Goal: Communication & Community: Answer question/provide support

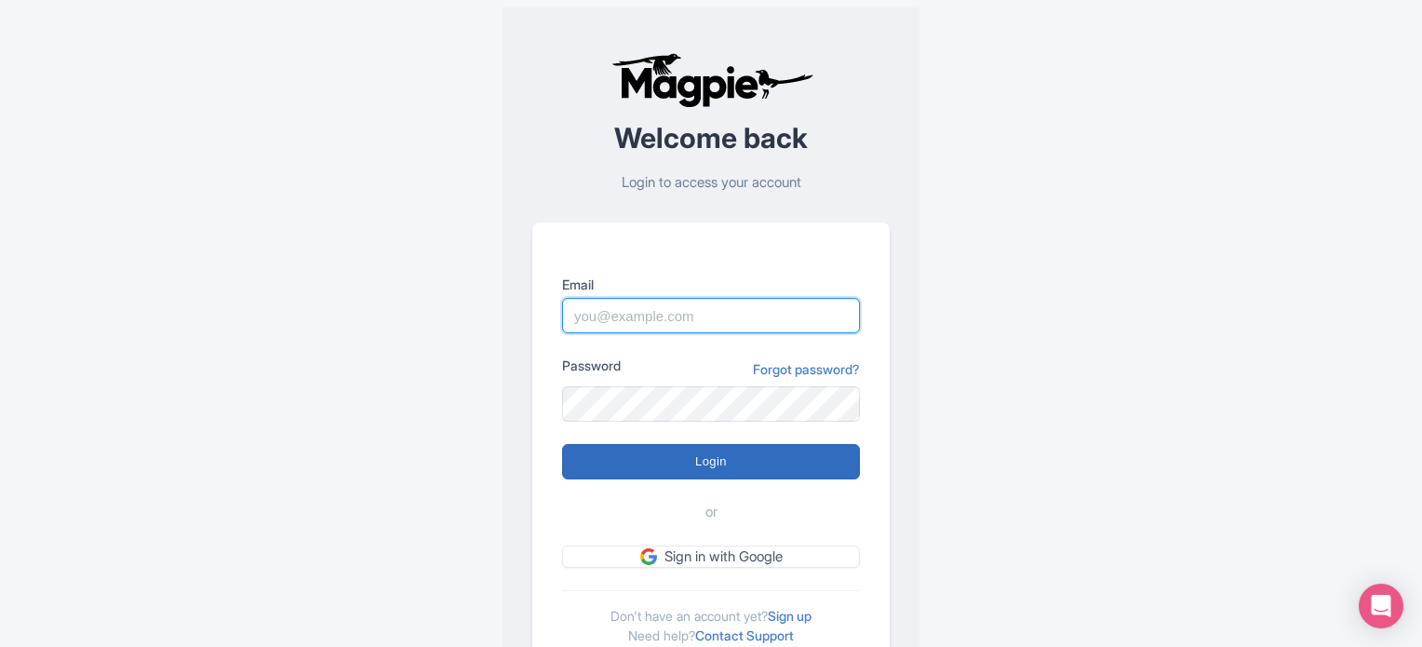
type input "[PERSON_NAME][EMAIL_ADDRESS][PERSON_NAME][DOMAIN_NAME]"
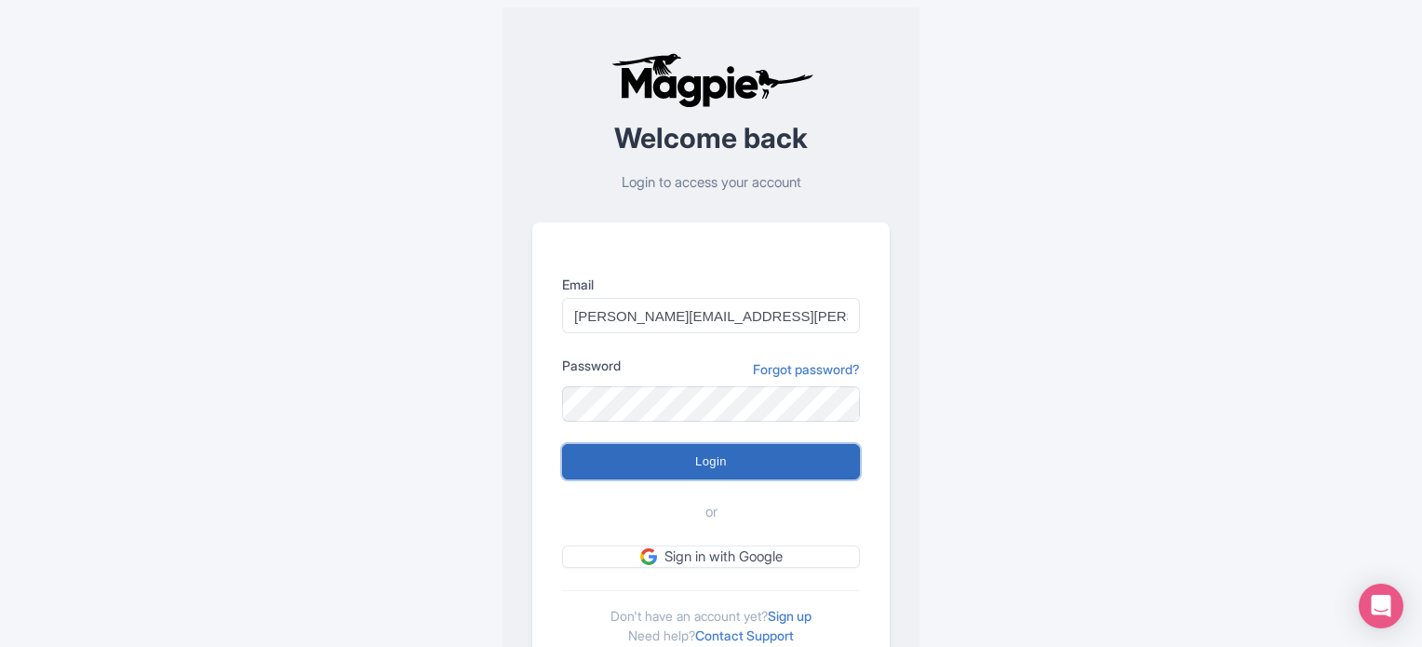
click at [726, 453] on input "Login" at bounding box center [711, 461] width 298 height 35
type input "Logging in..."
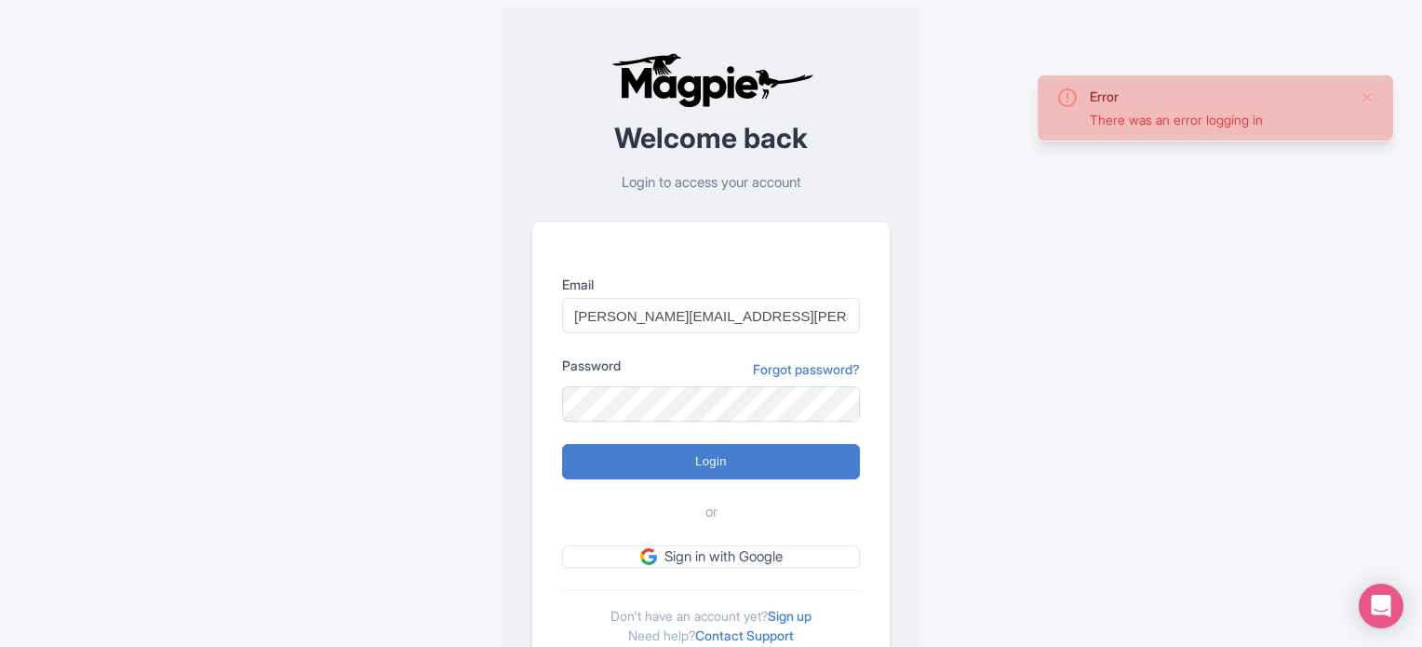
click at [1012, 576] on div "Error There was an error logging in Welcome back Login to access your account E…" at bounding box center [710, 363] width 1191 height 727
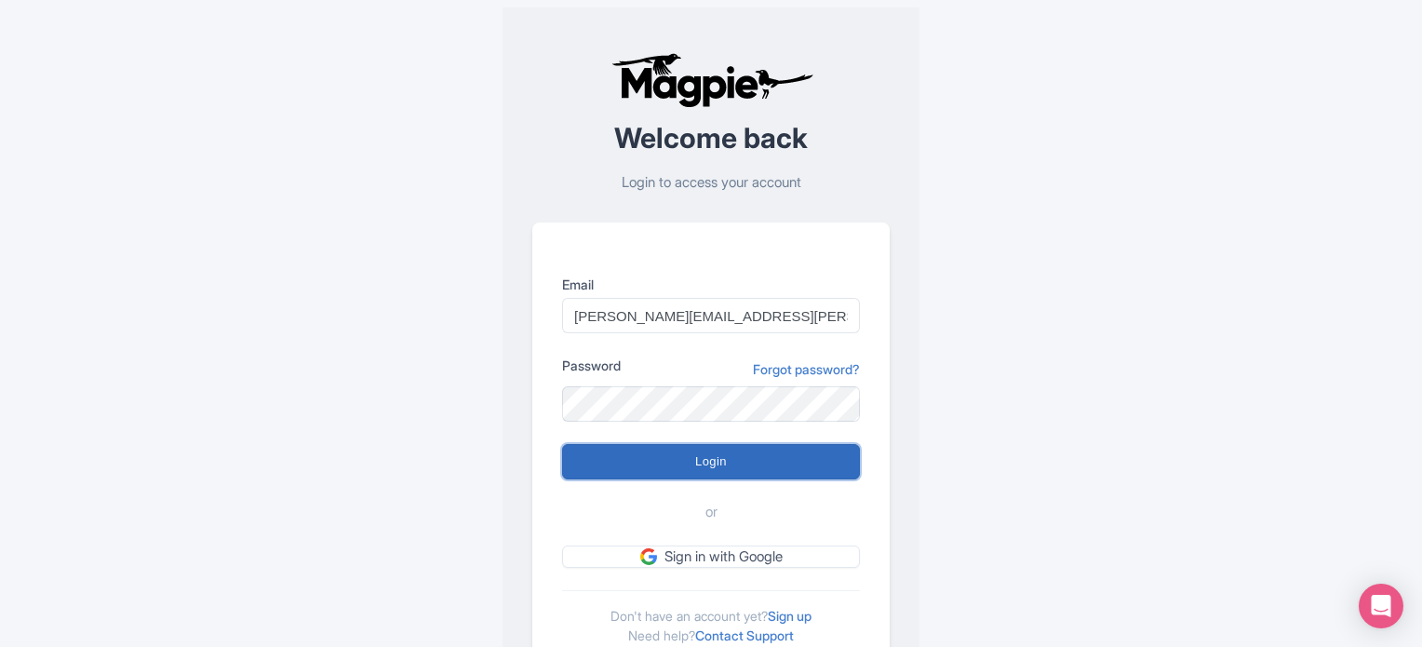
click at [722, 461] on input "Login" at bounding box center [711, 461] width 298 height 35
type input "Logging in..."
click at [767, 468] on input "Login" at bounding box center [711, 461] width 298 height 35
type input "Logging in..."
click at [964, 576] on div "Error There was an error logging in Welcome back Login to access your account E…" at bounding box center [710, 363] width 1191 height 727
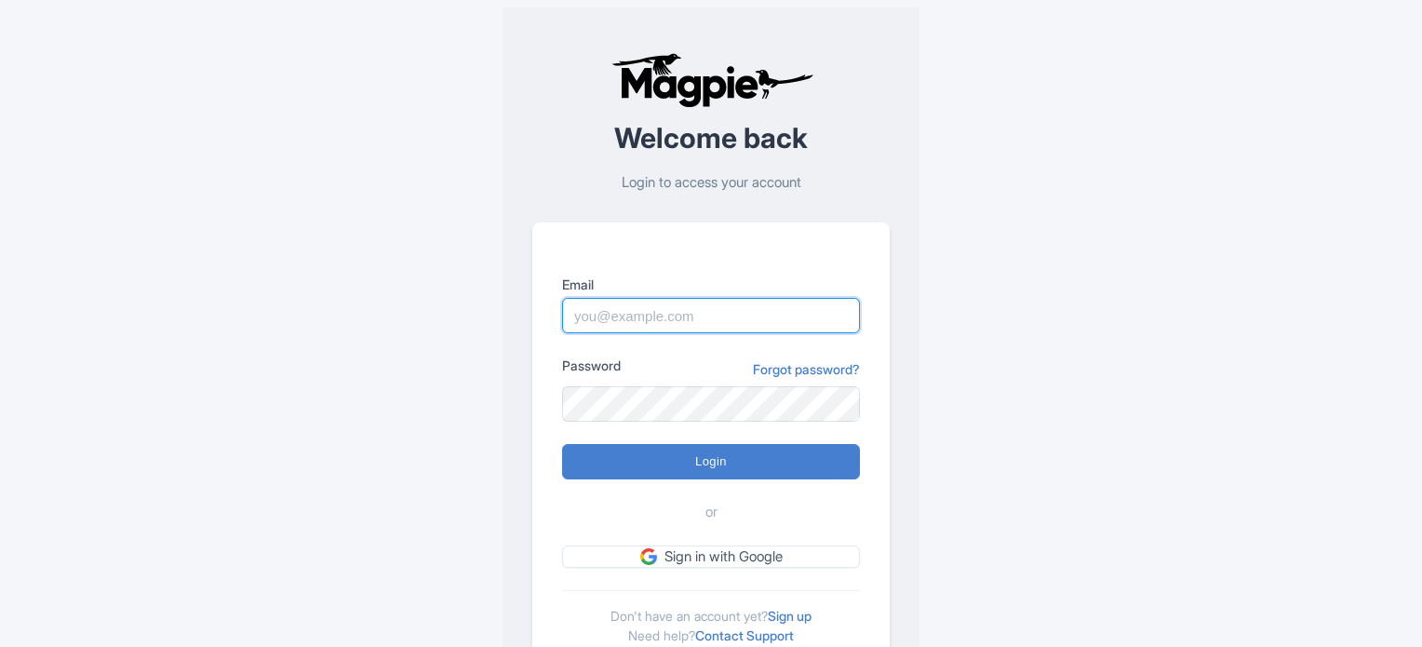
type input "[PERSON_NAME][EMAIL_ADDRESS][PERSON_NAME][DOMAIN_NAME]"
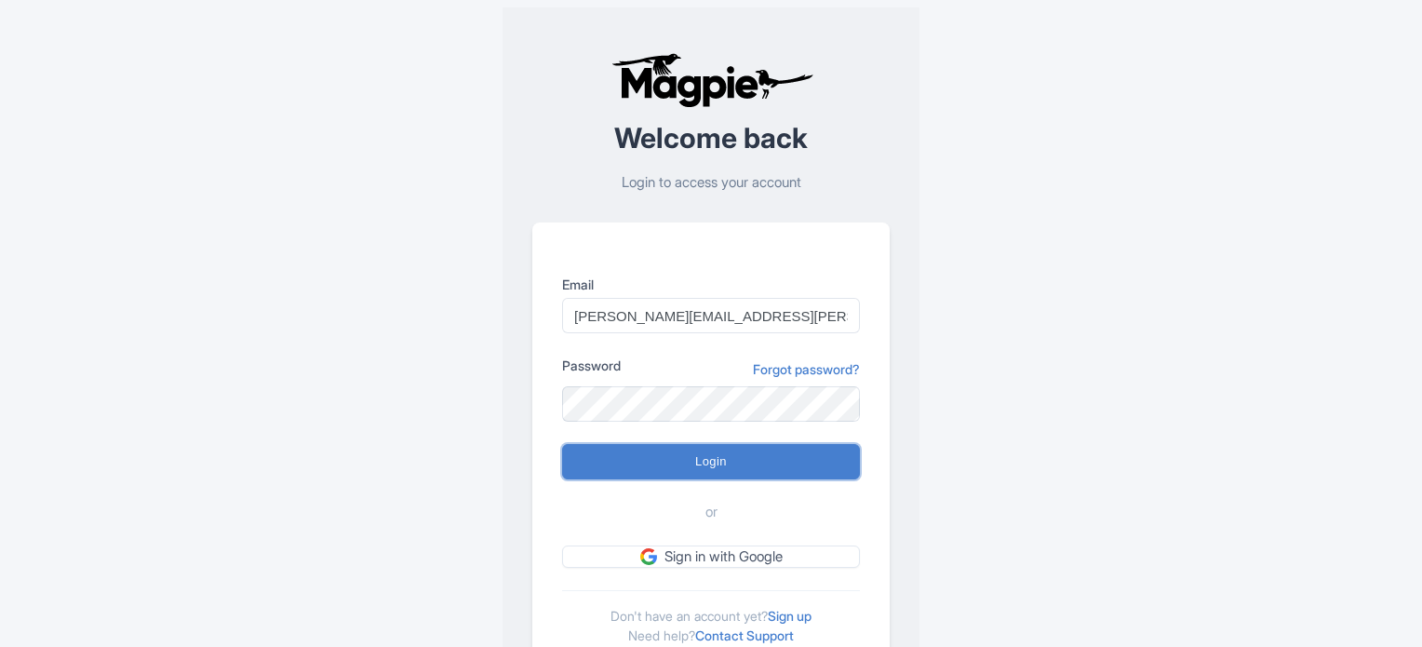
click at [741, 459] on input "Login" at bounding box center [711, 461] width 298 height 35
type input "Logging in..."
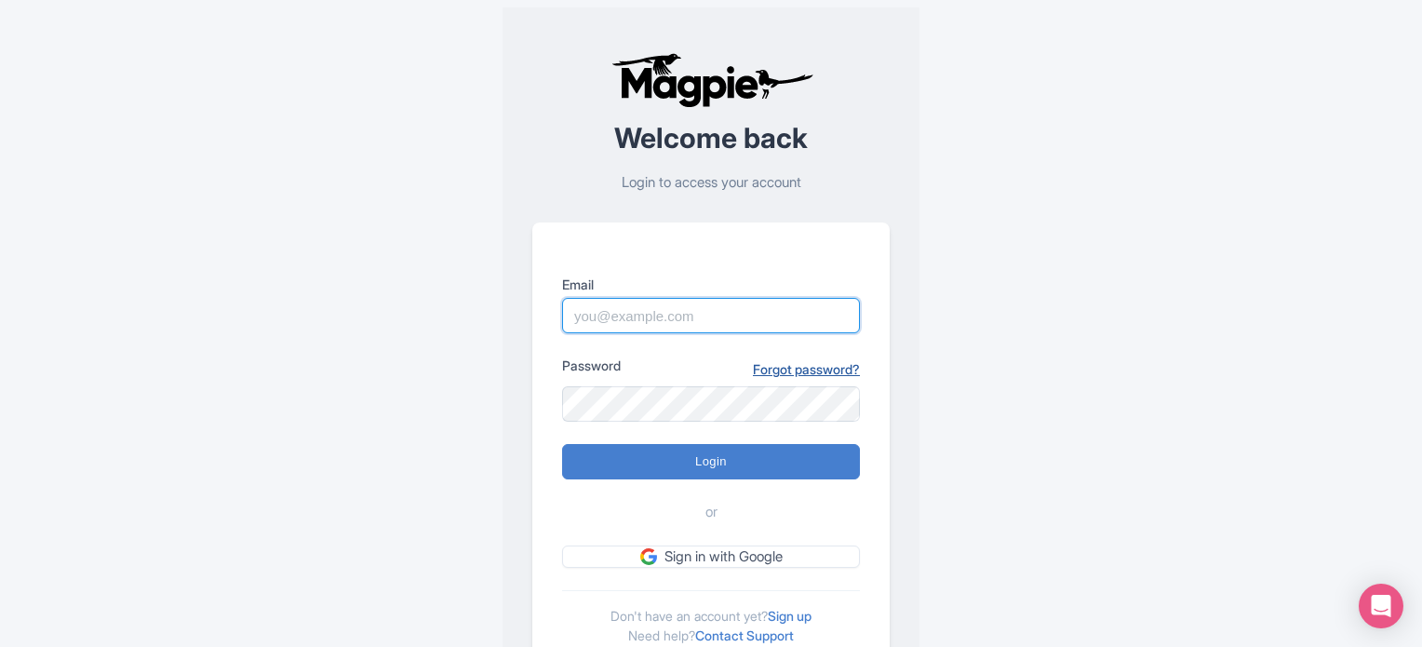
type input "[PERSON_NAME][EMAIL_ADDRESS][PERSON_NAME][DOMAIN_NAME]"
click at [786, 361] on link "Forgot password?" at bounding box center [806, 369] width 107 height 20
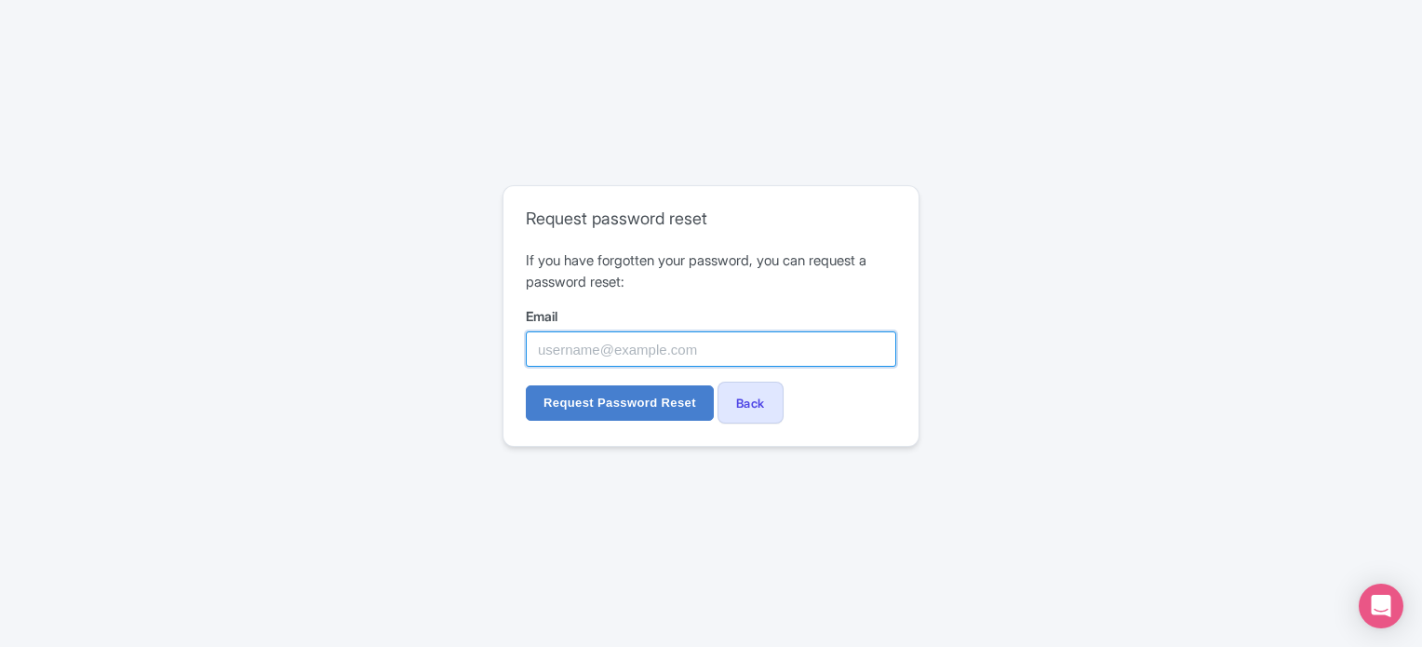
click at [689, 354] on input "Email" at bounding box center [711, 348] width 370 height 35
type input "[PERSON_NAME][EMAIL_ADDRESS][PERSON_NAME][DOMAIN_NAME]"
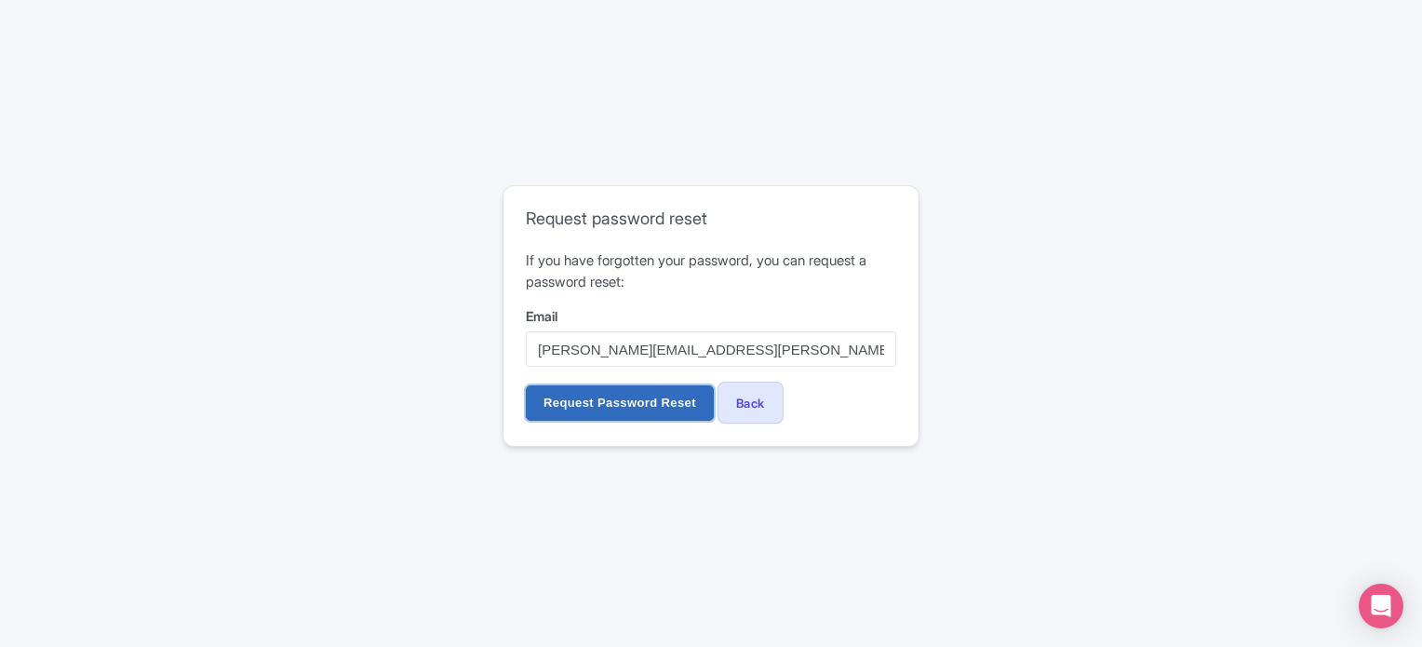
click at [622, 397] on input "Request Password Reset" at bounding box center [620, 402] width 188 height 35
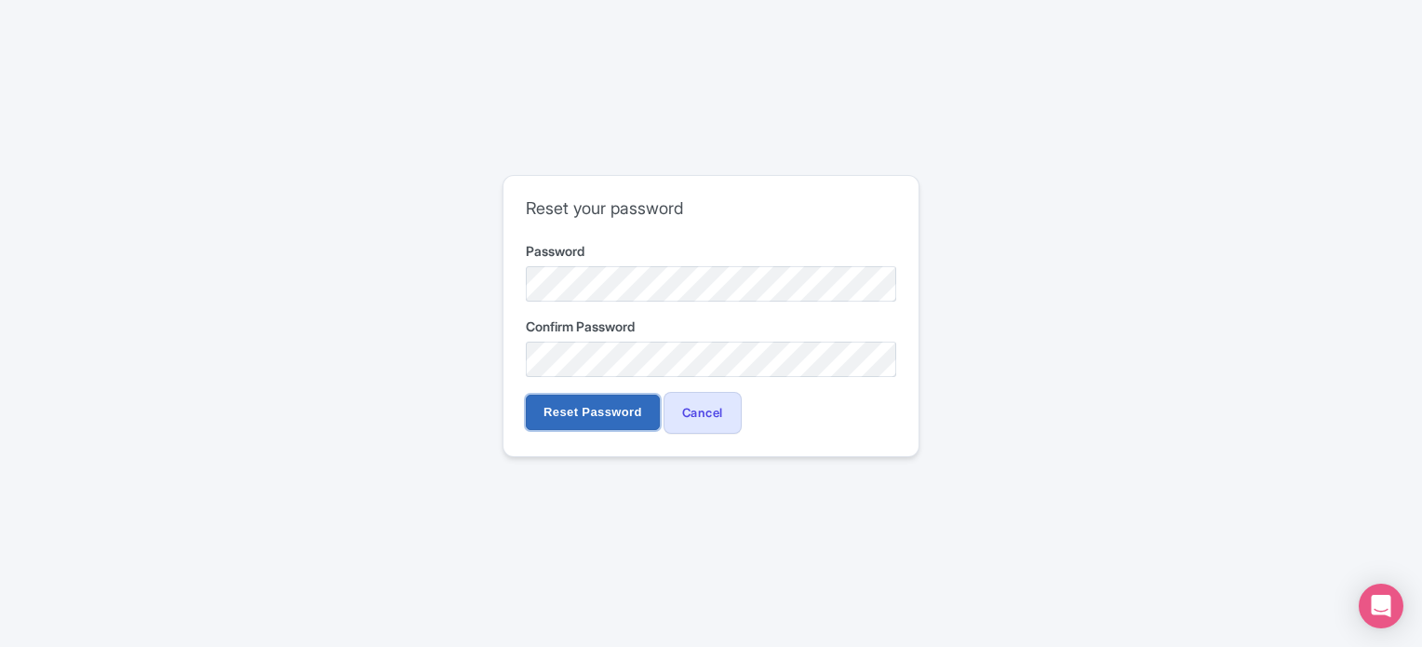
click at [577, 409] on input "Reset Password" at bounding box center [593, 411] width 134 height 35
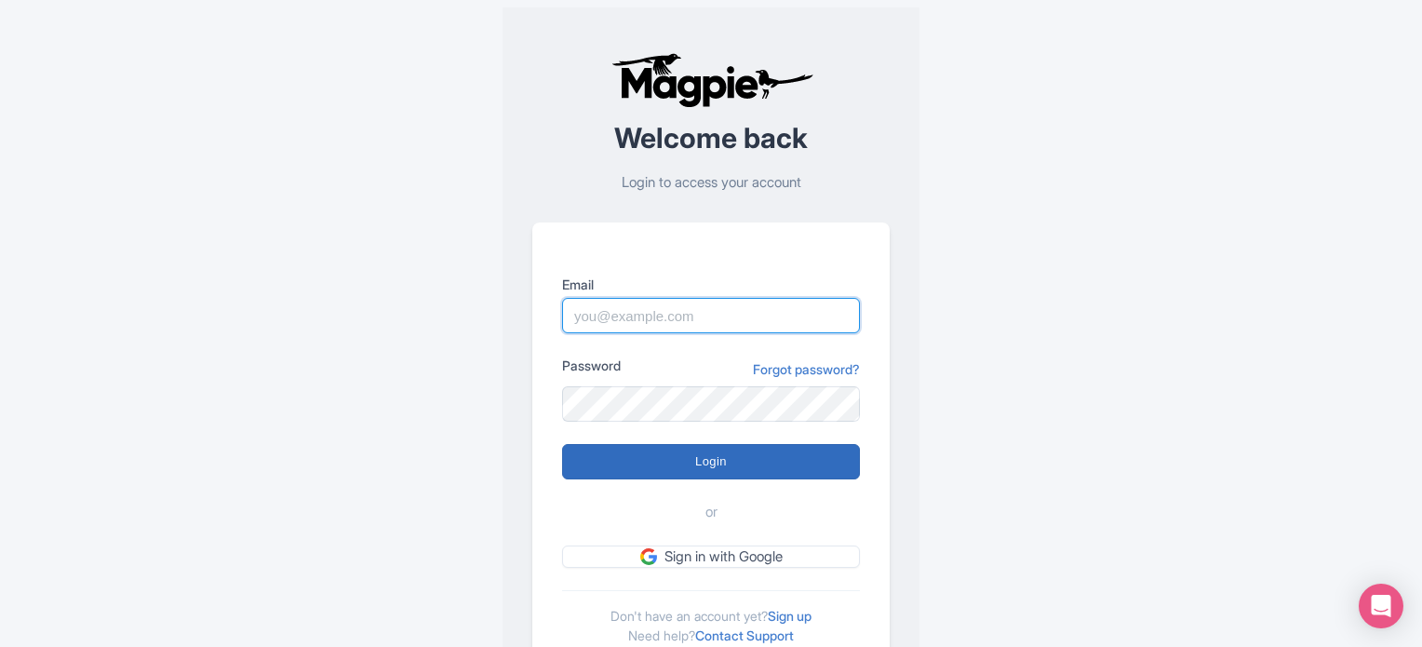
type input "[PERSON_NAME][EMAIL_ADDRESS][PERSON_NAME][DOMAIN_NAME]"
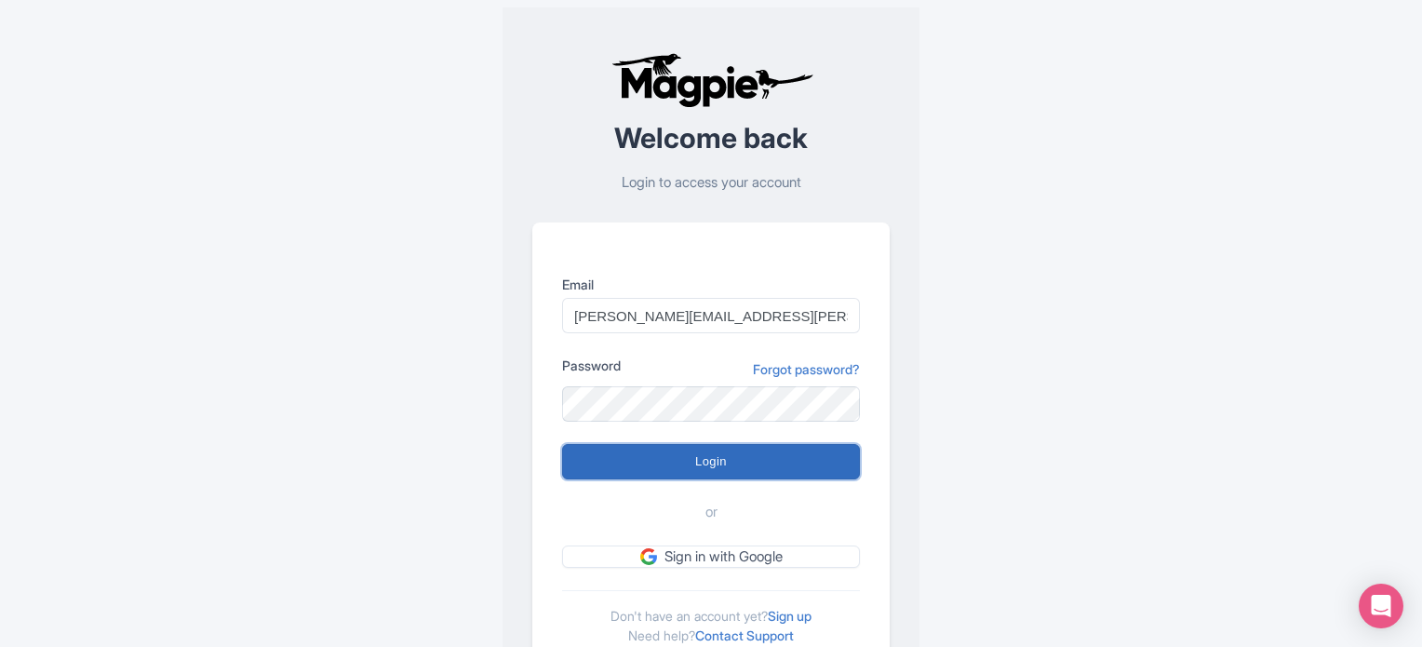
click at [805, 461] on input "Login" at bounding box center [711, 461] width 298 height 35
type input "Logging in..."
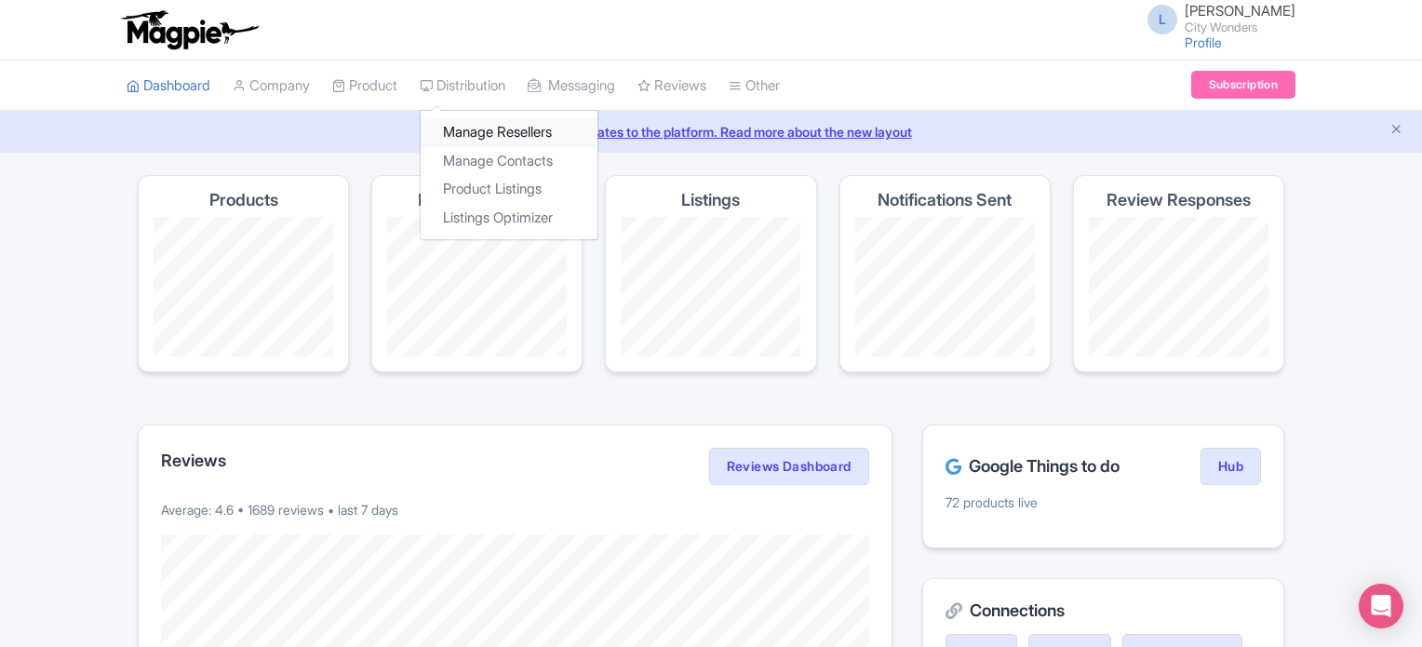
click at [486, 122] on link "Manage Resellers" at bounding box center [509, 132] width 177 height 29
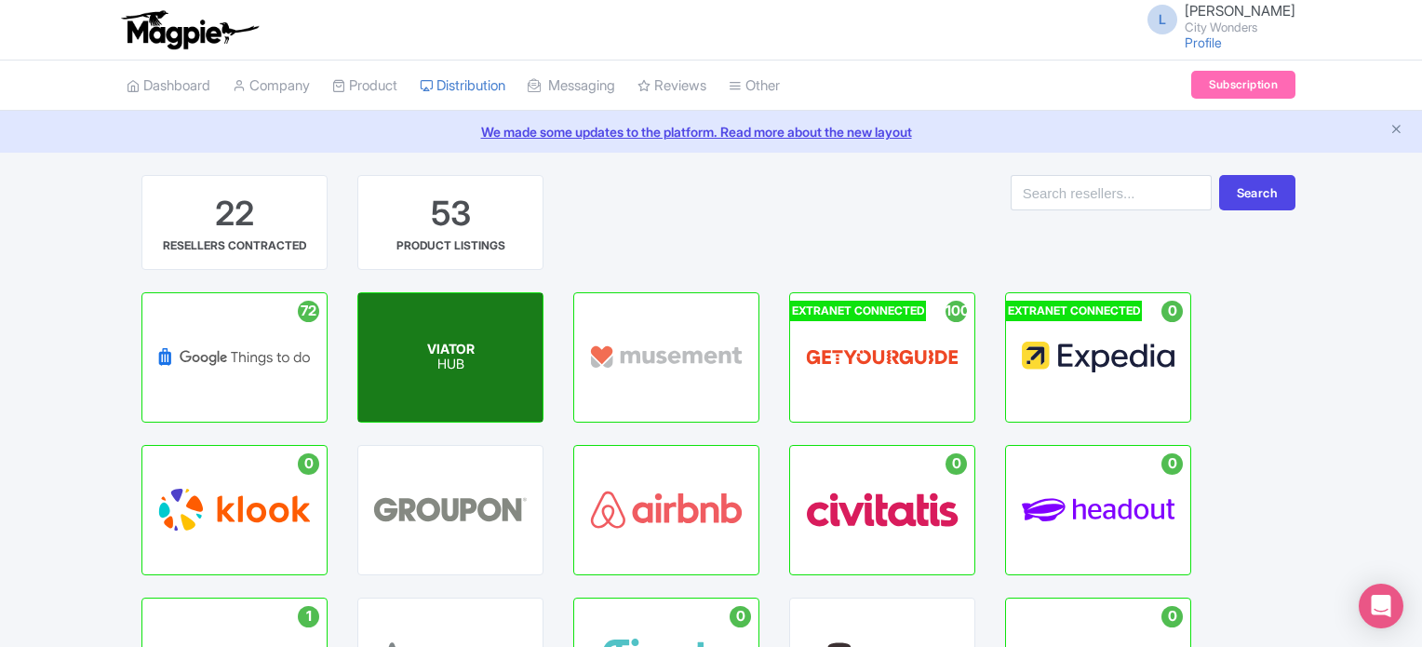
click at [454, 344] on span "VIATOR" at bounding box center [450, 349] width 47 height 16
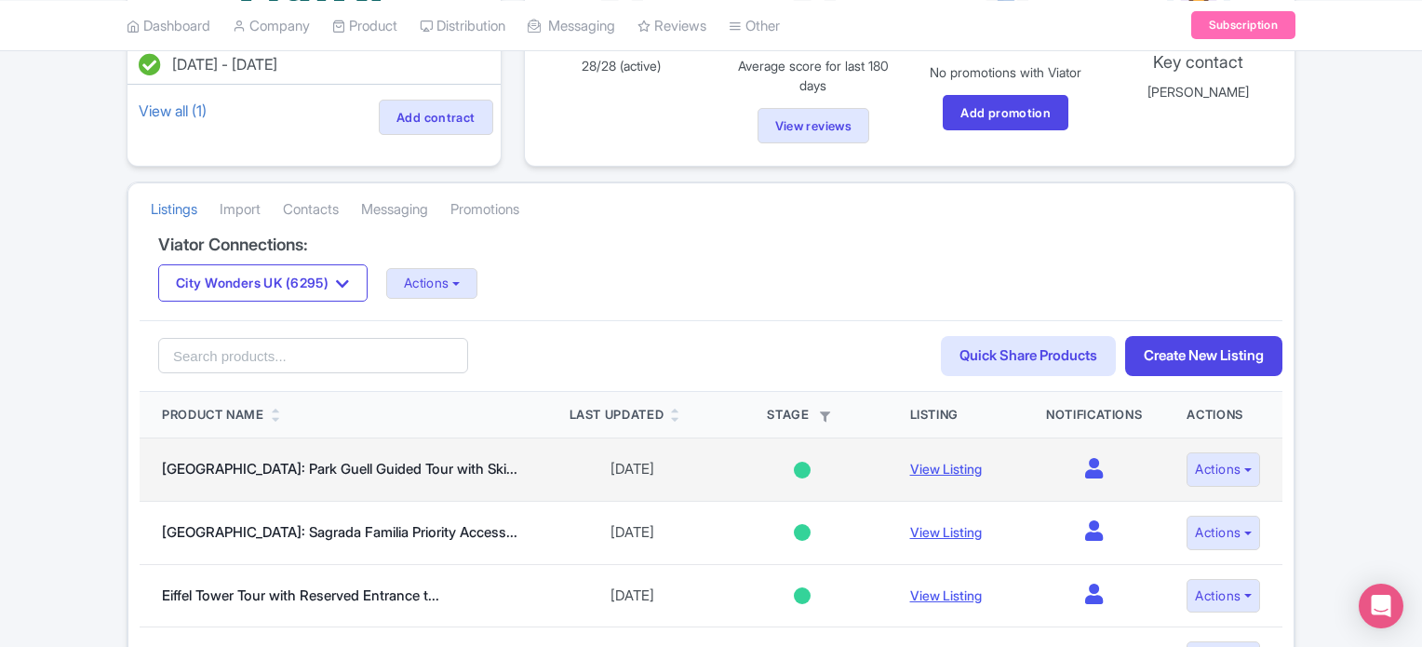
scroll to position [279, 0]
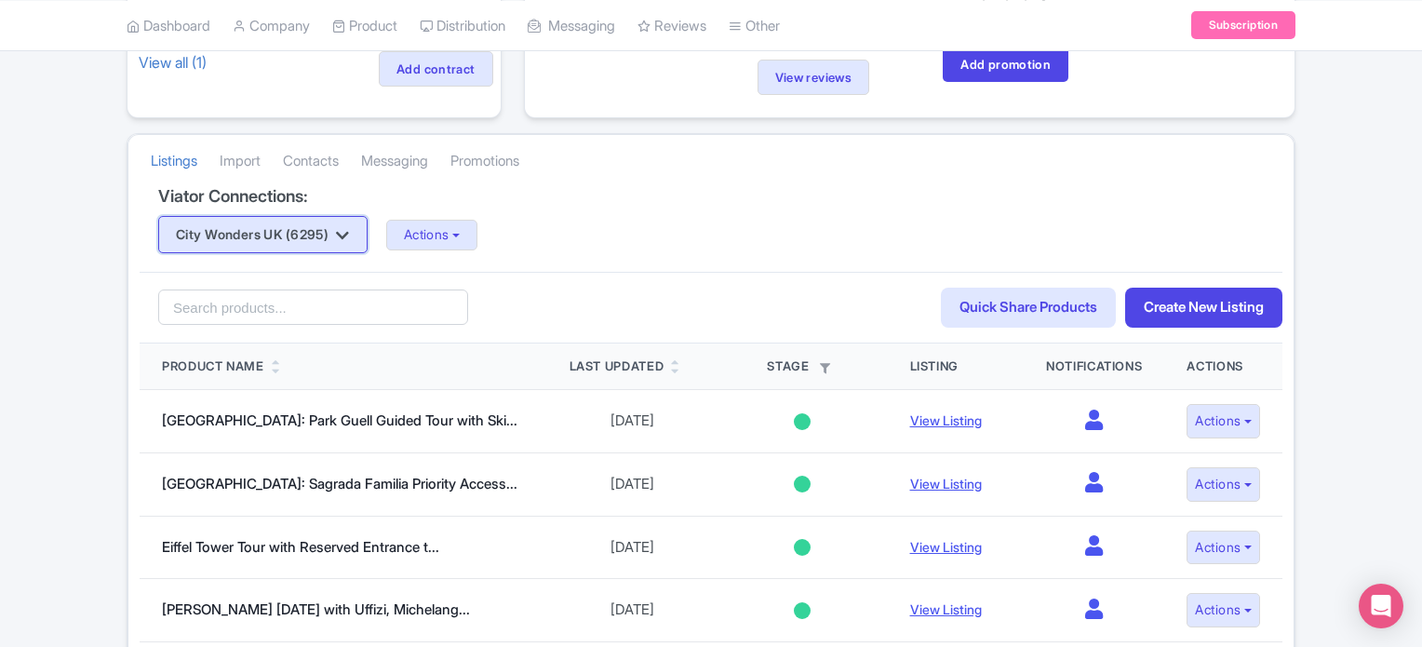
click at [311, 242] on button "City Wonders UK (6295)" at bounding box center [262, 234] width 209 height 37
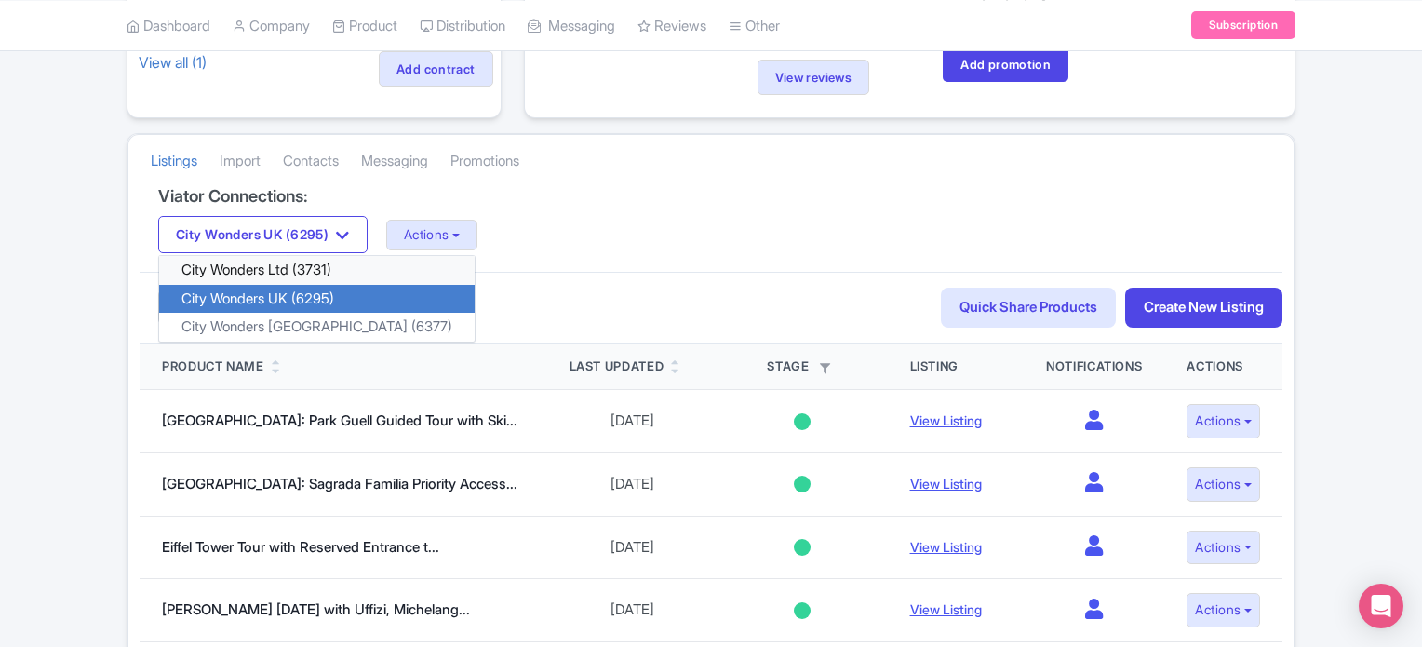
click at [297, 269] on link "City Wonders Ltd (3731)" at bounding box center [316, 270] width 315 height 29
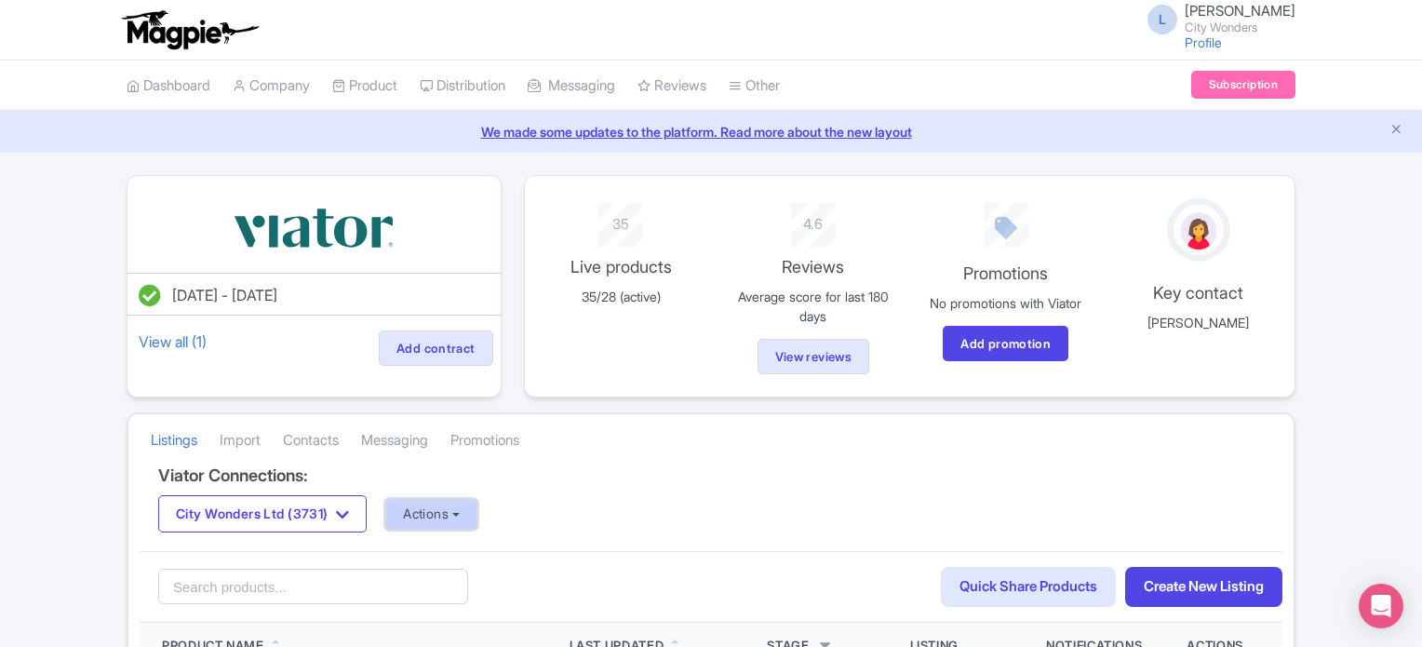
click at [453, 511] on button "Actions" at bounding box center [431, 514] width 92 height 31
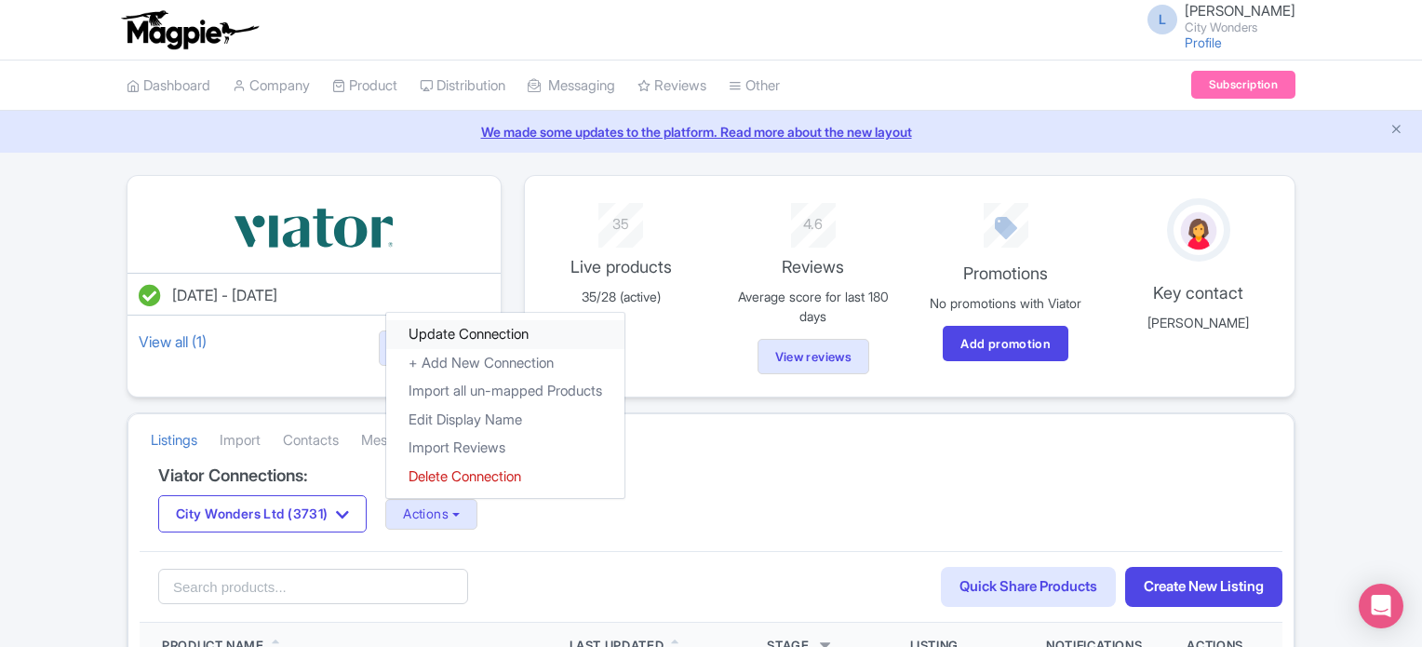
click at [485, 334] on link "Update Connection" at bounding box center [505, 334] width 238 height 29
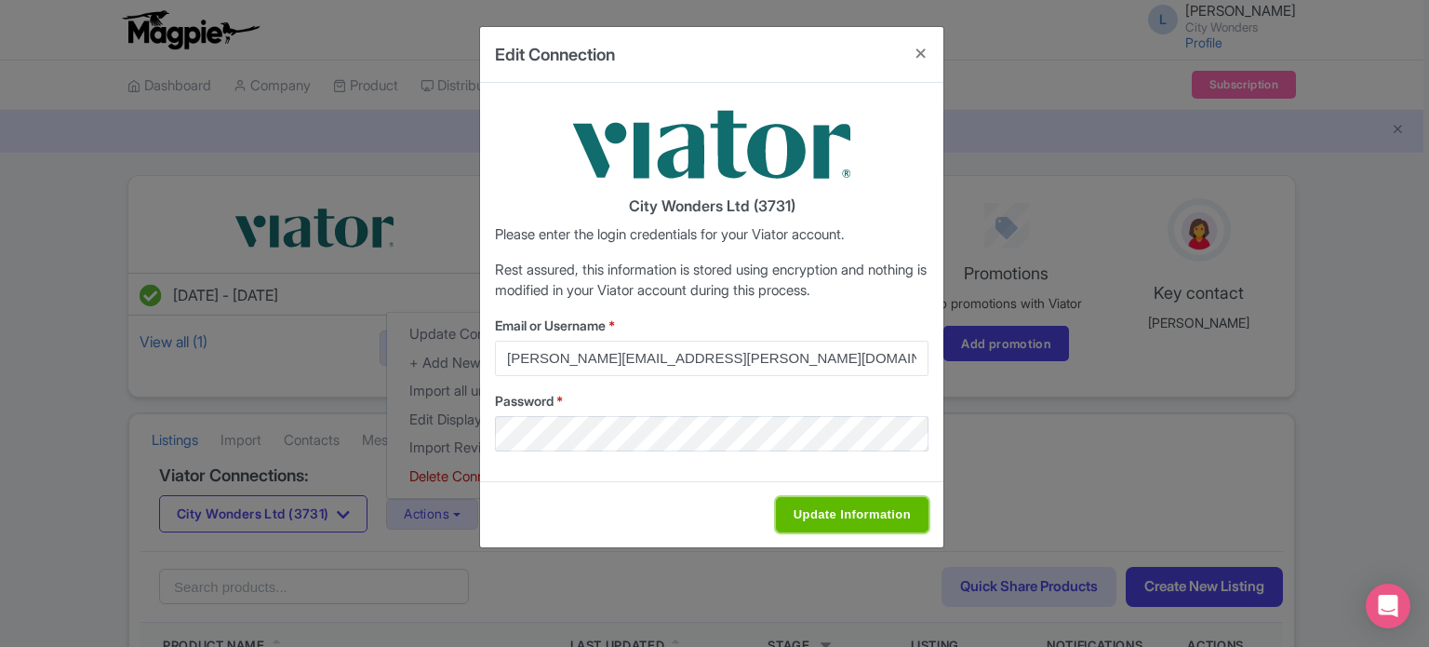
click at [826, 510] on input "Update Information" at bounding box center [852, 514] width 153 height 35
type input "Saving..."
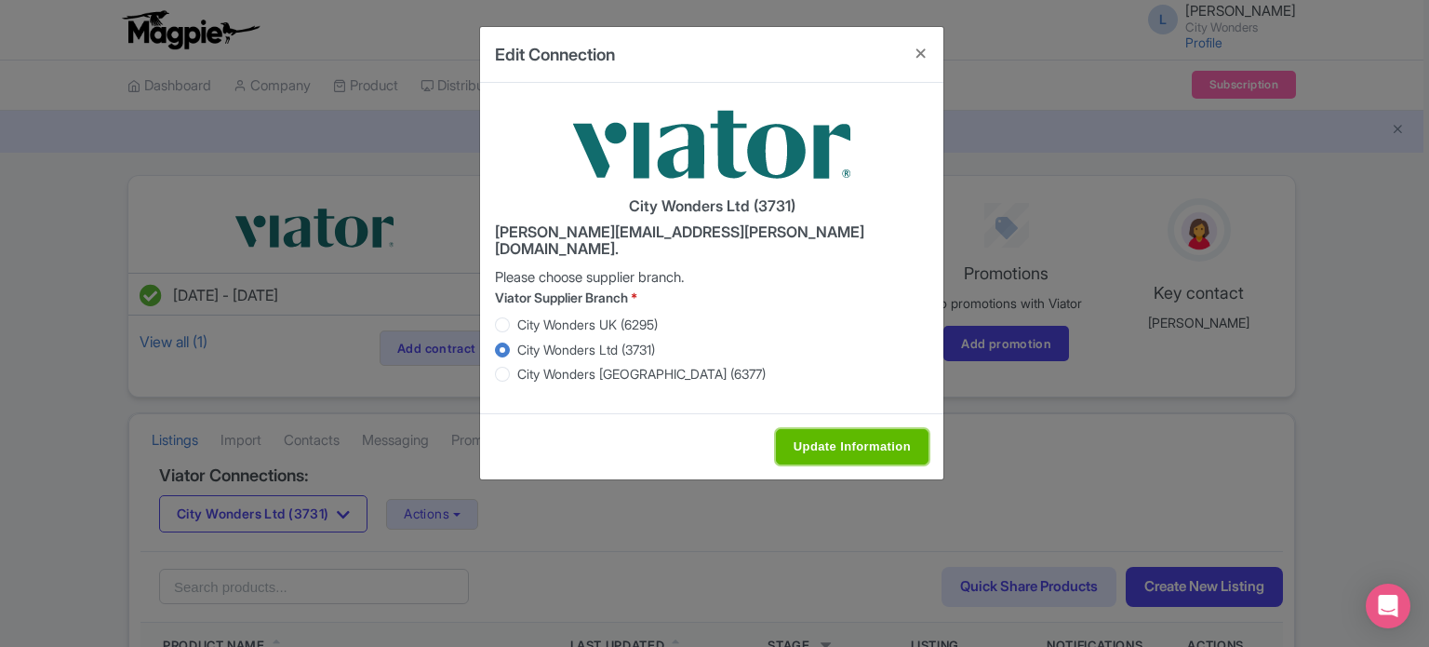
click at [824, 433] on input "Update Information" at bounding box center [852, 446] width 153 height 35
type input "Saving..."
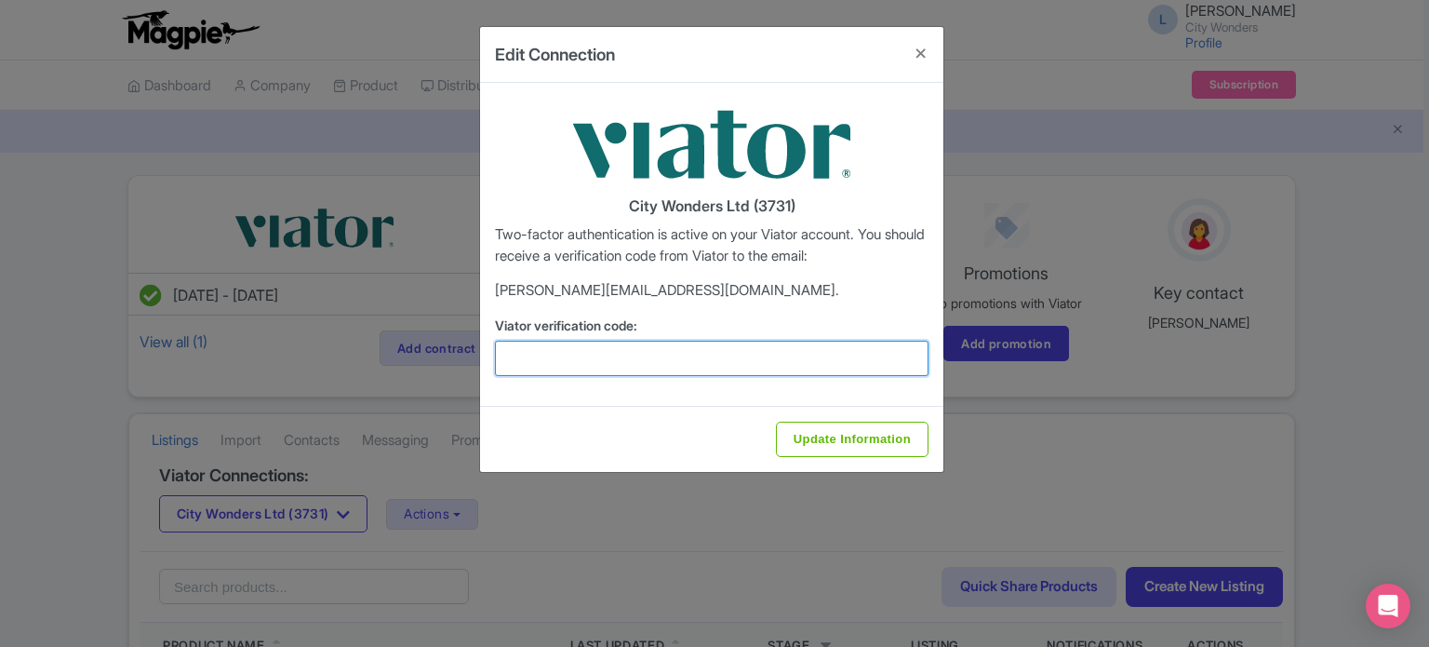
click at [664, 368] on input "Viator verification code:" at bounding box center [712, 358] width 434 height 35
type input "234293"
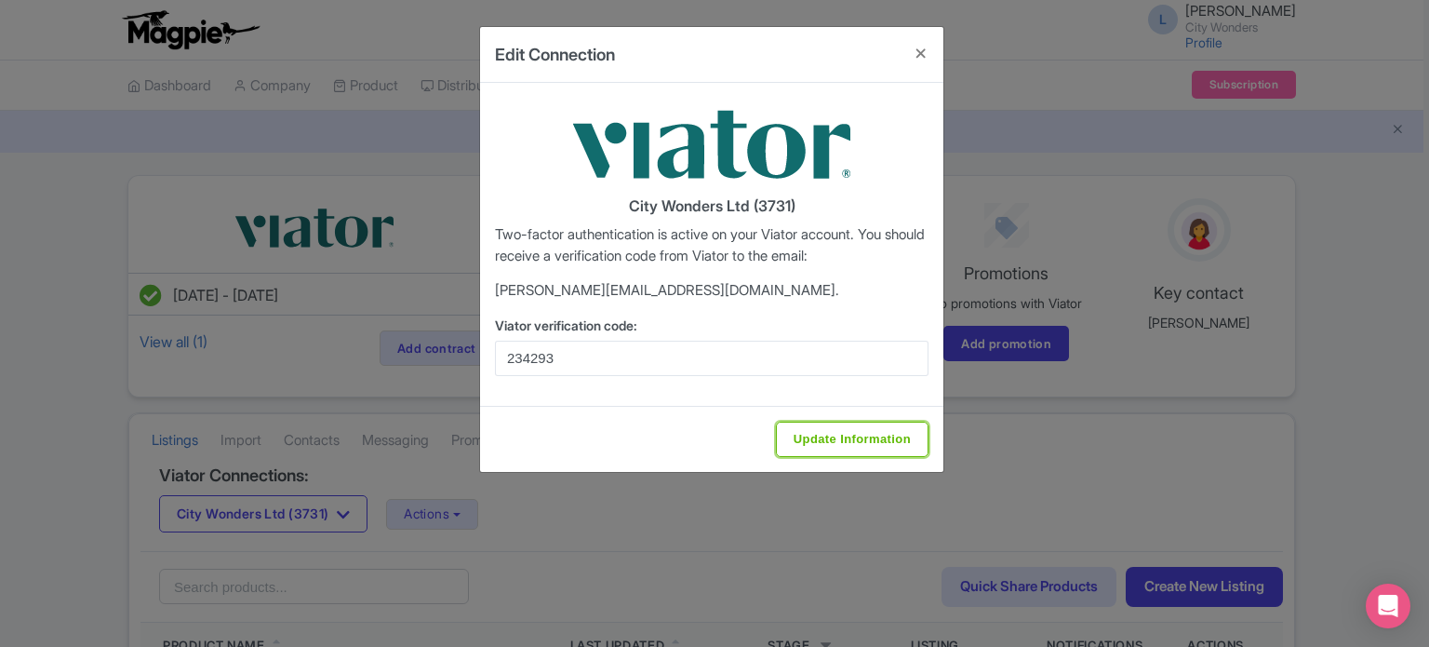
click at [815, 439] on input "Update Information" at bounding box center [852, 438] width 153 height 35
type input "Update Information"
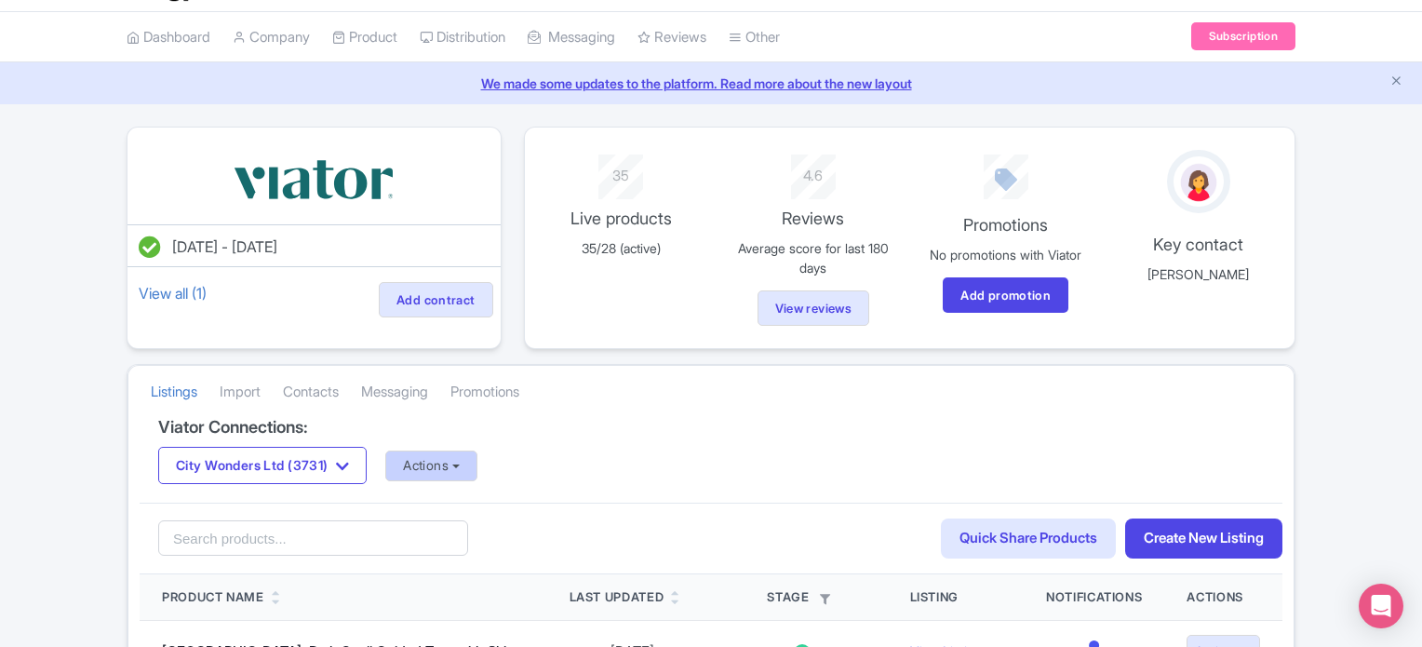
scroll to position [93, 0]
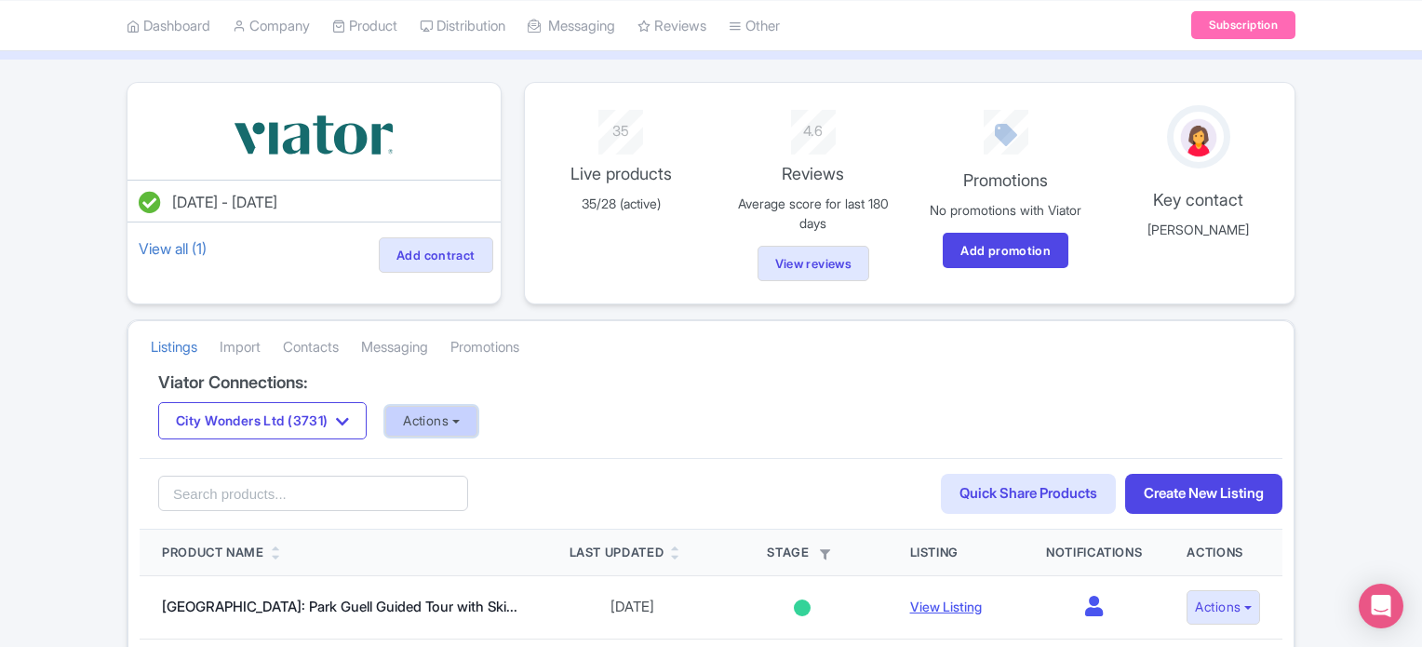
click at [461, 420] on button "Actions" at bounding box center [431, 421] width 92 height 31
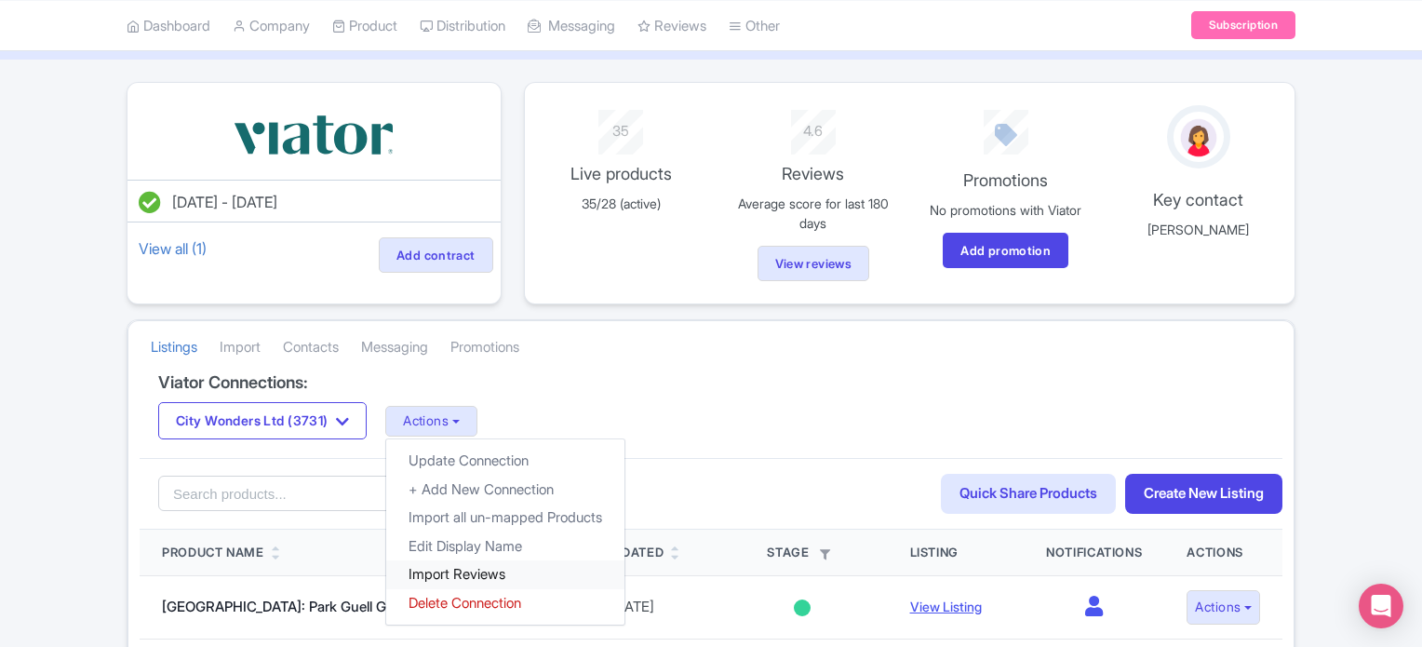
click at [465, 561] on link "Import Reviews" at bounding box center [505, 574] width 238 height 29
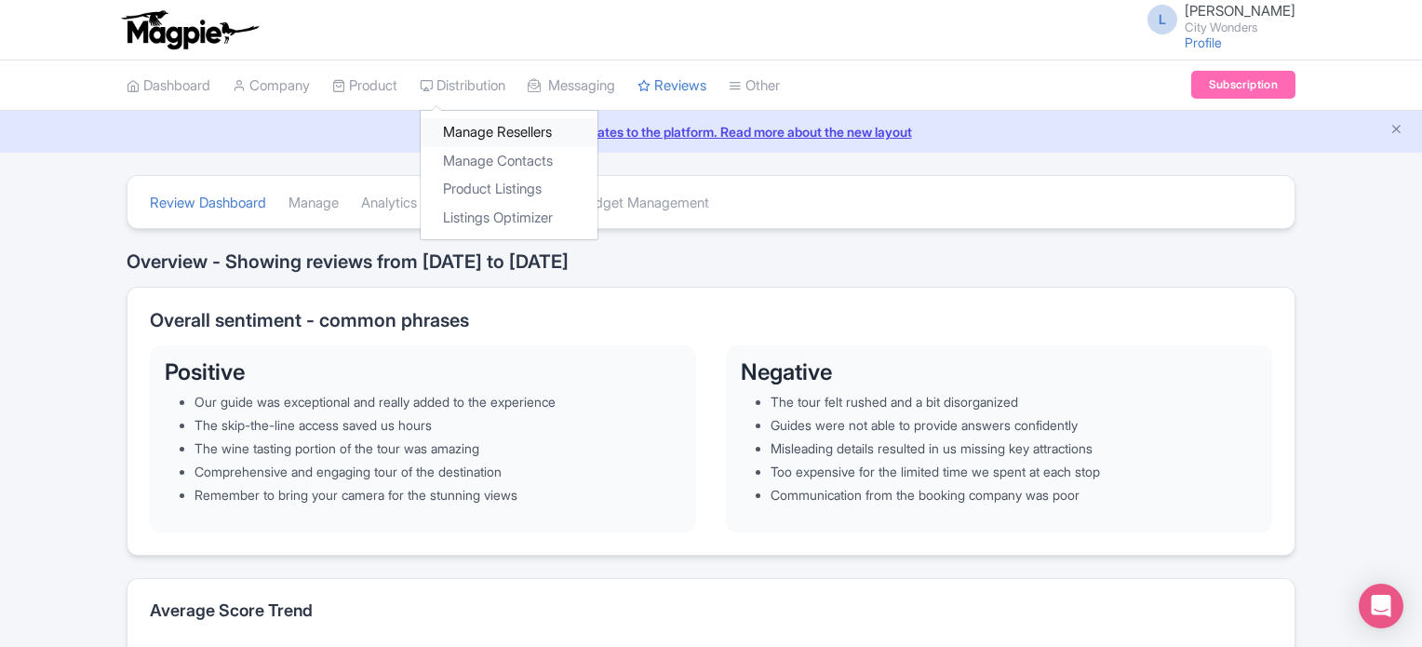
click at [474, 131] on link "Manage Resellers" at bounding box center [509, 132] width 177 height 29
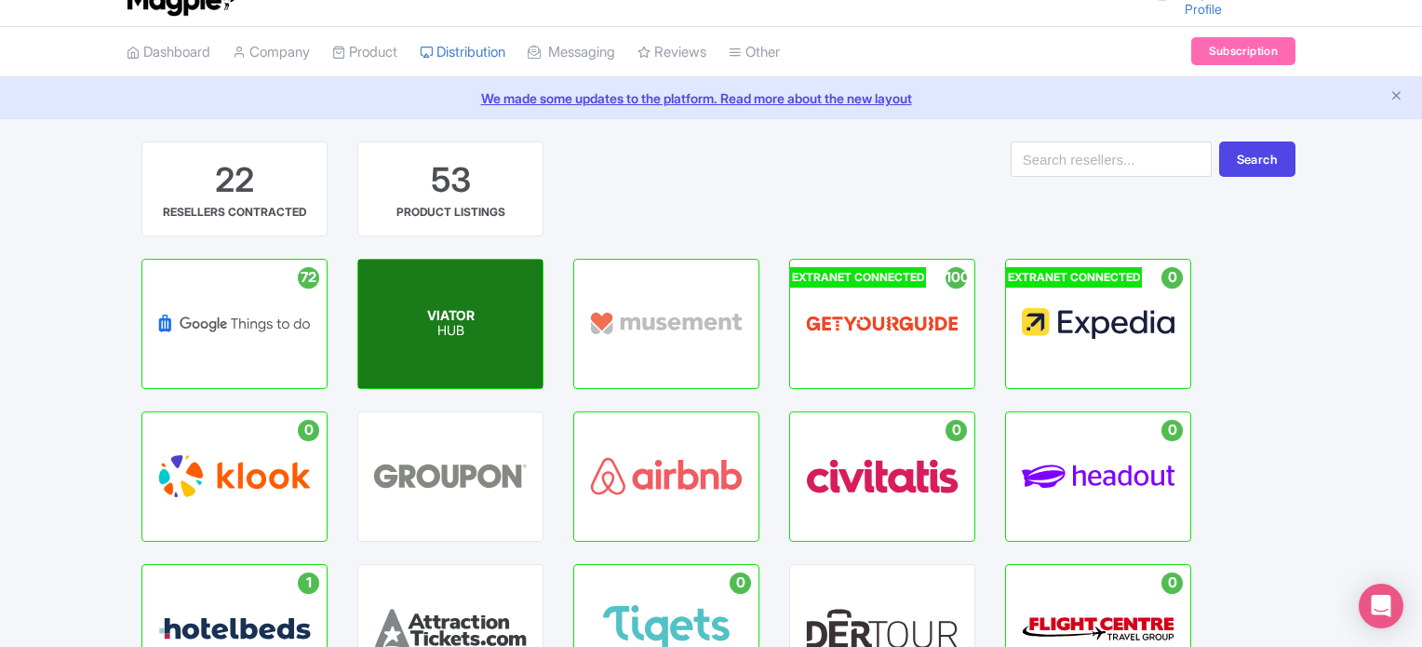
scroll to position [93, 0]
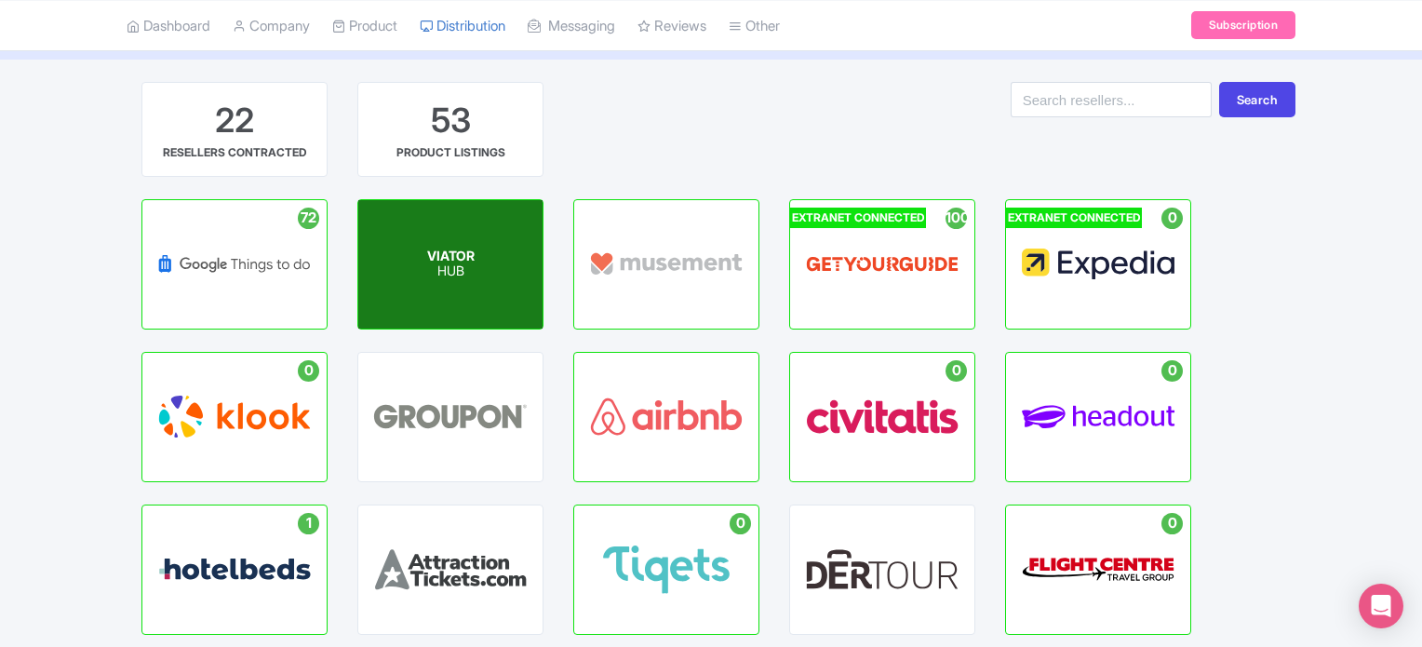
click at [439, 259] on span "VIATOR" at bounding box center [450, 255] width 47 height 16
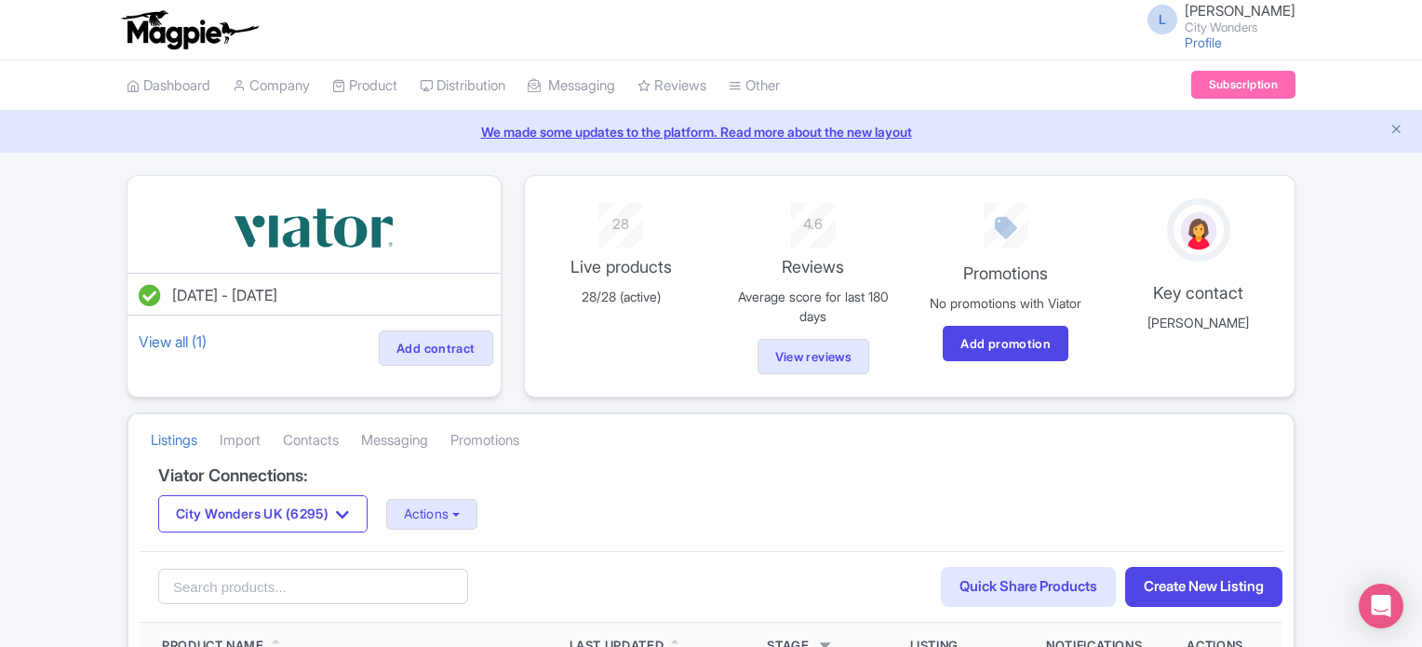
scroll to position [93, 0]
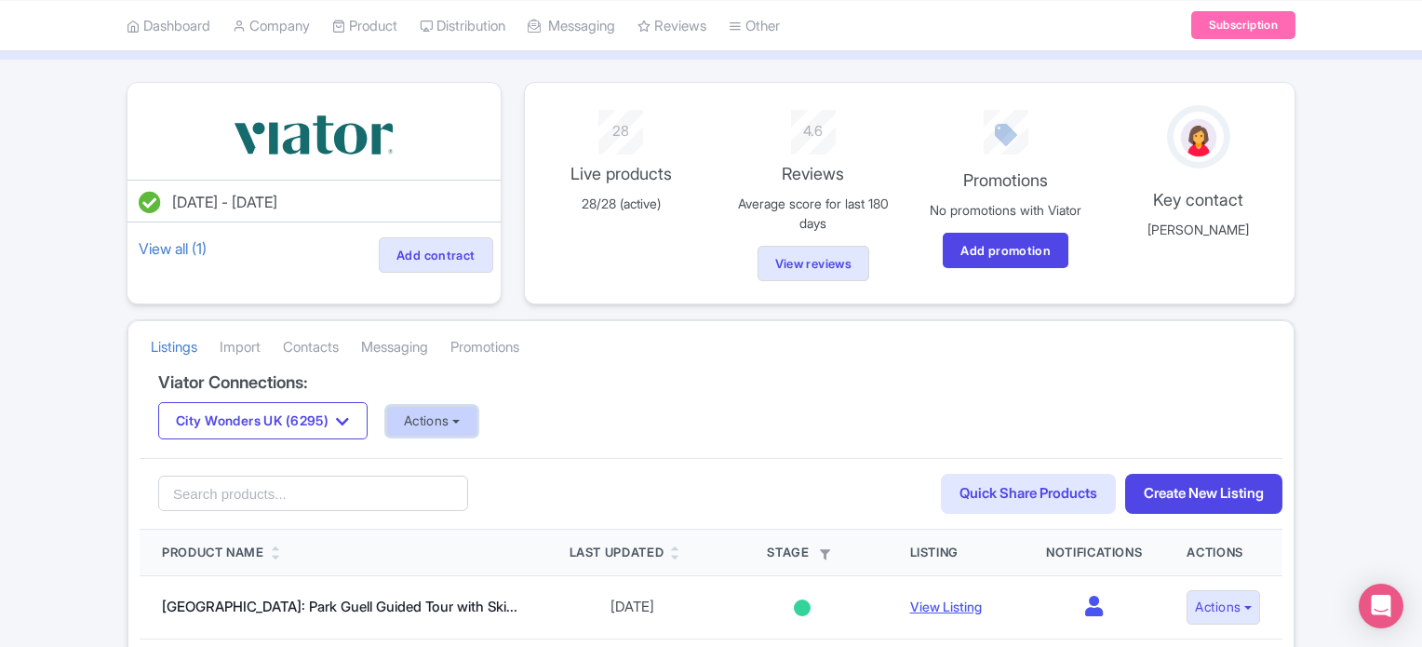
click at [462, 415] on button "Actions" at bounding box center [432, 421] width 92 height 31
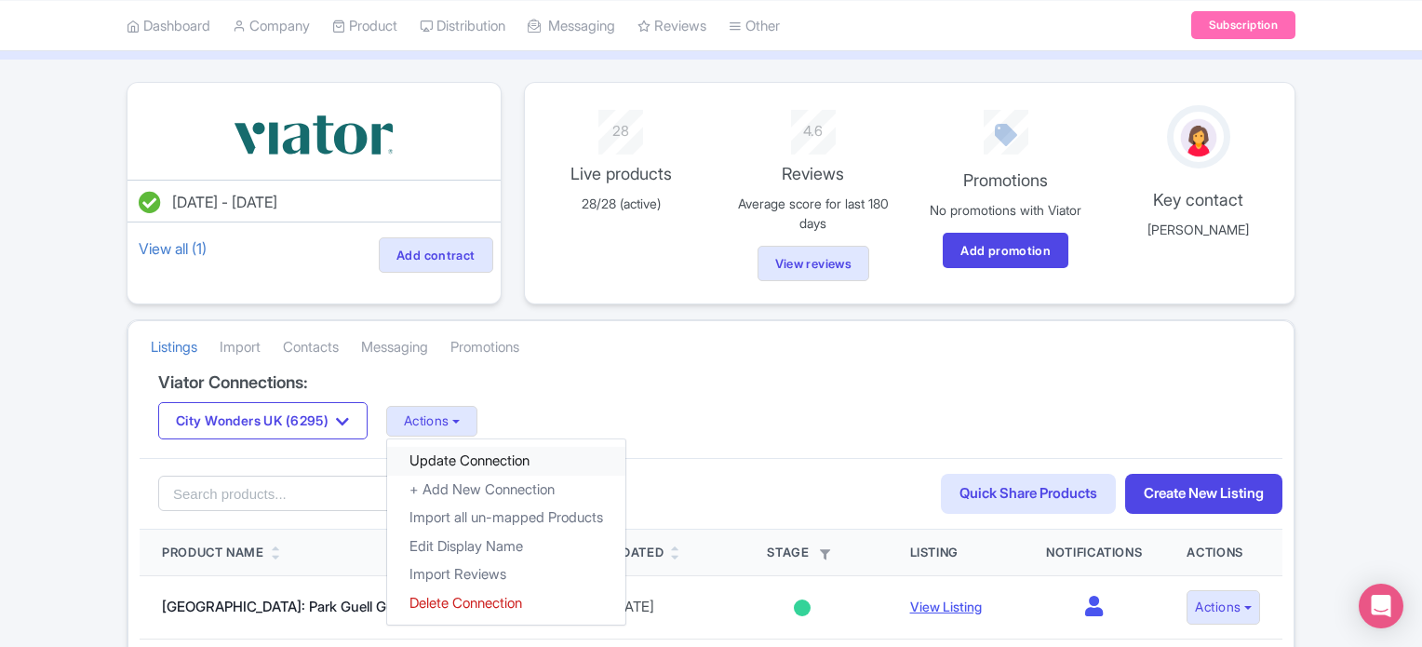
click at [479, 449] on link "Update Connection" at bounding box center [506, 461] width 238 height 29
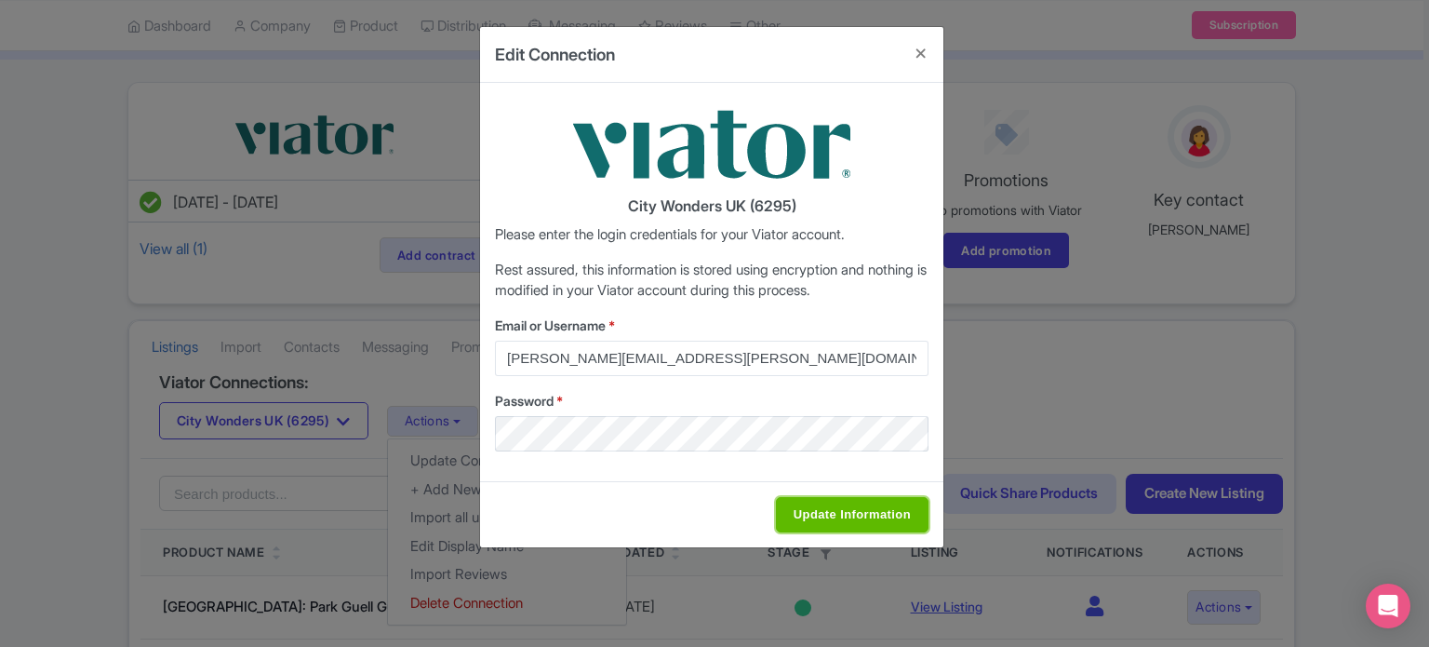
click at [846, 508] on input "Update Information" at bounding box center [852, 514] width 153 height 35
type input "Saving..."
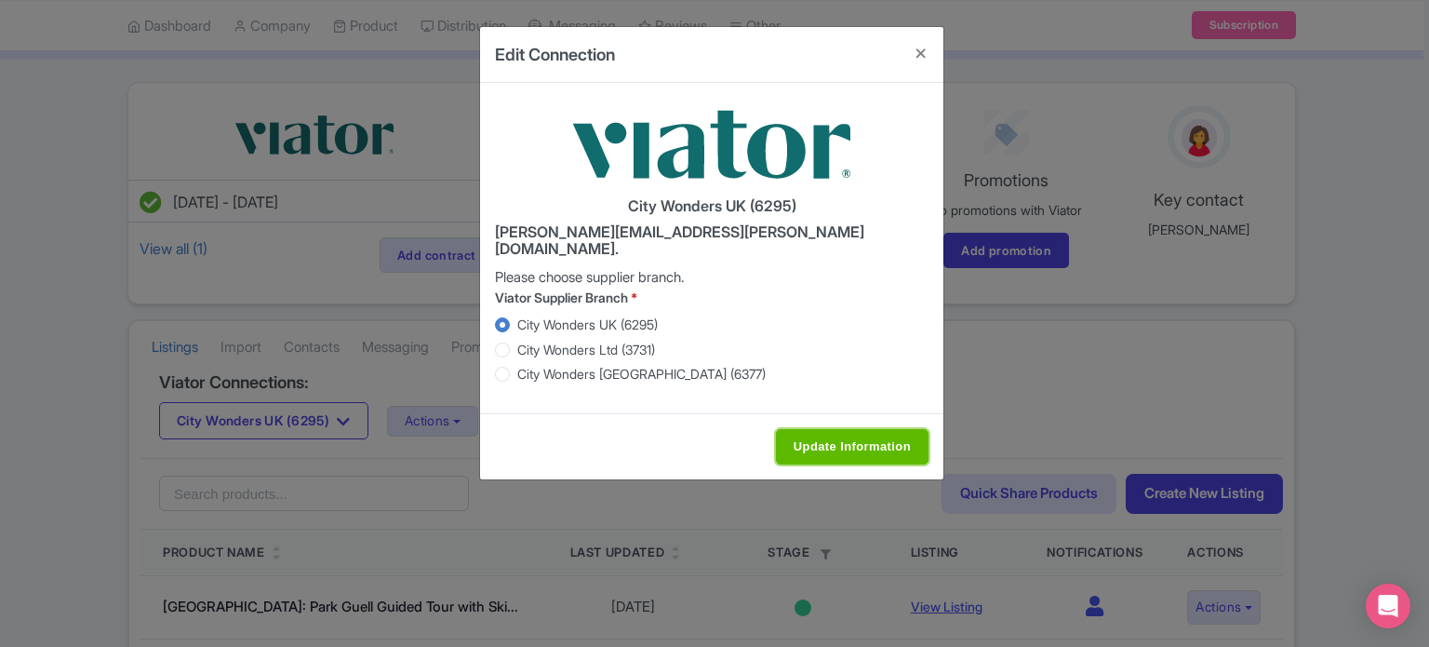
click at [841, 429] on input "Update Information" at bounding box center [852, 446] width 153 height 35
type input "Saving..."
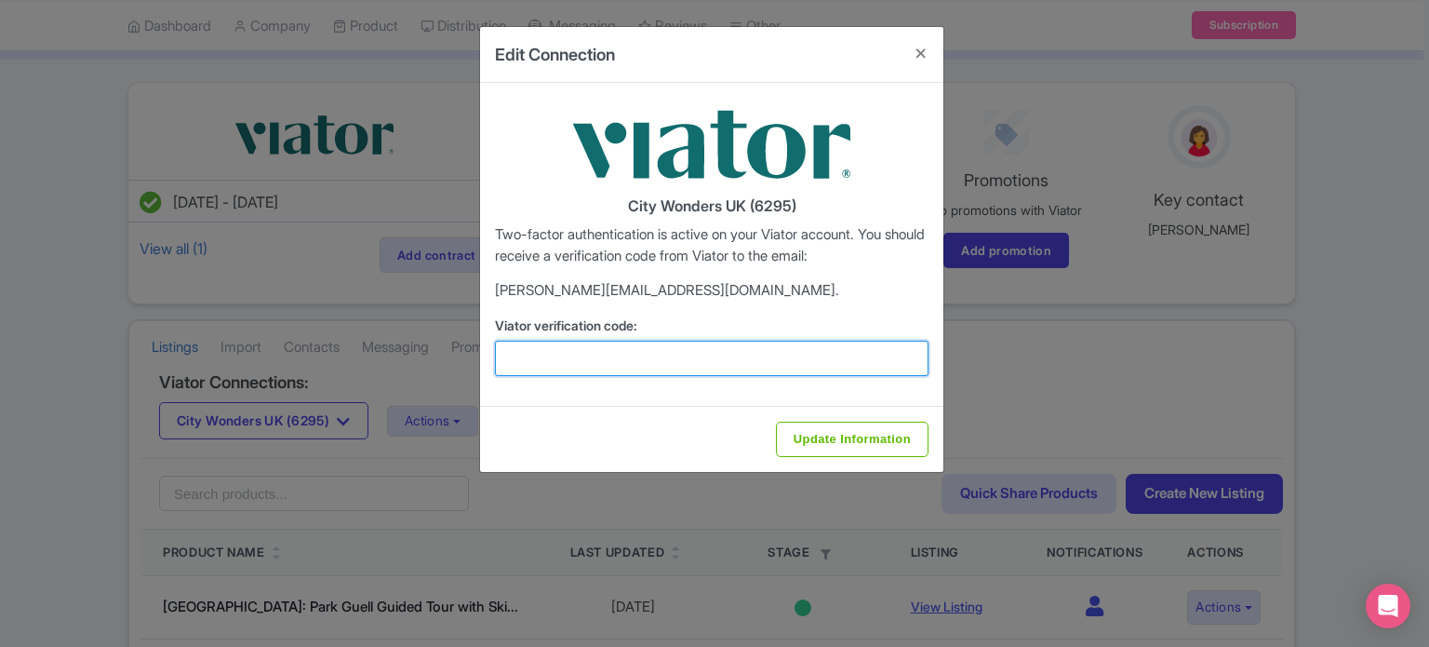
click at [782, 367] on input "Viator verification code:" at bounding box center [712, 358] width 434 height 35
type input "248043"
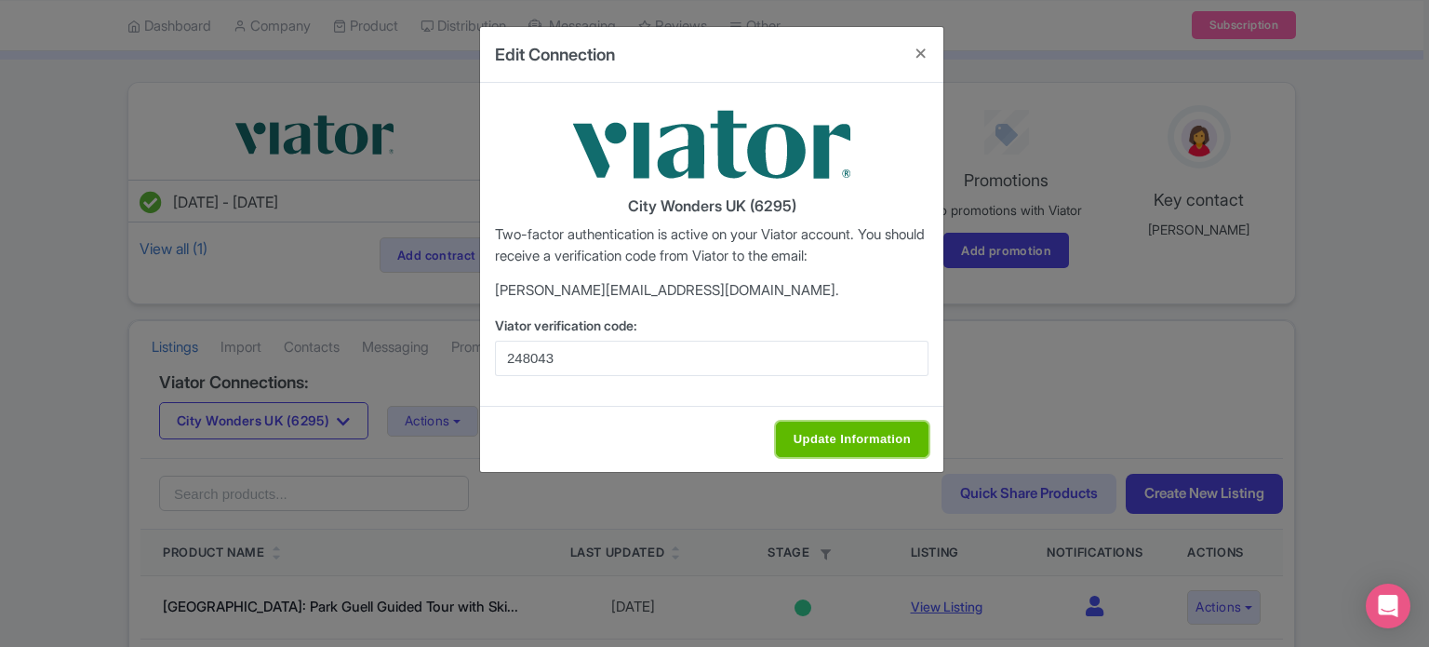
click at [821, 425] on input "Update Information" at bounding box center [852, 438] width 153 height 35
type input "Update Information"
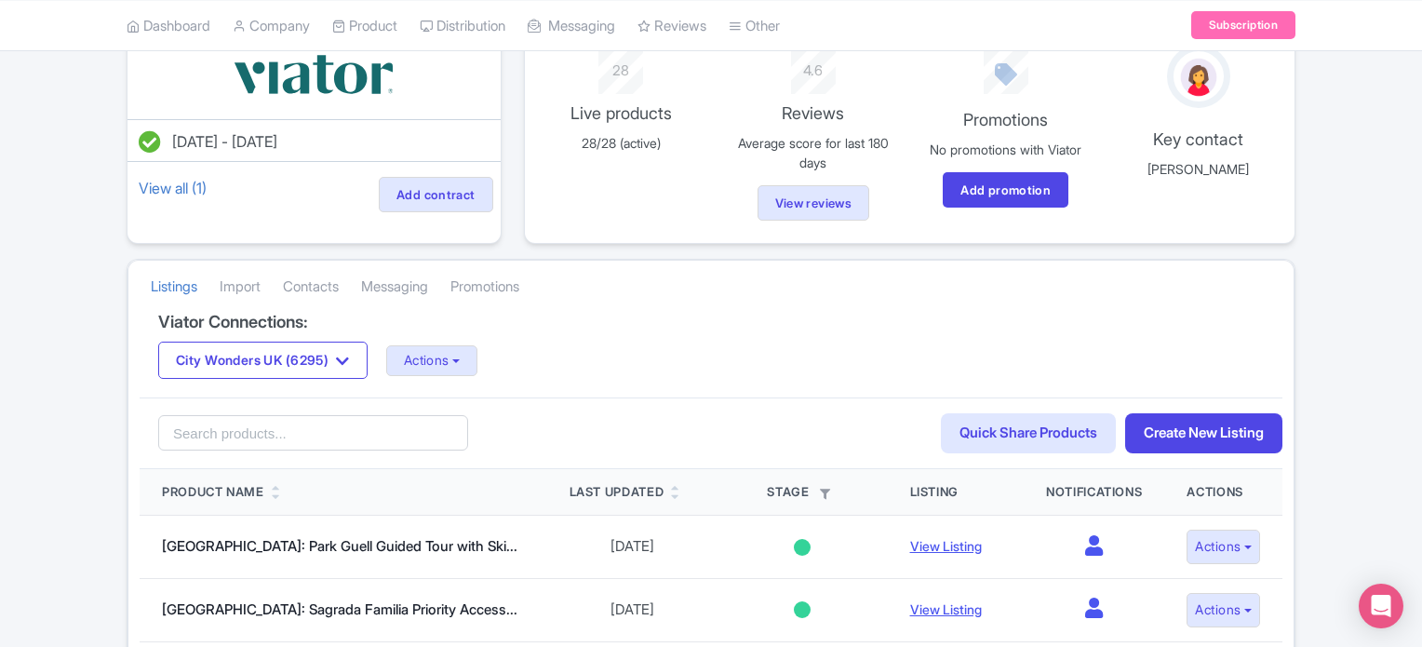
scroll to position [186, 0]
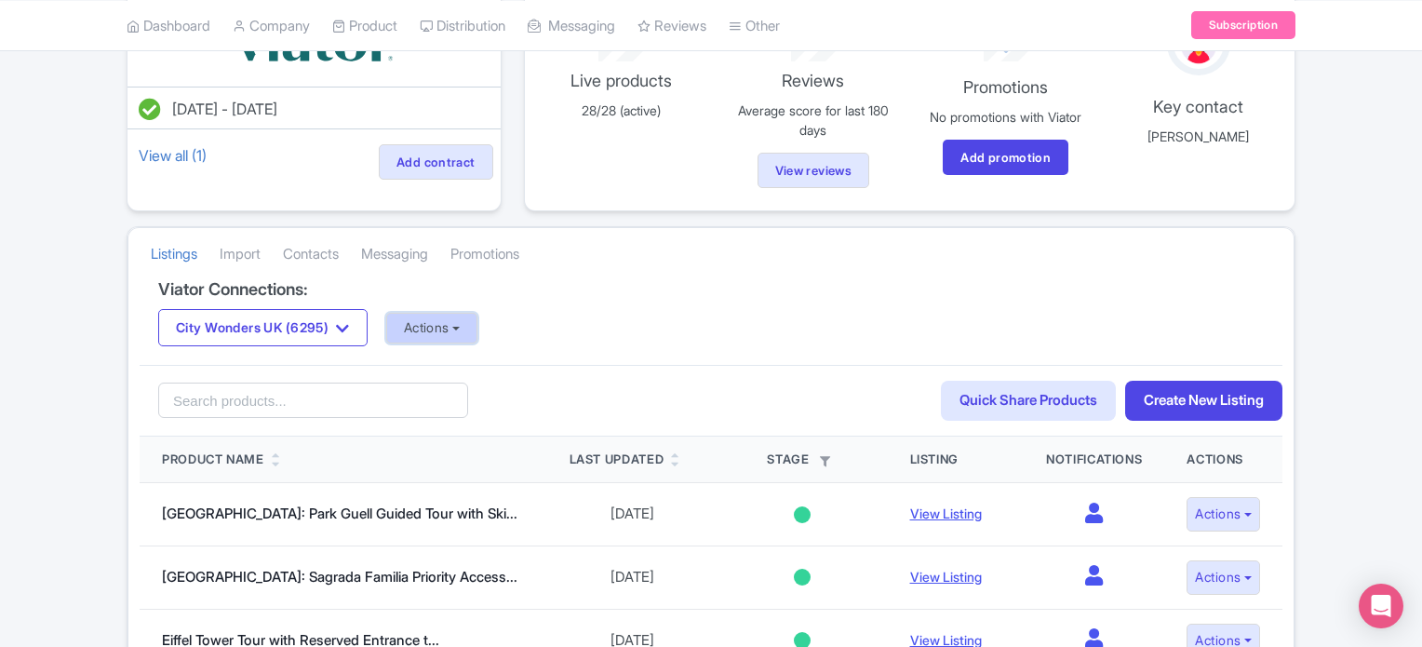
click at [461, 317] on button "Actions" at bounding box center [432, 328] width 92 height 31
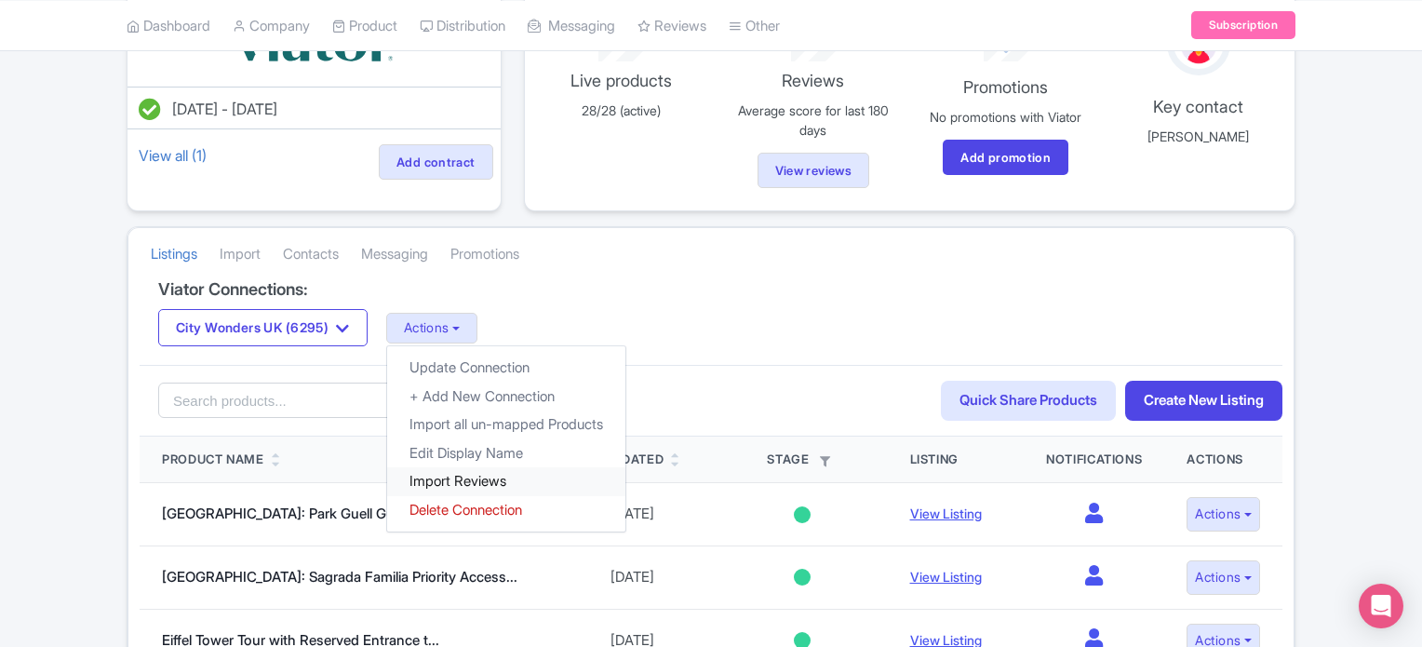
click at [491, 470] on link "Import Reviews" at bounding box center [506, 481] width 238 height 29
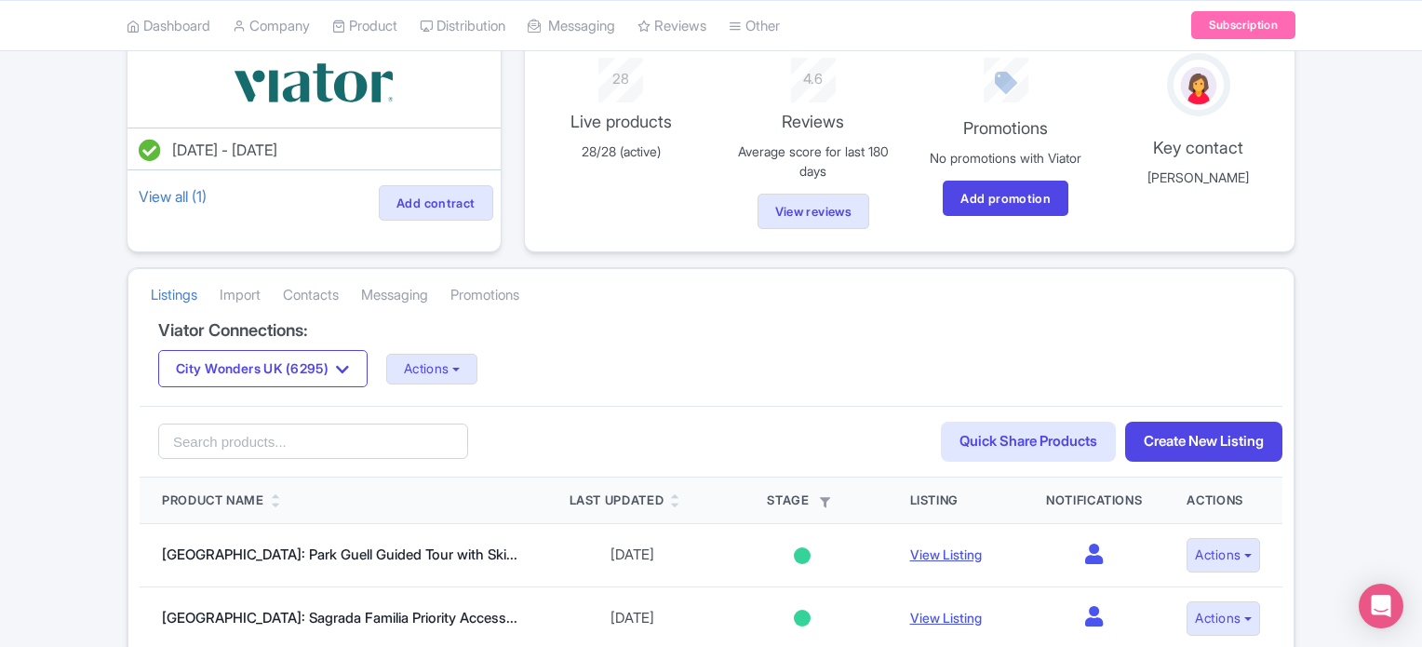
scroll to position [186, 0]
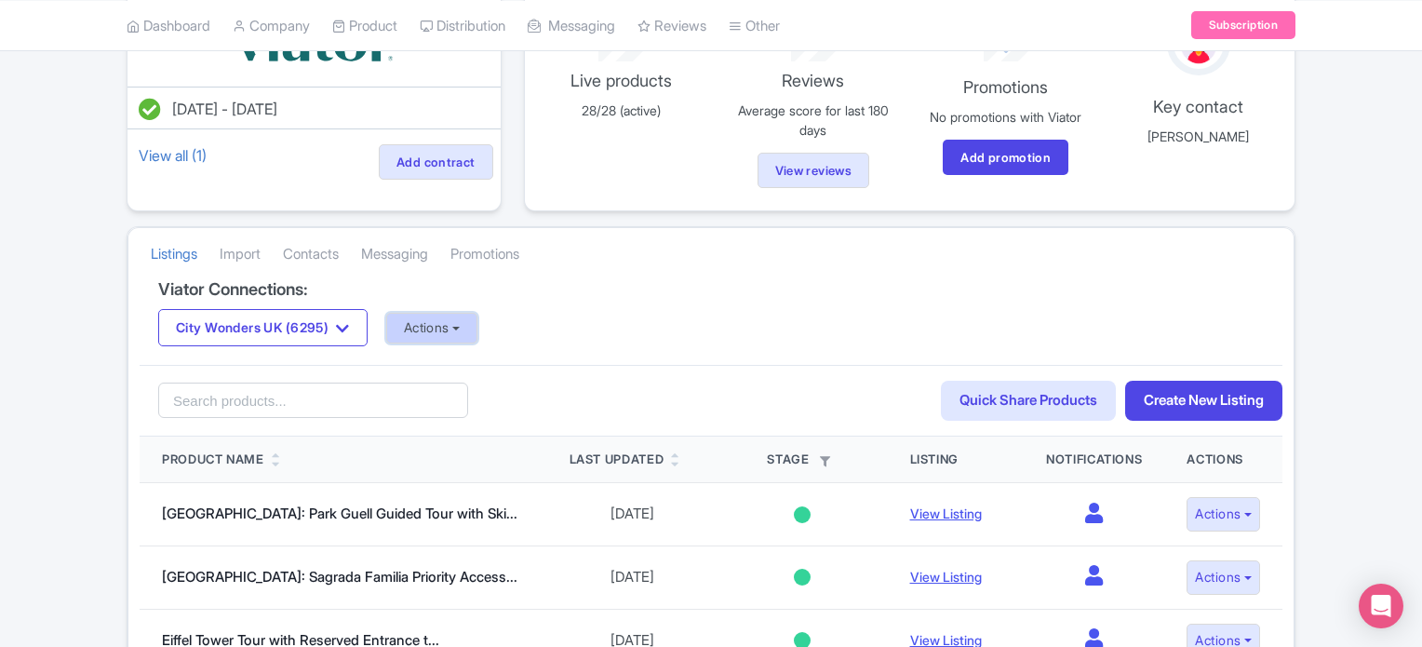
click at [438, 317] on button "Actions" at bounding box center [432, 328] width 92 height 31
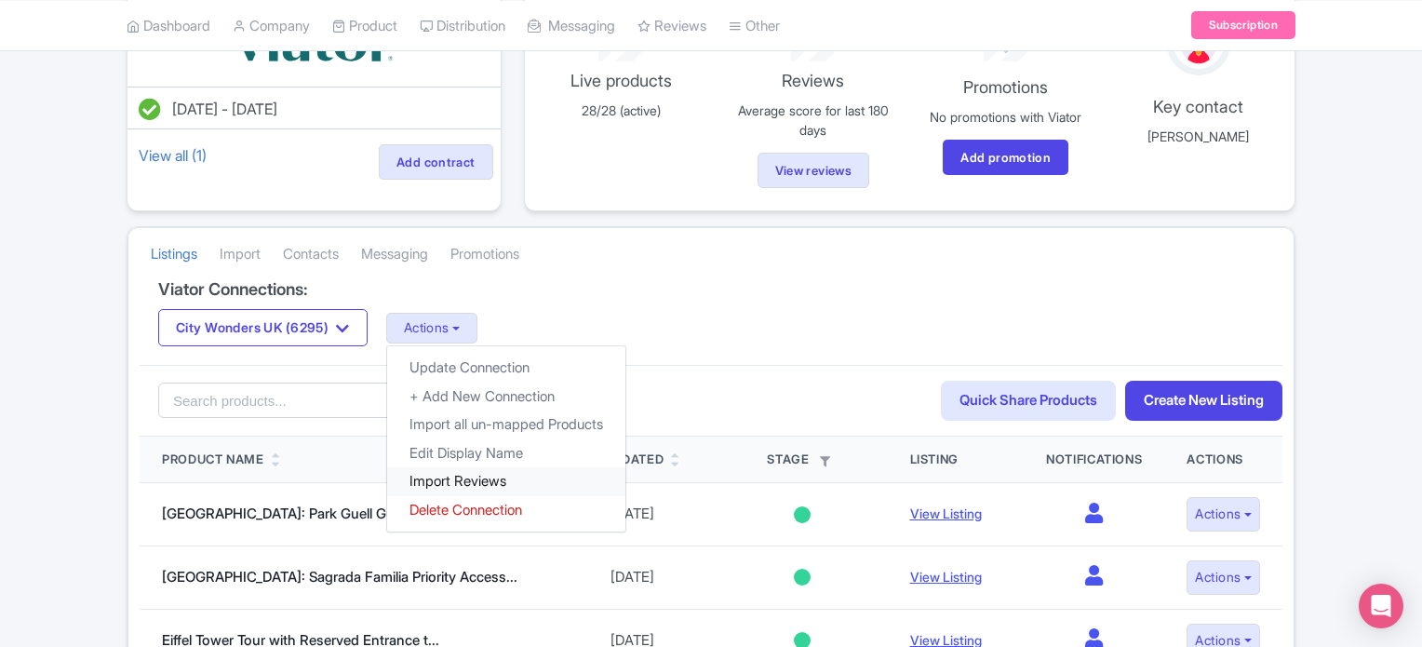
click at [480, 476] on link "Import Reviews" at bounding box center [506, 481] width 238 height 29
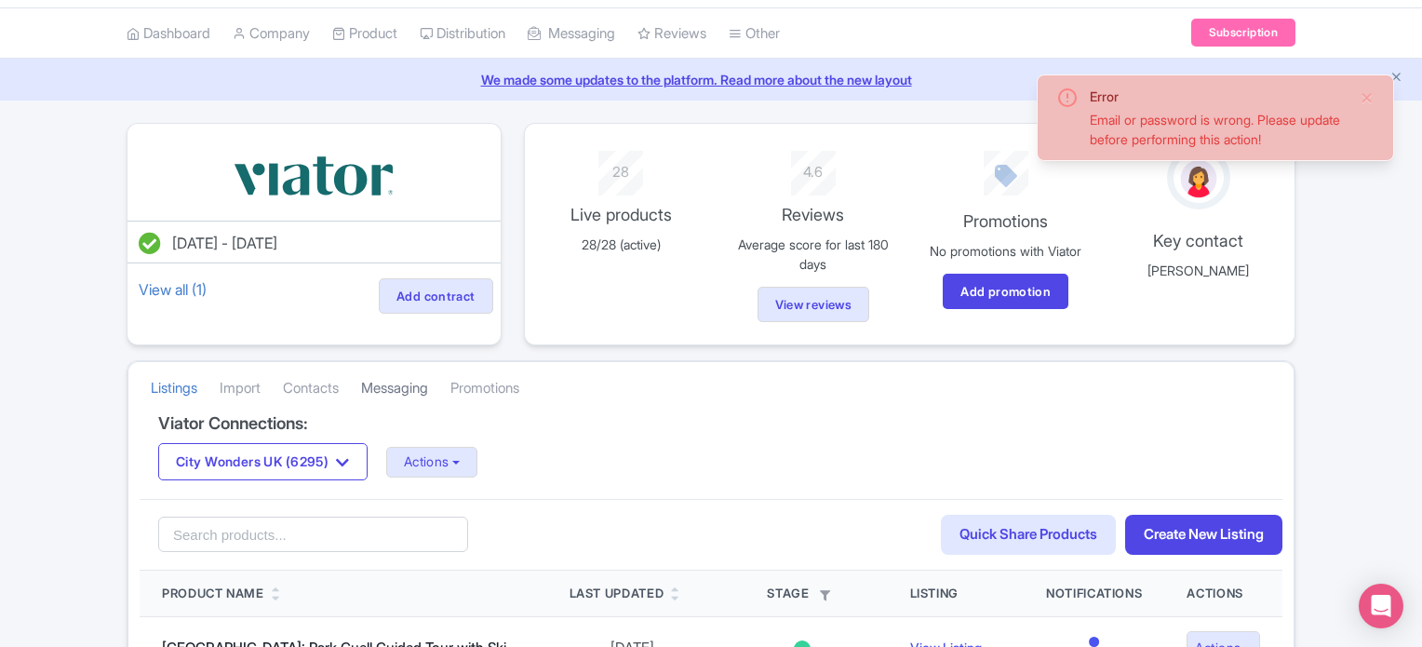
scroll to position [93, 0]
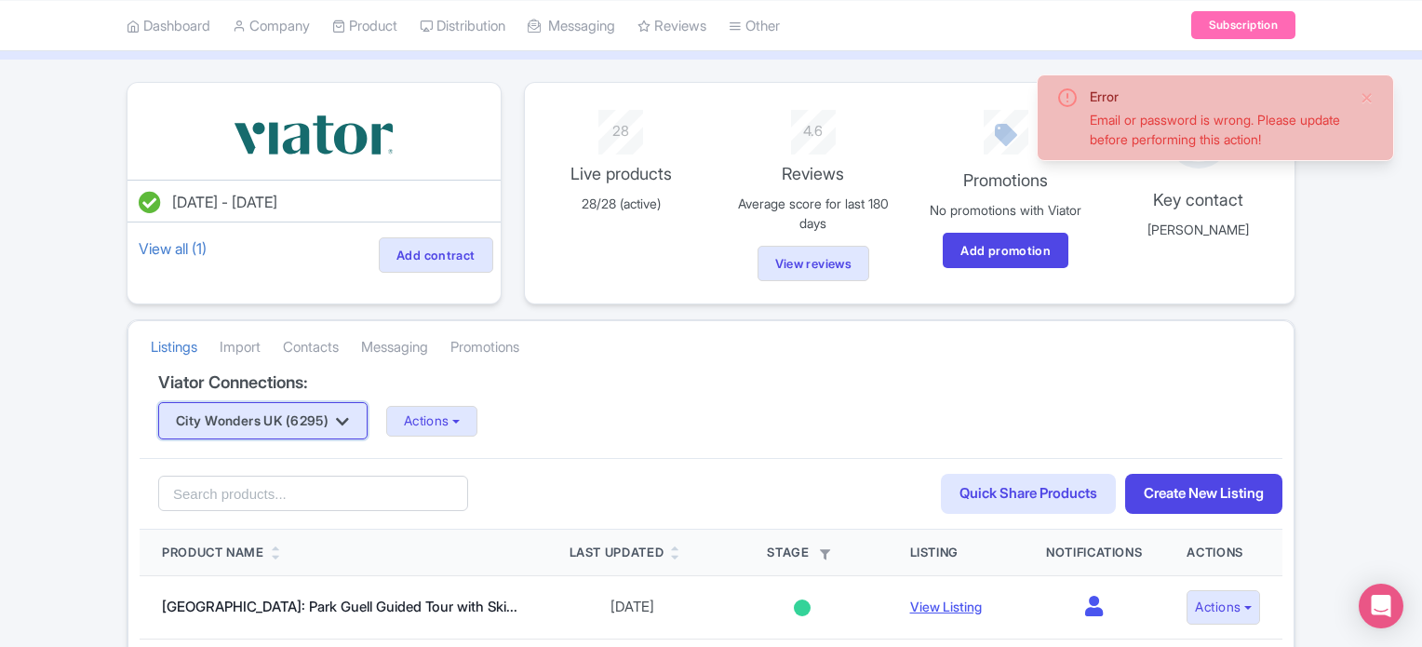
click at [349, 419] on icon "button" at bounding box center [342, 421] width 13 height 15
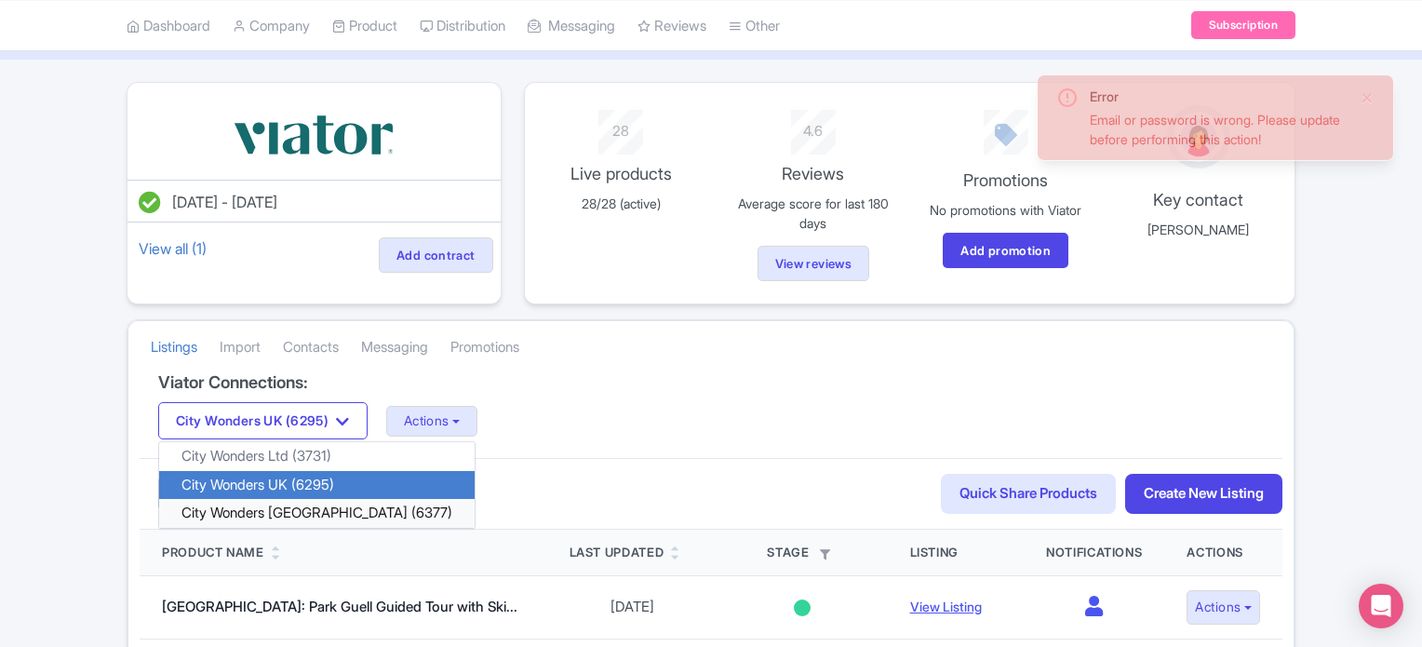
click at [320, 501] on link "City Wonders [GEOGRAPHIC_DATA] (6377)" at bounding box center [316, 513] width 315 height 29
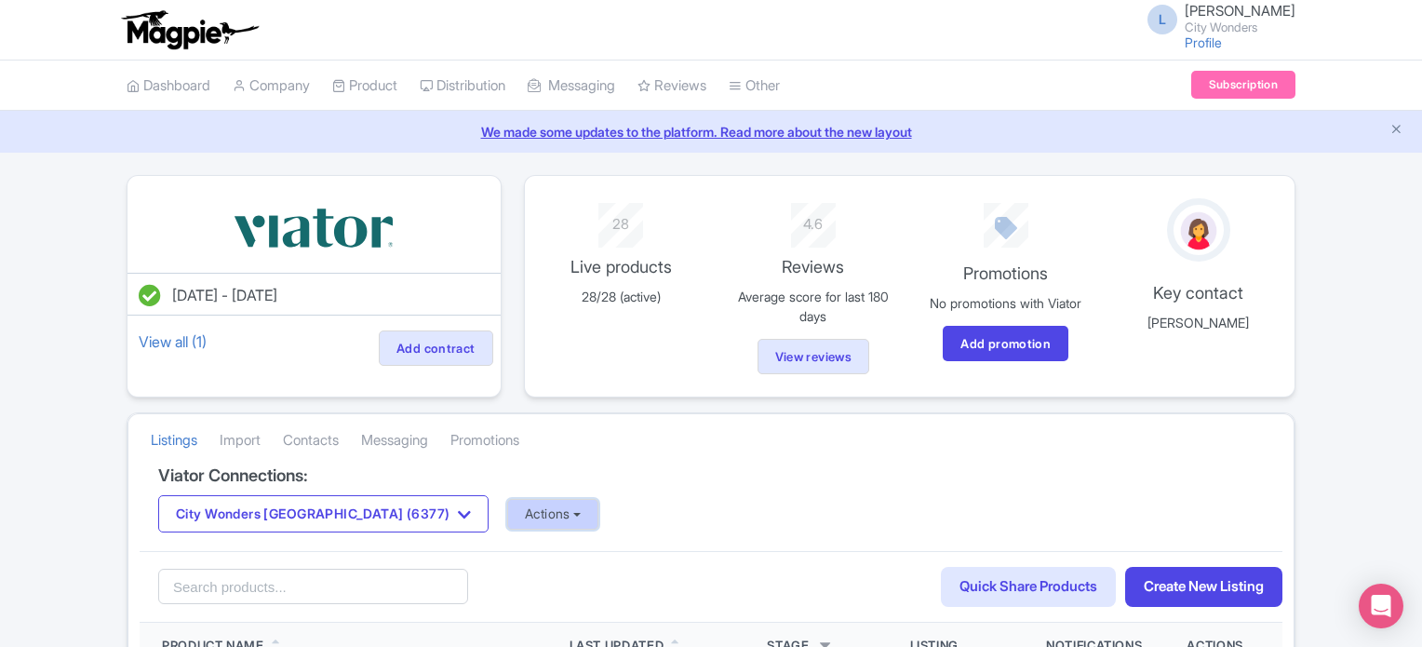
click at [507, 506] on button "Actions" at bounding box center [553, 514] width 92 height 31
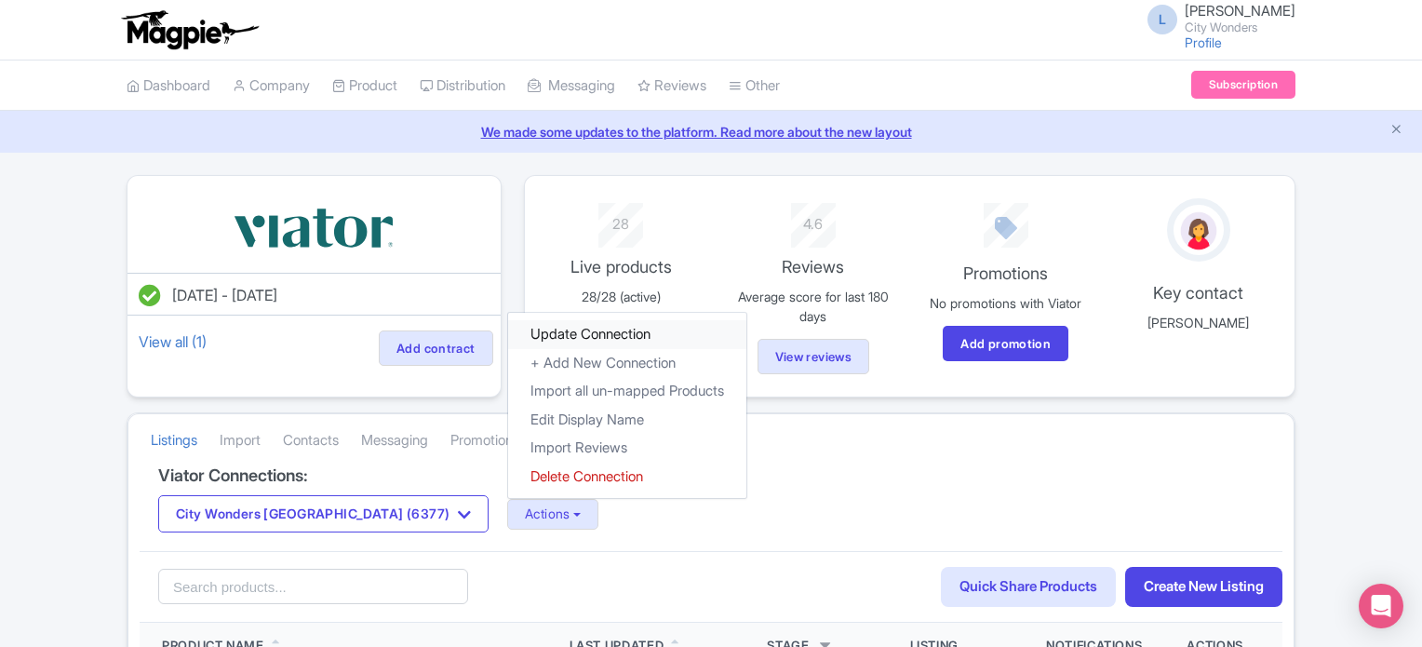
click at [508, 340] on link "Update Connection" at bounding box center [627, 334] width 238 height 29
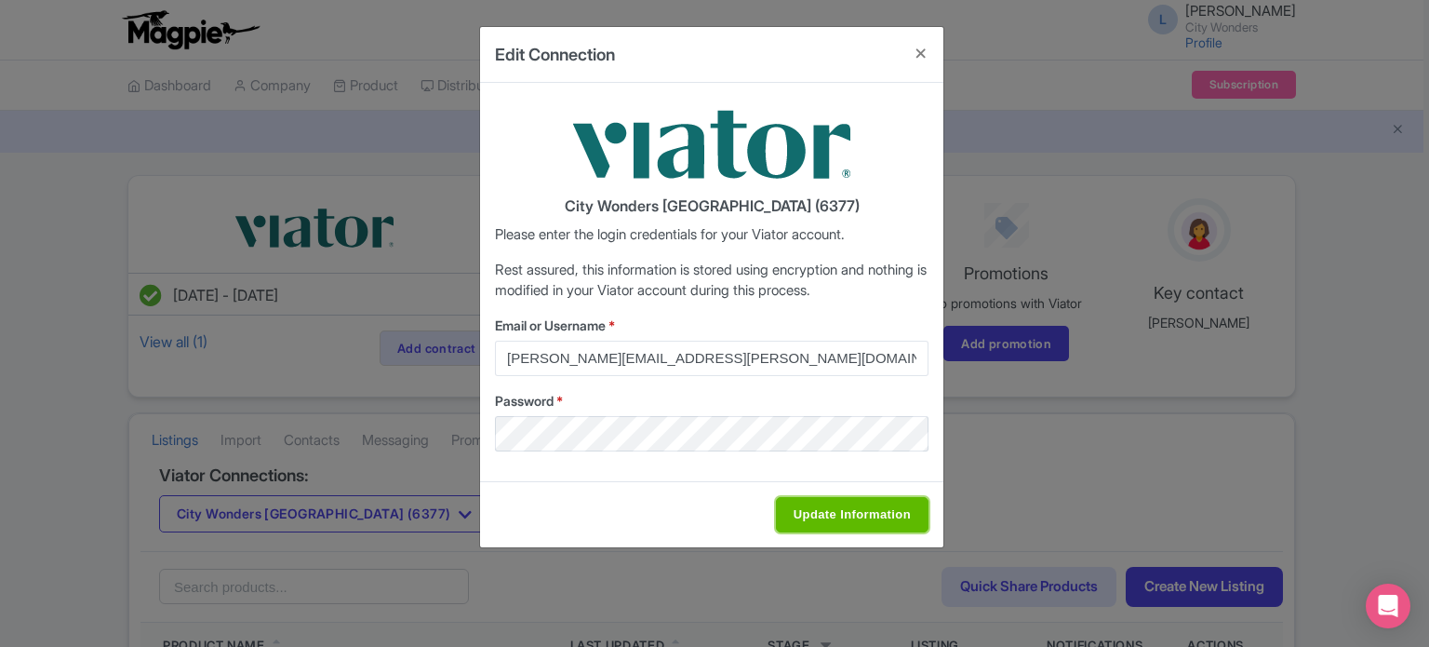
click at [820, 513] on input "Update Information" at bounding box center [852, 514] width 153 height 35
type input "Saving..."
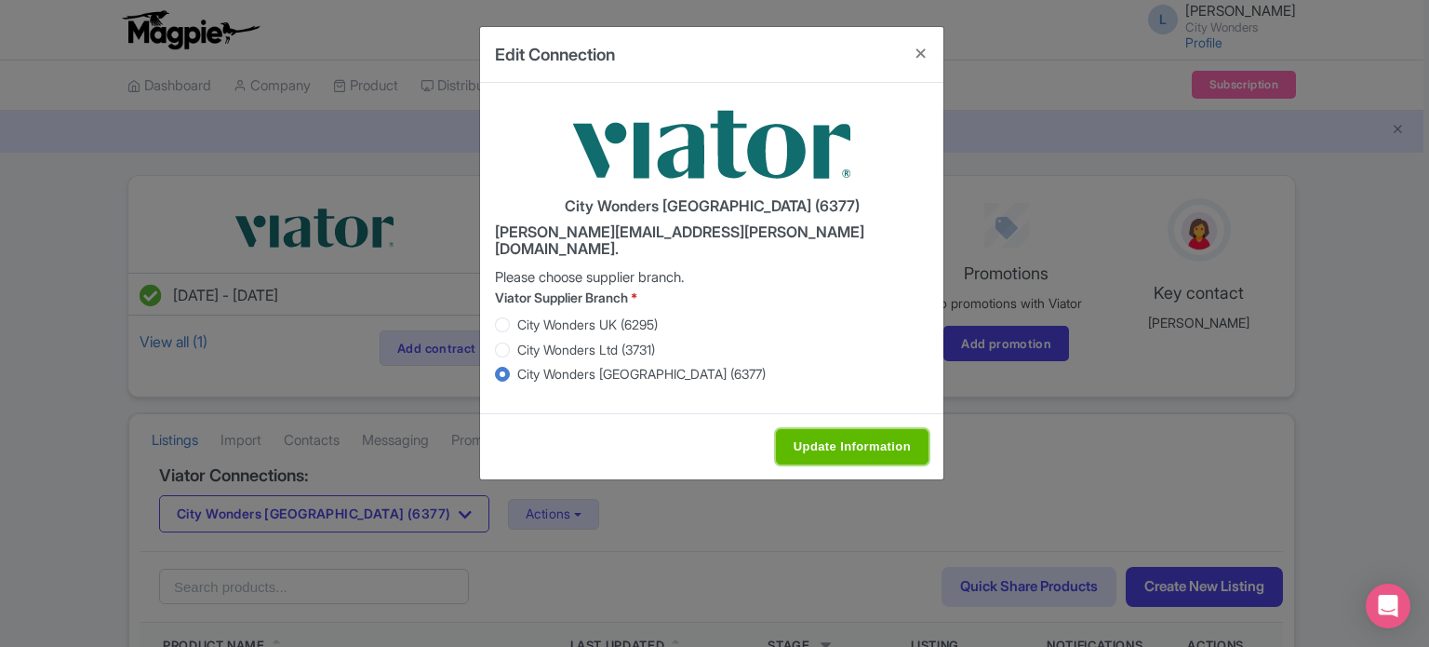
click at [856, 429] on input "Update Information" at bounding box center [852, 446] width 153 height 35
type input "Saving..."
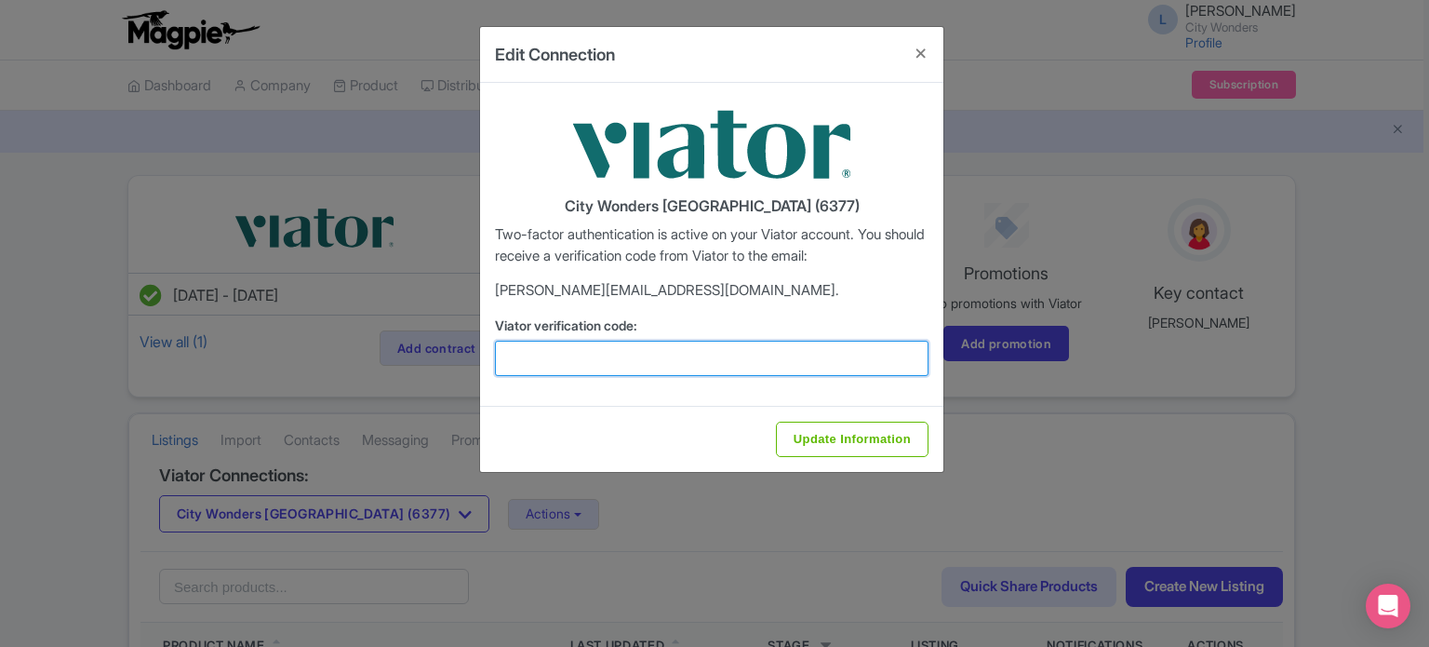
click at [660, 354] on input "Viator verification code:" at bounding box center [712, 358] width 434 height 35
type input "407475"
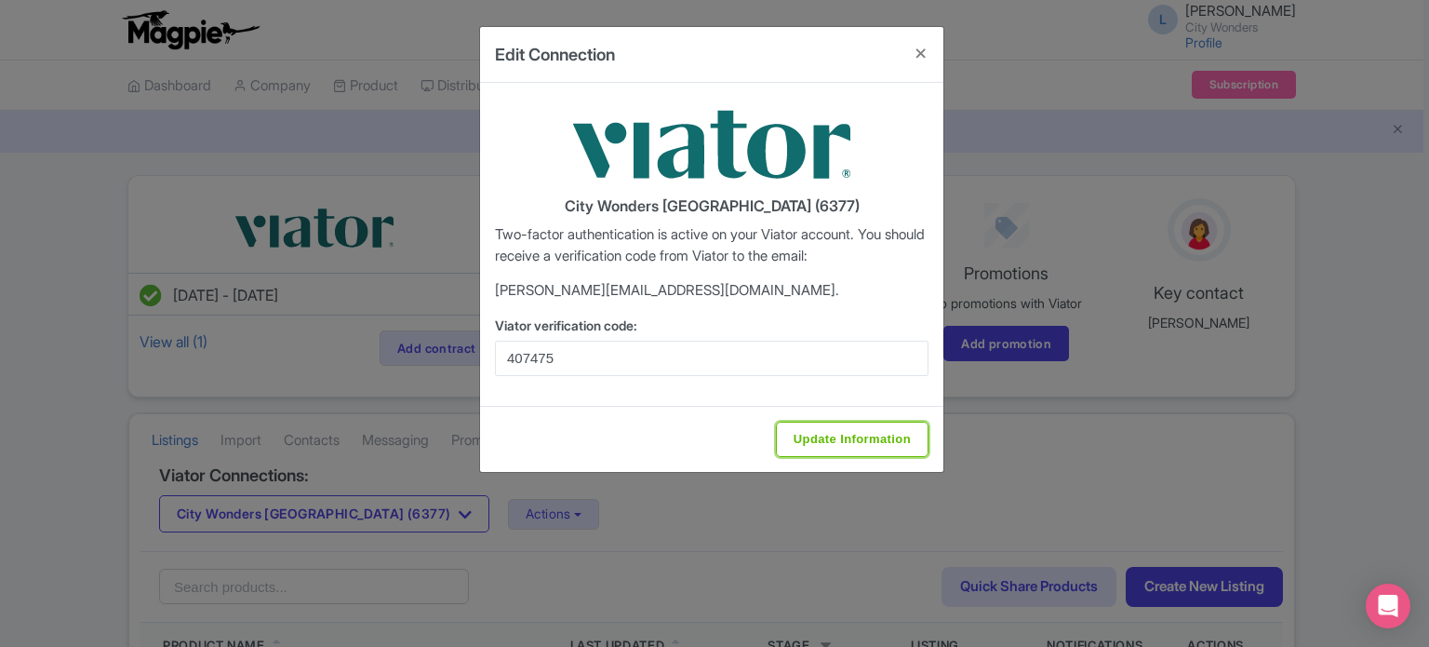
click at [808, 435] on input "Update Information" at bounding box center [852, 438] width 153 height 35
type input "Update Information"
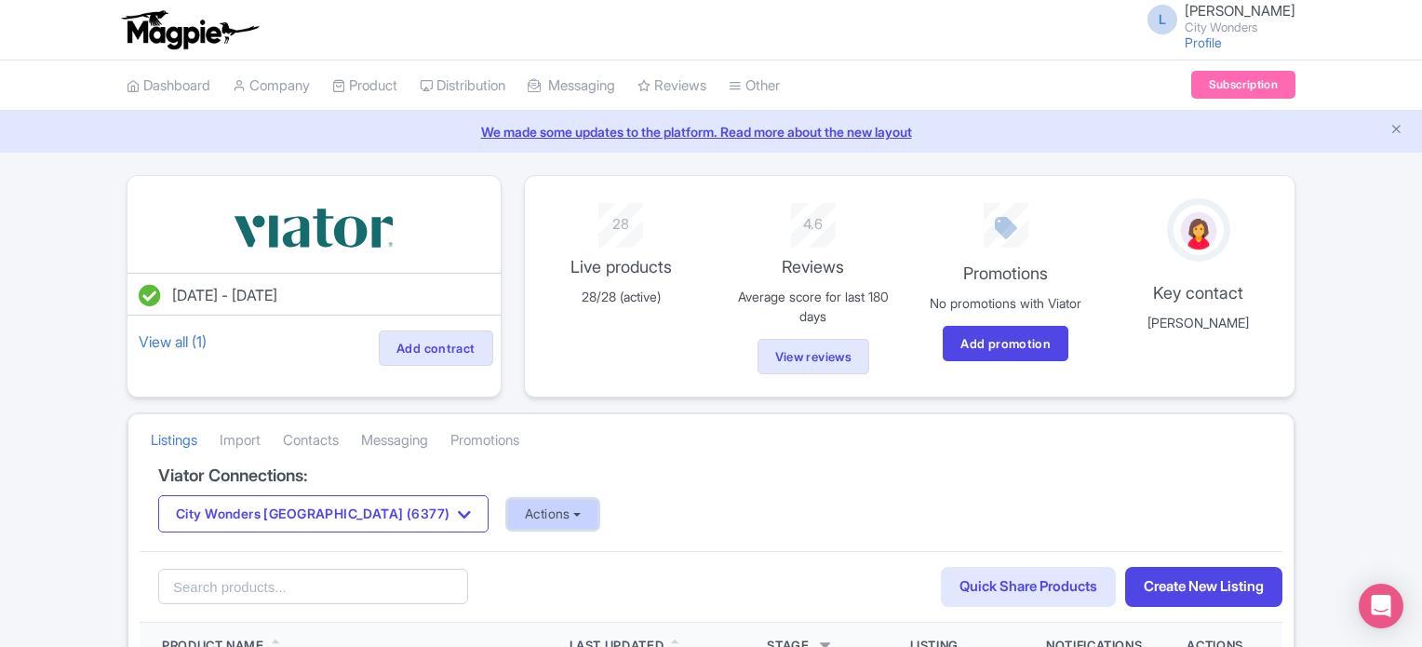
click at [507, 505] on button "Actions" at bounding box center [553, 514] width 92 height 31
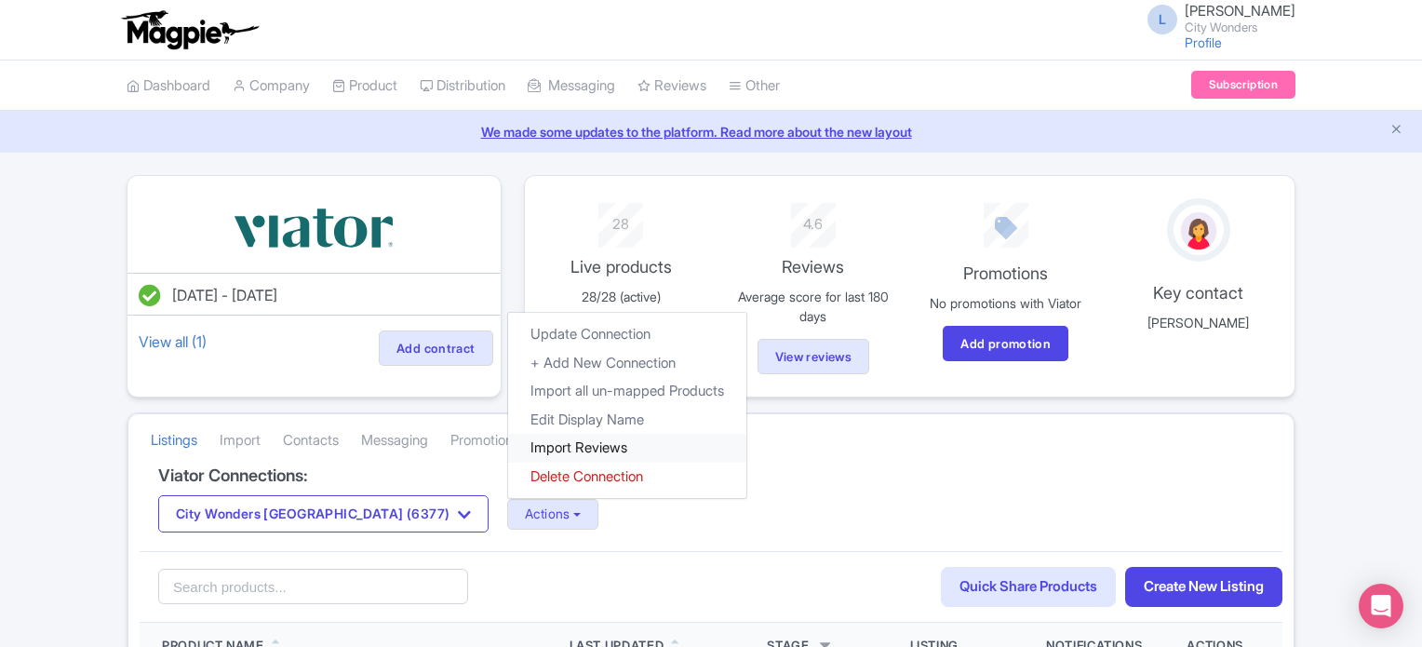
click at [508, 449] on link "Import Reviews" at bounding box center [627, 448] width 238 height 29
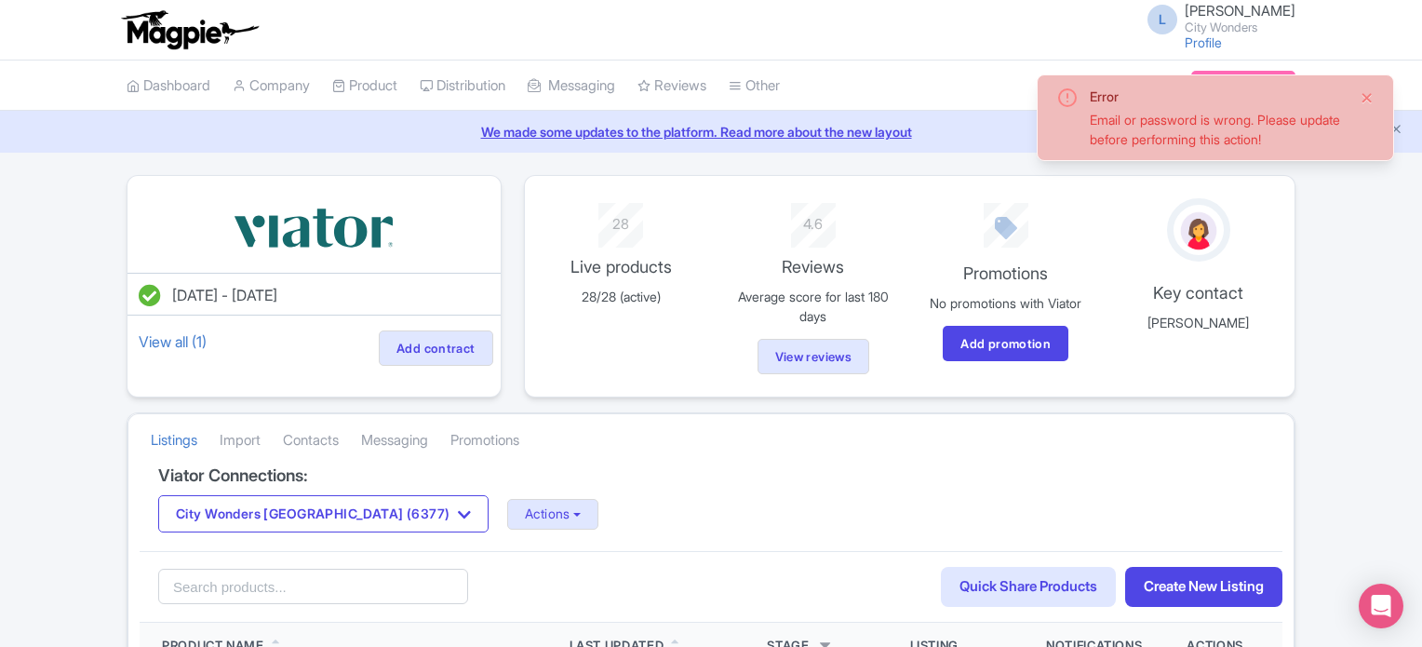
click at [1366, 94] on button "Close" at bounding box center [1366, 98] width 15 height 22
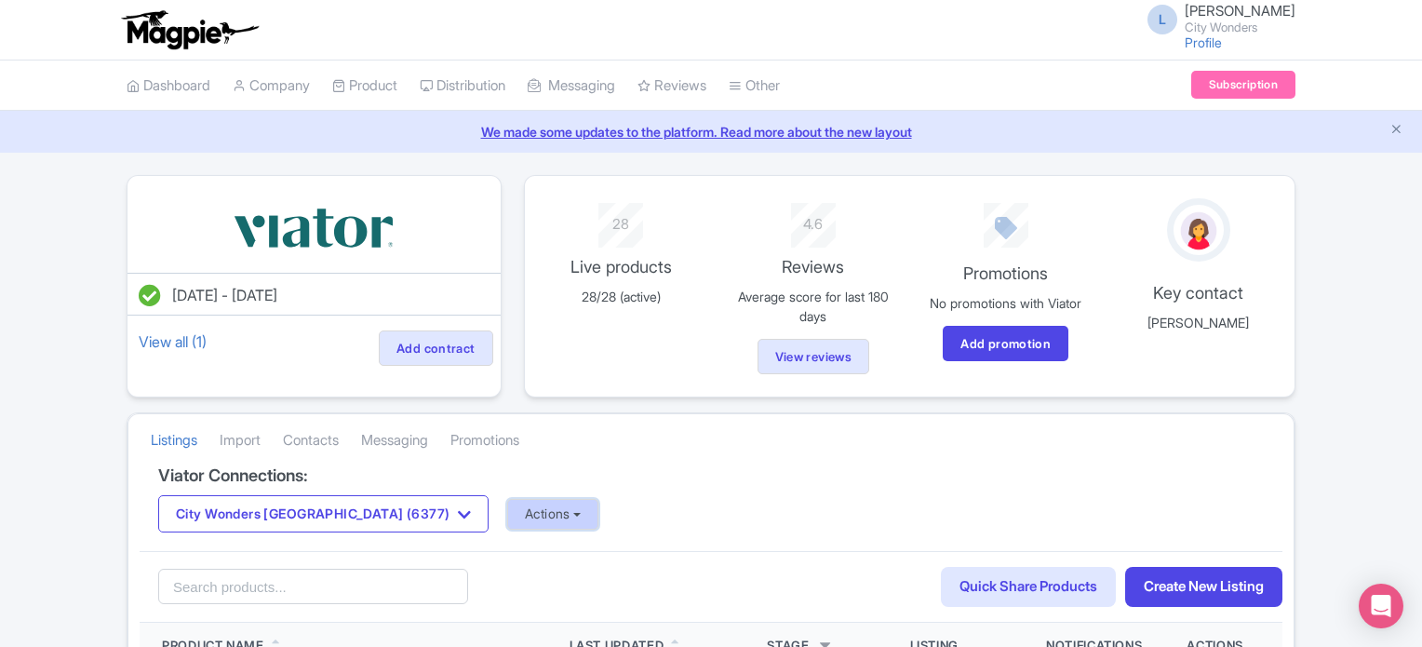
click at [507, 509] on button "Actions" at bounding box center [553, 514] width 92 height 31
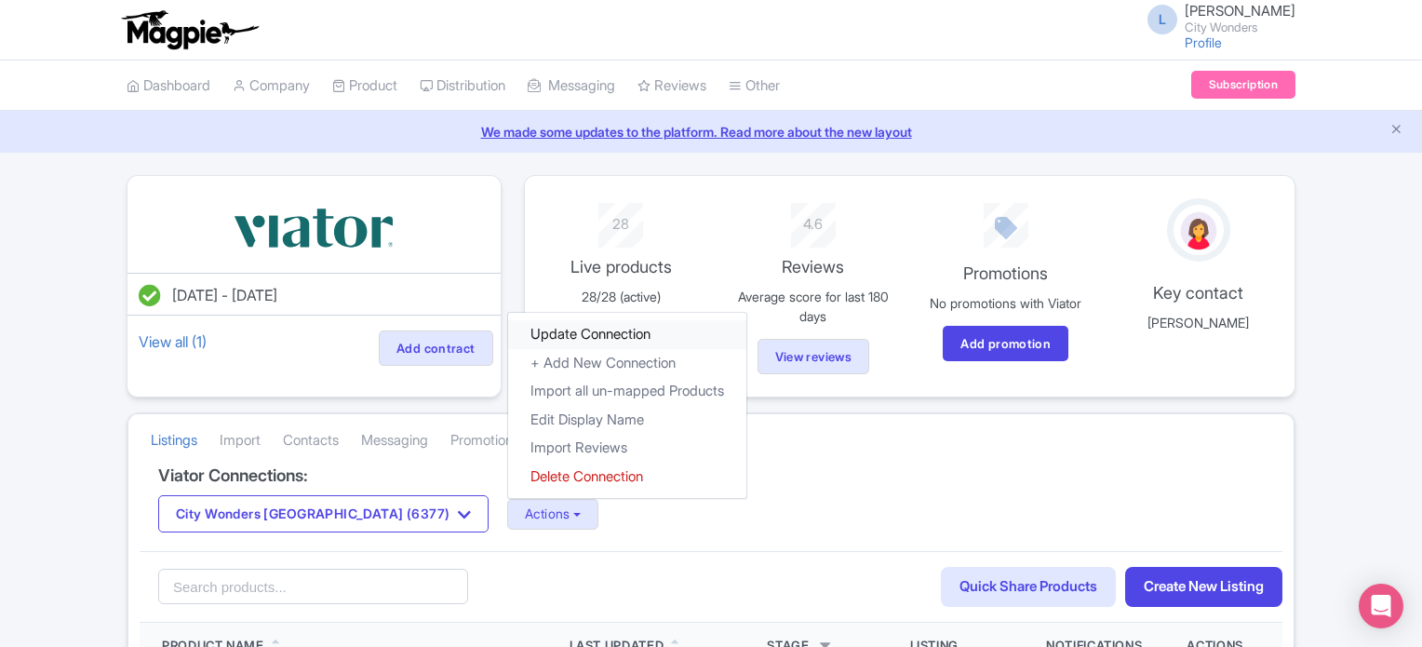
click at [508, 337] on link "Update Connection" at bounding box center [627, 334] width 238 height 29
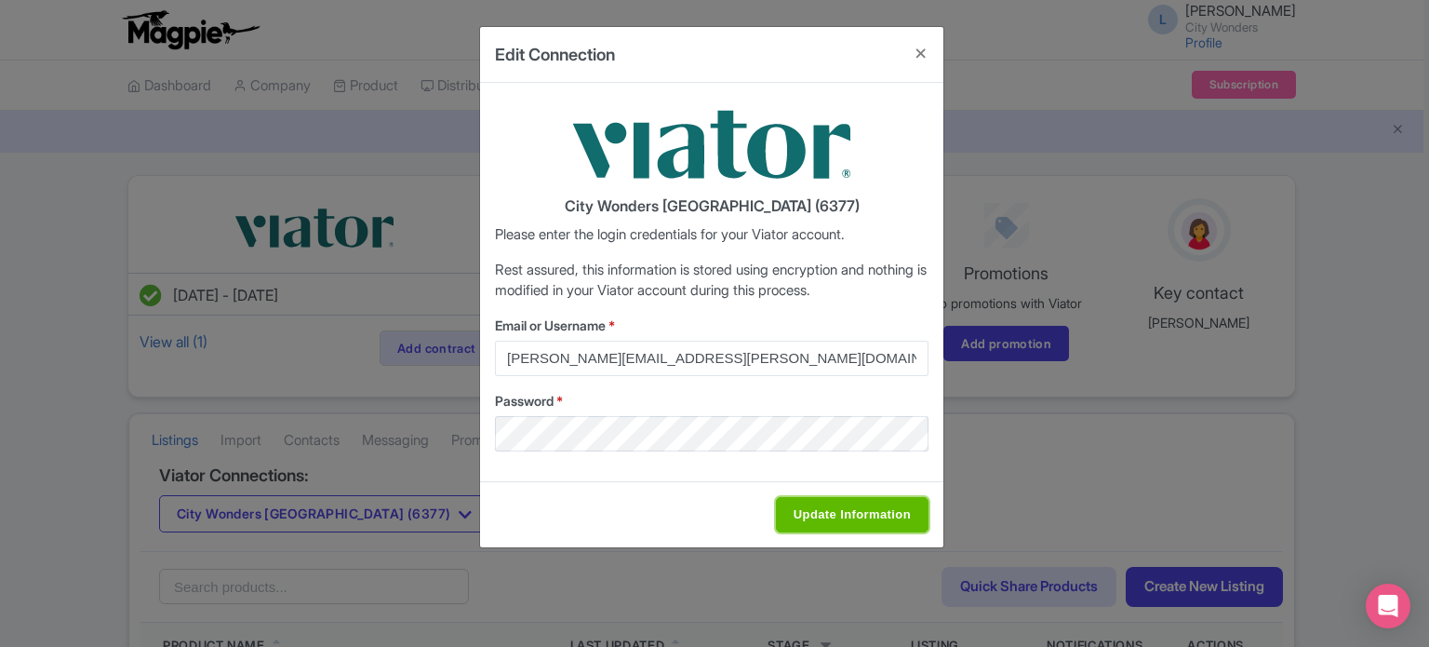
click at [822, 501] on input "Update Information" at bounding box center [852, 514] width 153 height 35
type input "Saving..."
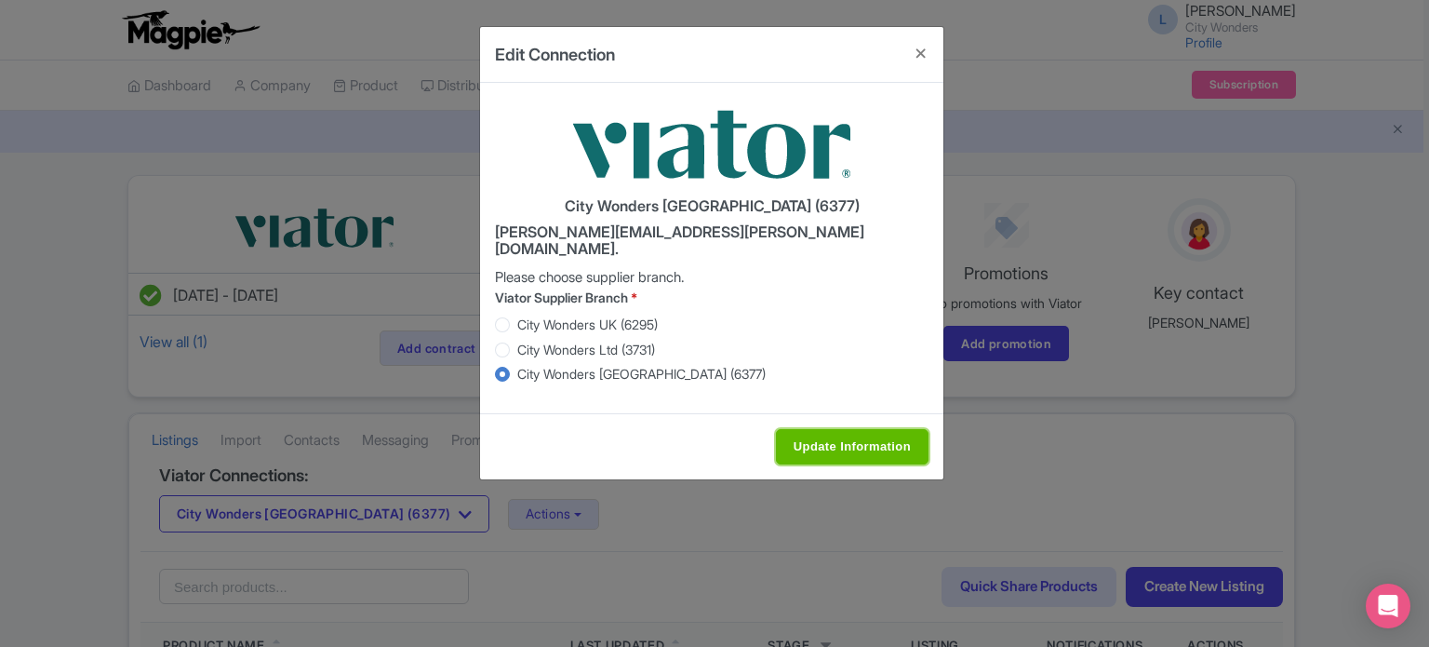
click at [882, 429] on input "Update Information" at bounding box center [852, 446] width 153 height 35
type input "Saving..."
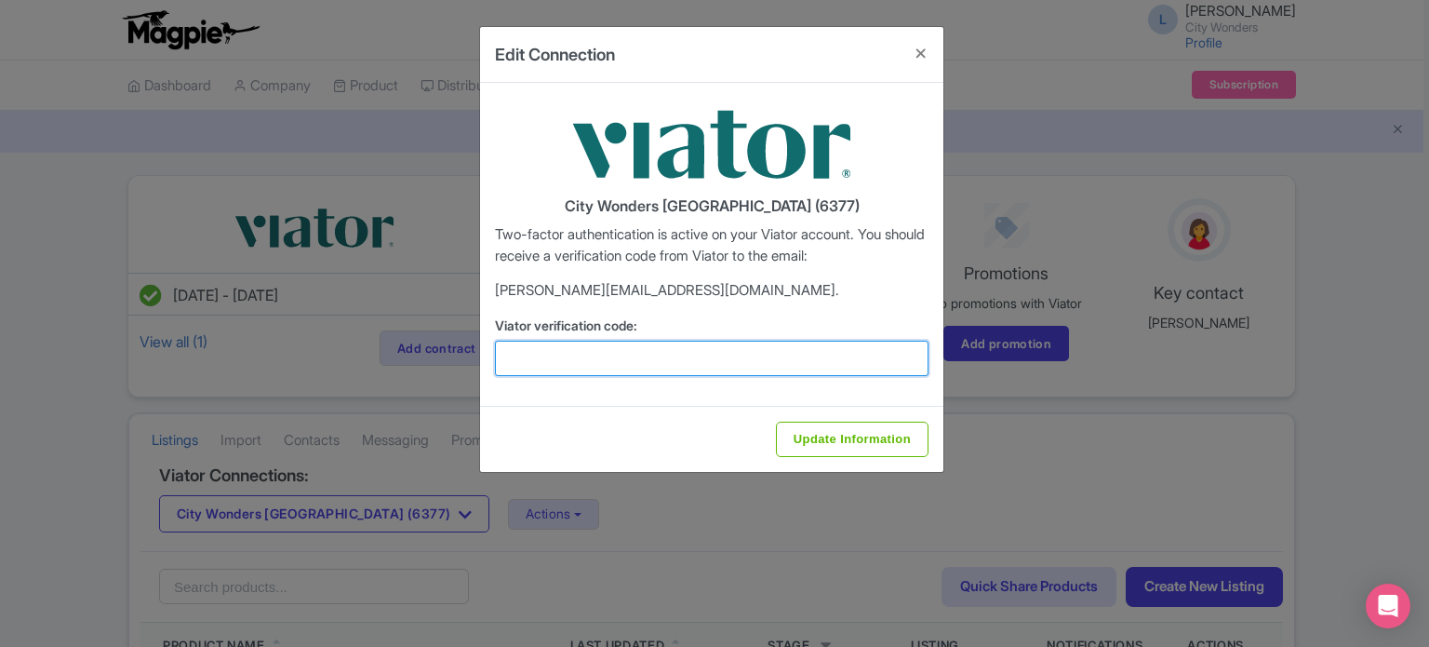
click at [621, 363] on input "Viator verification code:" at bounding box center [712, 358] width 434 height 35
type input "662330"
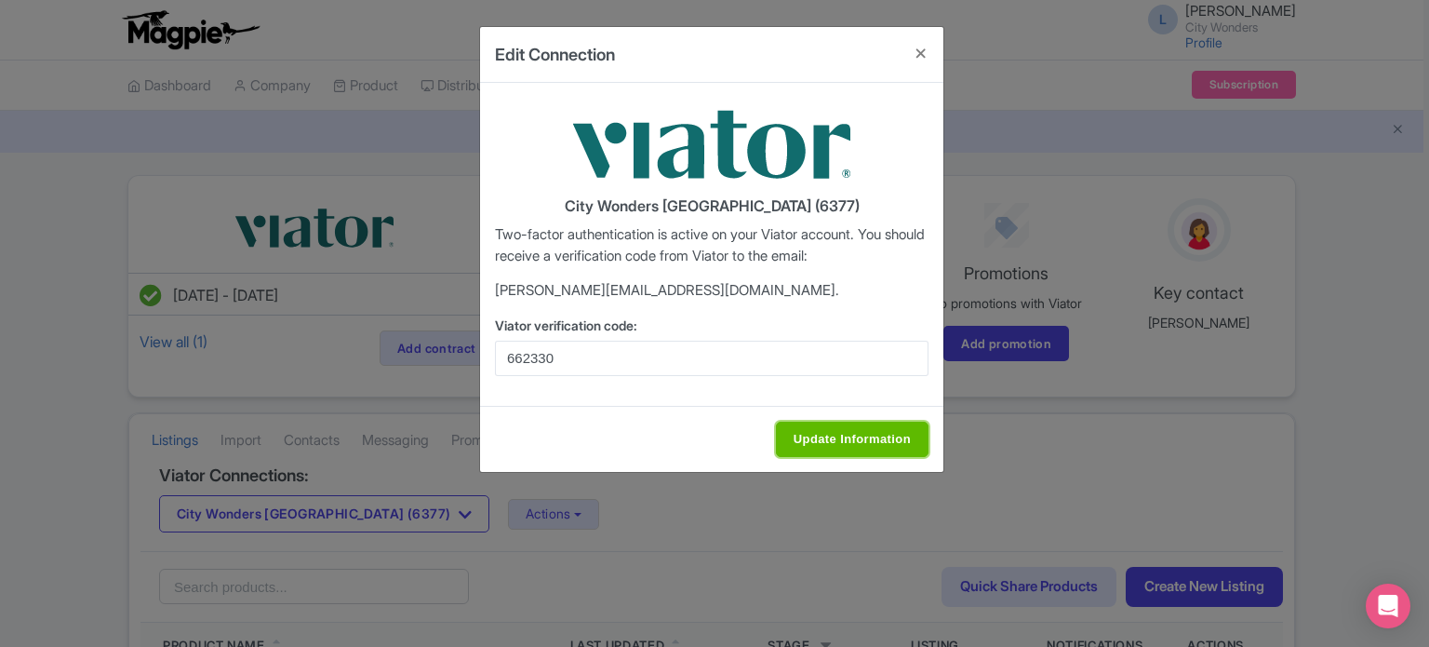
click at [798, 437] on input "Update Information" at bounding box center [852, 438] width 153 height 35
type input "Update Information"
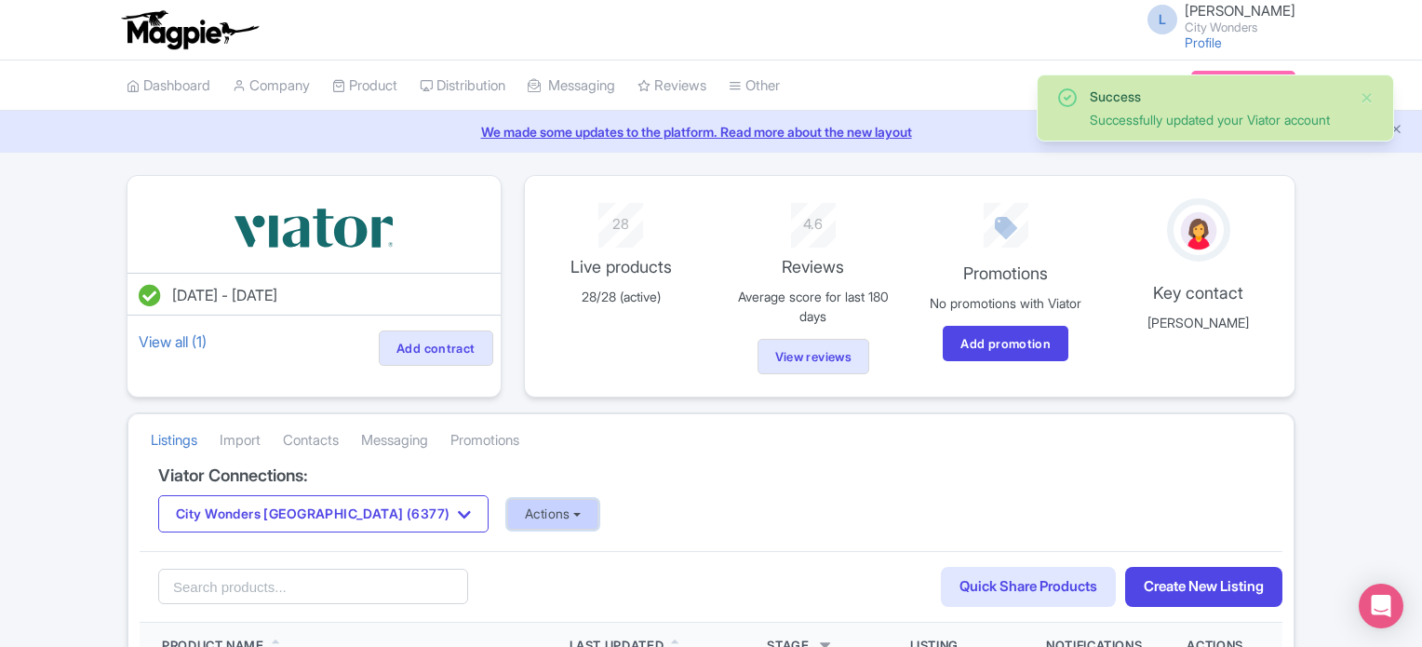
click at [507, 505] on button "Actions" at bounding box center [553, 514] width 92 height 31
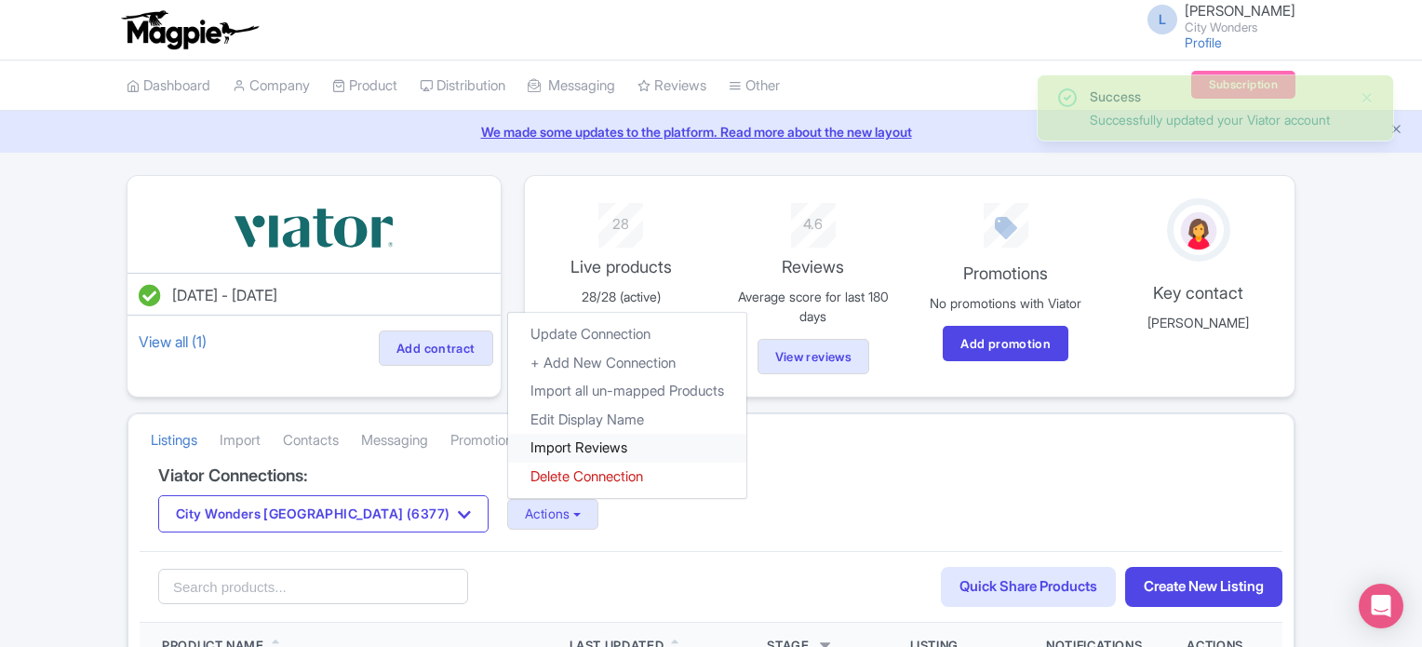
click at [508, 452] on link "Import Reviews" at bounding box center [627, 448] width 238 height 29
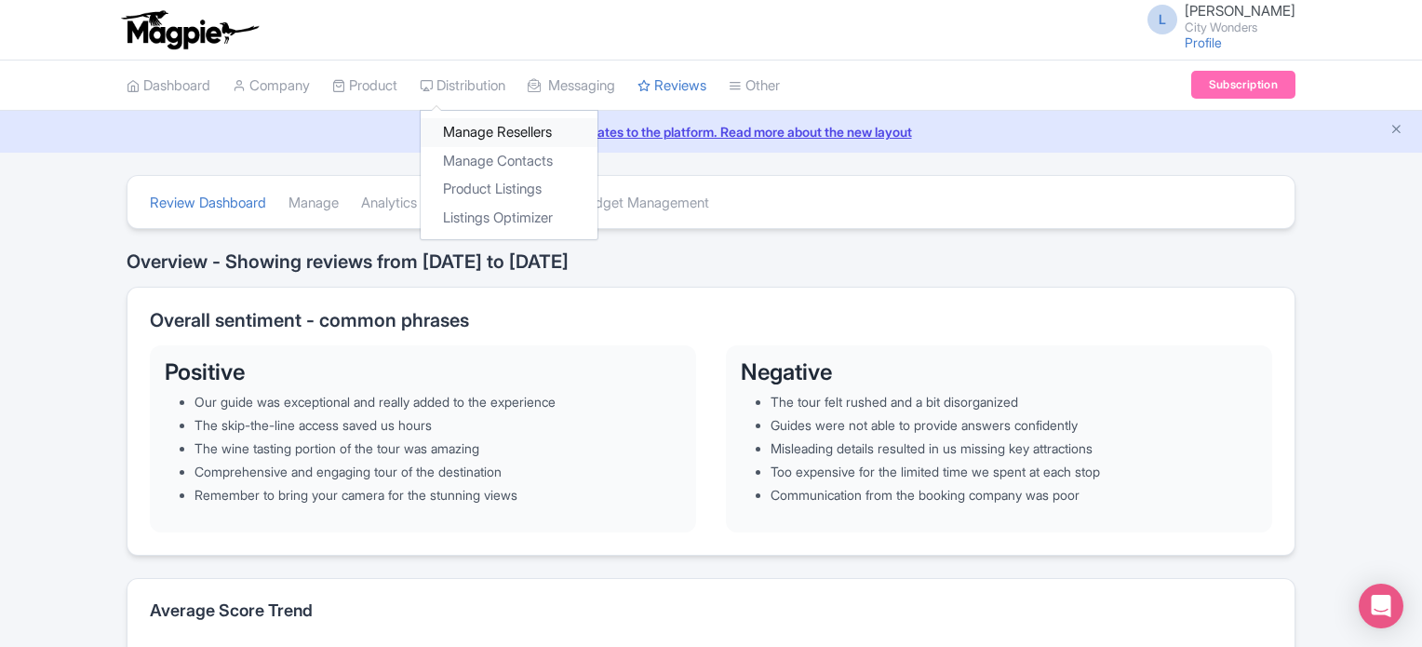
click at [485, 127] on link "Manage Resellers" at bounding box center [509, 132] width 177 height 29
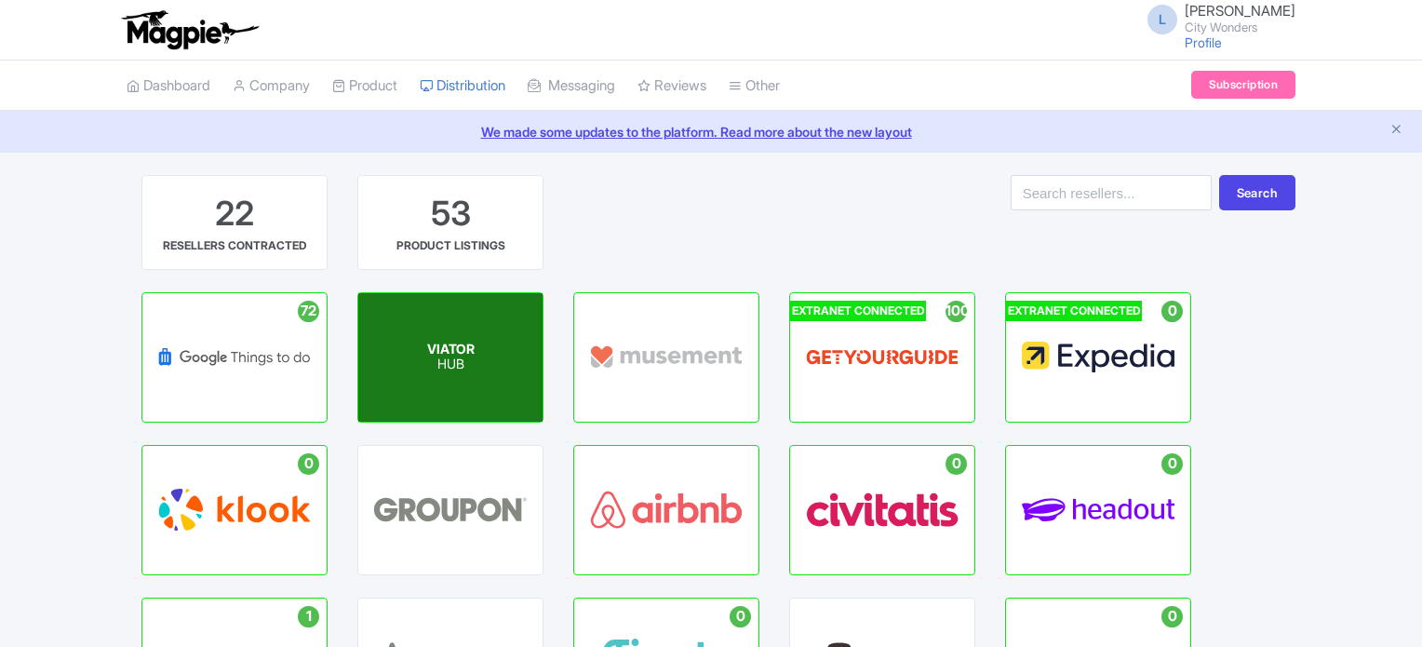
click at [454, 374] on div "VIATOR HUB" at bounding box center [450, 357] width 184 height 128
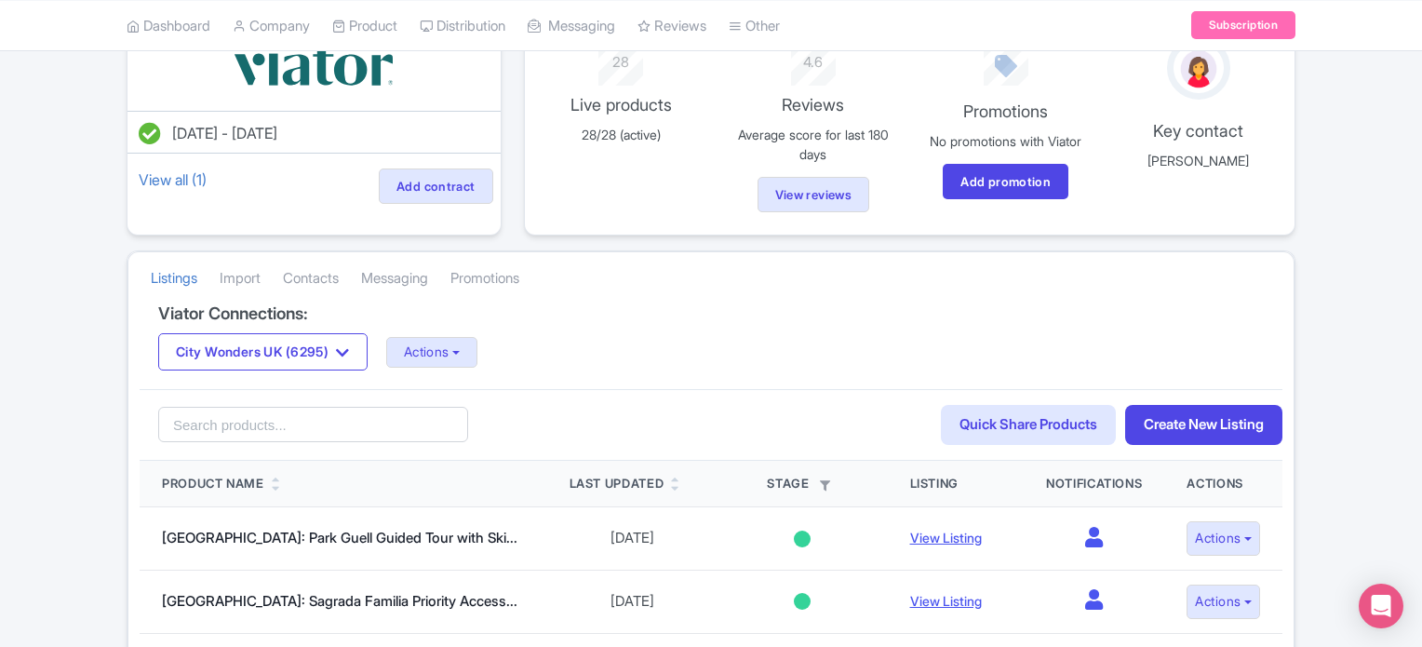
scroll to position [186, 0]
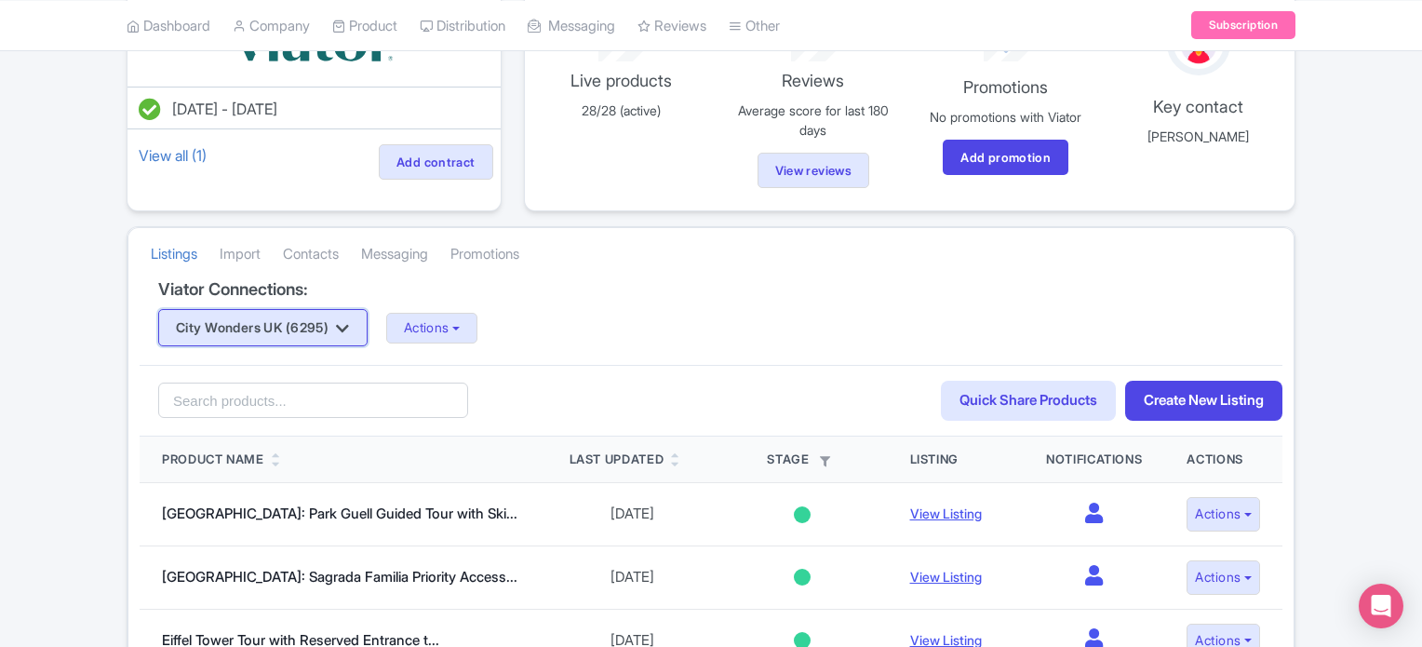
click at [349, 330] on icon "button" at bounding box center [342, 328] width 13 height 15
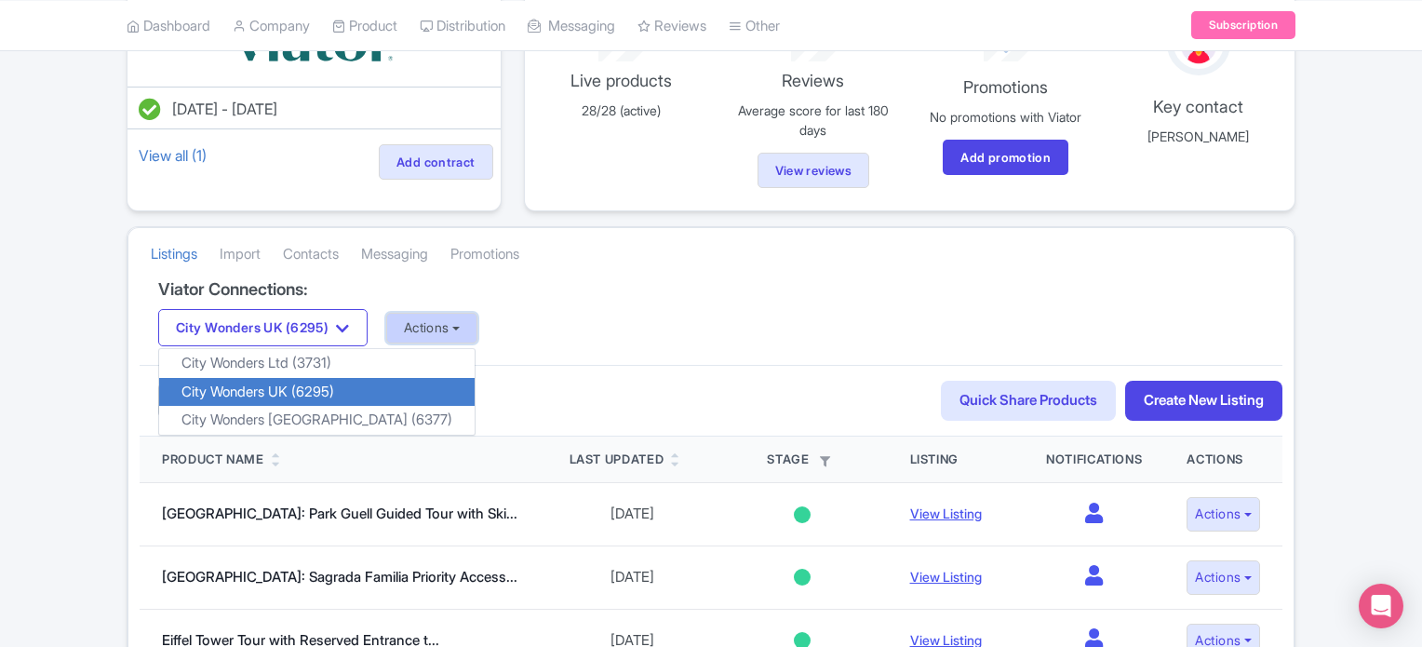
click at [433, 321] on button "Actions" at bounding box center [432, 328] width 92 height 31
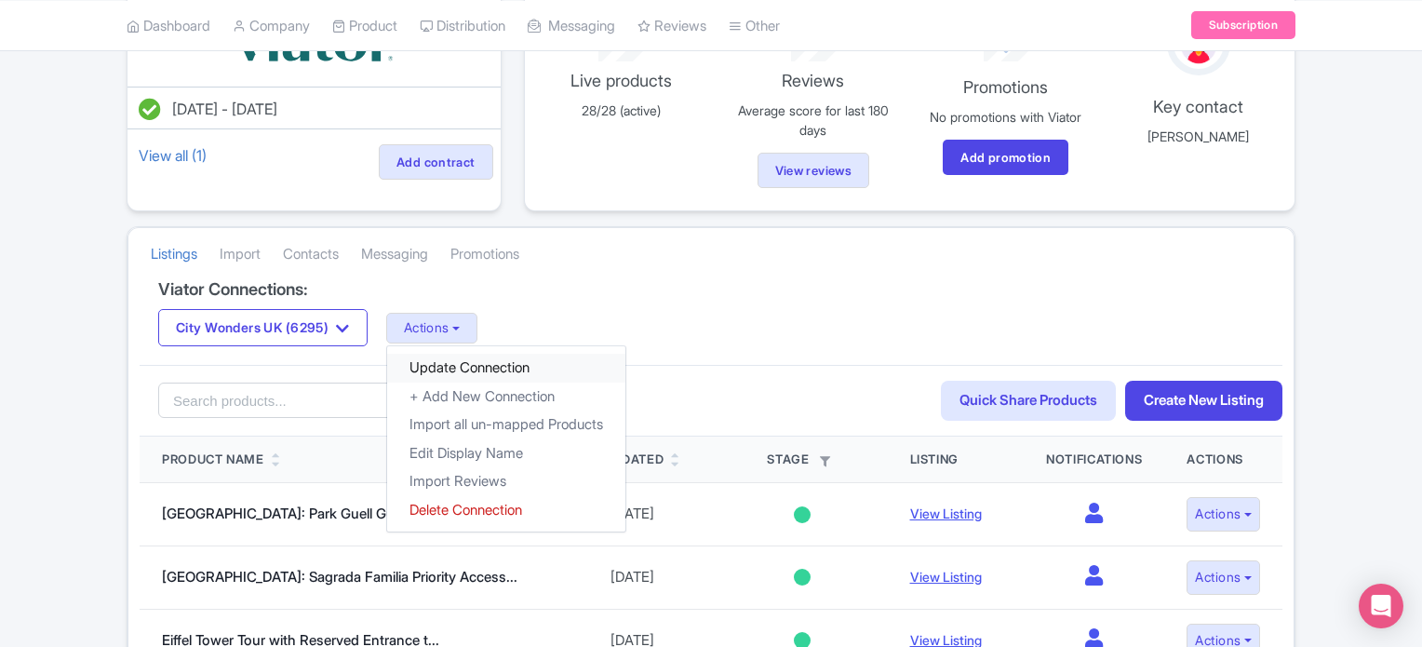
click at [501, 365] on link "Update Connection" at bounding box center [506, 368] width 238 height 29
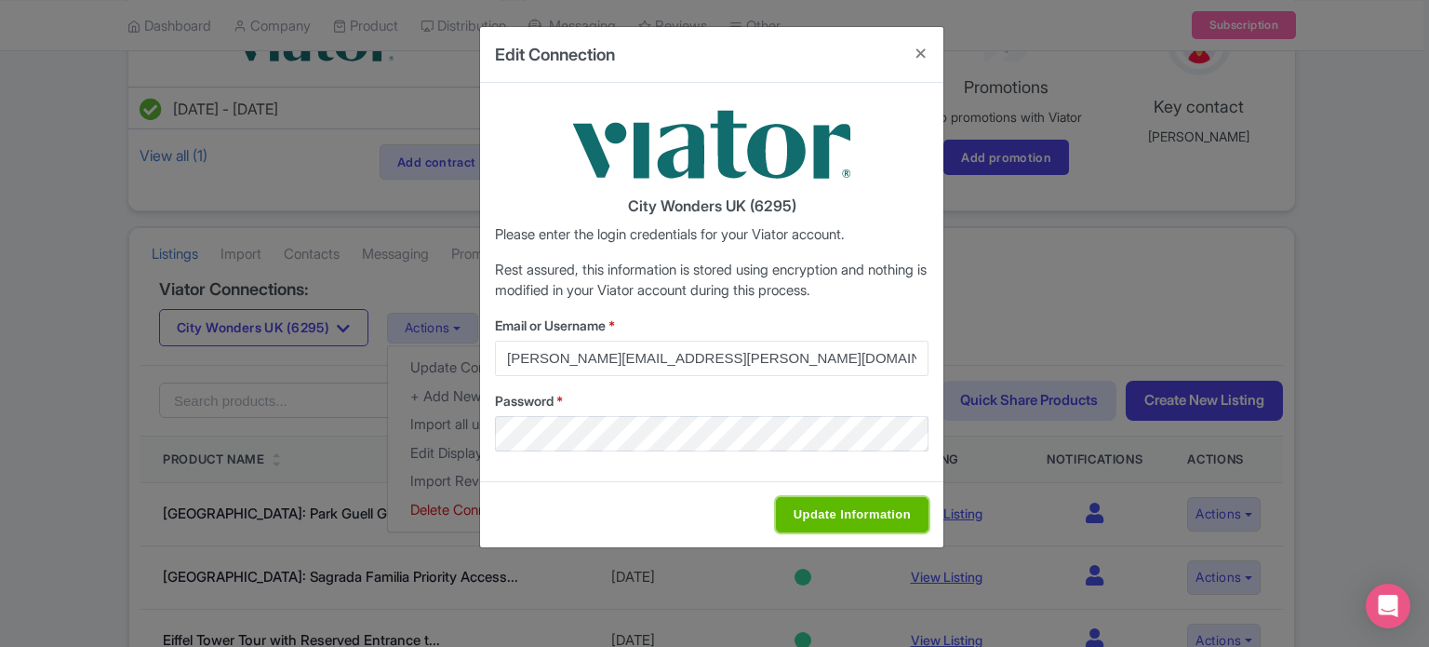
click at [824, 509] on input "Update Information" at bounding box center [852, 514] width 153 height 35
type input "Saving..."
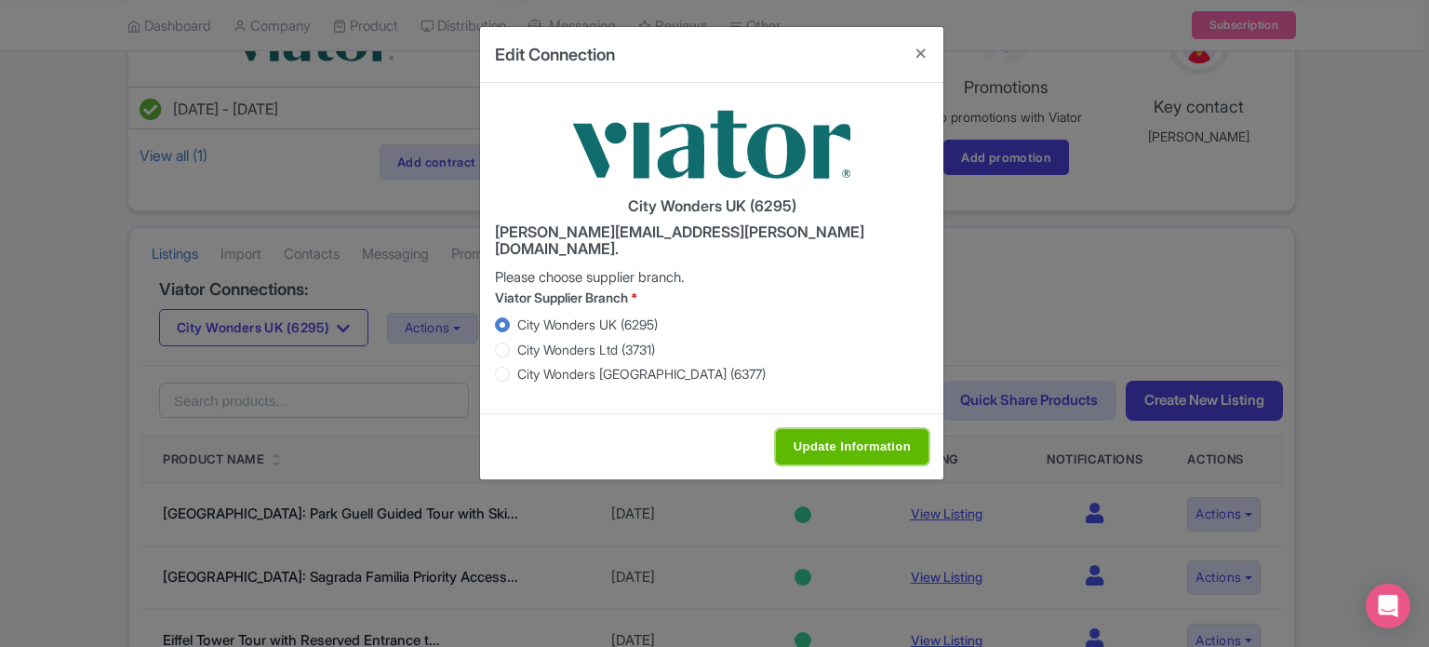
click at [837, 429] on input "Update Information" at bounding box center [852, 446] width 153 height 35
type input "Saving..."
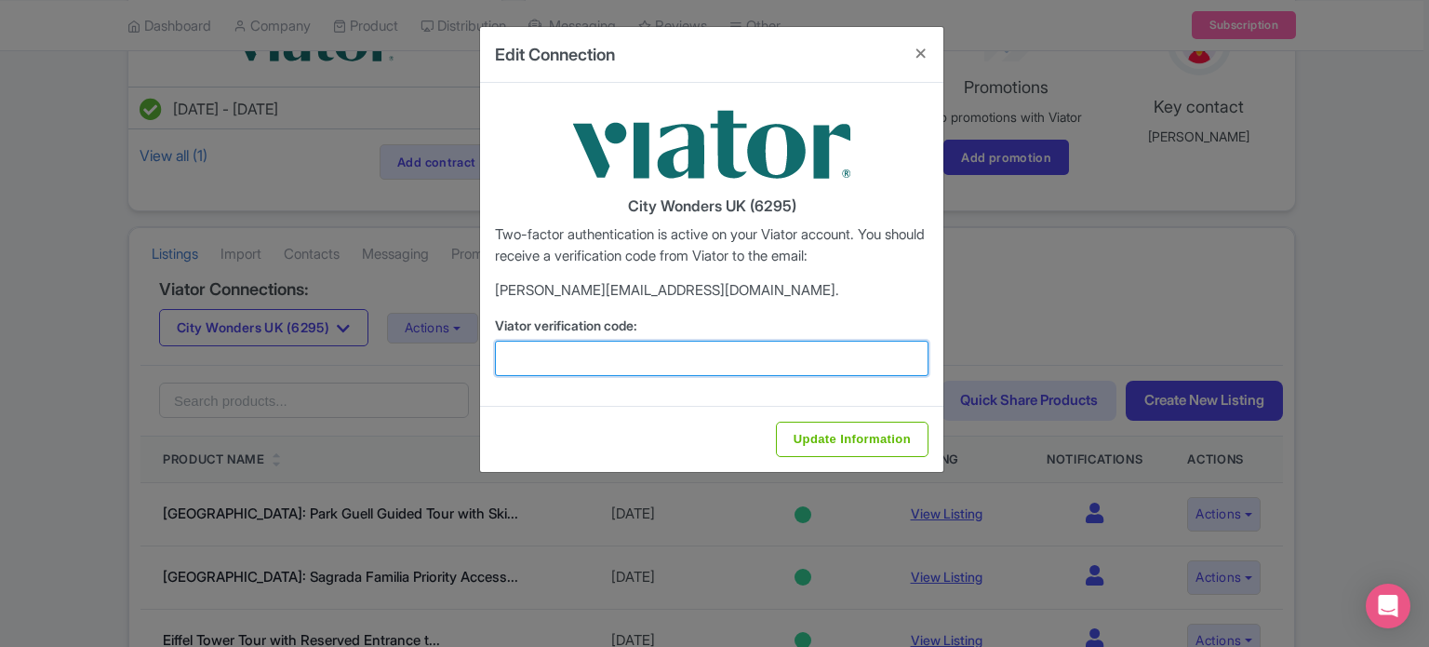
click at [674, 354] on input "Viator verification code:" at bounding box center [712, 358] width 434 height 35
type input "252088"
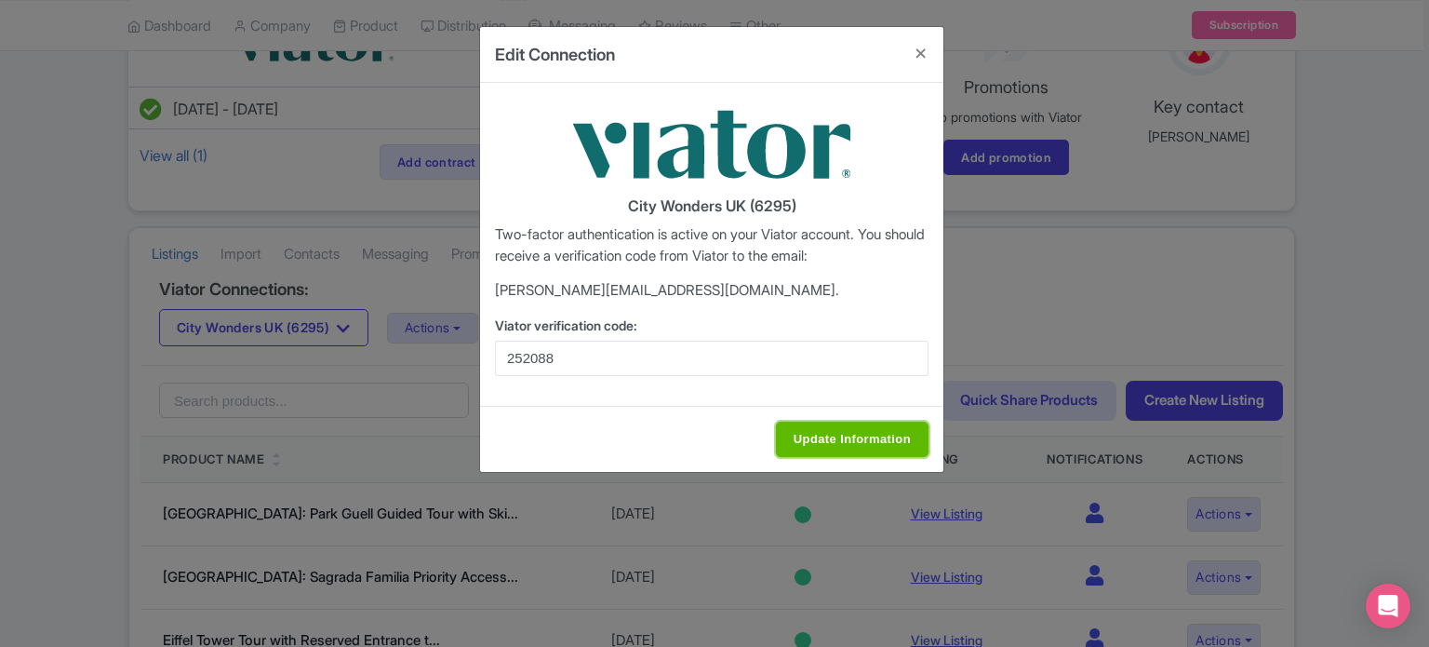
click at [885, 436] on input "Update Information" at bounding box center [852, 438] width 153 height 35
type input "Update Information"
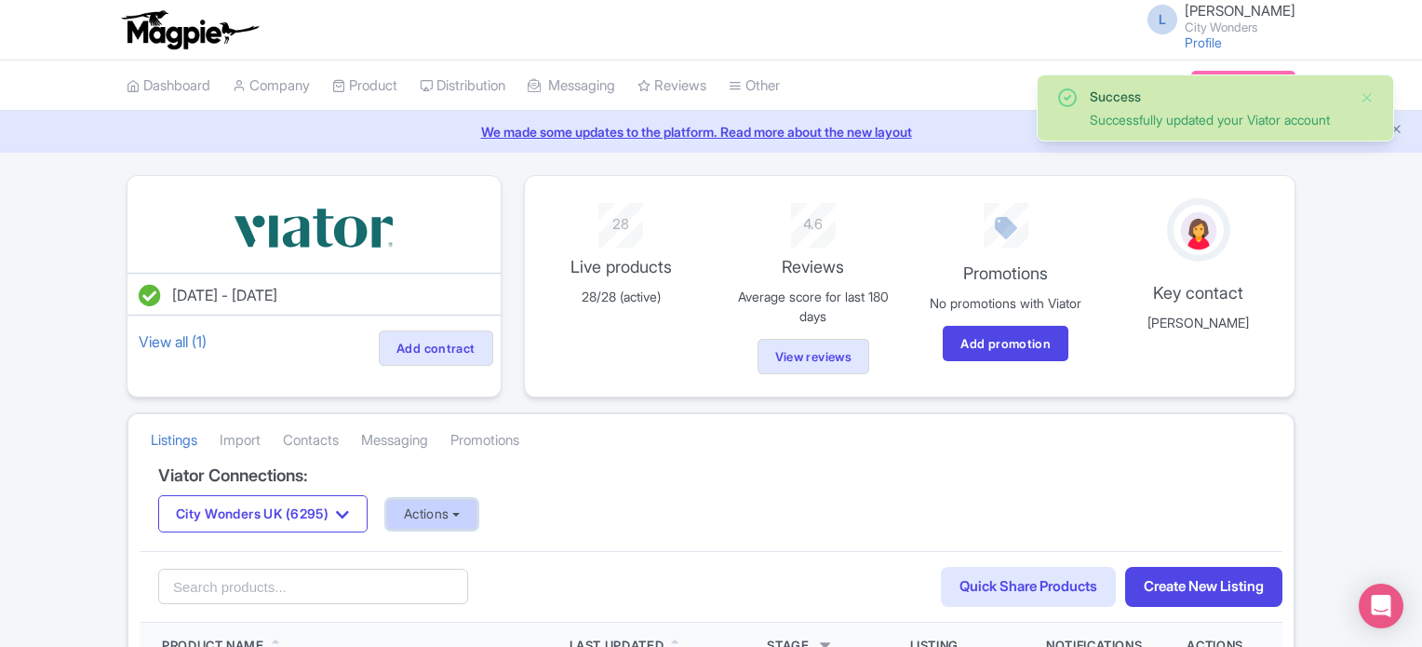
click at [440, 503] on button "Actions" at bounding box center [432, 514] width 92 height 31
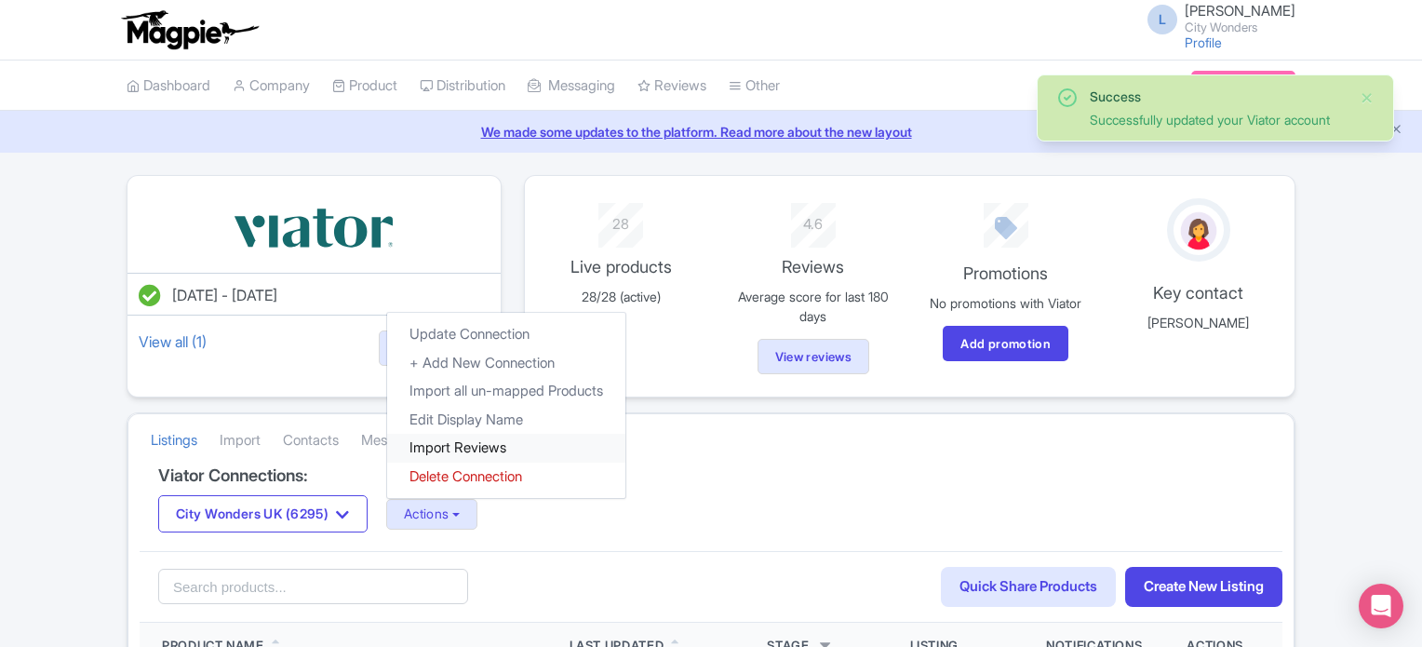
click at [443, 447] on link "Import Reviews" at bounding box center [506, 448] width 238 height 29
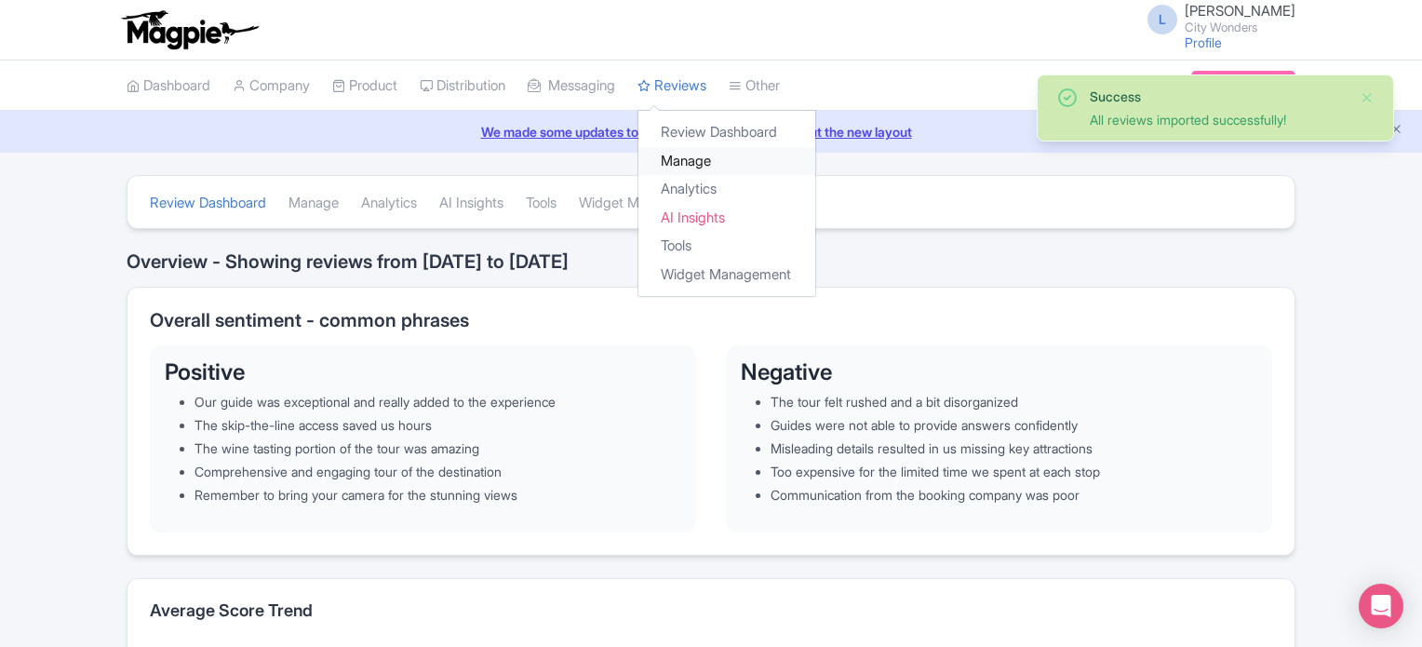
click at [701, 159] on link "Manage" at bounding box center [726, 161] width 177 height 29
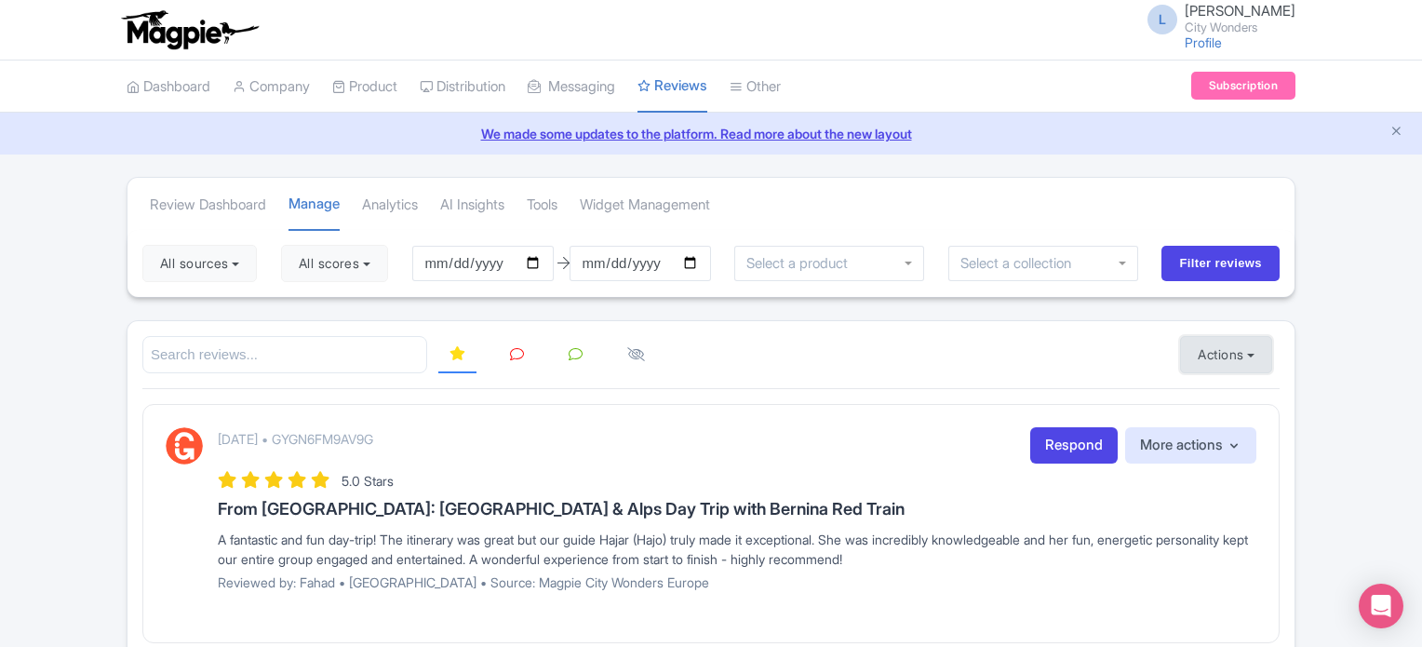
click at [1243, 349] on button "Actions" at bounding box center [1226, 354] width 92 height 37
click at [1239, 388] on link "Import new reviews" at bounding box center [1290, 401] width 219 height 36
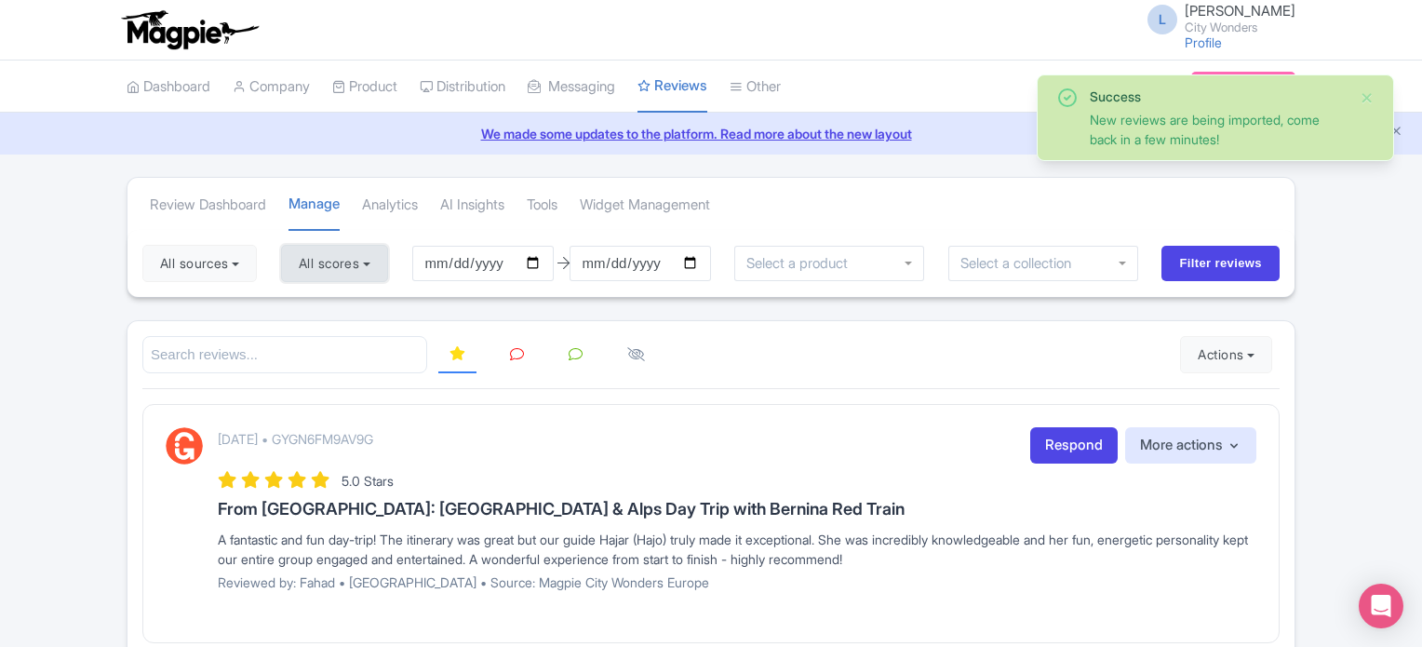
click at [335, 257] on button "All scores" at bounding box center [334, 263] width 107 height 37
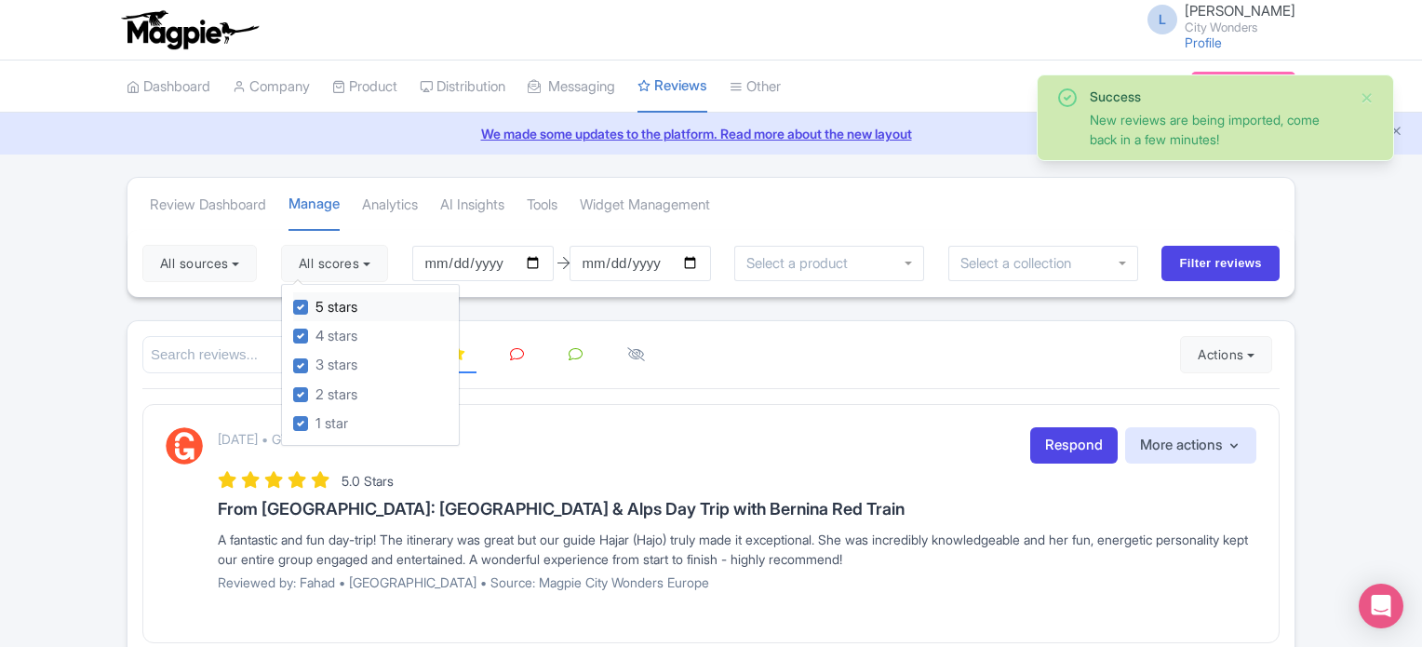
click at [315, 305] on label "5 stars" at bounding box center [336, 307] width 42 height 21
click at [315, 305] on input "5 stars" at bounding box center [321, 302] width 12 height 12
checkbox input "false"
click at [315, 334] on label "4 stars" at bounding box center [336, 336] width 42 height 21
click at [315, 334] on input "4 stars" at bounding box center [321, 331] width 12 height 12
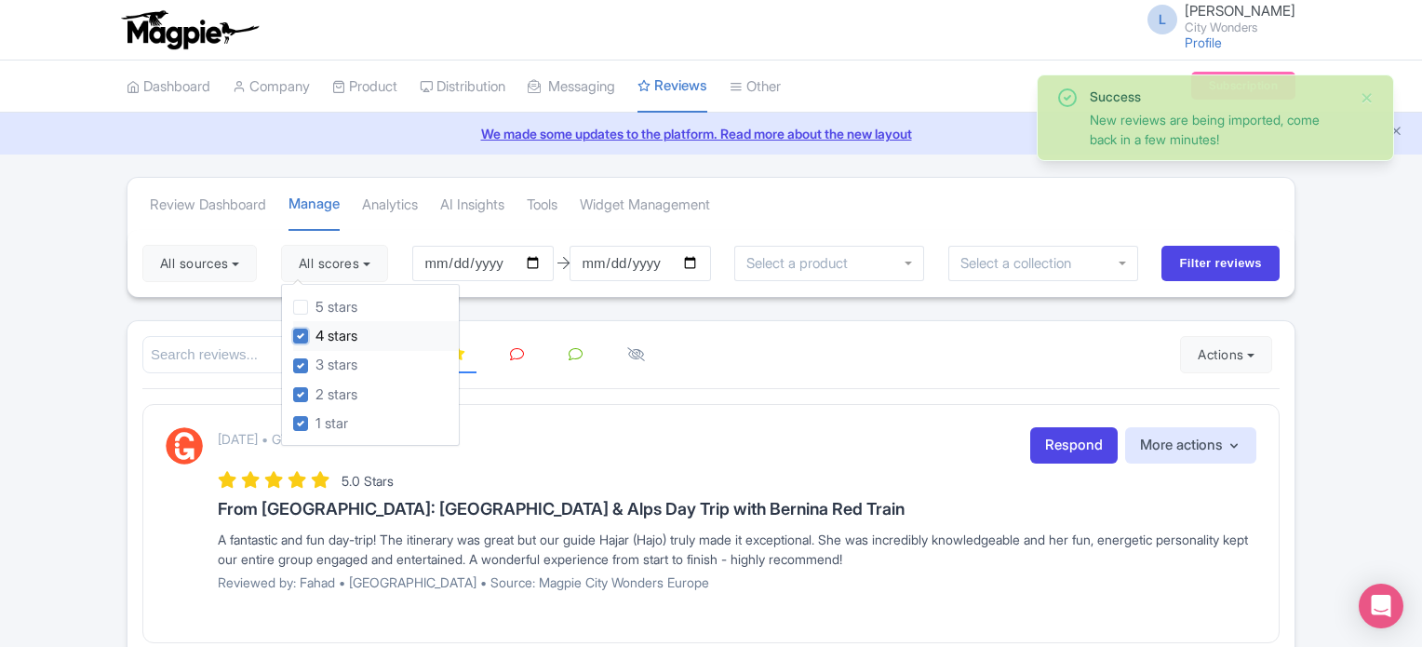
checkbox input "false"
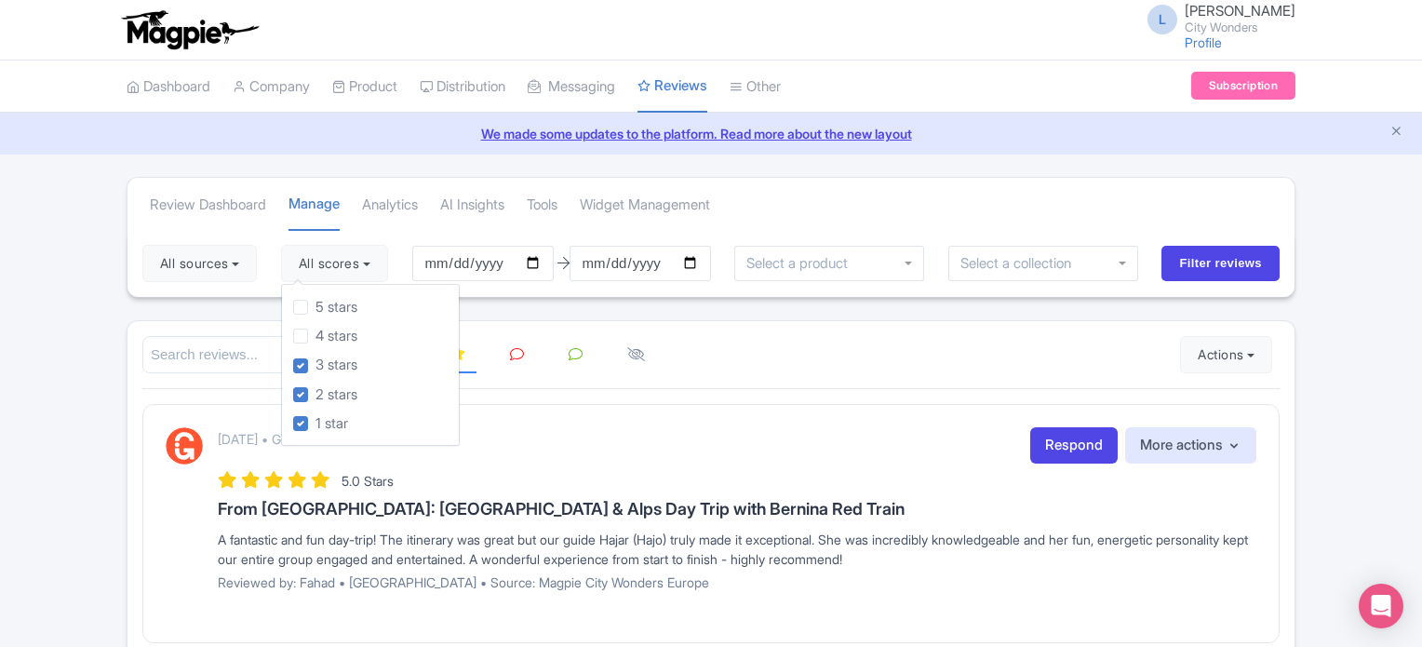
drag, startPoint x: 110, startPoint y: 354, endPoint x: 320, endPoint y: 314, distance: 214.2
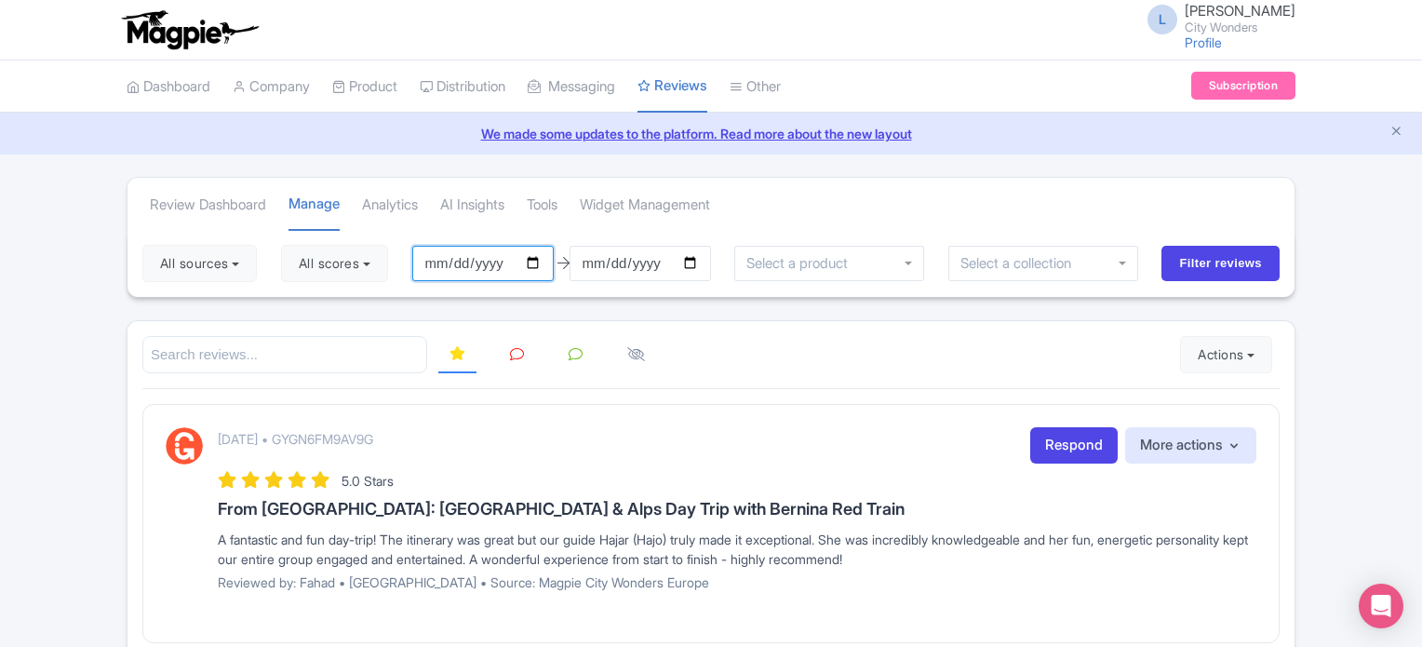
drag, startPoint x: 494, startPoint y: 264, endPoint x: 543, endPoint y: 259, distance: 49.6
click at [494, 265] on input "2025-06-18" at bounding box center [482, 263] width 141 height 35
click at [545, 260] on input "2025-06-18" at bounding box center [482, 263] width 141 height 35
type input "[DATE]"
click at [699, 261] on input "2025-09-17" at bounding box center [639, 263] width 141 height 35
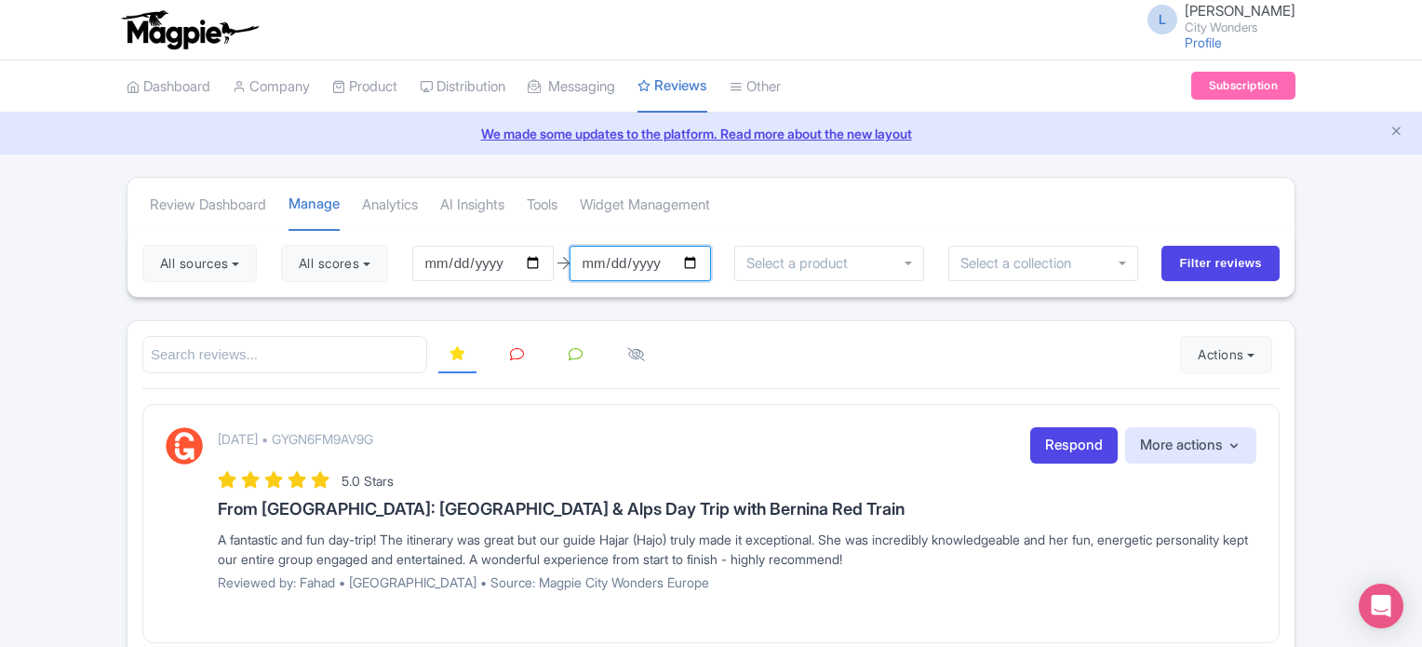
type input "[DATE]"
click at [1172, 264] on input "Filter reviews" at bounding box center [1220, 263] width 118 height 35
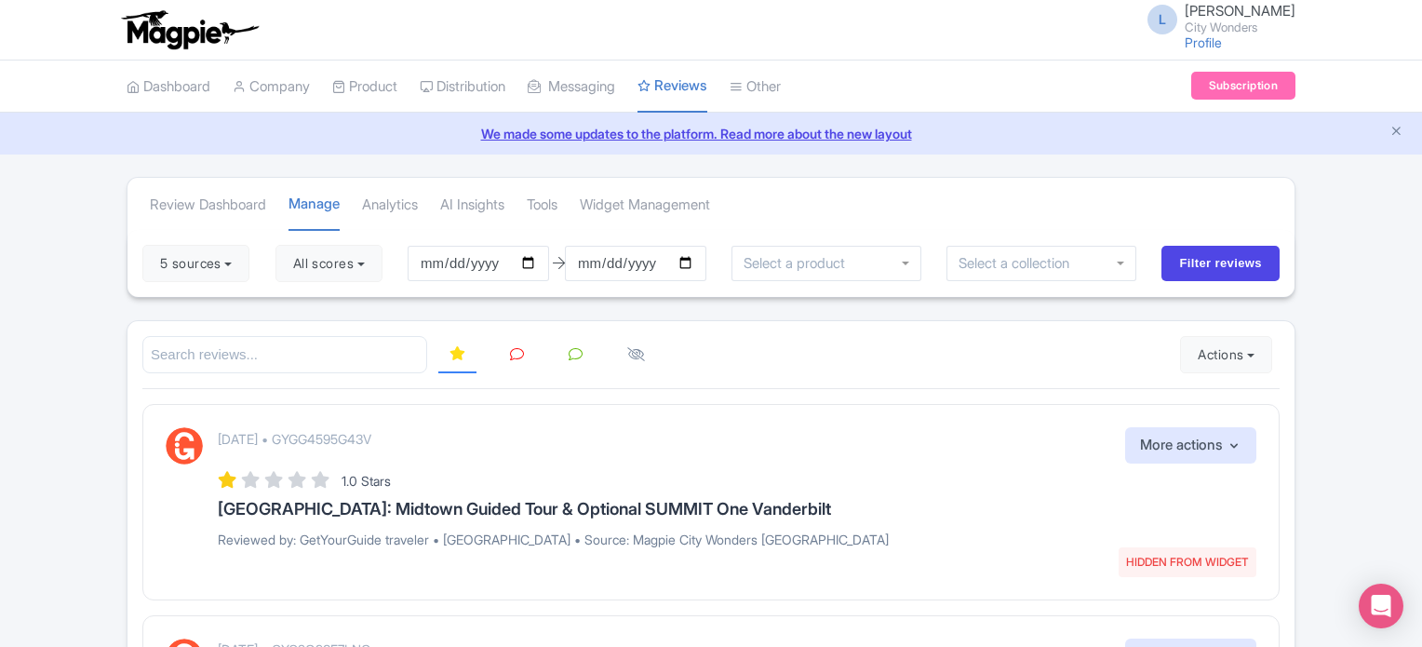
click at [514, 347] on icon at bounding box center [517, 354] width 14 height 14
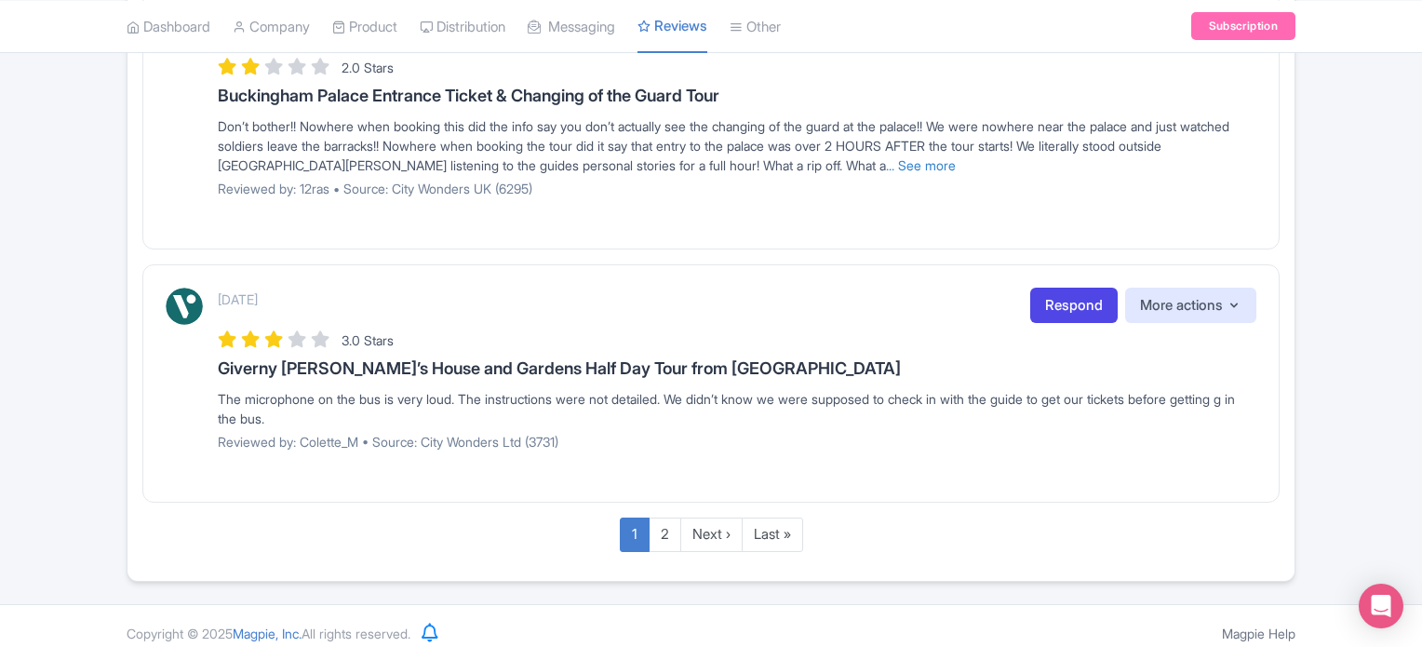
scroll to position [2446, 0]
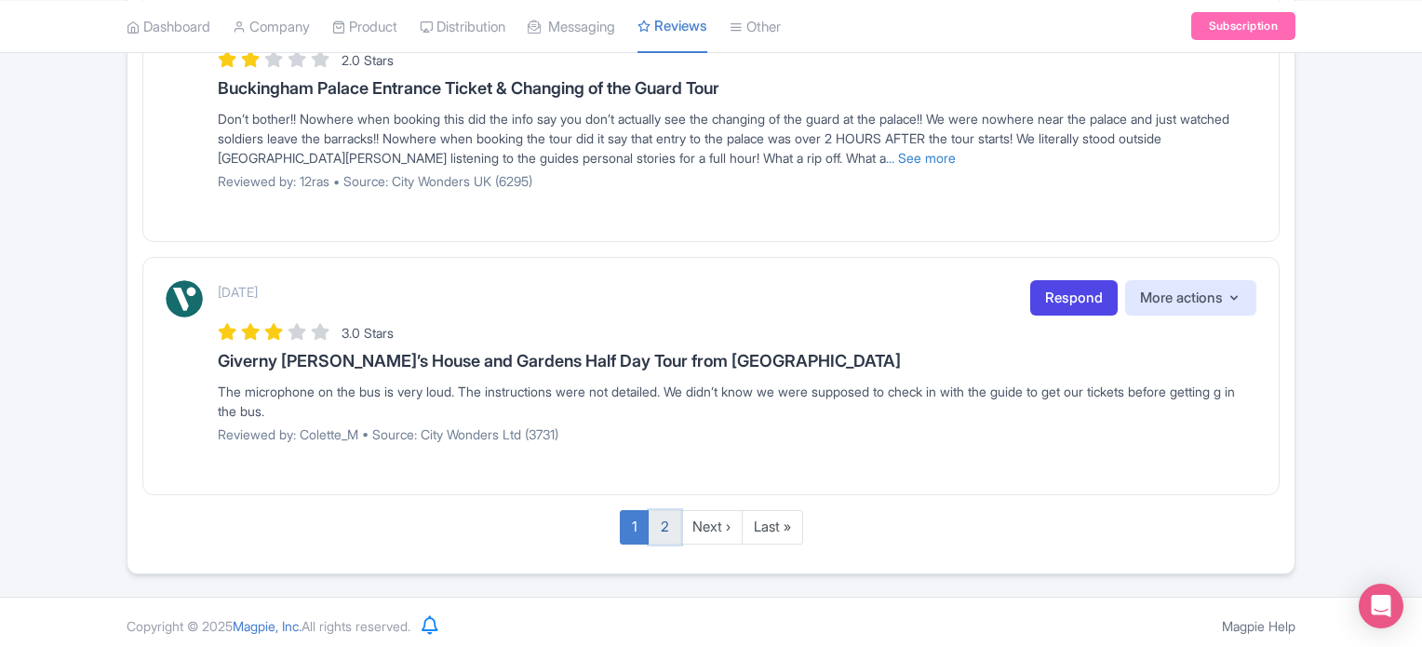
click at [666, 513] on link "2" at bounding box center [664, 527] width 33 height 34
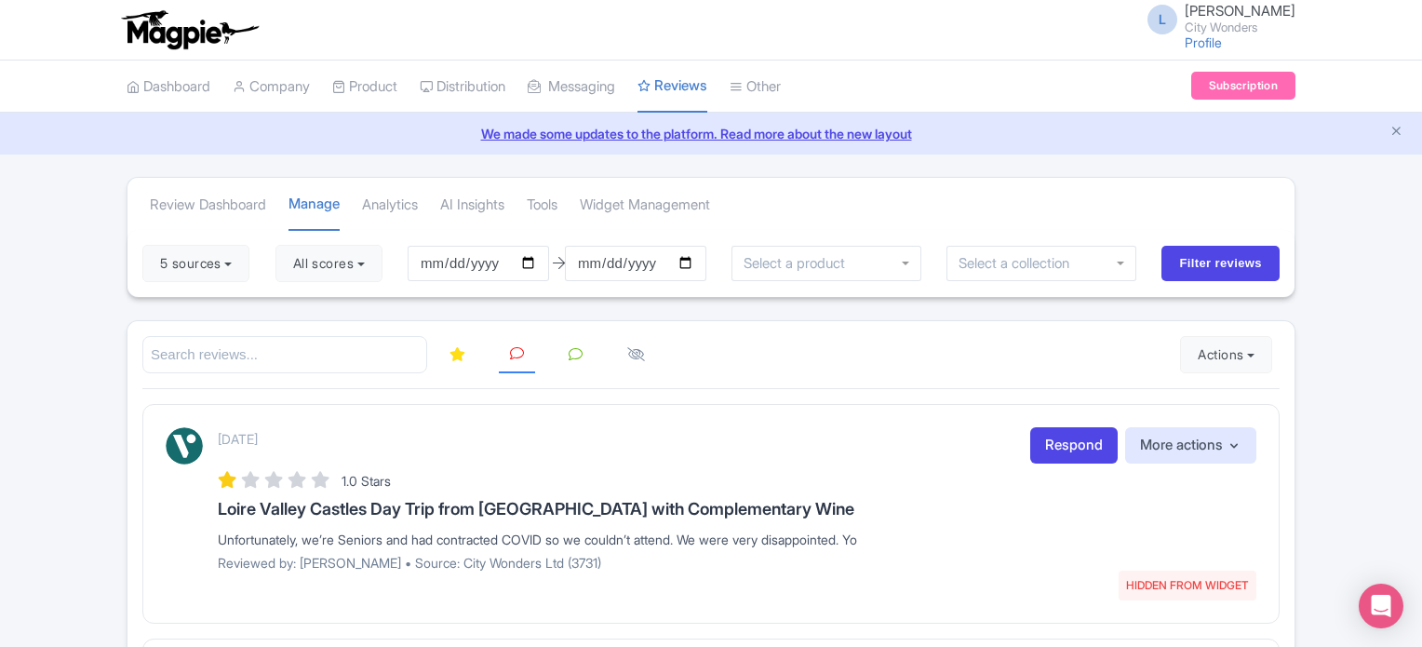
scroll to position [386, 0]
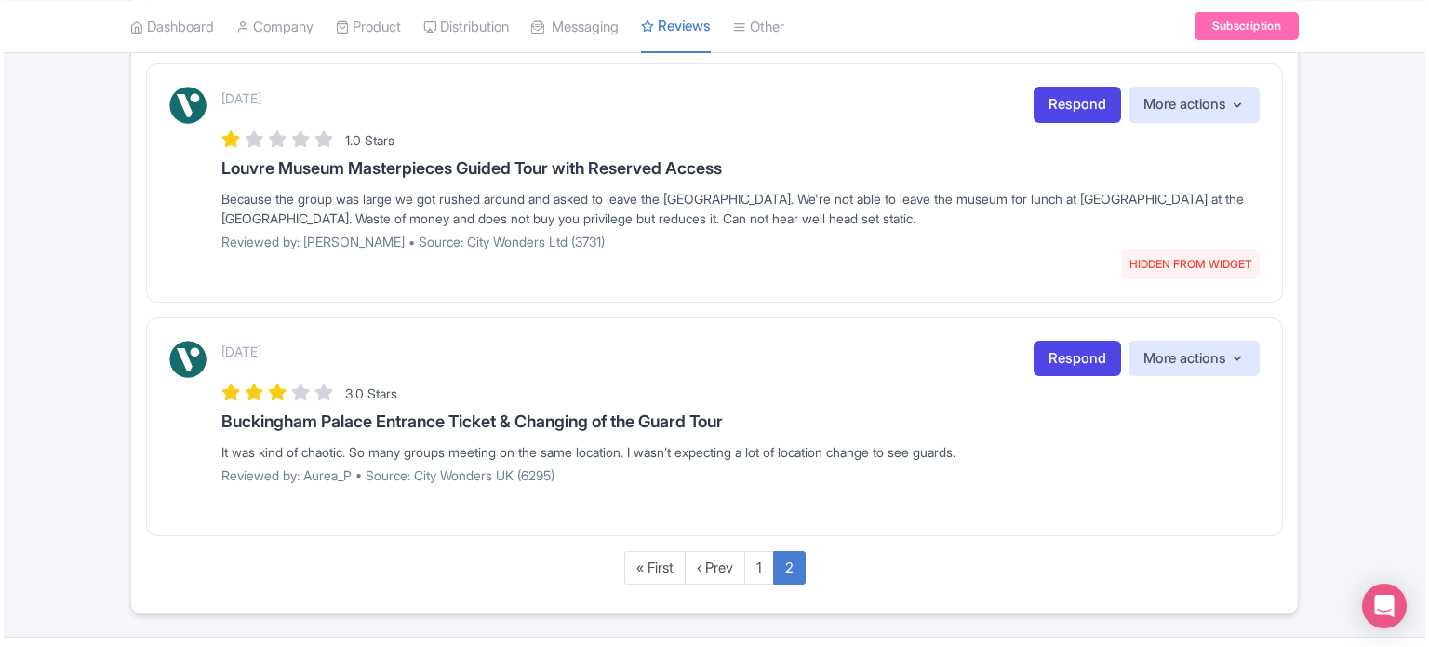
scroll to position [1940, 0]
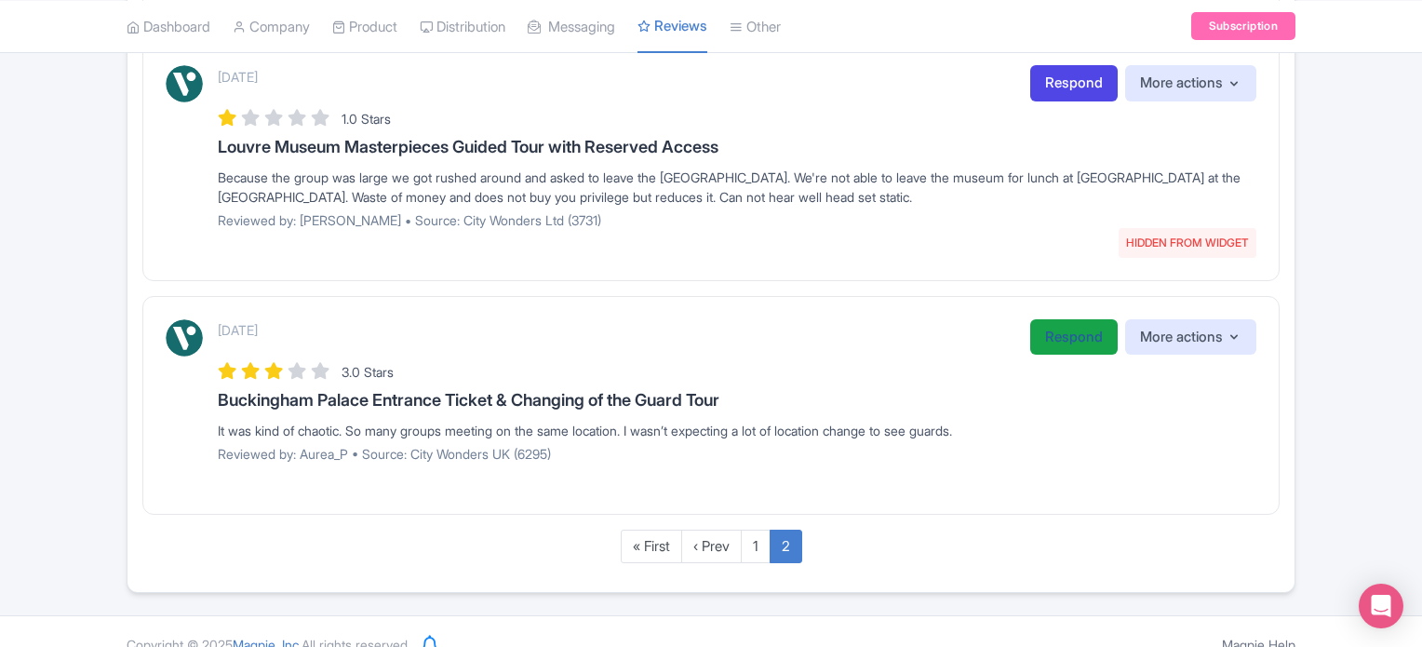
click at [1046, 319] on link "Respond" at bounding box center [1073, 337] width 87 height 36
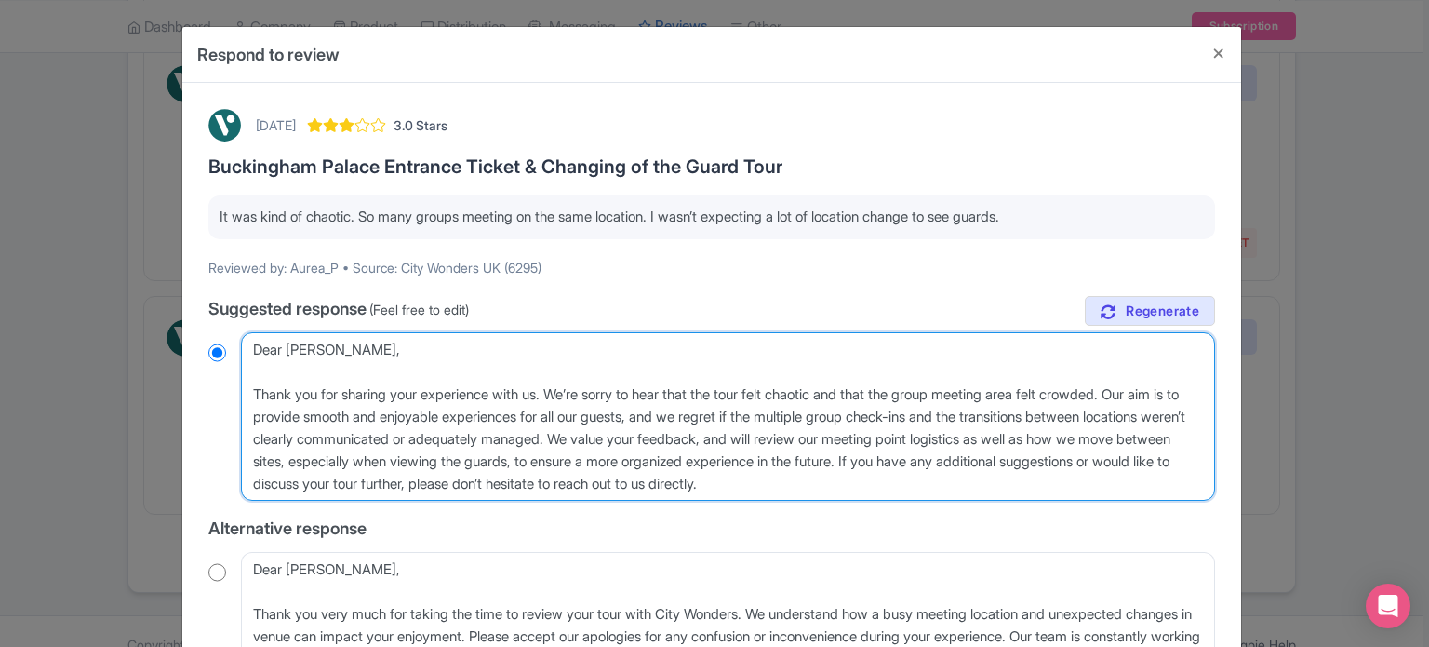
click at [249, 390] on textarea "Dear Aurea, Thank you for sharing your experience with us. We’re sorry to hear …" at bounding box center [728, 416] width 974 height 169
type textarea "Dear Aurea, Thank you for sharing your experience with us. We’re sorry to hear …"
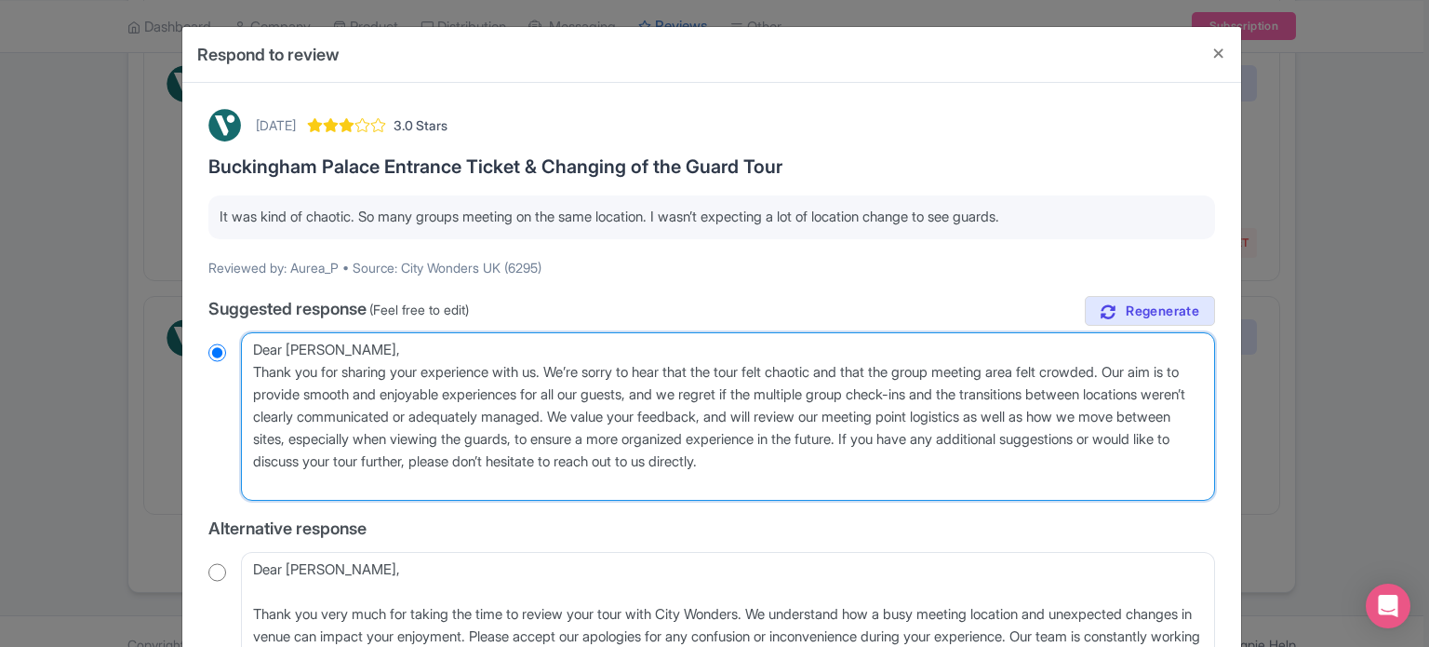
radio input "true"
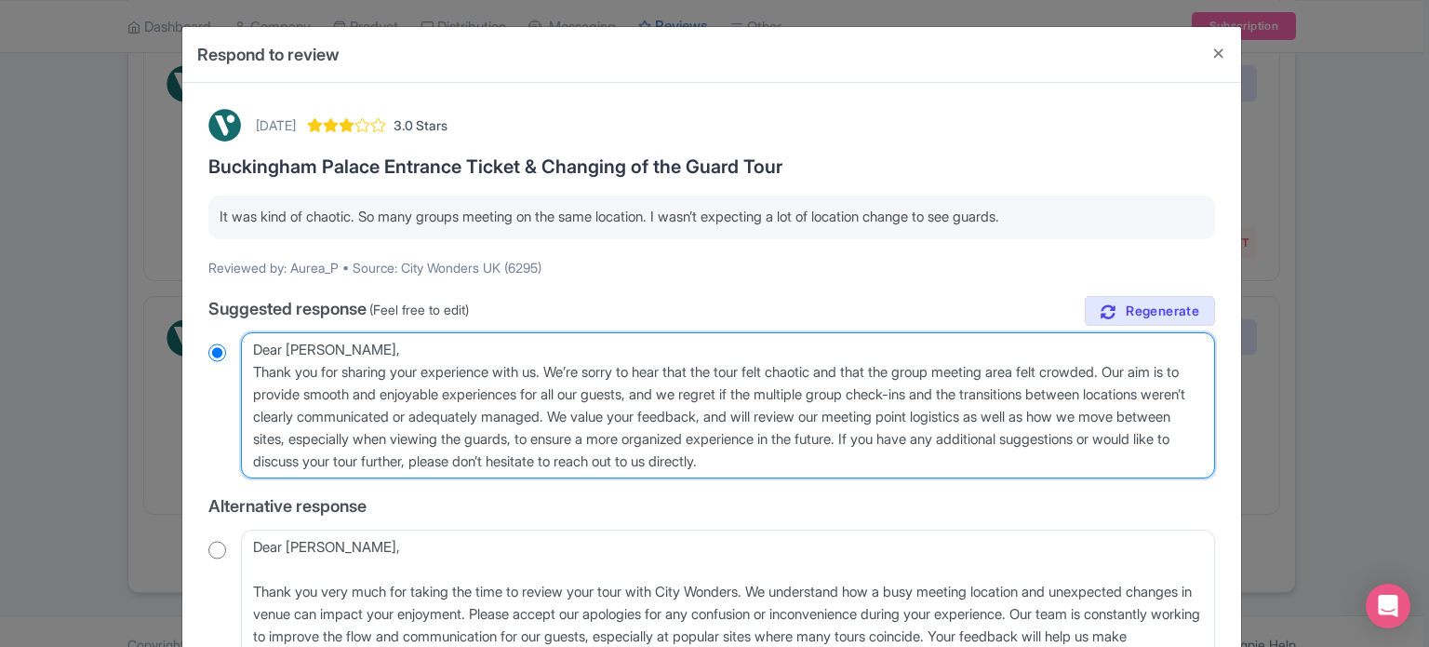
type textarea "Dear Aurea,Thank you for sharing your experience with us. We’re sorry to hear t…"
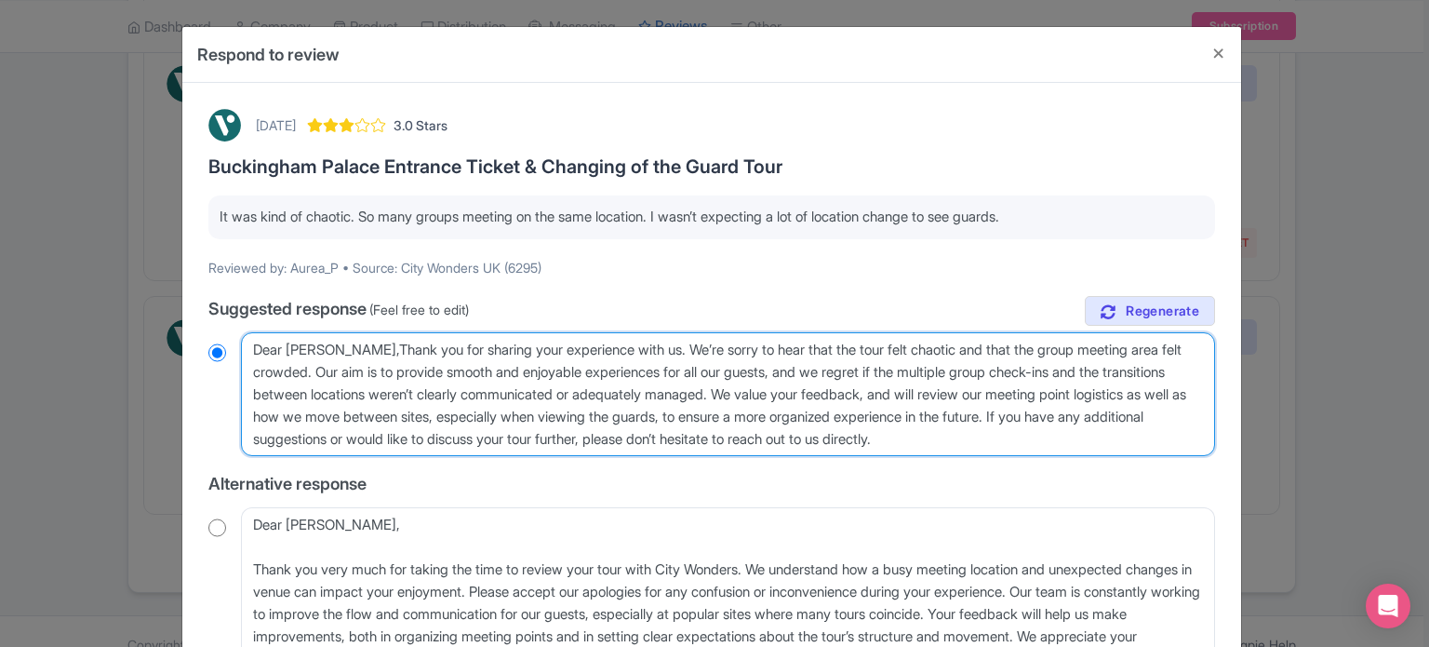
radio input "true"
type textarea "Dear Aurea,hank you for sharing your experience with us. We’re sorry to hear th…"
radio input "true"
type textarea "Dear Aurea, hank you for sharing your experience with us. We’re sorry to hear t…"
radio input "true"
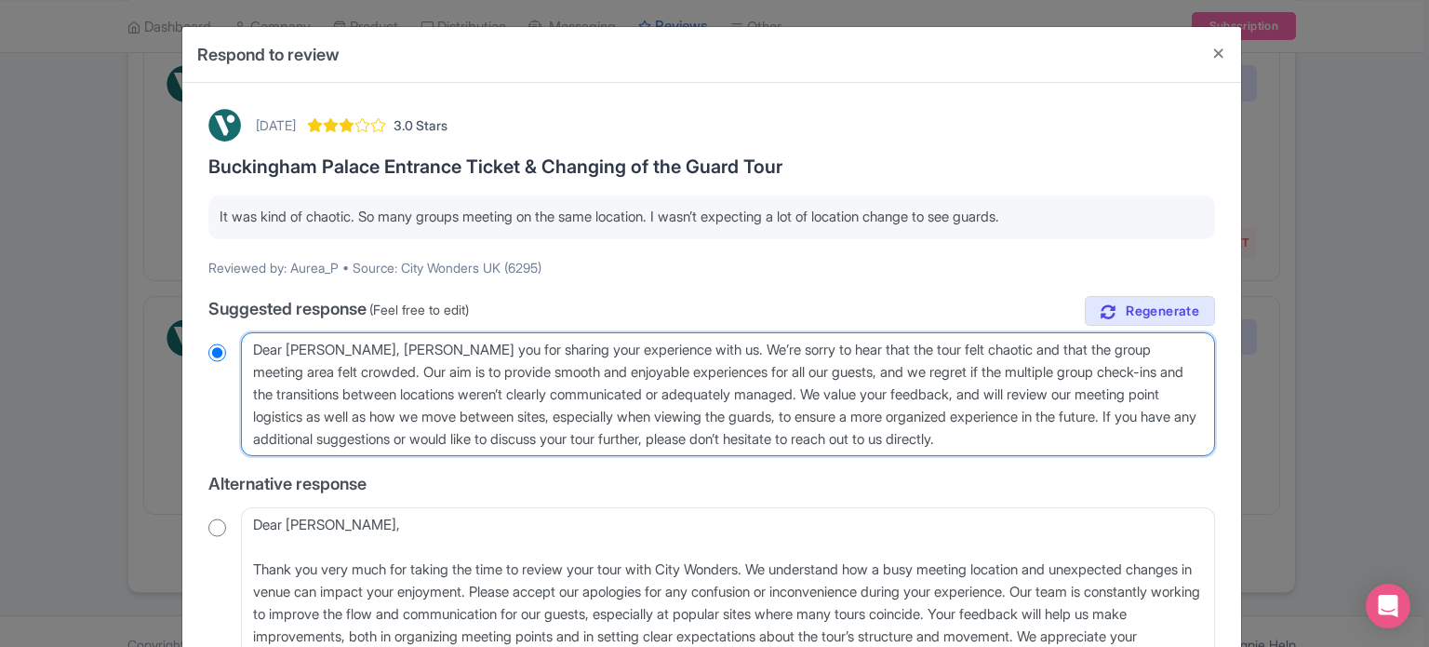
type textarea "Dear Aurea, thank you for sharing your experience with us. We’re sorry to hear …"
radio input "true"
drag, startPoint x: 979, startPoint y: 394, endPoint x: 1099, endPoint y: 427, distance: 124.4
click at [1099, 427] on textarea "Dear Aurea, Thank you for sharing your experience with us. We’re sorry to hear …" at bounding box center [728, 394] width 974 height 125
type textarea "Dear Aurea, thank you for sharing your experience with us. We’re sorry to hear …"
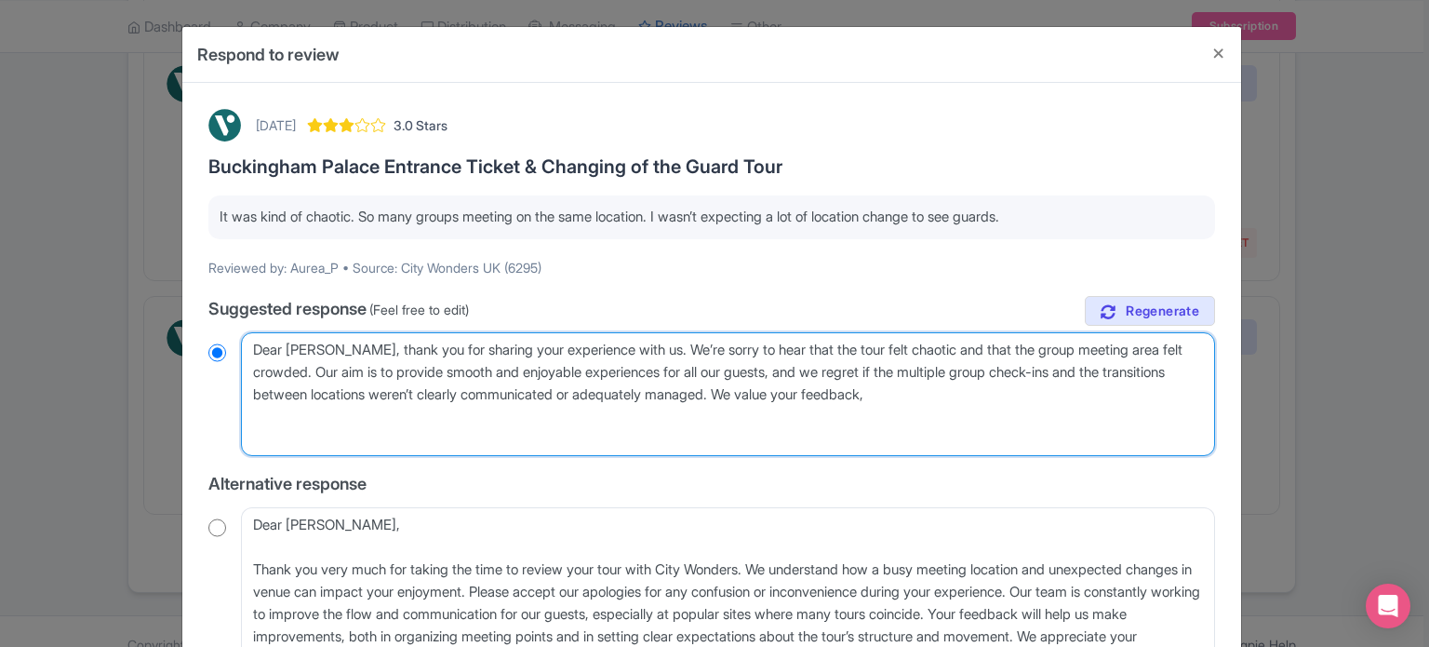
radio input "true"
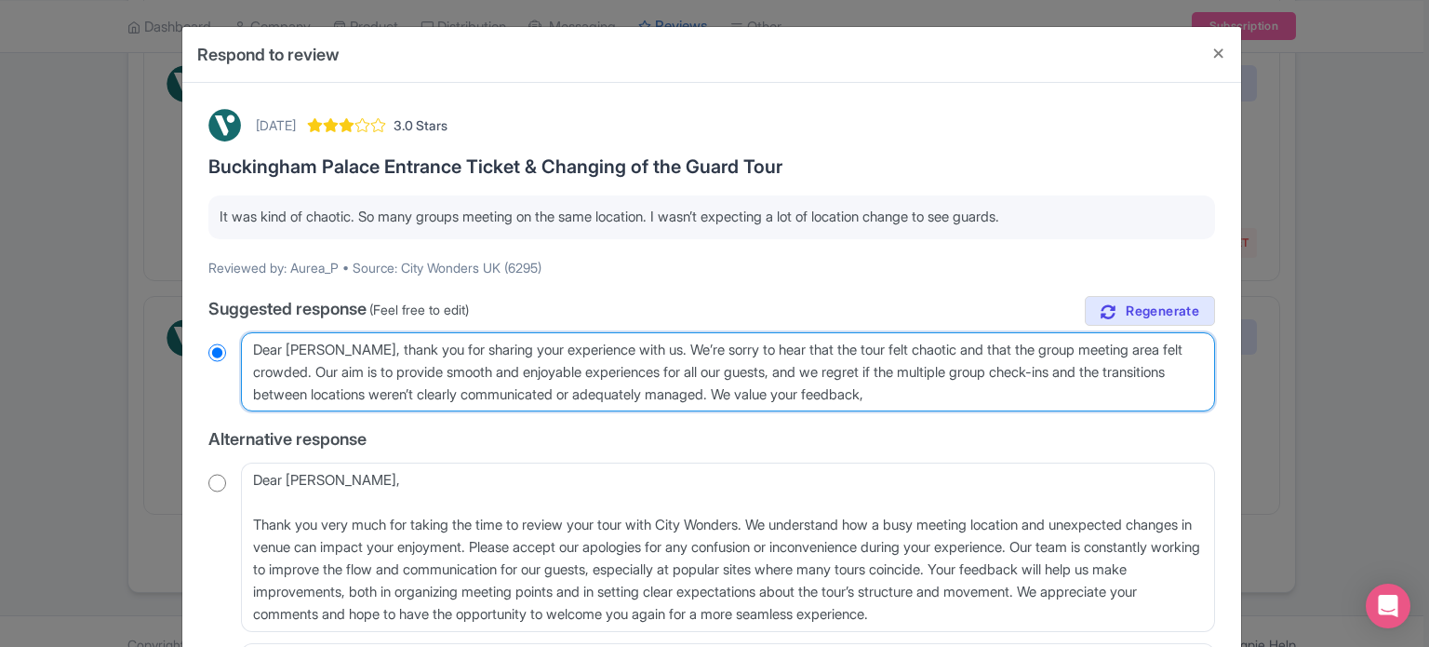
type textarea "Dear Aurea, thank you for sharing your experience with us. We’re sorry to hear …"
radio input "true"
type textarea "Dear Aurea, thank you for sharing your experience with us. We’re sorry to hear …"
radio input "true"
type textarea "Dear Aurea, thank you for sharing your experience with us. We’re sorry to hear …"
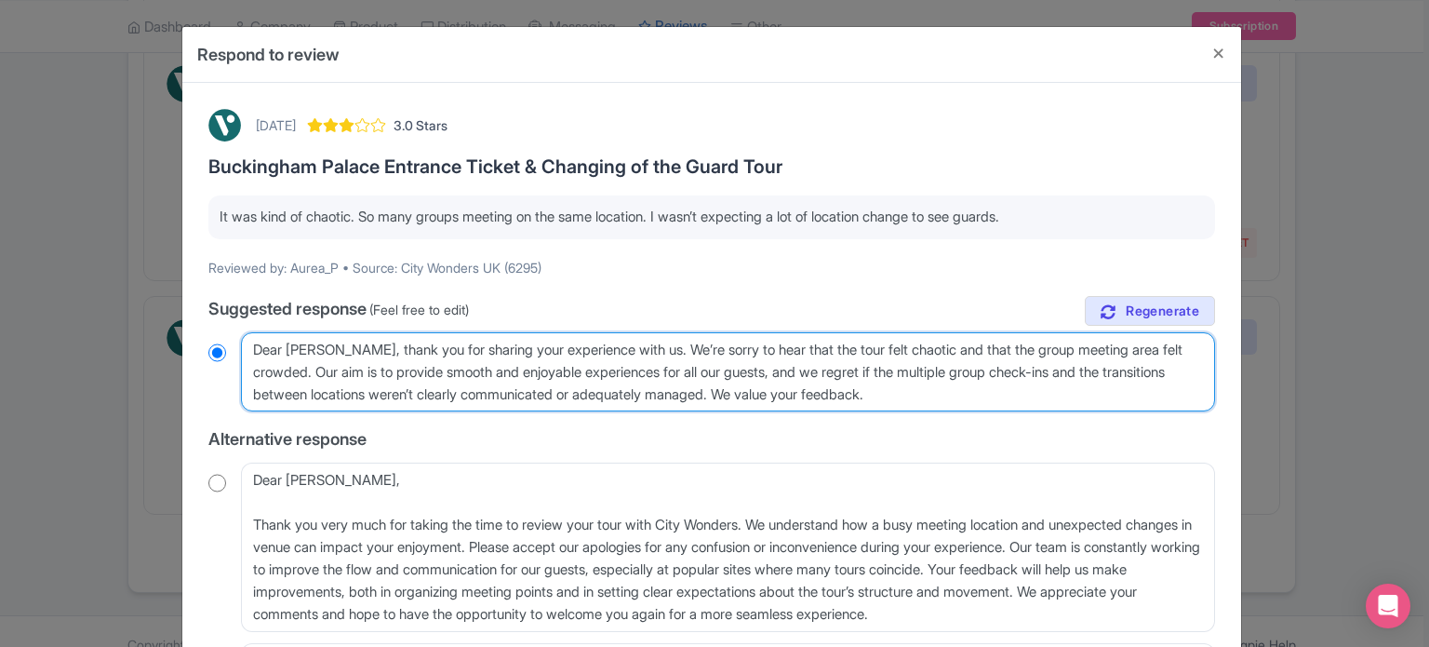
radio input "true"
type textarea "Dear Aurea, thank you for sharing your experience with us. We’re sorry to hear …"
radio input "true"
type textarea "Dear Aurea, thank you for sharing your experience with us. We’re sorry to hear …"
radio input "true"
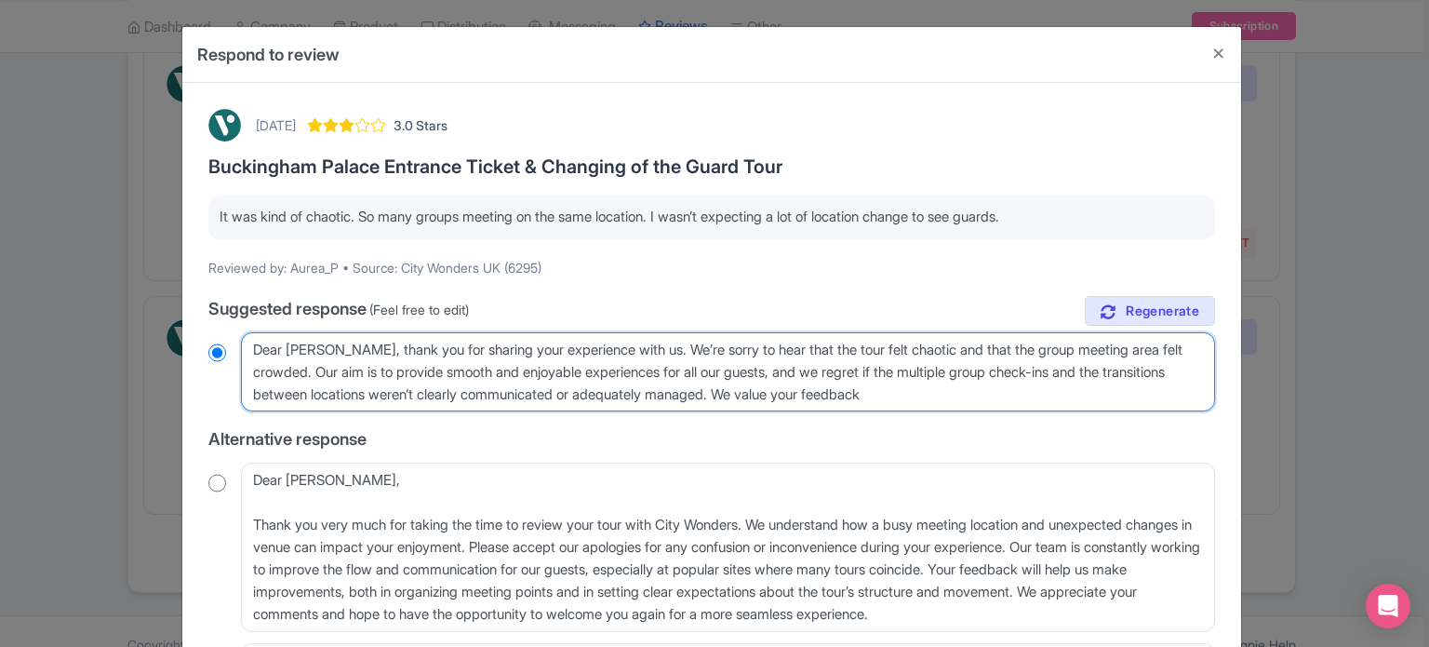
type textarea "Dear Aurea, thank you for sharing your experience with us. We’re sorry to hear …"
radio input "true"
type textarea "Dear Aurea, thank you for sharing your experience with us. We’re sorry to hear …"
radio input "true"
type textarea "Dear Aurea, thank you for sharing your experience with us. We’re sorry to hear …"
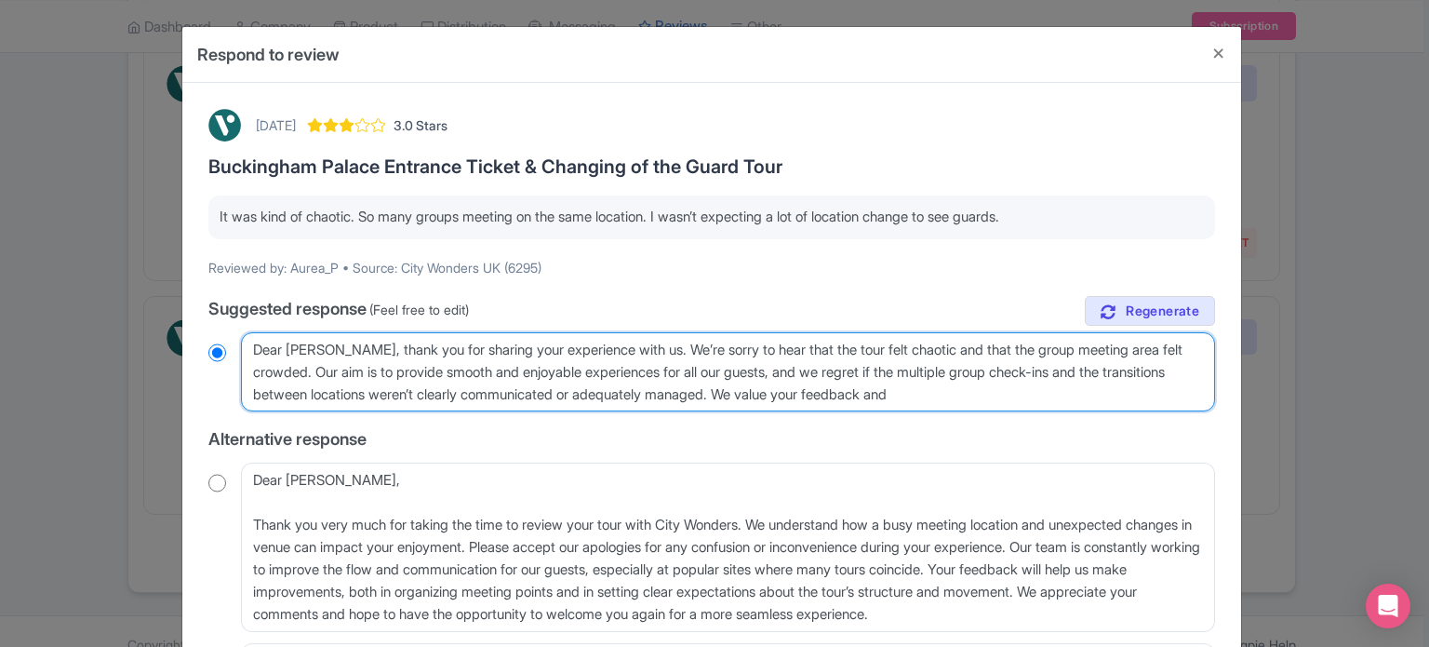
radio input "true"
type textarea "Dear Aurea, thank you for sharing your experience with us. We’re sorry to hear …"
radio input "true"
type textarea "Dear Aurea, thank you for sharing your experience with us. We’re sorry to hear …"
radio input "true"
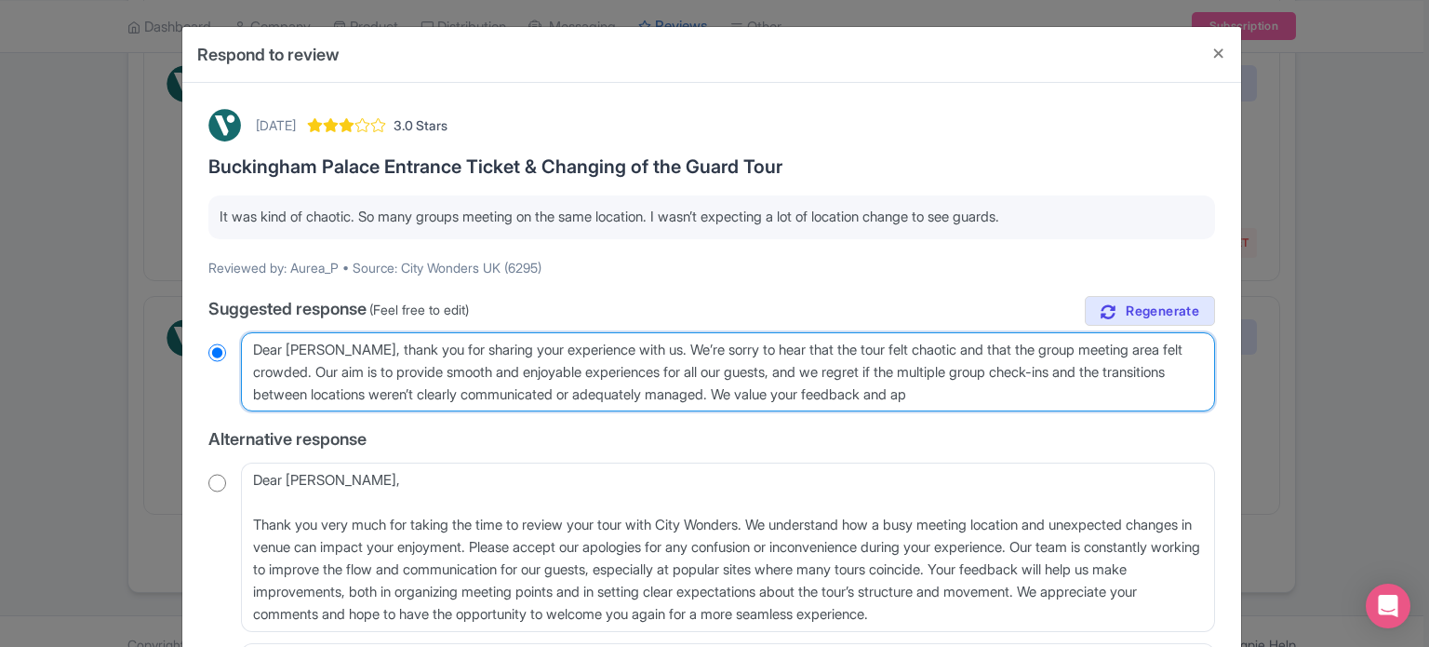
type textarea "Dear Aurea, thank you for sharing your experience with us. We’re sorry to hear …"
radio input "true"
type textarea "Dear Aurea, thank you for sharing your experience with us. We’re sorry to hear …"
radio input "true"
type textarea "Dear Aurea, thank you for sharing your experience with us. We’re sorry to hear …"
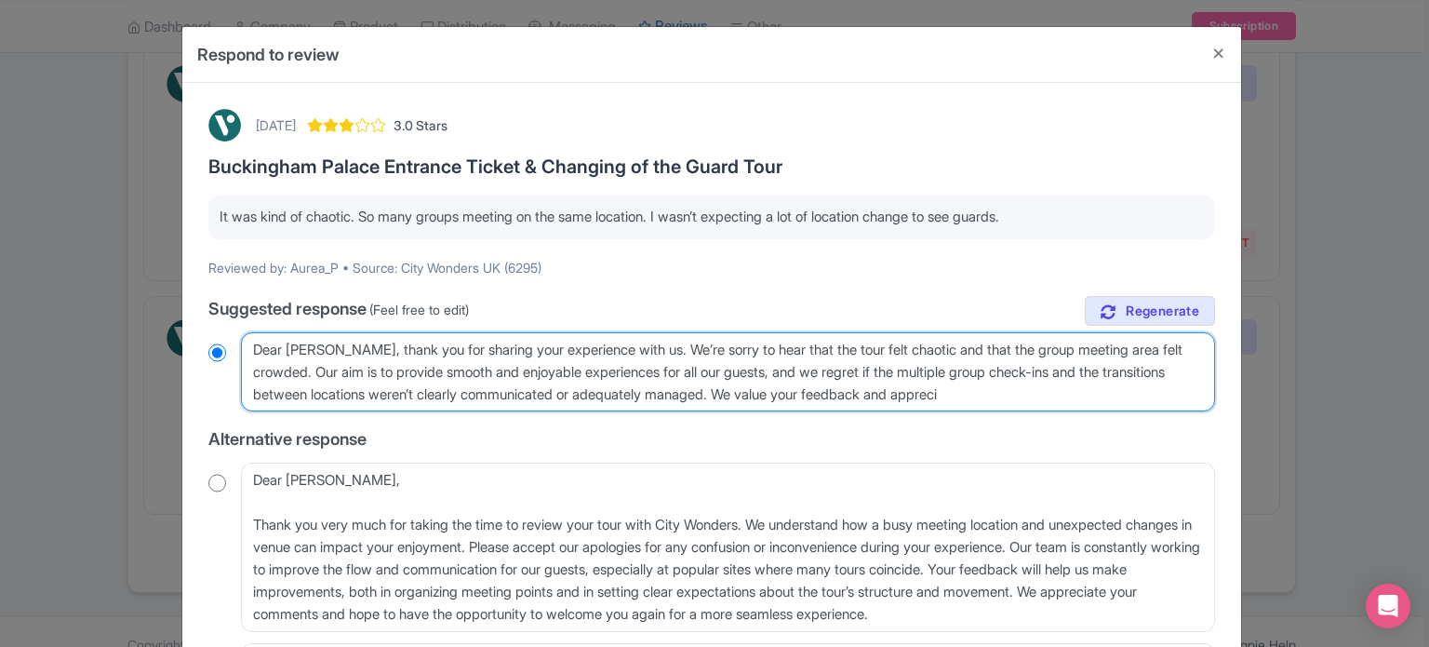
radio input "true"
type textarea "Dear Aurea, thank you for sharing your experience with us. We’re sorry to hear …"
radio input "true"
type textarea "Dear Aurea, thank you for sharing your experience with us. We’re sorry to hear …"
radio input "true"
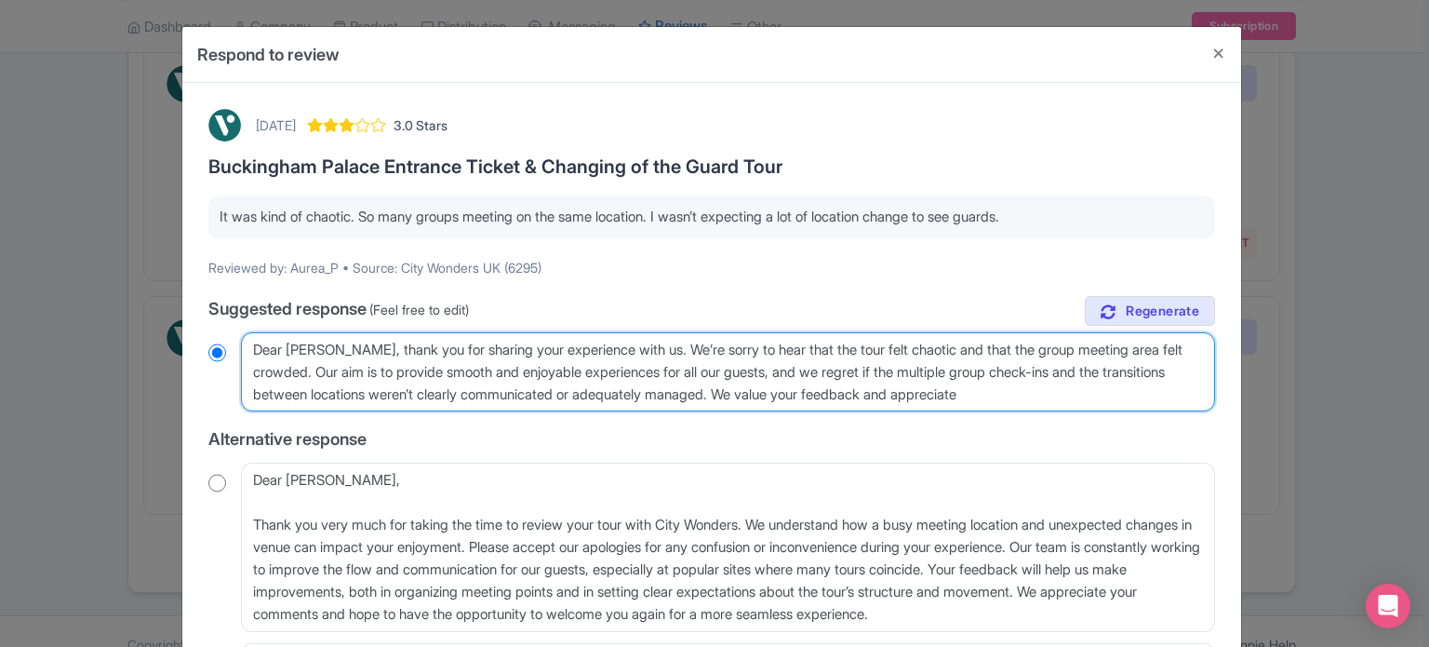
type textarea "Dear Aurea, thank you for sharing your experience with us. We’re sorry to hear …"
radio input "true"
type textarea "Dear Aurea, thank you for sharing your experience with us. We’re sorry to hear …"
radio input "true"
type textarea "Dear Aurea, thank you for sharing your experience with us. We’re sorry to hear …"
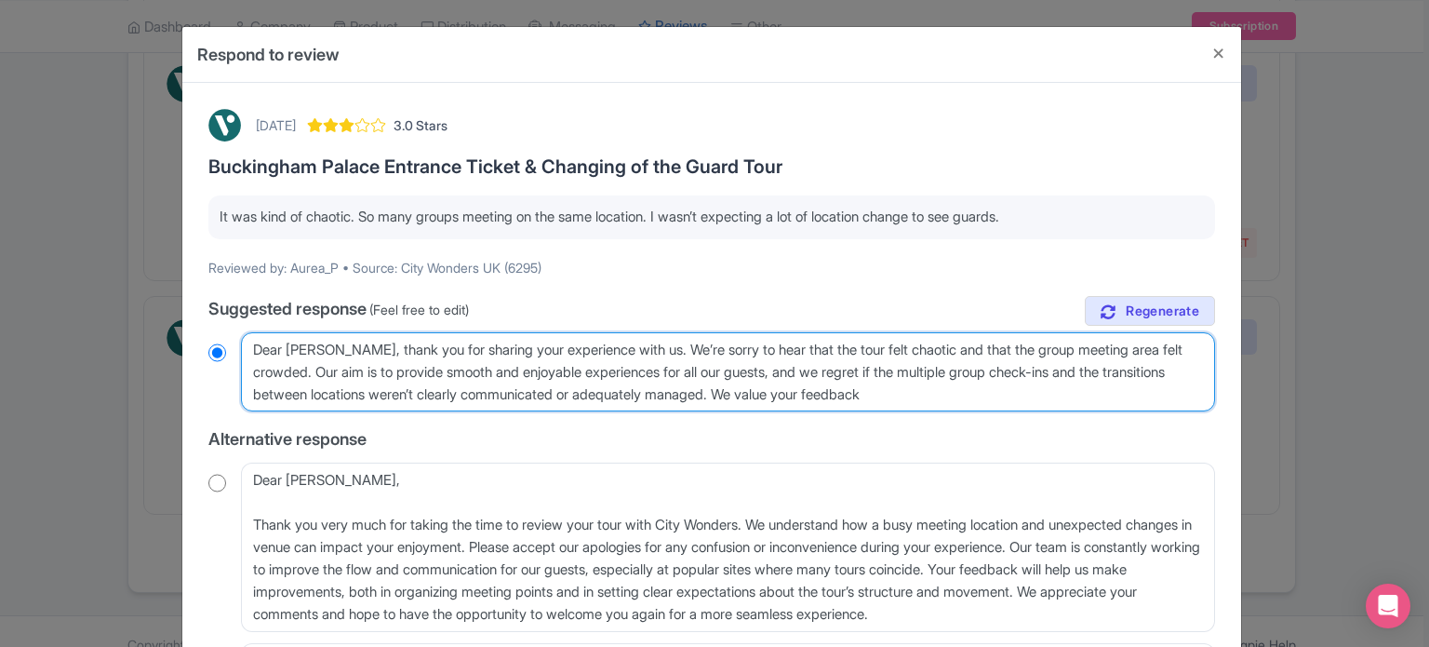
radio input "true"
type textarea "Dear Aurea, thank you for sharing your experience with us. We’re sorry to hear …"
radio input "true"
type textarea "Dear Aurea, thank you for sharing your experience with us. We’re sorry to hear …"
radio input "true"
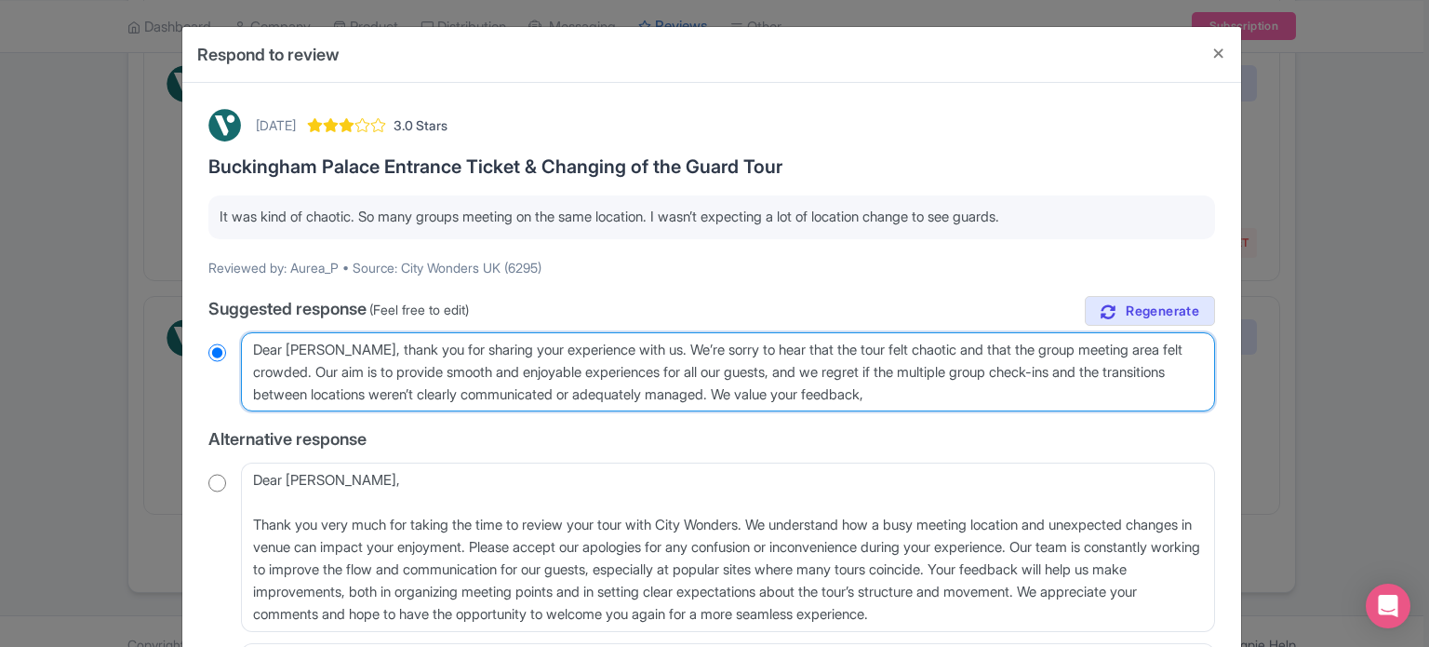
type textarea "Dear Aurea, thank you for sharing your experience with us. We’re sorry to hear …"
radio input "true"
type textarea "Dear Aurea, thank you for sharing your experience with us. We’re sorry to hear …"
radio input "true"
type textarea "Dear Aurea, thank you for sharing your experience with us. We’re sorry to hear …"
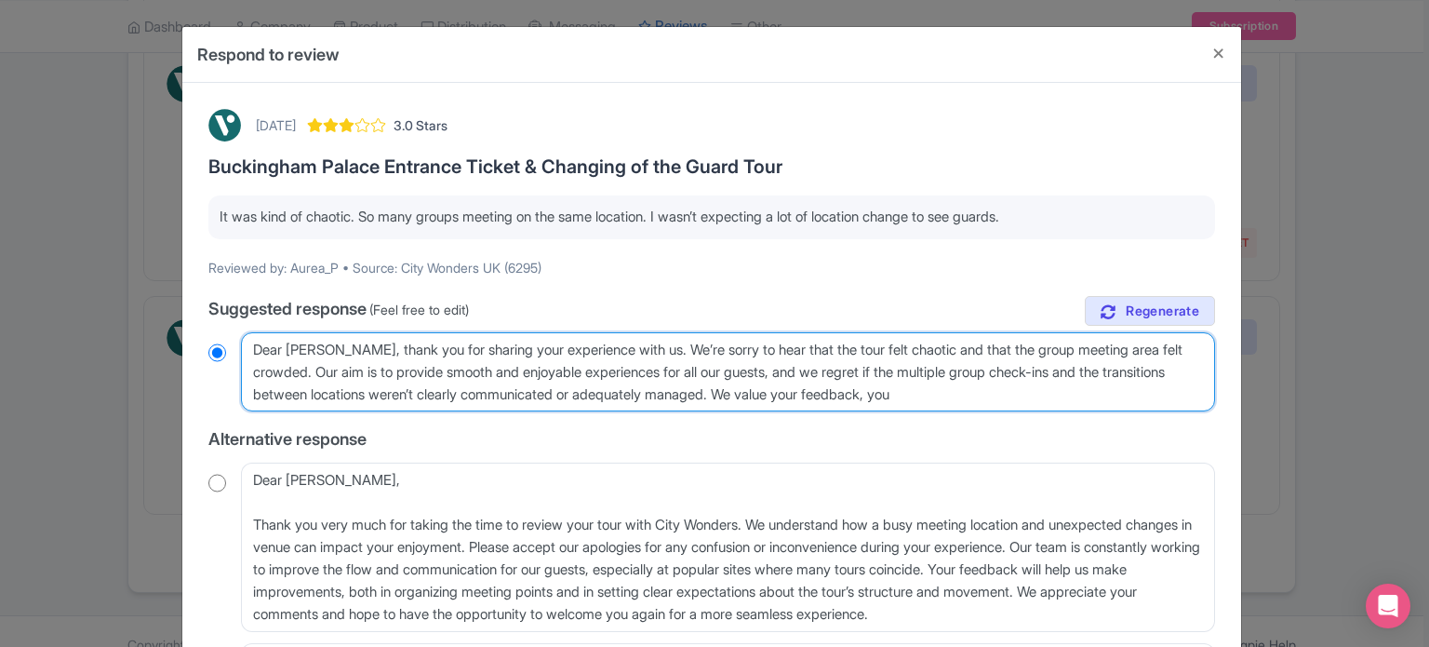
radio input "true"
type textarea "Dear Aurea, thank you for sharing your experience with us. We’re sorry to hear …"
radio input "true"
type textarea "Dear Aurea, thank you for sharing your experience with us. We’re sorry to hear …"
radio input "true"
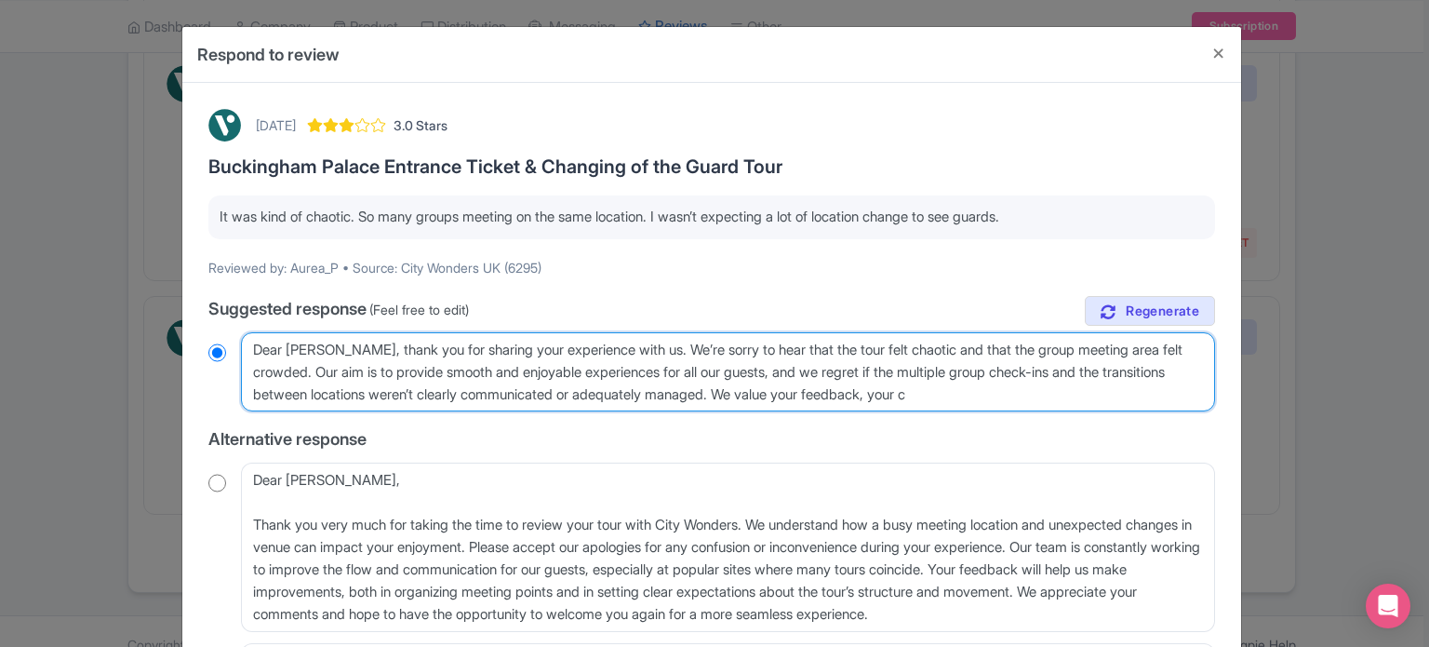
type textarea "Dear Aurea, thank you for sharing your experience with us. We’re sorry to hear …"
radio input "true"
type textarea "Dear Aurea, thank you for sharing your experience with us. We’re sorry to hear …"
radio input "true"
type textarea "Dear Aurea, thank you for sharing your experience with us. We’re sorry to hear …"
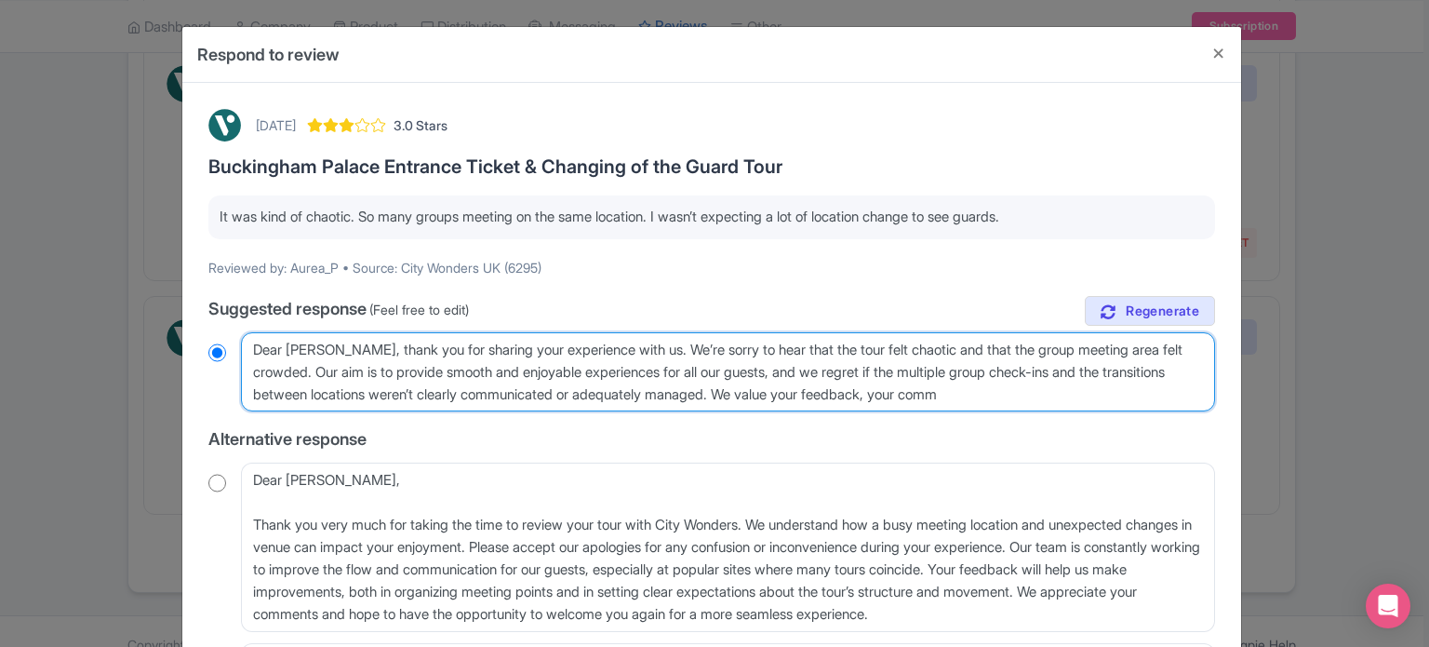
radio input "true"
type textarea "Dear Aurea, thank you for sharing your experience with us. We’re sorry to hear …"
radio input "true"
type textarea "Dear Aurea, thank you for sharing your experience with us. We’re sorry to hear …"
radio input "true"
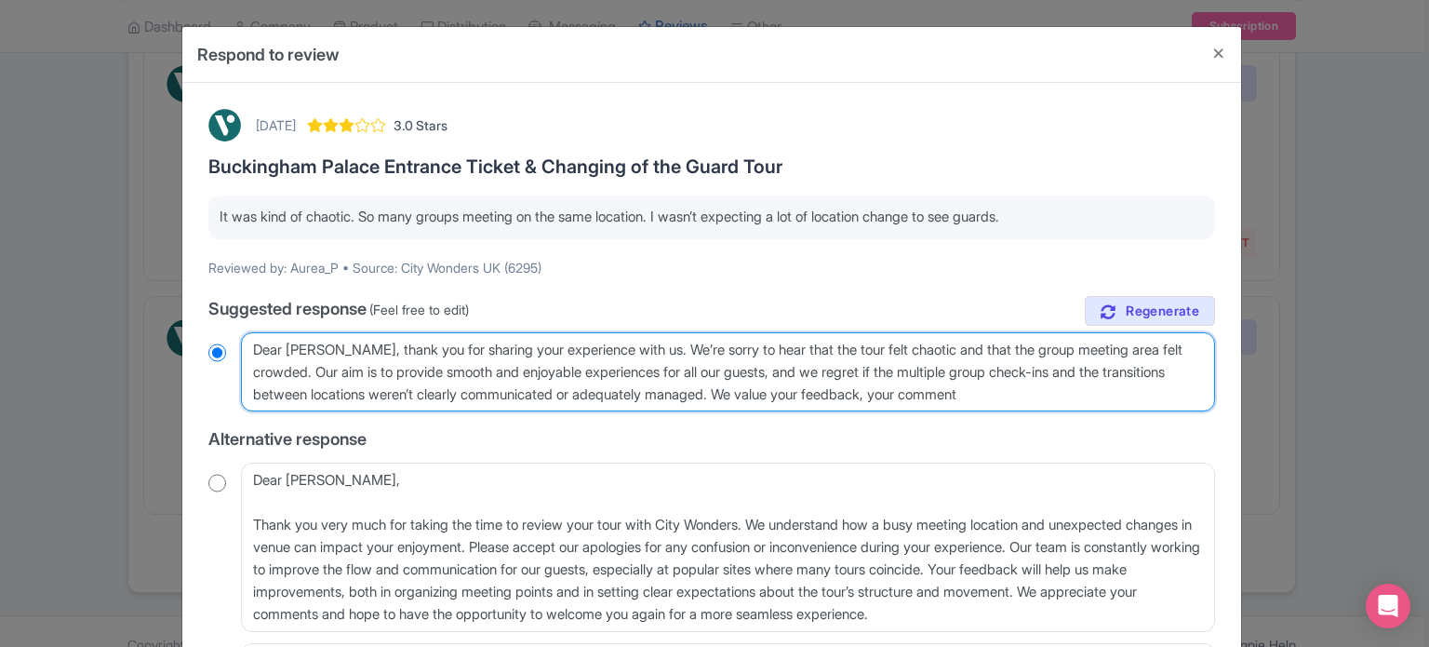
type textarea "Dear Aurea, thank you for sharing your experience with us. We’re sorry to hear …"
radio input "true"
type textarea "Dear Aurea, thank you for sharing your experience with us. We’re sorry to hear …"
radio input "true"
type textarea "Dear Aurea, thank you for sharing your experience with us. We’re sorry to hear …"
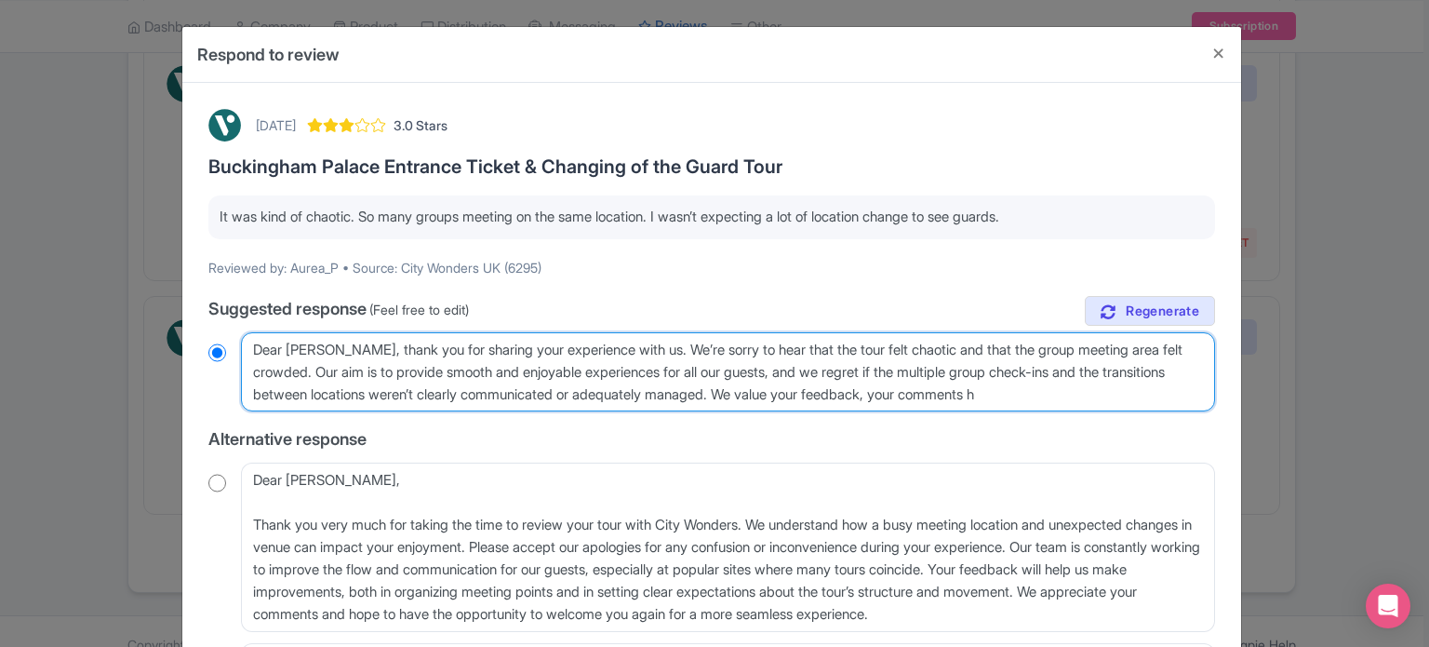
radio input "true"
type textarea "Dear Aurea, thank you for sharing your experience with us. We’re sorry to hear …"
radio input "true"
type textarea "Dear Aurea, thank you for sharing your experience with us. We’re sorry to hear …"
radio input "true"
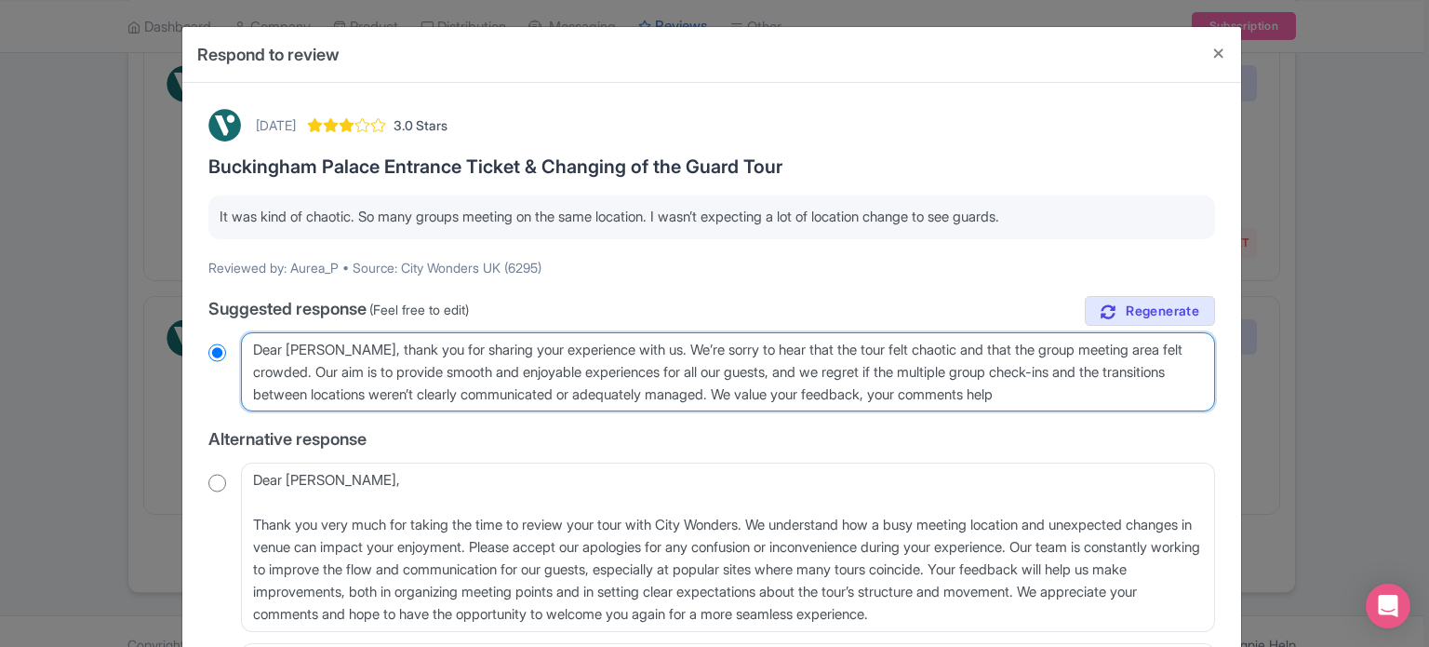
type textarea "Dear Aurea, thank you for sharing your experience with us. We’re sorry to hear …"
radio input "true"
type textarea "Dear Aurea, thank you for sharing your experience with us. We’re sorry to hear …"
radio input "true"
type textarea "Dear Aurea, thank you for sharing your experience with us. We’re sorry to hear …"
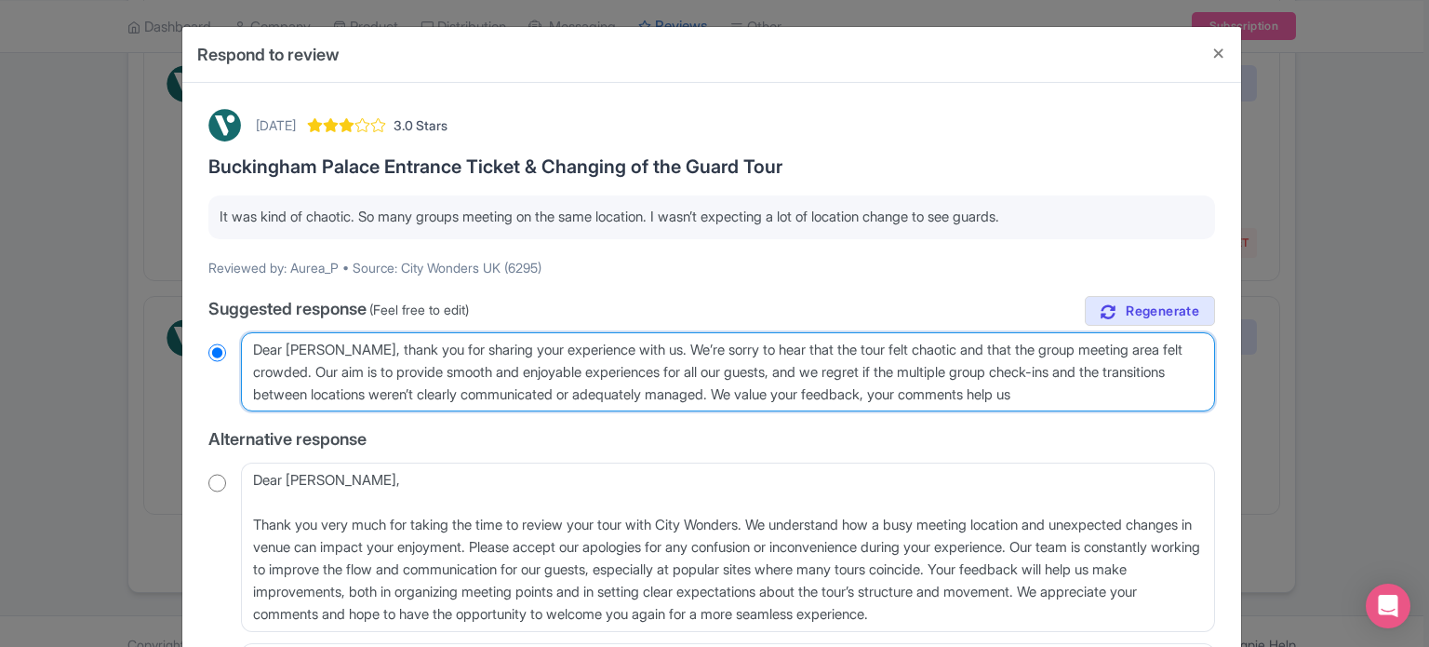
radio input "true"
type textarea "Dear Aurea, thank you for sharing your experience with us. We’re sorry to hear …"
radio input "true"
type textarea "Dear Aurea, thank you for sharing your experience with us. We’re sorry to hear …"
radio input "true"
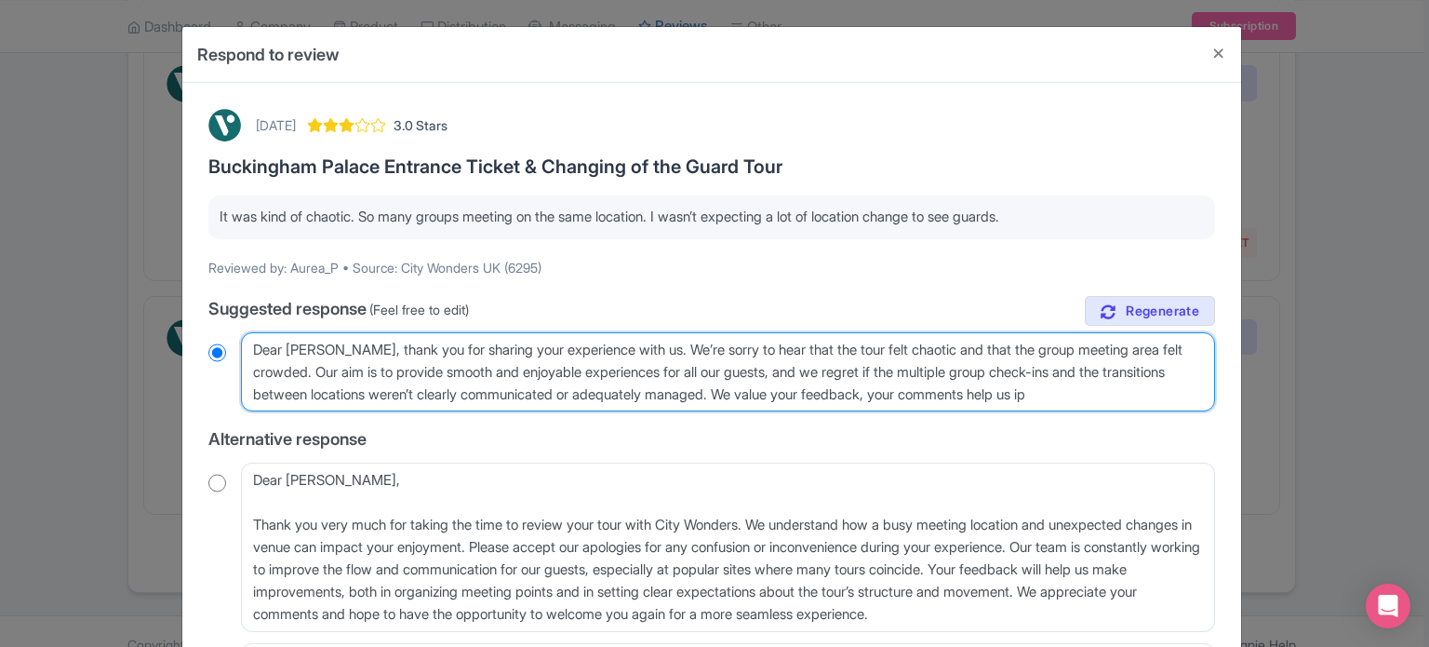
type textarea "Dear Aurea, thank you for sharing your experience with us. We’re sorry to hear …"
radio input "true"
type textarea "Dear Aurea, thank you for sharing your experience with us. We’re sorry to hear …"
radio input "true"
type textarea "Dear Aurea, thank you for sharing your experience with us. We’re sorry to hear …"
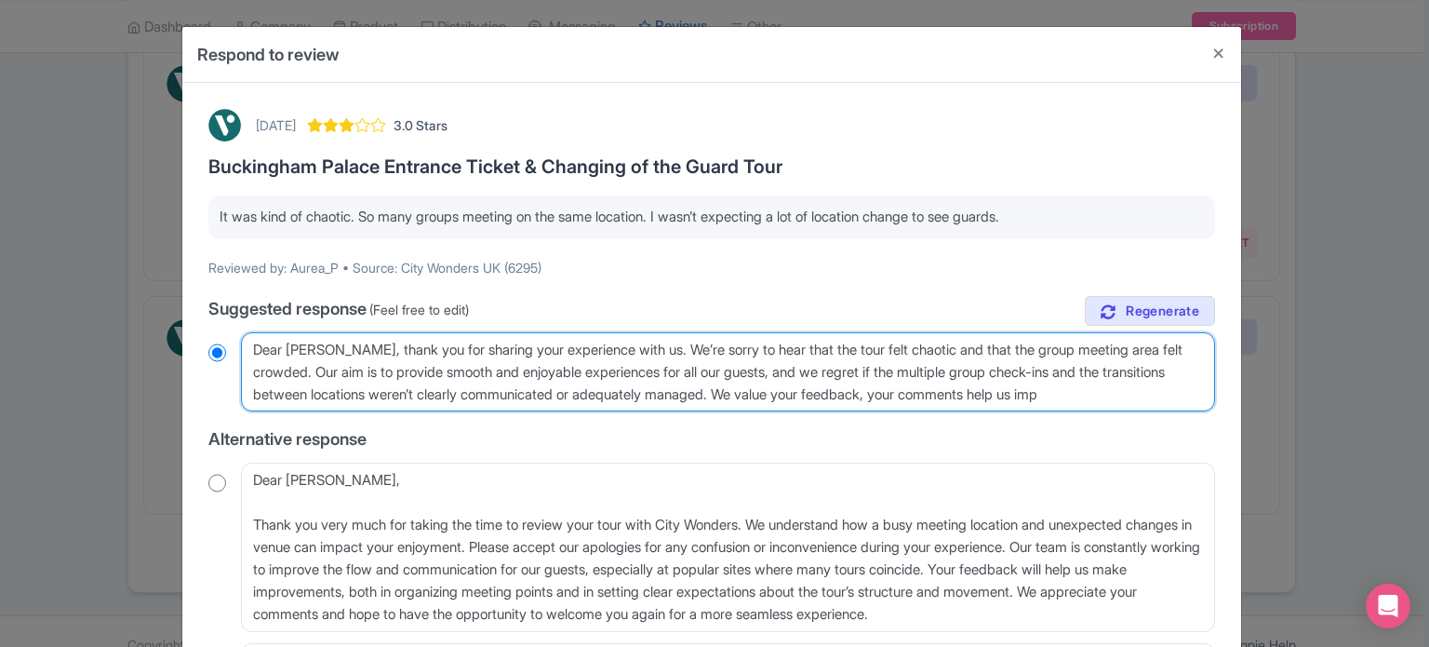
radio input "true"
type textarea "Dear Aurea, thank you for sharing your experience with us. We’re sorry to hear …"
radio input "true"
type textarea "Dear Aurea, thank you for sharing your experience with us. We’re sorry to hear …"
radio input "true"
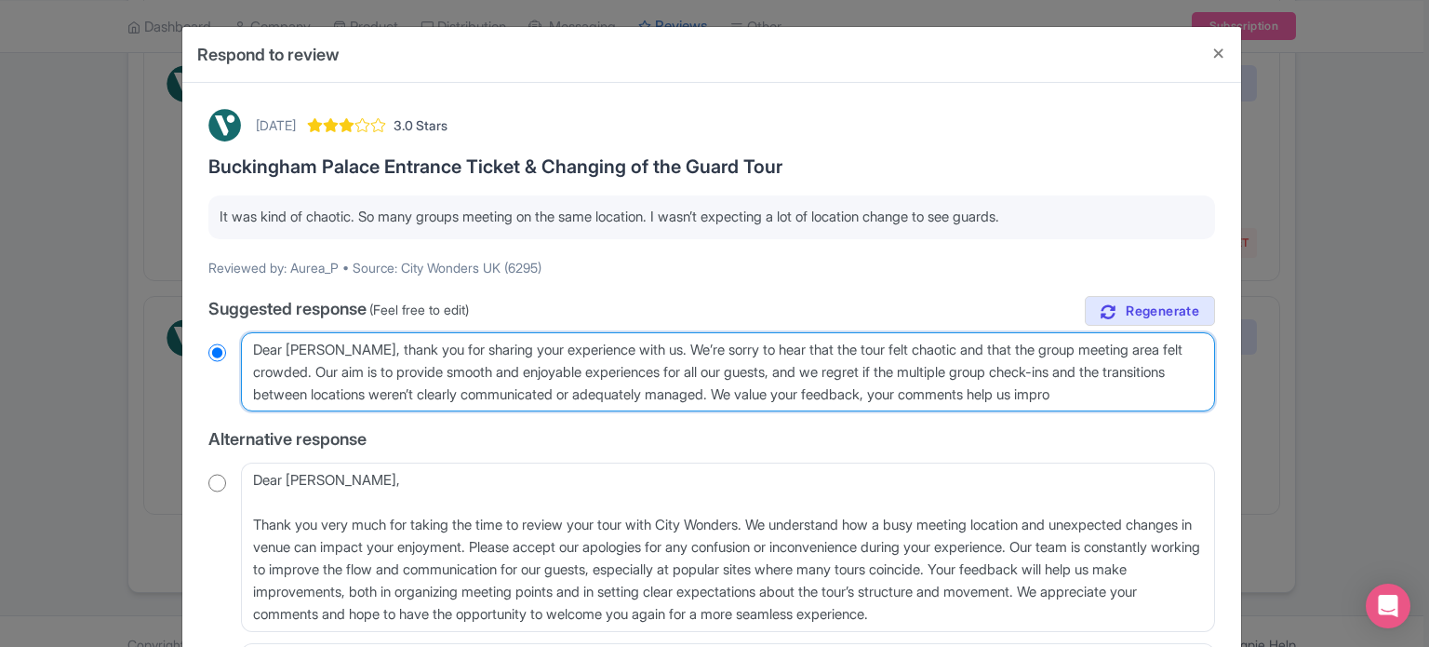
type textarea "Dear Aurea, thank you for sharing your experience with us. We’re sorry to hear …"
radio input "true"
type textarea "Dear Aurea, thank you for sharing your experience with us. We’re sorry to hear …"
radio input "true"
type textarea "Dear Aurea, thank you for sharing your experience with us. We’re sorry to hear …"
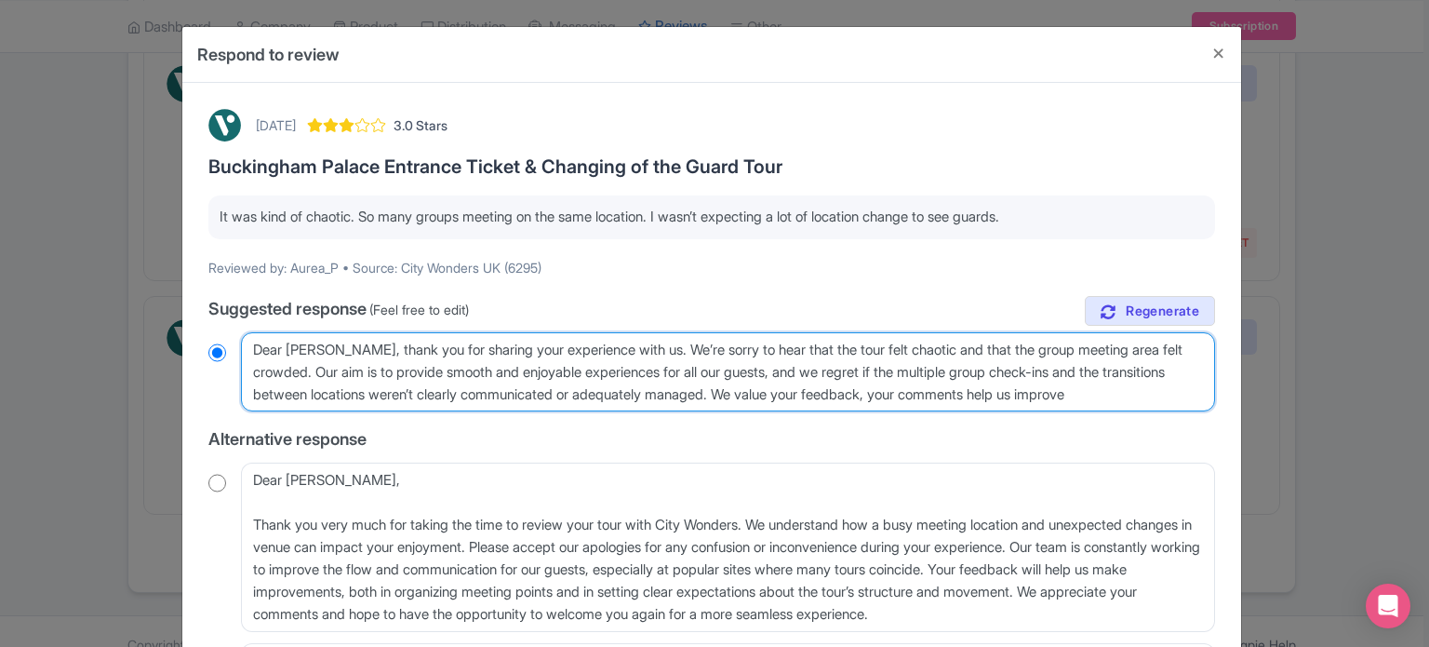
radio input "true"
type textarea "Dear Aurea, thank you for sharing your experience with us. We’re sorry to hear …"
radio input "true"
type textarea "Dear Aurea, thank you for sharing your experience with us. We’re sorry to hear …"
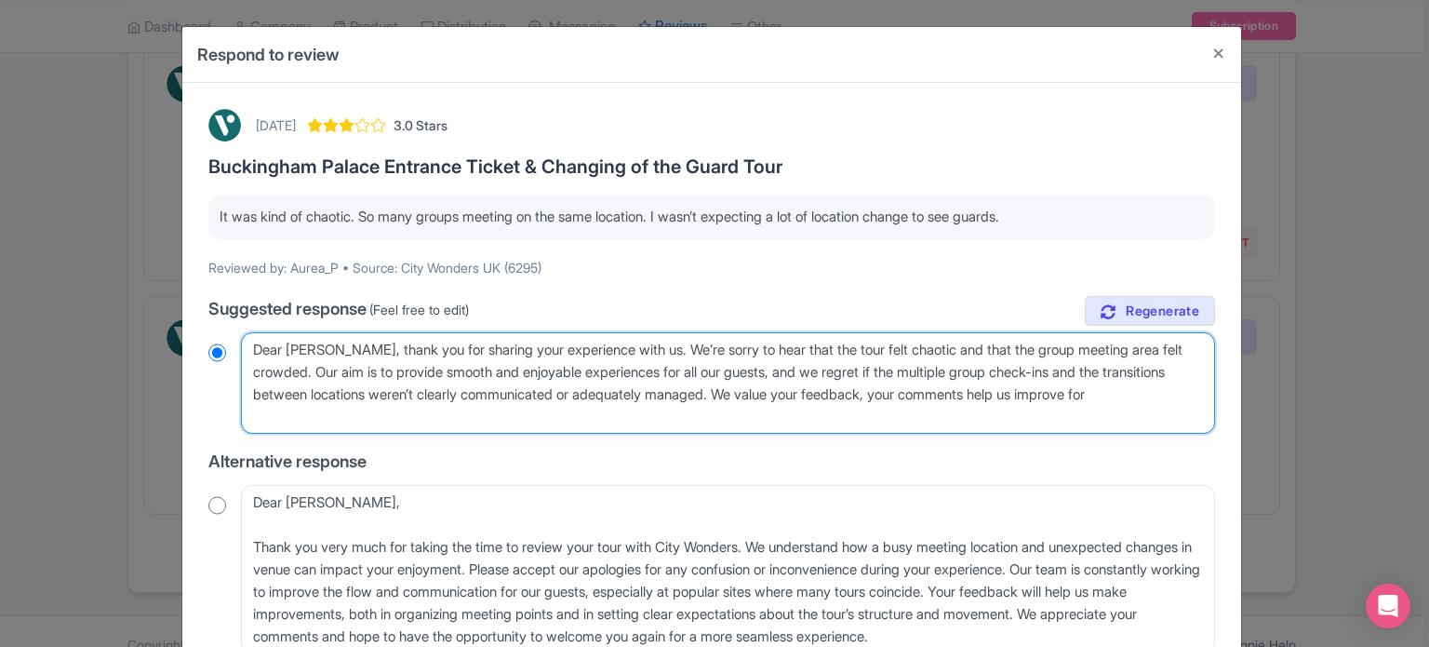
radio input "true"
type textarea "Dear Aurea, thank you for sharing your experience with us. We’re sorry to hear …"
radio input "true"
type textarea "Dear Aurea, thank you for sharing your experience with us. We’re sorry to hear …"
radio input "true"
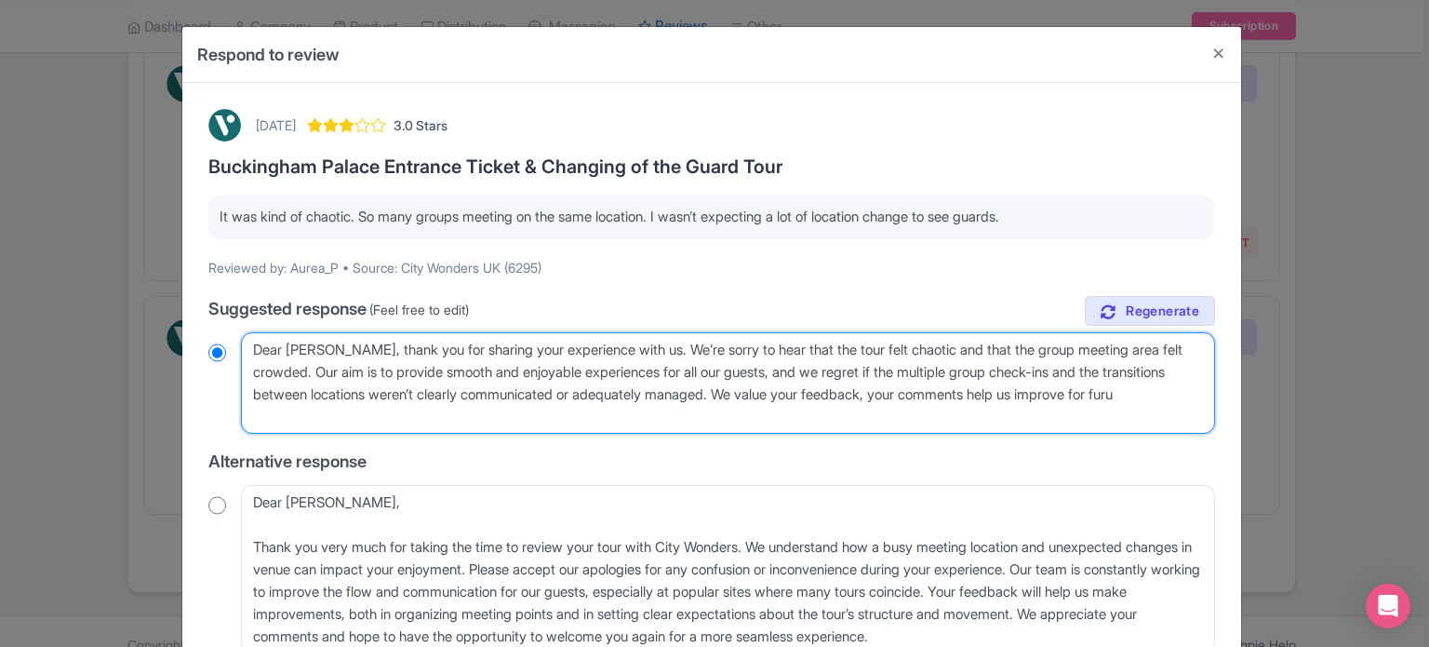
type textarea "Dear Aurea, thank you for sharing your experience with us. We’re sorry to hear …"
radio input "true"
type textarea "Dear Aurea, thank you for sharing your experience with us. We’re sorry to hear …"
radio input "true"
type textarea "Dear Aurea, thank you for sharing your experience with us. We’re sorry to hear …"
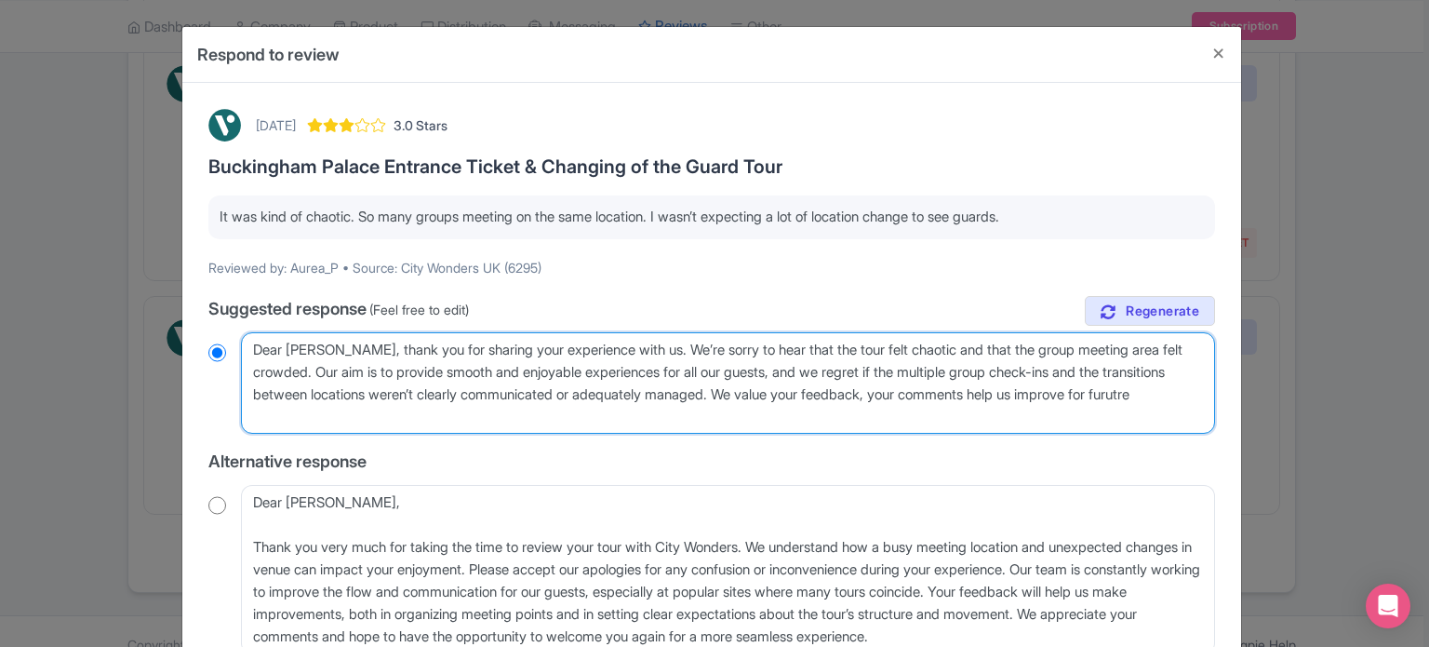
radio input "true"
type textarea "Dear Aurea, thank you for sharing your experience with us. We’re sorry to hear …"
radio input "true"
type textarea "Dear Aurea, thank you for sharing your experience with us. We’re sorry to hear …"
radio input "true"
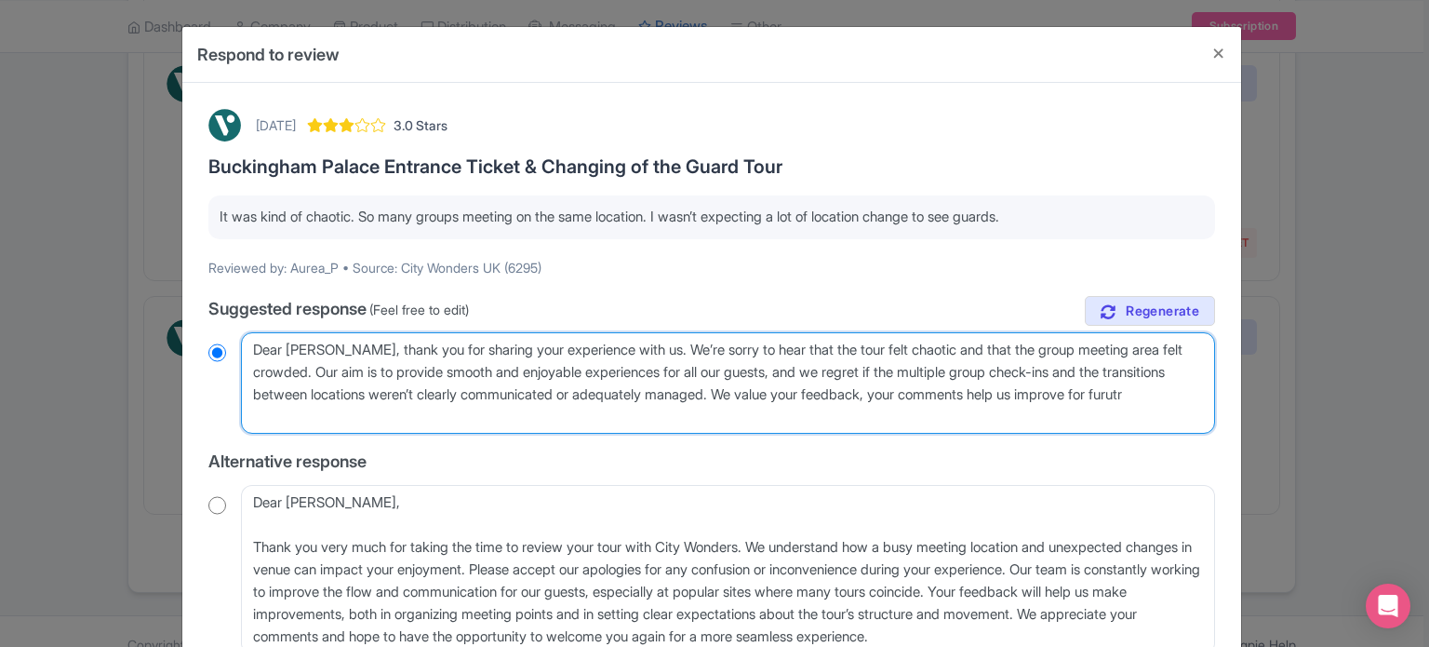
type textarea "Dear Aurea, thank you for sharing your experience with us. We’re sorry to hear …"
radio input "true"
type textarea "Dear Aurea, thank you for sharing your experience with us. We’re sorry to hear …"
radio input "true"
type textarea "Dear Aurea, thank you for sharing your experience with us. We’re sorry to hear …"
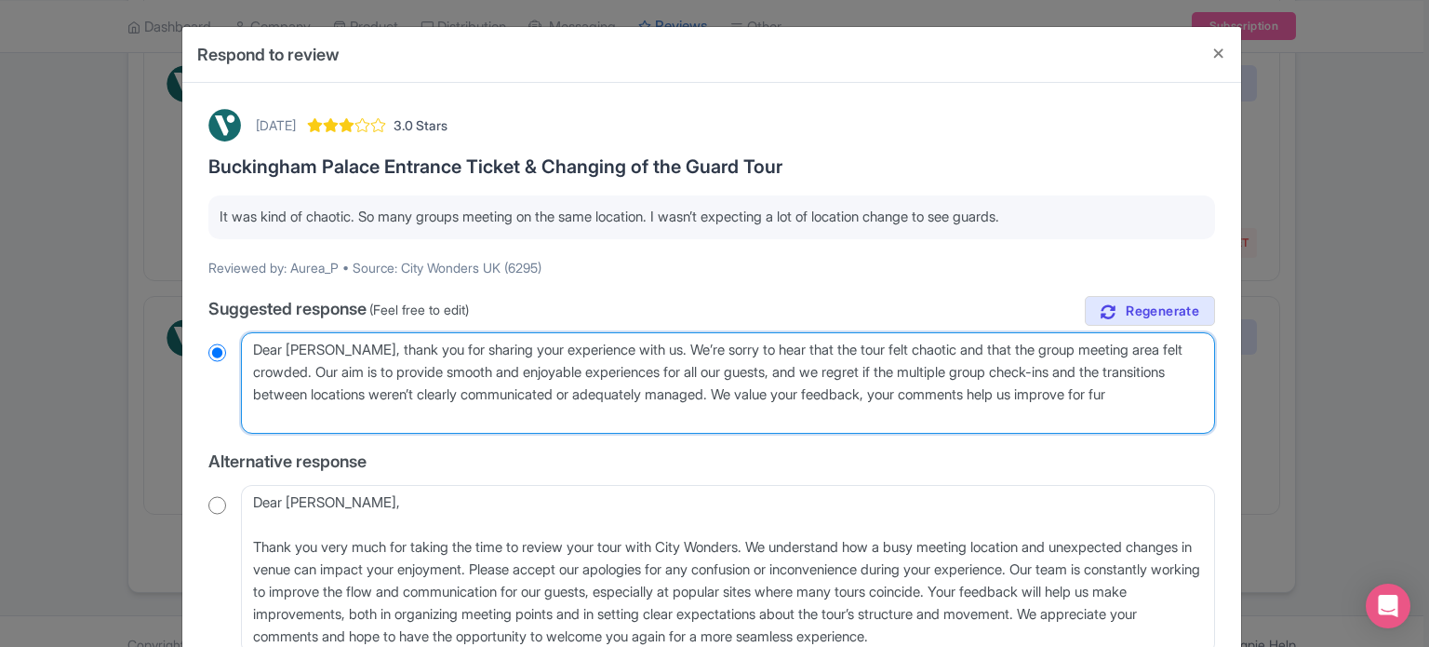
radio input "true"
type textarea "Dear Aurea, thank you for sharing your experience with us. We’re sorry to hear …"
radio input "true"
type textarea "Dear Aurea, thank you for sharing your experience with us. We’re sorry to hear …"
radio input "true"
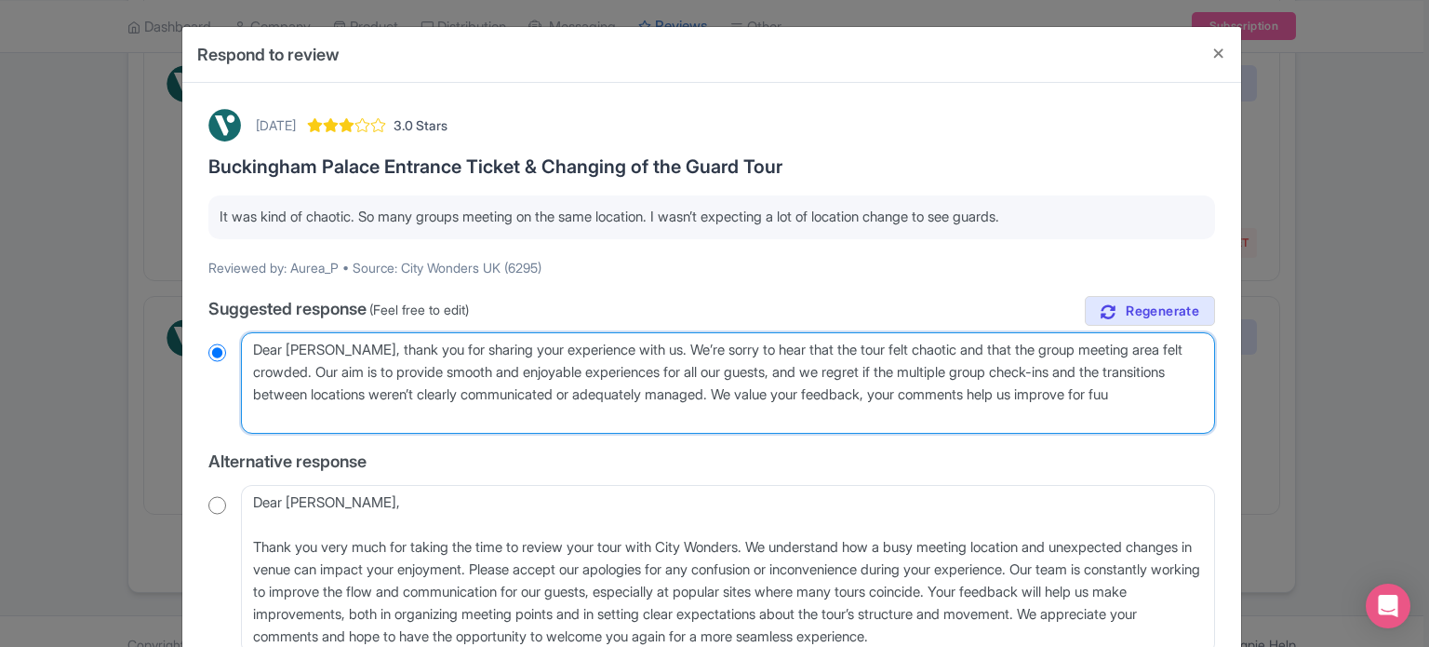
type textarea "Dear Aurea, thank you for sharing your experience with us. We’re sorry to hear …"
radio input "true"
type textarea "Dear Aurea, thank you for sharing your experience with us. We’re sorry to hear …"
radio input "true"
type textarea "Dear Aurea, thank you for sharing your experience with us. We’re sorry to hear …"
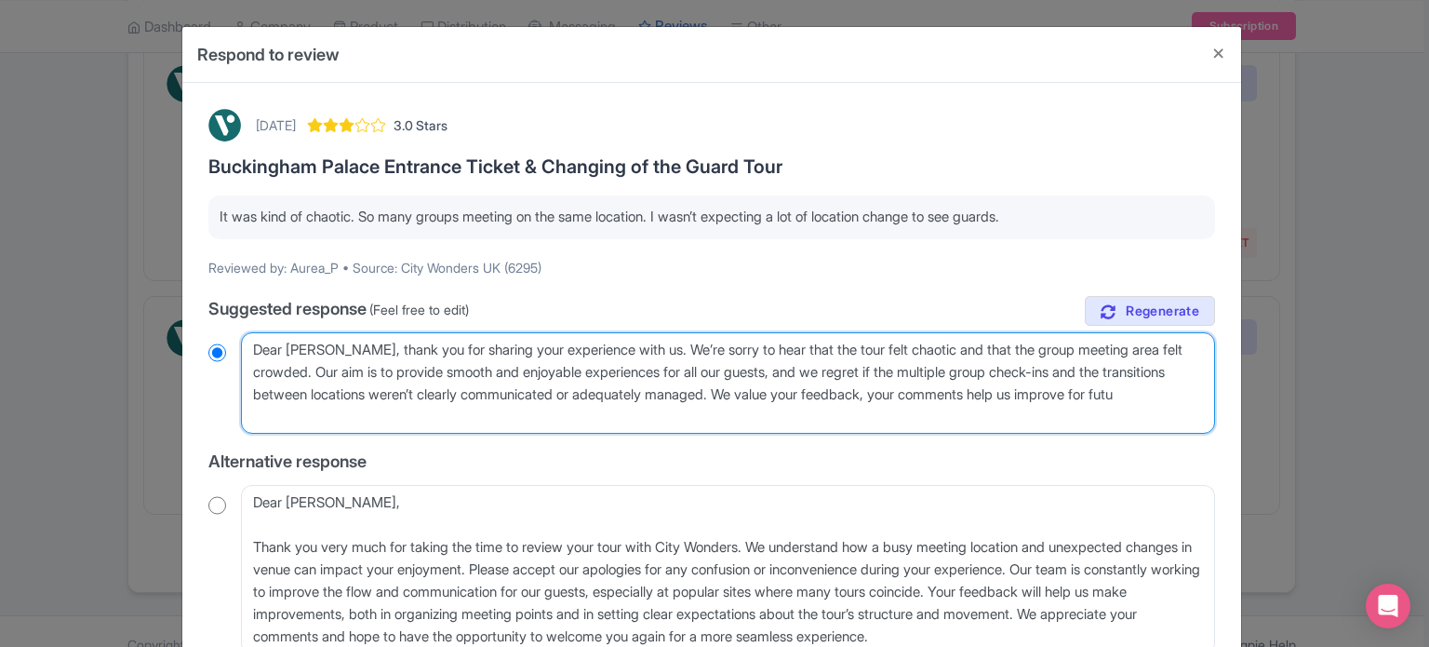
radio input "true"
type textarea "Dear Aurea, thank you for sharing your experience with us. We’re sorry to hear …"
radio input "true"
type textarea "Dear Aurea, thank you for sharing your experience with us. We’re sorry to hear …"
radio input "true"
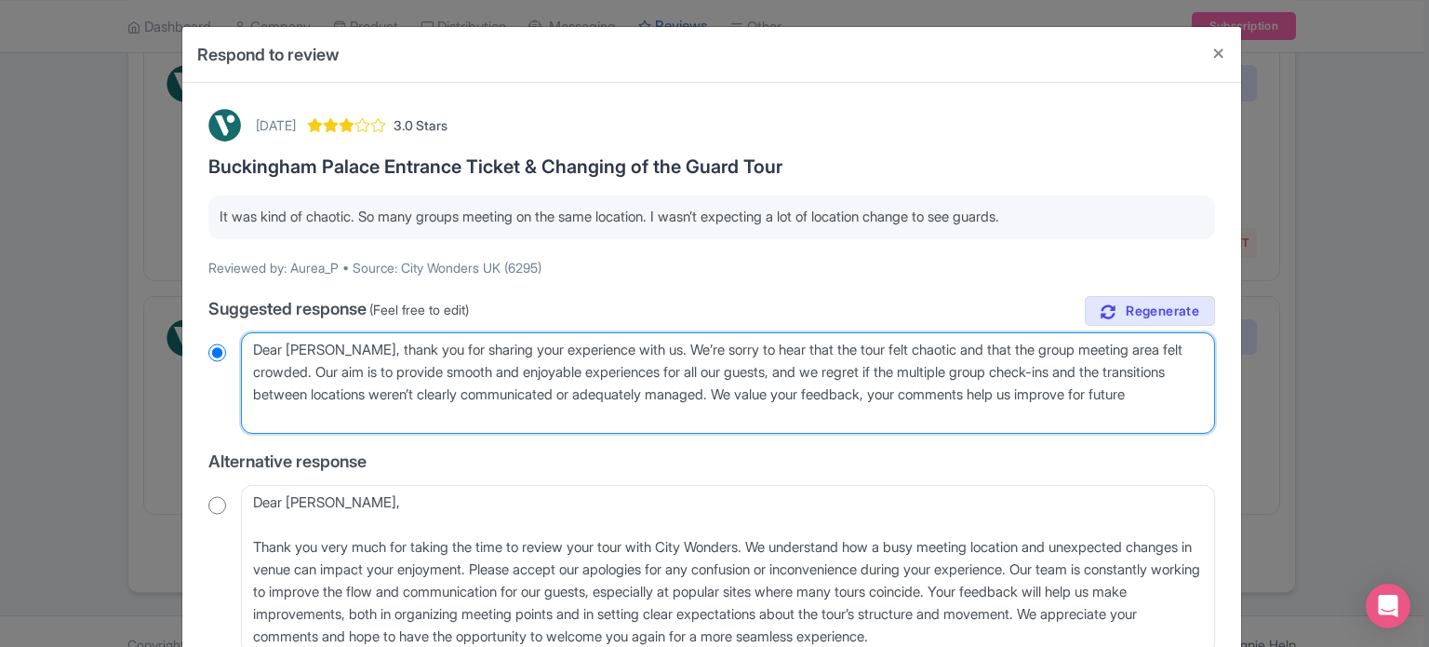
type textarea "Dear Aurea, thank you for sharing your experience with us. We’re sorry to hear …"
radio input "true"
type textarea "Dear Aurea, thank you for sharing your experience with us. We’re sorry to hear …"
radio input "true"
type textarea "Dear Aurea, thank you for sharing your experience with us. We’re sorry to hear …"
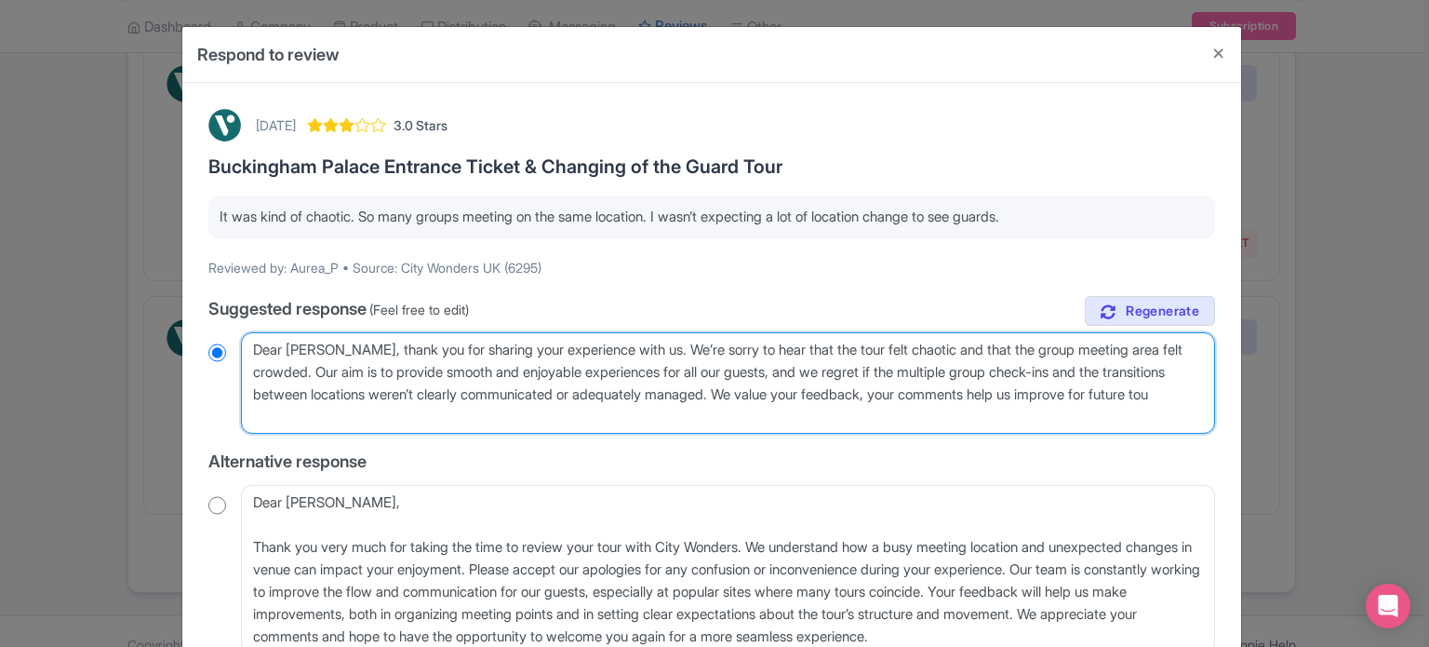
radio input "true"
type textarea "Dear Aurea, thank you for sharing your experience with us. We’re sorry to hear …"
radio input "true"
type textarea "Dear Aurea, thank you for sharing your experience with us. We’re sorry to hear …"
radio input "true"
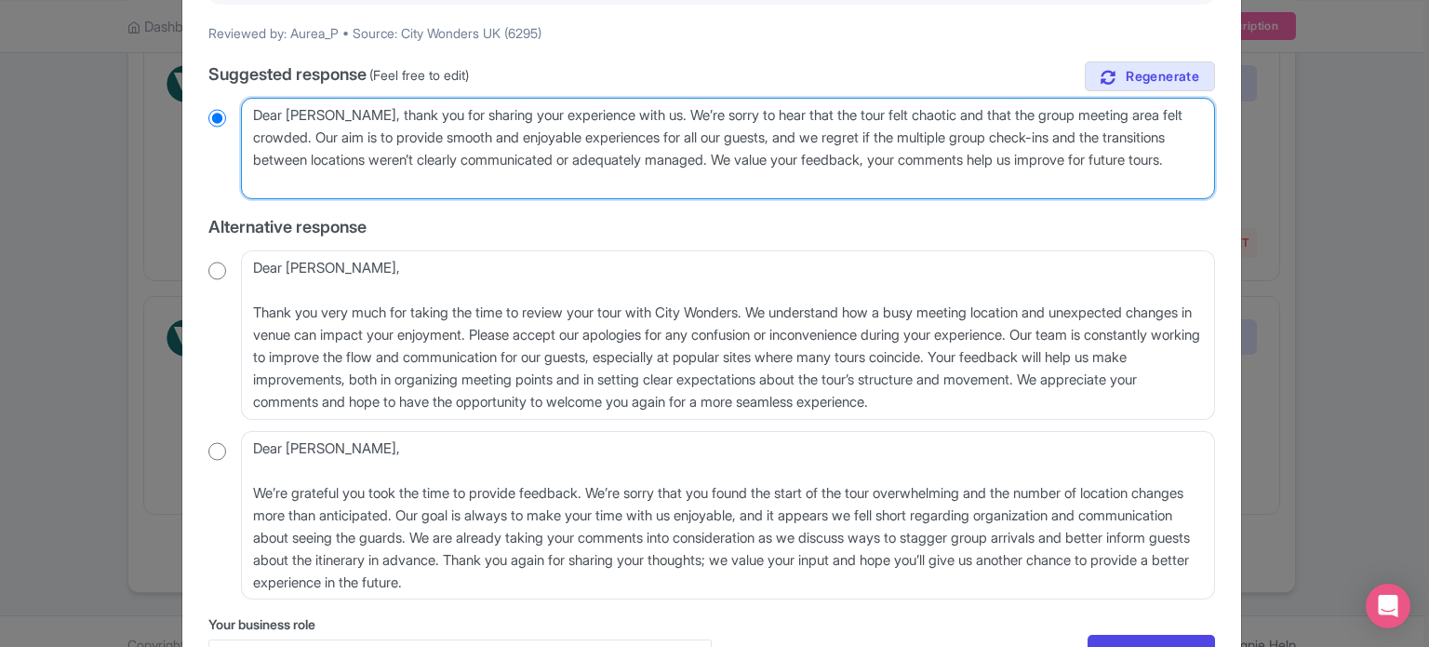
scroll to position [360, 0]
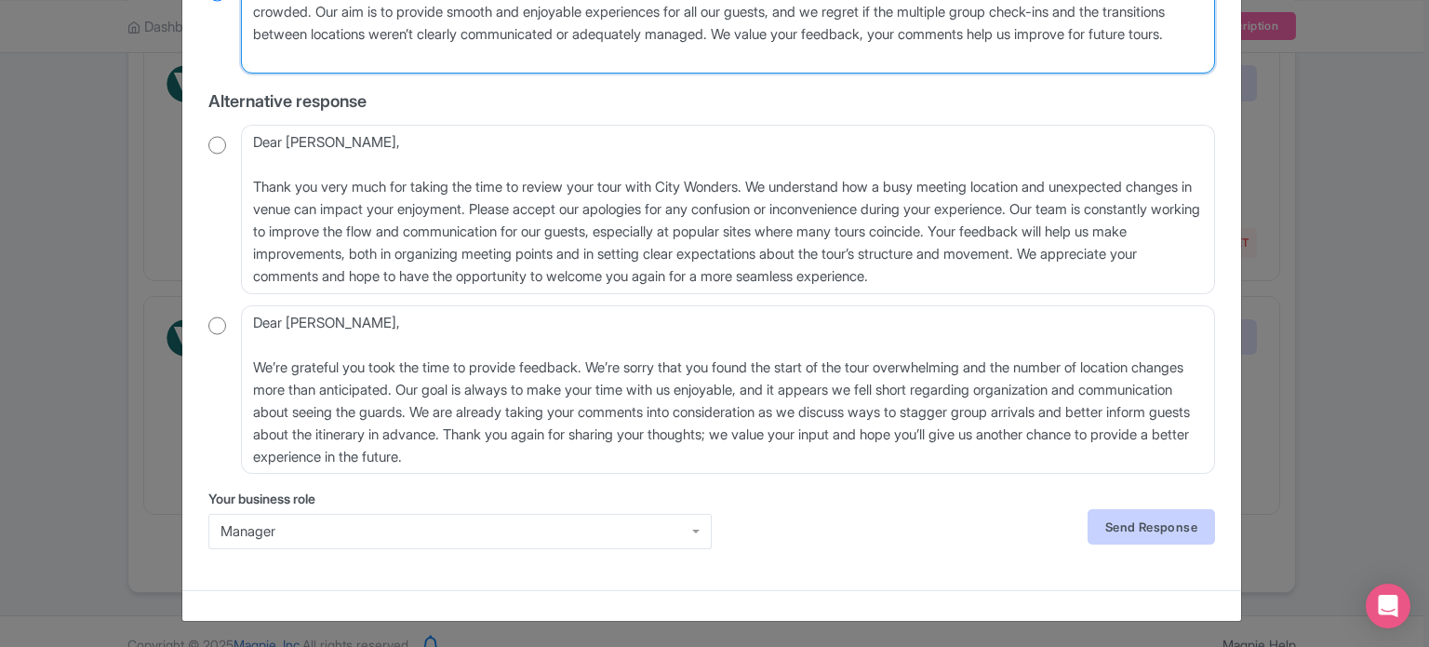
type textarea "Dear Aurea, thank you for sharing your experience with us. We’re sorry to hear …"
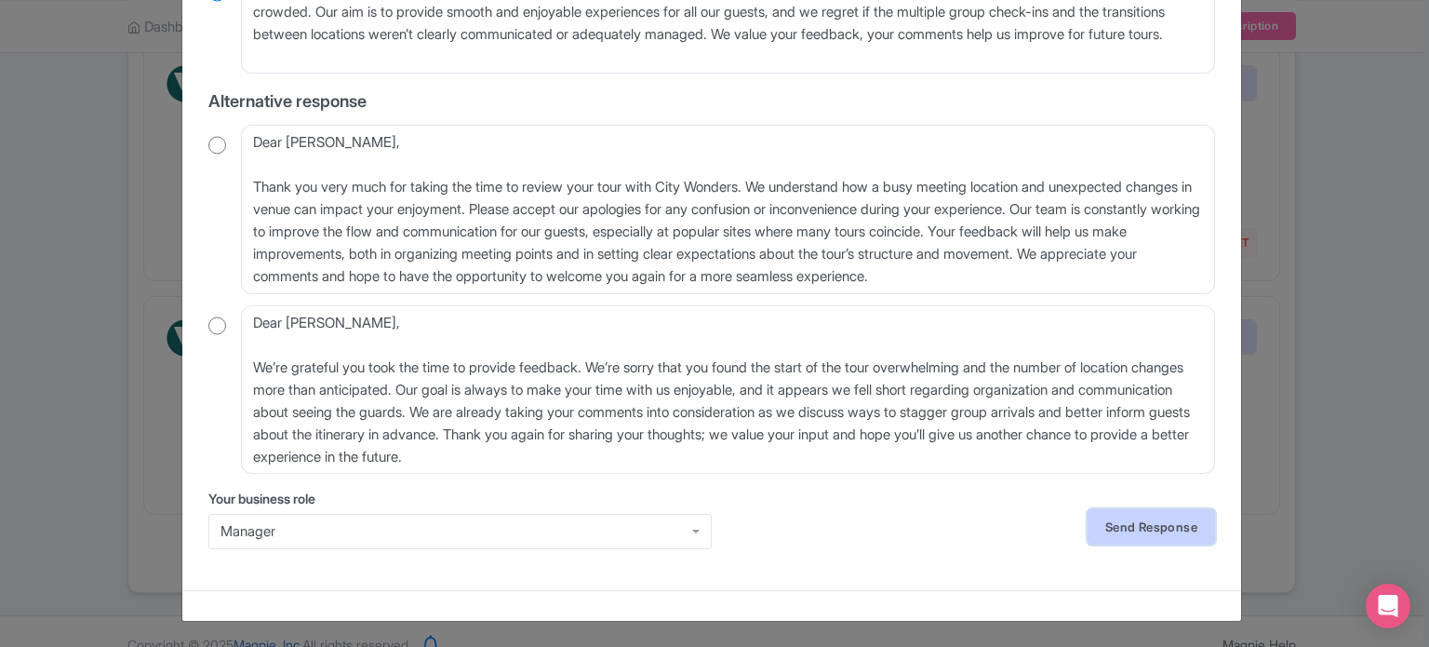
click at [1169, 528] on link "Send Response" at bounding box center [1151, 526] width 127 height 35
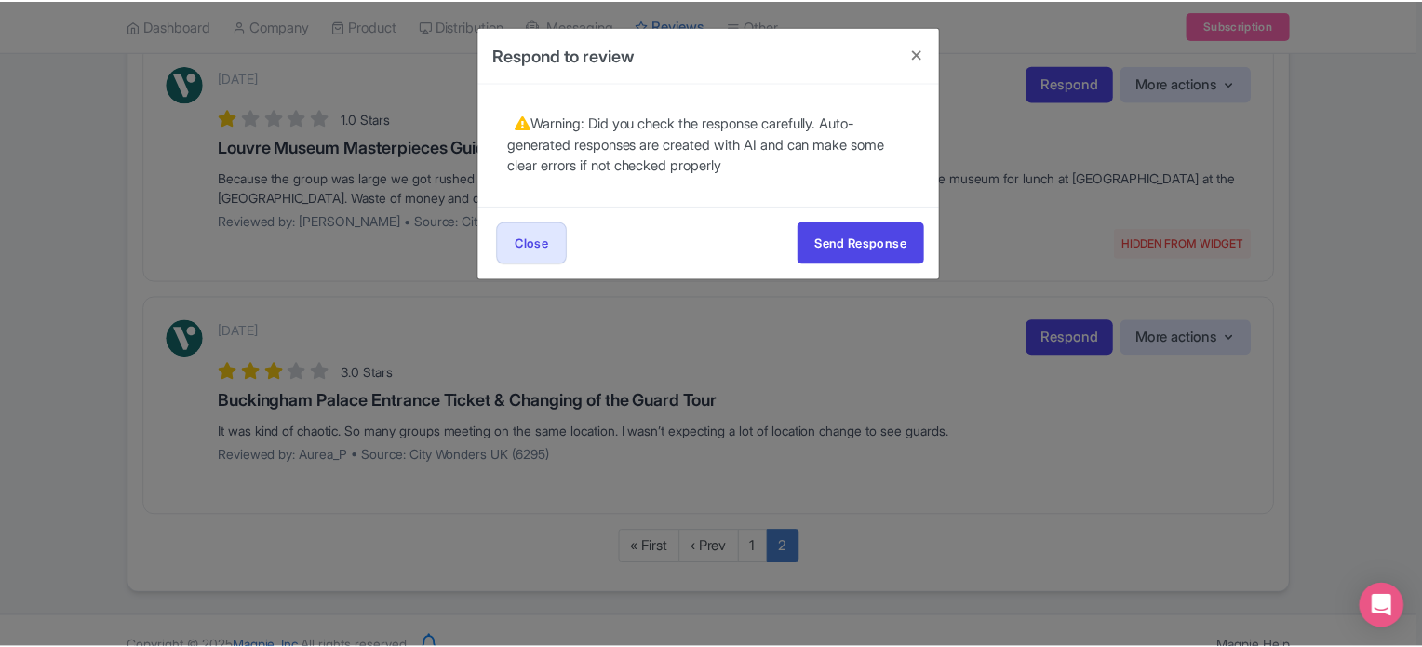
scroll to position [0, 0]
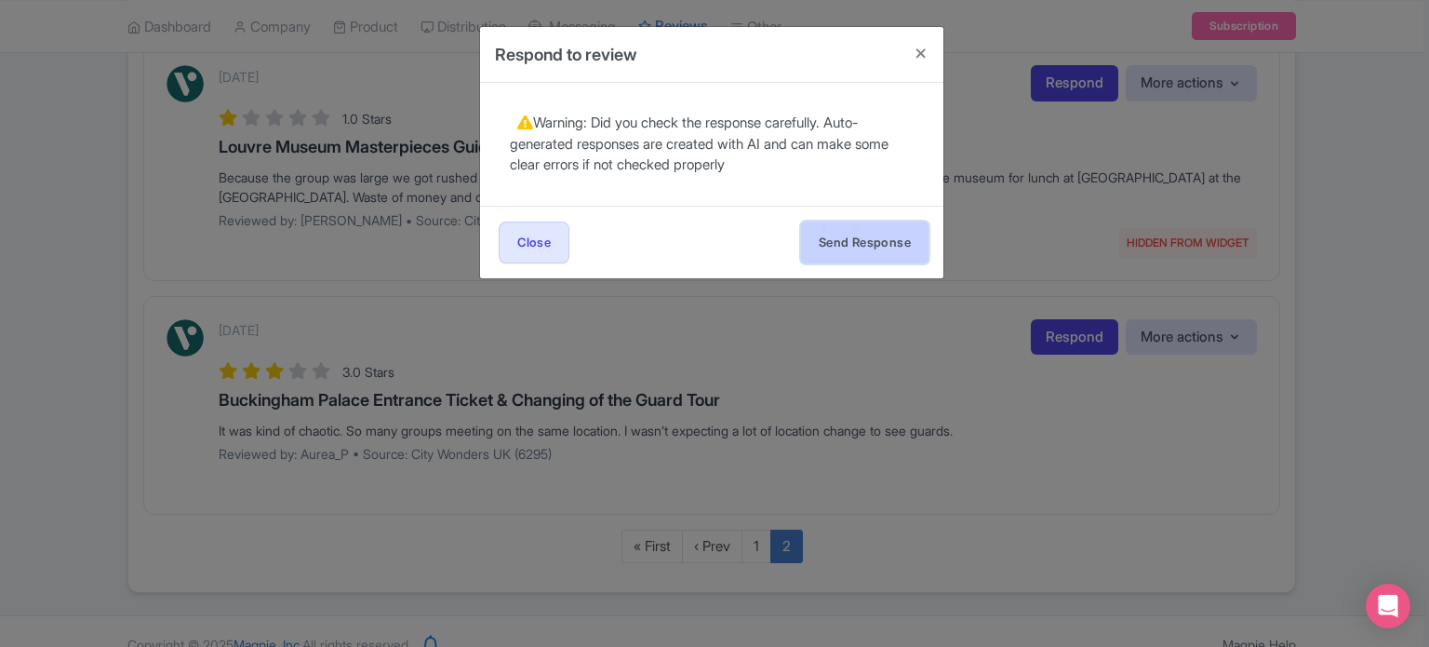
click at [850, 222] on button "Send Response" at bounding box center [864, 242] width 127 height 42
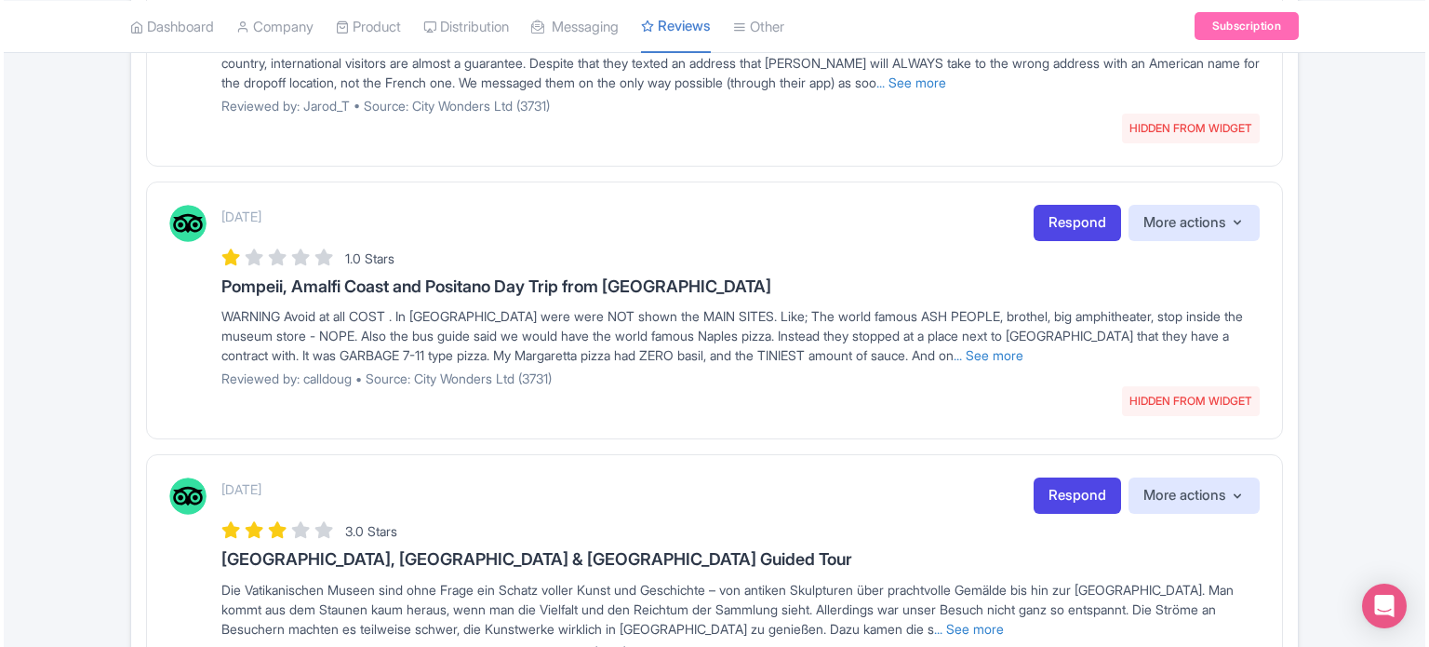
scroll to position [1980, 0]
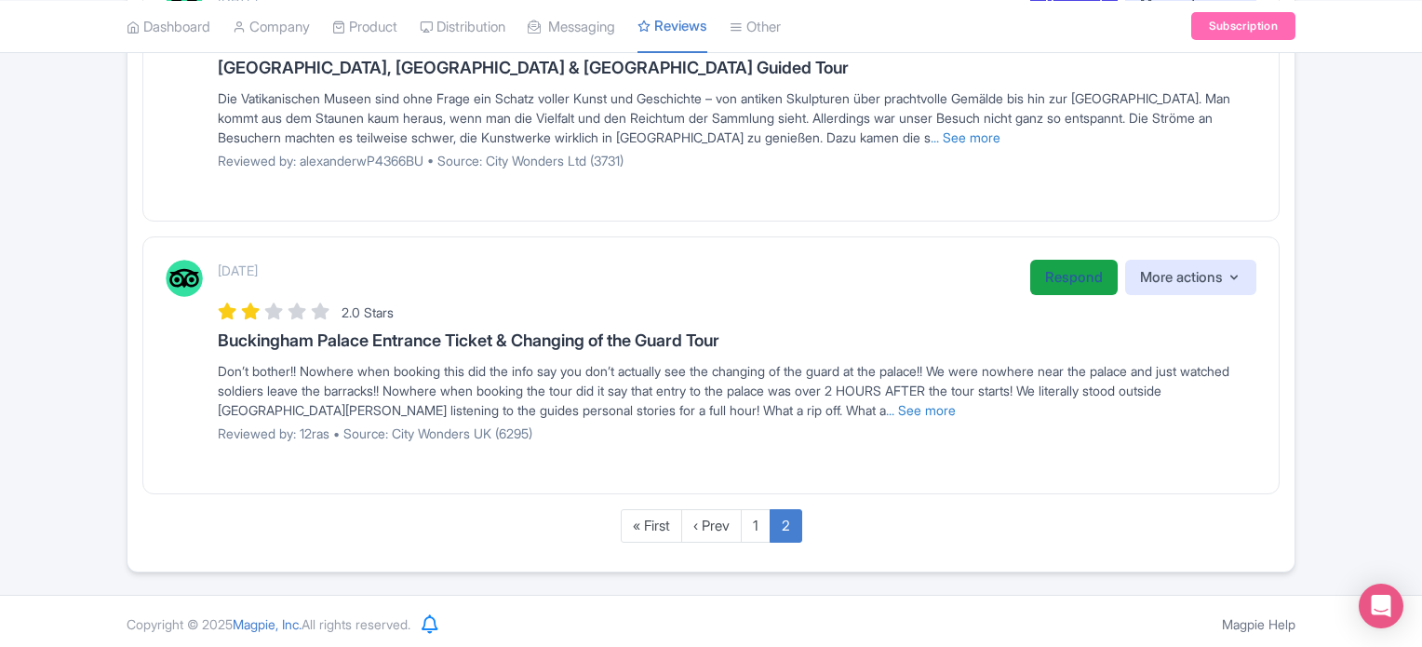
click at [1058, 269] on link "Respond" at bounding box center [1073, 278] width 87 height 36
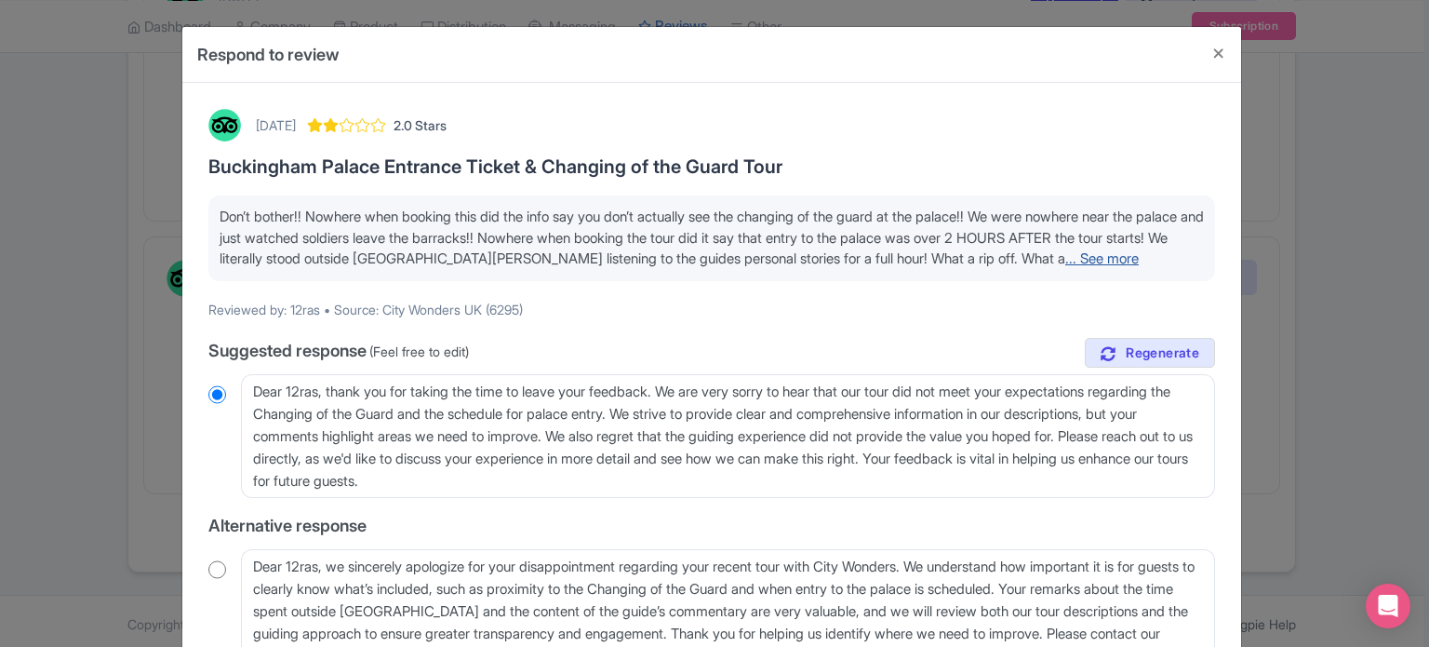
click at [1100, 261] on link "... See more" at bounding box center [1102, 258] width 74 height 18
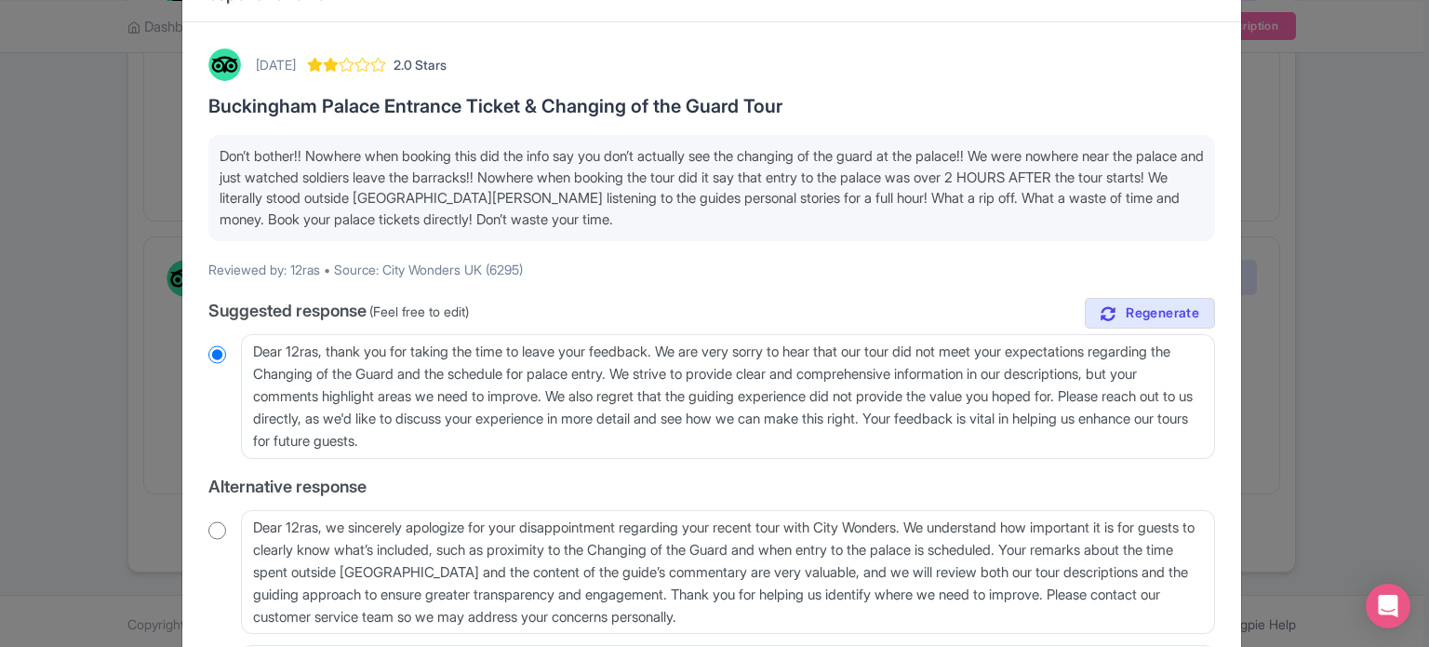
scroll to position [93, 0]
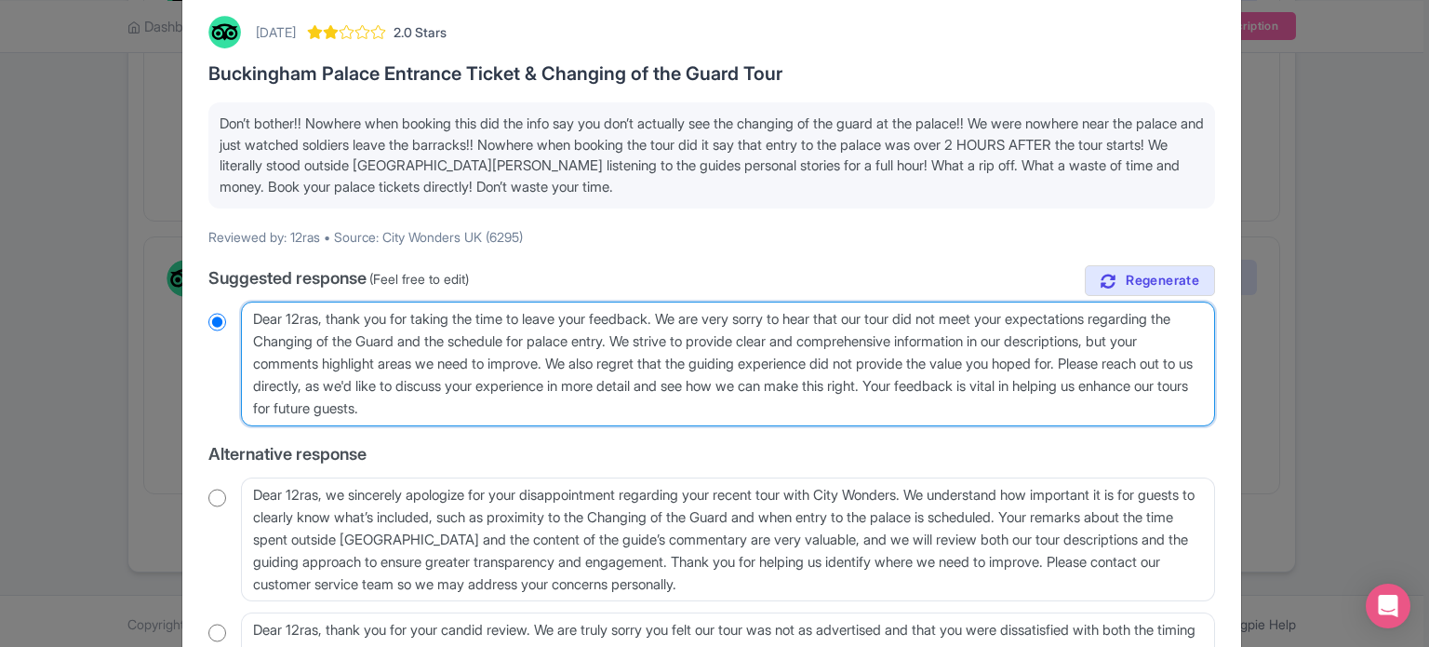
click at [319, 315] on textarea "Dear 12ras, thank you for taking the time to leave your feedback. We are very s…" at bounding box center [728, 363] width 974 height 125
type textarea "Dear 12ra, thank you for taking the time to leave your feedback. We are very so…"
radio input "true"
type textarea "Dear 12r, thank you for taking the time to leave your feedback. We are very sor…"
radio input "true"
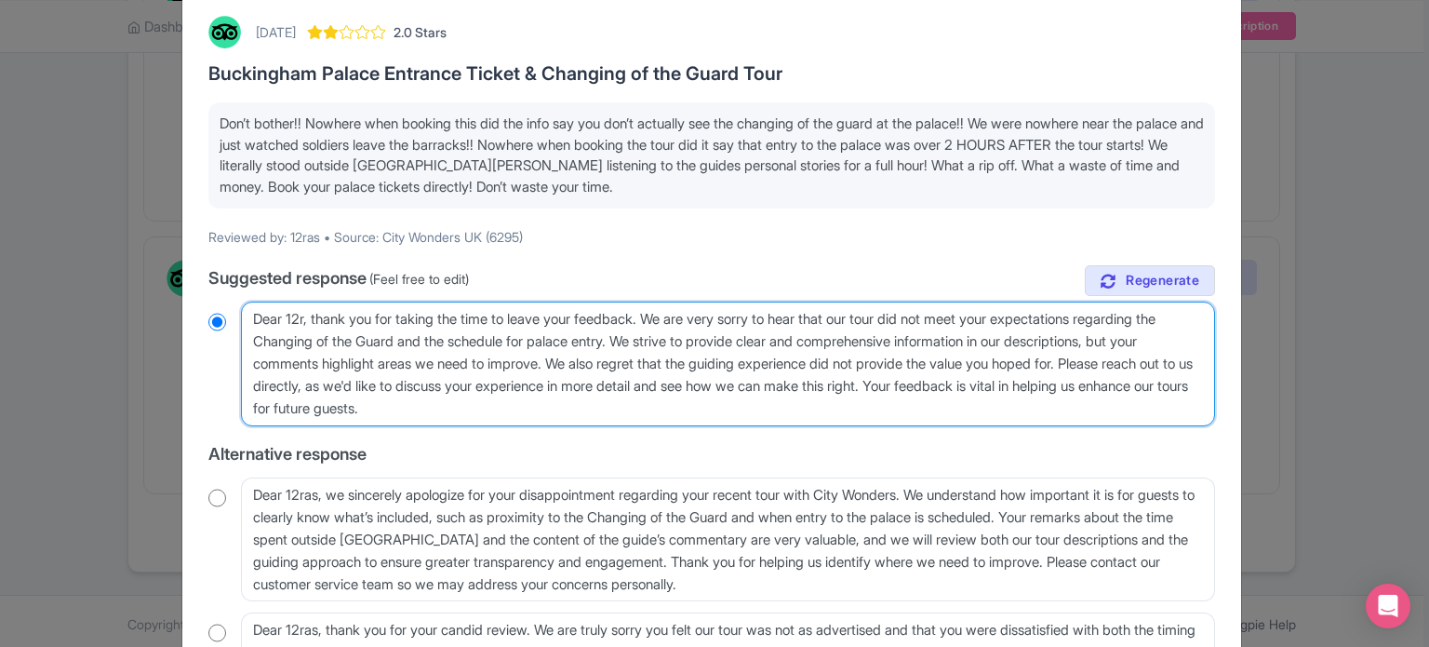
type textarea "Dear 12, thank you for taking the time to leave your feedback. We are very sorr…"
radio input "true"
type textarea "Dear 1, thank you for taking the time to leave your feedback. We are very sorry…"
radio input "true"
type textarea "Dear , thank you for taking the time to leave your feedback. We are very sorry …"
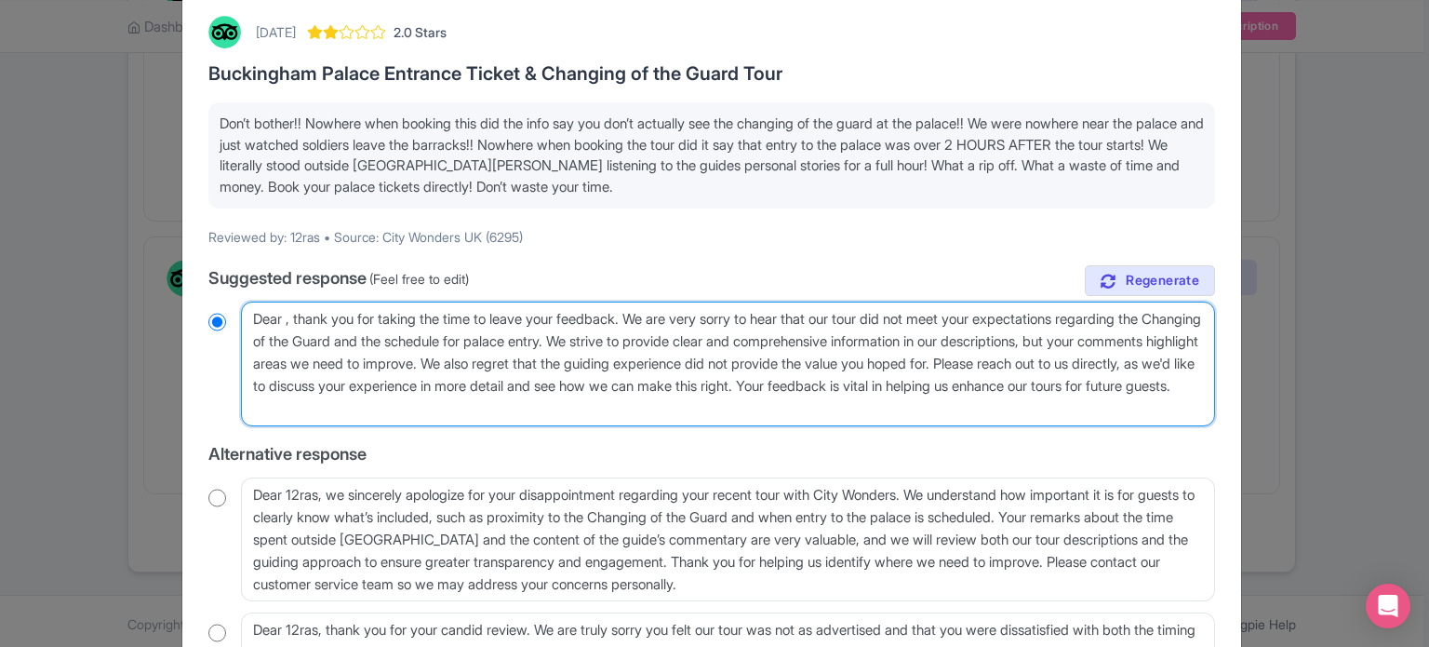
radio input "true"
type textarea "Dear g, thank you for taking the time to leave your feedback. We are very sorry…"
radio input "true"
type textarea "Dear gue, thank you for taking the time to leave your feedback. We are very sor…"
radio input "true"
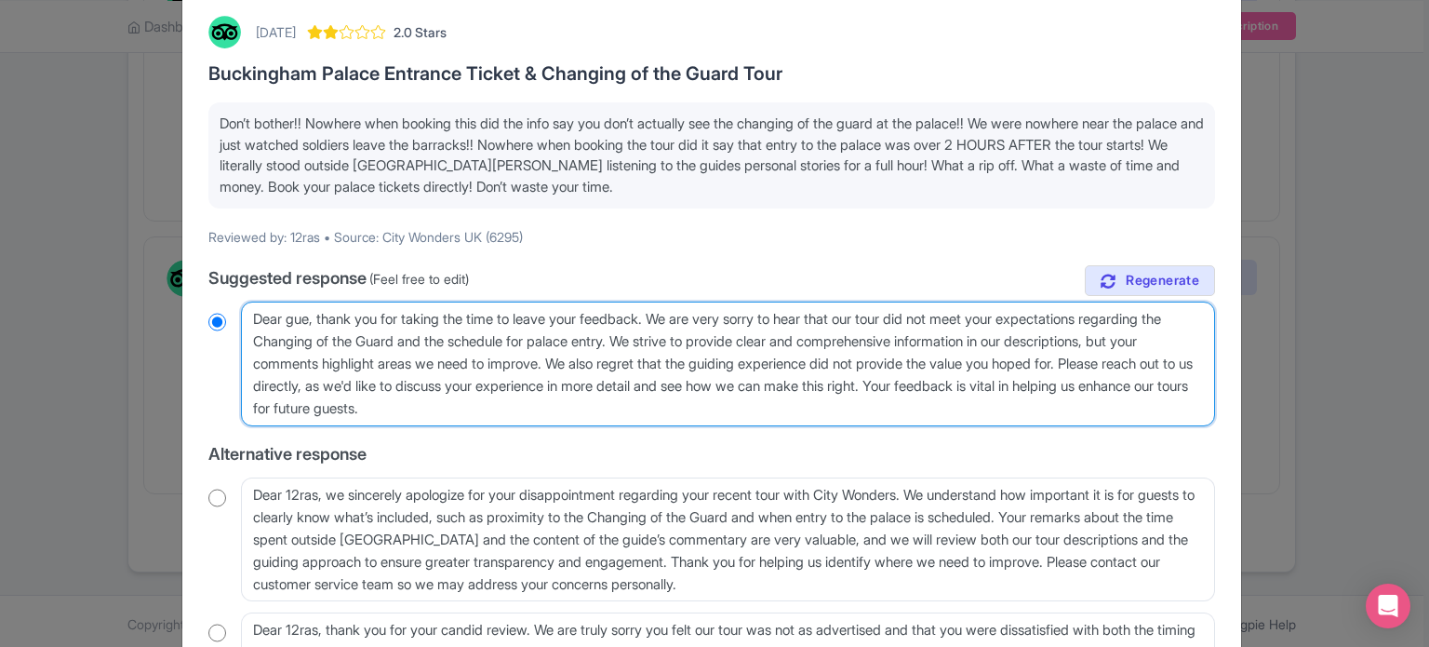
type textarea "Dear gues, thank you for taking the time to leave your feedback. We are very so…"
radio input "true"
type textarea "Dear guest, thank you for taking the time to leave your feedback. We are very s…"
radio input "true"
drag, startPoint x: 339, startPoint y: 364, endPoint x: 709, endPoint y: 409, distance: 373.1
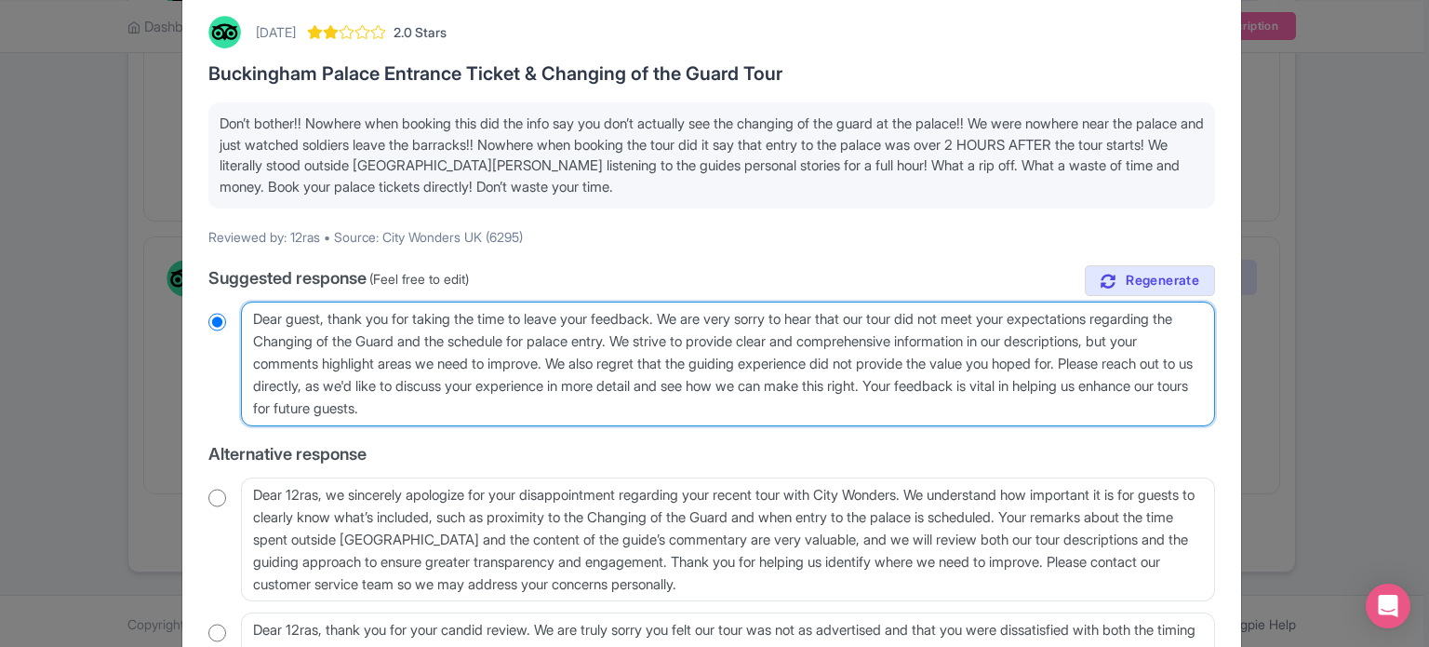
click at [709, 409] on textarea "Dear 12ras, thank you for taking the time to leave your feedback. We are very s…" at bounding box center [728, 363] width 974 height 125
type textarea "Dear guest, thank you for taking the time to leave your feedback. We are very s…"
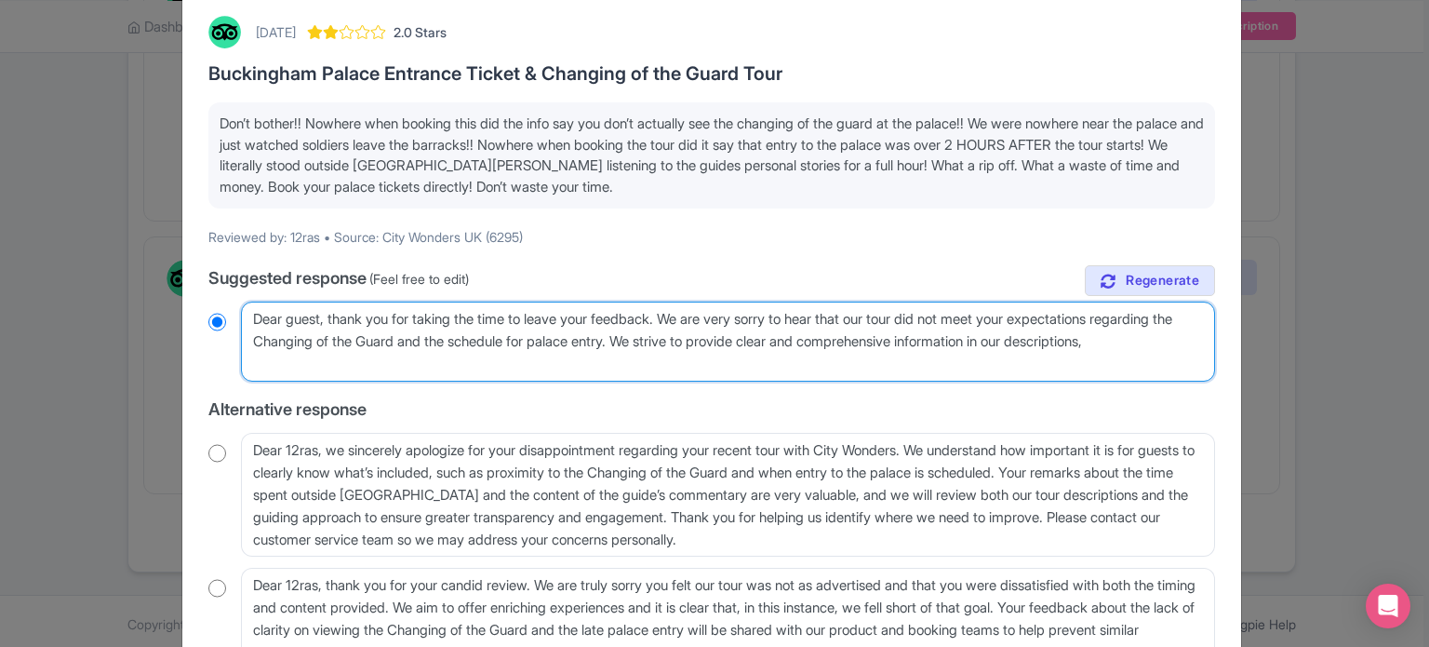
radio input "true"
type textarea "Dear guest, thank you for taking the time to leave your feedback. We are very s…"
radio input "true"
type textarea "Dear guest, thank you for taking the time to leave your feedback. We are very s…"
radio input "true"
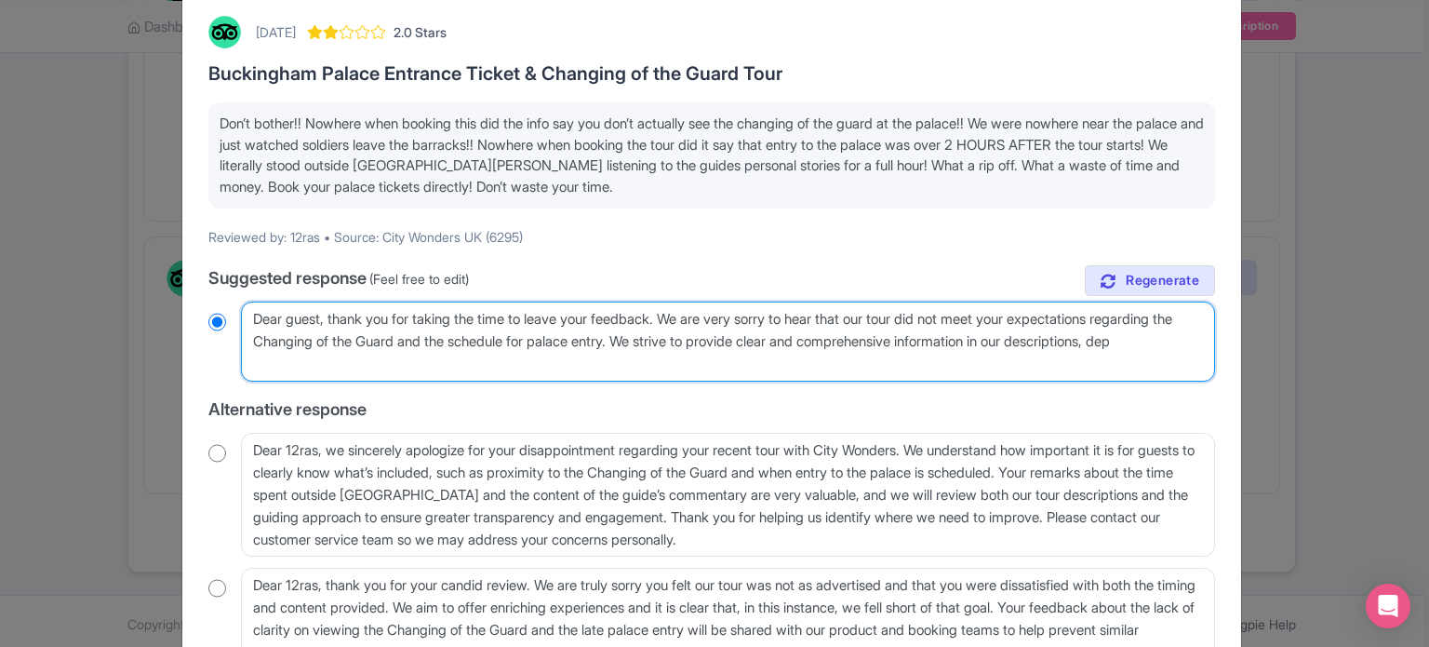
type textarea "Dear guest, thank you for taking the time to leave your feedback. We are very s…"
radio input "true"
type textarea "Dear guest, thank you for taking the time to leave your feedback. We are very s…"
radio input "true"
type textarea "Dear guest, thank you for taking the time to leave your feedback. We are very s…"
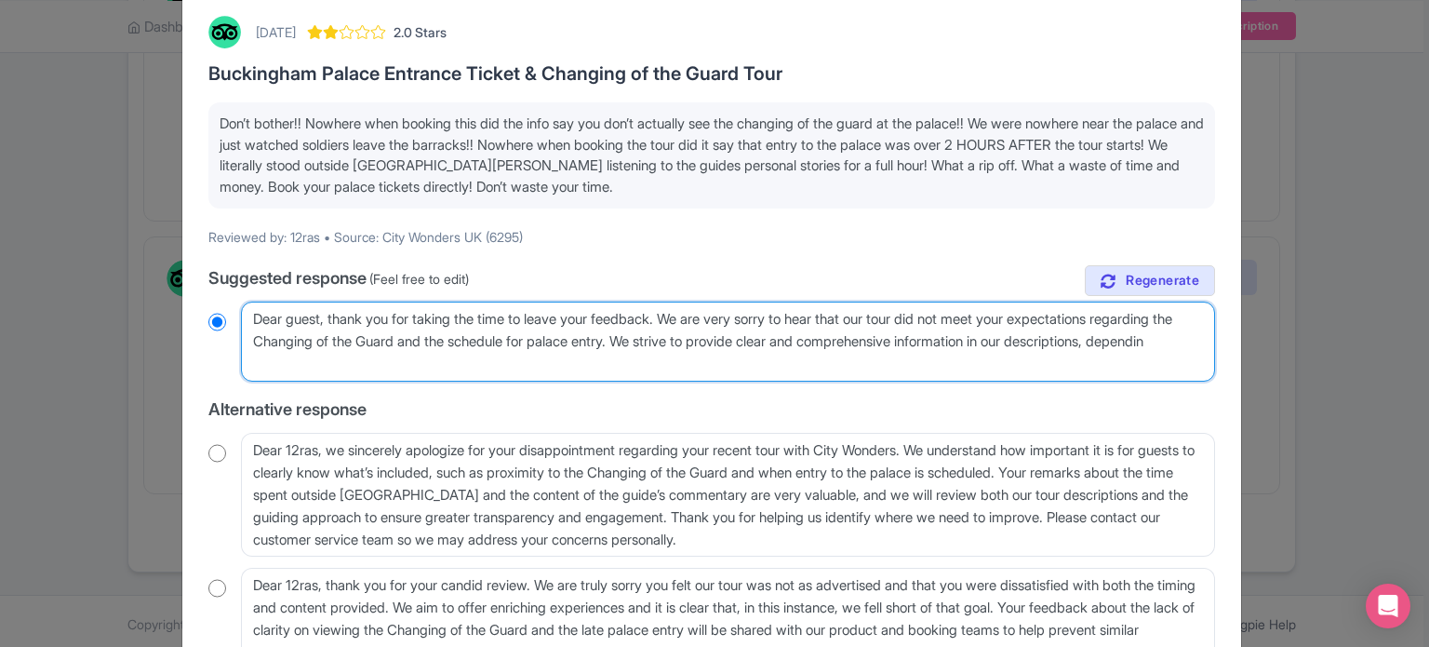
radio input "true"
type textarea "Dear guest, thank you for taking the time to leave your feedback. We are very s…"
radio input "true"
type textarea "Dear guest, thank you for taking the time to leave your feedback. We are very s…"
radio input "true"
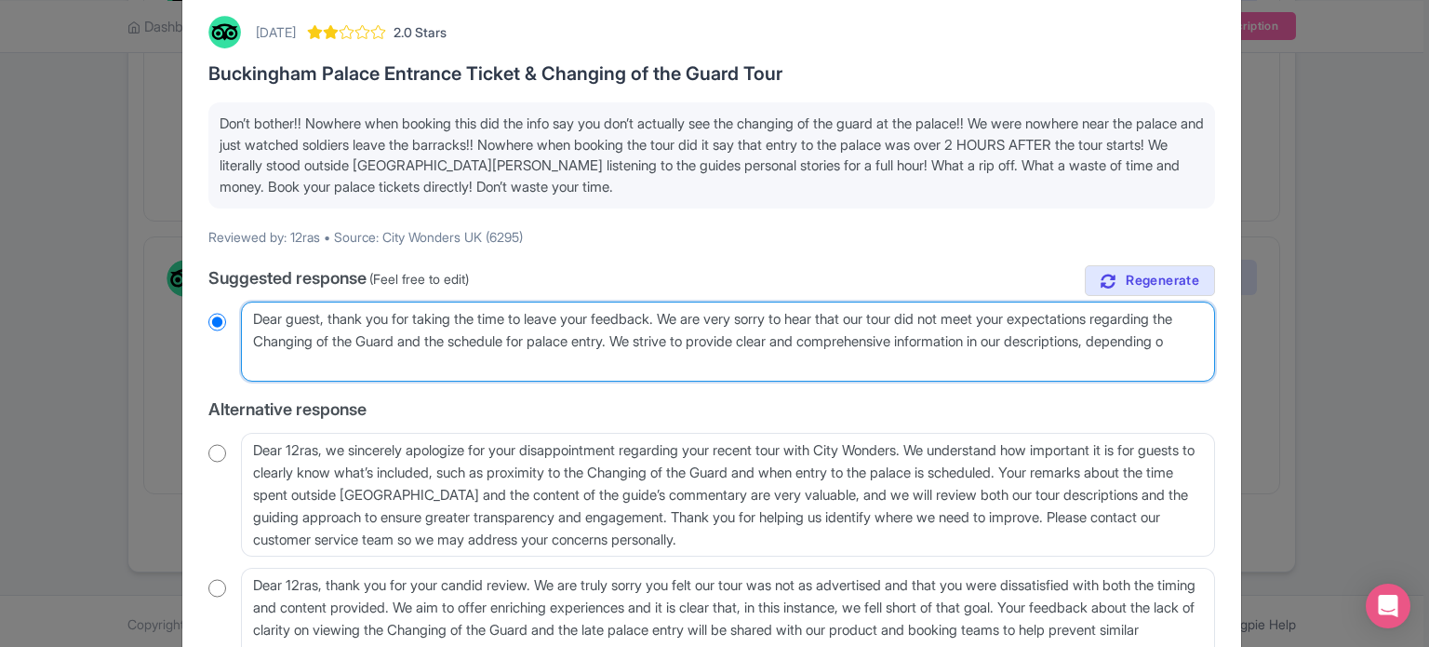
type textarea "Dear guest, thank you for taking the time to leave your feedback. We are very s…"
radio input "true"
type textarea "Dear guest, thank you for taking the time to leave your feedback. We are very s…"
radio input "true"
type textarea "Dear guest, thank you for taking the time to leave your feedback. We are very s…"
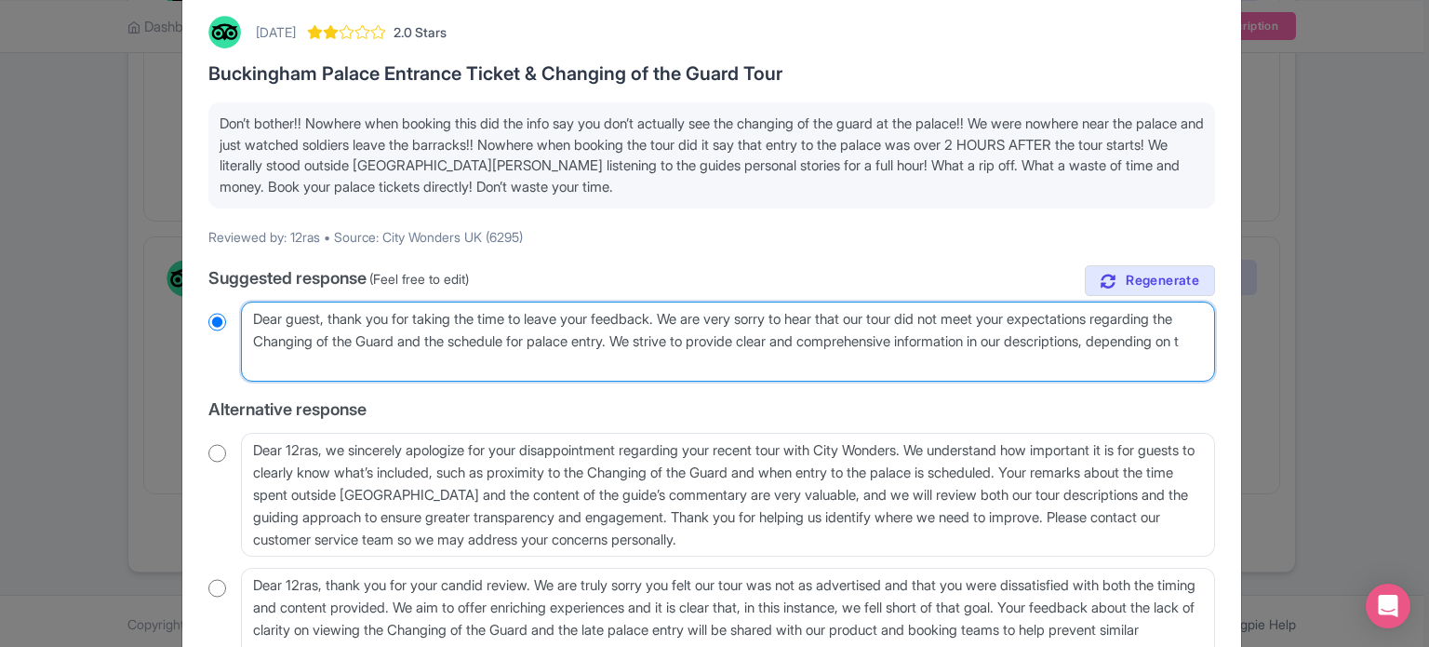
radio input "true"
type textarea "Dear guest, thank you for taking the time to leave your feedback. We are very s…"
radio input "true"
type textarea "Dear guest, thank you for taking the time to leave your feedback. We are very s…"
radio input "true"
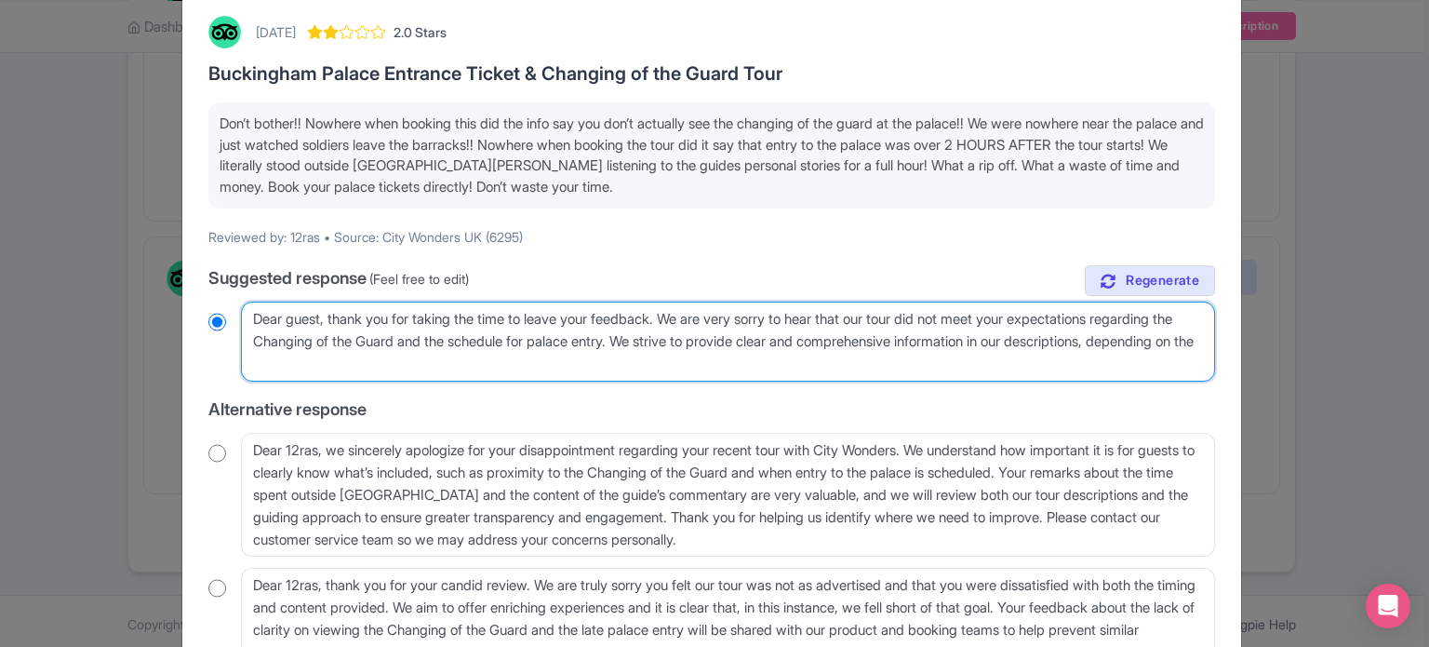
type textarea "Dear guest, thank you for taking the time to leave your feedback. We are very s…"
radio input "true"
type textarea "Dear guest, thank you for taking the time to leave your feedback. We are very s…"
radio input "true"
type textarea "Dear guest, thank you for taking the time to leave your feedback. We are very s…"
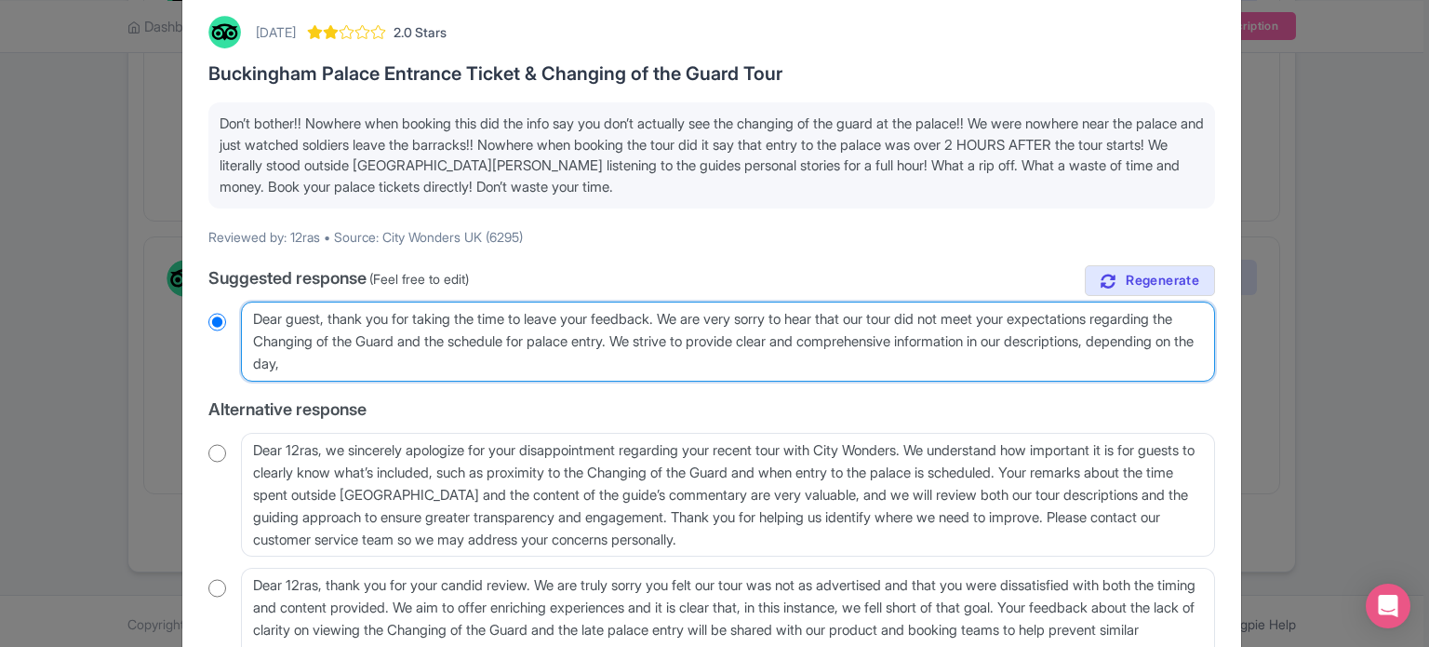
radio input "true"
type textarea "Dear guest, thank you for taking the time to leave your feedback. We are very s…"
radio input "true"
type textarea "Dear guest, thank you for taking the time to leave your feedback. We are very s…"
radio input "true"
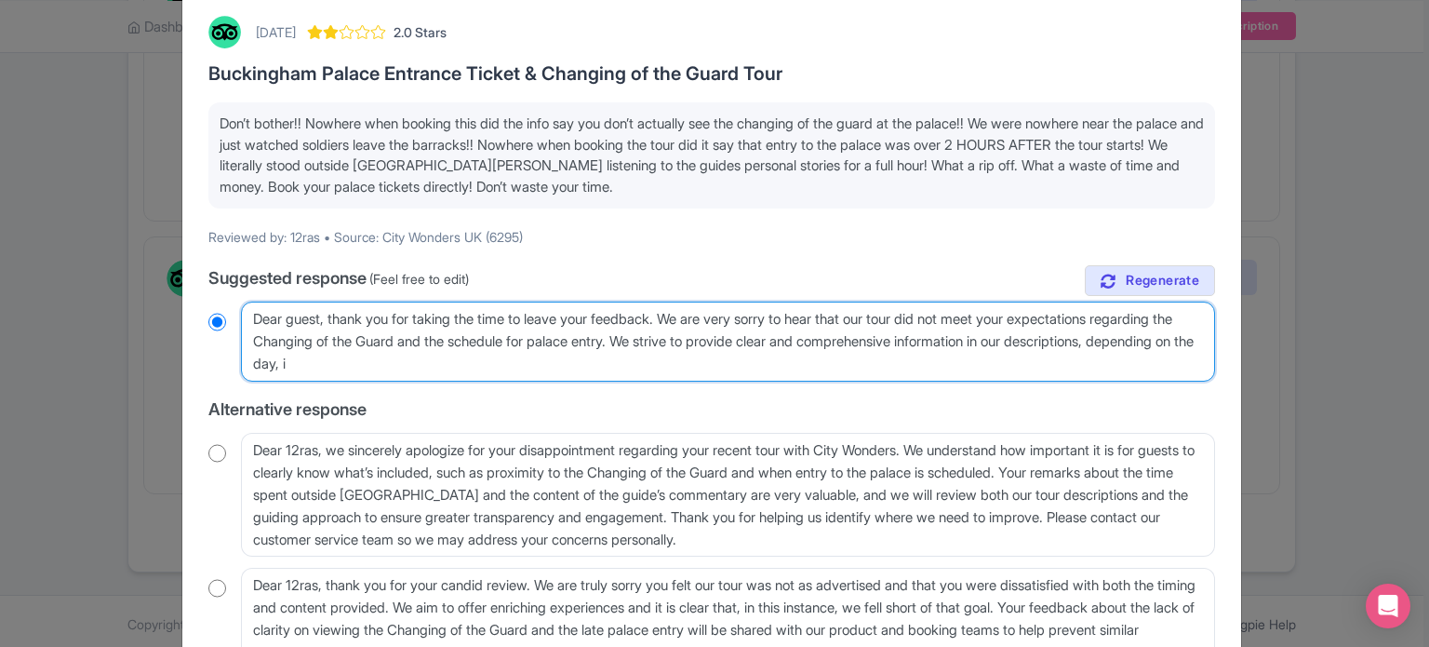
type textarea "Dear guest, thank you for taking the time to leave your feedback. We are very s…"
radio input "true"
type textarea "Dear guest, thank you for taking the time to leave your feedback. We are very s…"
radio input "true"
type textarea "Dear guest, thank you for taking the time to leave your feedback. We are very s…"
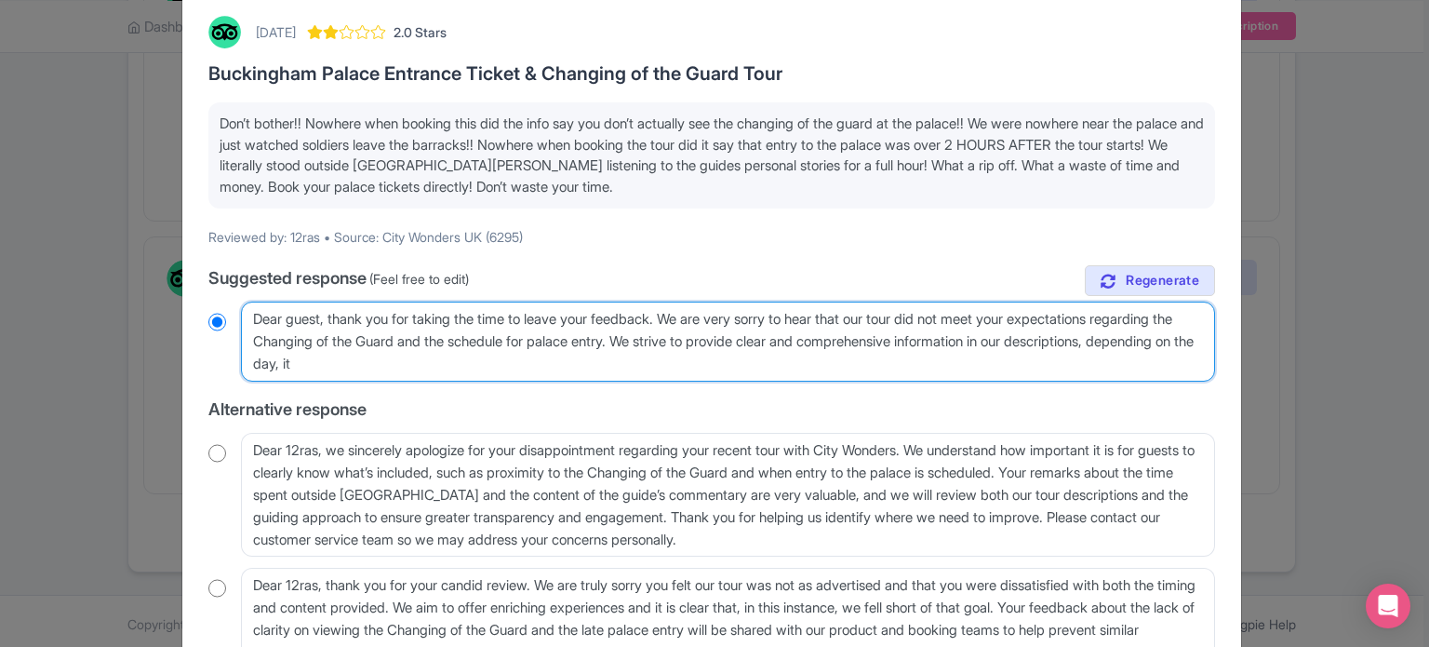
radio input "true"
type textarea "Dear guest, thank you for taking the time to leave your feedback. We are very s…"
radio input "true"
type textarea "Dear guest, thank you for taking the time to leave your feedback. We are very s…"
radio input "true"
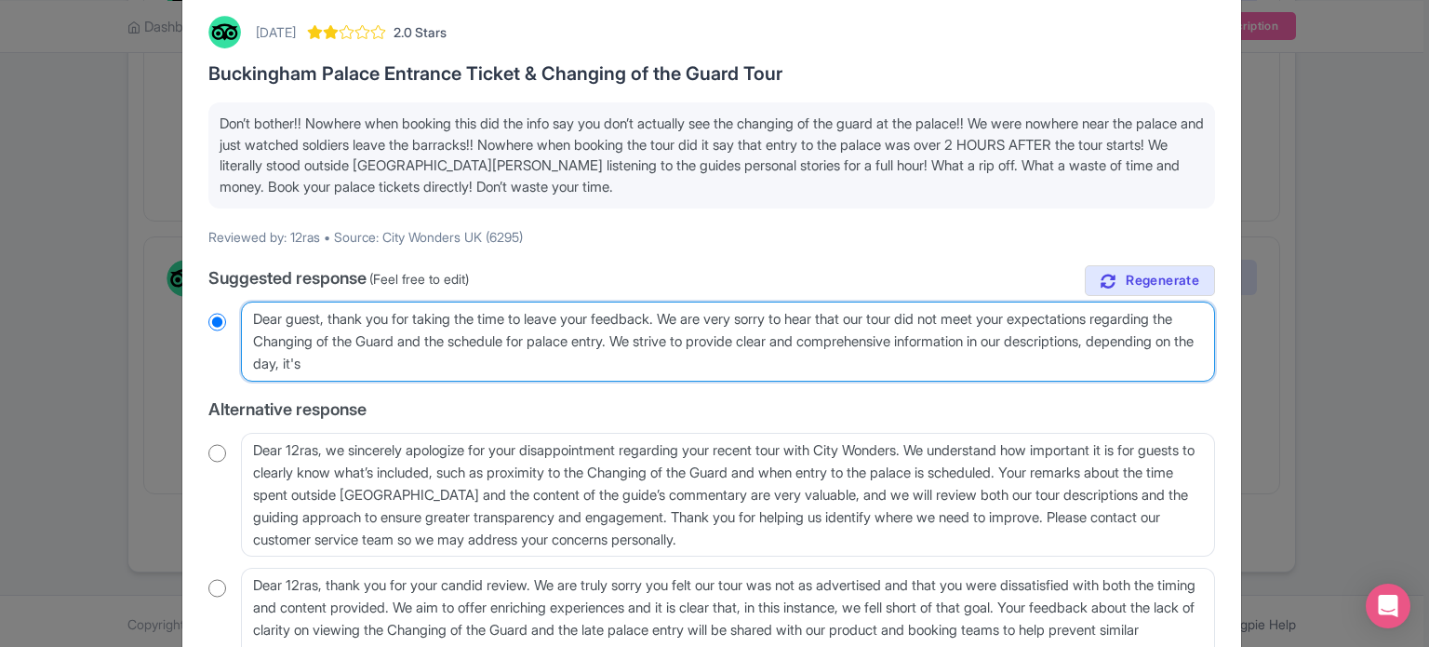
type textarea "Dear guest, thank you for taking the time to leave your feedback. We are very s…"
radio input "true"
type textarea "Dear guest, thank you for taking the time to leave your feedback. We are very s…"
radio input "true"
type textarea "Dear guest, thank you for taking the time to leave your feedback. We are very s…"
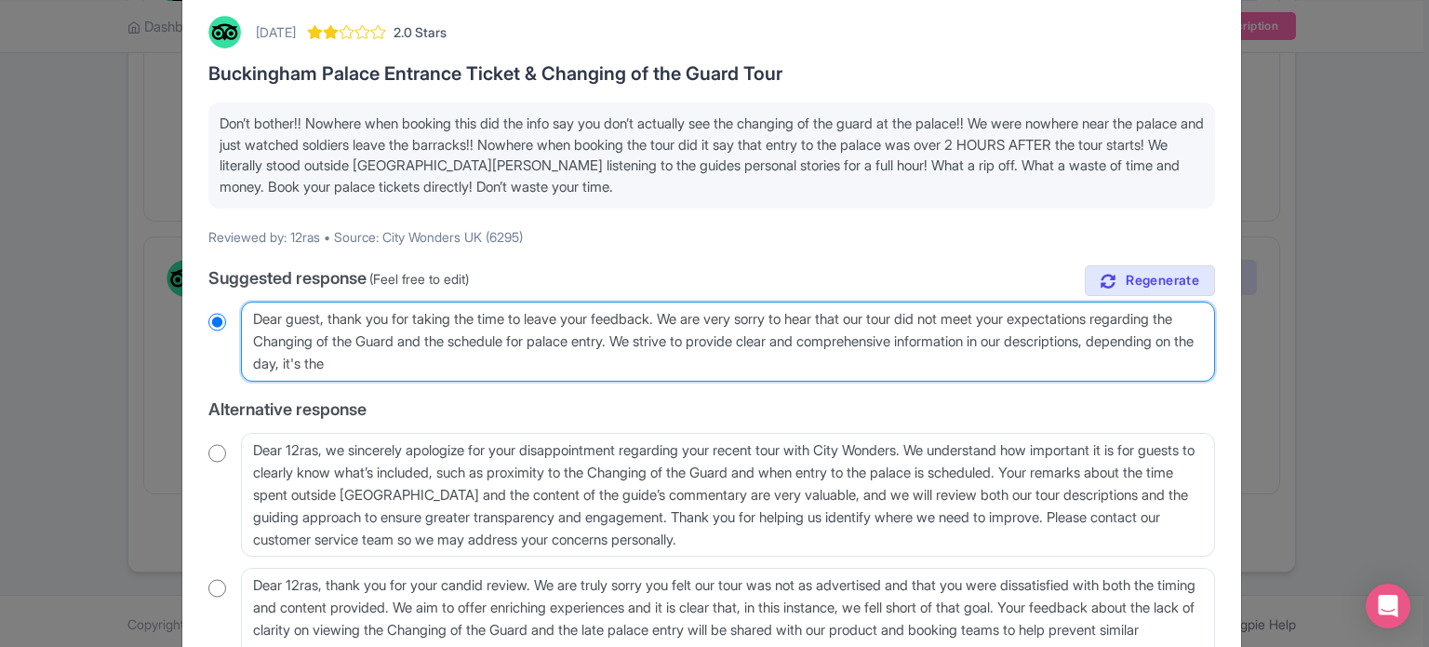
radio input "true"
type textarea "Dear guest, thank you for taking the time to leave your feedback. We are very s…"
radio input "true"
type textarea "Dear guest, thank you for taking the time to leave your feedback. We are very s…"
radio input "true"
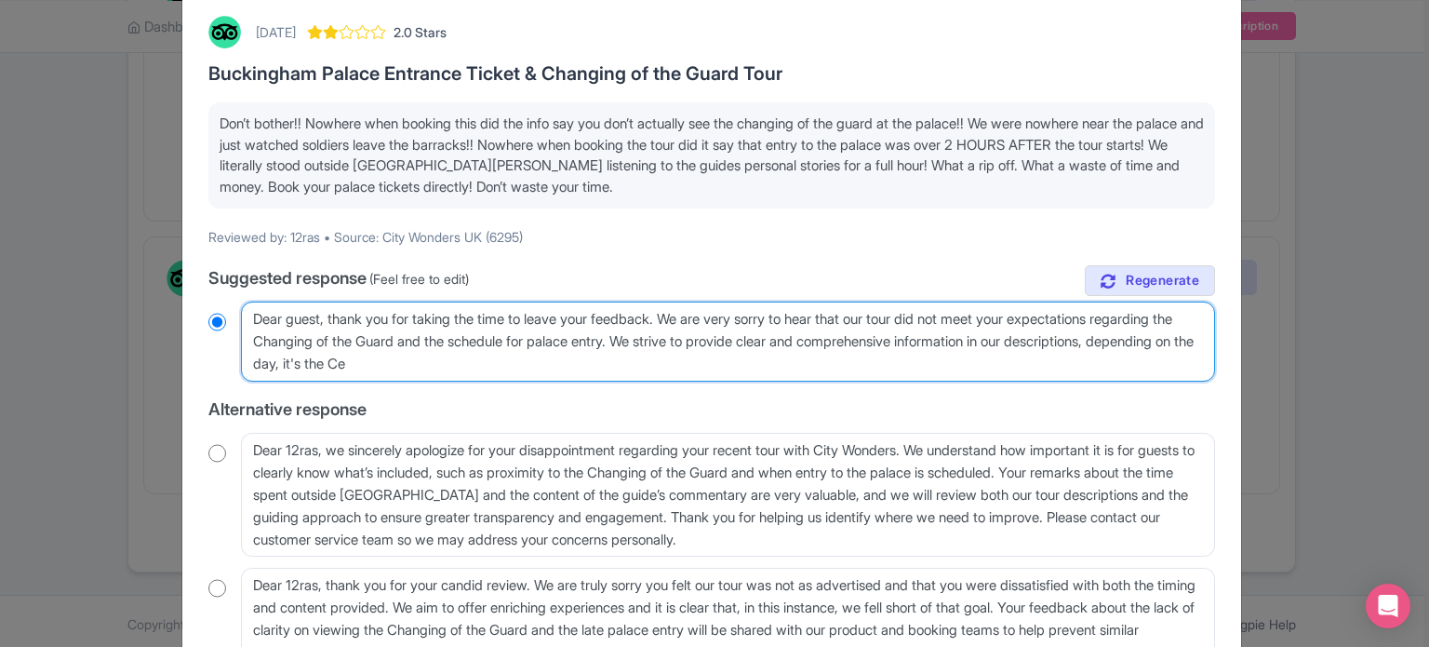
type textarea "Dear guest, thank you for taking the time to leave your feedback. We are very s…"
radio input "true"
type textarea "Dear guest, thank you for taking the time to leave your feedback. We are very s…"
radio input "true"
type textarea "Dear guest, thank you for taking the time to leave your feedback. We are very s…"
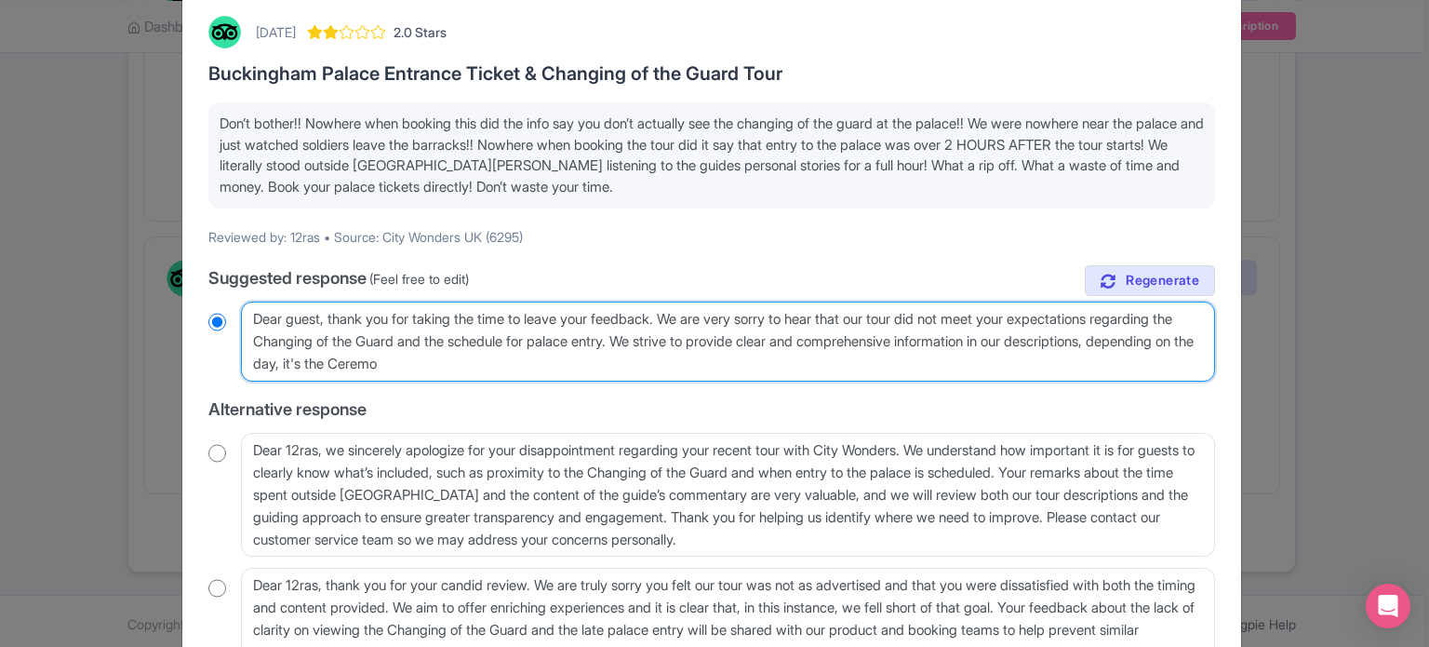
radio input "true"
type textarea "Dear guest, thank you for taking the time to leave your feedback. We are very s…"
radio input "true"
type textarea "Dear guest, thank you for taking the time to leave your feedback. We are very s…"
radio input "true"
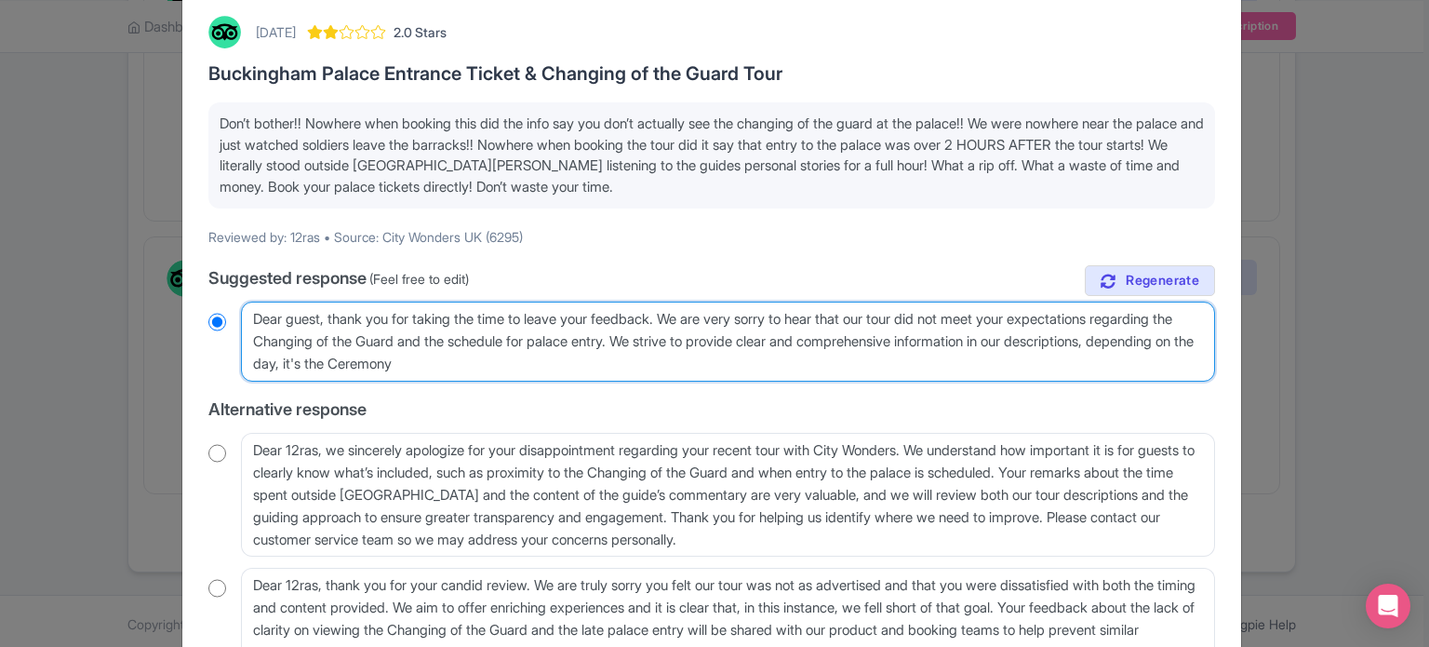
type textarea "Dear guest, thank you for taking the time to leave your feedback. We are very s…"
radio input "true"
type textarea "Dear guest, thank you for taking the time to leave your feedback. We are very s…"
radio input "true"
type textarea "Dear guest, thank you for taking the time to leave your feedback. We are very s…"
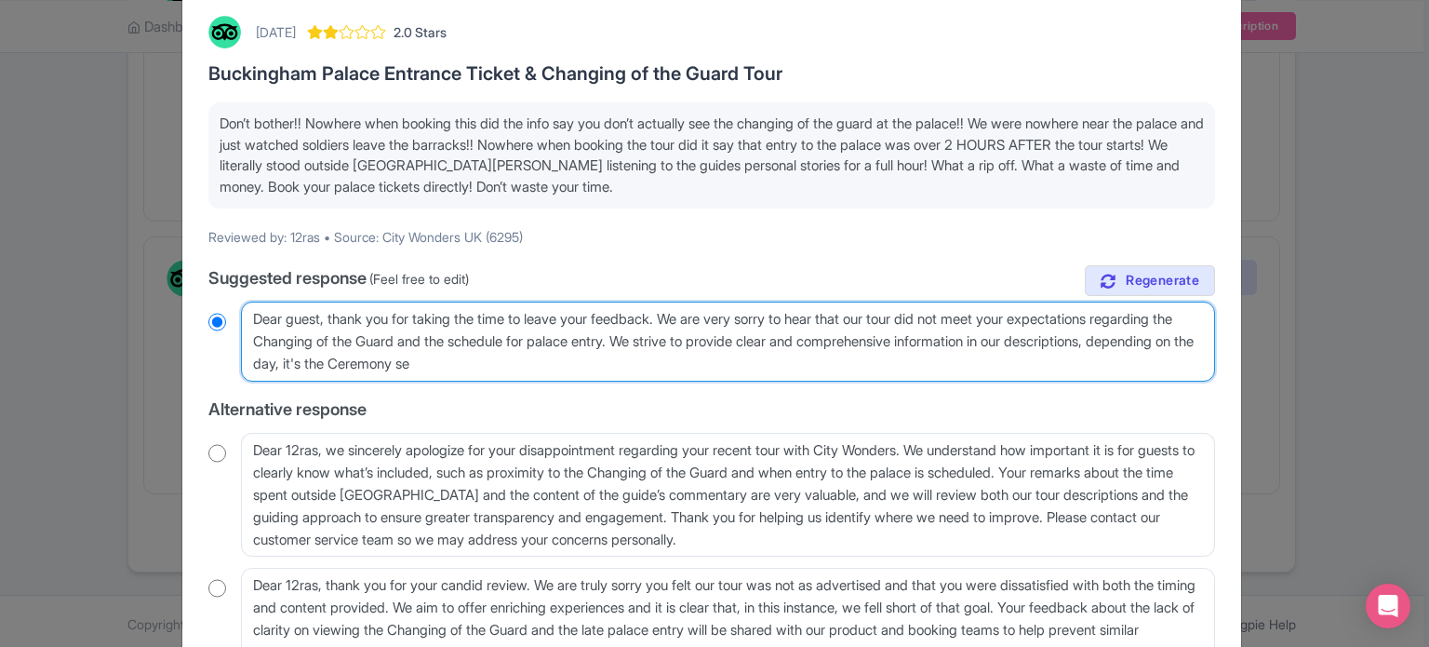
radio input "true"
type textarea "Dear guest, thank you for taking the time to leave your feedback. We are very s…"
radio input "true"
type textarea "Dear guest, thank you for taking the time to leave your feedback. We are very s…"
radio input "true"
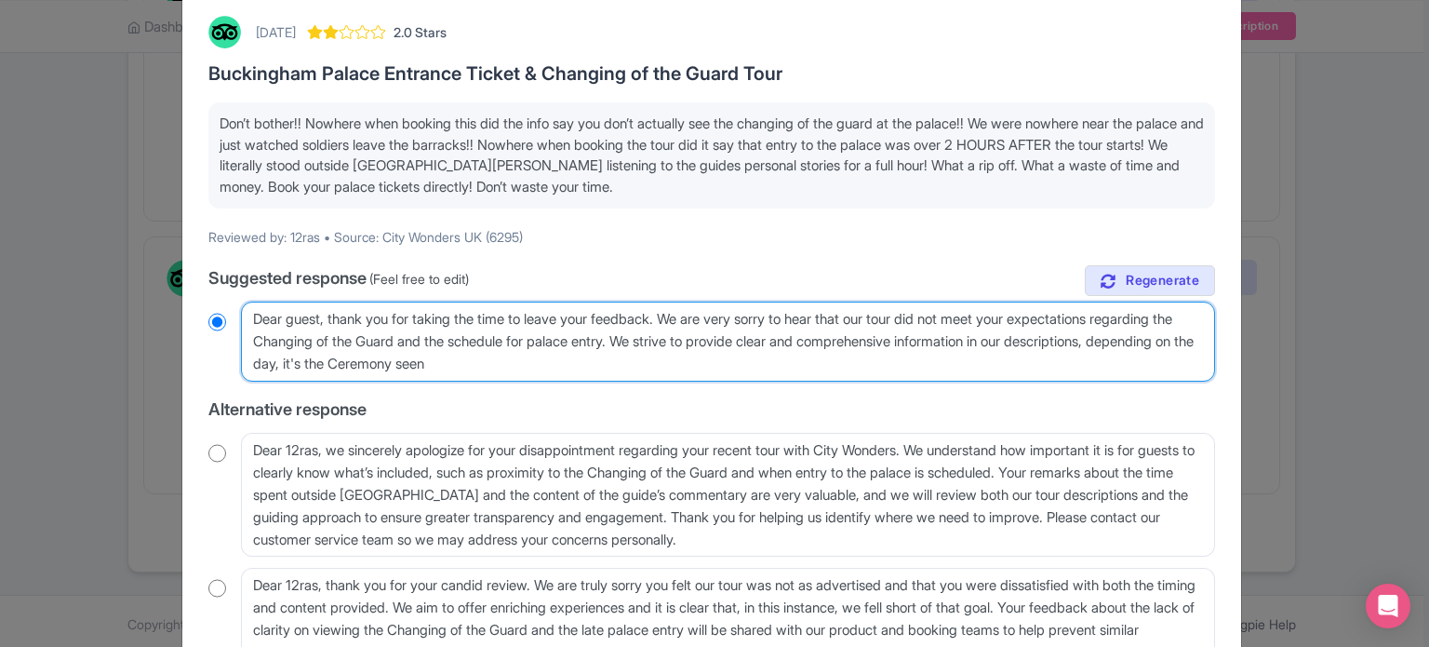
type textarea "Dear guest, thank you for taking the time to leave your feedback. We are very s…"
radio input "true"
type textarea "Dear guest, thank you for taking the time to leave your feedback. We are very s…"
radio input "true"
type textarea "Dear guest, thank you for taking the time to leave your feedback. We are very s…"
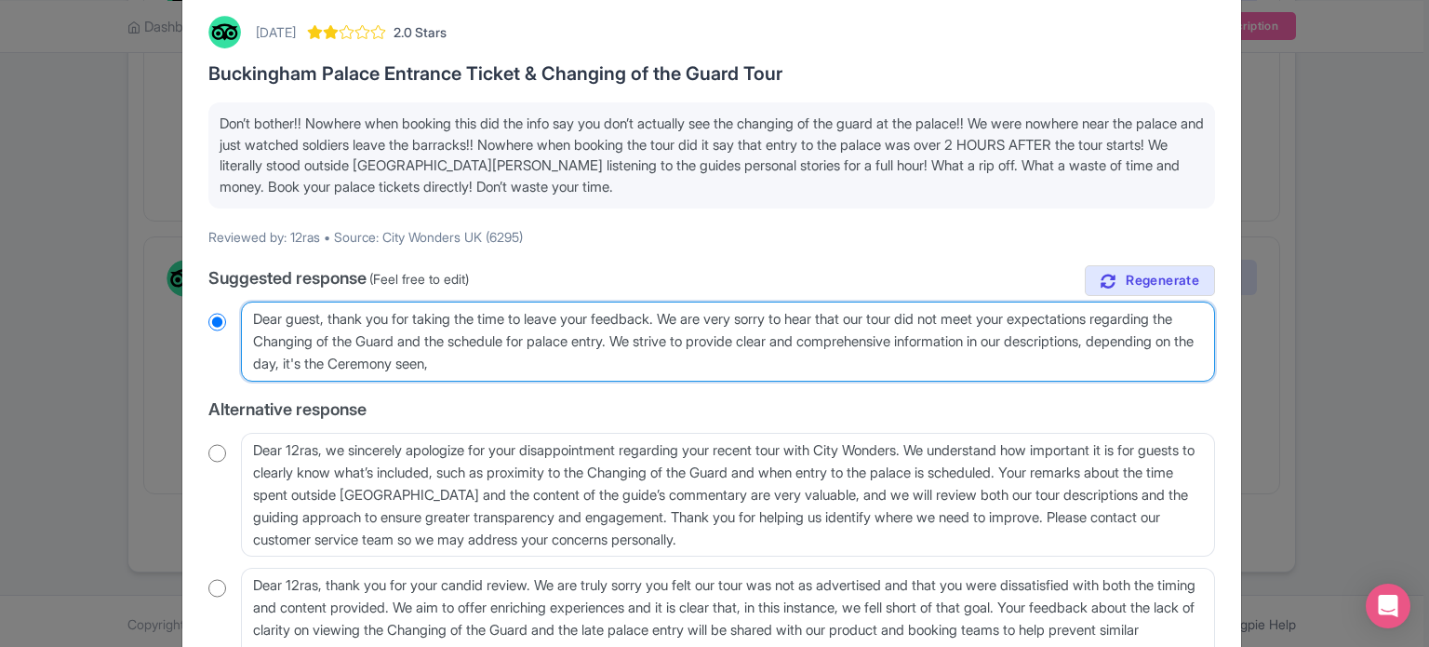
radio input "true"
type textarea "Dear guest, thank you for taking the time to leave your feedback. We are very s…"
radio input "true"
type textarea "Dear guest, thank you for taking the time to leave your feedback. We are very s…"
radio input "true"
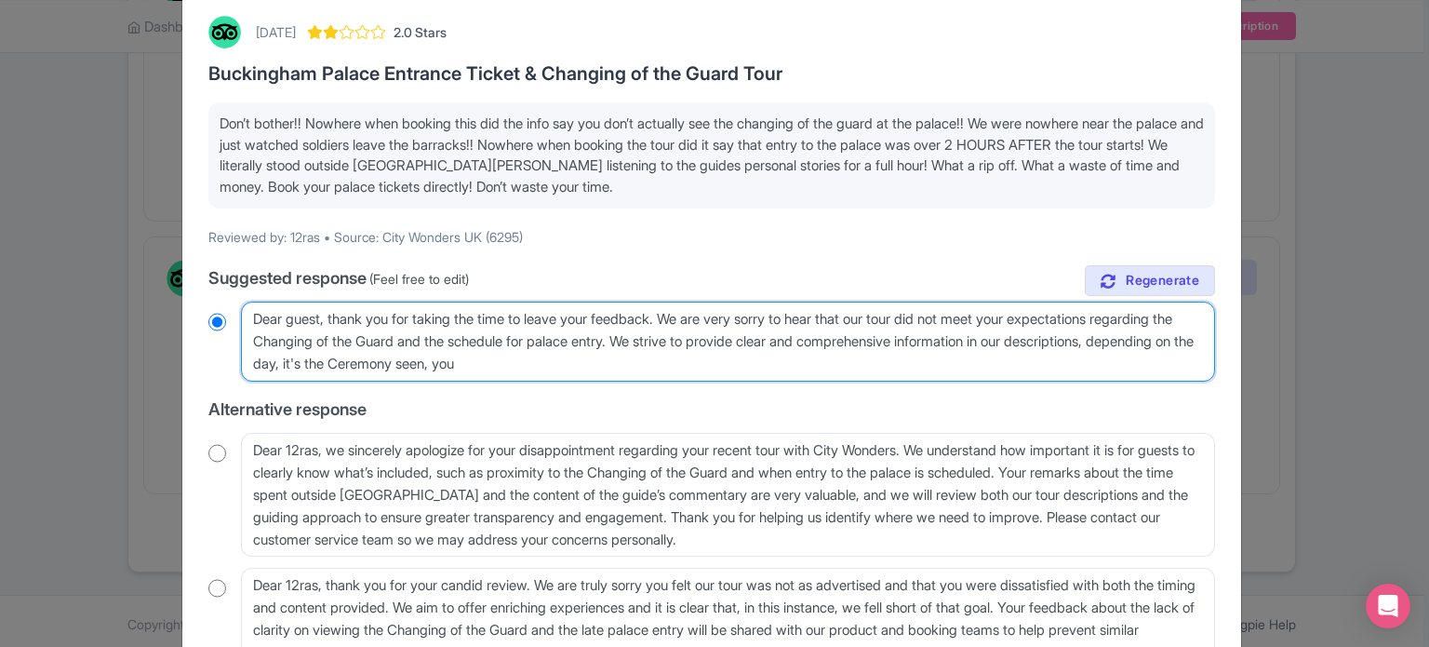
type textarea "Dear guest, thank you for taking the time to leave your feedback. We are very s…"
radio input "true"
type textarea "Dear guest, thank you for taking the time to leave your feedback. We are very s…"
radio input "true"
type textarea "Dear guest, thank you for taking the time to leave your feedback. We are very s…"
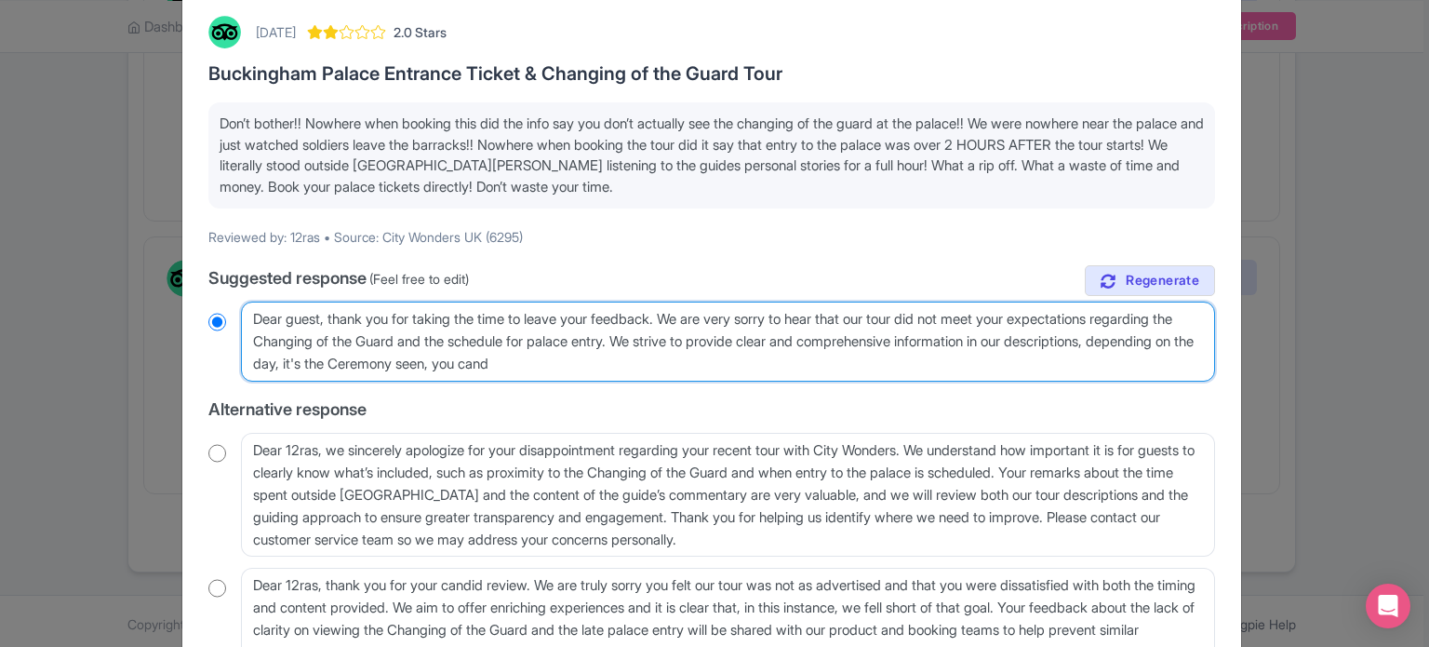
radio input "true"
type textarea "Dear guest, thank you for taking the time to leave your feedback. We are very s…"
radio input "true"
type textarea "Dear guest, thank you for taking the time to leave your feedback. We are very s…"
radio input "true"
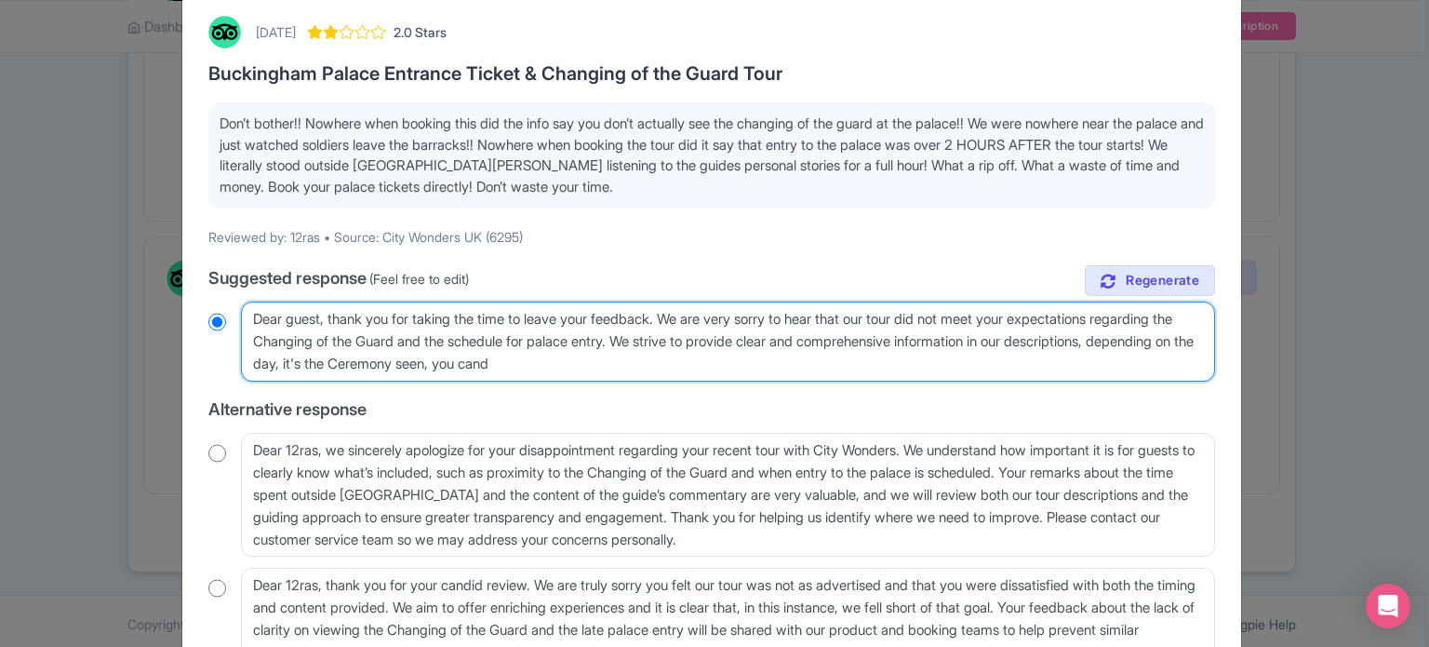
type textarea "Dear guest, thank you for taking the time to leave your feedback. We are very s…"
radio input "true"
type textarea "Dear guest, thank you for taking the time to leave your feedback. We are very s…"
radio input "true"
type textarea "Dear guest, thank you for taking the time to leave your feedback. We are very s…"
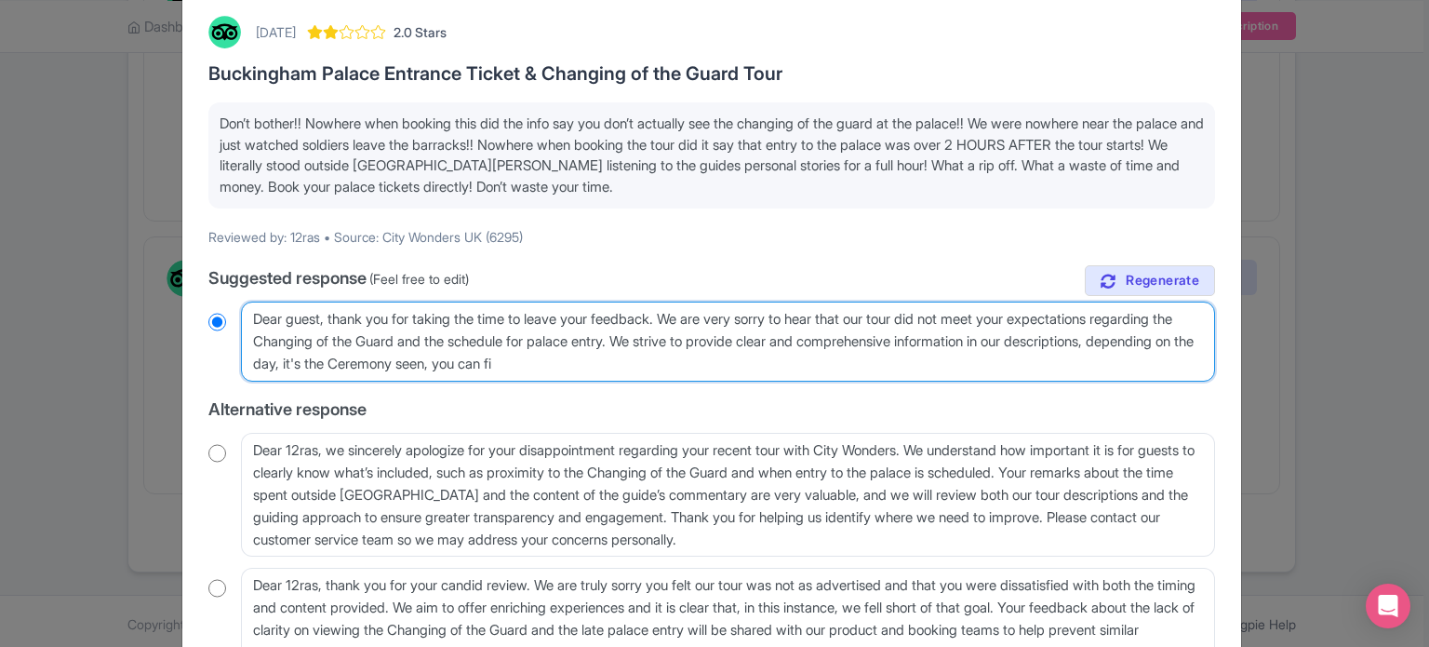
radio input "true"
type textarea "Dear guest, thank you for taking the time to leave your feedback. We are very s…"
radio input "true"
type textarea "Dear guest, thank you for taking the time to leave your feedback. We are very s…"
radio input "true"
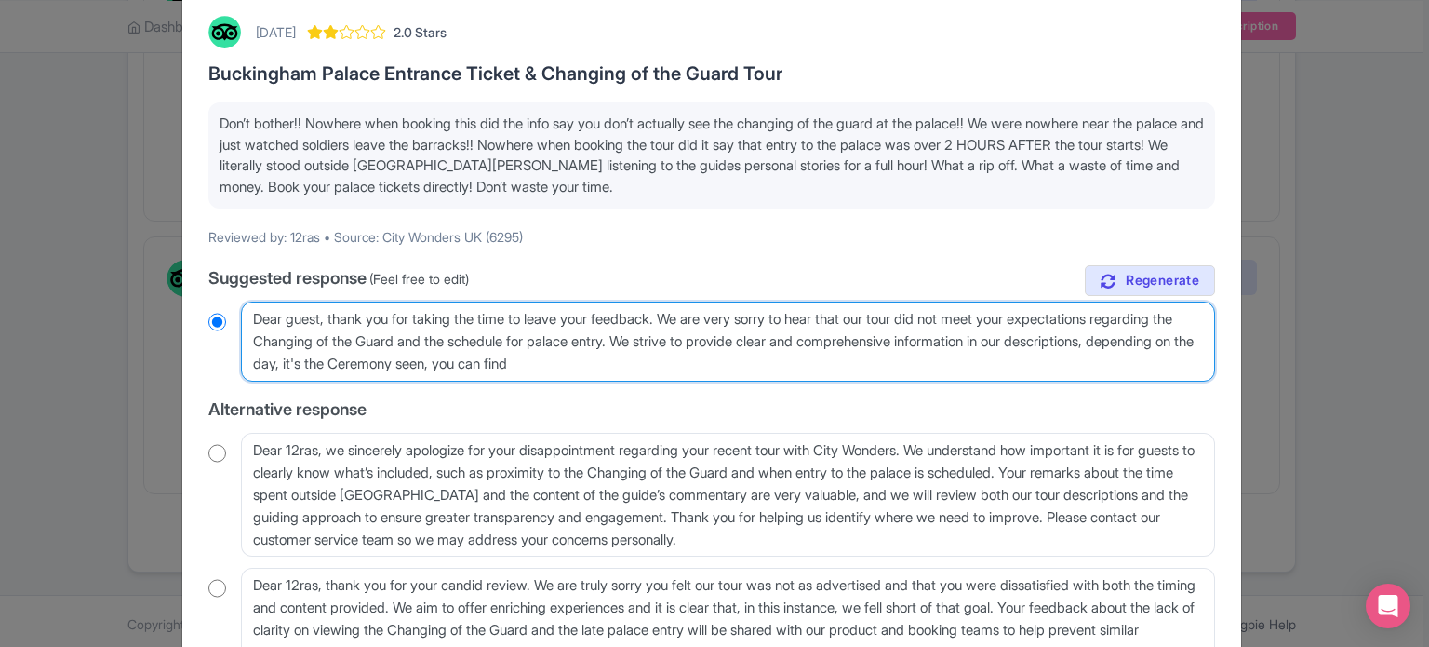
type textarea "Dear guest, thank you for taking the time to leave your feedback. We are very s…"
radio input "true"
type textarea "Dear guest, thank you for taking the time to leave your feedback. We are very s…"
radio input "true"
type textarea "Dear guest, thank you for taking the time to leave your feedback. We are very s…"
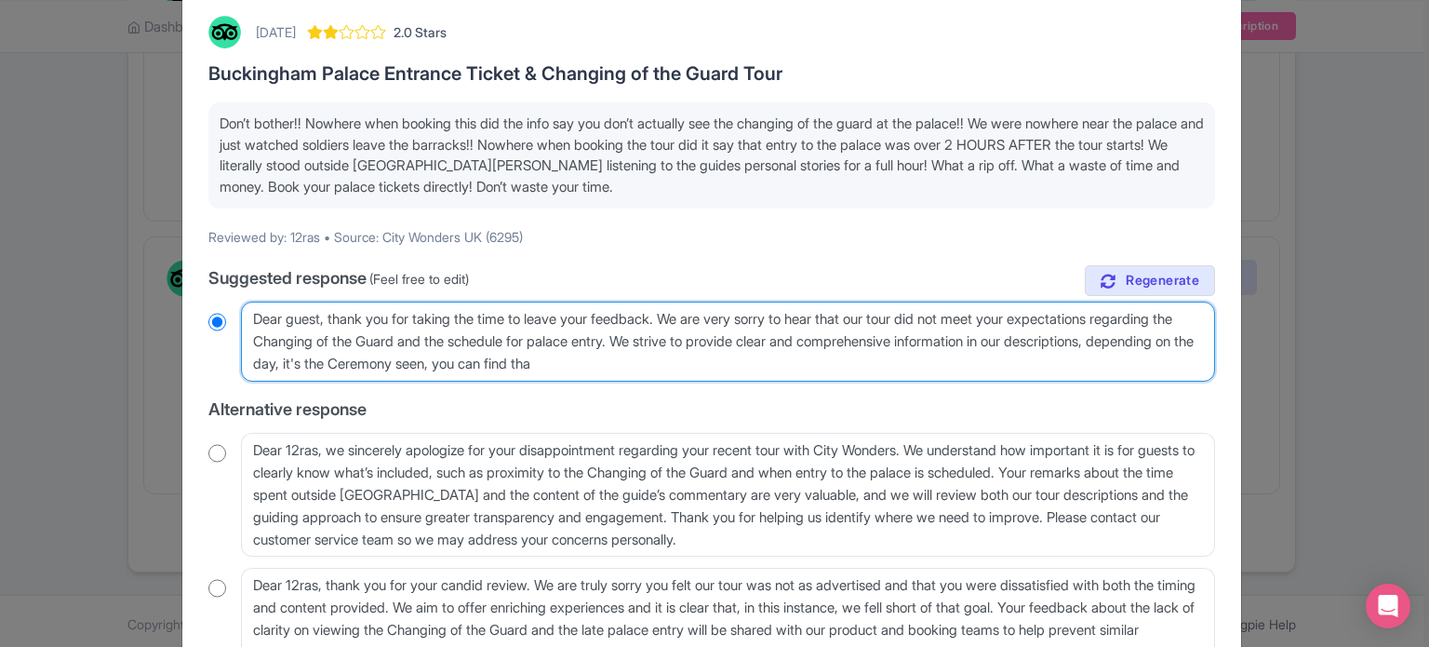
radio input "true"
type textarea "Dear guest, thank you for taking the time to leave your feedback. We are very s…"
radio input "true"
type textarea "Dear guest, thank you for taking the time to leave your feedback. We are very s…"
radio input "true"
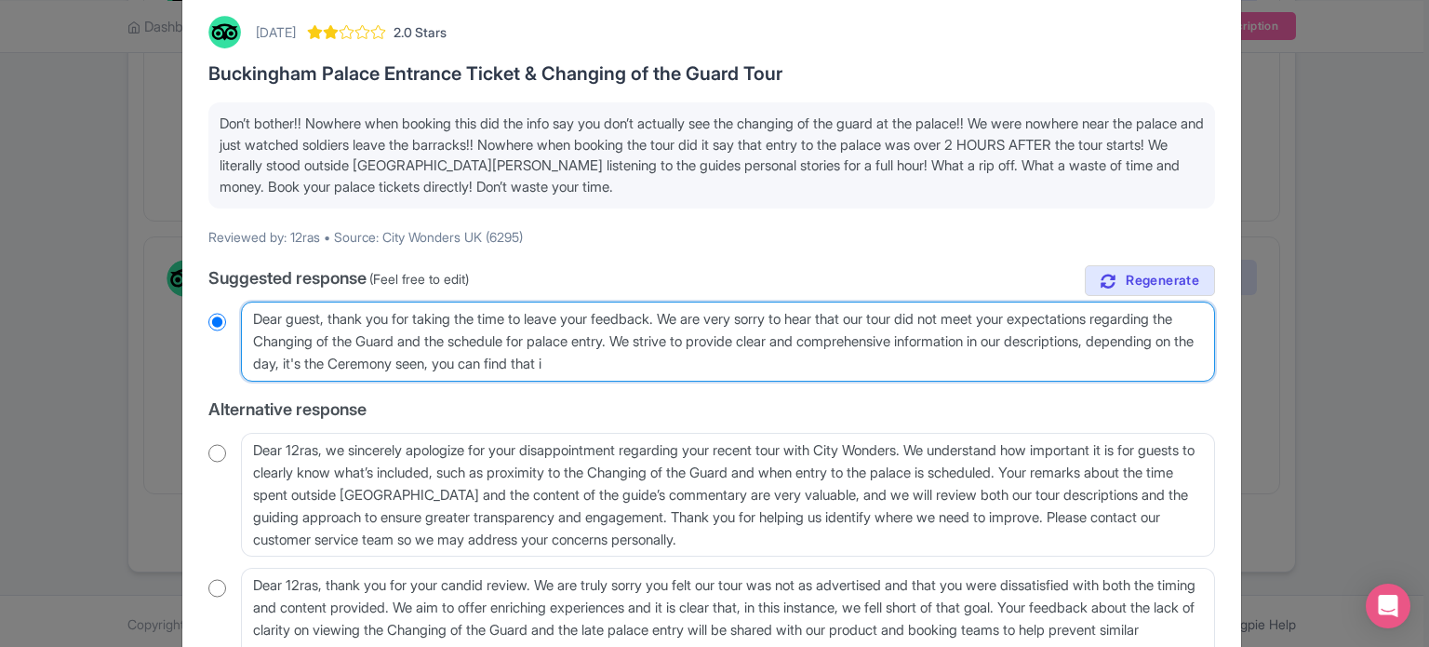
type textarea "Dear guest, thank you for taking the time to leave your feedback. We are very s…"
radio input "true"
type textarea "Dear guest, thank you for taking the time to leave your feedback. We are very s…"
radio input "true"
type textarea "Dear guest, thank you for taking the time to leave your feedback. We are very s…"
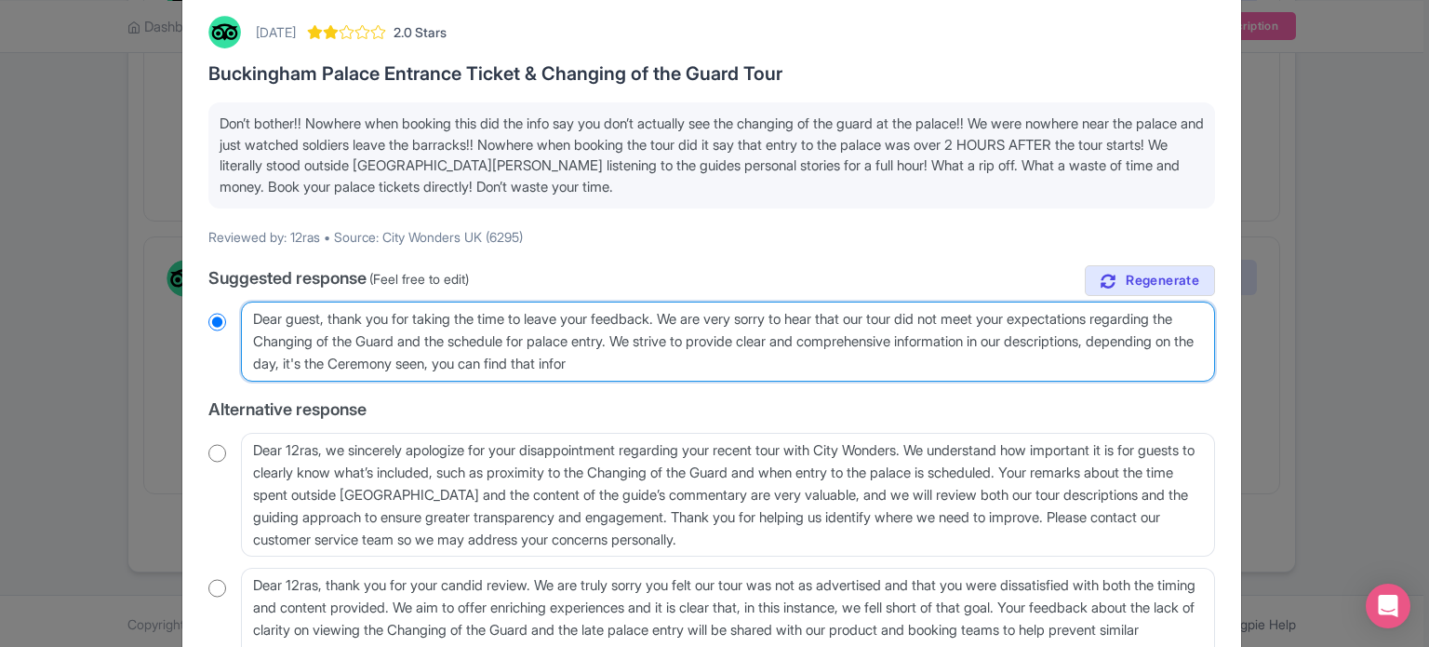
radio input "true"
type textarea "Dear guest, thank you for taking the time to leave your feedback. We are very s…"
radio input "true"
type textarea "Dear guest, thank you for taking the time to leave your feedback. We are very s…"
radio input "true"
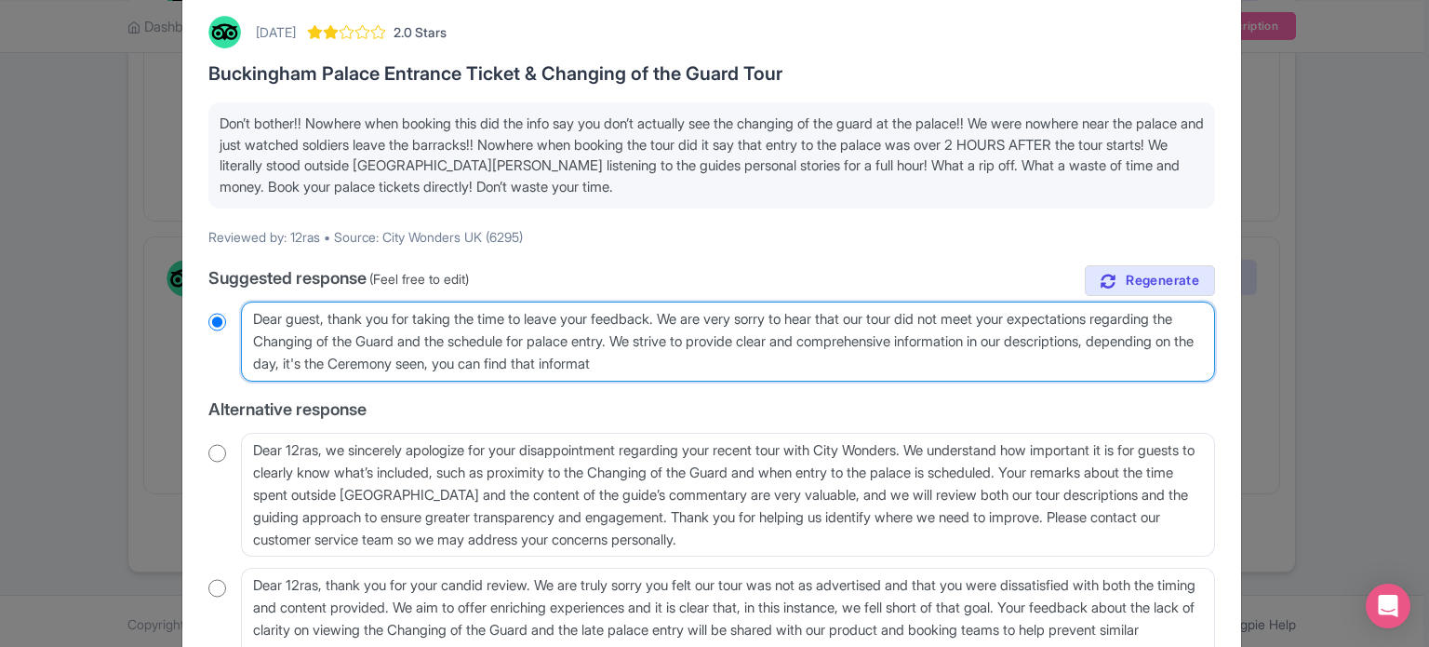
type textarea "Dear guest, thank you for taking the time to leave your feedback. We are very s…"
radio input "true"
type textarea "Dear guest, thank you for taking the time to leave your feedback. We are very s…"
radio input "true"
type textarea "Dear guest, thank you for taking the time to leave your feedback. We are very s…"
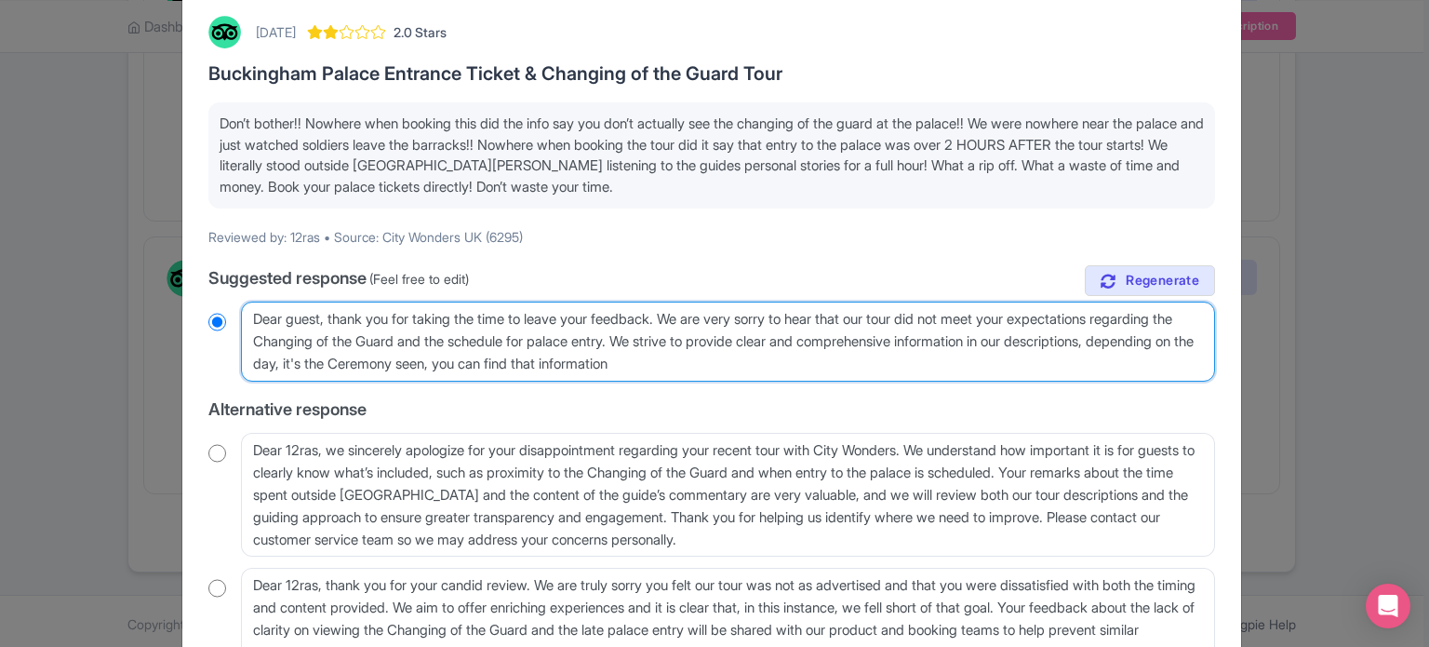
radio input "true"
type textarea "Dear guest, thank you for taking the time to leave your feedback. We are very s…"
radio input "true"
type textarea "Dear guest, thank you for taking the time to leave your feedback. We are very s…"
radio input "true"
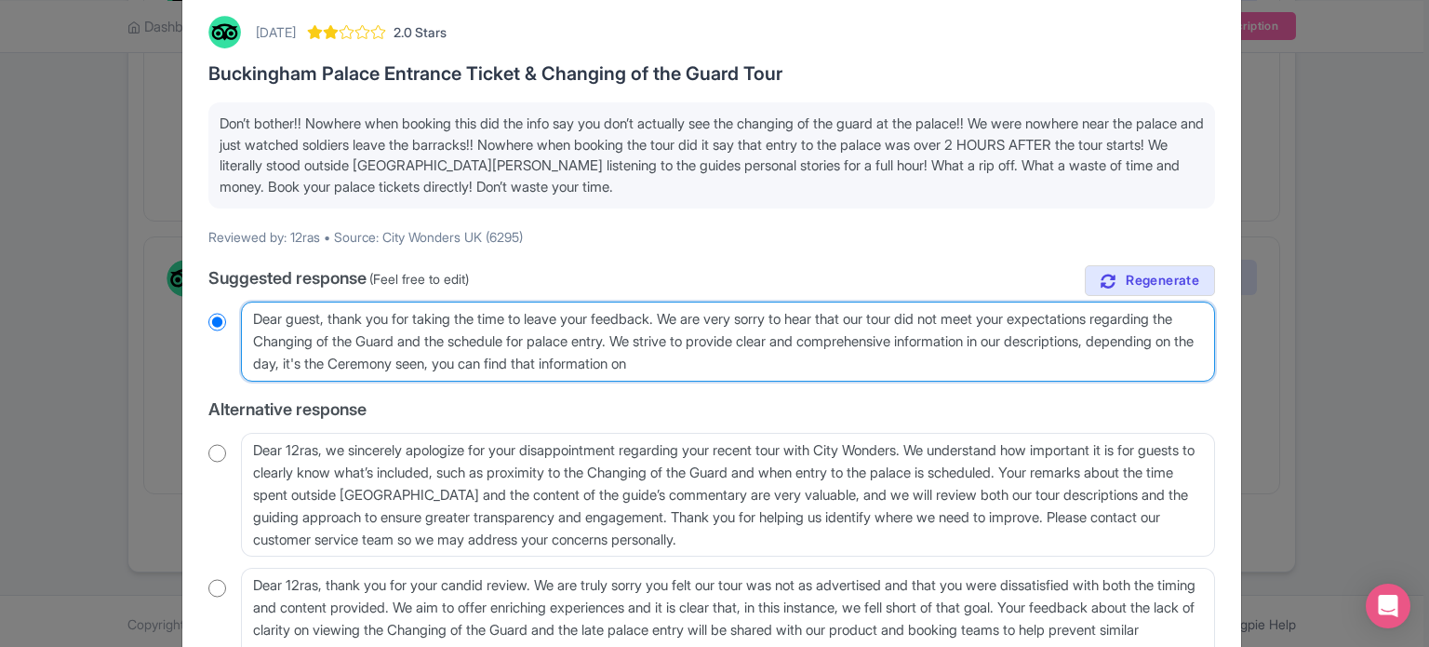
type textarea "Dear guest, thank you for taking the time to leave your feedback. We are very s…"
radio input "true"
type textarea "Dear guest, thank you for taking the time to leave your feedback. We are very s…"
radio input "true"
type textarea "Dear guest, thank you for taking the time to leave your feedback. We are very s…"
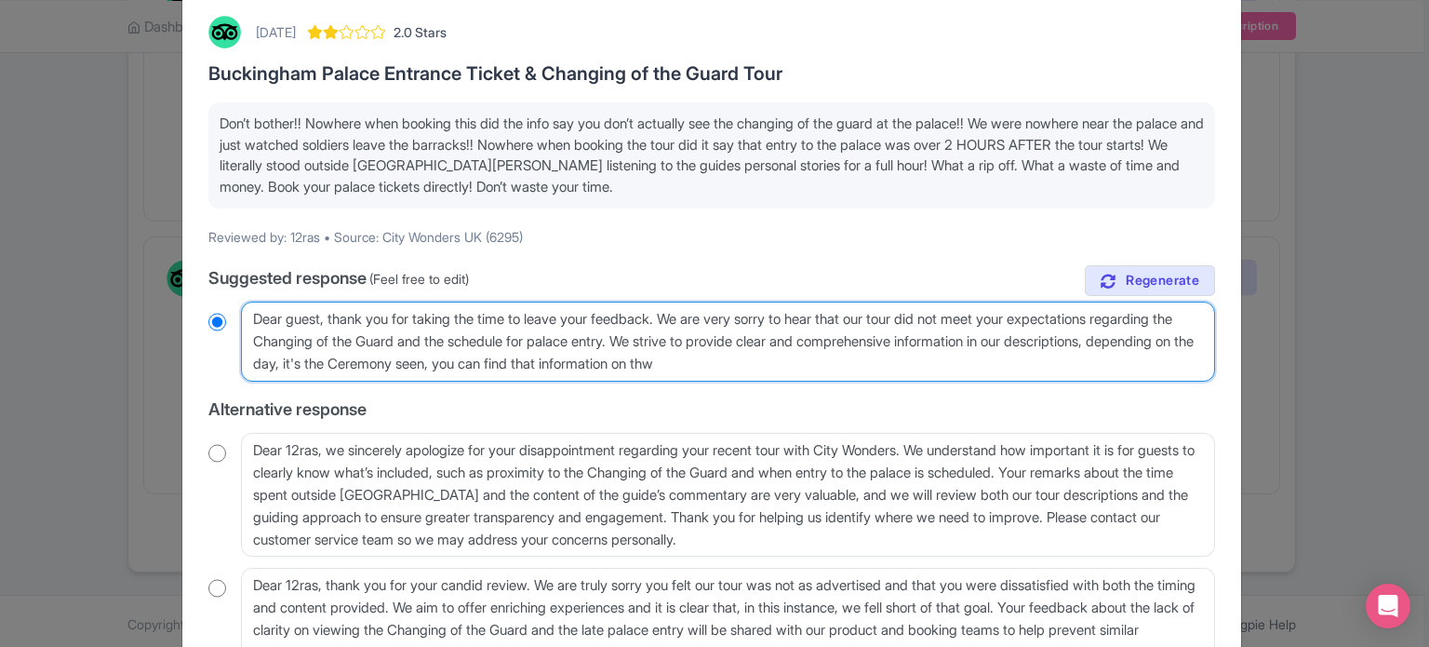
radio input "true"
type textarea "Dear guest, thank you for taking the time to leave your feedback. We are very s…"
radio input "true"
type textarea "Dear guest, thank you for taking the time to leave your feedback. We are very s…"
radio input "true"
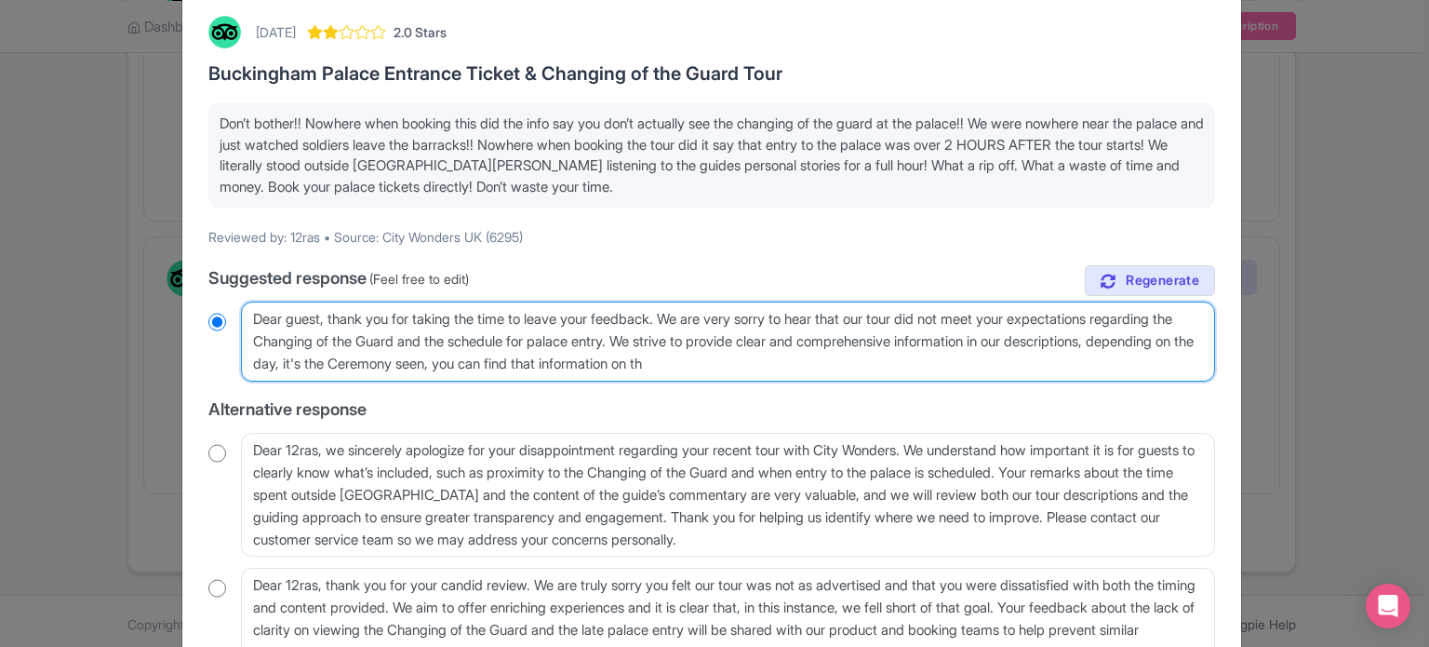
type textarea "Dear guest, thank you for taking the time to leave your feedback. We are very s…"
radio input "true"
type textarea "Dear guest, thank you for taking the time to leave your feedback. We are very s…"
radio input "true"
type textarea "Dear guest, thank you for taking the time to leave your feedback. We are very s…"
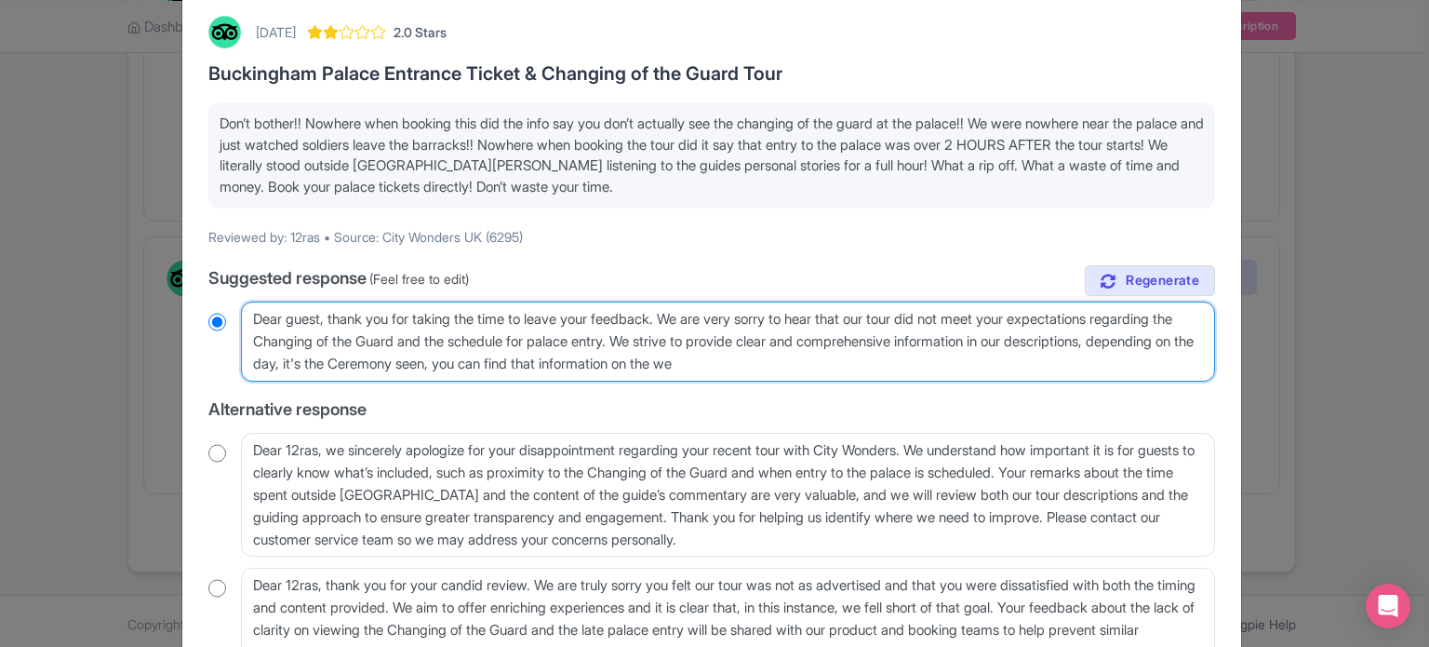
radio input "true"
type textarea "Dear guest, thank you for taking the time to leave your feedback. We are very s…"
radio input "true"
type textarea "Dear guest, thank you for taking the time to leave your feedback. We are very s…"
radio input "true"
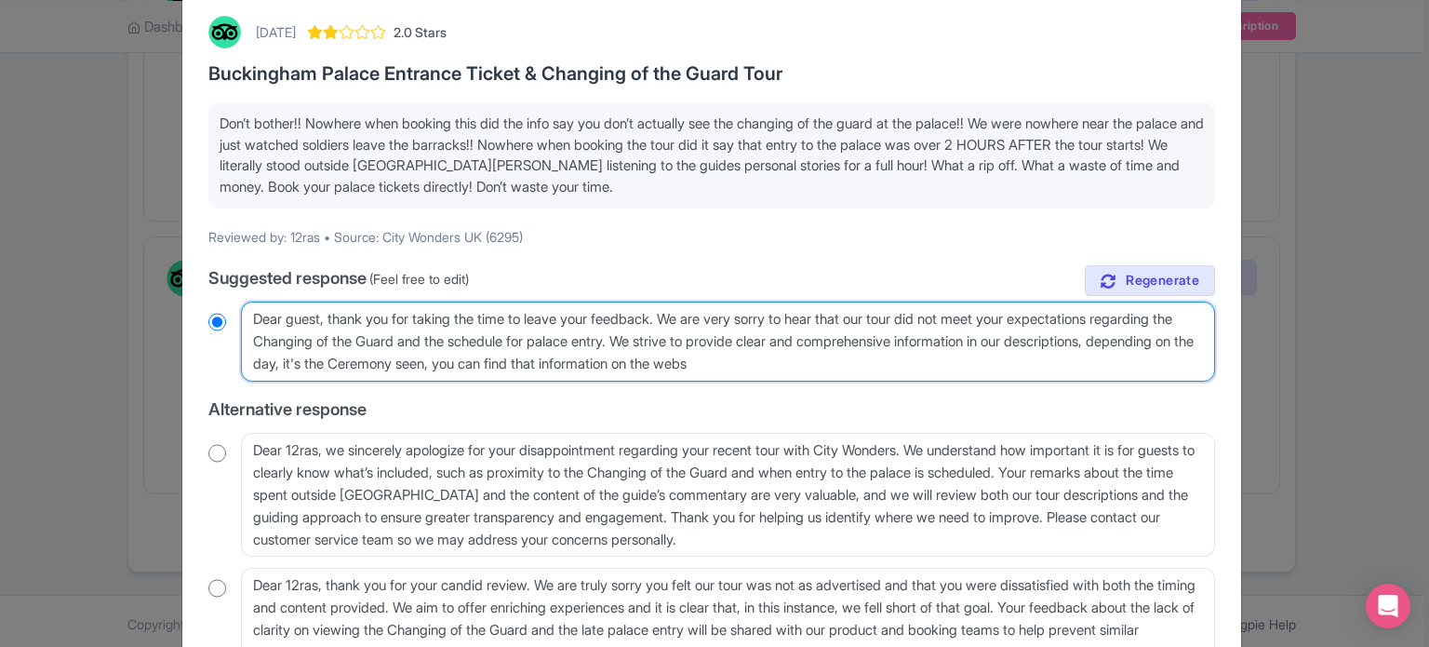
type textarea "Dear guest, thank you for taking the time to leave your feedback. We are very s…"
radio input "true"
type textarea "Dear guest, thank you for taking the time to leave your feedback. We are very s…"
radio input "true"
type textarea "Dear guest, thank you for taking the time to leave your feedback. We are very s…"
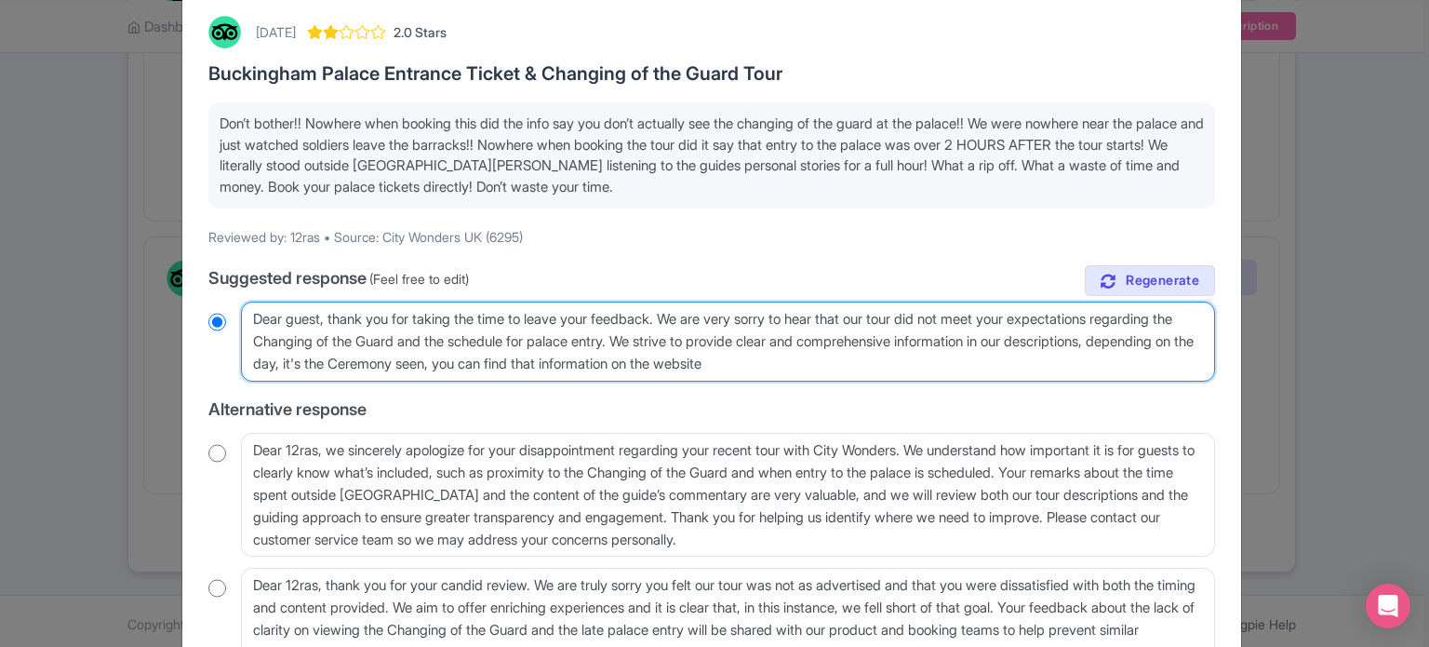
radio input "true"
type textarea "Dear guest, thank you for taking the time to leave your feedback. We are very s…"
radio input "true"
type textarea "Dear guest, thank you for taking the time to leave your feedback. We are very s…"
radio input "true"
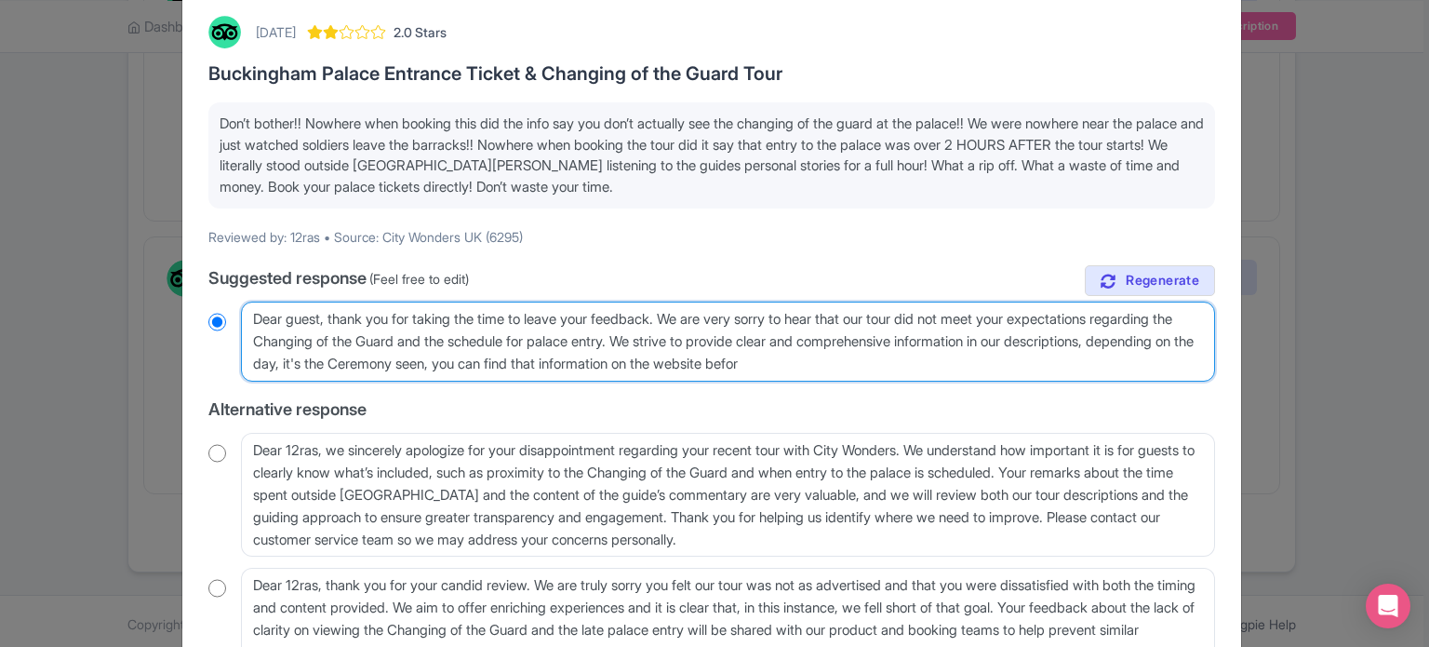
type textarea "Dear guest, thank you for taking the time to leave your feedback. We are very s…"
radio input "true"
type textarea "Dear guest, thank you for taking the time to leave your feedback. We are very s…"
radio input "true"
type textarea "Dear guest, thank you for taking the time to leave your feedback. We are very s…"
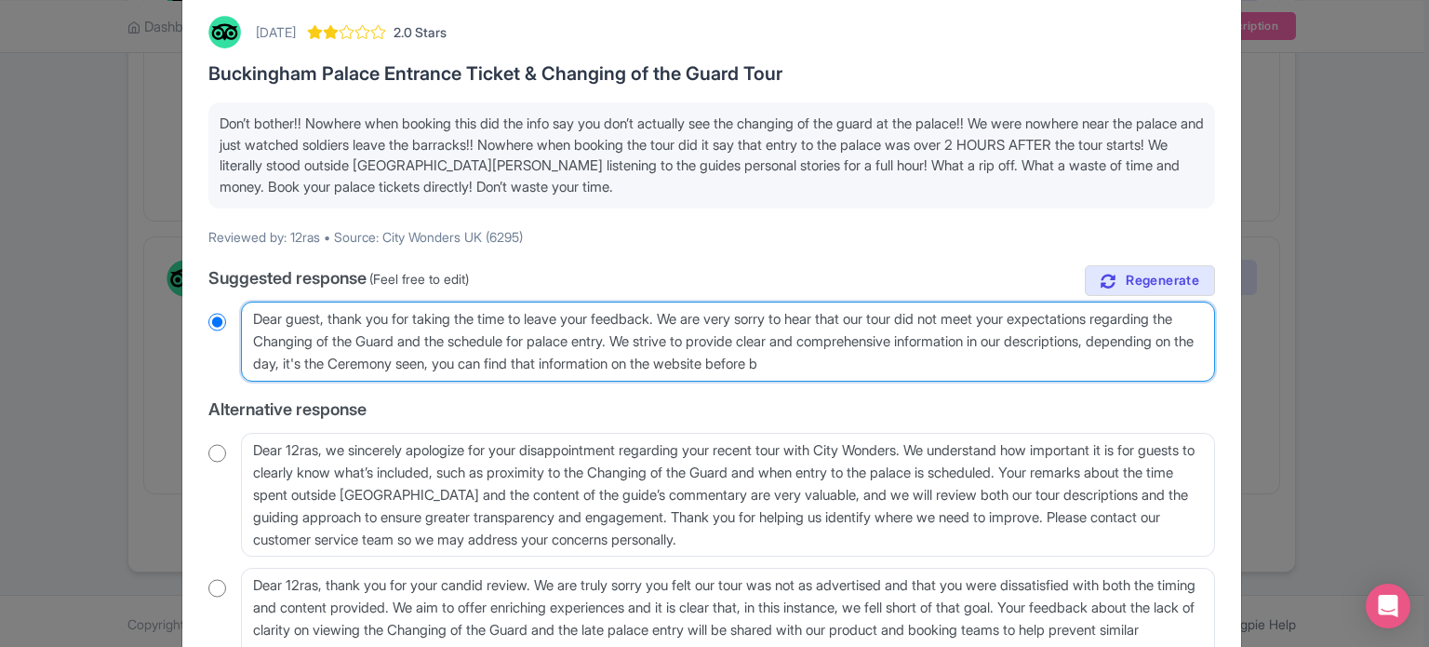
radio input "true"
type textarea "Dear guest, thank you for taking the time to leave your feedback. We are very s…"
radio input "true"
type textarea "Dear guest, thank you for taking the time to leave your feedback. We are very s…"
radio input "true"
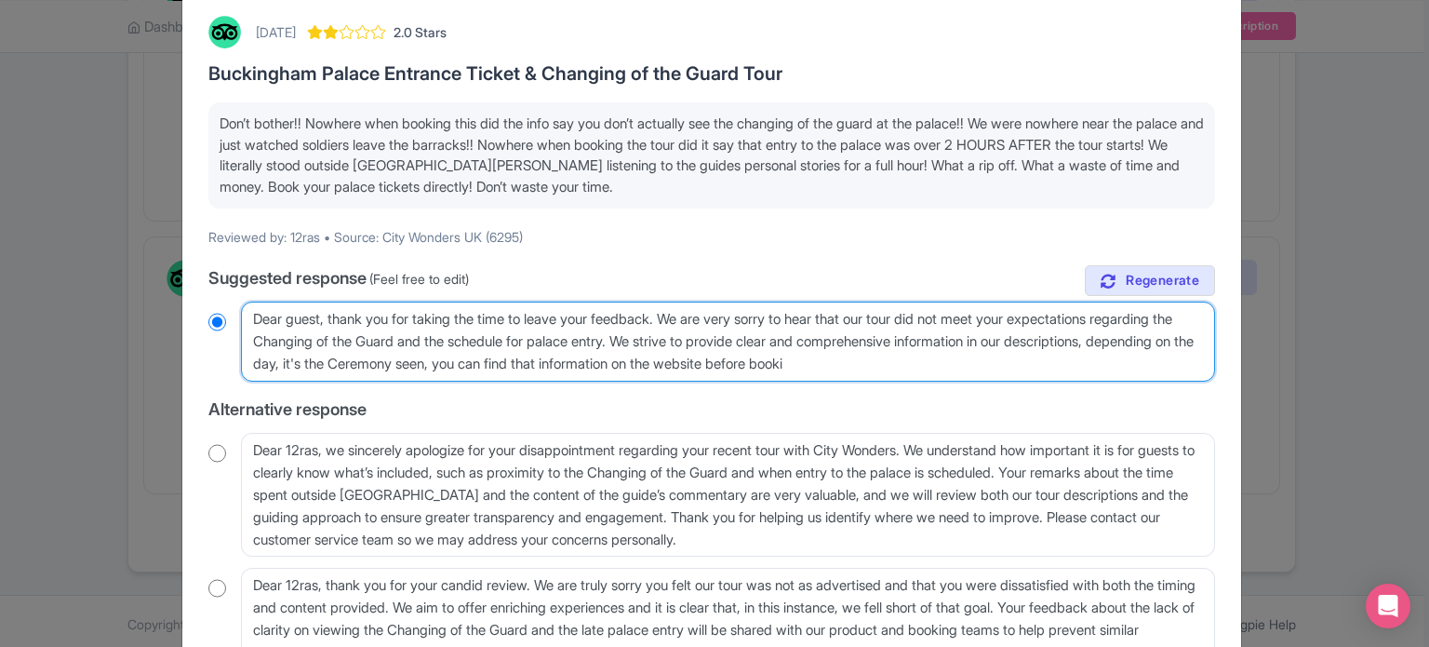
type textarea "Dear guest, thank you for taking the time to leave your feedback. We are very s…"
radio input "true"
type textarea "Dear guest, thank you for taking the time to leave your feedback. We are very s…"
radio input "true"
type textarea "Dear guest, thank you for taking the time to leave your feedback. We are very s…"
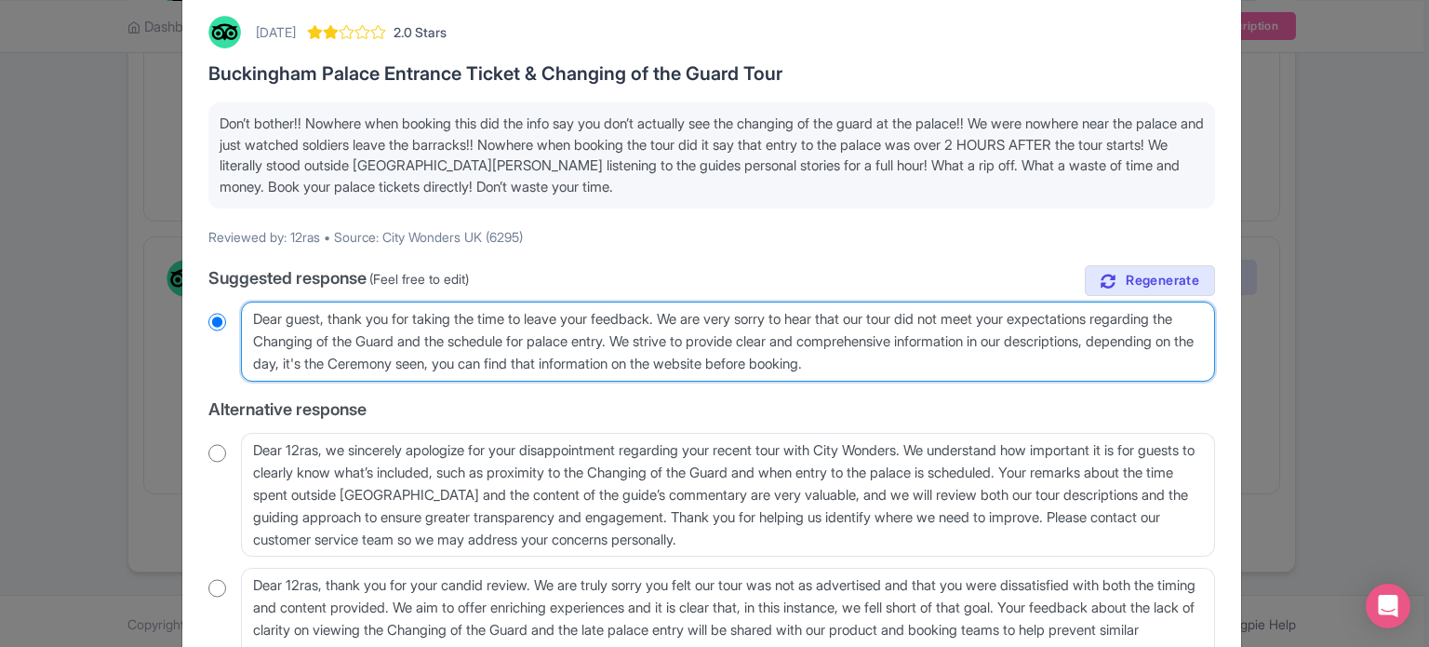
radio input "true"
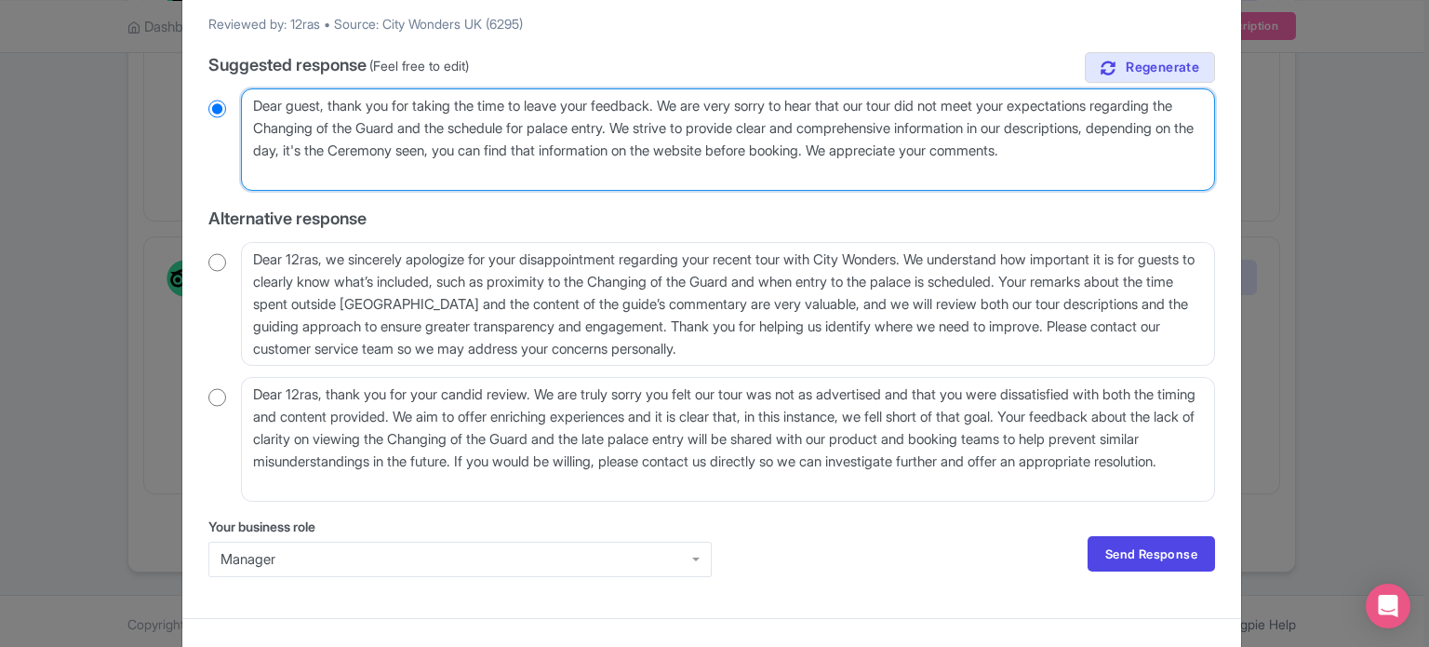
scroll to position [334, 0]
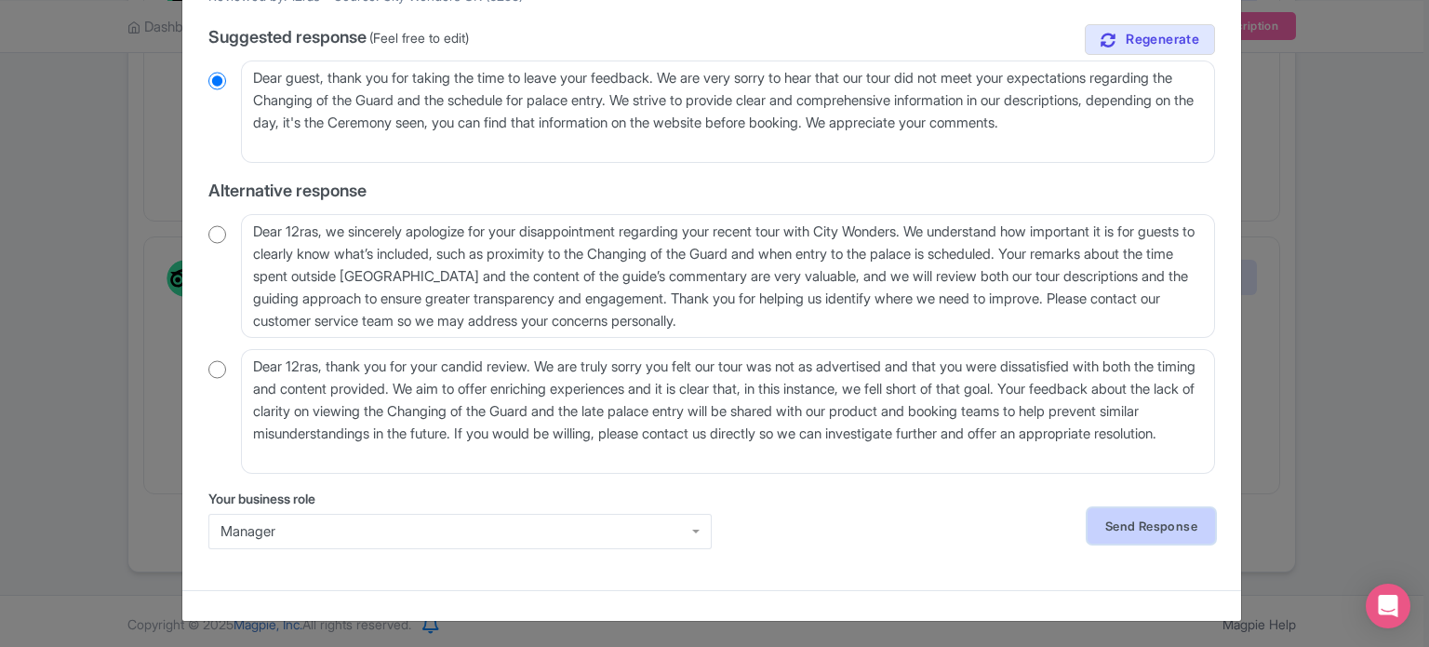
click at [1146, 522] on link "Send Response" at bounding box center [1151, 525] width 127 height 35
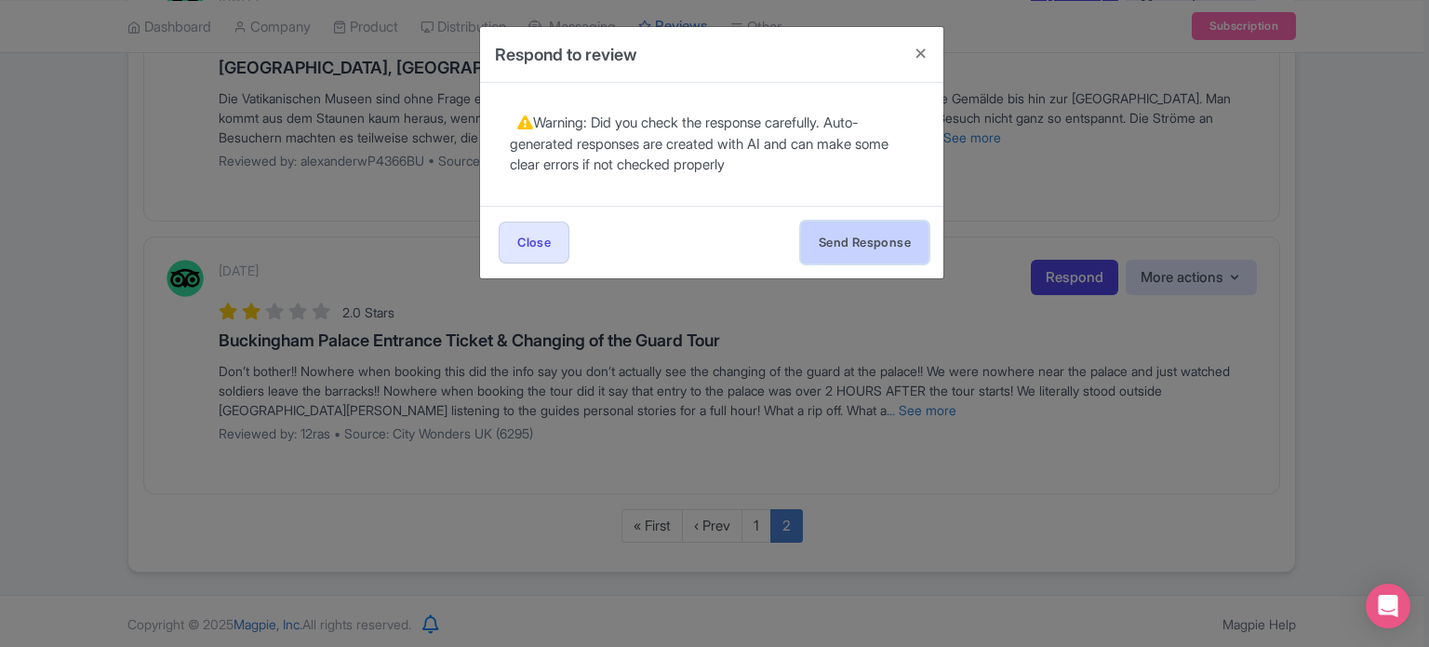
click at [832, 237] on button "Send Response" at bounding box center [864, 242] width 127 height 42
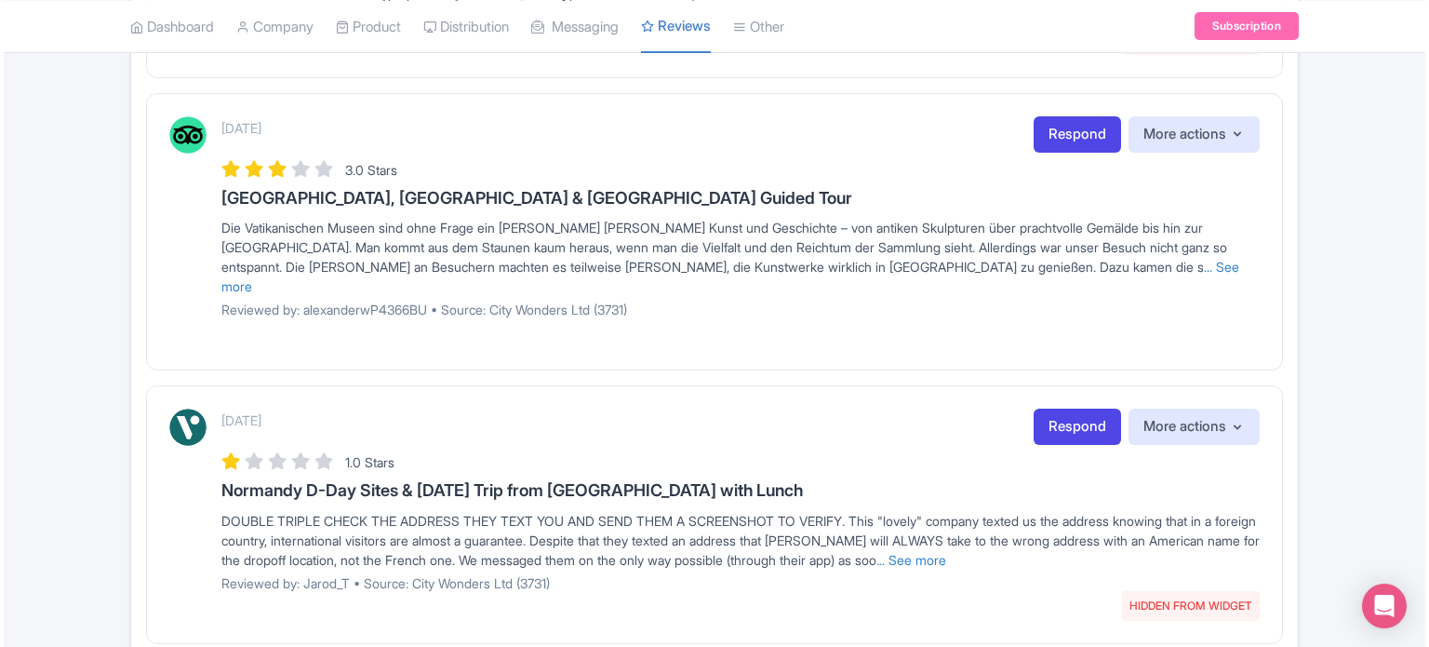
scroll to position [1707, 0]
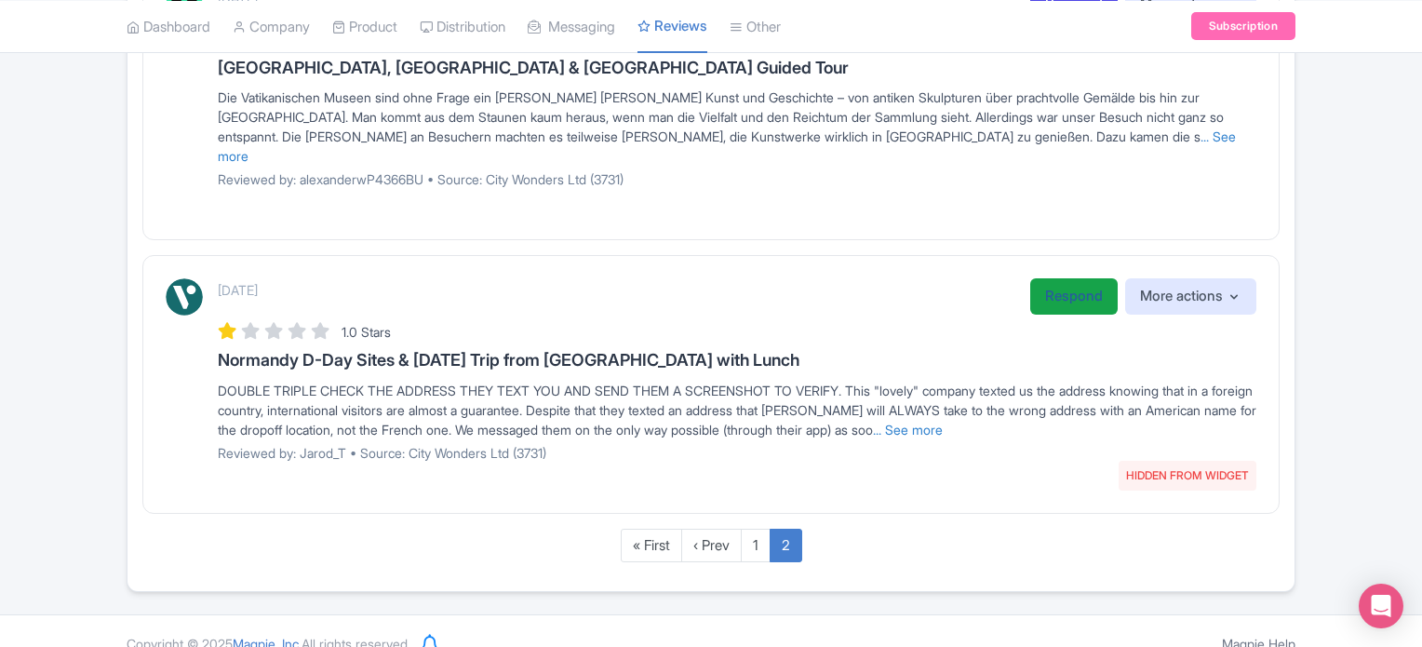
click at [1065, 278] on link "Respond" at bounding box center [1073, 296] width 87 height 36
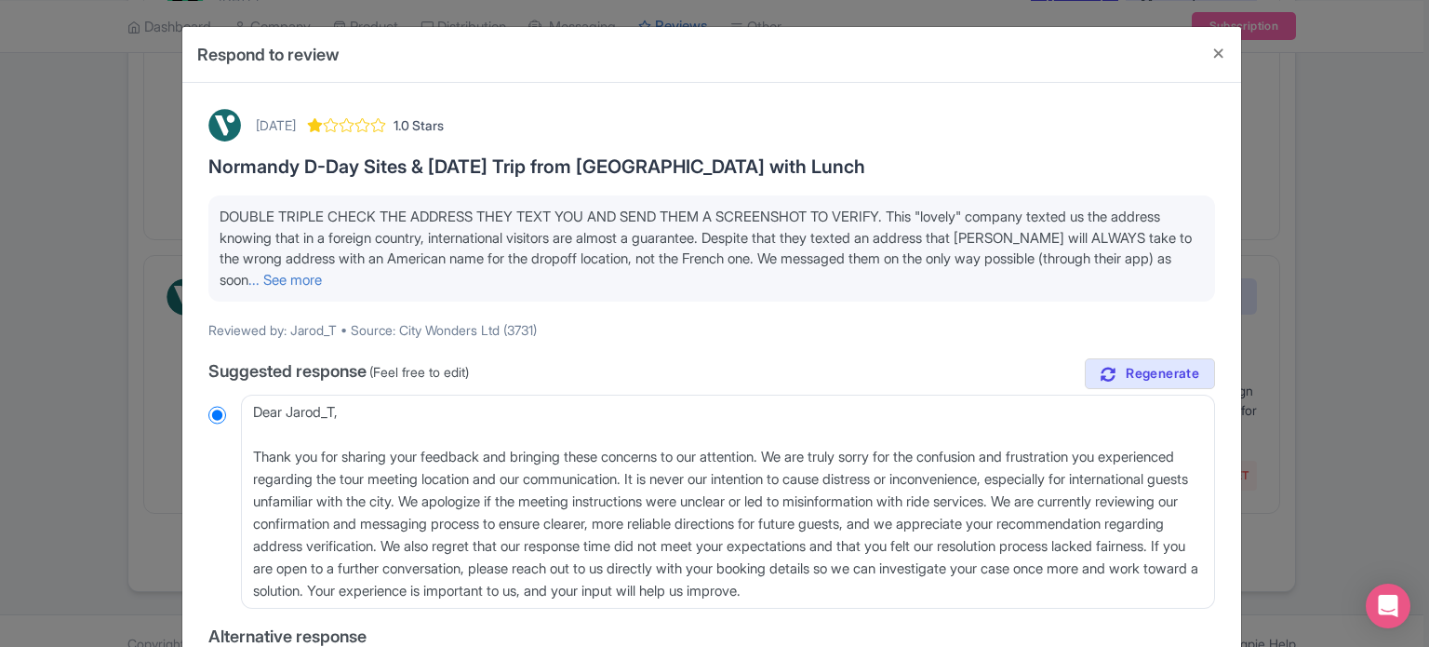
click at [322, 274] on link "... See more" at bounding box center [285, 280] width 74 height 18
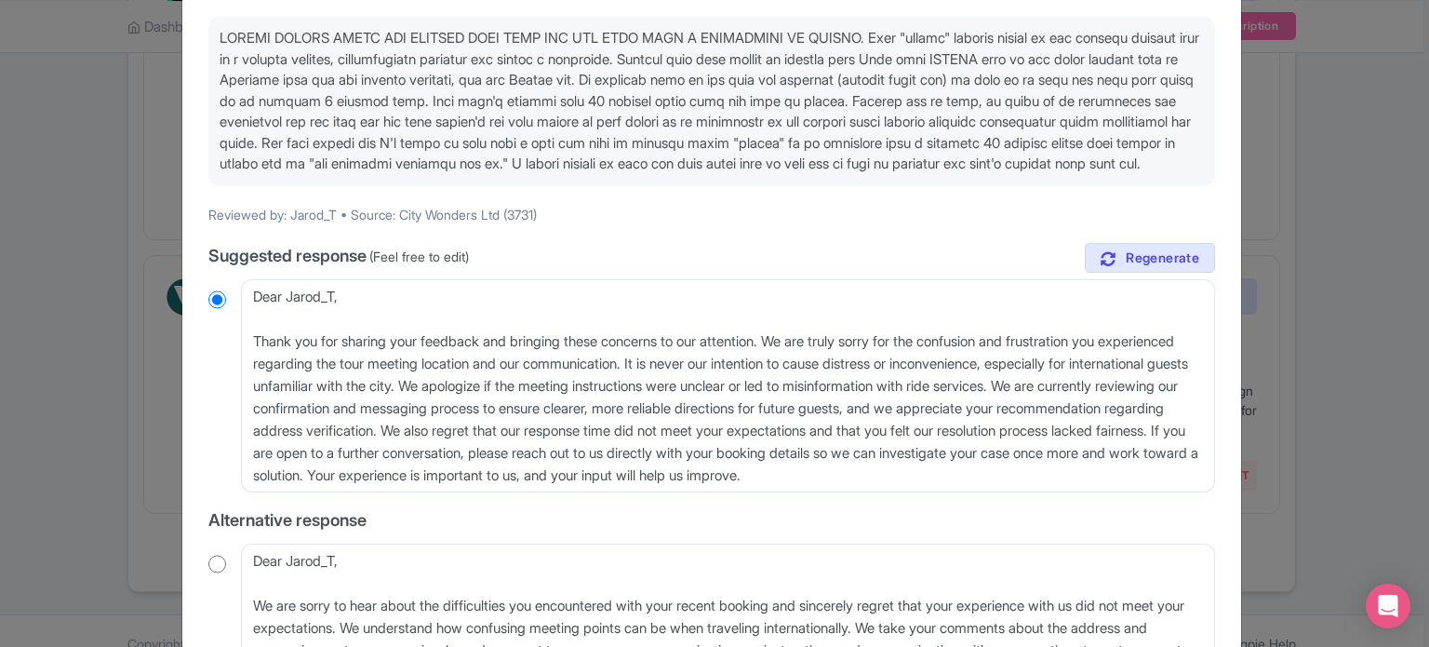
scroll to position [186, 0]
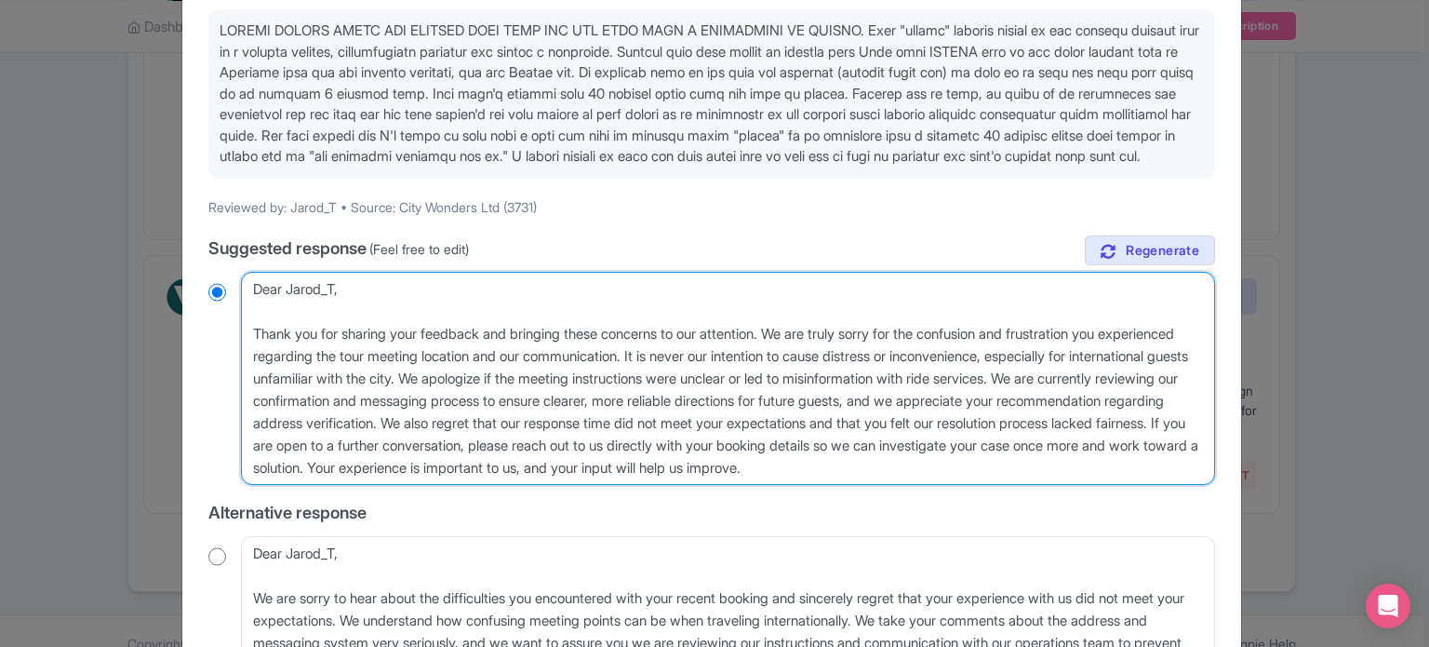
click at [256, 351] on textarea "Dear Jarod_T, Thank you for sharing your feedback and bringing these concerns t…" at bounding box center [728, 379] width 974 height 214
type textarea "Dear Jarod_T, [PERSON_NAME] you for sharing your feedback and bringing these co…"
radio input "true"
type textarea "Dear [PERSON_NAME], [PERSON_NAME] you for sharing your feedback and bringing th…"
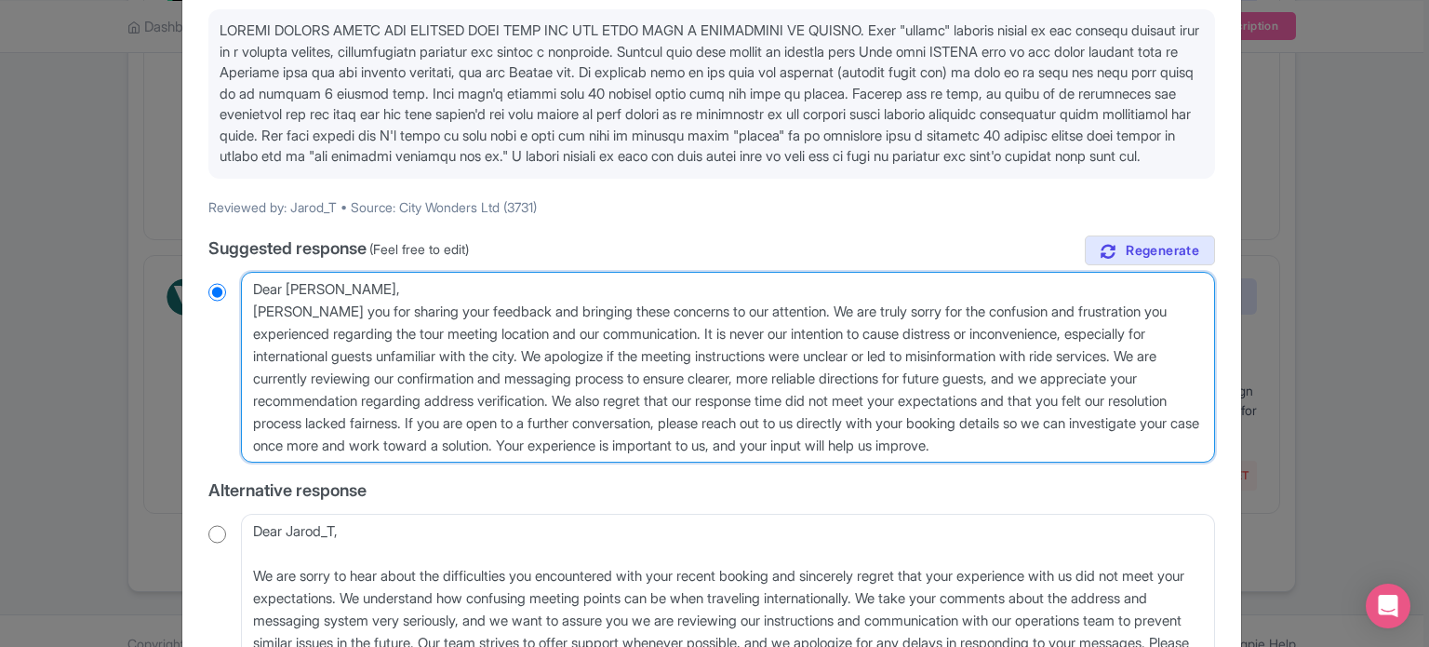
radio input "true"
type textarea "Dear [PERSON_NAME], [PERSON_NAME] you for sharing your feedback and bringing th…"
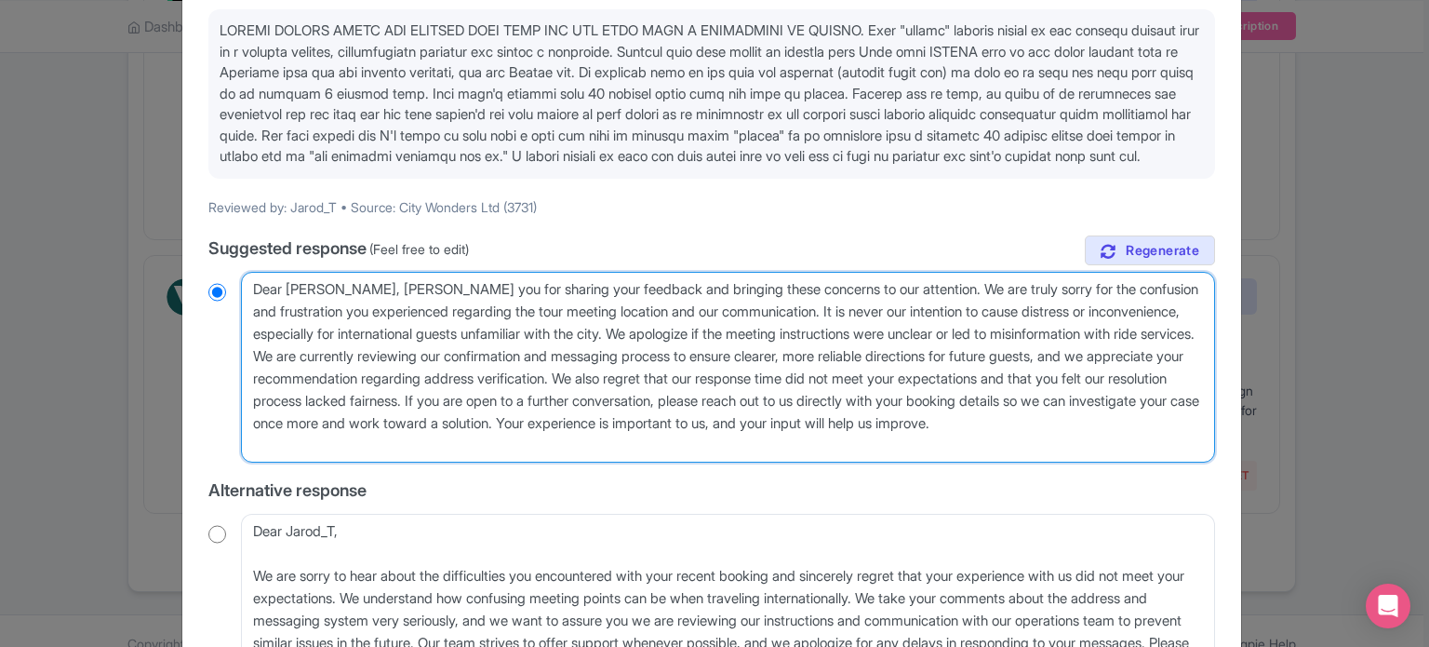
radio input "true"
type textarea "Dear [PERSON_NAME],[PERSON_NAME] you for sharing your feedback and bringing the…"
radio input "true"
type textarea "Dear [PERSON_NAME] you for sharing your feedback and bringing these concerns to…"
radio input "true"
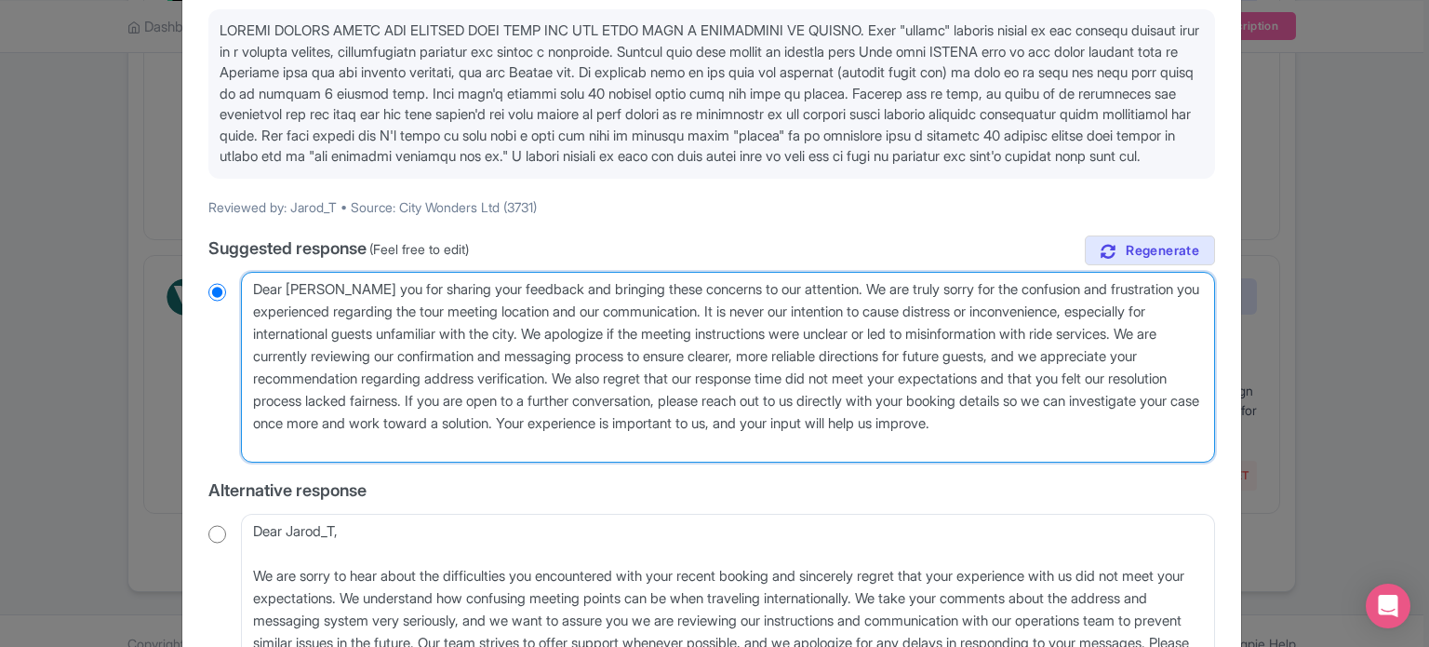
type textarea "Dear [PERSON_NAME] you for sharing your feedback and bringing these concerns to…"
radio input "true"
type textarea "Dear Jarodhank you for sharing your feedback and bringing these concerns to our…"
radio input "true"
type textarea "Dear [PERSON_NAME],[PERSON_NAME] you for sharing your feedback and bringing the…"
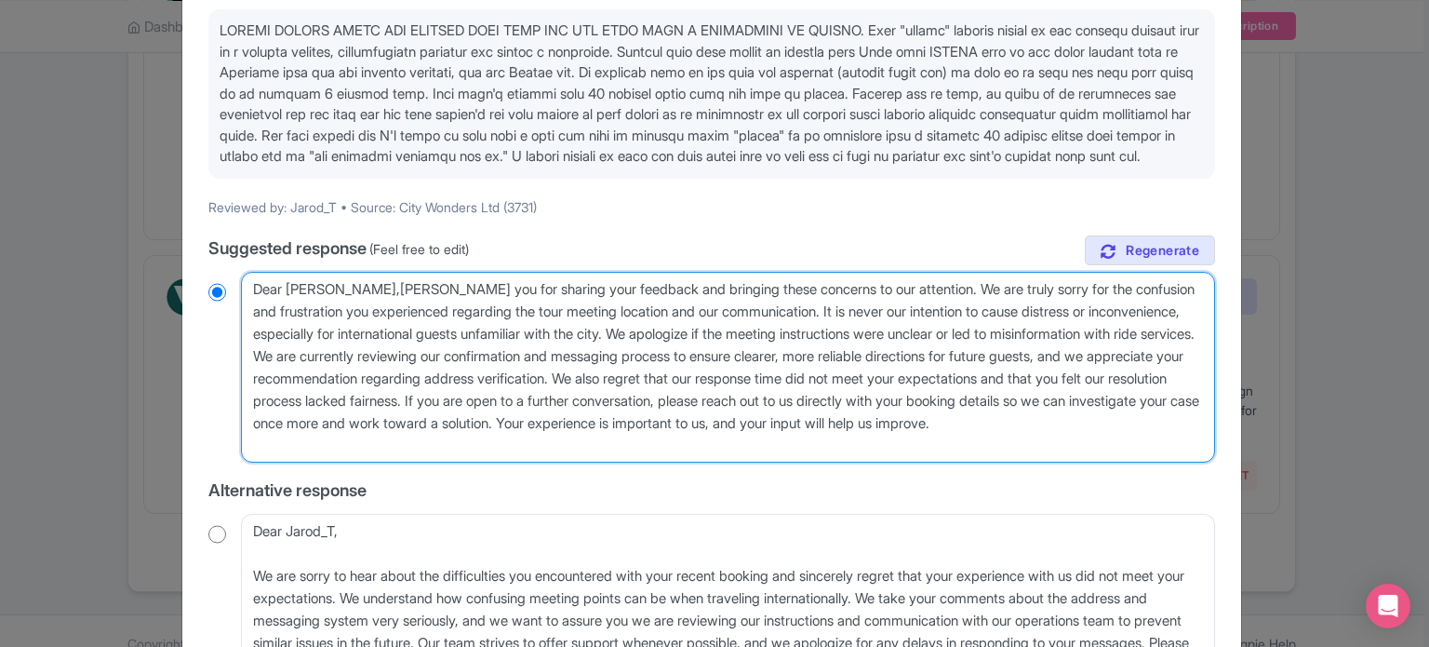
radio input "true"
type textarea "Dear [PERSON_NAME], [PERSON_NAME] you for sharing your feedback and bringing th…"
radio input "true"
type textarea "Dear [PERSON_NAME], thank you for sharing your feedback and bringing these conc…"
radio input "true"
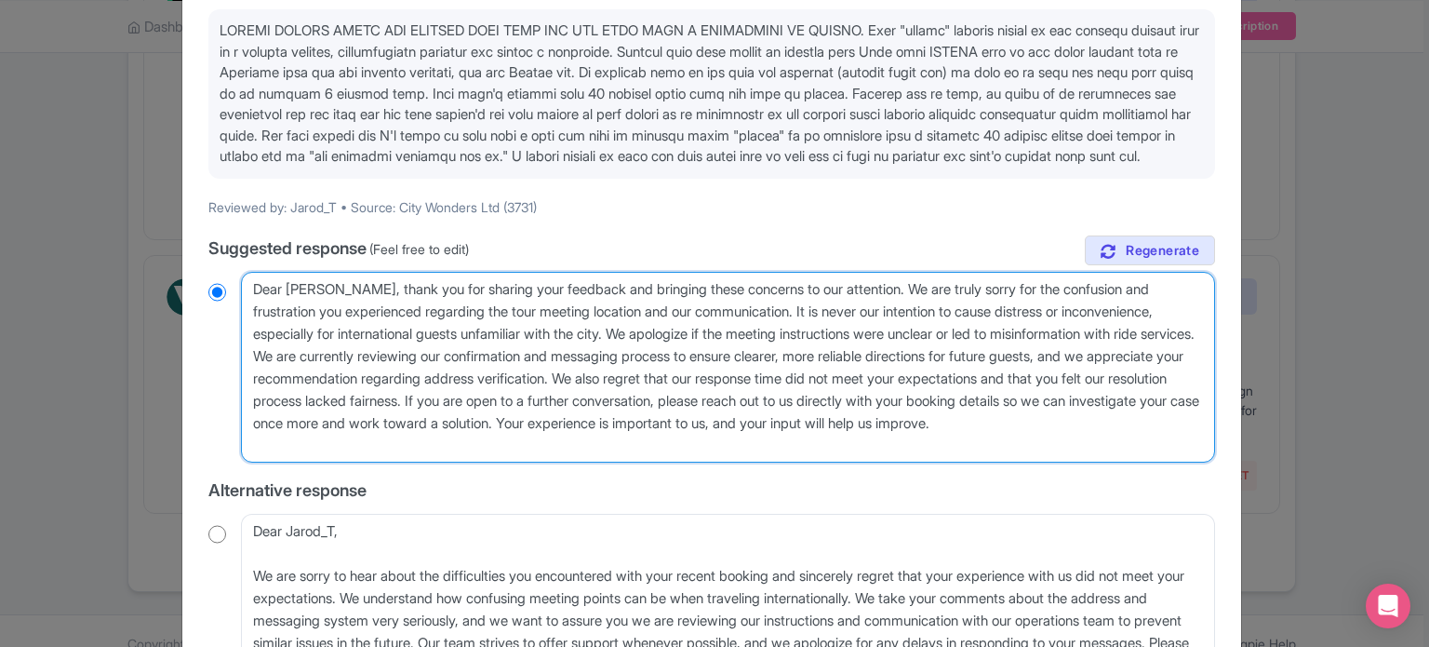
drag, startPoint x: 477, startPoint y: 372, endPoint x: 514, endPoint y: 457, distance: 92.1
click at [514, 457] on textarea "Dear Jarod_T, Thank you for sharing your feedback and bringing these concerns t…" at bounding box center [728, 368] width 974 height 192
type textarea "Dear [PERSON_NAME], thank you for sharing your feedback and bringing these conc…"
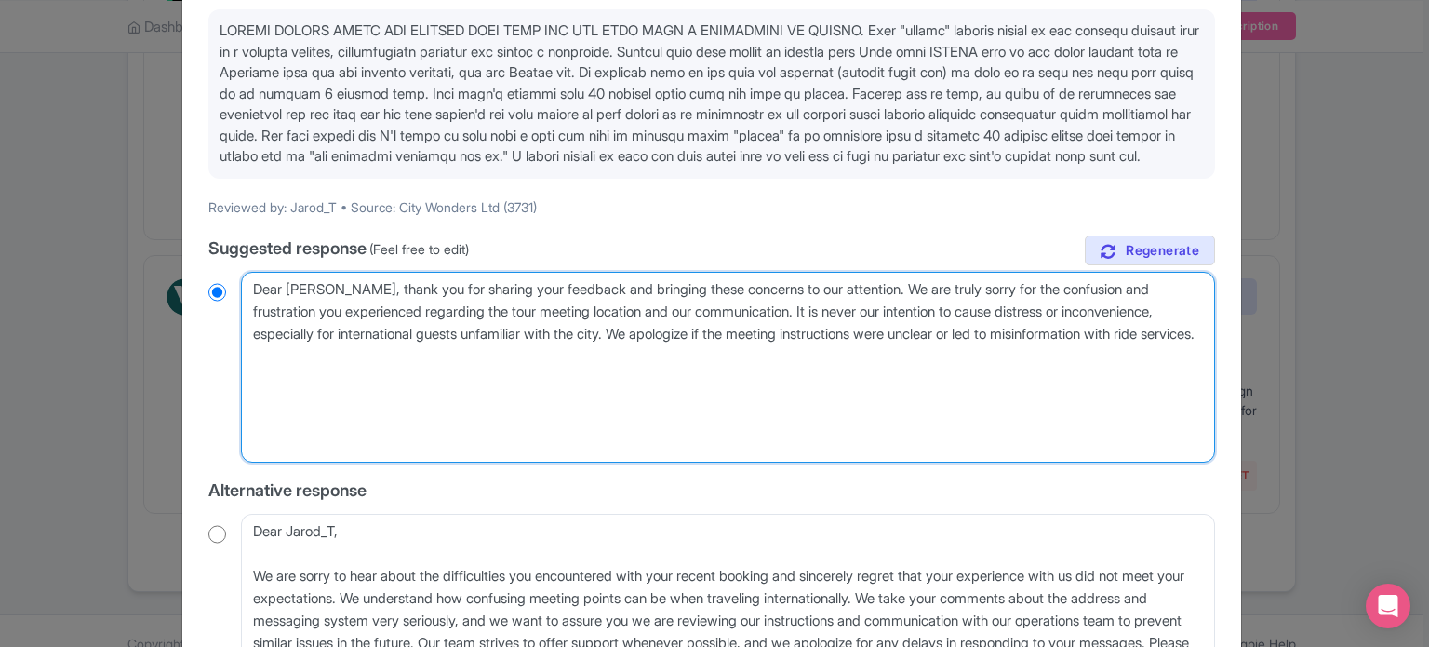
radio input "true"
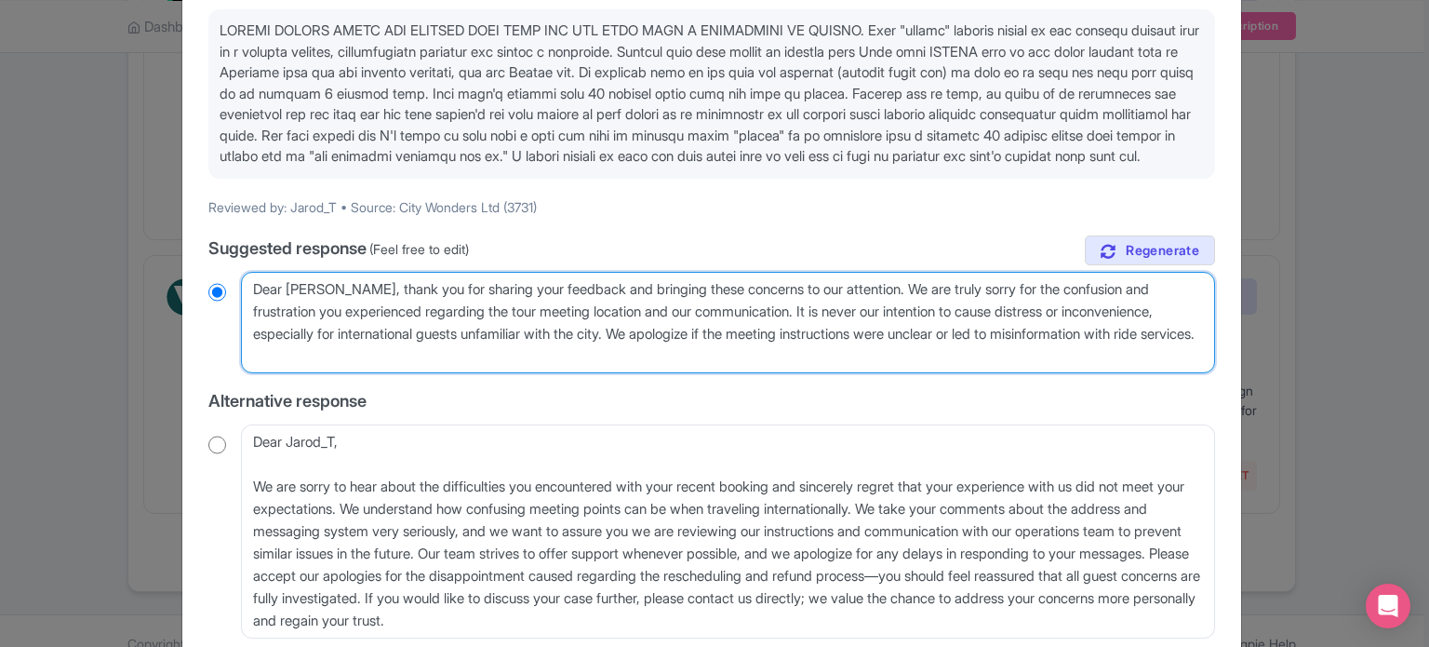
type textarea "Dear [PERSON_NAME], thank you for sharing your feedback and bringing these conc…"
radio input "true"
type textarea "Dear [PERSON_NAME], thank you for sharing your feedback and bringing these conc…"
radio input "true"
type textarea "Dear [PERSON_NAME], thank you for sharing your feedback and bringing these conc…"
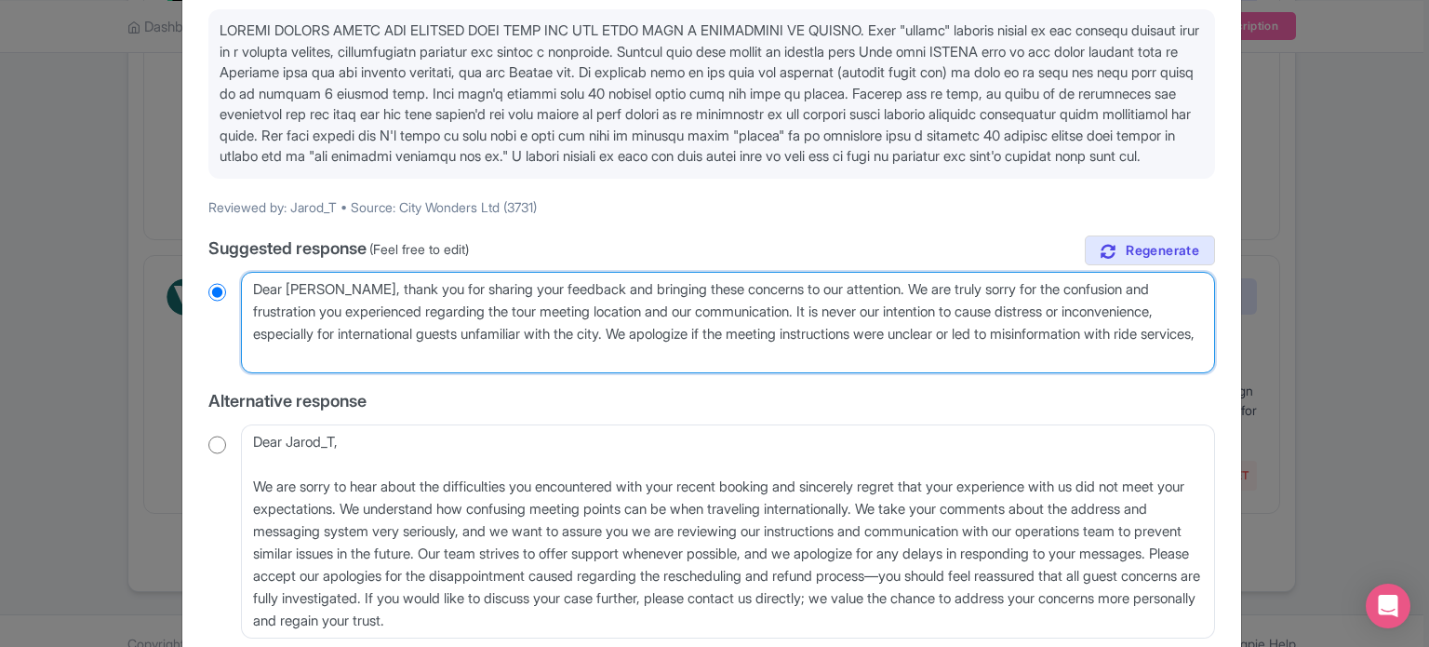
radio input "true"
type textarea "Dear [PERSON_NAME], thank you for sharing your feedback and bringing these conc…"
radio input "true"
type textarea "Dear [PERSON_NAME], thank you for sharing your feedback and bringing these conc…"
radio input "true"
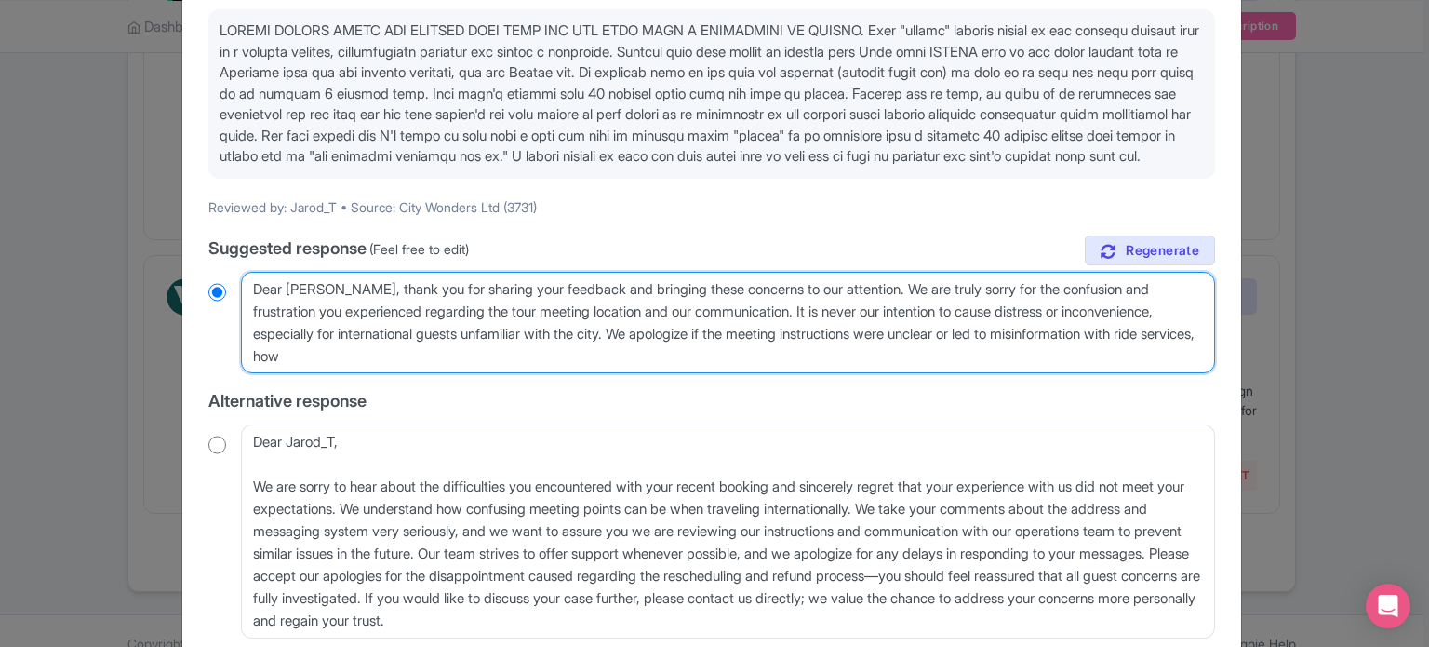
type textarea "Dear [PERSON_NAME], thank you for sharing your feedback and bringing these conc…"
radio input "true"
type textarea "Dear Jarod, thank you for sharing your feedback and bringing these concerns to …"
radio input "true"
type textarea "Dear Jarod, thank you for sharing your feedback and bringing these concerns to …"
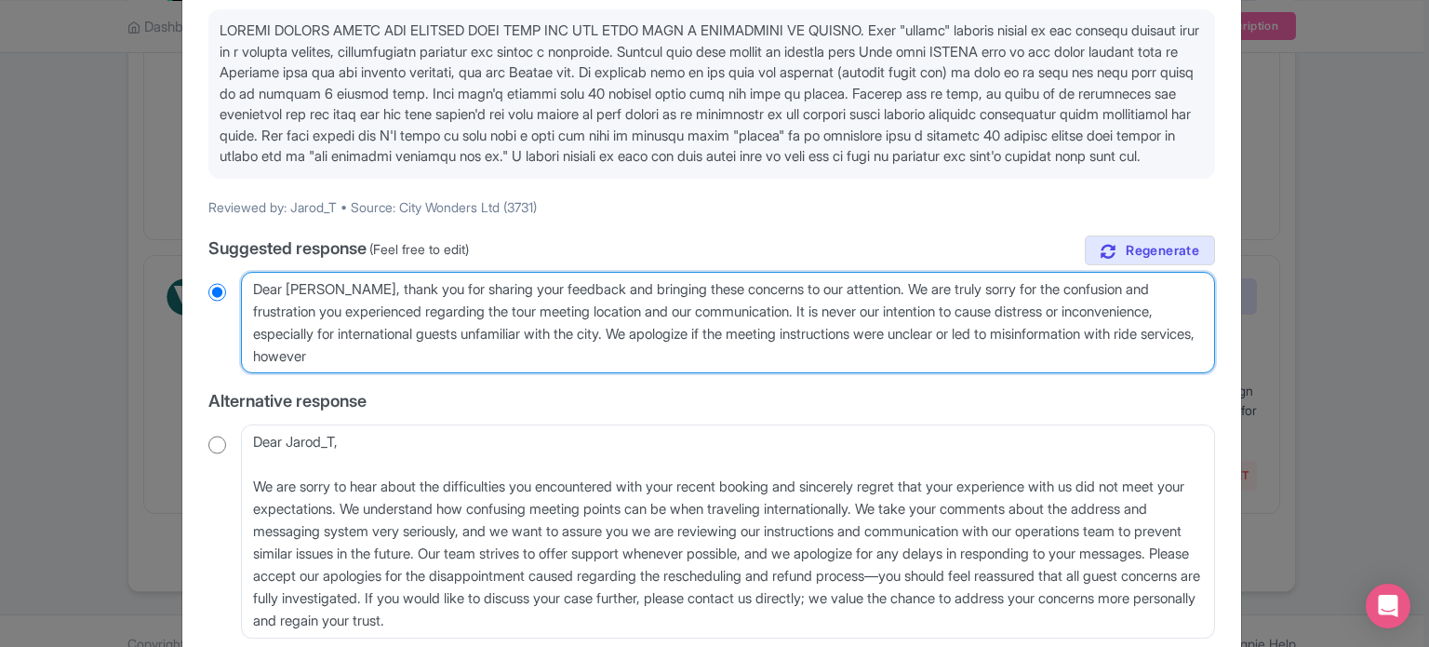
radio input "true"
type textarea "Dear Jarod, thank you for sharing your feedback and bringing these concerns to …"
radio input "true"
type textarea "Dear Jarod, thank you for sharing your feedback and bringing these concerns to …"
radio input "true"
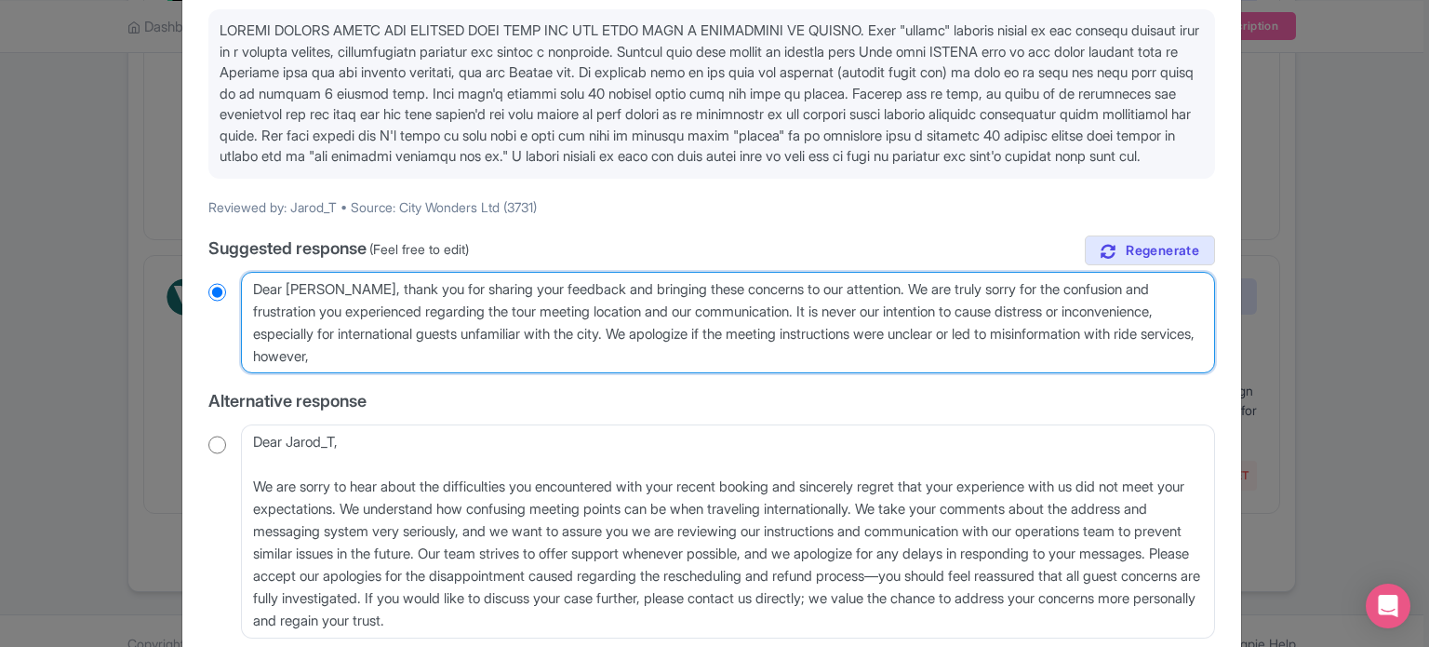
type textarea "Dear Jarod, thank you for sharing your feedback and bringing these concerns to …"
radio input "true"
type textarea "Dear Jarod, thank you for sharing your feedback and bringing these concerns to …"
radio input "true"
type textarea "Dear Jarod, thank you for sharing your feedback and bringing these concerns to …"
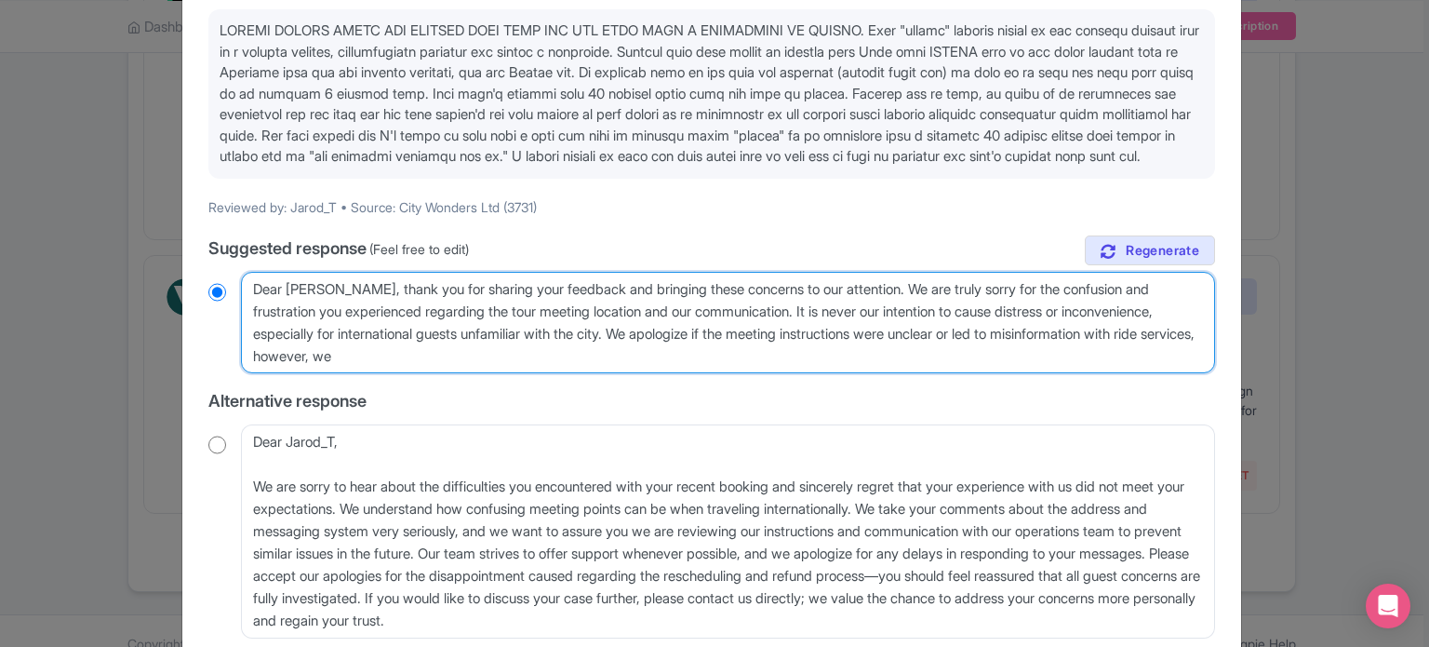
radio input "true"
type textarea "Dear Jarod, thank you for sharing your feedback and bringing these concerns to …"
radio input "true"
type textarea "Dear Jarod, thank you for sharing your feedback and bringing these concerns to …"
radio input "true"
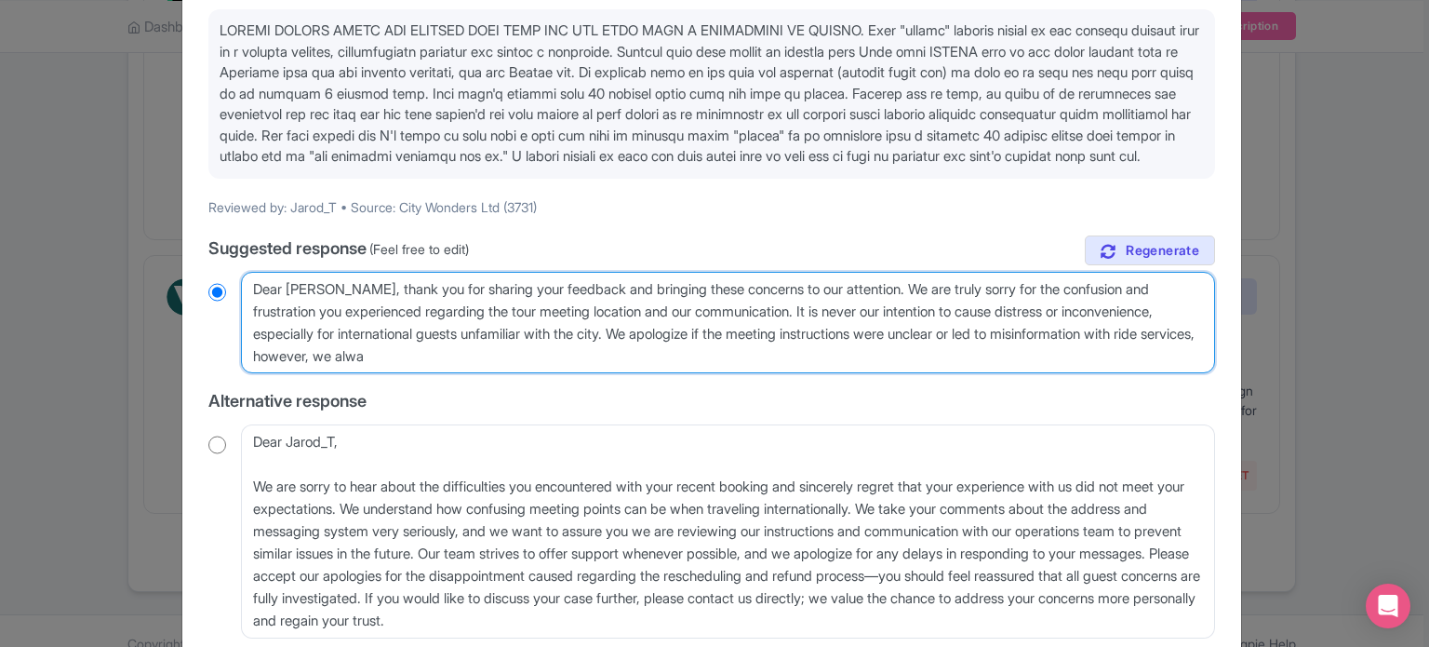
type textarea "Dear Jarod, thank you for sharing your feedback and bringing these concerns to …"
radio input "true"
type textarea "Dear Jarod, thank you for sharing your feedback and bringing these concerns to …"
radio input "true"
type textarea "Dear Jarod, thank you for sharing your feedback and bringing these concerns to …"
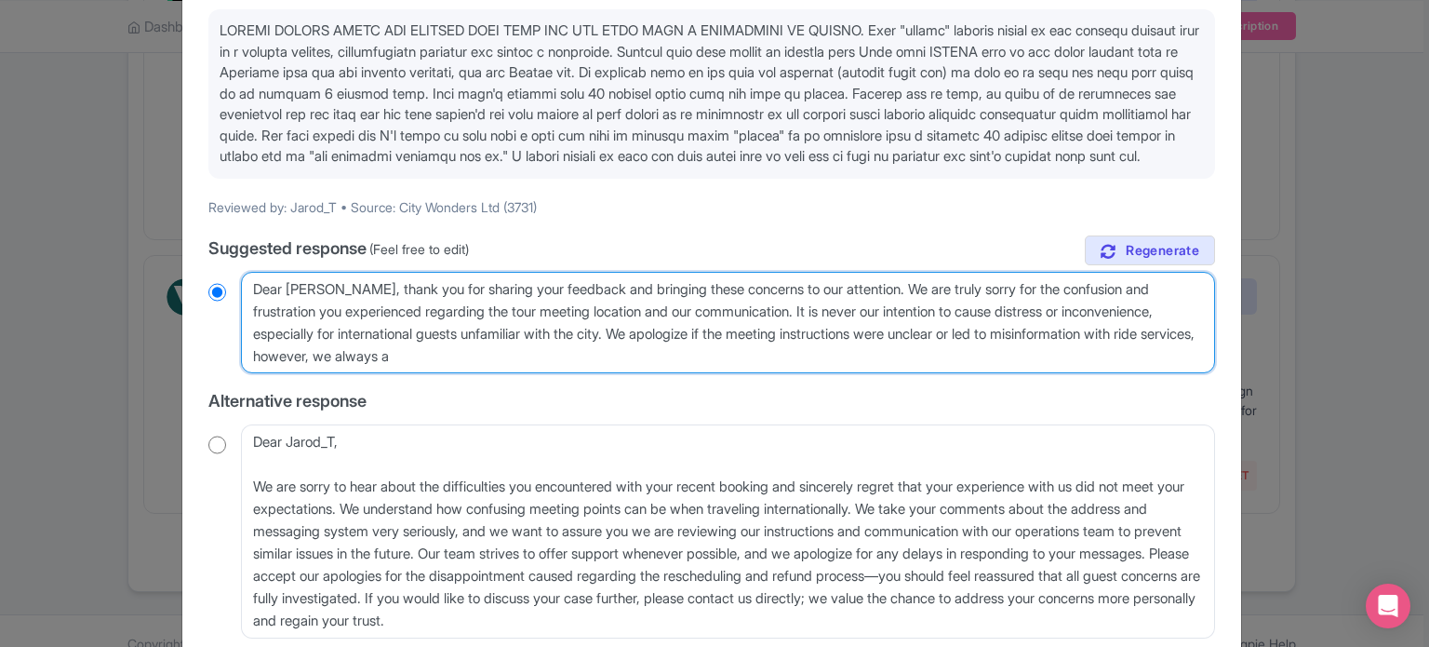
radio input "true"
type textarea "Dear Jarod, thank you for sharing your feedback and bringing these concerns to …"
radio input "true"
type textarea "Dear Jarod, thank you for sharing your feedback and bringing these concerns to …"
radio input "true"
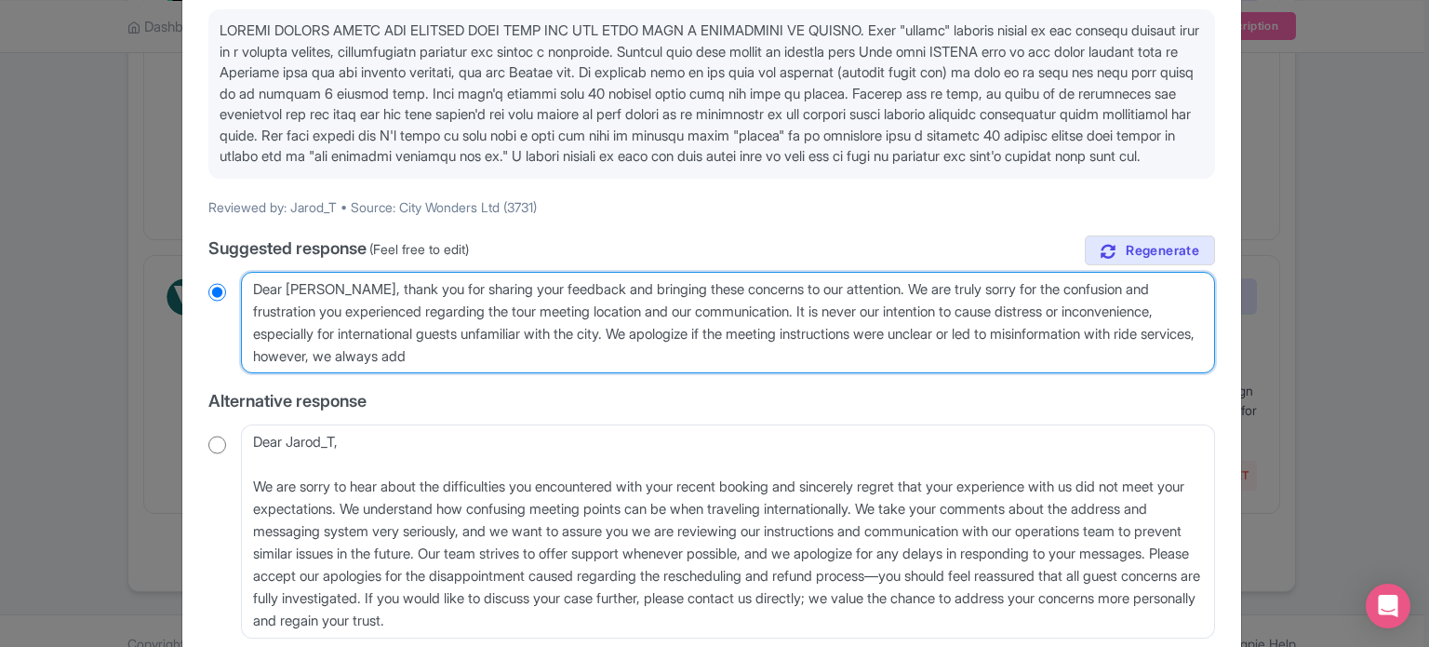
type textarea "Dear Jarod, thank you for sharing your feedback and bringing these concerns to …"
radio input "true"
type textarea "Dear Jarod, thank you for sharing your feedback and bringing these concerns to …"
radio input "true"
type textarea "Dear Jarod, thank you for sharing your feedback and bringing these concerns to …"
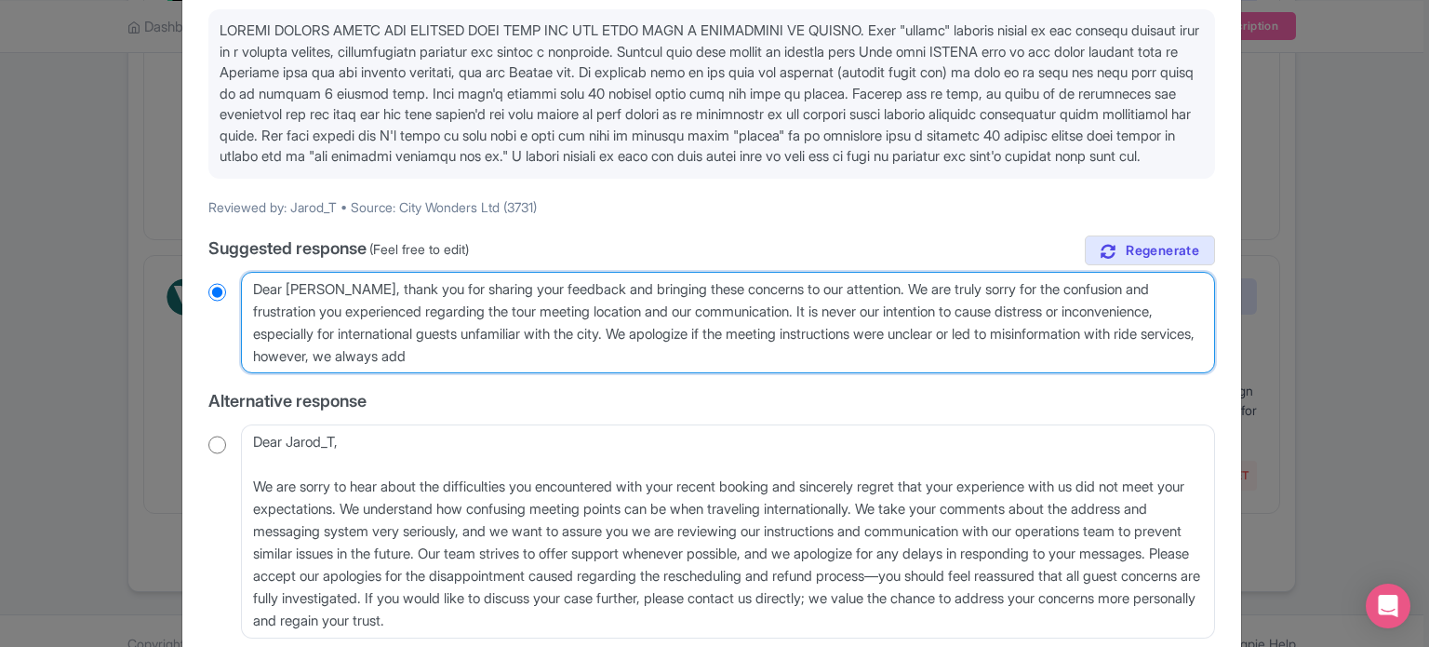
radio input "true"
type textarea "Dear Jarod, thank you for sharing your feedback and bringing these concerns to …"
radio input "true"
type textarea "Dear Jarod, thank you for sharing your feedback and bringing these concerns to …"
radio input "true"
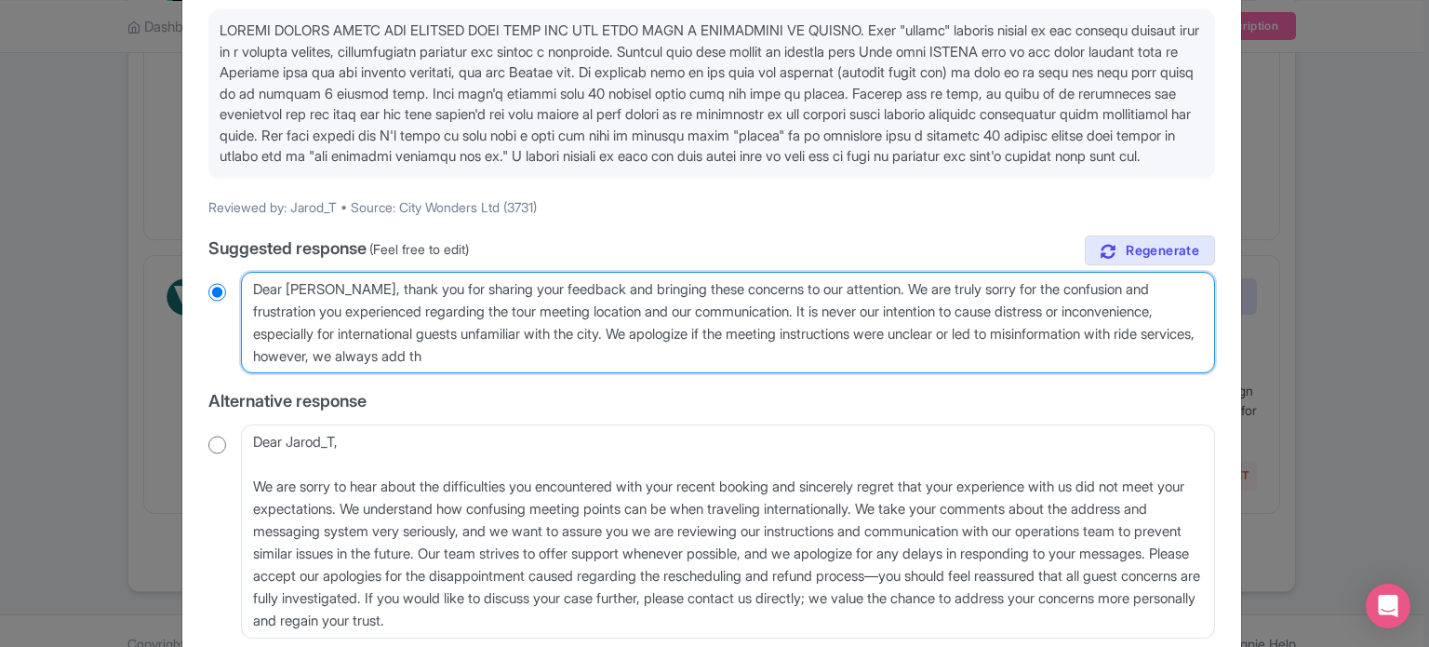
type textarea "Dear Jarod, thank you for sharing your feedback and bringing these concerns to …"
radio input "true"
type textarea "Dear Jarod, thank you for sharing your feedback and bringing these concerns to …"
radio input "true"
type textarea "Dear Jarod, thank you for sharing your feedback and bringing these concerns to …"
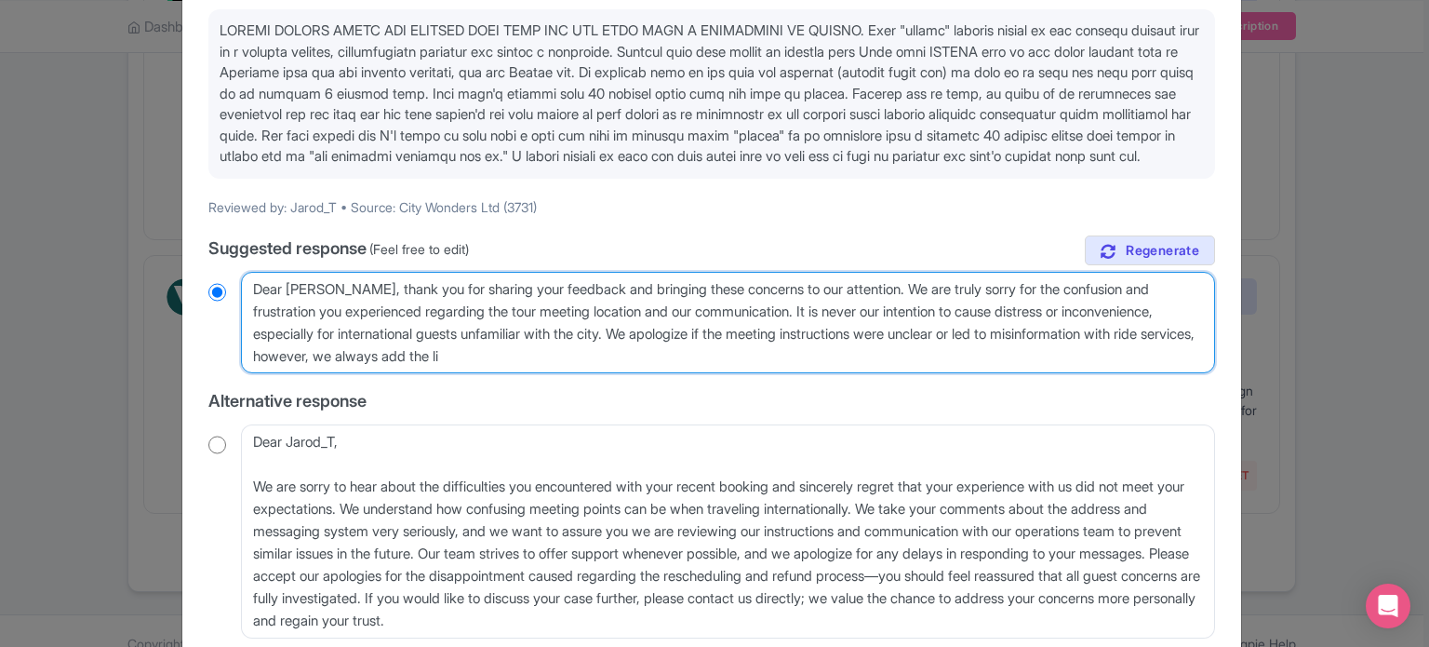
radio input "true"
type textarea "Dear Jarod, thank you for sharing your feedback and bringing these concerns to …"
radio input "true"
type textarea "Dear Jarod, thank you for sharing your feedback and bringing these concerns to …"
radio input "true"
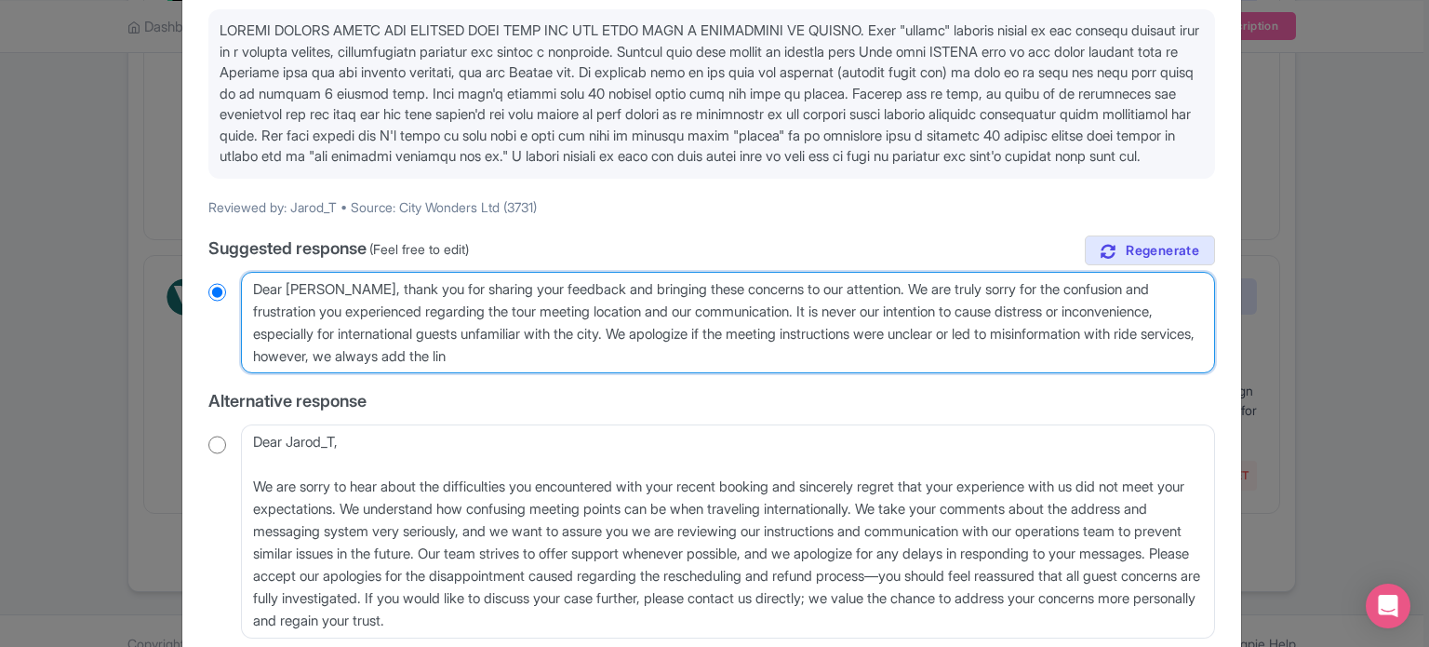
type textarea "Dear Jarod, thank you for sharing your feedback and bringing these concerns to …"
radio input "true"
type textarea "Dear Jarod, thank you for sharing your feedback and bringing these concerns to …"
radio input "true"
type textarea "Dear Jarod, thank you for sharing your feedback and bringing these concerns to …"
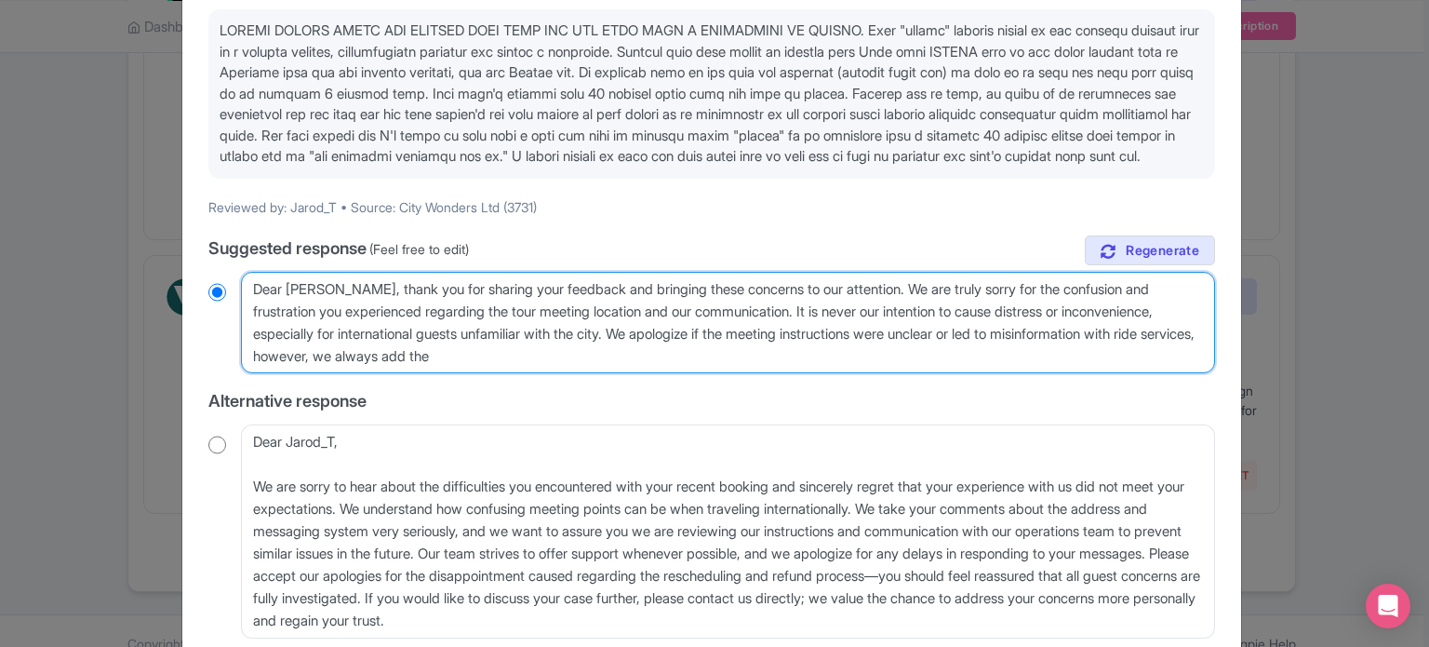
radio input "true"
type textarea "Dear Jarod, thank you for sharing your feedback and bringing these concerns to …"
radio input "true"
type textarea "Dear Jarod, thank you for sharing your feedback and bringing these concerns to …"
radio input "true"
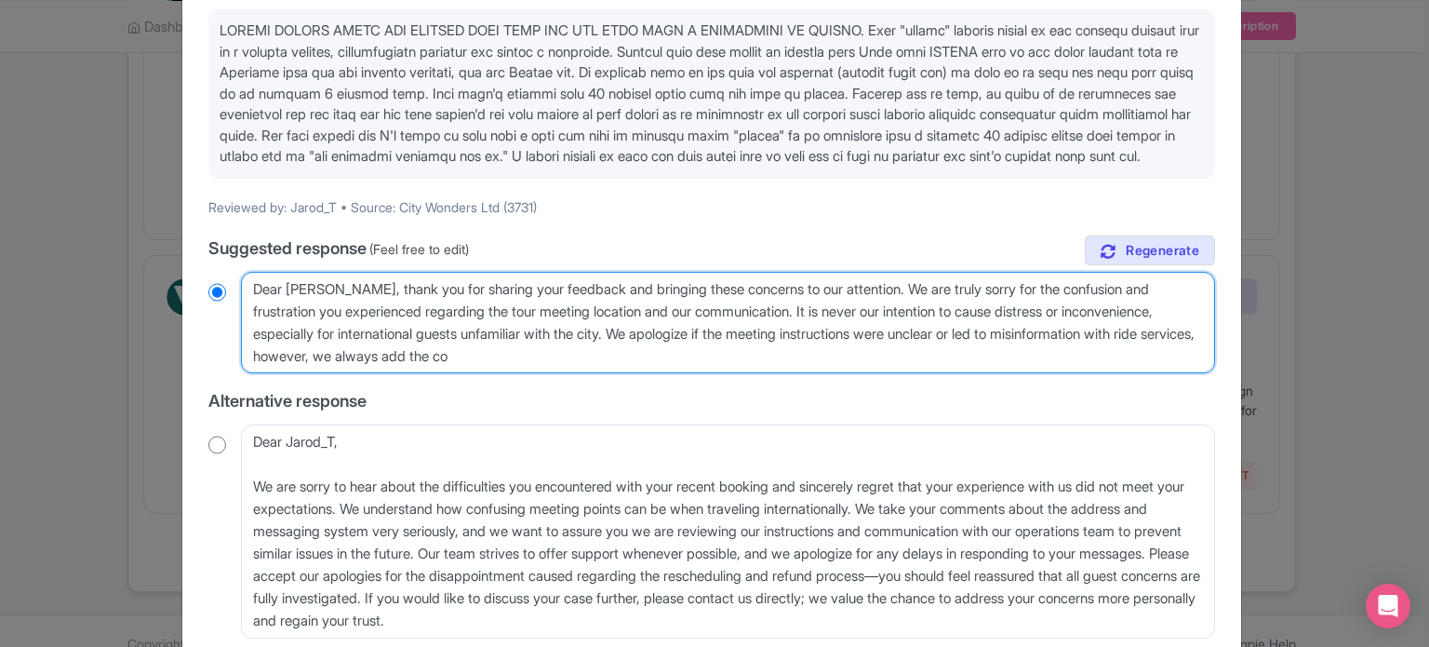
type textarea "Dear Jarod, thank you for sharing your feedback and bringing these concerns to …"
radio input "true"
type textarea "Dear Jarod, thank you for sharing your feedback and bringing these concerns to …"
radio input "true"
type textarea "Dear Jarod, thank you for sharing your feedback and bringing these concerns to …"
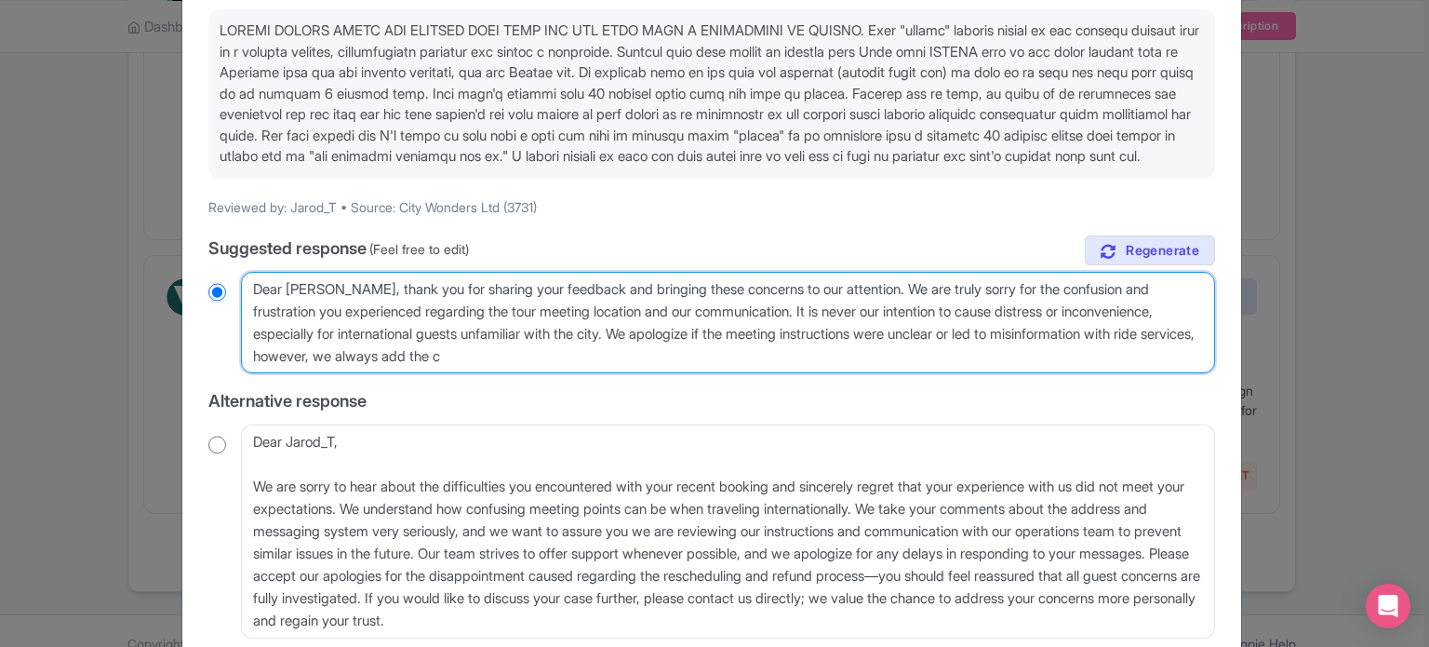
radio input "true"
type textarea "Dear Jarod, thank you for sharing your feedback and bringing these concerns to …"
radio input "true"
type textarea "Dear Jarod, thank you for sharing your feedback and bringing these concerns to …"
radio input "true"
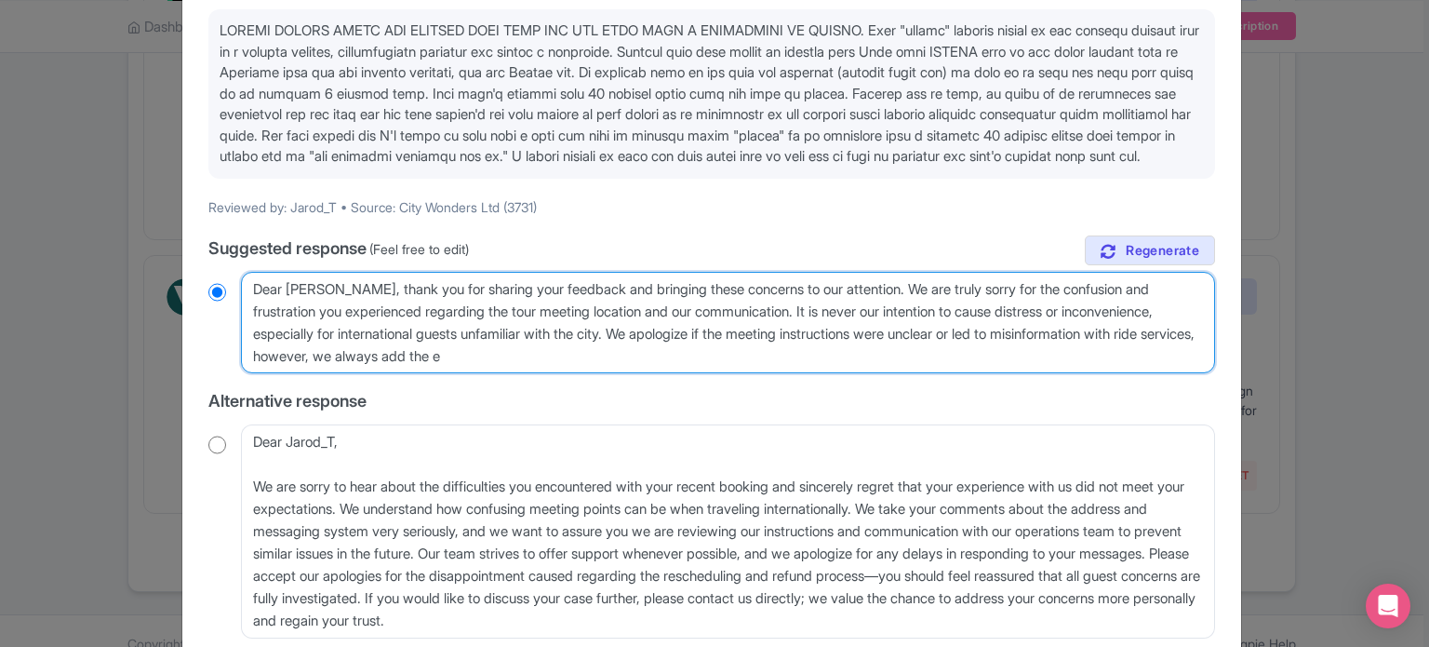
type textarea "Dear Jarod, thank you for sharing your feedback and bringing these concerns to …"
radio input "true"
type textarea "Dear Jarod, thank you for sharing your feedback and bringing these concerns to …"
radio input "true"
type textarea "Dear Jarod, thank you for sharing your feedback and bringing these concerns to …"
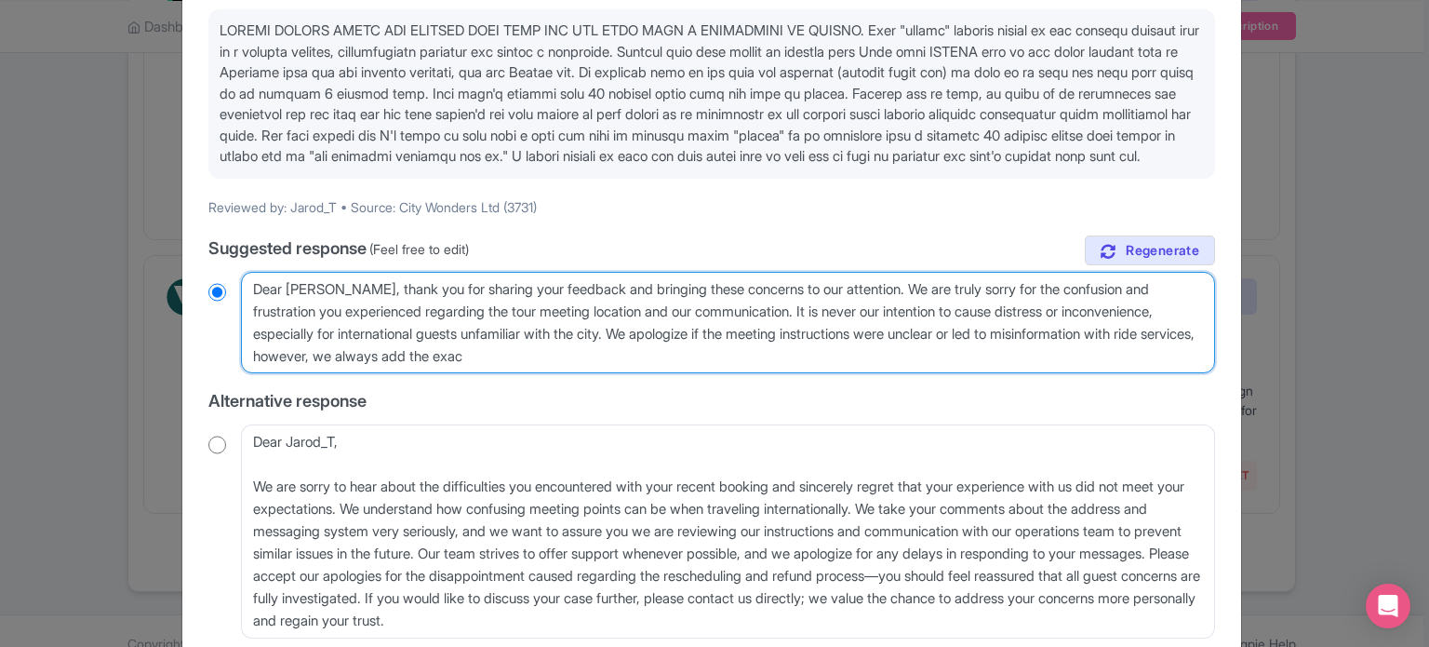
radio input "true"
type textarea "Dear Jarod, thank you for sharing your feedback and bringing these concerns to …"
radio input "true"
type textarea "Dear Jarod, thank you for sharing your feedback and bringing these concerns to …"
radio input "true"
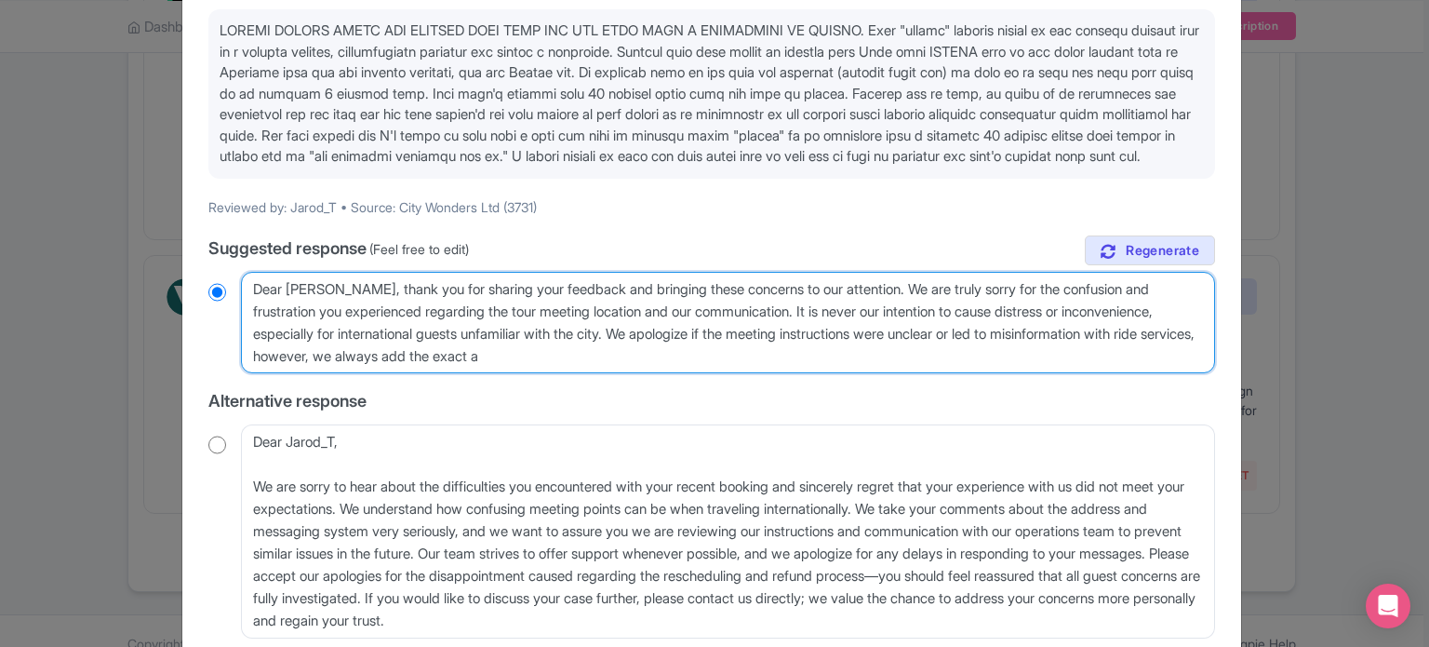
type textarea "Dear Jarod, thank you for sharing your feedback and bringing these concerns to …"
radio input "true"
type textarea "Dear Jarod, thank you for sharing your feedback and bringing these concerns to …"
radio input "true"
type textarea "Dear Jarod, thank you for sharing your feedback and bringing these concerns to …"
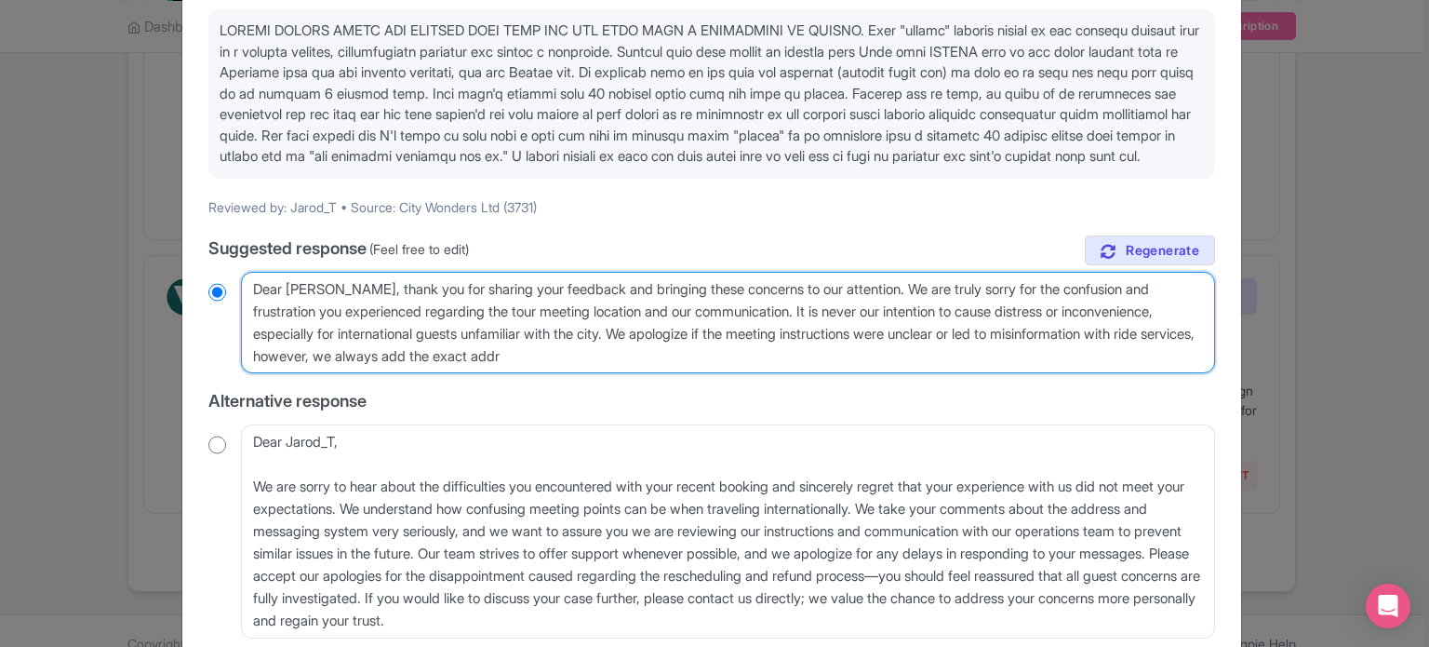
radio input "true"
type textarea "Dear Jarod, thank you for sharing your feedback and bringing these concerns to …"
radio input "true"
type textarea "Dear Jarod, thank you for sharing your feedback and bringing these concerns to …"
radio input "true"
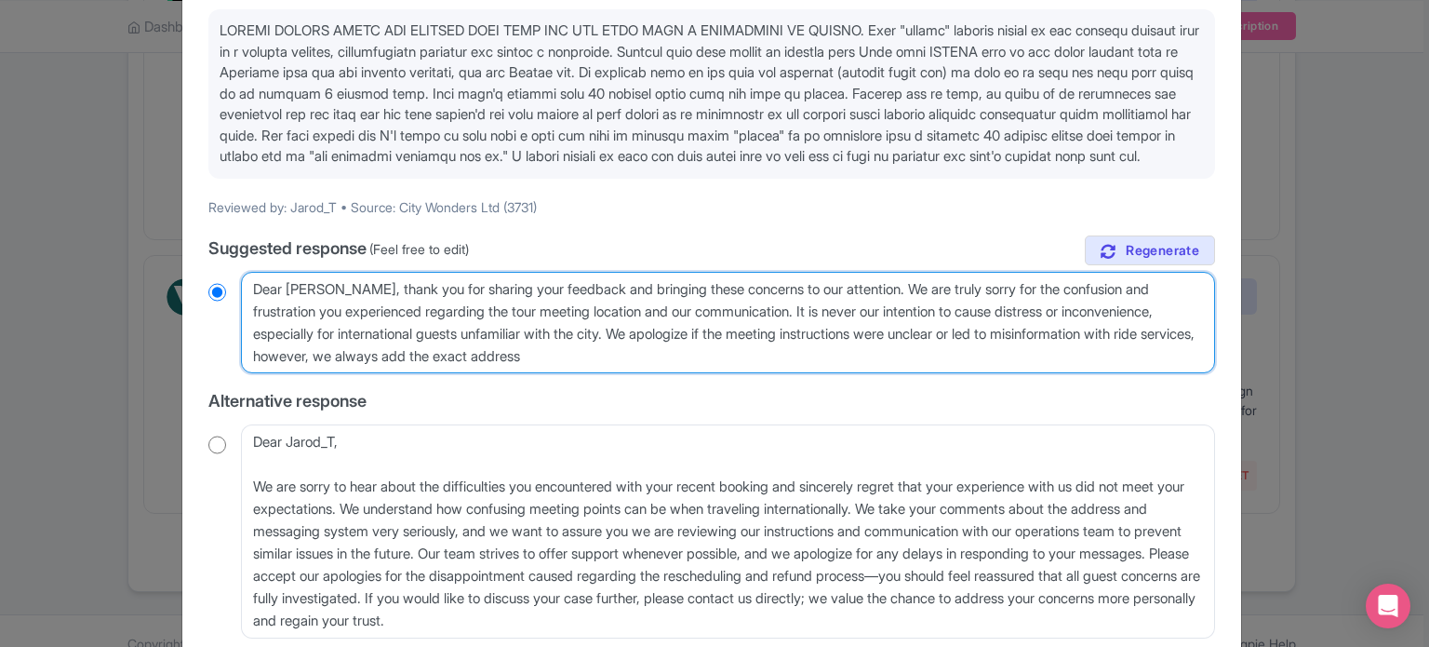
type textarea "Dear Jarod, thank you for sharing your feedback and bringing these concerns to …"
radio input "true"
type textarea "Dear Jarod, thank you for sharing your feedback and bringing these concerns to …"
radio input "true"
type textarea "Dear Jarod, thank you for sharing your feedback and bringing these concerns to …"
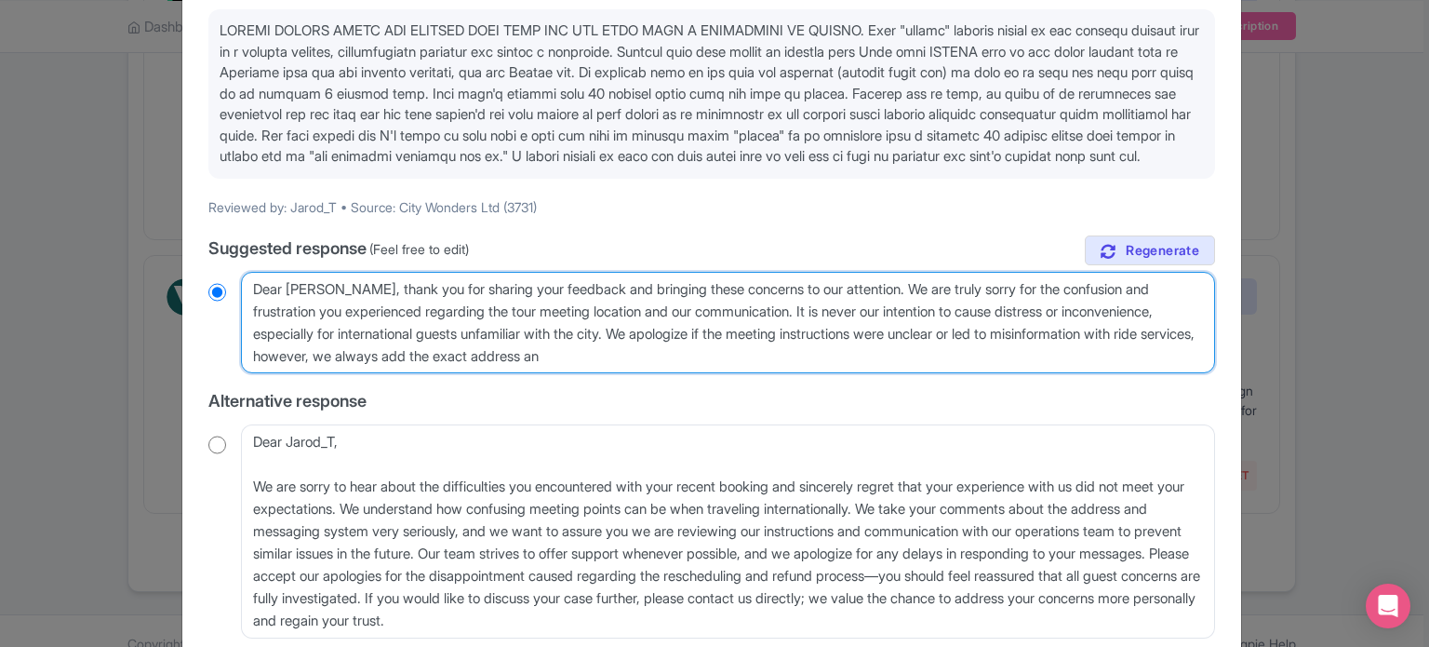
radio input "true"
type textarea "Dear Jarod, thank you for sharing your feedback and bringing these concerns to …"
radio input "true"
type textarea "Dear Jarod, thank you for sharing your feedback and bringing these concerns to …"
radio input "true"
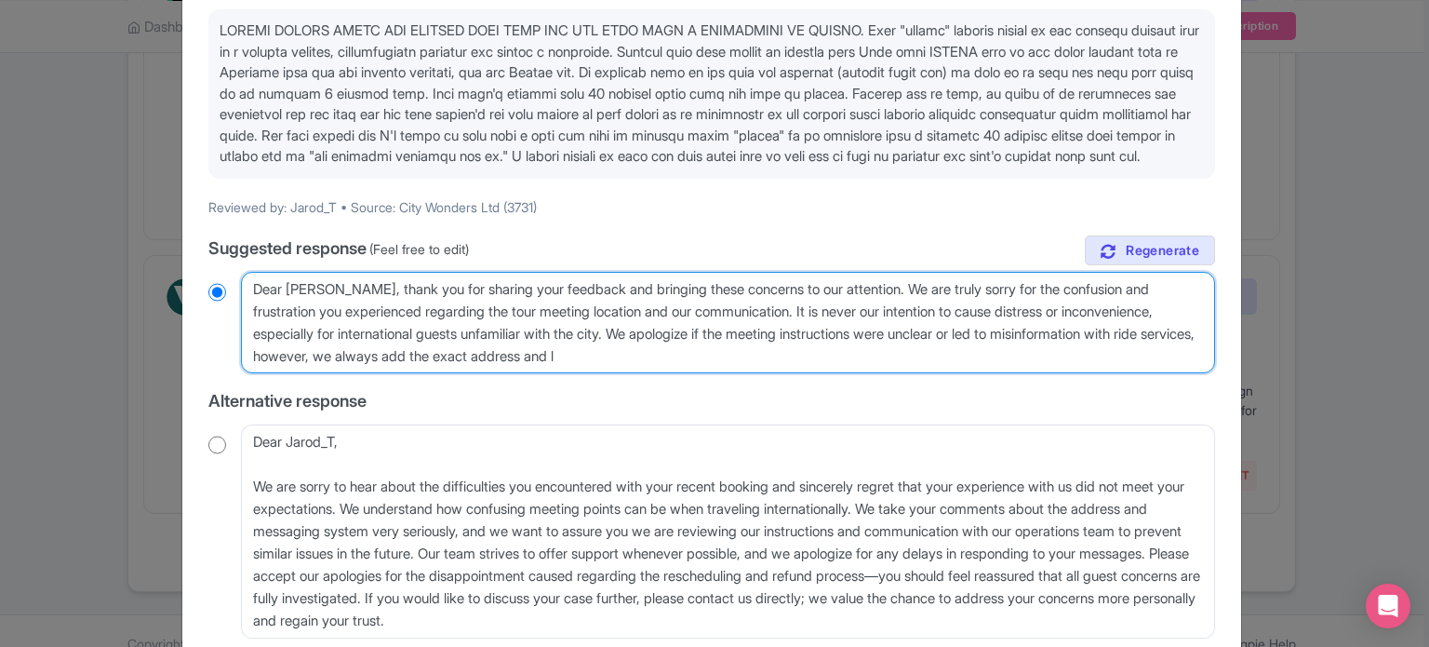
type textarea "Dear Jarod, thank you for sharing your feedback and bringing these concerns to …"
radio input "true"
type textarea "Dear Jarod, thank you for sharing your feedback and bringing these concerns to …"
radio input "true"
type textarea "Dear Jarod, thank you for sharing your feedback and bringing these concerns to …"
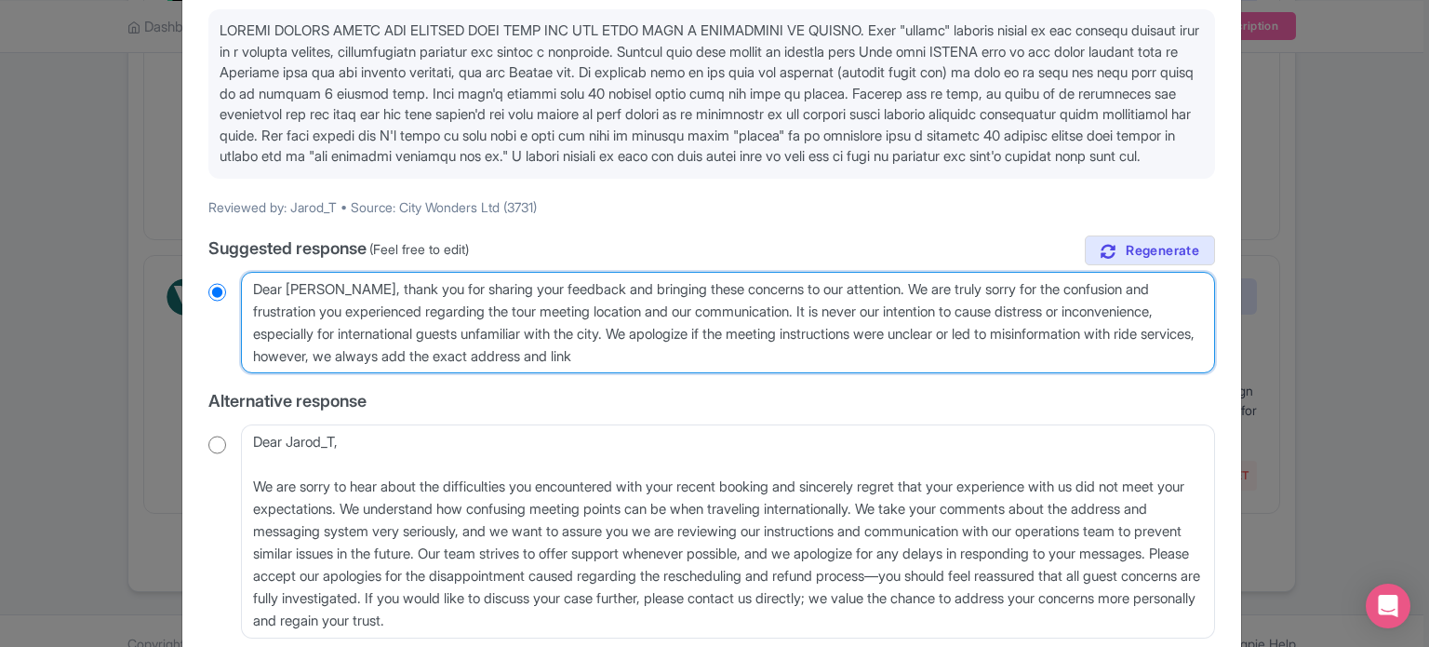
radio input "true"
type textarea "Dear Jarod, thank you for sharing your feedback and bringing these concerns to …"
radio input "true"
type textarea "Dear Jarod, thank you for sharing your feedback and bringing these concerns to …"
radio input "true"
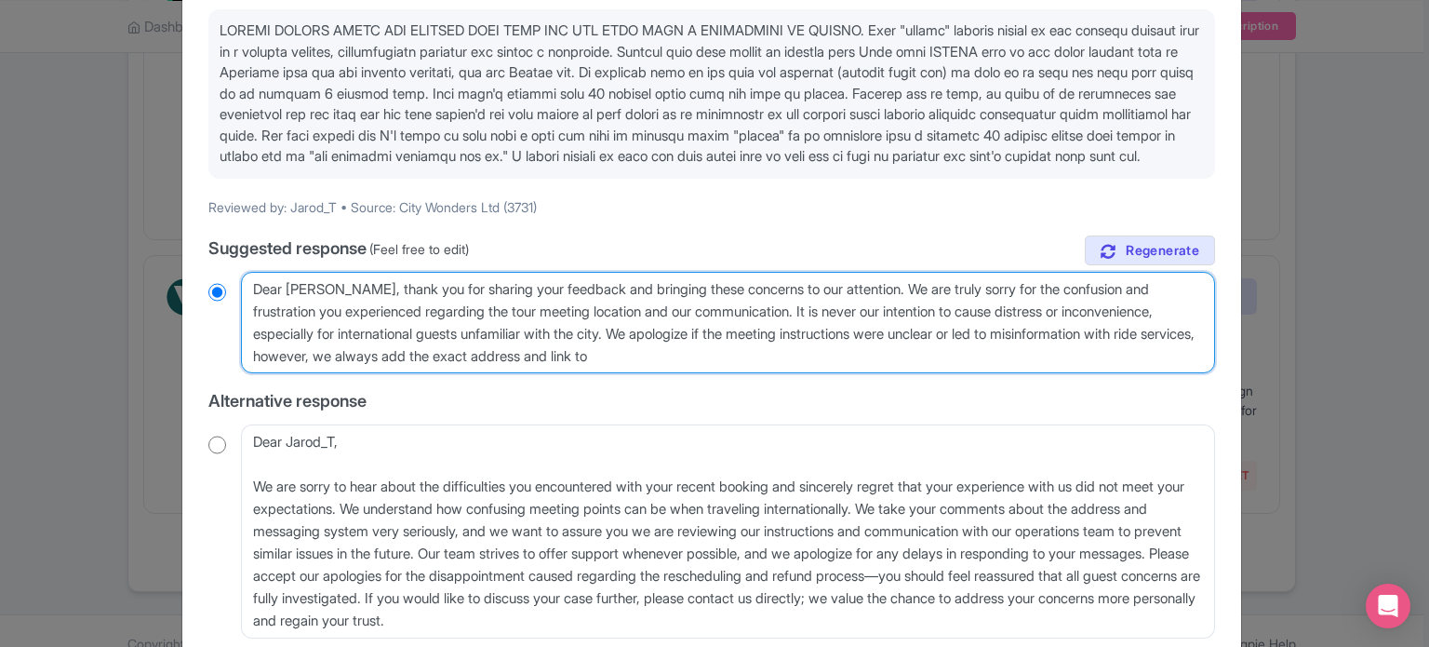
type textarea "Dear Jarod, thank you for sharing your feedback and bringing these concerns to …"
radio input "true"
type textarea "Dear Jarod, thank you for sharing your feedback and bringing these concerns to …"
radio input "true"
type textarea "Dear Jarod, thank you for sharing your feedback and bringing these concerns to …"
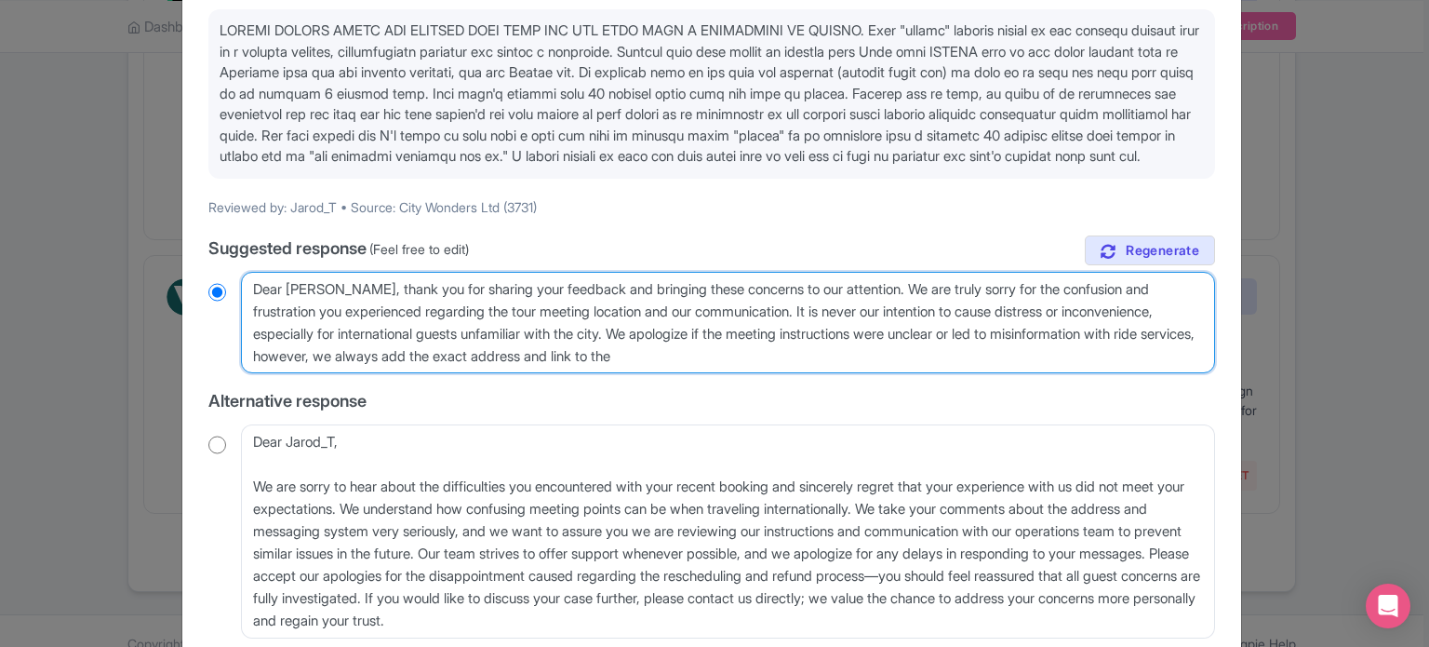
radio input "true"
type textarea "Dear Jarod, thank you for sharing your feedback and bringing these concerns to …"
radio input "true"
type textarea "Dear Jarod, thank you for sharing your feedback and bringing these concerns to …"
radio input "true"
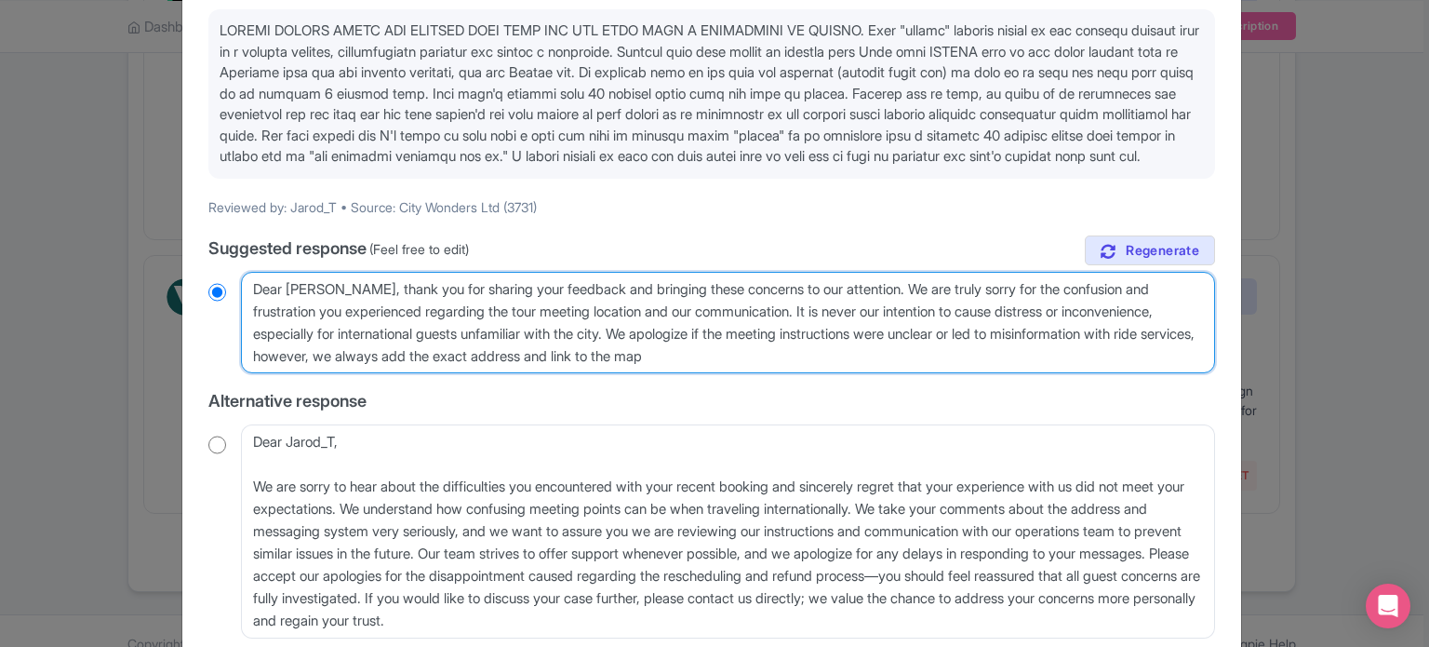
type textarea "Dear Jarod, thank you for sharing your feedback and bringing these concerns to …"
radio input "true"
type textarea "Dear Jarod, thank you for sharing your feedback and bringing these concerns to …"
radio input "true"
type textarea "Dear Jarod, thank you for sharing your feedback and bringing these concerns to …"
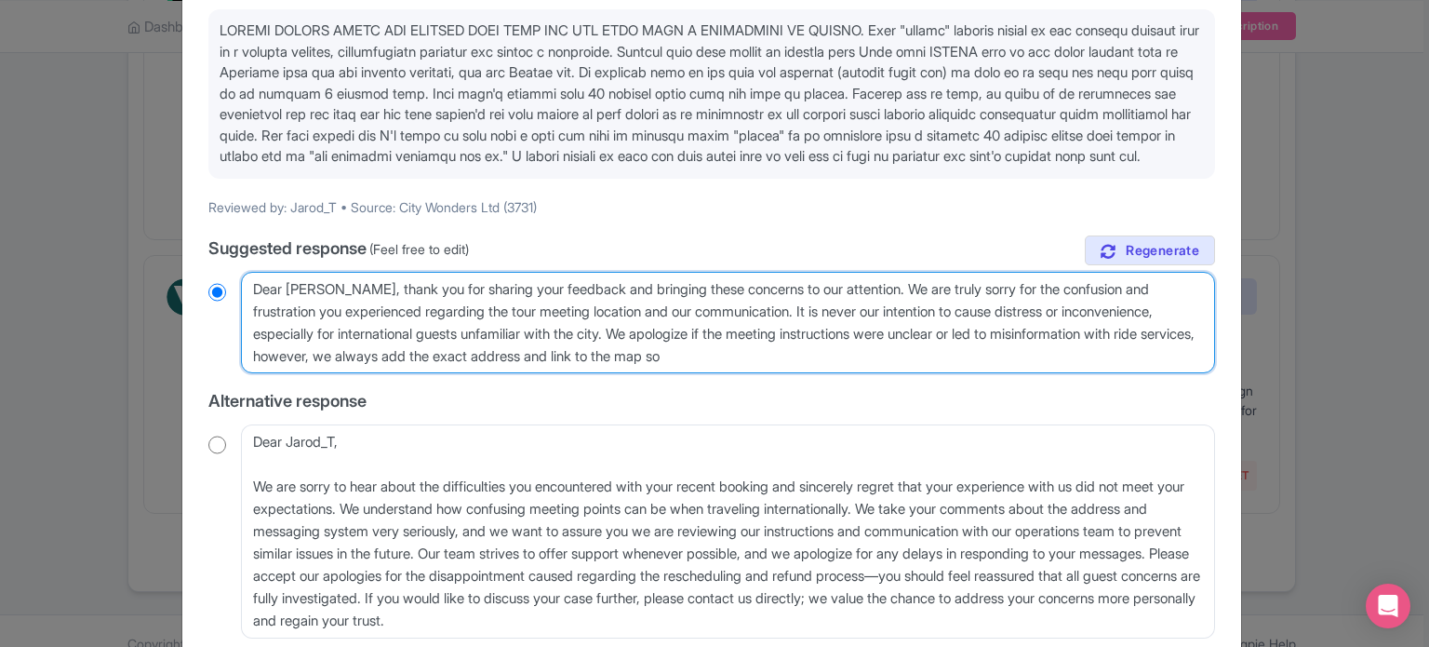
radio input "true"
type textarea "Dear Jarod, thank you for sharing your feedback and bringing these concerns to …"
radio input "true"
type textarea "Dear Jarod, thank you for sharing your feedback and bringing these concerns to …"
radio input "true"
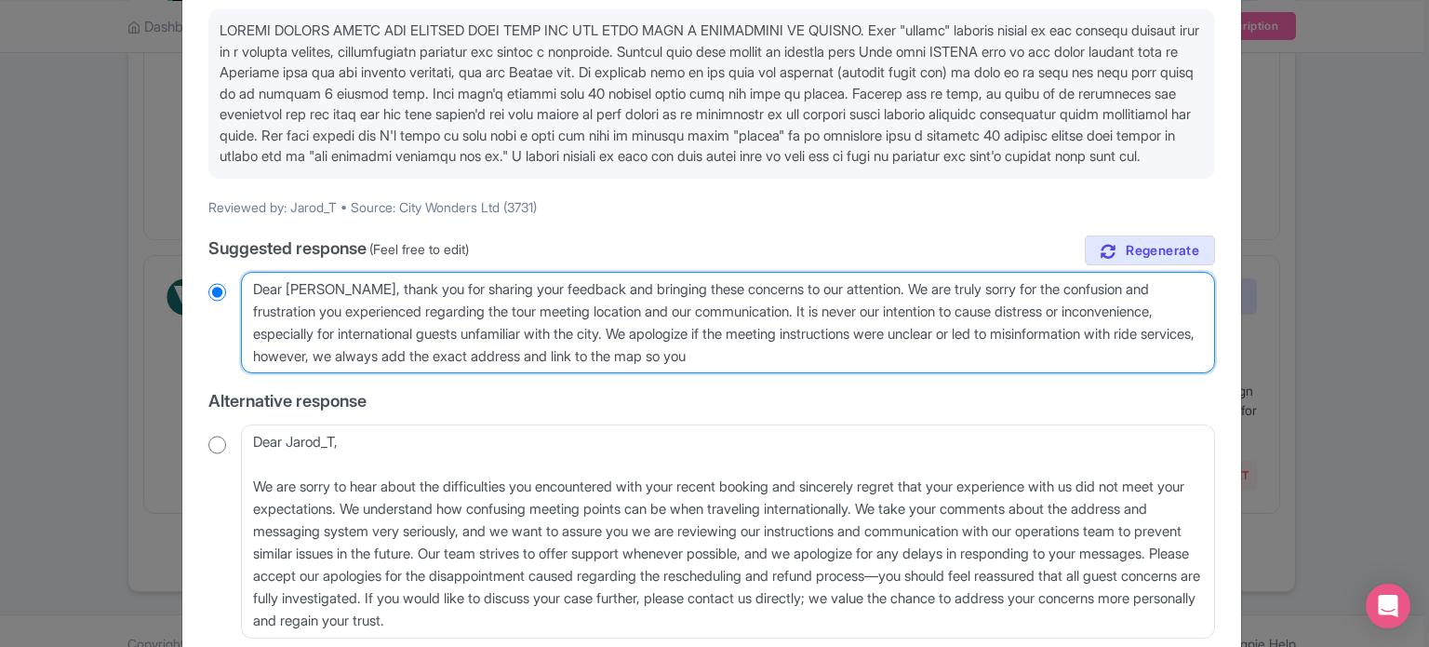
type textarea "Dear Jarod, thank you for sharing your feedback and bringing these concerns to …"
radio input "true"
type textarea "Dear Jarod, thank you for sharing your feedback and bringing these concerns to …"
radio input "true"
type textarea "Dear Jarod, thank you for sharing your feedback and bringing these concerns to …"
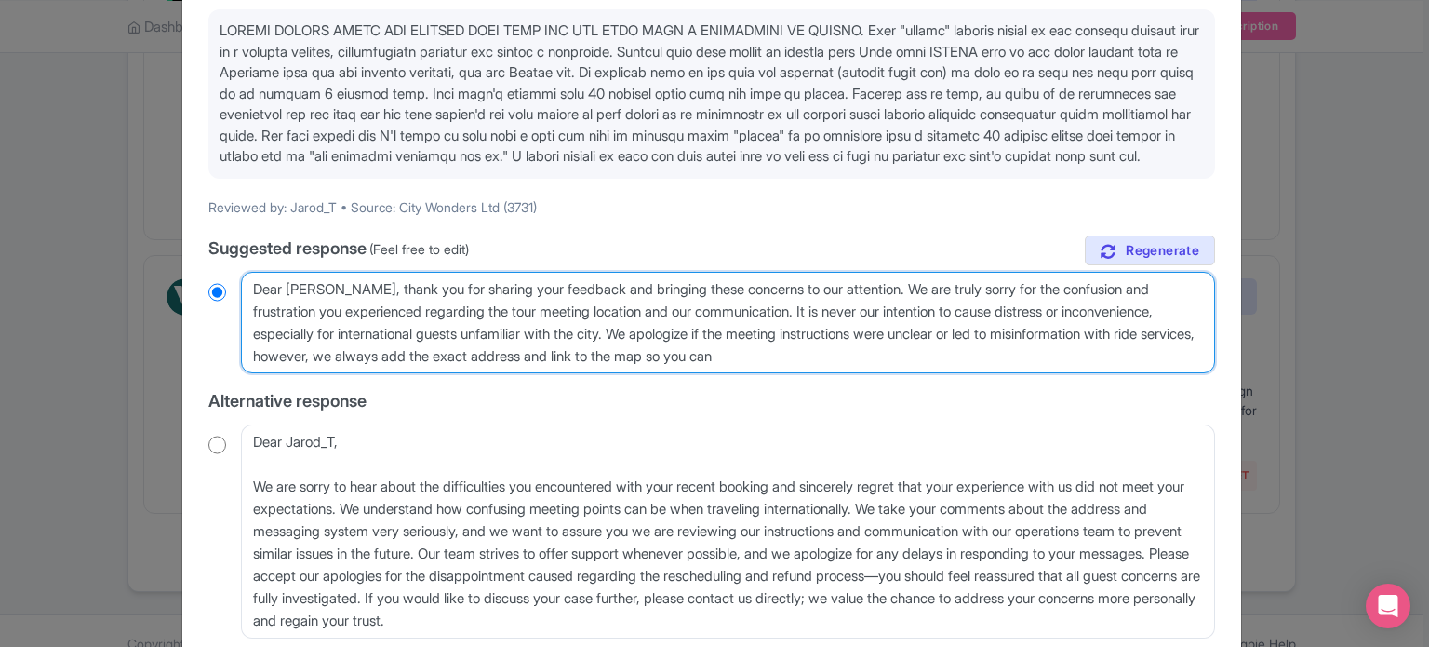
radio input "true"
type textarea "Dear Jarod, thank you for sharing your feedback and bringing these concerns to …"
radio input "true"
type textarea "Dear Jarod, thank you for sharing your feedback and bringing these concerns to …"
radio input "true"
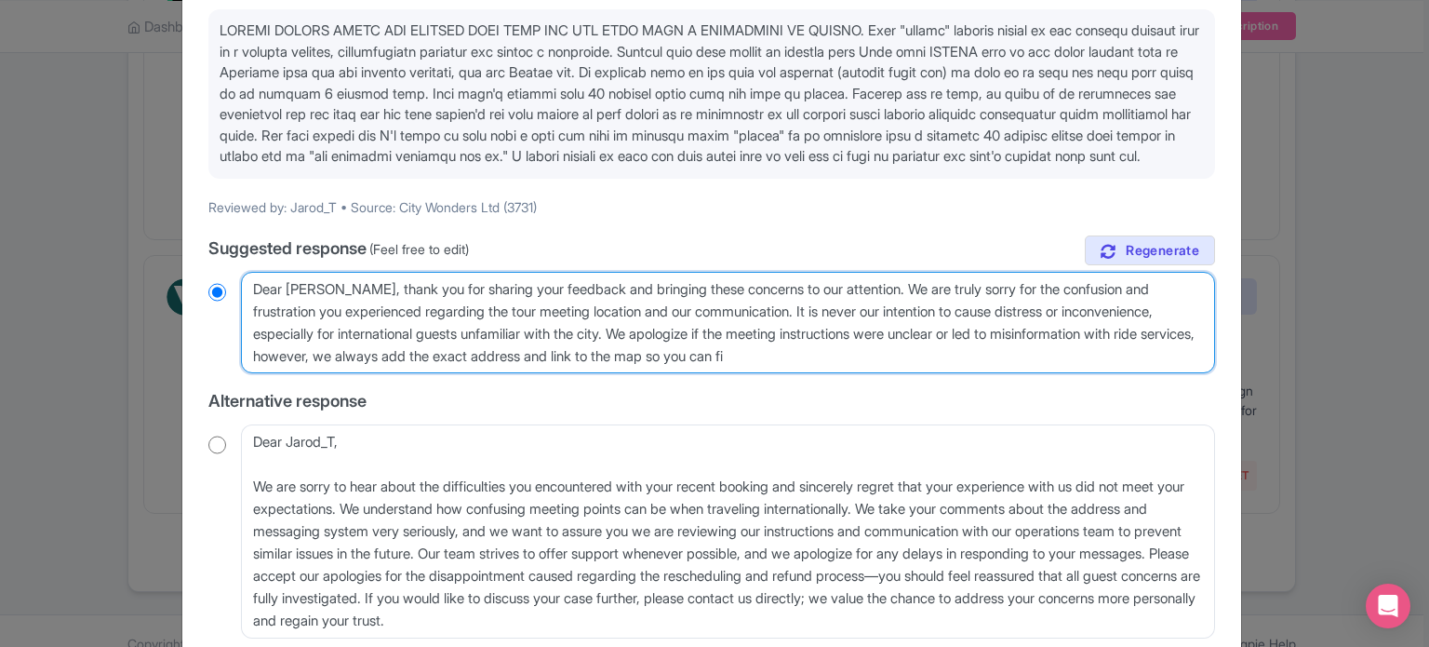
type textarea "Dear Jarod, thank you for sharing your feedback and bringing these concerns to …"
radio input "true"
type textarea "Dear Jarod, thank you for sharing your feedback and bringing these concerns to …"
radio input "true"
type textarea "Dear Jarod, thank you for sharing your feedback and bringing these concerns to …"
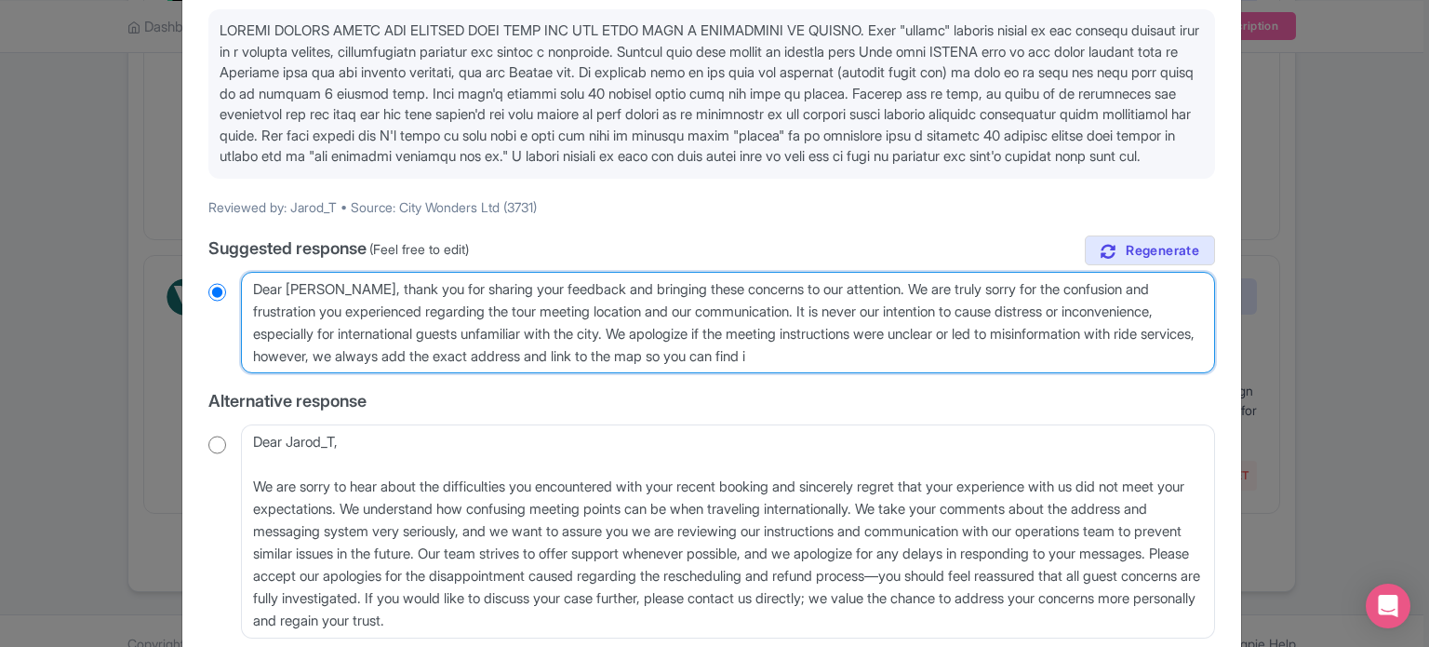
radio input "true"
type textarea "Dear Jarod, thank you for sharing your feedback and bringing these concerns to …"
radio input "true"
type textarea "Dear Jarod, thank you for sharing your feedback and bringing these concerns to …"
radio input "true"
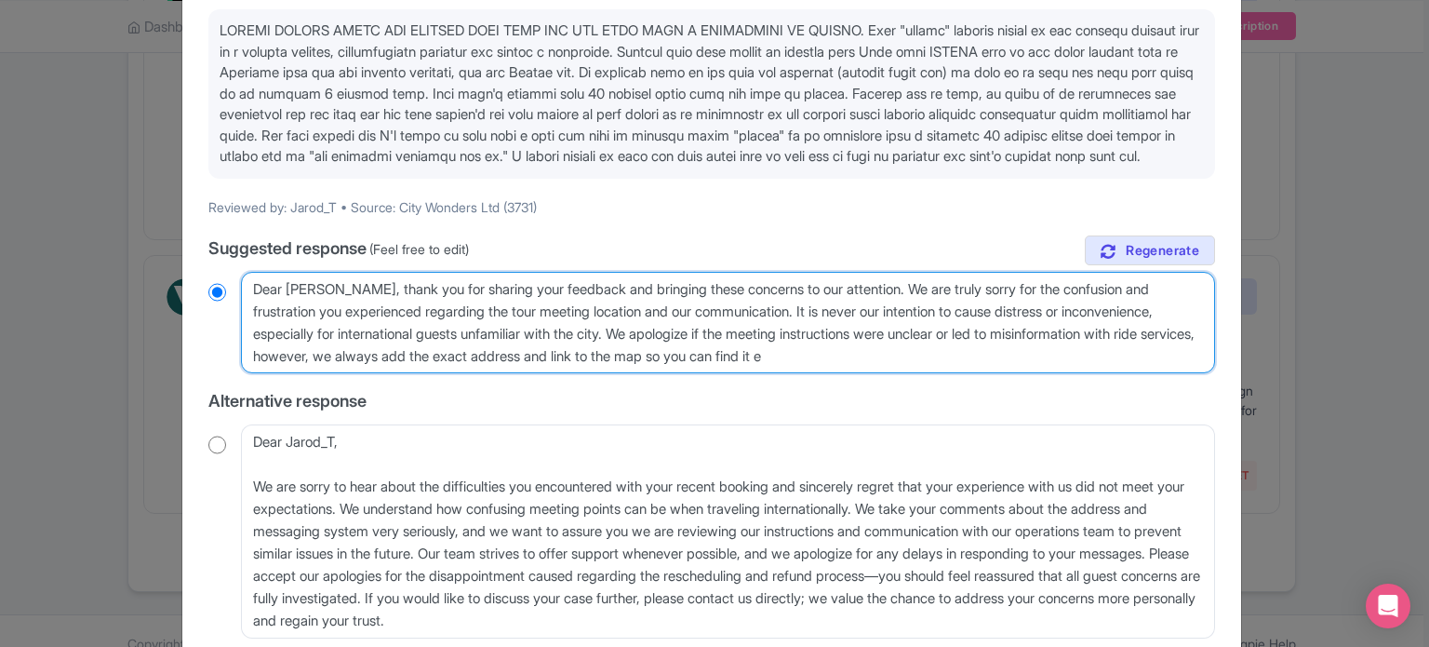
type textarea "Dear Jarod, thank you for sharing your feedback and bringing these concerns to …"
radio input "true"
type textarea "Dear Jarod, thank you for sharing your feedback and bringing these concerns to …"
radio input "true"
type textarea "Dear Jarod, thank you for sharing your feedback and bringing these concerns to …"
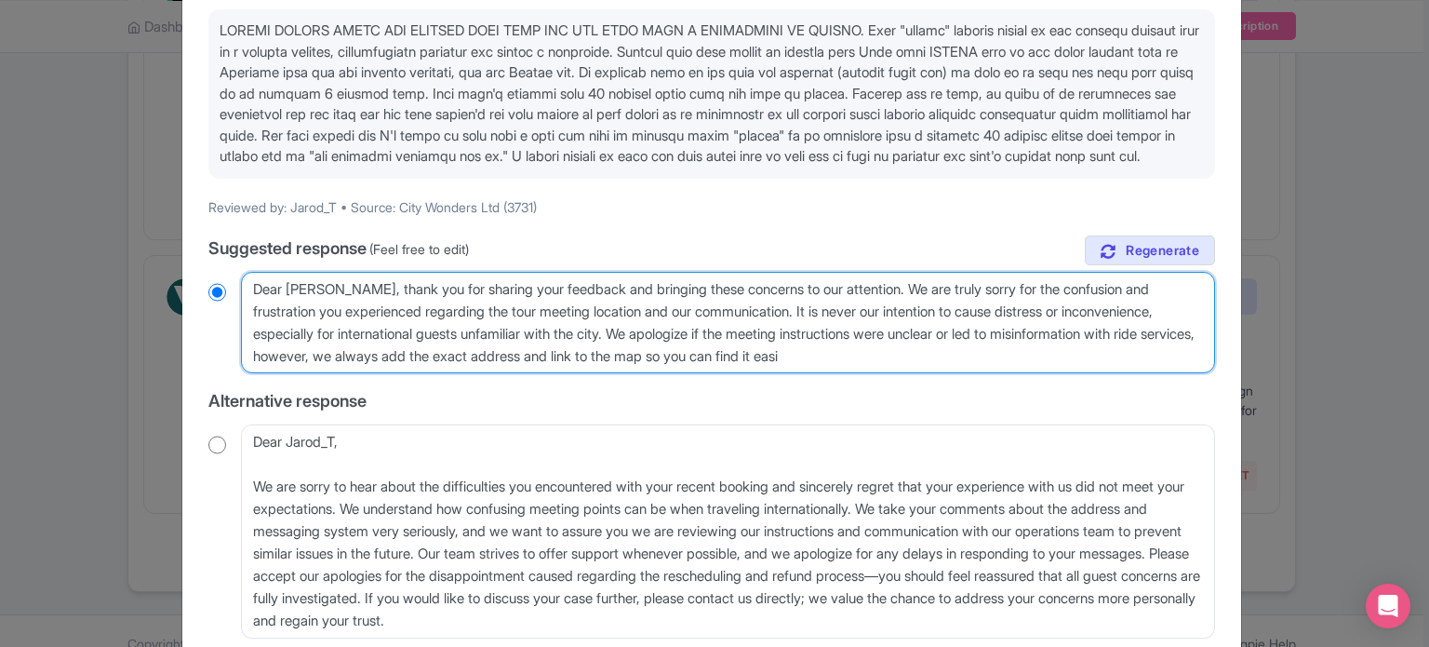
radio input "true"
type textarea "Dear Jarod, thank you for sharing your feedback and bringing these concerns to …"
radio input "true"
type textarea "Dear Jarod, thank you for sharing your feedback and bringing these concerns to …"
radio input "true"
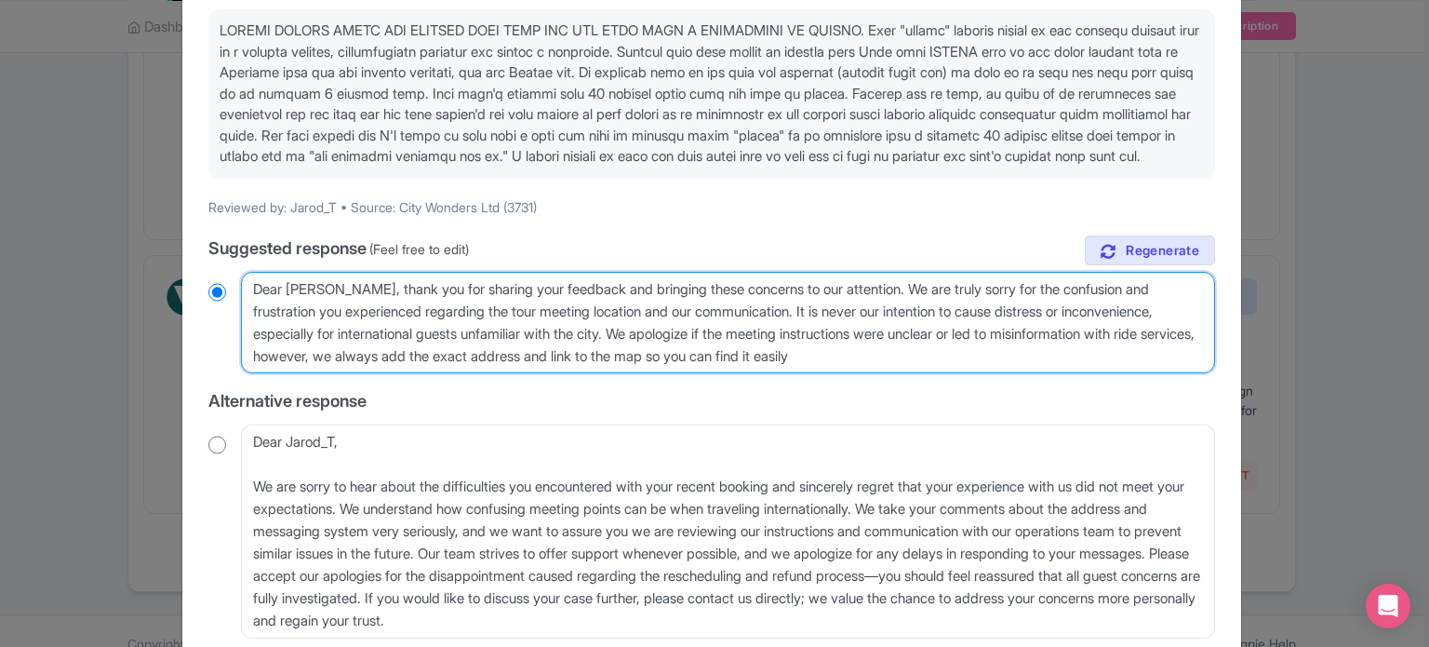
type textarea "Dear Jarod, thank you for sharing your feedback and bringing these concerns to …"
radio input "true"
type textarea "Dear Jarod, thank you for sharing your feedback and bringing these concerns to …"
radio input "true"
type textarea "Dear Jarod, thank you for sharing your feedback and bringing these concerns to …"
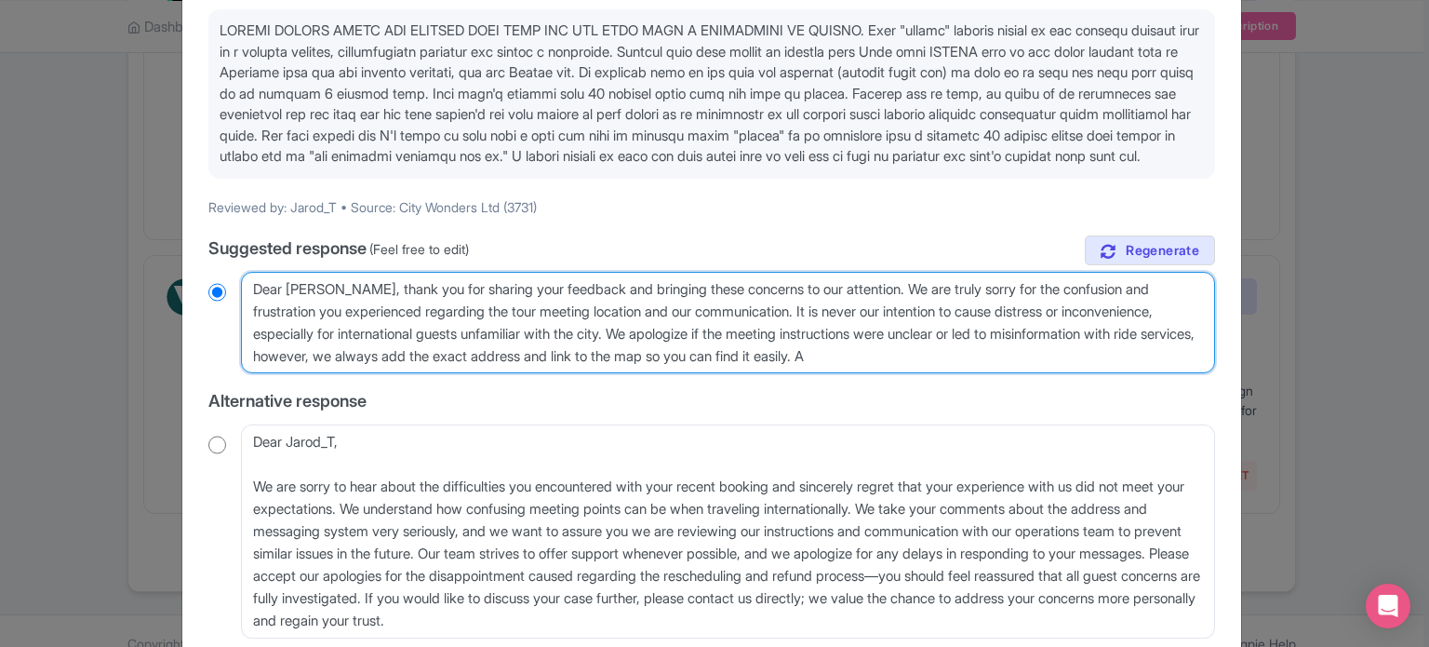
radio input "true"
type textarea "Dear Jarod, thank you for sharing your feedback and bringing these concerns to …"
radio input "true"
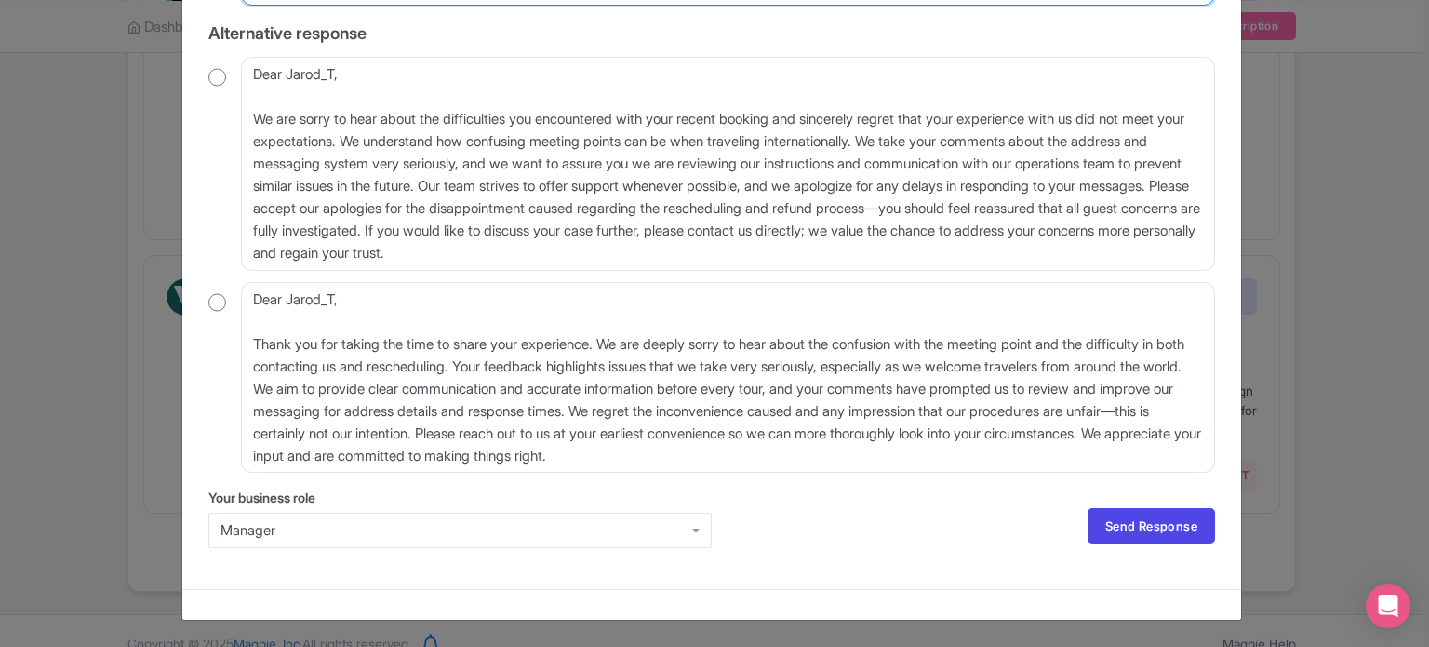
scroll to position [618, 0]
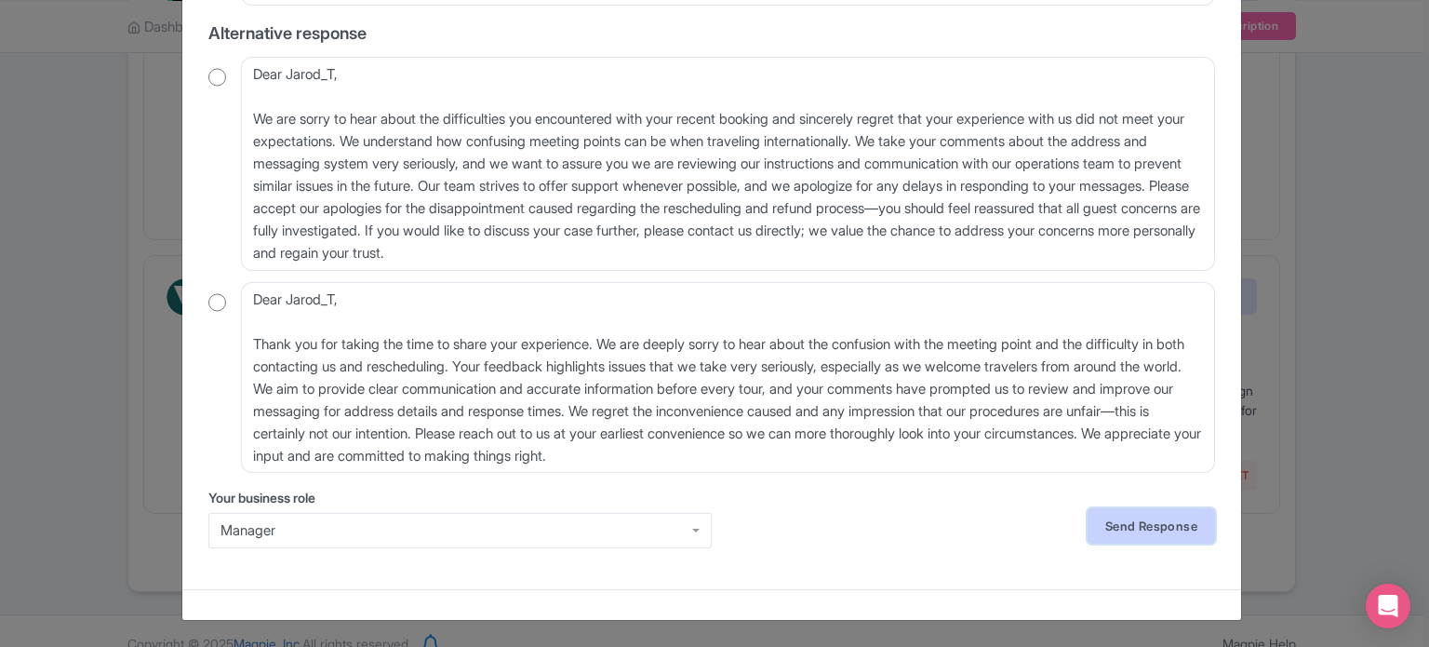
click at [1156, 526] on link "Send Response" at bounding box center [1151, 525] width 127 height 35
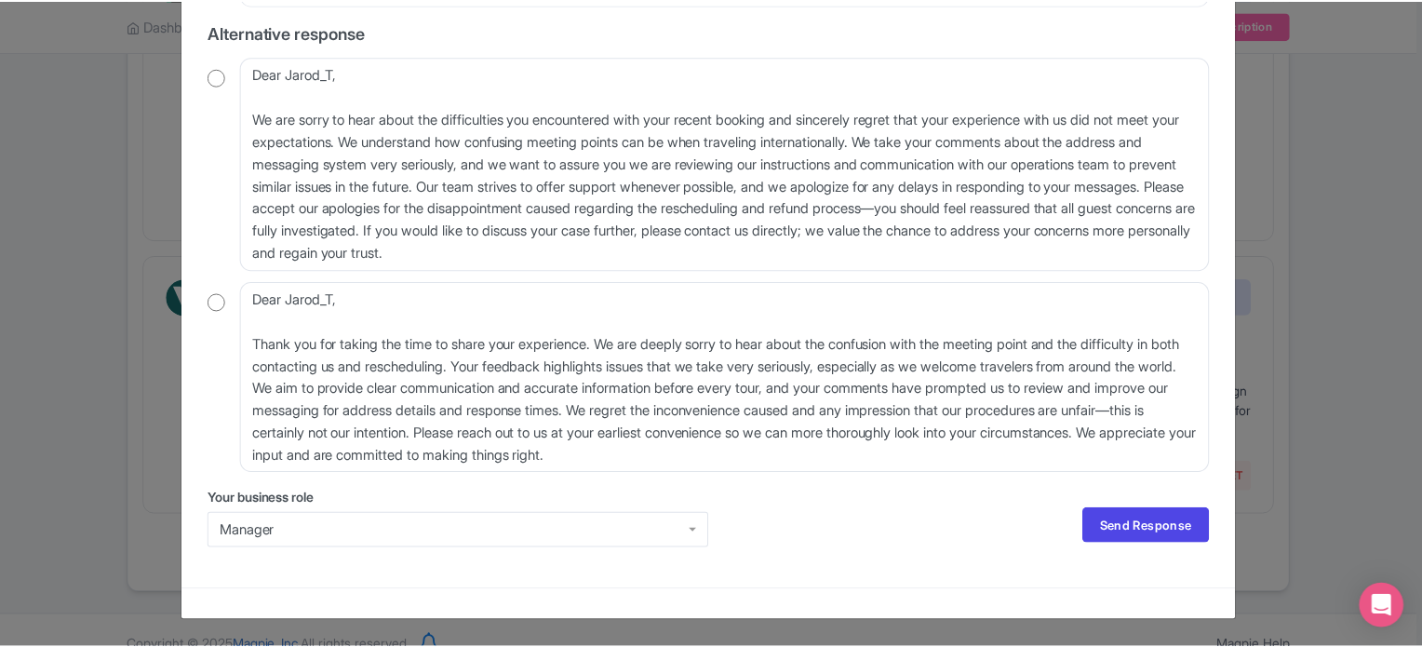
scroll to position [0, 0]
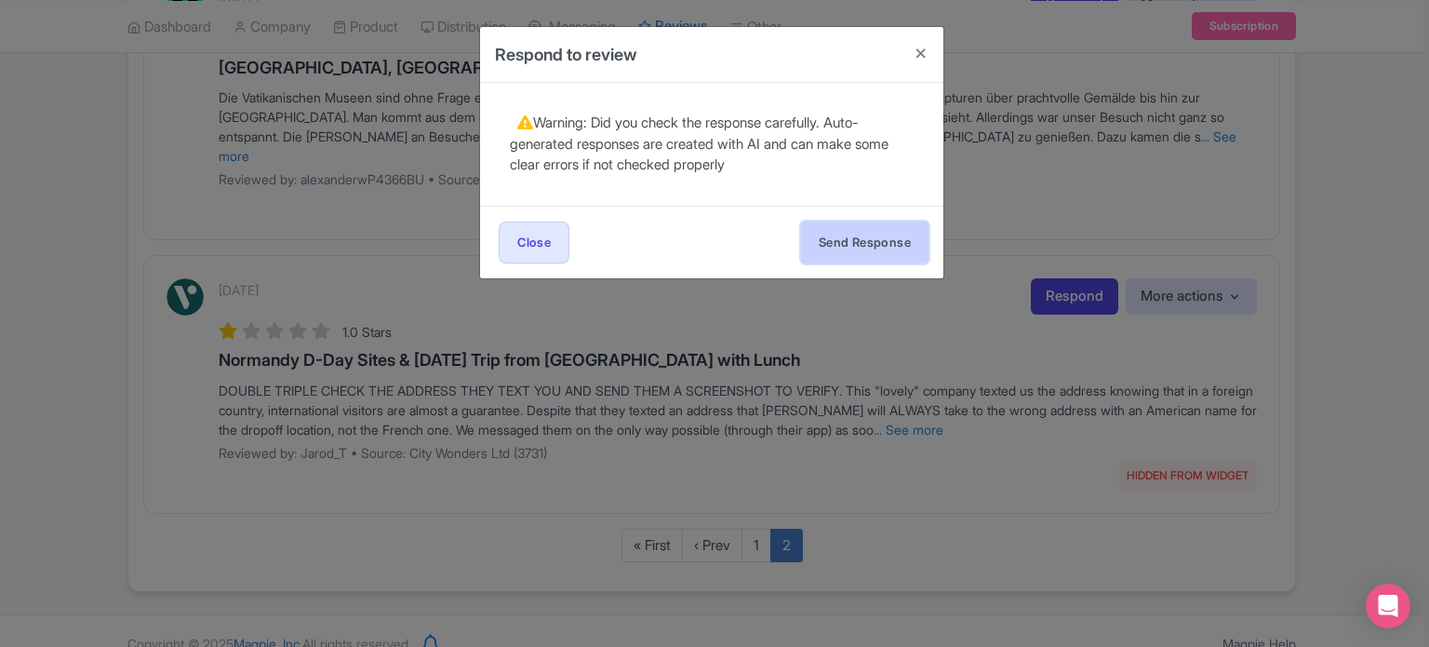
click at [871, 224] on button "Send Response" at bounding box center [864, 242] width 127 height 42
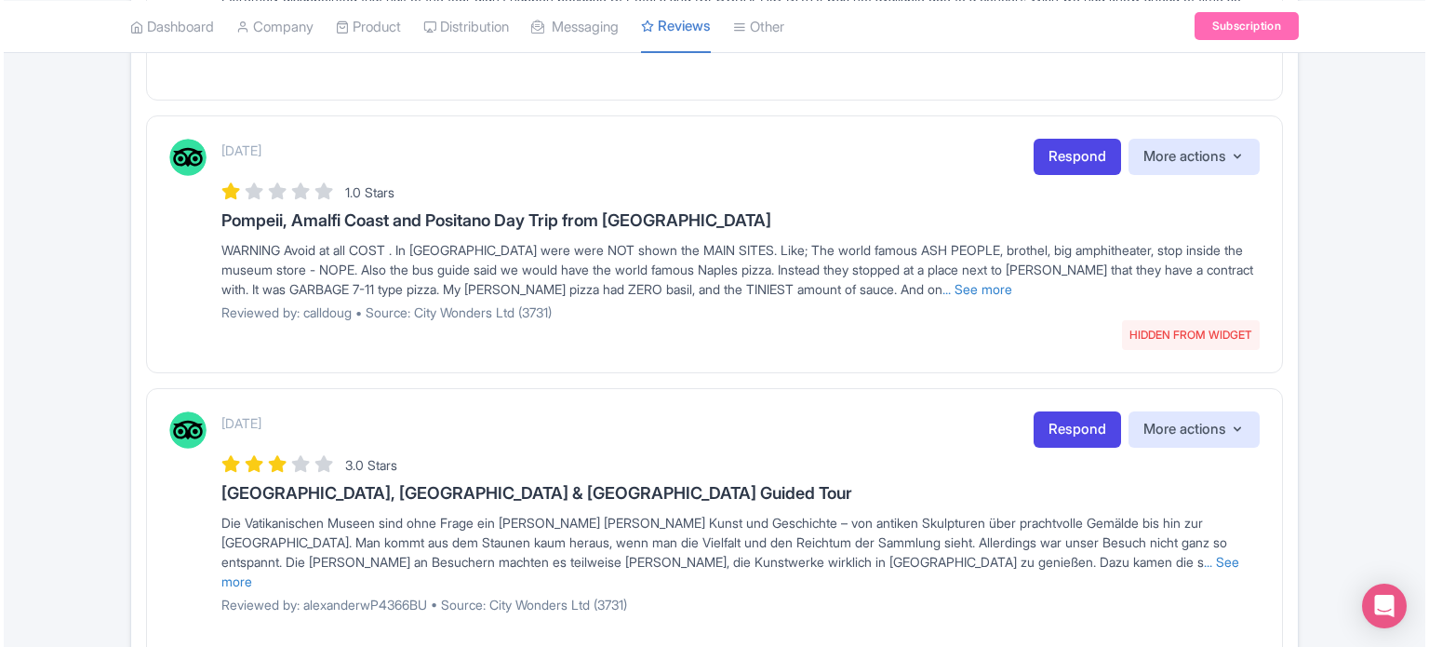
scroll to position [1242, 0]
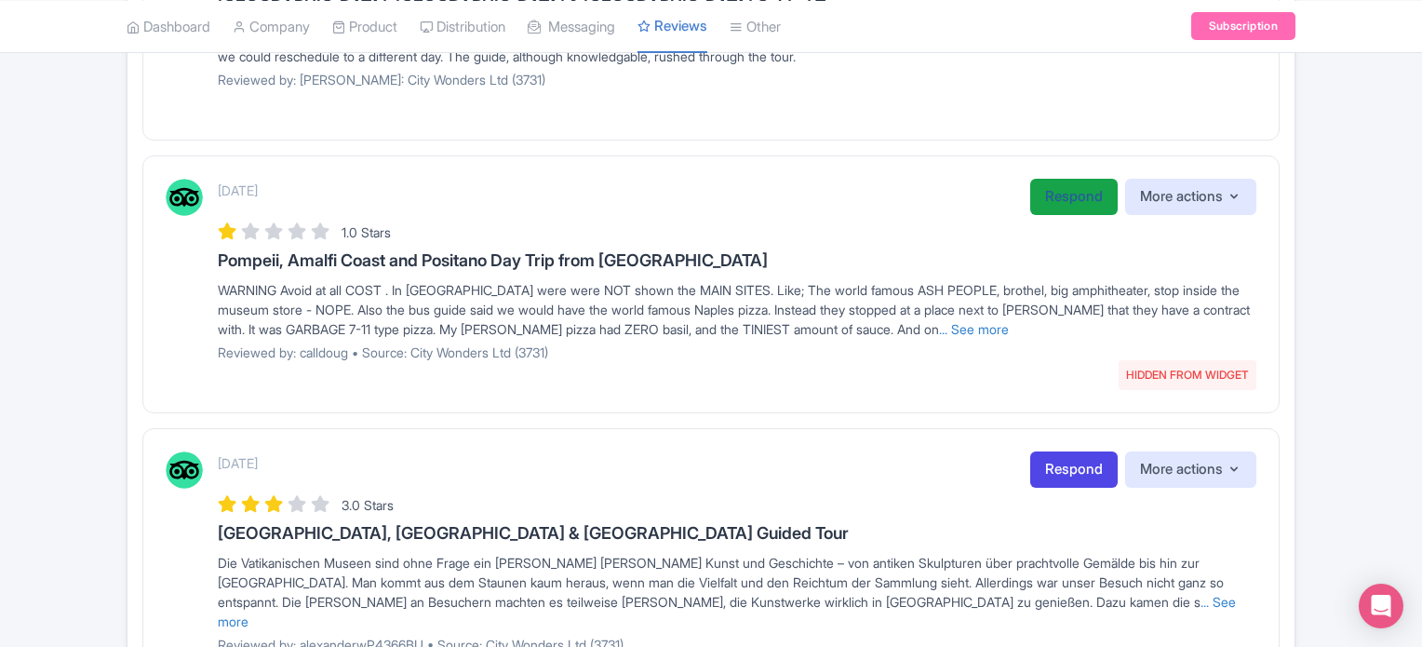
click at [1057, 202] on link "Respond" at bounding box center [1073, 197] width 87 height 36
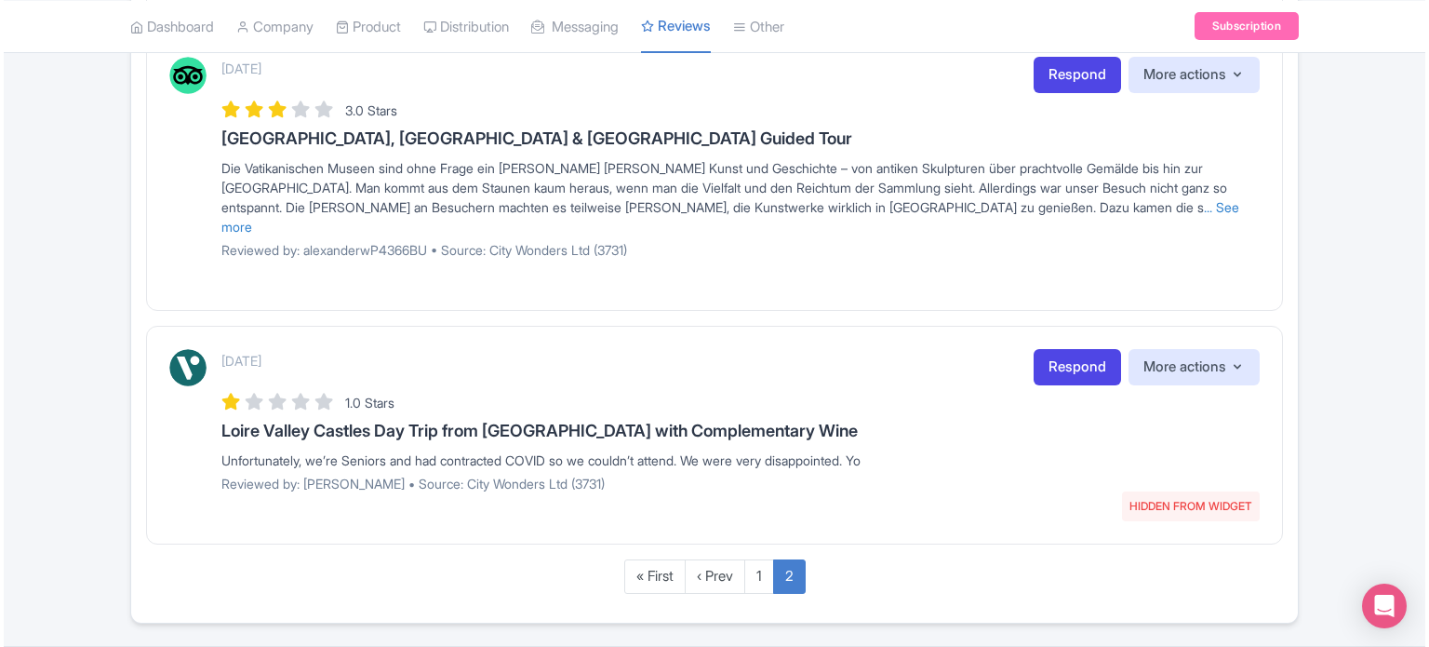
scroll to position [1435, 0]
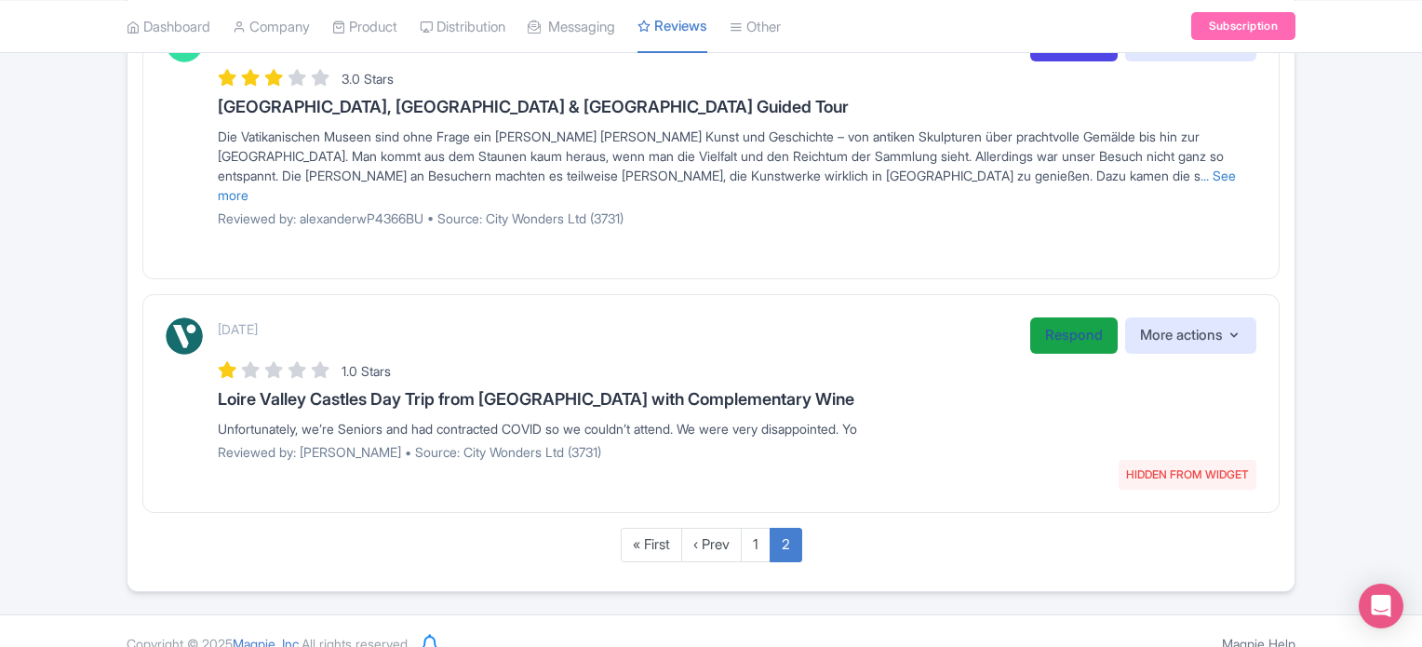
click at [1051, 317] on link "Respond" at bounding box center [1073, 335] width 87 height 36
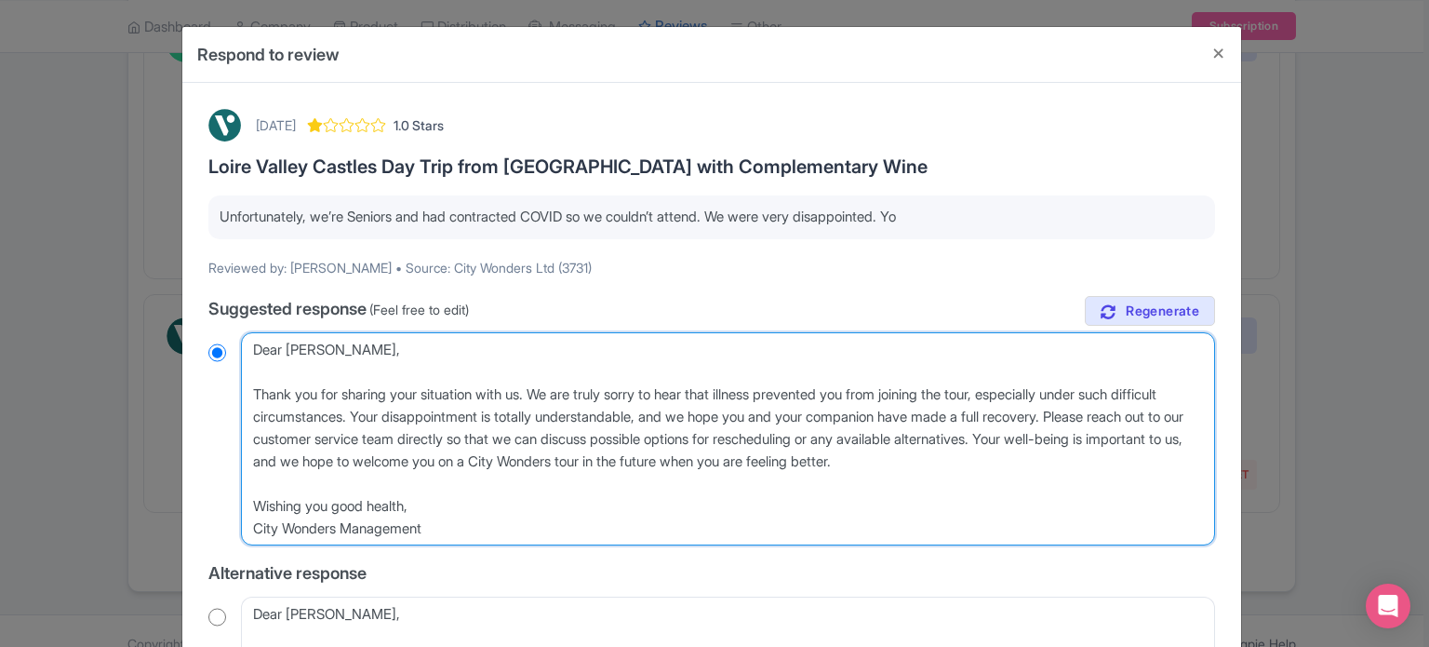
click at [261, 386] on textarea "Dear Sonja_g, Thank you for sharing your situation with us. We are truly sorry …" at bounding box center [728, 439] width 974 height 214
type textarea "Dear Sonja_g, hank you for sharing your situation with us. We are truly sorry t…"
radio input "true"
type textarea "Dear Sonja_g, hank you for sharing your situation with us. We are truly sorry t…"
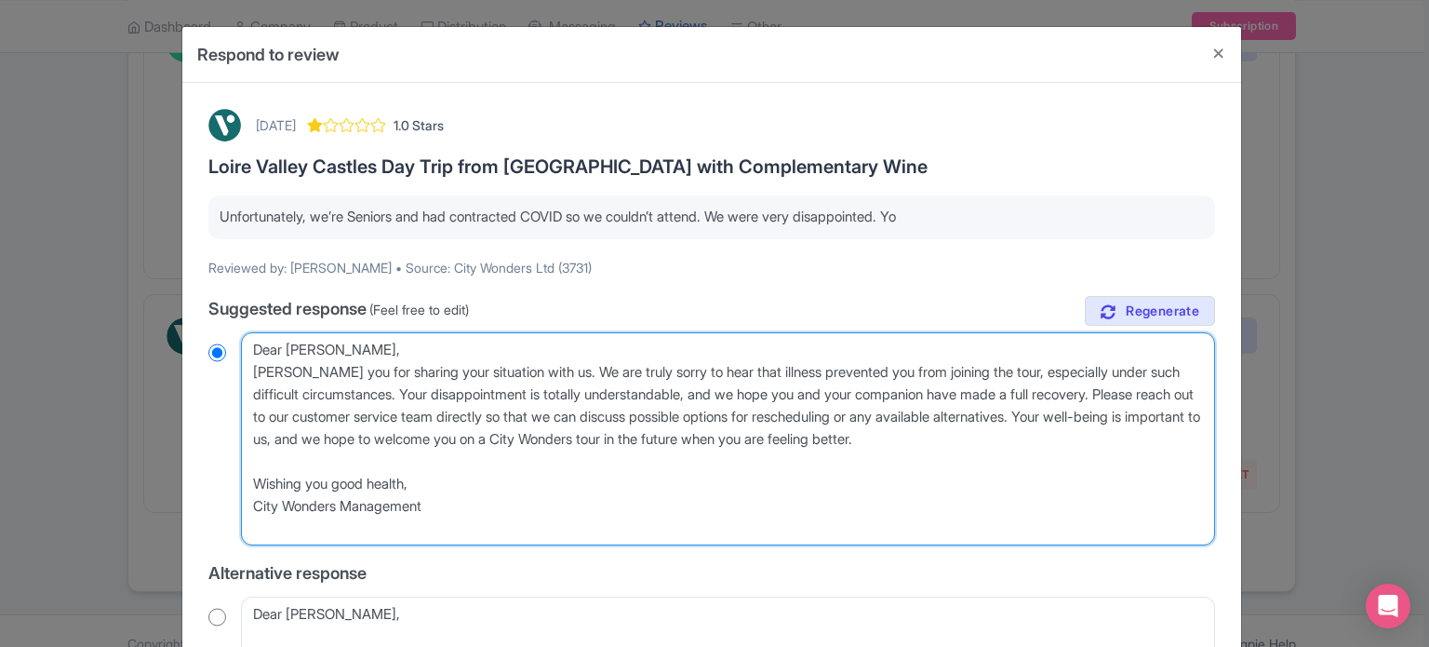
radio input "true"
type textarea "Dear Sonja_g, hank you for sharing your situation with us. We are truly sorry t…"
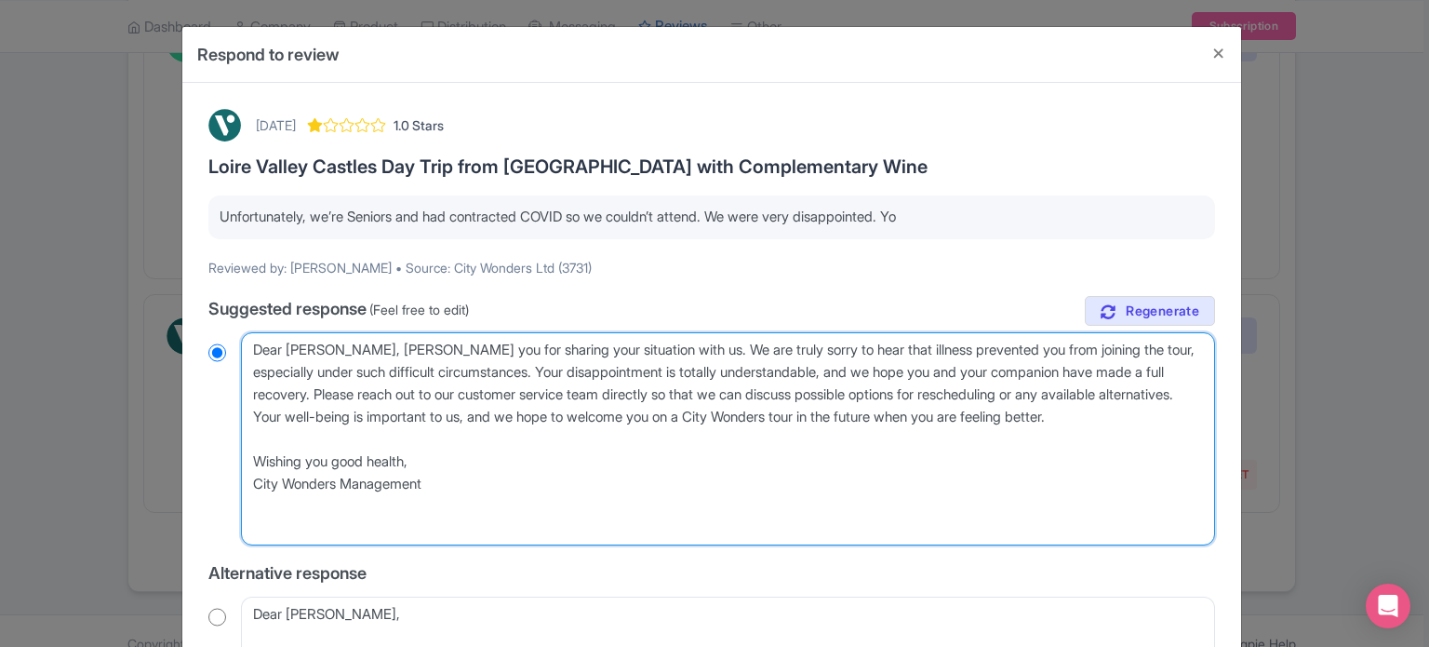
radio input "true"
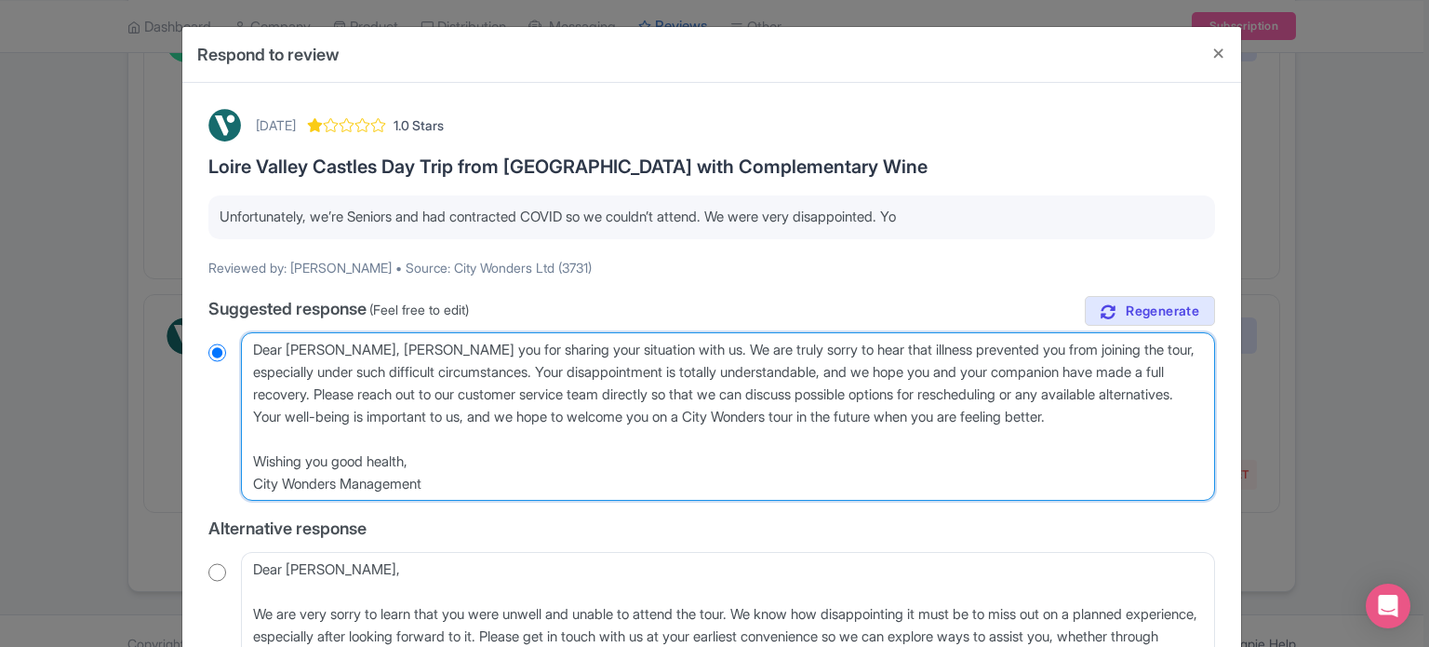
type textarea "Dear Sonja_g,hank you for sharing your situation with us. We are truly sorry to…"
radio input "true"
type textarea "Dear Sonja_ghank you for sharing your situation with us. We are truly sorry to …"
radio input "true"
type textarea "Dear Sonja_hank you for sharing your situation with us. We are truly sorry to h…"
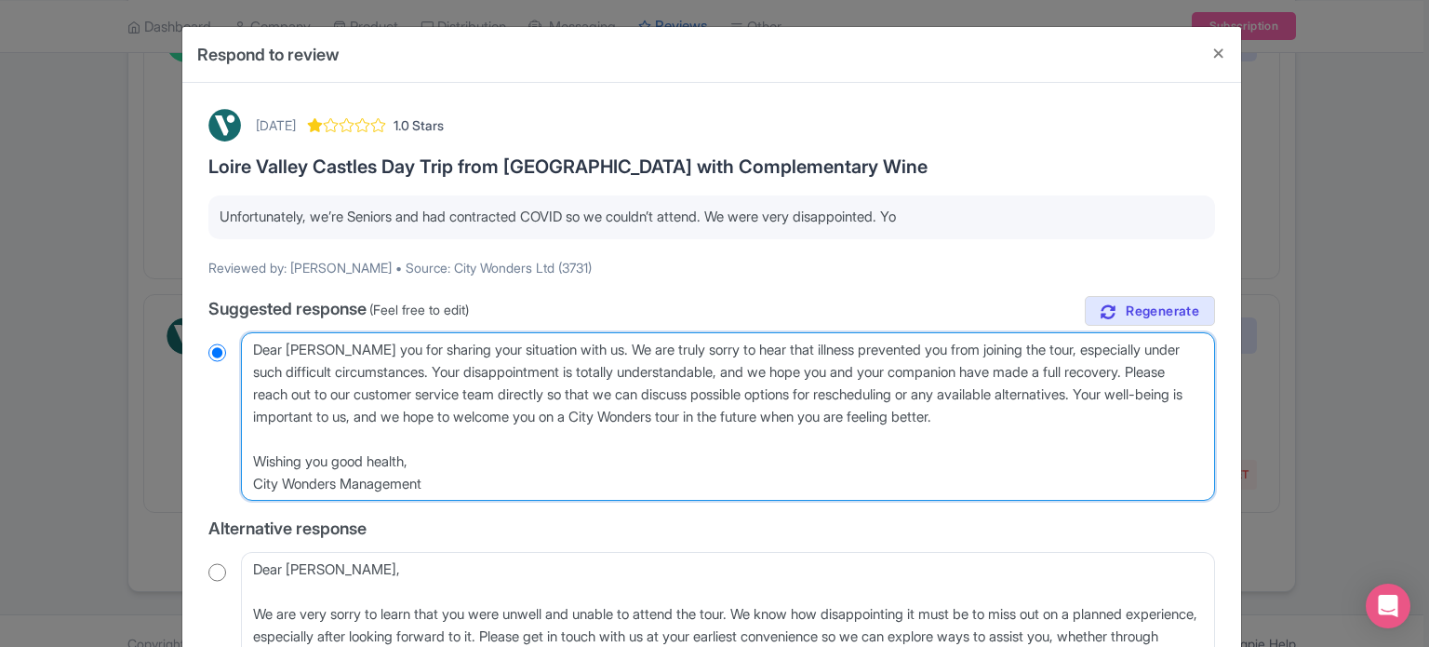
radio input "true"
type textarea "Dear Sonjahank you for sharing your situation with us. We are truly sorry to he…"
radio input "true"
type textarea "Dear Sonja,hank you for sharing your situation with us. We are truly sorry to h…"
radio input "true"
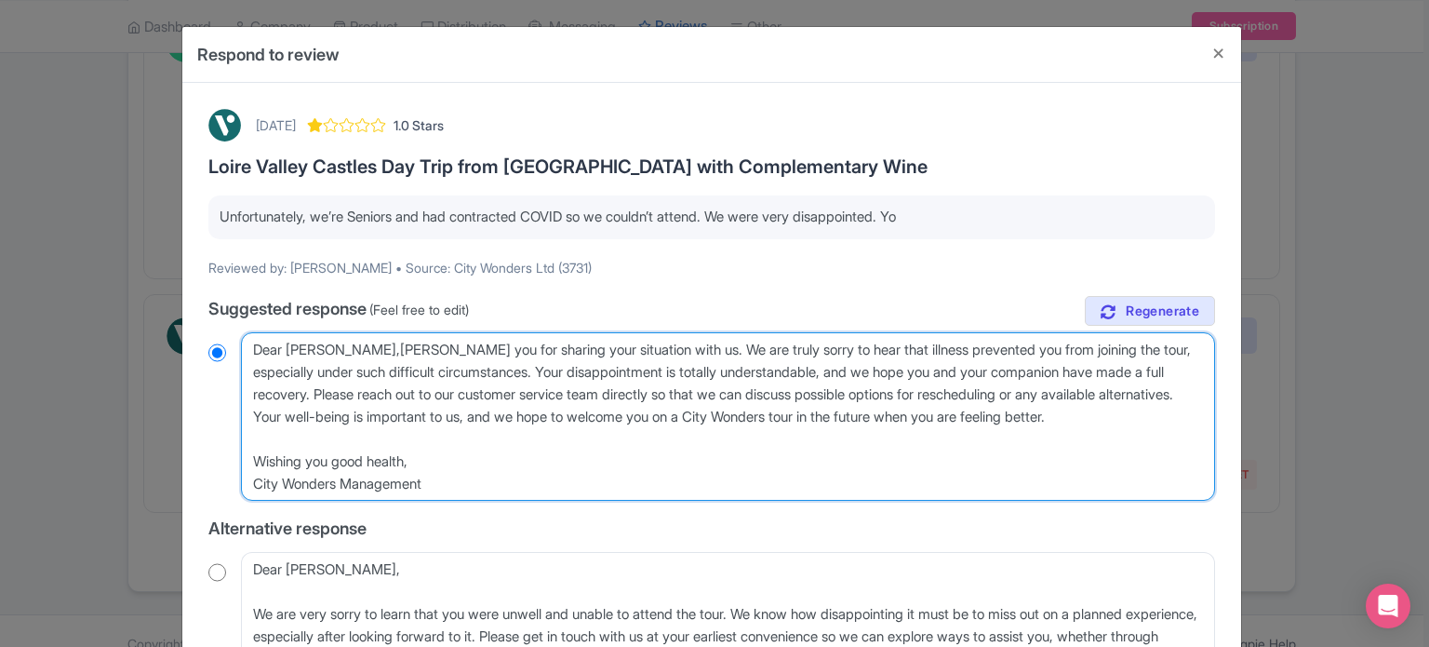
type textarea "Dear Sonja, hank you for sharing your situation with us. We are truly sorry to …"
radio input "true"
type textarea "Dear Sonja, thank you for sharing your situation with us. We are truly sorry to…"
radio input "true"
drag, startPoint x: 318, startPoint y: 392, endPoint x: 333, endPoint y: 410, distance: 23.8
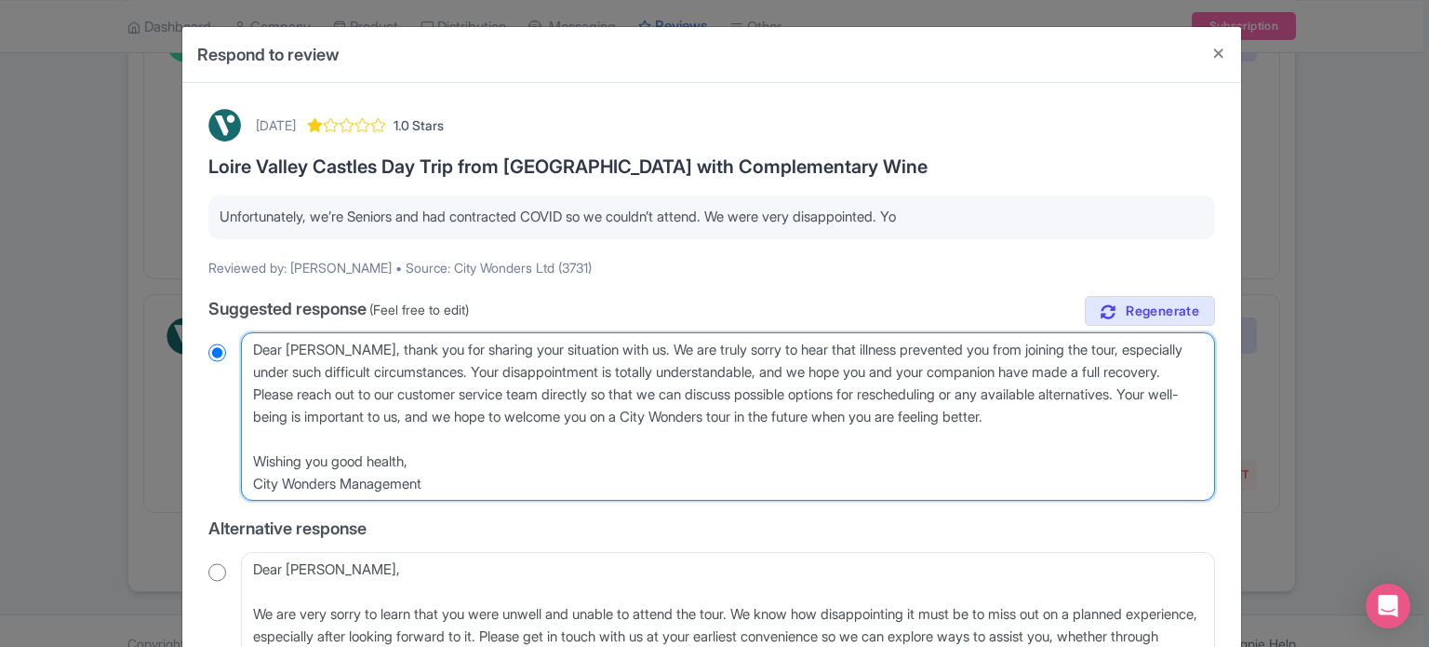
click at [333, 410] on textarea "Dear Sonja_g, Thank you for sharing your situation with us. We are truly sorry …" at bounding box center [728, 416] width 974 height 169
type textarea "Dear Sonja, thank you for sharing your situation with us. We are truly sorry to…"
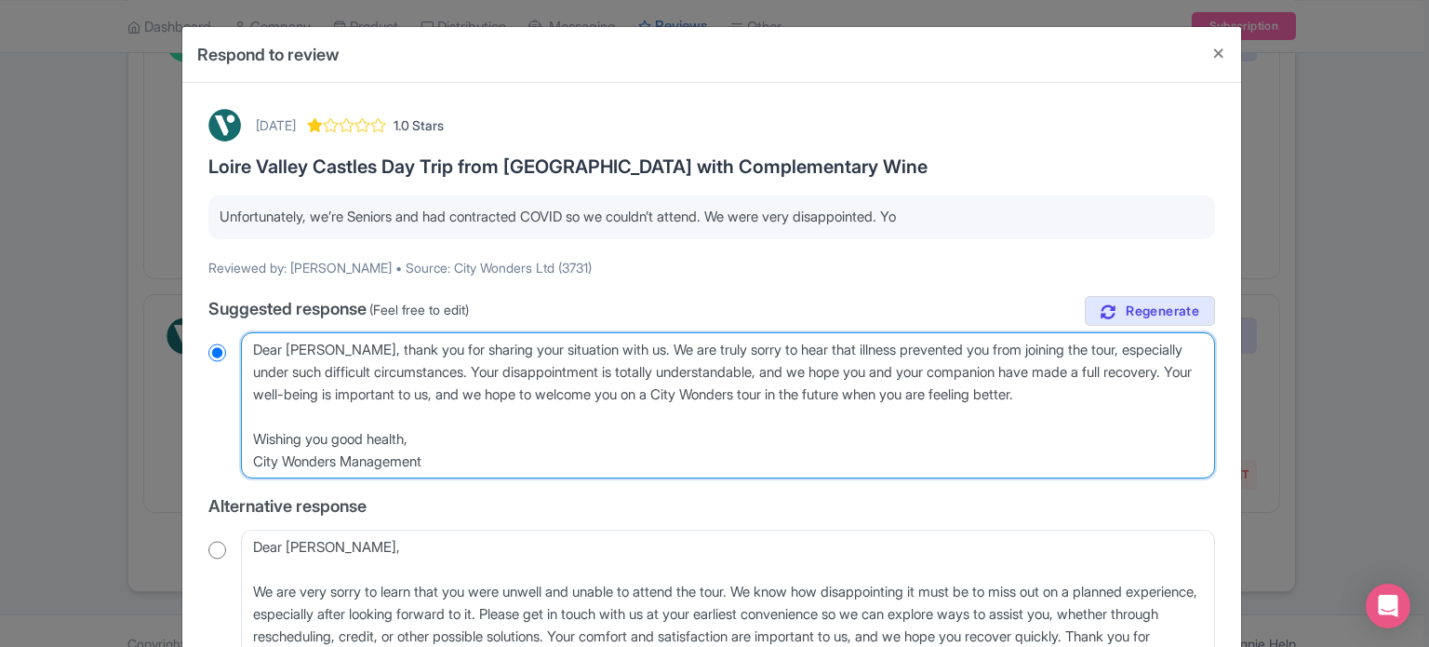
radio input "true"
drag, startPoint x: 461, startPoint y: 457, endPoint x: 257, endPoint y: 429, distance: 205.7
click at [257, 429] on textarea "Dear Sonja_g, Thank you for sharing your situation with us. We are truly sorry …" at bounding box center [728, 405] width 974 height 147
type textarea "Dear Sonja, thank you for sharing your situation with us. We are truly sorry to…"
radio input "true"
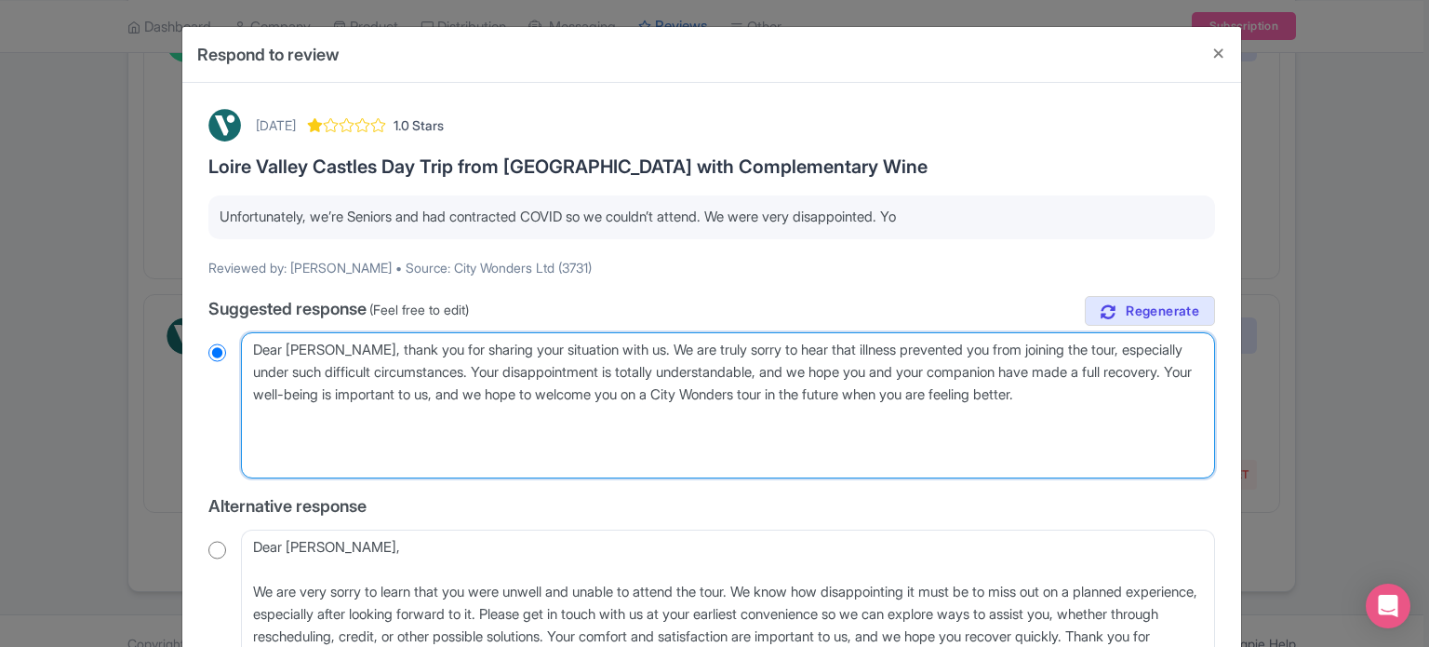
type textarea "Dear [PERSON_NAME], thank you for sharing your situation with us. We are truly …"
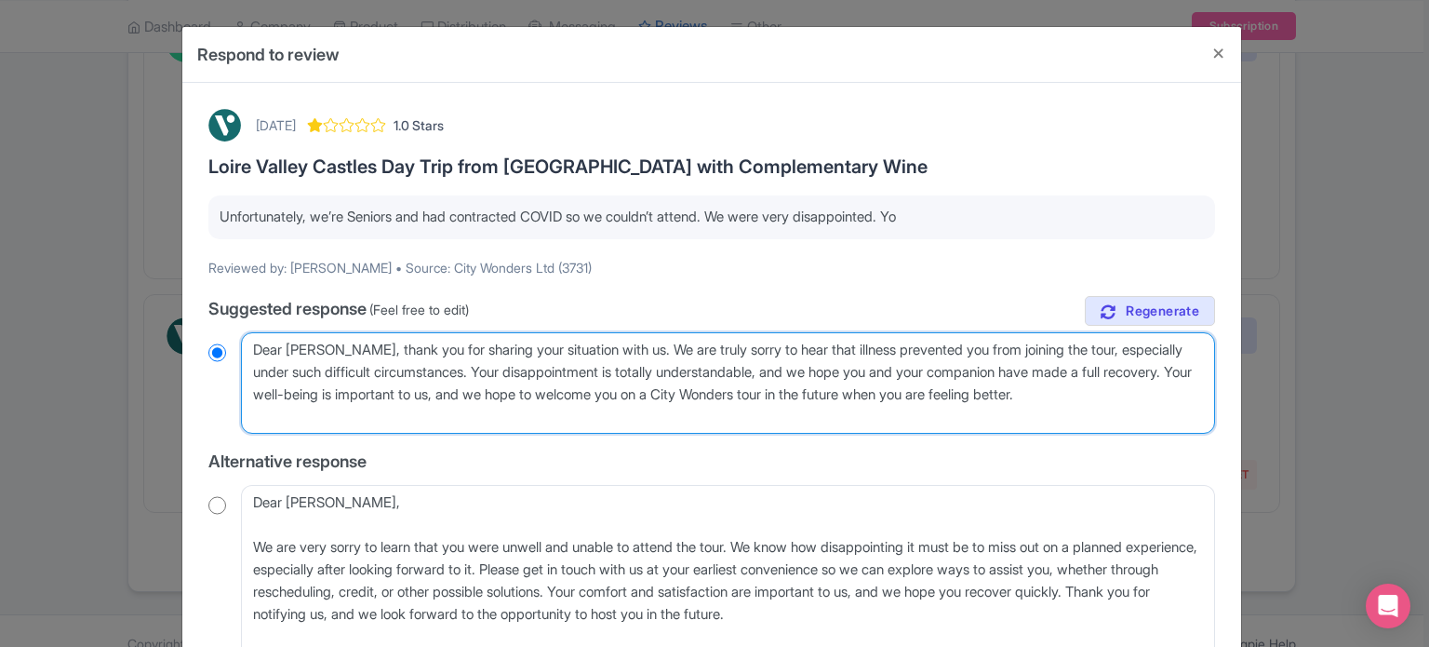
radio input "true"
type textarea "Dear [PERSON_NAME], thank you for sharing your situation with us. We are truly …"
radio input "true"
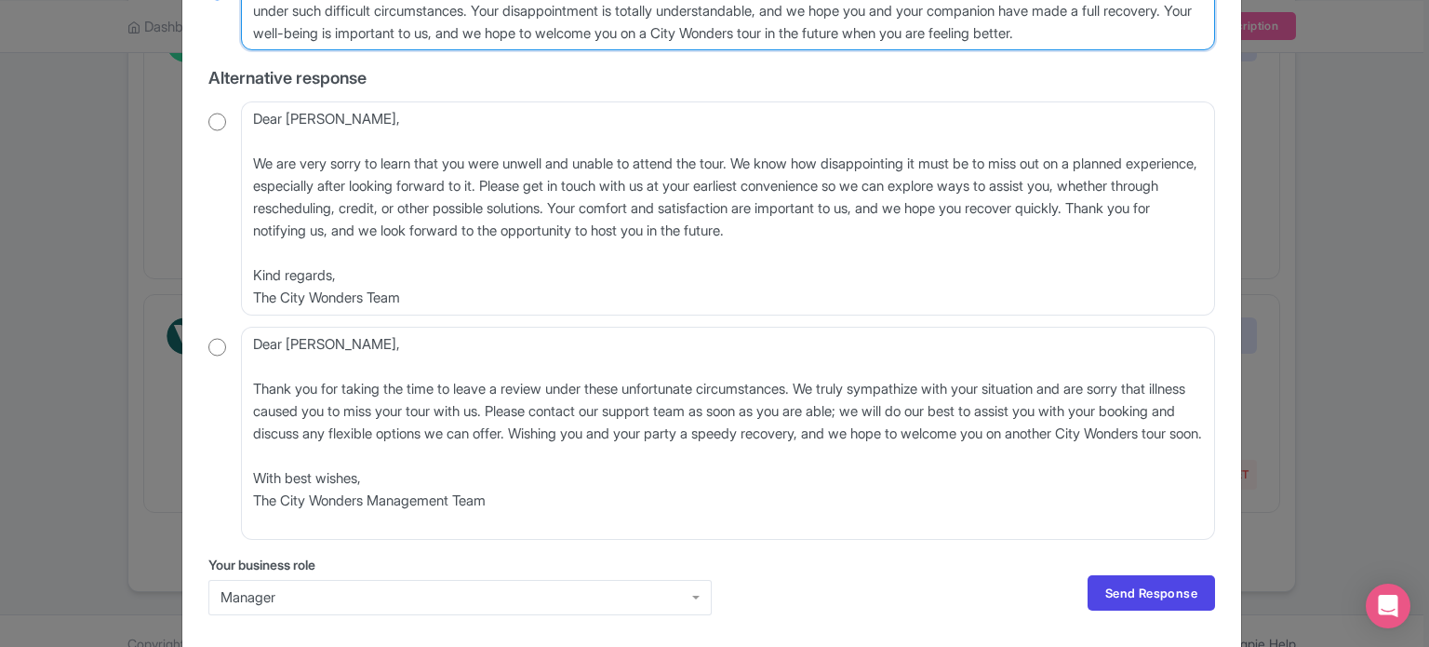
scroll to position [427, 0]
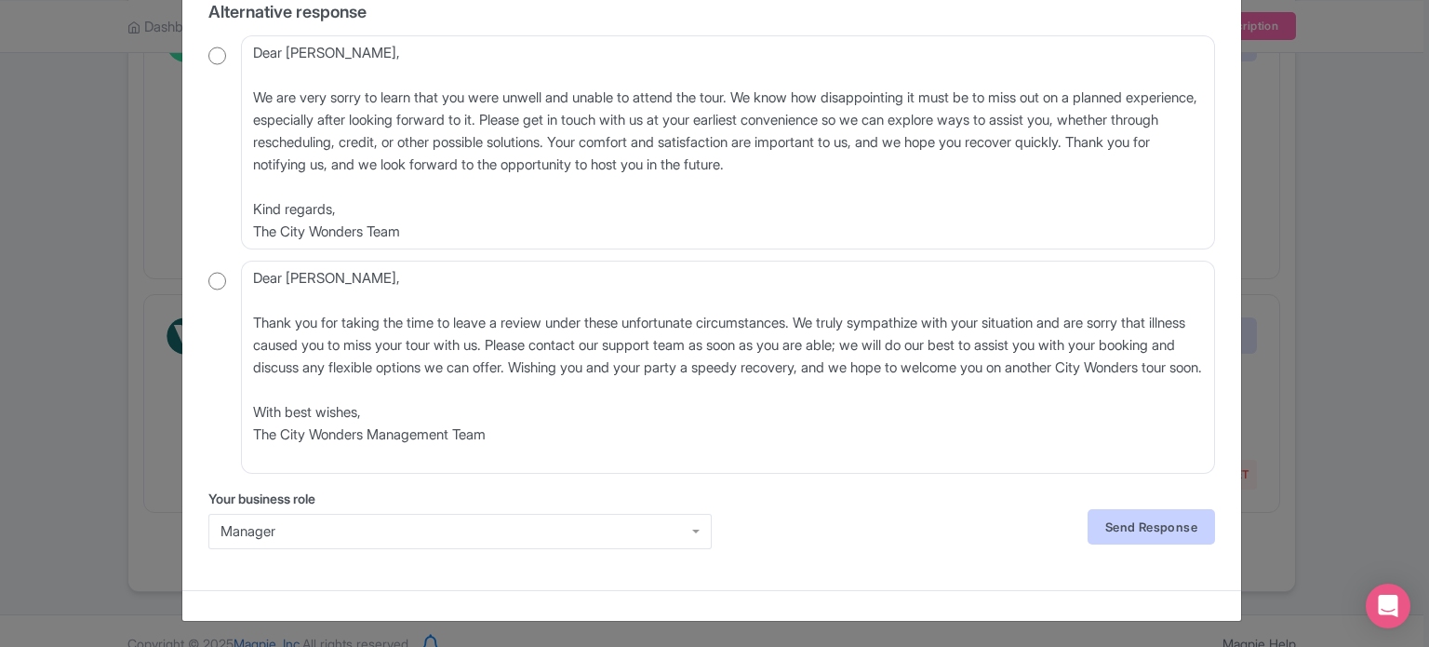
type textarea "Dear [PERSON_NAME], thank you for sharing your situation with us. We are truly …"
click at [1129, 511] on link "Send Response" at bounding box center [1151, 526] width 127 height 35
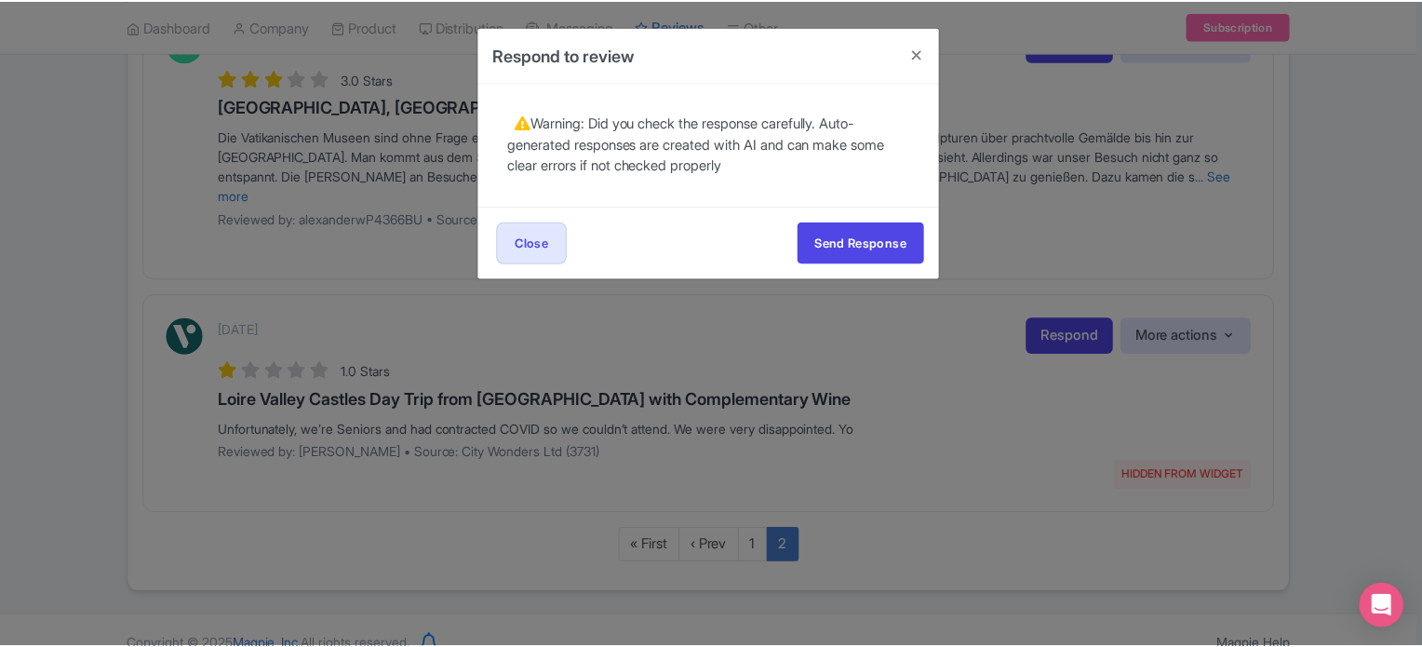
scroll to position [0, 0]
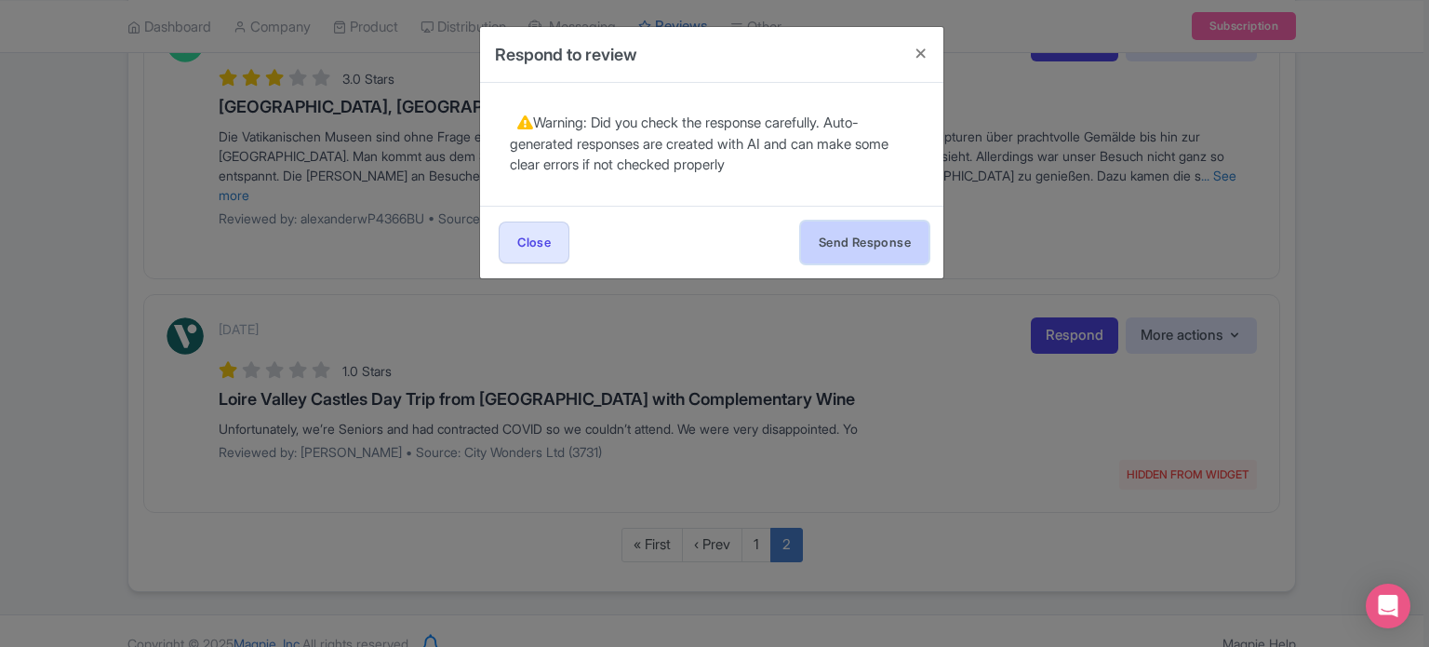
click at [875, 247] on button "Send Response" at bounding box center [864, 242] width 127 height 42
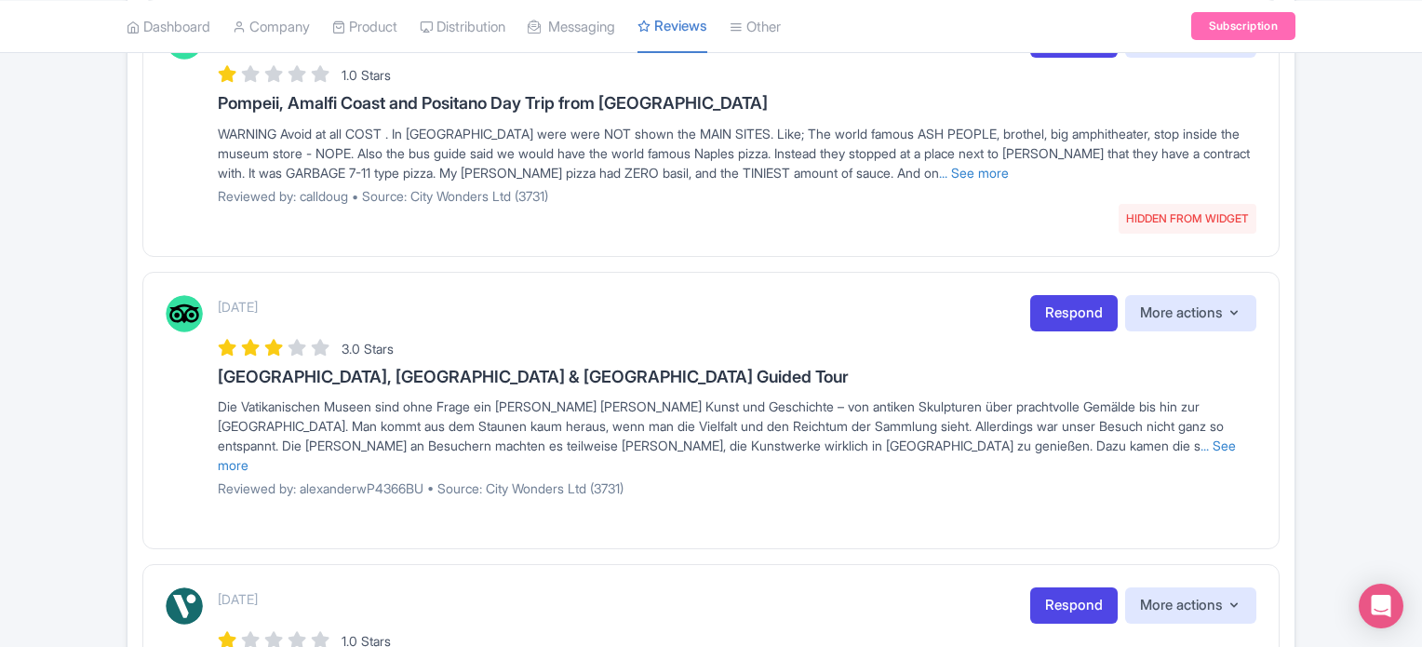
scroll to position [1435, 0]
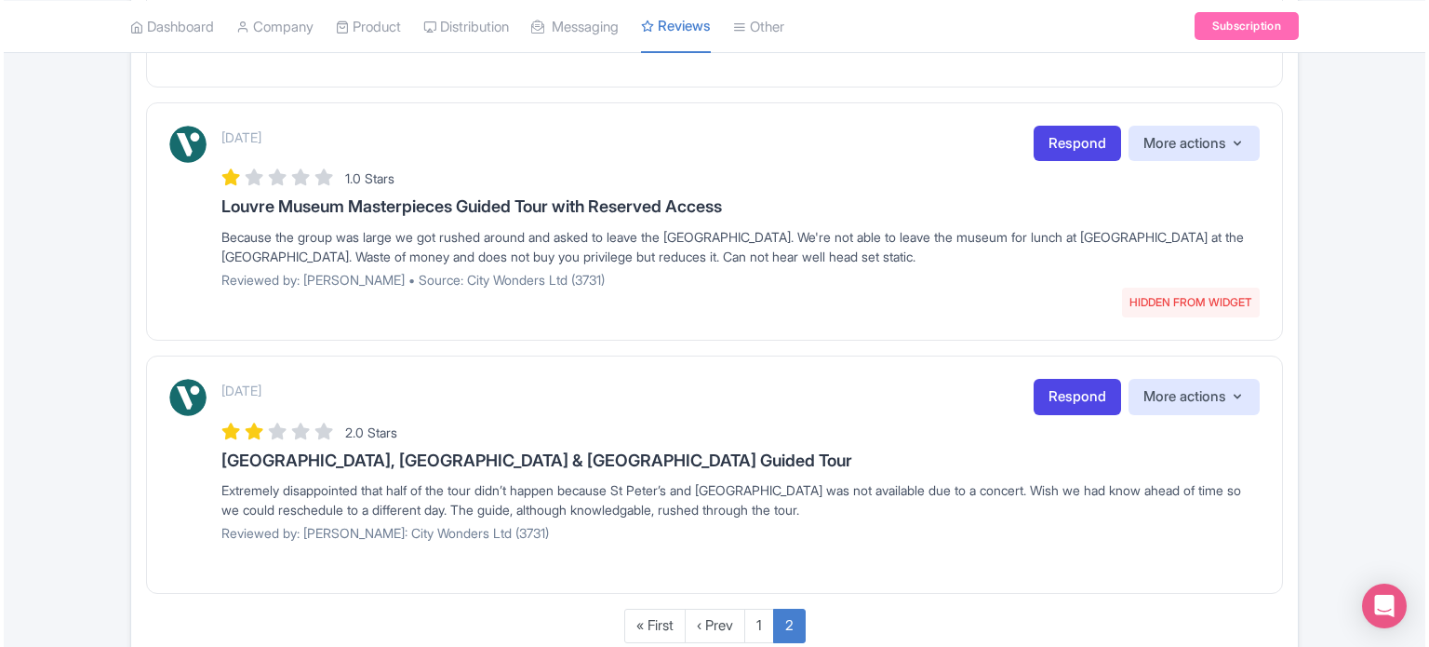
scroll to position [1201, 0]
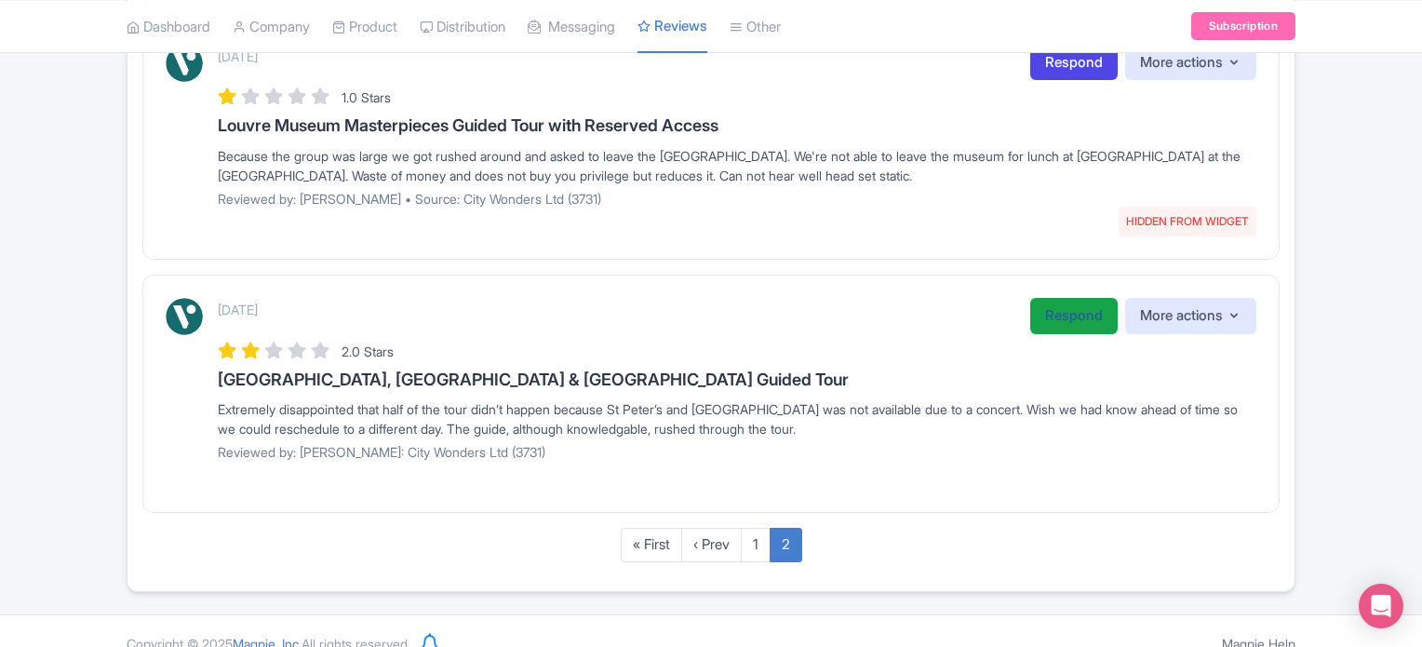
click at [1069, 301] on link "Respond" at bounding box center [1073, 316] width 87 height 36
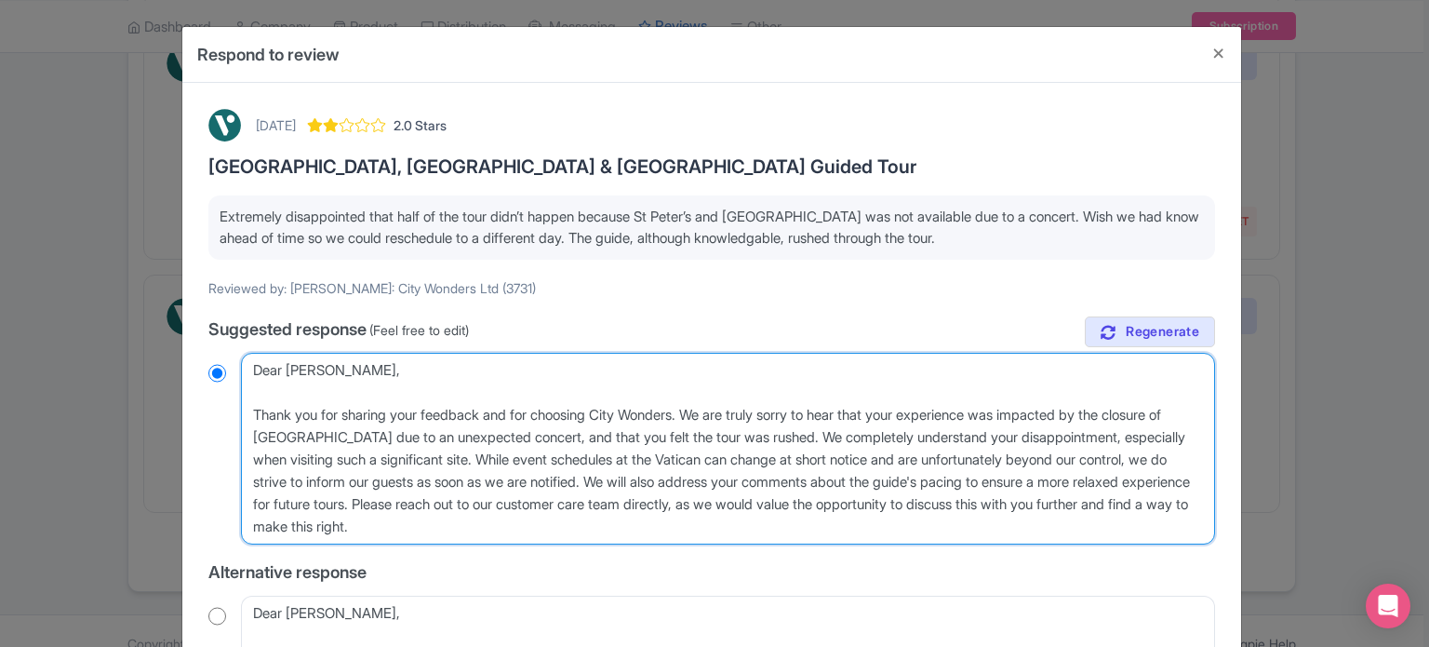
click at [256, 405] on textarea "Dear [PERSON_NAME], Thank you for sharing your feedback and for choosing City W…" at bounding box center [728, 449] width 974 height 192
type textarea "Dear [PERSON_NAME], [PERSON_NAME] you for sharing your feedback and for choosin…"
radio input "true"
type textarea "Dear [PERSON_NAME], [PERSON_NAME] you for sharing your feedback and for choosin…"
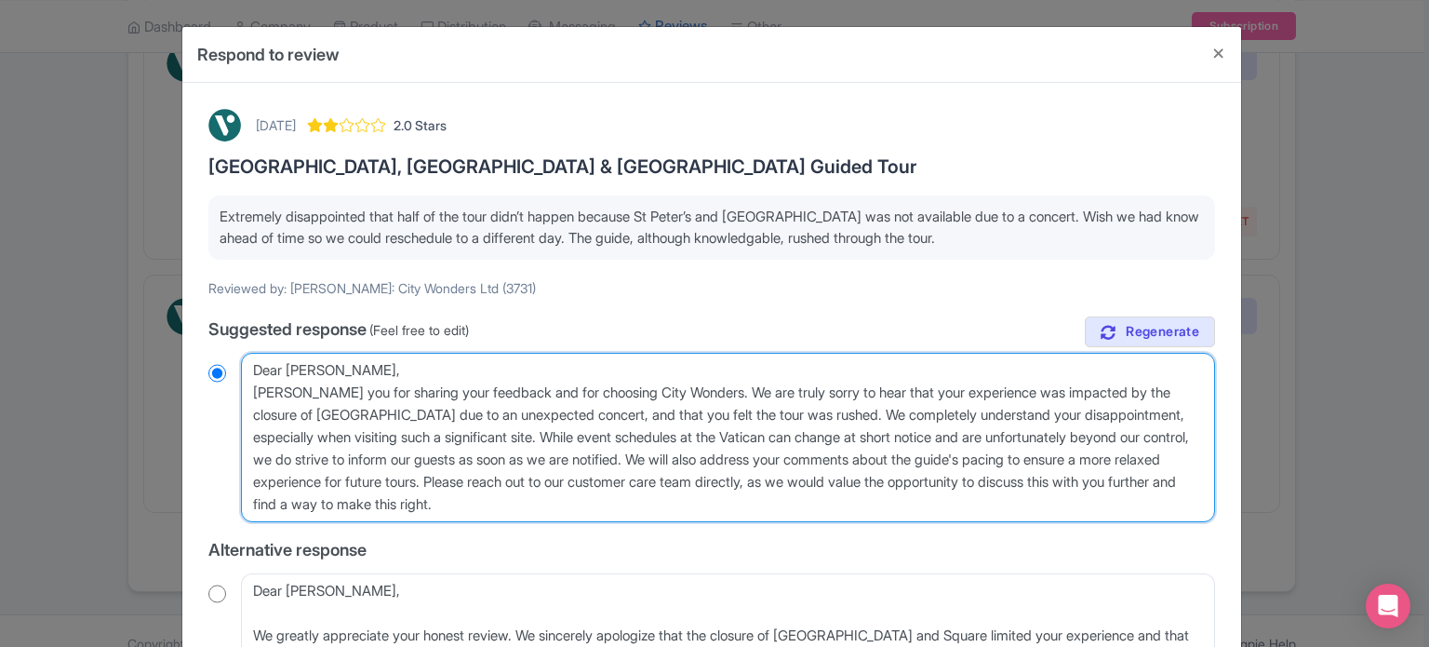
radio input "true"
type textarea "Dear [PERSON_NAME],[PERSON_NAME] you for sharing your feedback and for choosing…"
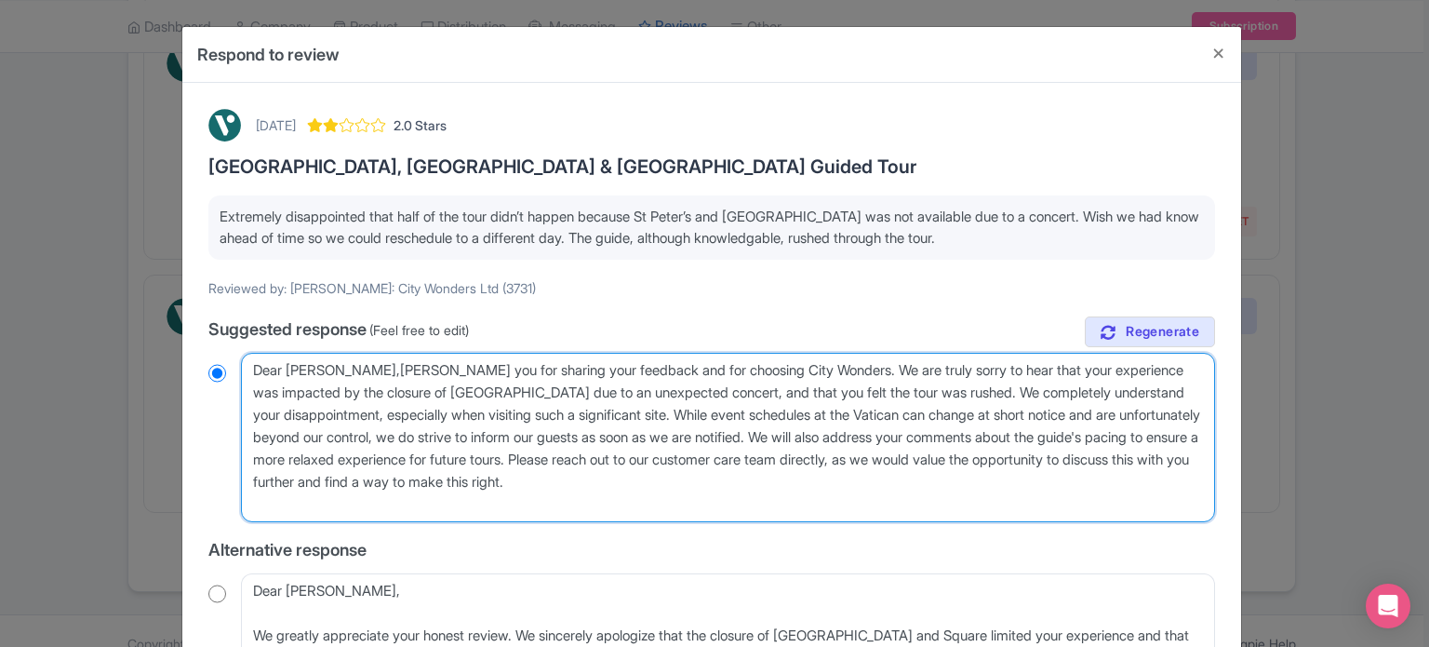
radio input "true"
type textarea "Dear [PERSON_NAME] you for sharing your feedback and for choosing City Wonders.…"
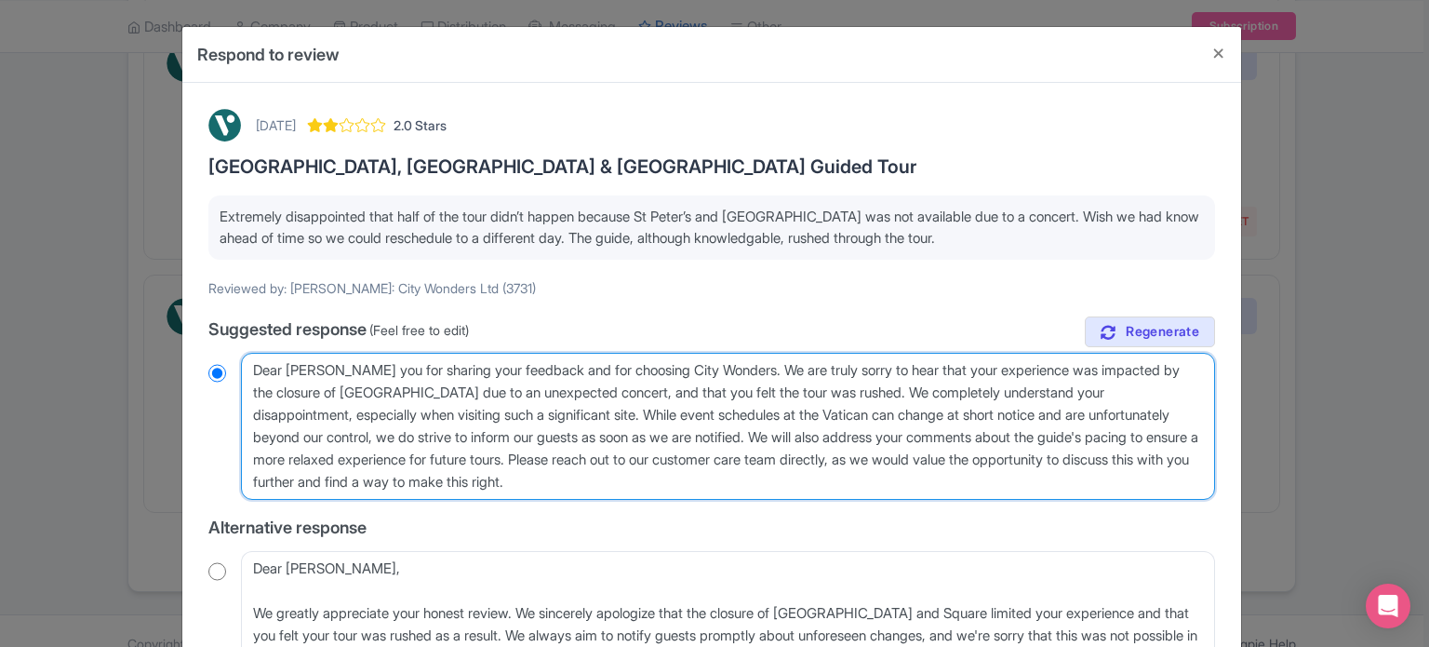
radio input "true"
type textarea "Dear [PERSON_NAME] you for sharing your feedback and for choosing City Wonders.…"
radio input "true"
type textarea "Dear [PERSON_NAME] you for sharing your feedback and for choosing City Wonders.…"
radio input "true"
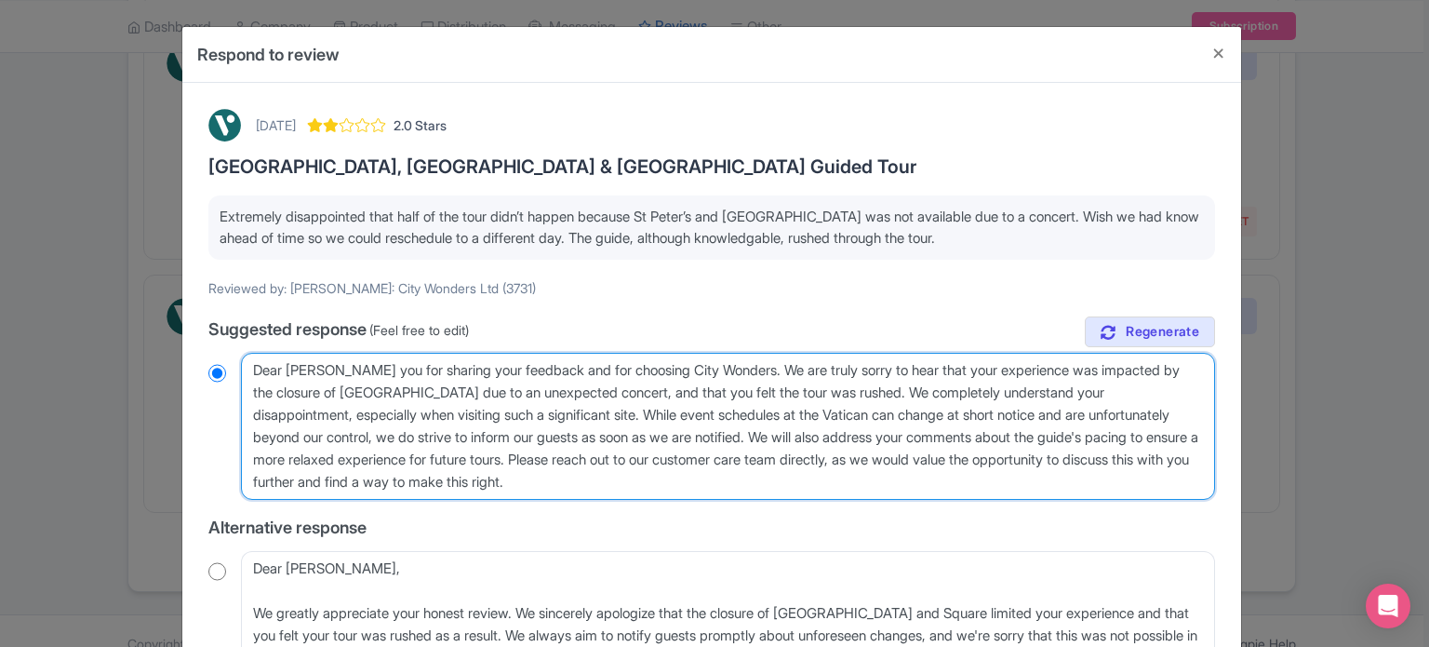
type textarea "Dear [PERSON_NAME],[PERSON_NAME] you for sharing your feedback and for choosing…"
radio input "true"
type textarea "Dear [PERSON_NAME], [PERSON_NAME] you for sharing your feedback and for choosin…"
radio input "true"
type textarea "Dear Louise, thank you for sharing your feedback and for choosing City Wonders.…"
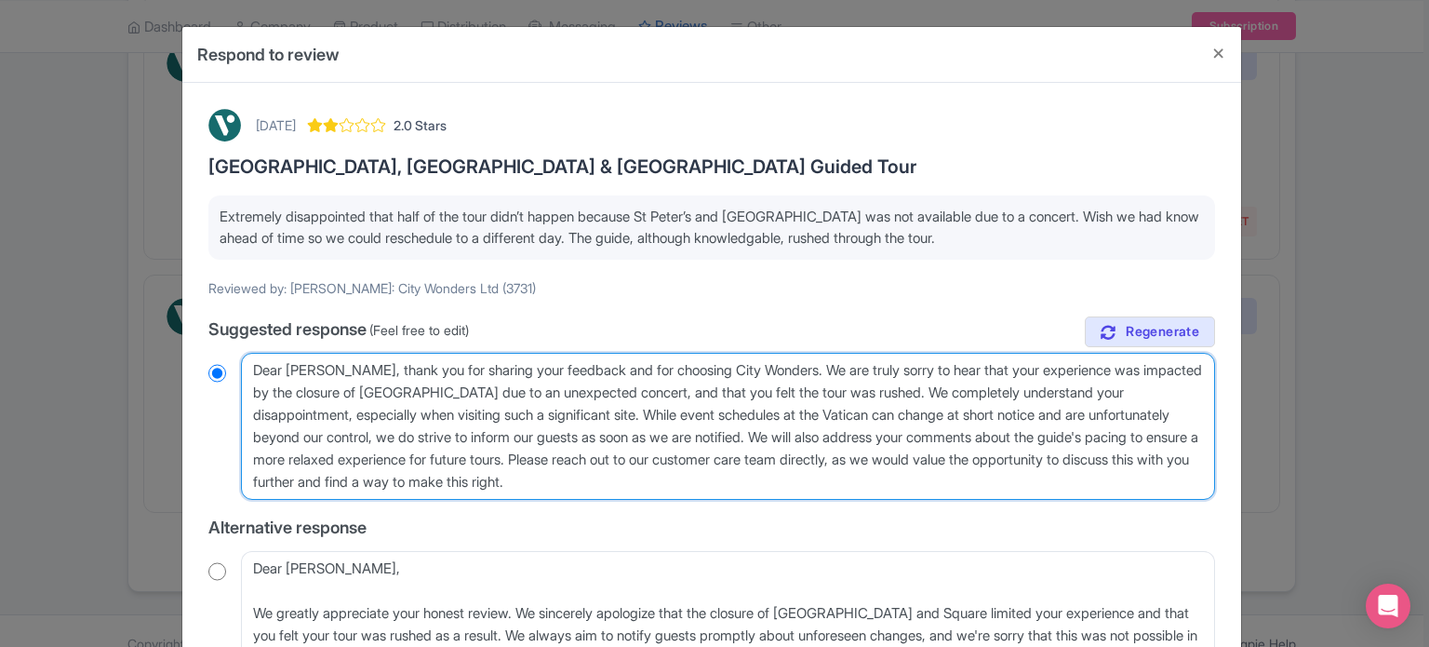
radio input "true"
click at [739, 416] on textarea "Dear Louise_B, Thank you for sharing your feedback and for choosing City Wonder…" at bounding box center [728, 426] width 974 height 147
type textarea "Dear Louise, thank you for sharing your feedback and for choosing City Wonders.…"
radio input "true"
type textarea "Dear Louise, thank you for sharing your feedback and for choosing City Wonders.…"
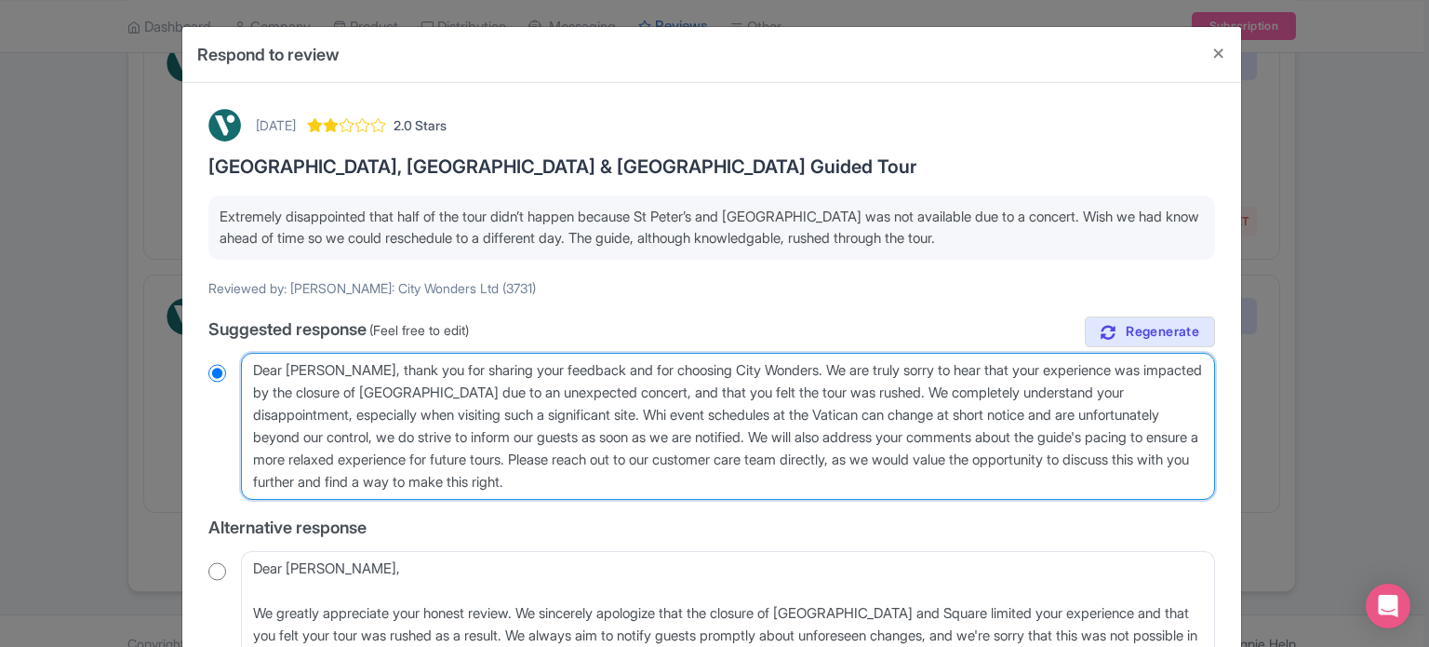
radio input "true"
type textarea "Dear Louise, thank you for sharing your feedback and for choosing City Wonders.…"
radio input "true"
type textarea "Dear Louise, thank you for sharing your feedback and for choosing City Wonders.…"
radio input "true"
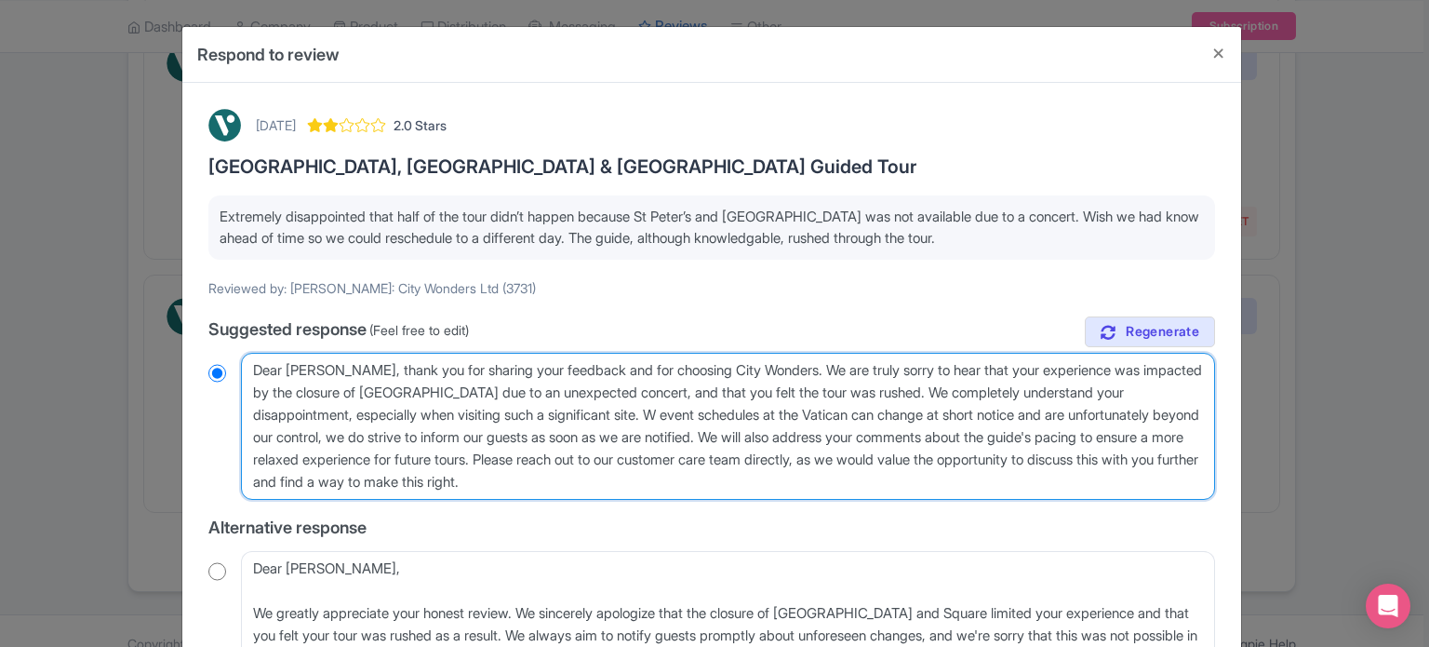
type textarea "Dear Louise, thank you for sharing your feedback and for choosing City Wonders.…"
radio input "true"
type textarea "Dear Louise, thank you for sharing your feedback and for choosing City Wonders.…"
radio input "true"
type textarea "Dear Louise, thank you for sharing your feedback and for choosing City Wonders.…"
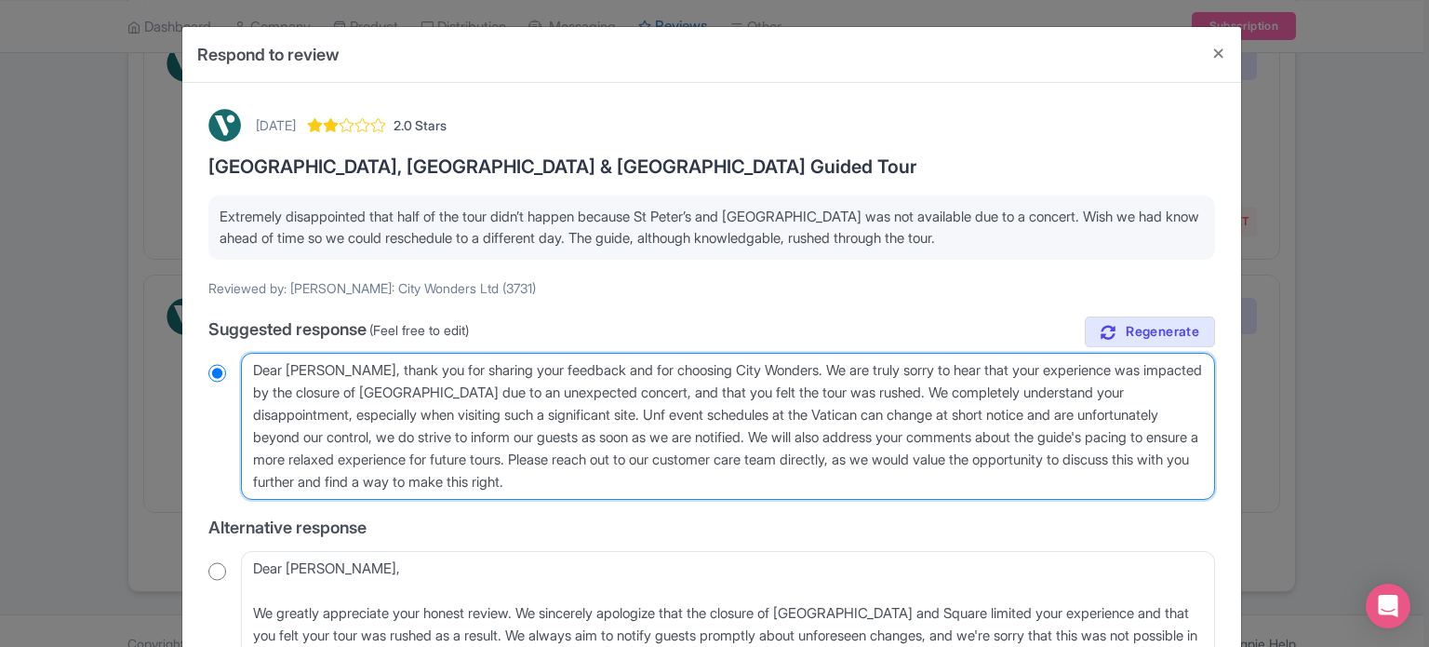
radio input "true"
type textarea "Dear Louise, thank you for sharing your feedback and for choosing City Wonders.…"
radio input "true"
type textarea "Dear Louise, thank you for sharing your feedback and for choosing City Wonders.…"
radio input "true"
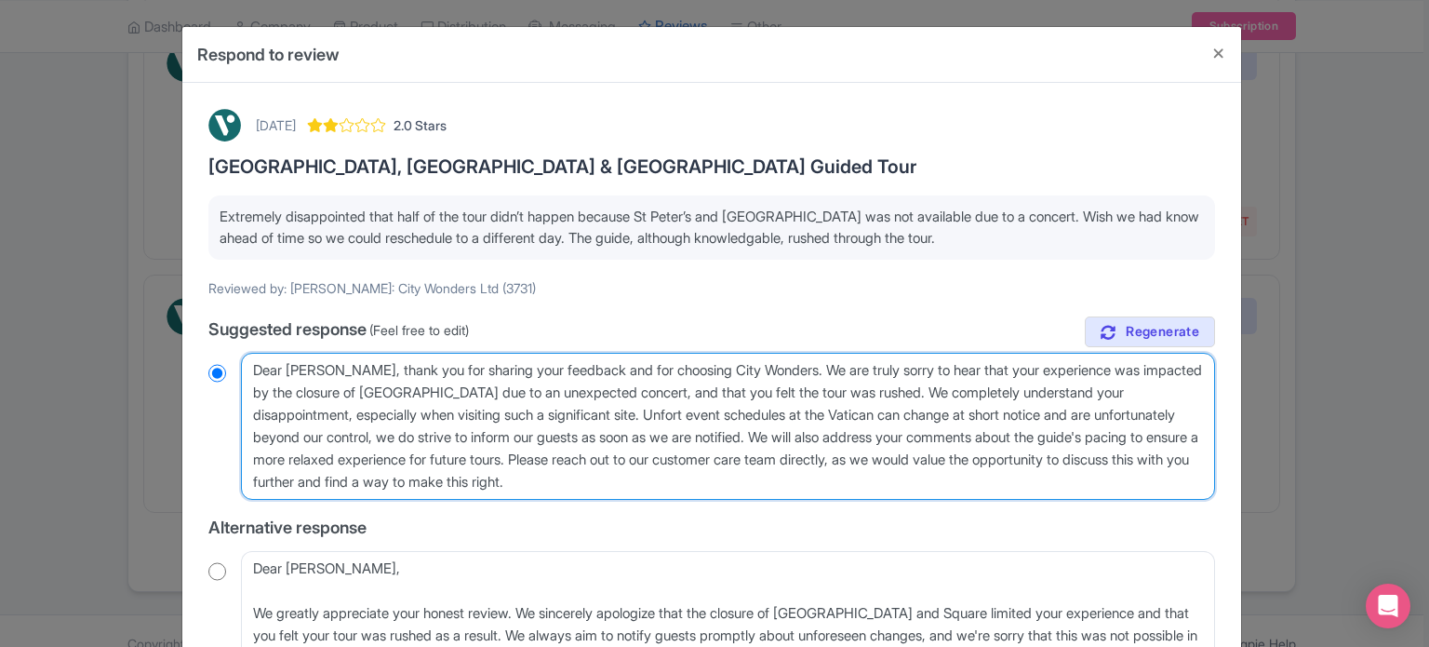
type textarea "Dear Louise, thank you for sharing your feedback and for choosing City Wonders.…"
radio input "true"
type textarea "Dear Louise, thank you for sharing your feedback and for choosing City Wonders.…"
radio input "true"
type textarea "Dear Louise, thank you for sharing your feedback and for choosing City Wonders.…"
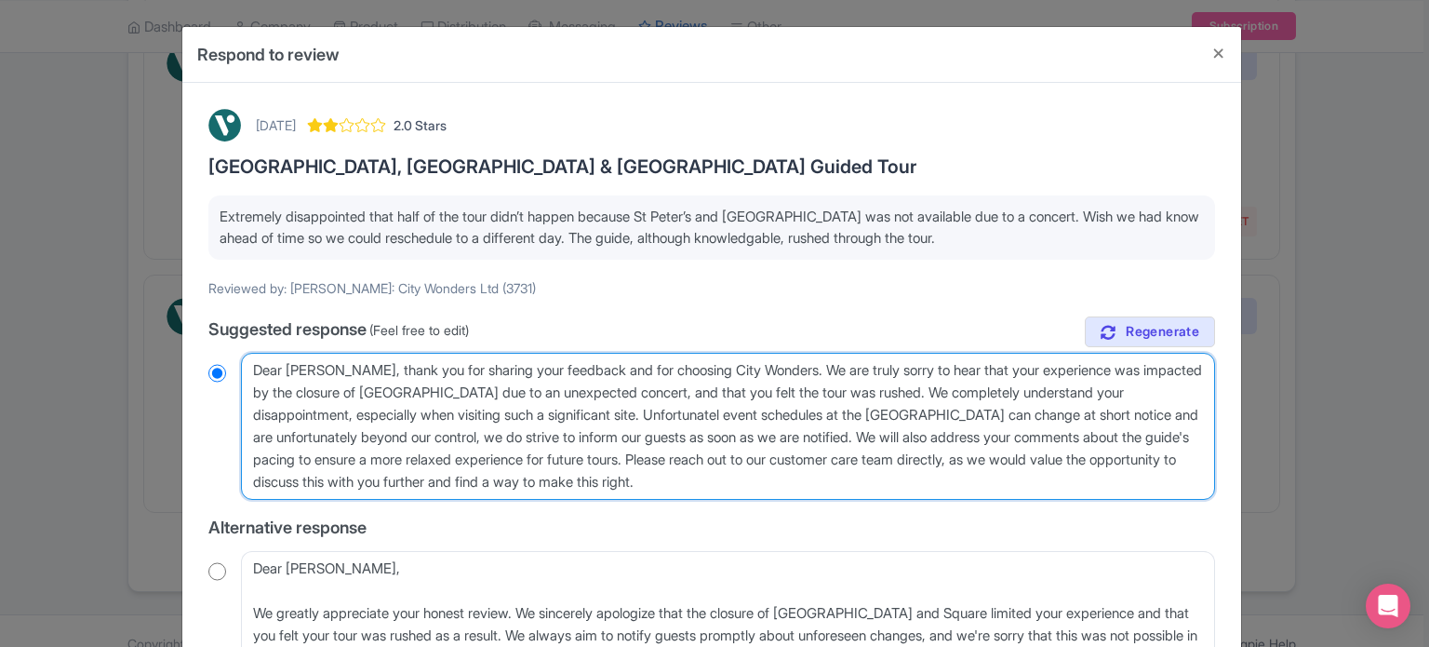
radio input "true"
type textarea "Dear Louise, thank you for sharing your feedback and for choosing City Wonders.…"
radio input "true"
type textarea "Dear Louise, thank you for sharing your feedback and for choosing City Wonders.…"
radio input "true"
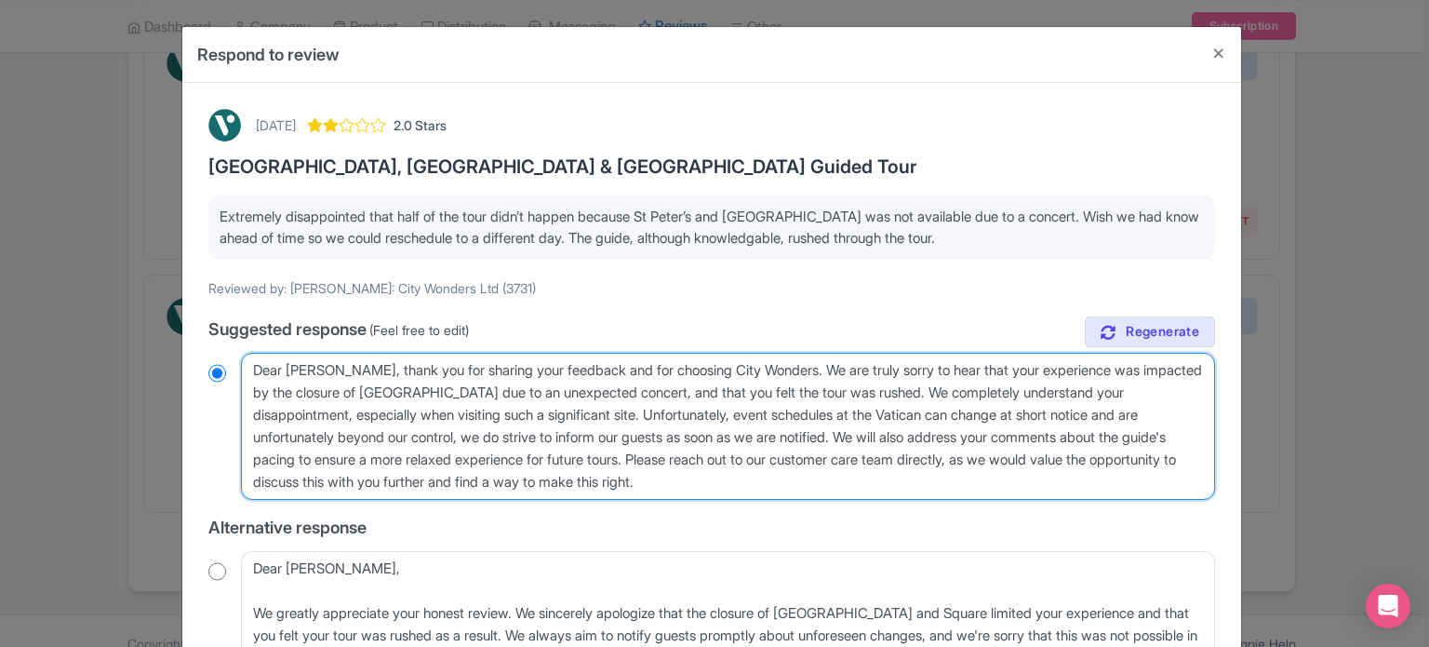
type textarea "Dear Louise, thank you for sharing your feedback and for choosing City Wonders.…"
radio input "true"
type textarea "Dear Louise, thank you for sharing your feedback and for choosing City Wonders.…"
radio input "true"
drag, startPoint x: 531, startPoint y: 435, endPoint x: 853, endPoint y: 479, distance: 324.9
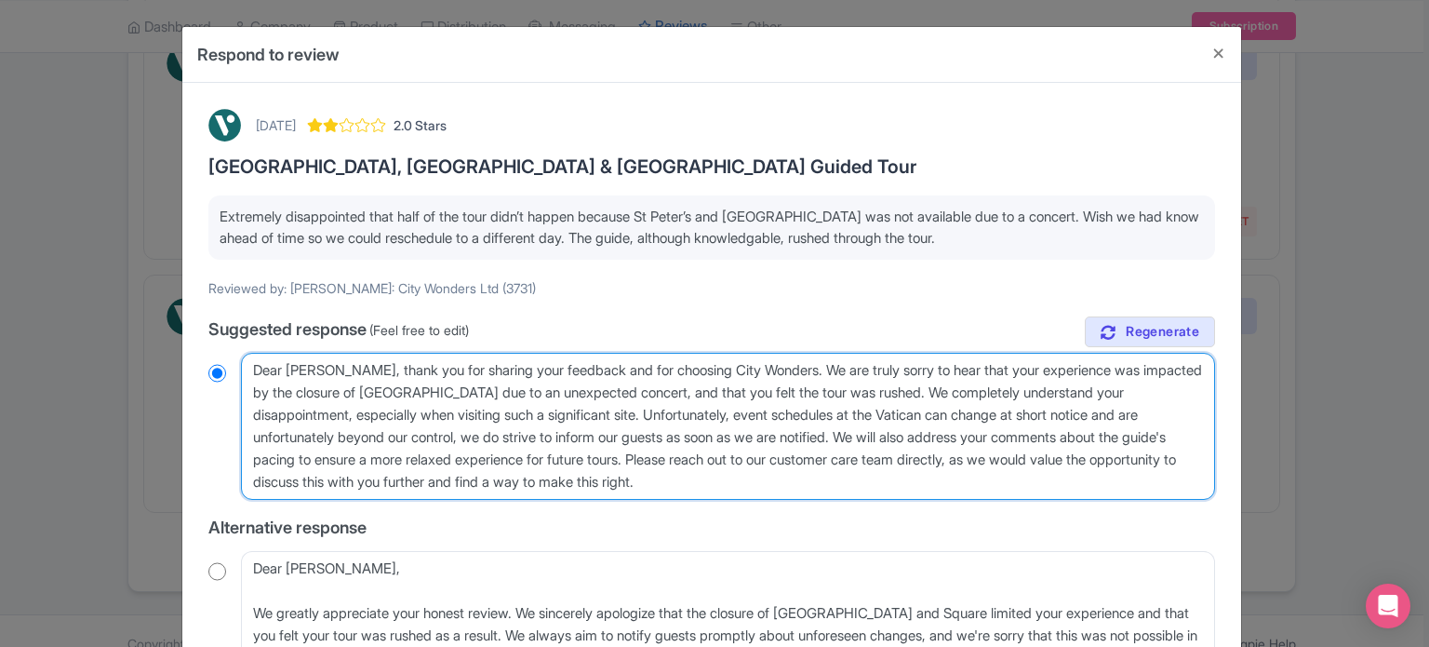
click at [853, 479] on textarea "Dear Louise_B, Thank you for sharing your feedback and for choosing City Wonder…" at bounding box center [728, 426] width 974 height 147
type textarea "Dear Louise, thank you for sharing your feedback and for choosing City Wonders.…"
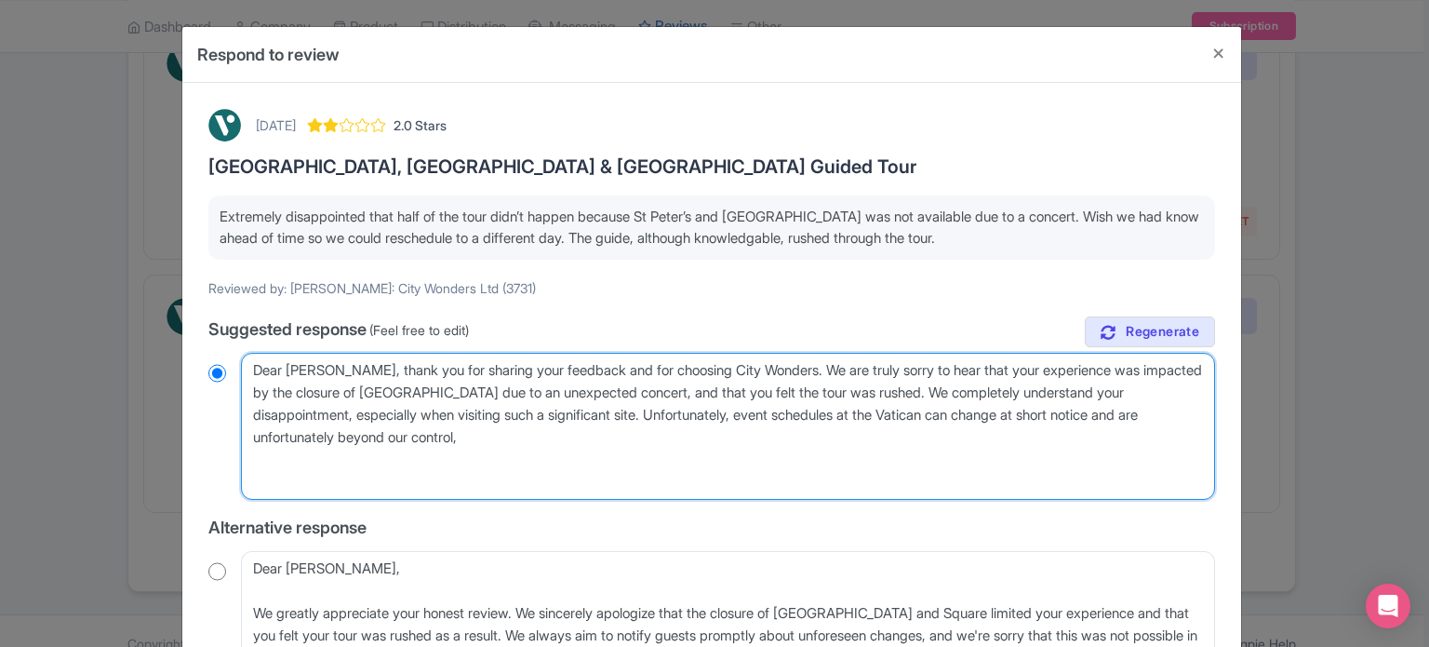
radio input "true"
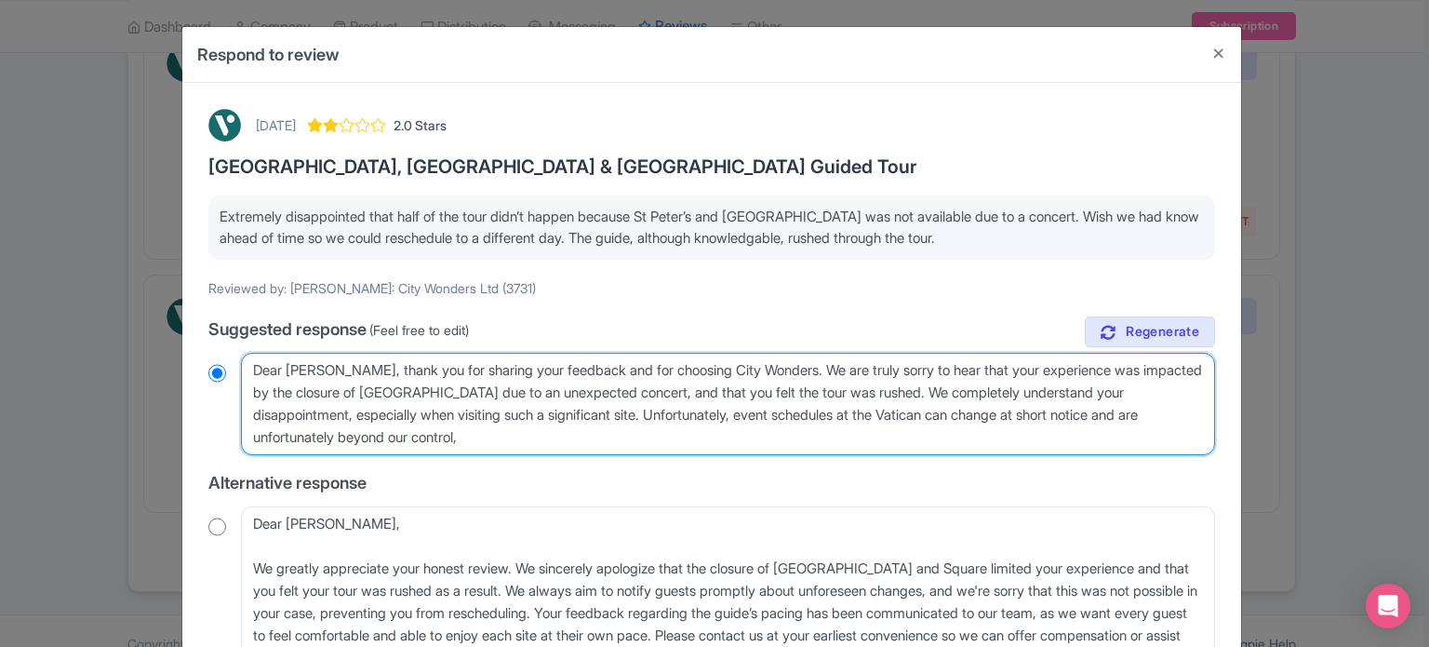
type textarea "Dear Louise, thank you for sharing your feedback and for choosing City Wonders.…"
radio input "true"
type textarea "Dear Louise, thank you for sharing your feedback and for choosing City Wonders.…"
radio input "true"
type textarea "Dear [PERSON_NAME], thank you for sharing your feedback and for choosing City W…"
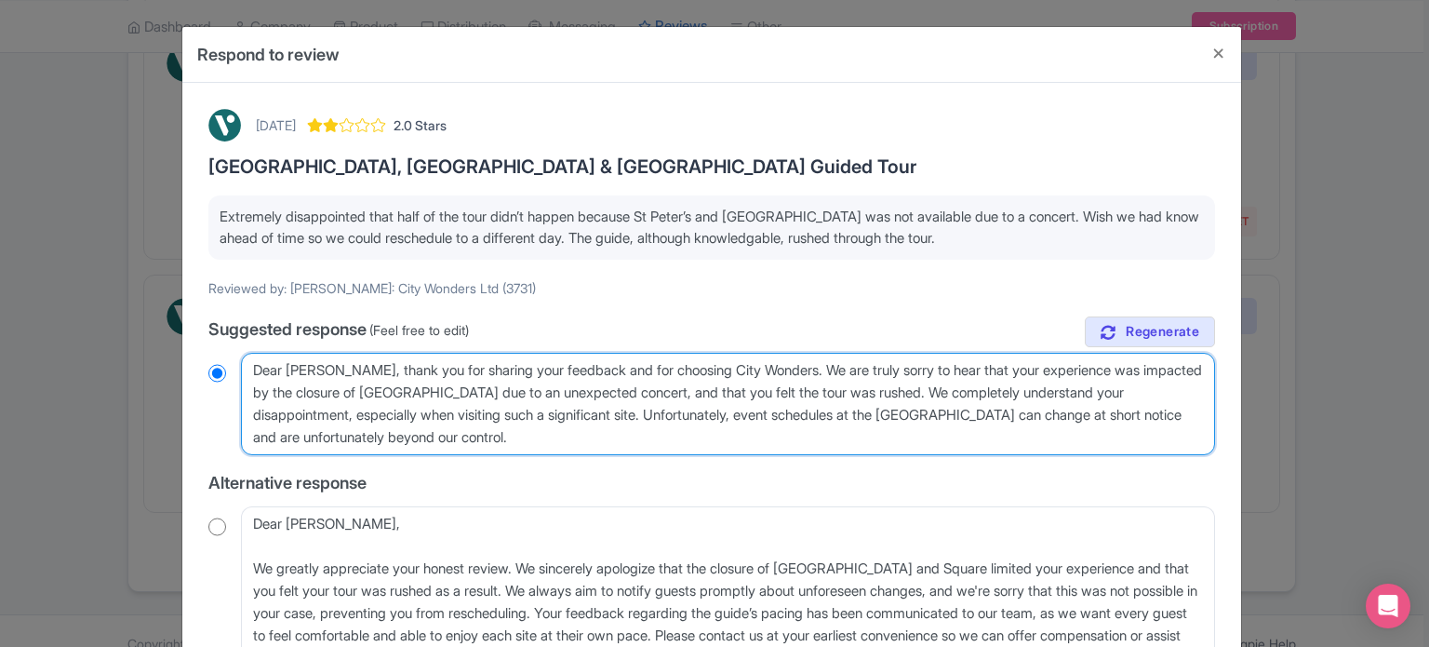
radio input "true"
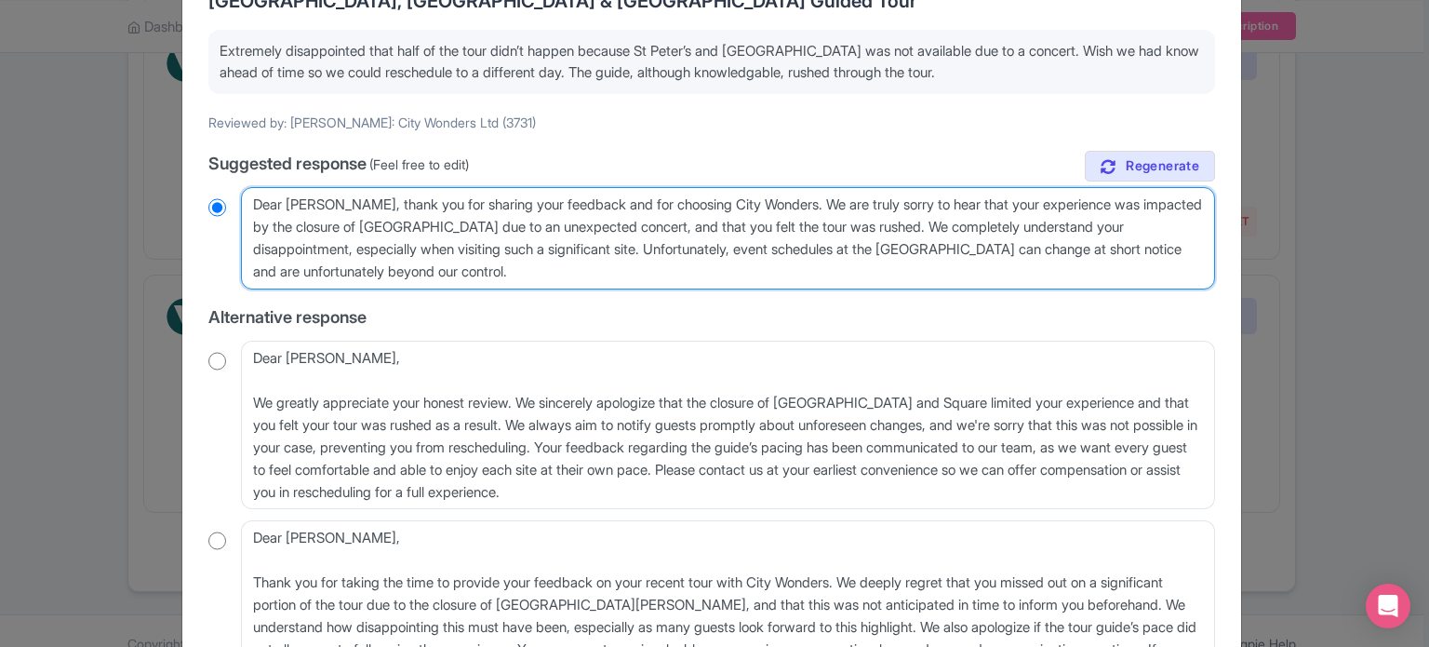
scroll to position [403, 0]
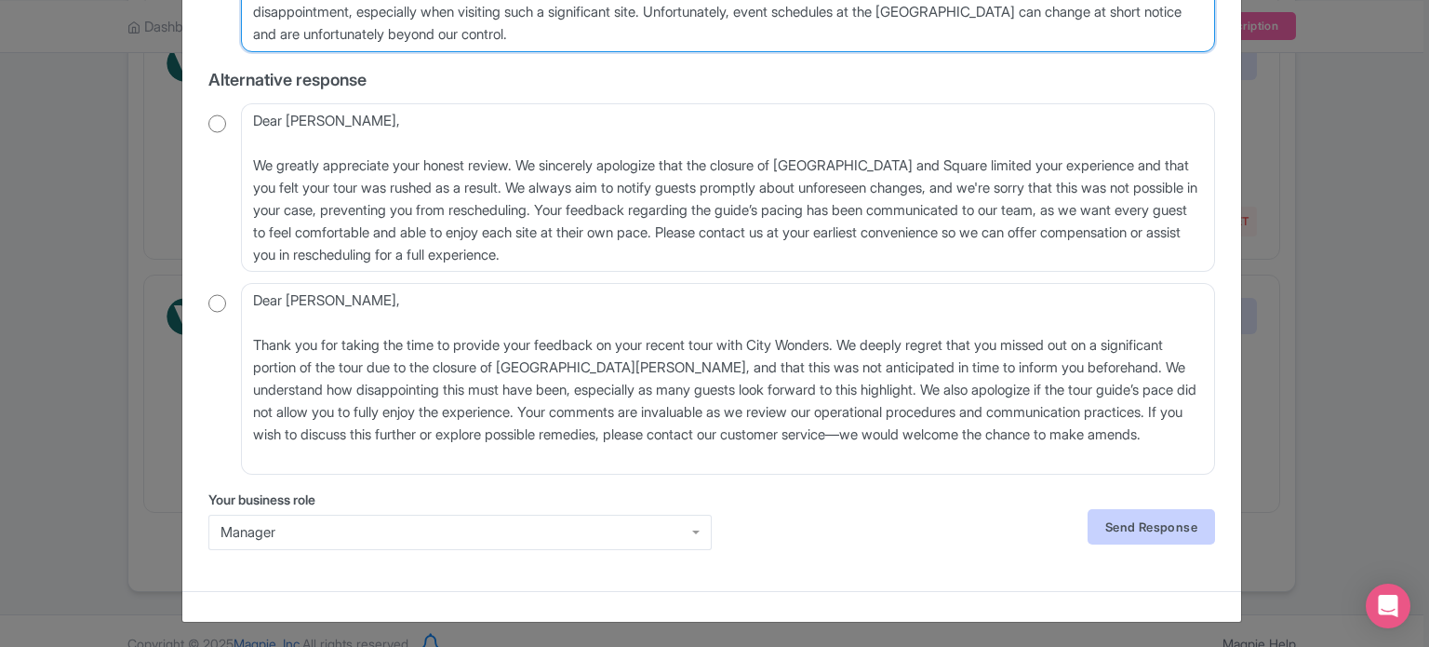
type textarea "Dear [PERSON_NAME], thank you for sharing your feedback and for choosing City W…"
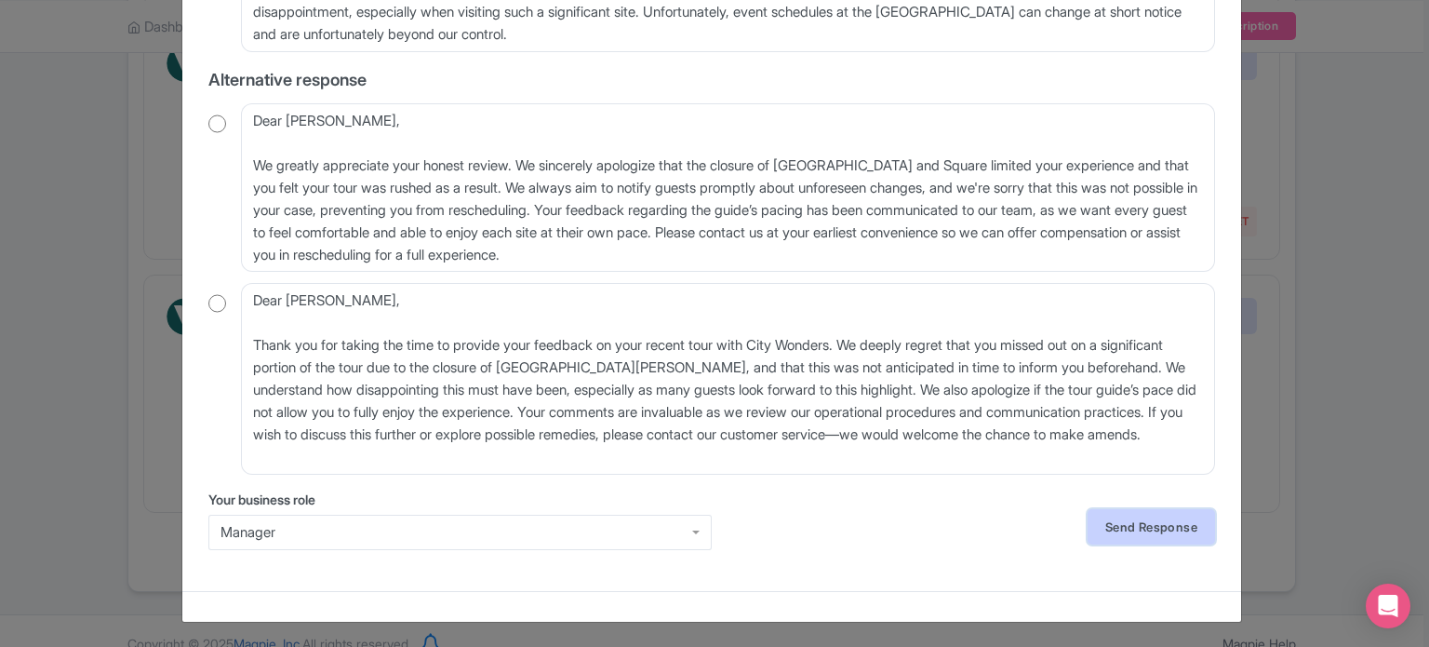
click at [1157, 535] on link "Send Response" at bounding box center [1151, 526] width 127 height 35
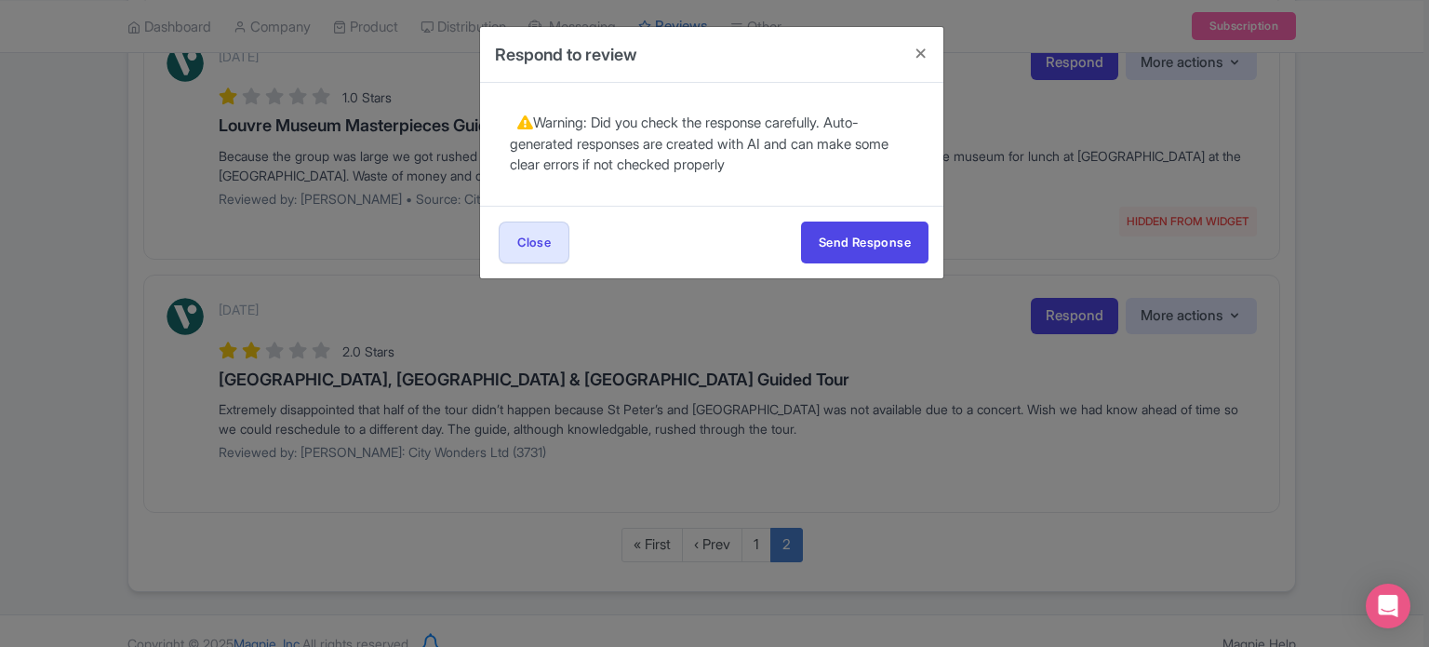
scroll to position [0, 0]
click at [822, 244] on button "Send Response" at bounding box center [864, 242] width 127 height 42
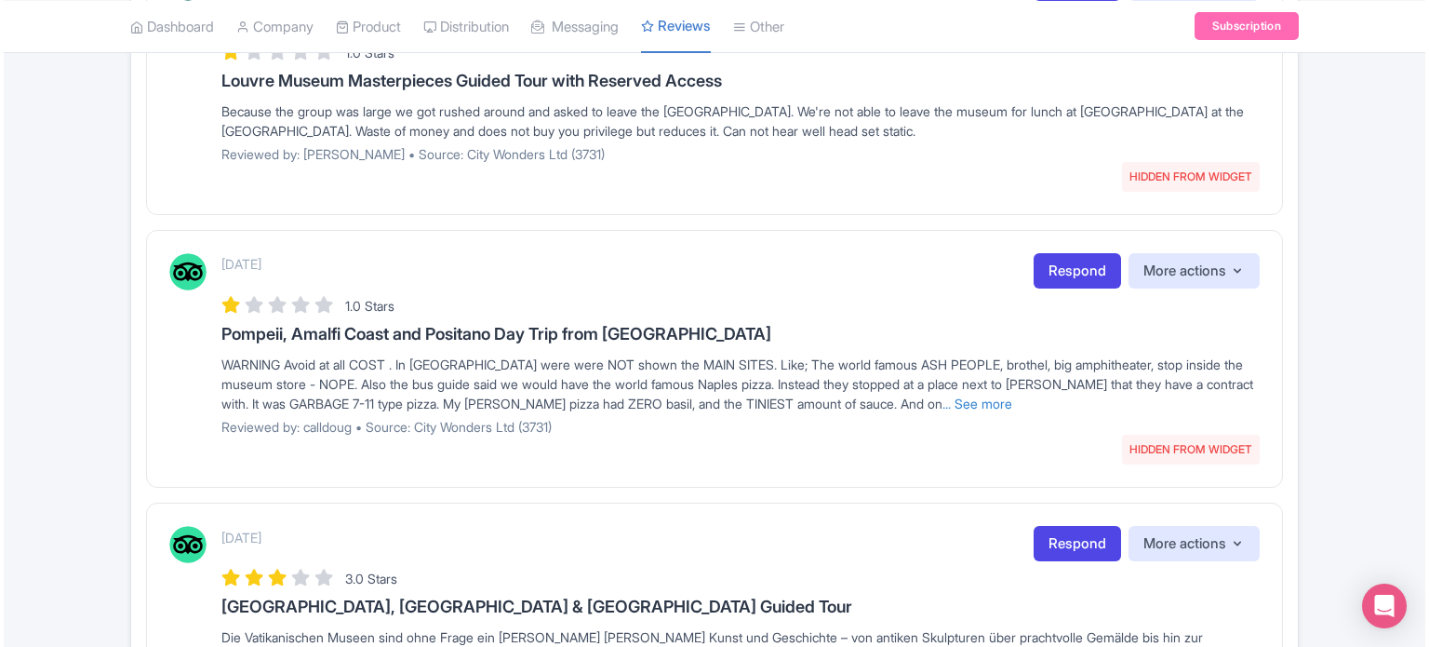
scroll to position [670, 0]
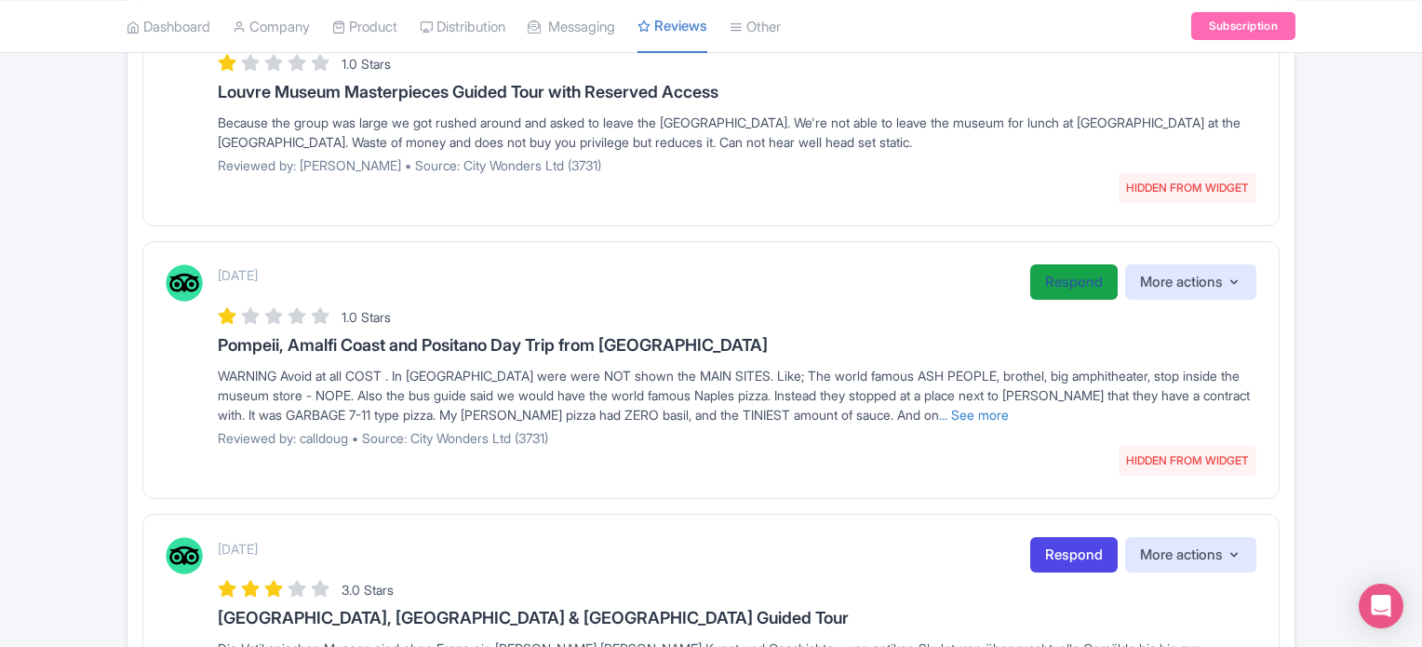
click at [1068, 273] on link "Respond" at bounding box center [1073, 282] width 87 height 36
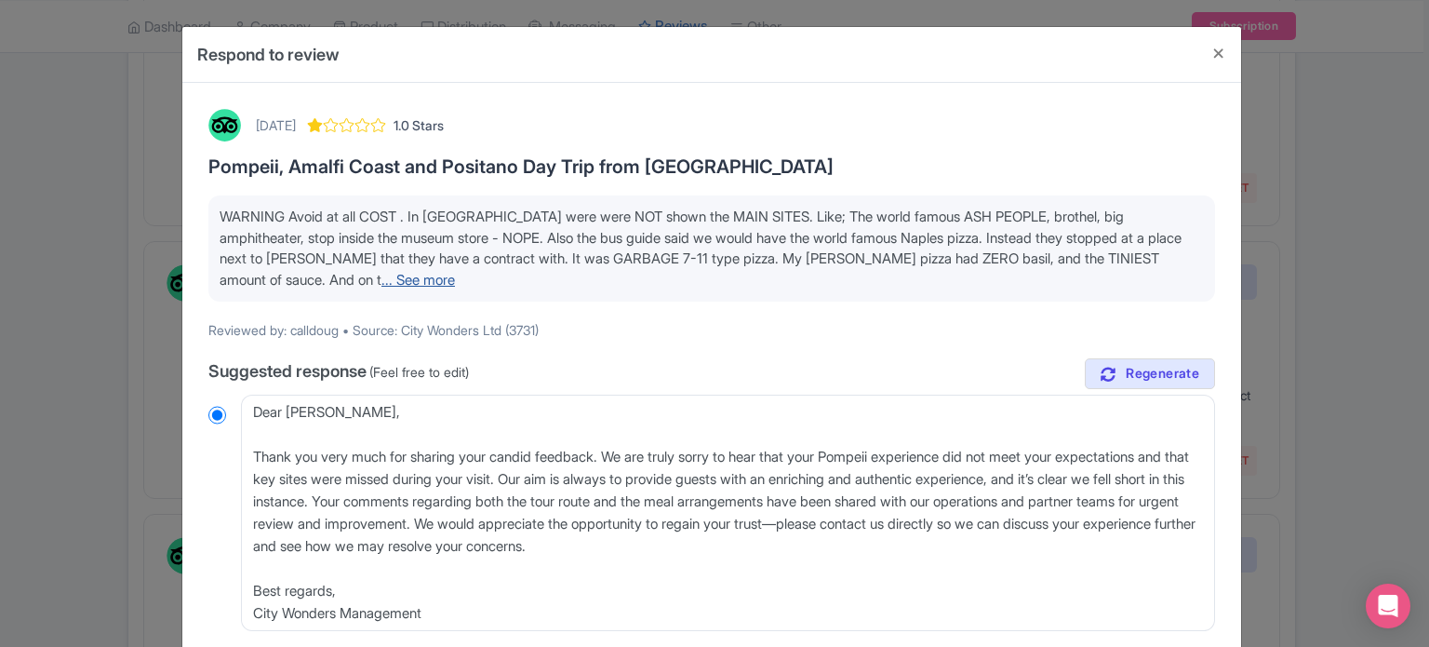
click at [381, 274] on link "... See more" at bounding box center [418, 280] width 74 height 18
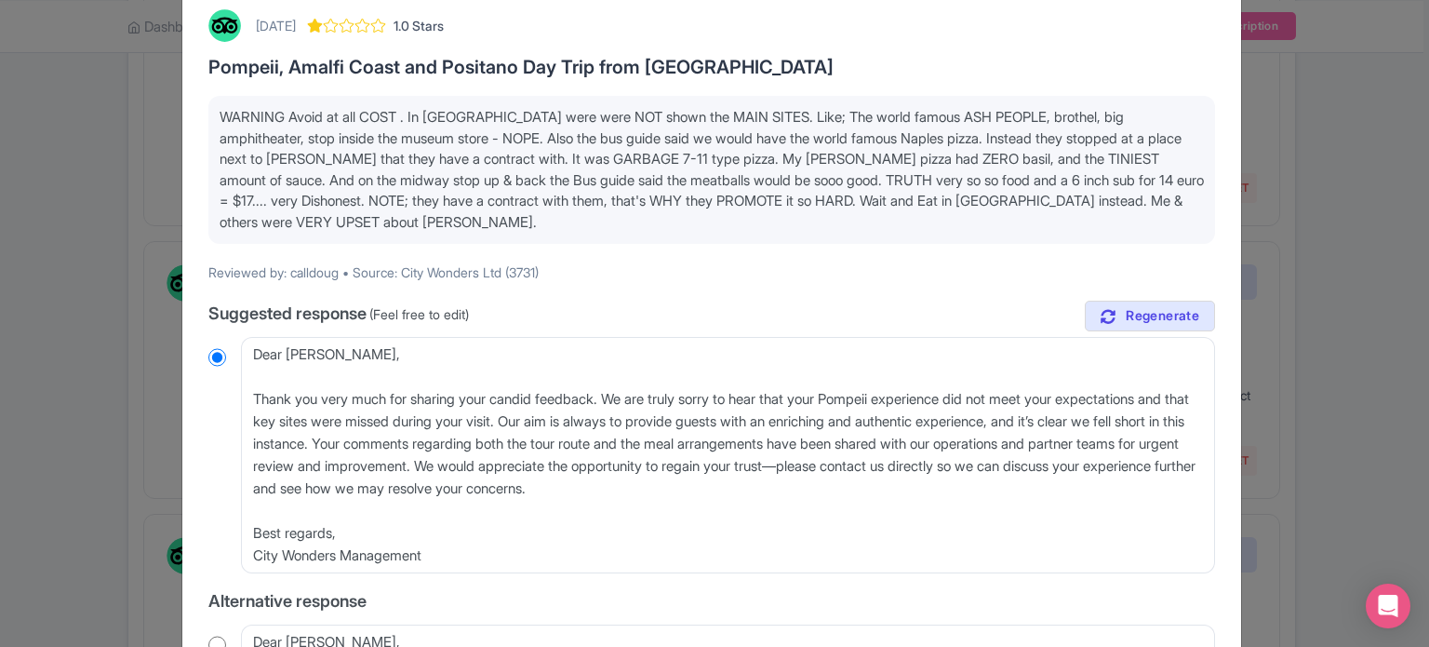
scroll to position [186, 0]
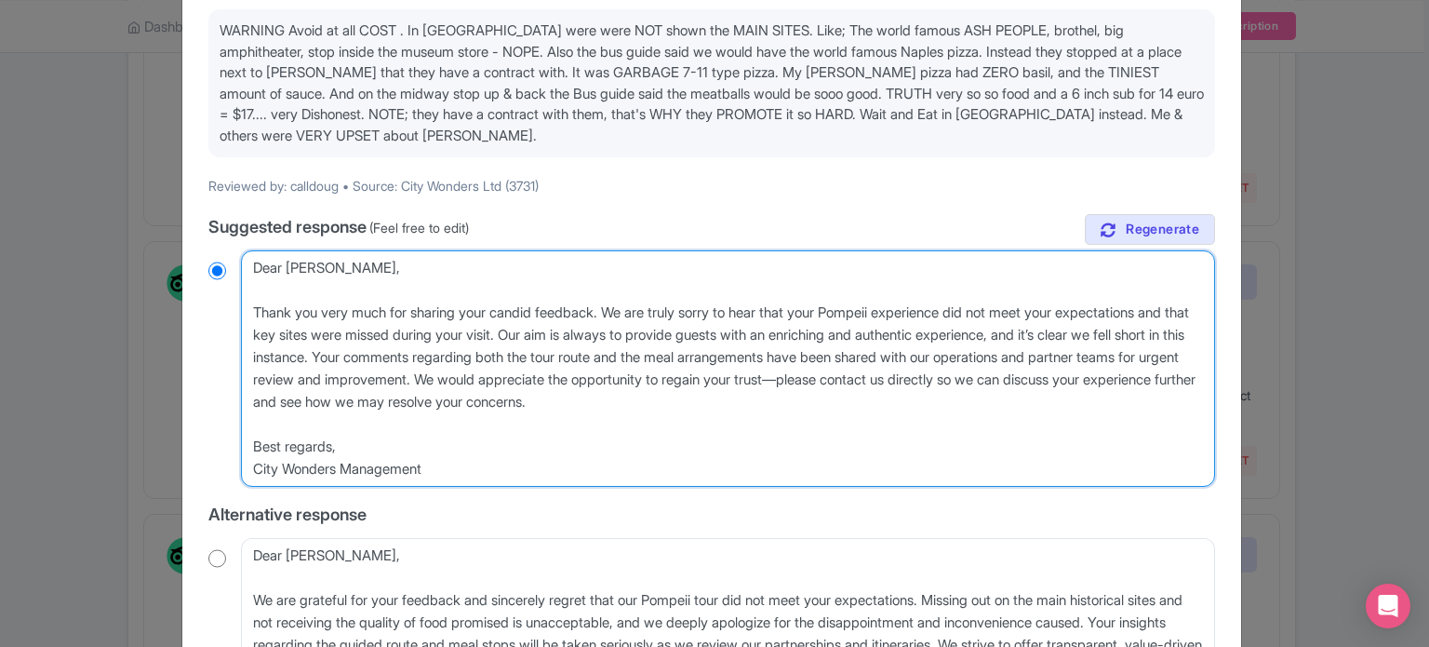
click at [253, 313] on textarea "Dear [PERSON_NAME], Thank you very much for sharing your candid feedback. We ar…" at bounding box center [728, 368] width 974 height 236
type textarea "Dear calldoug, Thank you very much for sharing your candid feedback. We are tru…"
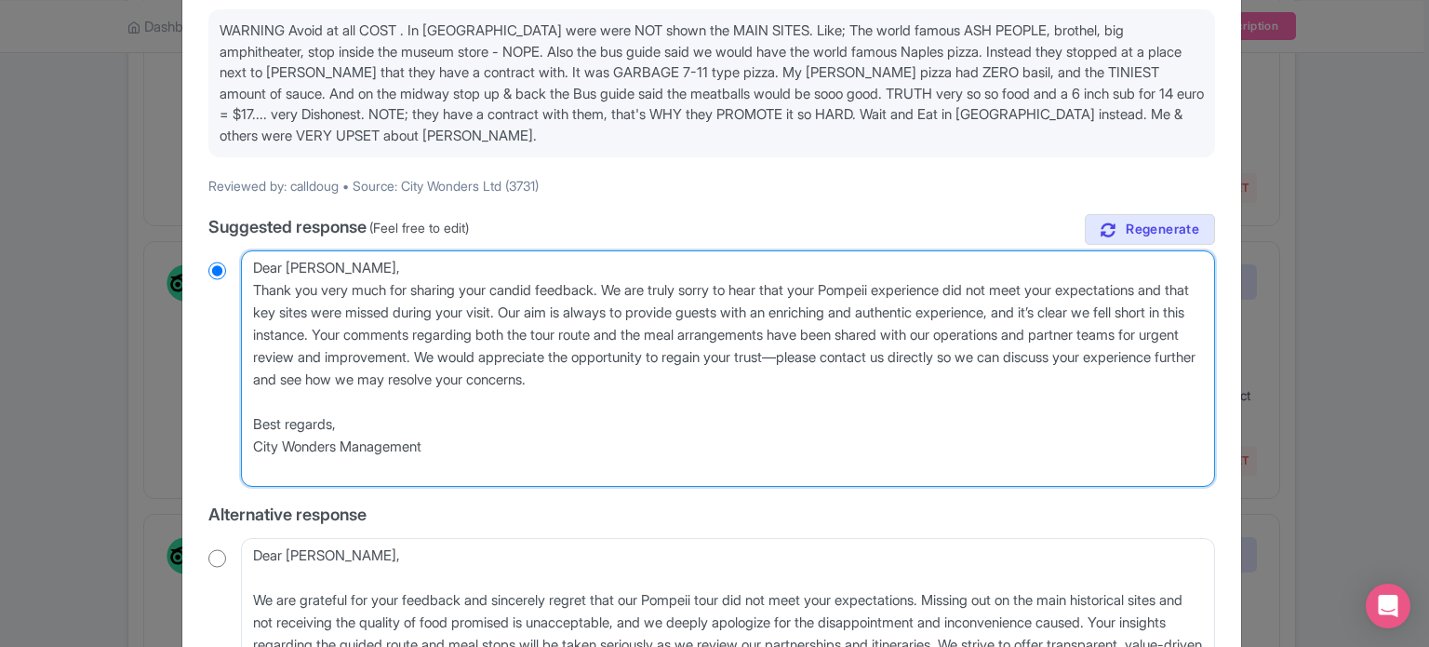
radio input "true"
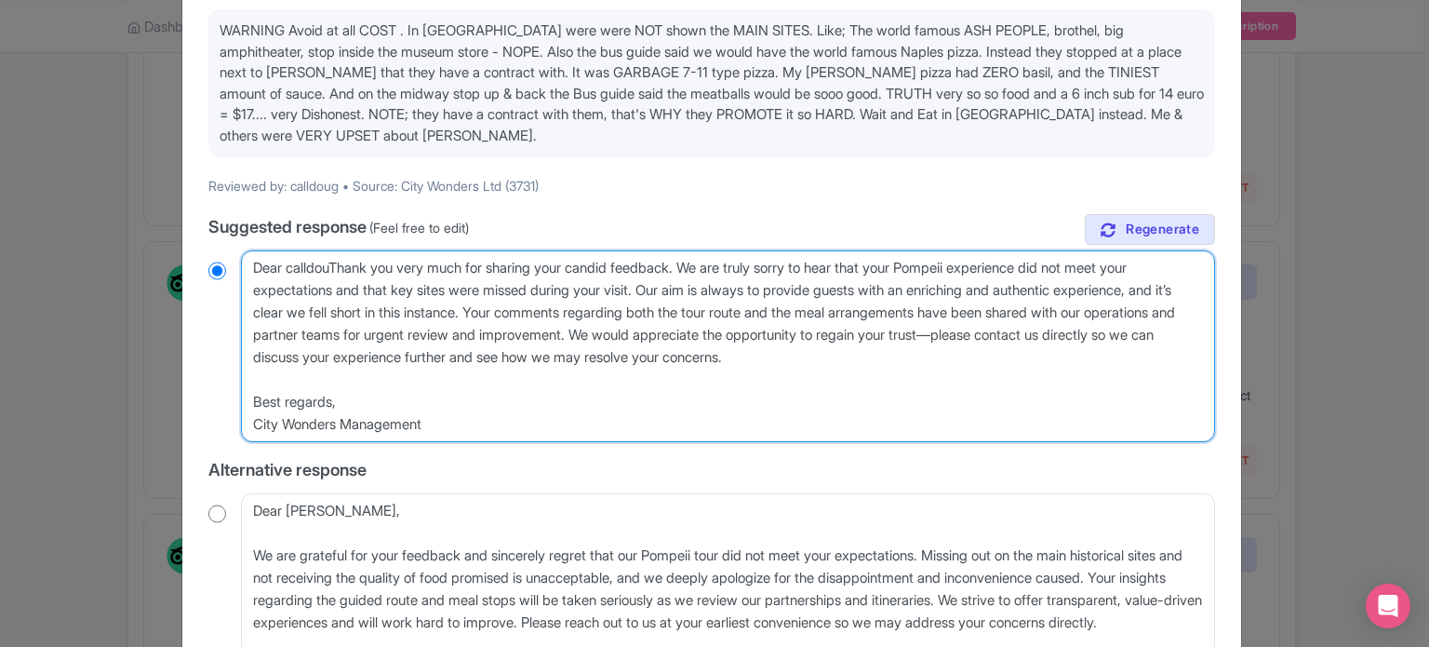
type textarea "Dear calldoThank you very much for sharing your candid feedback. We are truly s…"
radio input "true"
type textarea "Dear calldThank you very much for sharing your candid feedback. We are truly so…"
radio input "true"
type textarea "Dear callThank you very much for sharing your candid feedback. We are truly sor…"
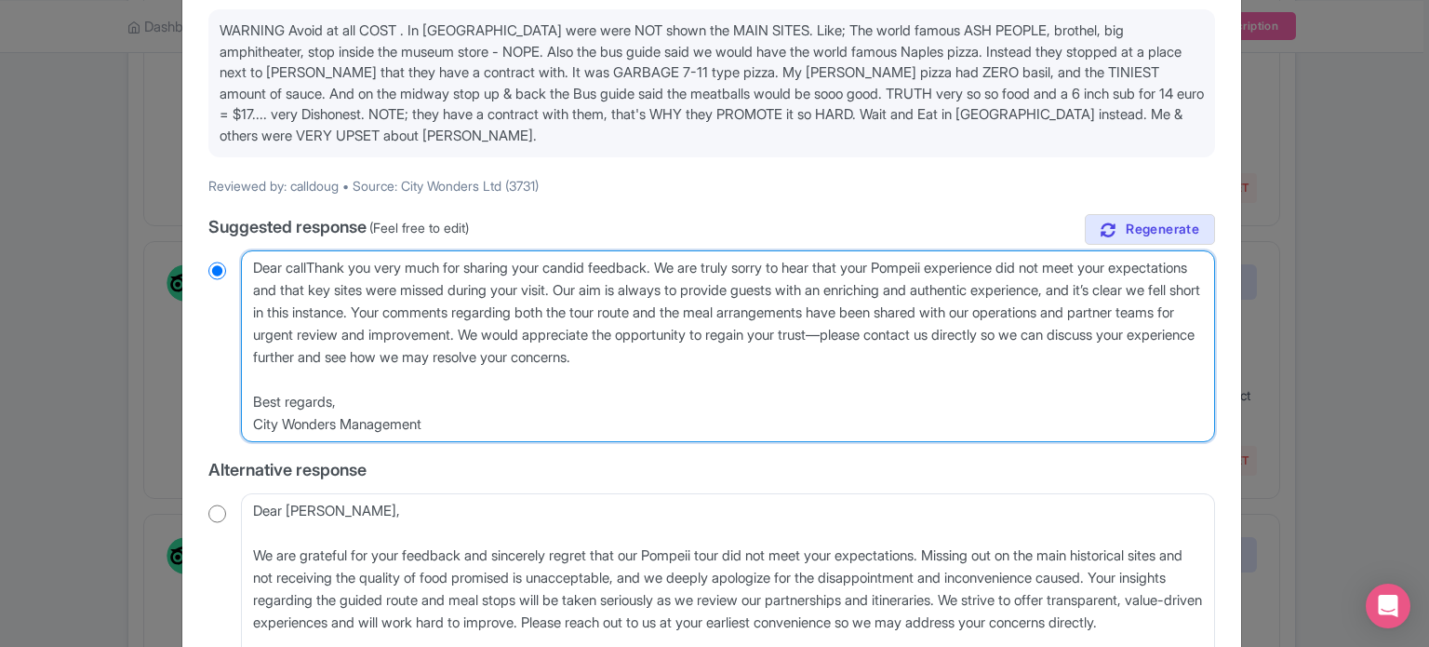
radio input "true"
type textarea "Dear calThank you very much for sharing your candid feedback. We are truly sorr…"
radio input "true"
type textarea "Dear caThank you very much for sharing your candid feedback. We are truly sorry…"
radio input "true"
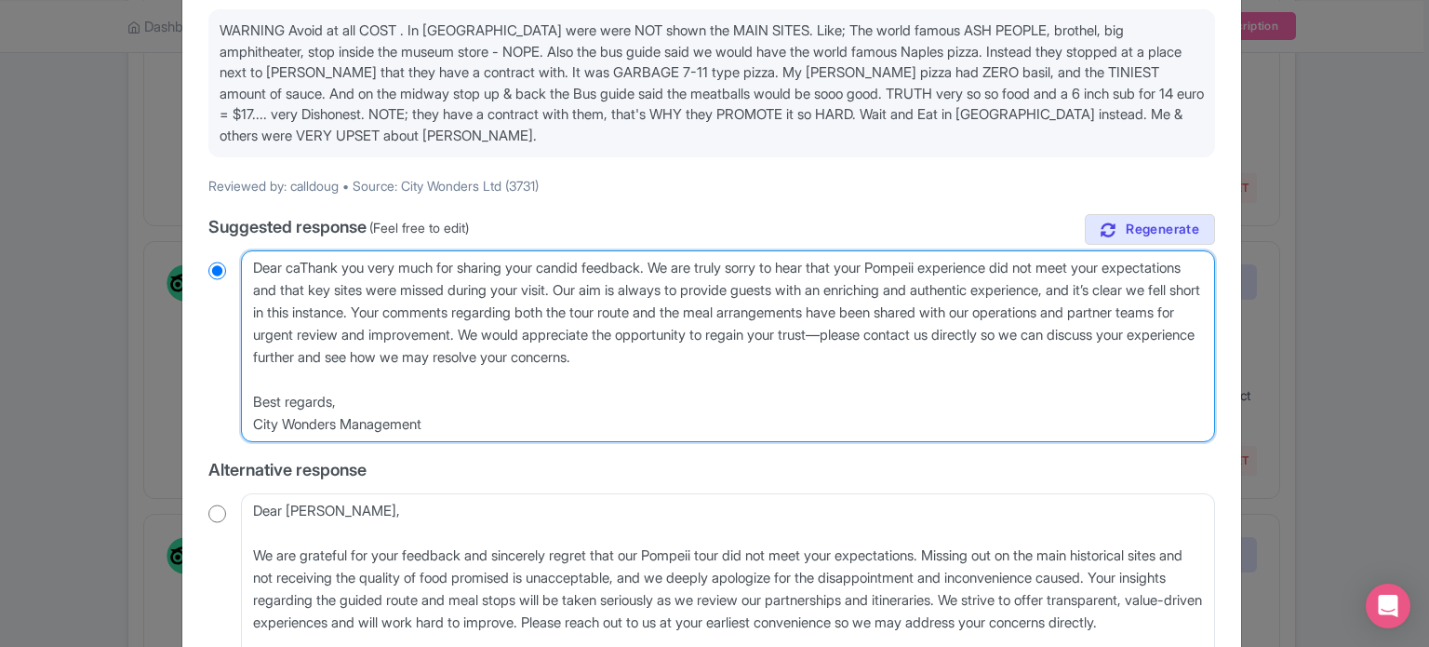
type textarea "Dear cThank you very much for sharing your candid feedback. We are truly sorry …"
radio input "true"
type textarea "Dear Thank you very much for sharing your candid feedback. We are truly sorry t…"
radio input "true"
type textarea "Dear gThank you very much for sharing your candid feedback. We are truly sorry …"
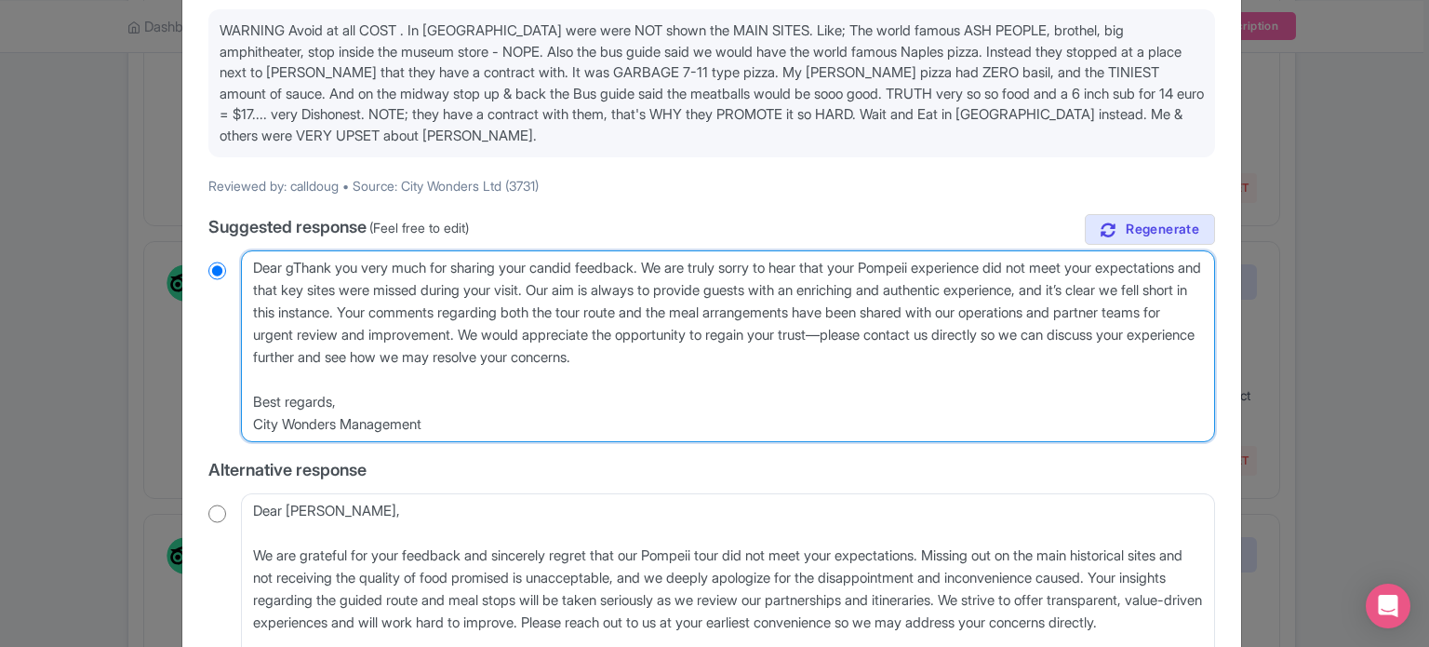
radio input "true"
type textarea "Dear gueThank you very much for sharing your candid feedback. We are truly sorr…"
radio input "true"
type textarea "Dear guesThank you very much for sharing your candid feedback. We are truly sor…"
radio input "true"
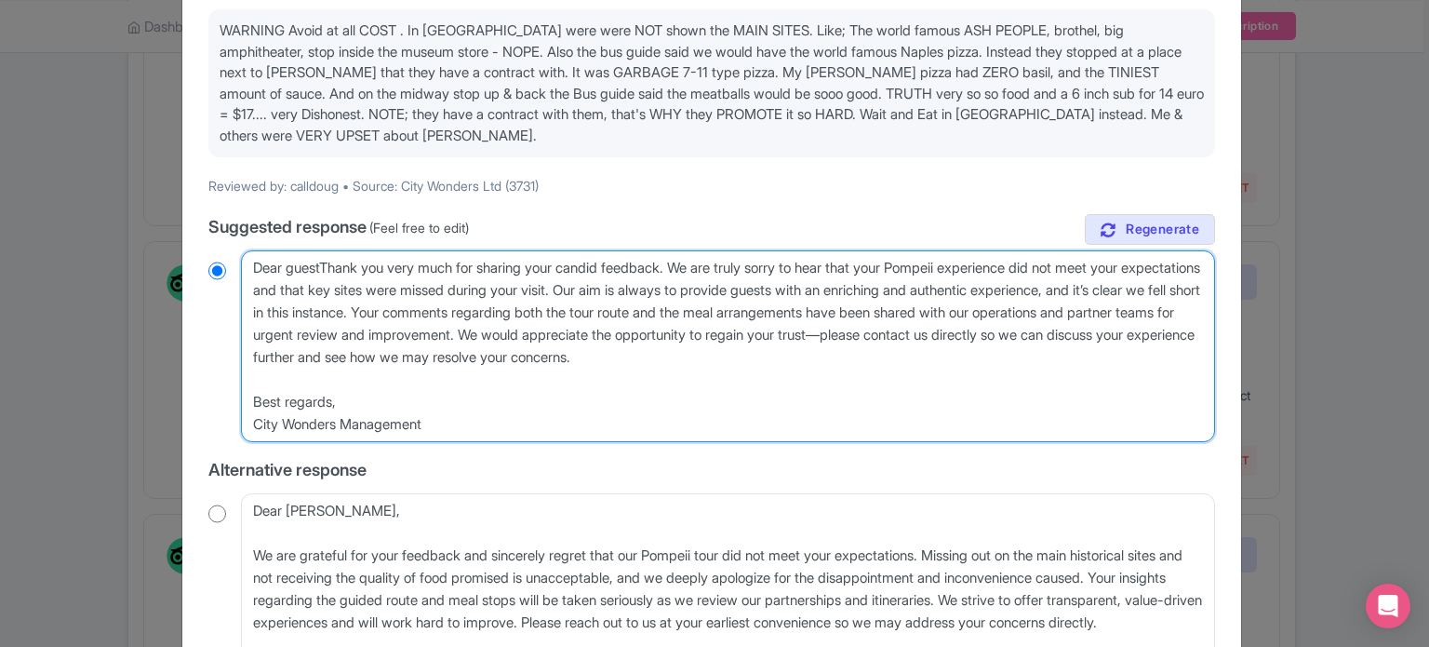
type textarea "Dear guest,Thank you very much for sharing your candid feedback. We are truly s…"
radio input "true"
type textarea "Dear guest, Thank you very much for sharing your candid feedback. We are truly …"
radio input "true"
type textarea "Dear guest, hank you very much for sharing your candid feedback. We are truly s…"
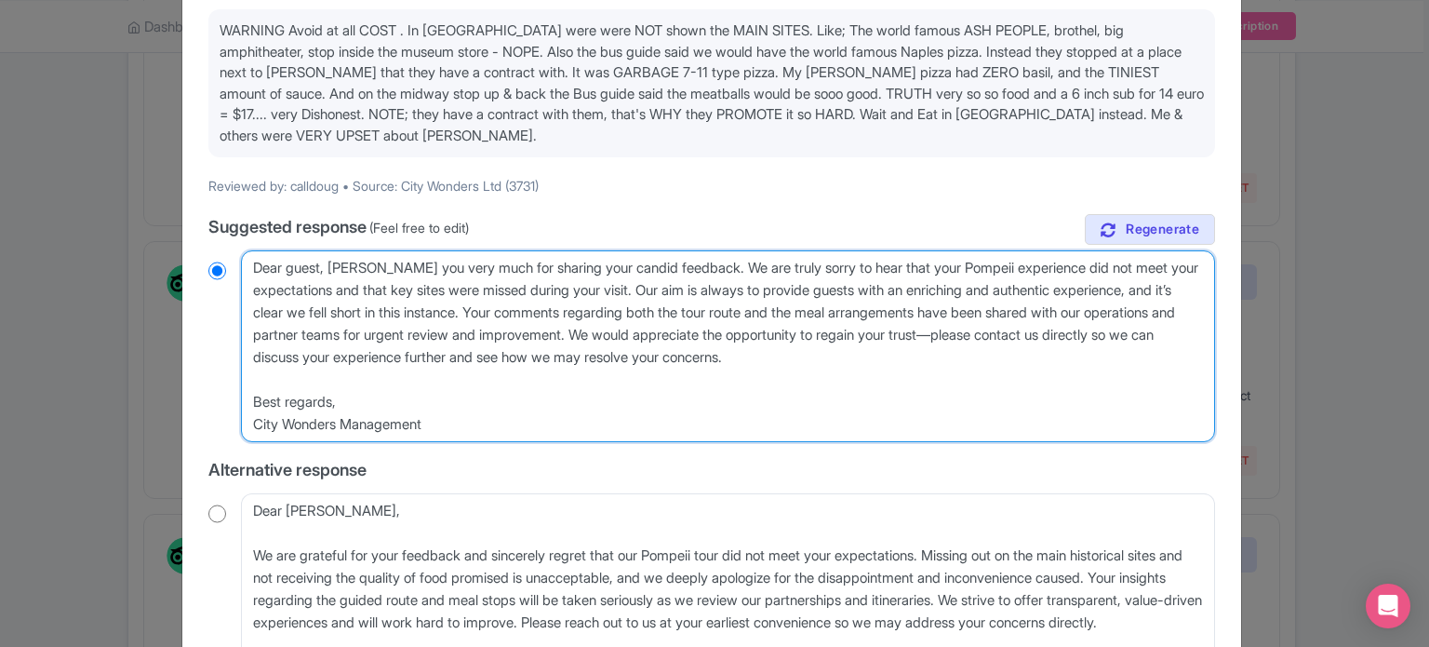
radio input "true"
type textarea "Dear guest, thank you very much for sharing your candid feedback. We are truly …"
radio input "true"
drag, startPoint x: 527, startPoint y: 309, endPoint x: 562, endPoint y: 416, distance: 112.7
click at [562, 416] on textarea "Dear calldoug, Thank you very much for sharing your candid feedback. We are tru…" at bounding box center [728, 346] width 974 height 192
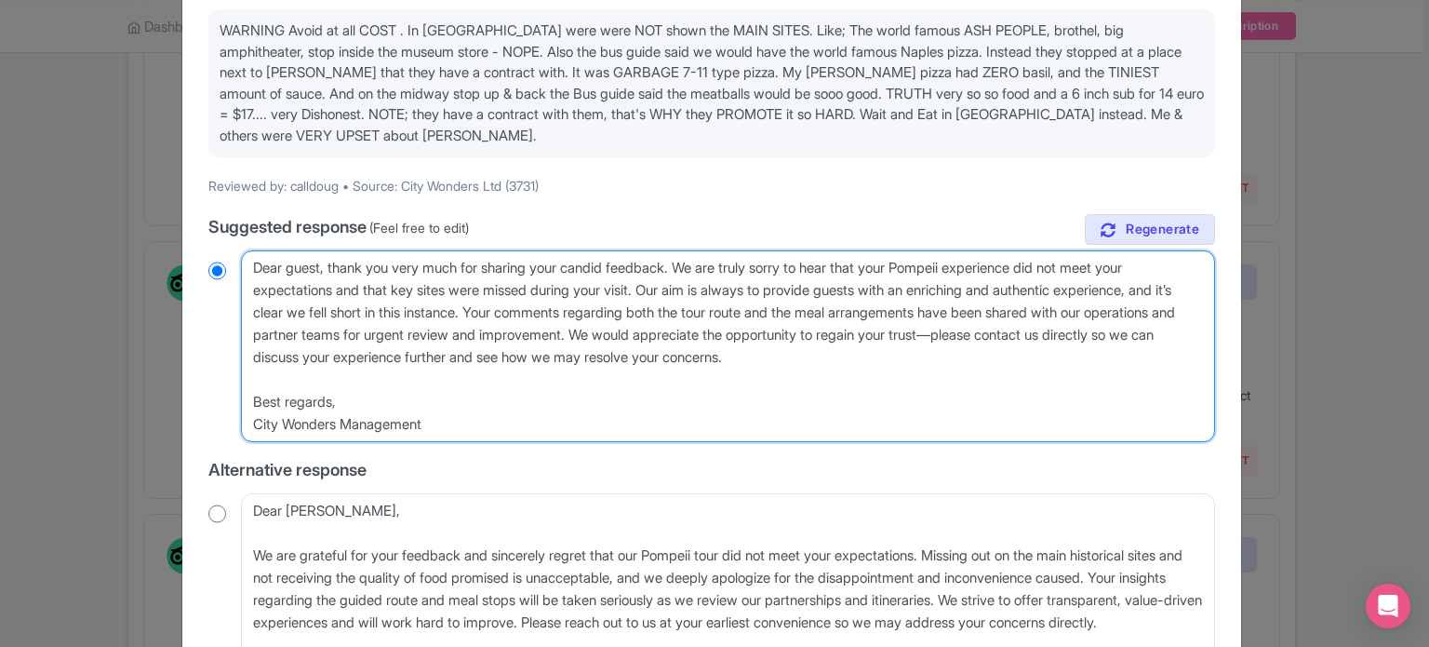
type textarea "Dear guest, thank you very much for sharing your candid feedback. We are truly …"
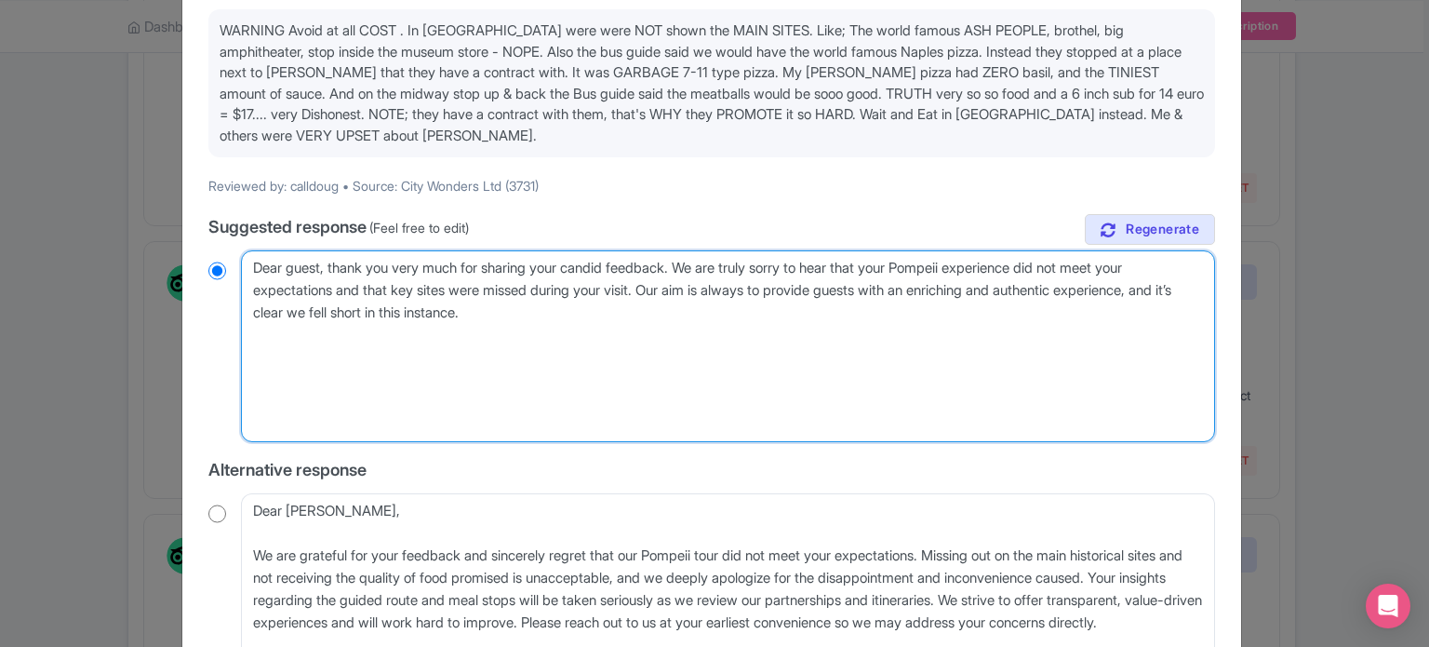
radio input "true"
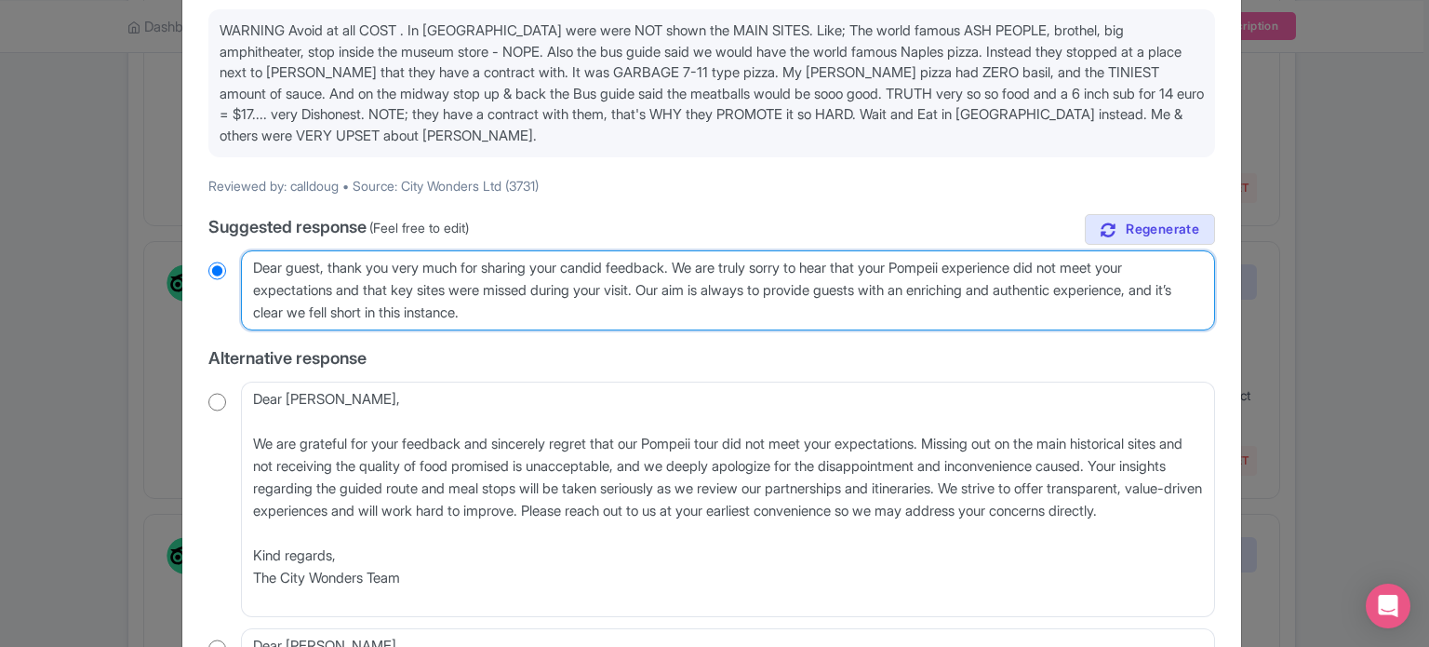
type textarea "Dear guest, thank you very much for sharing your candid feedback. We are truly …"
radio input "true"
type textarea "Dear guest, thank you very much for sharing your candid feedback. We are truly …"
radio input "true"
type textarea "Dear guest, thank you very much for sharing your candid feedback. We are truly …"
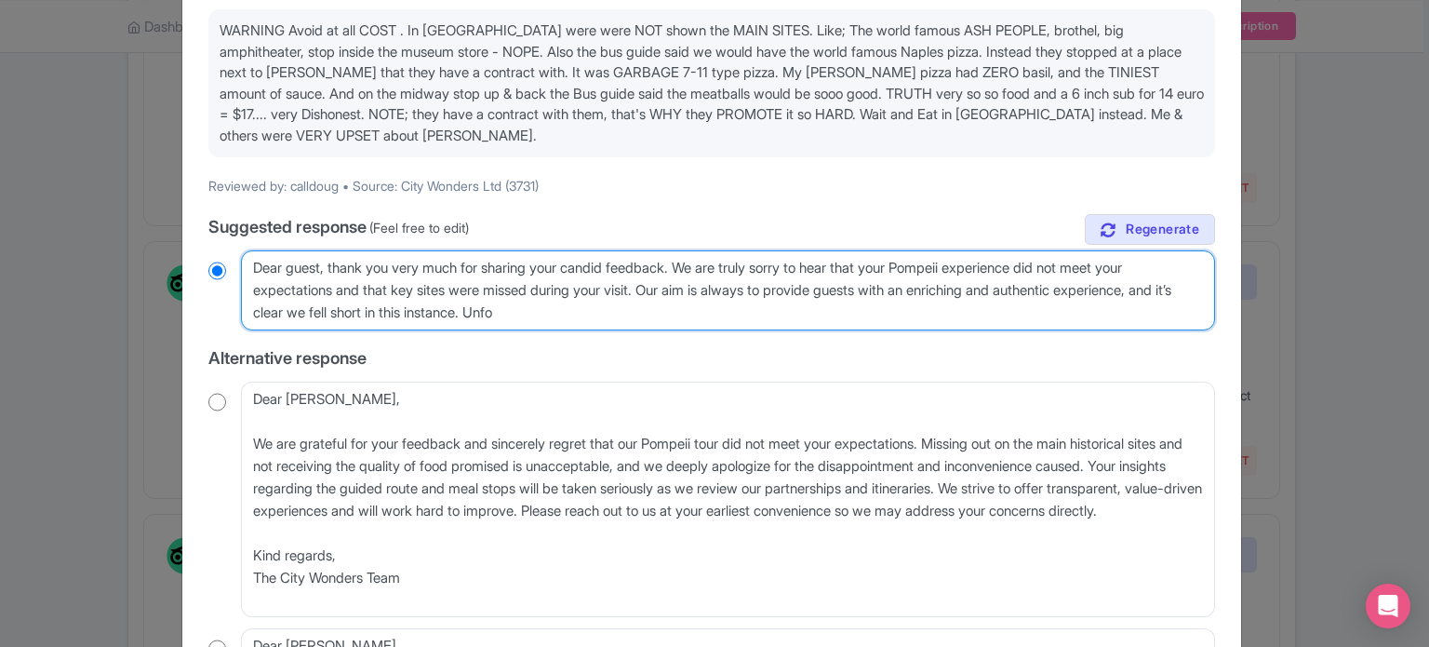
radio input "true"
type textarea "Dear guest, thank you very much for sharing your candid feedback. We are truly …"
radio input "true"
type textarea "Dear guest, thank you very much for sharing your candid feedback. We are truly …"
radio input "true"
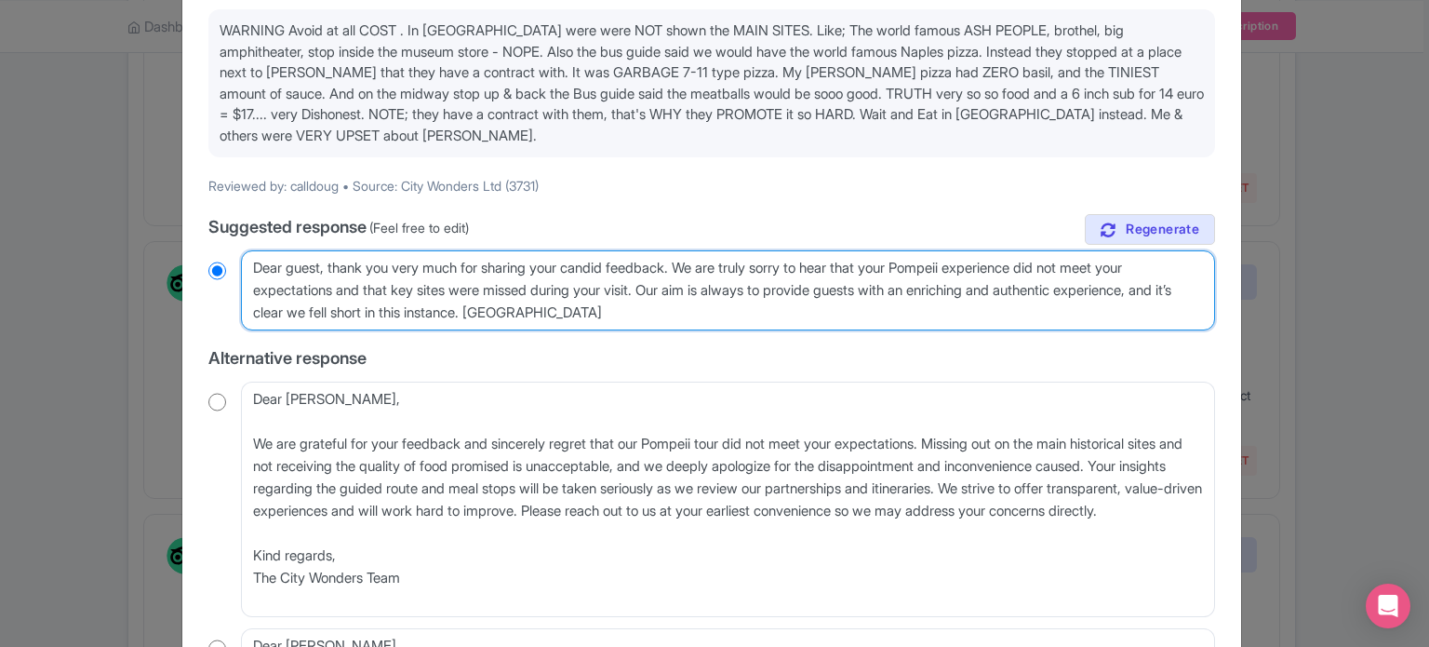
type textarea "Dear guest, thank you very much for sharing your candid feedback. We are truly …"
radio input "true"
type textarea "Dear guest, thank you very much for sharing your candid feedback. We are truly …"
radio input "true"
type textarea "Dear guest, thank you very much for sharing your candid feedback. We are truly …"
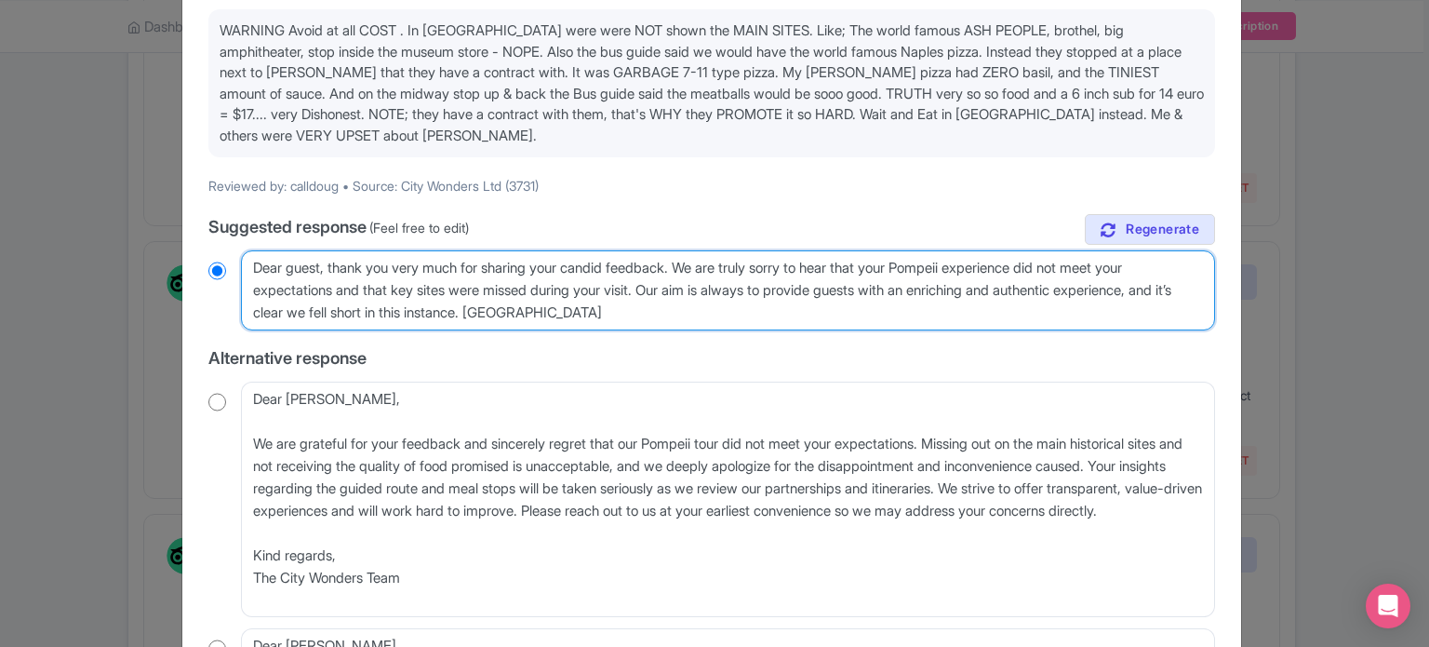
radio input "true"
type textarea "Dear guest, thank you very much for sharing your candid feedback. We are truly …"
radio input "true"
type textarea "Dear guest, thank you very much for sharing your candid feedback. We are truly …"
radio input "true"
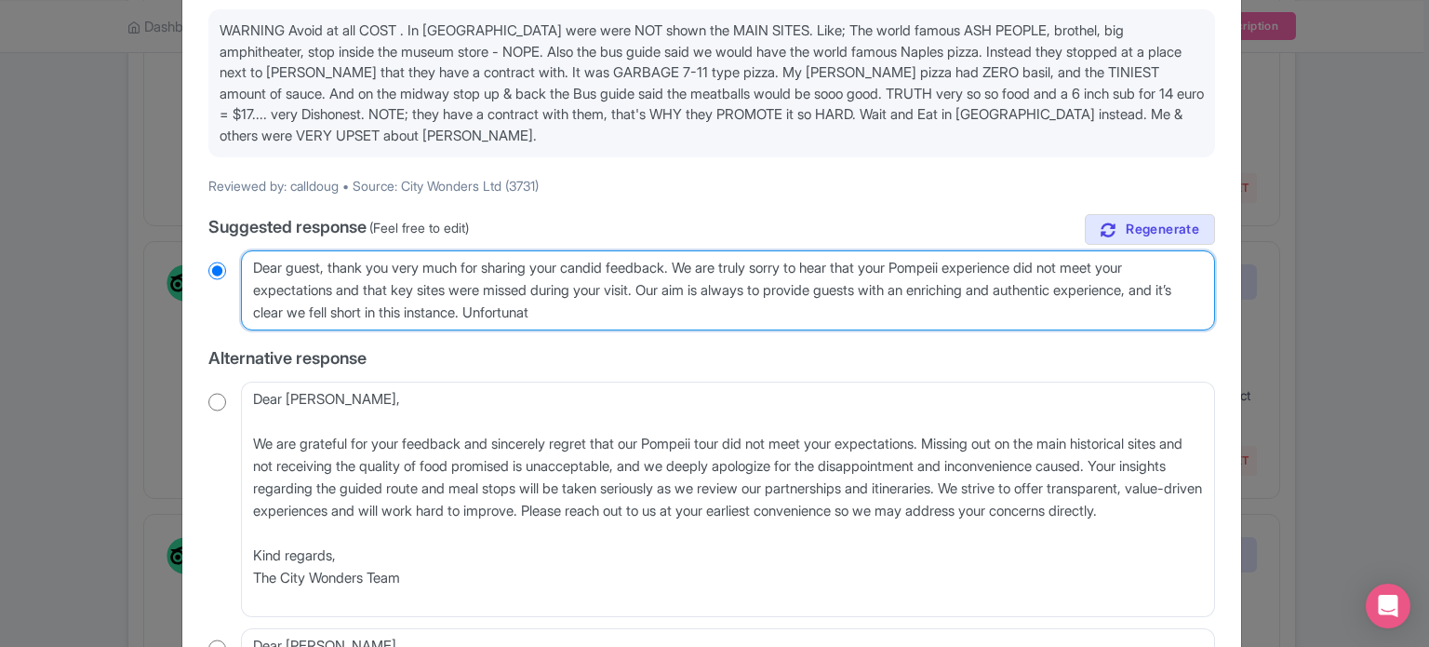
type textarea "Dear guest, thank you very much for sharing your candid feedback. We are truly …"
radio input "true"
type textarea "Dear guest, thank you very much for sharing your candid feedback. We are truly …"
radio input "true"
type textarea "Dear guest, thank you very much for sharing your candid feedback. We are truly …"
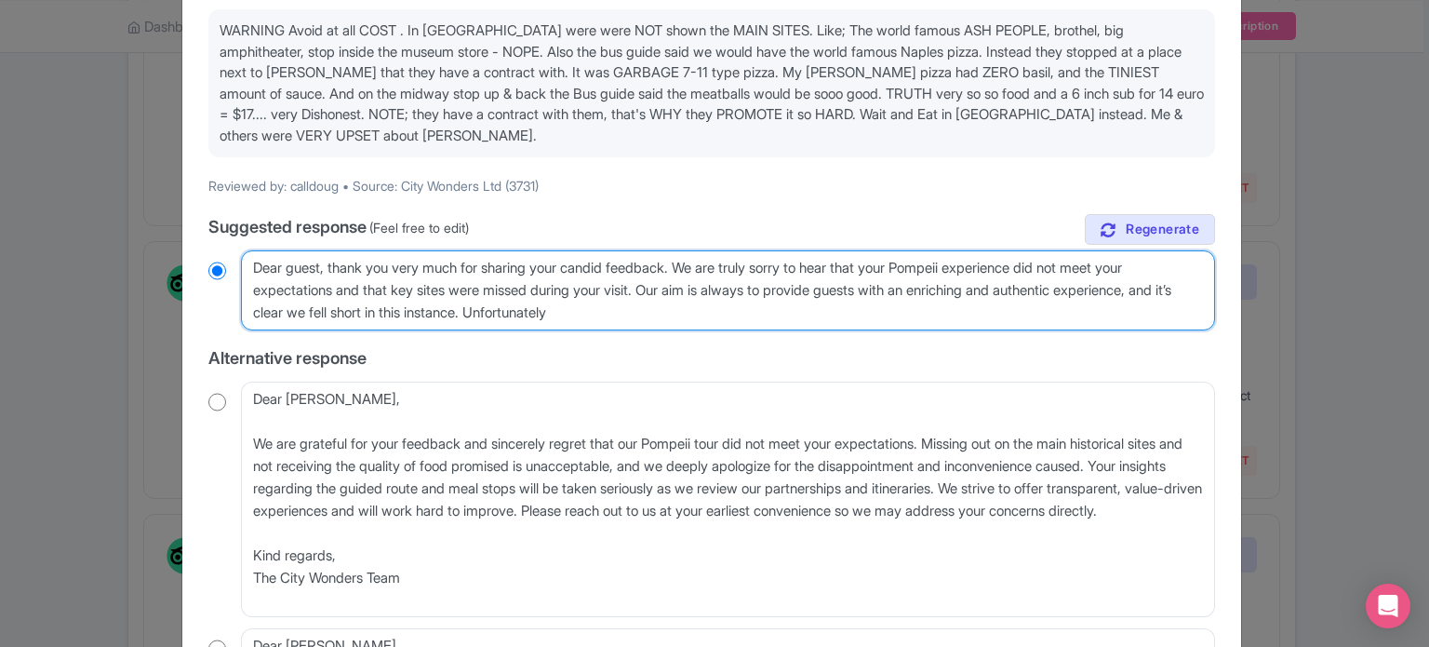
radio input "true"
type textarea "Dear guest, thank you very much for sharing your candid feedback. We are truly …"
radio input "true"
type textarea "Dear guest, thank you very much for sharing your candid feedback. We are truly …"
radio input "true"
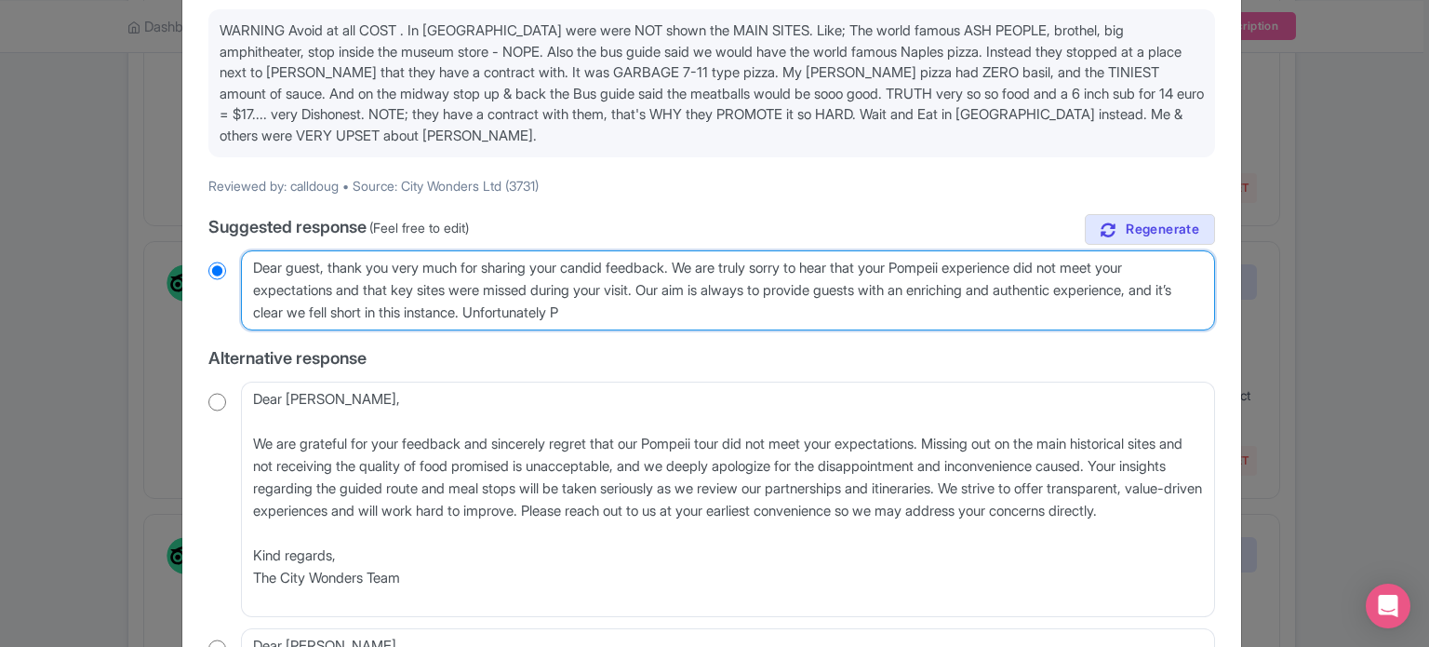
type textarea "Dear guest, thank you very much for sharing your candid feedback. We are truly …"
radio input "true"
type textarea "Dear guest, thank you very much for sharing your candid feedback. We are truly …"
radio input "true"
type textarea "Dear guest, thank you very much for sharing your candid feedback. We are truly …"
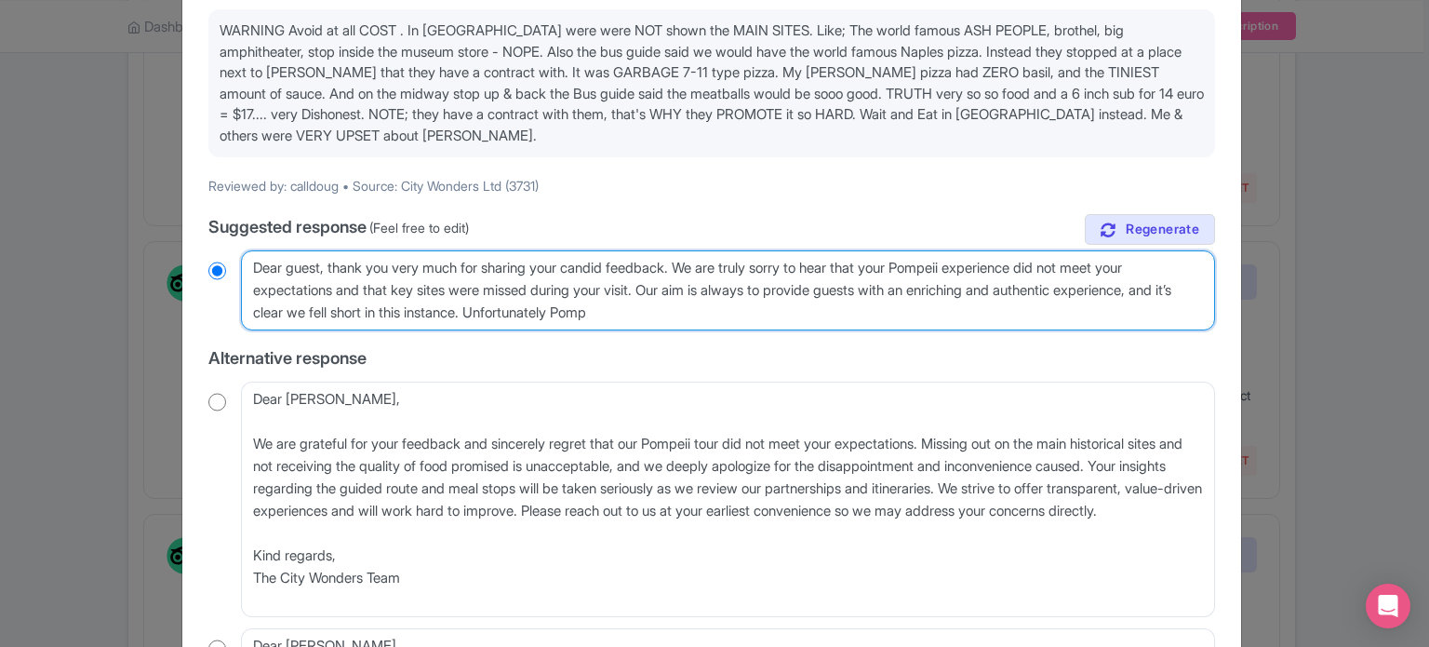
radio input "true"
type textarea "Dear guest, thank you very much for sharing your candid feedback. We are truly …"
radio input "true"
type textarea "Dear guest, thank you very much for sharing your candid feedback. We are truly …"
radio input "true"
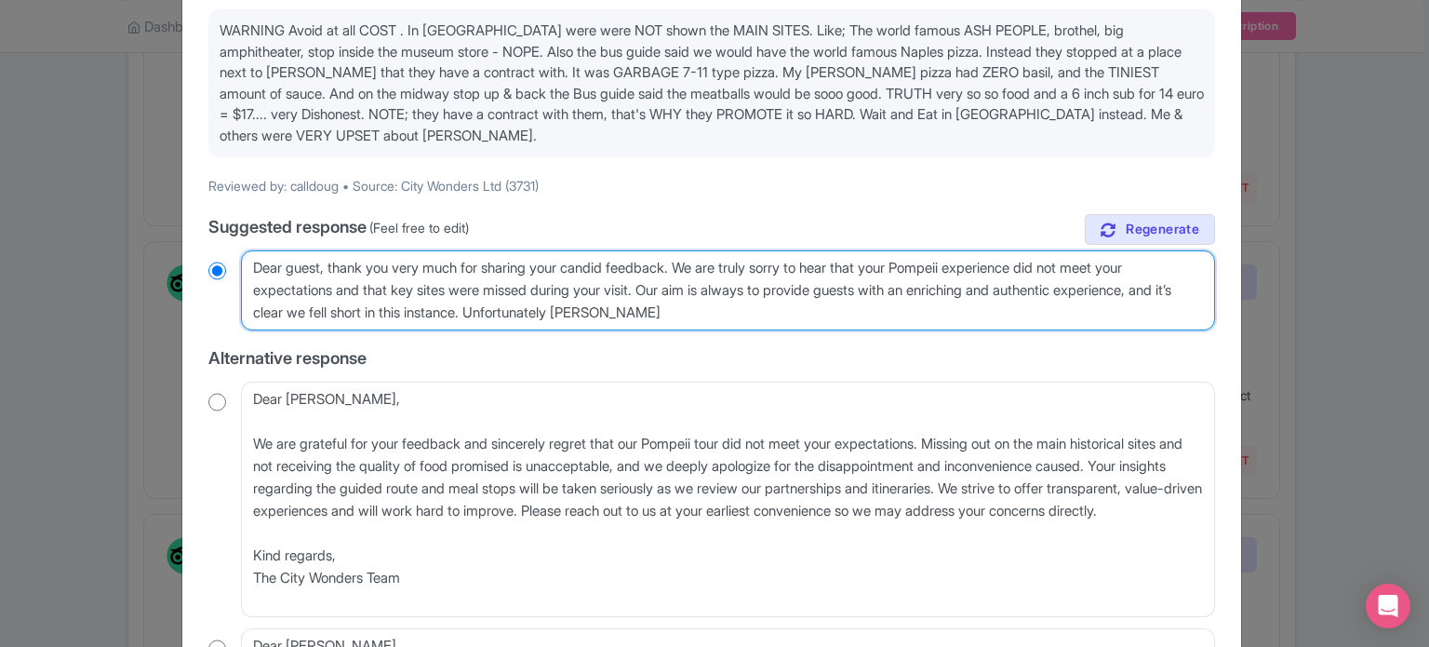
type textarea "Dear guest, thank you very much for sharing your candid feedback. We are truly …"
radio input "true"
type textarea "Dear guest, thank you very much for sharing your candid feedback. We are truly …"
radio input "true"
type textarea "Dear guest, thank you very much for sharing your candid feedback. We are truly …"
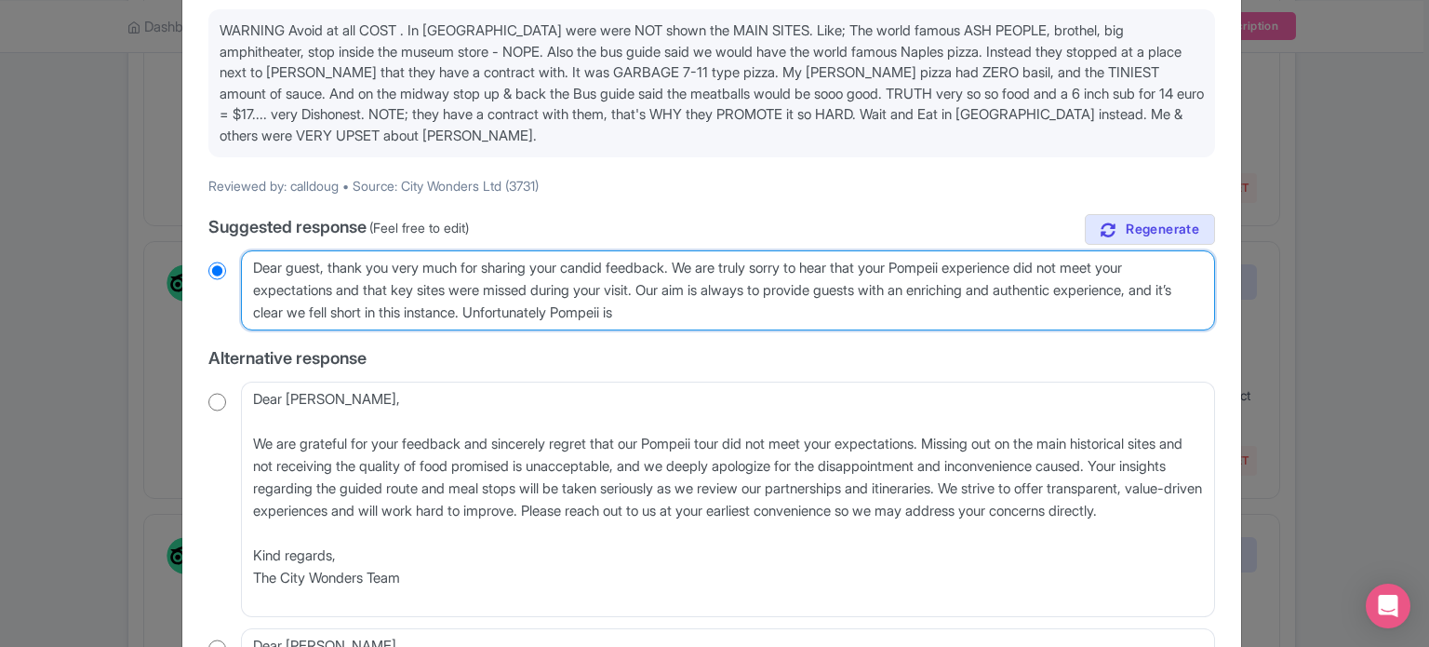
radio input "true"
type textarea "Dear guest, thank you very much for sharing your candid feedback. We are truly …"
radio input "true"
type textarea "Dear guest, thank you very much for sharing your candid feedback. We are truly …"
radio input "true"
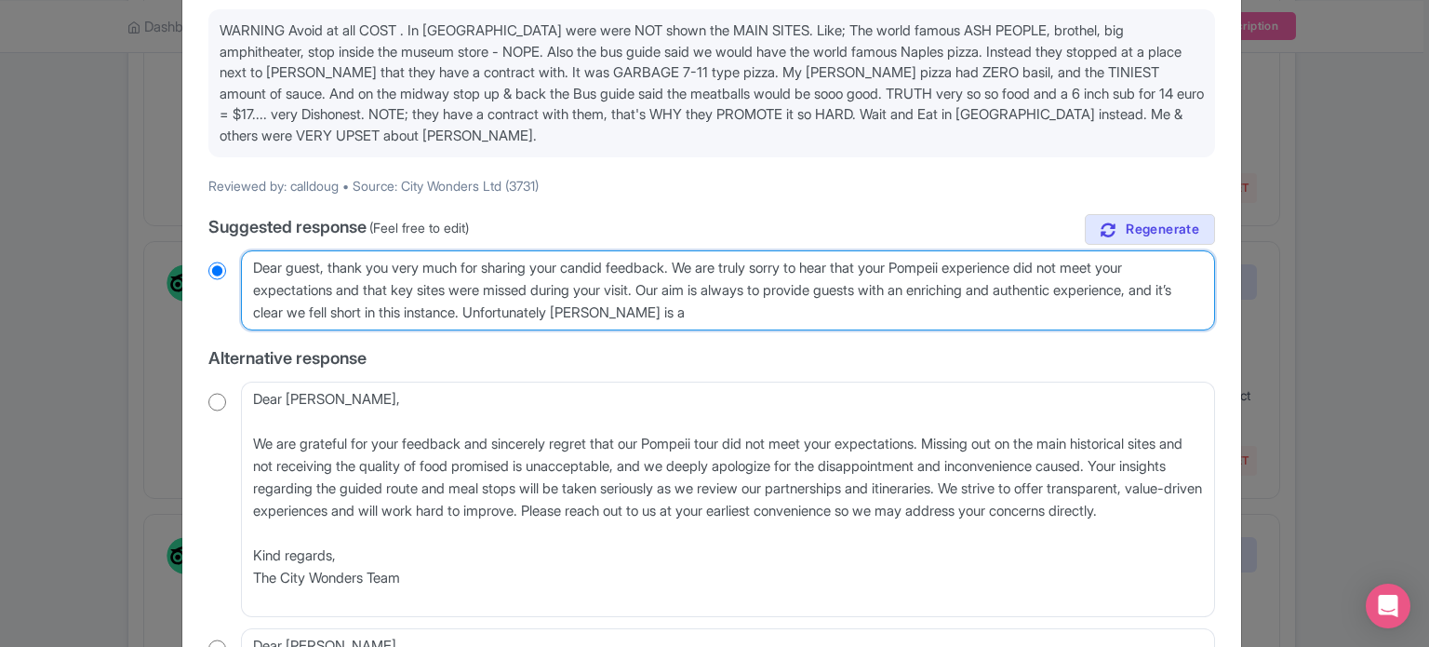
type textarea "Dear guest, thank you very much for sharing your candid feedback. We are truly …"
radio input "true"
type textarea "Dear guest, thank you very much for sharing your candid feedback. We are truly …"
radio input "true"
type textarea "Dear guest, thank you very much for sharing your candid feedback. We are truly …"
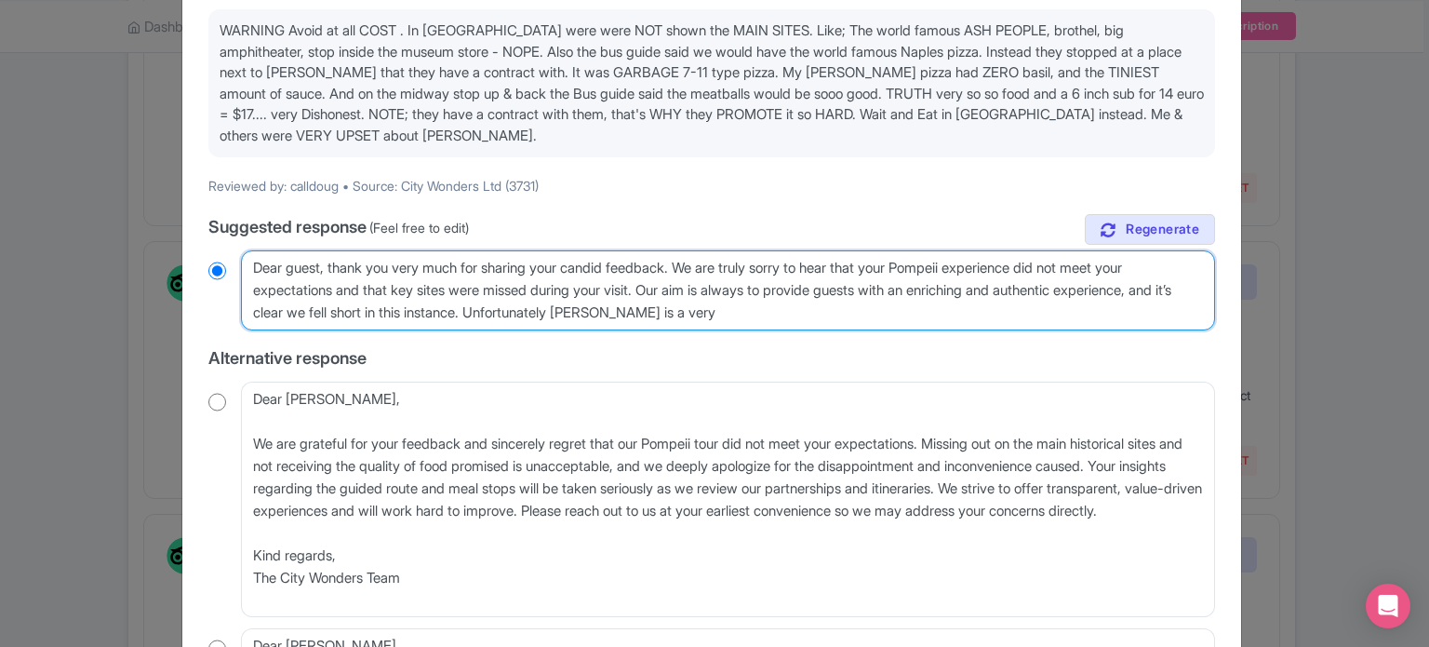
radio input "true"
type textarea "Dear guest, thank you very much for sharing your candid feedback. We are truly …"
radio input "true"
type textarea "Dear guest, thank you very much for sharing your candid feedback. We are truly …"
radio input "true"
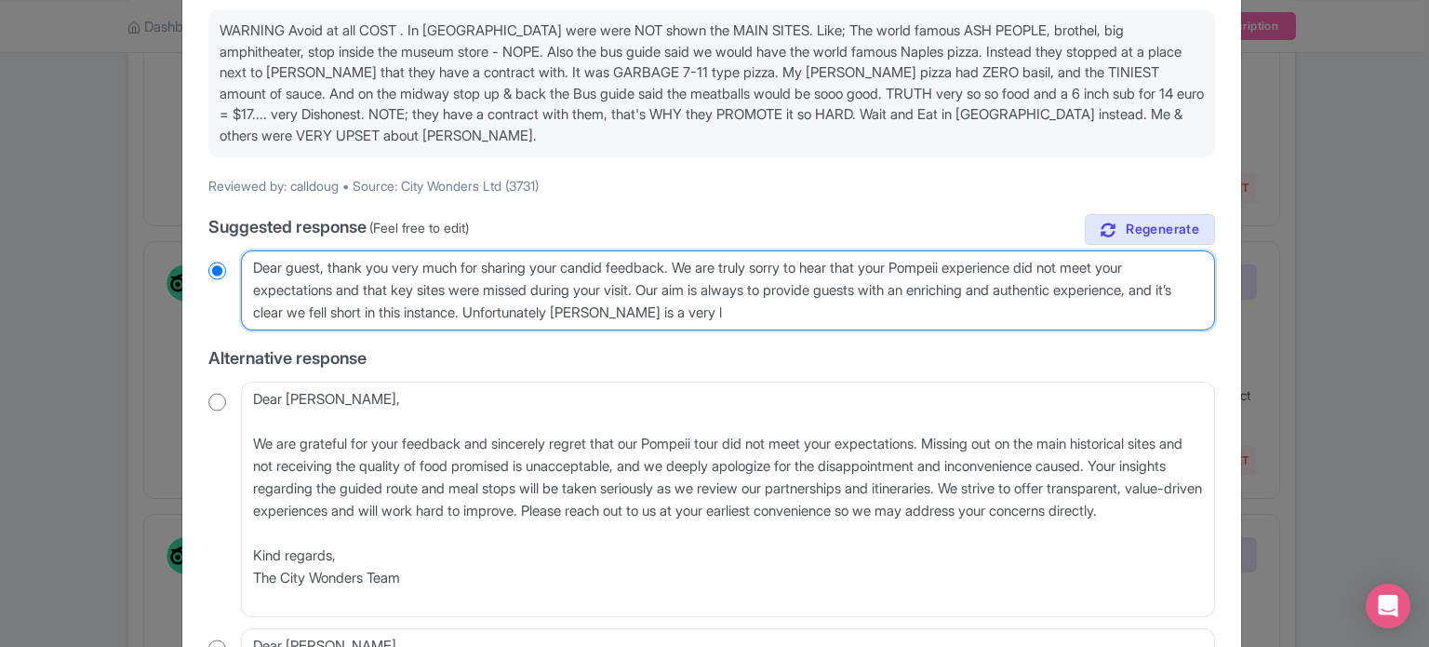
type textarea "Dear guest, thank you very much for sharing your candid feedback. We are truly …"
radio input "true"
type textarea "Dear guest, thank you very much for sharing your candid feedback. We are truly …"
radio input "true"
type textarea "Dear guest, thank you very much for sharing your candid feedback. We are truly …"
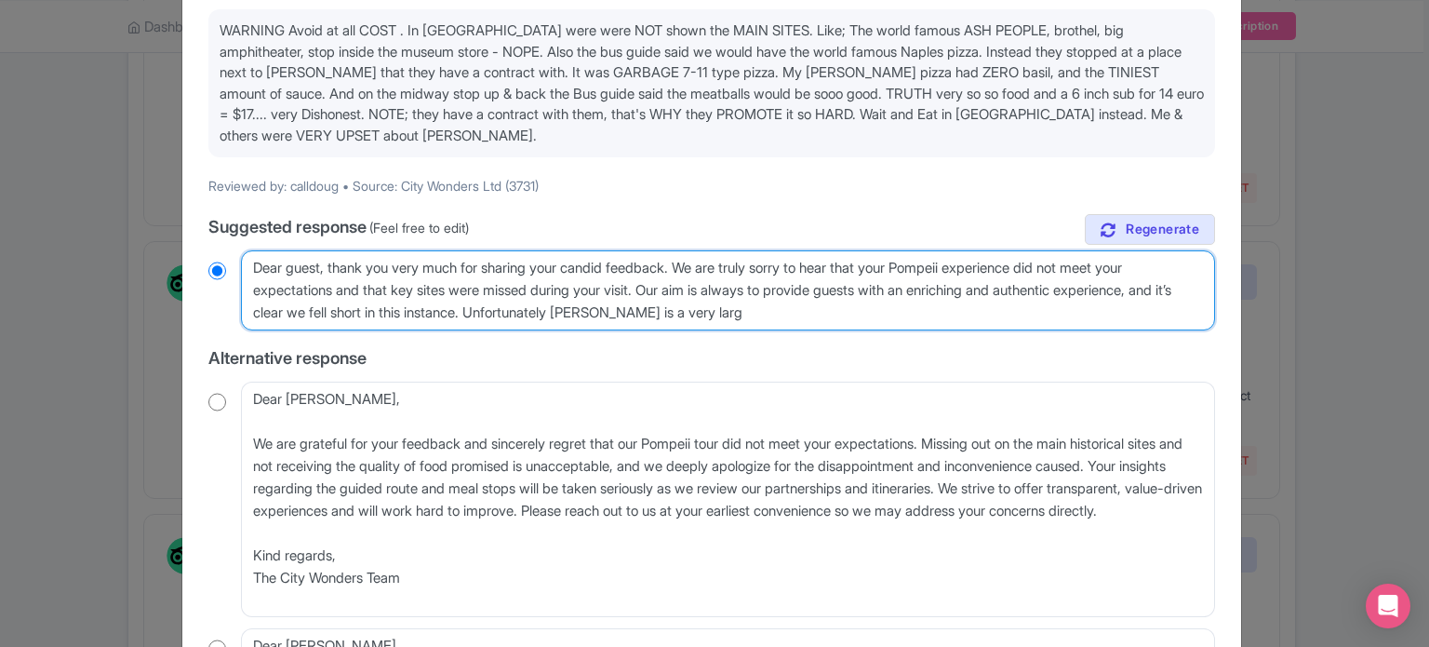
radio input "true"
type textarea "Dear guest, thank you very much for sharing your candid feedback. We are truly …"
radio input "true"
type textarea "Dear guest, thank you very much for sharing your candid feedback. We are truly …"
radio input "true"
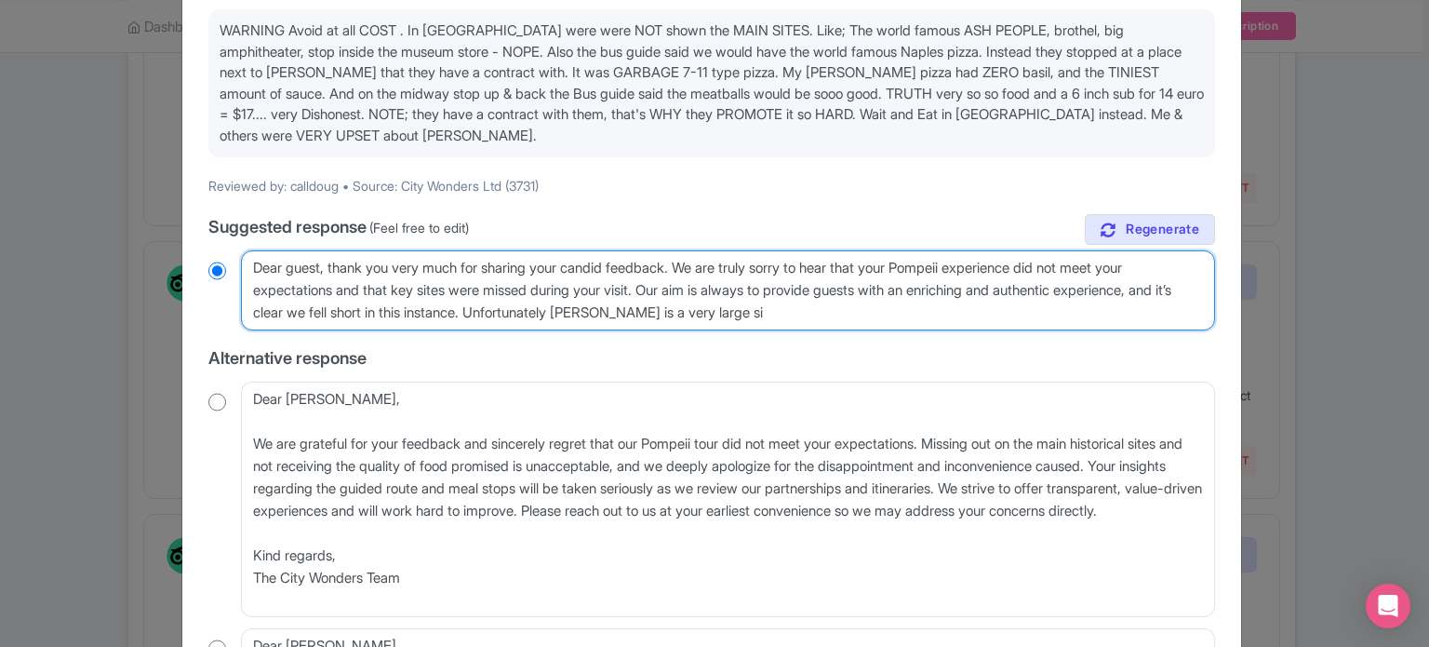
type textarea "Dear guest, thank you very much for sharing your candid feedback. We are truly …"
radio input "true"
type textarea "Dear guest, thank you very much for sharing your candid feedback. We are truly …"
radio input "true"
type textarea "Dear guest, thank you very much for sharing your candid feedback. We are truly …"
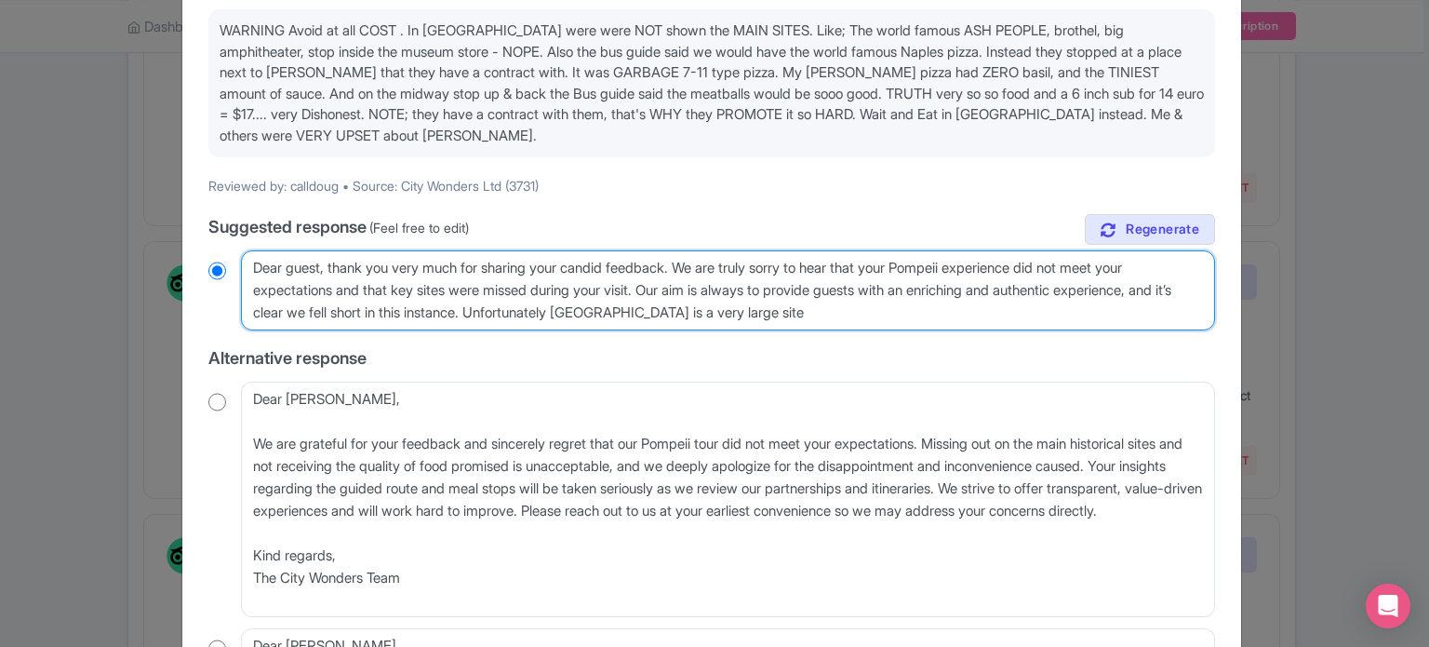
radio input "true"
type textarea "Dear guest, thank you very much for sharing your candid feedback. We are truly …"
radio input "true"
type textarea "Dear guest, thank you very much for sharing your candid feedback. We are truly …"
radio input "true"
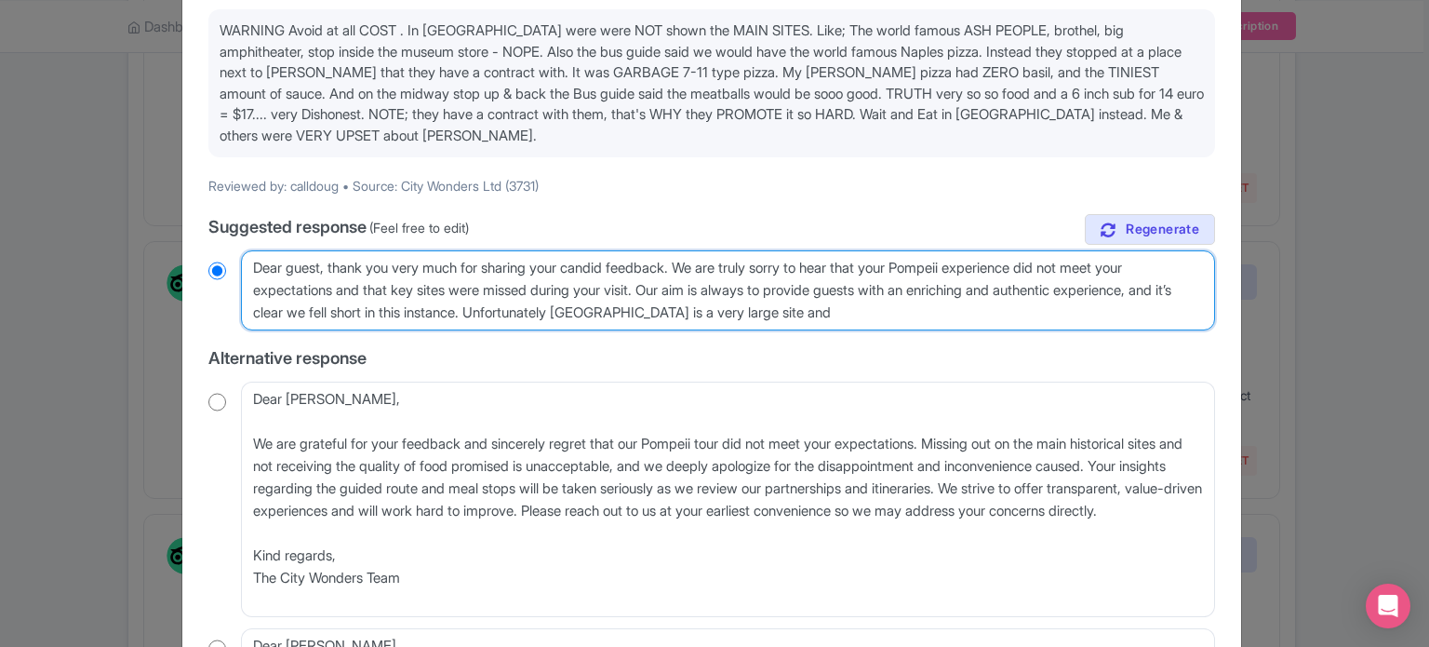
type textarea "Dear guest, thank you very much for sharing your candid feedback. We are truly …"
radio input "true"
type textarea "Dear guest, thank you very much for sharing your candid feedback. We are truly …"
radio input "true"
type textarea "Dear guest, thank you very much for sharing your candid feedback. We are truly …"
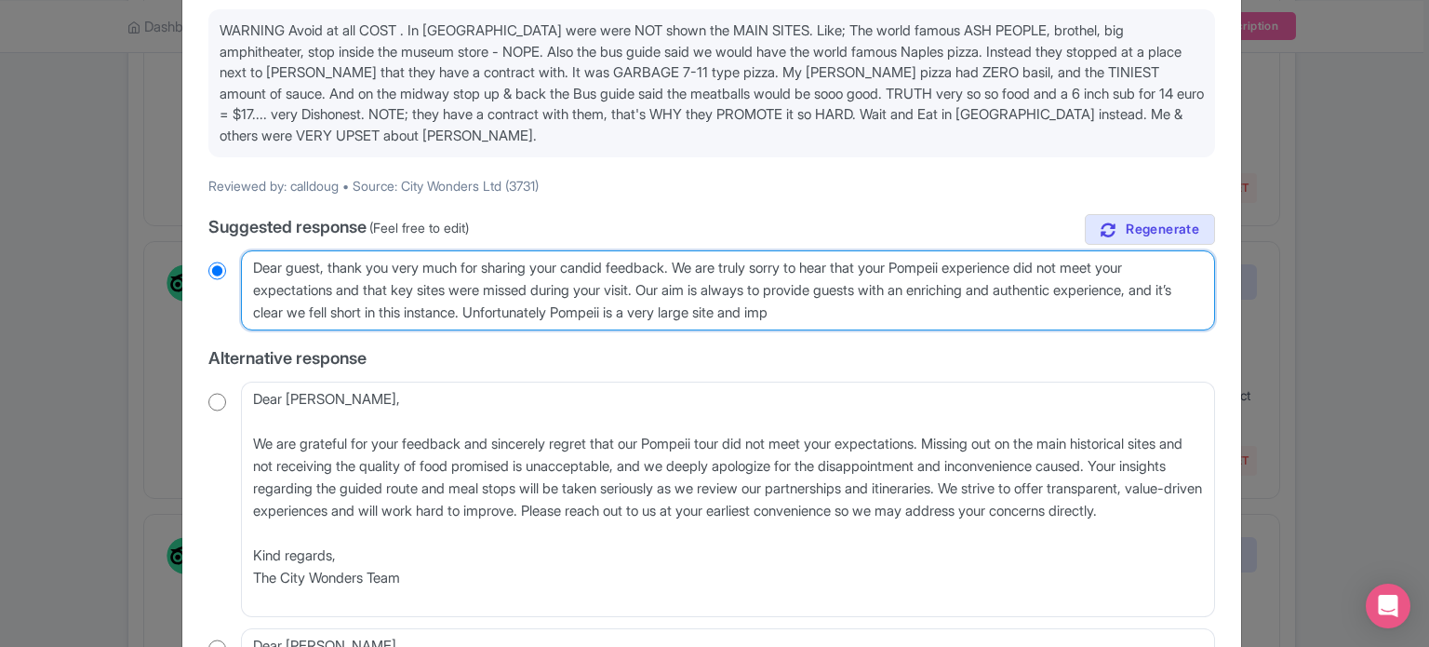
radio input "true"
type textarea "Dear guest, thank you very much for sharing your candid feedback. We are truly …"
radio input "true"
type textarea "Dear guest, thank you very much for sharing your candid feedback. We are truly …"
radio input "true"
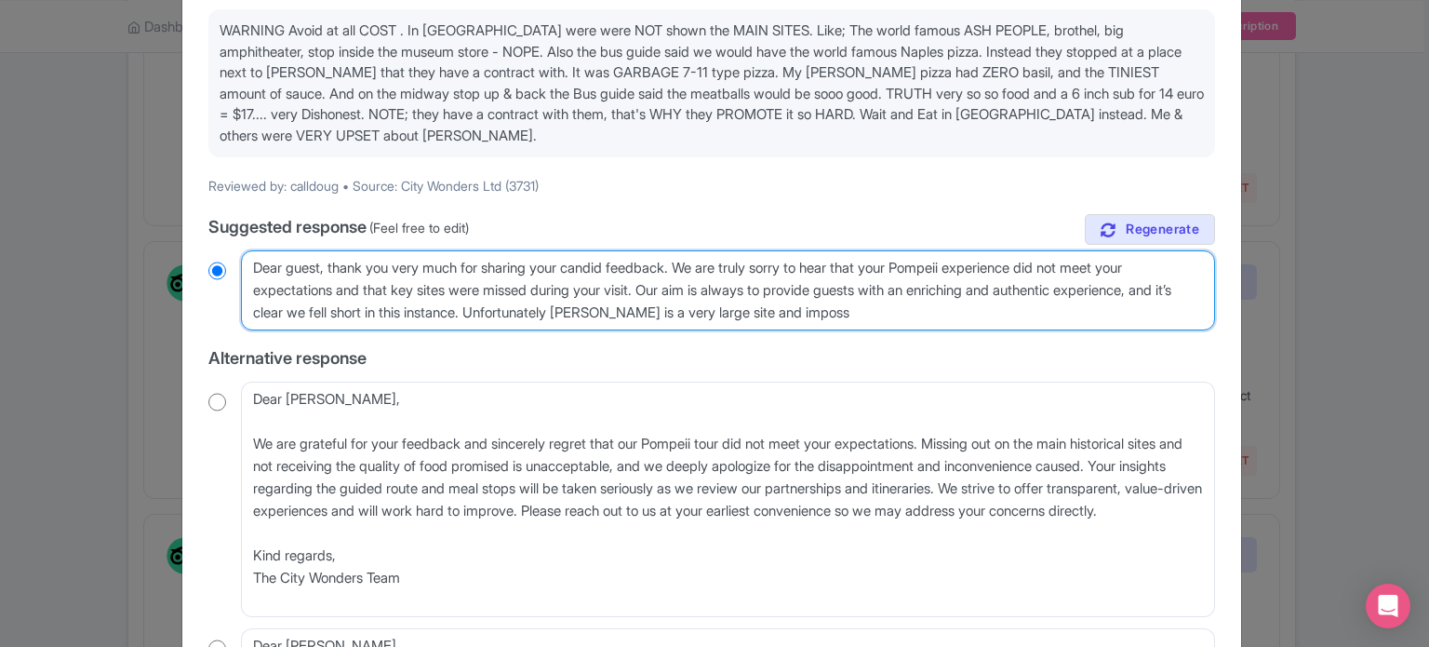
type textarea "Dear guest, thank you very much for sharing your candid feedback. We are truly …"
radio input "true"
type textarea "Dear guest, thank you very much for sharing your candid feedback. We are truly …"
radio input "true"
type textarea "Dear guest, thank you very much for sharing your candid feedback. We are truly …"
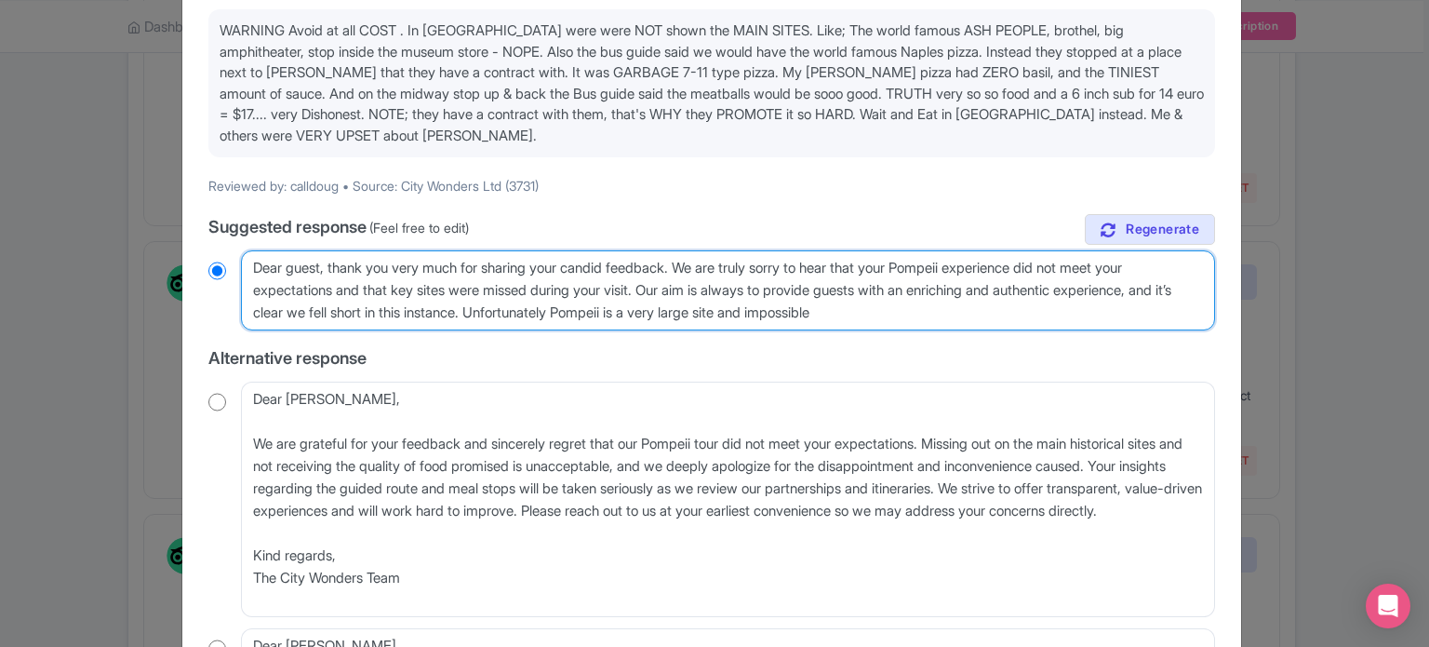
radio input "true"
type textarea "Dear guest, thank you very much for sharing your candid feedback. We are truly …"
radio input "true"
type textarea "Dear guest, thank you very much for sharing your candid feedback. We are truly …"
radio input "true"
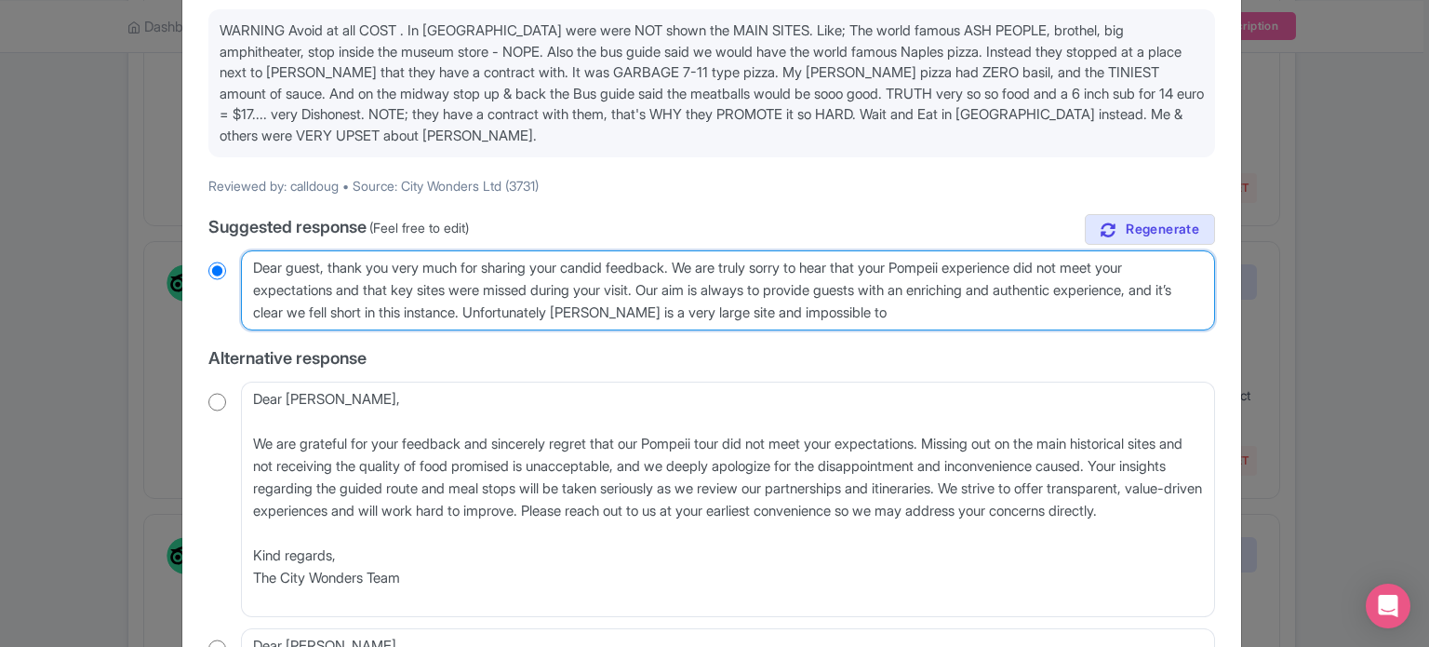
type textarea "Dear guest, thank you very much for sharing your candid feedback. We are truly …"
radio input "true"
type textarea "Dear guest, thank you very much for sharing your candid feedback. We are truly …"
radio input "true"
type textarea "Dear guest, thank you very much for sharing your candid feedback. We are truly …"
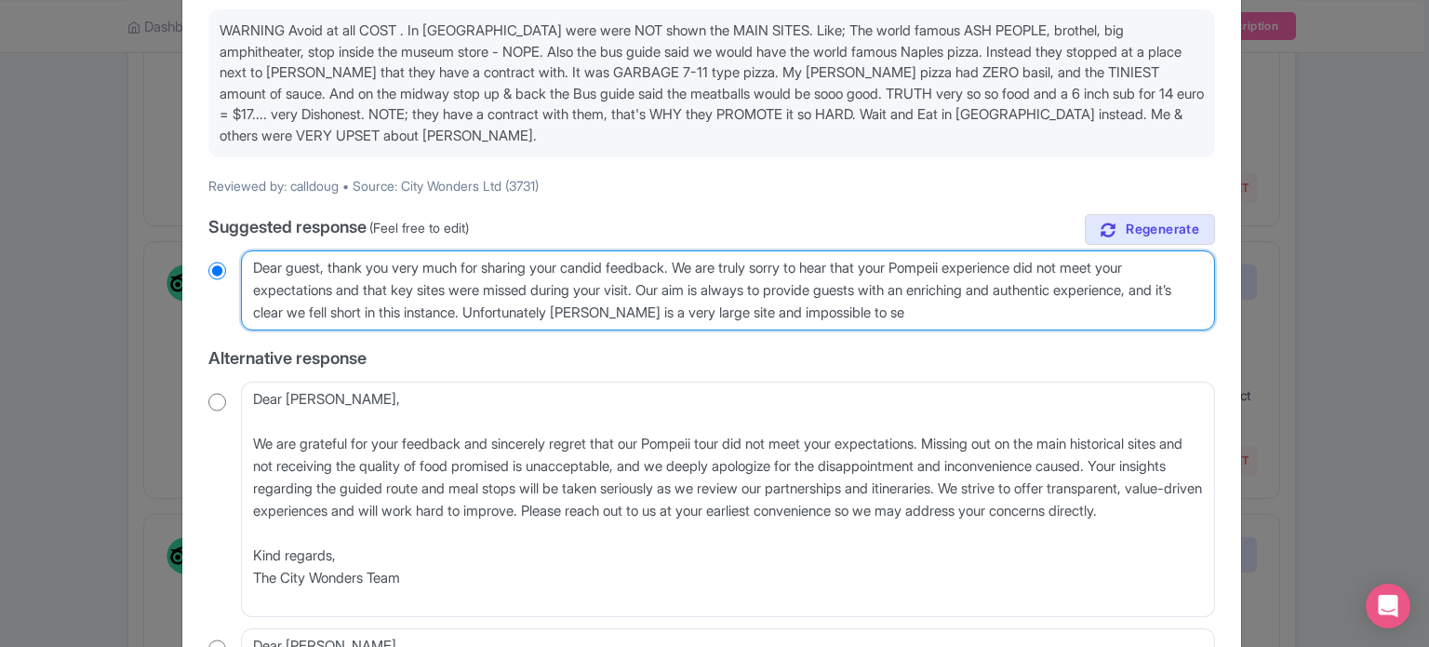
radio input "true"
type textarea "Dear guest, thank you very much for sharing your candid feedback. We are truly …"
radio input "true"
type textarea "Dear guest, thank you very much for sharing your candid feedback. We are truly …"
radio input "true"
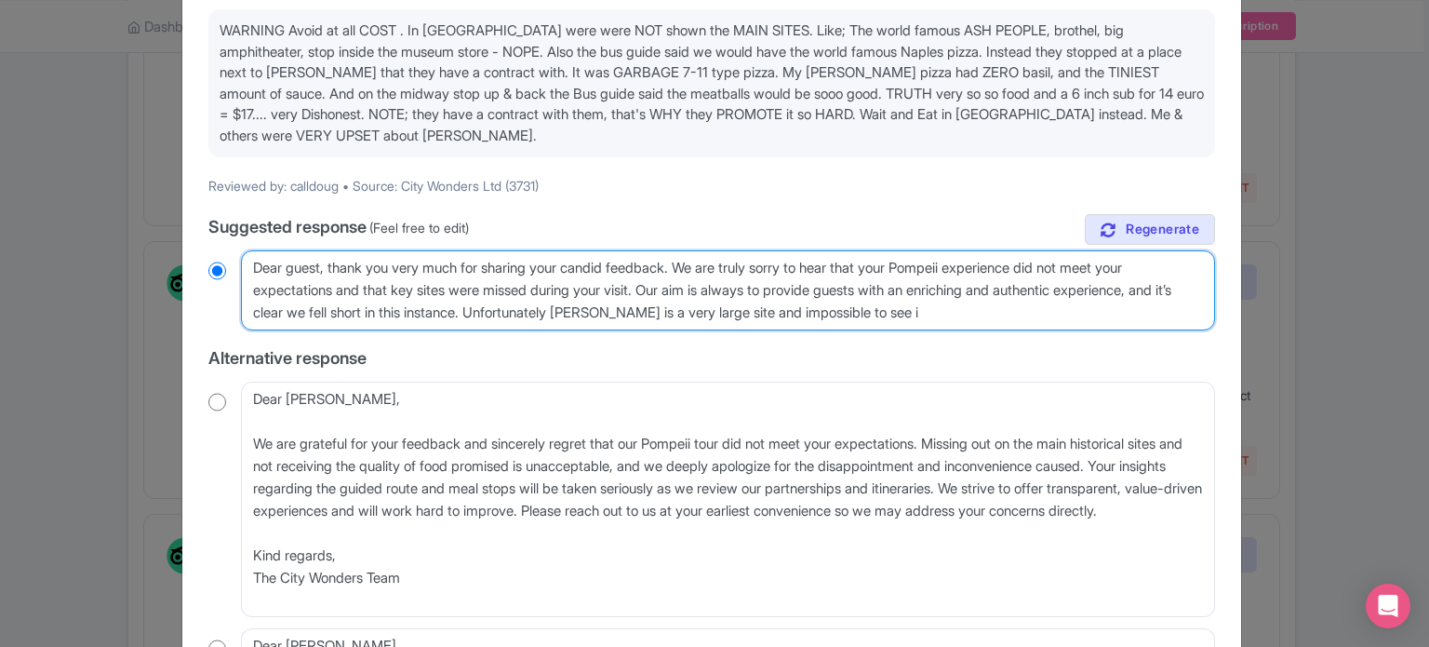
type textarea "Dear guest, thank you very much for sharing your candid feedback. We are truly …"
radio input "true"
type textarea "Dear guest, thank you very much for sharing your candid feedback. We are truly …"
radio input "true"
type textarea "Dear guest, thank you very much for sharing your candid feedback. We are truly …"
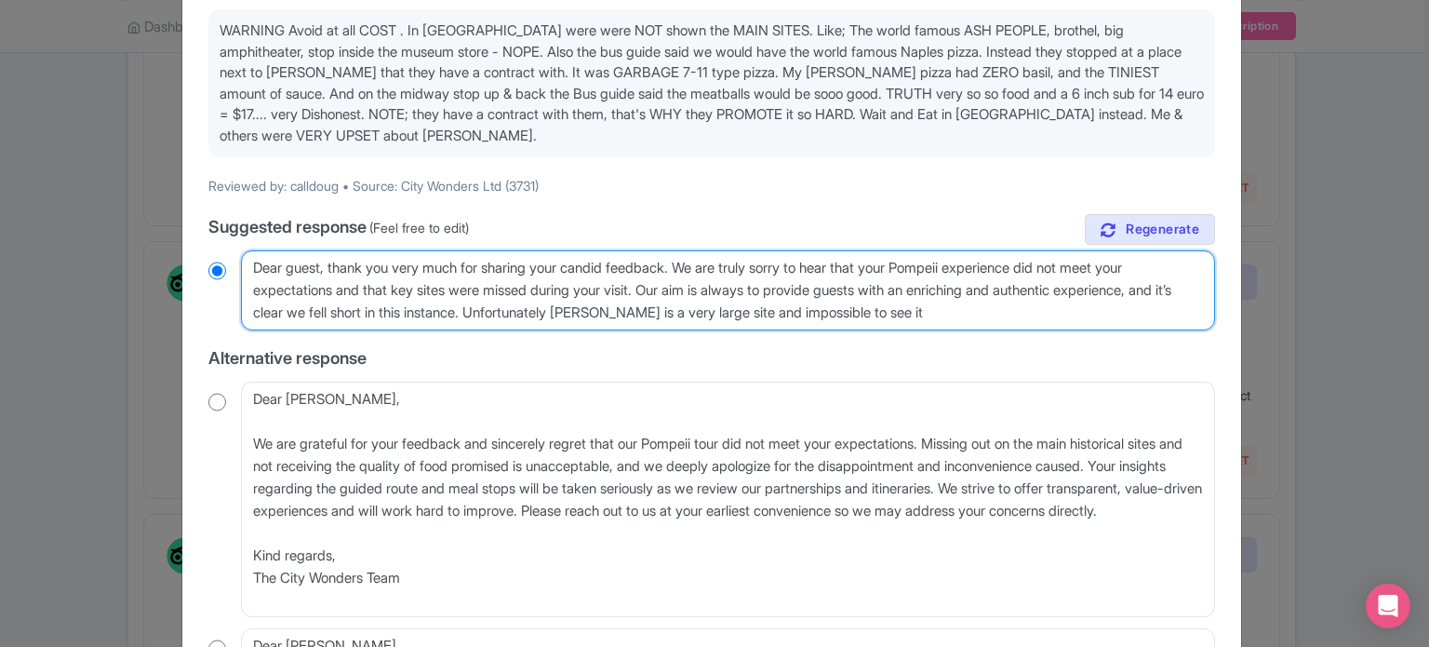
radio input "true"
type textarea "Dear guest, thank you very much for sharing your candid feedback. We are truly …"
radio input "true"
type textarea "Dear guest, thank you very much for sharing your candid feedback. We are truly …"
radio input "true"
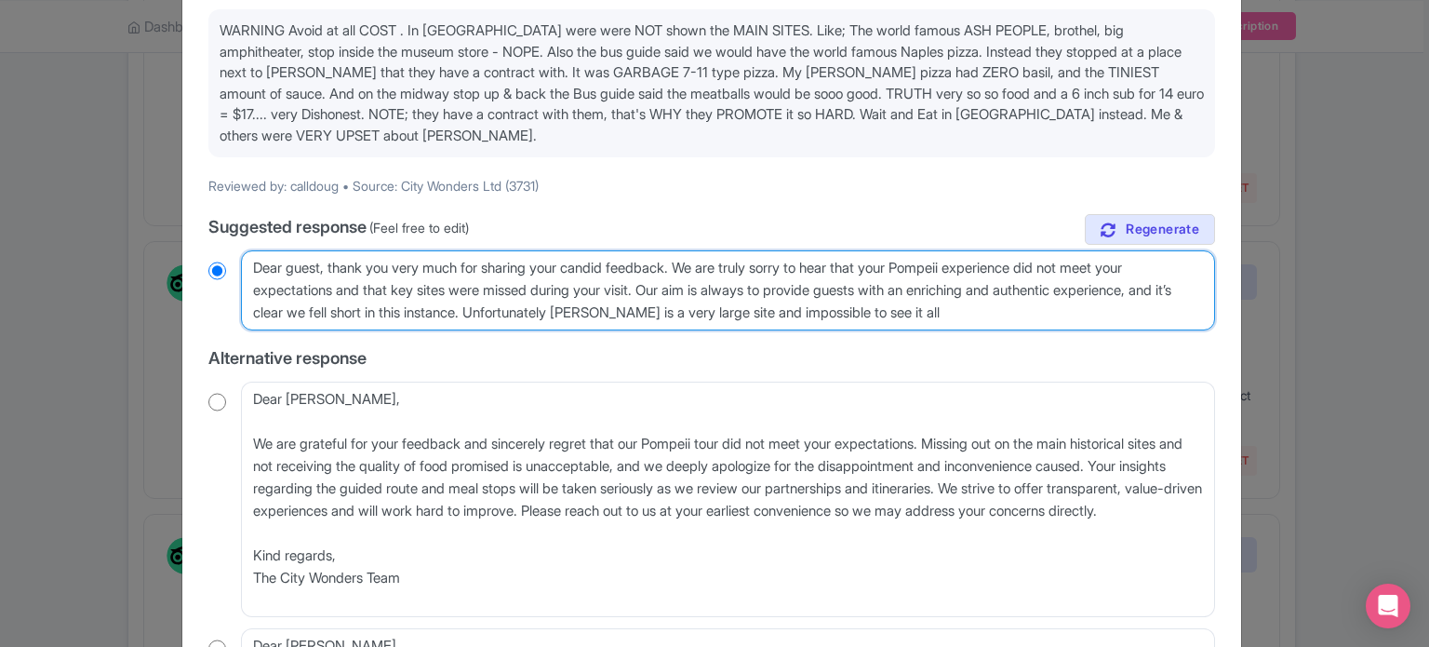
type textarea "Dear guest, thank you very much for sharing your candid feedback. We are truly …"
radio input "true"
type textarea "Dear guest, thank you very much for sharing your candid feedback. We are truly …"
radio input "true"
type textarea "Dear guest, thank you very much for sharing your candid feedback. We are truly …"
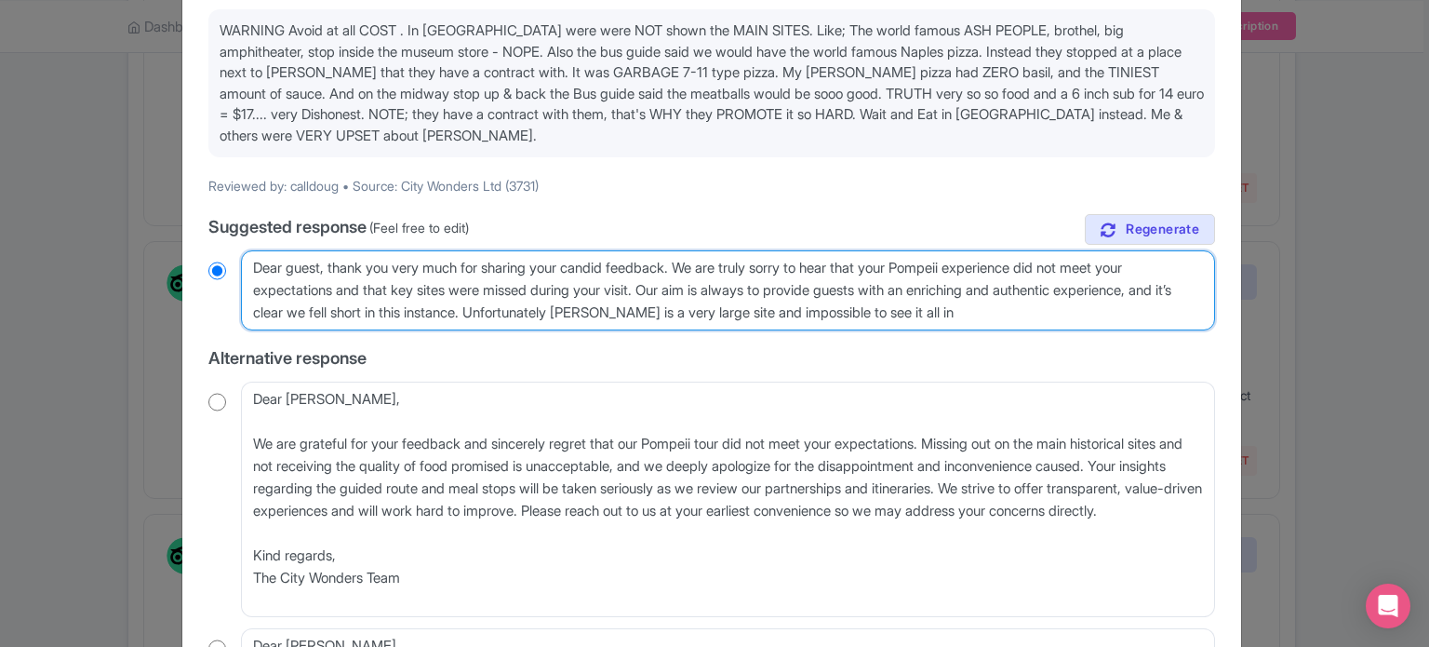
radio input "true"
type textarea "Dear guest, thank you very much for sharing your candid feedback. We are truly …"
radio input "true"
type textarea "Dear guest, thank you very much for sharing your candid feedback. We are truly …"
radio input "true"
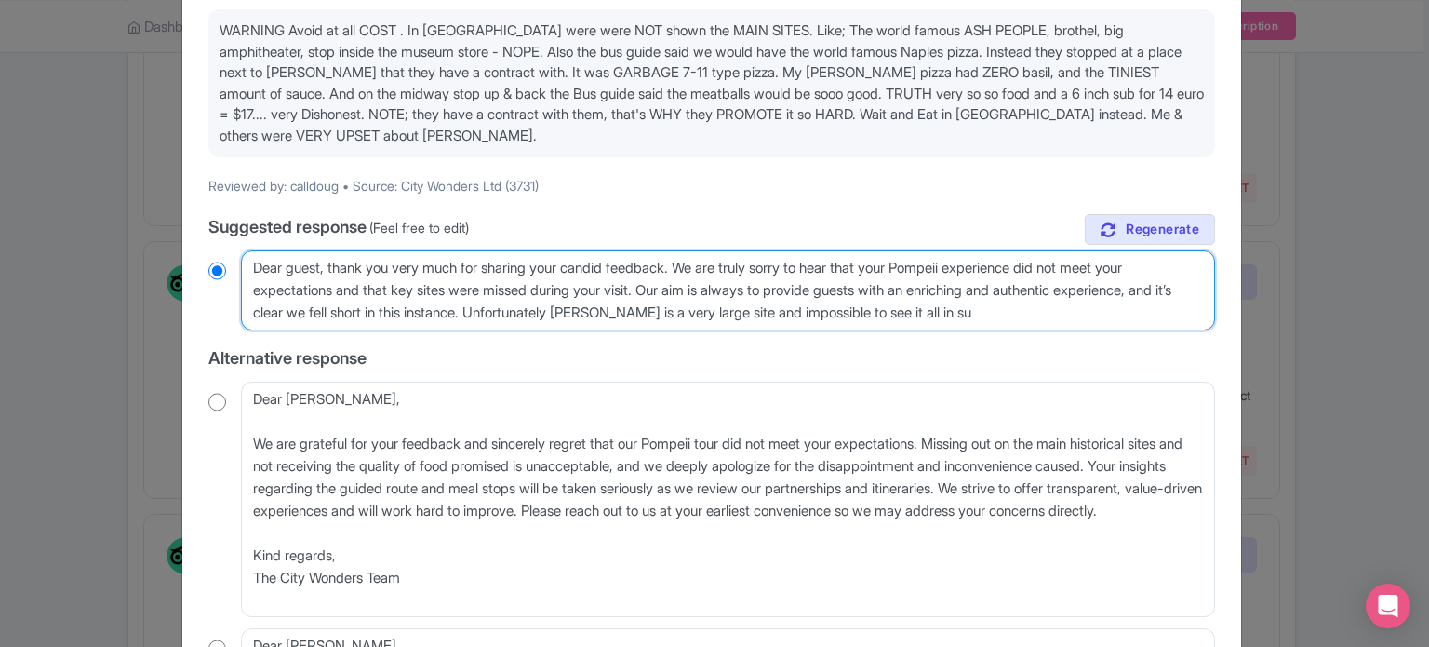
type textarea "Dear guest, thank you very much for sharing your candid feedback. We are truly …"
radio input "true"
type textarea "Dear guest, thank you very much for sharing your candid feedback. We are truly …"
radio input "true"
type textarea "Dear guest, thank you very much for sharing your candid feedback. We are truly …"
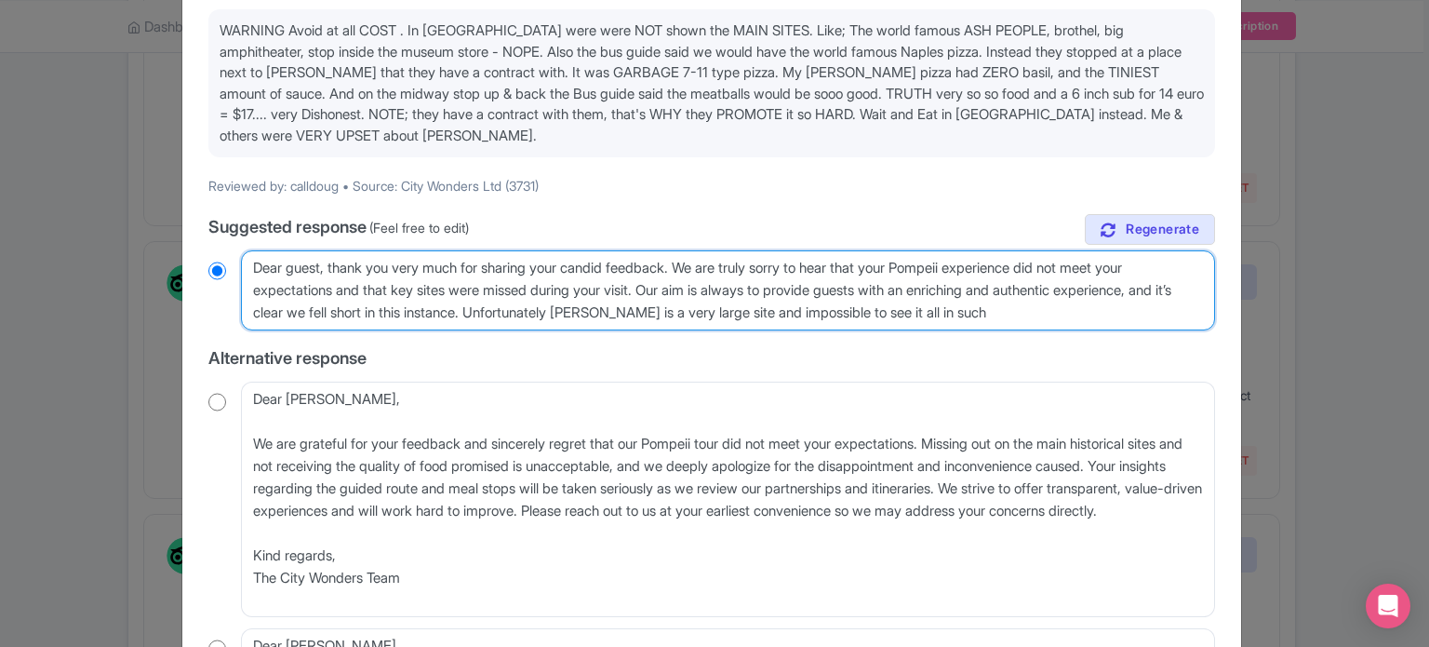
radio input "true"
type textarea "Dear guest, thank you very much for sharing your candid feedback. We are truly …"
radio input "true"
type textarea "Dear guest, thank you very much for sharing your candid feedback. We are truly …"
radio input "true"
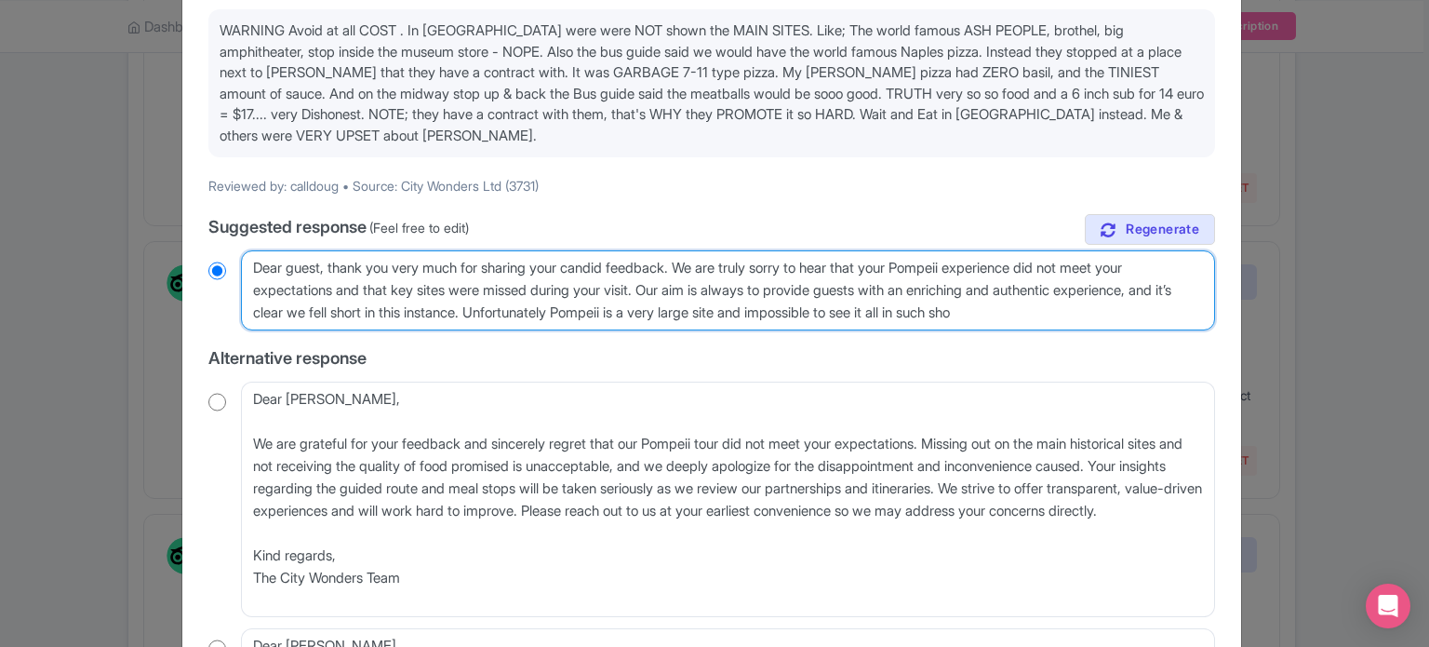
type textarea "Dear guest, thank you very much for sharing your candid feedback. We are truly …"
radio input "true"
type textarea "Dear guest, thank you very much for sharing your candid feedback. We are truly …"
radio input "true"
type textarea "Dear guest, thank you very much for sharing your candid feedback. We are truly …"
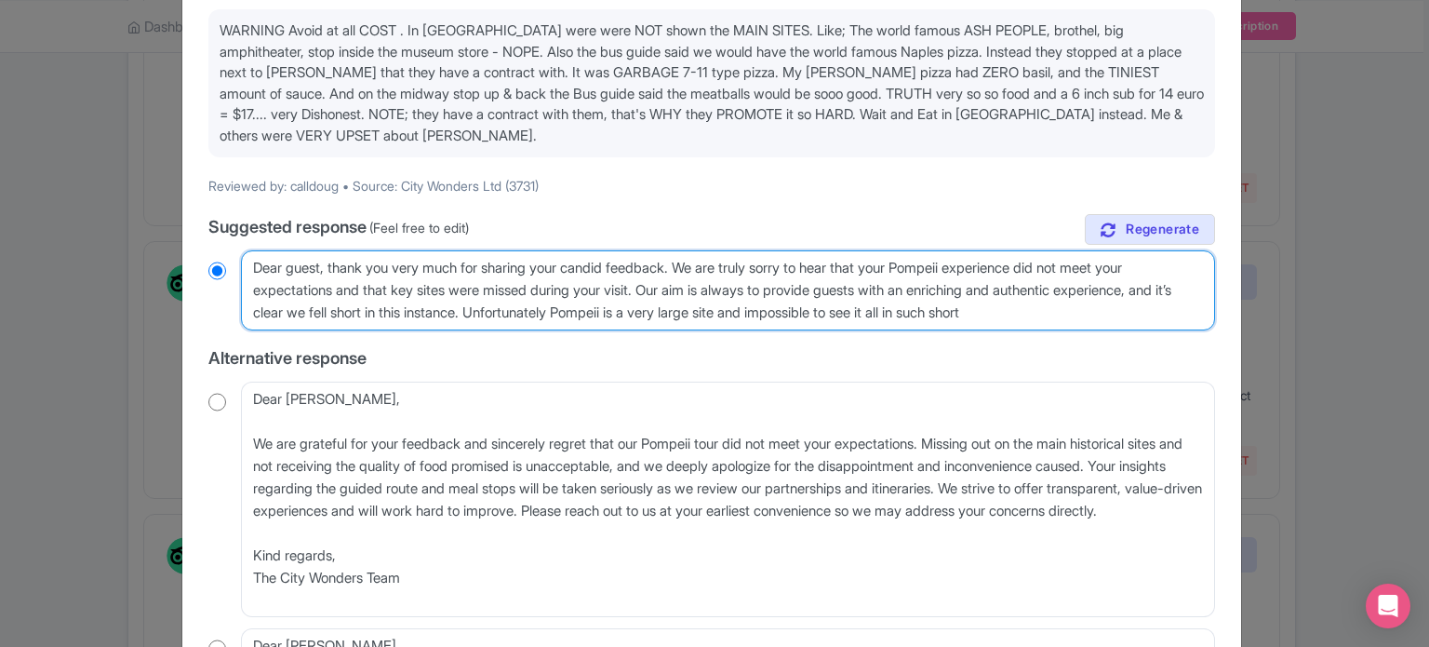
radio input "true"
type textarea "Dear guest, thank you very much for sharing your candid feedback. We are truly …"
radio input "true"
type textarea "Dear guest, thank you very much for sharing your candid feedback. We are truly …"
radio input "true"
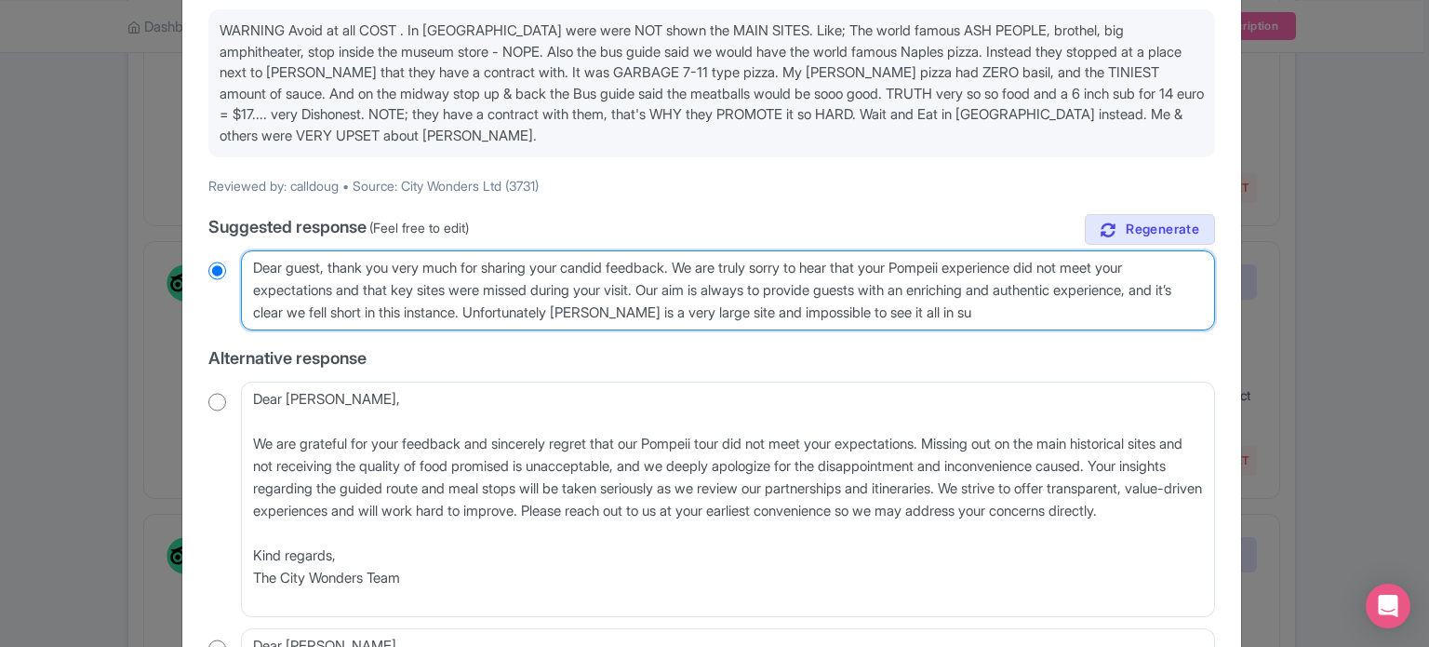
type textarea "Dear guest, thank you very much for sharing your candid feedback. We are truly …"
radio input "true"
type textarea "Dear guest, thank you very much for sharing your candid feedback. We are truly …"
radio input "true"
type textarea "Dear guest, thank you very much for sharing your candid feedback. We are truly …"
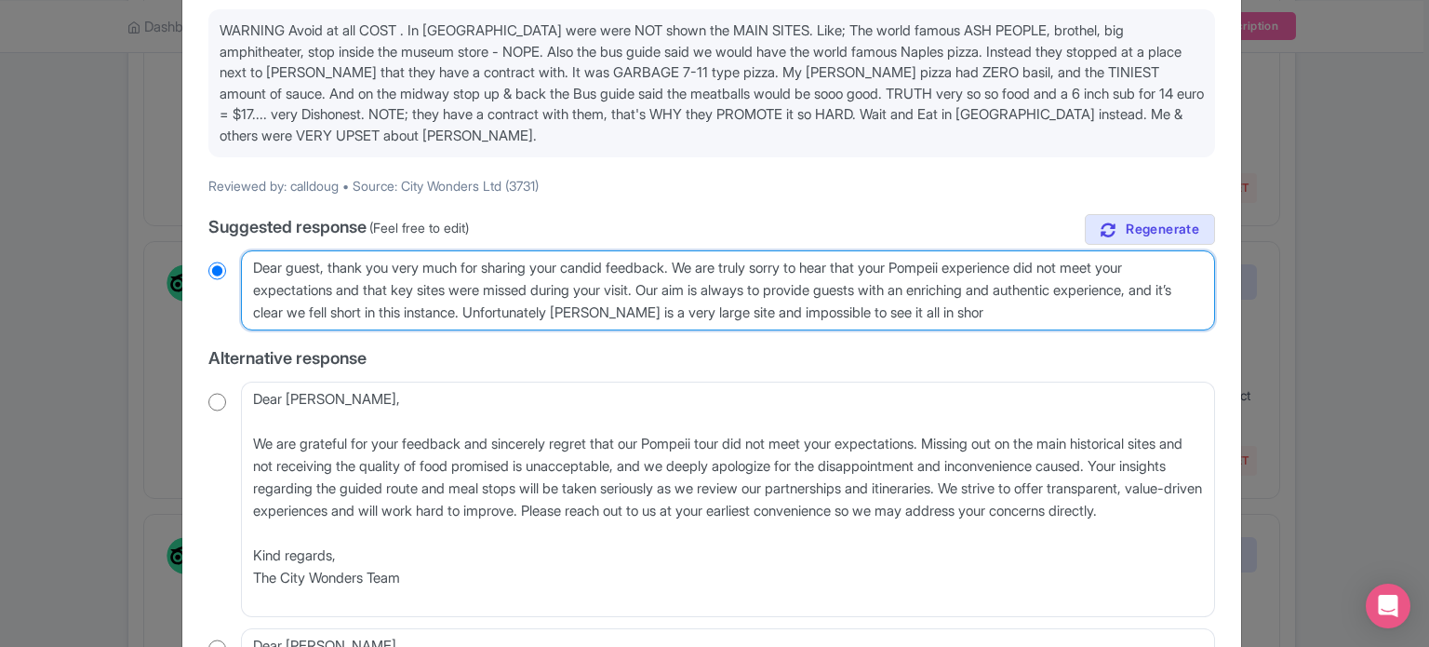
radio input "true"
type textarea "Dear guest, thank you very much for sharing your candid feedback. We are truly …"
radio input "true"
type textarea "Dear guest, thank you very much for sharing your candid feedback. We are truly …"
radio input "true"
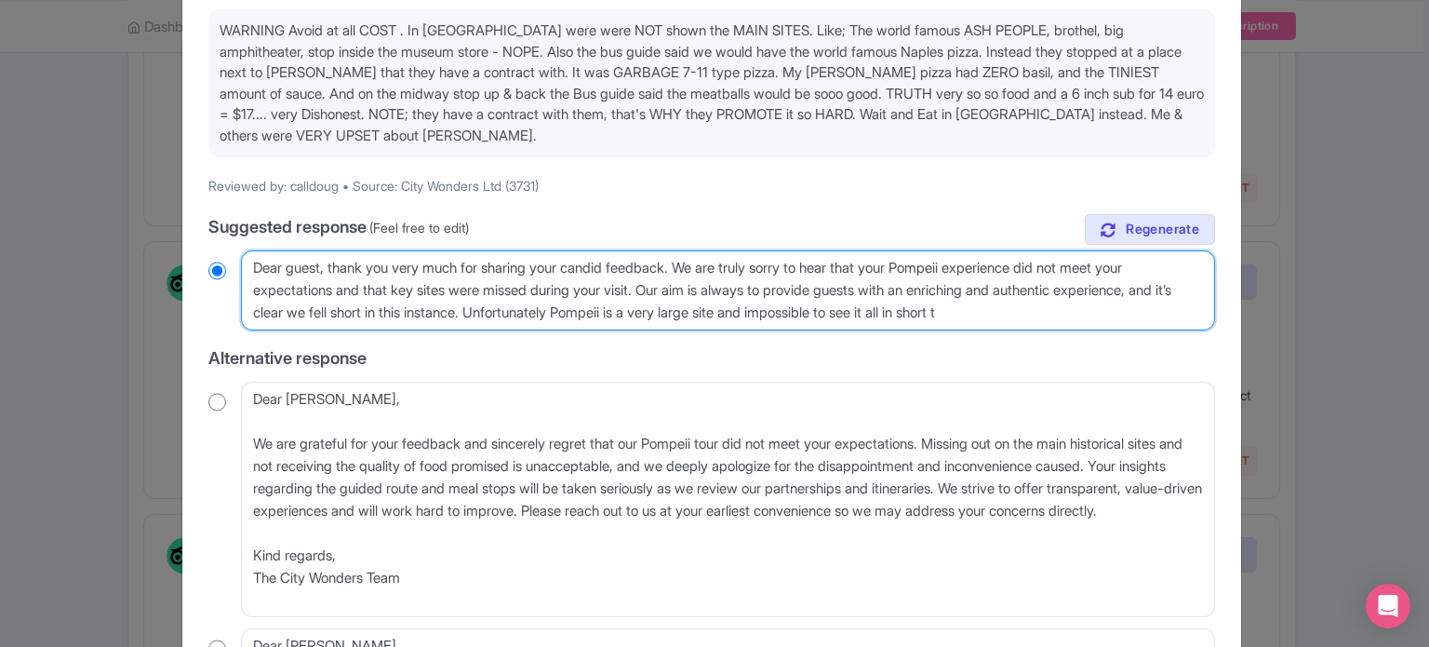
type textarea "Dear guest, thank you very much for sharing your candid feedback. We are truly …"
radio input "true"
type textarea "Dear guest, thank you very much for sharing your candid feedback. We are truly …"
radio input "true"
type textarea "Dear guest, thank you very much for sharing your candid feedback. We are truly …"
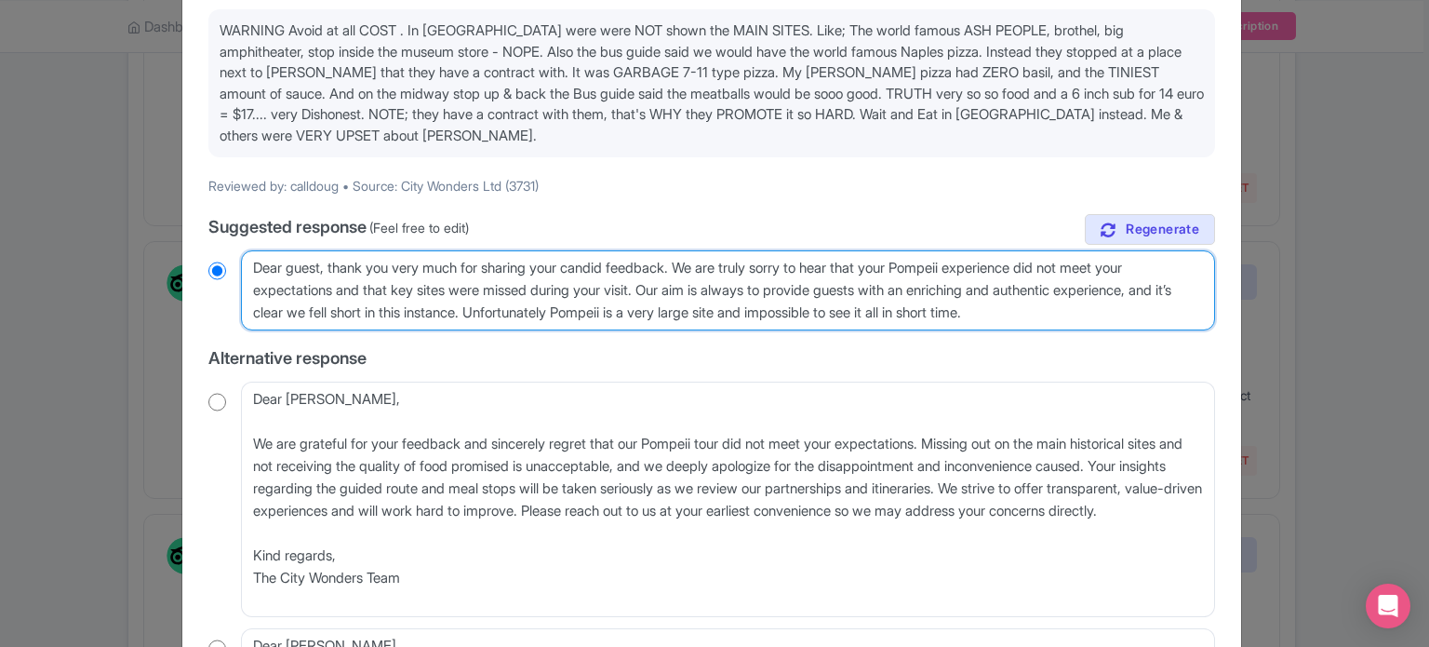
radio input "true"
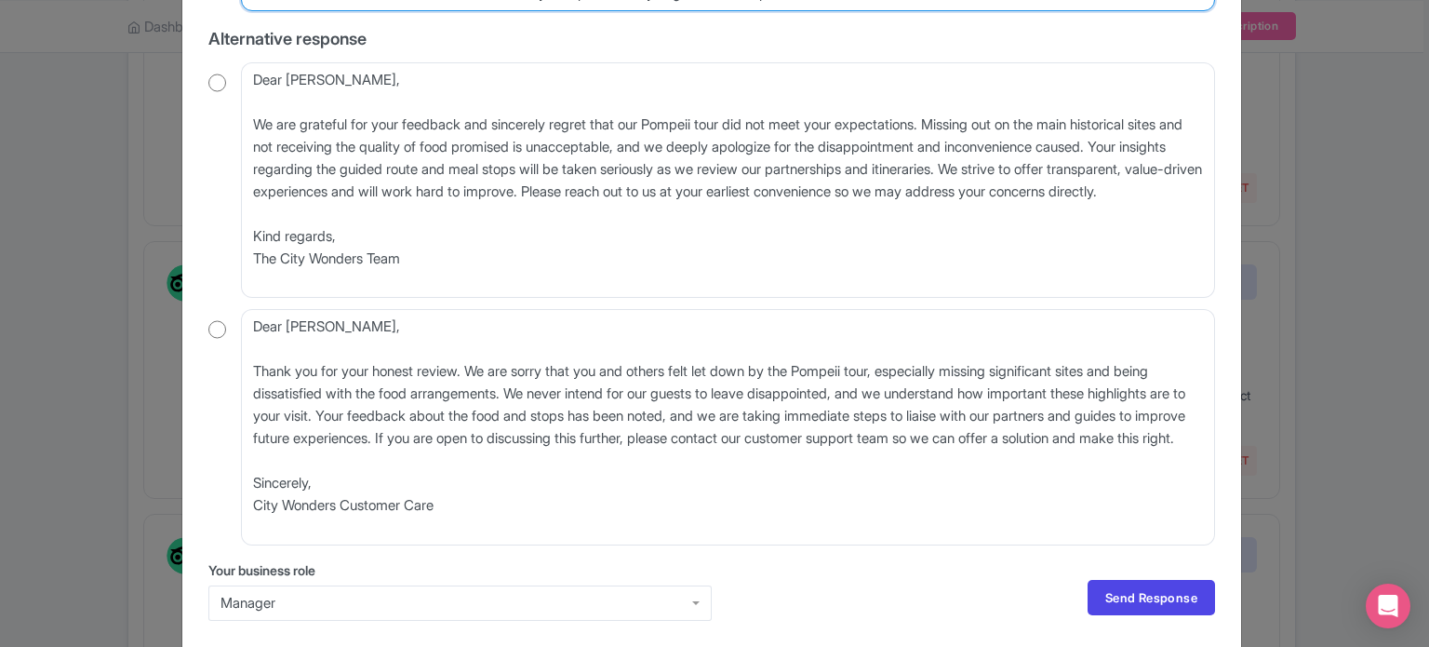
scroll to position [577, 0]
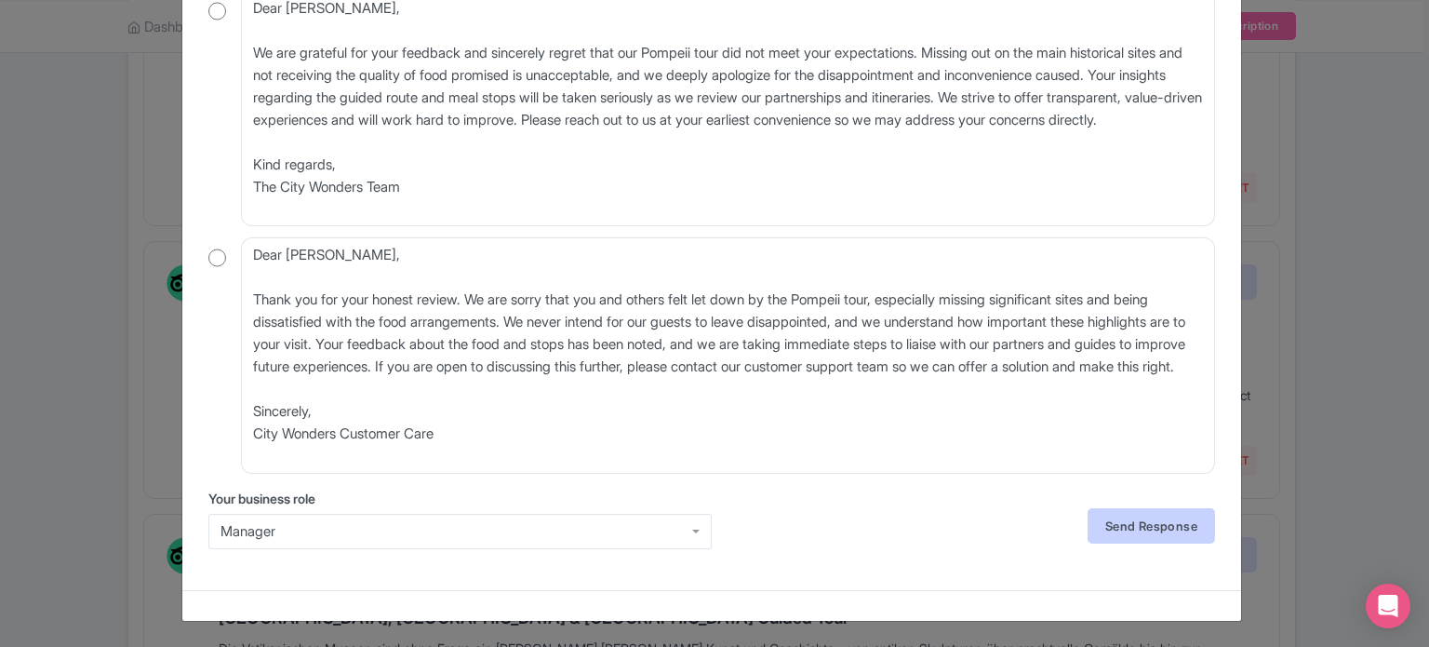
type textarea "Dear guest, thank you very much for sharing your candid feedback. We are truly …"
click at [1129, 519] on link "Send Response" at bounding box center [1151, 525] width 127 height 35
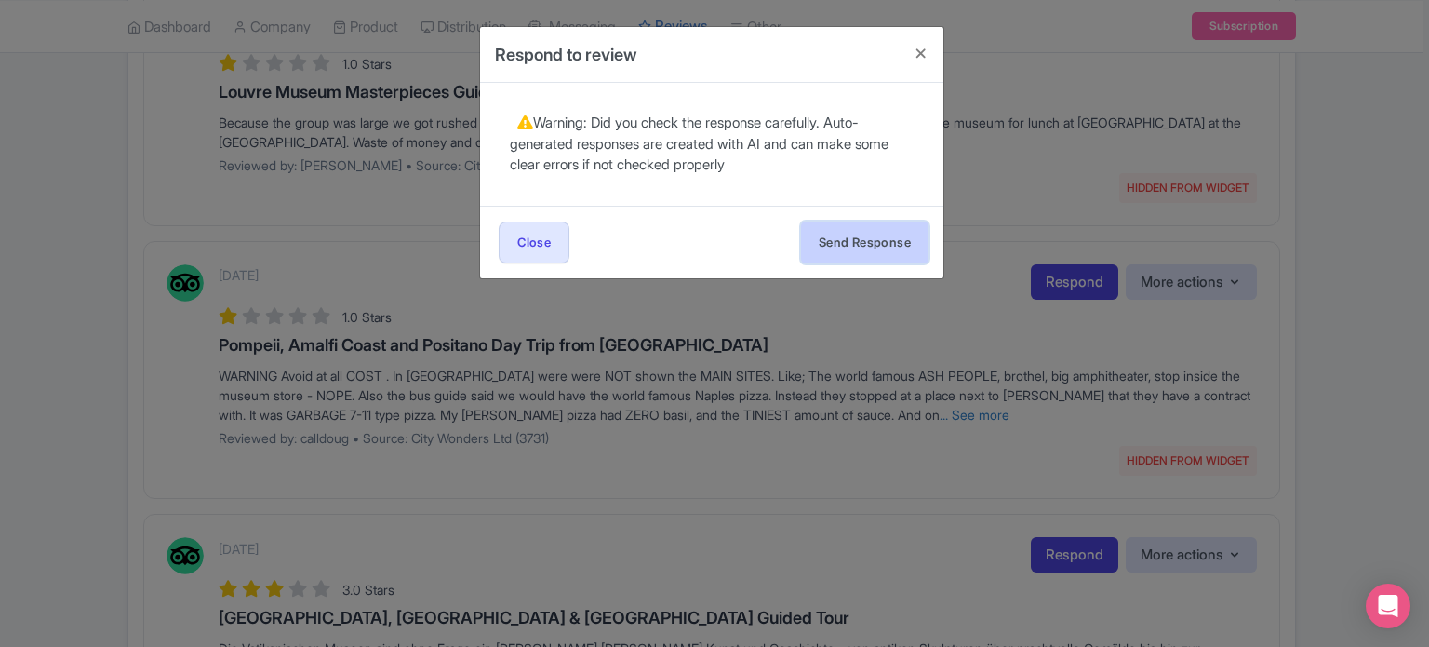
click at [891, 235] on button "Send Response" at bounding box center [864, 242] width 127 height 42
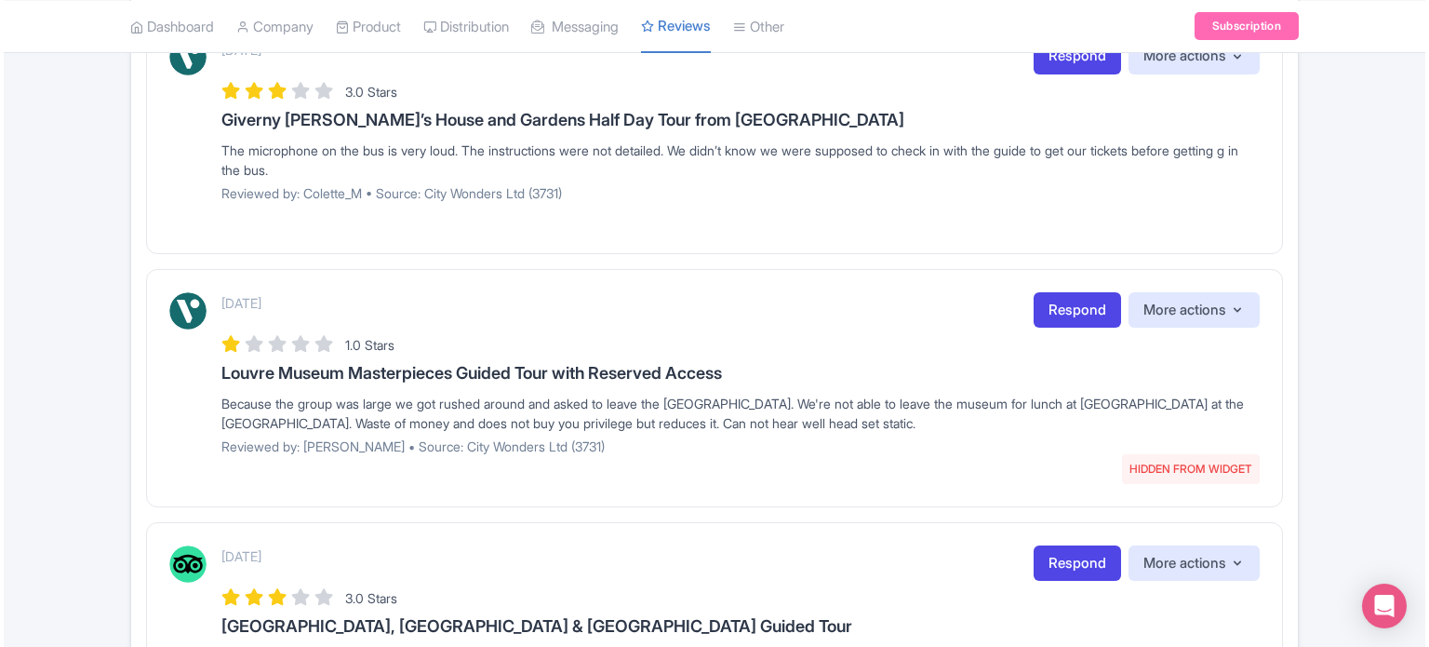
scroll to position [397, 0]
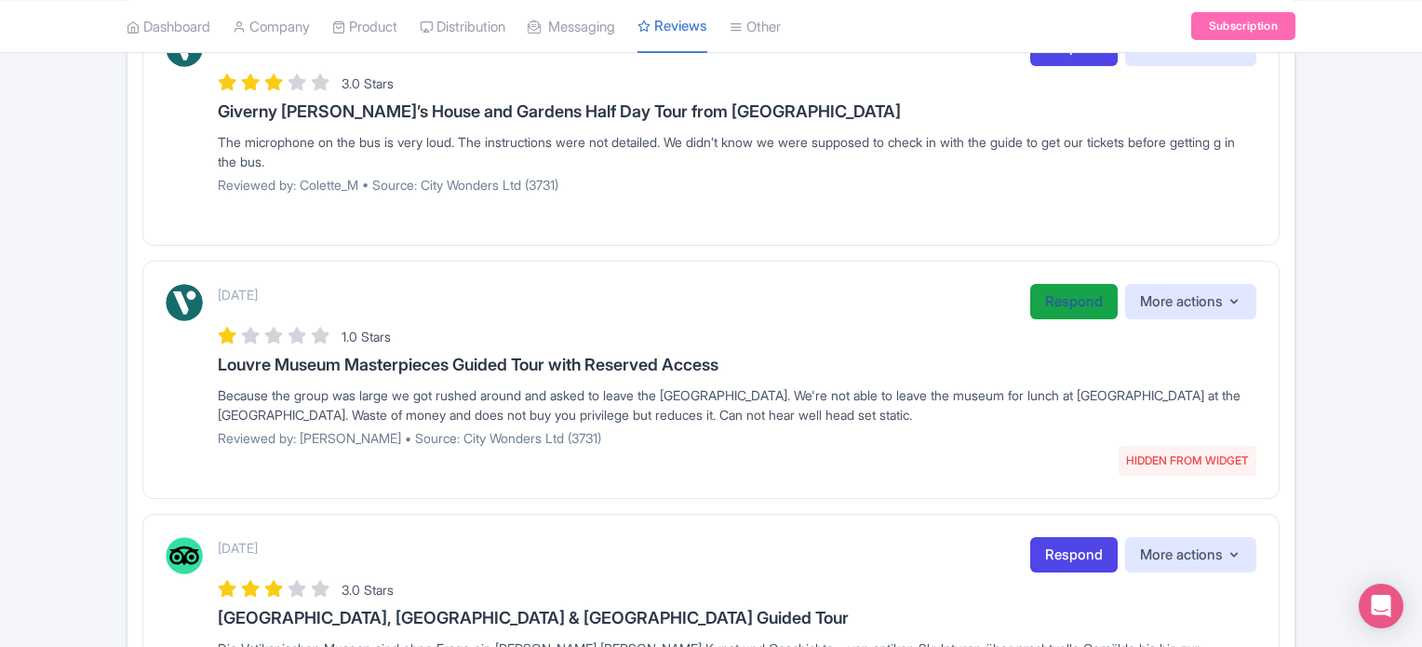
click at [1042, 301] on link "Respond" at bounding box center [1073, 302] width 87 height 36
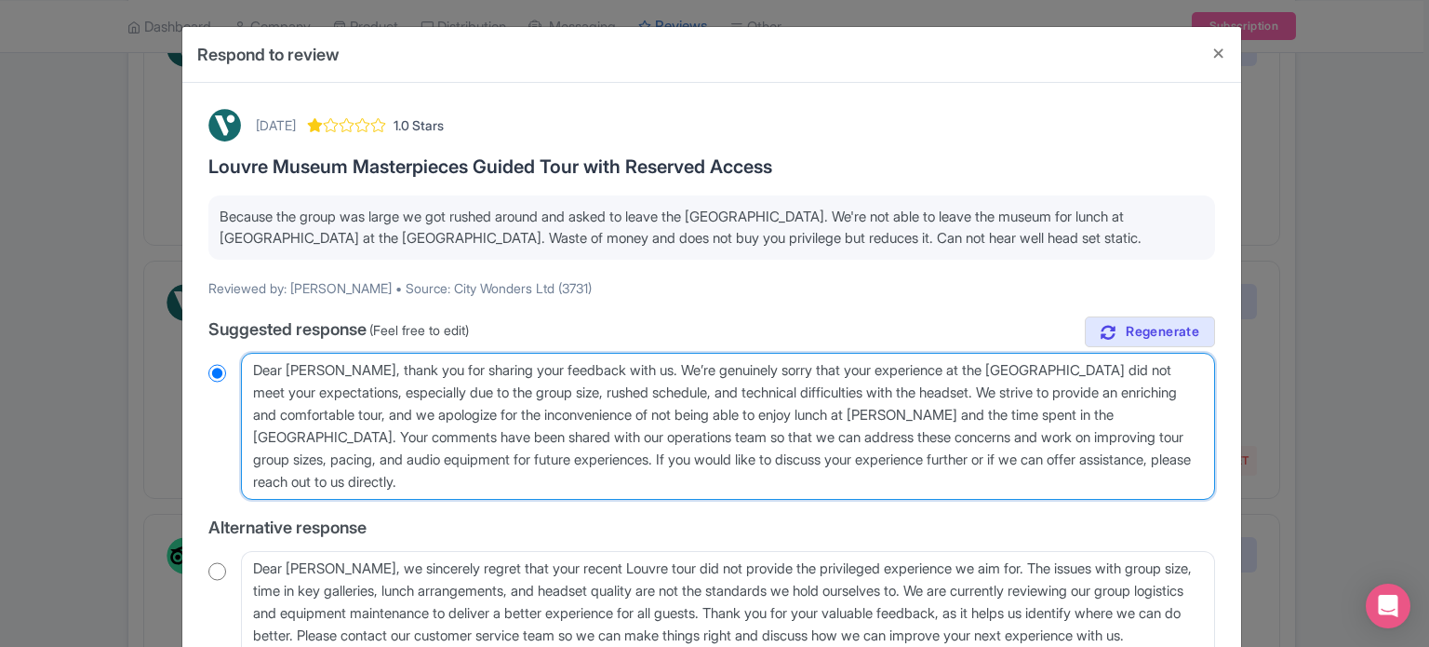
click at [344, 364] on textarea "Dear [PERSON_NAME], thank you for sharing your feedback with us. We’re genuinel…" at bounding box center [728, 426] width 974 height 147
click at [339, 364] on textarea "Dear [PERSON_NAME], thank you for sharing your feedback with us. We’re genuinel…" at bounding box center [728, 426] width 974 height 147
type textarea "Dear [PERSON_NAME] thank you for sharing your feedback with us. We’re genuinely…"
radio input "true"
type textarea "Dear [PERSON_NAME] thank you for sharing your feedback with us. We’re genuinely…"
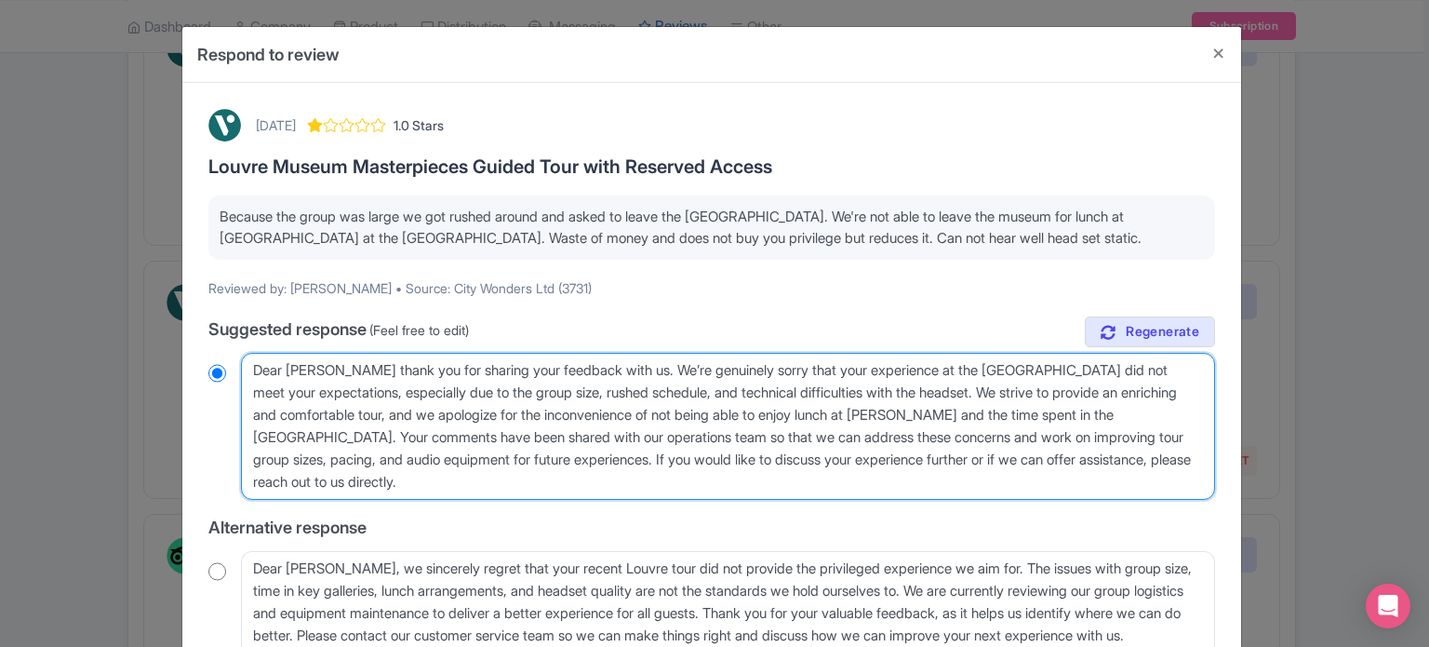
radio input "true"
type textarea "Dear [PERSON_NAME] thank you for sharing your feedback with us. We’re genuinely…"
radio input "true"
type textarea "Dear [PERSON_NAME] thank you for sharing your feedback with us. We’re genuinely…"
radio input "true"
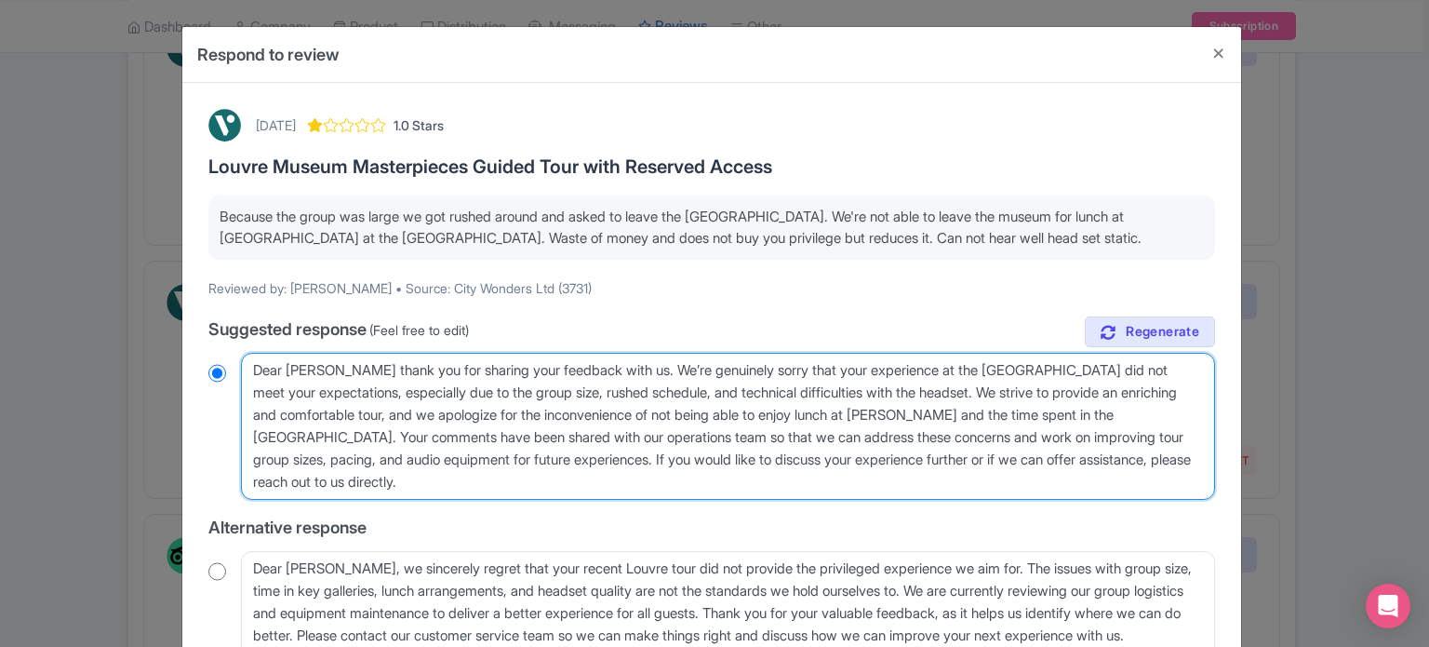
type textarea "Dear [PERSON_NAME], thank you for sharing your feedback with us. We’re genuinel…"
radio input "true"
drag, startPoint x: 251, startPoint y: 434, endPoint x: 469, endPoint y: 490, distance: 224.8
click at [469, 490] on textarea "Dear [PERSON_NAME], thank you for sharing your feedback with us. We’re genuinel…" at bounding box center [728, 426] width 974 height 147
type textarea "Dear [PERSON_NAME], thank you for sharing your feedback with us. We’re genuinel…"
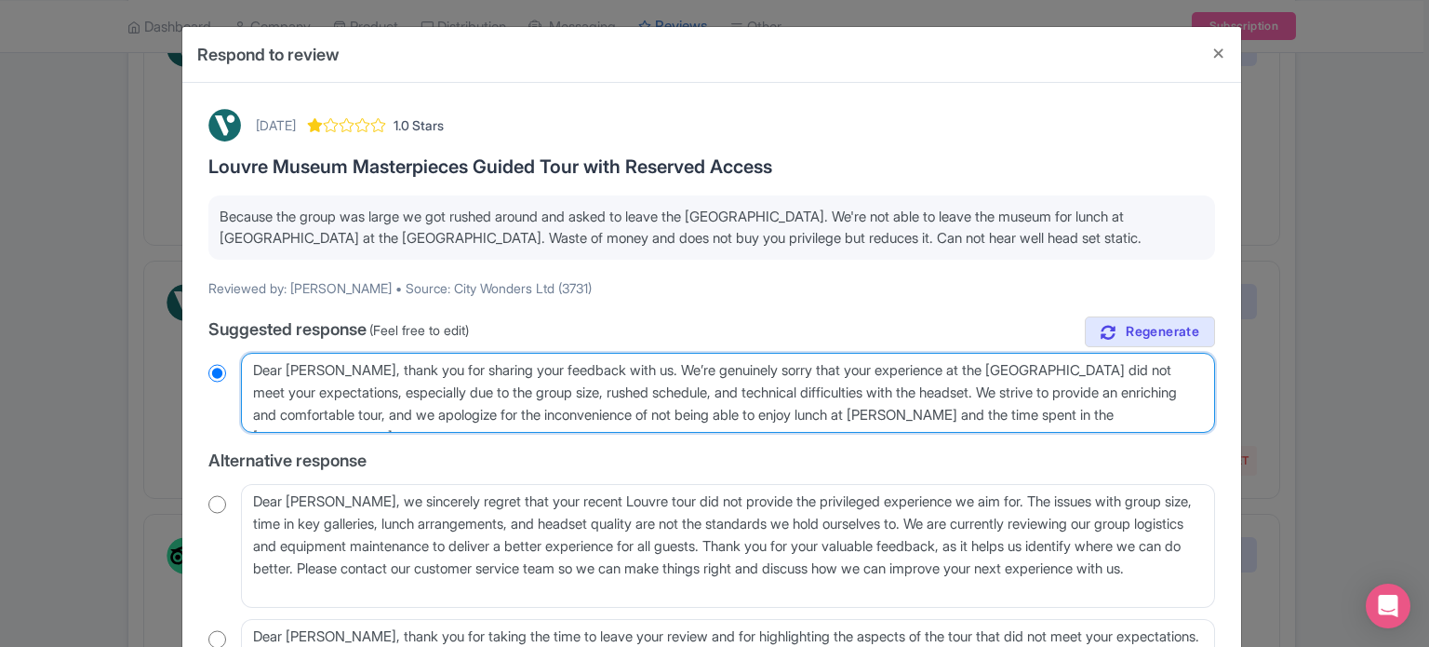
radio input "true"
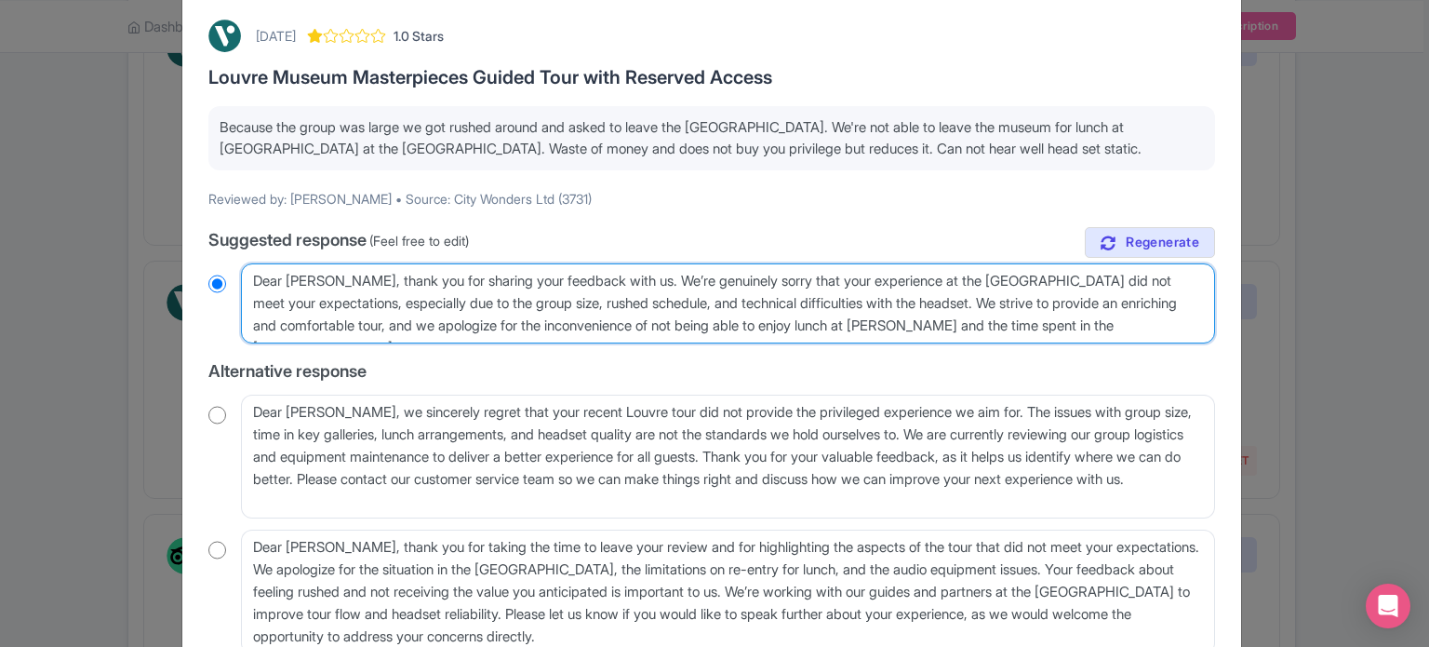
scroll to position [269, 0]
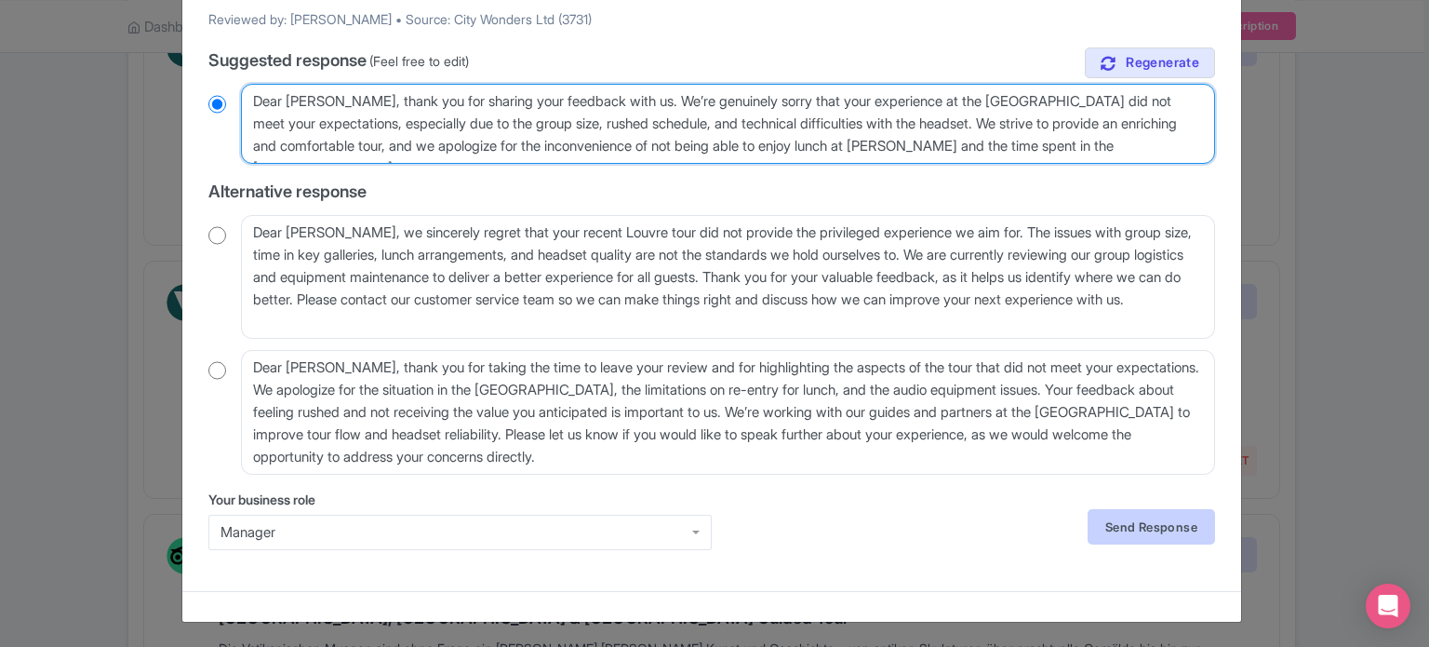
type textarea "Dear [PERSON_NAME], thank you for sharing your feedback with us. We’re genuinel…"
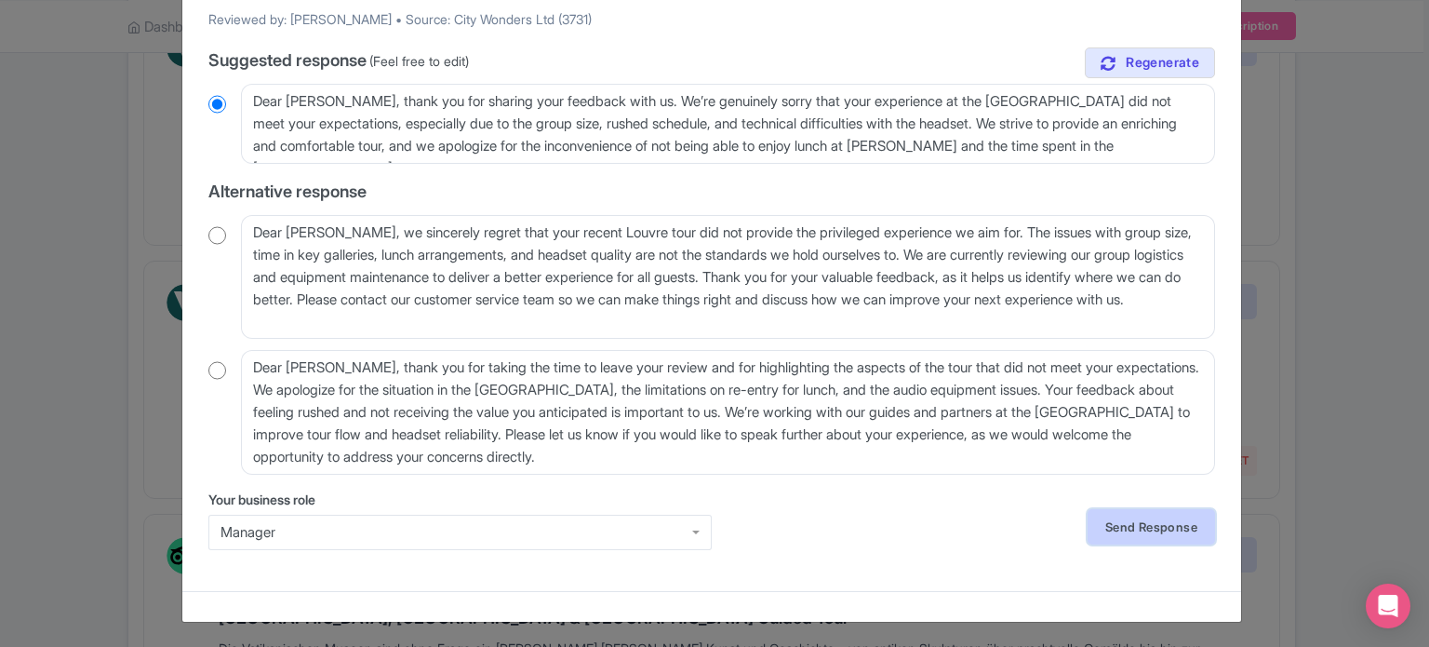
click at [1139, 515] on link "Send Response" at bounding box center [1151, 526] width 127 height 35
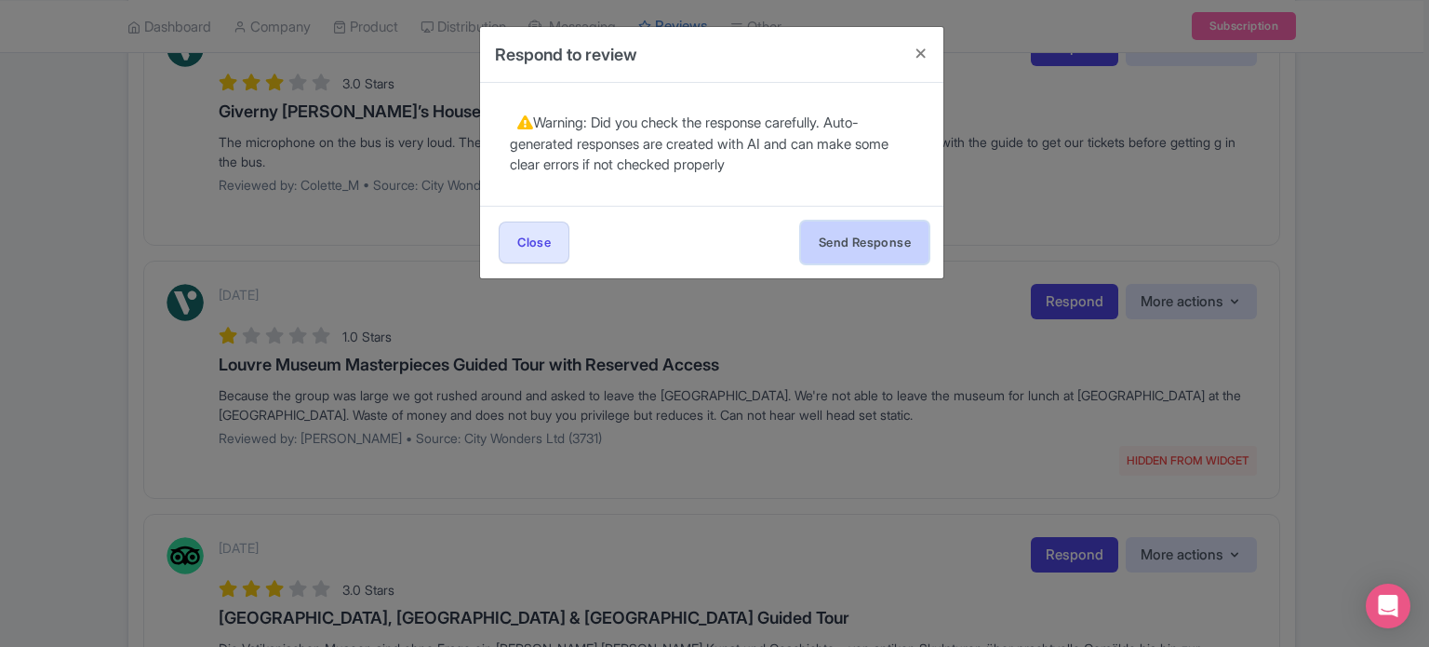
click at [891, 244] on button "Send Response" at bounding box center [864, 242] width 127 height 42
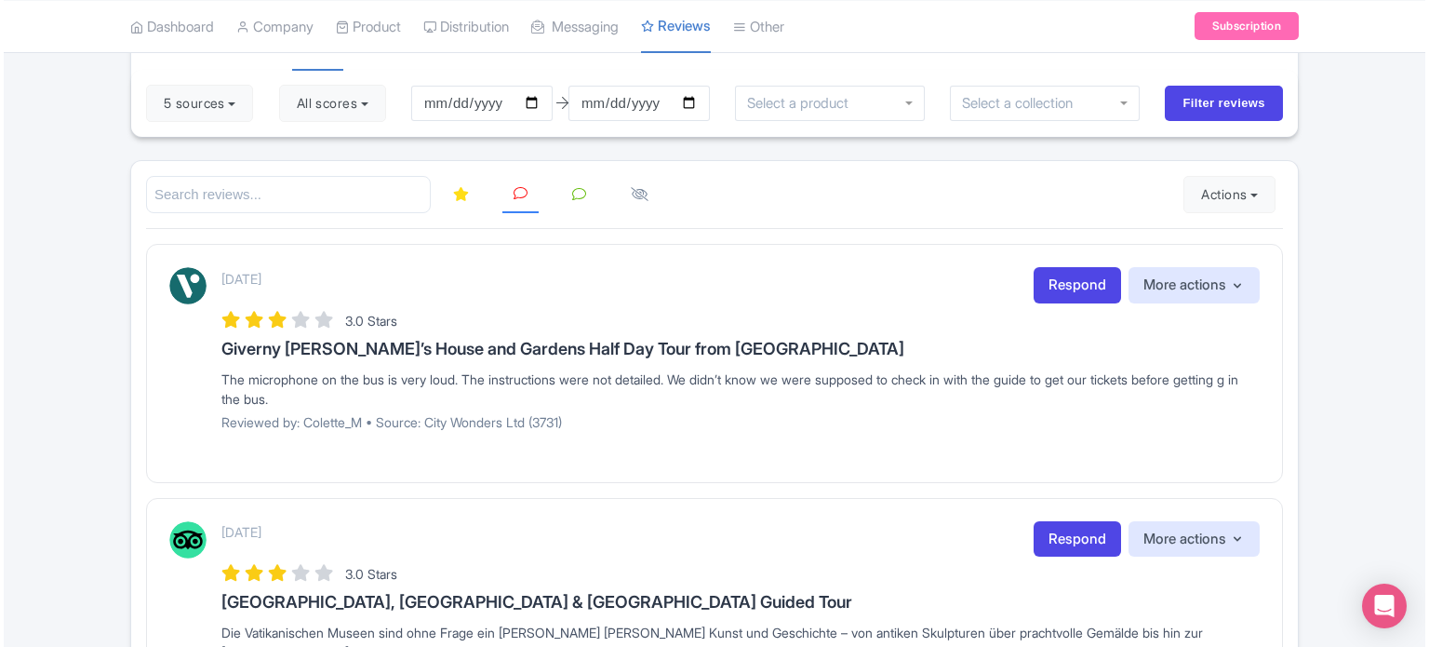
scroll to position [144, 0]
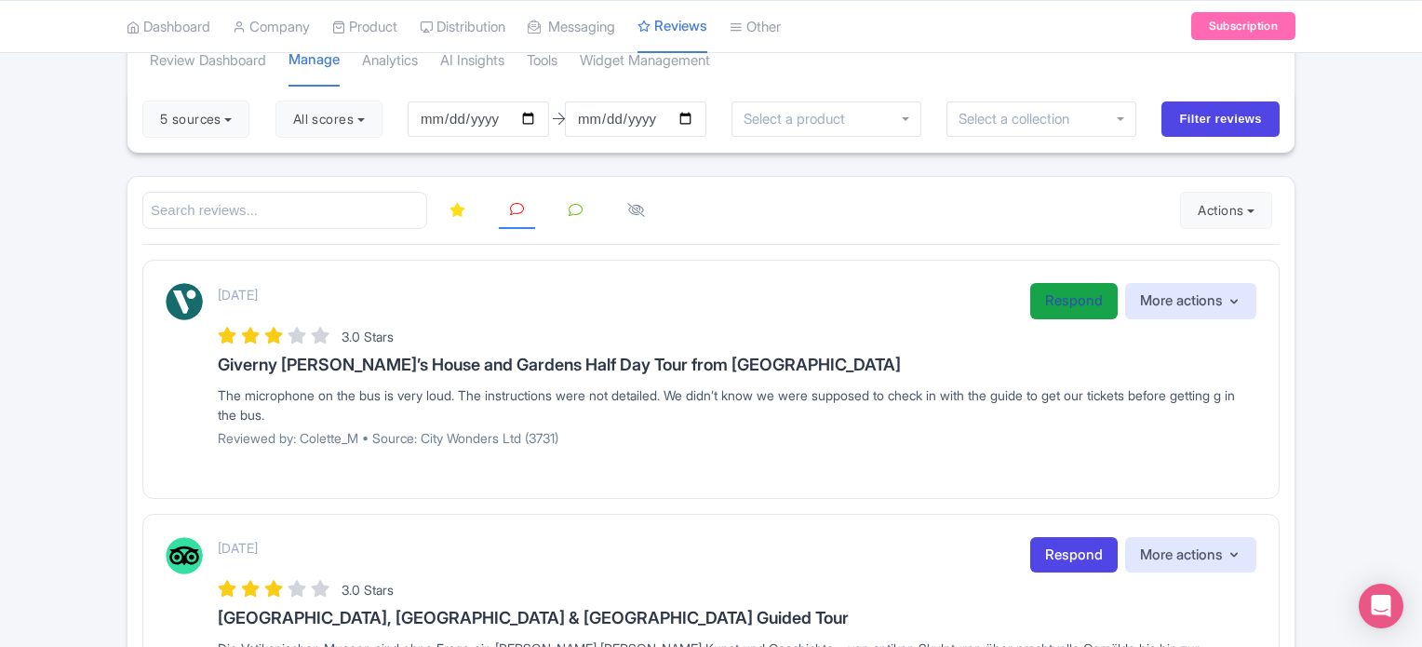
click at [1052, 304] on link "Respond" at bounding box center [1073, 301] width 87 height 36
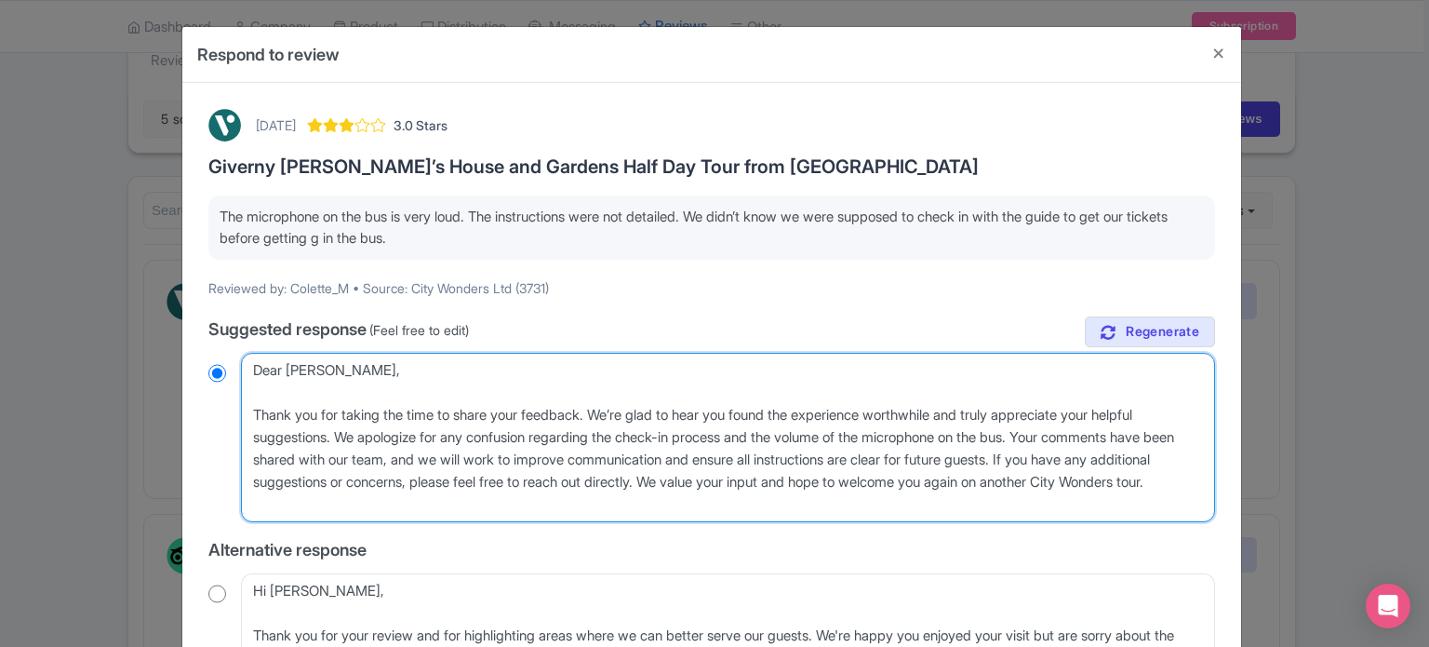
click at [247, 412] on textarea "Dear [PERSON_NAME], Thank you for taking the time to share your feedback. We’re…" at bounding box center [728, 437] width 974 height 169
radio input "true"
type textarea "Dear Colette_M, hank you for taking the time to share your feedback. We’re glad…"
radio input "true"
type textarea "Dear Colette_M, hank you for taking the time to share your feedback. We’re glad…"
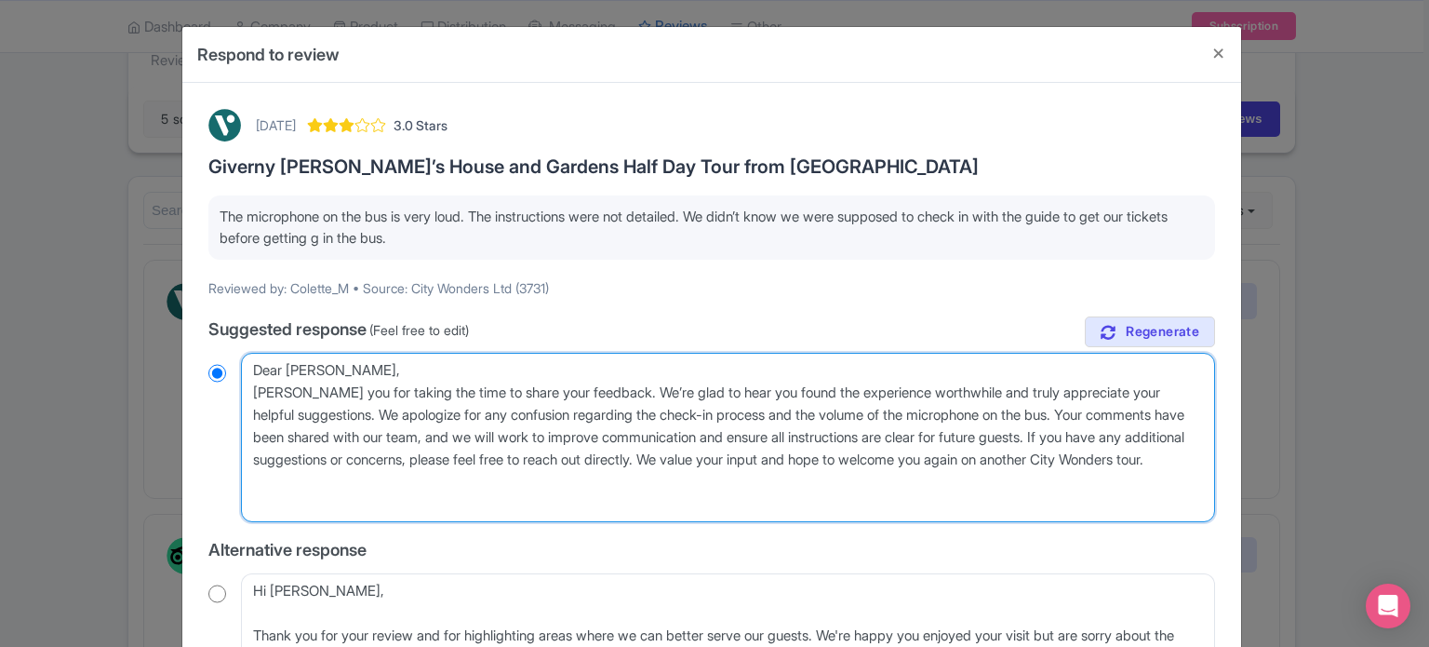
radio input "true"
type textarea "Dear Colette_M,hank you for taking the time to share your feedback. We’re glad …"
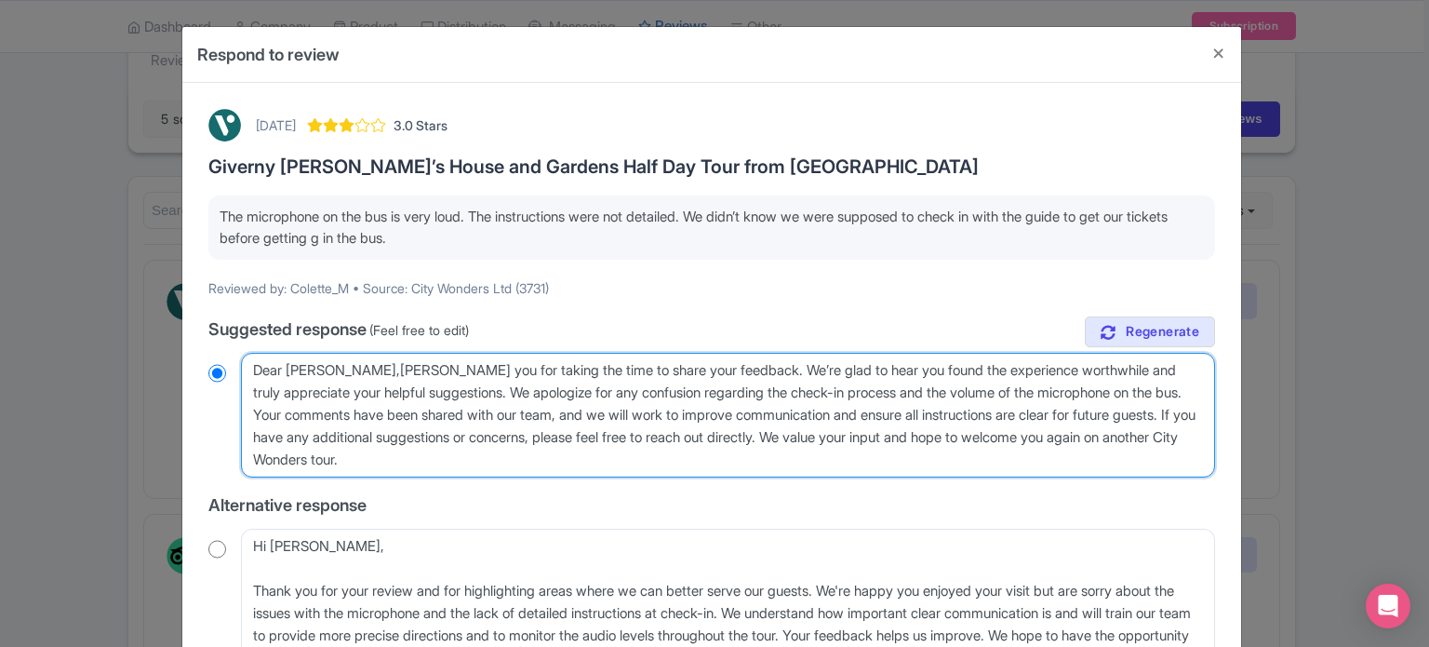
radio input "true"
type textarea "Dear Colette_Mhank you for taking the time to share your feedback. We’re glad t…"
radio input "true"
type textarea "Dear Colette_hank you for taking the time to share your feedback. We’re glad to…"
radio input "true"
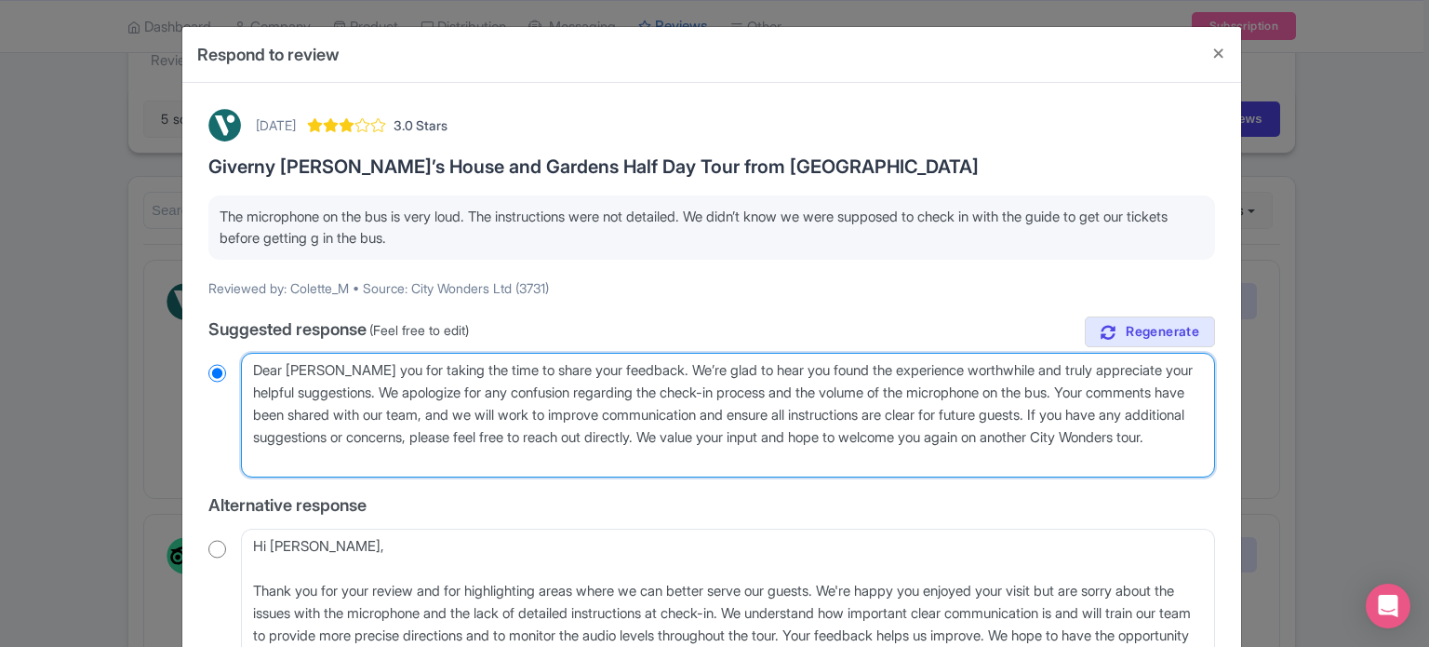
type textarea "Dear Colettehank you for taking the time to share your feedback. We’re glad to …"
radio input "true"
type textarea "Dear Colette,hank you for taking the time to share your feedback. We’re glad to…"
radio input "true"
type textarea "Dear Colette, hank you for taking the time to share your feedback. We’re glad t…"
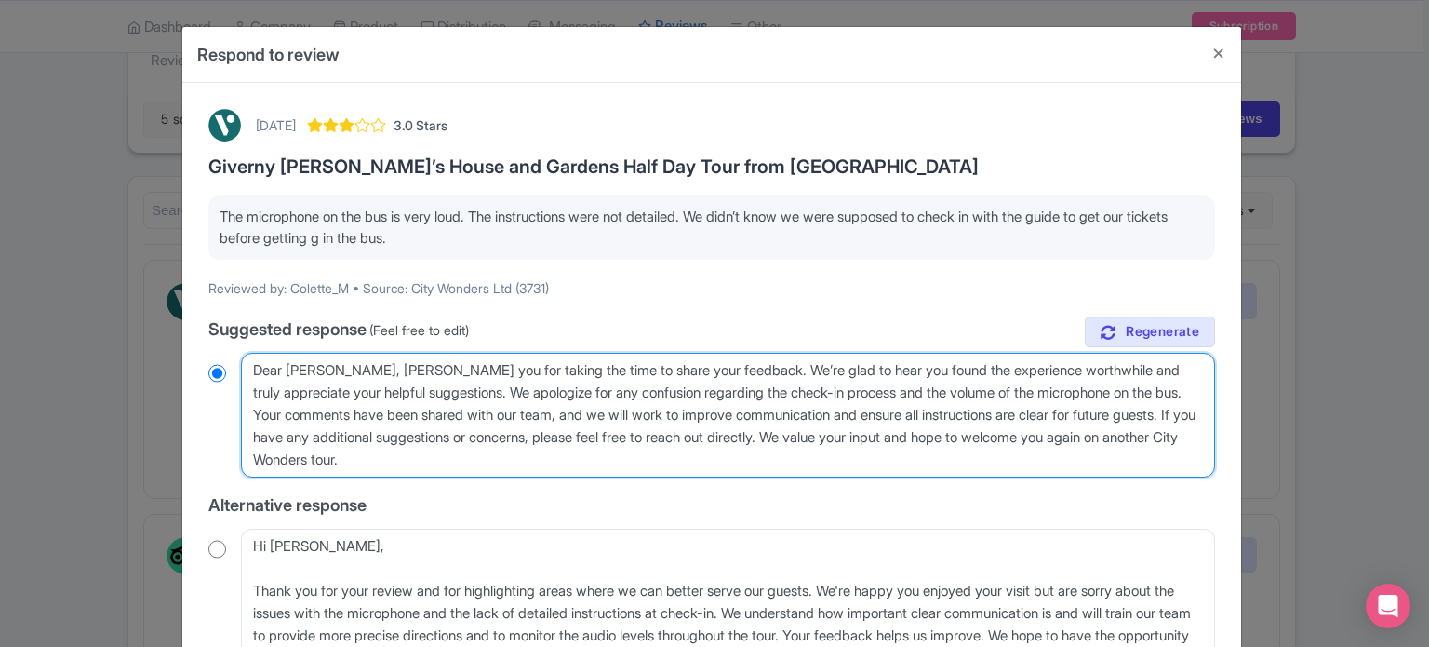
radio input "true"
type textarea "Dear Colette, thank you for taking the time to share your feedback. We’re glad …"
radio input "true"
drag, startPoint x: 1148, startPoint y: 390, endPoint x: 1181, endPoint y: 453, distance: 71.2
click at [1181, 453] on textarea "Dear Colette_M, Thank you for taking the time to share your feedback. We’re gla…" at bounding box center [728, 415] width 974 height 125
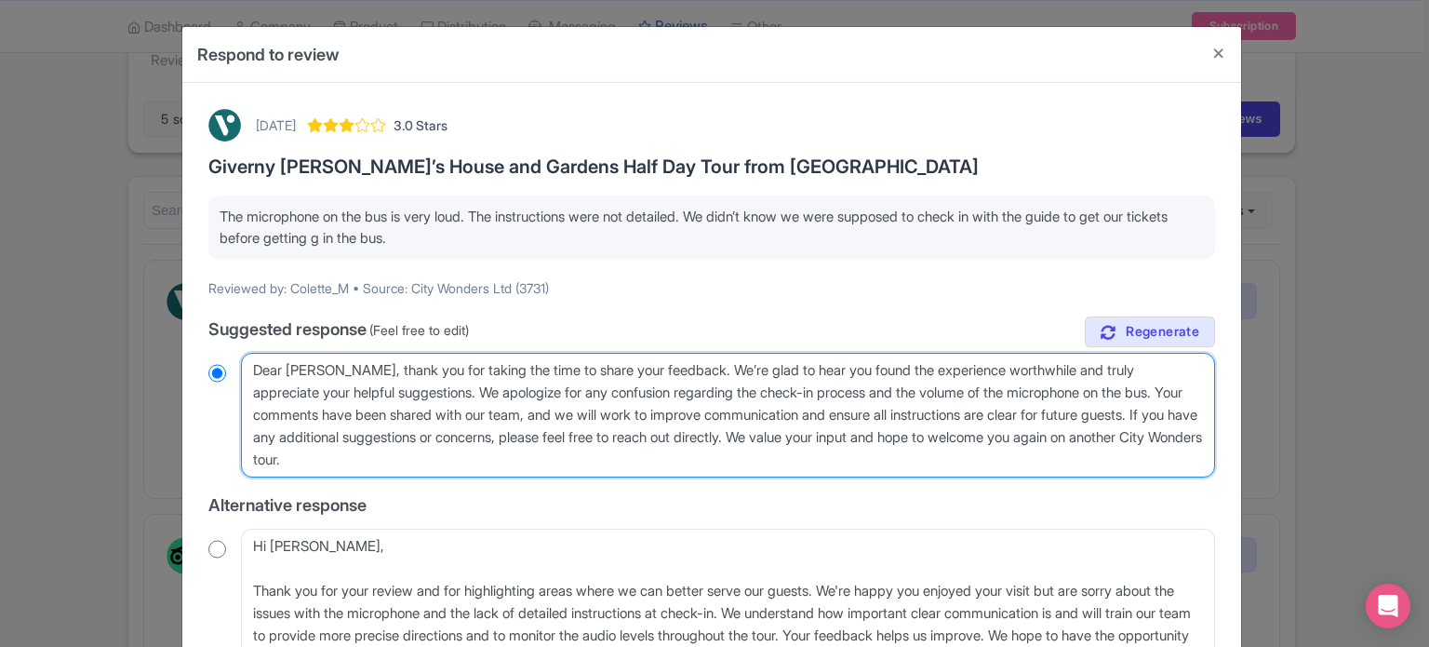
type textarea "Dear Colette, thank you for taking the time to share your feedback. We’re glad …"
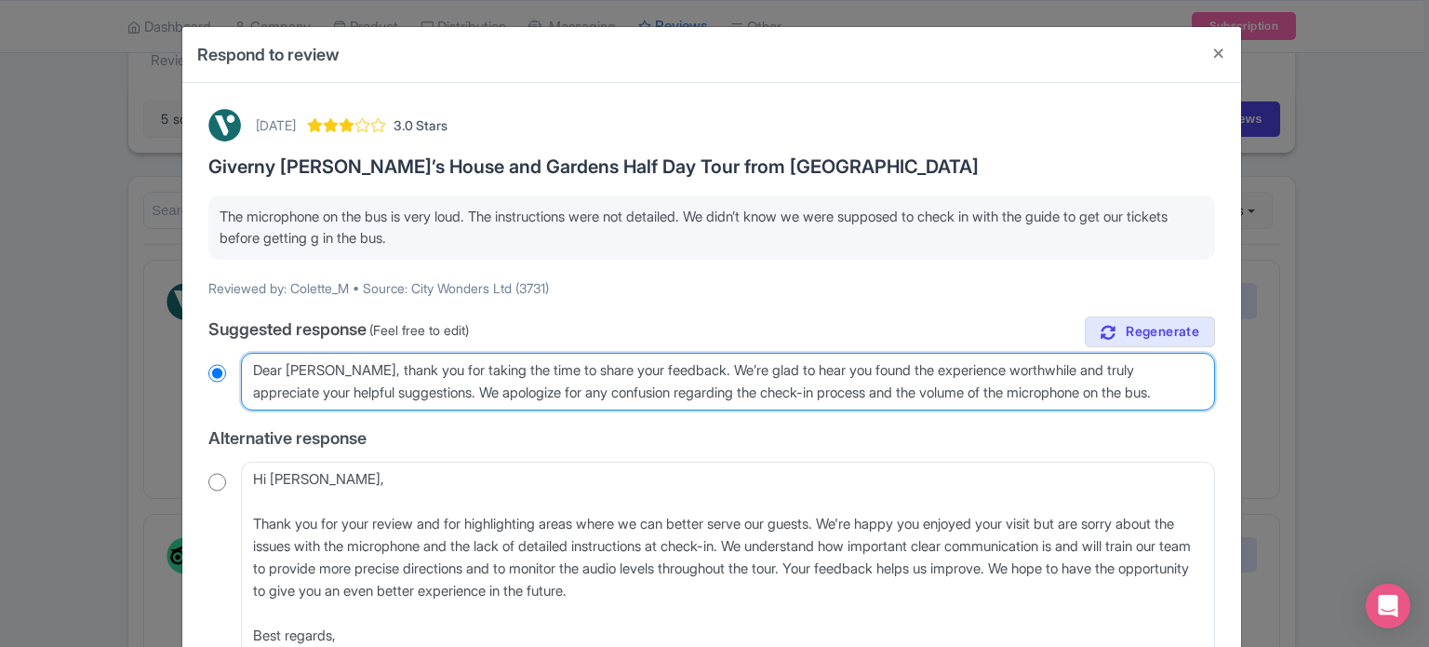
radio input "true"
type textarea "Dear Colette, thank you for taking the time to share your feedback. We’re glad …"
radio input "true"
type textarea "Dear Colette, thank you for taking the time to share your feedback. We’re glad …"
radio input "true"
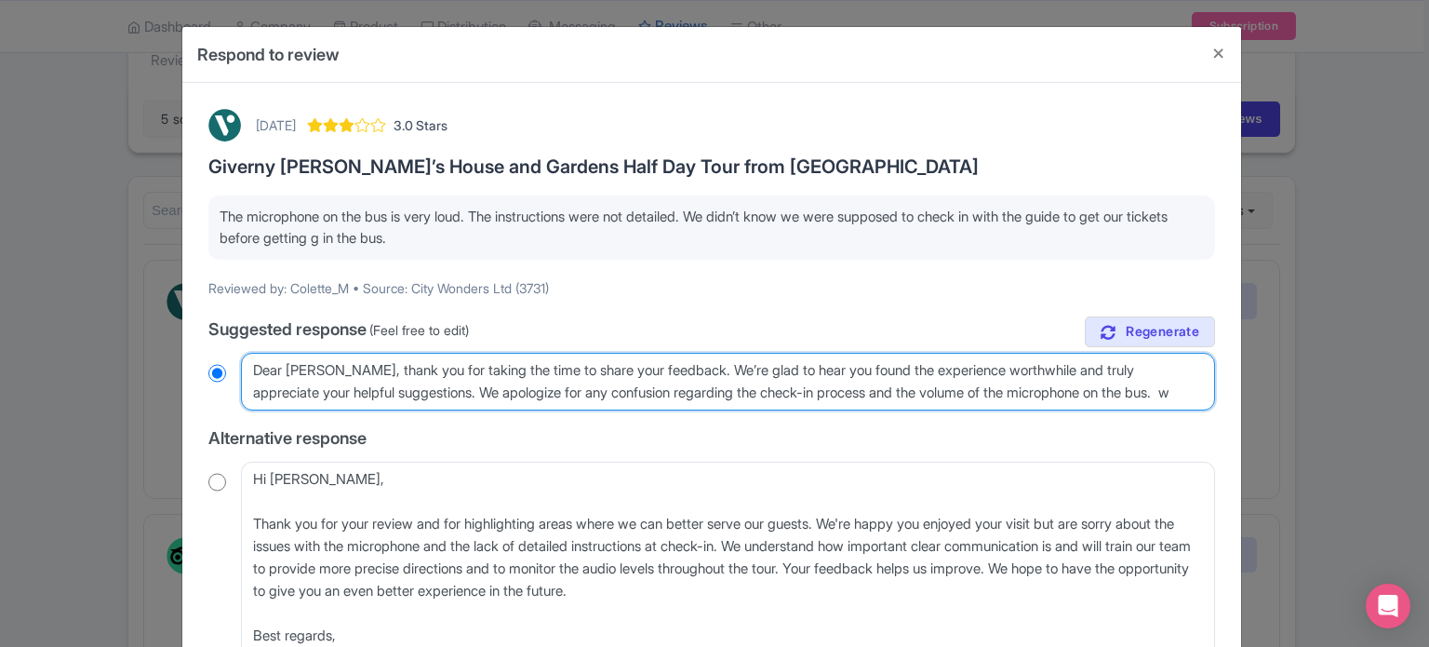
type textarea "Dear Colette, thank you for taking the time to share your feedback. We’re glad …"
radio input "true"
type textarea "Dear Colette, thank you for taking the time to share your feedback. We’re glad …"
radio input "true"
type textarea "Dear Colette, thank you for taking the time to share your feedback. We’re glad …"
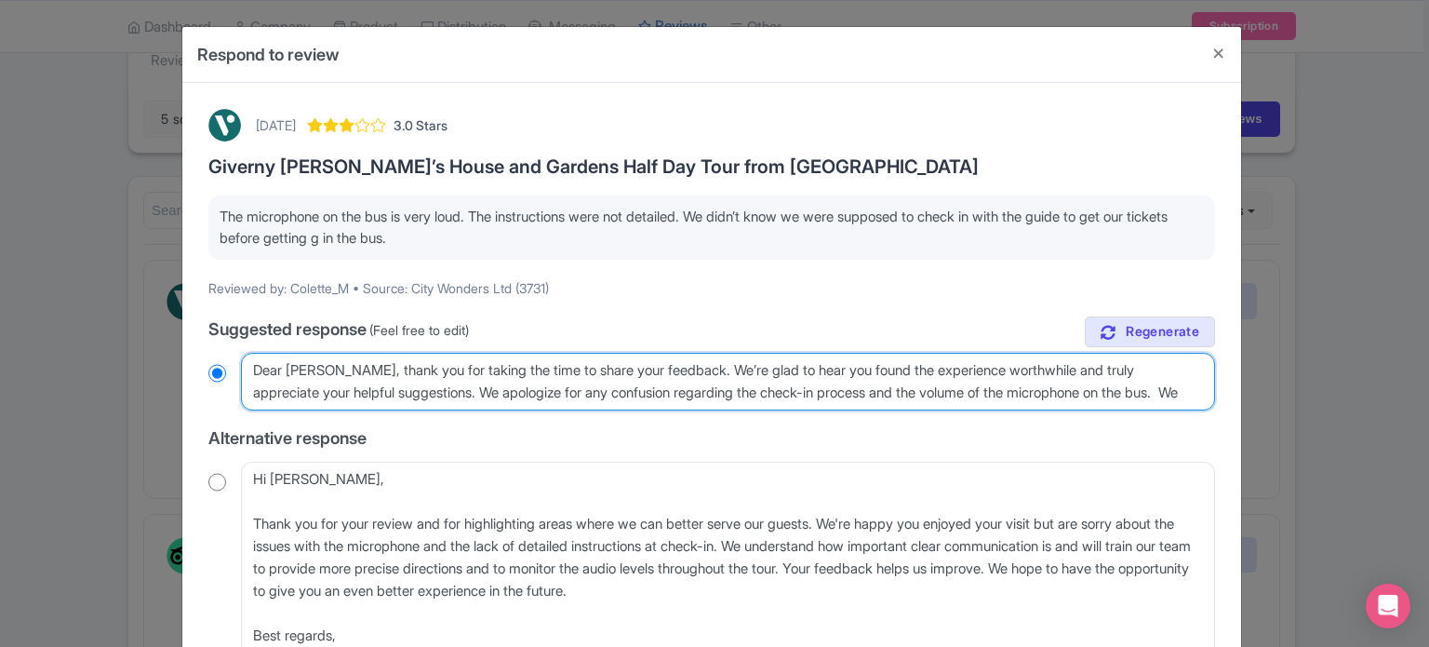
radio input "true"
type textarea "Dear Colette, thank you for taking the time to share your feedback. We’re glad …"
radio input "true"
type textarea "Dear Colette, thank you for taking the time to share your feedback. We’re glad …"
radio input "true"
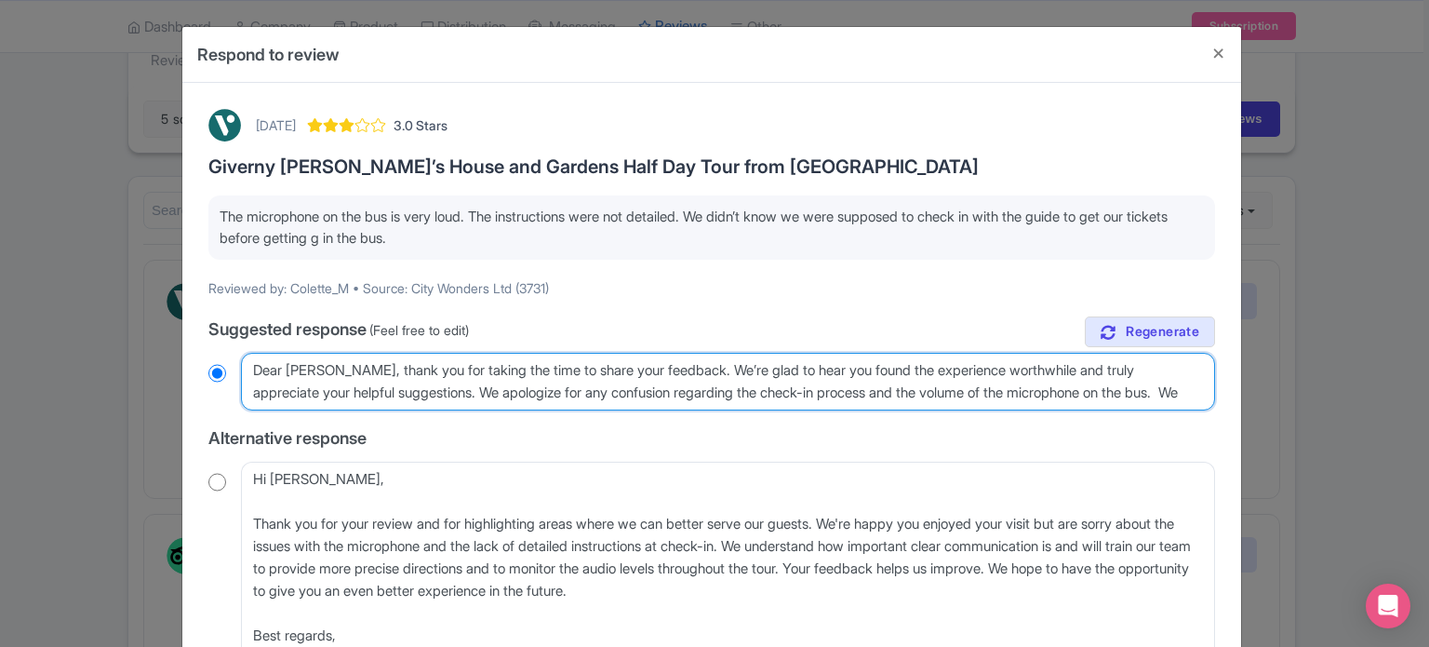
type textarea "Dear Colette, thank you for taking the time to share your feedback. We’re glad …"
radio input "true"
type textarea "Dear Colette, thank you for taking the time to share your feedback. We’re glad …"
radio input "true"
type textarea "Dear Colette, thank you for taking the time to share your feedback. We’re glad …"
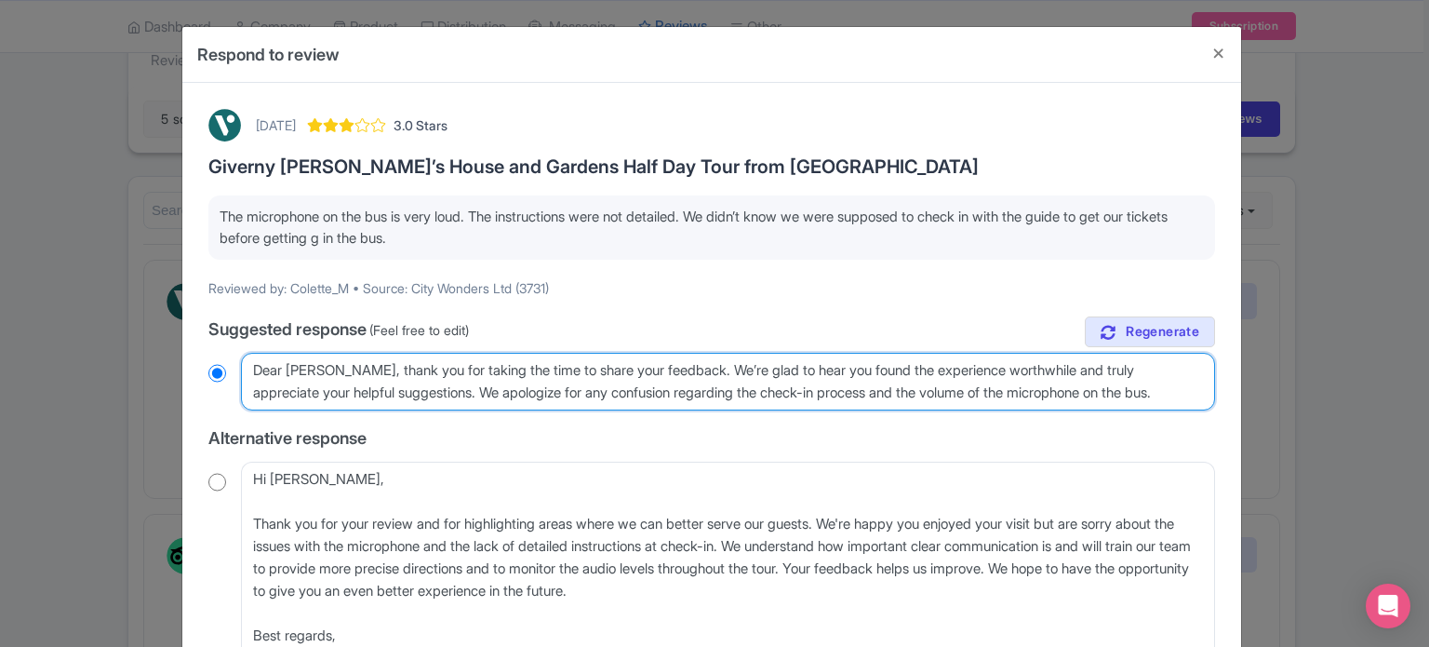
radio input "true"
type textarea "Dear Colette, thank you for taking the time to share your feedback. We’re glad …"
radio input "true"
type textarea "Dear Colette, thank you for taking the time to share your feedback. We’re glad …"
radio input "true"
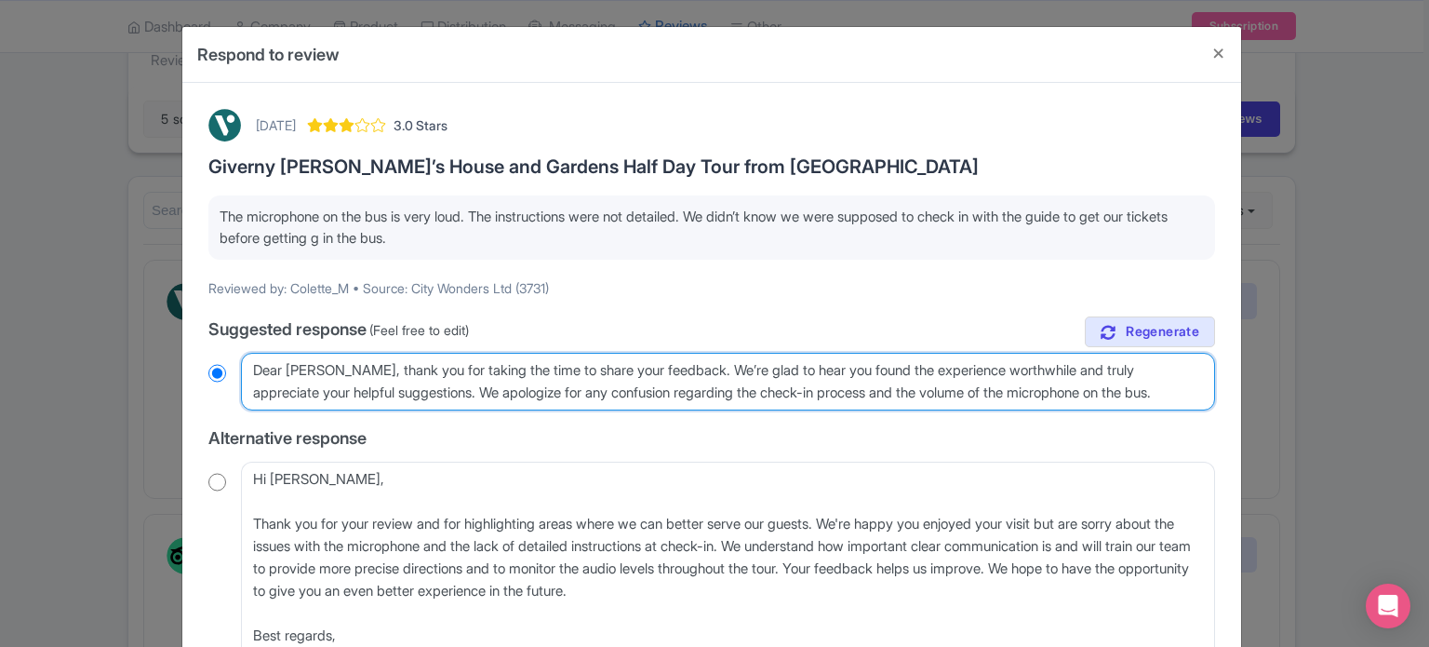
type textarea "Dear Colette, thank you for taking the time to share your feedback. We’re glad …"
radio input "true"
type textarea "Dear Colette, thank you for taking the time to share your feedback. We’re glad …"
radio input "true"
type textarea "Dear Colette, thank you for taking the time to share your feedback. We’re glad …"
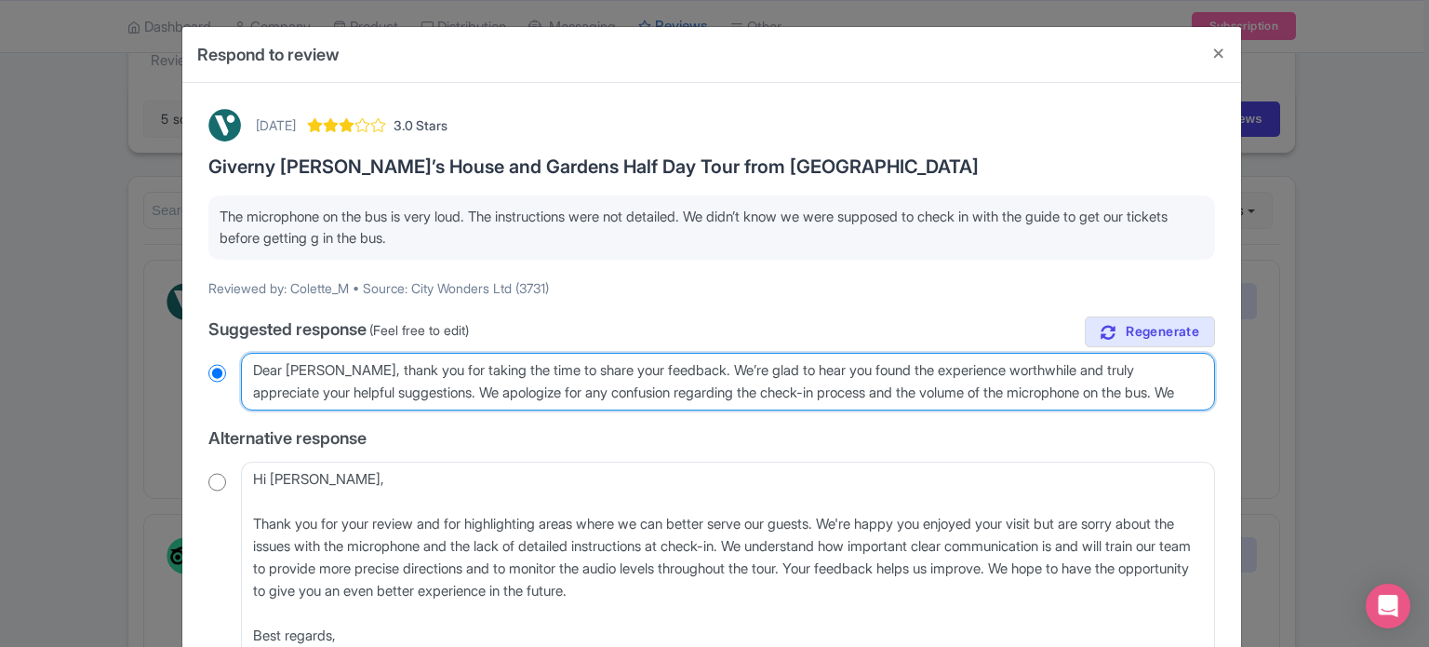
radio input "true"
type textarea "Dear Colette, thank you for taking the time to share your feedback. We’re glad …"
radio input "true"
type textarea "Dear Colette, thank you for taking the time to share your feedback. We’re glad …"
radio input "true"
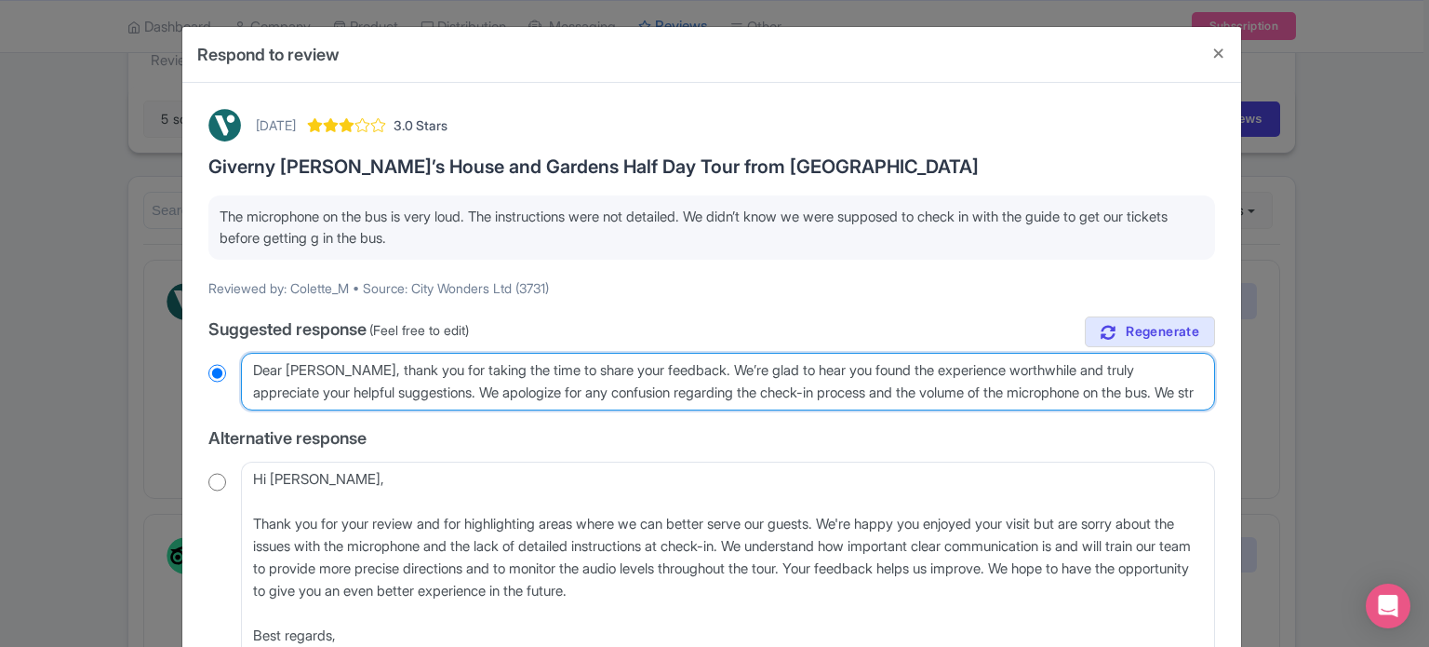
type textarea "Dear Colette, thank you for taking the time to share your feedback. We’re glad …"
radio input "true"
type textarea "Dear Colette, thank you for taking the time to share your feedback. We’re glad …"
radio input "true"
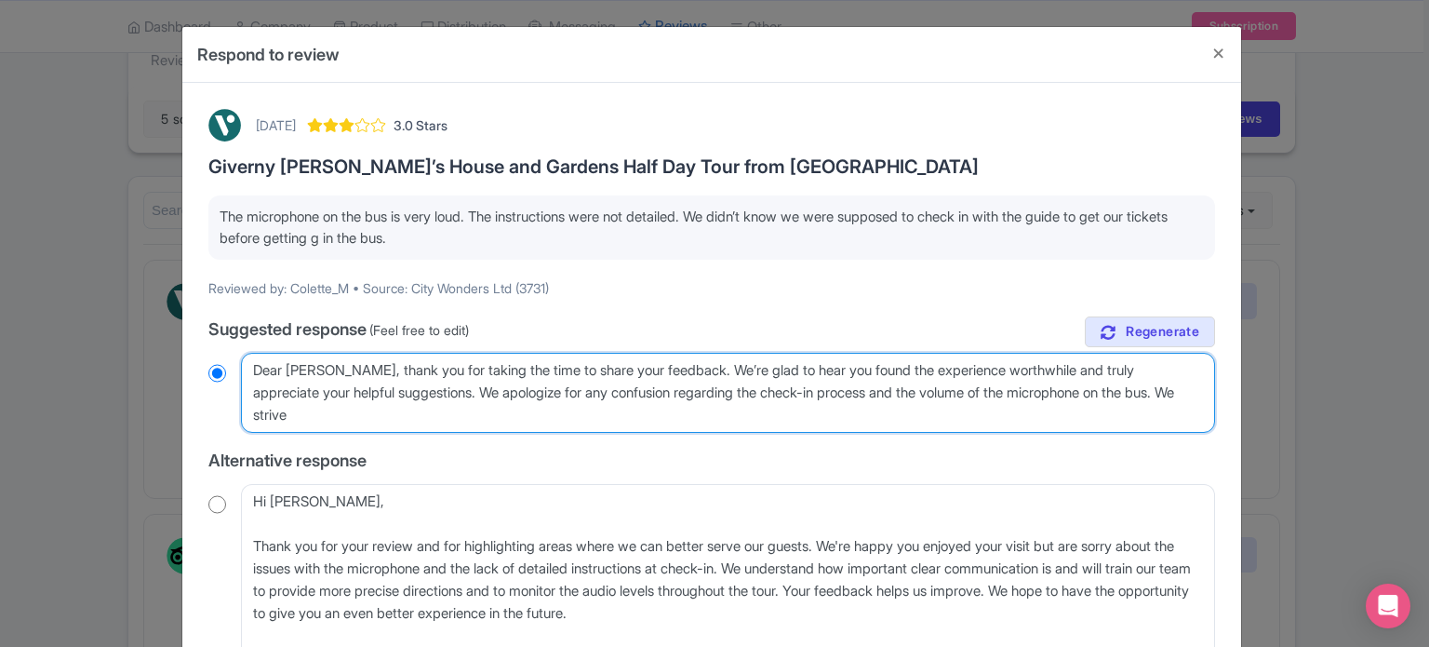
type textarea "Dear Colette, thank you for taking the time to share your feedback. We’re glad …"
radio input "true"
type textarea "Dear Colette, thank you for taking the time to share your feedback. We’re glad …"
radio input "true"
type textarea "Dear Colette, thank you for taking the time to share your feedback. We’re glad …"
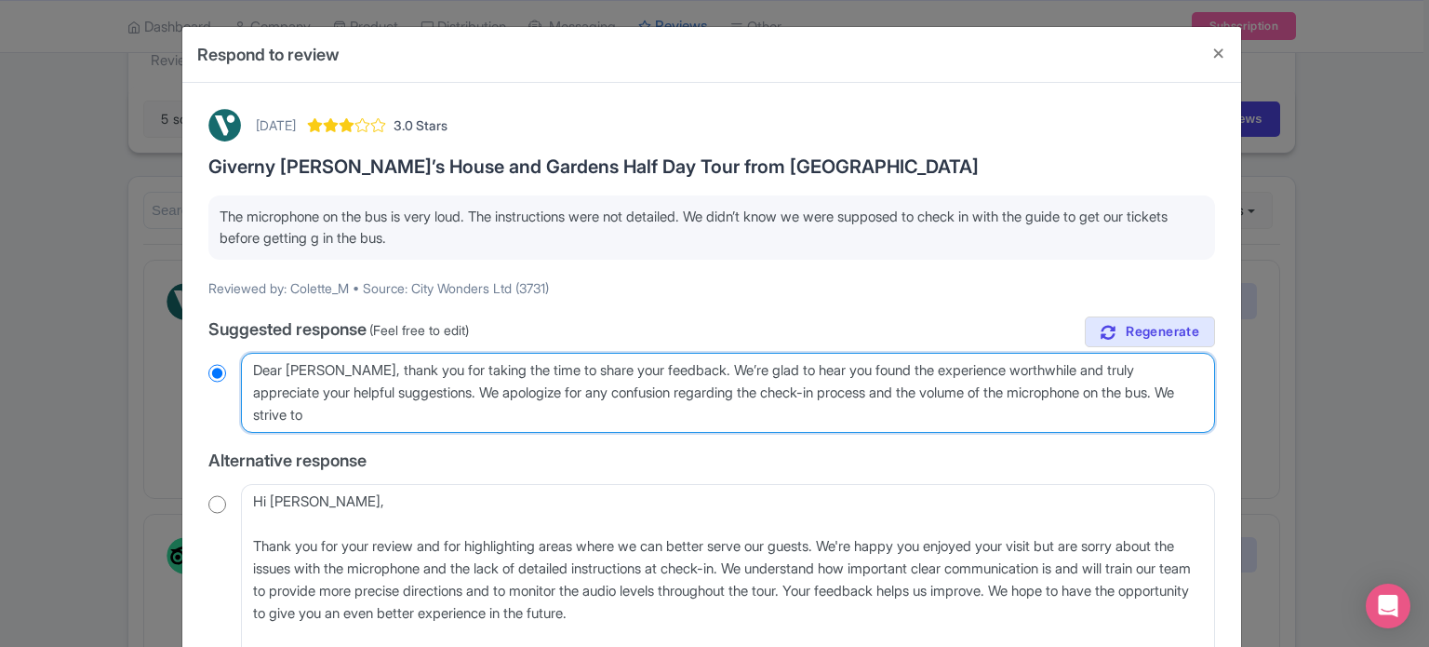
radio input "true"
type textarea "Dear Colette, thank you for taking the time to share your feedback. We’re glad …"
radio input "true"
type textarea "Dear Colette, thank you for taking the time to share your feedback. We’re glad …"
radio input "true"
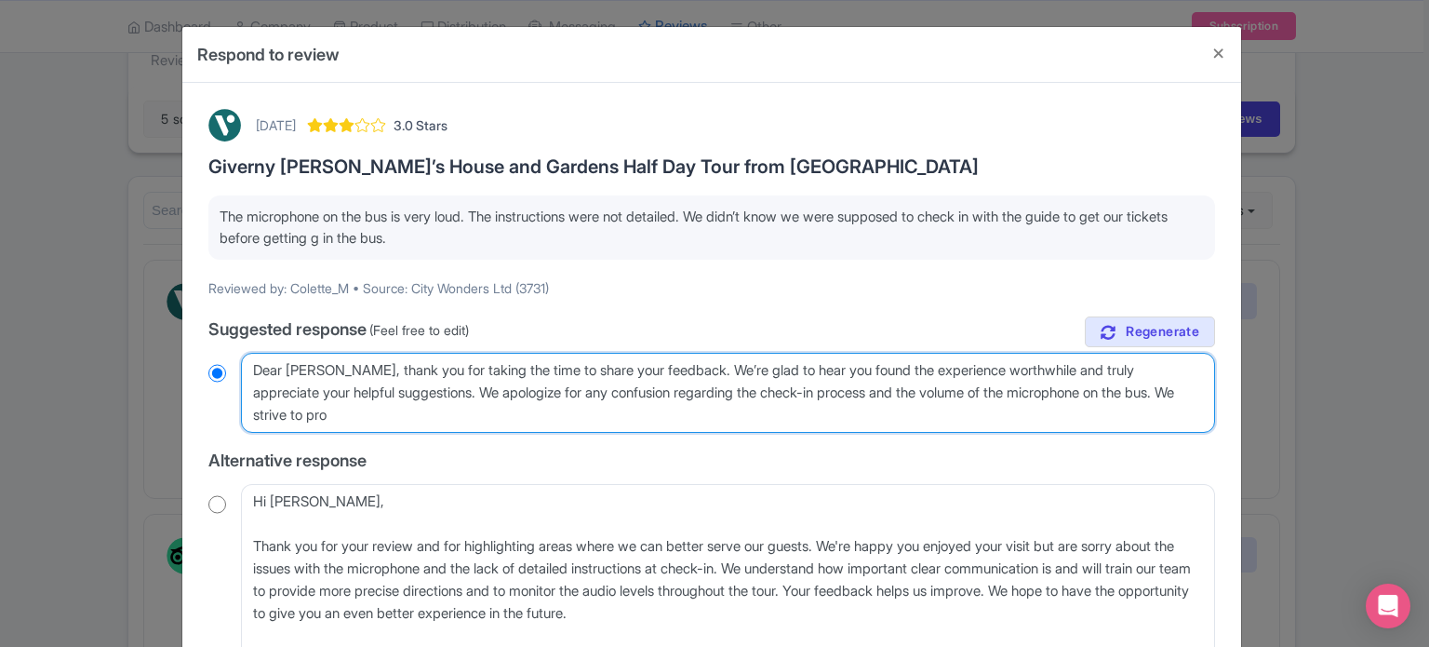
type textarea "Dear Colette, thank you for taking the time to share your feedback. We’re glad …"
radio input "true"
type textarea "Dear Colette, thank you for taking the time to share your feedback. We’re glad …"
radio input "true"
type textarea "Dear Colette, thank you for taking the time to share your feedback. We’re glad …"
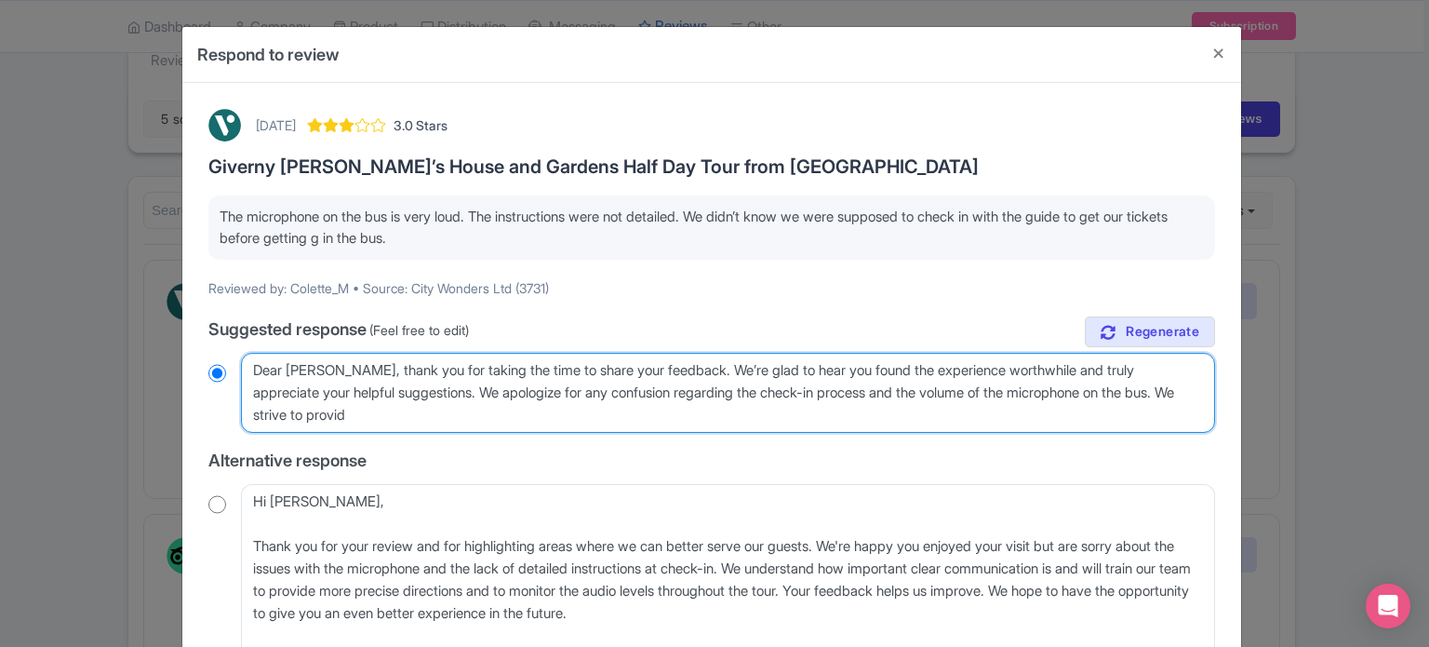
radio input "true"
type textarea "Dear Colette, thank you for taking the time to share your feedback. We’re glad …"
radio input "true"
type textarea "Dear Colette, thank you for taking the time to share your feedback. We’re glad …"
radio input "true"
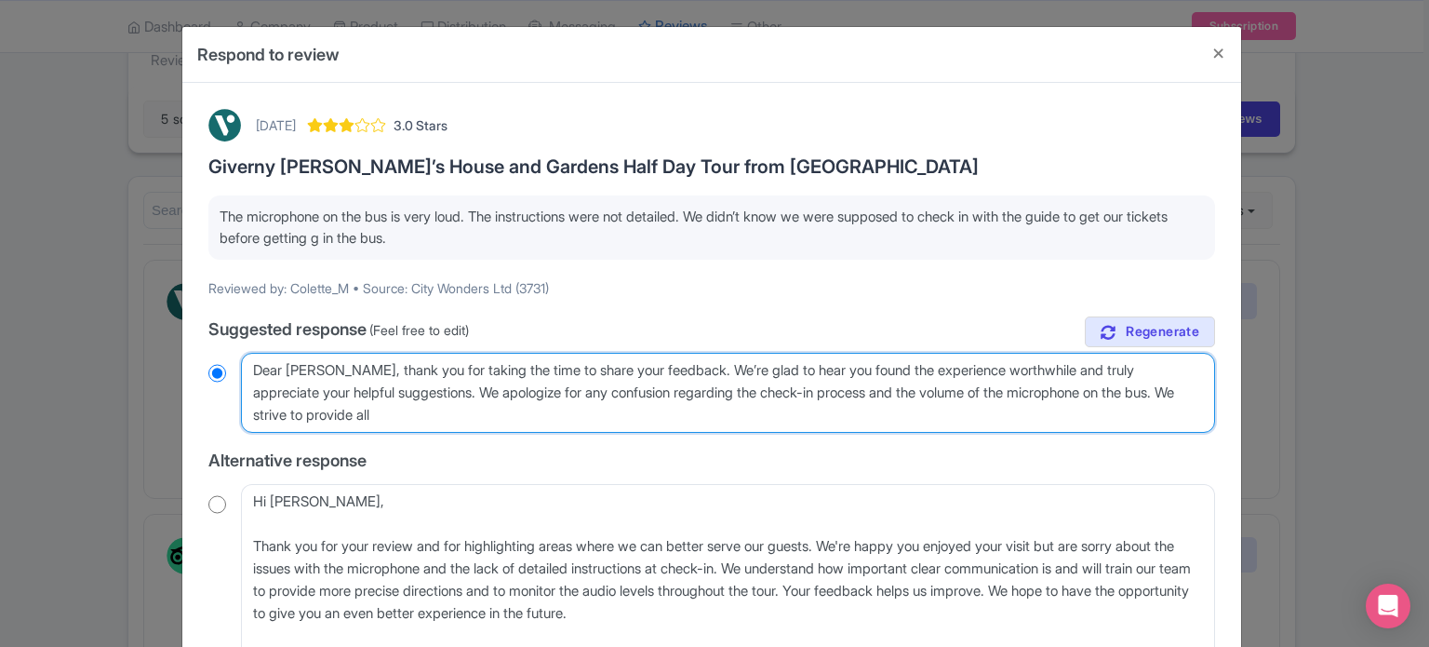
type textarea "Dear Colette, thank you for taking the time to share your feedback. We’re glad …"
radio input "true"
type textarea "Dear Colette, thank you for taking the time to share your feedback. We’re glad …"
radio input "true"
type textarea "Dear Colette, thank you for taking the time to share your feedback. We’re glad …"
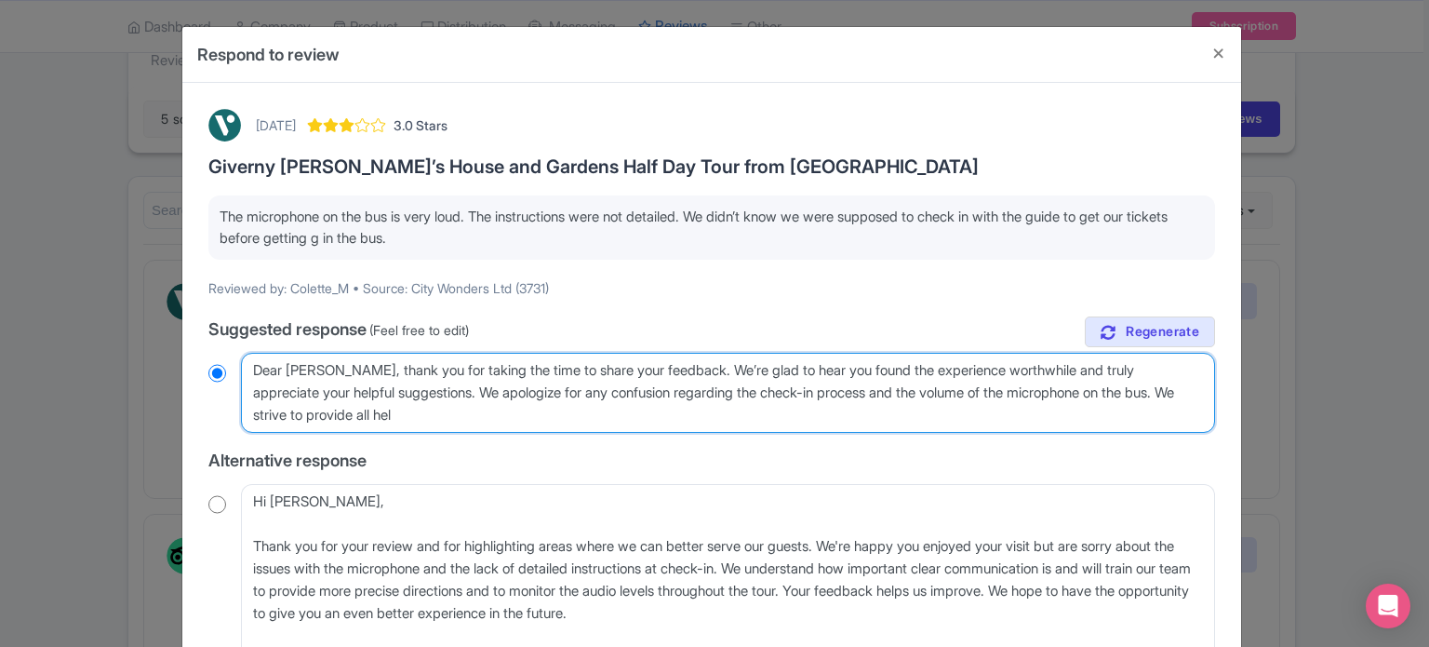
radio input "true"
type textarea "Dear Colette, thank you for taking the time to share your feedback. We’re glad …"
radio input "true"
type textarea "Dear Colette, thank you for taking the time to share your feedback. We’re glad …"
radio input "true"
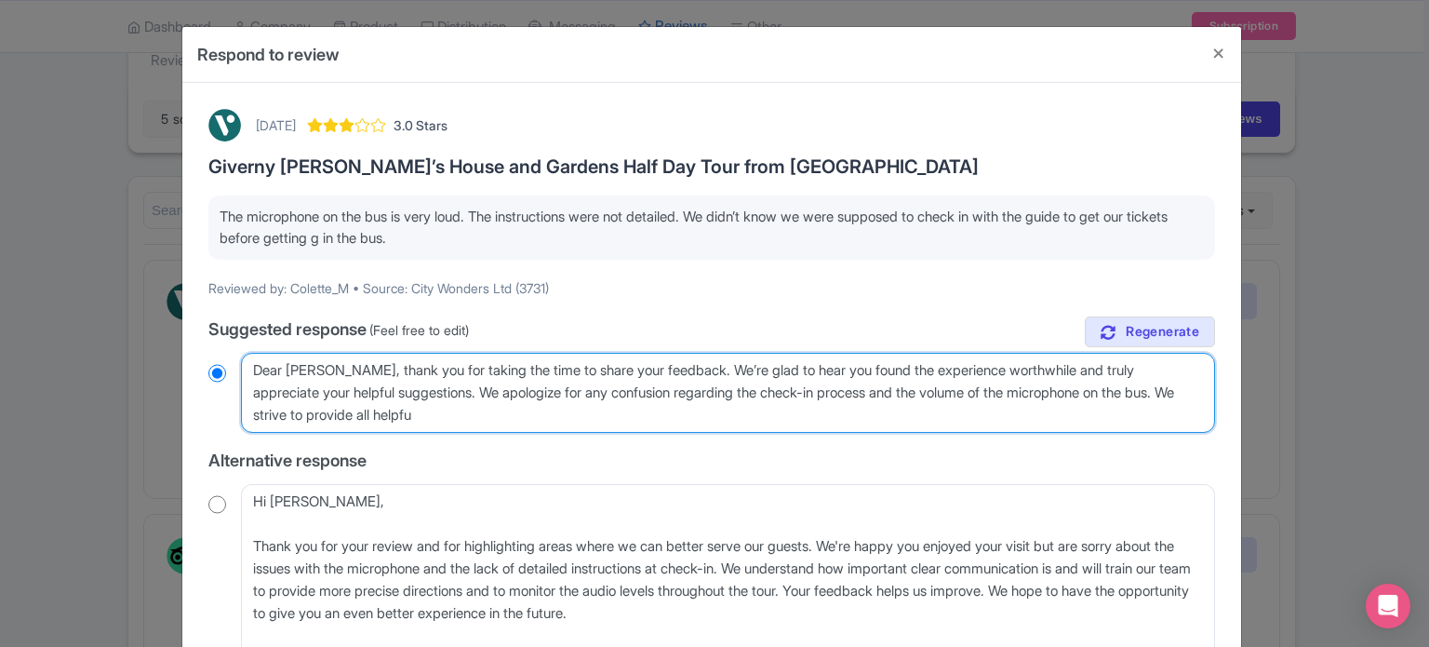
type textarea "Dear Colette, thank you for taking the time to share your feedback. We’re glad …"
radio input "true"
type textarea "Dear Colette, thank you for taking the time to share your feedback. We’re glad …"
radio input "true"
type textarea "Dear Colette, thank you for taking the time to share your feedback. We’re glad …"
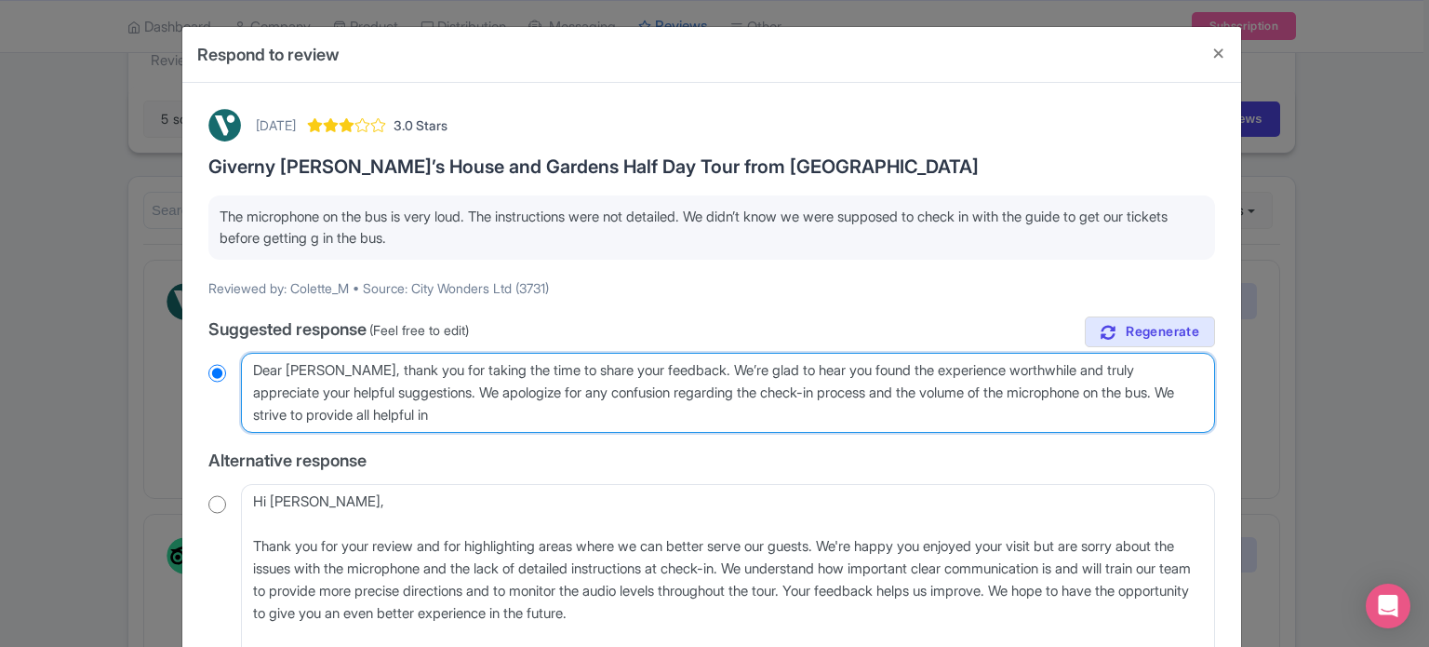
radio input "true"
type textarea "Dear Colette, thank you for taking the time to share your feedback. We’re glad …"
radio input "true"
type textarea "Dear Colette, thank you for taking the time to share your feedback. We’re glad …"
radio input "true"
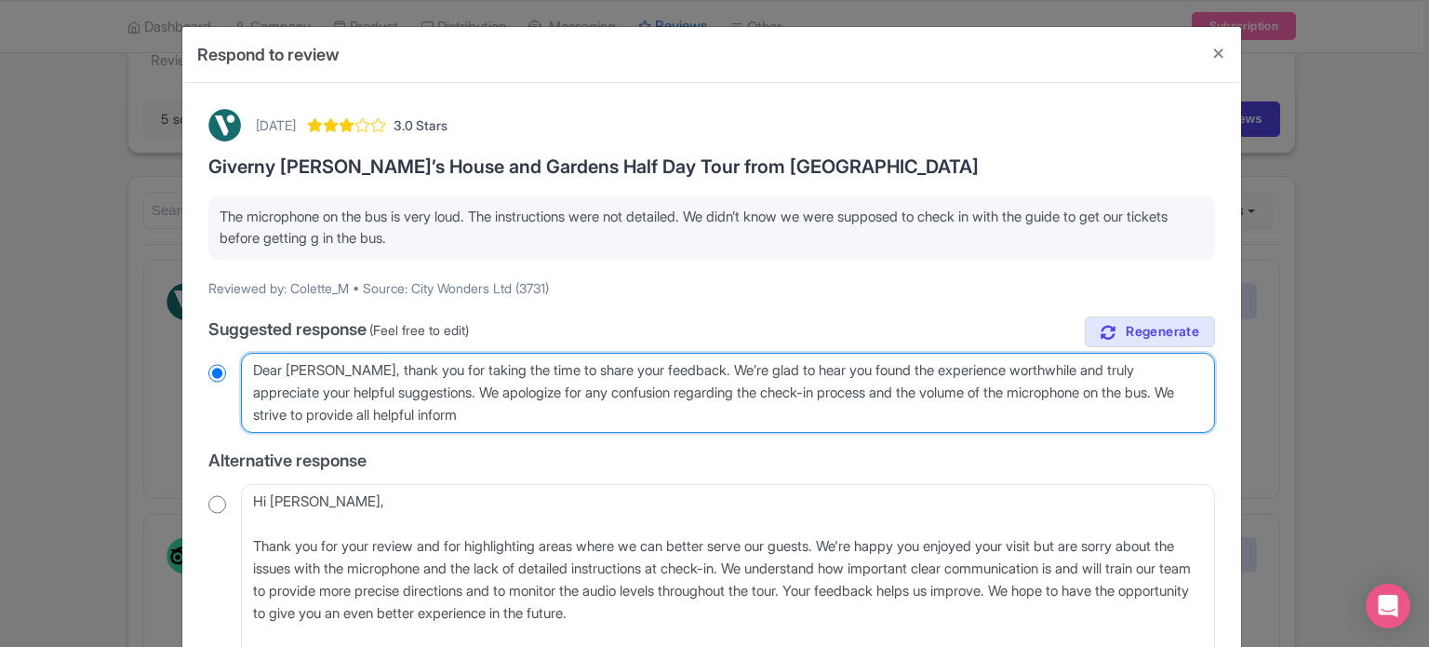
type textarea "Dear Colette, thank you for taking the time to share your feedback. We’re glad …"
radio input "true"
type textarea "Dear Colette, thank you for taking the time to share your feedback. We’re glad …"
radio input "true"
type textarea "Dear Colette, thank you for taking the time to share your feedback. We’re glad …"
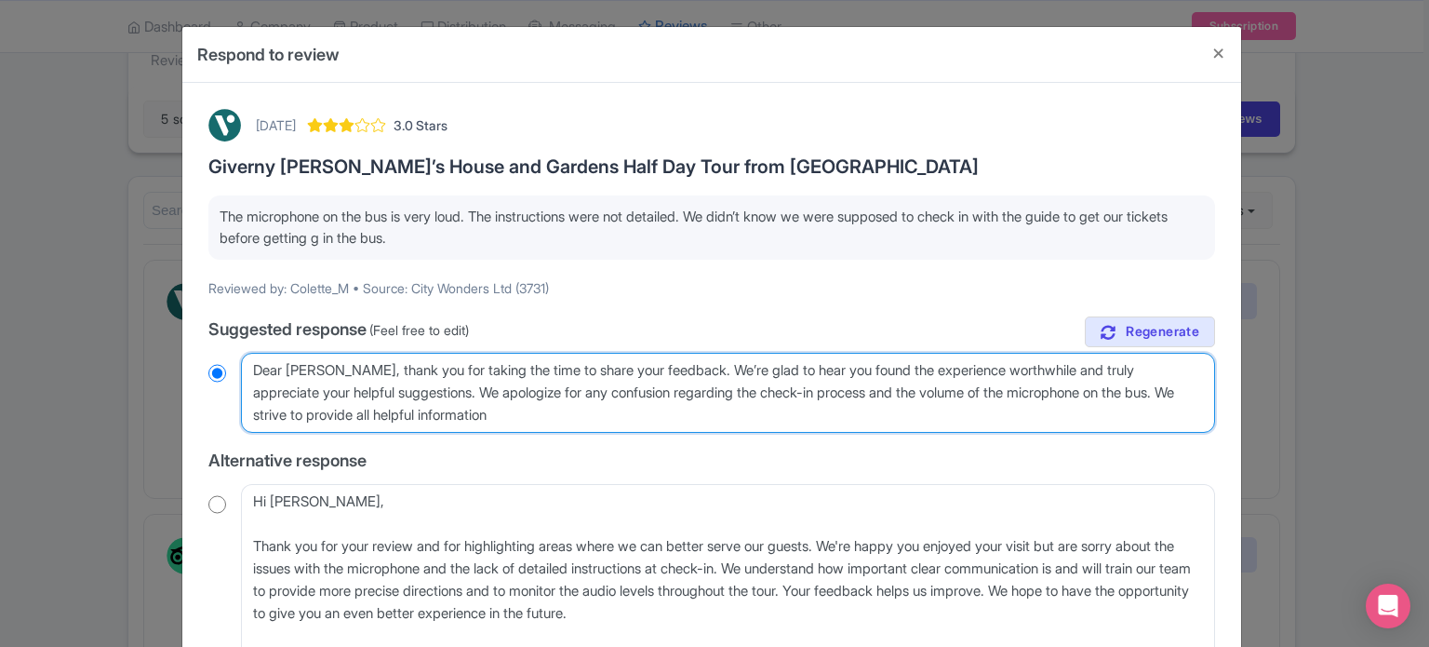
radio input "true"
type textarea "Dear Colette, thank you for taking the time to share your feedback. We’re glad …"
radio input "true"
type textarea "Dear Colette, thank you for taking the time to share your feedback. We’re glad …"
radio input "true"
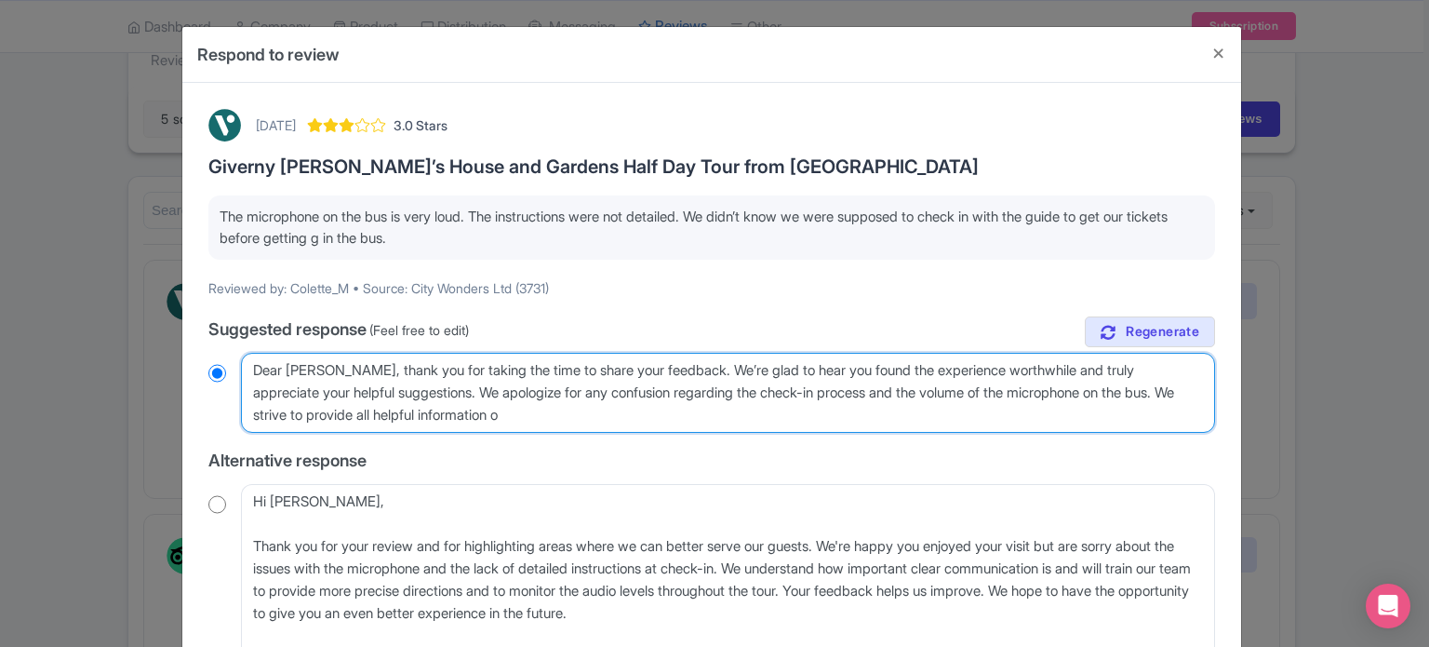
type textarea "Dear Colette, thank you for taking the time to share your feedback. We’re glad …"
radio input "true"
type textarea "Dear Colette, thank you for taking the time to share your feedback. We’re glad …"
radio input "true"
type textarea "Dear Colette, thank you for taking the time to share your feedback. We’re glad …"
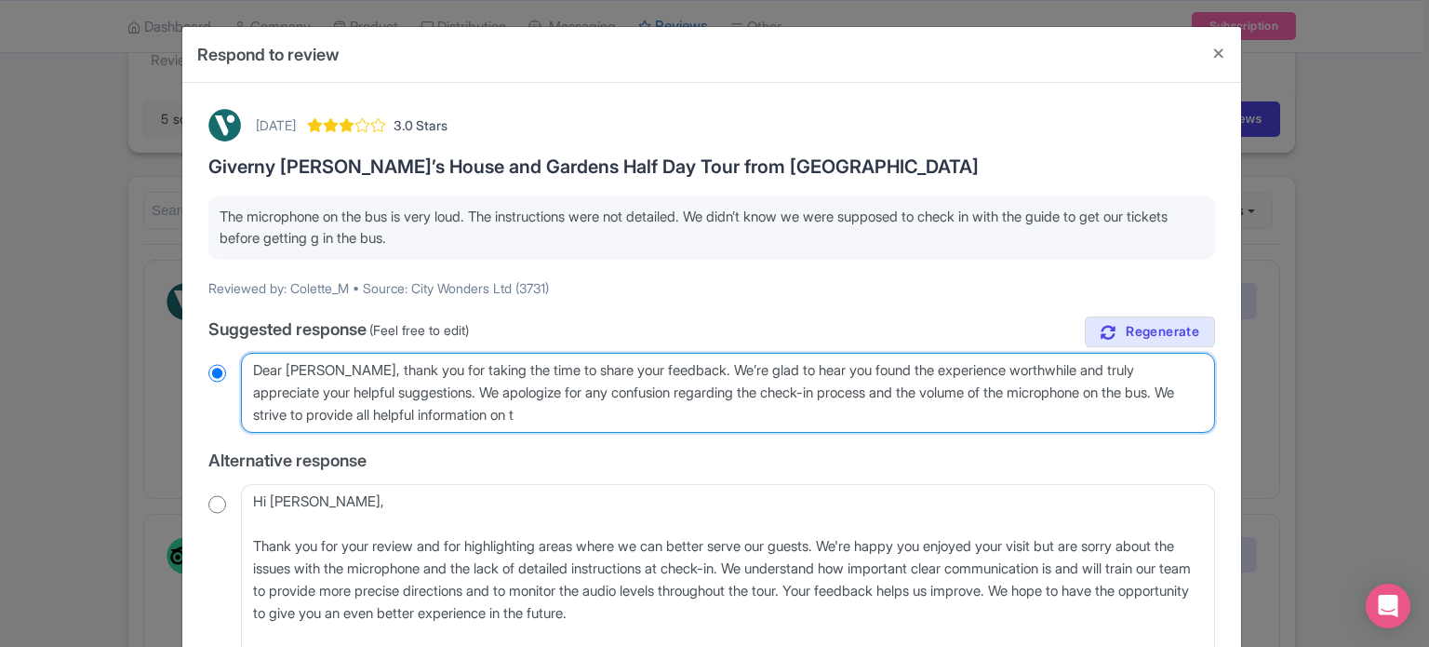
radio input "true"
type textarea "Dear Colette, thank you for taking the time to share your feedback. We’re glad …"
radio input "true"
type textarea "Dear Colette, thank you for taking the time to share your feedback. We’re glad …"
radio input "true"
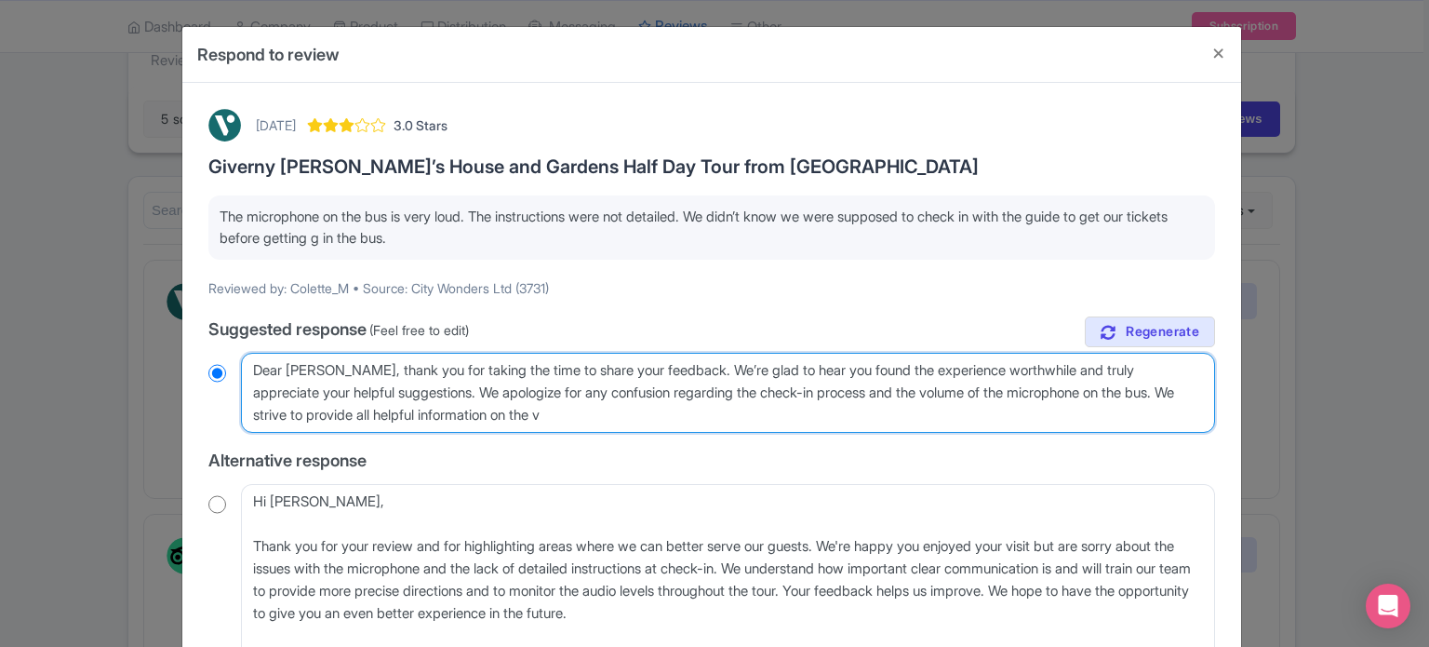
type textarea "Dear Colette, thank you for taking the time to share your feedback. We’re glad …"
radio input "true"
type textarea "Dear Colette, thank you for taking the time to share your feedback. We’re glad …"
radio input "true"
type textarea "Dear Colette, thank you for taking the time to share your feedback. We’re glad …"
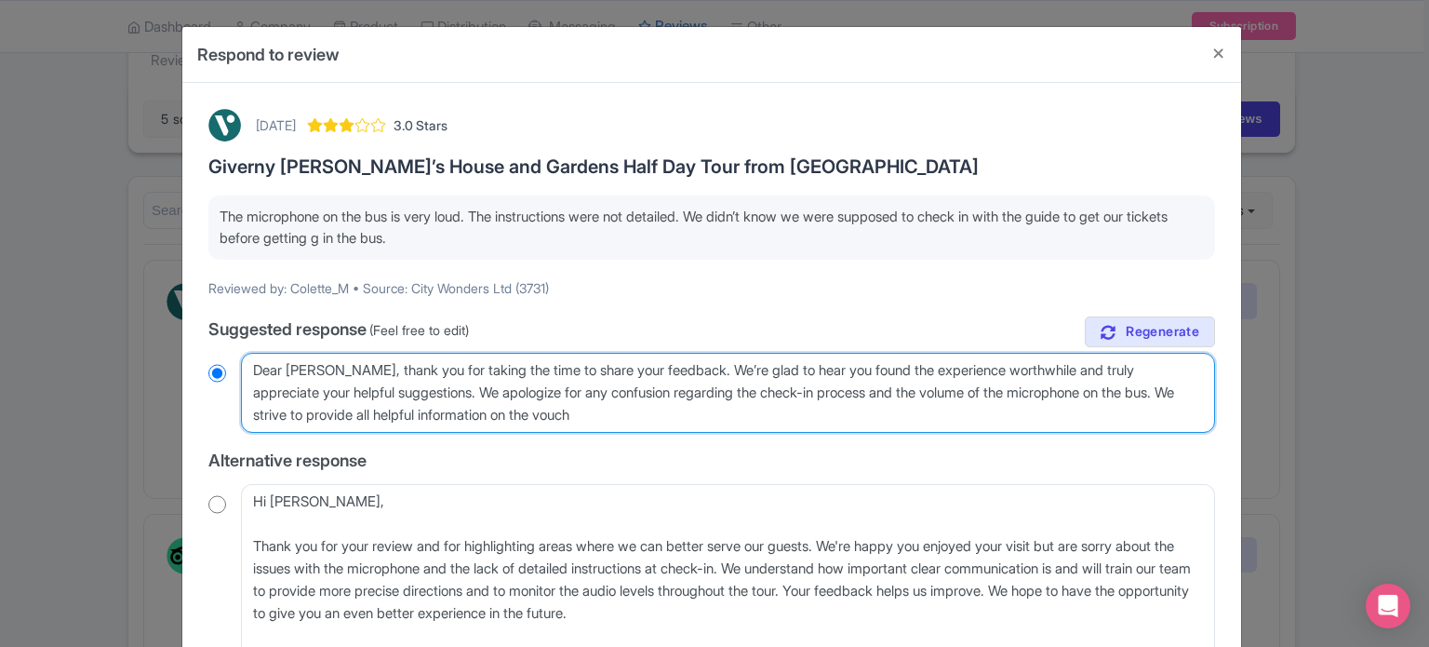
radio input "true"
type textarea "Dear Colette, thank you for taking the time to share your feedback. We’re glad …"
radio input "true"
type textarea "Dear Colette, thank you for taking the time to share your feedback. We’re glad …"
radio input "true"
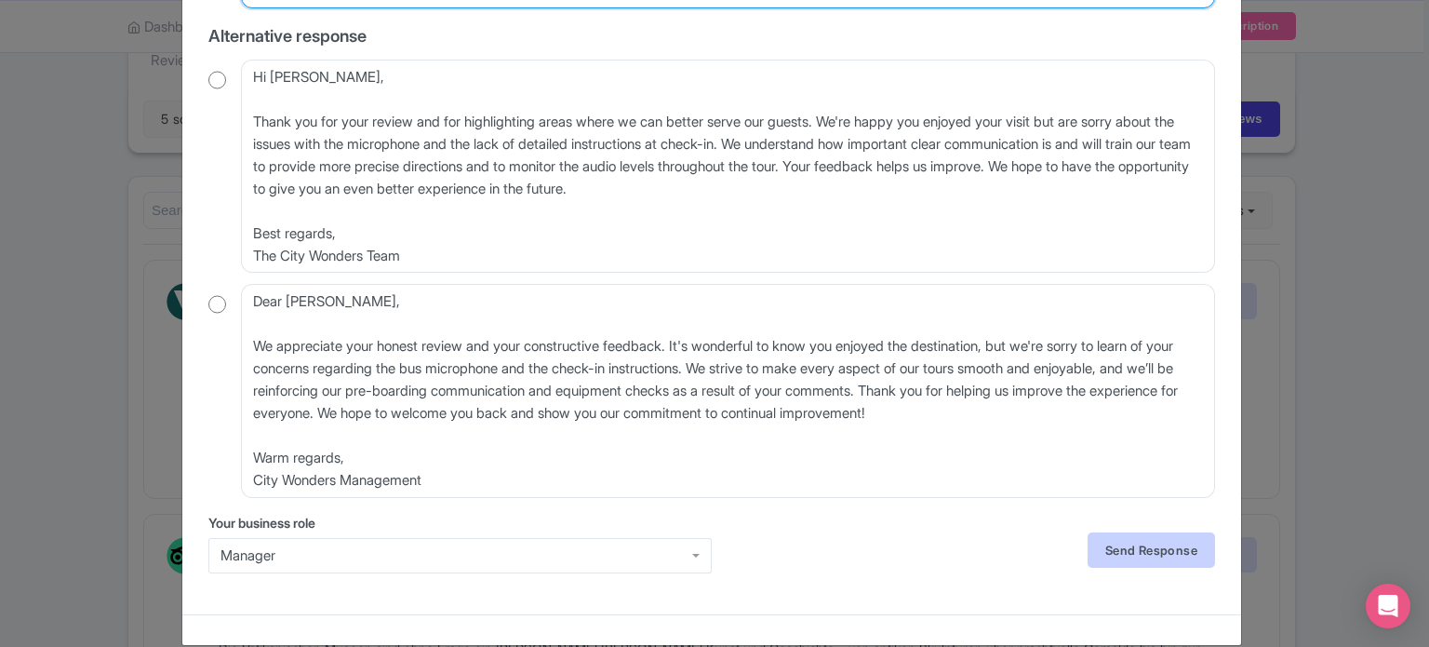
scroll to position [448, 0]
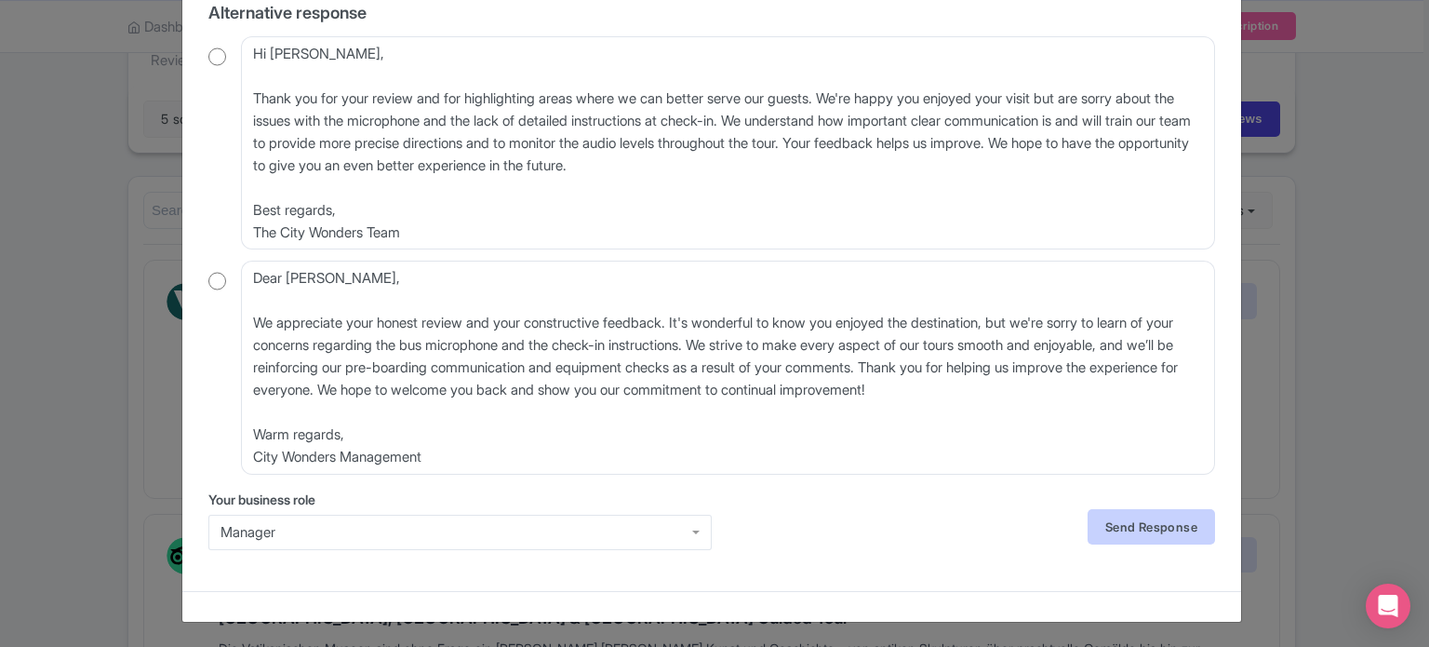
type textarea "Dear Colette, thank you for taking the time to share your feedback. We’re glad …"
click at [1111, 524] on link "Send Response" at bounding box center [1151, 526] width 127 height 35
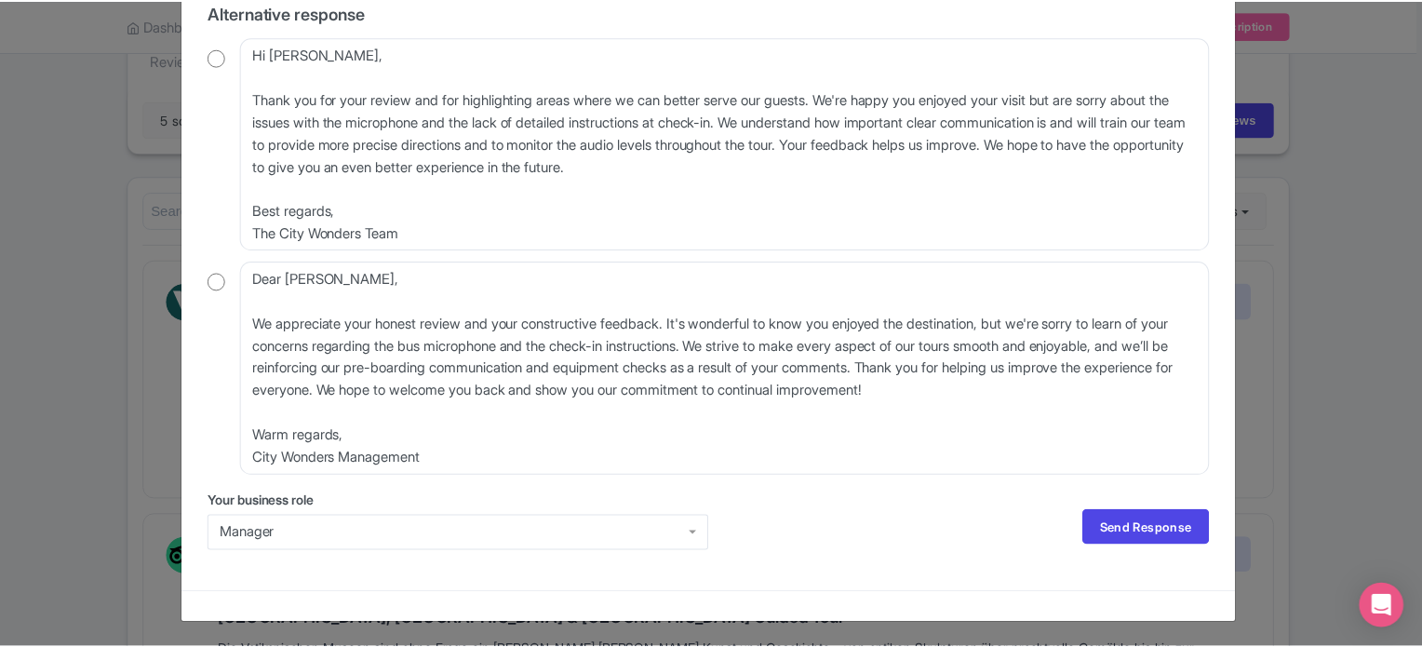
scroll to position [0, 0]
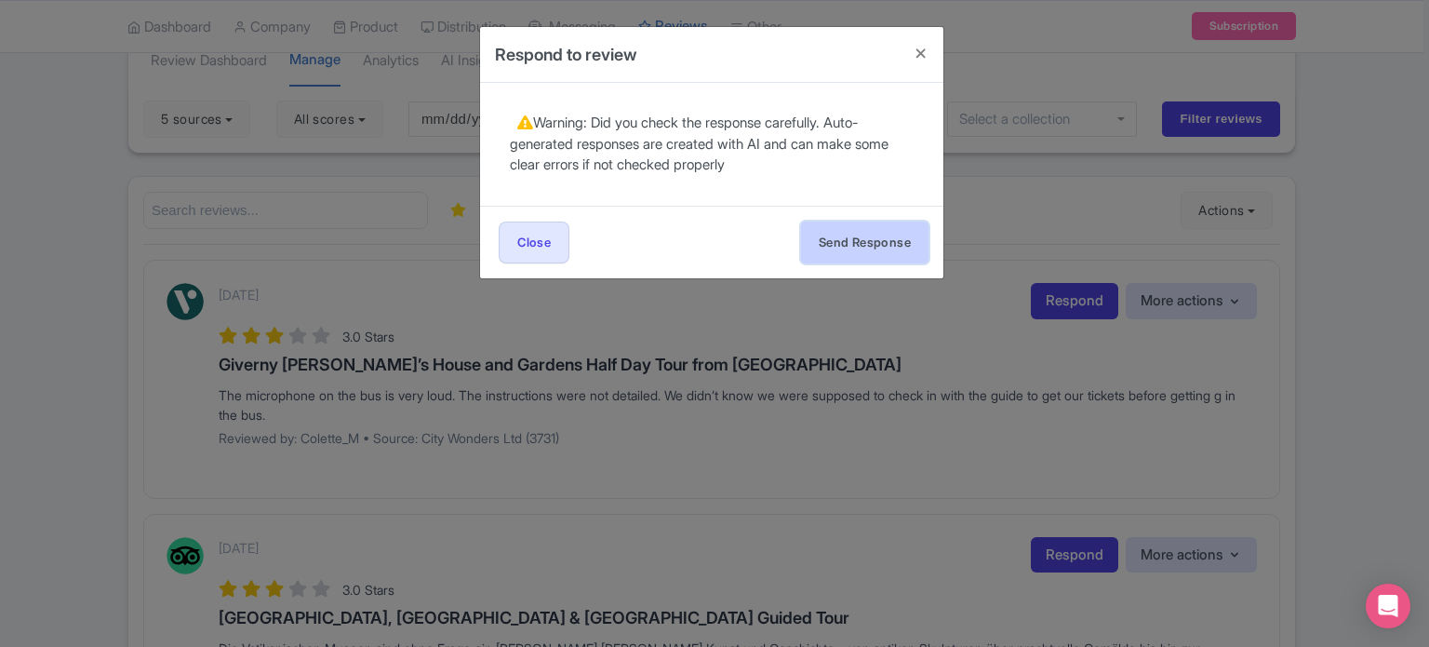
click at [863, 251] on button "Send Response" at bounding box center [864, 242] width 127 height 42
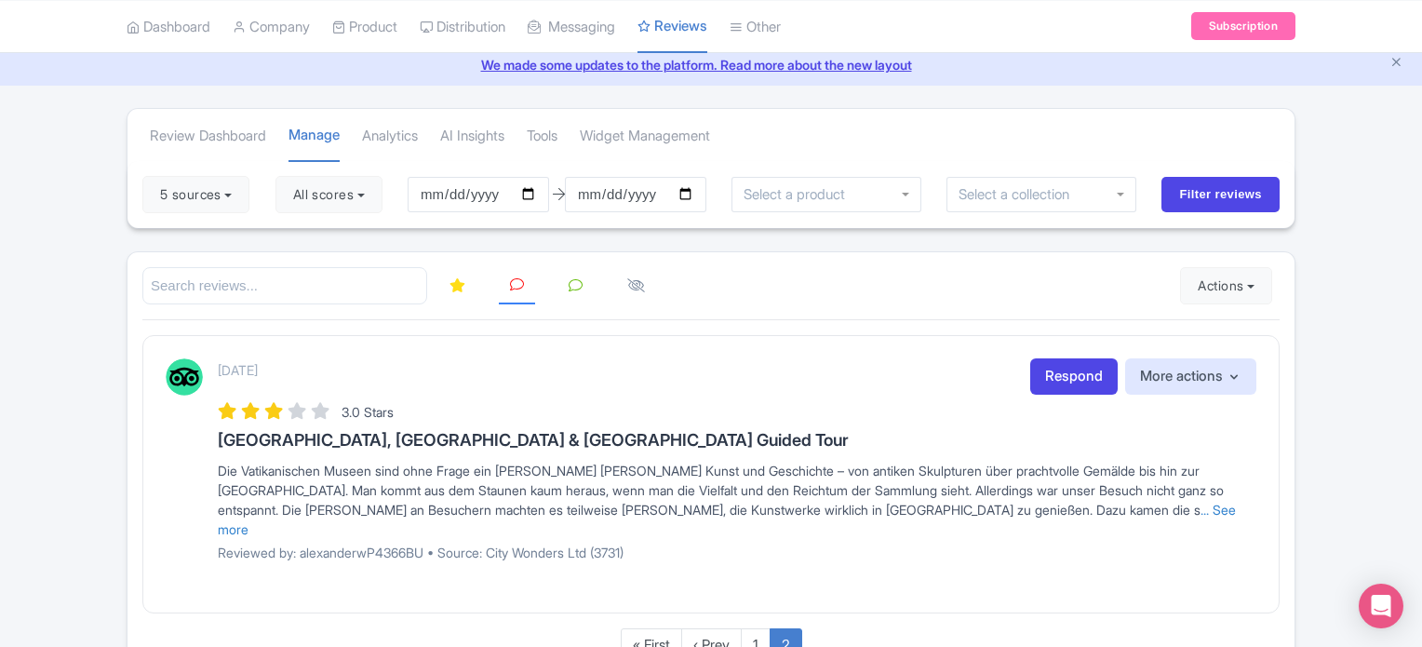
scroll to position [170, 0]
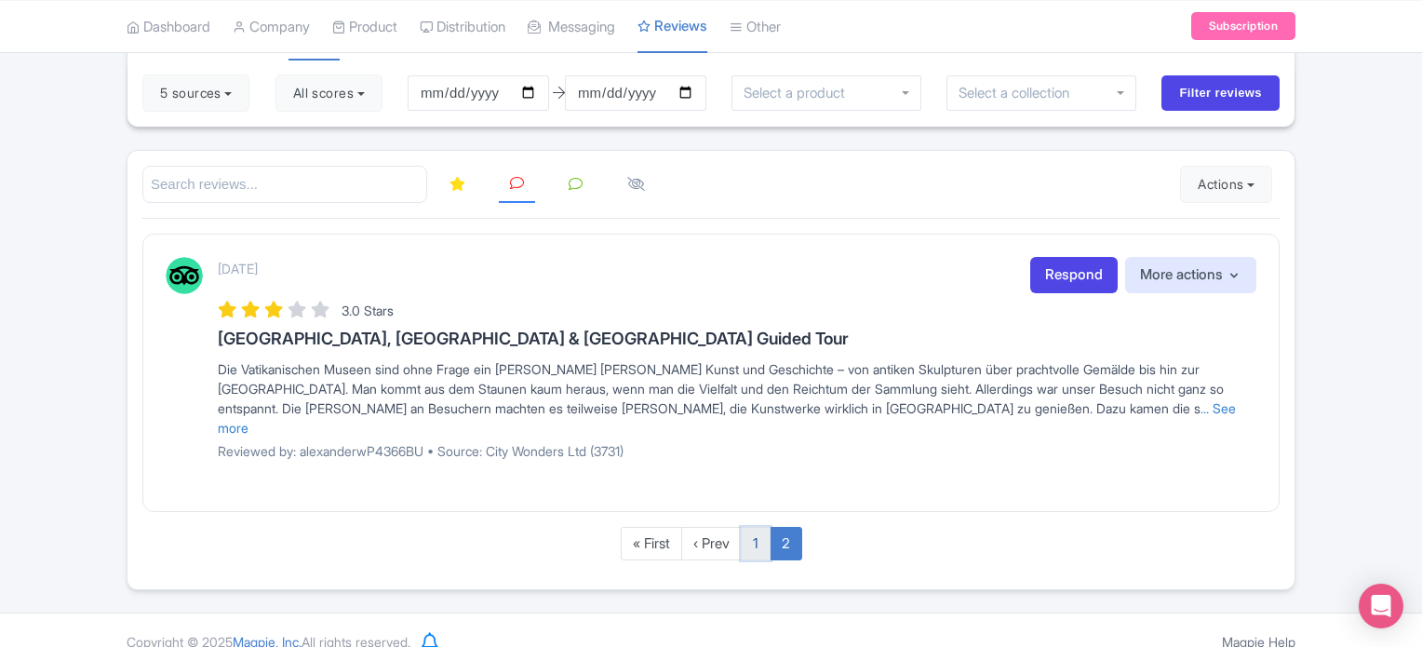
click at [755, 527] on link "1" at bounding box center [756, 544] width 30 height 34
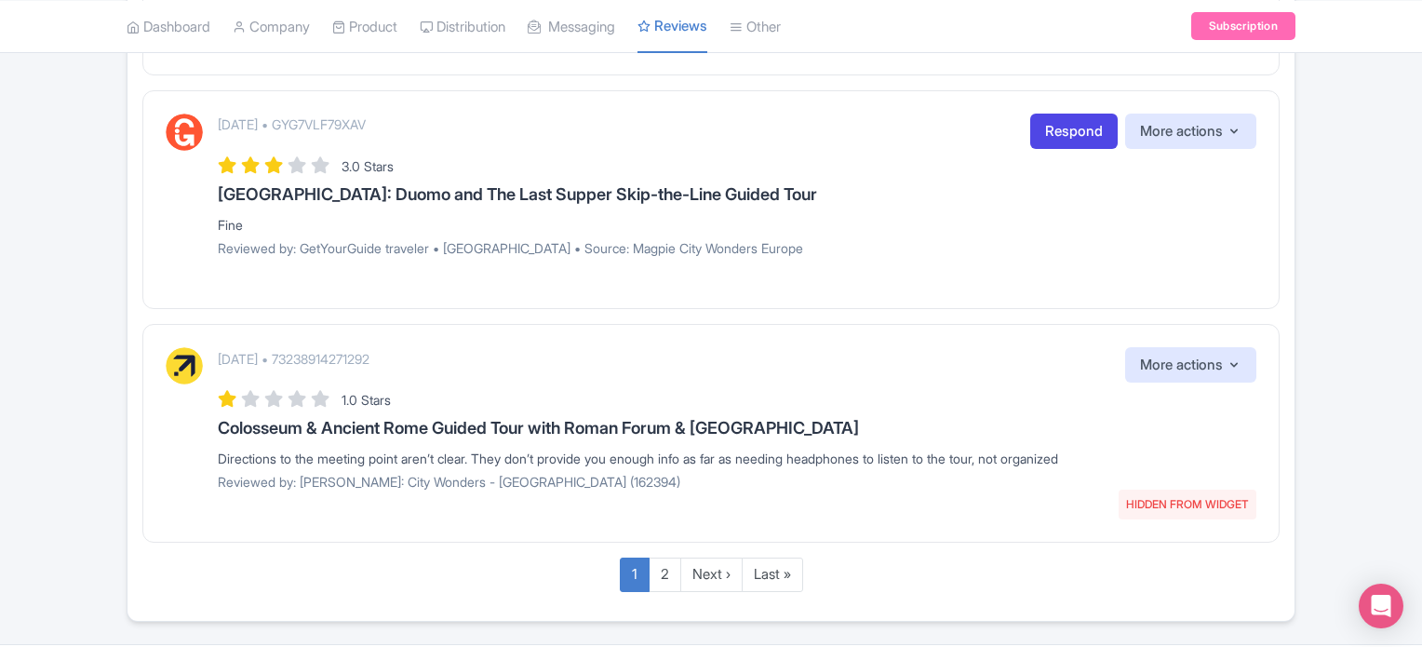
scroll to position [2387, 0]
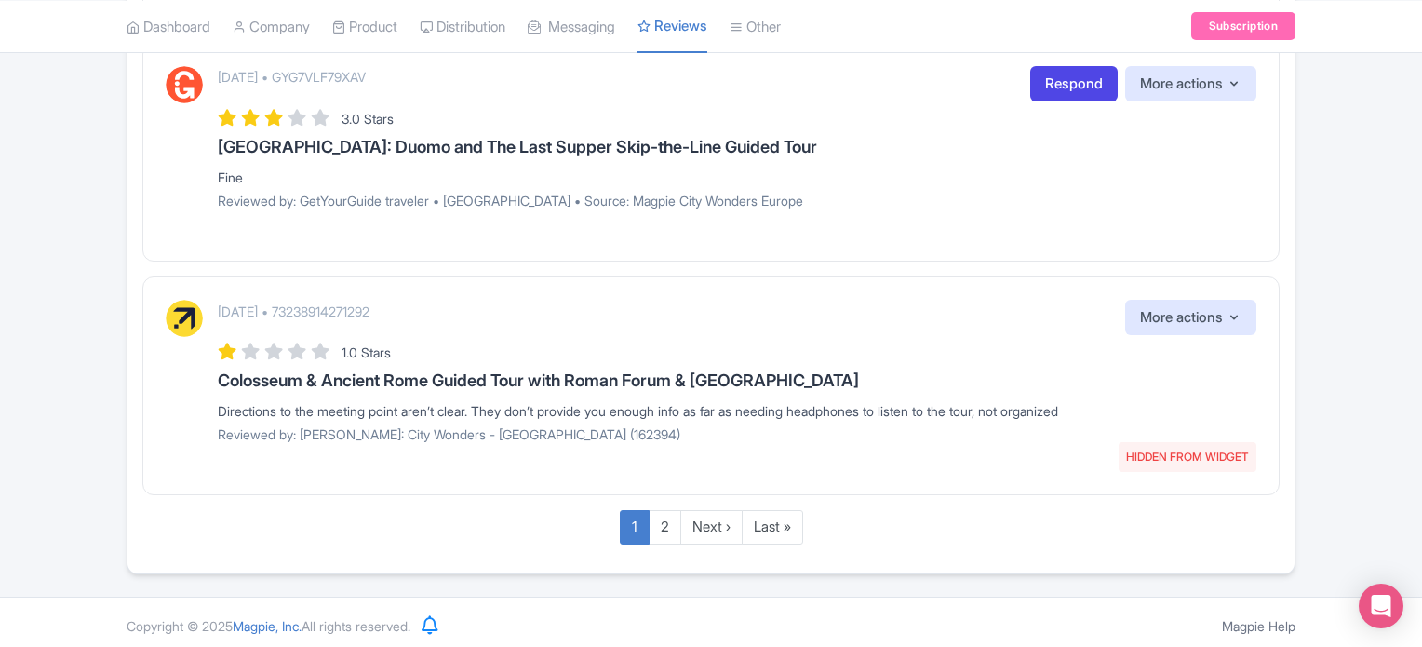
click at [1005, 315] on div "[DATE] • 73238914271292 HIDDEN FROM WIDGET More actions Hide from this page Unh…" at bounding box center [737, 318] width 1038 height 36
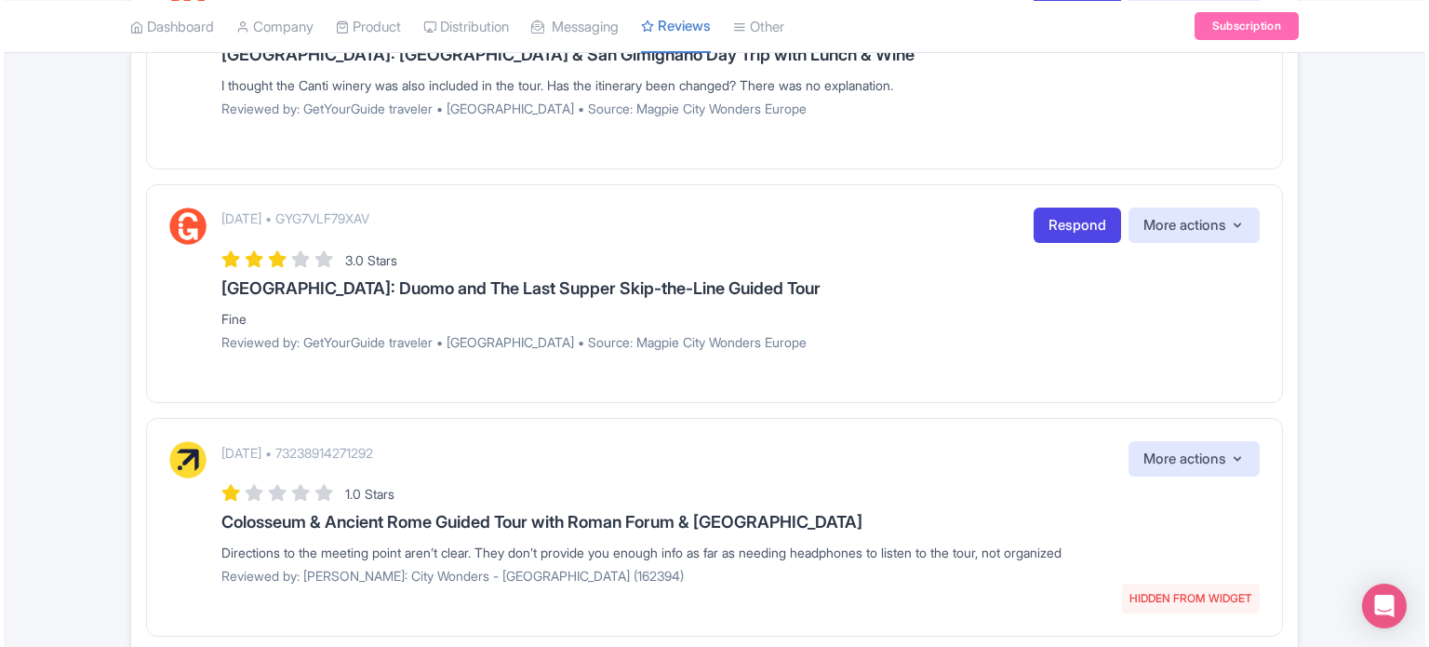
scroll to position [2201, 0]
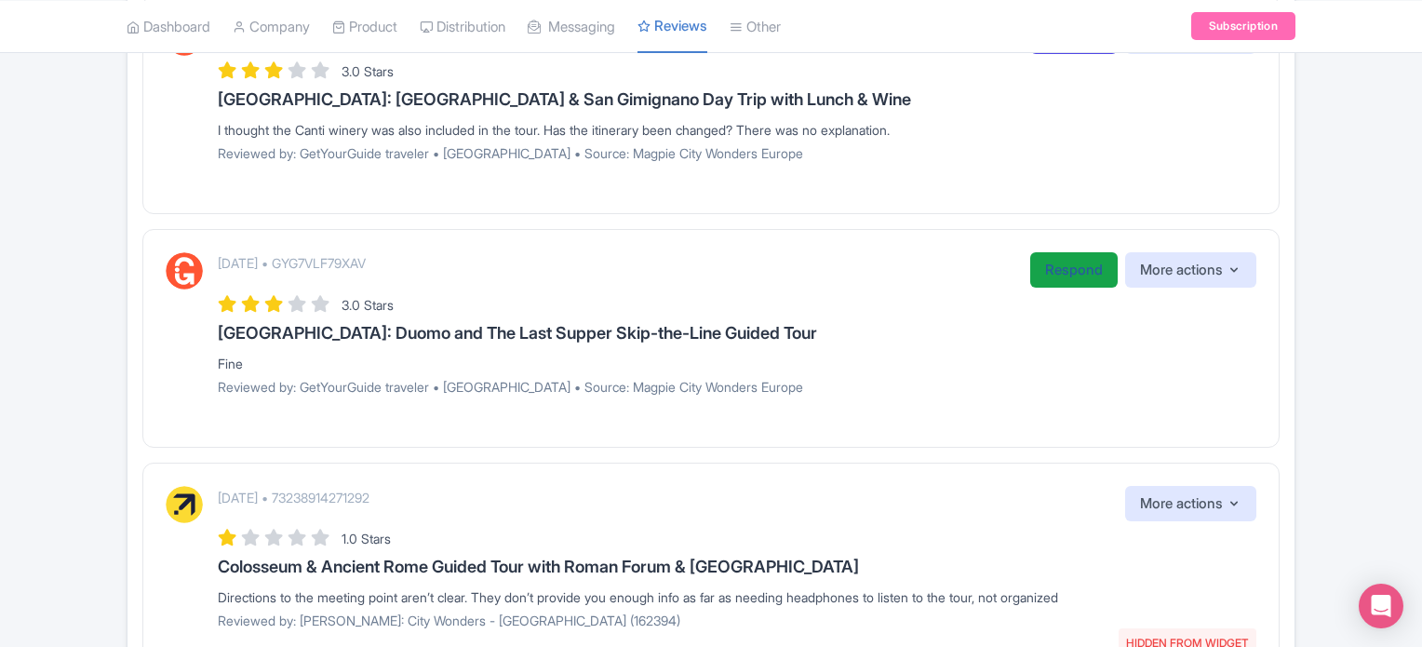
click at [1048, 260] on link "Respond" at bounding box center [1073, 270] width 87 height 36
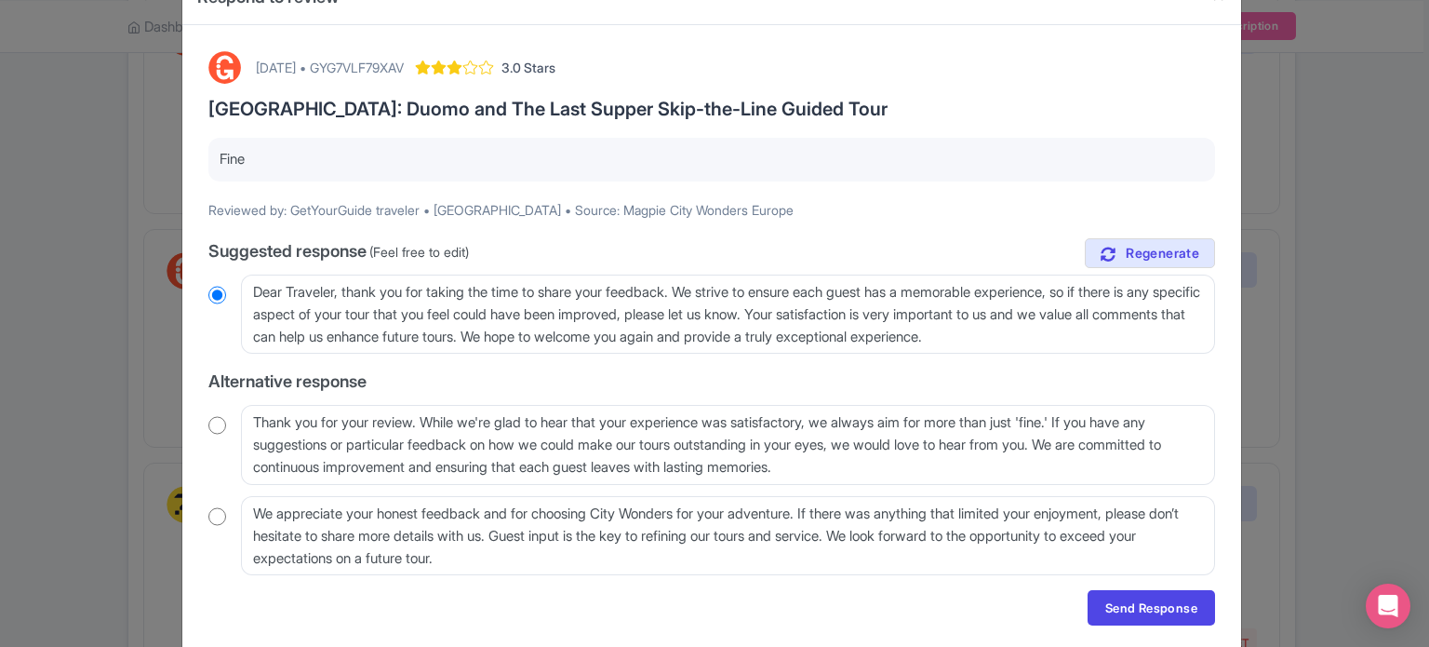
scroll to position [119, 0]
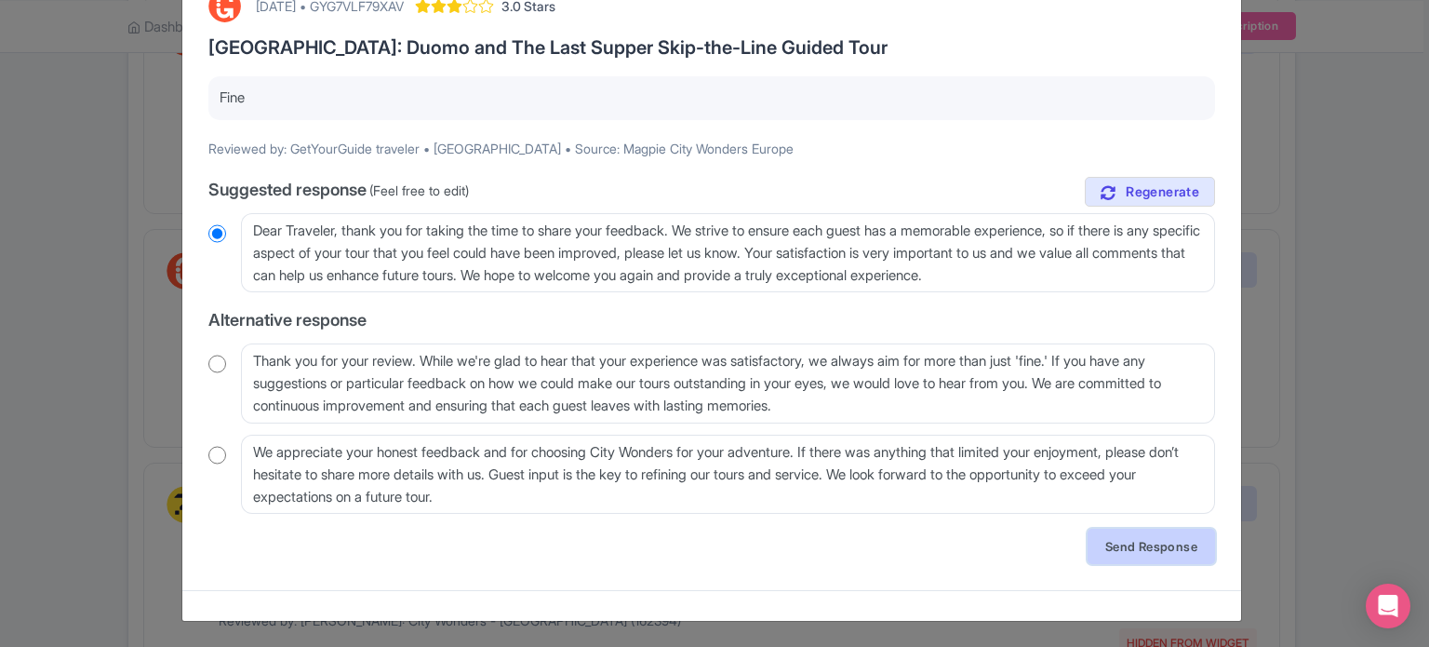
click at [1141, 542] on link "Send Response" at bounding box center [1151, 545] width 127 height 35
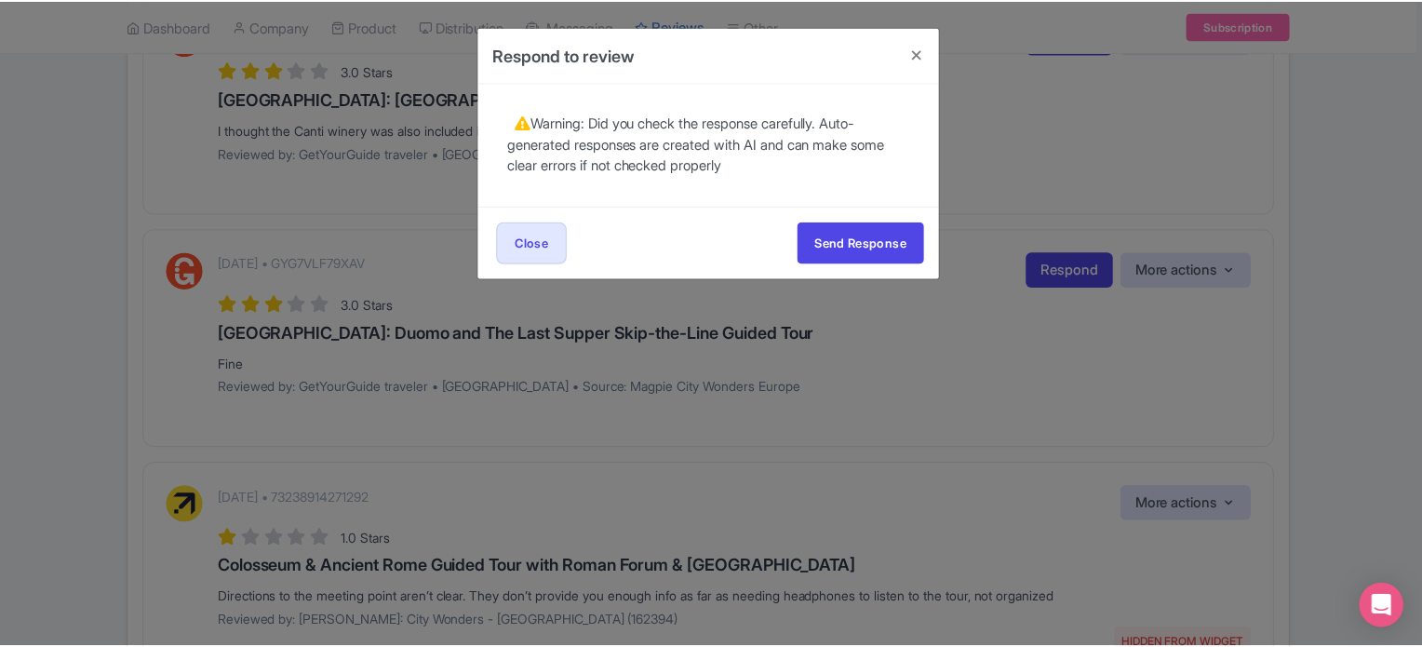
scroll to position [0, 0]
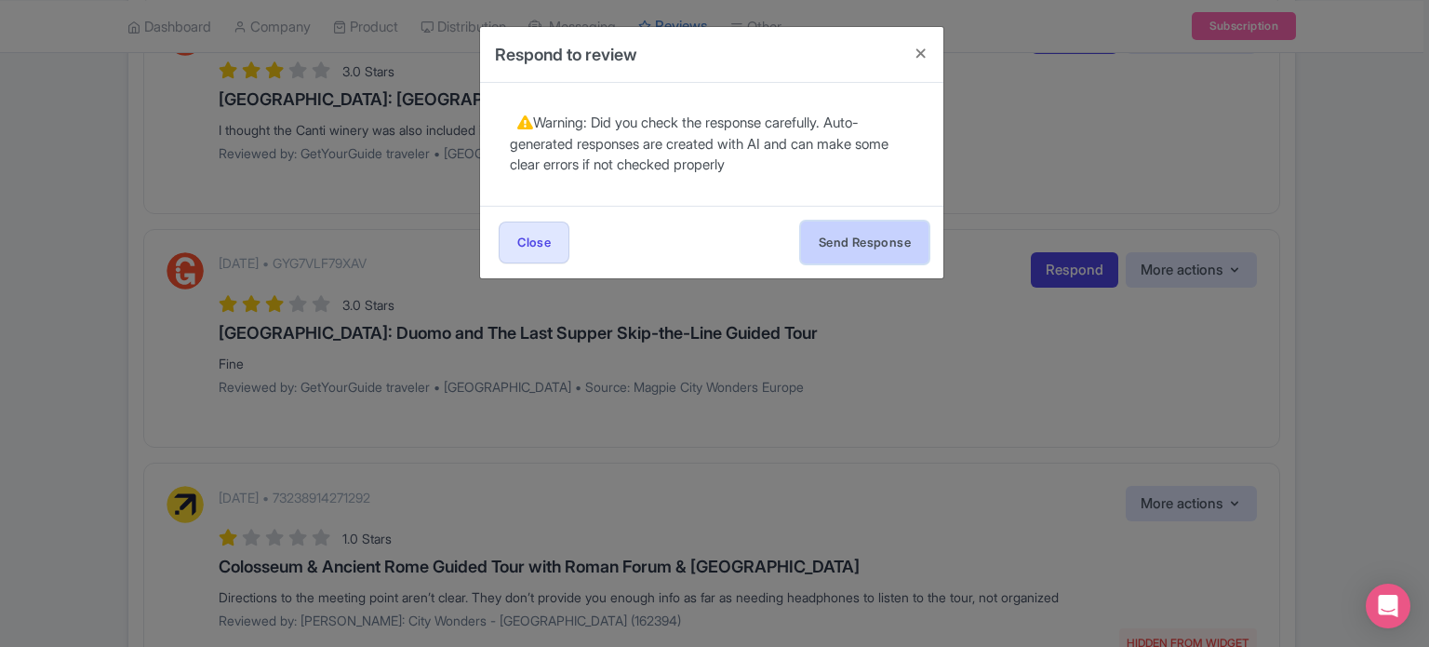
click at [879, 240] on button "Send Response" at bounding box center [864, 242] width 127 height 42
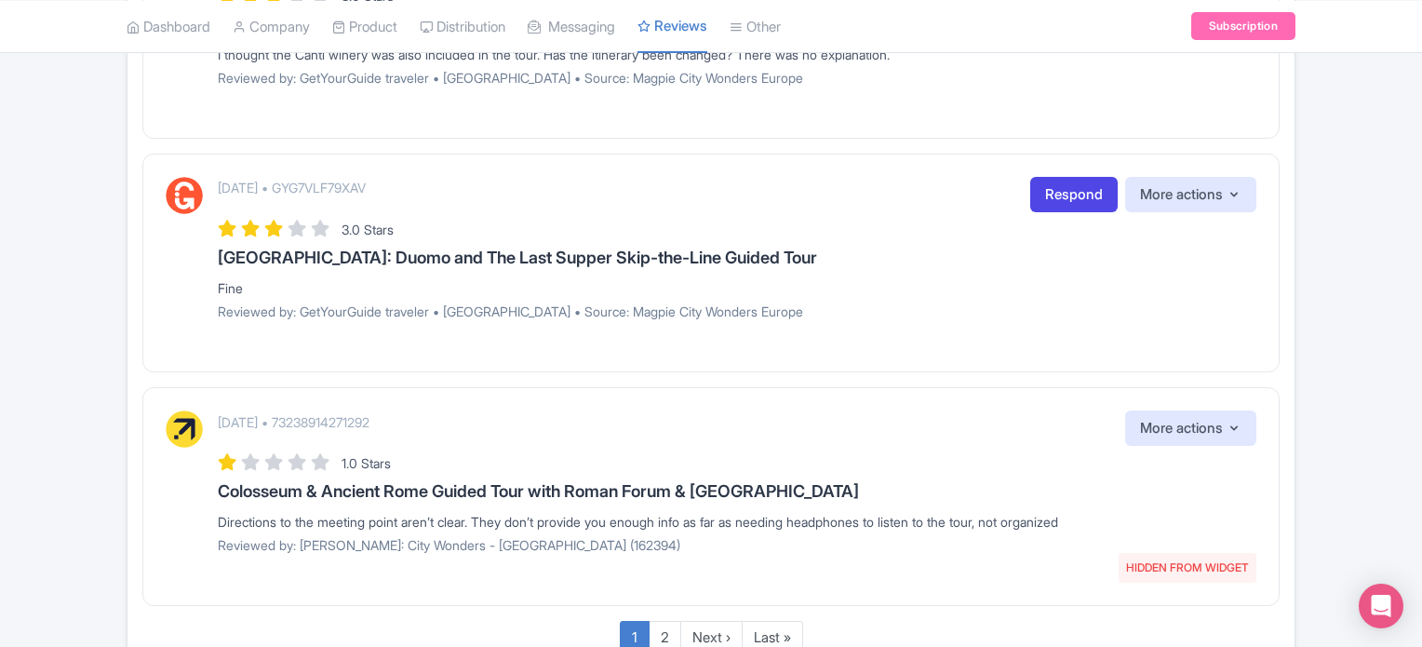
scroll to position [2387, 0]
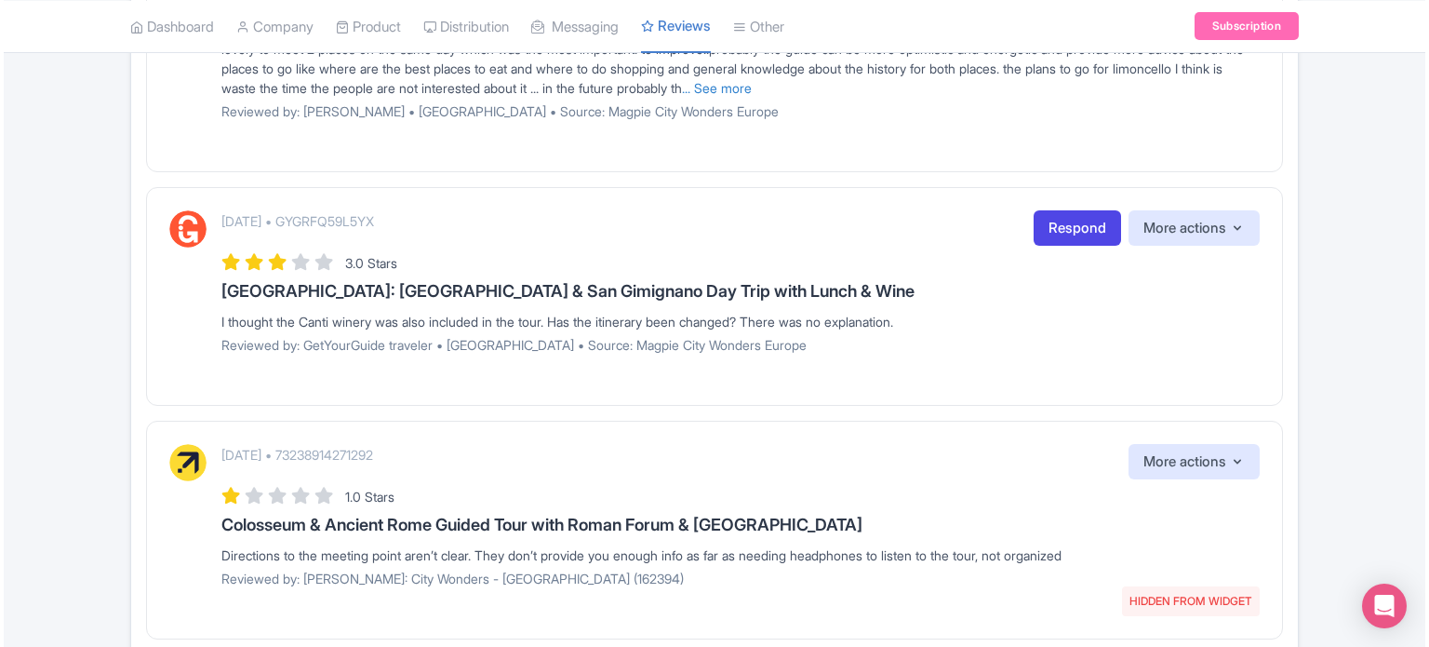
scroll to position [2006, 0]
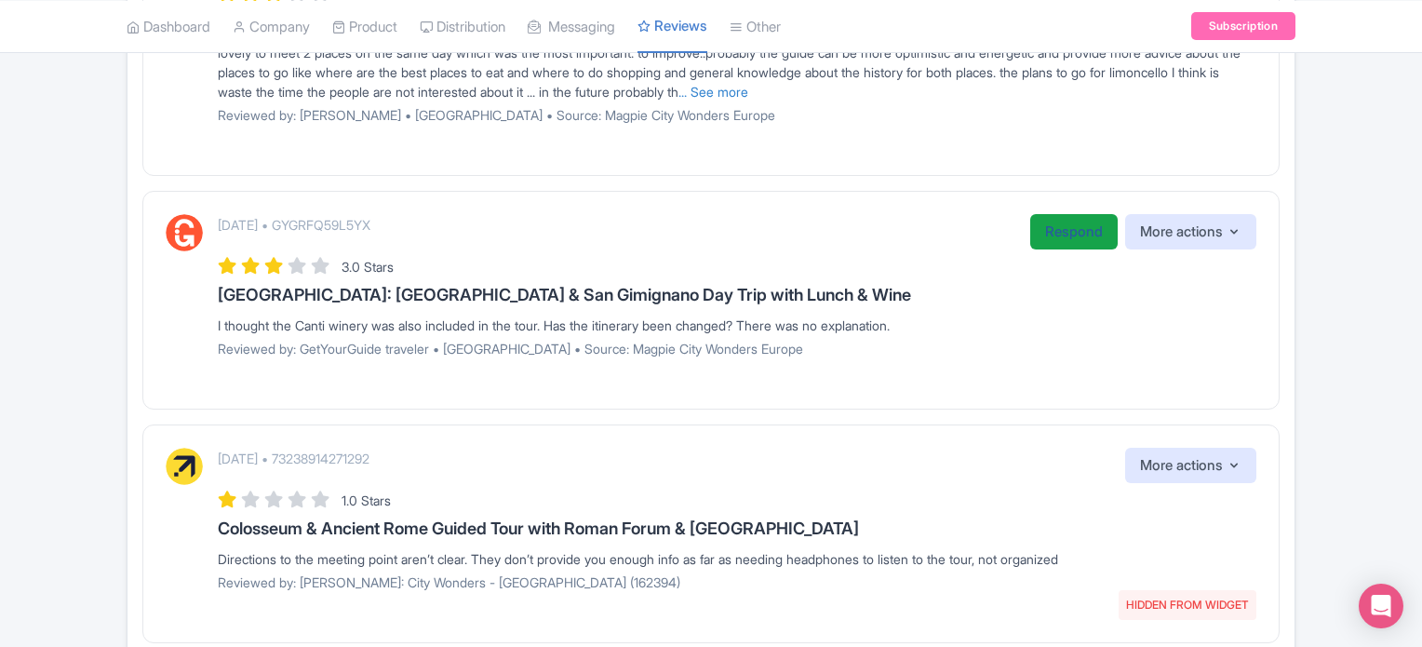
click at [1059, 234] on link "Respond" at bounding box center [1073, 232] width 87 height 36
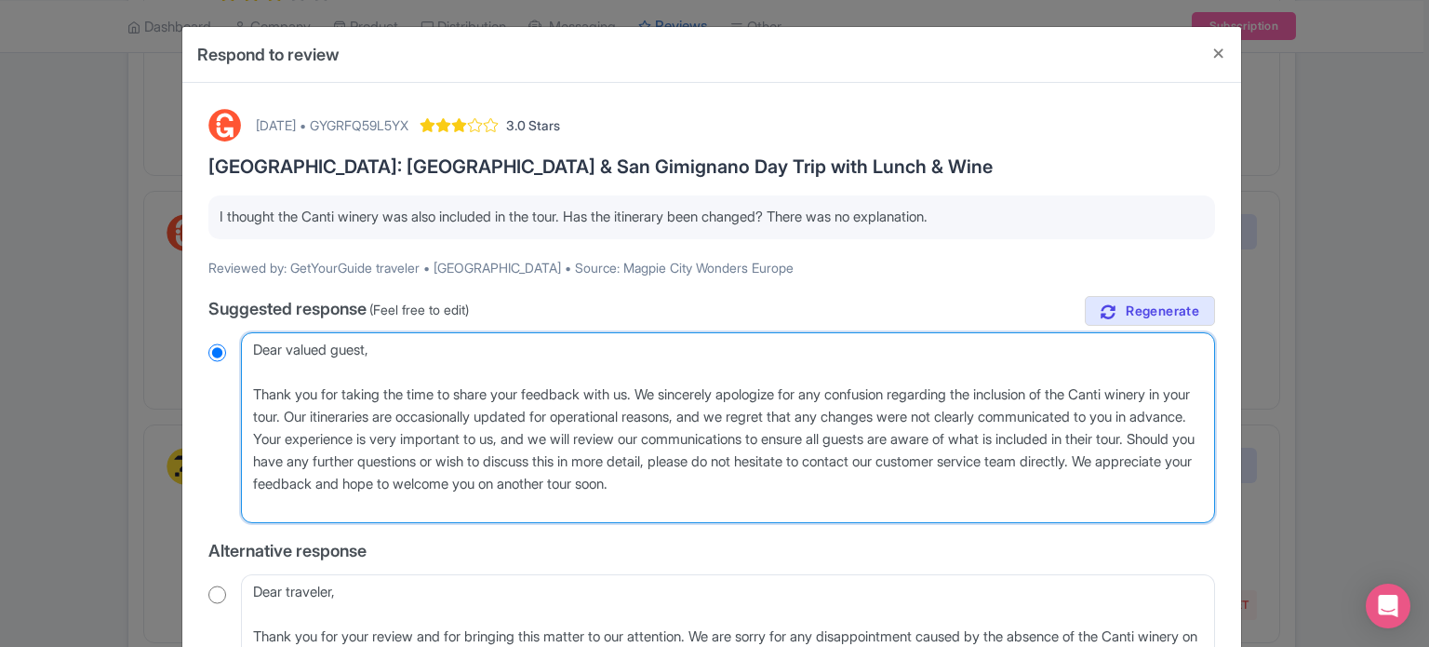
click at [251, 394] on textarea "Dear valued guest, Thank you for taking the time to share your feedback with us…" at bounding box center [728, 428] width 974 height 192
type textarea "Dear valued guest, Thank you for taking the time to share your feedback with us…"
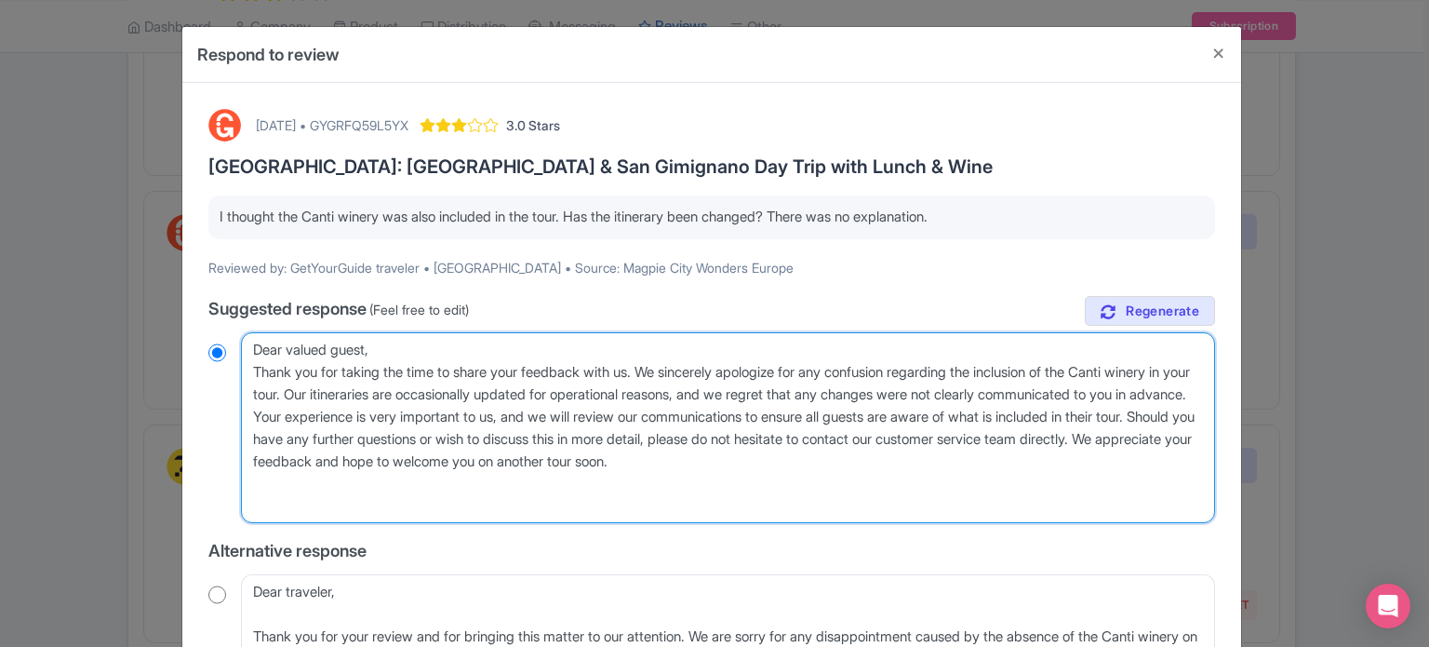
radio input "true"
type textarea "Dear valued guest, Thank you for taking the time to share your feedback with us…"
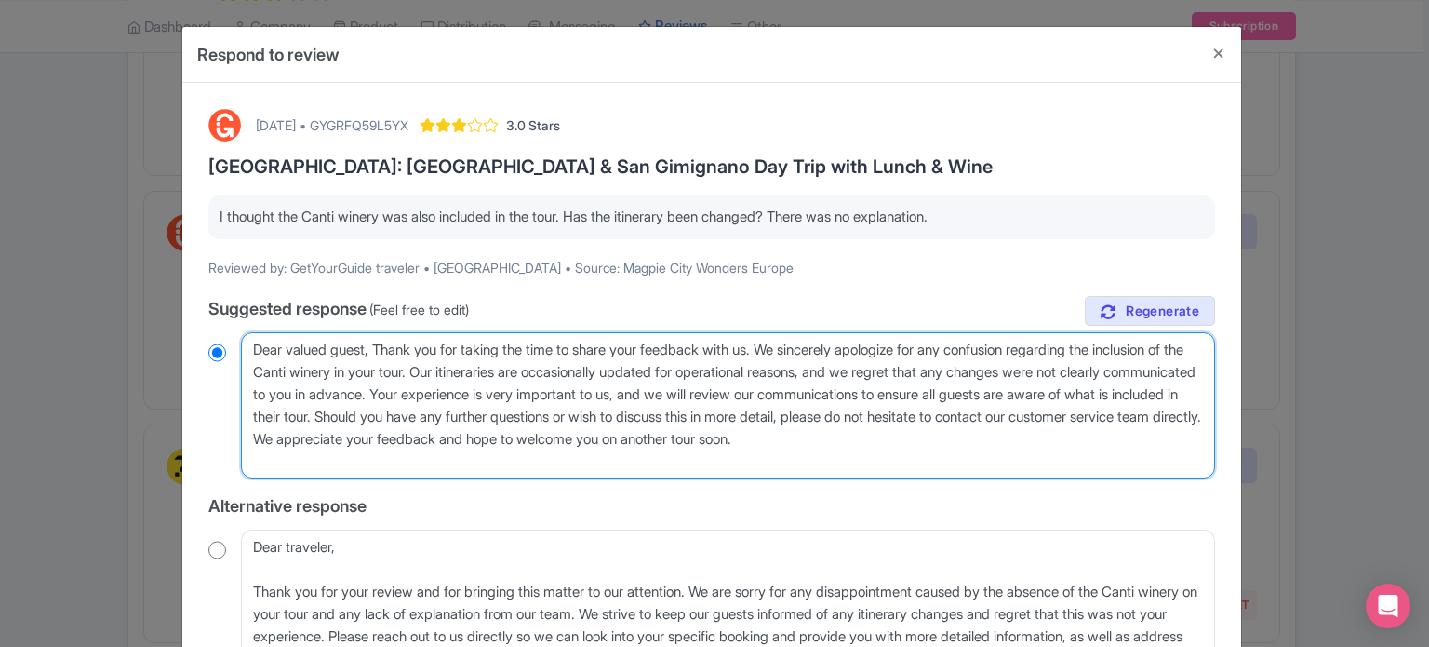
radio input "true"
type textarea "Dear valued guest,Thank you for taking the time to share your feedback with us.…"
radio input "true"
type textarea "Dear valued guestThank you for taking the time to share your feedback with us. …"
radio input "true"
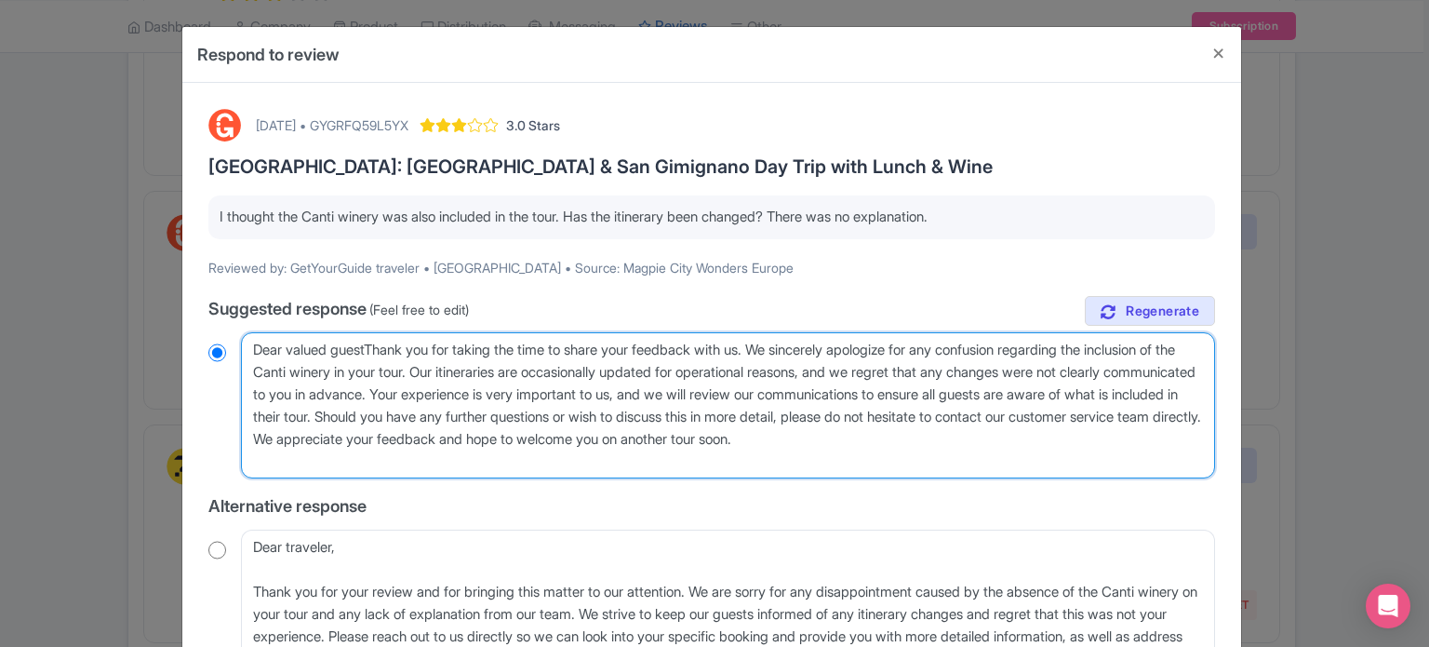
type textarea "Dear valued guesThank you for taking the time to share your feedback with us. W…"
radio input "true"
type textarea "Dear valued gueThank you for taking the time to share your feedback with us. We…"
radio input "true"
type textarea "Dear valued guThank you for taking the time to share your feedback with us. We …"
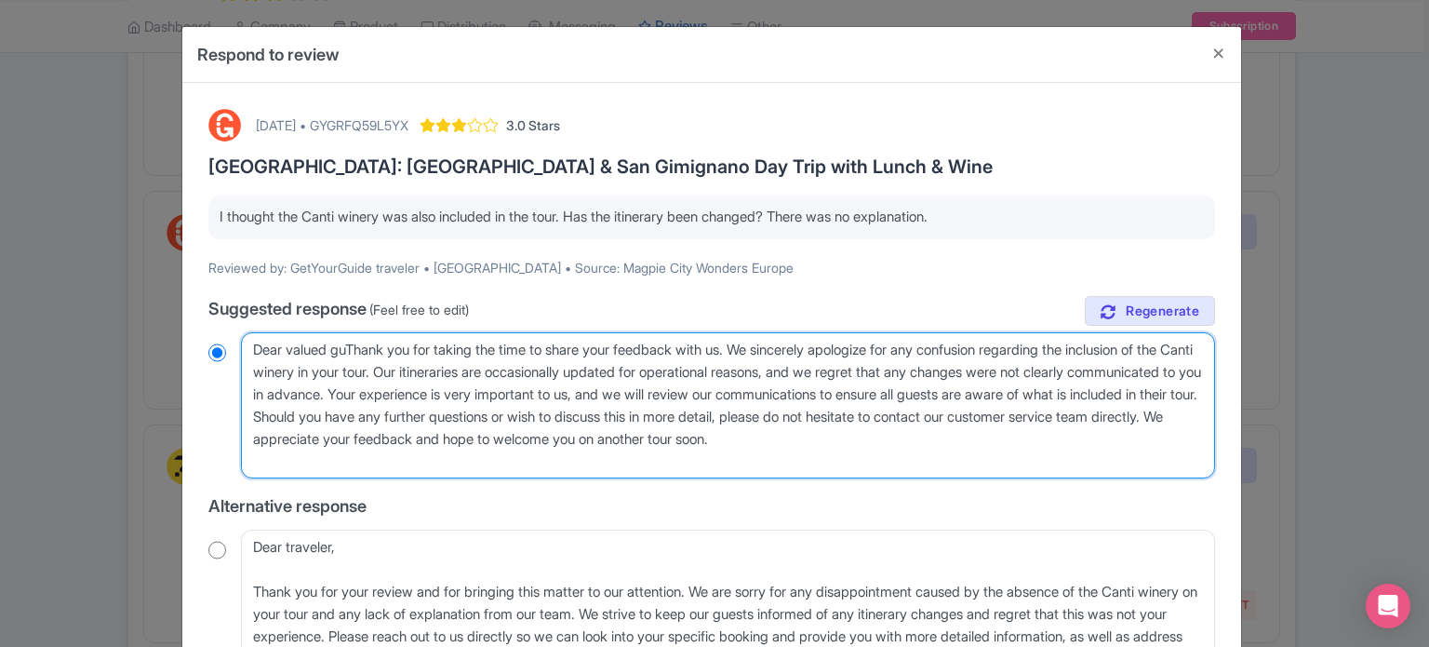
radio input "true"
type textarea "Dear valued gThank you for taking the time to share your feedback with us. We s…"
radio input "true"
type textarea "Dear valued Thank you for taking the time to share your feedback with us. We si…"
radio input "true"
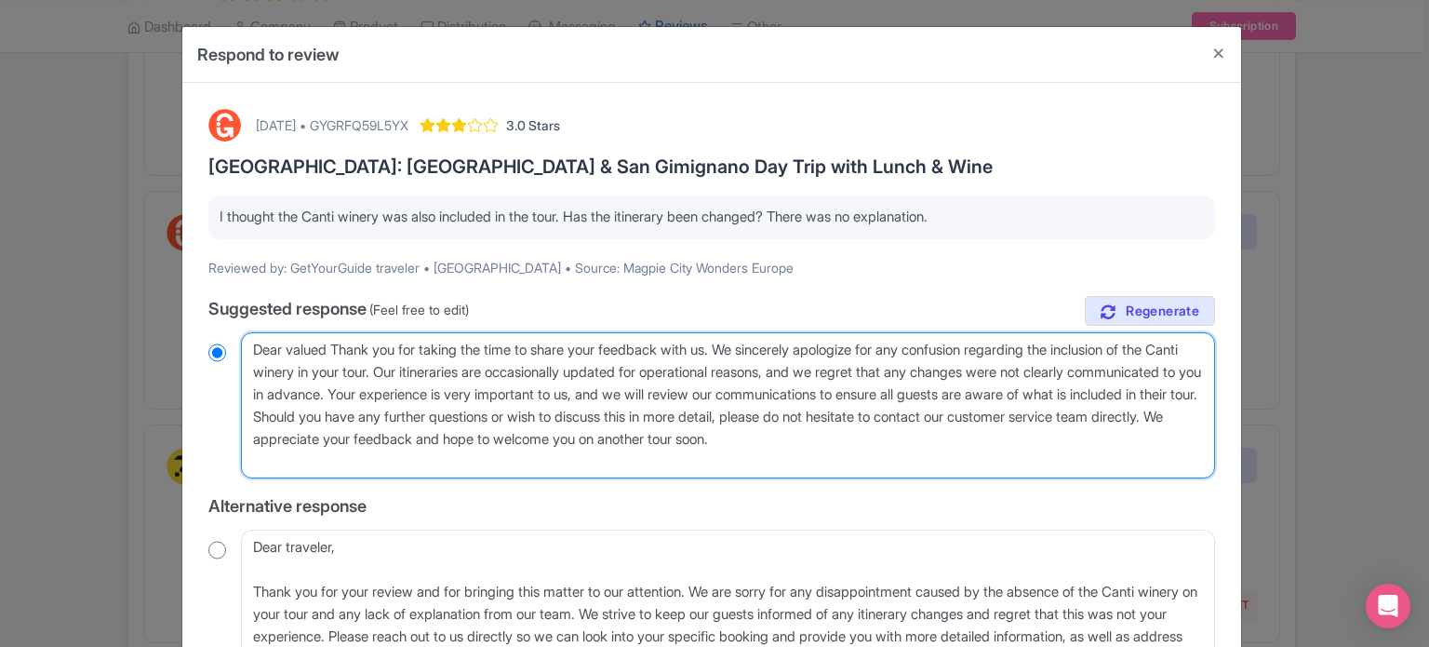
type textarea "Dear valuedThank you for taking the time to share your feedback with us. We sin…"
radio input "true"
type textarea "Dear valueThank you for taking the time to share your feedback with us. We sinc…"
radio input "true"
type textarea "Dear valuThank you for taking the time to share your feedback with us. We since…"
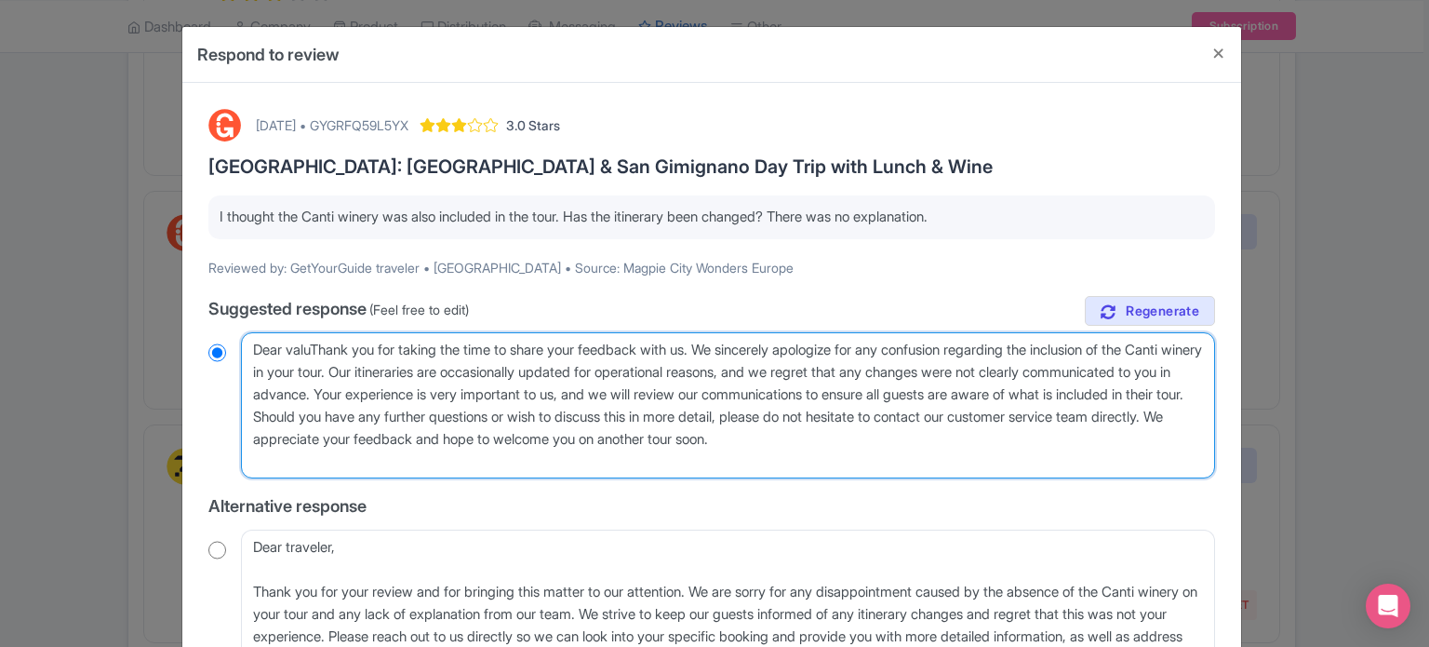
radio input "true"
type textarea "Dear valThank you for taking the time to share your feedback with us. We sincer…"
radio input "true"
type textarea "Dear vaThank you for taking the time to share your feedback with us. We sincere…"
radio input "true"
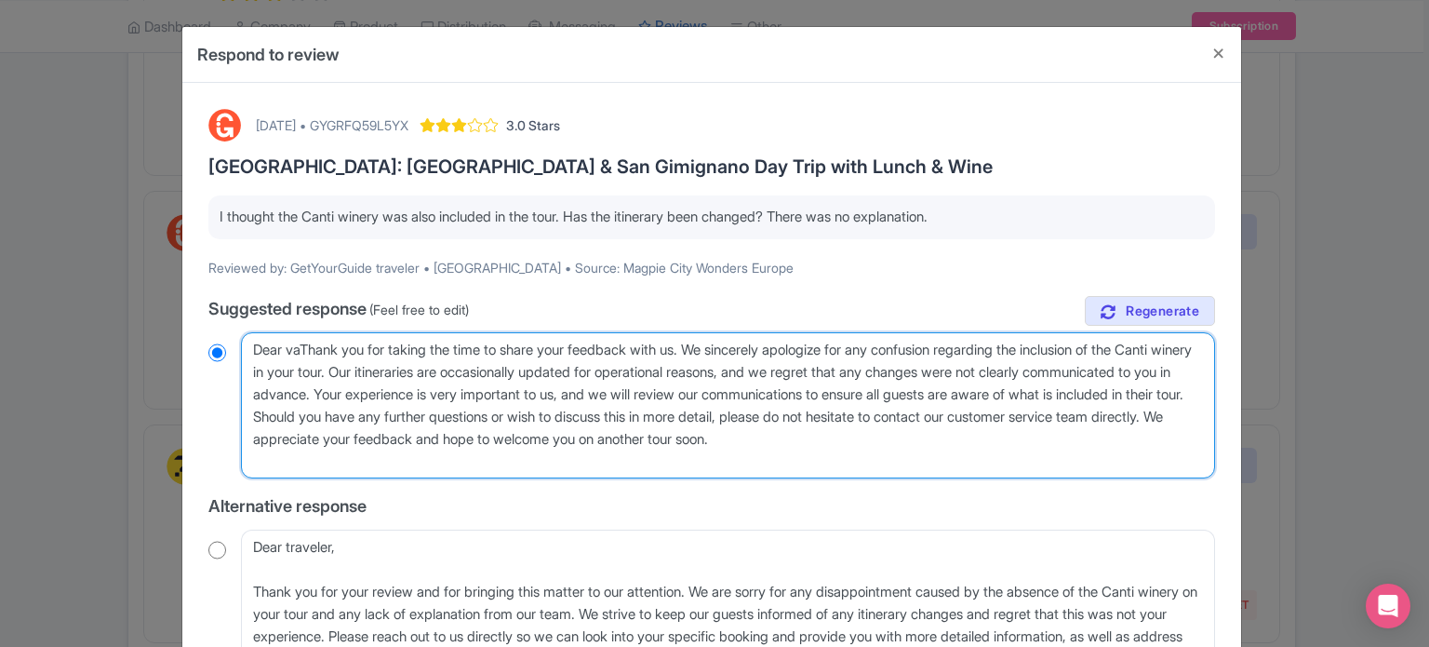
type textarea "Dear vThank you for taking the time to share your feedback with us. We sincerel…"
radio input "true"
type textarea "Dear Thank you for taking the time to share your feedback with us. We sincerely…"
radio input "true"
type textarea "Dear gThank you for taking the time to share your feedback with us. We sincerel…"
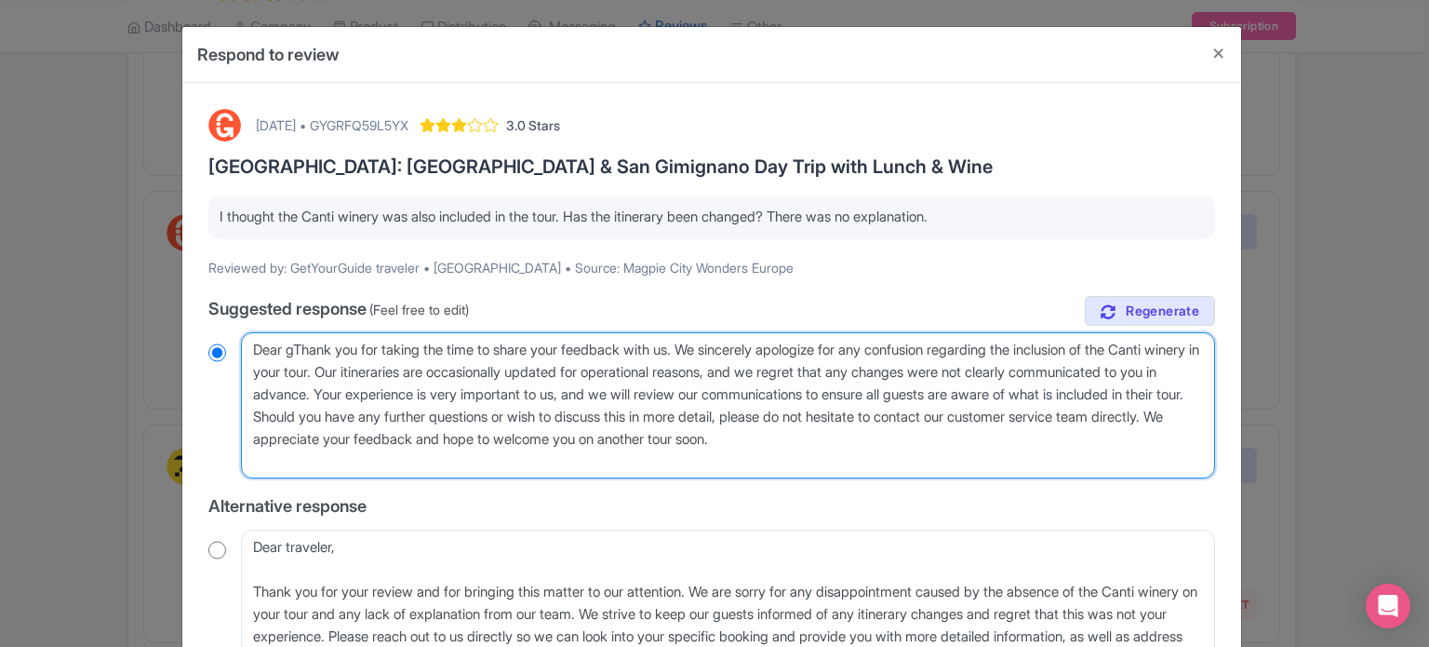
radio input "true"
type textarea "Dear gueThank you for taking the time to share your feedback with us. We sincer…"
radio input "true"
type textarea "Dear guesThank you for taking the time to share your feedback with us. We since…"
radio input "true"
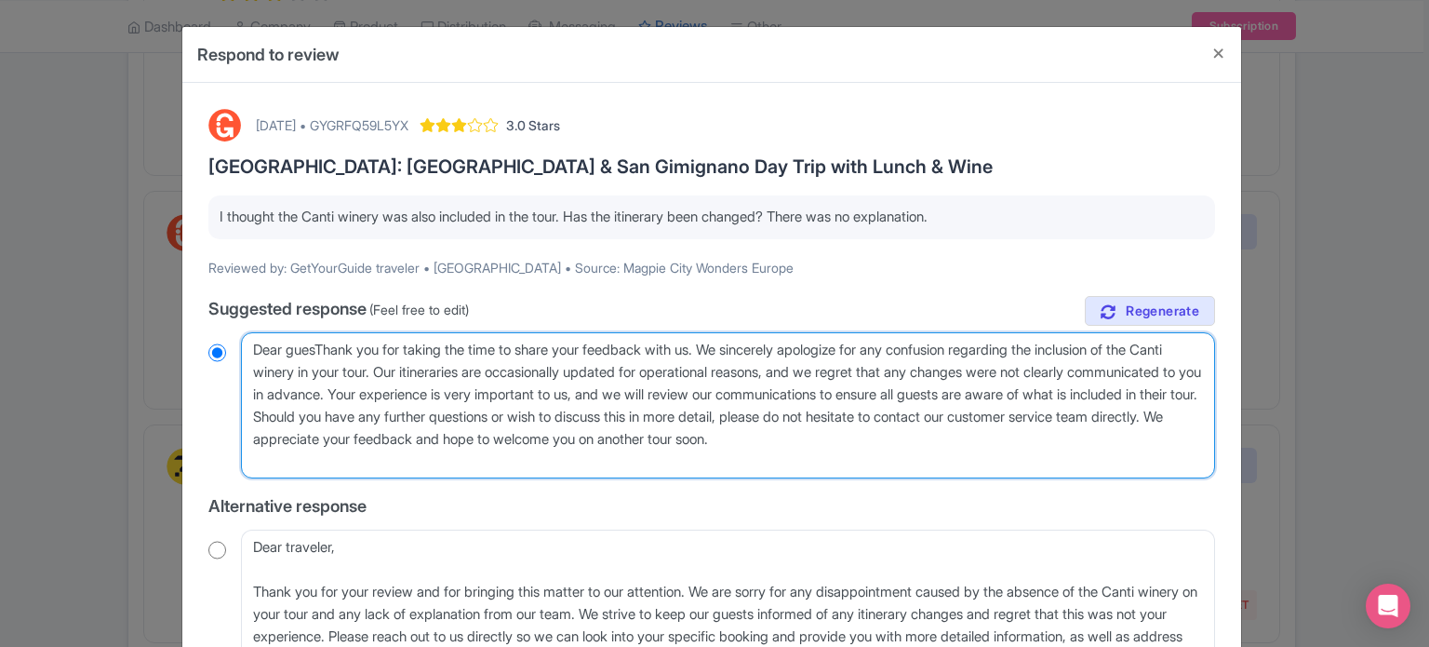
type textarea "Dear guestThank you for taking the time to share your feedback with us. We sinc…"
radio input "true"
type textarea "Dear guest, Thank you for taking the time to share your feedback with us. We si…"
radio input "true"
drag, startPoint x: 448, startPoint y: 369, endPoint x: 1053, endPoint y: 439, distance: 609.7
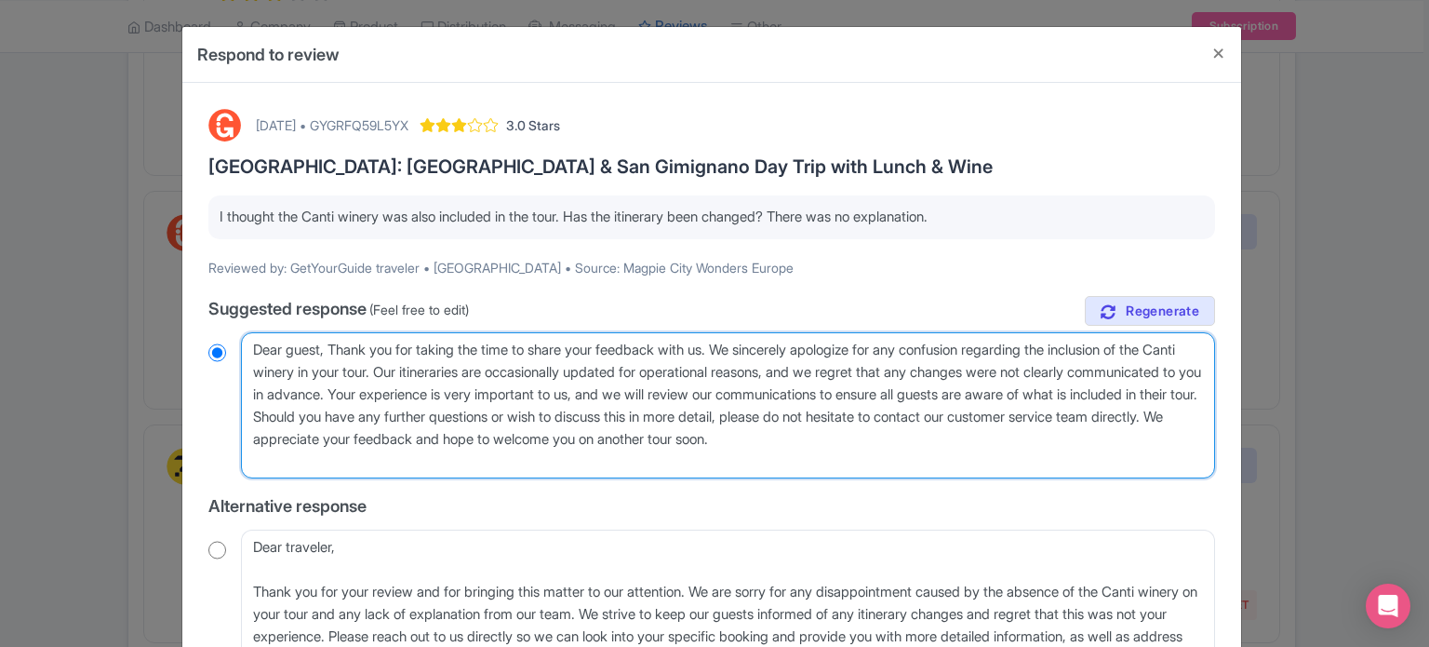
click at [1053, 439] on textarea "Dear valued guest, Thank you for taking the time to share your feedback with us…" at bounding box center [728, 405] width 974 height 147
type textarea "Dear guest, Thank you for taking the time to share your feedback with us. We si…"
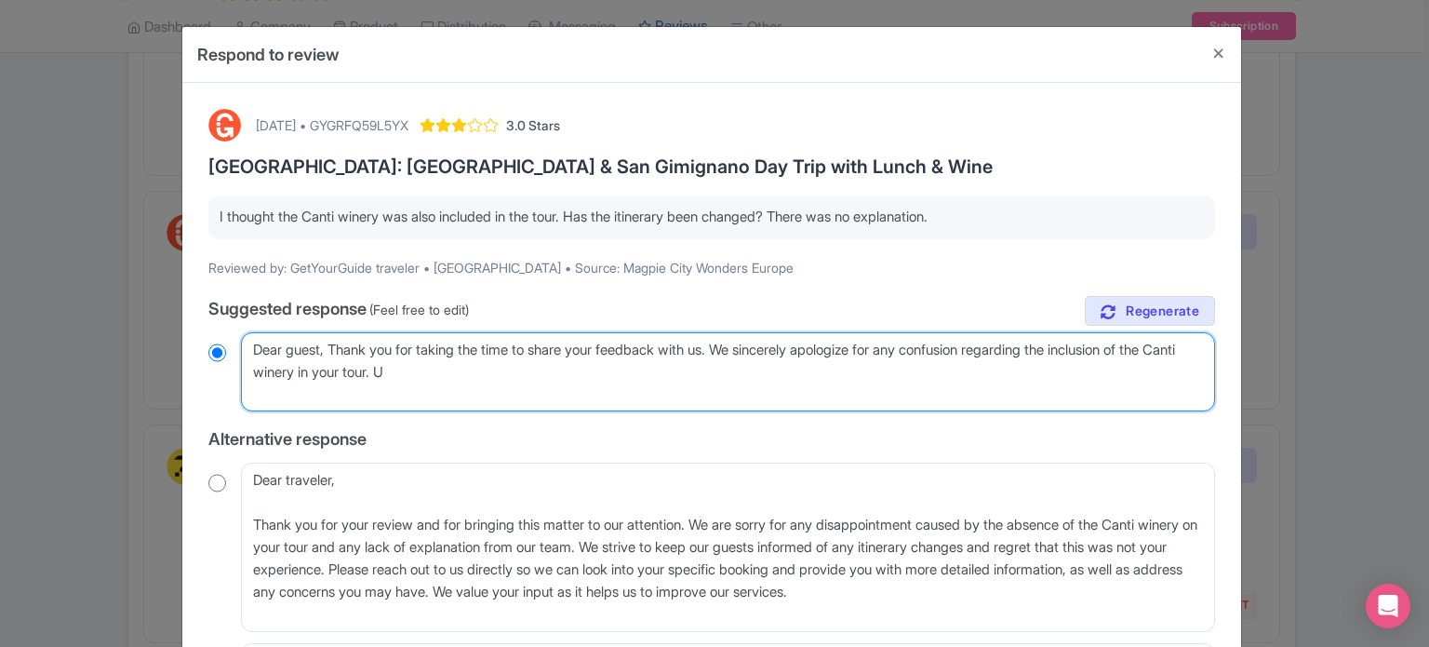
radio input "true"
type textarea "Dear guest, Thank you for taking the time to share your feedback with us. We si…"
radio input "true"
type textarea "Dear guest, Thank you for taking the time to share your feedback with us. We si…"
radio input "true"
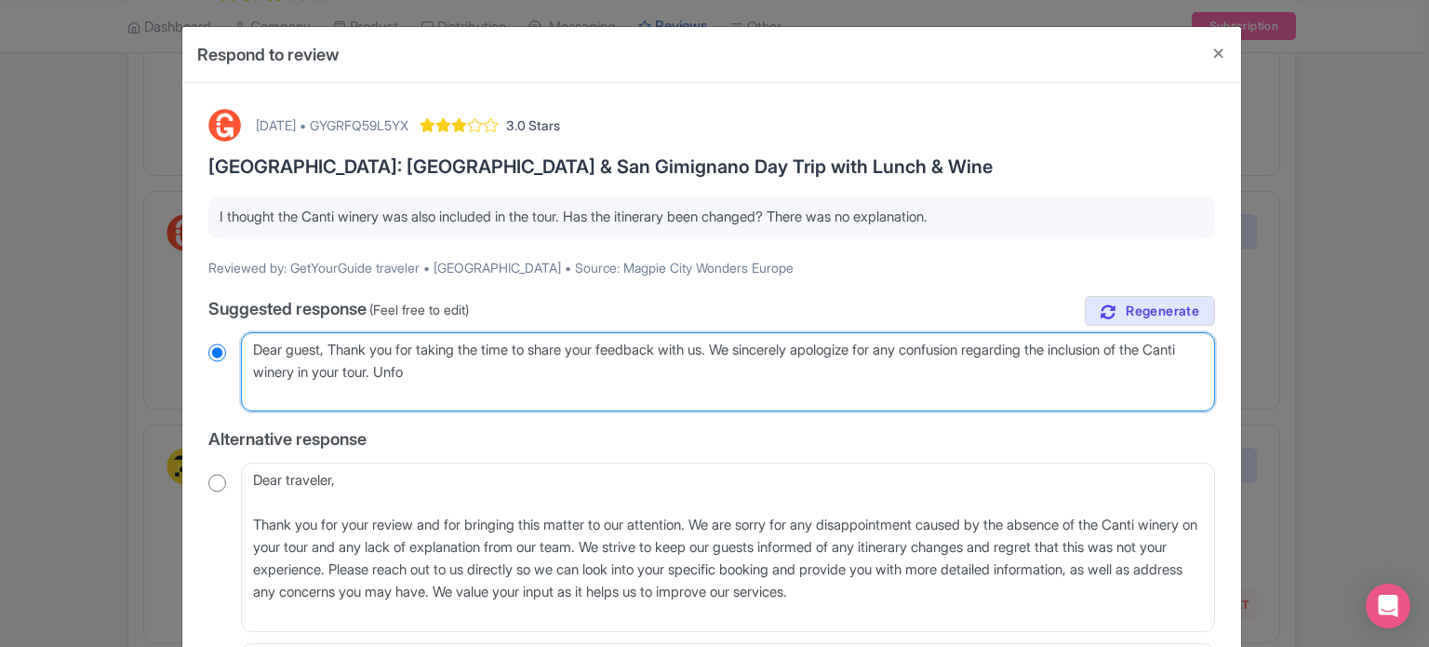
type textarea "Dear guest, Thank you for taking the time to share your feedback with us. We si…"
radio input "true"
type textarea "Dear guest, Thank you for taking the time to share your feedback with us. We si…"
radio input "true"
type textarea "Dear guest, Thank you for taking the time to share your feedback with us. We si…"
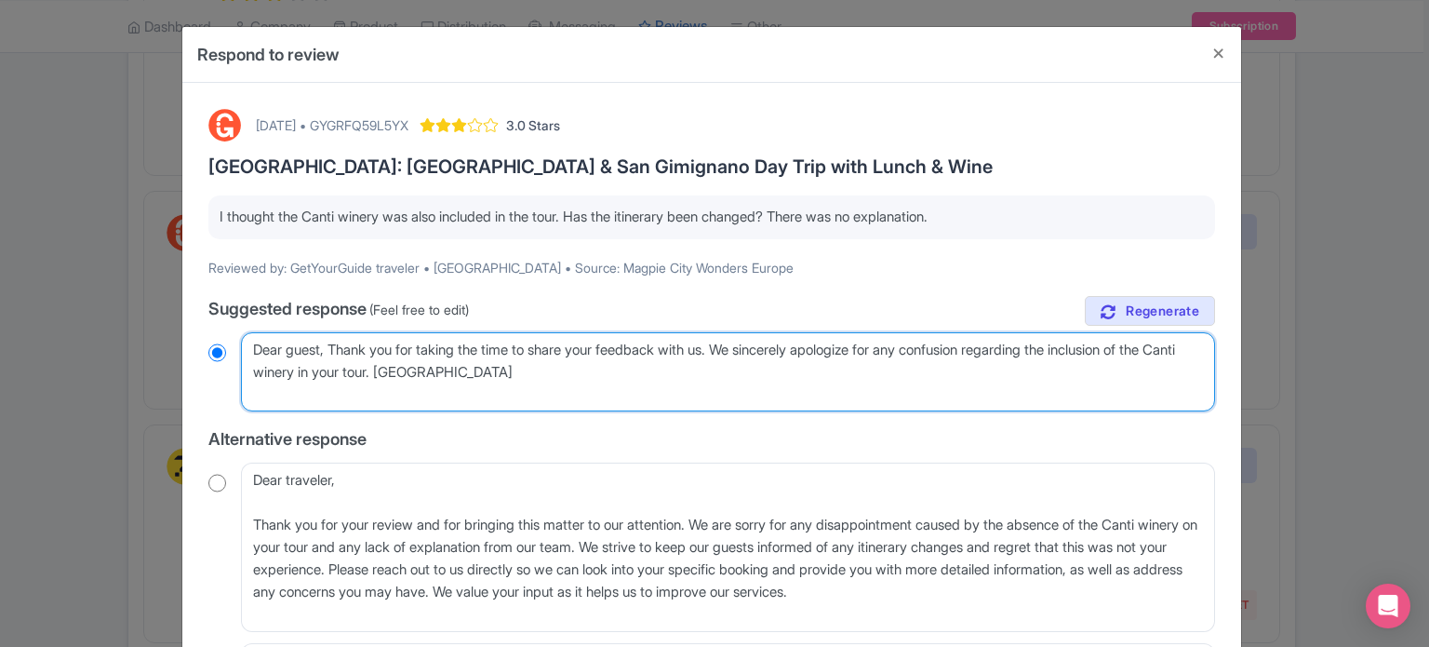
radio input "true"
type textarea "Dear guest, Thank you for taking the time to share your feedback with us. We si…"
radio input "true"
type textarea "Dear guest, Thank you for taking the time to share your feedback with us. We si…"
radio input "true"
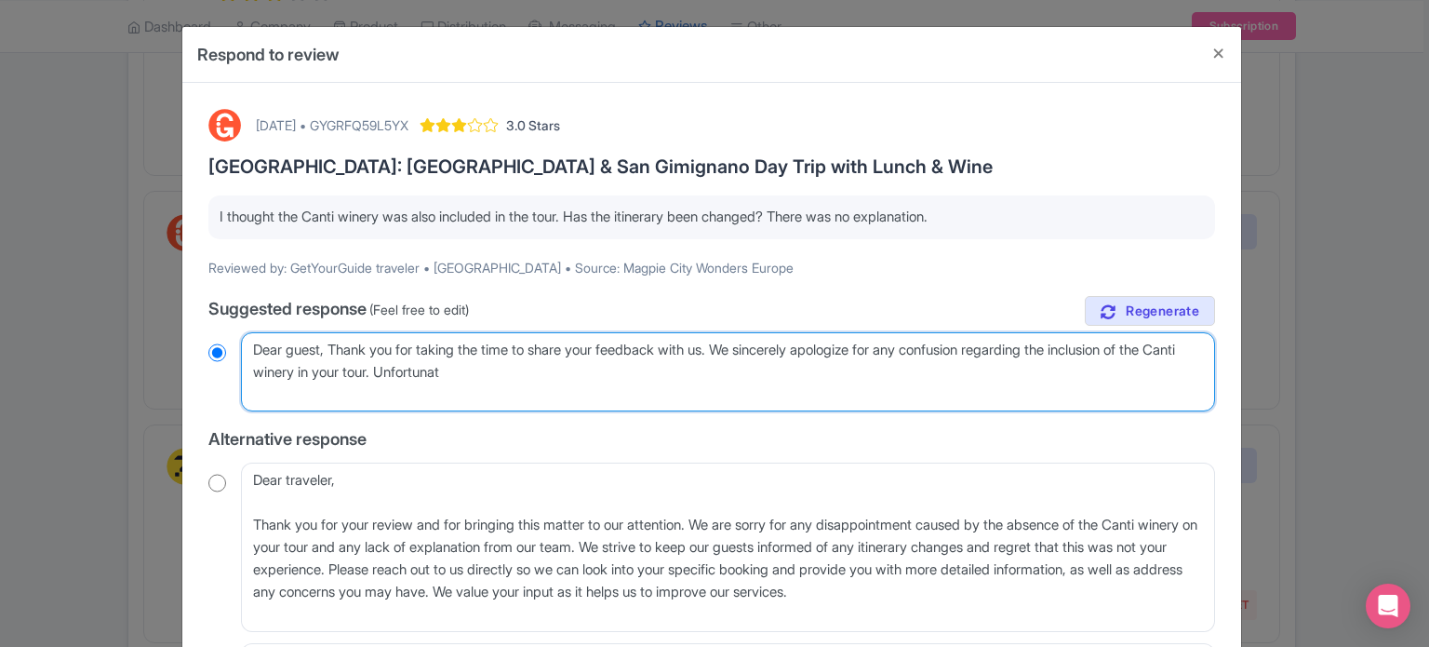
type textarea "Dear guest, Thank you for taking the time to share your feedback with us. We si…"
radio input "true"
type textarea "Dear guest, Thank you for taking the time to share your feedback with us. We si…"
radio input "true"
type textarea "Dear guest, Thank you for taking the time to share your feedback with us. We si…"
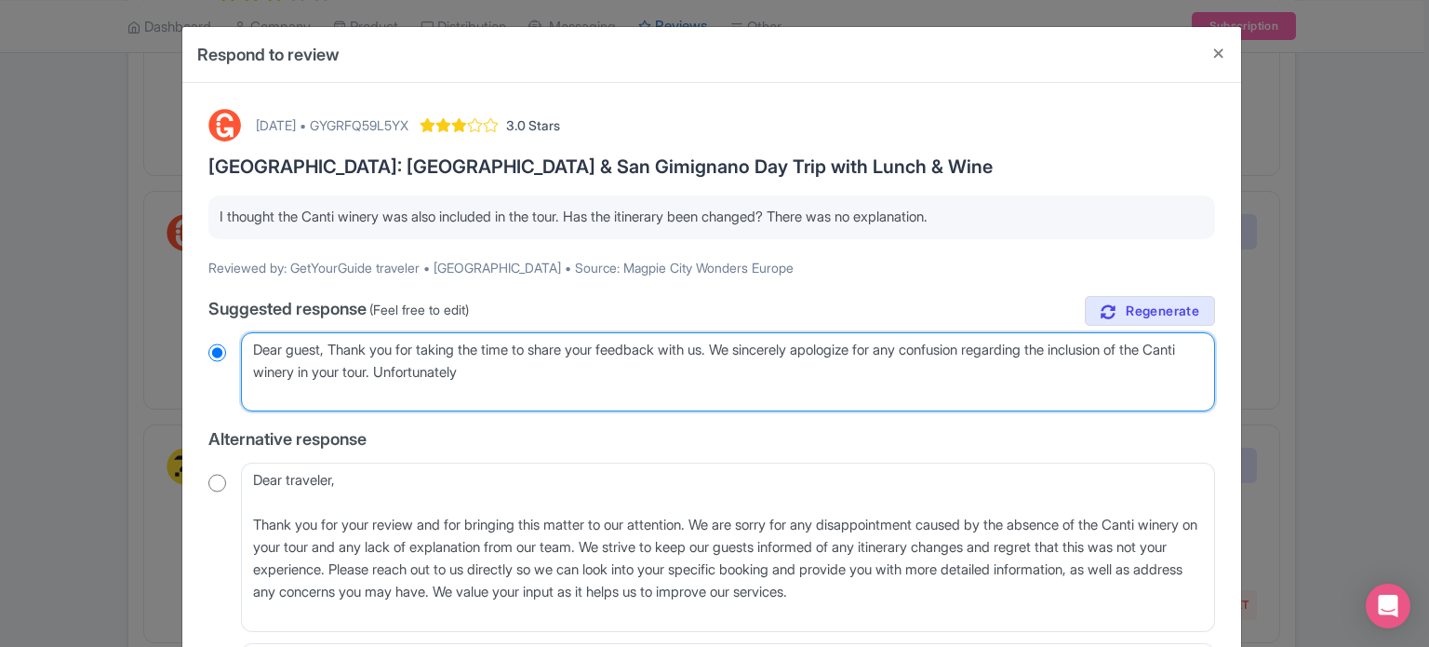
radio input "true"
type textarea "Dear guest, Thank you for taking the time to share your feedback with us. We si…"
radio input "true"
type textarea "Dear guest, Thank you for taking the time to share your feedback with us. We si…"
radio input "true"
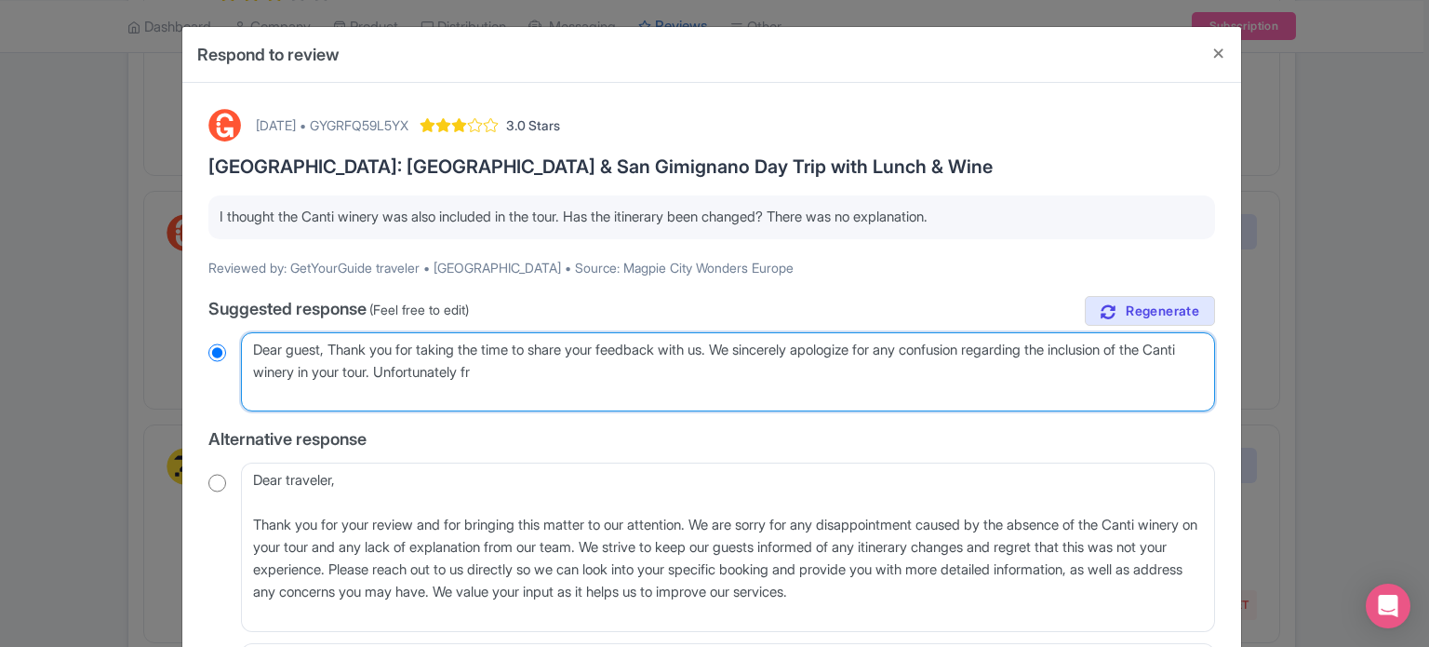
type textarea "Dear guest, Thank you for taking the time to share your feedback with us. We si…"
radio input "true"
type textarea "Dear guest, Thank you for taking the time to share your feedback with us. We si…"
radio input "true"
type textarea "Dear guest, Thank you for taking the time to share your feedback with us. We si…"
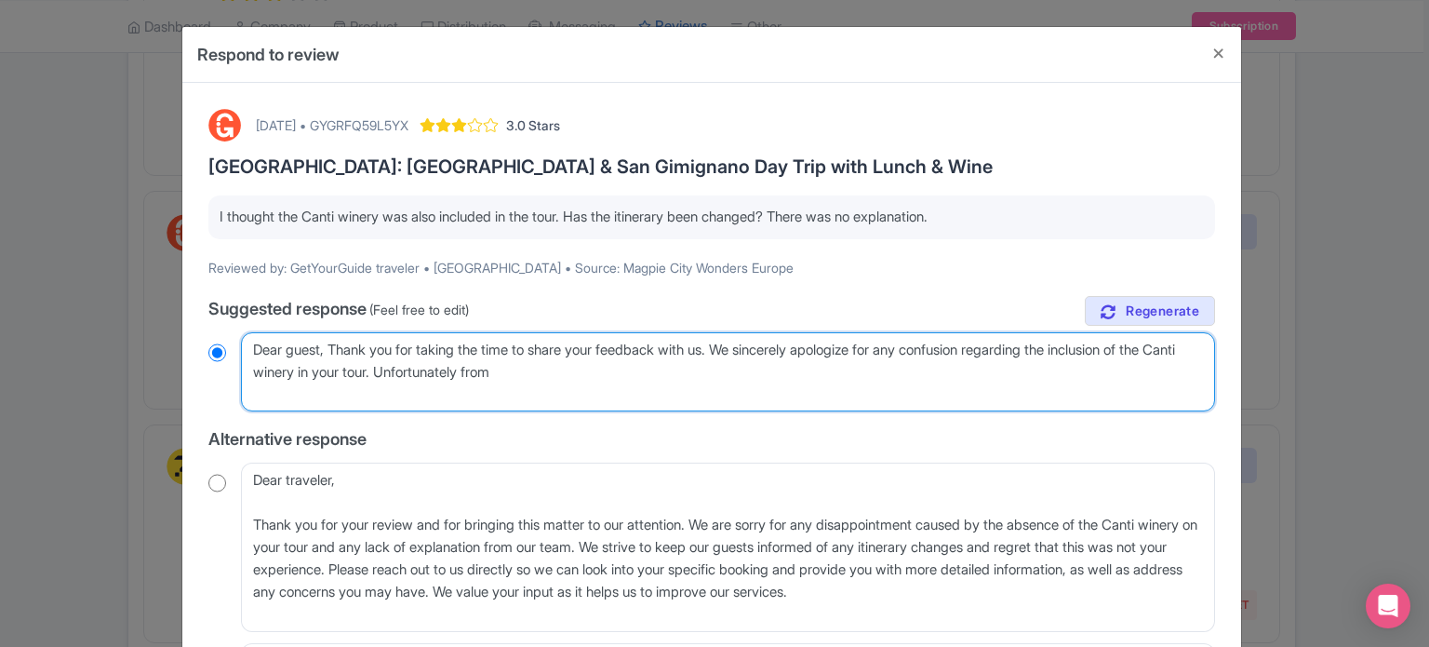
radio input "true"
type textarea "Dear guest, Thank you for taking the time to share your feedback with us. We si…"
radio input "true"
type textarea "Dear guest, Thank you for taking the time to share your feedback with us. We si…"
radio input "true"
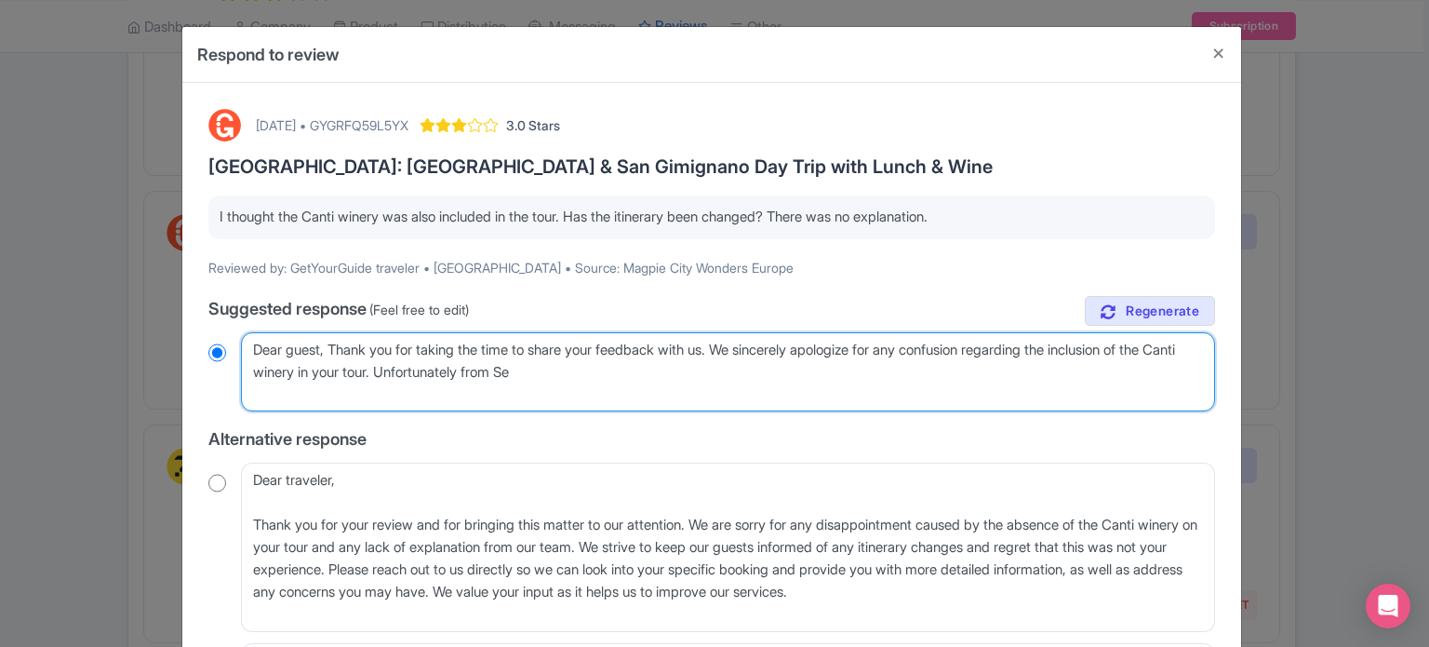
type textarea "Dear guest, Thank you for taking the time to share your feedback with us. We si…"
radio input "true"
type textarea "Dear guest, Thank you for taking the time to share your feedback with us. We si…"
radio input "true"
type textarea "Dear guest, Thank you for taking the time to share your feedback with us. We si…"
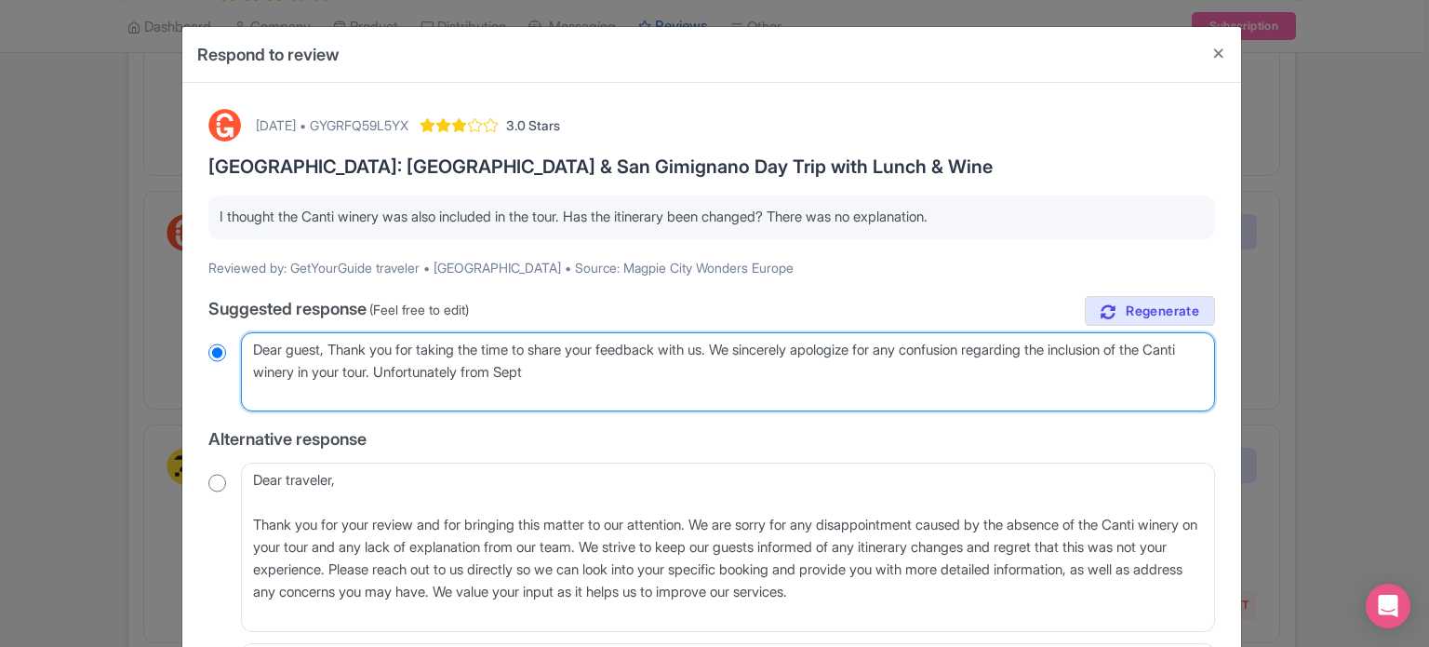
radio input "true"
type textarea "Dear guest, Thank you for taking the time to share your feedback with us. We si…"
radio input "true"
type textarea "Dear guest, Thank you for taking the time to share your feedback with us. We si…"
radio input "true"
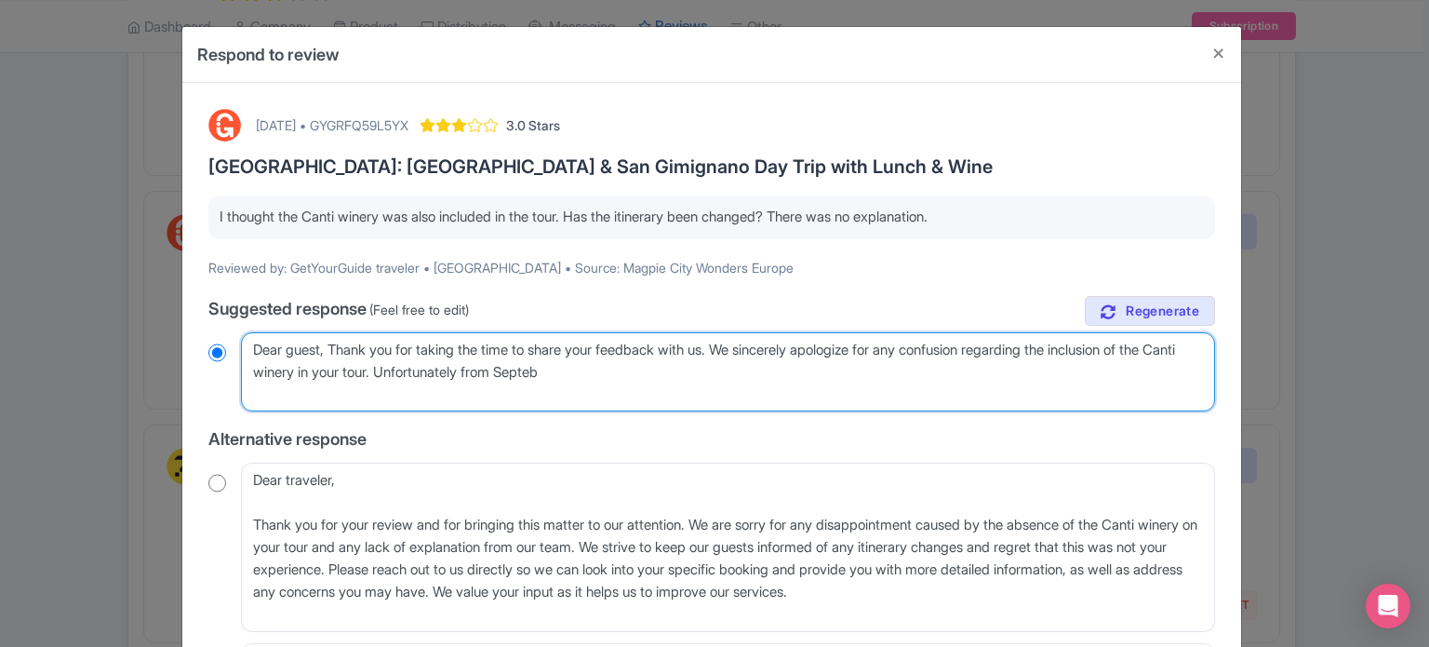
type textarea "Dear guest, Thank you for taking the time to share your feedback with us. We si…"
radio input "true"
type textarea "Dear guest, Thank you for taking the time to share your feedback with us. We si…"
radio input "true"
type textarea "Dear guest, Thank you for taking the time to share your feedback with us. We si…"
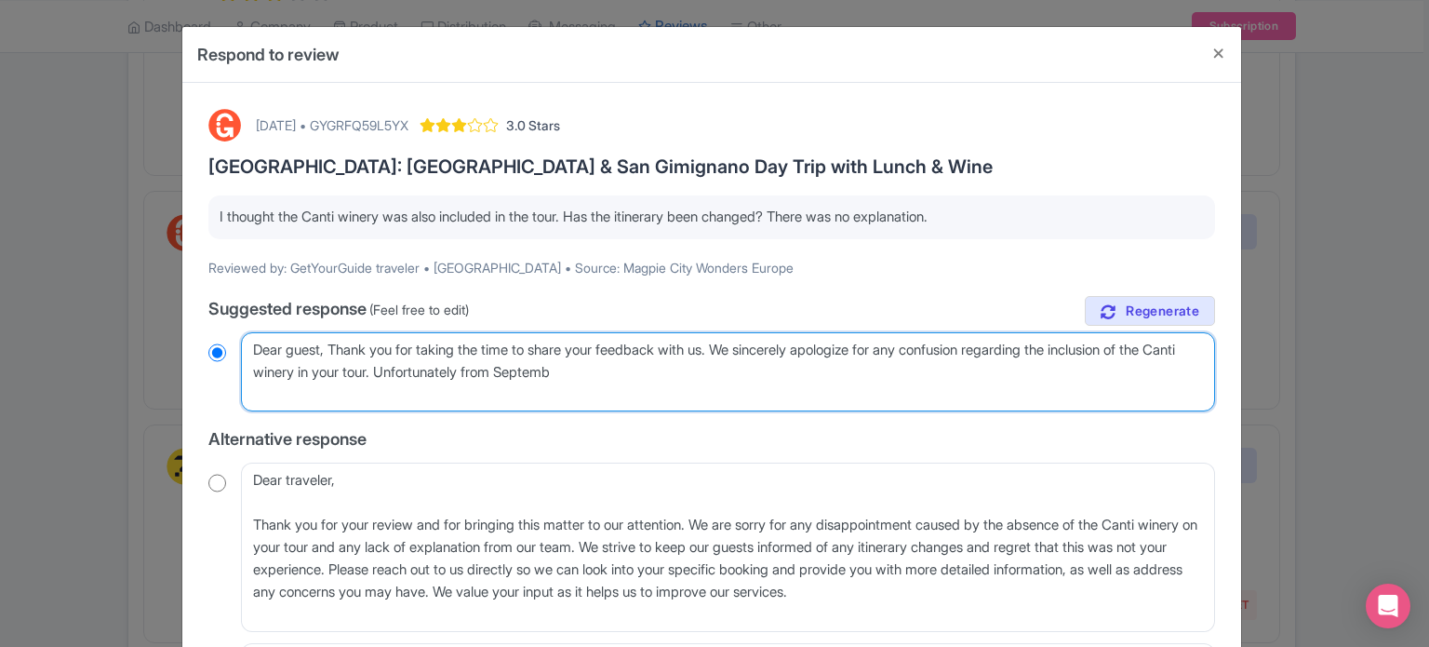
radio input "true"
type textarea "Dear guest, Thank you for taking the time to share your feedback with us. We si…"
radio input "true"
type textarea "Dear guest, Thank you for taking the time to share your feedback with us. We si…"
radio input "true"
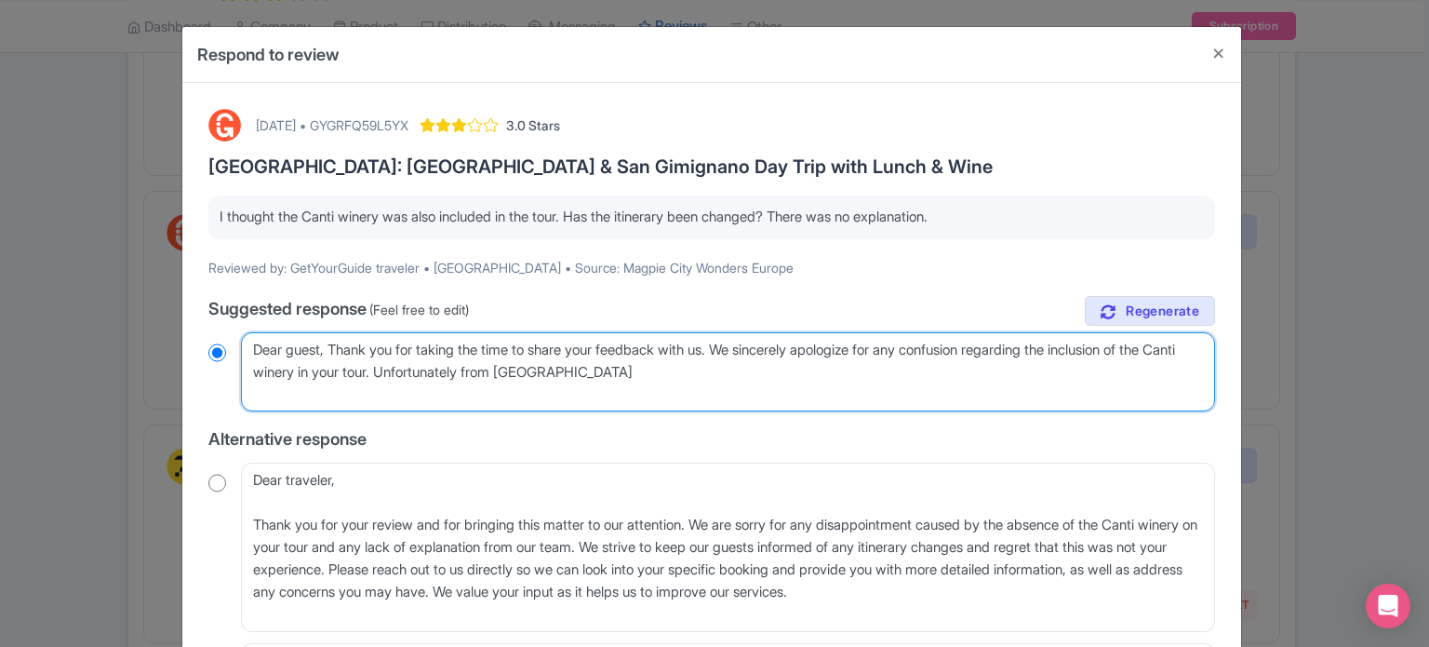
type textarea "Dear guest, Thank you for taking the time to share your feedback with us. We si…"
radio input "true"
type textarea "Dear guest, Thank you for taking the time to share your feedback with us. We si…"
radio input "true"
type textarea "Dear guest, Thank you for taking the time to share your feedback with us. We si…"
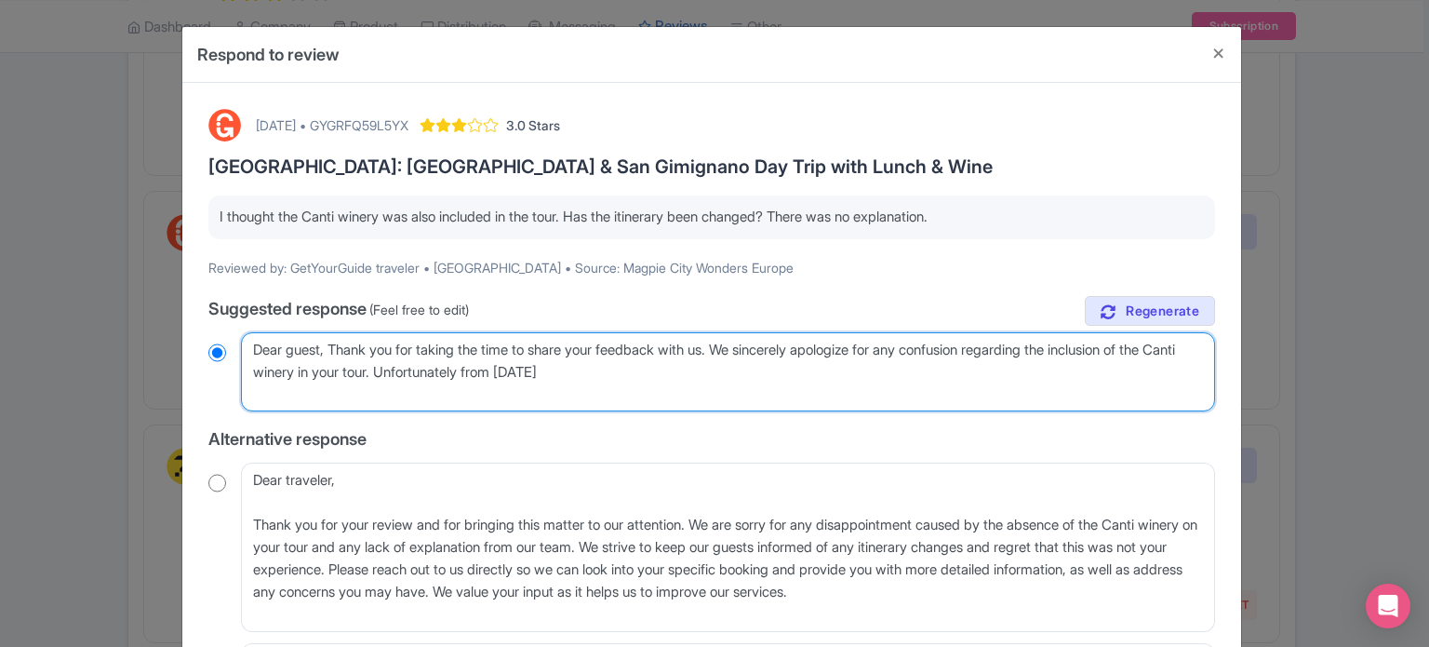
radio input "true"
type textarea "Dear guest, Thank you for taking the time to share your feedback with us. We si…"
radio input "true"
type textarea "Dear guest, Thank you for taking the time to share your feedback with us. We si…"
radio input "true"
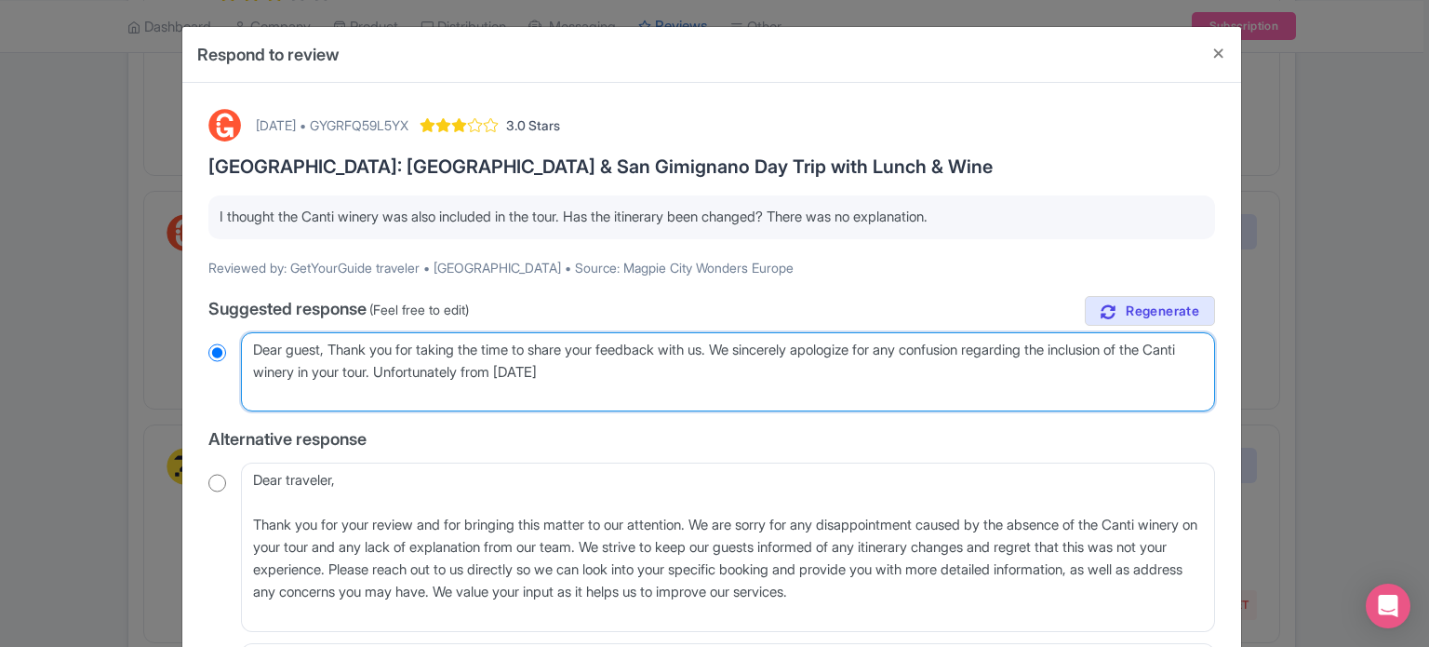
type textarea "Dear guest, Thank you for taking the time to share your feedback with us. We si…"
radio input "true"
type textarea "Dear guest, Thank you for taking the time to share your feedback with us. We si…"
radio input "true"
type textarea "Dear guest, Thank you for taking the time to share your feedback with us. We si…"
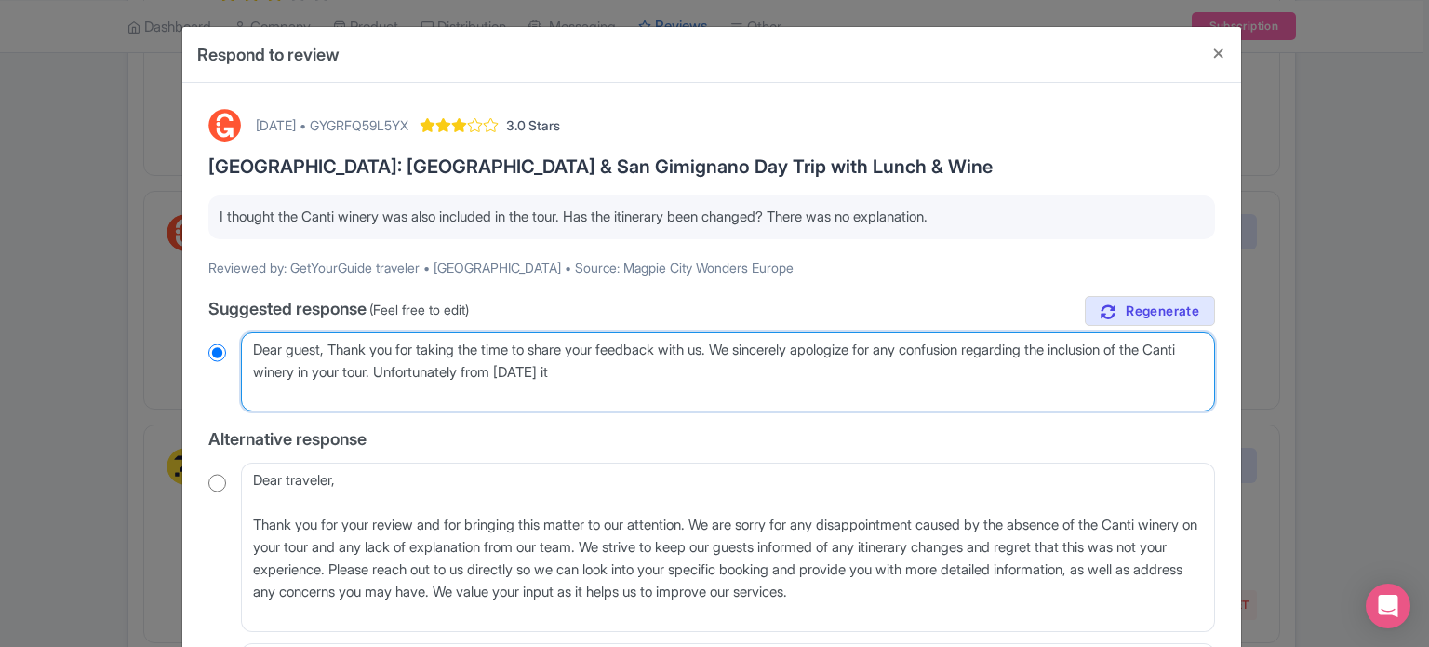
radio input "true"
type textarea "Dear guest, Thank you for taking the time to share your feedback with us. We si…"
radio input "true"
type textarea "Dear guest, Thank you for taking the time to share your feedback with us. We si…"
radio input "true"
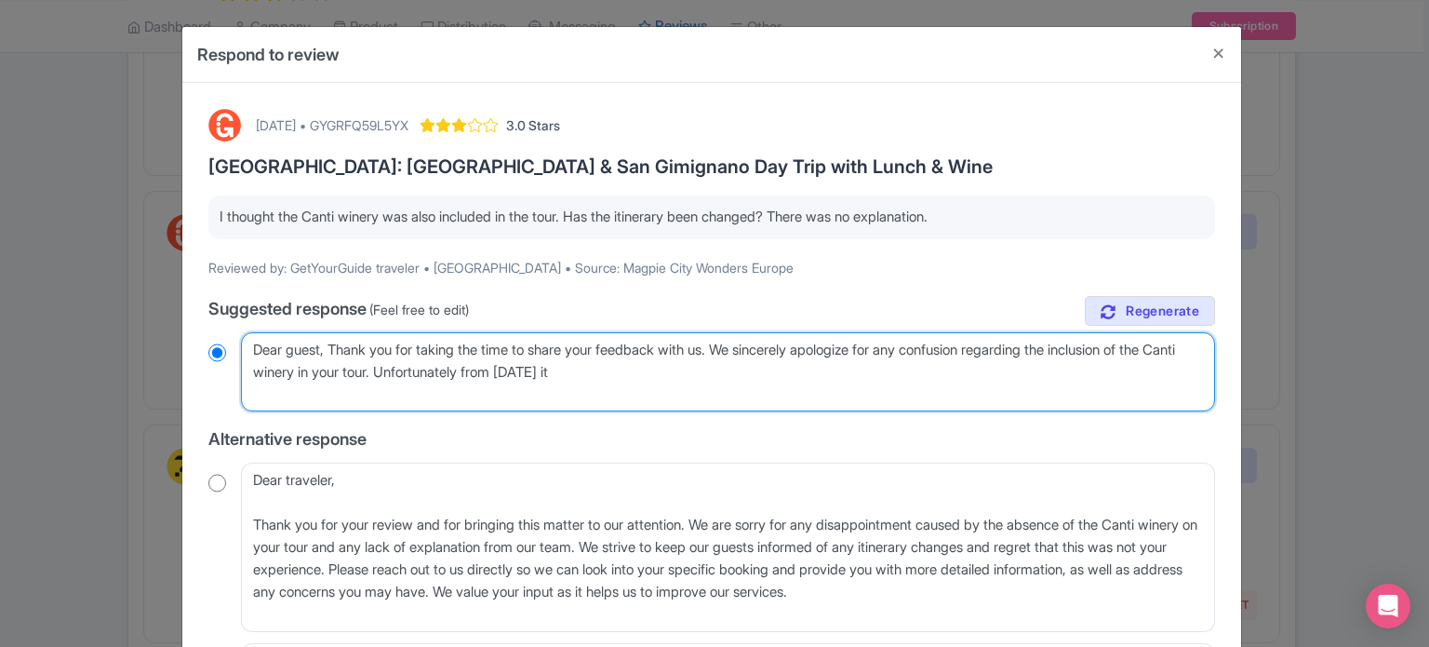
type textarea "Dear guest, Thank you for taking the time to share your feedback with us. We si…"
radio input "true"
type textarea "Dear guest, Thank you for taking the time to share your feedback with us. We si…"
radio input "true"
type textarea "Dear guest, Thank you for taking the time to share your feedback with us. We si…"
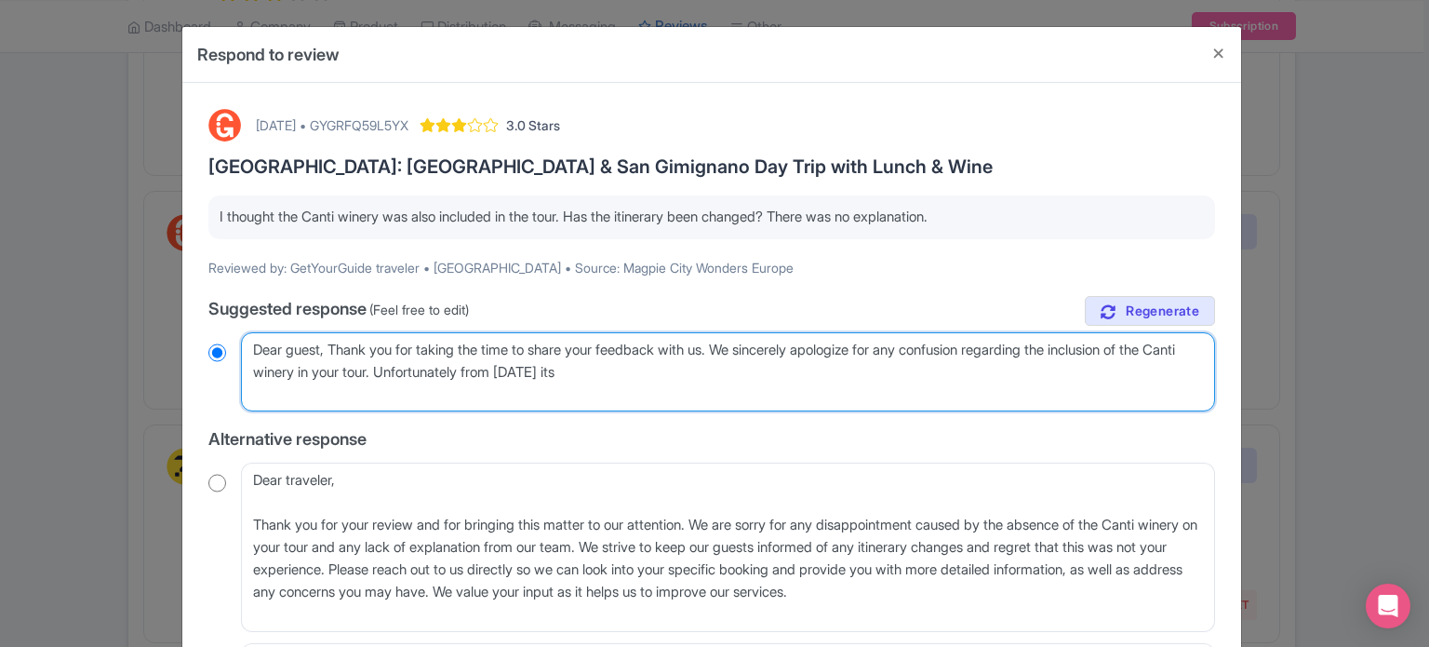
radio input "true"
type textarea "Dear guest, Thank you for taking the time to share your feedback with us. We si…"
radio input "true"
type textarea "Dear guest, Thank you for taking the time to share your feedback with us. We si…"
radio input "true"
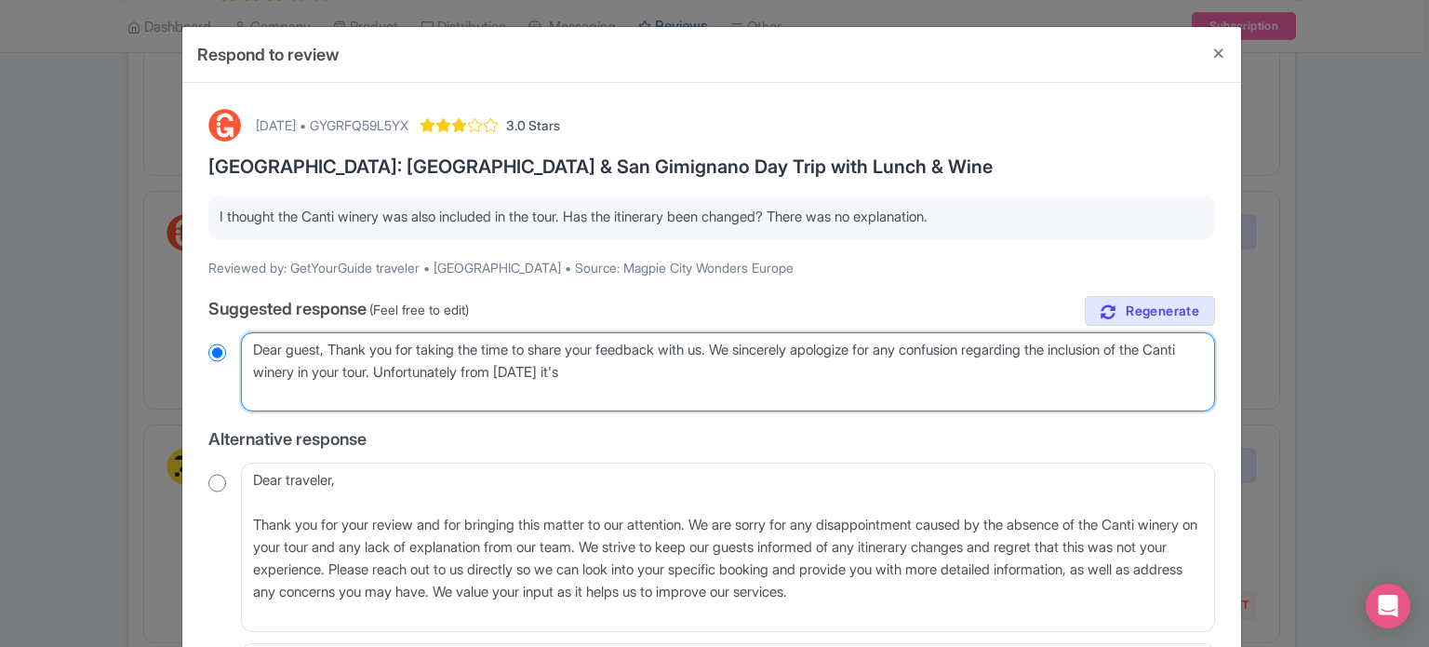
type textarea "Dear guest, Thank you for taking the time to share your feedback with us. We si…"
radio input "true"
type textarea "Dear guest, Thank you for taking the time to share your feedback with us. We si…"
radio input "true"
type textarea "Dear guest, Thank you for taking the time to share your feedback with us. We si…"
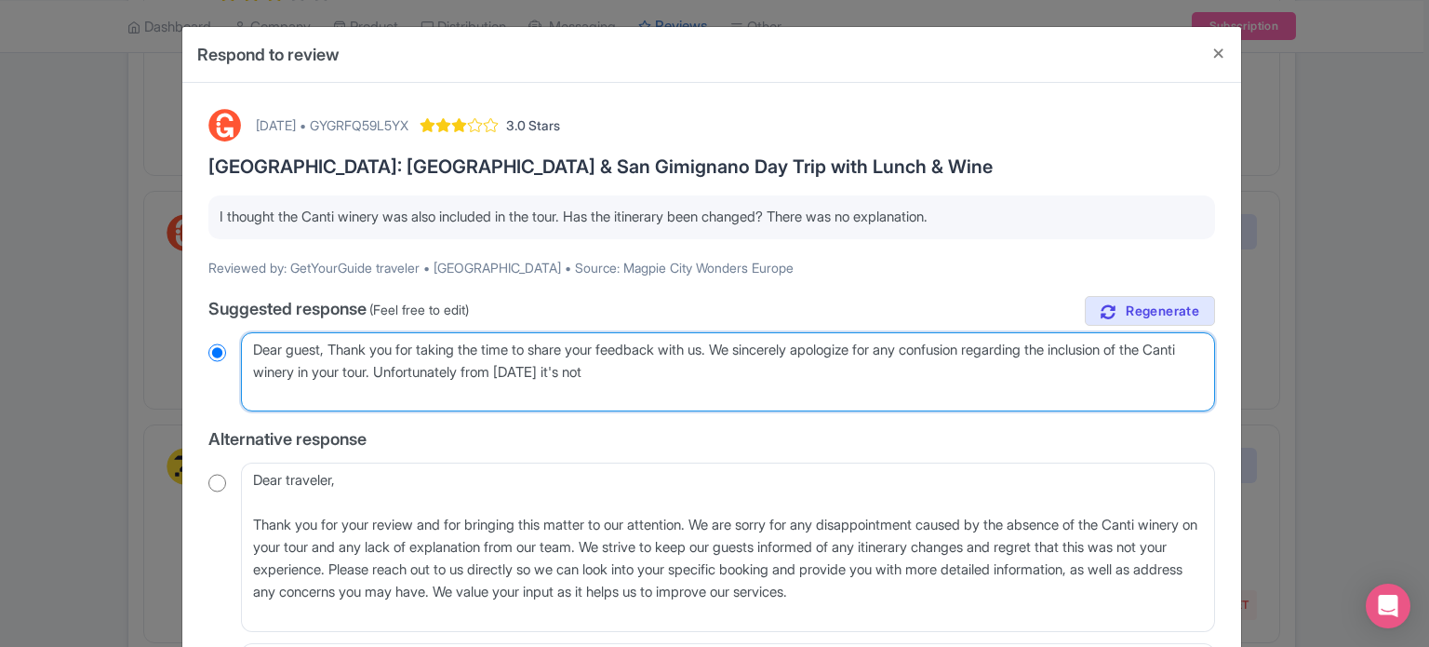
radio input "true"
type textarea "Dear guest, Thank you for taking the time to share your feedback with us. We si…"
radio input "true"
type textarea "Dear guest, Thank you for taking the time to share your feedback with us. We si…"
radio input "true"
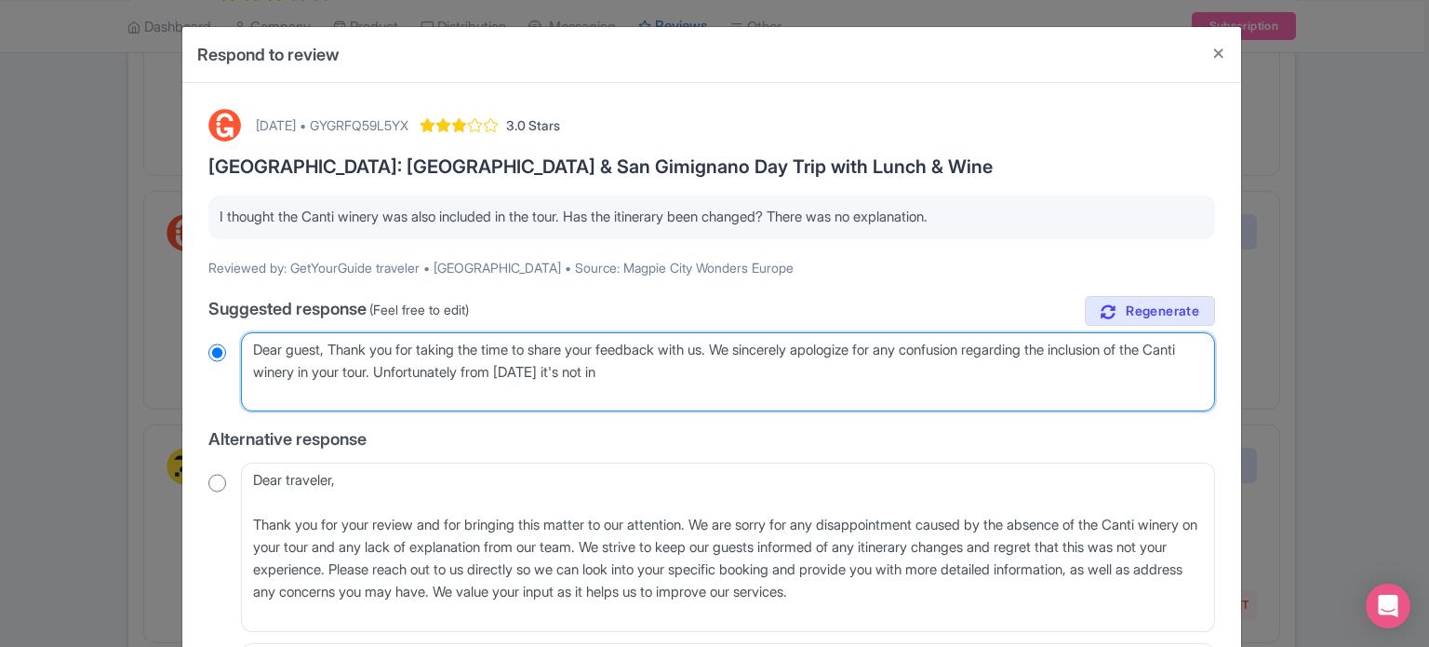
type textarea "Dear guest, Thank you for taking the time to share your feedback with us. We si…"
radio input "true"
type textarea "Dear guest, Thank you for taking the time to share your feedback with us. We si…"
radio input "true"
type textarea "Dear guest, Thank you for taking the time to share your feedback with us. We si…"
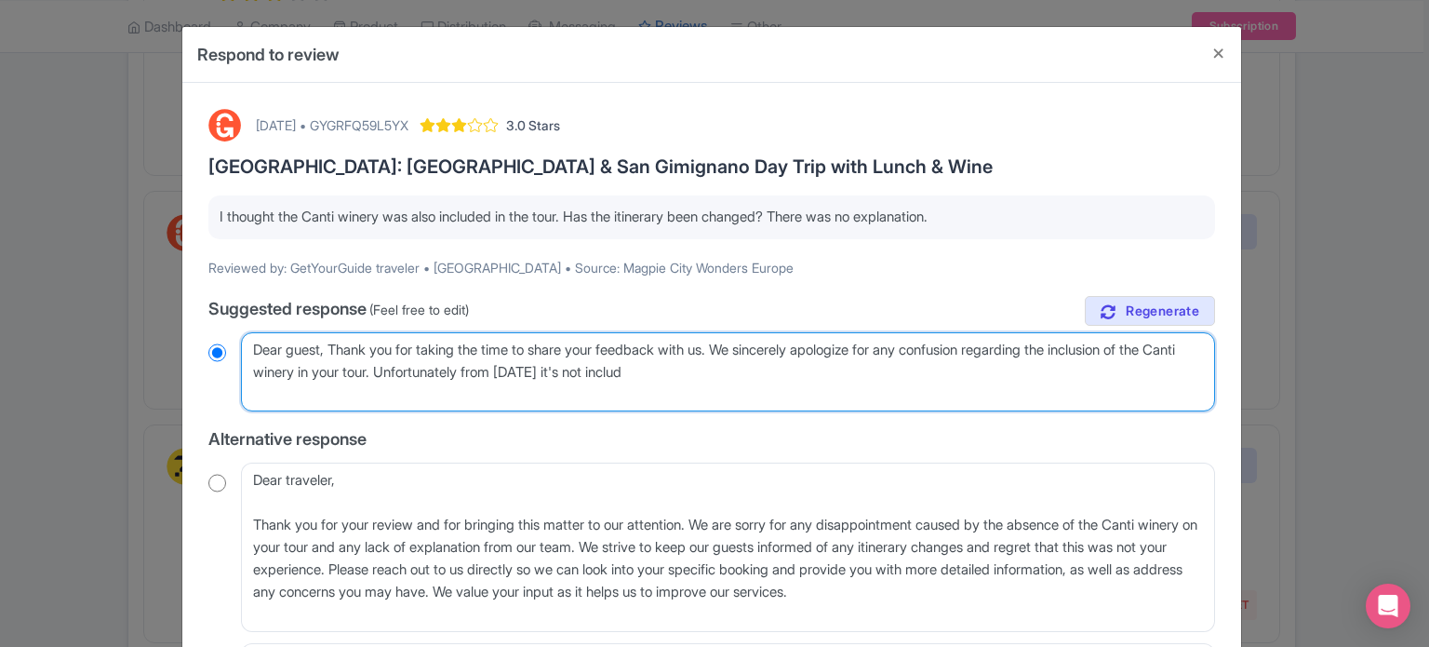
radio input "true"
type textarea "Dear guest, Thank you for taking the time to share your feedback with us. We si…"
radio input "true"
type textarea "Dear guest, Thank you for taking the time to share your feedback with us. We si…"
radio input "true"
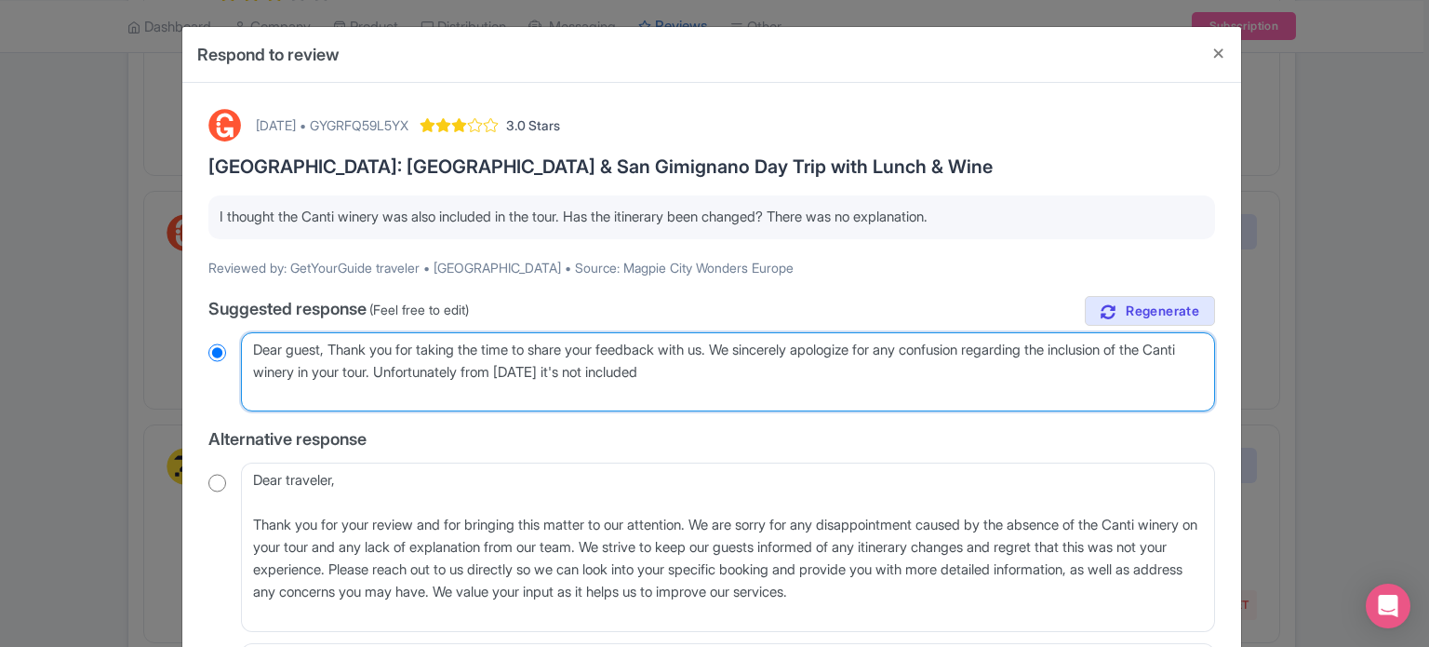
type textarea "Dear guest, Thank you for taking the time to share your feedback with us. We si…"
radio input "true"
type textarea "Dear guest, Thank you for taking the time to share your feedback with us. We si…"
radio input "true"
type textarea "Dear guest, Thank you for taking the time to share your feedback with us. We si…"
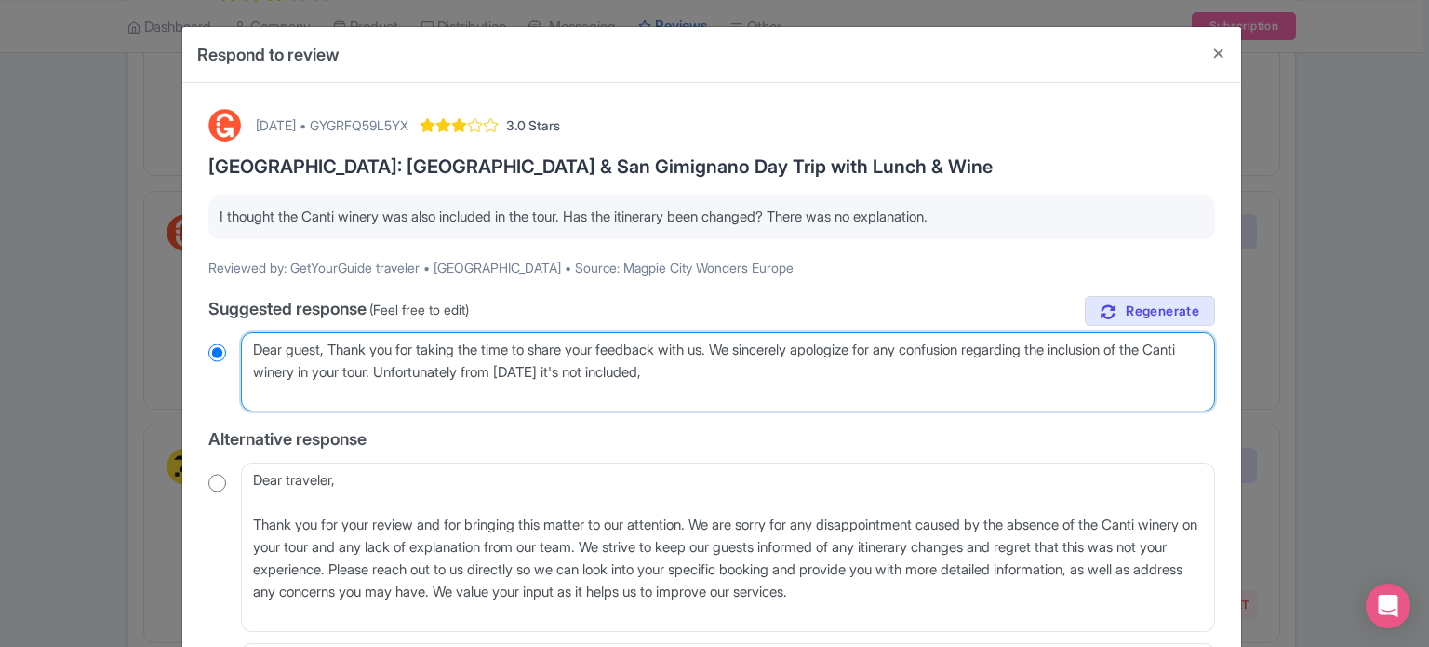
radio input "true"
type textarea "Dear guest, Thank you for taking the time to share your feedback with us. We si…"
radio input "true"
type textarea "Dear guest, Thank you for taking the time to share your feedback with us. We si…"
radio input "true"
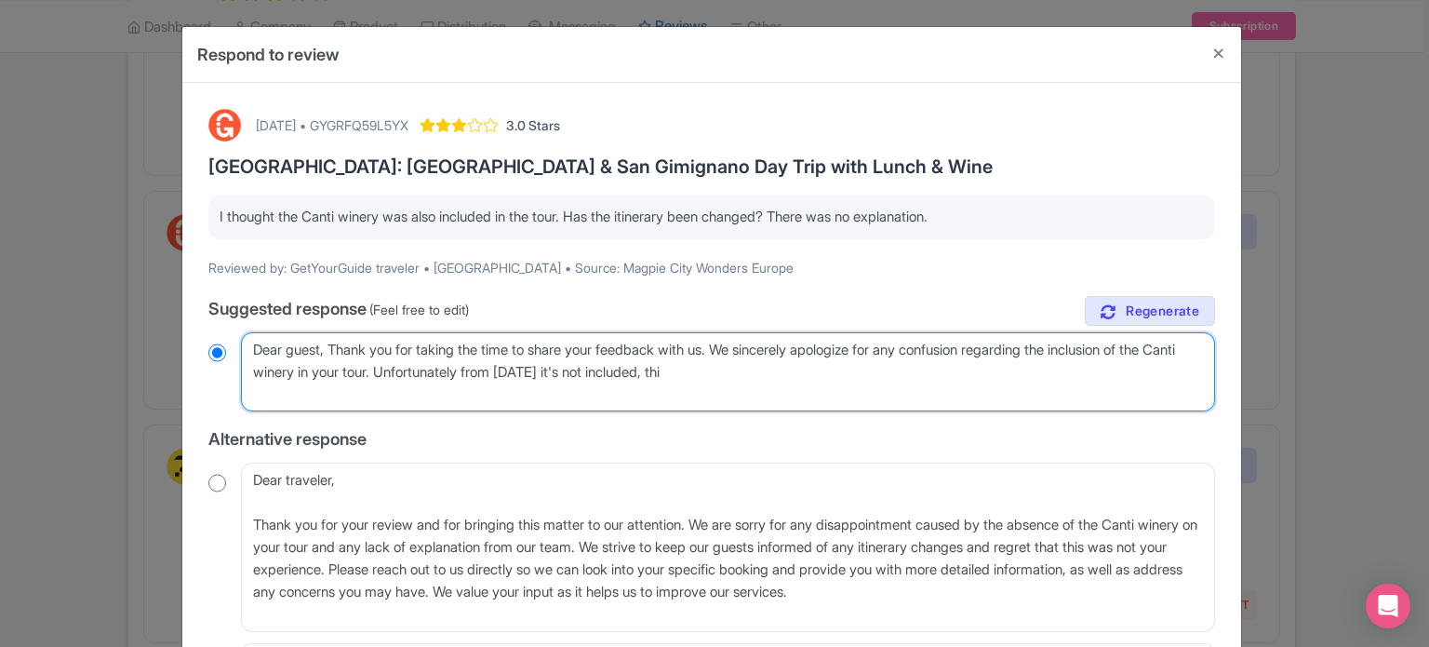
type textarea "Dear guest, Thank you for taking the time to share your feedback with us. We si…"
radio input "true"
type textarea "Dear guest, Thank you for taking the time to share your feedback with us. We si…"
radio input "true"
type textarea "Dear guest, Thank you for taking the time to share your feedback with us. We si…"
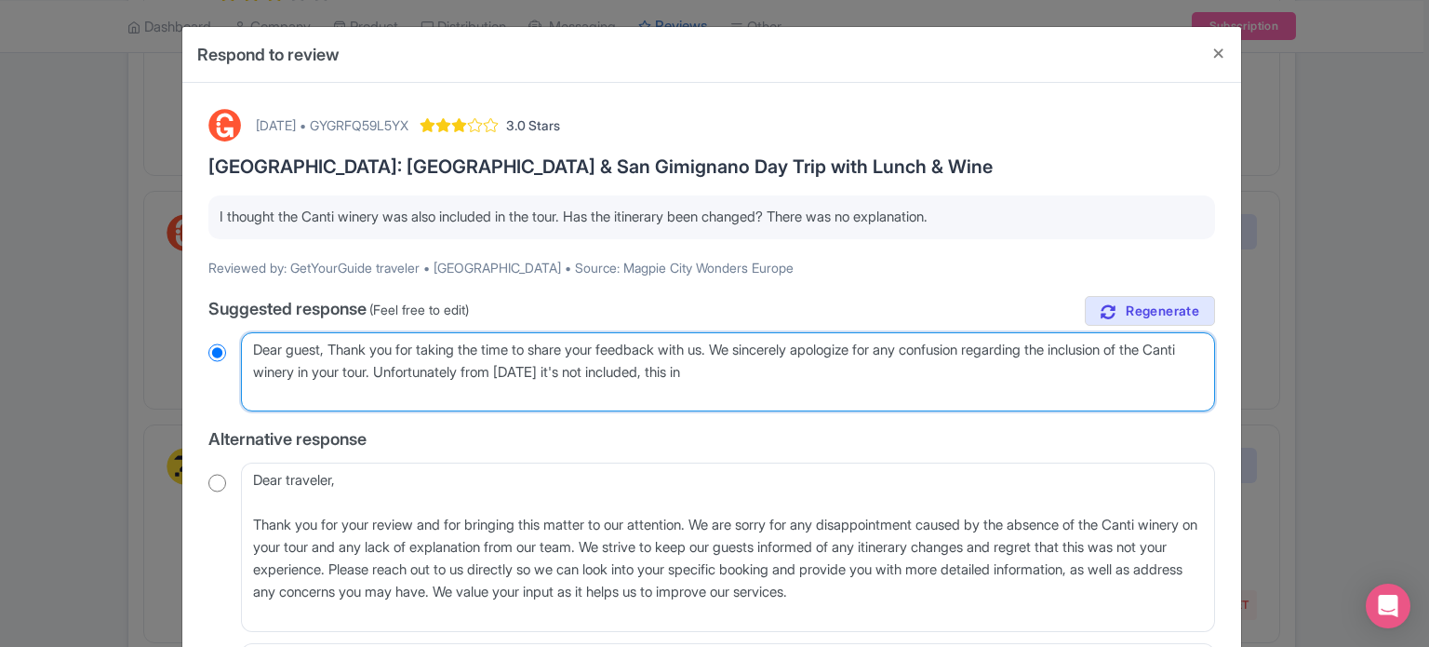
radio input "true"
type textarea "Dear guest, Thank you for taking the time to share your feedback with us. We si…"
radio input "true"
type textarea "Dear guest, Thank you for taking the time to share your feedback with us. We si…"
radio input "true"
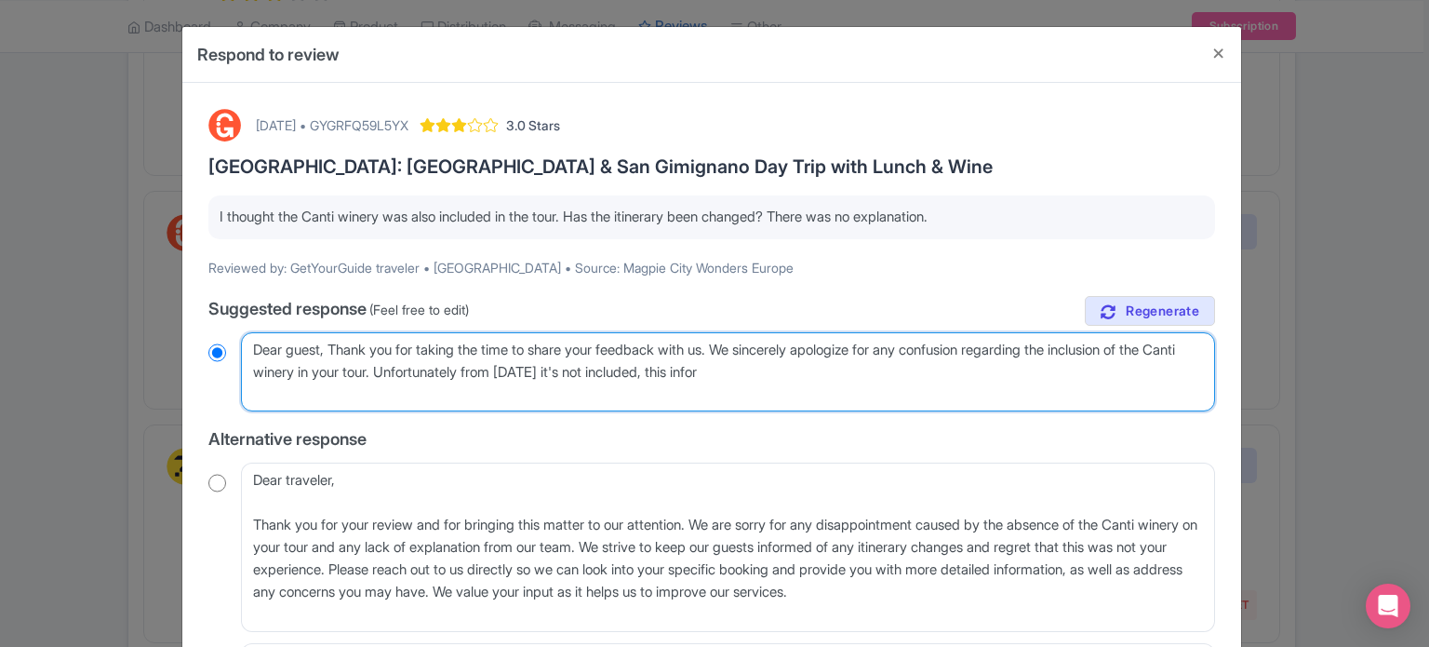
type textarea "Dear guest, Thank you for taking the time to share your feedback with us. We si…"
radio input "true"
type textarea "Dear guest, Thank you for taking the time to share your feedback with us. We si…"
radio input "true"
type textarea "Dear guest, Thank you for taking the time to share your feedback with us. We si…"
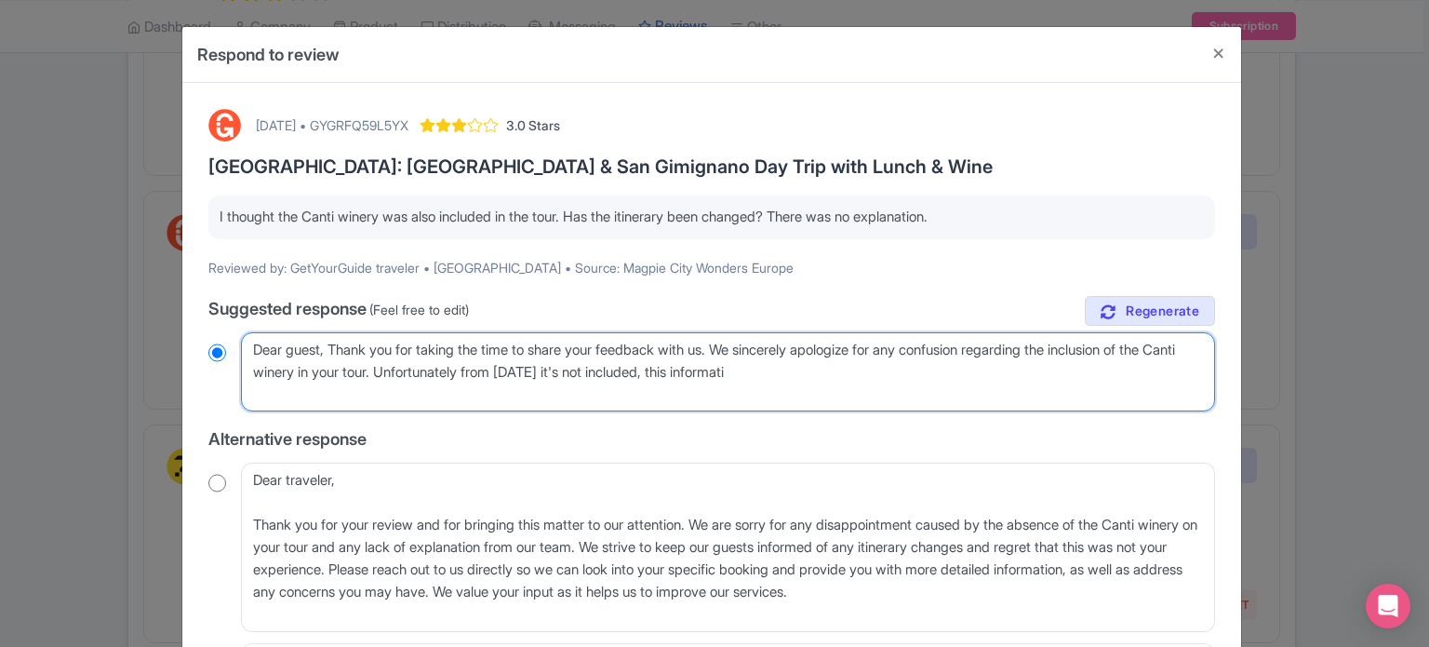
radio input "true"
type textarea "Dear guest, Thank you for taking the time to share your feedback with us. We si…"
radio input "true"
type textarea "Dear guest, Thank you for taking the time to share your feedback with us. We si…"
radio input "true"
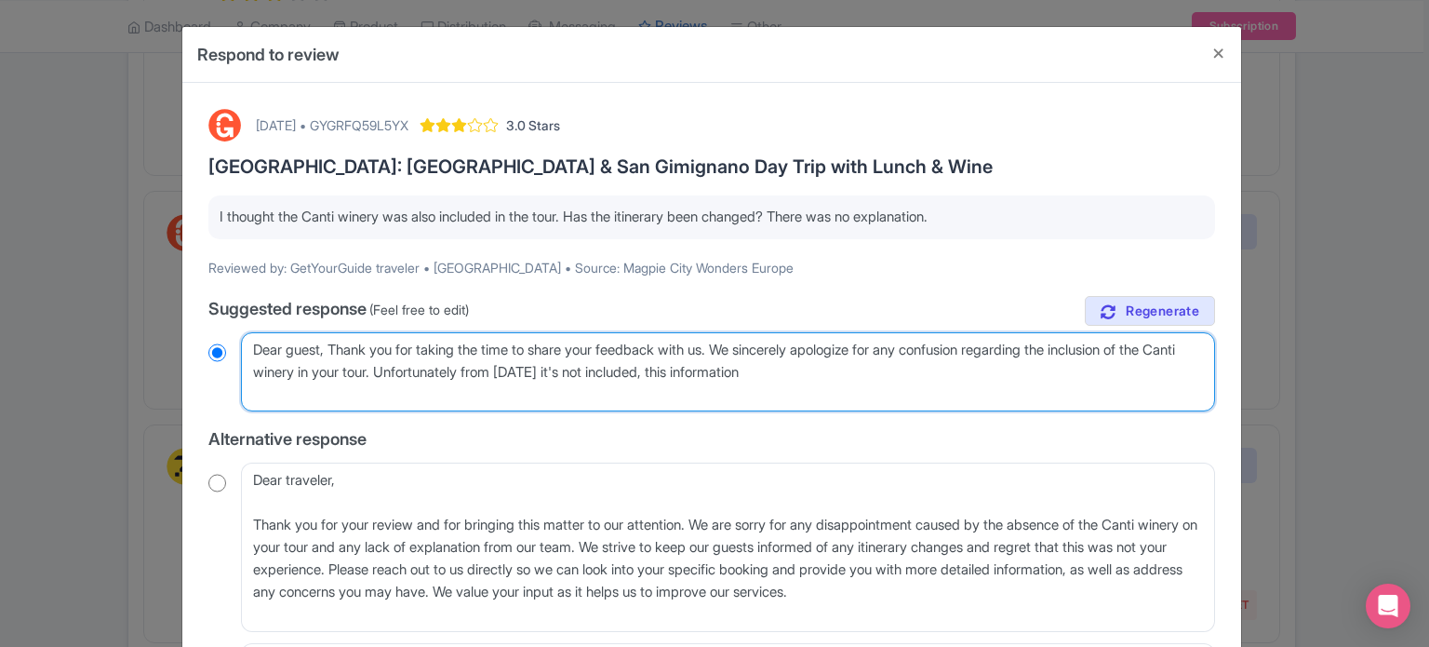
type textarea "Dear guest, Thank you for taking the time to share your feedback with us. We si…"
radio input "true"
type textarea "Dear guest, Thank you for taking the time to share your feedback with us. We si…"
radio input "true"
type textarea "Dear guest, Thank you for taking the time to share your feedback with us. We si…"
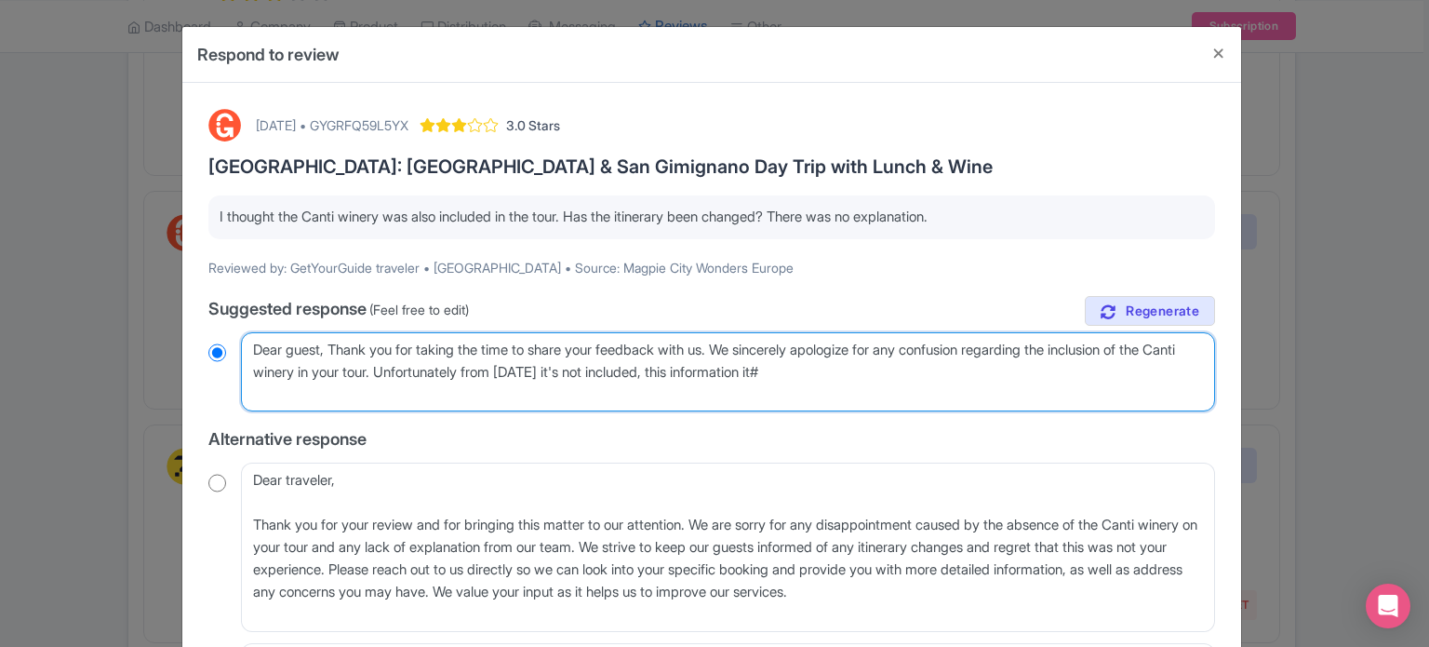
radio input "true"
type textarea "Dear guest, Thank you for taking the time to share your feedback with us. We si…"
radio input "true"
type textarea "Dear guest, Thank you for taking the time to share your feedback with us. We si…"
radio input "true"
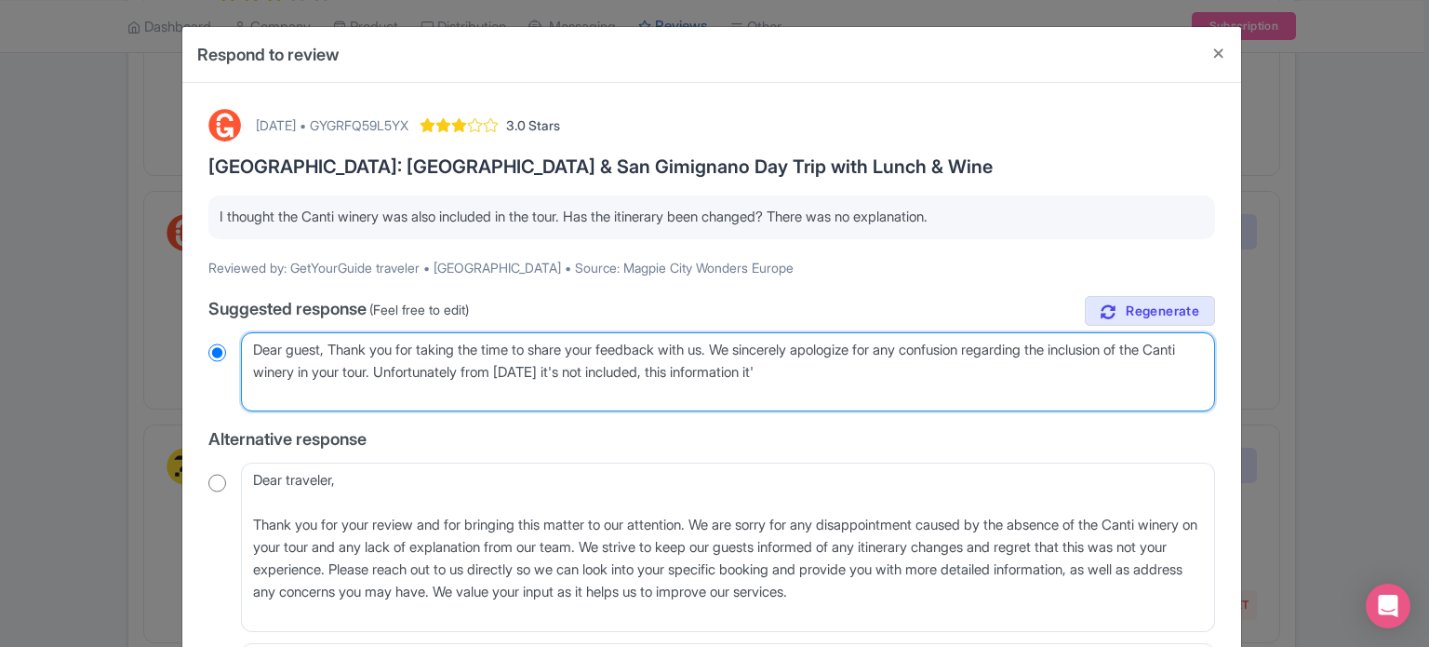
type textarea "Dear guest, Thank you for taking the time to share your feedback with us. We si…"
radio input "true"
type textarea "Dear guest, Thank you for taking the time to share your feedback with us. We si…"
radio input "true"
type textarea "Dear guest, Thank you for taking the time to share your feedback with us. We si…"
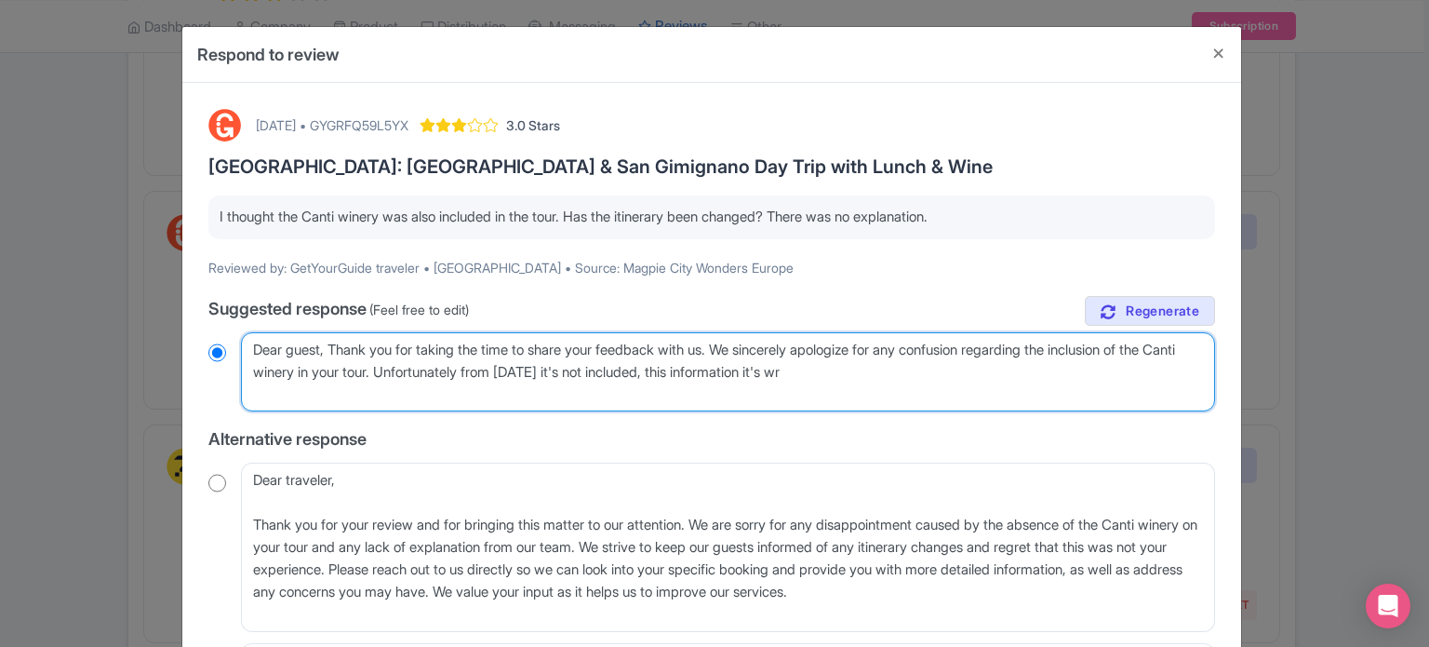
radio input "true"
type textarea "Dear guest, Thank you for taking the time to share your feedback with us. We si…"
radio input "true"
type textarea "Dear guest, Thank you for taking the time to share your feedback with us. We si…"
radio input "true"
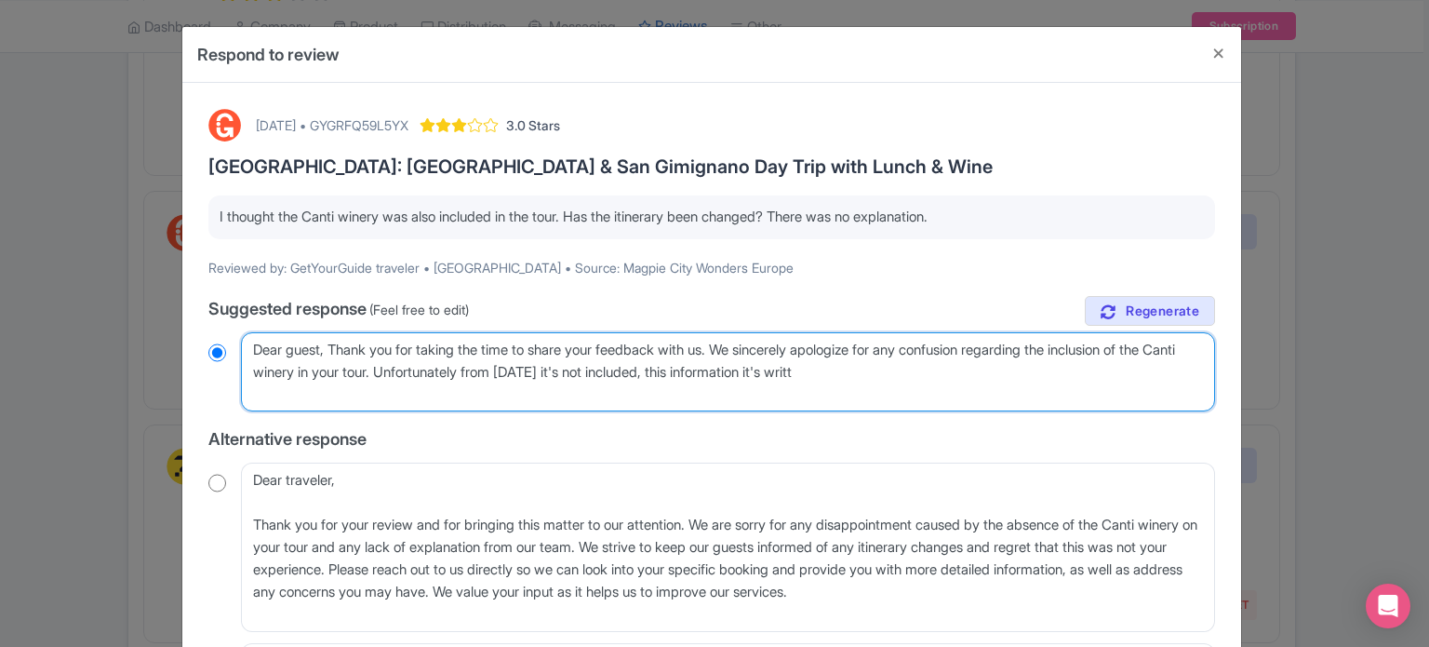
type textarea "Dear guest, Thank you for taking the time to share your feedback with us. We si…"
radio input "true"
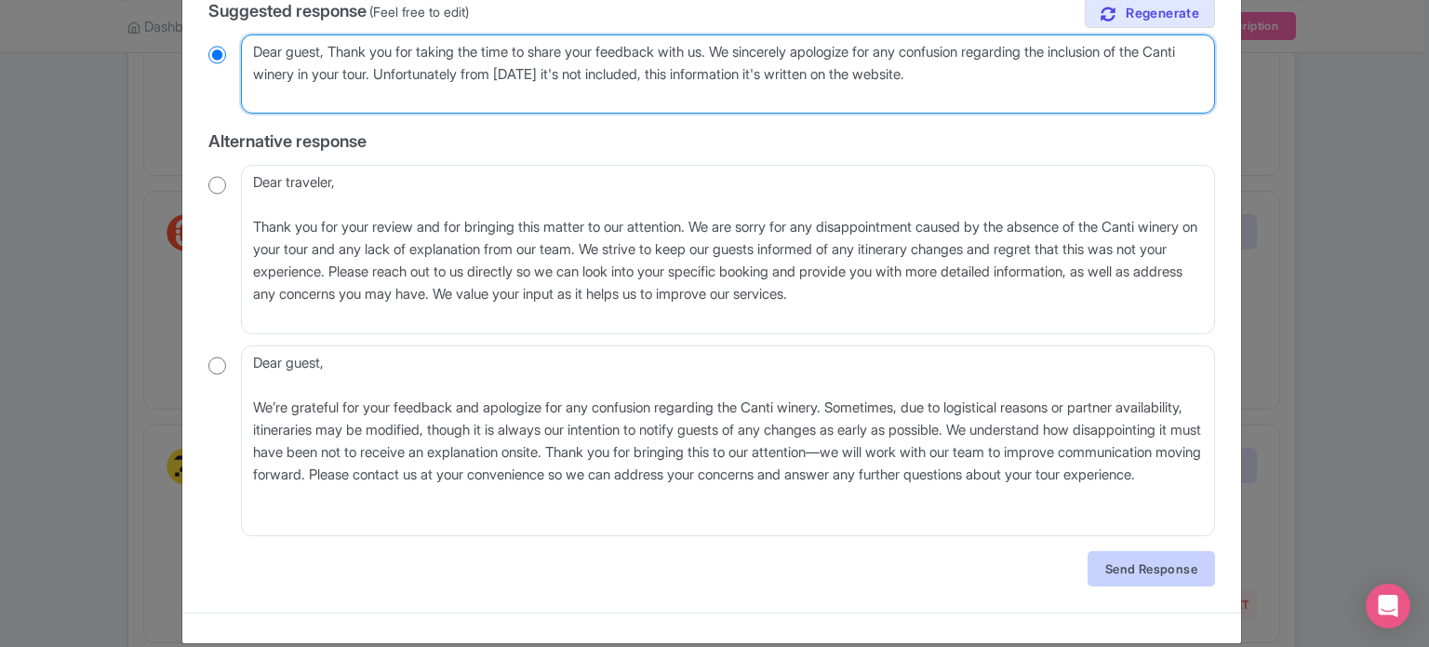
scroll to position [320, 0]
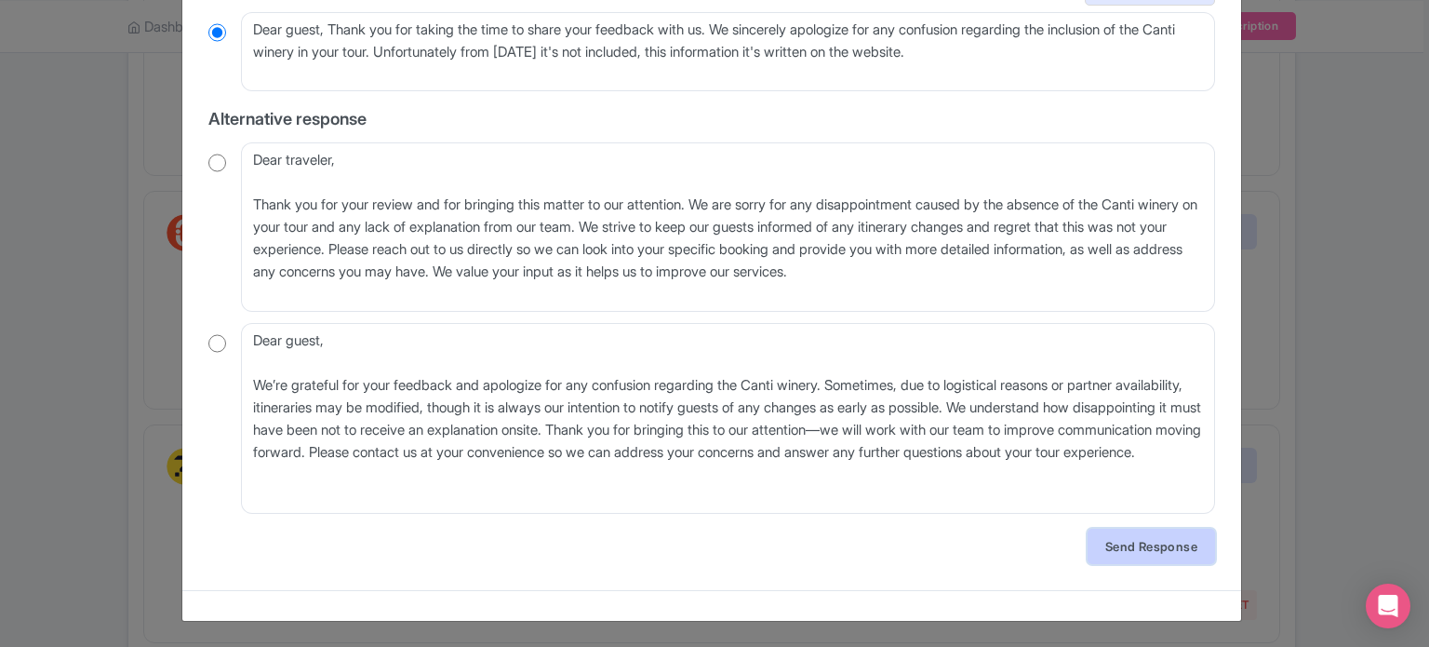
click at [1128, 556] on link "Send Response" at bounding box center [1151, 545] width 127 height 35
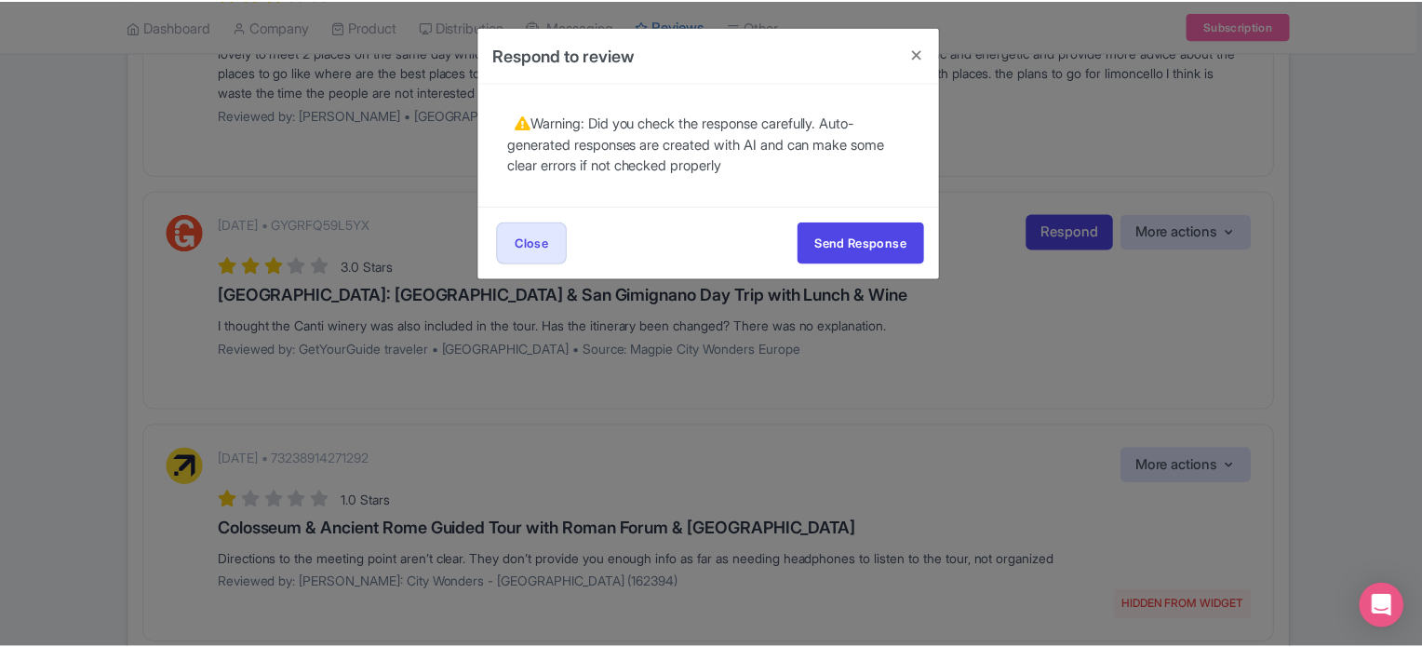
scroll to position [0, 0]
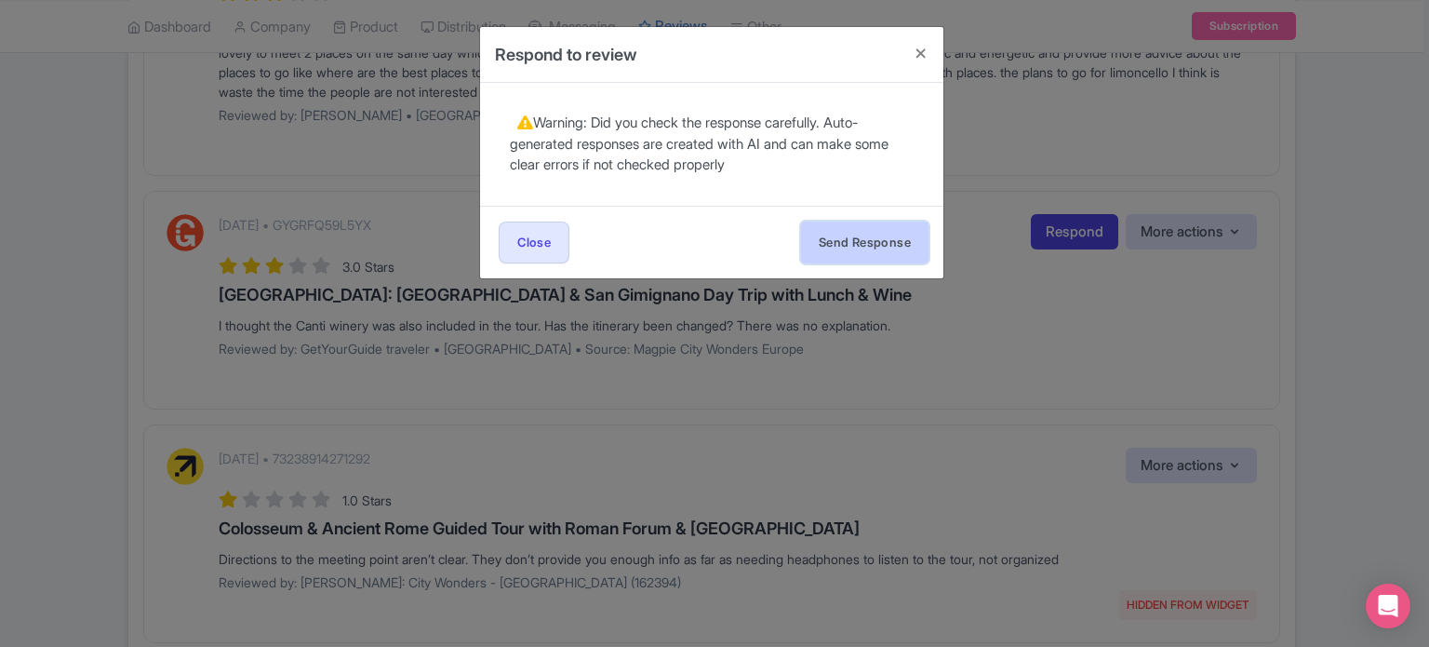
click at [875, 241] on button "Send Response" at bounding box center [864, 242] width 127 height 42
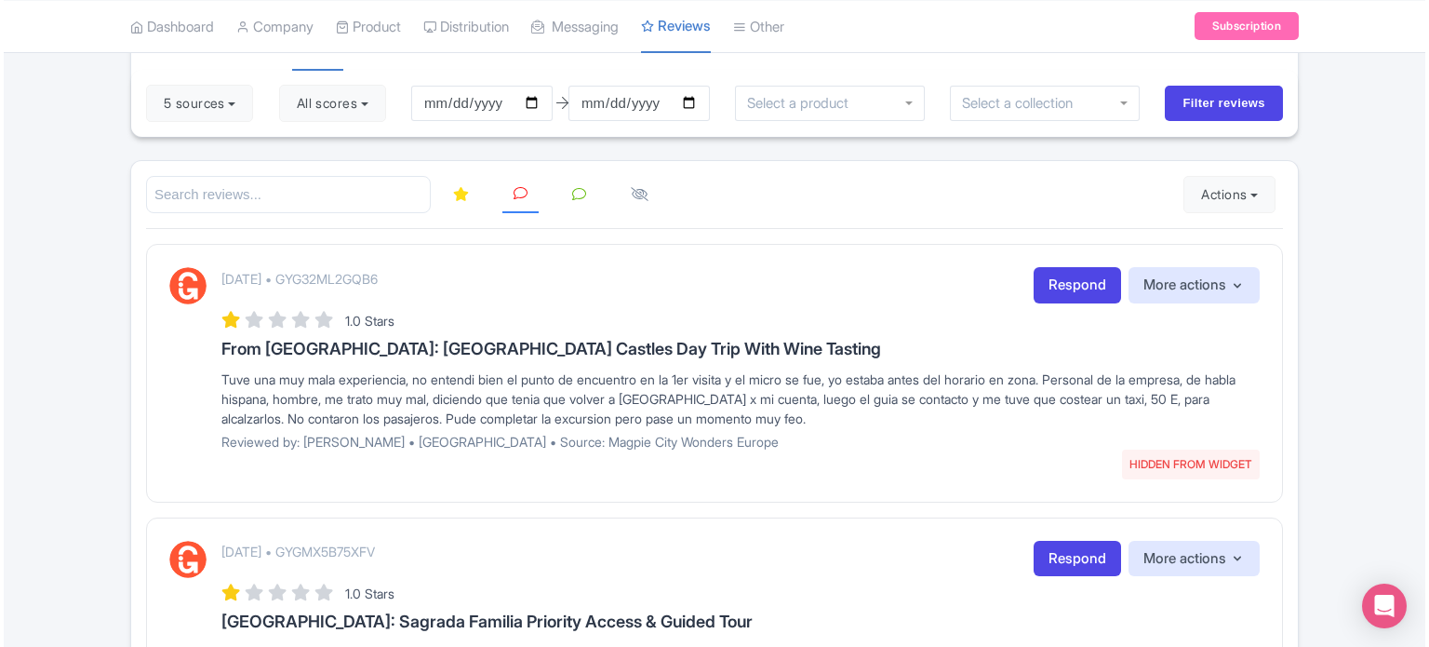
scroll to position [192, 0]
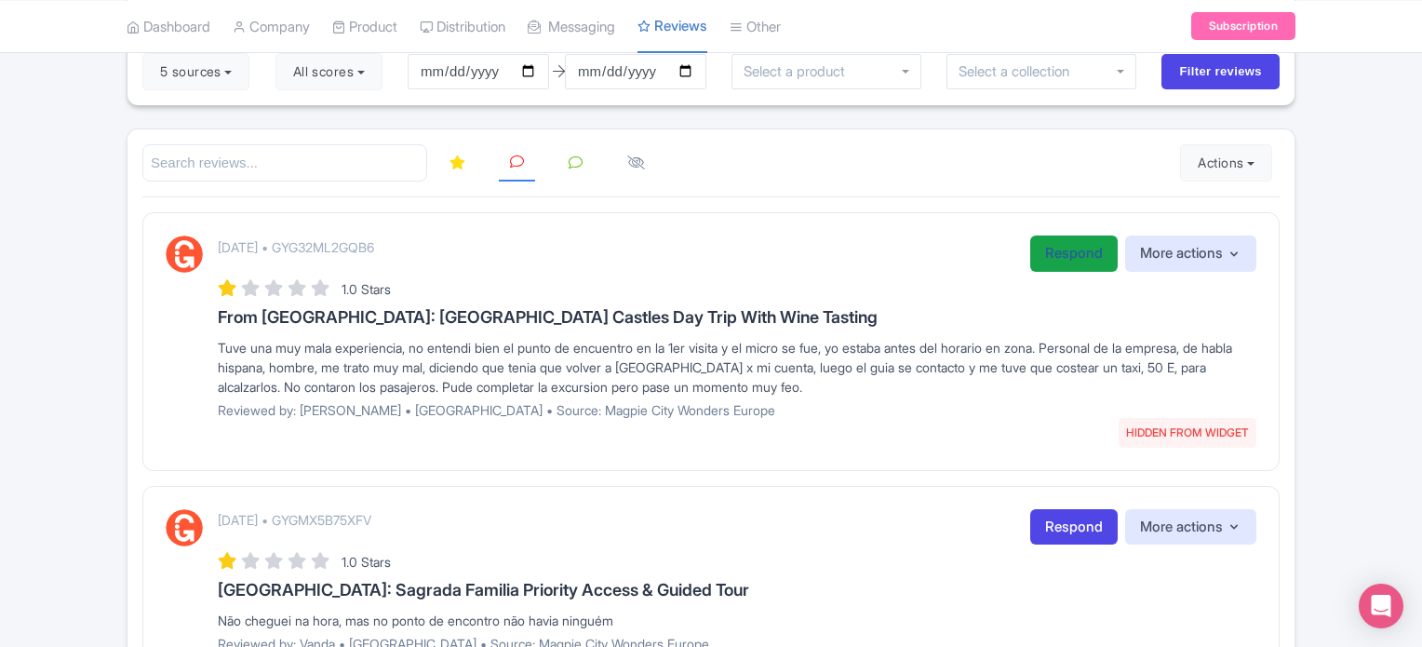
click at [1072, 256] on link "Respond" at bounding box center [1073, 253] width 87 height 36
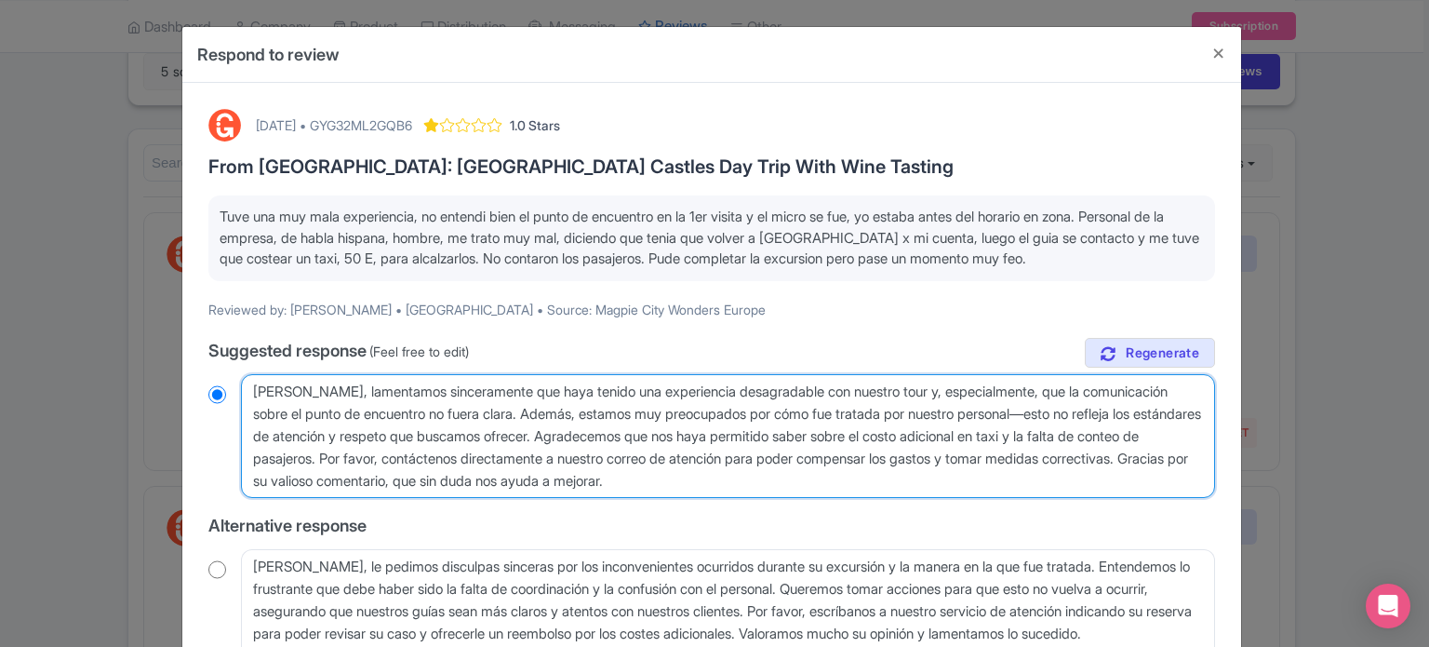
drag, startPoint x: 636, startPoint y: 412, endPoint x: 917, endPoint y: 473, distance: 287.4
click at [917, 473] on textarea "[PERSON_NAME], lamentamos sinceramente que haya tenido una experiencia desagrad…" at bounding box center [728, 436] width 974 height 125
type textarea "[PERSON_NAME], lamentamos sinceramente que haya tenido una experiencia desagrad…"
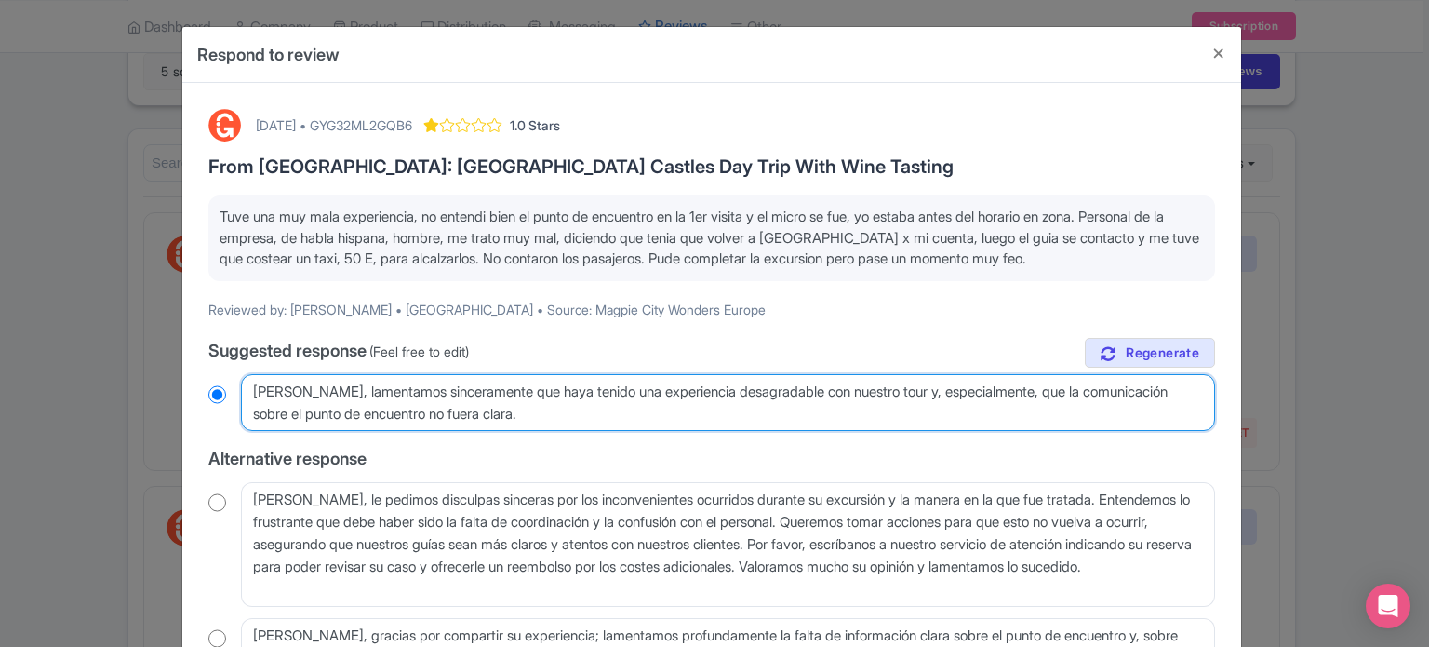
radio input "true"
type textarea "[PERSON_NAME], lamentamos sinceramente que haya tenido una experiencia desagrad…"
radio input "true"
type textarea "[PERSON_NAME], lamentamos sinceramente que haya tenido una experiencia desagrad…"
radio input "true"
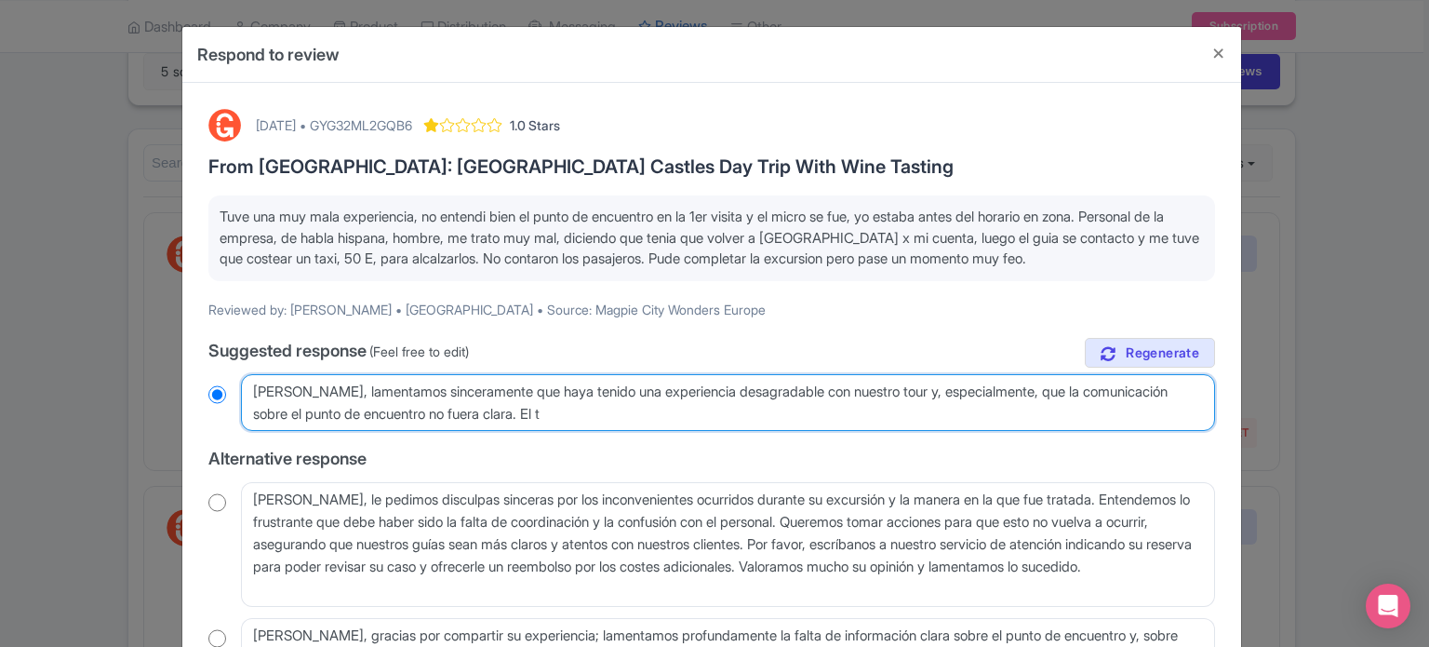
type textarea "[PERSON_NAME], lamentamos sinceramente que haya tenido una experiencia desagrad…"
radio input "true"
type textarea "[PERSON_NAME], lamentamos sinceramente que haya tenido una experiencia desagrad…"
radio input "true"
type textarea "[PERSON_NAME], lamentamos sinceramente que haya tenido una experiencia desagrad…"
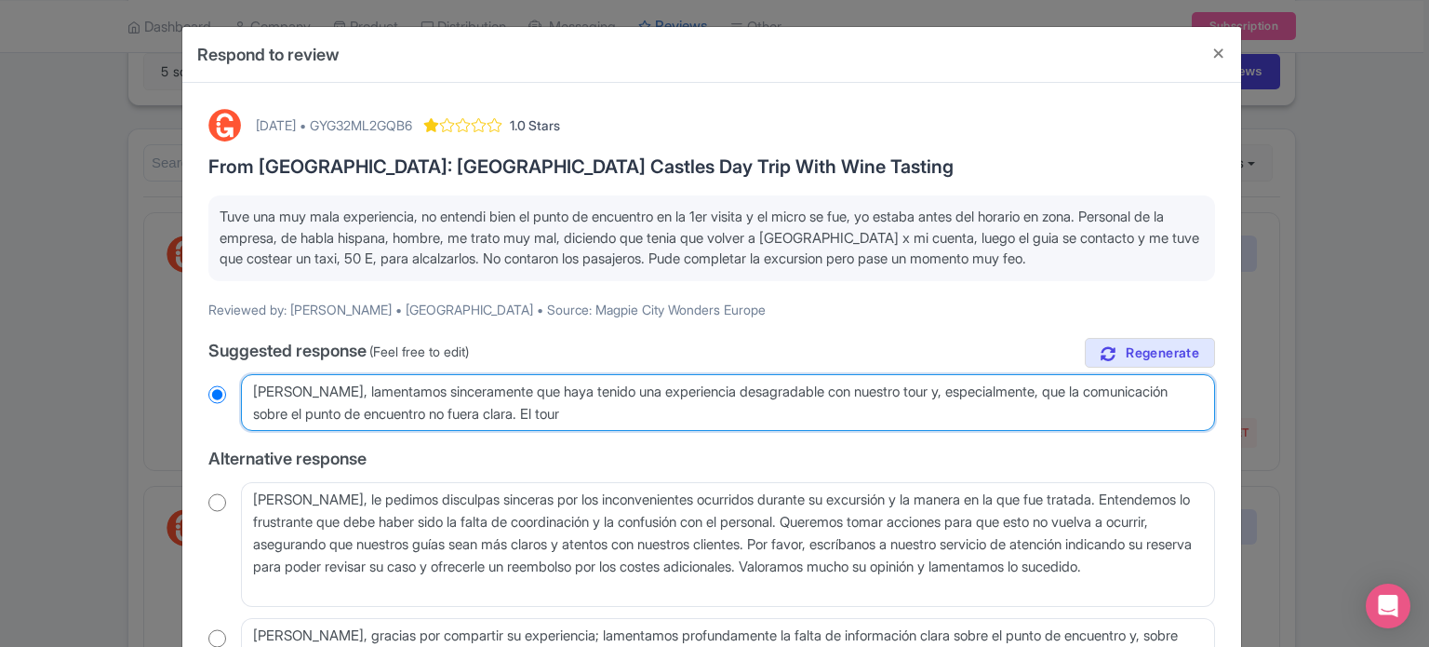
radio input "true"
type textarea "[PERSON_NAME], lamentamos sinceramente que haya tenido una experiencia desagrad…"
radio input "true"
type textarea "[PERSON_NAME], lamentamos sinceramente que haya tenido una experiencia desagrad…"
radio input "true"
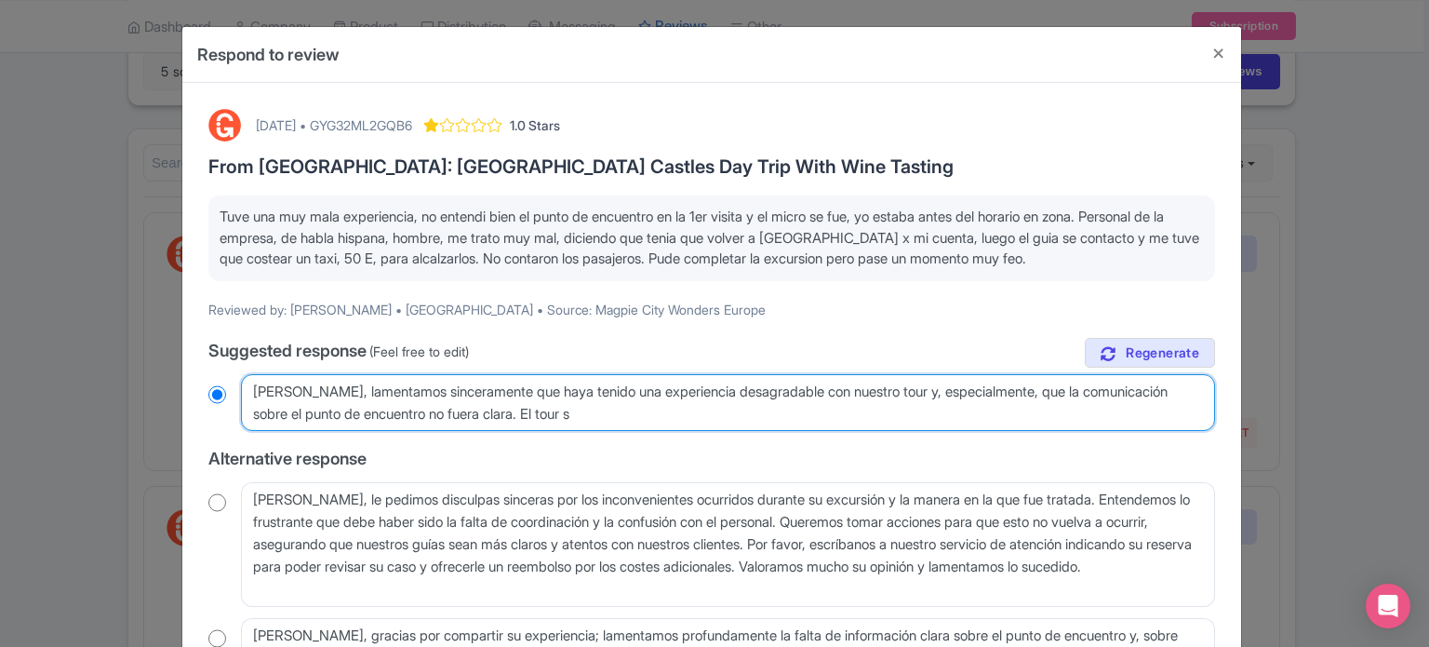
type textarea "[PERSON_NAME], lamentamos sinceramente que haya tenido una experiencia desagrad…"
radio input "true"
type textarea "[PERSON_NAME], lamentamos sinceramente que haya tenido una experiencia desagrad…"
radio input "true"
type textarea "[PERSON_NAME], lamentamos sinceramente que haya tenido una experiencia desagrad…"
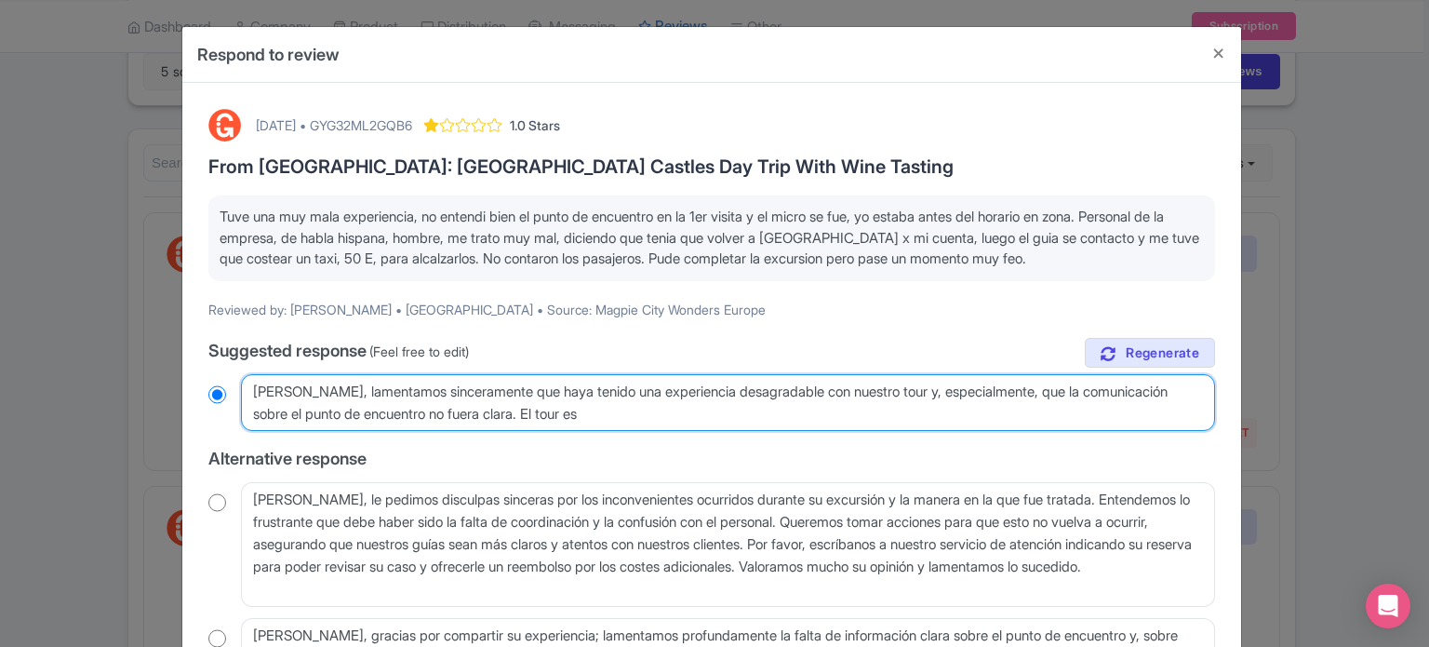
radio input "true"
type textarea "[PERSON_NAME], lamentamos sinceramente que haya tenido una experiencia desagrad…"
radio input "true"
type textarea "[PERSON_NAME], lamentamos sinceramente que haya tenido una experiencia desagrad…"
radio input "true"
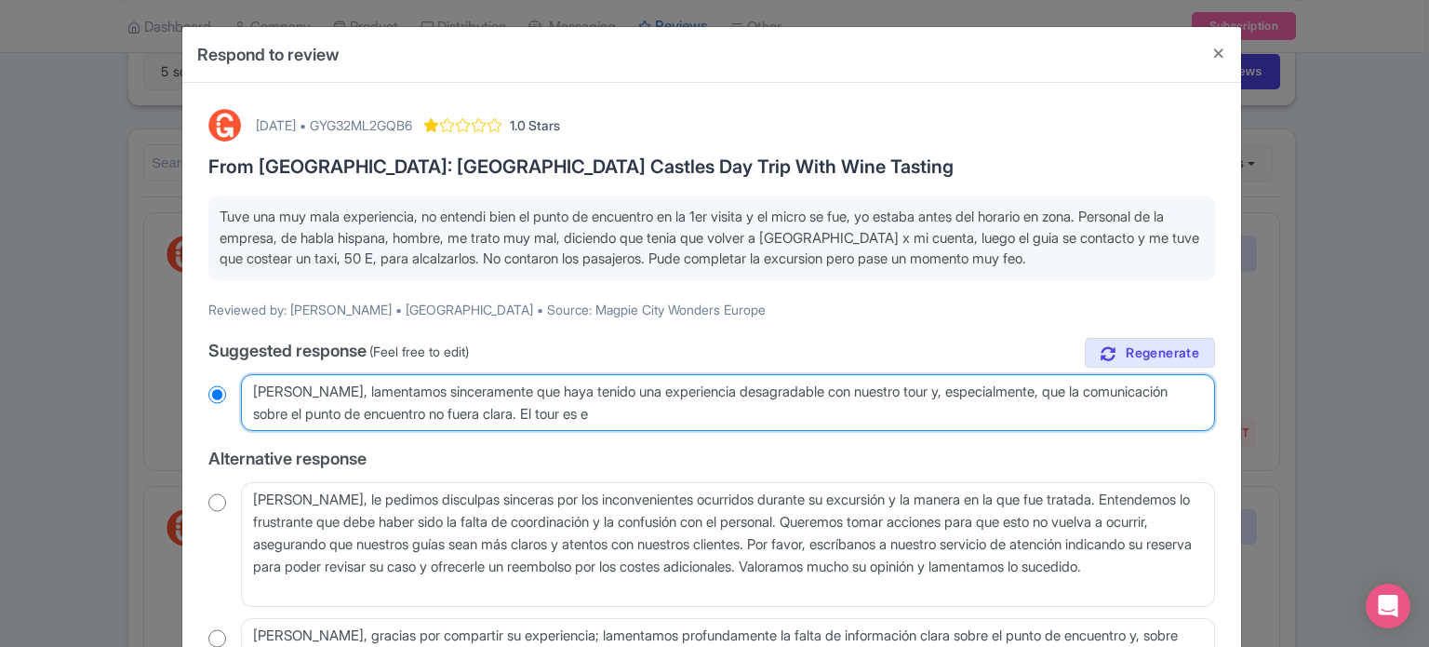
type textarea "[PERSON_NAME], lamentamos sinceramente que haya tenido una experiencia desagrad…"
radio input "true"
type textarea "[PERSON_NAME], lamentamos sinceramente que haya tenido una experiencia desagrad…"
radio input "true"
type textarea "[PERSON_NAME], lamentamos sinceramente que haya tenido una experiencia desagrad…"
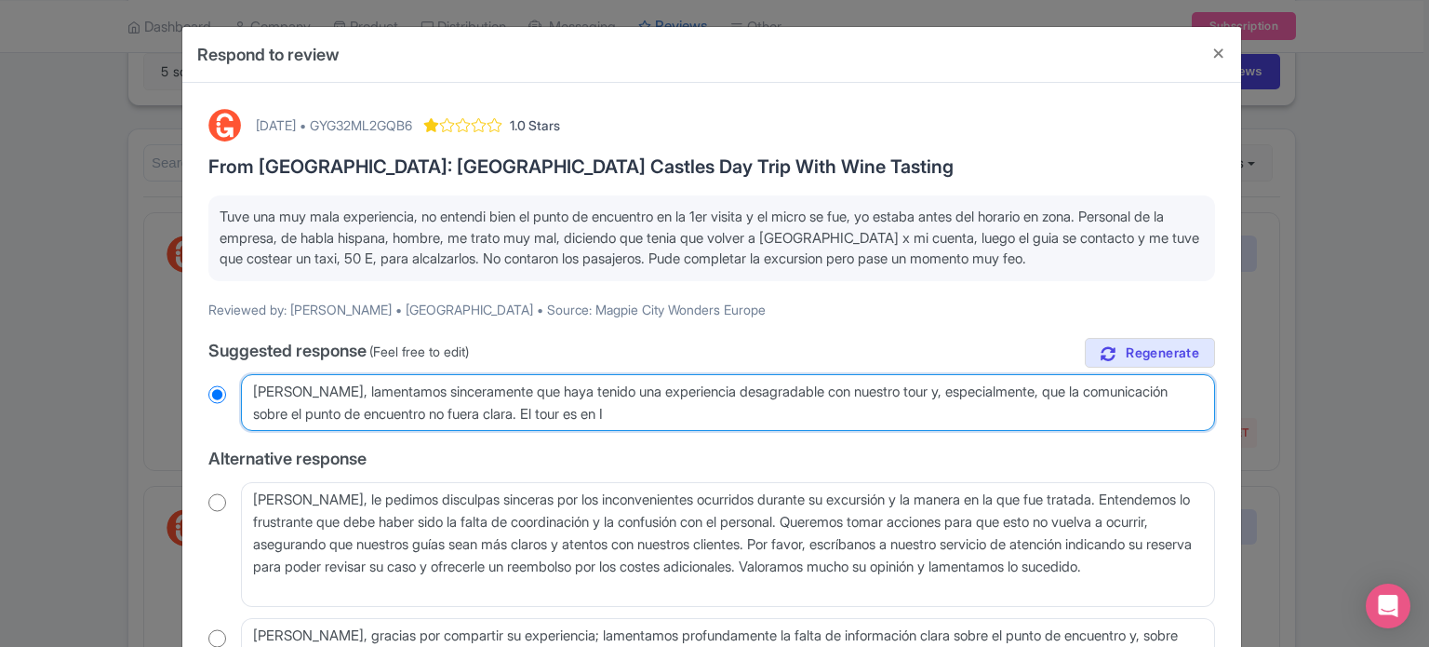
radio input "true"
type textarea "[PERSON_NAME], lamentamos sinceramente que haya tenido una experiencia desagrad…"
radio input "true"
type textarea "[PERSON_NAME], lamentamos sinceramente que haya tenido una experiencia desagrad…"
radio input "true"
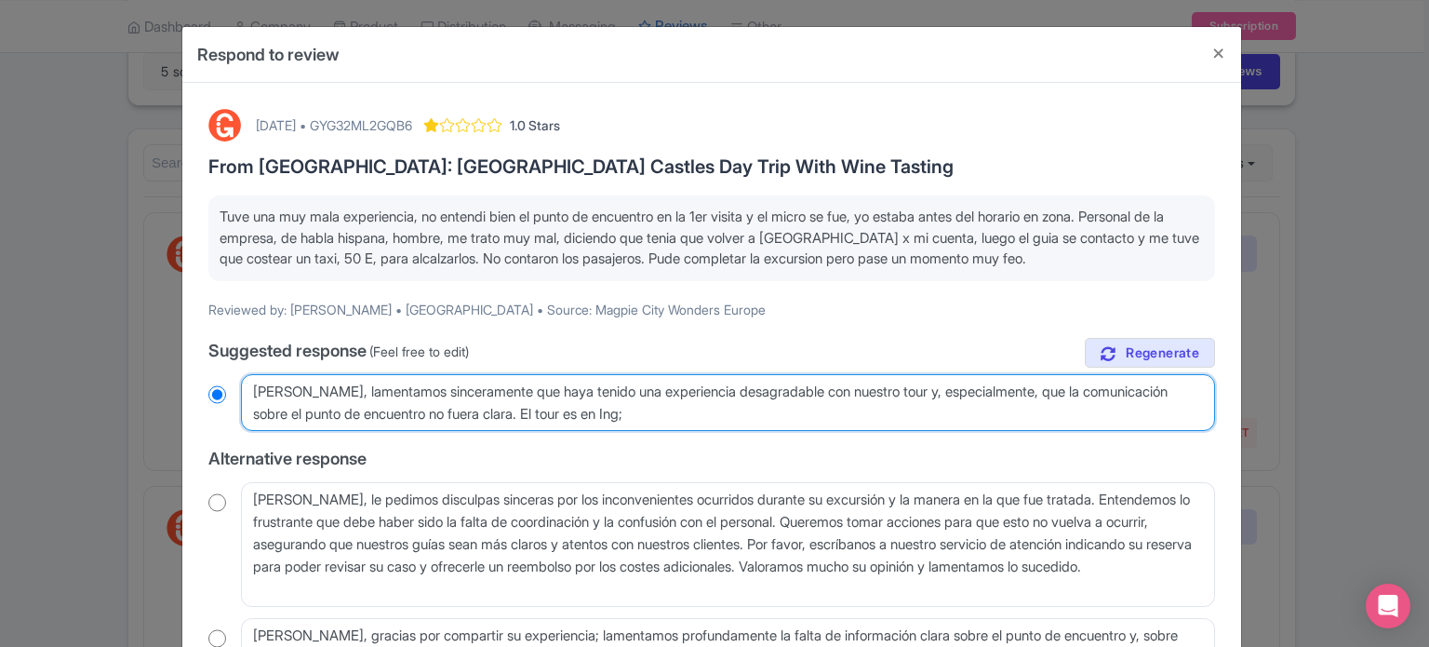
type textarea "[PERSON_NAME], lamentamos sinceramente que haya tenido una experiencia desagrad…"
radio input "true"
type textarea "[PERSON_NAME], lamentamos sinceramente que haya tenido una experiencia desagrad…"
radio input "true"
type textarea "[PERSON_NAME], lamentamos sinceramente que haya tenido una experiencia desagrad…"
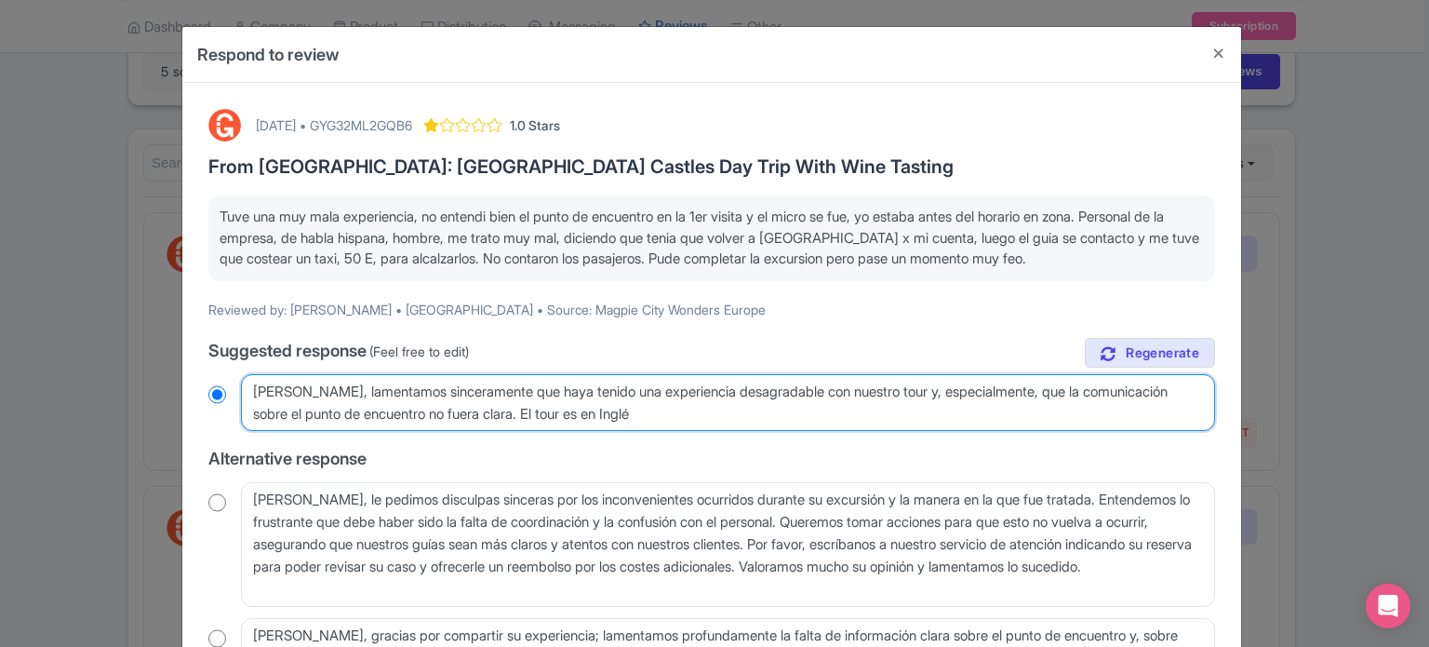
radio input "true"
type textarea "[PERSON_NAME], lamentamos sinceramente que haya tenido una experiencia desagrad…"
radio input "true"
type textarea "[PERSON_NAME], lamentamos sinceramente que haya tenido una experiencia desagrad…"
radio input "true"
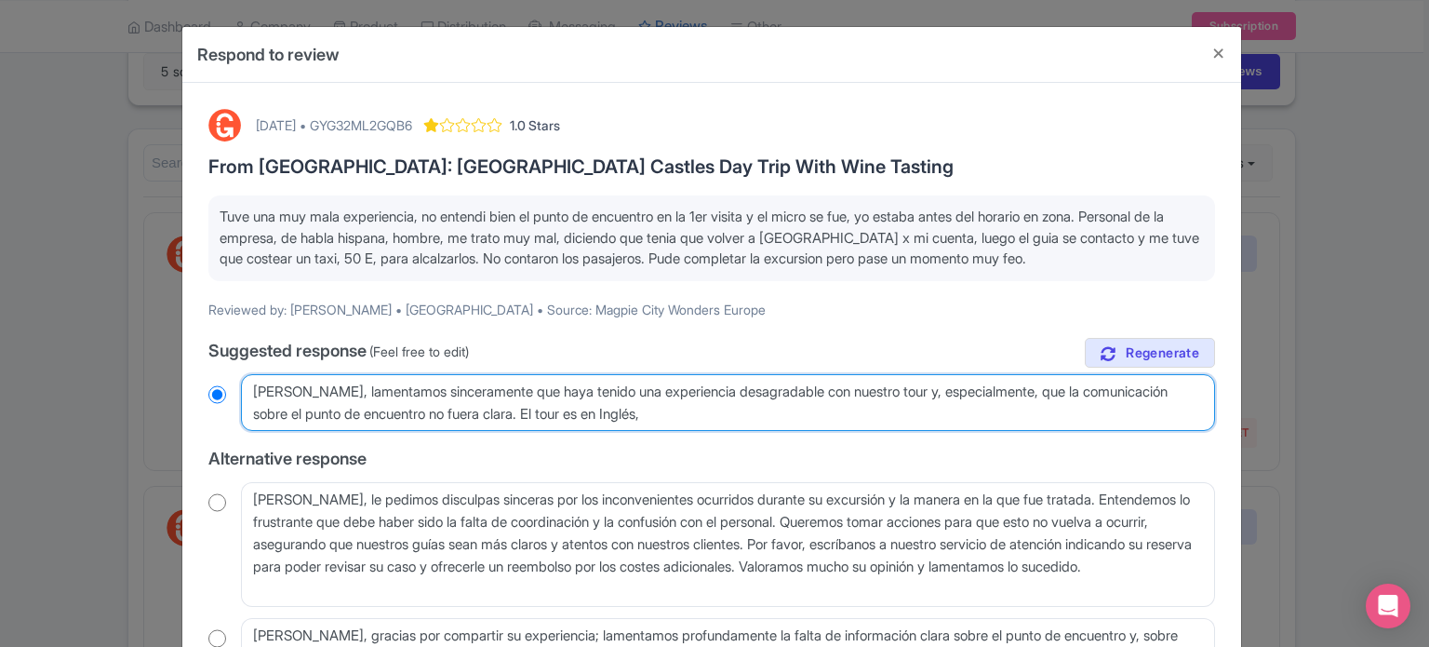
type textarea "[PERSON_NAME], lamentamos sinceramente que haya tenido una experiencia desagrad…"
radio input "true"
type textarea "[PERSON_NAME], lamentamos sinceramente que haya tenido una experiencia desagrad…"
radio input "true"
type textarea "[PERSON_NAME], lamentamos sinceramente que haya tenido una experiencia desagrad…"
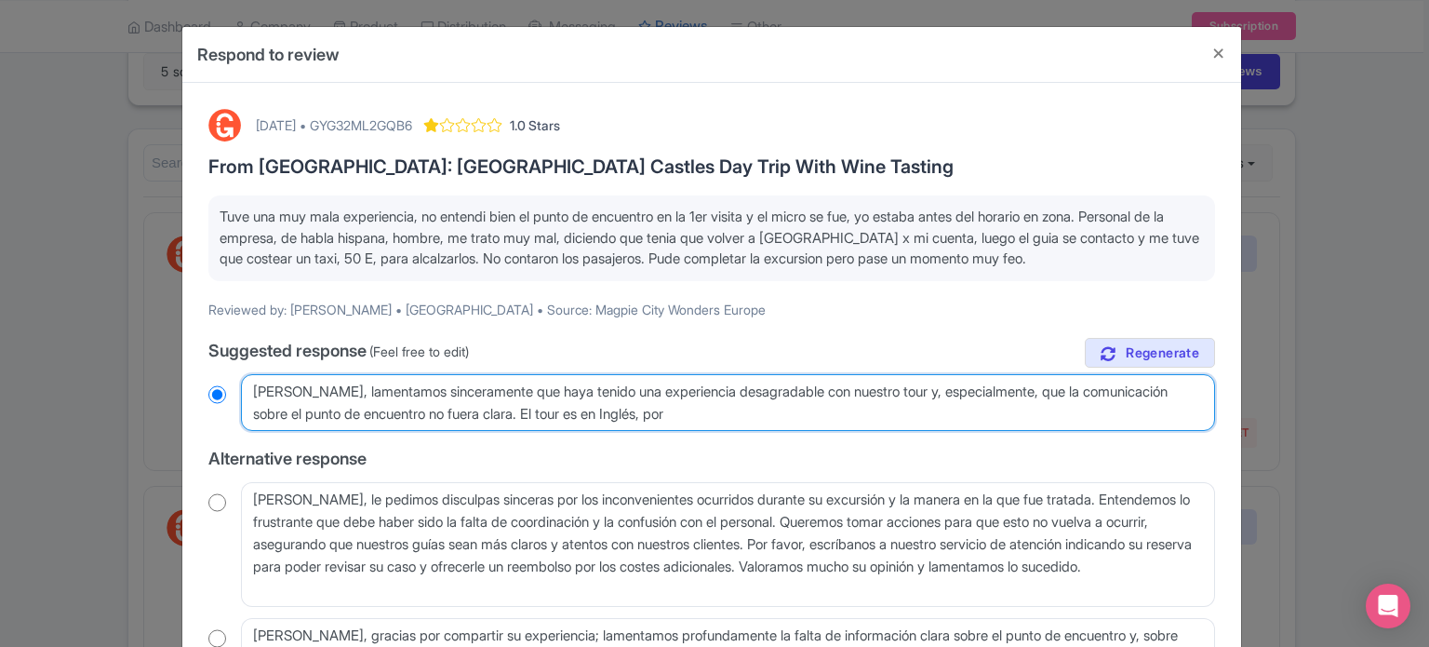
radio input "true"
type textarea "[PERSON_NAME], lamentamos sinceramente que haya tenido una experiencia desagrad…"
radio input "true"
type textarea "[PERSON_NAME], lamentamos sinceramente que haya tenido una experiencia desagrad…"
radio input "true"
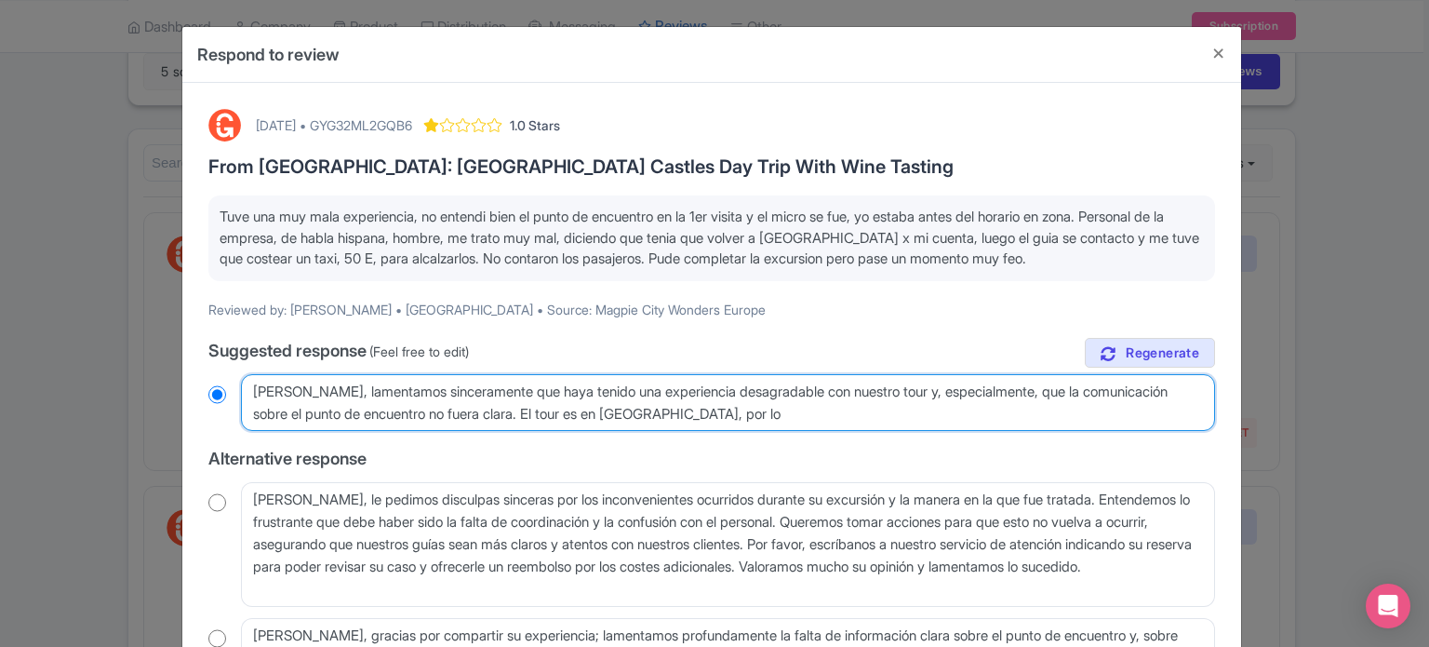
type textarea "[PERSON_NAME], lamentamos sinceramente que haya tenido una experiencia desagrad…"
radio input "true"
type textarea "[PERSON_NAME], lamentamos sinceramente que haya tenido una experiencia desagrad…"
radio input "true"
type textarea "[PERSON_NAME], lamentamos sinceramente que haya tenido una experiencia desagrad…"
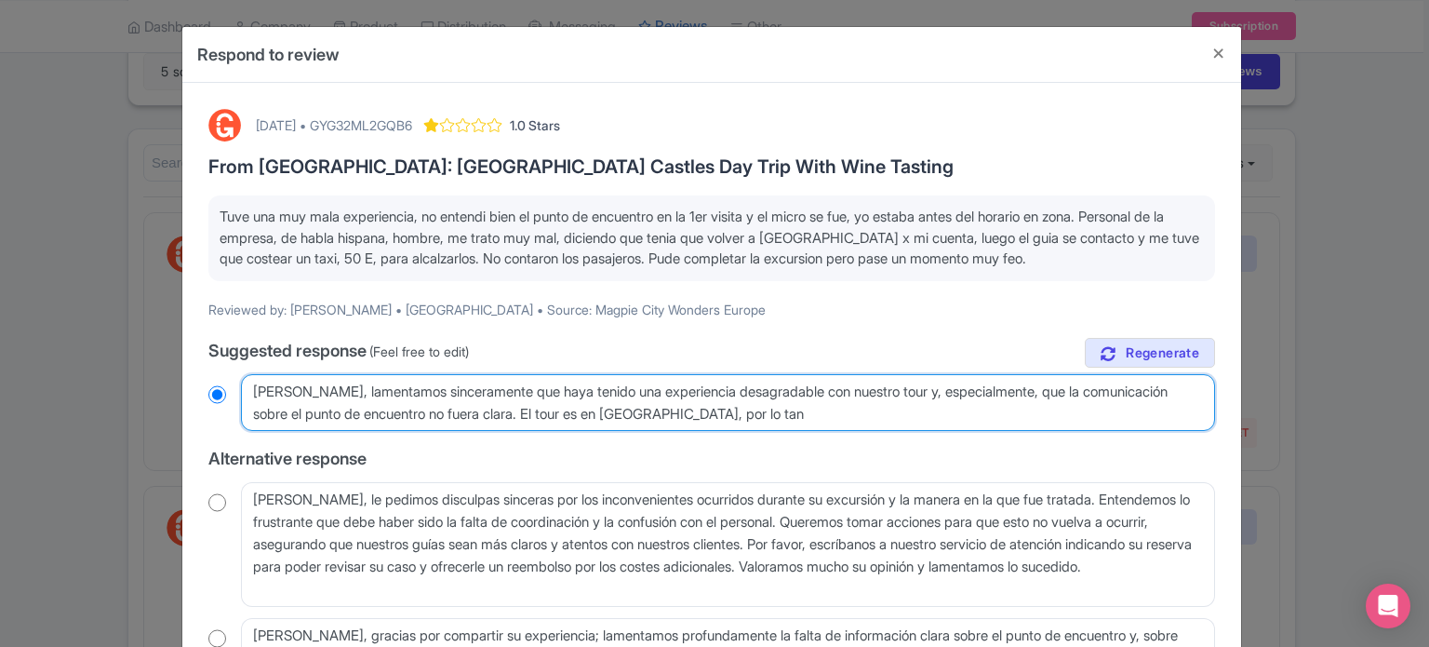
radio input "true"
type textarea "[PERSON_NAME], lamentamos sinceramente que haya tenido una experiencia desagrad…"
radio input "true"
type textarea "[PERSON_NAME], lamentamos sinceramente que haya tenido una experiencia desagrad…"
radio input "true"
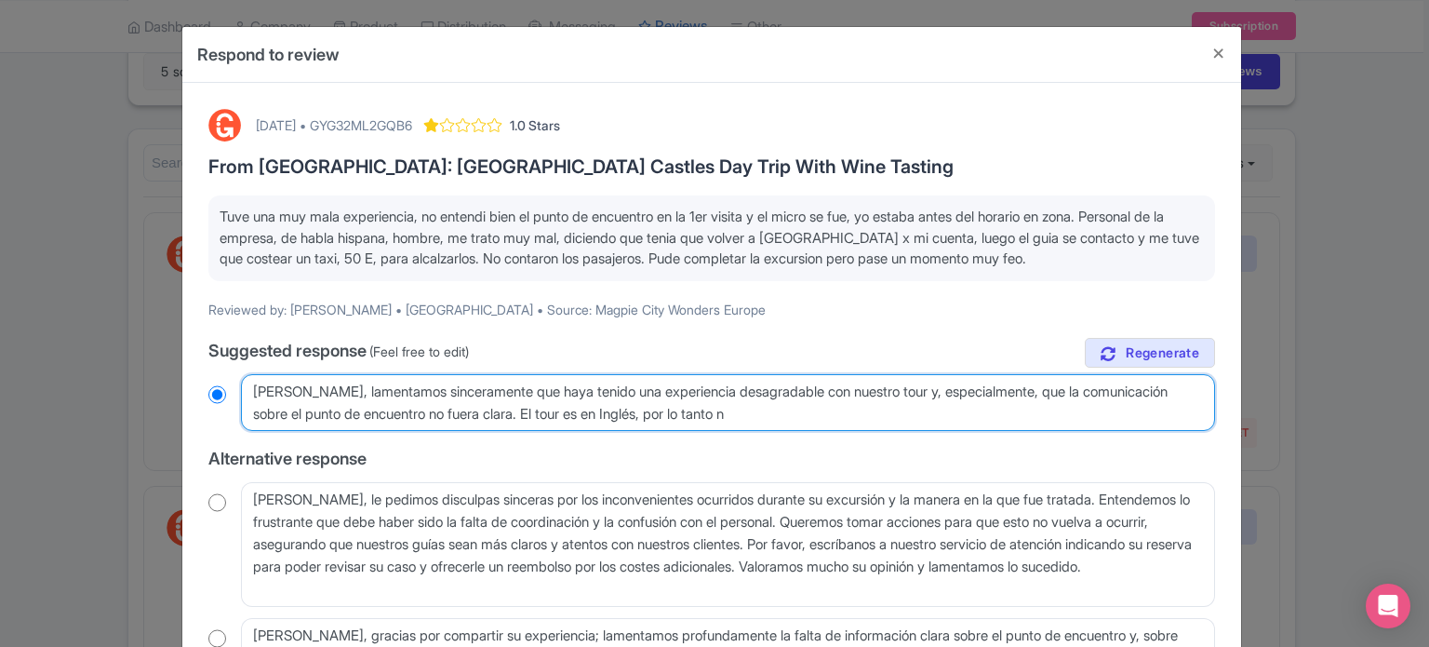
type textarea "[PERSON_NAME], lamentamos sinceramente que haya tenido una experiencia desagrad…"
radio input "true"
type textarea "[PERSON_NAME], lamentamos sinceramente que haya tenido una experiencia desagrad…"
radio input "true"
type textarea "[PERSON_NAME], lamentamos sinceramente que haya tenido una experiencia desagrad…"
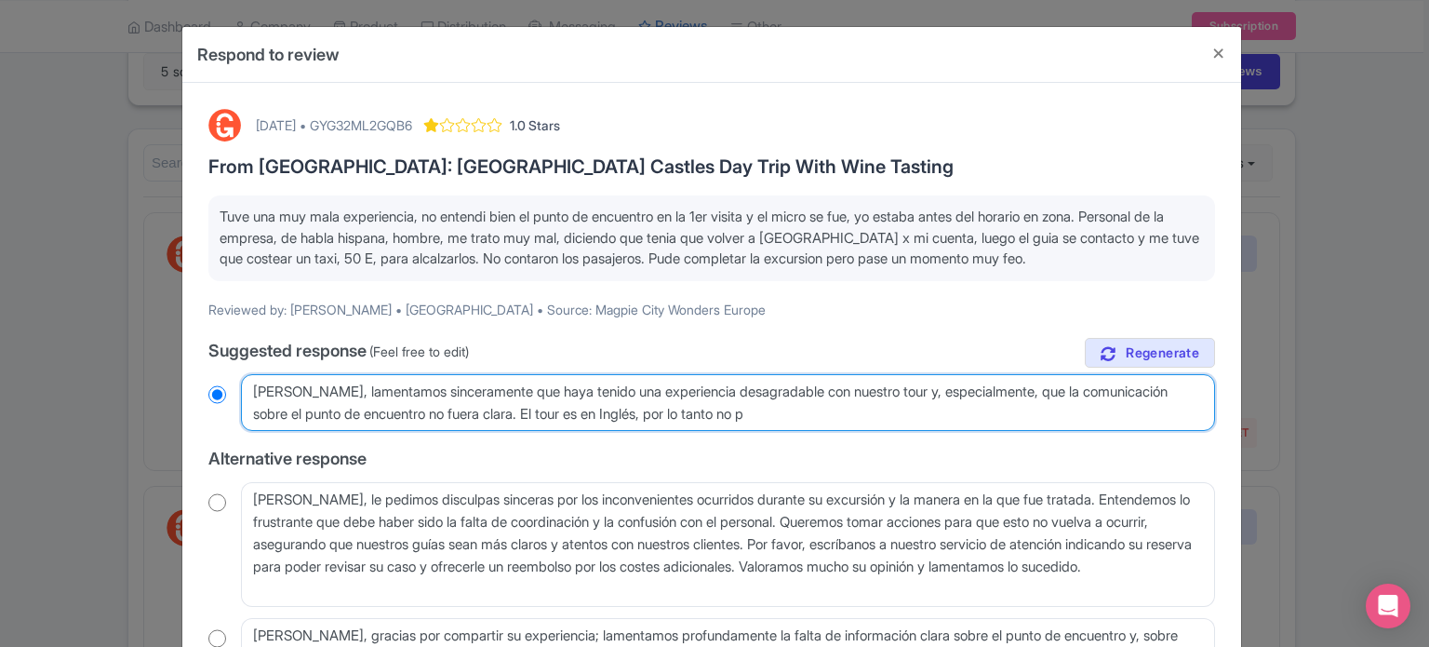
radio input "true"
type textarea "[PERSON_NAME], lamentamos sinceramente que haya tenido una experiencia desagrad…"
radio input "true"
type textarea "[PERSON_NAME], lamentamos sinceramente que haya tenido una experiencia desagrad…"
radio input "true"
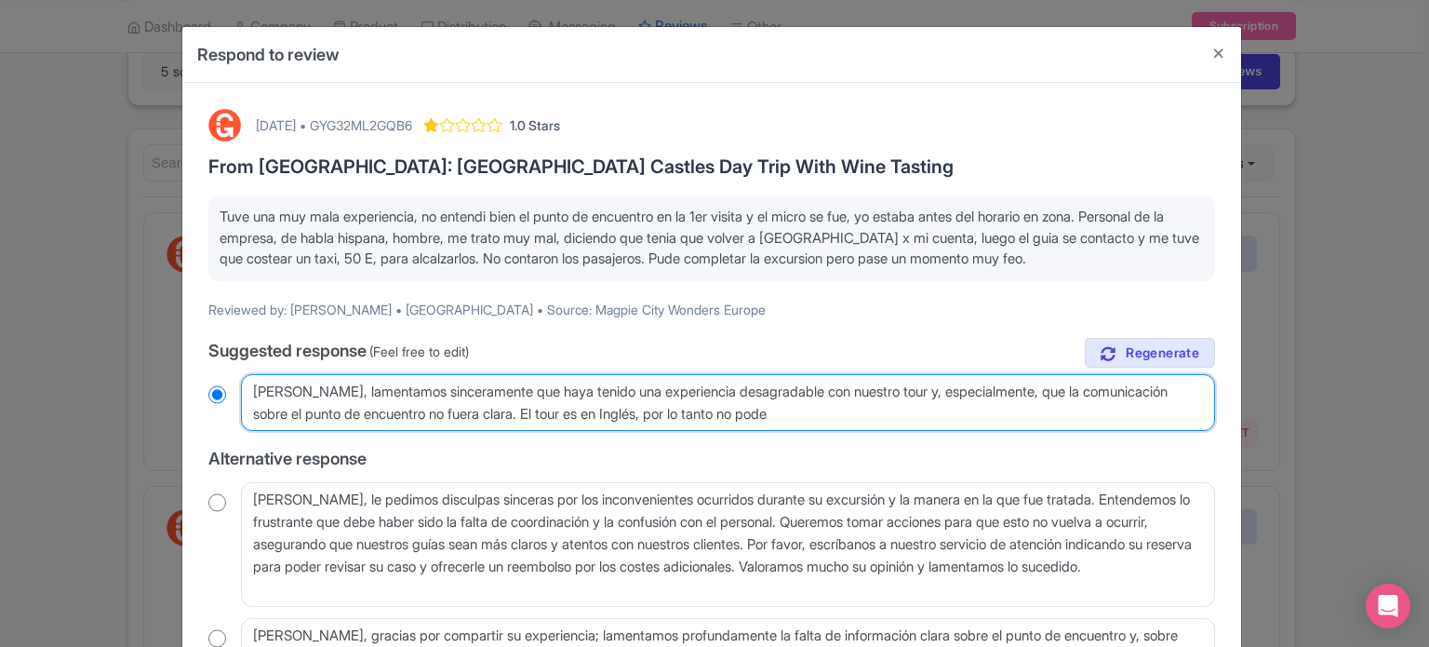
type textarea "[PERSON_NAME], lamentamos sinceramente que haya tenido una experiencia desagrad…"
radio input "true"
type textarea "[PERSON_NAME], lamentamos sinceramente que haya tenido una experiencia desagrad…"
radio input "true"
type textarea "[PERSON_NAME], lamentamos sinceramente que haya tenido una experiencia desagrad…"
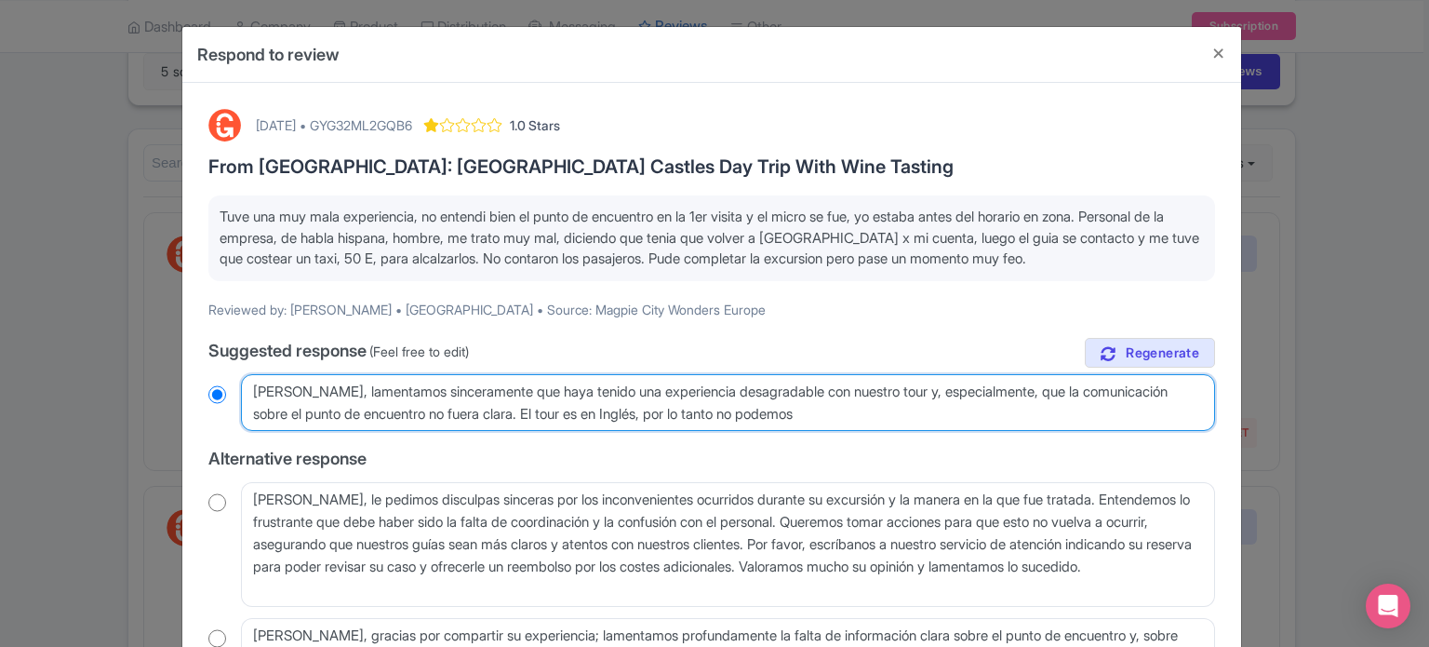
radio input "true"
type textarea "[PERSON_NAME], lamentamos sinceramente que haya tenido una experiencia desagrad…"
radio input "true"
type textarea "[PERSON_NAME], lamentamos sinceramente que haya tenido una experiencia desagrad…"
radio input "true"
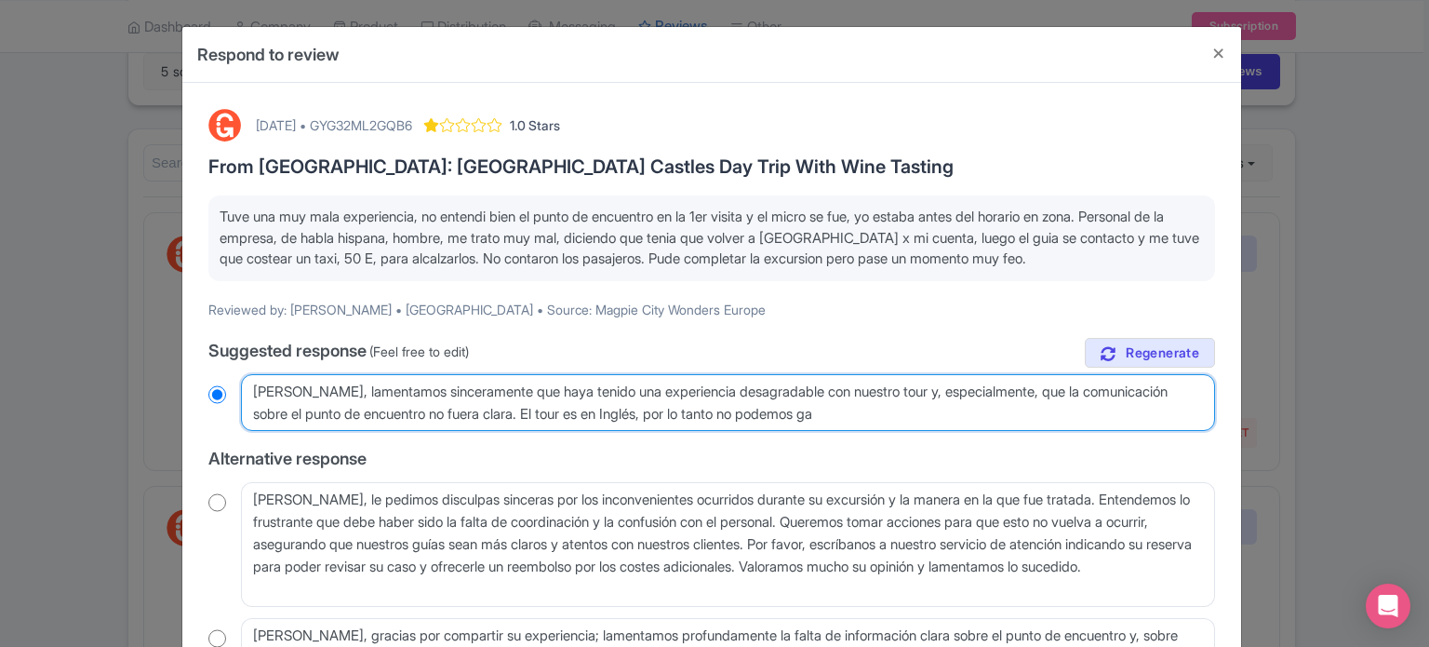
type textarea "[PERSON_NAME], lamentamos sinceramente que haya tenido una experiencia desagrad…"
radio input "true"
type textarea "[PERSON_NAME], lamentamos sinceramente que haya tenido una experiencia desagrad…"
radio input "true"
type textarea "[PERSON_NAME], lamentamos sinceramente que haya tenido una experiencia desagrad…"
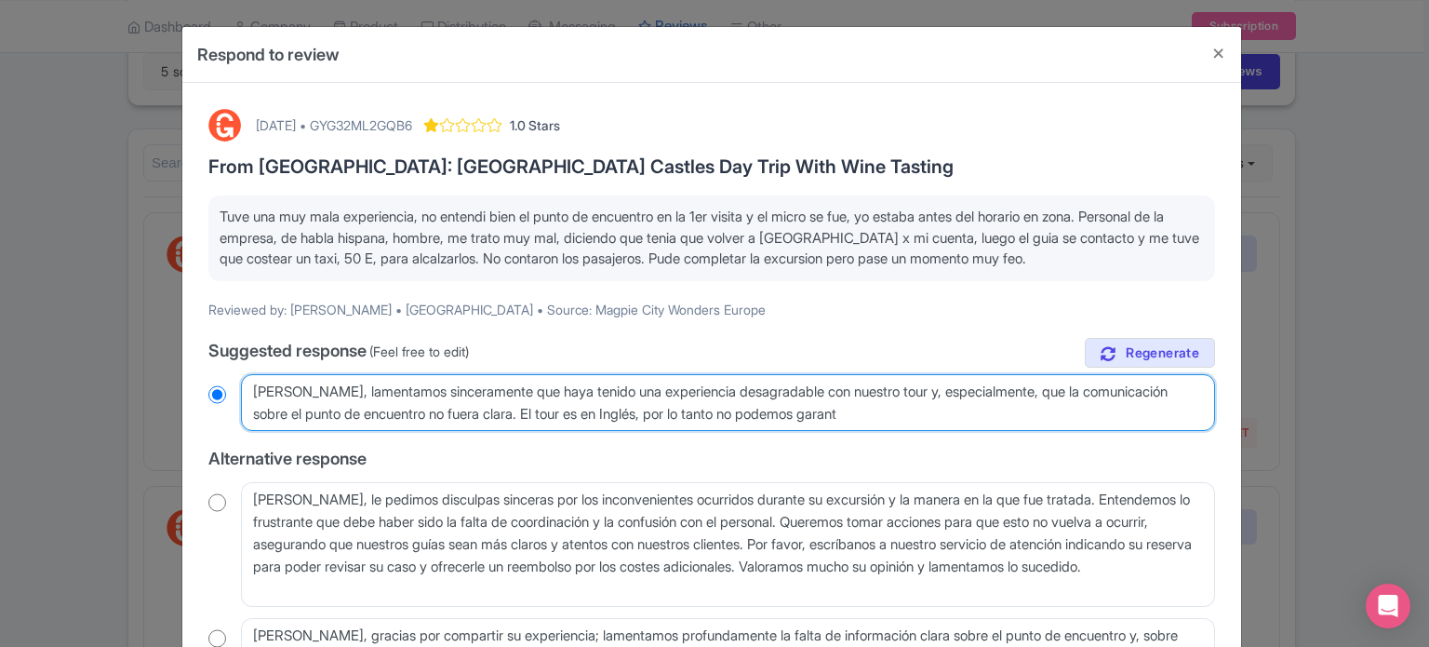
radio input "true"
type textarea "[PERSON_NAME], lamentamos sinceramente que haya tenido una experiencia desagrad…"
radio input "true"
type textarea "[PERSON_NAME], lamentamos sinceramente que haya tenido una experiencia desagrad…"
radio input "true"
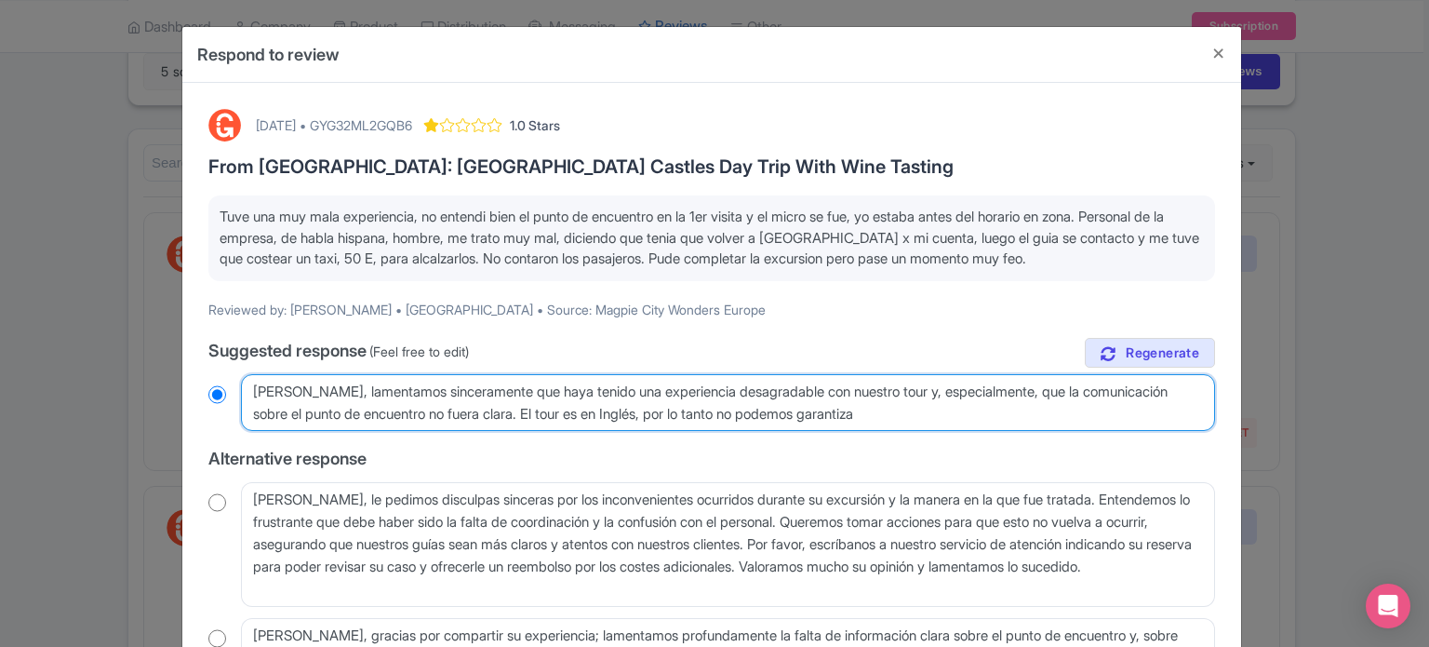
type textarea "[PERSON_NAME], lamentamos sinceramente que haya tenido una experiencia desagrad…"
radio input "true"
type textarea "[PERSON_NAME], lamentamos sinceramente que haya tenido una experiencia desagrad…"
radio input "true"
type textarea "[PERSON_NAME], lamentamos sinceramente que haya tenido una experiencia desagrad…"
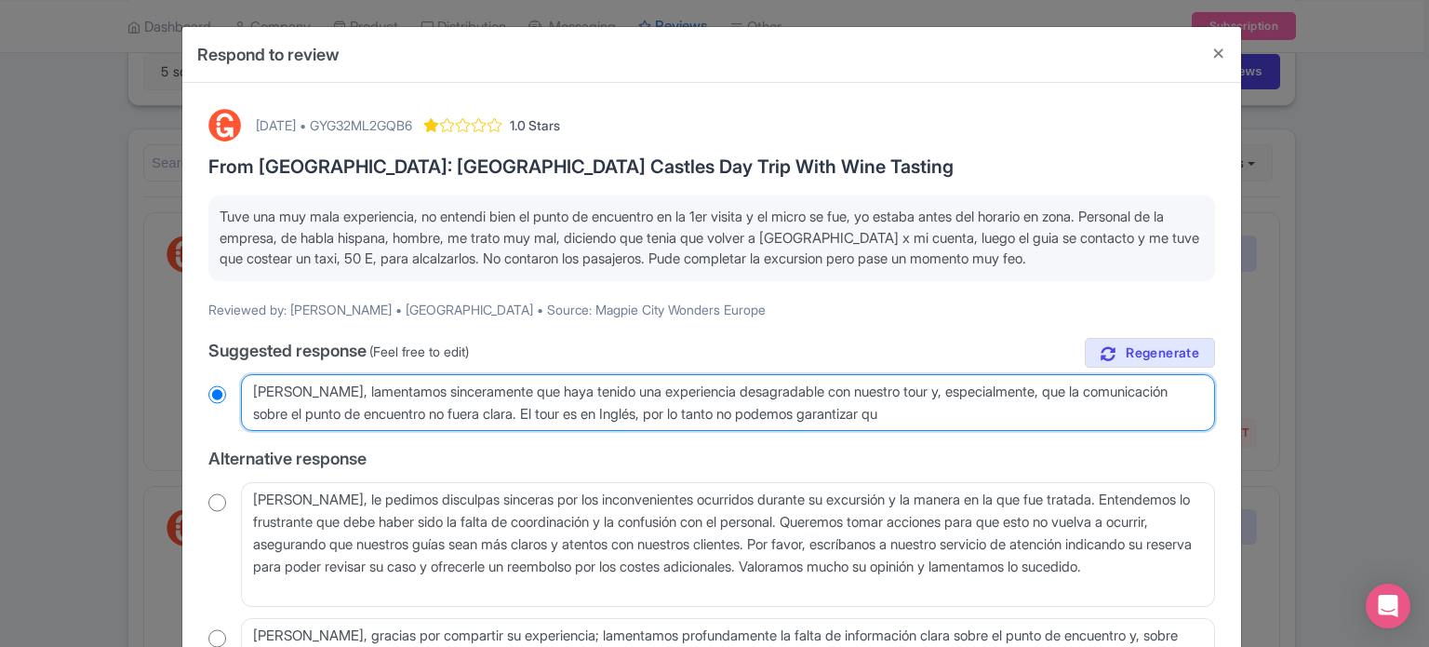
radio input "true"
type textarea "[PERSON_NAME], lamentamos sinceramente que haya tenido una experiencia desagrad…"
radio input "true"
type textarea "[PERSON_NAME], lamentamos sinceramente que haya tenido una experiencia desagrad…"
radio input "true"
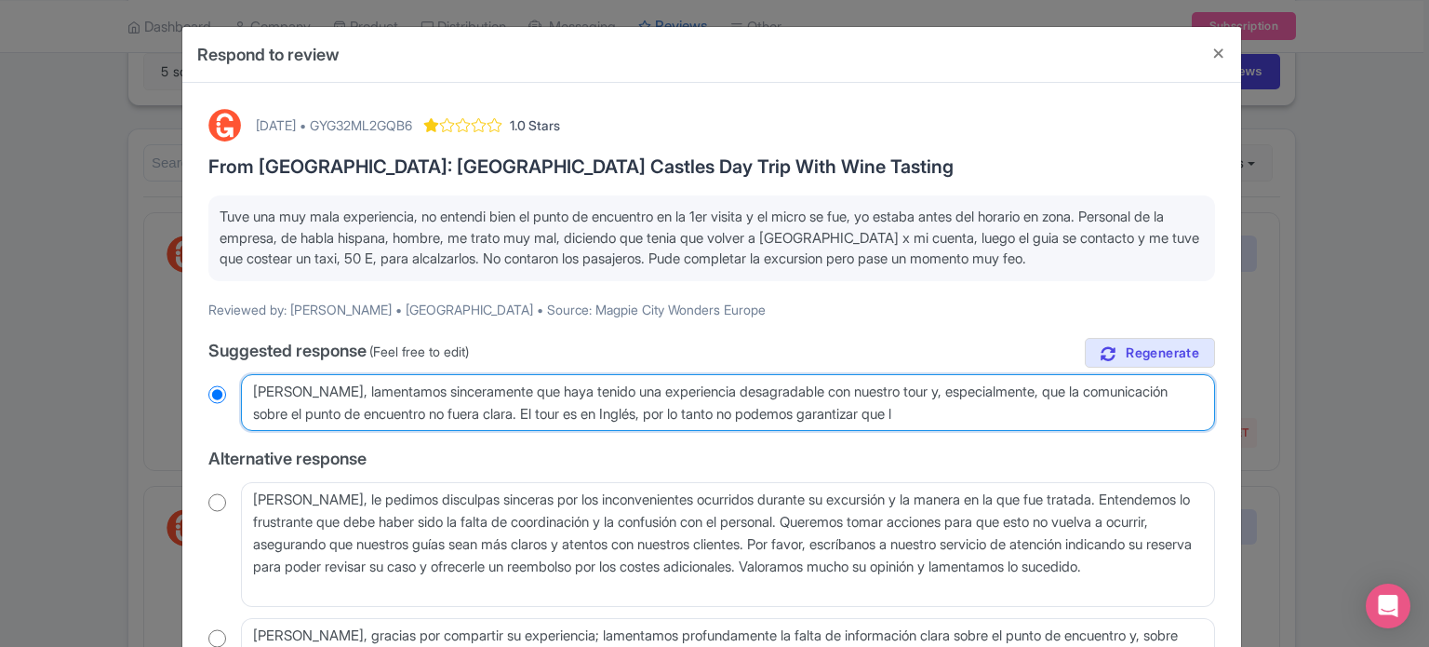
type textarea "[PERSON_NAME], lamentamos sinceramente que haya tenido una experiencia desagrad…"
radio input "true"
type textarea "[PERSON_NAME], lamentamos sinceramente que haya tenido una experiencia desagrad…"
radio input "true"
type textarea "[PERSON_NAME], lamentamos sinceramente que haya tenido una experiencia desagrad…"
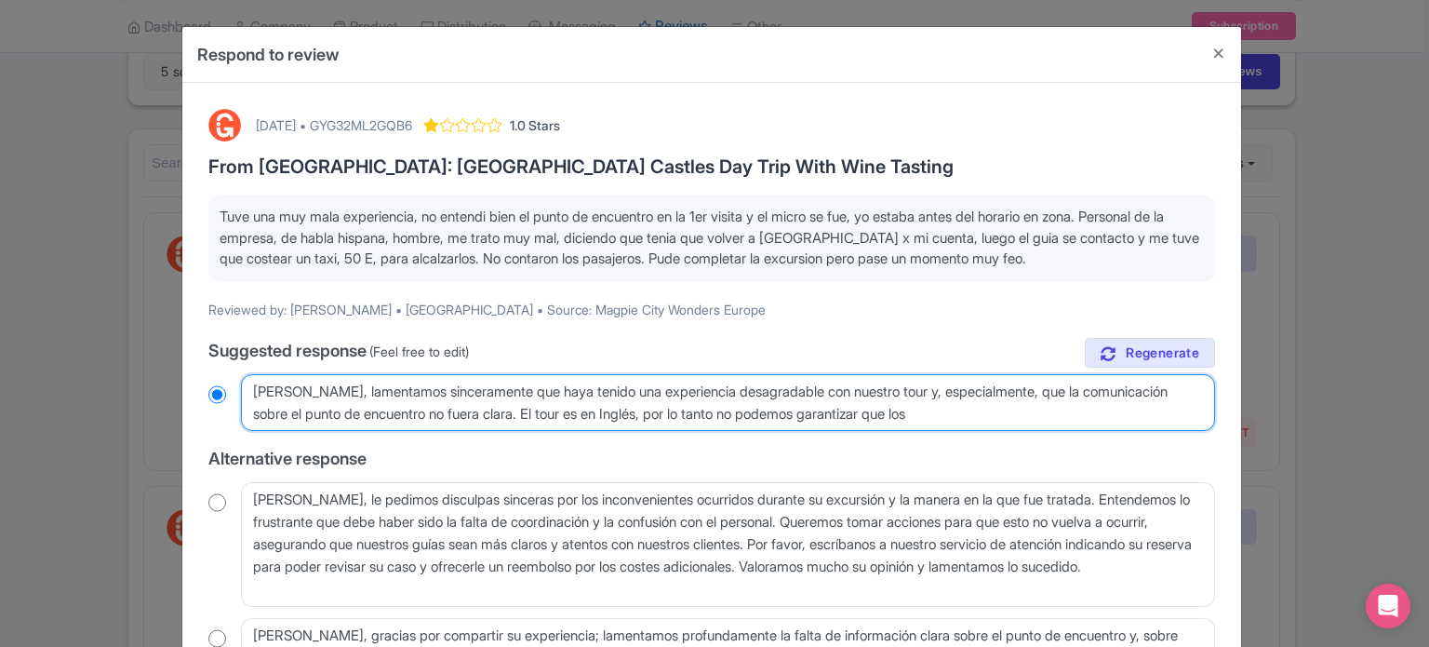
radio input "true"
type textarea "[PERSON_NAME], lamentamos sinceramente que haya tenido una experiencia desagrad…"
radio input "true"
type textarea "[PERSON_NAME], lamentamos sinceramente que haya tenido una experiencia desagrad…"
radio input "true"
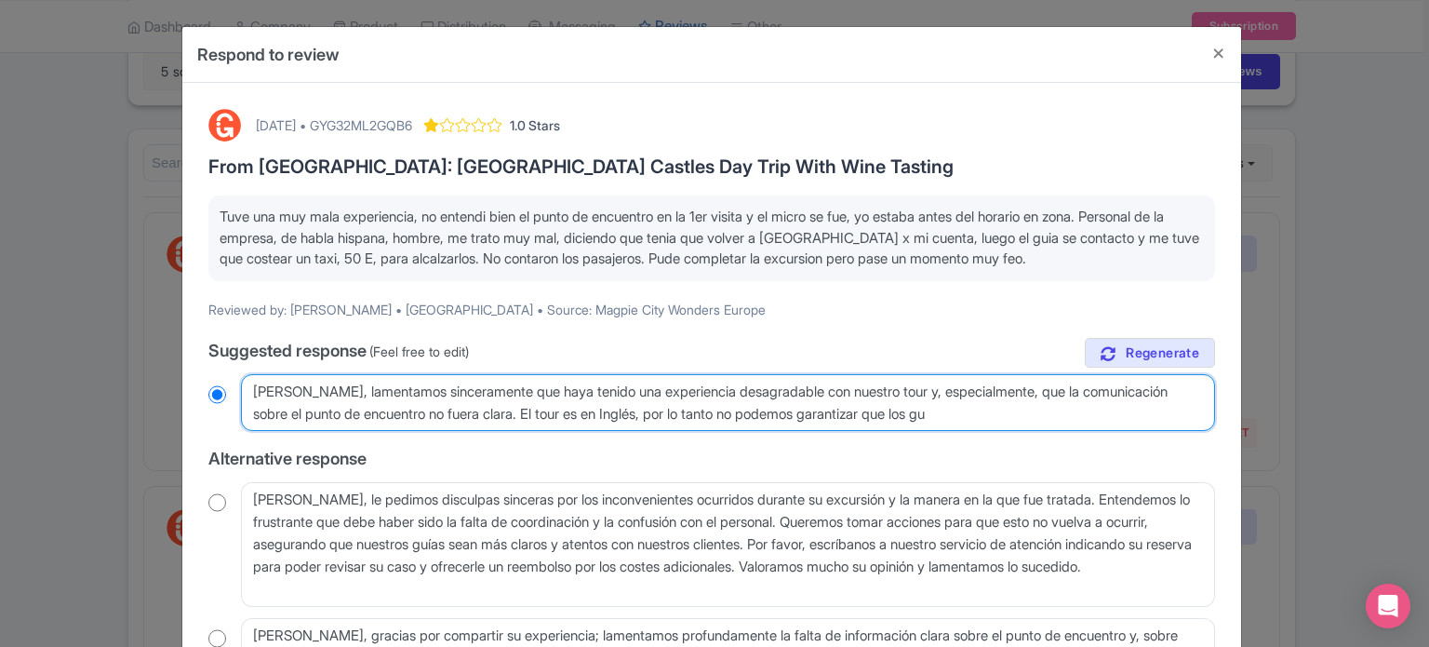
type textarea "[PERSON_NAME], lamentamos sinceramente que haya tenido una experiencia desagrad…"
radio input "true"
type textarea "[PERSON_NAME], lamentamos sinceramente que haya tenido una experiencia desagrad…"
radio input "true"
type textarea "[PERSON_NAME], lamentamos sinceramente que haya tenido una experiencia desagrad…"
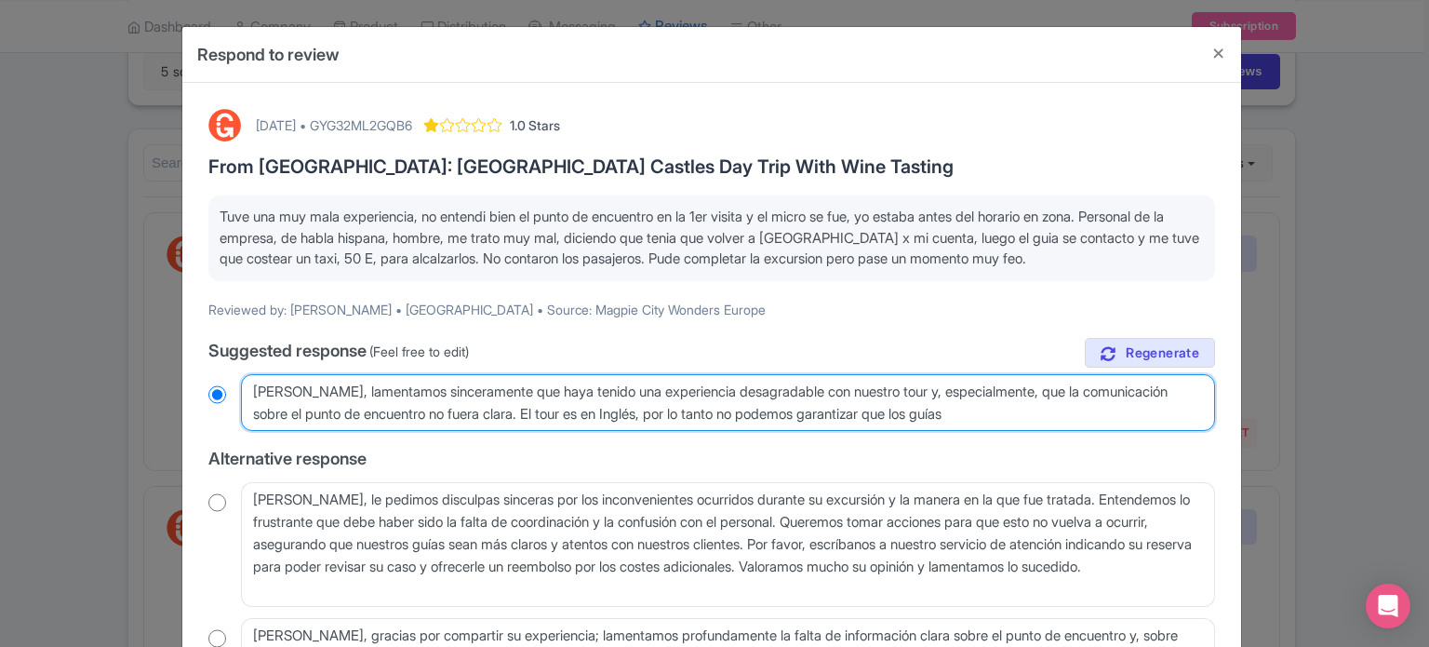
radio input "true"
type textarea "[PERSON_NAME], lamentamos sinceramente que haya tenido una experiencia desagrad…"
radio input "true"
type textarea "[PERSON_NAME], lamentamos sinceramente que haya tenido una experiencia desagrad…"
radio input "true"
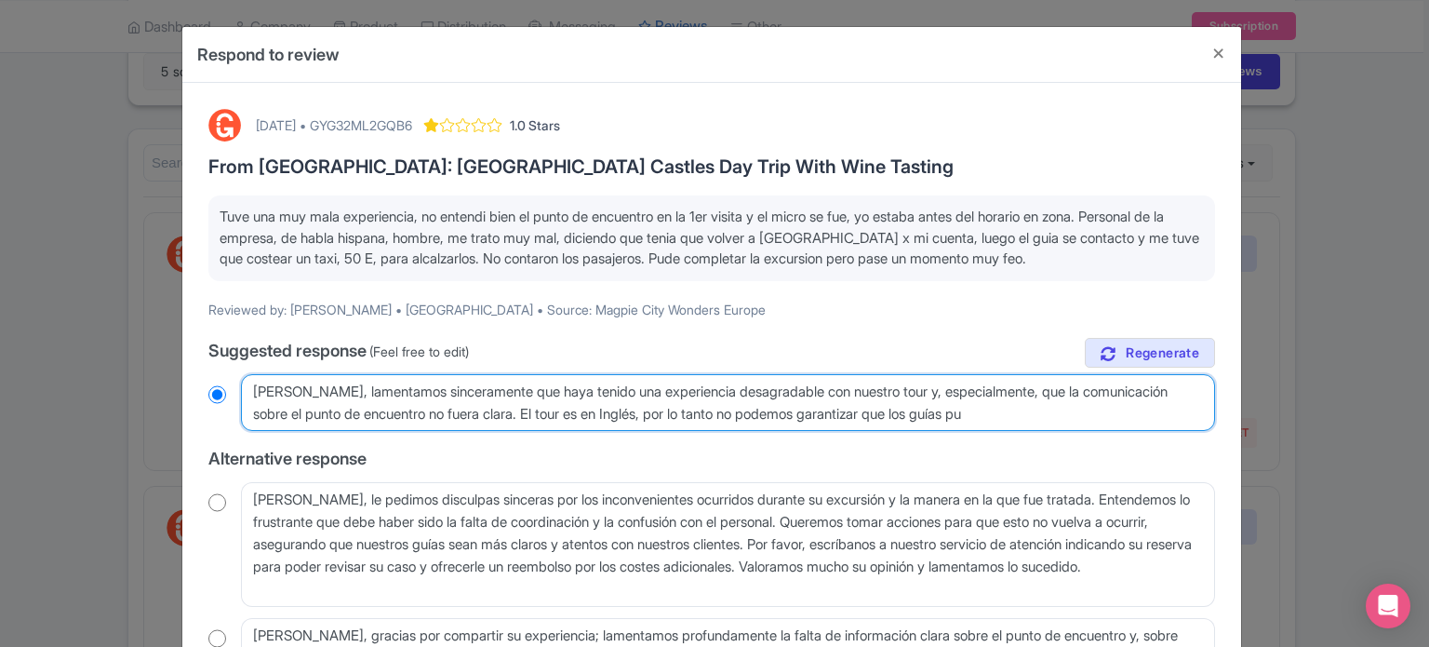
type textarea "[PERSON_NAME], lamentamos sinceramente que haya tenido una experiencia desagrad…"
radio input "true"
type textarea "[PERSON_NAME], lamentamos sinceramente que haya tenido una experiencia desagrad…"
radio input "true"
type textarea "[PERSON_NAME], lamentamos sinceramente que haya tenido una experiencia desagrad…"
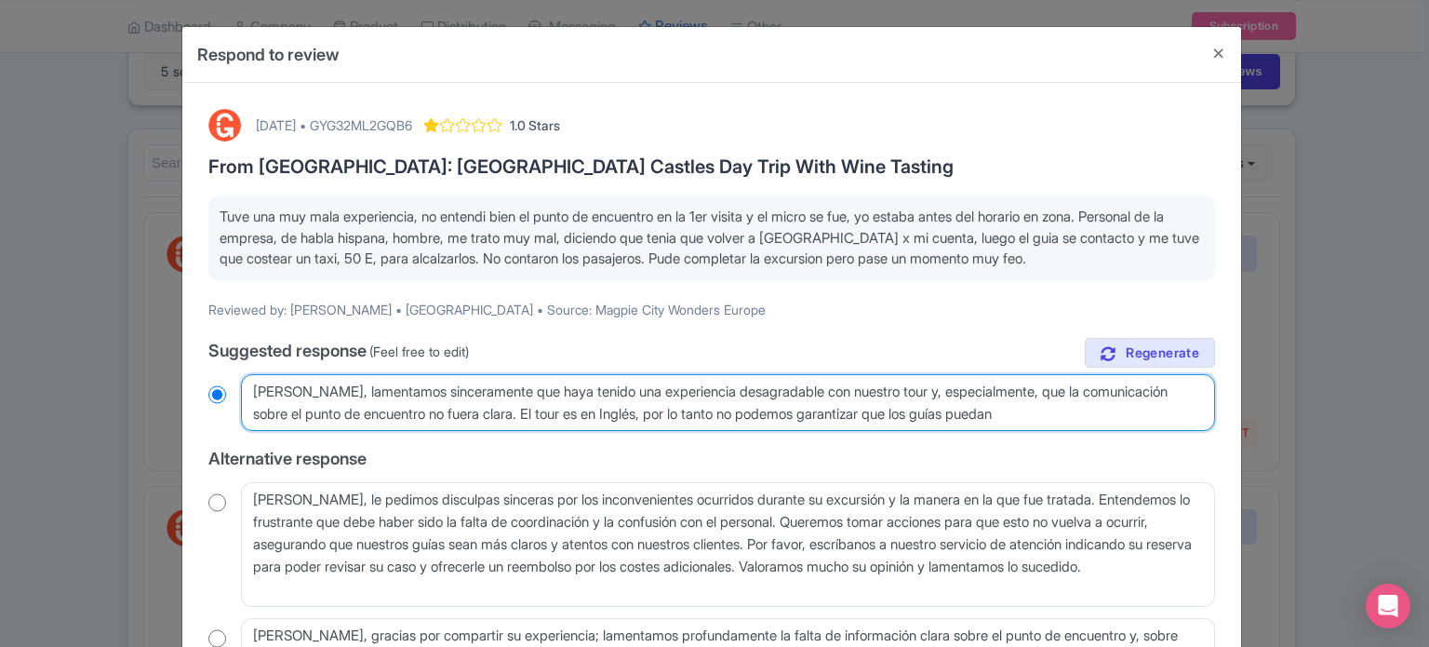
radio input "true"
type textarea "[PERSON_NAME], lamentamos sinceramente que haya tenido una experiencia desagrad…"
radio input "true"
type textarea "[PERSON_NAME], lamentamos sinceramente que haya tenido una experiencia desagrad…"
radio input "true"
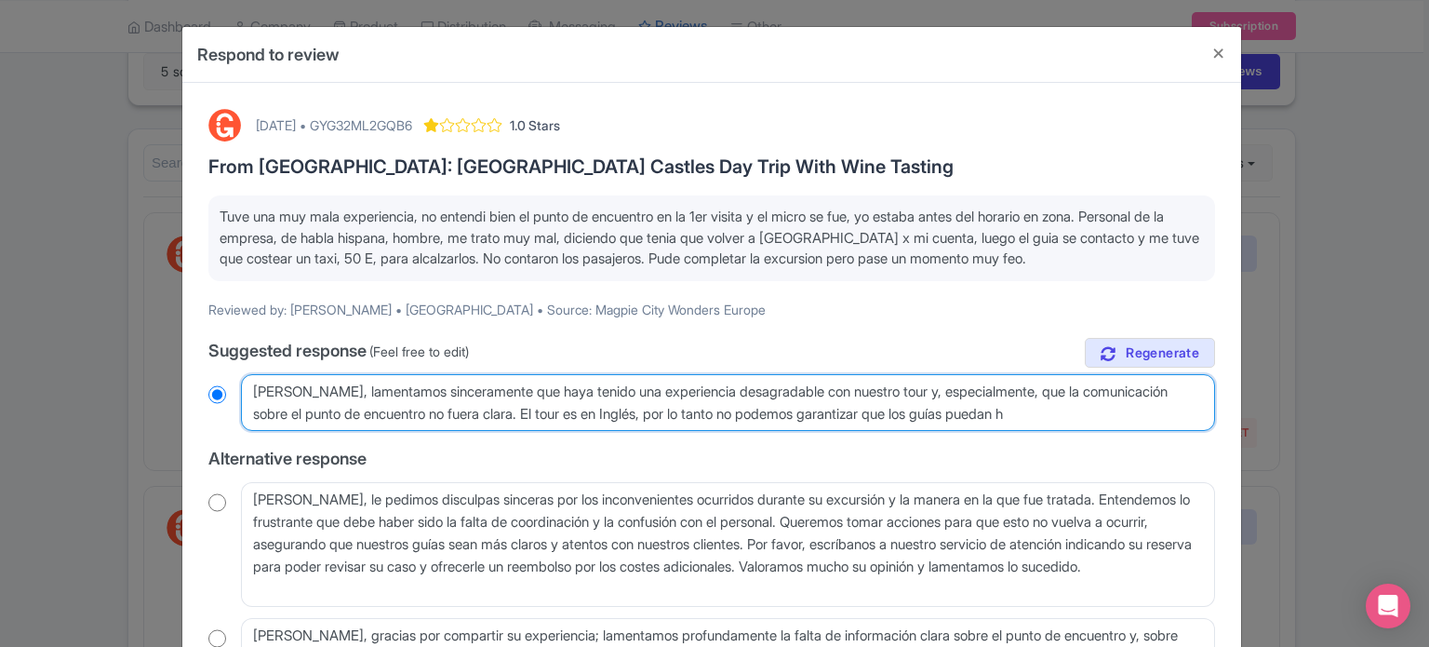
type textarea "[PERSON_NAME], lamentamos sinceramente que haya tenido una experiencia desagrad…"
radio input "true"
type textarea "[PERSON_NAME], lamentamos sinceramente que haya tenido una experiencia desagrad…"
radio input "true"
type textarea "[PERSON_NAME], lamentamos sinceramente que haya tenido una experiencia desagrad…"
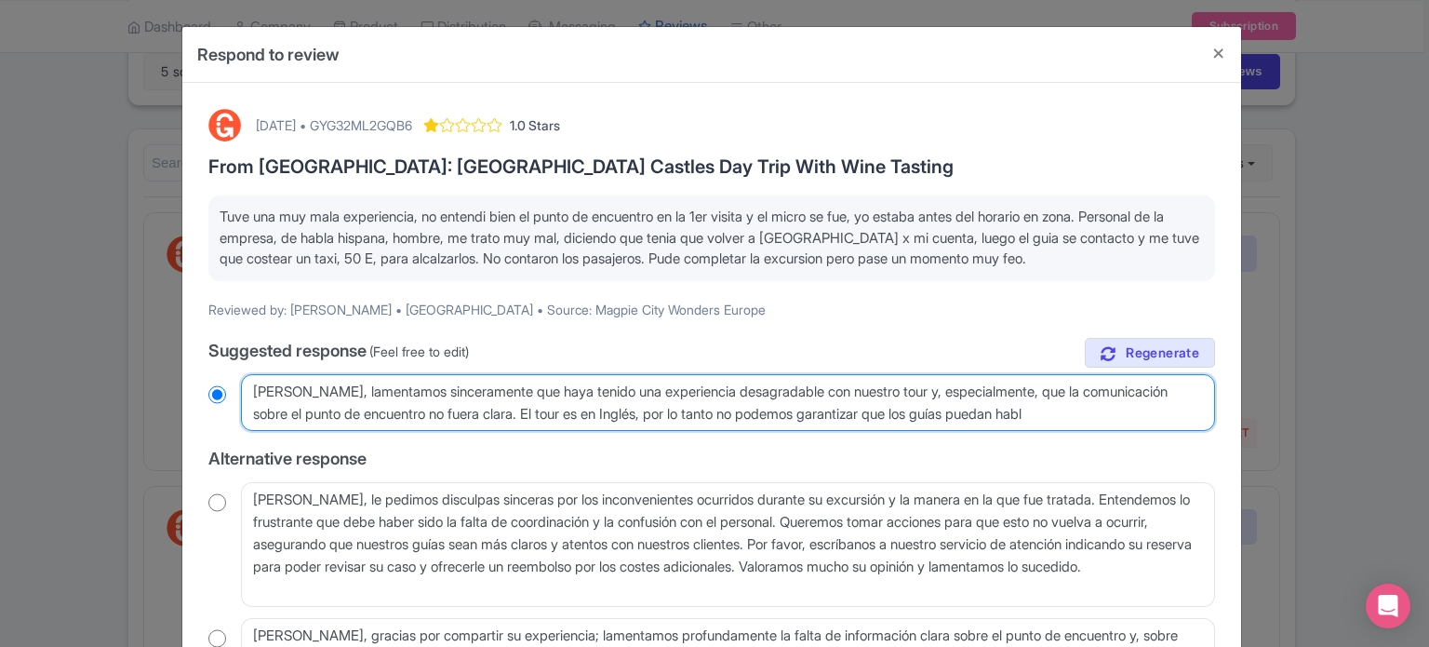
radio input "true"
type textarea "[PERSON_NAME], lamentamos sinceramente que haya tenido una experiencia desagrad…"
radio input "true"
type textarea "[PERSON_NAME], lamentamos sinceramente que haya tenido una experiencia desagrad…"
radio input "true"
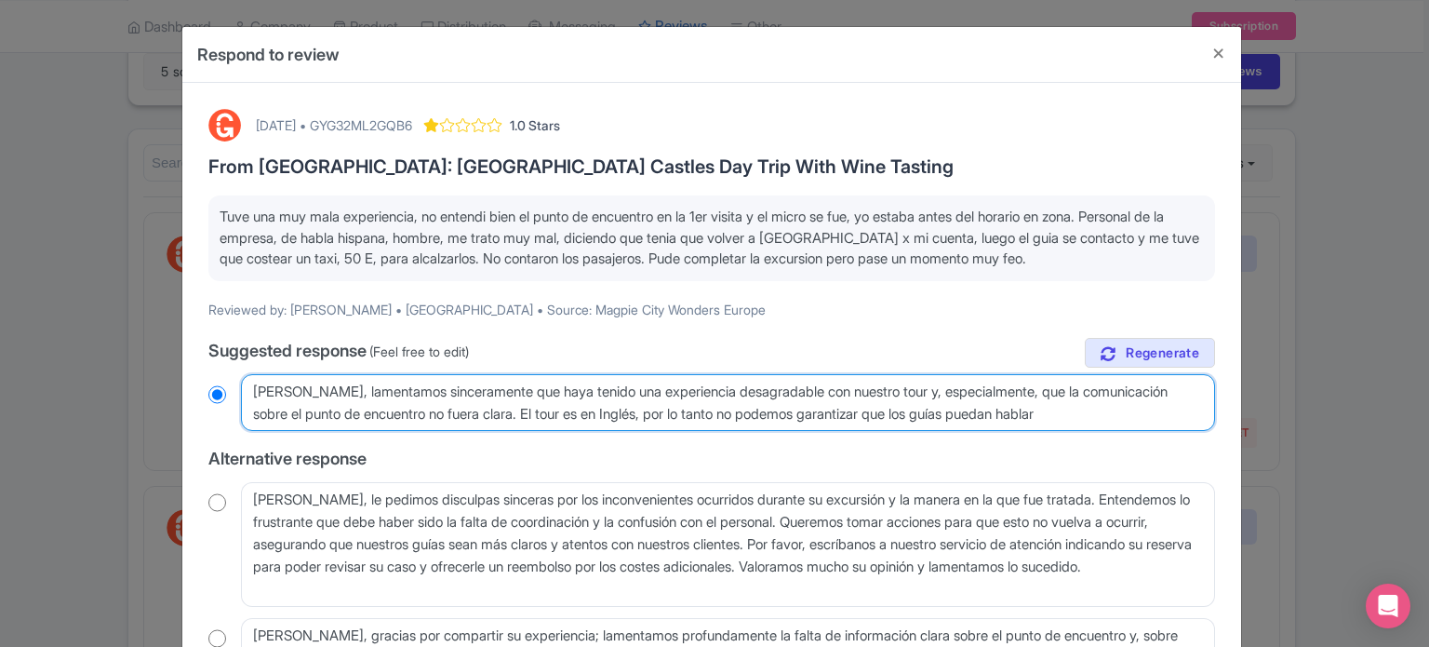
type textarea "[PERSON_NAME], lamentamos sinceramente que haya tenido una experiencia desagrad…"
radio input "true"
type textarea "[PERSON_NAME], lamentamos sinceramente que haya tenido una experiencia desagrad…"
radio input "true"
type textarea "[PERSON_NAME], lamentamos sinceramente que haya tenido una experiencia desagrad…"
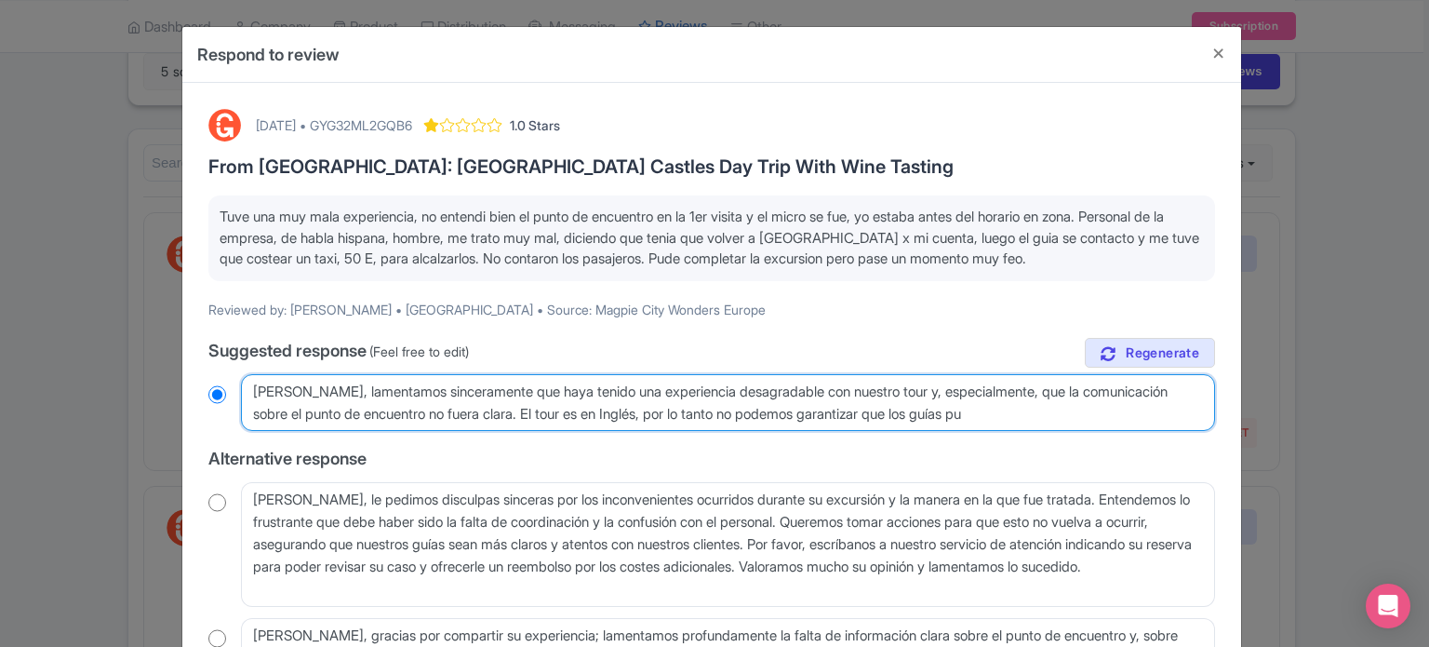
radio input "true"
type textarea "[PERSON_NAME], lamentamos sinceramente que haya tenido una experiencia desagrad…"
radio input "true"
type textarea "[PERSON_NAME], lamentamos sinceramente que haya tenido una experiencia desagrad…"
radio input "true"
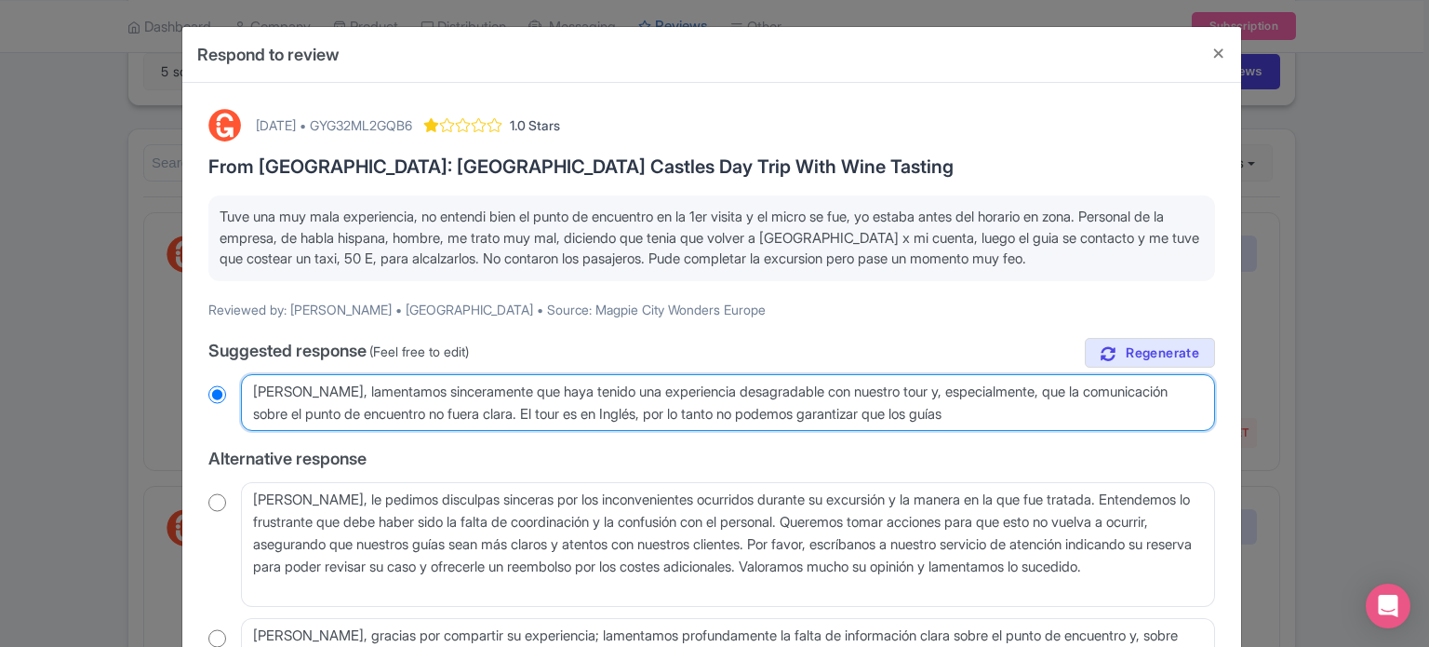
type textarea "[PERSON_NAME], lamentamos sinceramente que haya tenido una experiencia desagrad…"
radio input "true"
type textarea "[PERSON_NAME], lamentamos sinceramente que haya tenido una experiencia desagrad…"
radio input "true"
type textarea "[PERSON_NAME], lamentamos sinceramente que haya tenido una experiencia desagrad…"
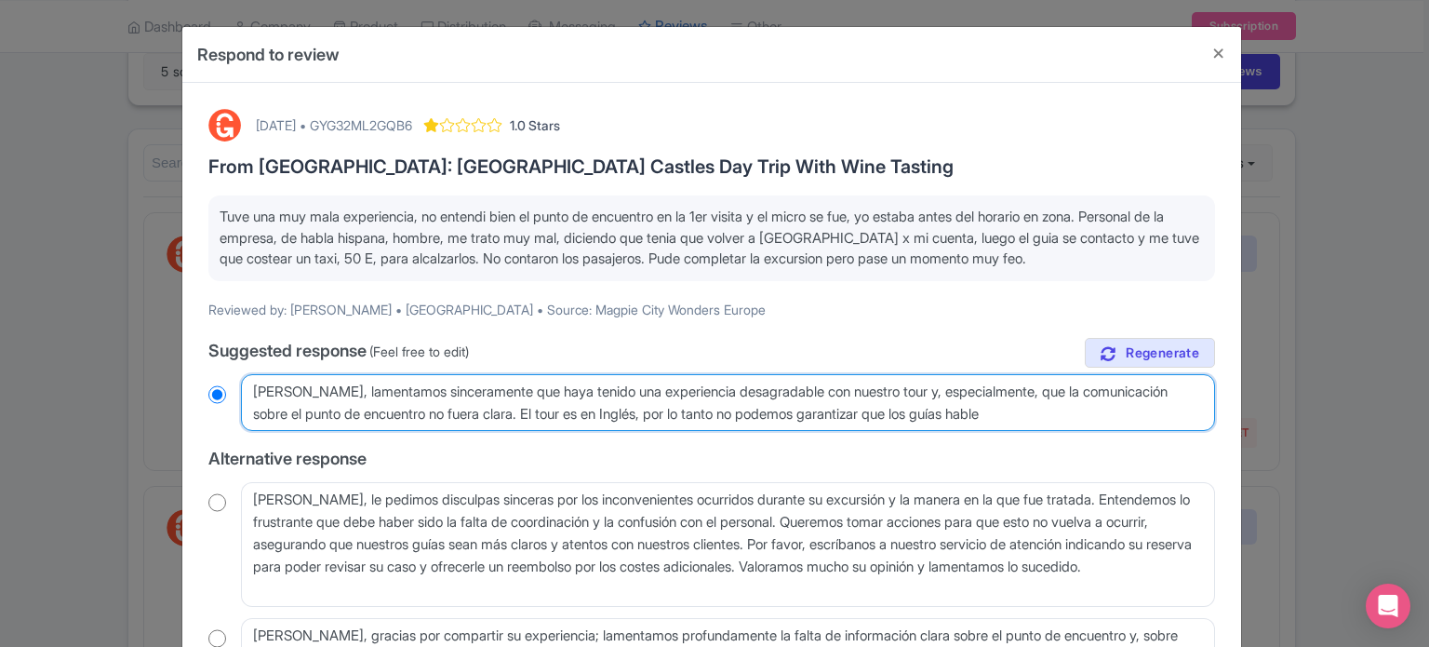
radio input "true"
type textarea "[PERSON_NAME], lamentamos sinceramente que haya tenido una experiencia desagrad…"
radio input "true"
type textarea "[PERSON_NAME], lamentamos sinceramente que haya tenido una experiencia desagrad…"
radio input "true"
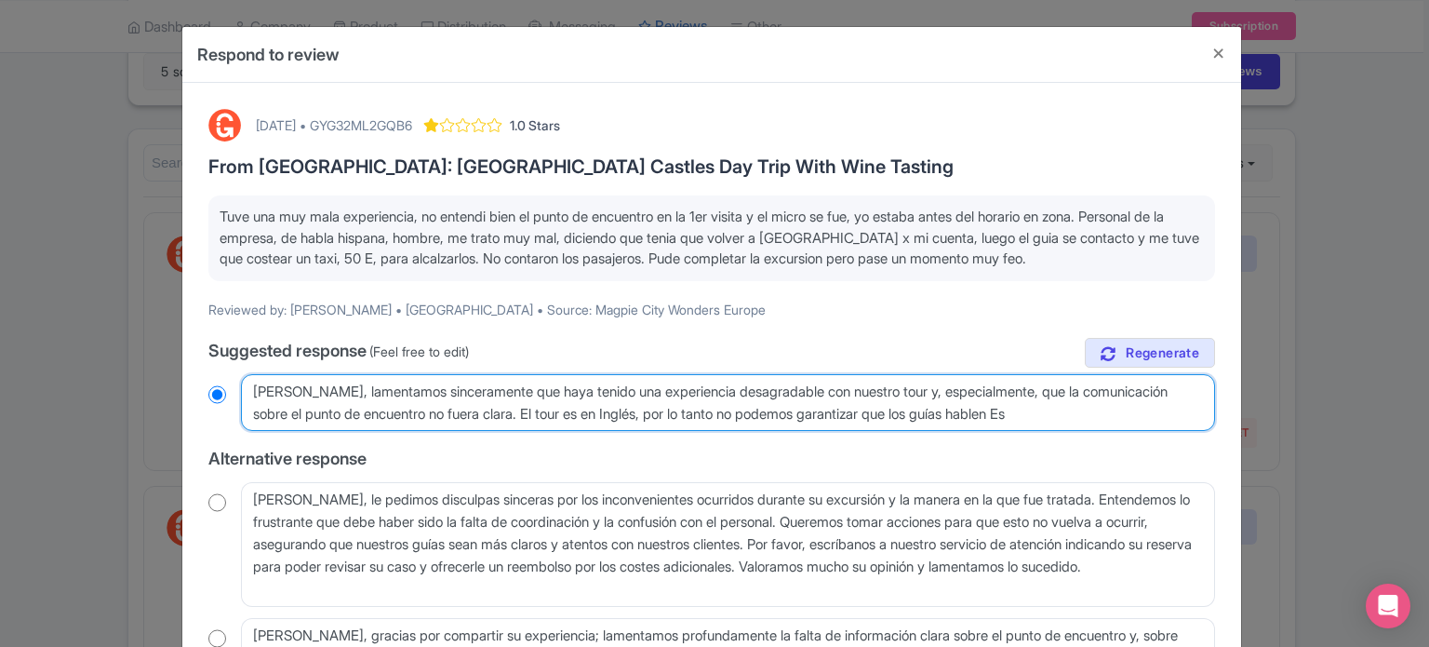
type textarea "[PERSON_NAME], lamentamos sinceramente que haya tenido una experiencia desagrad…"
radio input "true"
type textarea "[PERSON_NAME], lamentamos sinceramente que haya tenido una experiencia desagrad…"
radio input "true"
type textarea "[PERSON_NAME], lamentamos sinceramente que haya tenido una experiencia desagrad…"
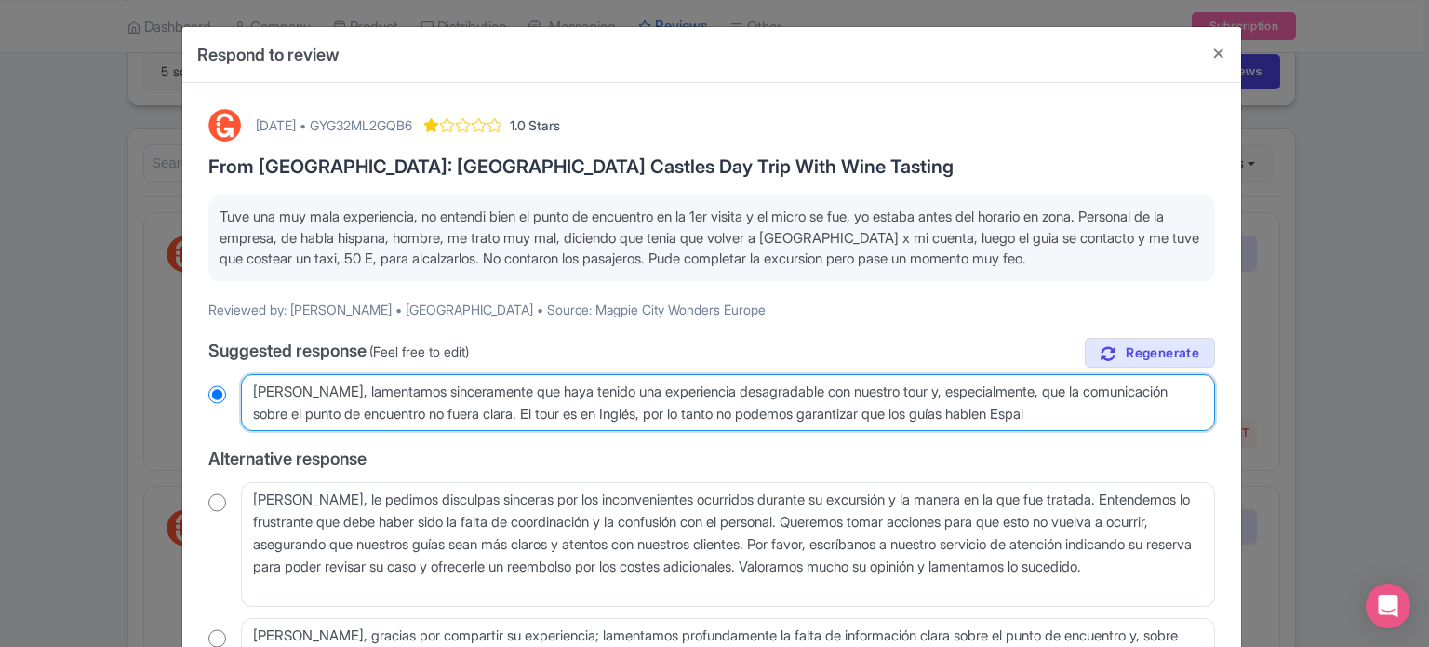
radio input "true"
type textarea "[PERSON_NAME], lamentamos sinceramente que haya tenido una experiencia desagrad…"
radio input "true"
type textarea "[PERSON_NAME], lamentamos sinceramente que haya tenido una experiencia desagrad…"
radio input "true"
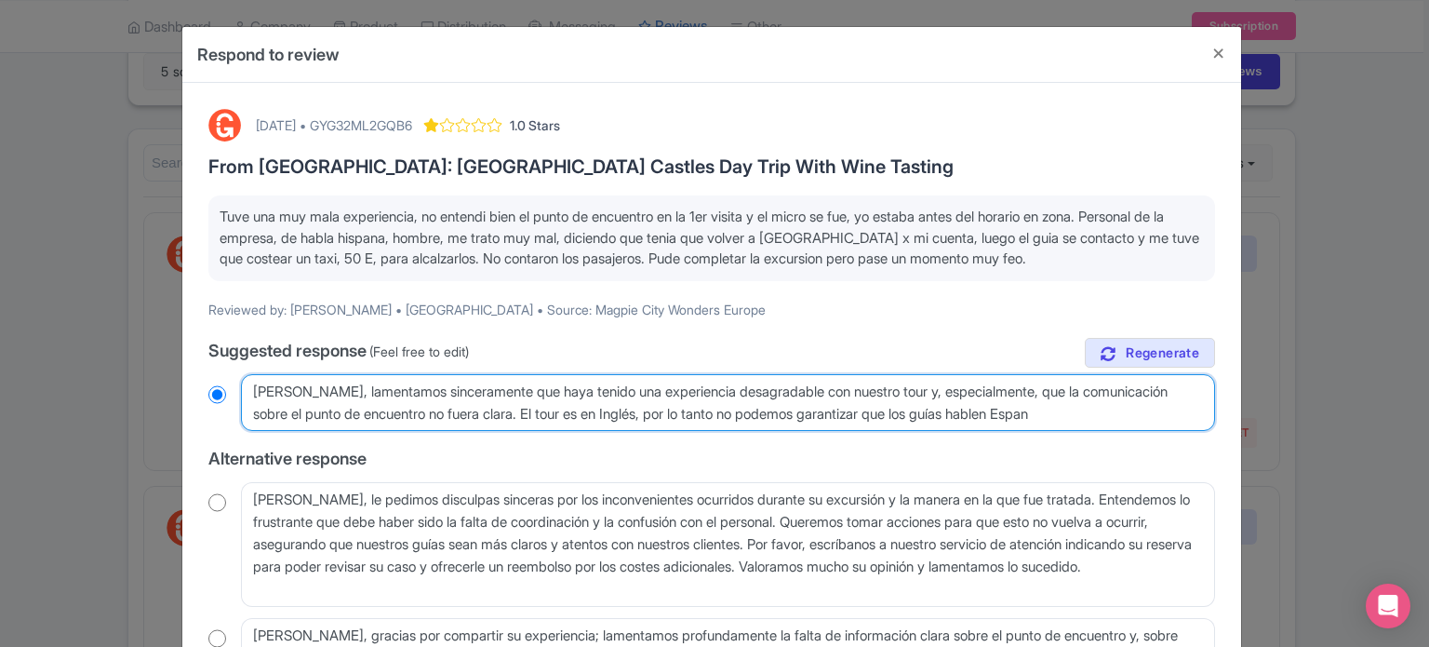
type textarea "[PERSON_NAME], lamentamos sinceramente que haya tenido una experiencia desagrad…"
radio input "true"
type textarea "[PERSON_NAME], lamentamos sinceramente que haya tenido una experiencia desagrad…"
radio input "true"
type textarea "[PERSON_NAME], lamentamos sinceramente que haya tenido una experiencia desagrad…"
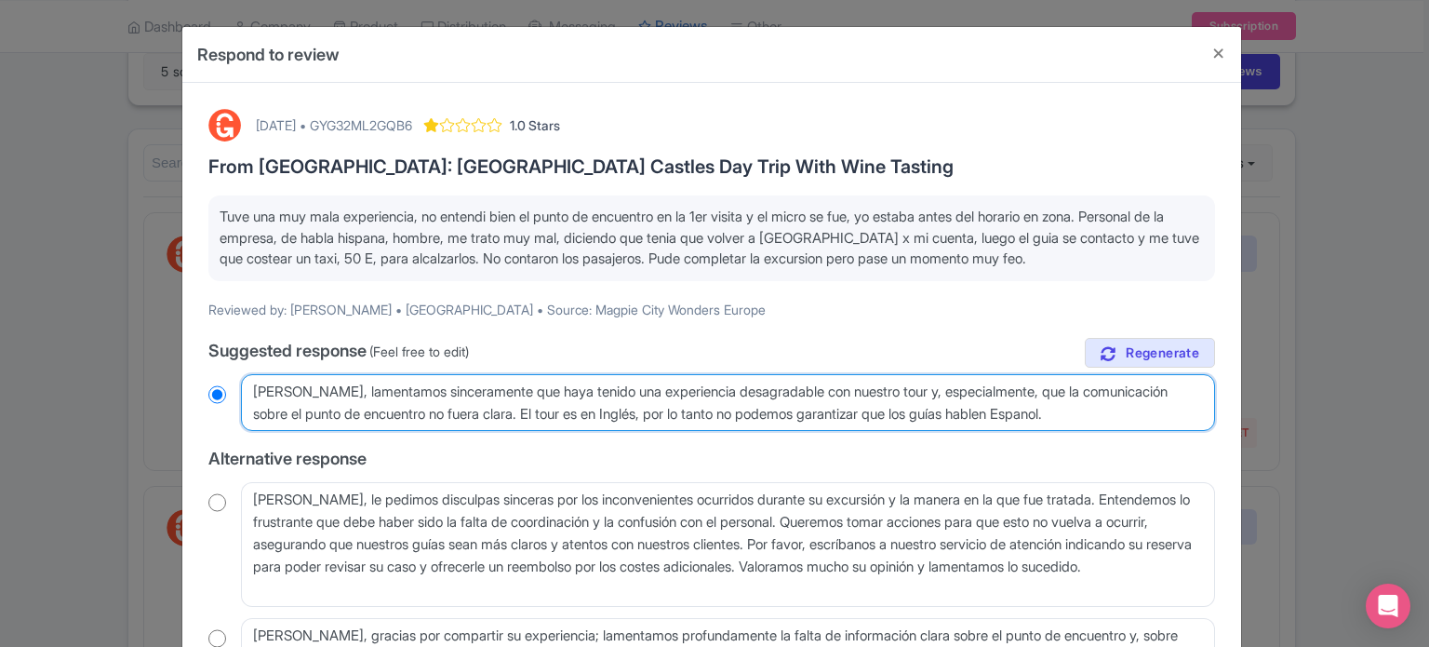
radio input "true"
type textarea "[PERSON_NAME], lamentamos sinceramente que haya tenido una experiencia desagrad…"
radio input "true"
type textarea "[PERSON_NAME], lamentamos sinceramente que haya tenido una experiencia desagrad…"
radio input "true"
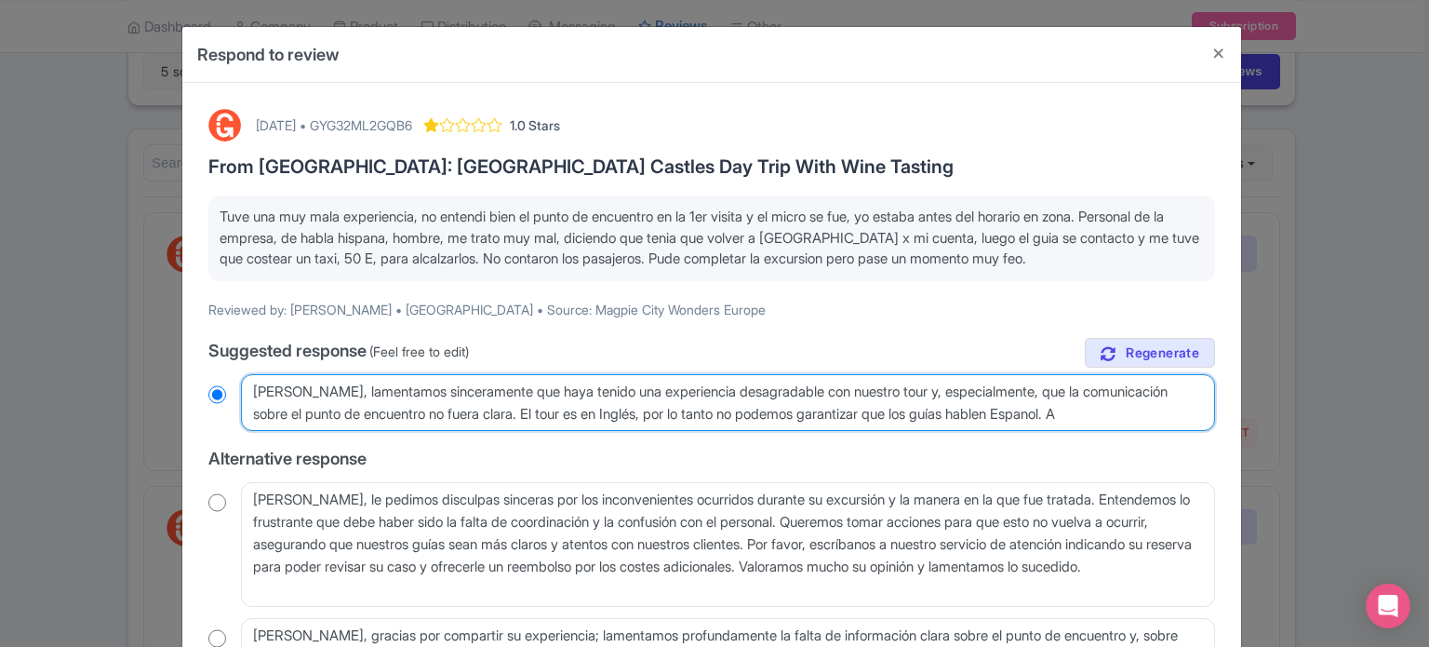
type textarea "[PERSON_NAME], lamentamos sinceramente que haya tenido una experiencia desagrad…"
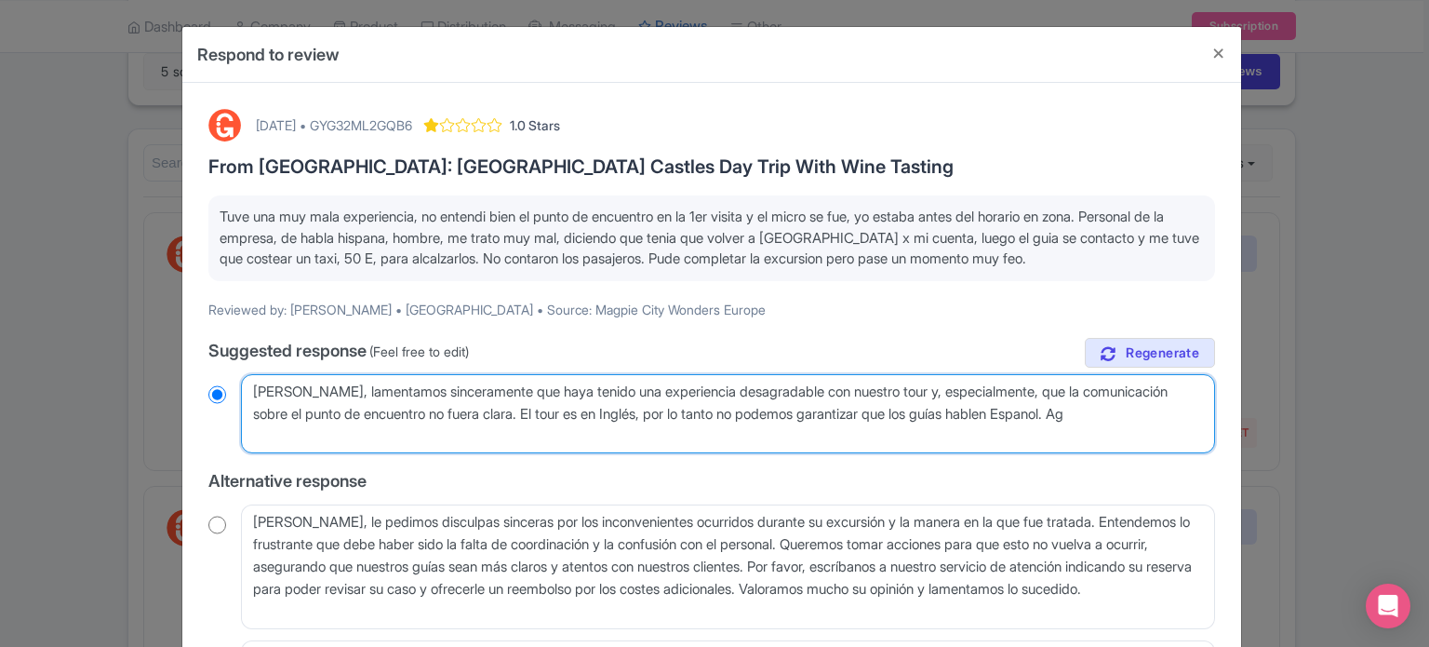
radio input "true"
type textarea "[PERSON_NAME], lamentamos sinceramente que haya tenido una experiencia desagrad…"
radio input "true"
type textarea "[PERSON_NAME], lamentamos sinceramente que haya tenido una experiencia desagrad…"
radio input "true"
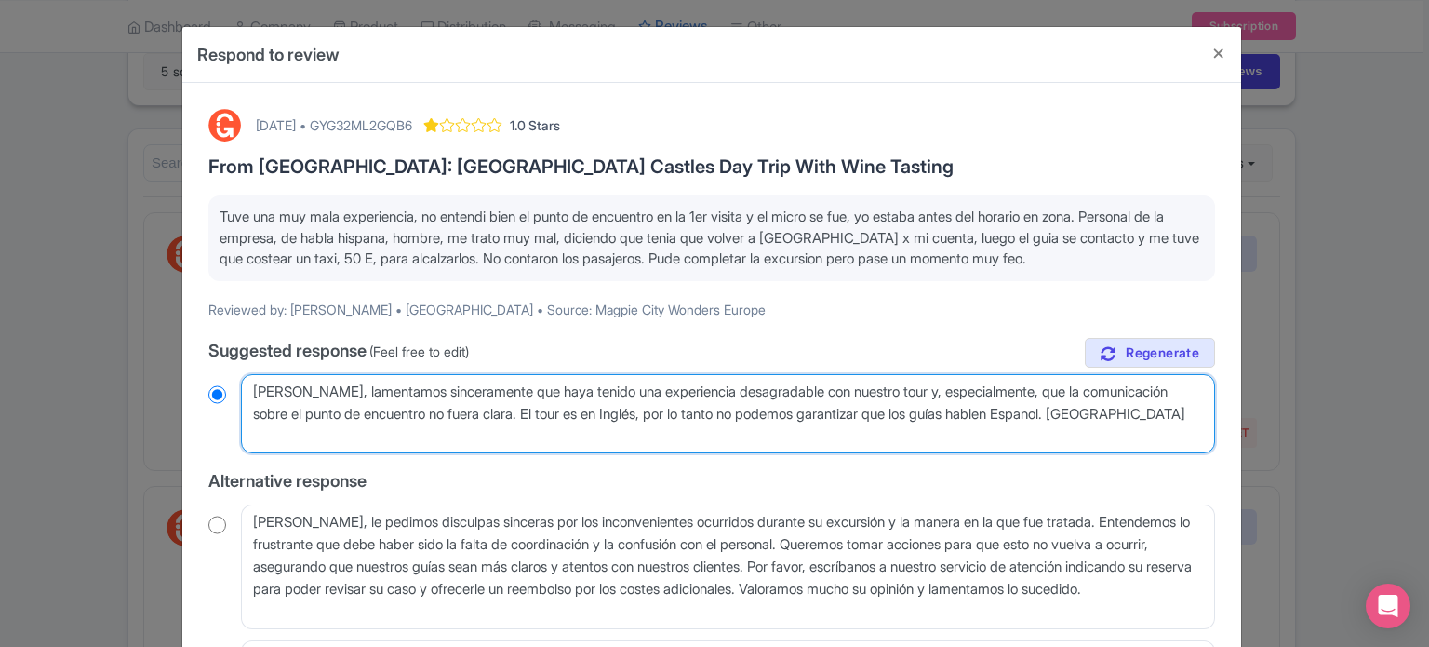
type textarea "[PERSON_NAME], lamentamos sinceramente que haya tenido una experiencia desagrad…"
radio input "true"
type textarea "[PERSON_NAME], lamentamos sinceramente que haya tenido una experiencia desagrad…"
radio input "true"
type textarea "[PERSON_NAME], lamentamos sinceramente que haya tenido una experiencia desagrad…"
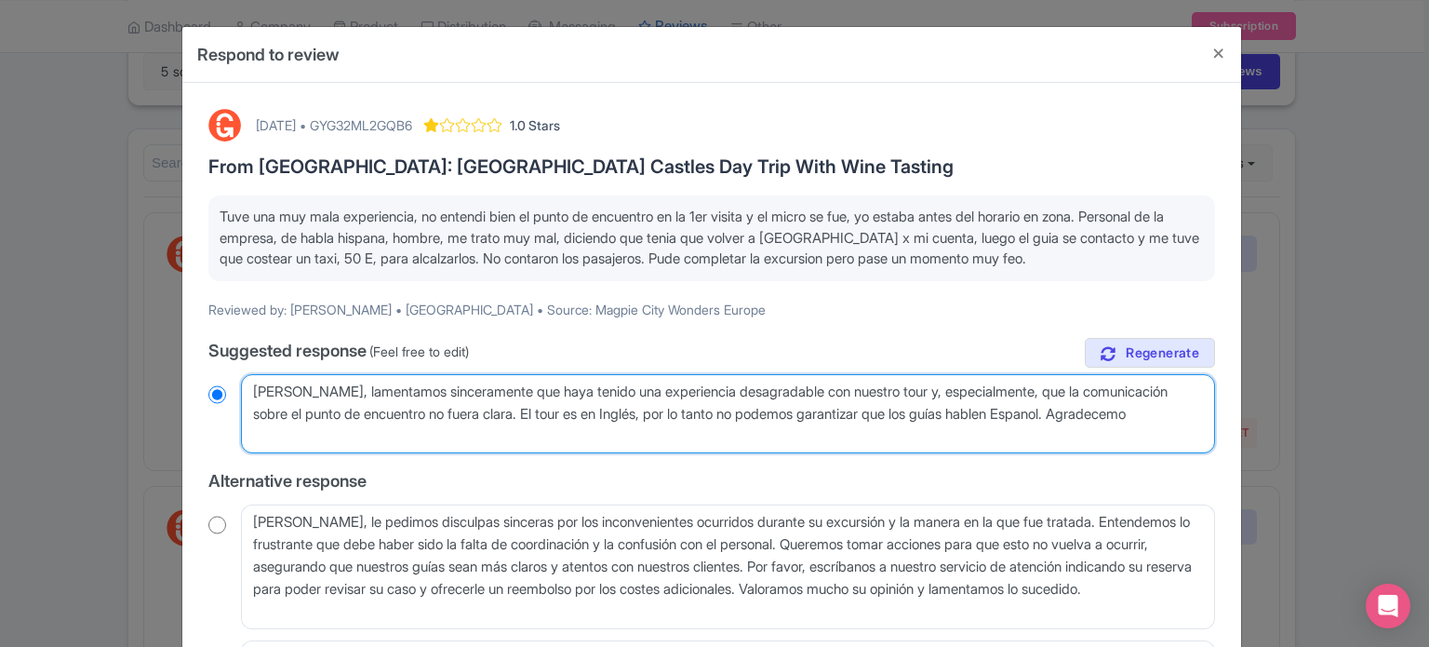
radio input "true"
type textarea "[PERSON_NAME], lamentamos sinceramente que haya tenido una experiencia desagrad…"
radio input "true"
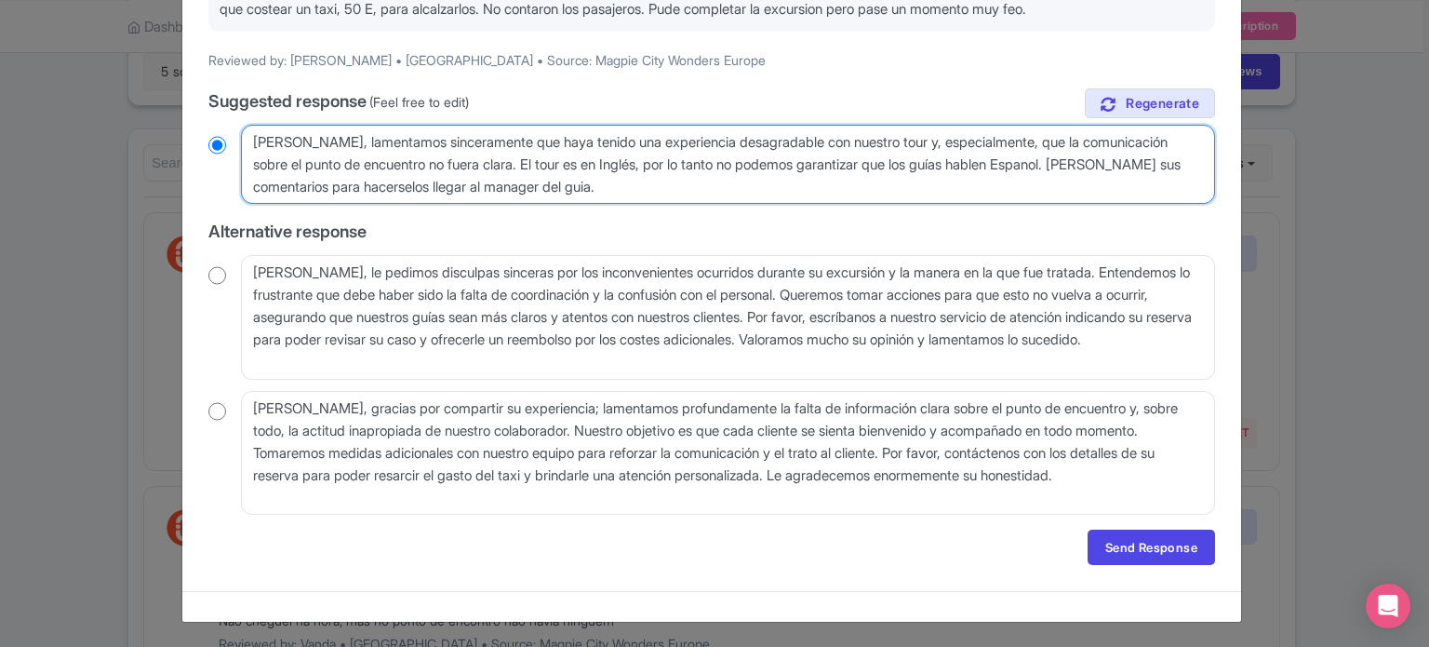
scroll to position [249, 0]
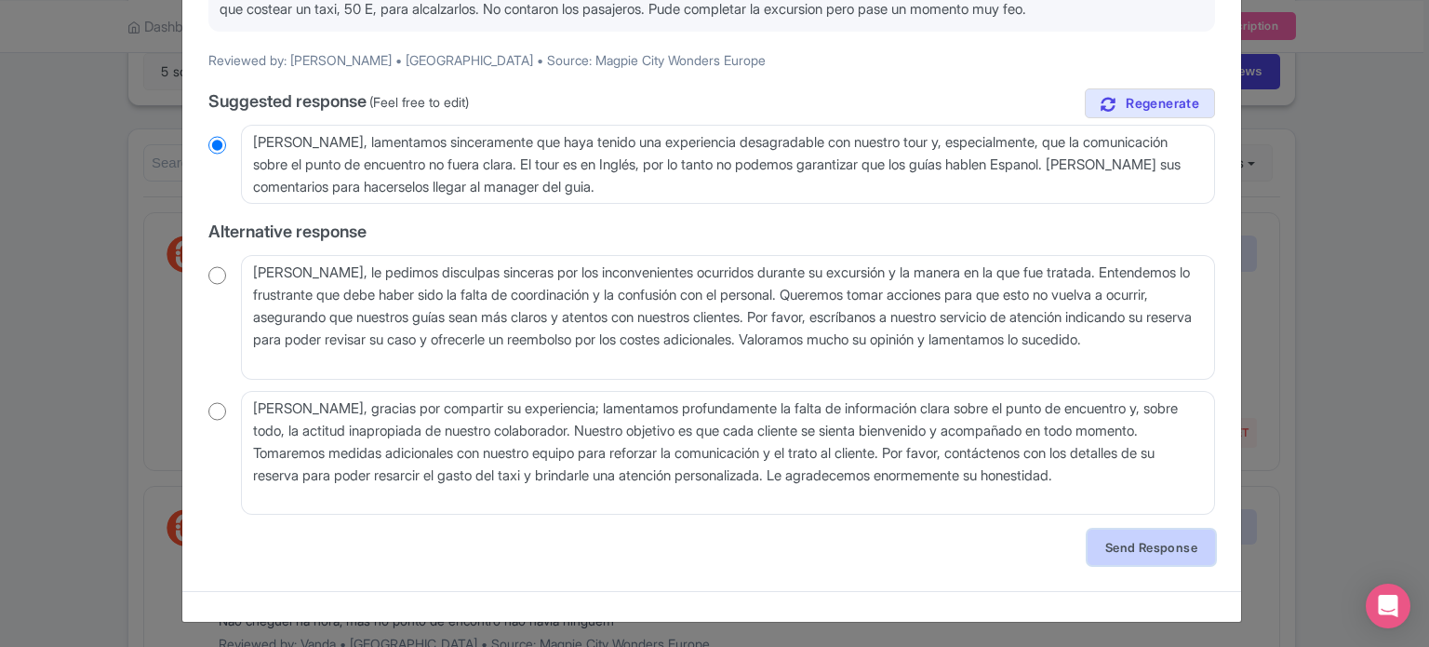
click at [1116, 536] on link "Send Response" at bounding box center [1151, 546] width 127 height 35
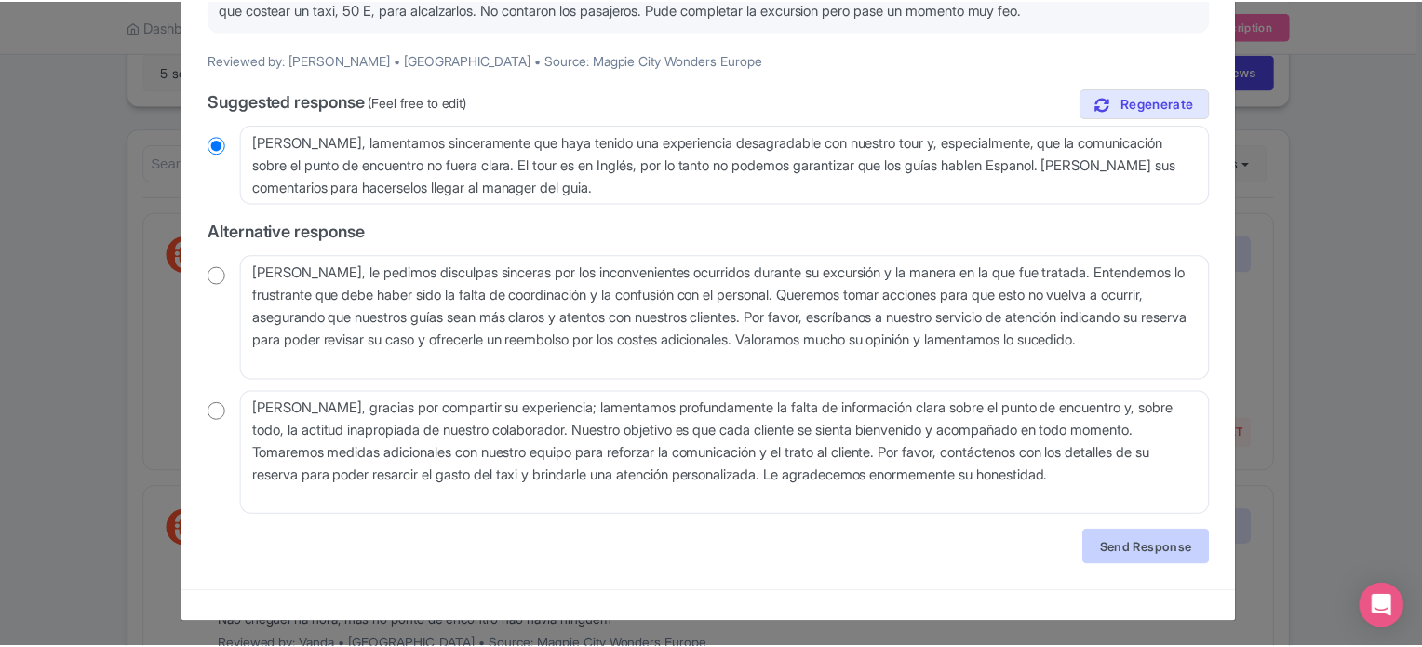
scroll to position [0, 0]
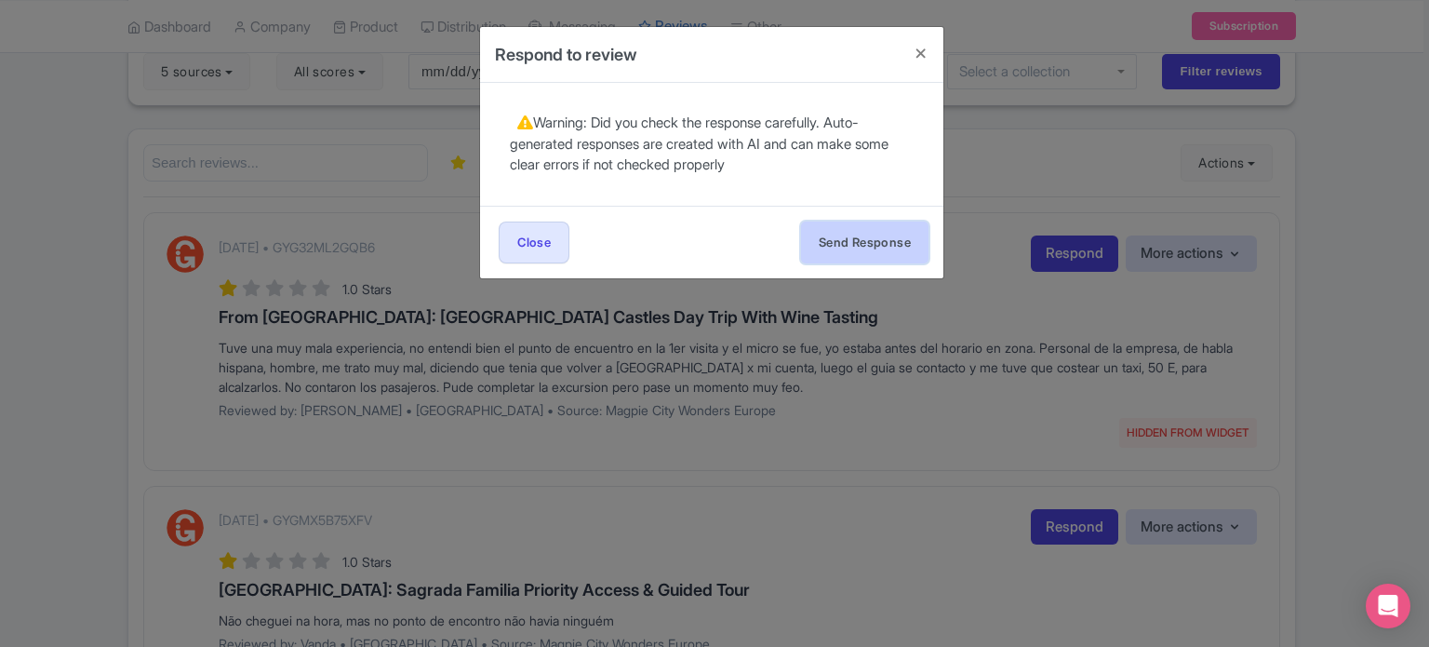
click at [875, 237] on button "Send Response" at bounding box center [864, 242] width 127 height 42
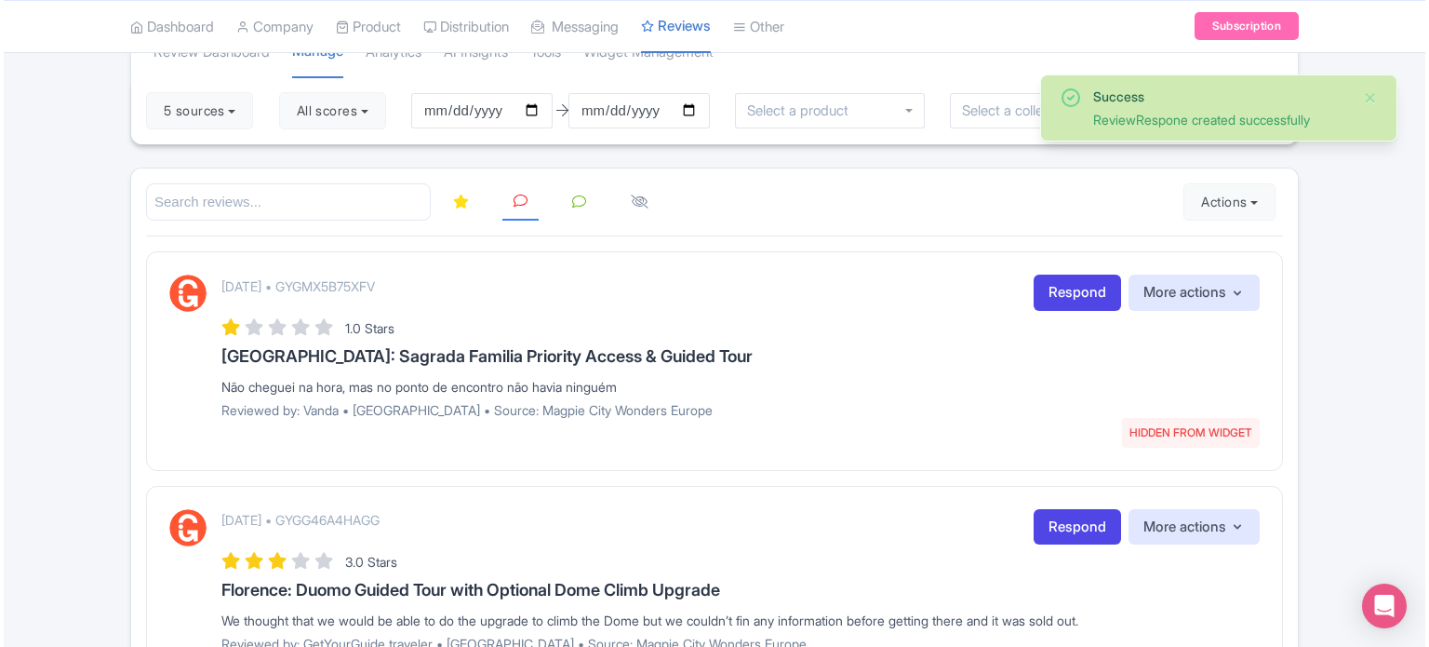
scroll to position [186, 0]
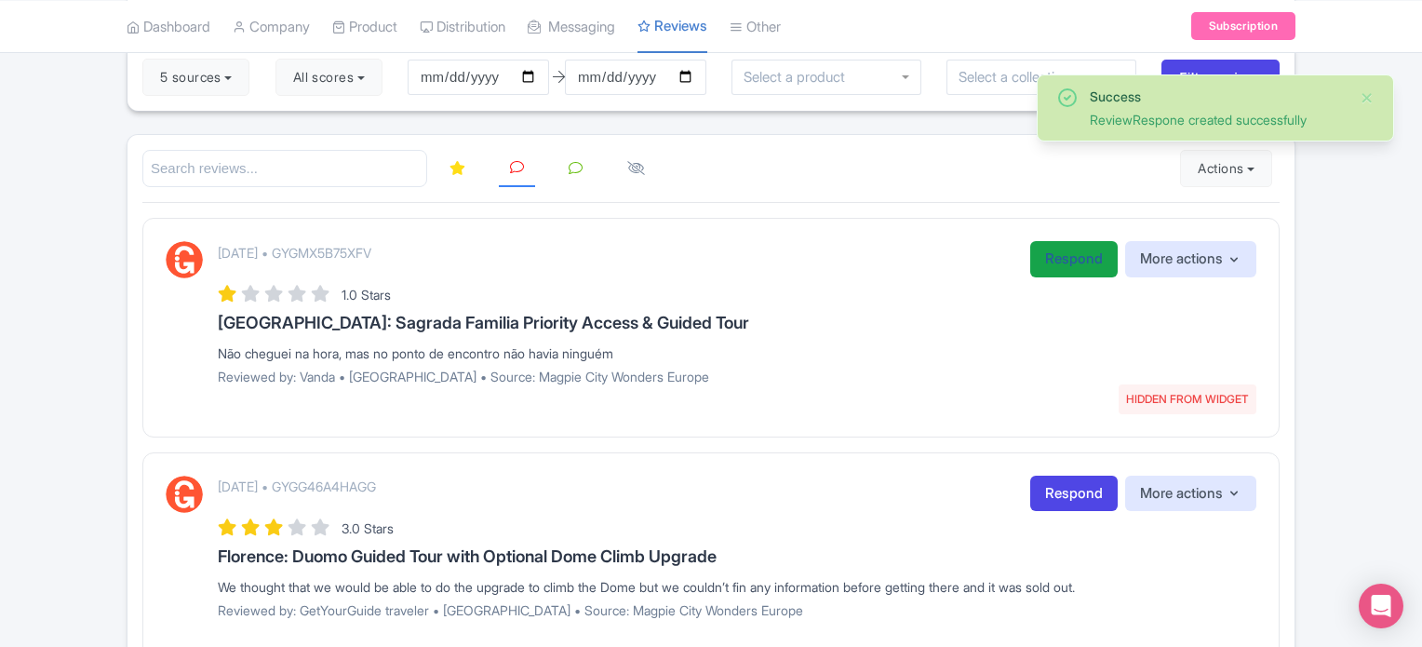
click at [1058, 252] on link "Respond" at bounding box center [1073, 259] width 87 height 36
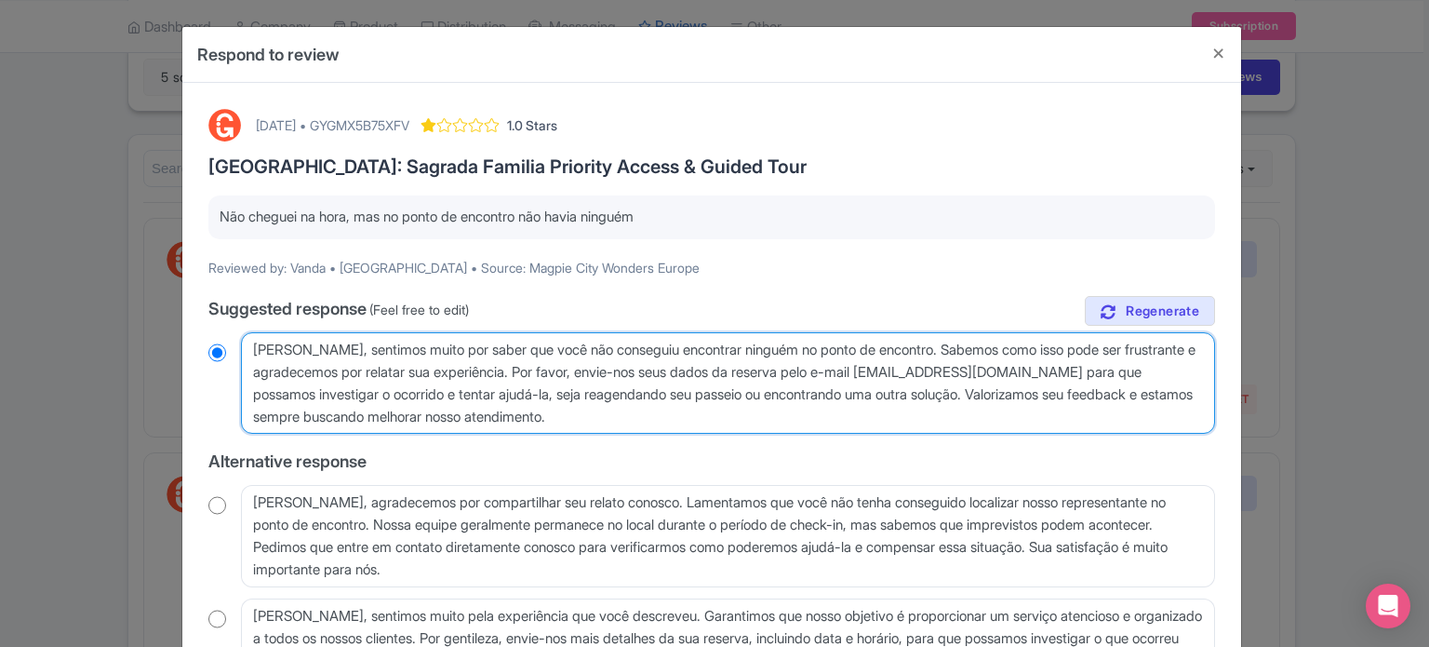
drag, startPoint x: 538, startPoint y: 371, endPoint x: 589, endPoint y: 414, distance: 66.7
click at [589, 414] on textarea "Olá Vanda, sentimos muito por saber que você não conseguiu encontrar ninguém no…" at bounding box center [728, 383] width 974 height 102
type textarea "Olá Vanda, sentimos muito por saber que você não conseguiu encontrar ninguém no…"
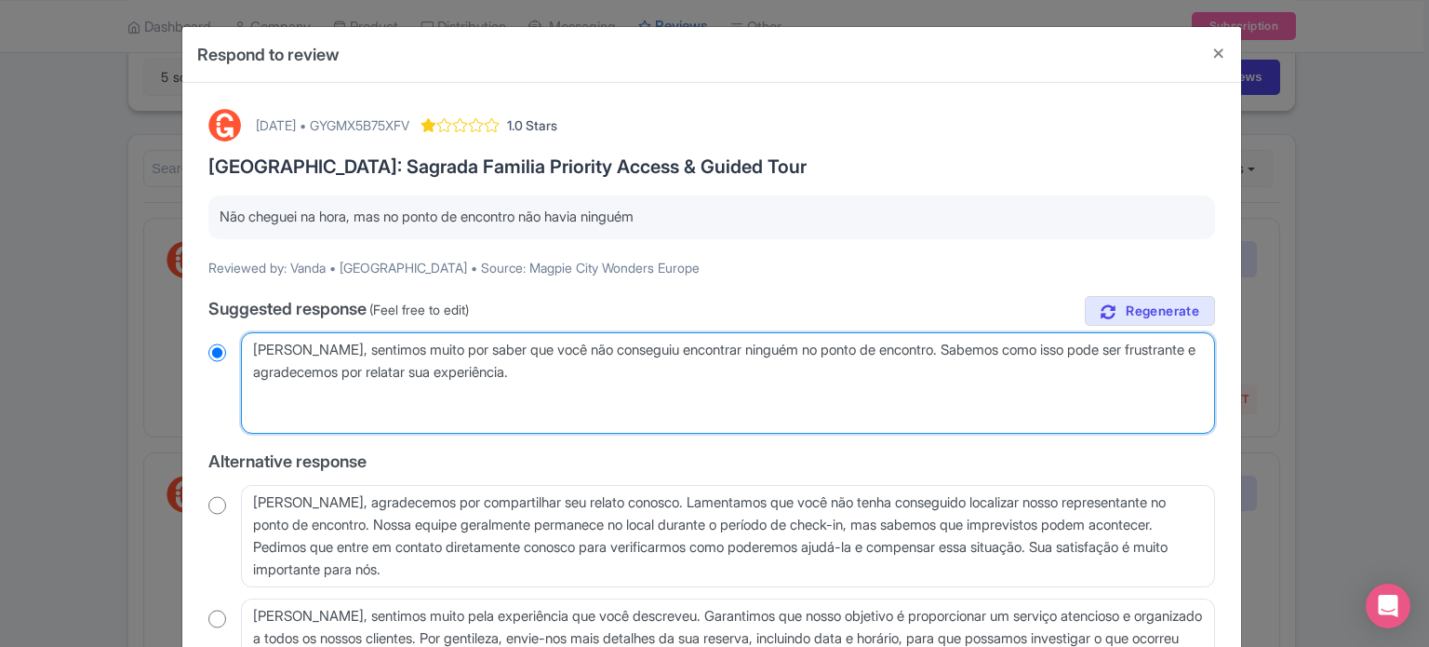
radio input "true"
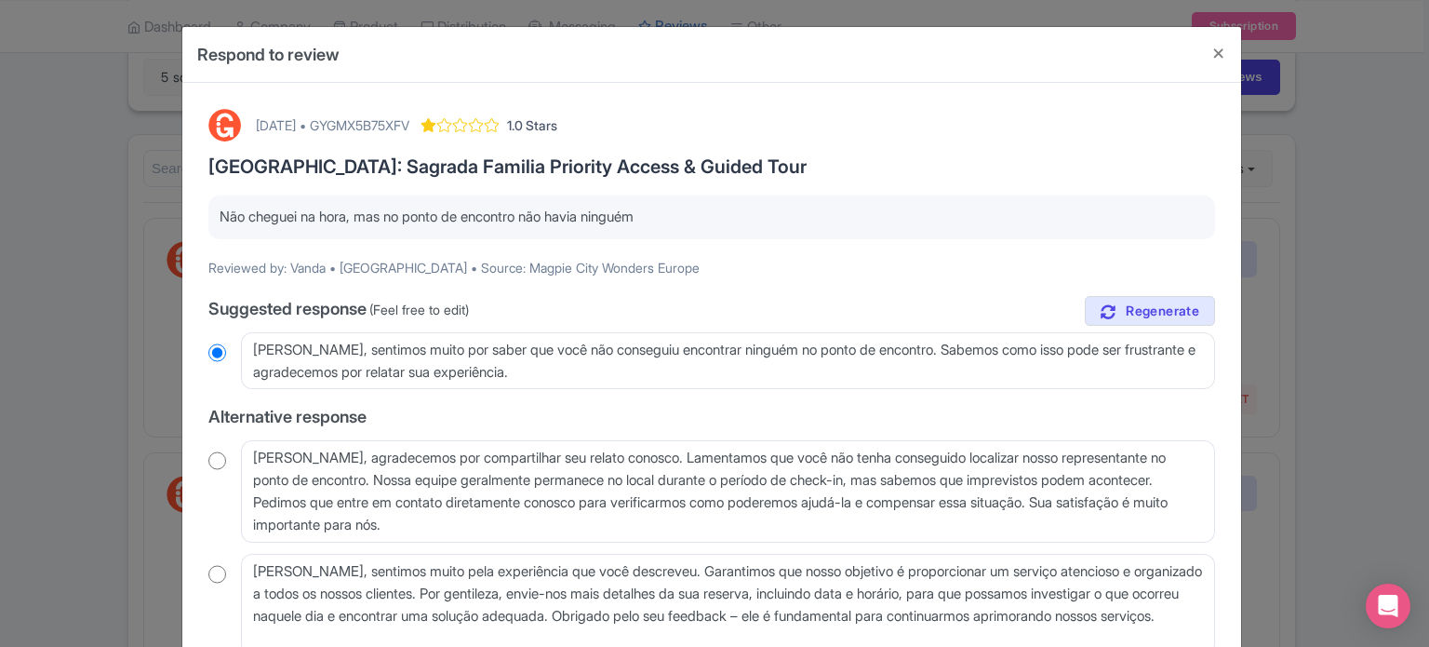
click at [567, 212] on p "Não cheguei na hora, mas no ponto de encontro não havia ninguém" at bounding box center [712, 217] width 984 height 21
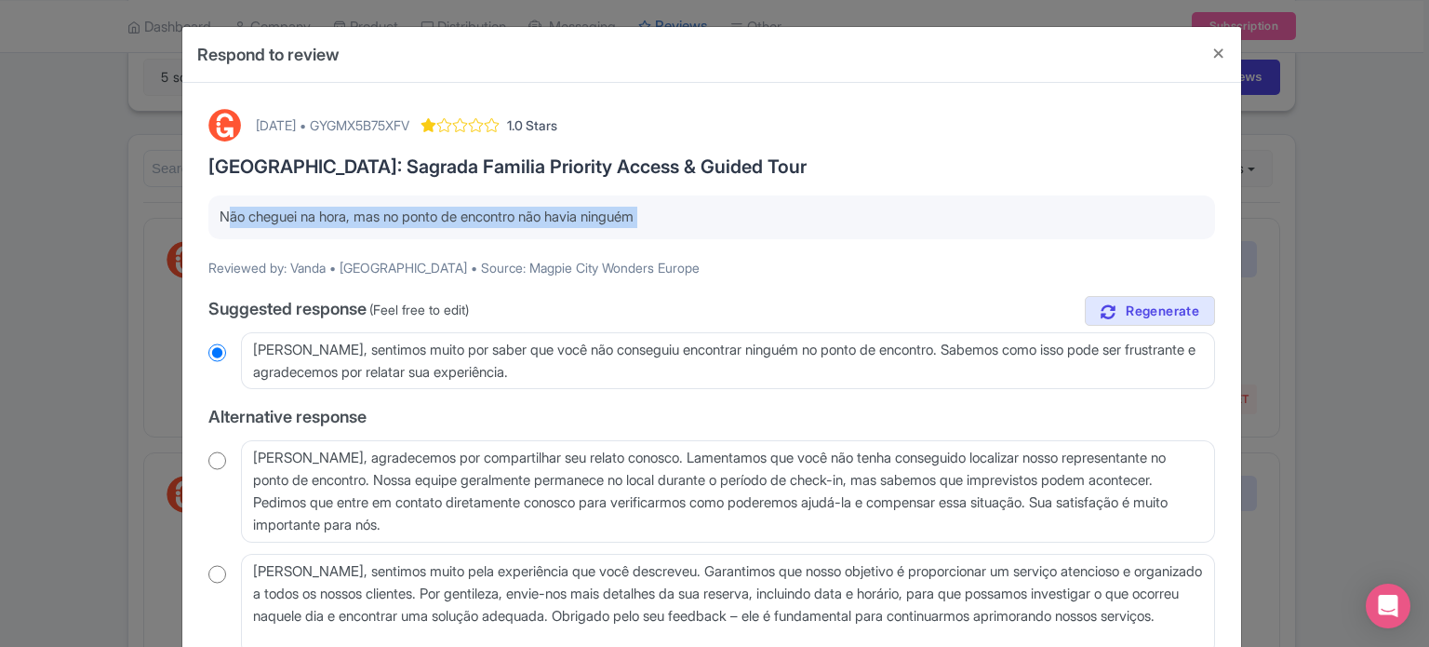
click at [567, 212] on p "Não cheguei na hora, mas no ponto de encontro não havia ninguém" at bounding box center [712, 217] width 984 height 21
copy div "Não cheguei na hora, mas no ponto de encontro não havia ninguém"
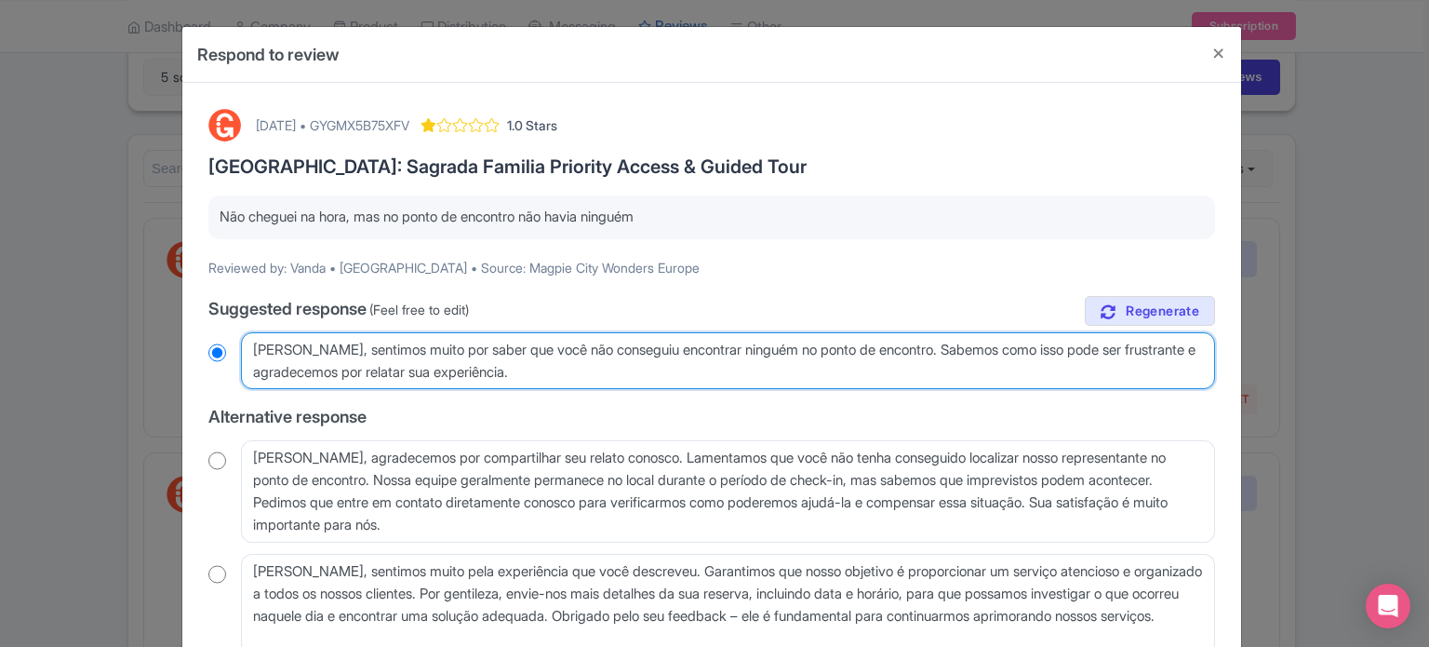
click at [547, 379] on textarea "Olá Vanda, sentimos muito por saber que você não conseguiu encontrar ninguém no…" at bounding box center [728, 361] width 974 height 58
paste textarea "No seu voucher está escrita a informação do ponto de encontro e os nossos númer…"
type textarea "[PERSON_NAME], sentimos muito por saber que você não conseguiu encontrar ningué…"
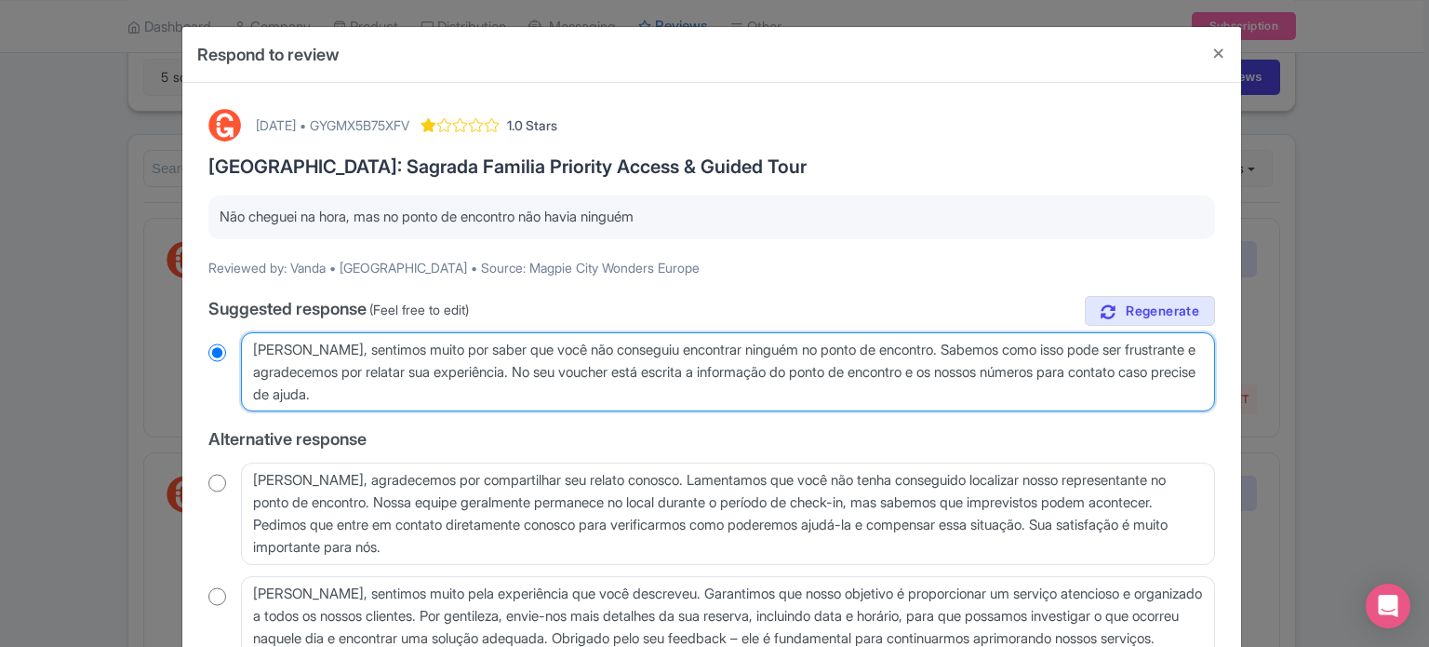
radio input "true"
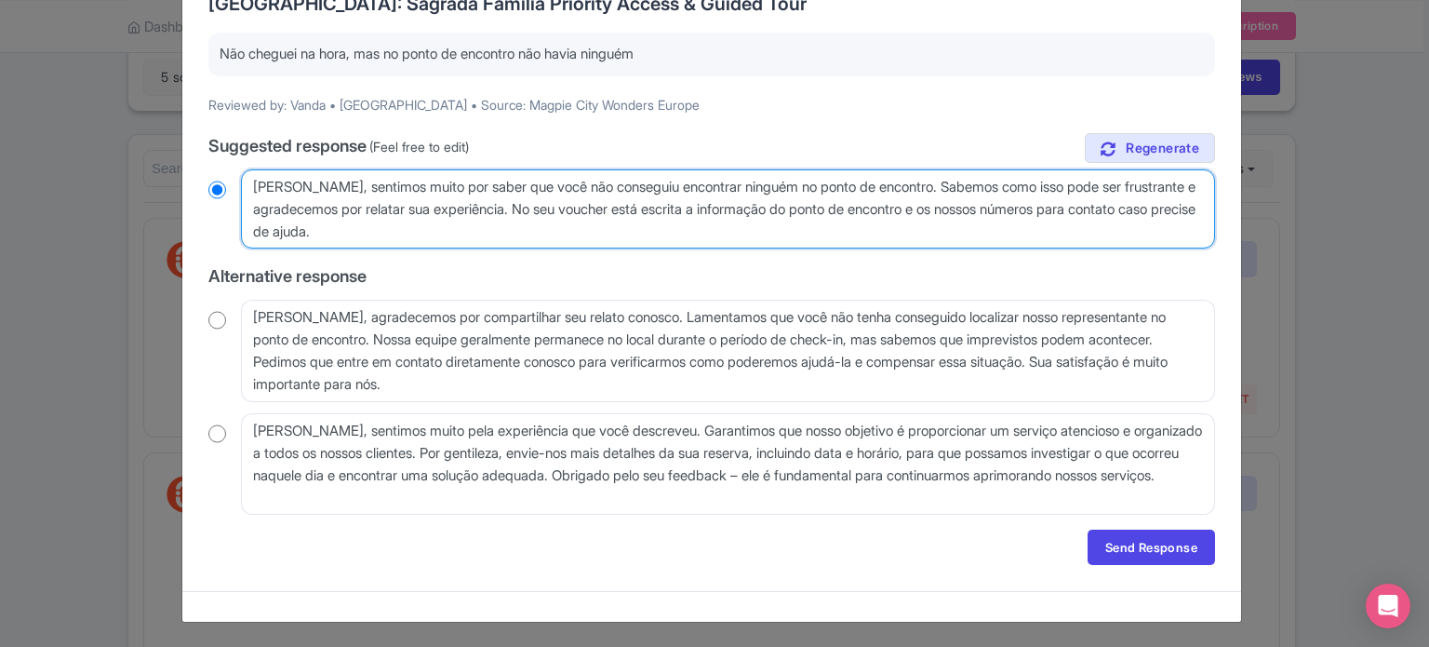
scroll to position [164, 0]
type textarea "[PERSON_NAME], sentimos muito por saber que você não conseguiu encontrar ningué…"
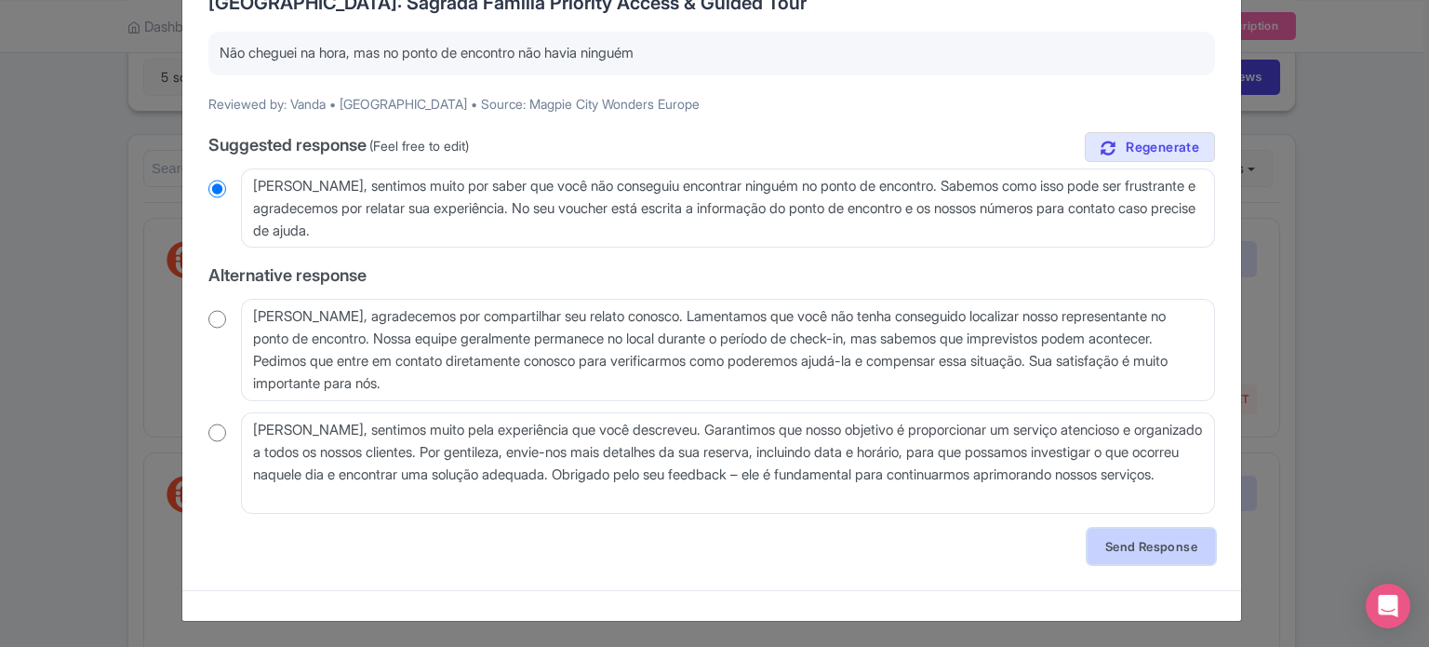
click at [1124, 545] on link "Send Response" at bounding box center [1151, 545] width 127 height 35
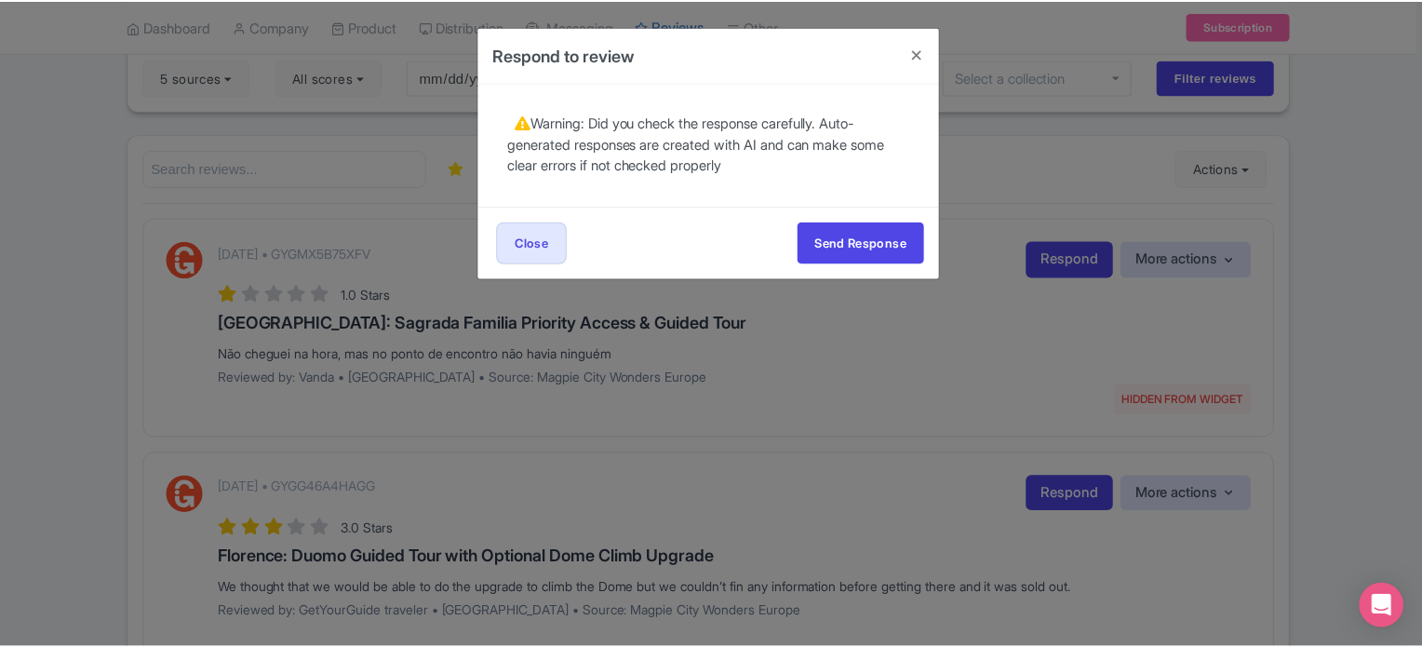
scroll to position [0, 0]
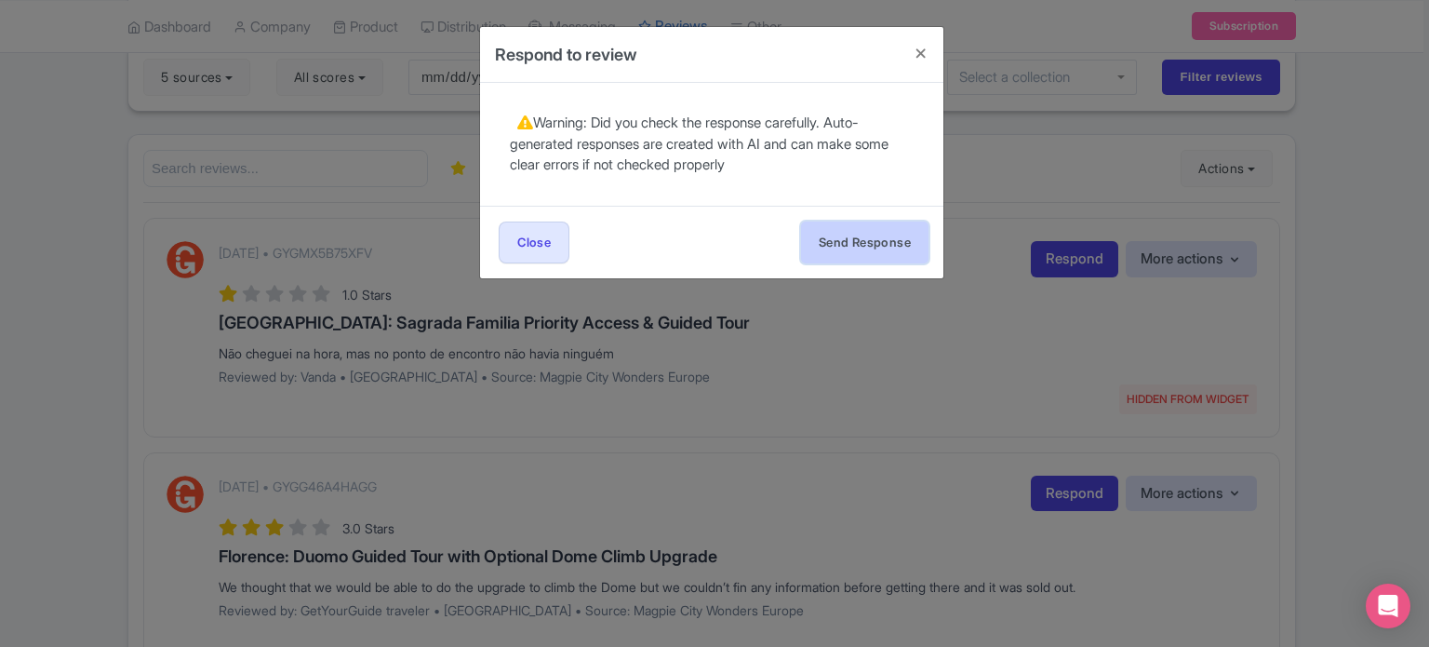
click at [859, 236] on button "Send Response" at bounding box center [864, 242] width 127 height 42
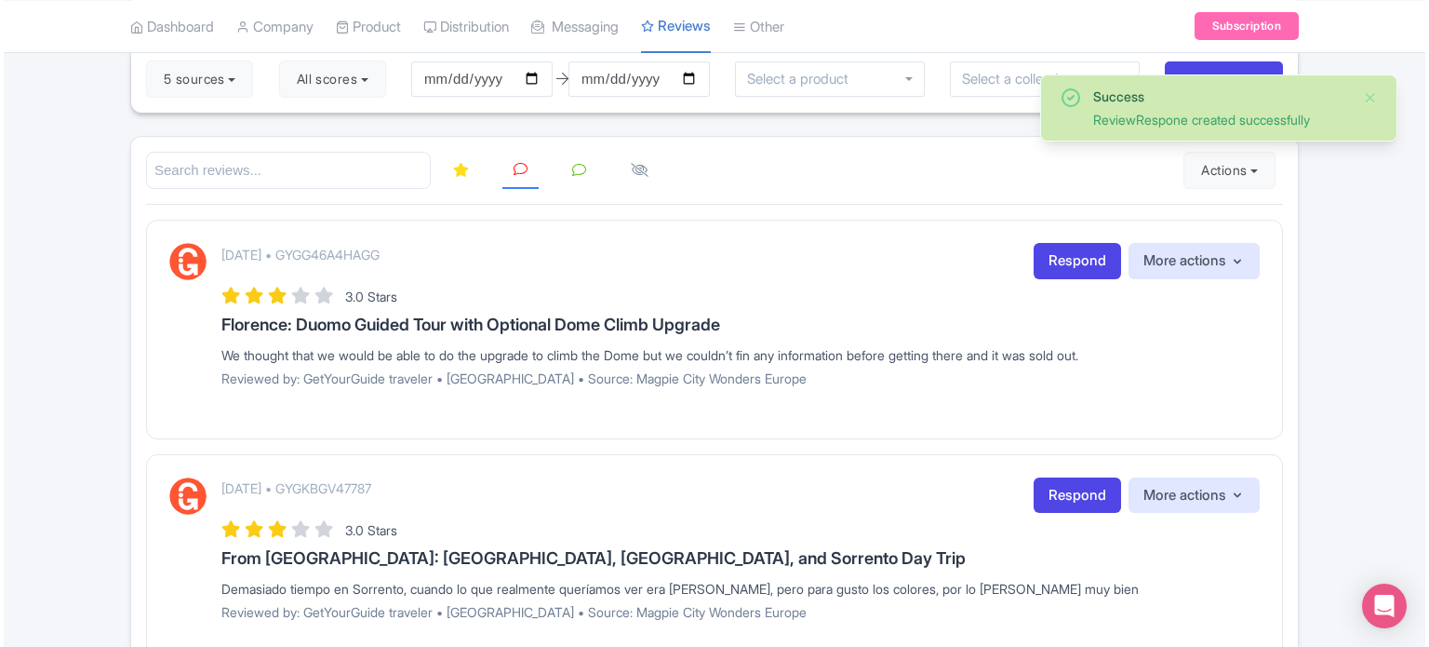
scroll to position [186, 0]
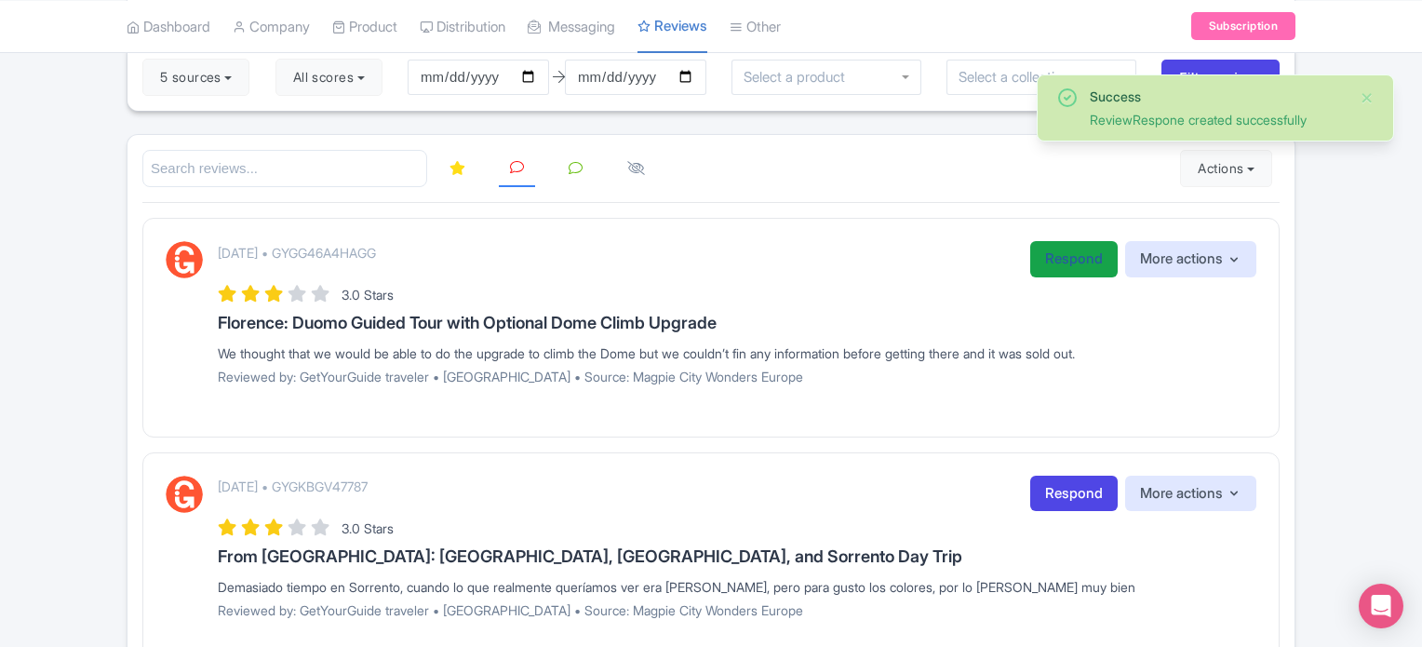
click at [1053, 260] on link "Respond" at bounding box center [1073, 259] width 87 height 36
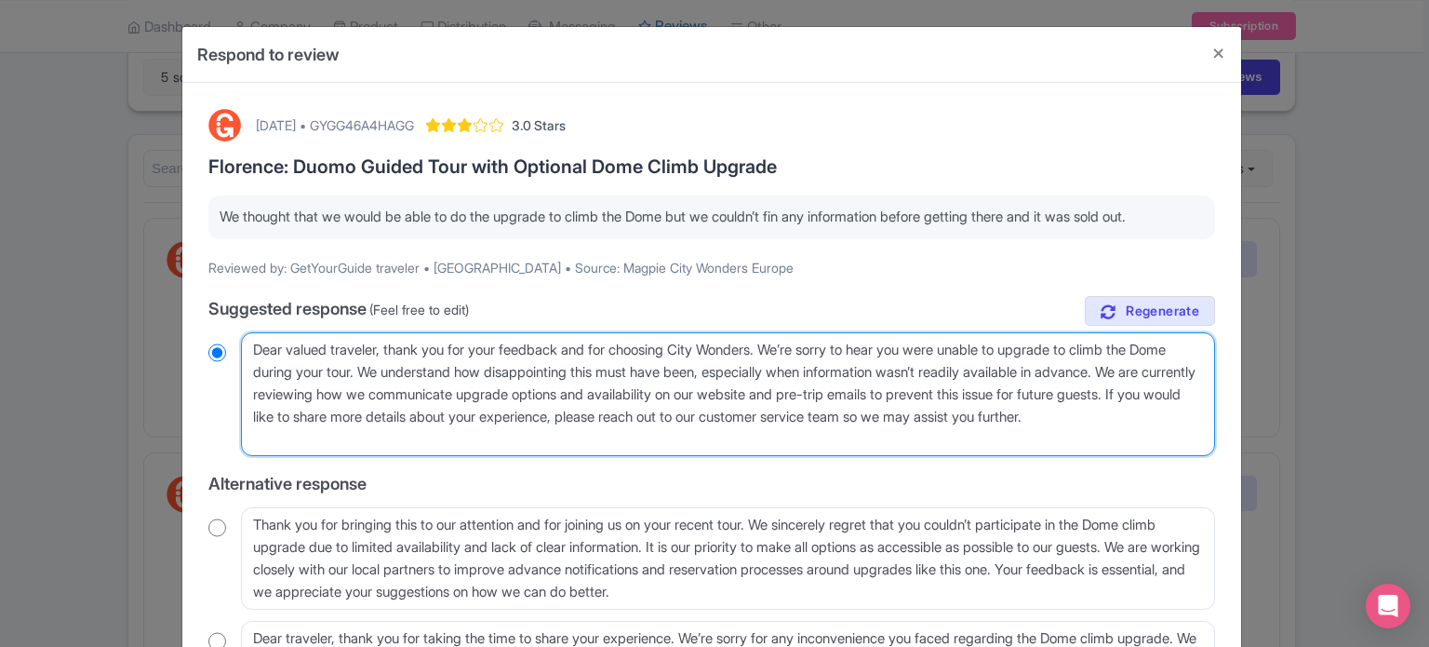
drag, startPoint x: 380, startPoint y: 345, endPoint x: 287, endPoint y: 337, distance: 92.5
click at [287, 337] on textarea "Dear valued traveler, thank you for your feedback and for choosing City Wonders…" at bounding box center [728, 394] width 974 height 125
type textarea "Dear gu, thank you for your feedback and for choosing City Wonders. We’re sorry…"
radio input "true"
type textarea "Dear gue, thank you for your feedback and for choosing City Wonders. We’re sorr…"
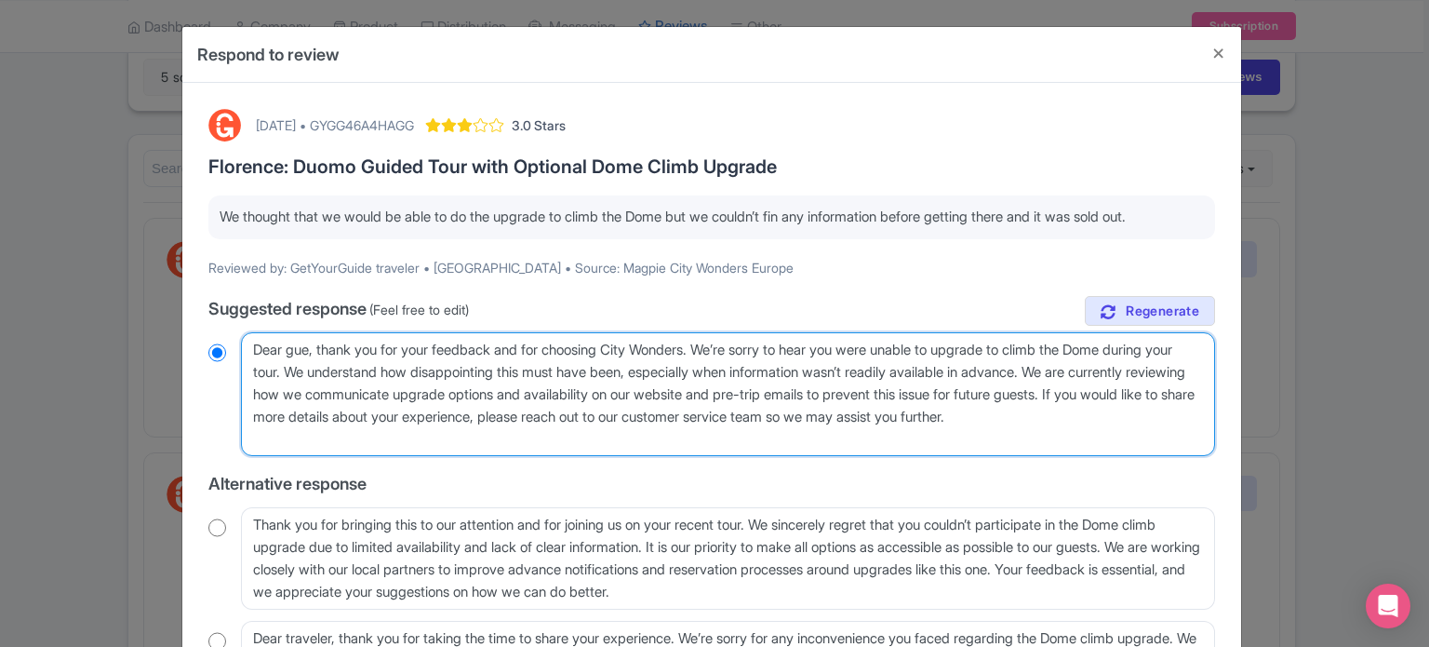
radio input "true"
type textarea "Dear gues, thank you for your feedback and for choosing City Wonders. We’re sor…"
radio input "true"
type textarea "Dear guest, thank you for your feedback and for choosing City Wonders. We’re so…"
radio input "true"
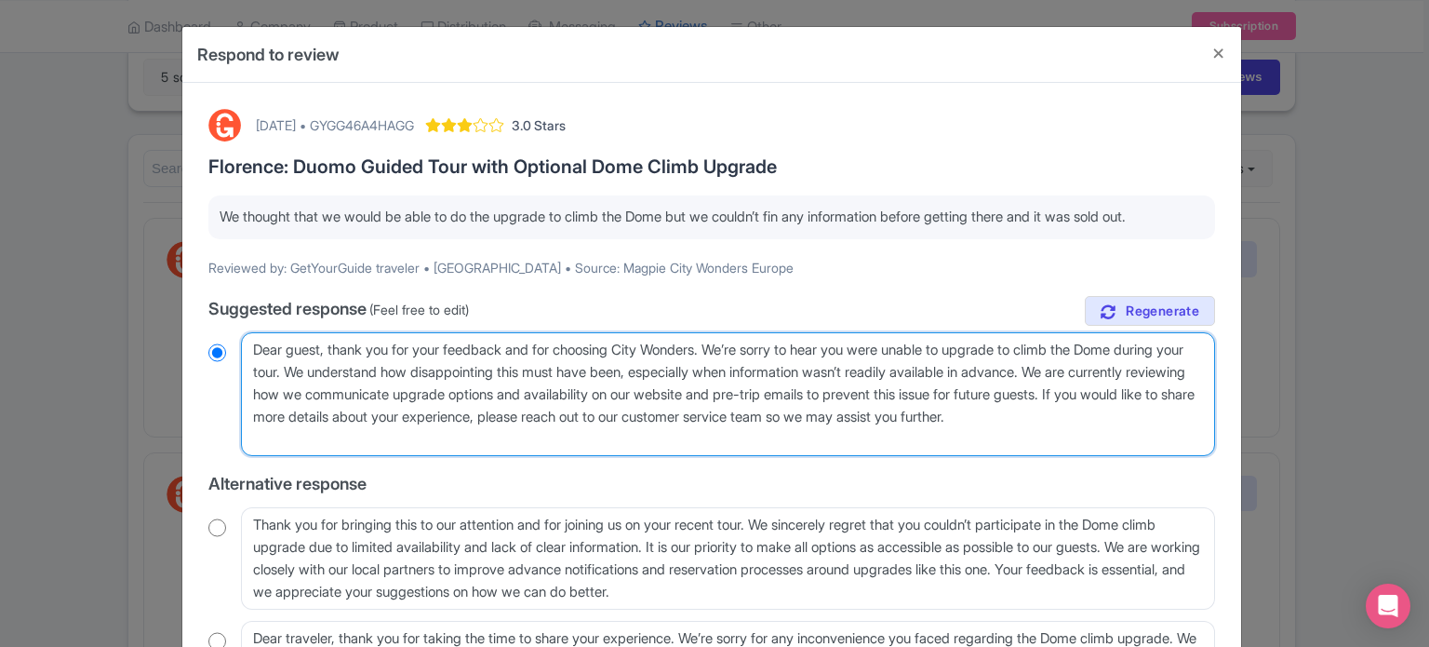
drag, startPoint x: 361, startPoint y: 374, endPoint x: 380, endPoint y: 435, distance: 64.2
click at [380, 435] on textarea "Dear valued traveler, thank you for your feedback and for choosing City Wonders…" at bounding box center [728, 394] width 974 height 125
type textarea "Dear guest, thank you for your feedback and for choosing City Wonders. We’re so…"
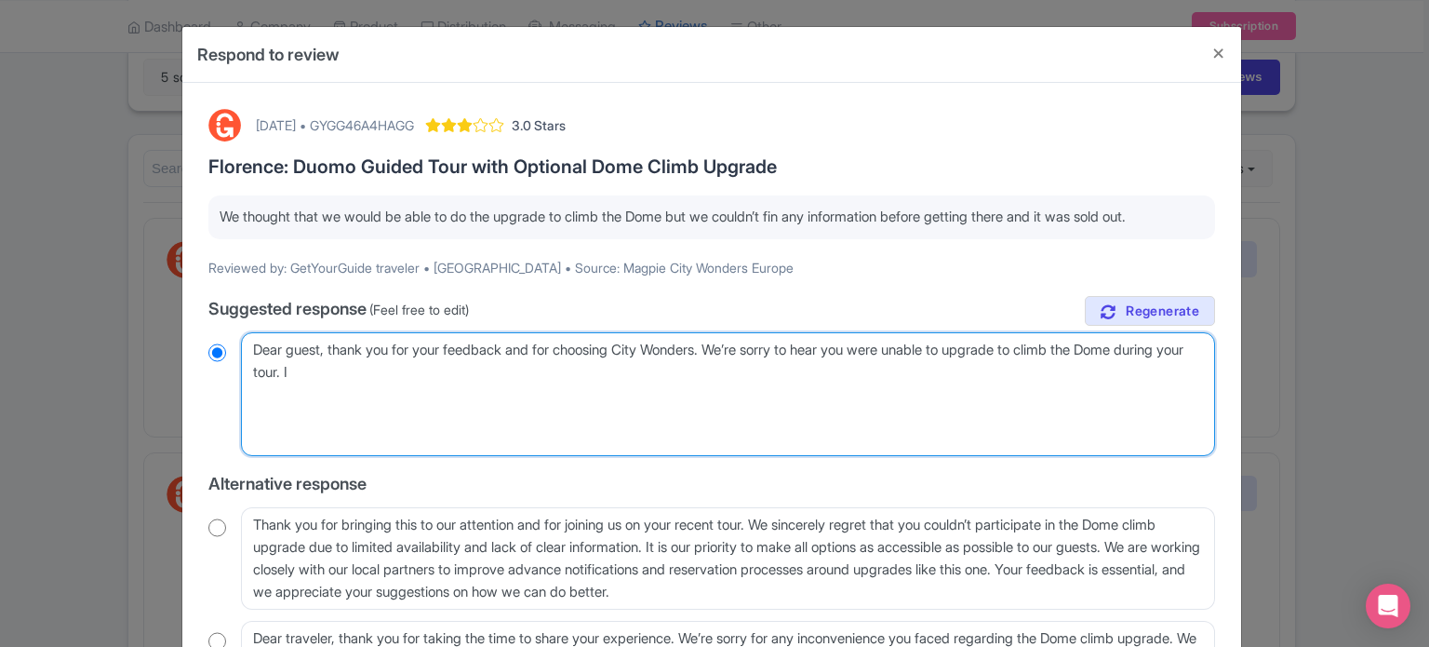
radio input "true"
type textarea "Dear guest, thank you for your feedback and for choosing City Wonders. We’re so…"
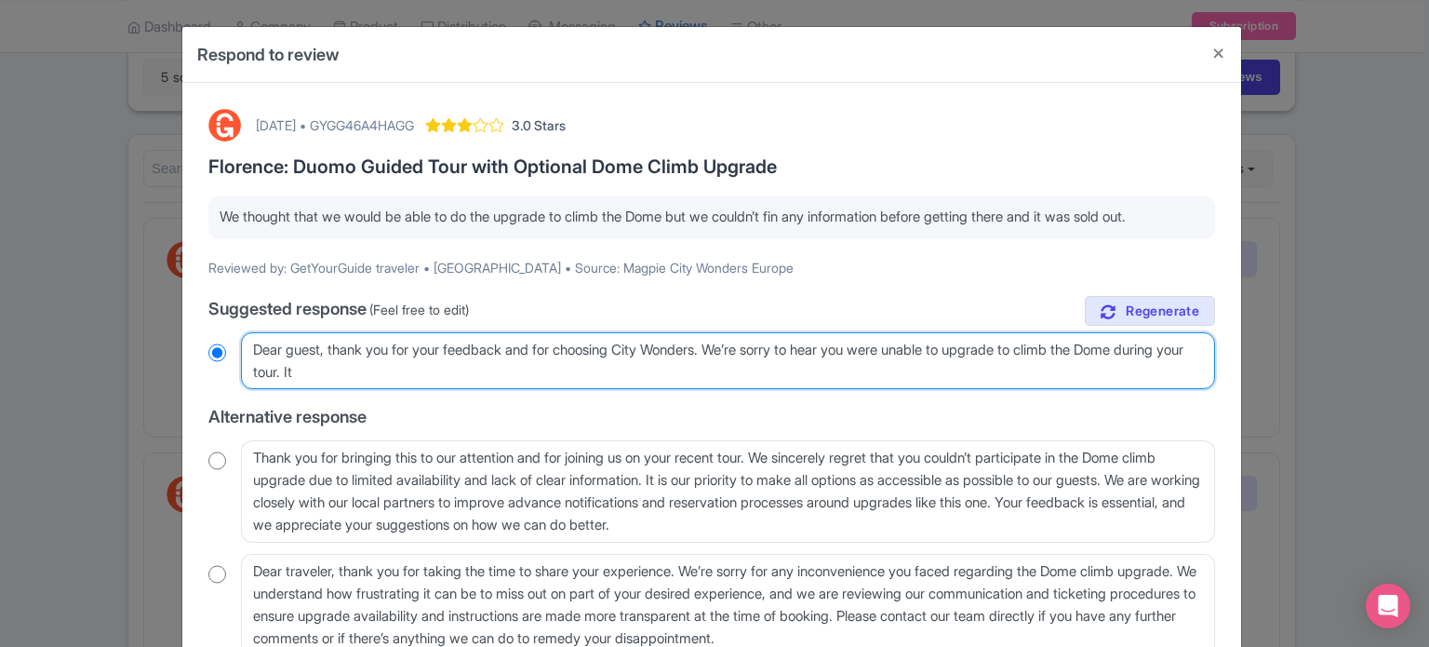
radio input "true"
type textarea "Dear guest, thank you for your feedback and for choosing City Wonders. We’re so…"
radio input "true"
type textarea "Dear guest, thank you for your feedback and for choosing City Wonders. We’re so…"
radio input "true"
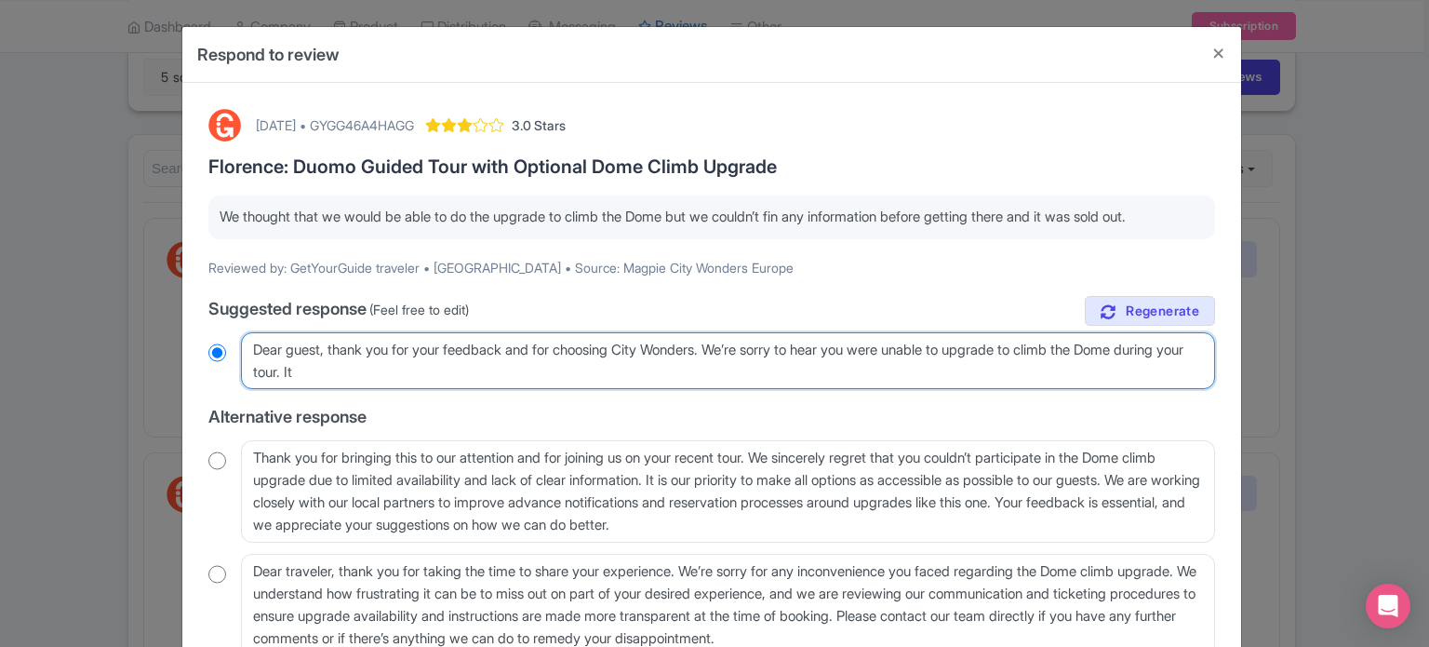
type textarea "Dear guest, thank you for your feedback and for choosing City Wonders. We’re so…"
radio input "true"
type textarea "Dear guest, thank you for your feedback and for choosing City Wonders. We’re so…"
radio input "true"
type textarea "Dear guest, thank you for your feedback and for choosing City Wonders. We’re so…"
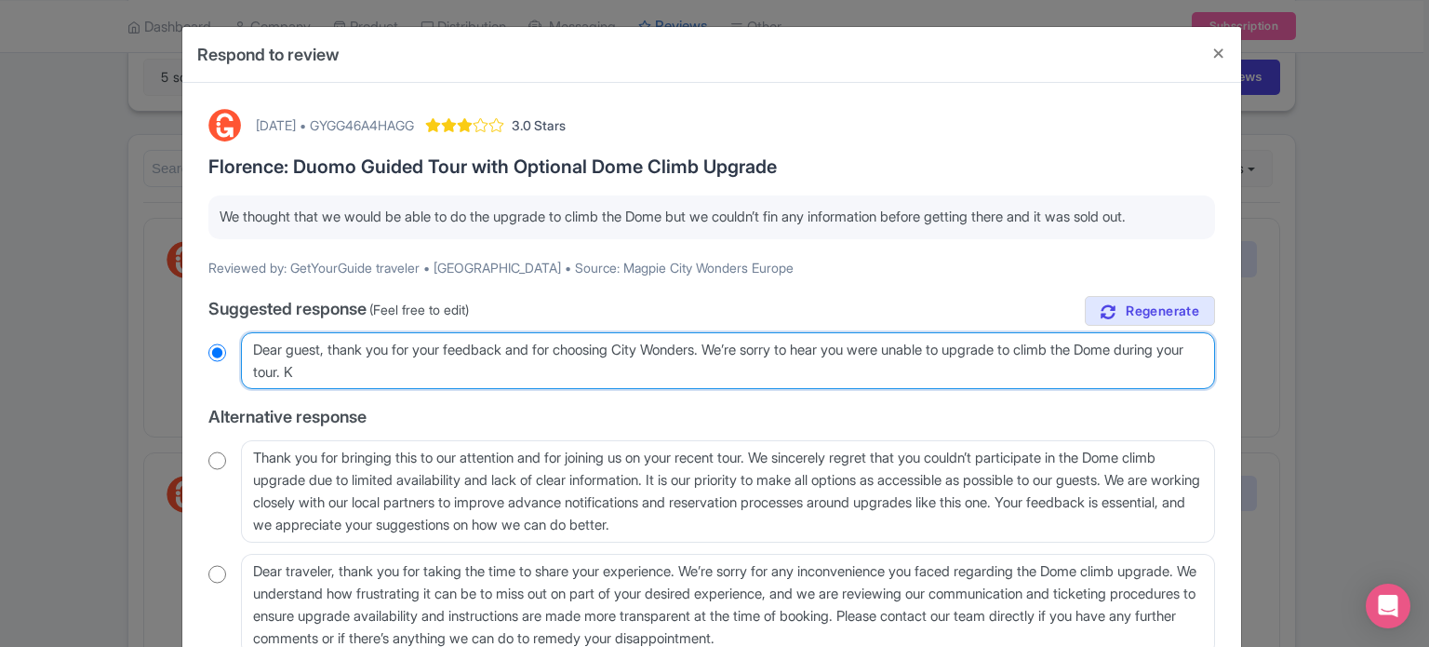
radio input "true"
type textarea "Dear guest, thank you for your feedback and for choosing City Wonders. We’re so…"
radio input "true"
type textarea "Dear guest, thank you for your feedback and for choosing City Wonders. We’re so…"
radio input "true"
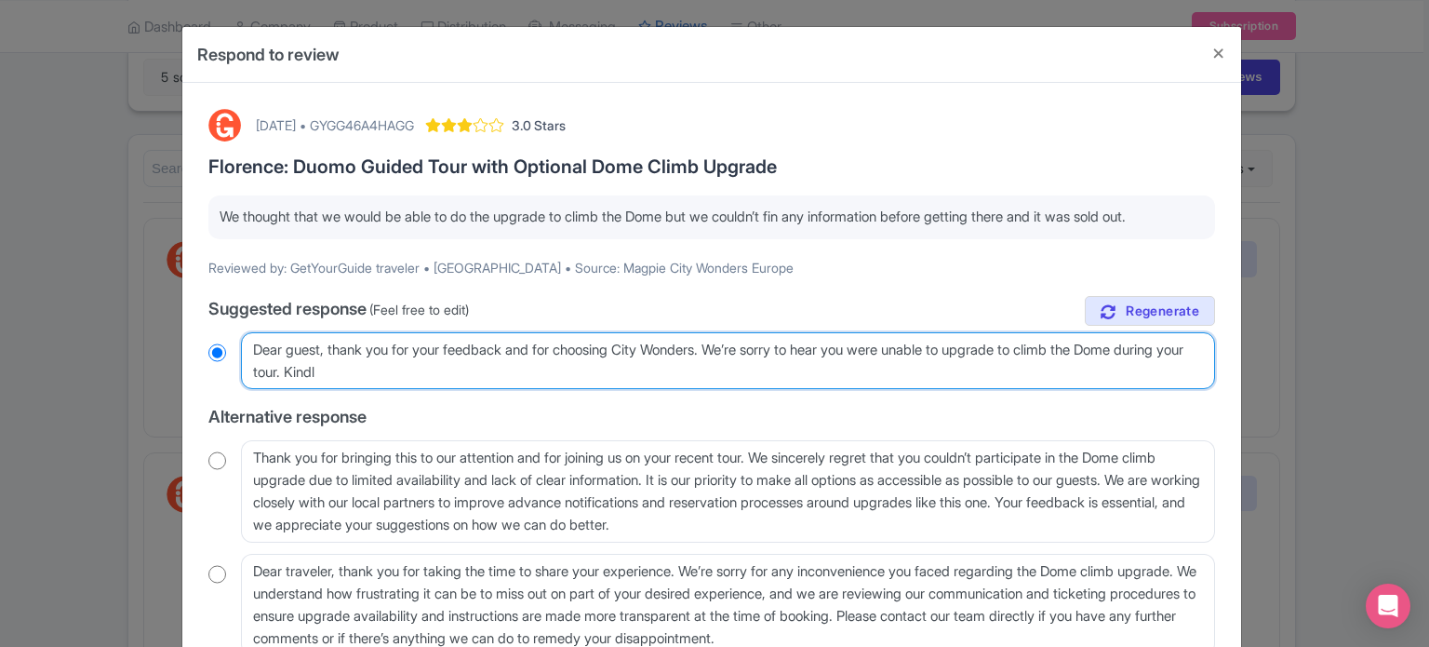
type textarea "Dear guest, thank you for your feedback and for choosing City Wonders. We’re so…"
radio input "true"
type textarea "Dear guest, thank you for your feedback and for choosing City Wonders. We’re so…"
radio input "true"
type textarea "Dear guest, thank you for your feedback and for choosing City Wonders. We’re so…"
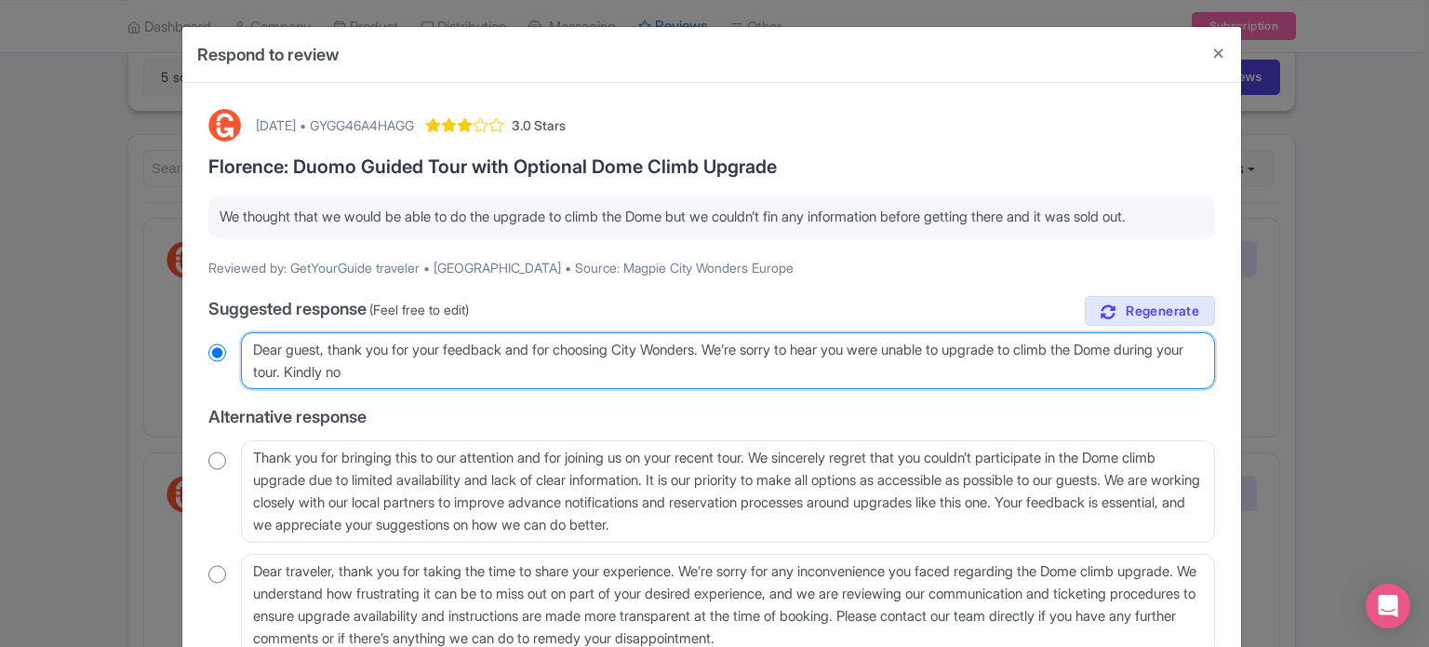
radio input "true"
type textarea "Dear guest, thank you for your feedback and for choosing City Wonders. We’re so…"
radio input "true"
type textarea "Dear guest, thank you for your feedback and for choosing City Wonders. We’re so…"
radio input "true"
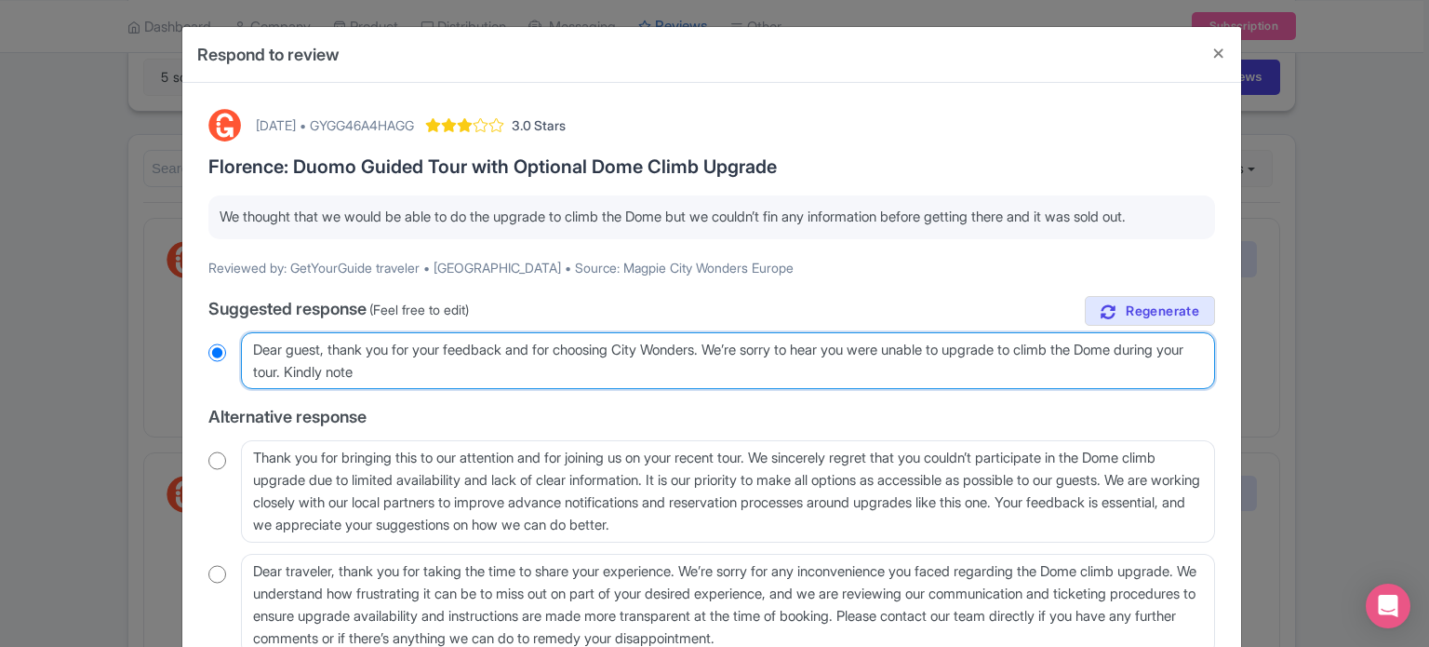
type textarea "Dear guest, thank you for your feedback and for choosing City Wonders. We’re so…"
radio input "true"
type textarea "Dear guest, thank you for your feedback and for choosing City Wonders. We’re so…"
radio input "true"
type textarea "Dear guest, thank you for your feedback and for choosing City Wonders. We’re so…"
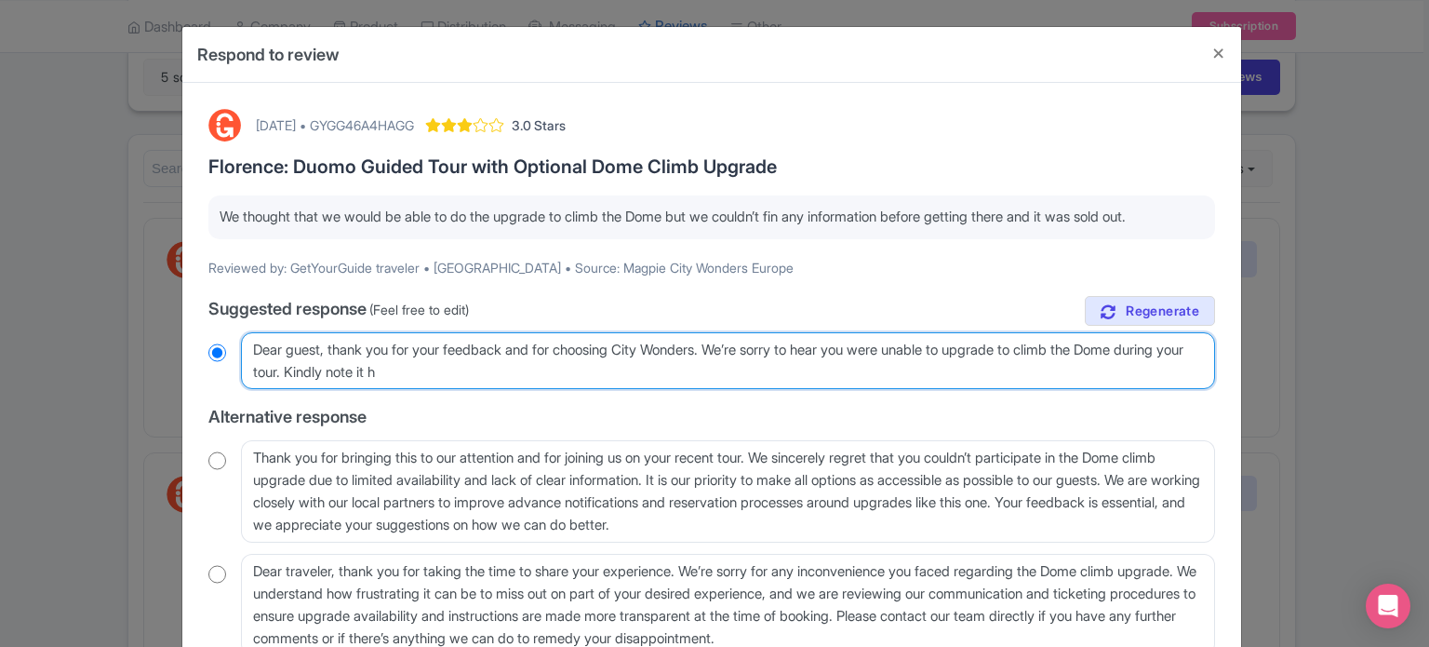
radio input "true"
type textarea "Dear guest, thank you for your feedback and for choosing City Wonders. We’re so…"
radio input "true"
type textarea "Dear guest, thank you for your feedback and for choosing City Wonders. We’re so…"
radio input "true"
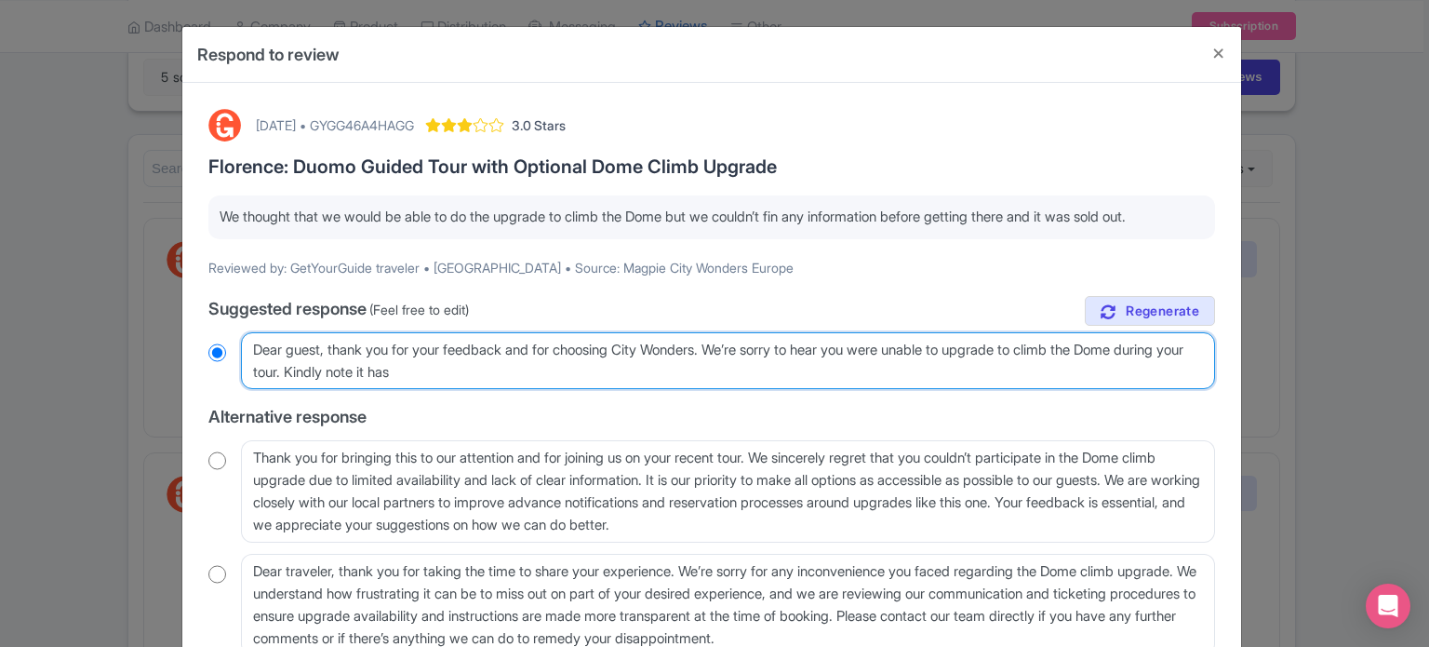
type textarea "Dear guest, thank you for your feedback and for choosing City Wonders. We’re so…"
radio input "true"
type textarea "Dear guest, thank you for your feedback and for choosing City Wonders. We’re so…"
radio input "true"
type textarea "Dear guest, thank you for your feedback and for choosing City Wonders. We’re so…"
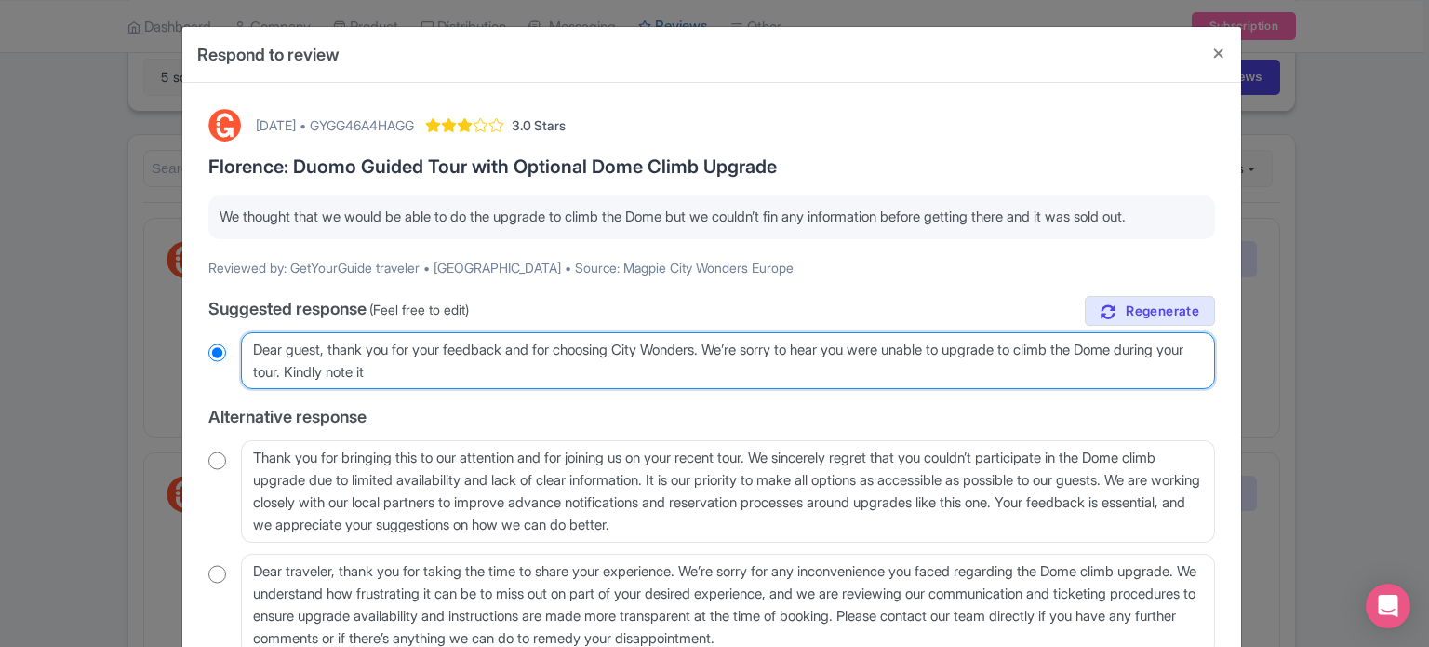
radio input "true"
type textarea "Dear guest, thank you for your feedback and for choosing City Wonders. We’re so…"
radio input "true"
type textarea "Dear guest, thank you for your feedback and for choosing City Wonders. We’re so…"
radio input "true"
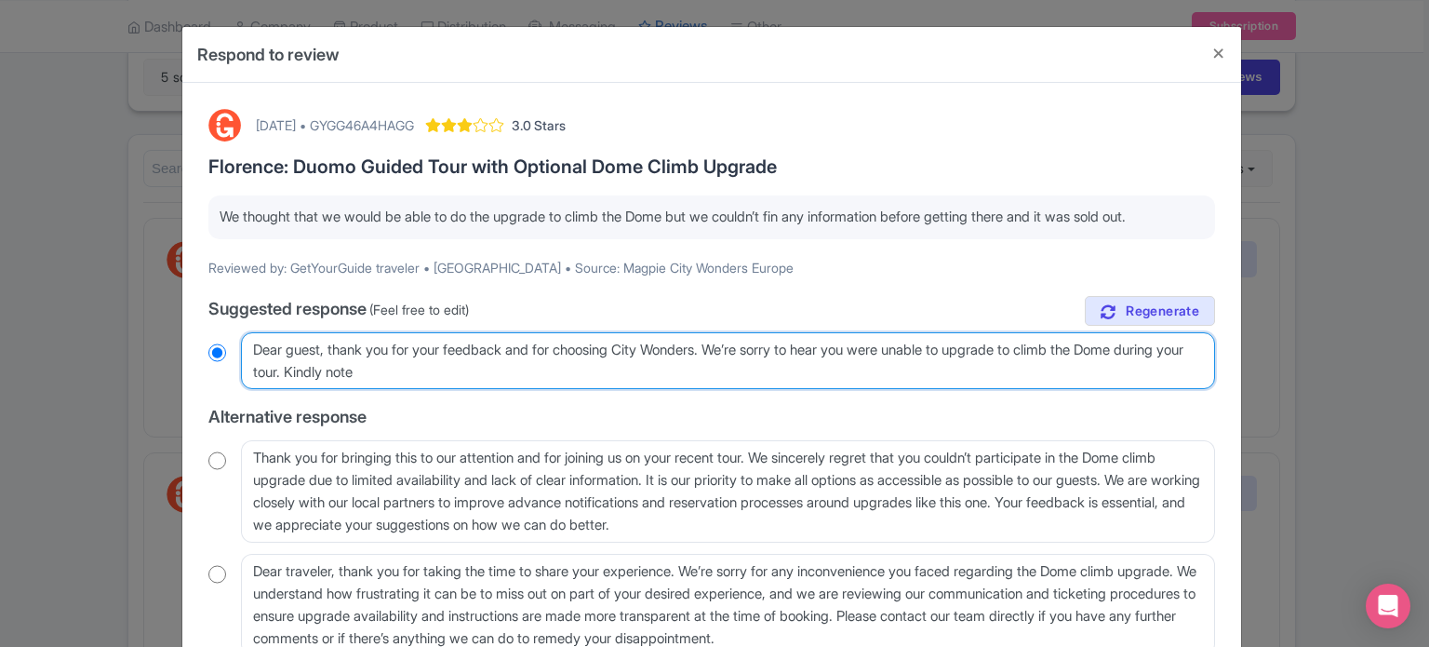
type textarea "Dear guest, thank you for your feedback and for choosing City Wonders. We’re so…"
radio input "true"
type textarea "Dear guest, thank you for your feedback and for choosing City Wonders. We’re so…"
radio input "true"
type textarea "Dear guest, thank you for your feedback and for choosing City Wonders. We’re so…"
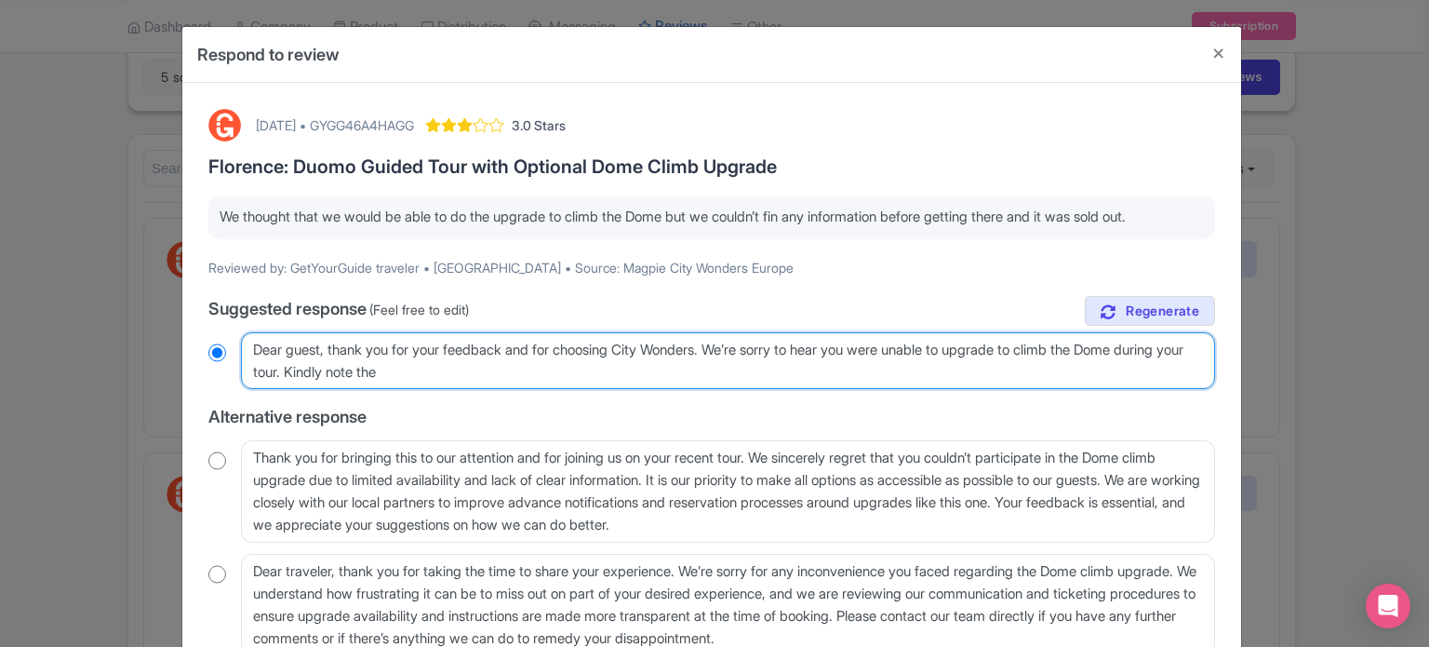
radio input "true"
type textarea "Dear guest, thank you for your feedback and for choosing City Wonders. We’re so…"
radio input "true"
type textarea "Dear guest, thank you for your feedback and for choosing City Wonders. We’re so…"
radio input "true"
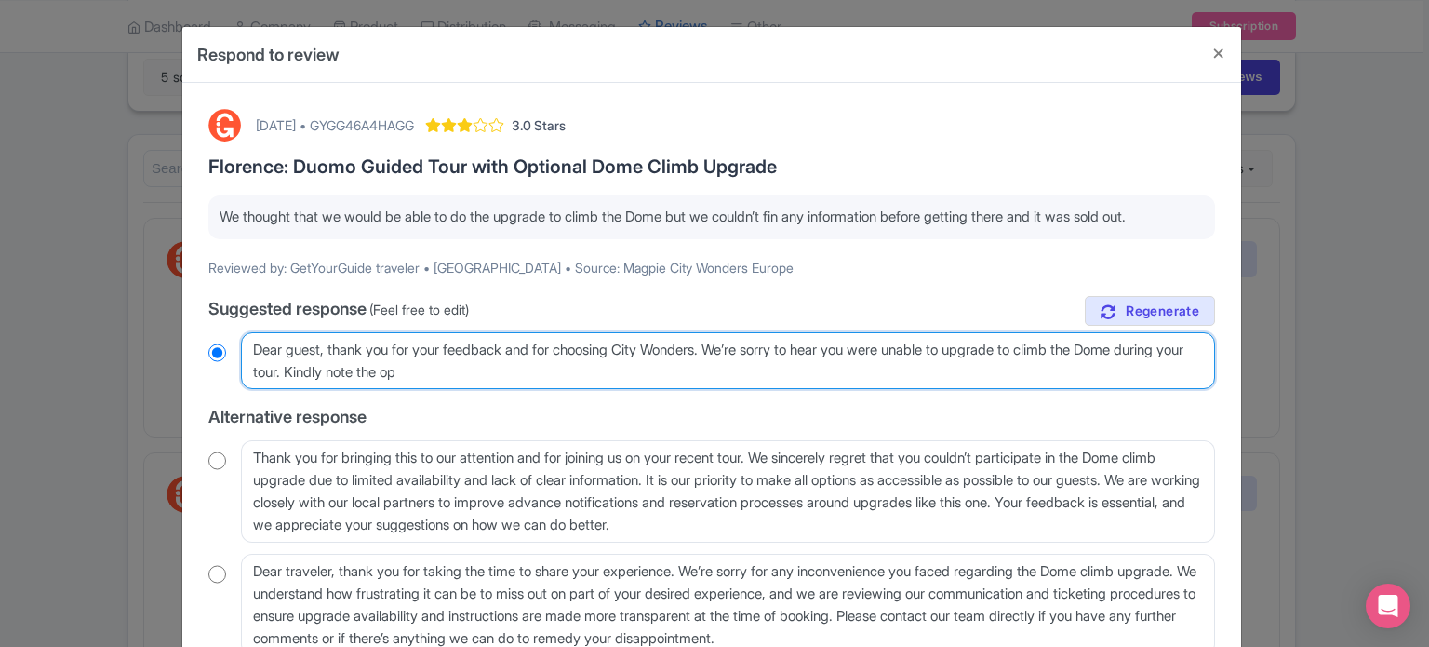
type textarea "Dear guest, thank you for your feedback and for choosing City Wonders. We’re so…"
radio input "true"
type textarea "Dear guest, thank you for your feedback and for choosing City Wonders. We’re so…"
radio input "true"
type textarea "Dear guest, thank you for your feedback and for choosing City Wonders. We’re so…"
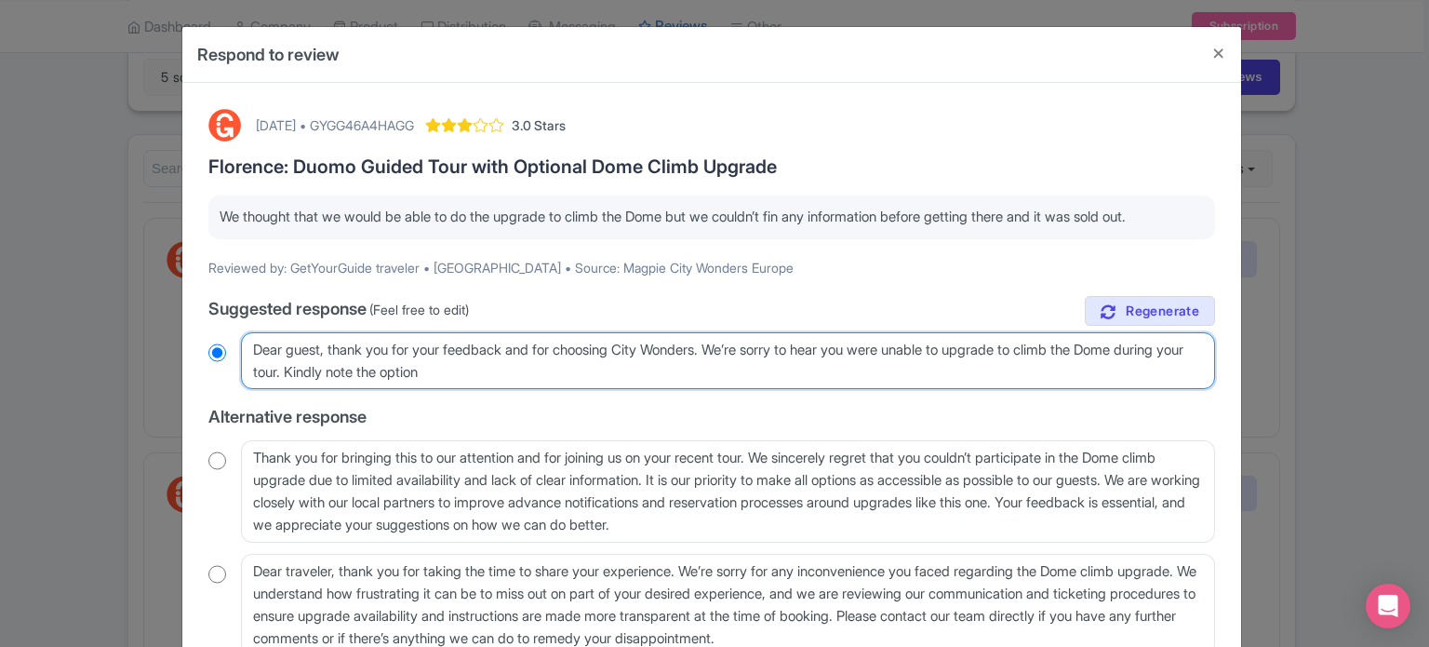
radio input "true"
type textarea "Dear guest, thank you for your feedback and for choosing City Wonders. We’re so…"
radio input "true"
type textarea "Dear guest, thank you for your feedback and for choosing City Wonders. We’re so…"
radio input "true"
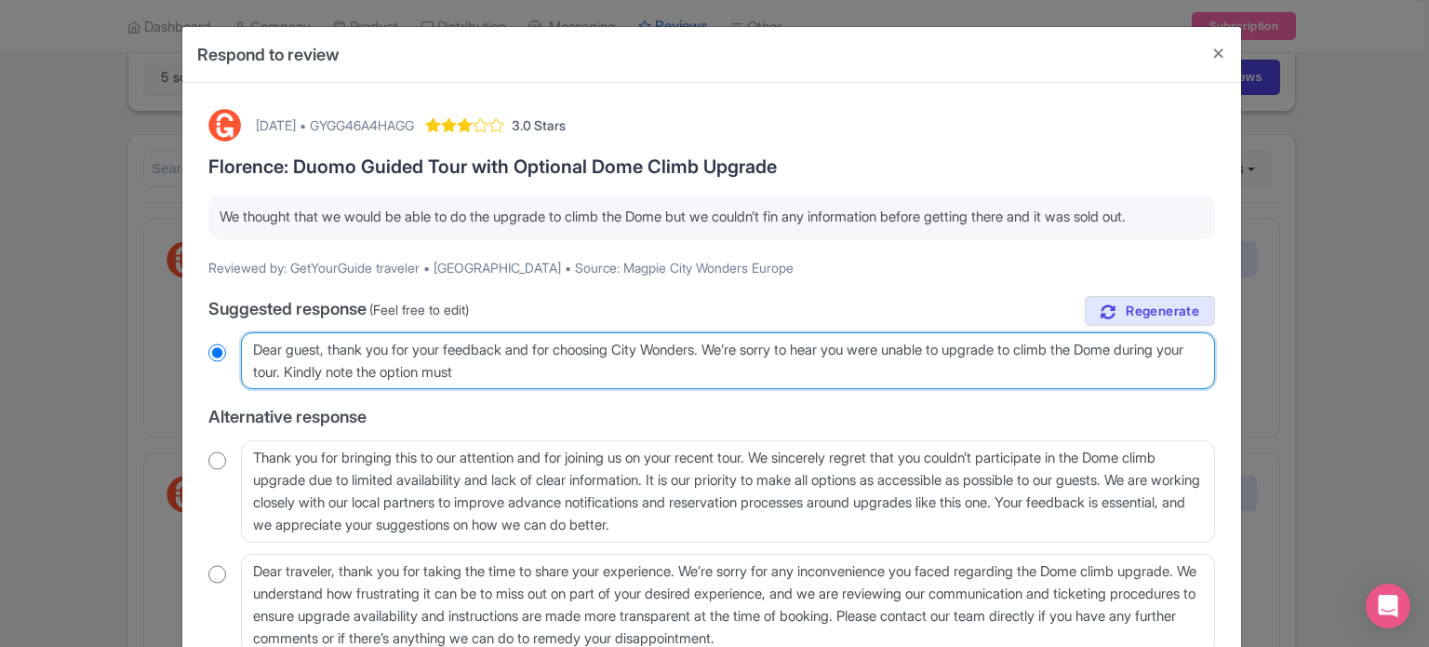
type textarea "Dear guest, thank you for your feedback and for choosing City Wonders. We’re so…"
radio input "true"
type textarea "Dear guest, thank you for your feedback and for choosing City Wonders. We’re so…"
radio input "true"
type textarea "Dear guest, thank you for your feedback and for choosing City Wonders. We’re so…"
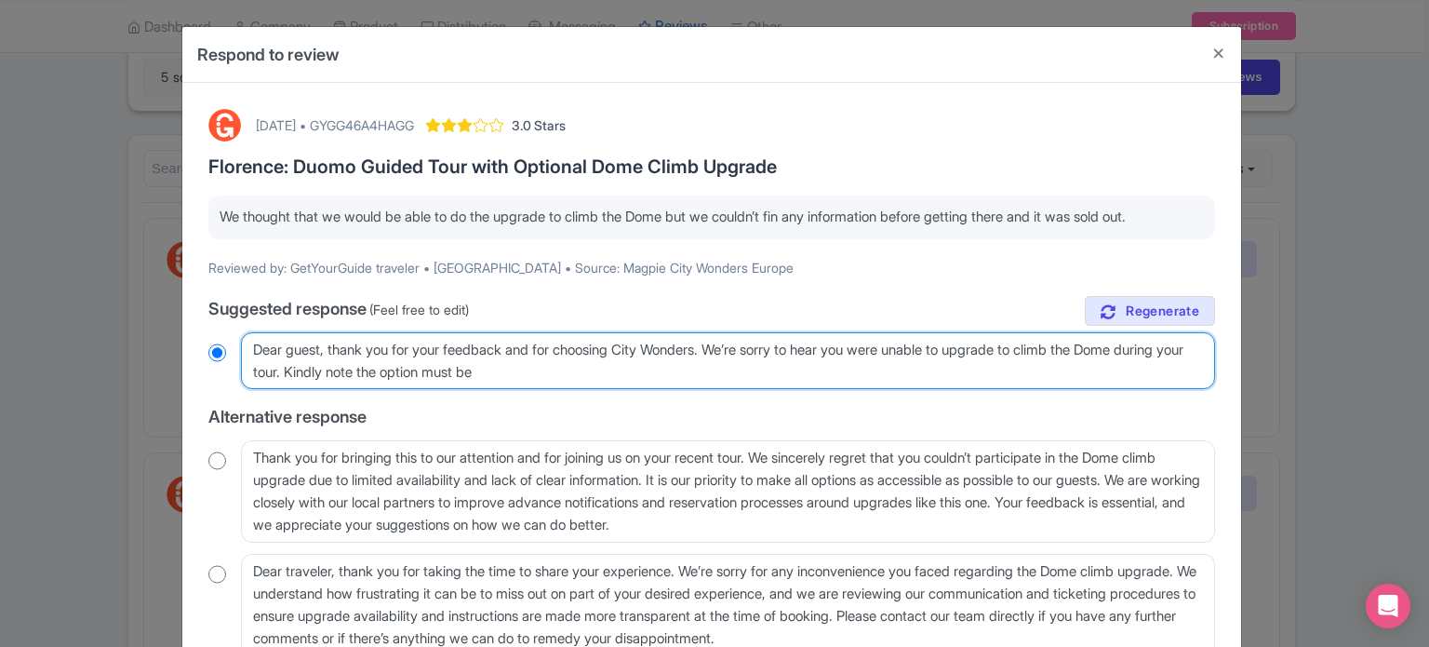
radio input "true"
type textarea "Dear guest, thank you for your feedback and for choosing City Wonders. We’re so…"
radio input "true"
type textarea "Dear guest, thank you for your feedback and for choosing City Wonders. We’re so…"
radio input "true"
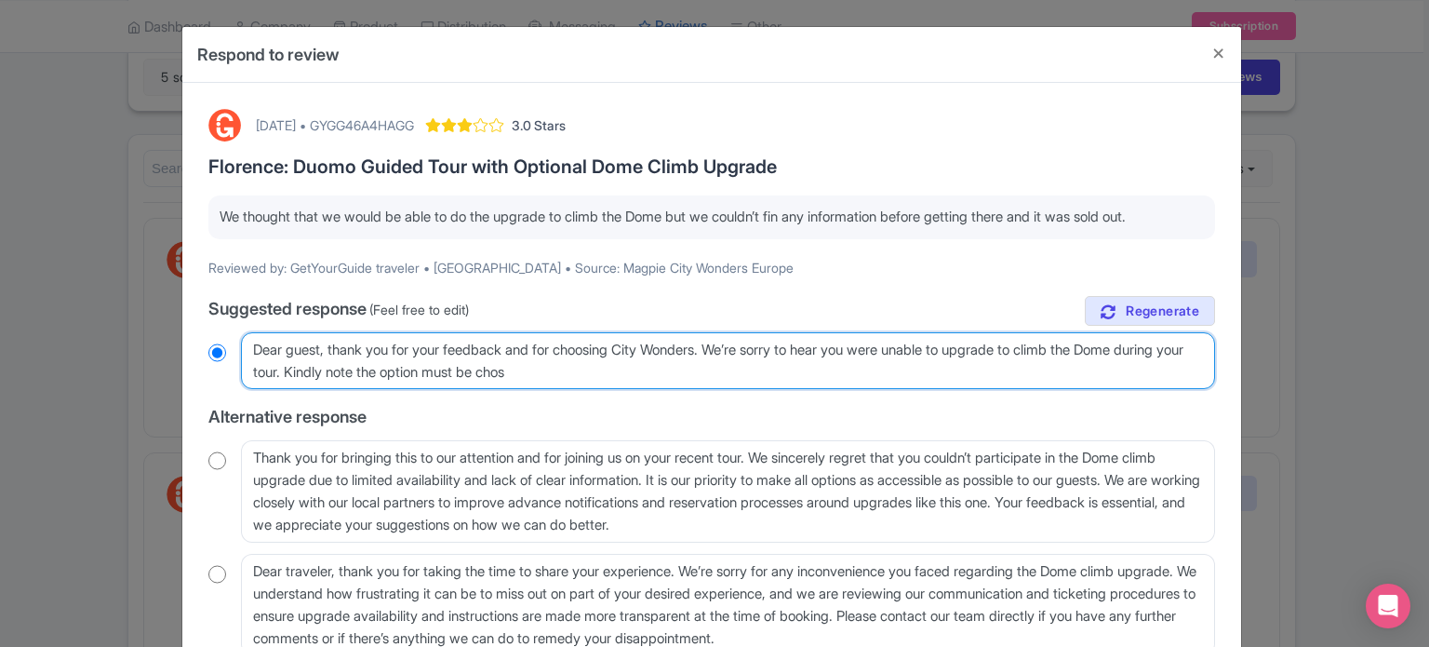
type textarea "Dear guest, thank you for your feedback and for choosing City Wonders. We’re so…"
radio input "true"
type textarea "Dear guest, thank you for your feedback and for choosing City Wonders. We’re so…"
radio input "true"
type textarea "Dear guest, thank you for your feedback and for choosing City Wonders. We’re so…"
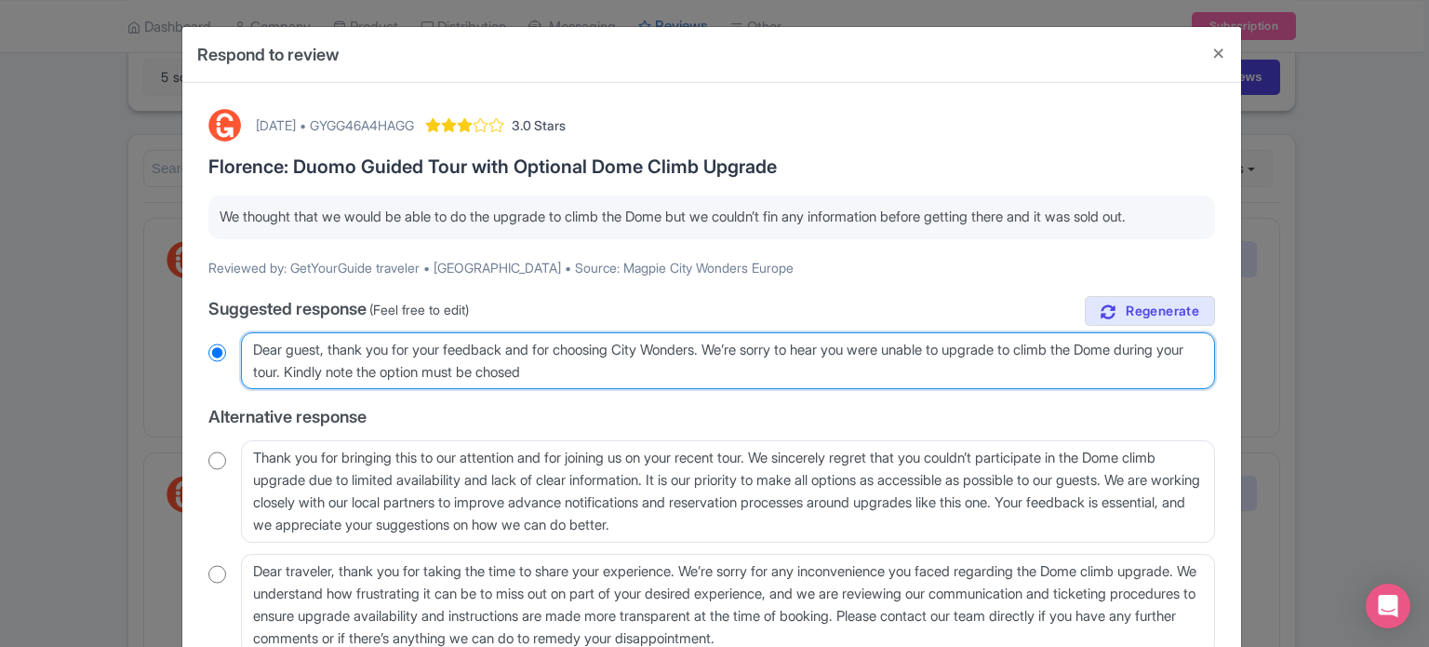
radio input "true"
type textarea "Dear guest, thank you for your feedback and for choosing City Wonders. We’re so…"
radio input "true"
type textarea "Dear guest, thank you for your feedback and for choosing City Wonders. We’re so…"
radio input "true"
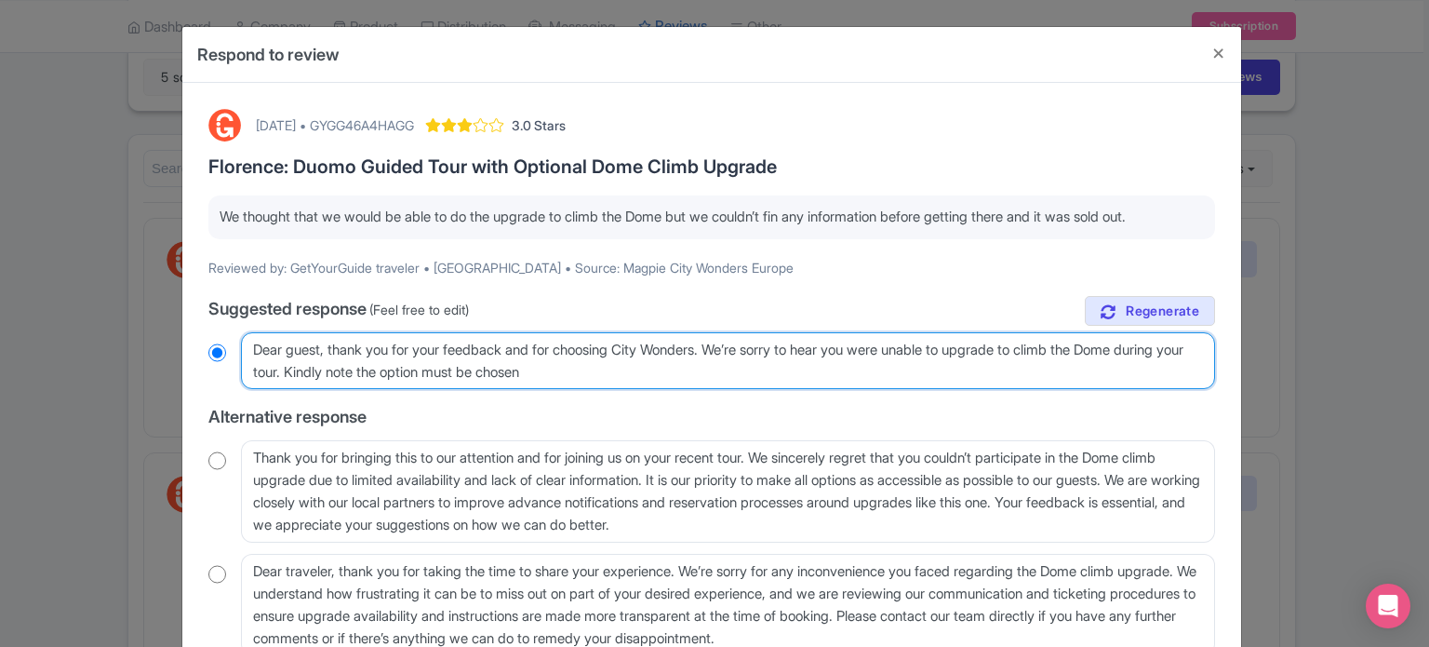
type textarea "Dear guest, thank you for your feedback and for choosing City Wonders. We’re so…"
radio input "true"
type textarea "Dear guest, thank you for your feedback and for choosing City Wonders. We’re so…"
radio input "true"
type textarea "Dear guest, thank you for your feedback and for choosing City Wonders. We’re so…"
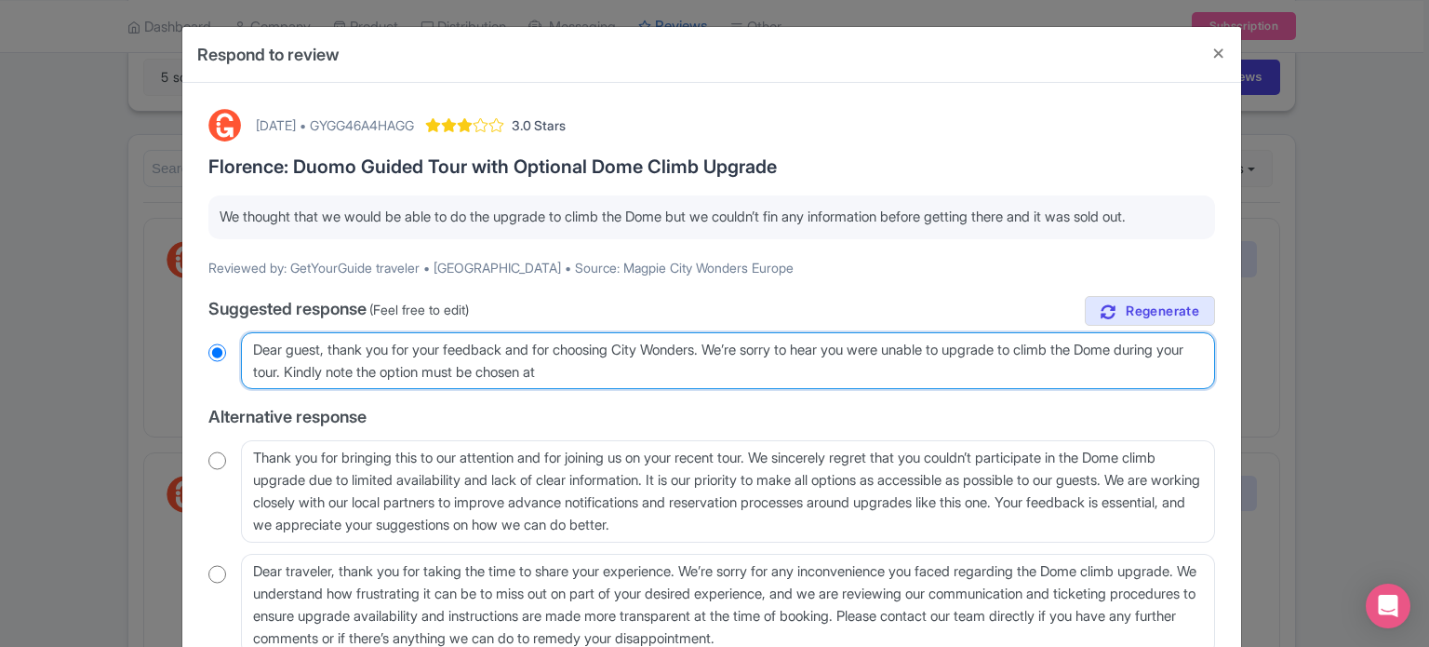
radio input "true"
type textarea "Dear guest, thank you for your feedback and for choosing City Wonders. We’re so…"
radio input "true"
type textarea "Dear guest, thank you for your feedback and for choosing City Wonders. We’re so…"
radio input "true"
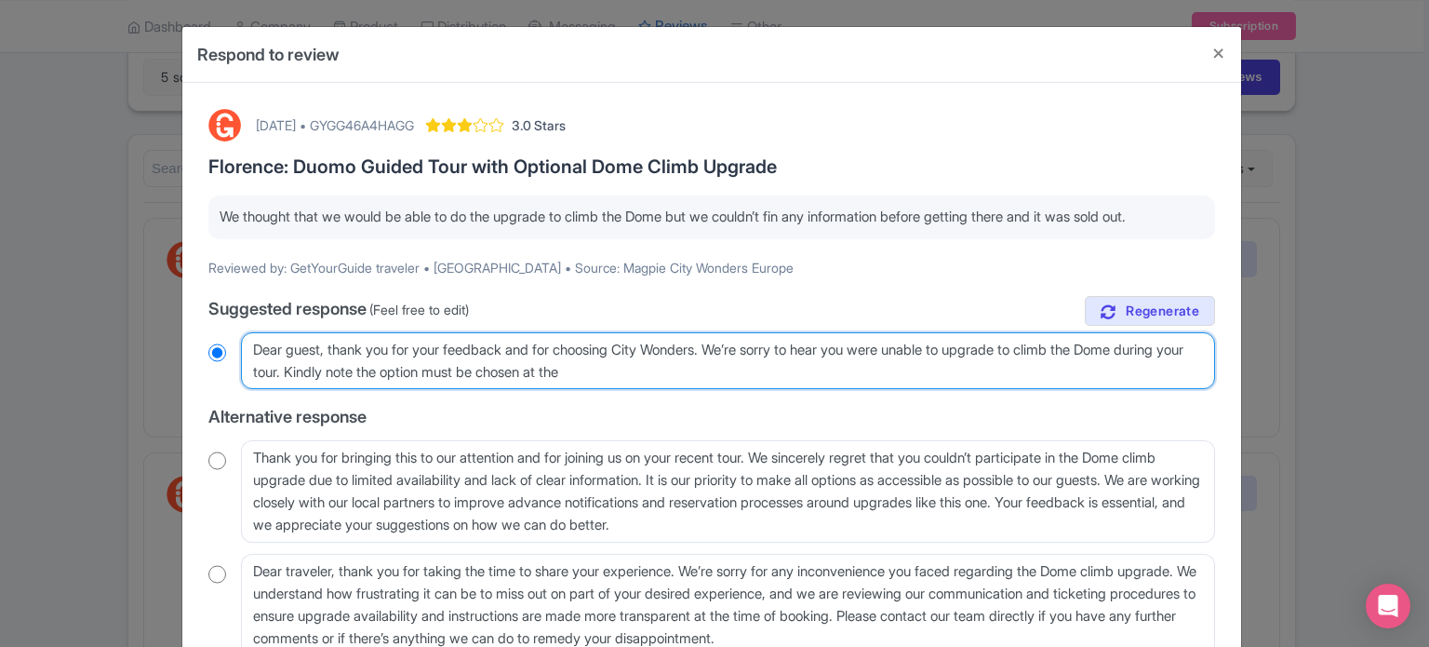
type textarea "Dear guest, thank you for your feedback and for choosing City Wonders. We’re so…"
radio input "true"
type textarea "Dear guest, thank you for your feedback and for choosing City Wonders. We’re so…"
radio input "true"
type textarea "Dear guest, thank you for your feedback and for choosing City Wonders. We’re so…"
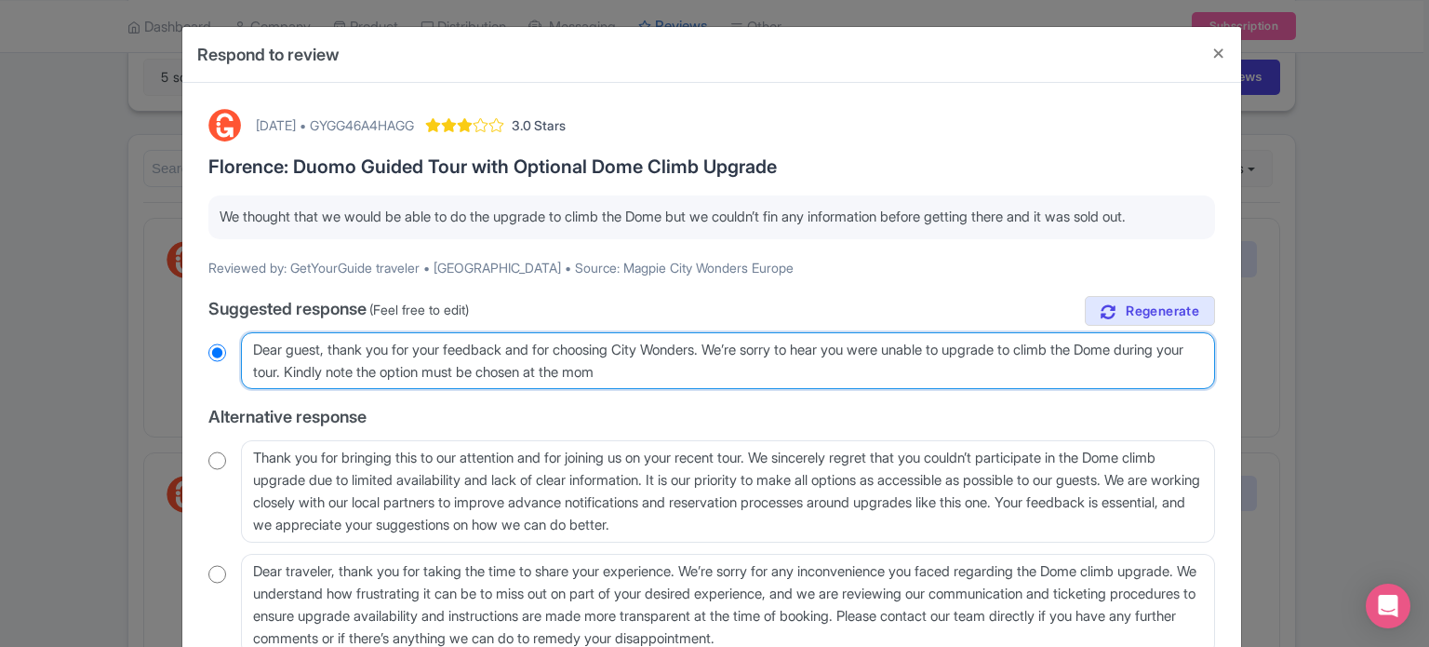
radio input "true"
type textarea "Dear guest, thank you for your feedback and for choosing City Wonders. We’re so…"
radio input "true"
type textarea "Dear guest, thank you for your feedback and for choosing City Wonders. We’re so…"
radio input "true"
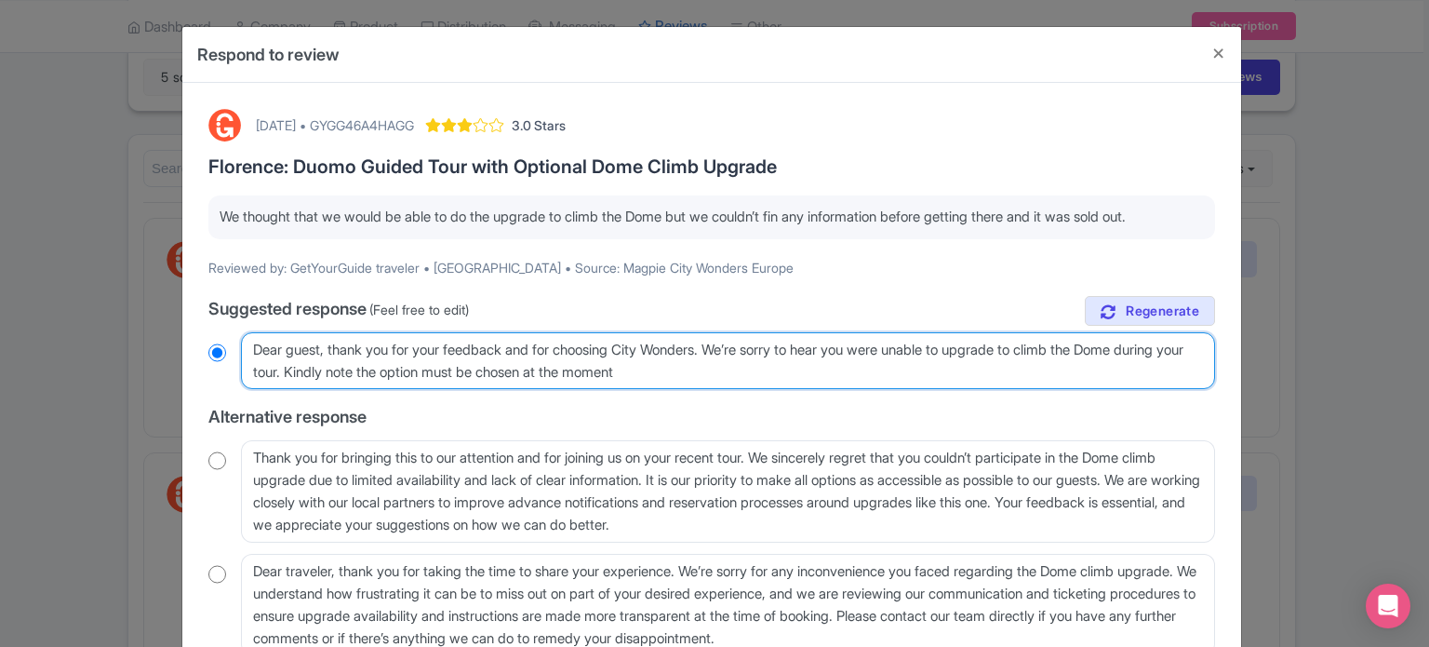
type textarea "Dear guest, thank you for your feedback and for choosing City Wonders. We’re so…"
radio input "true"
type textarea "Dear guest, thank you for your feedback and for choosing City Wonders. We’re so…"
radio input "true"
type textarea "Dear guest, thank you for your feedback and for choosing City Wonders. We’re so…"
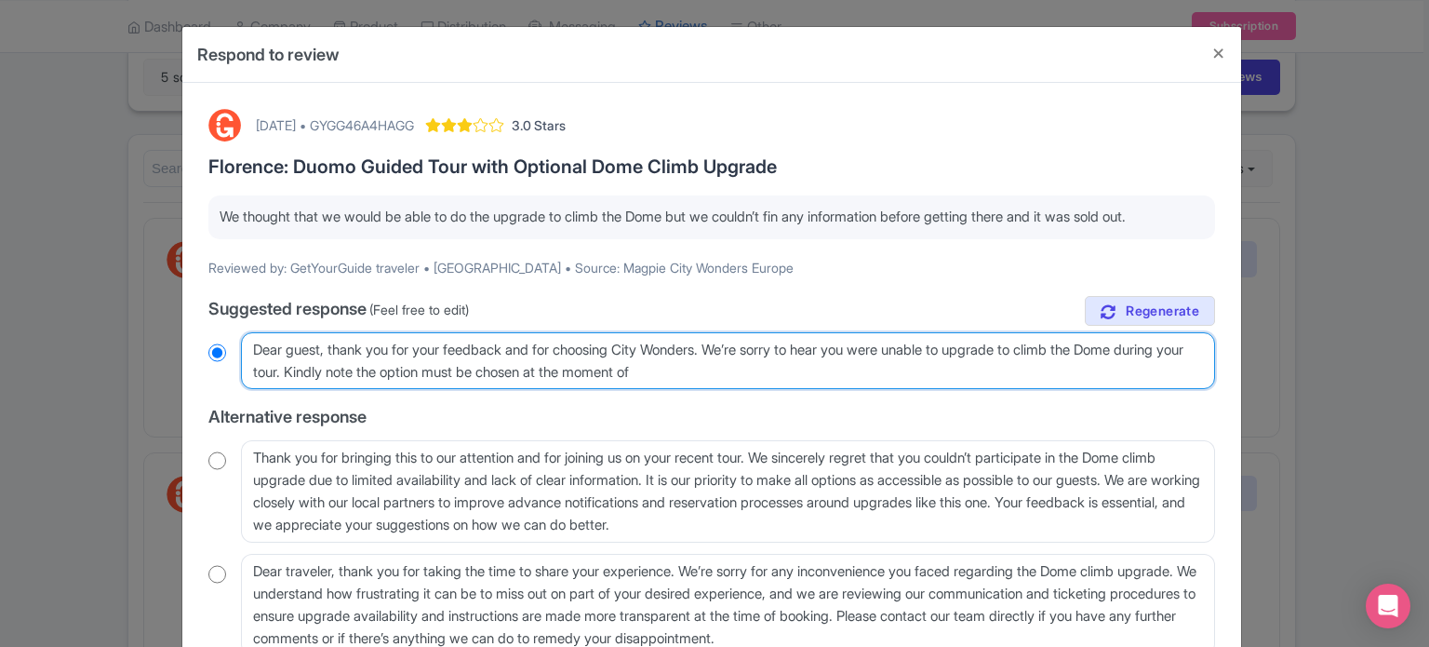
radio input "true"
type textarea "Dear guest, thank you for your feedback and for choosing City Wonders. We’re so…"
radio input "true"
type textarea "Dear guest, thank you for your feedback and for choosing City Wonders. We’re so…"
radio input "true"
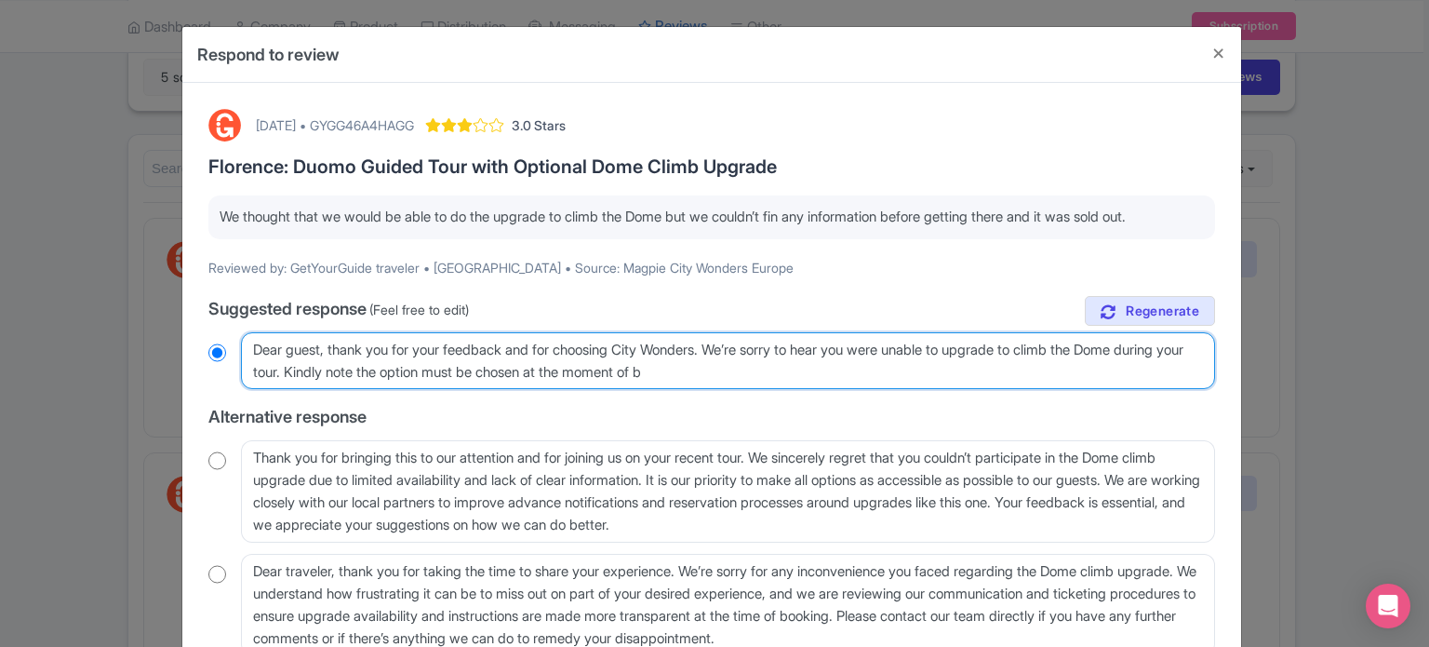
type textarea "Dear guest, thank you for your feedback and for choosing City Wonders. We’re so…"
radio input "true"
type textarea "Dear guest, thank you for your feedback and for choosing City Wonders. We’re so…"
radio input "true"
type textarea "Dear guest, thank you for your feedback and for choosing City Wonders. We’re so…"
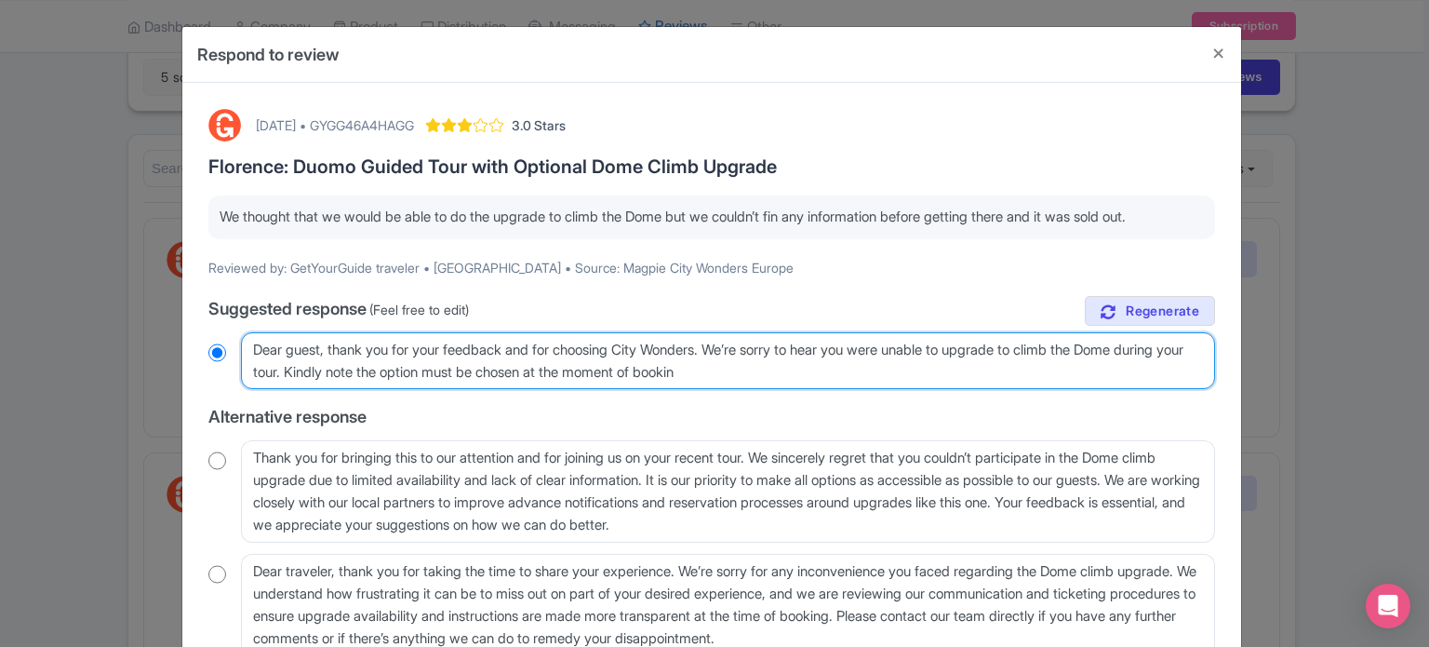
radio input "true"
type textarea "Dear guest, thank you for your feedback and for choosing City Wonders. We’re so…"
radio input "true"
type textarea "Dear guest, thank you for your feedback and for choosing City Wonders. We’re so…"
radio input "true"
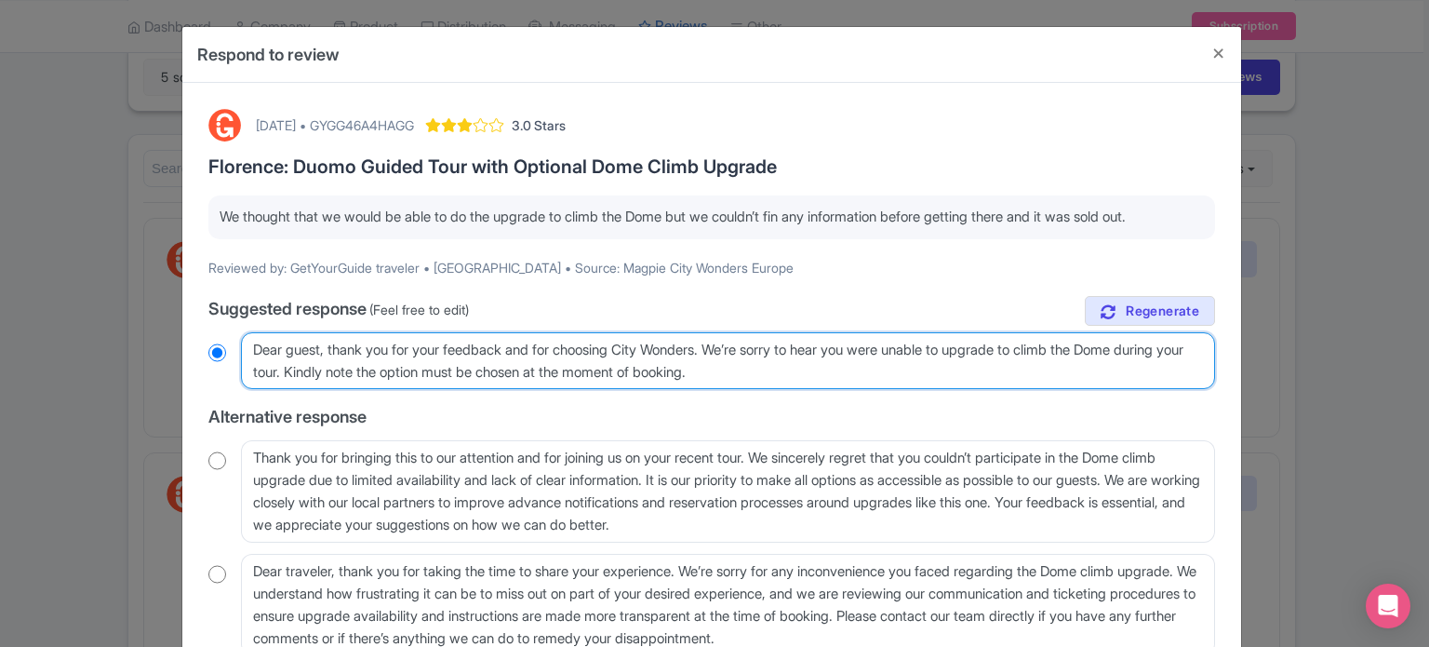
type textarea "Dear guest, thank you for your feedback and for choosing City Wonders. We’re so…"
radio input "true"
type textarea "Dear guest, thank you for your feedback and for choosing City Wonders. We’re so…"
radio input "true"
type textarea "Dear guest, thank you for your feedback and for choosing City Wonders. We’re so…"
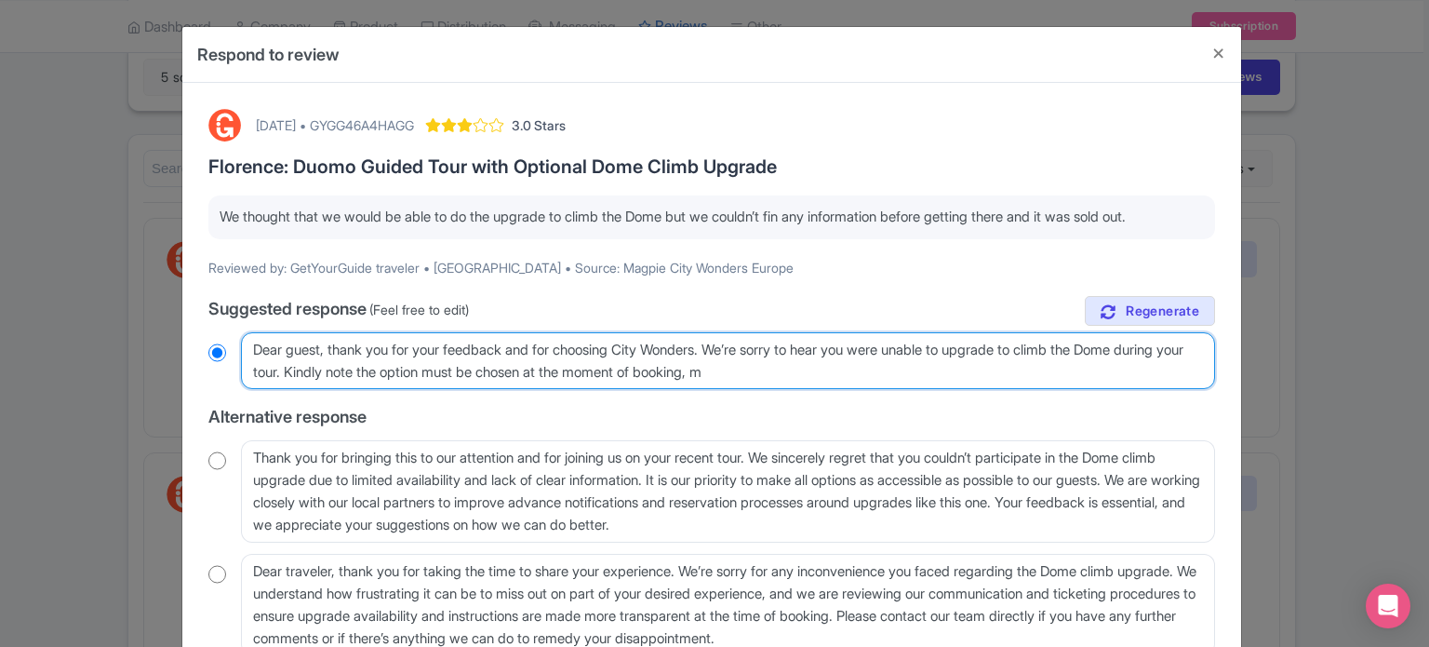
radio input "true"
type textarea "Dear guest, thank you for your feedback and for choosing City Wonders. We’re so…"
radio input "true"
type textarea "Dear guest, thank you for your feedback and for choosing City Wonders. We’re so…"
radio input "true"
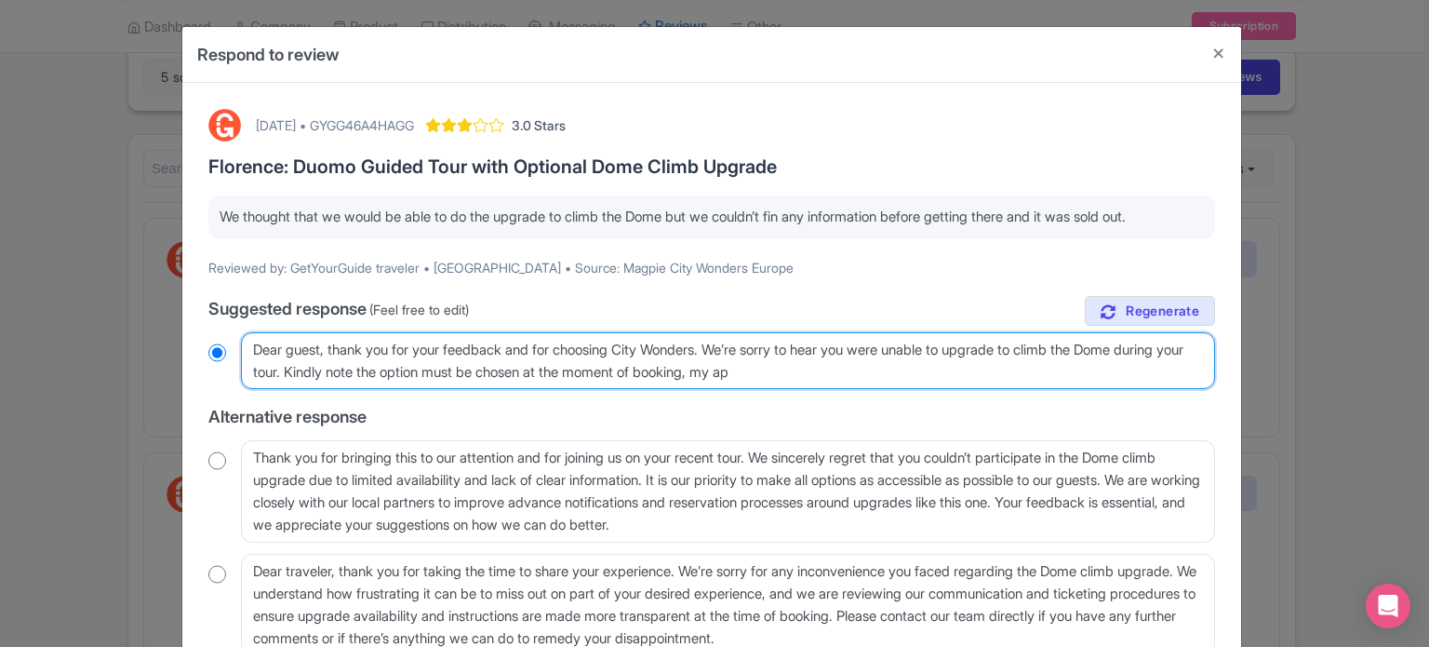
type textarea "Dear guest, thank you for your feedback and for choosing City Wonders. We’re so…"
radio input "true"
type textarea "Dear guest, thank you for your feedback and for choosing City Wonders. We’re so…"
radio input "true"
type textarea "Dear guest, thank you for your feedback and for choosing City Wonders. We’re so…"
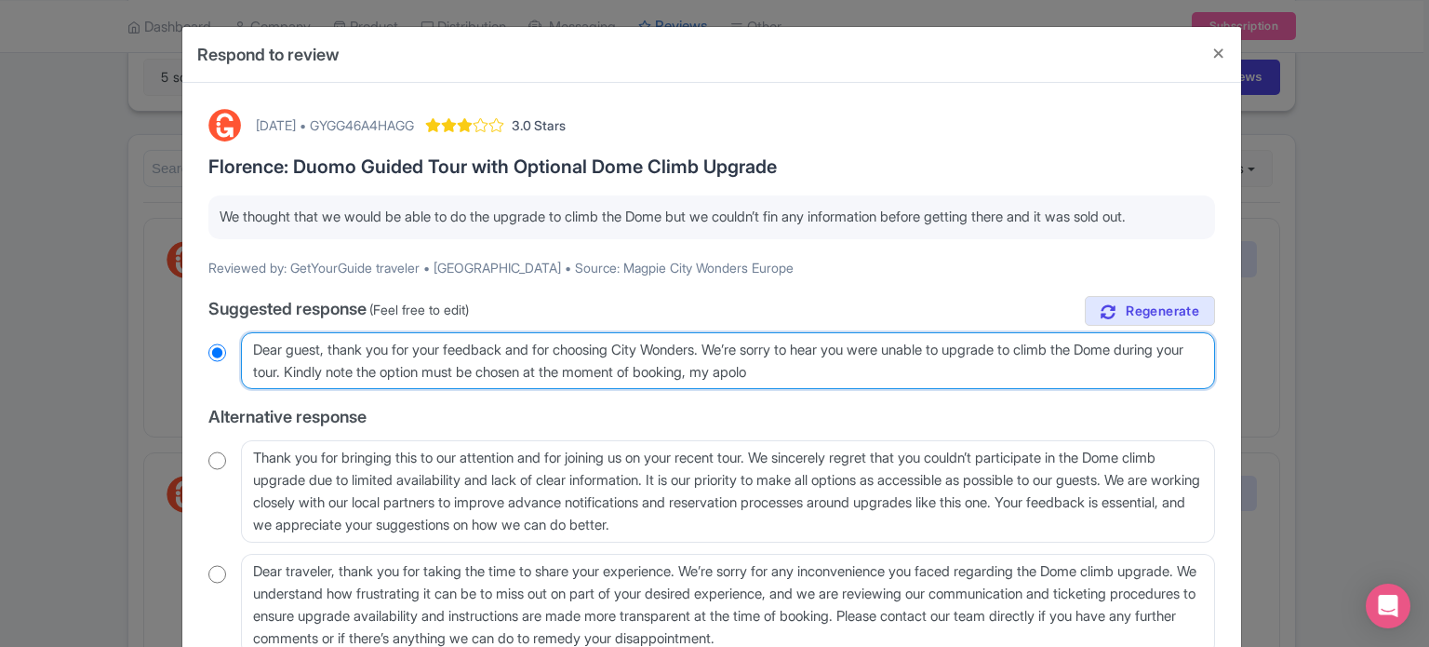
radio input "true"
type textarea "Dear guest, thank you for your feedback and for choosing City Wonders. We’re so…"
radio input "true"
type textarea "Dear guest, thank you for your feedback and for choosing City Wonders. We’re so…"
radio input "true"
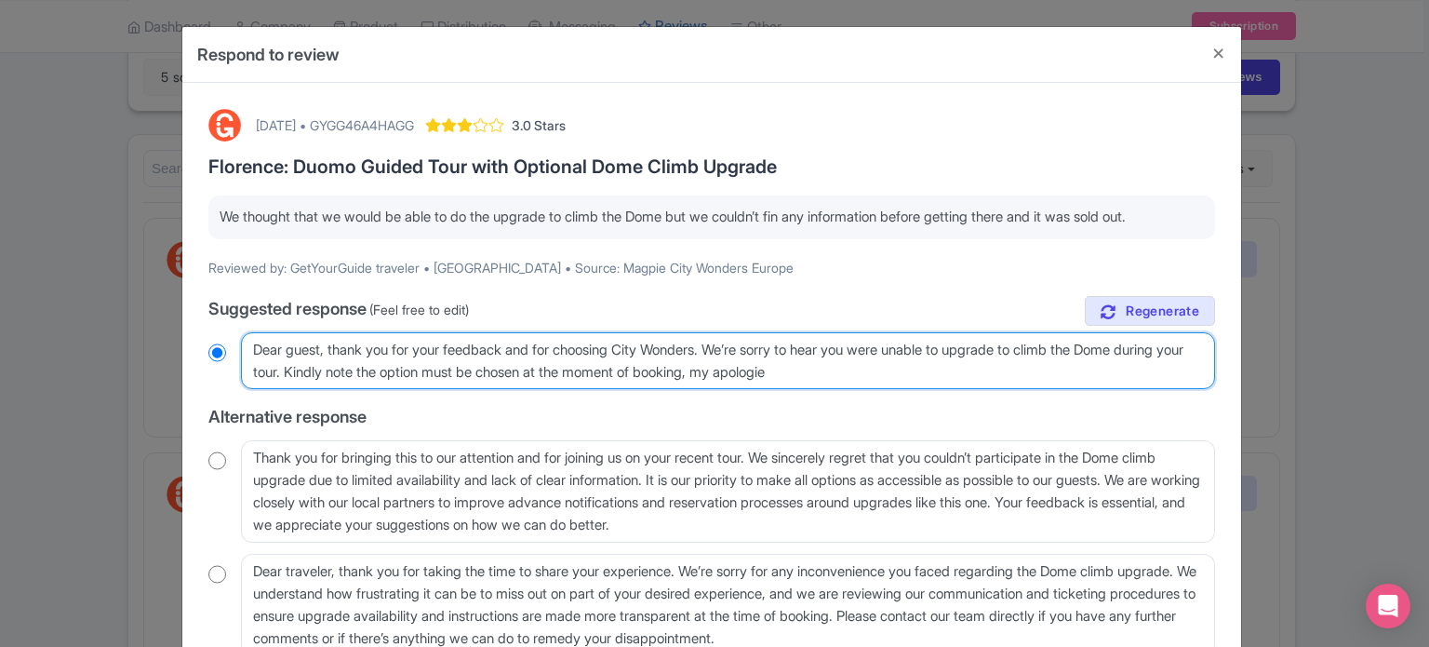
type textarea "Dear guest, thank you for your feedback and for choosing City Wonders. We’re so…"
radio input "true"
type textarea "Dear guest, thank you for your feedback and for choosing City Wonders. We’re so…"
radio input "true"
type textarea "Dear guest, thank you for your feedback and for choosing City Wonders. We’re so…"
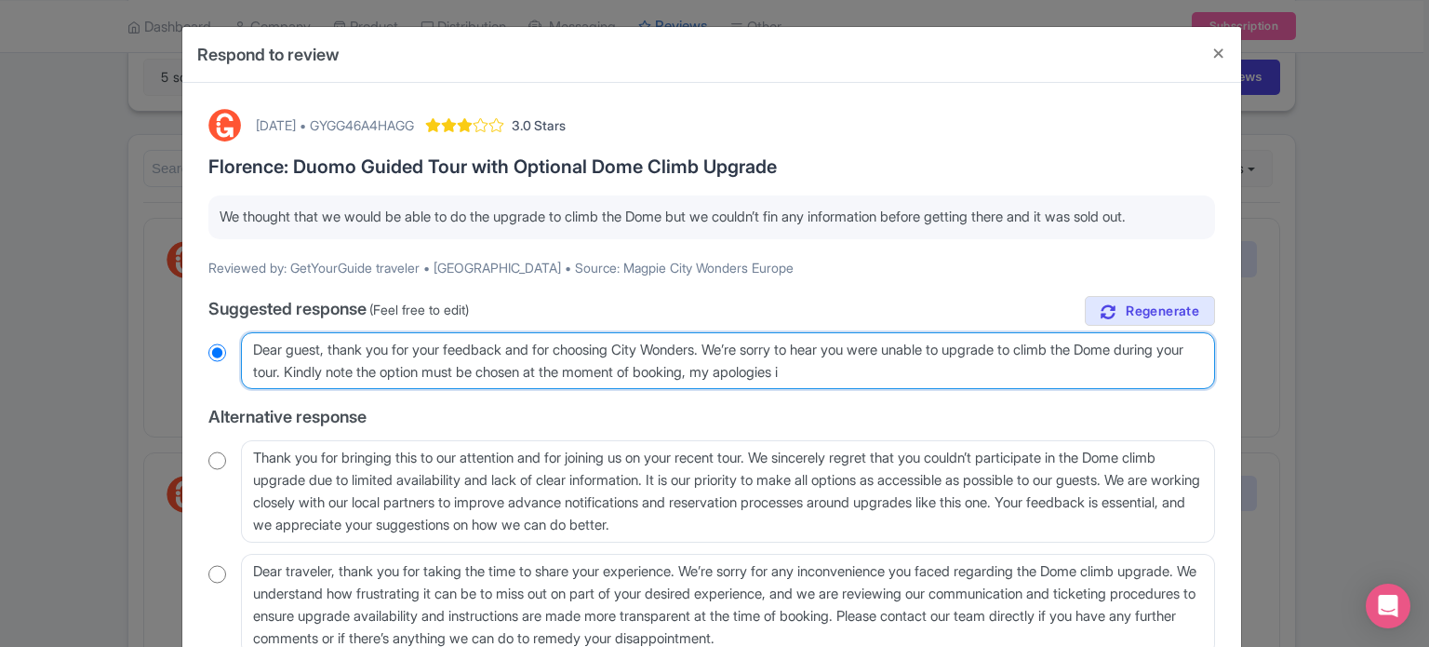
radio input "true"
type textarea "Dear guest, thank you for your feedback and for choosing City Wonders. We’re so…"
radio input "true"
type textarea "Dear guest, thank you for your feedback and for choosing City Wonders. We’re so…"
radio input "true"
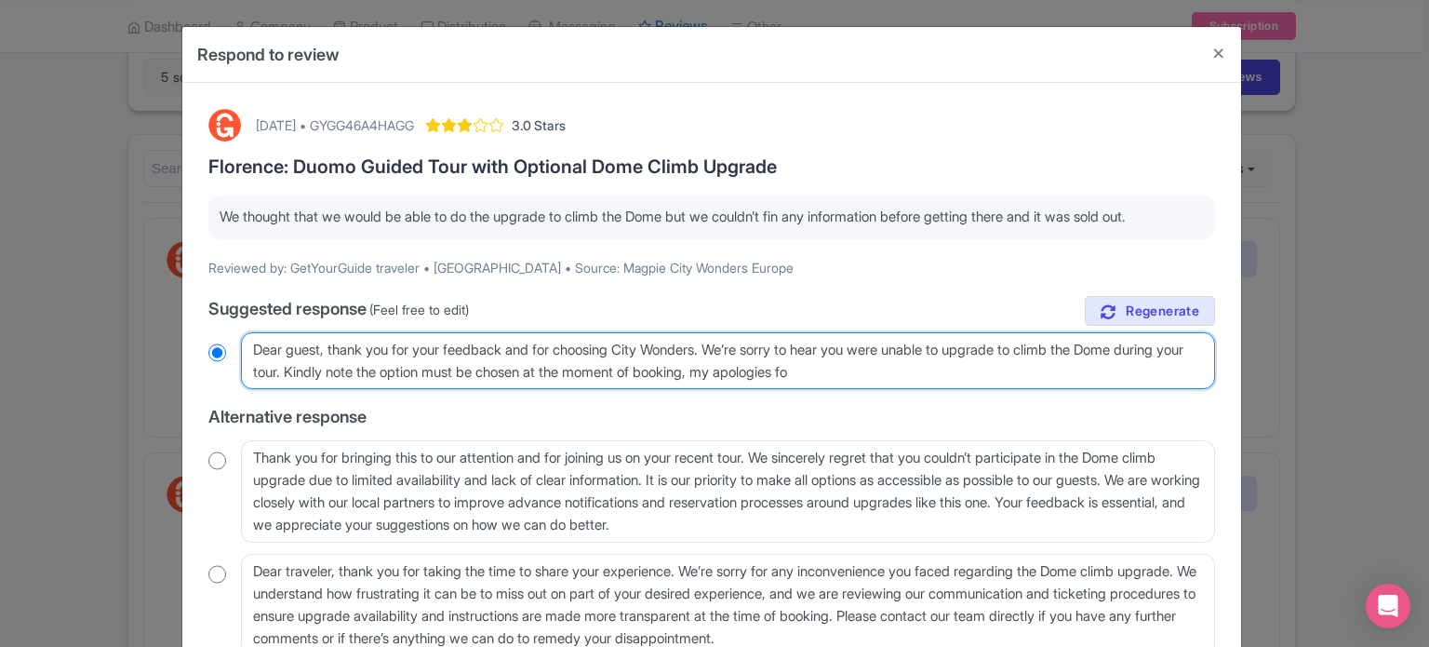
type textarea "Dear guest, thank you for your feedback and for choosing City Wonders. We’re so…"
radio input "true"
type textarea "Dear guest, thank you for your feedback and for choosing City Wonders. We’re so…"
radio input "true"
type textarea "Dear guest, thank you for your feedback and for choosing City Wonders. We’re so…"
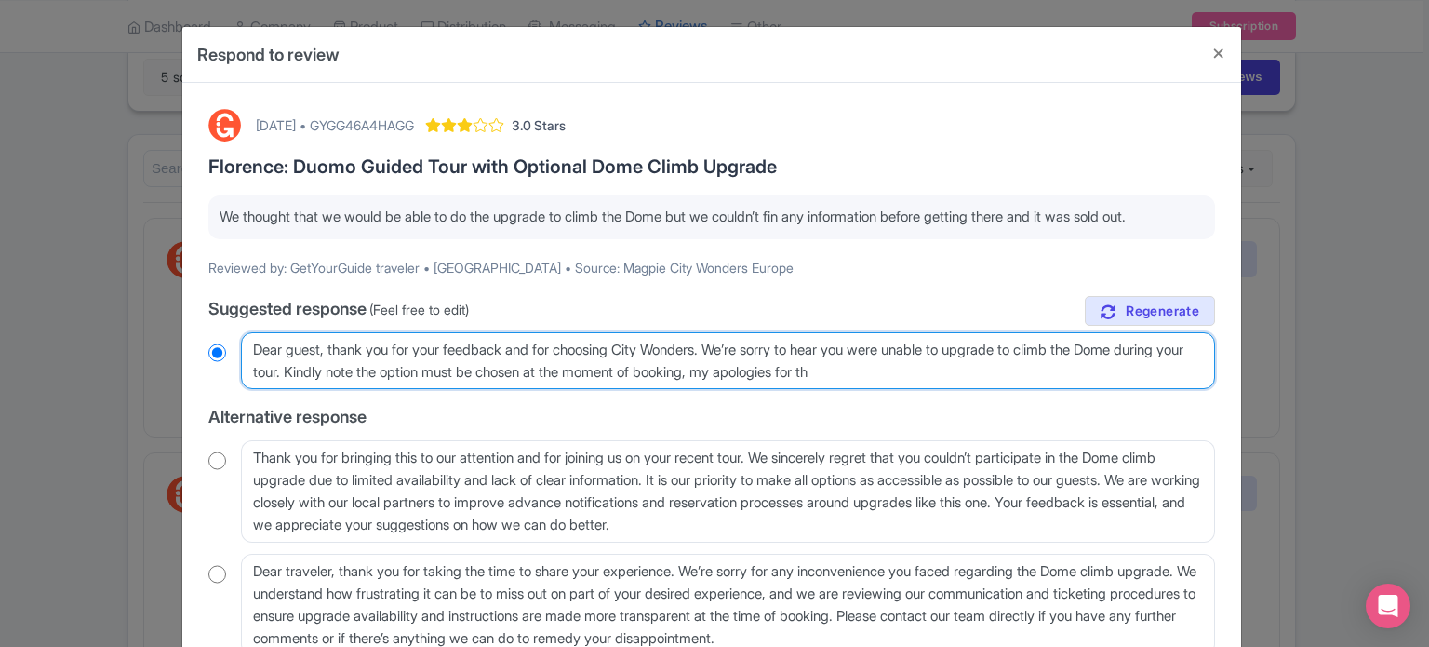
radio input "true"
type textarea "Dear guest, thank you for your feedback and for choosing City Wonders. We’re so…"
radio input "true"
type textarea "Dear guest, thank you for your feedback and for choosing City Wonders. We’re so…"
radio input "true"
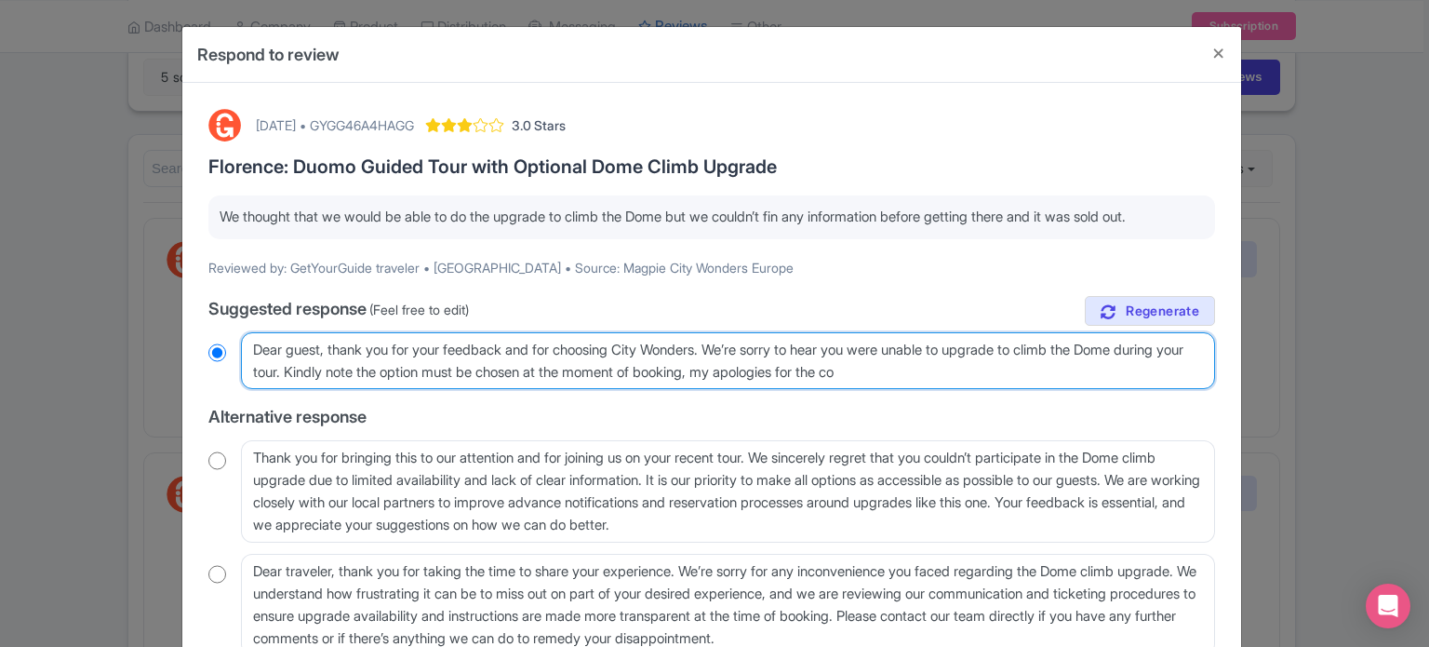
type textarea "Dear guest, thank you for your feedback and for choosing City Wonders. We’re so…"
radio input "true"
type textarea "Dear guest, thank you for your feedback and for choosing City Wonders. We’re so…"
radio input "true"
type textarea "Dear guest, thank you for your feedback and for choosing City Wonders. We’re so…"
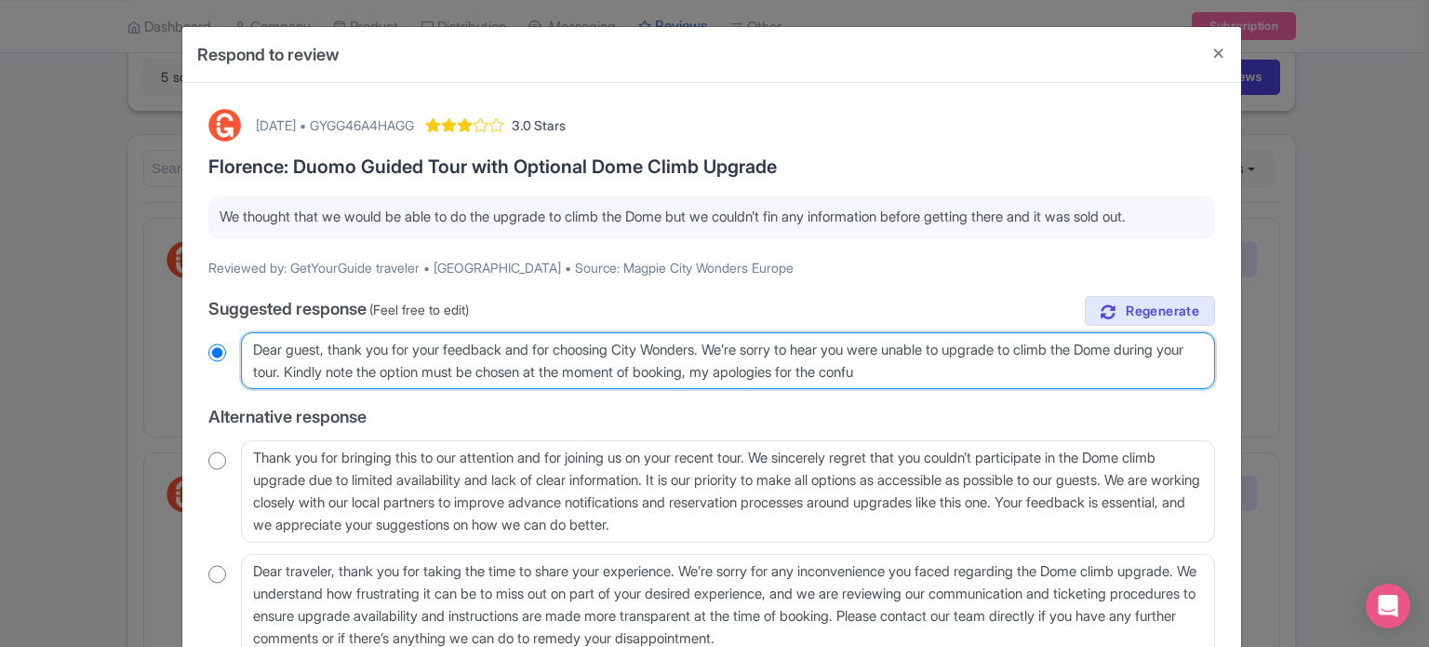
radio input "true"
type textarea "Dear guest, thank you for your feedback and for choosing City Wonders. We’re so…"
radio input "true"
type textarea "Dear guest, thank you for your feedback and for choosing City Wonders. We’re so…"
radio input "true"
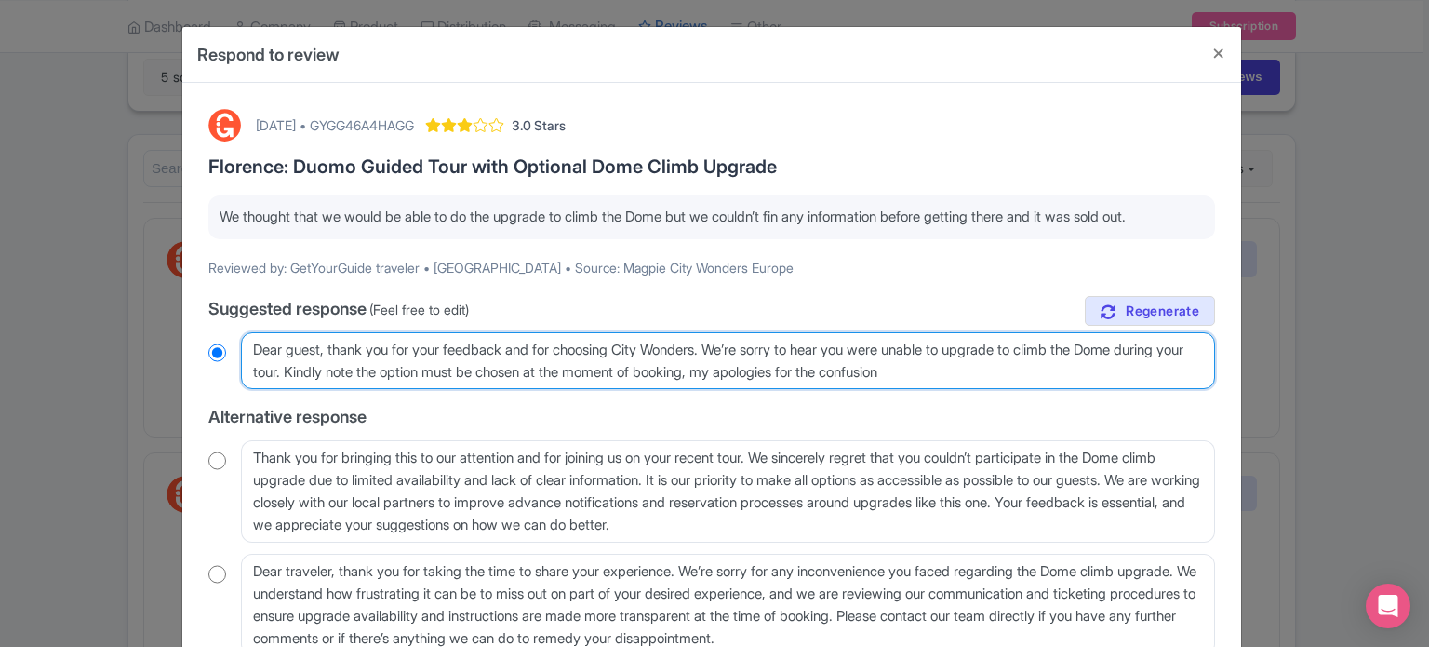
type textarea "Dear guest, thank you for your feedback and for choosing City Wonders. We’re so…"
radio input "true"
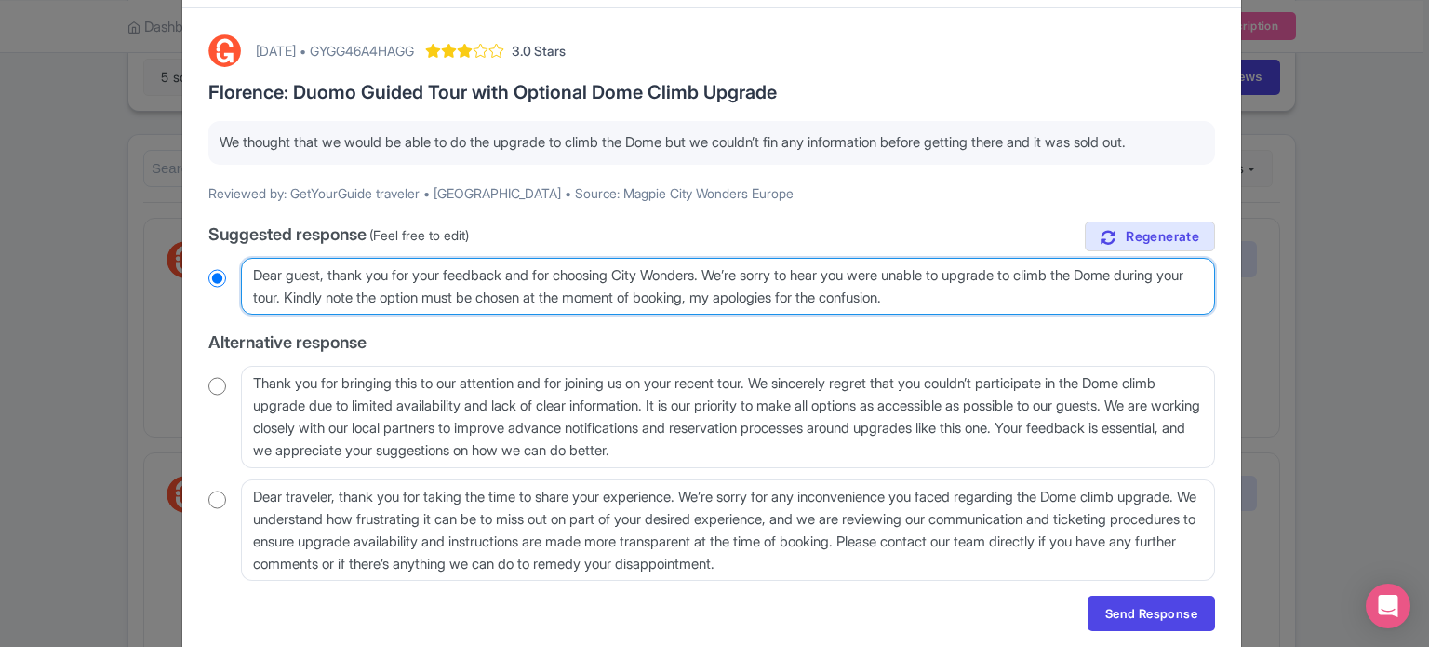
scroll to position [141, 0]
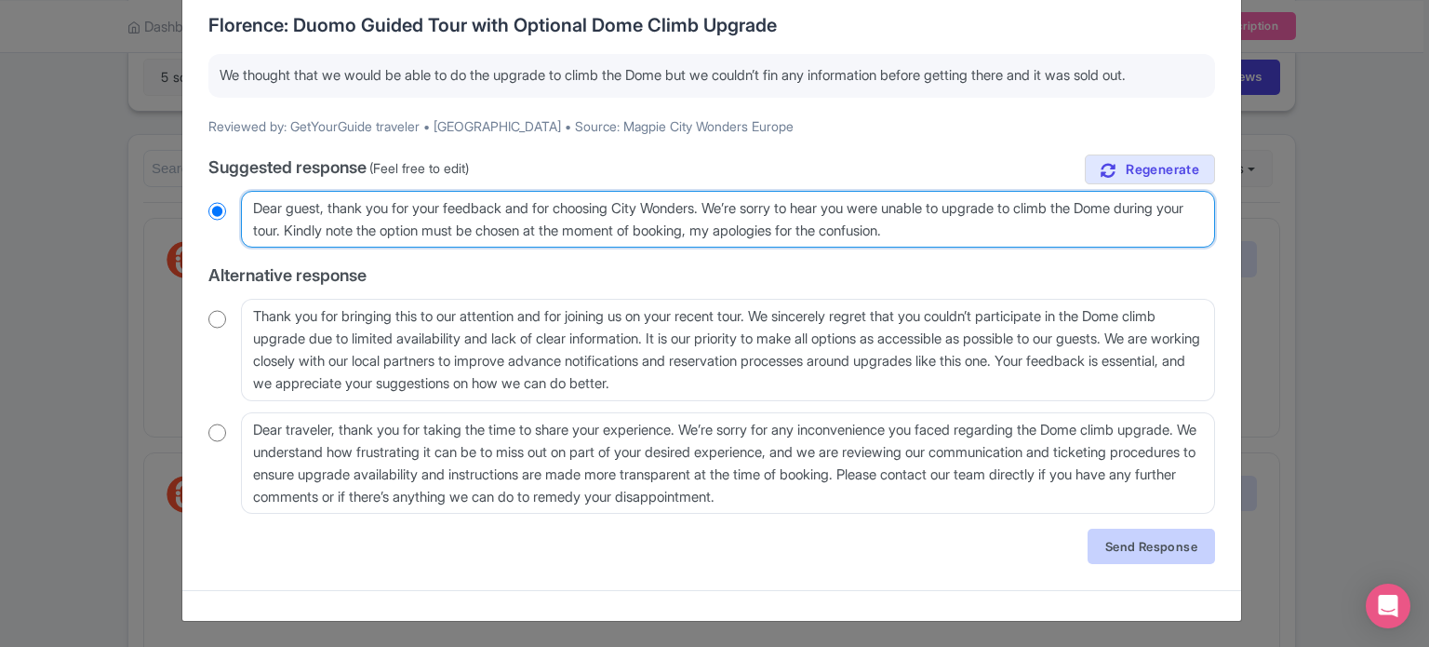
type textarea "Dear guest, thank you for your feedback and for choosing City Wonders. We’re so…"
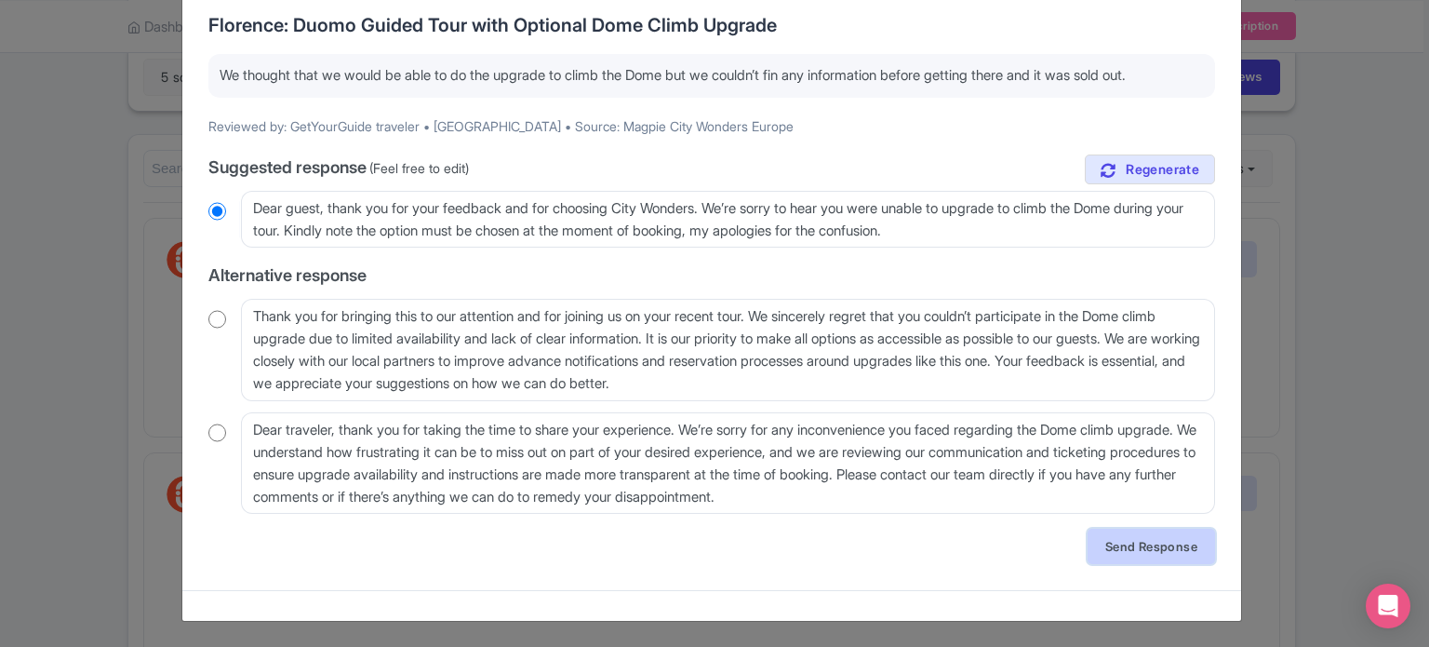
click at [1154, 541] on link "Send Response" at bounding box center [1151, 545] width 127 height 35
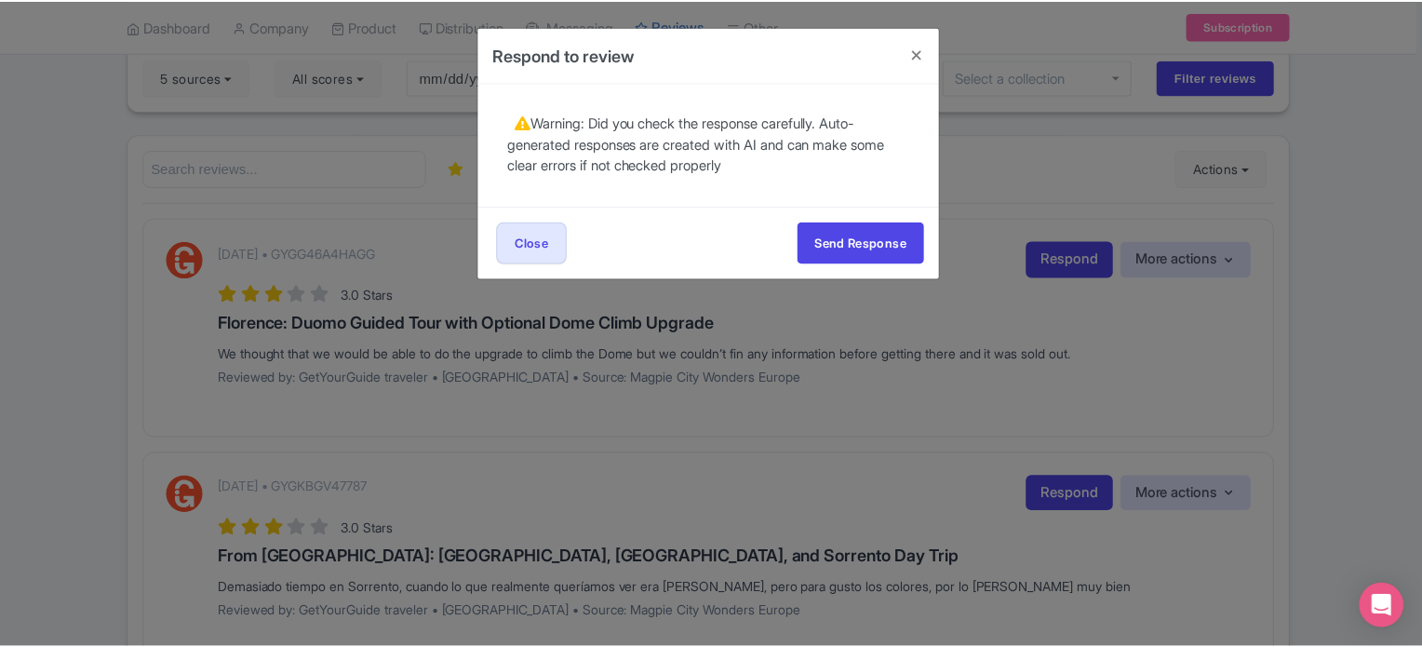
scroll to position [0, 0]
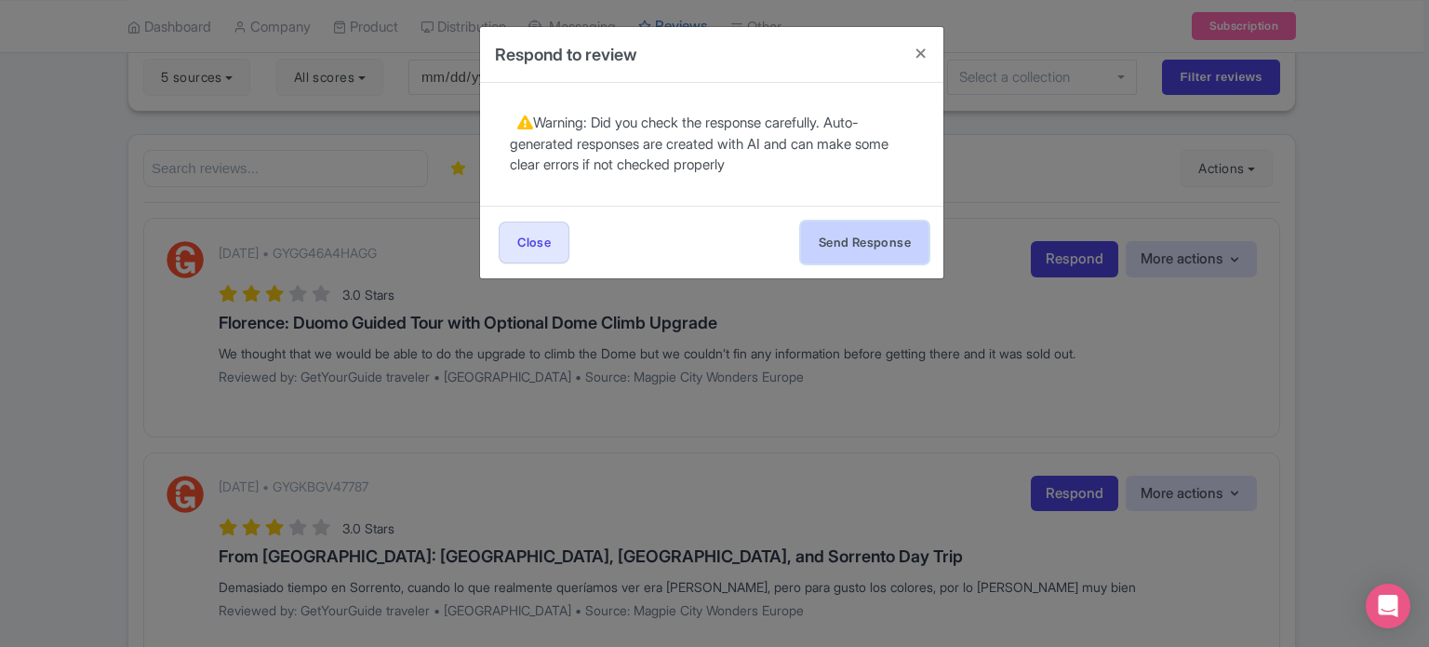
click at [865, 226] on button "Send Response" at bounding box center [864, 242] width 127 height 42
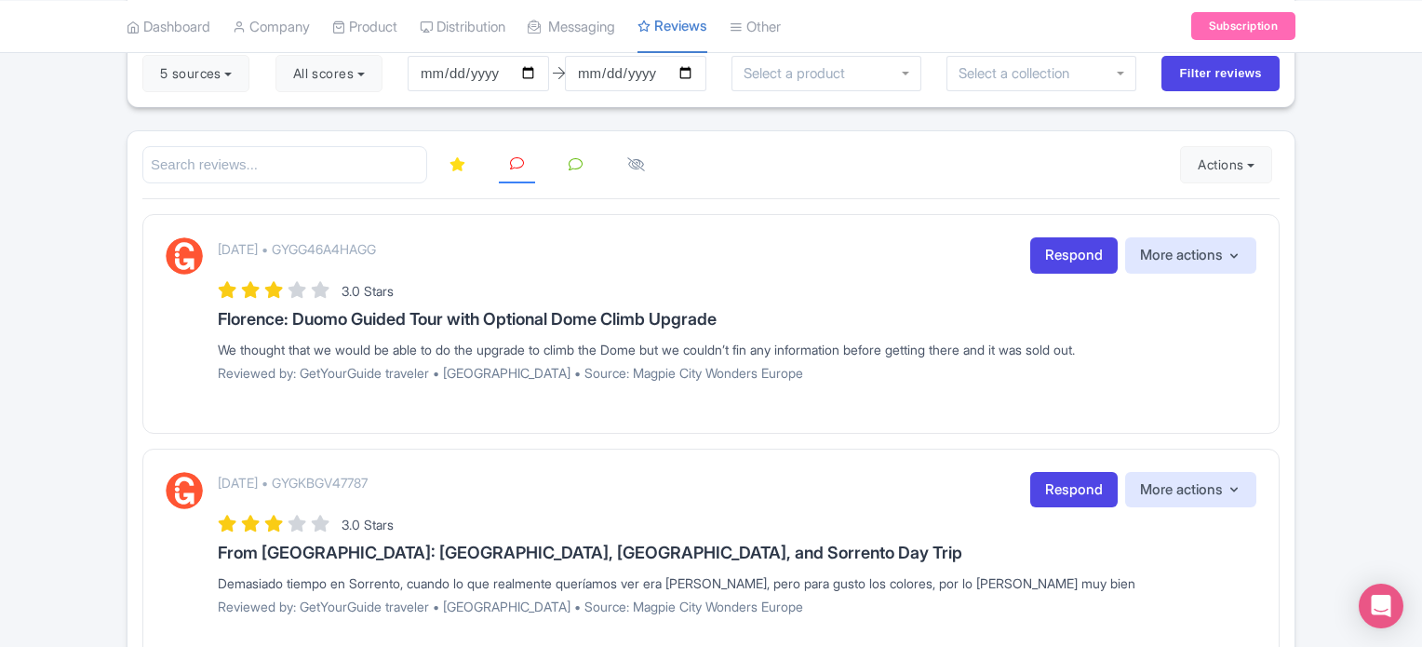
scroll to position [151, 0]
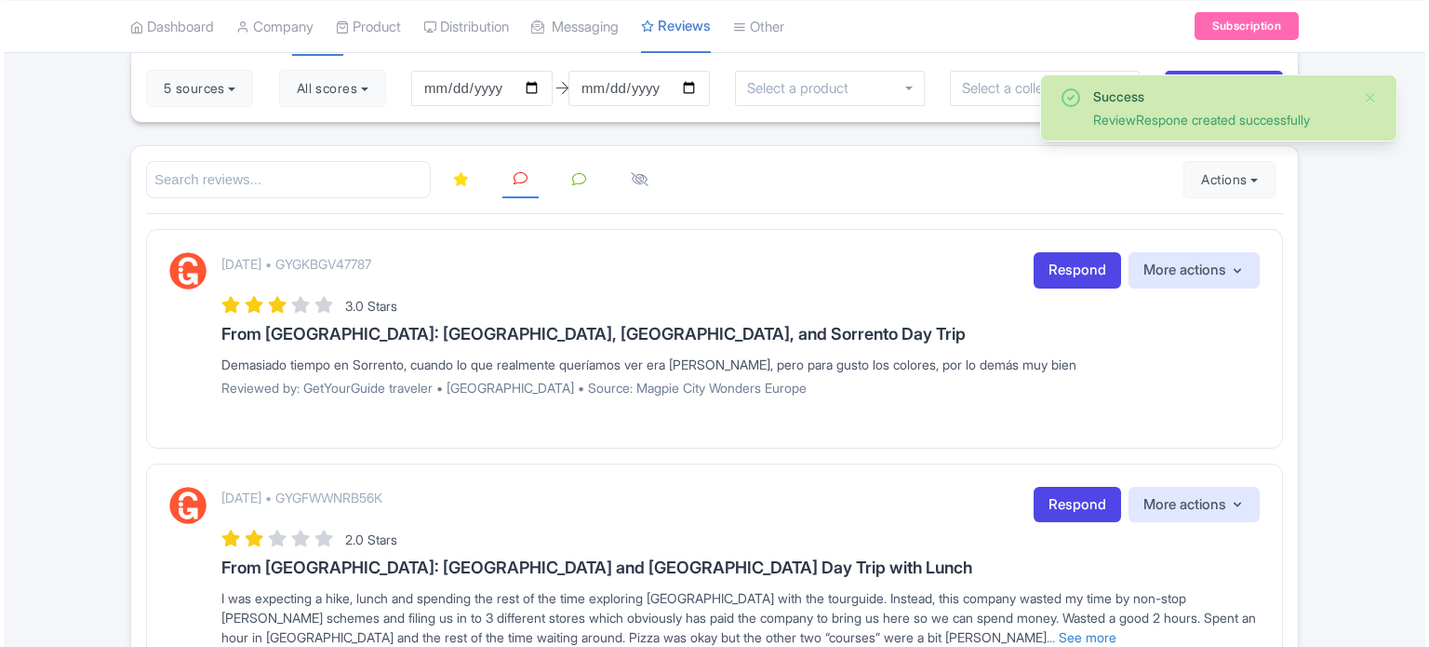
scroll to position [186, 0]
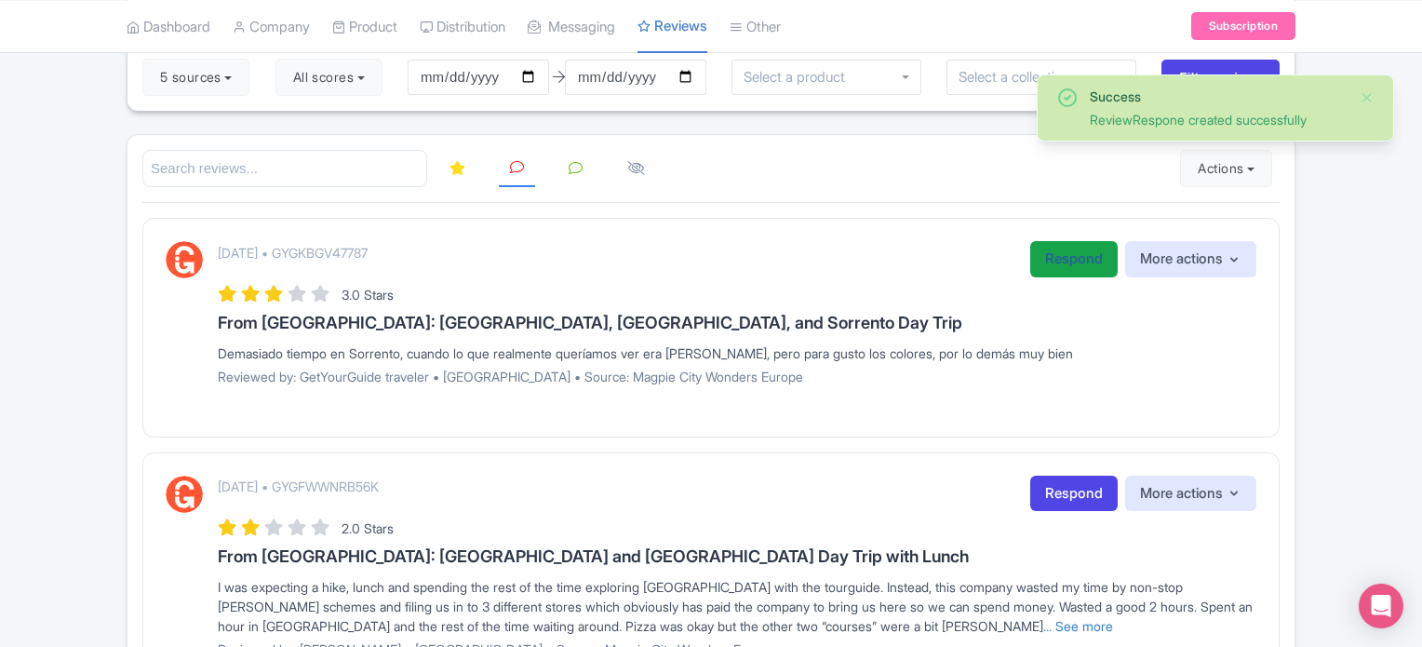
click at [1081, 269] on link "Respond" at bounding box center [1073, 259] width 87 height 36
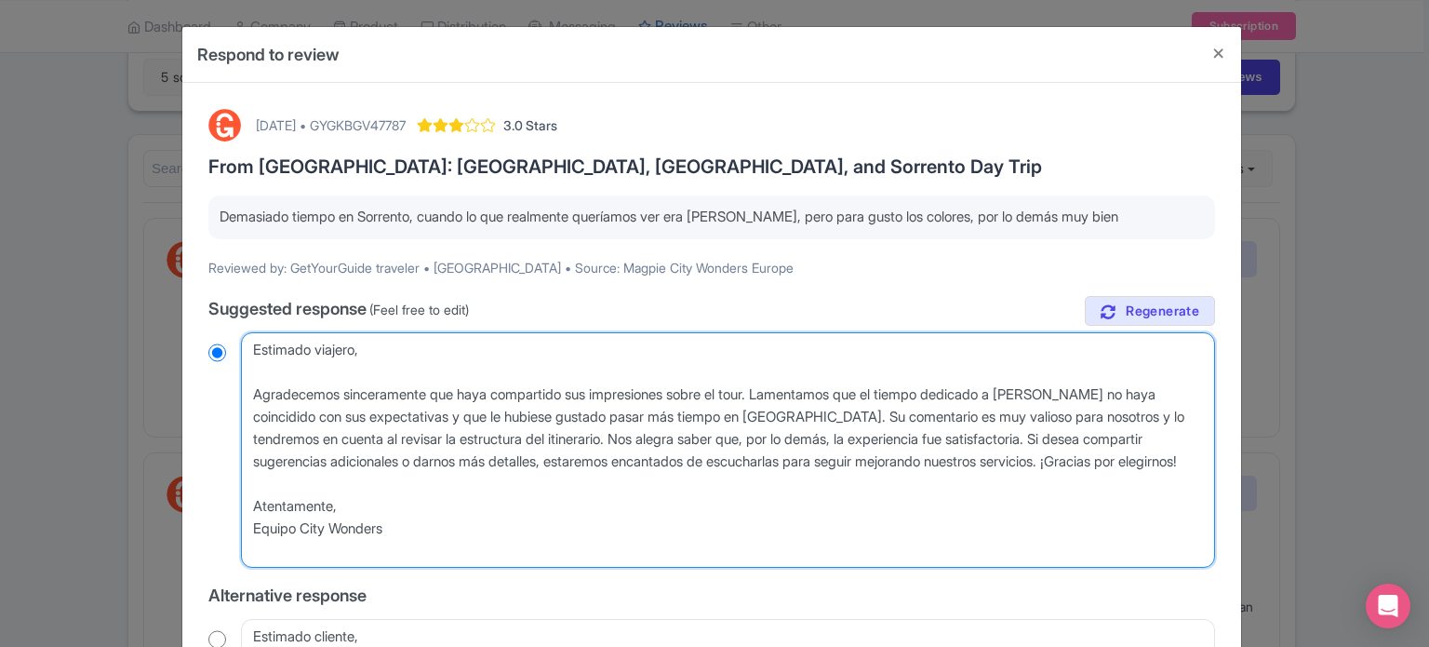
click at [257, 390] on textarea "Estimado viajero, Agradecemos sinceramente que haya compartido sus impresiones …" at bounding box center [728, 450] width 974 height 236
type textarea "Estimado viajero, gradecemos sinceramente que haya compartido sus impresiones s…"
radio input "true"
type textarea "Estimado viajero, gradecemos sinceramente que haya compartido sus impresiones s…"
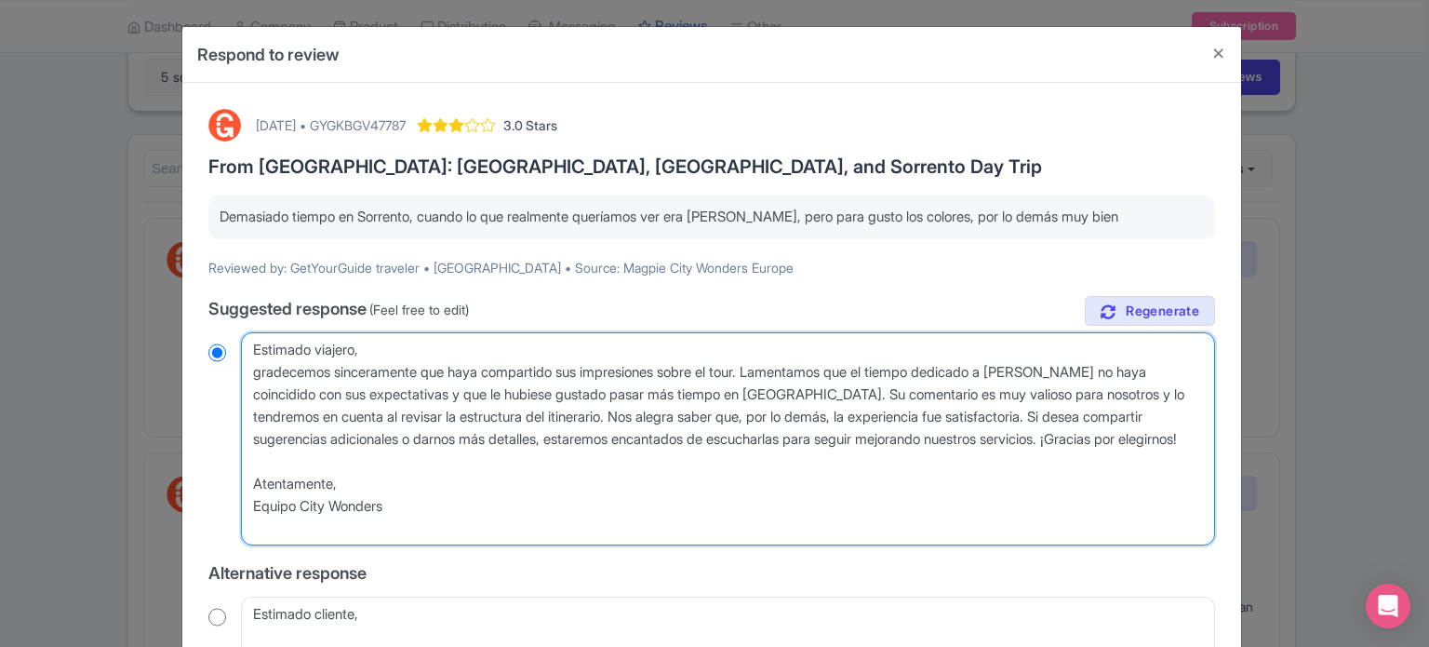
radio input "true"
type textarea "Estimado viajero,gradecemos sinceramente que haya compartido sus impresiones so…"
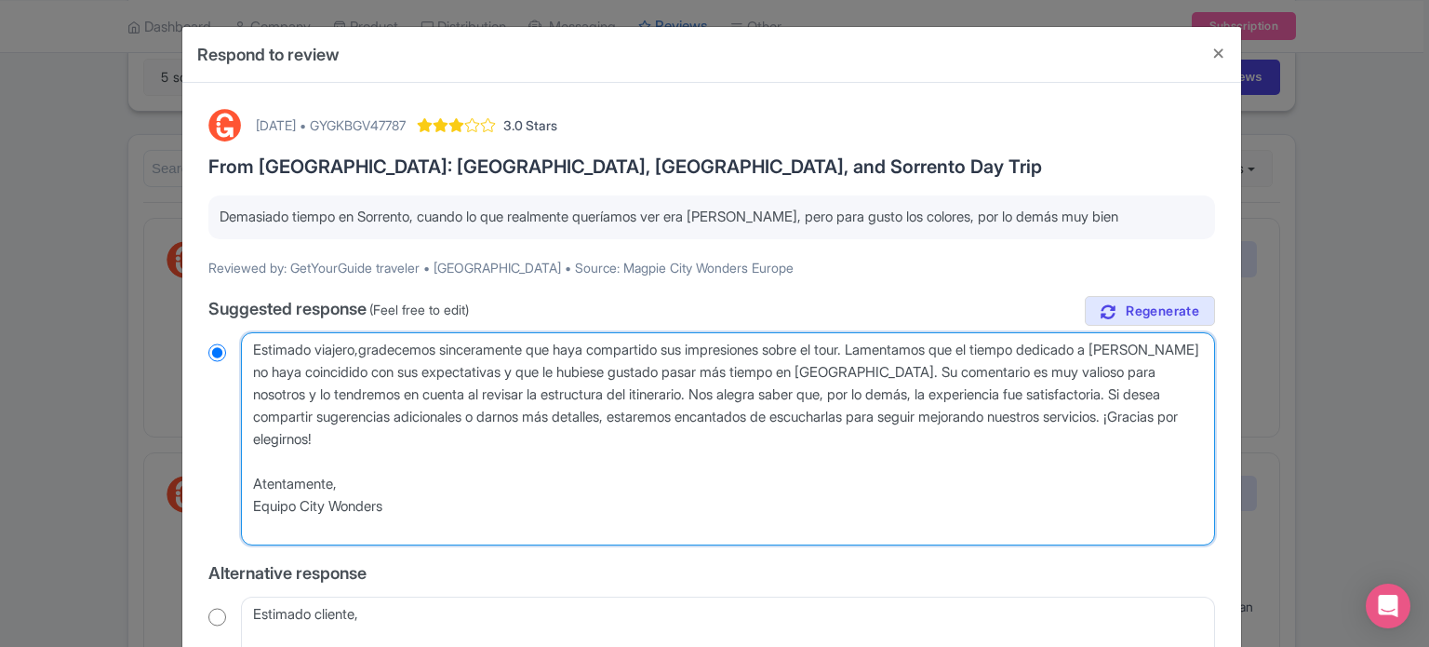
radio input "true"
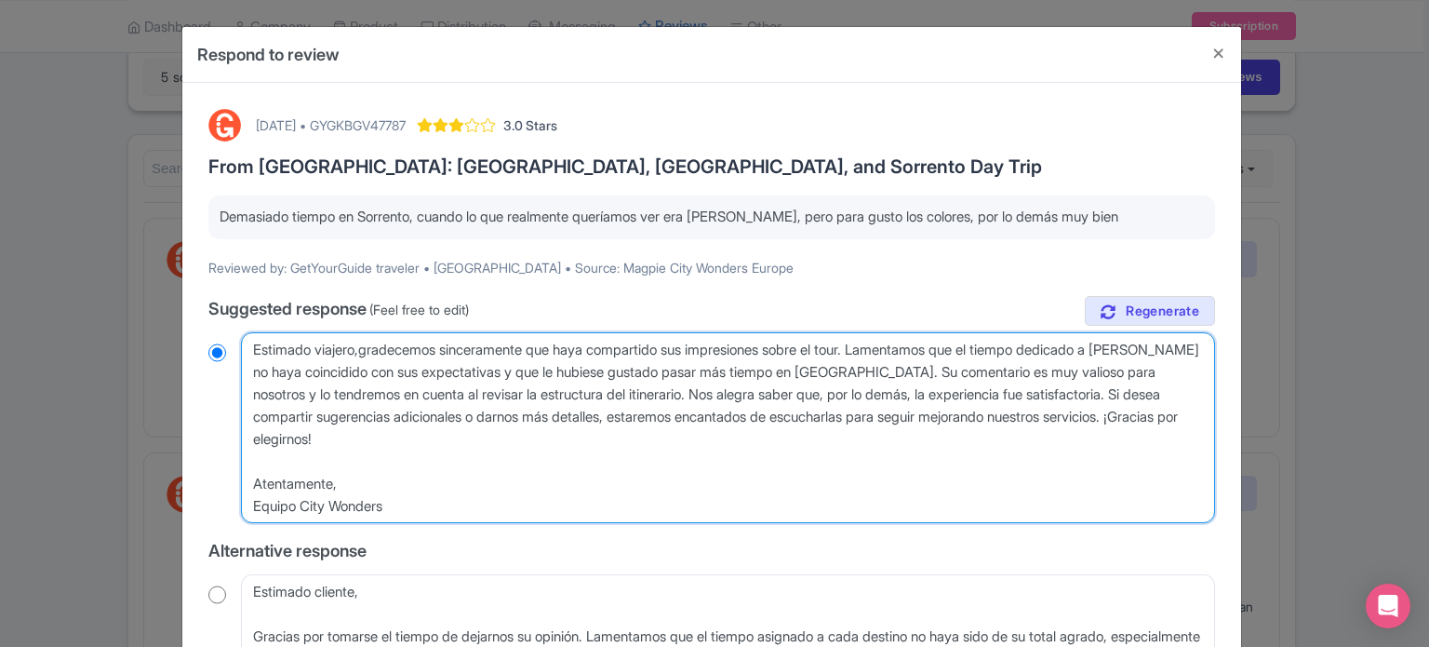
type textarea "Estimado viajerogradecemos sinceramente que haya compartido sus impresiones sob…"
radio input "true"
type textarea "Estimado viajero,gradecemos sinceramente que haya compartido sus impresiones so…"
radio input "true"
type textarea "Estimado viajero, gradecemos sinceramente que haya compartido sus impresiones s…"
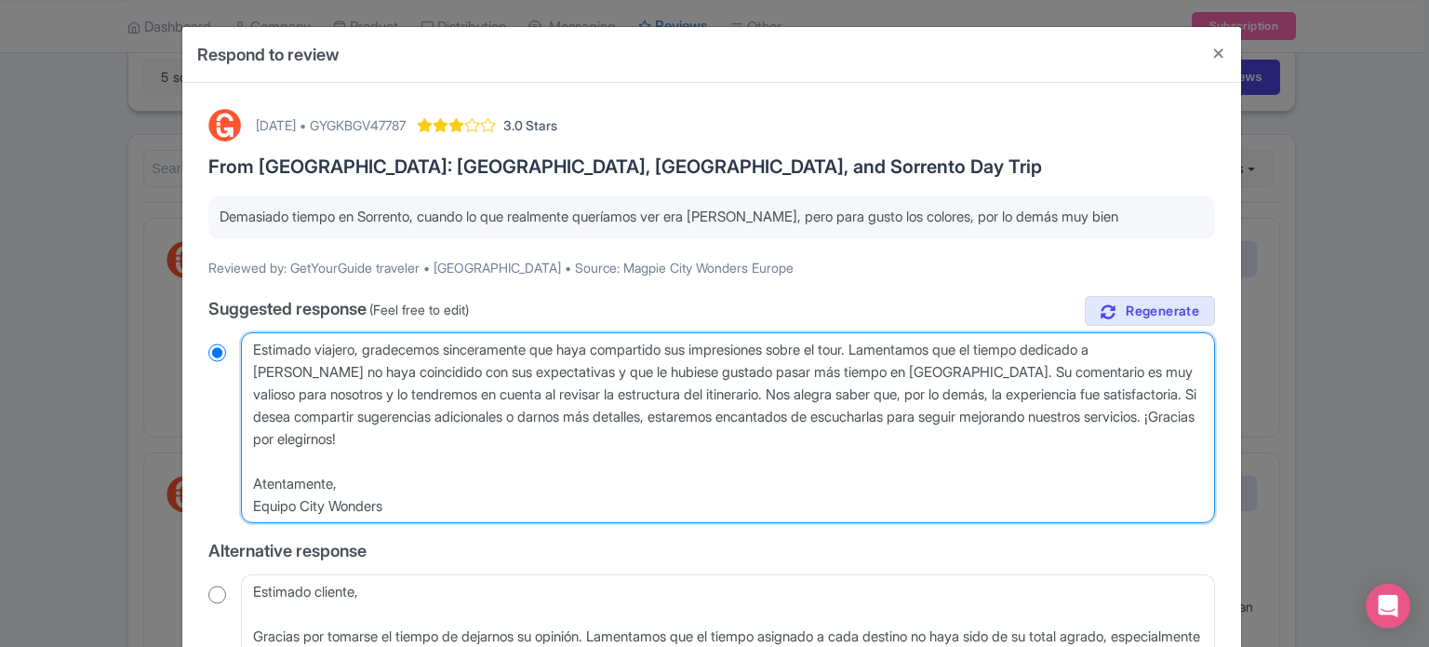
radio input "true"
type textarea "Estimado viajero, agradecemos sinceramente que haya compartido sus impresiones …"
radio input "true"
drag, startPoint x: 722, startPoint y: 389, endPoint x: 772, endPoint y: 514, distance: 134.4
click at [770, 513] on textarea "Estimado viajero, Agradecemos sinceramente que haya compartido sus impresiones …" at bounding box center [728, 428] width 974 height 192
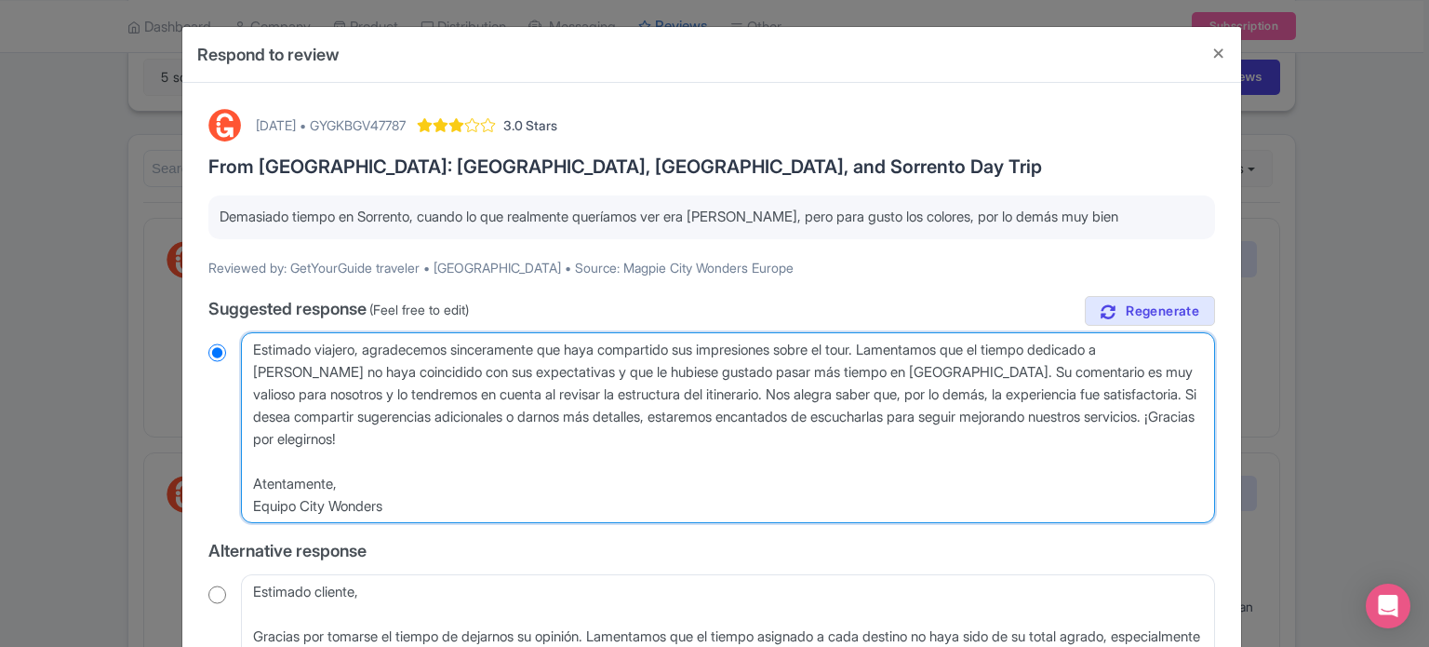
type textarea "Estimado viajero, agradecemos sinceramente que haya compartido sus impresiones …"
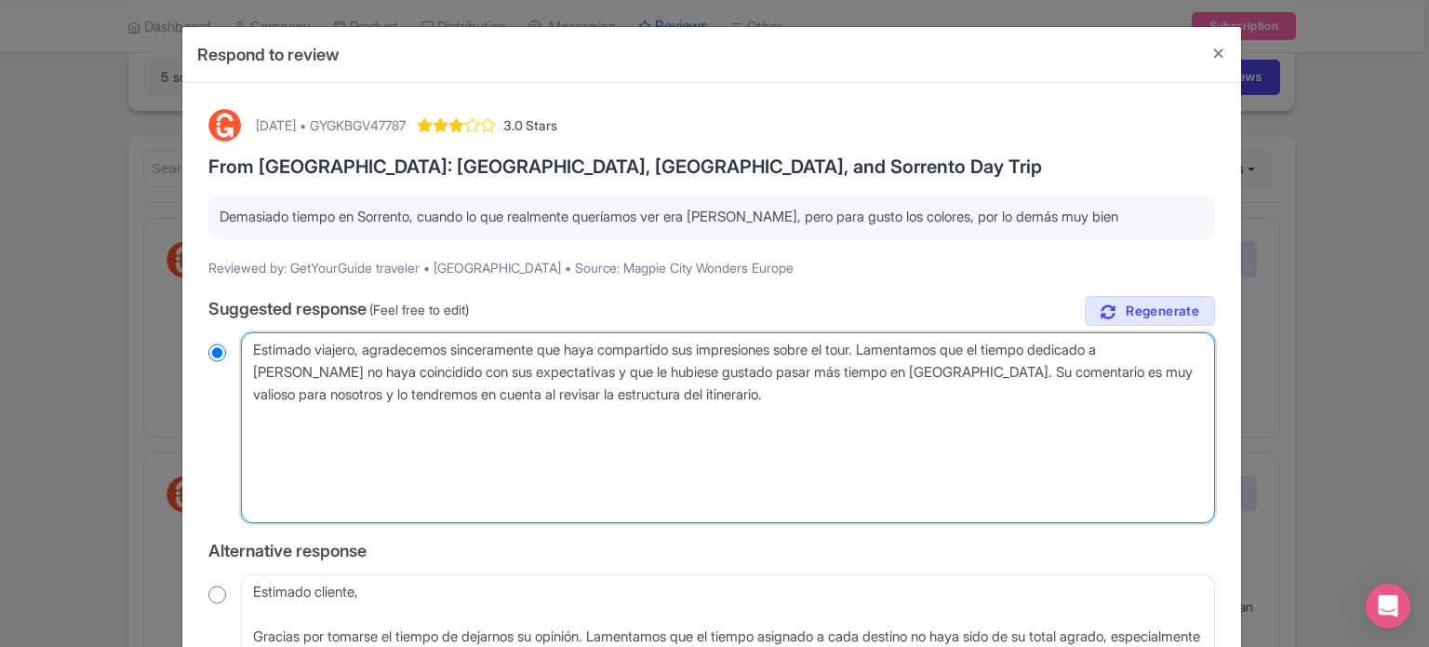
radio input "true"
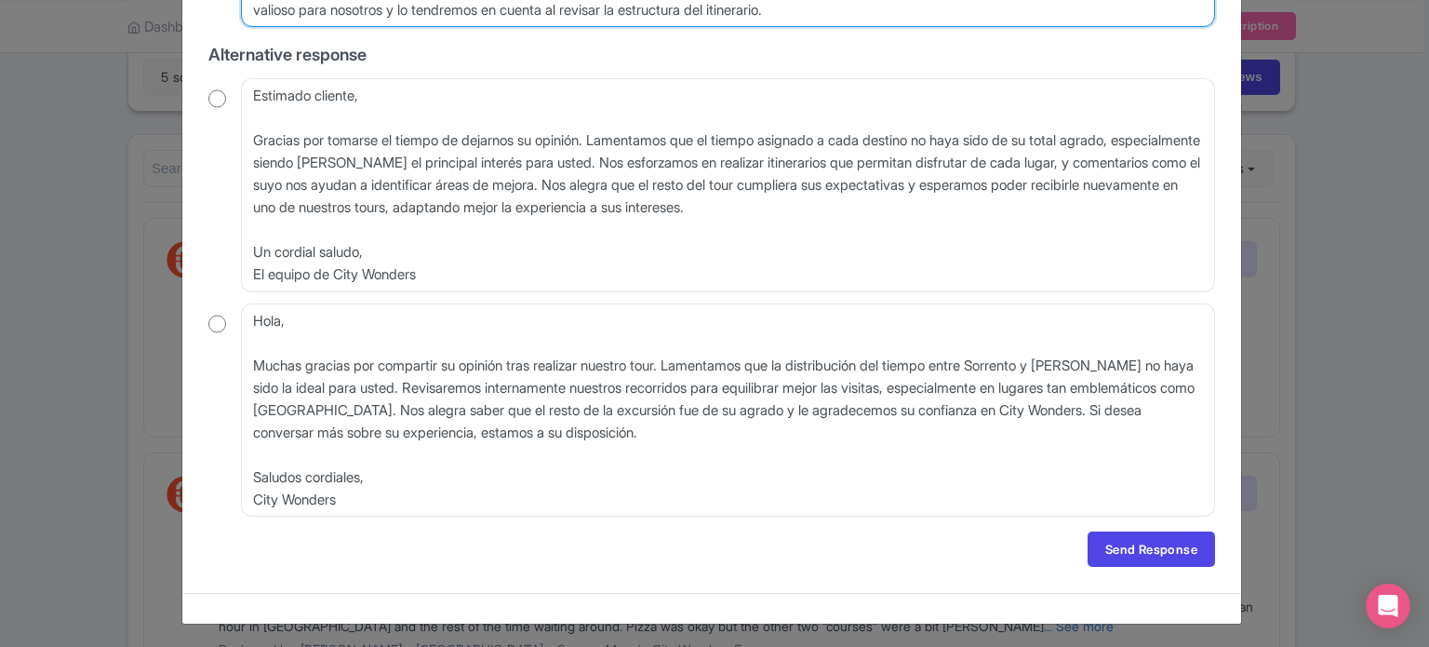
scroll to position [387, 0]
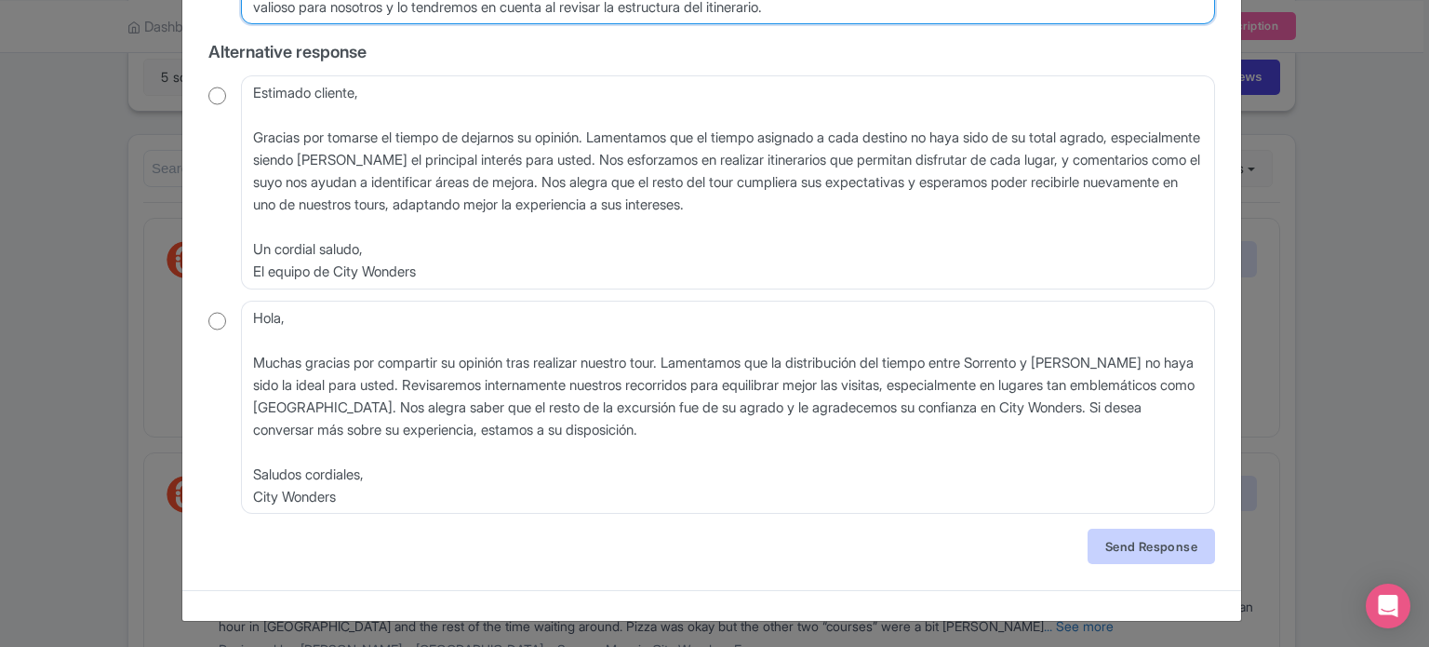
type textarea "Estimado viajero, agradecemos sinceramente que haya compartido sus impresiones …"
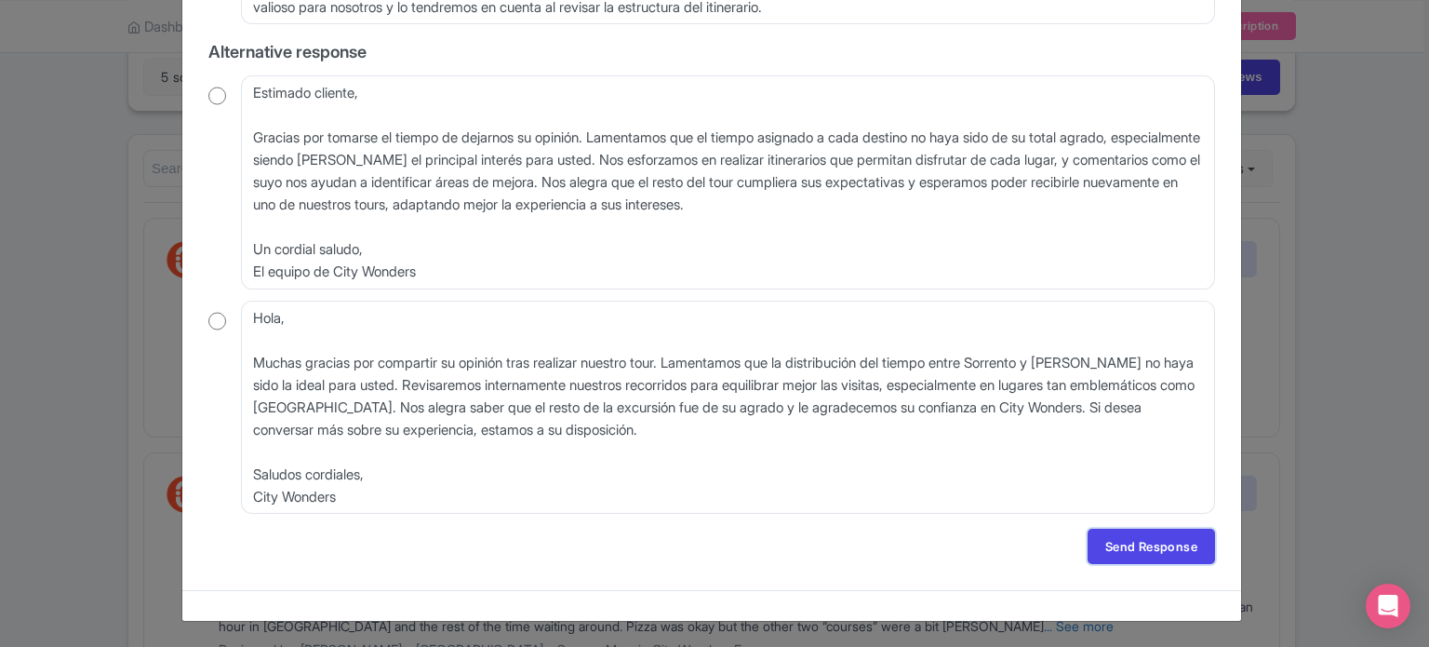
click at [1149, 541] on link "Send Response" at bounding box center [1151, 545] width 127 height 35
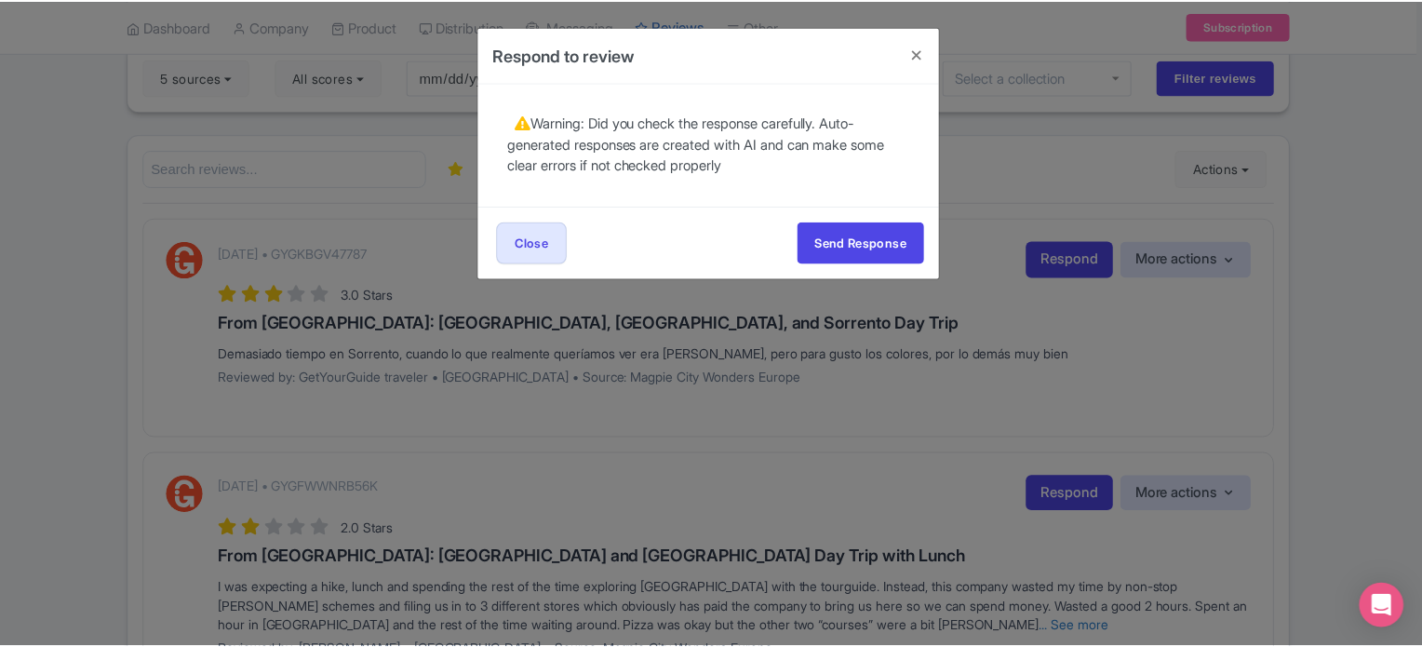
scroll to position [0, 0]
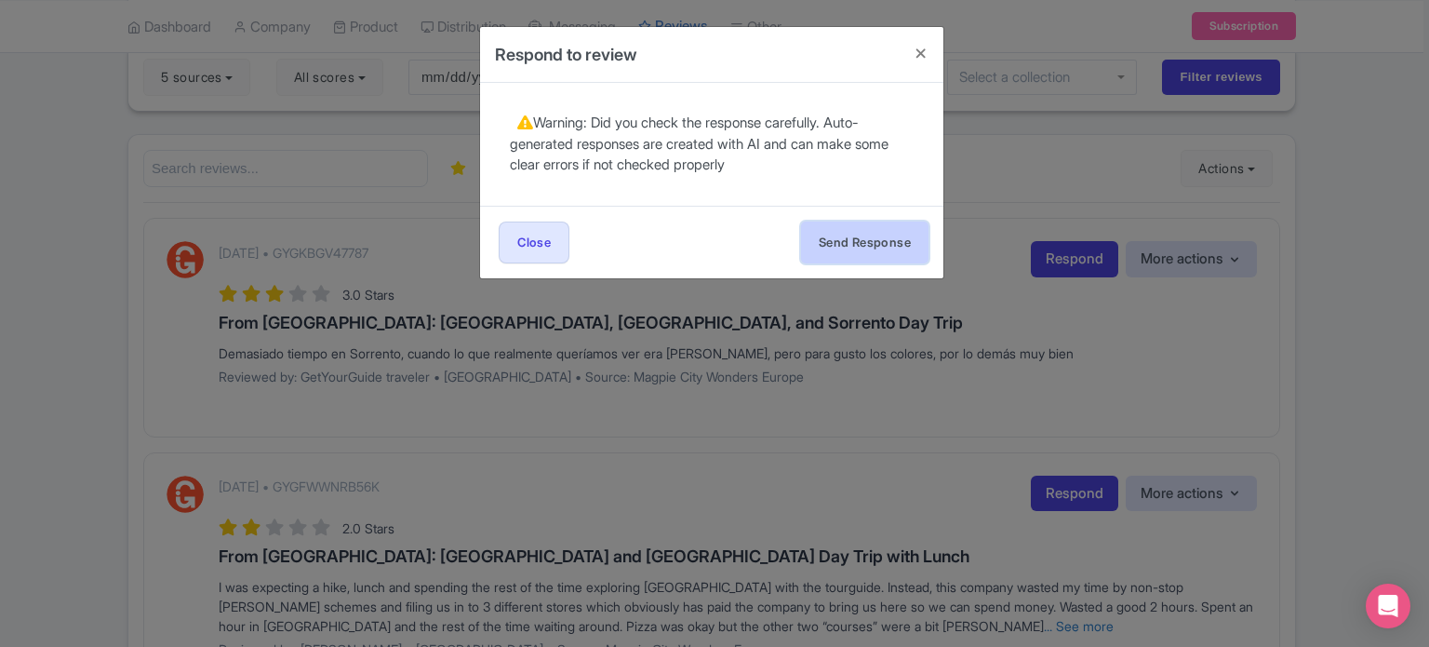
click at [863, 240] on button "Send Response" at bounding box center [864, 242] width 127 height 42
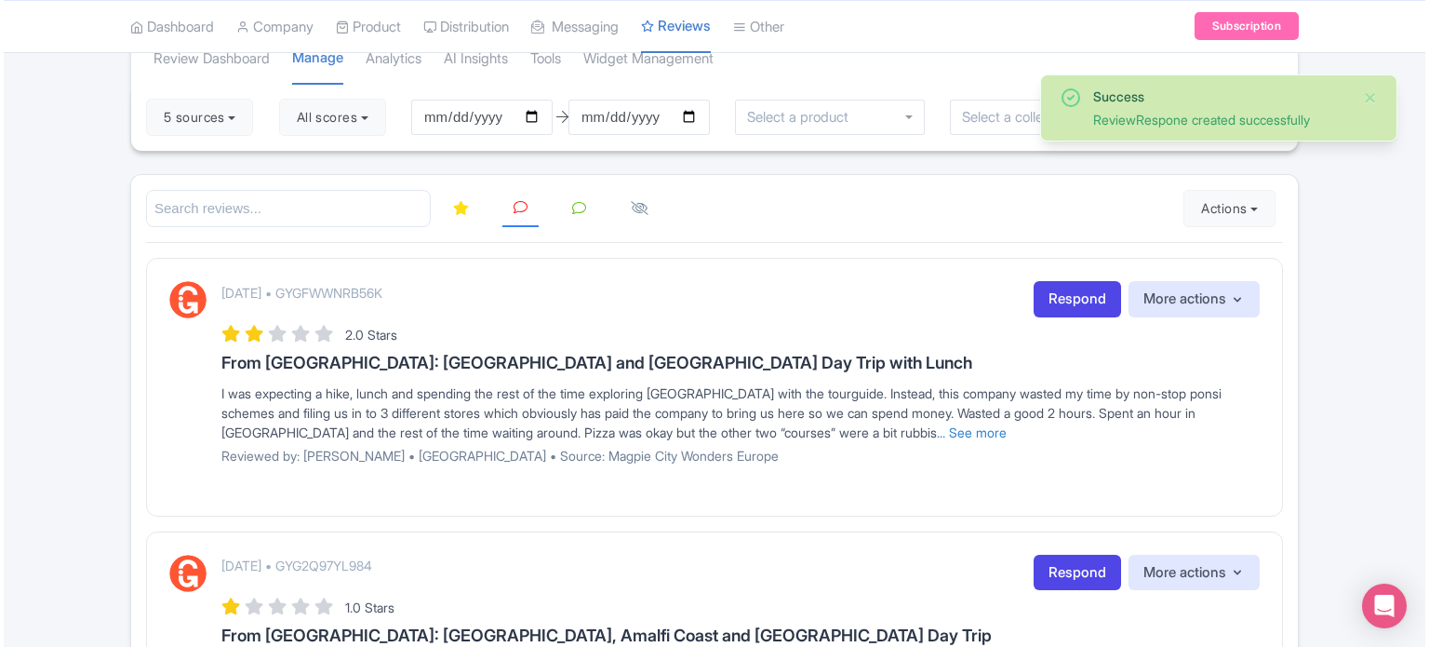
scroll to position [186, 0]
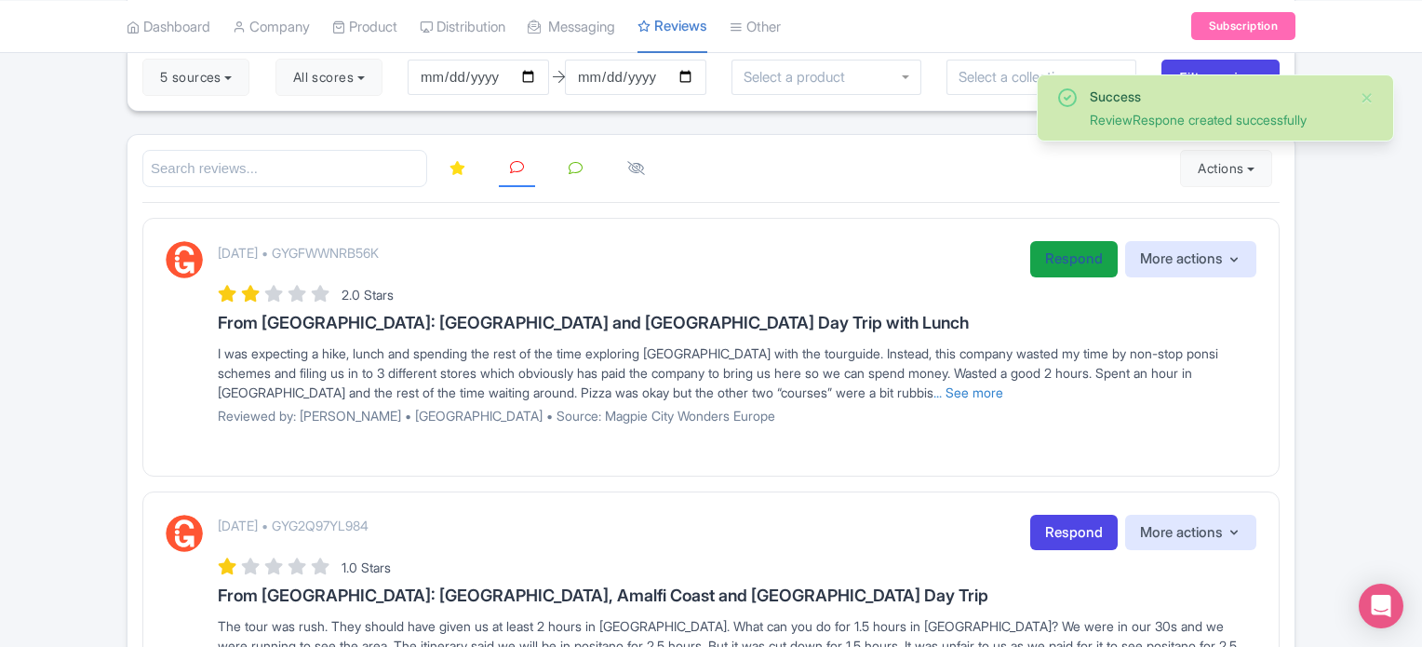
click at [1059, 263] on link "Respond" at bounding box center [1073, 259] width 87 height 36
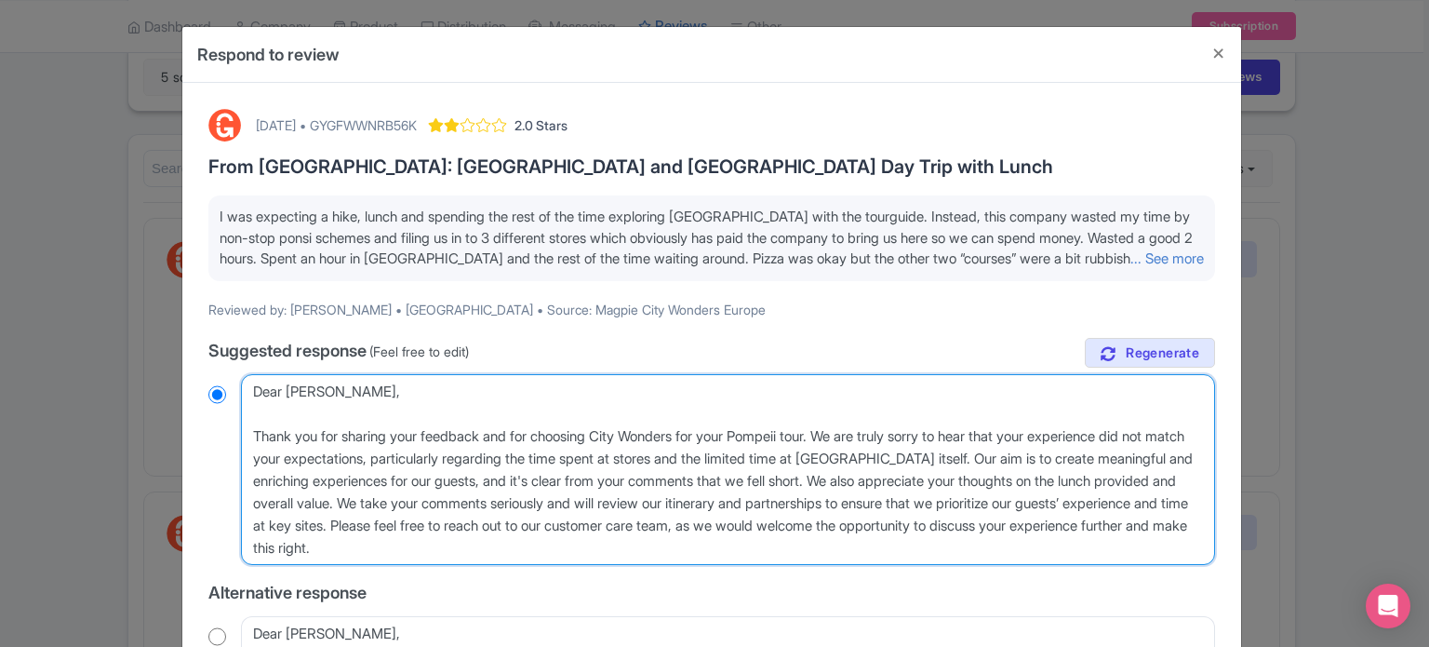
click at [259, 449] on textarea "Dear [PERSON_NAME], Thank you for sharing your feedback and for choosing City W…" at bounding box center [728, 470] width 974 height 192
type textarea "Dear [PERSON_NAME], [PERSON_NAME] you for sharing your feedback and for choosin…"
radio input "true"
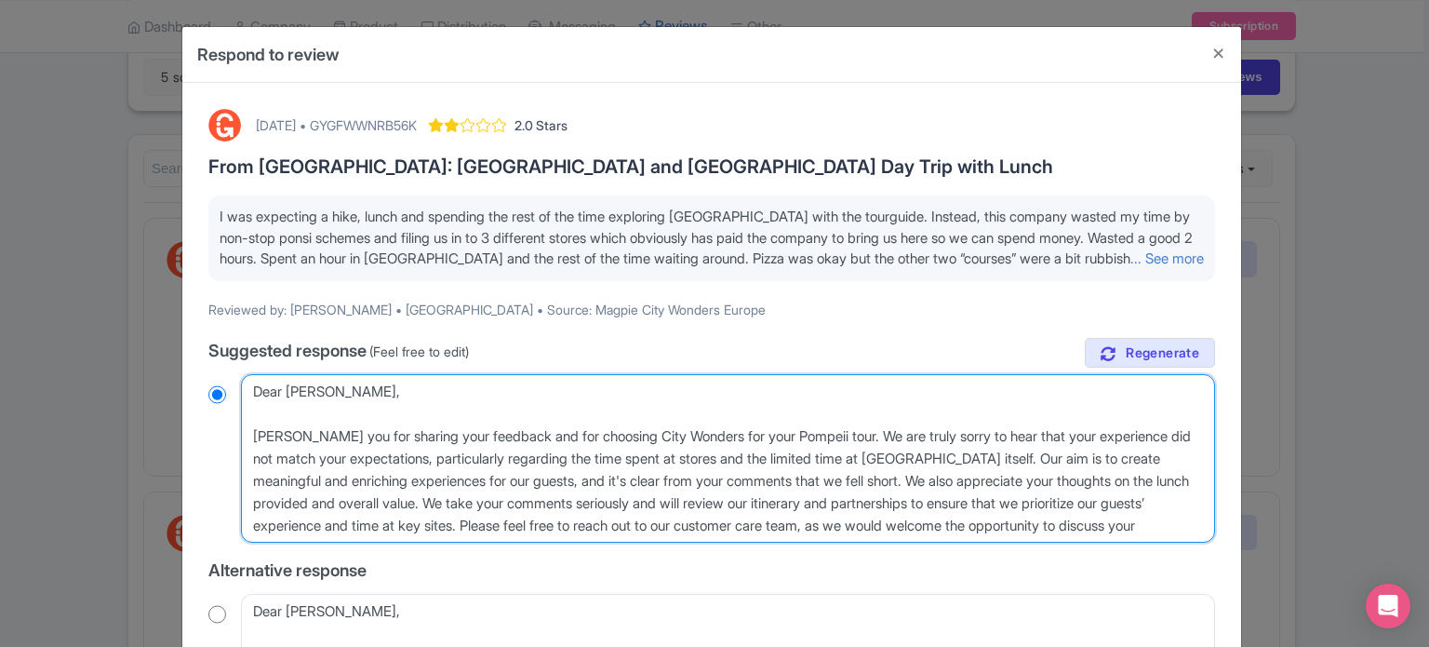
type textarea "Dear Jessica, hank you for sharing your feedback and for choosing City Wonders …"
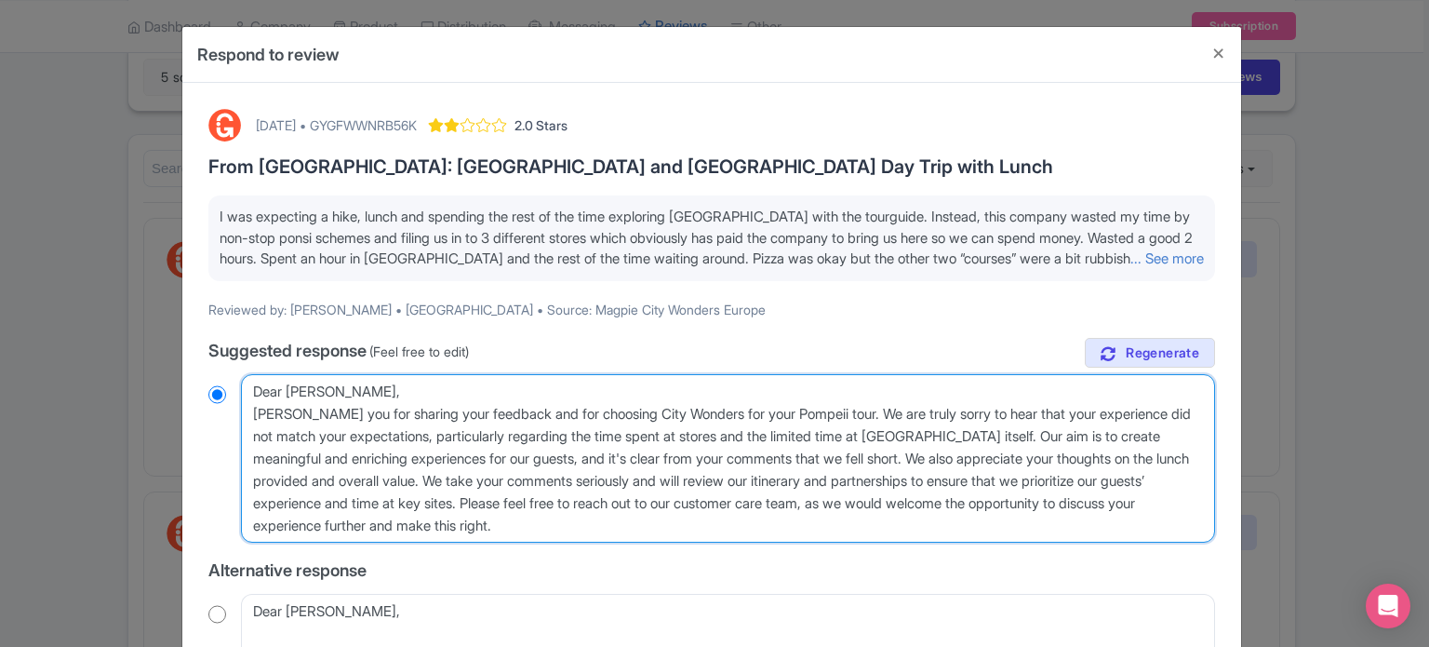
radio input "true"
type textarea "Dear Jessica,hank you for sharing your feedback and for choosing City Wonders f…"
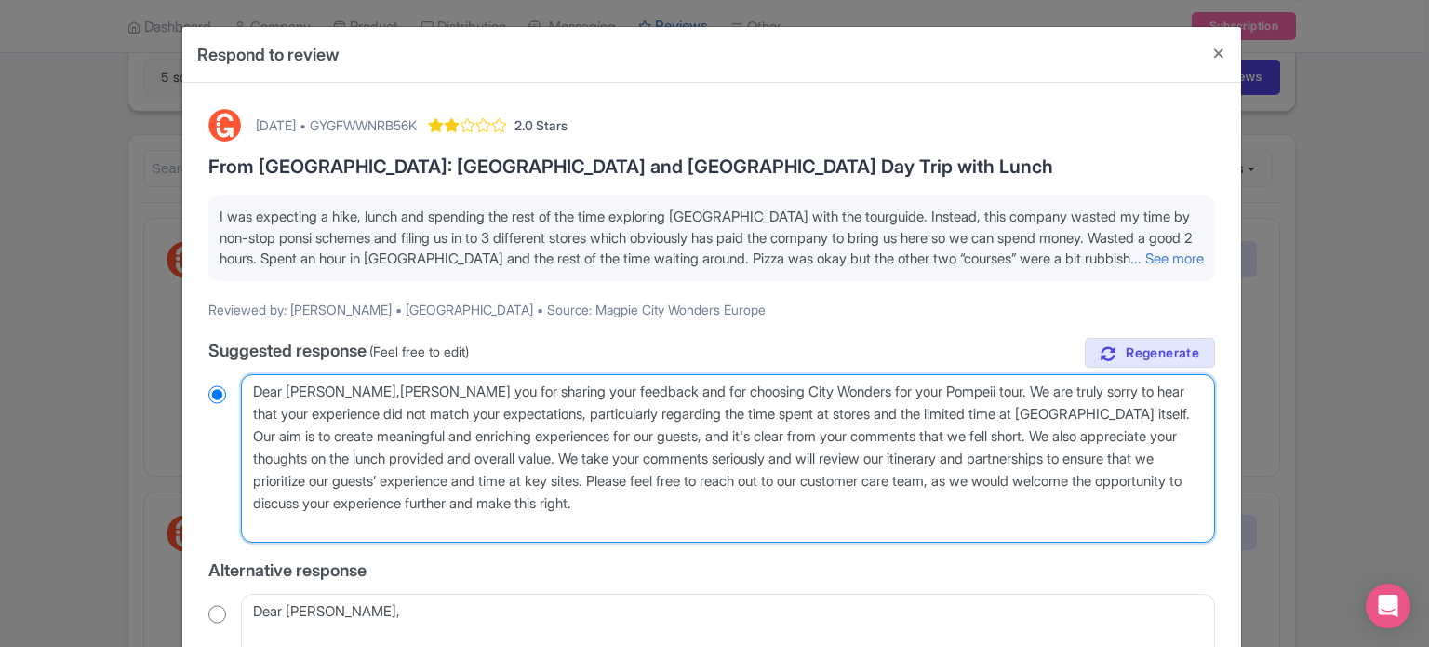
radio input "true"
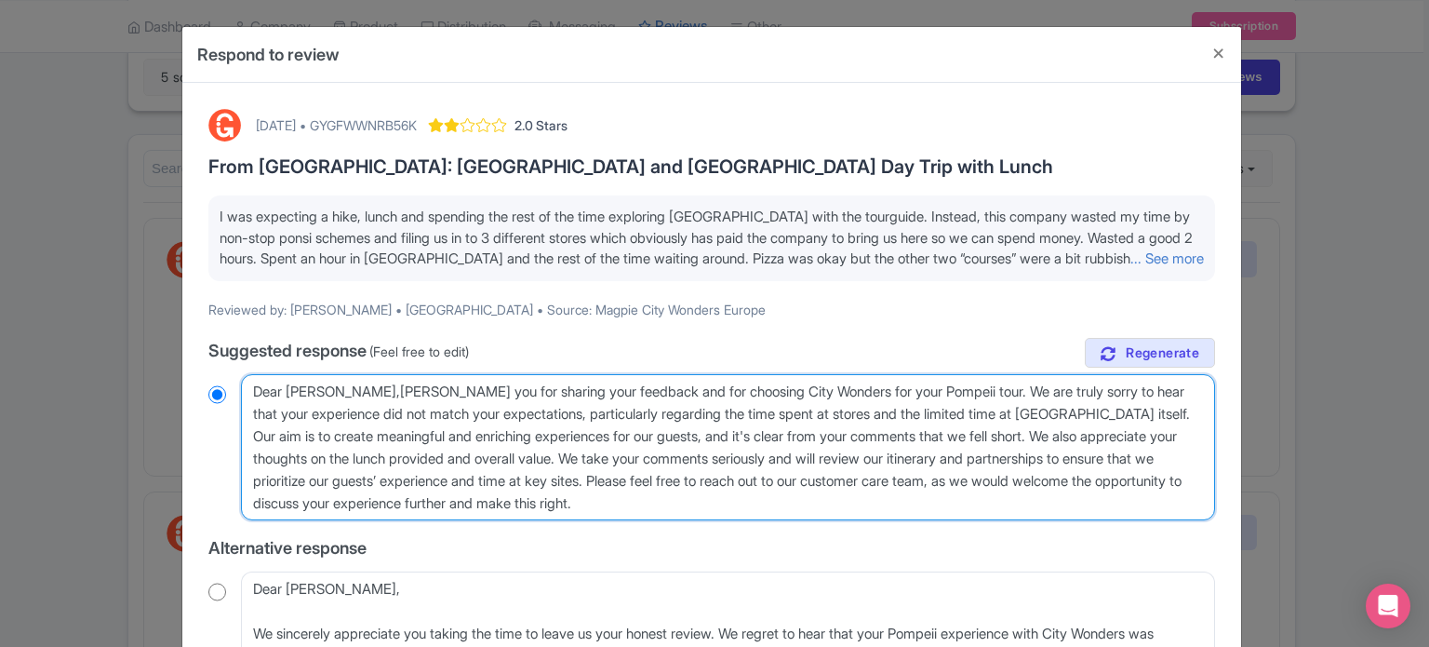
type textarea "Dear Jessica, hank you for sharing your feedback and for choosing City Wonders …"
radio input "true"
type textarea "Dear Jessica, thank you for sharing your feedback and for choosing City Wonders…"
radio input "true"
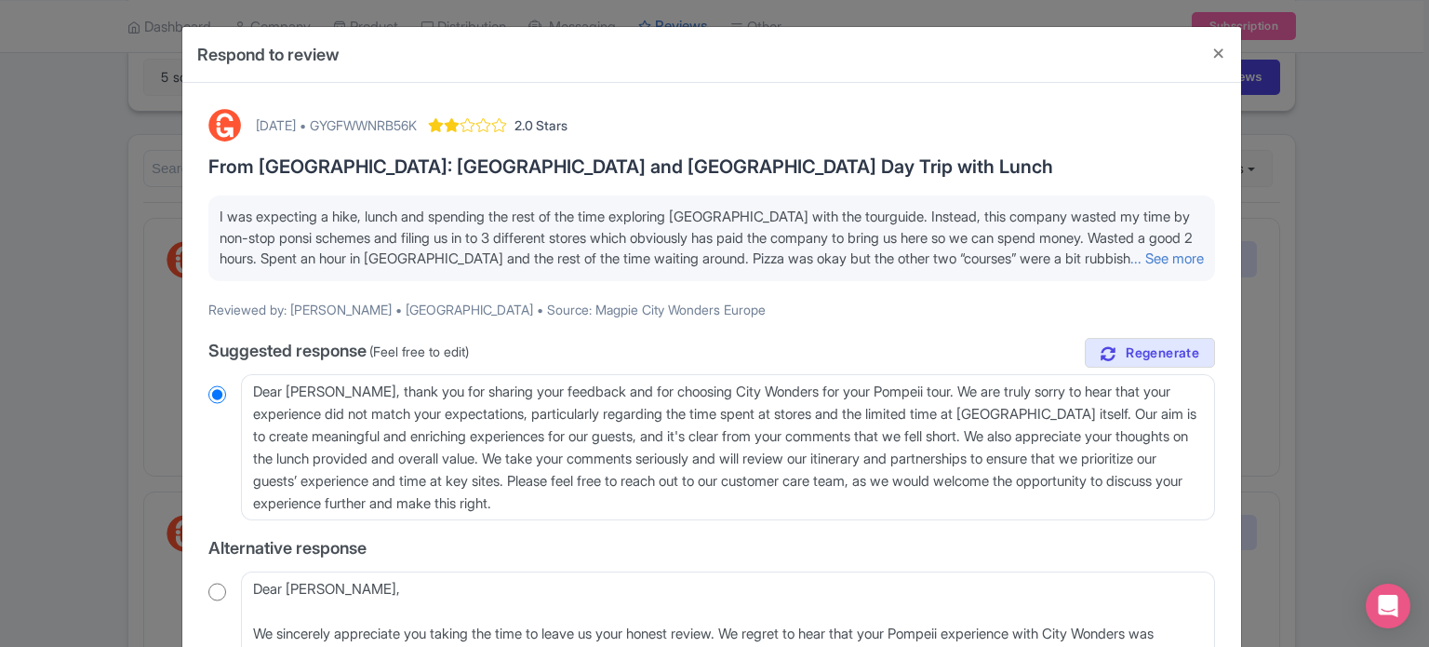
click at [417, 124] on div "[DATE] • GYGFWWNRB56K" at bounding box center [336, 125] width 161 height 20
copy div "GYGFWWNRB56K"
click at [1130, 267] on link "... See more" at bounding box center [1167, 258] width 74 height 18
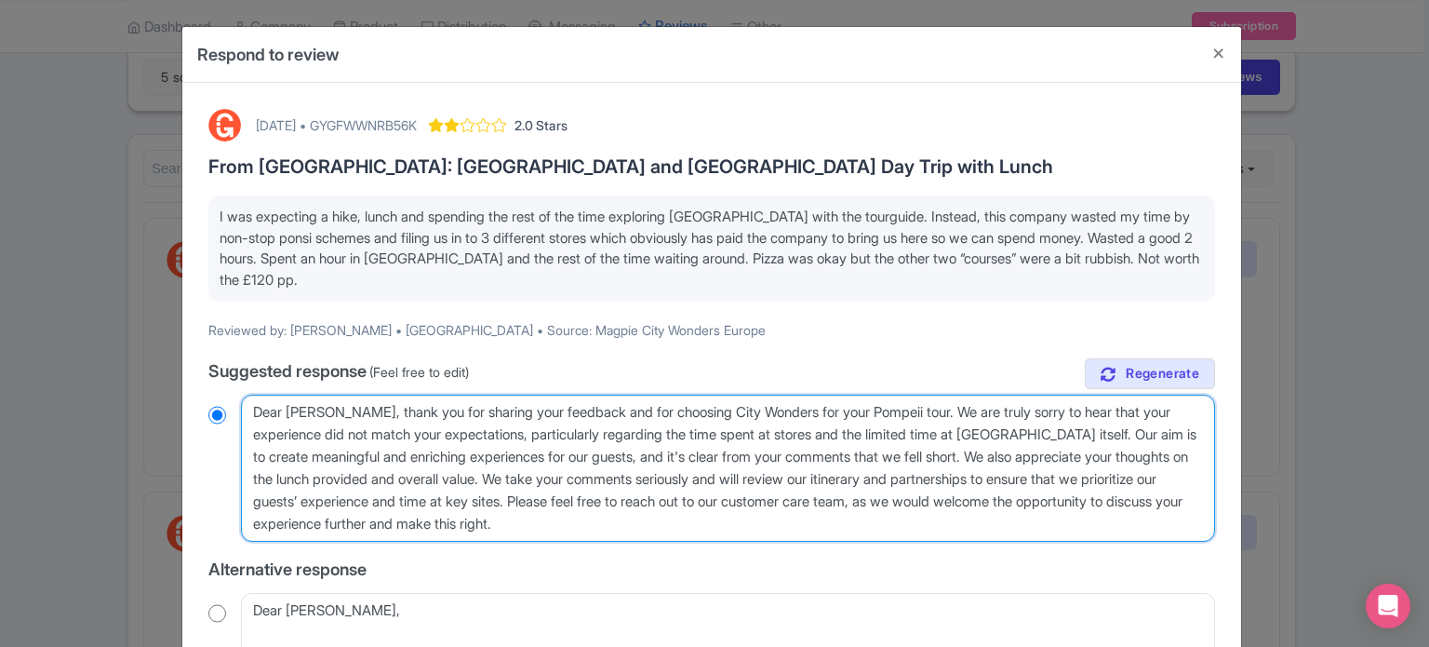
drag, startPoint x: 1008, startPoint y: 460, endPoint x: 1031, endPoint y: 521, distance: 65.7
click at [1031, 521] on textarea "Dear Jessica, Thank you for sharing your feedback and for choosing City Wonders…" at bounding box center [728, 467] width 974 height 147
type textarea "Dear [PERSON_NAME], thank you for sharing your feedback and for choosing City W…"
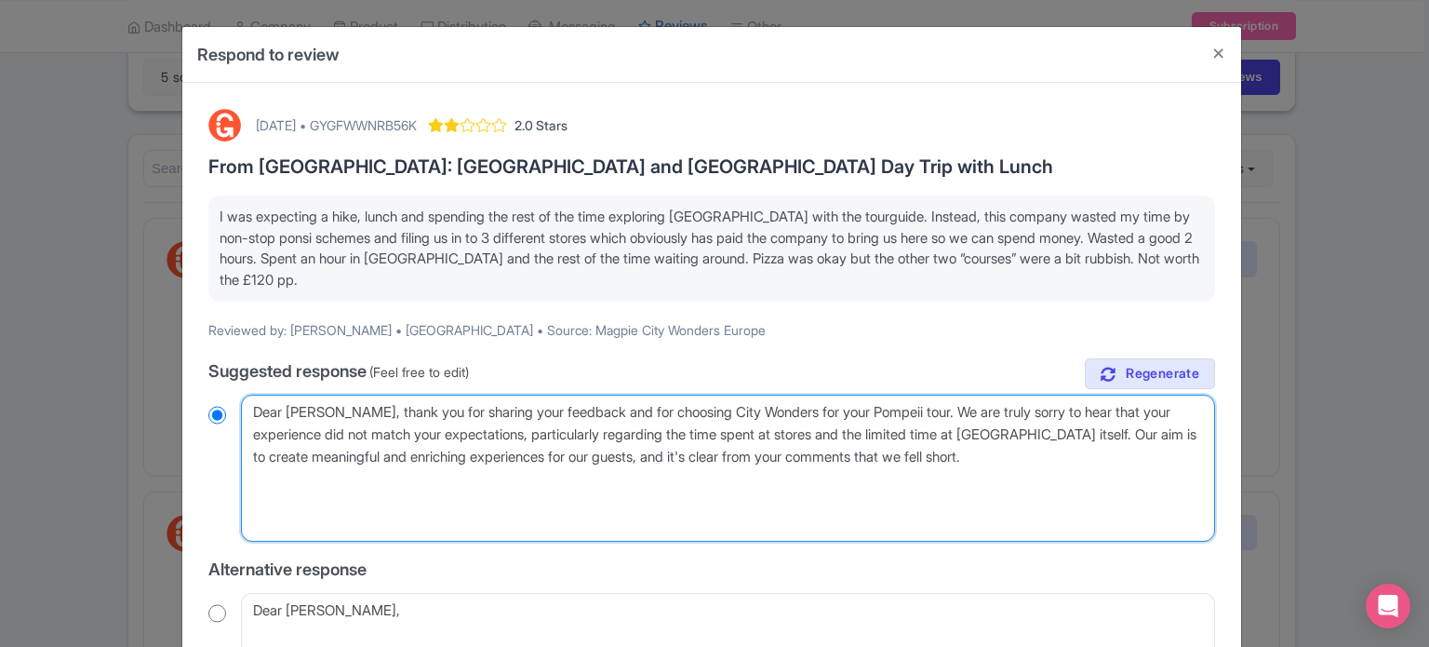
radio input "true"
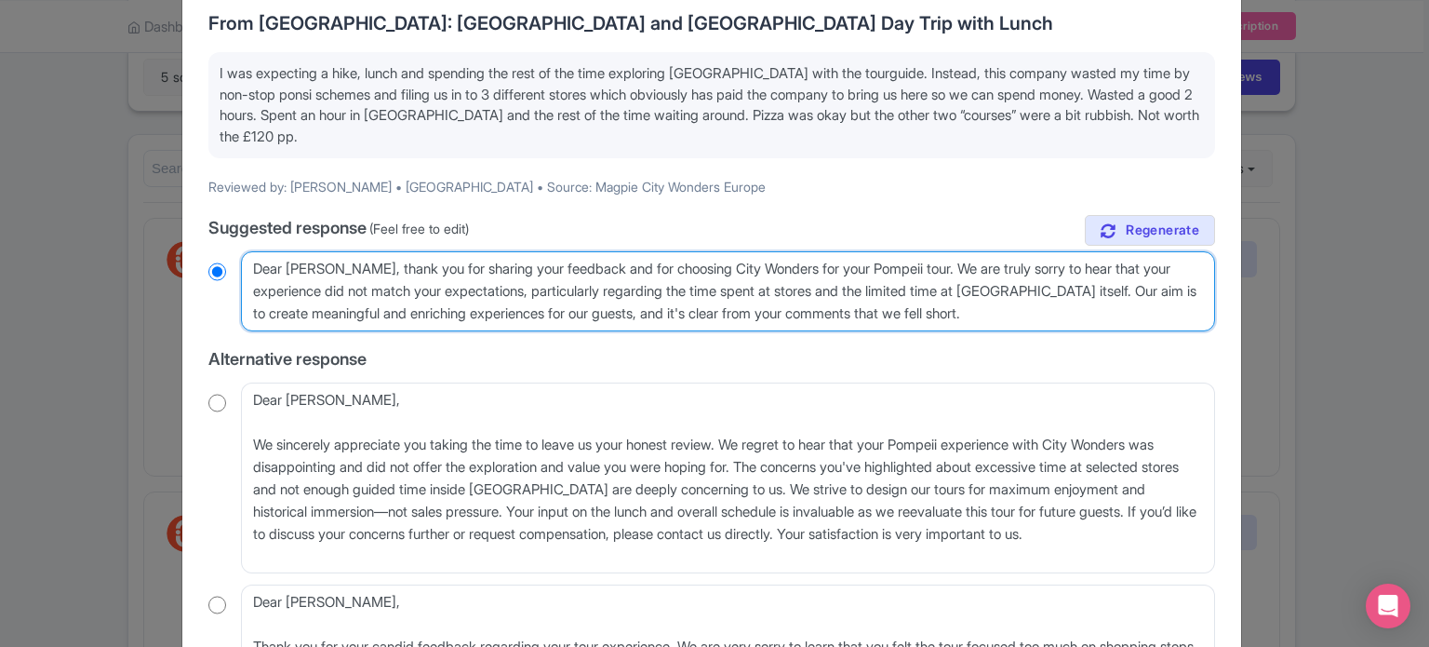
scroll to position [382, 0]
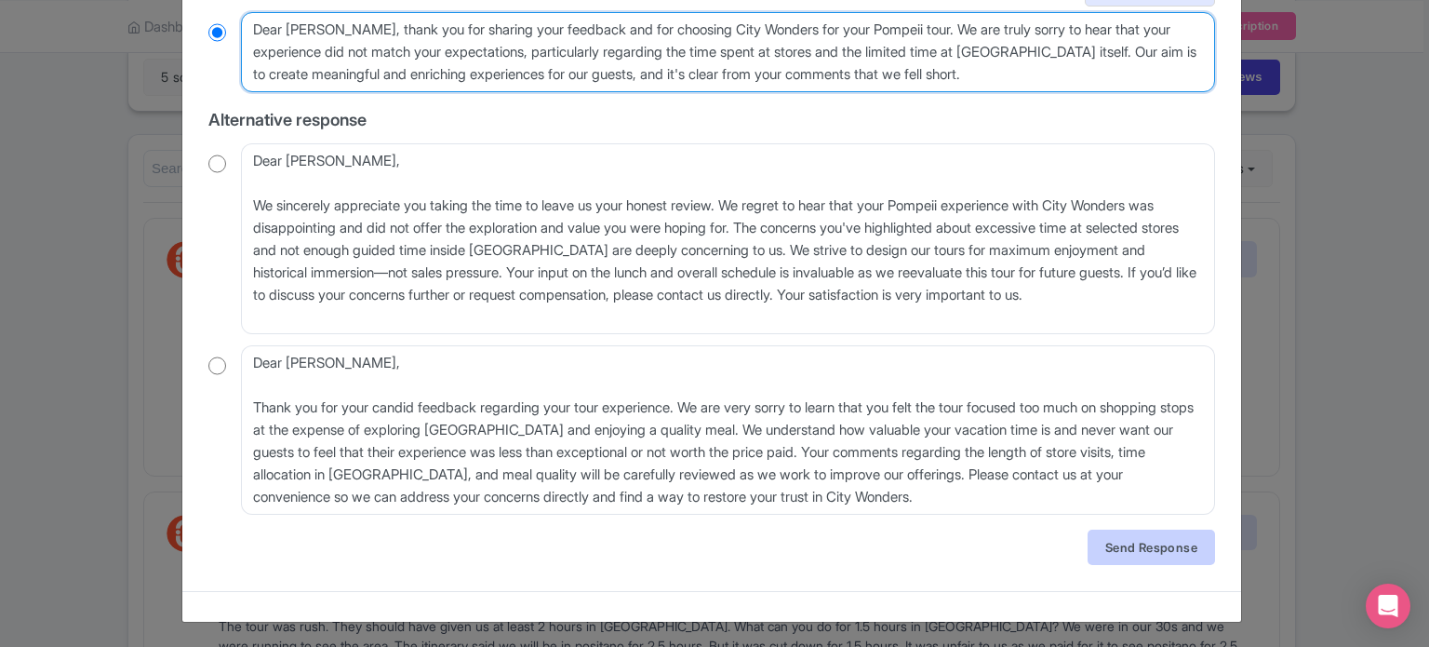
type textarea "Dear [PERSON_NAME], thank you for sharing your feedback and for choosing City W…"
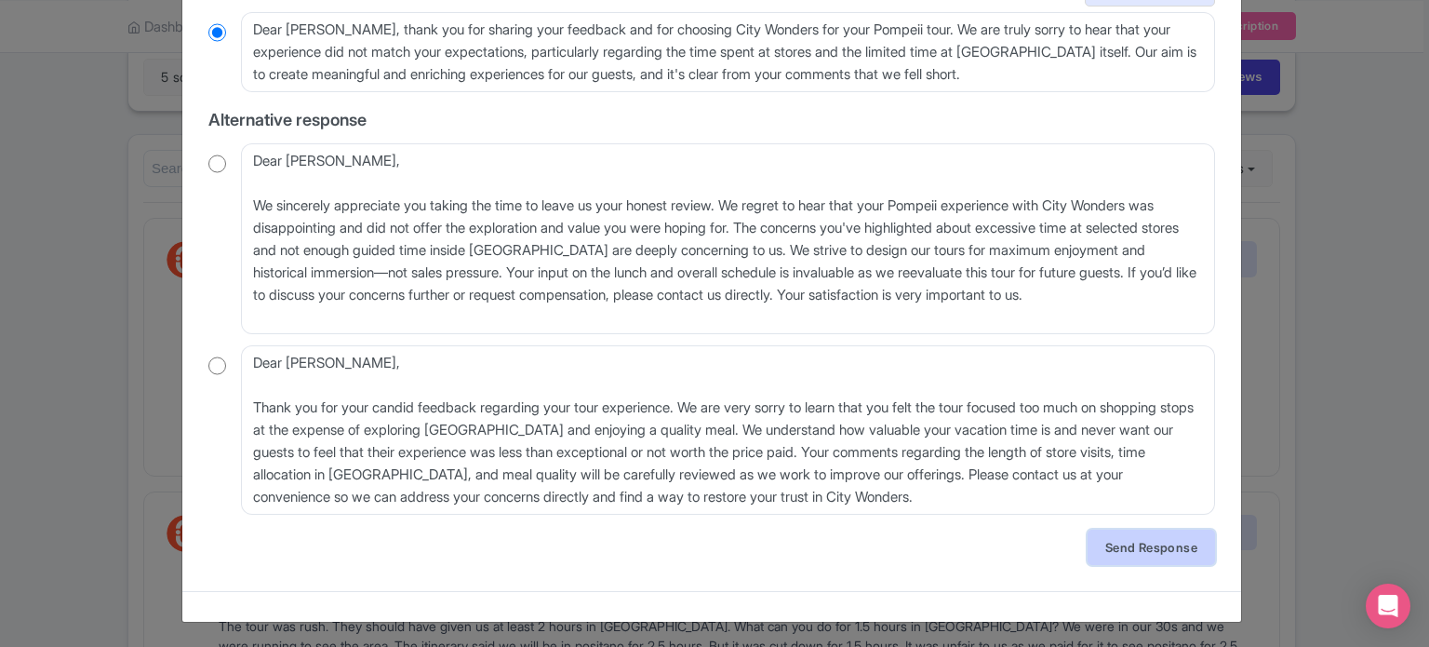
click at [1165, 535] on link "Send Response" at bounding box center [1151, 546] width 127 height 35
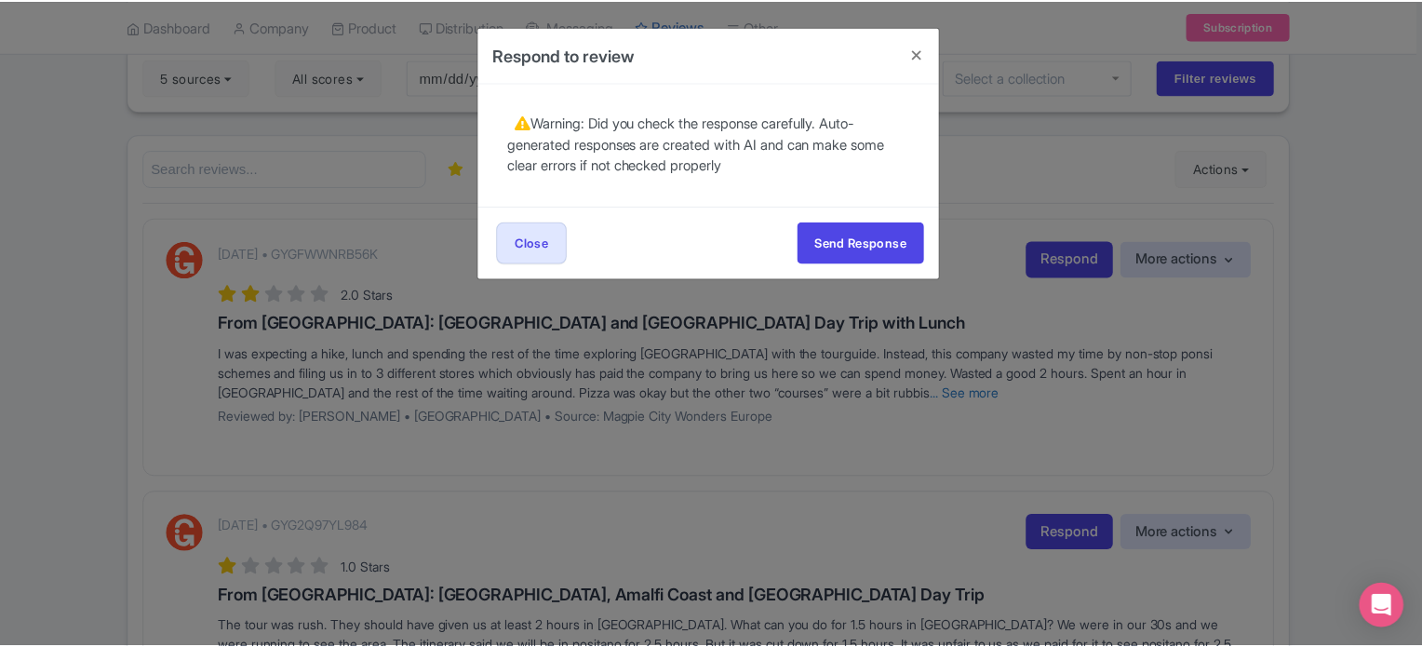
scroll to position [0, 0]
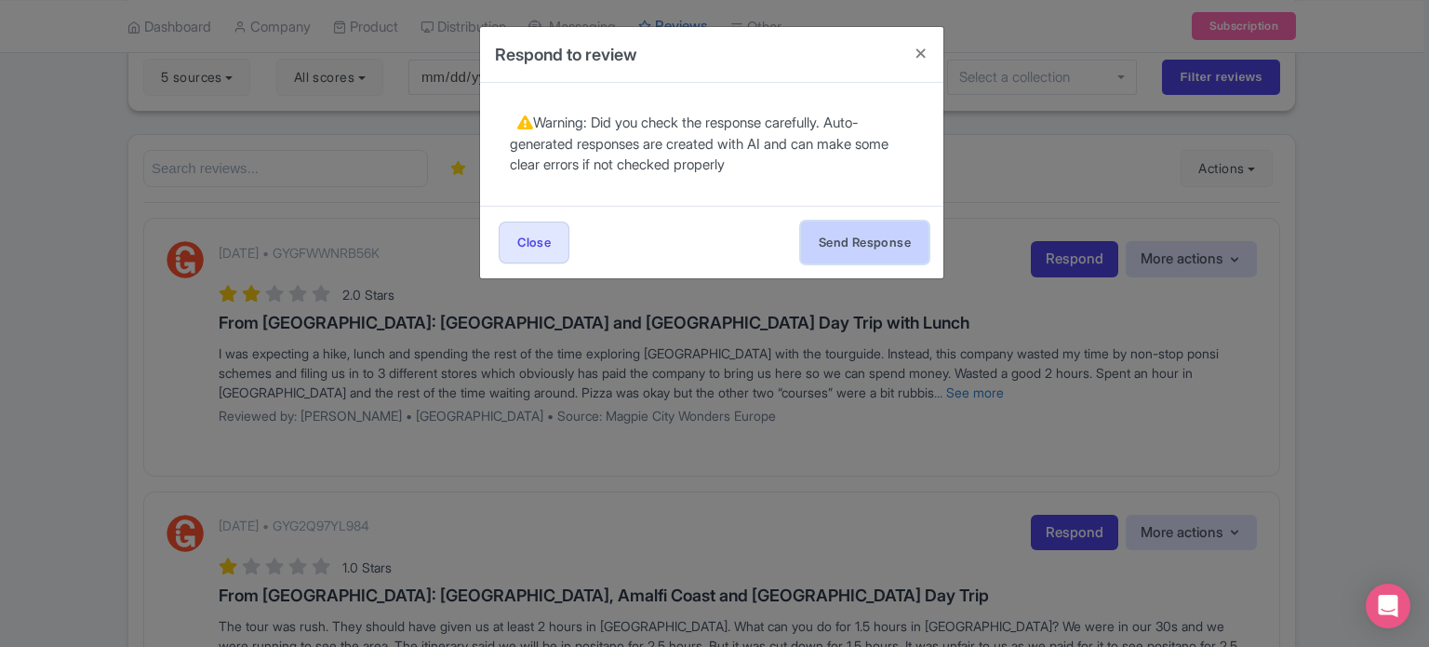
click at [855, 245] on button "Send Response" at bounding box center [864, 242] width 127 height 42
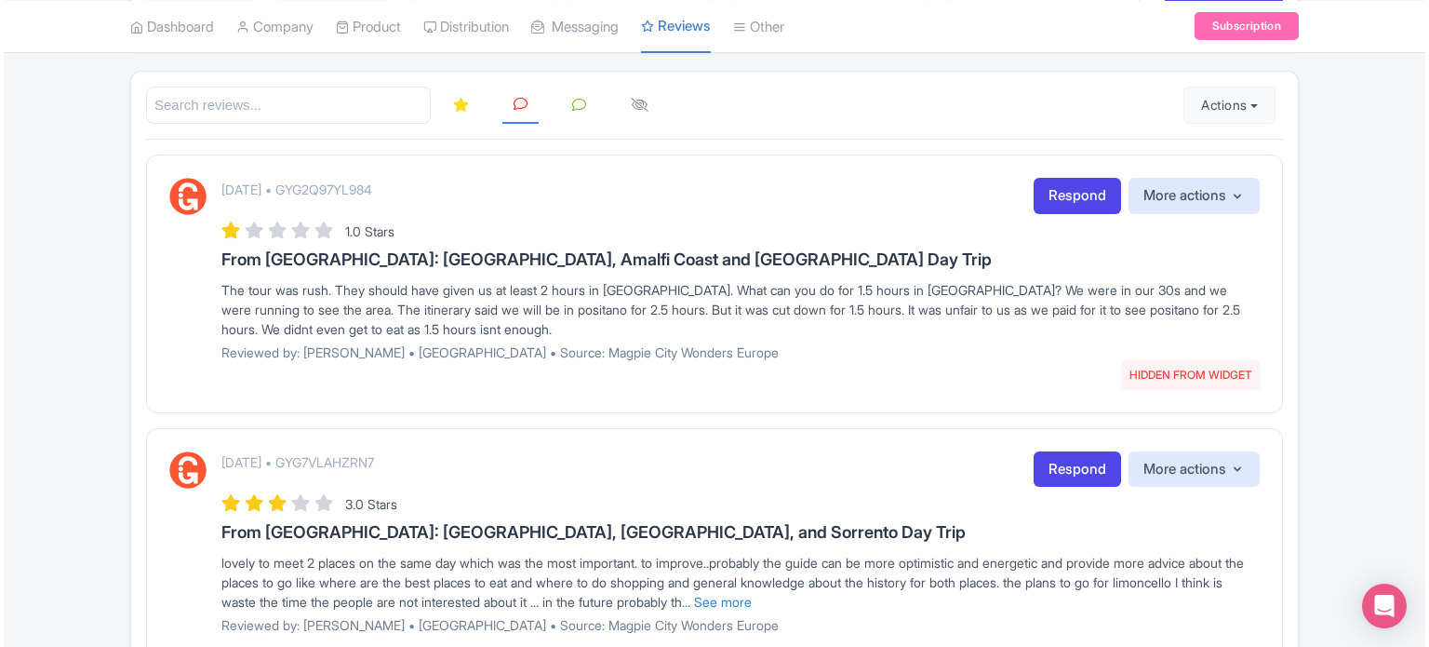
scroll to position [249, 0]
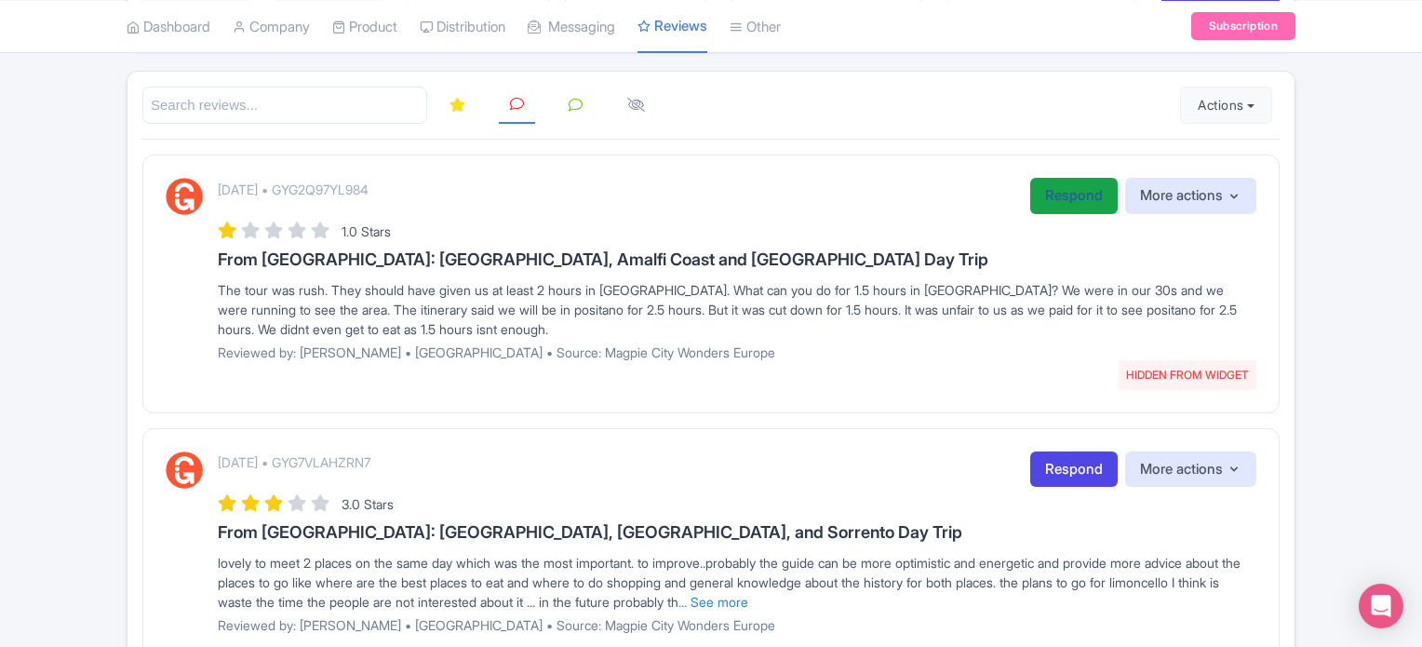
click at [1058, 200] on link "Respond" at bounding box center [1073, 196] width 87 height 36
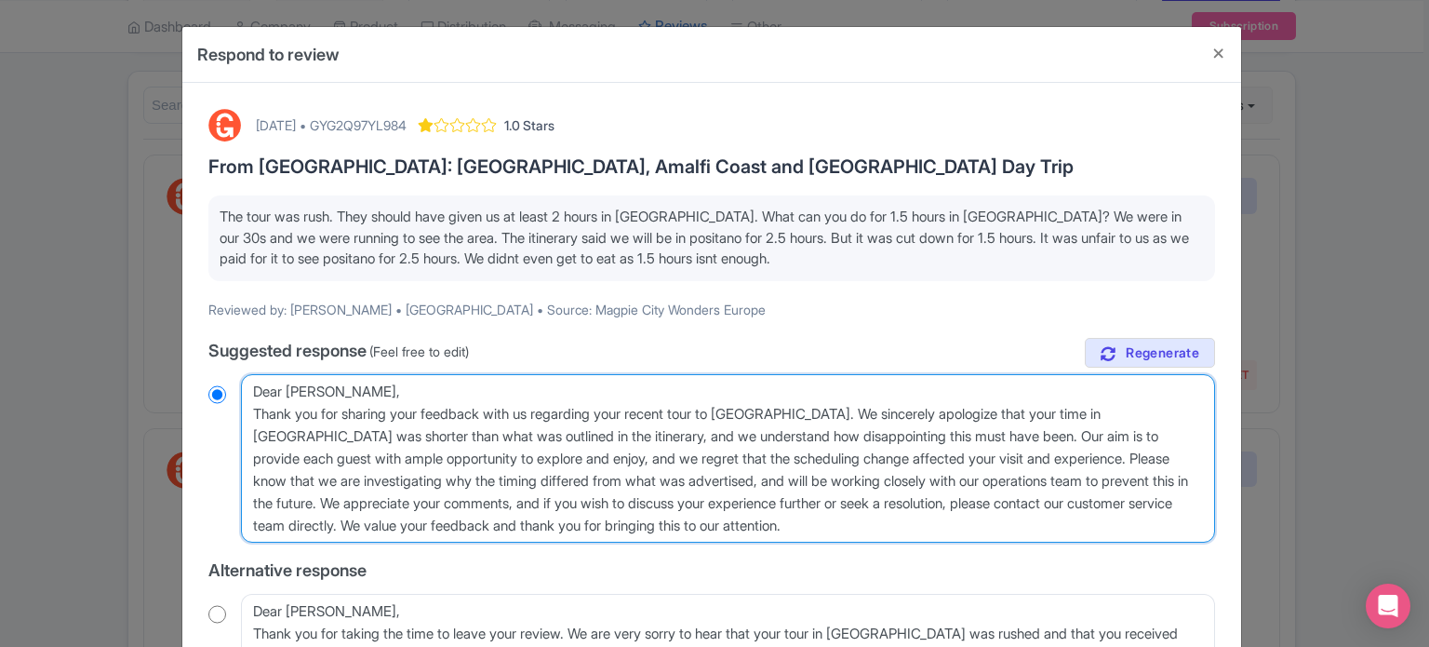
click at [255, 408] on textarea "Dear [PERSON_NAME], Thank you for sharing your feedback with us regarding your …" at bounding box center [728, 458] width 974 height 169
type textarea "Dear [PERSON_NAME], [PERSON_NAME] you for sharing your feedback with us regardi…"
radio input "true"
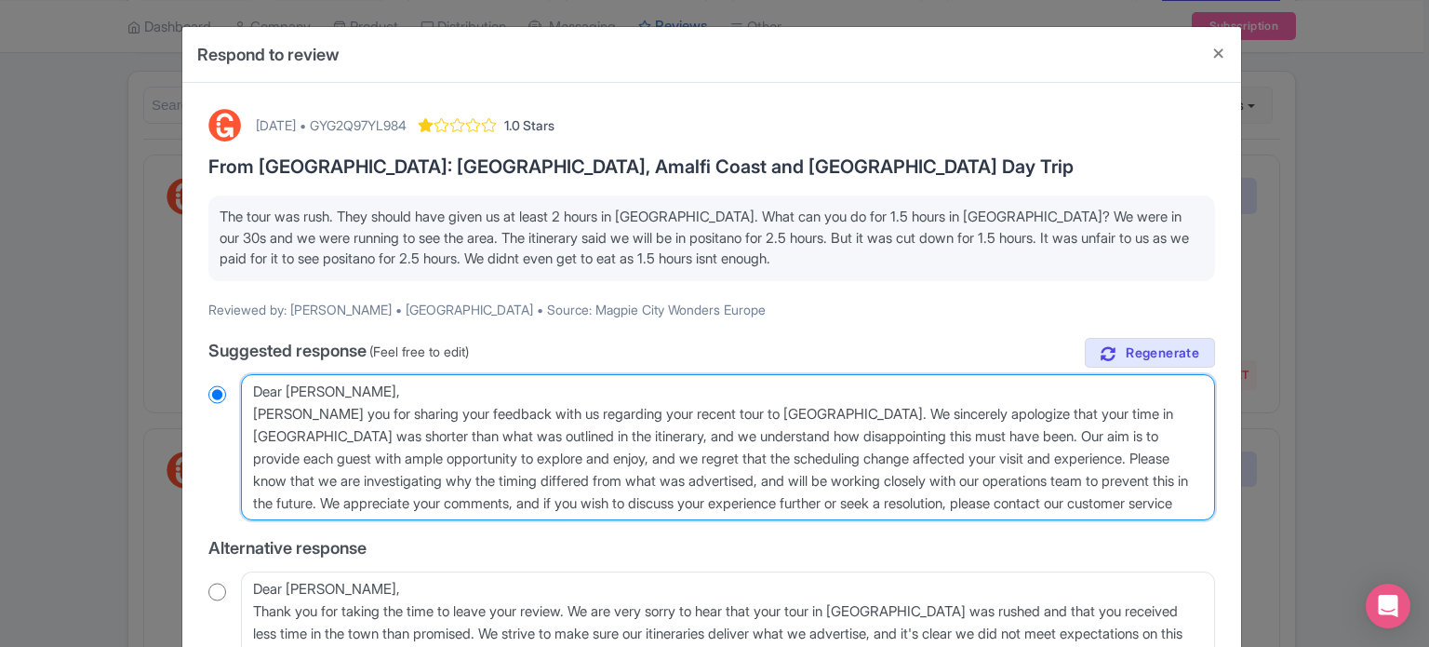
type textarea "Dear [PERSON_NAME],[PERSON_NAME] you for sharing your feedback with us regardin…"
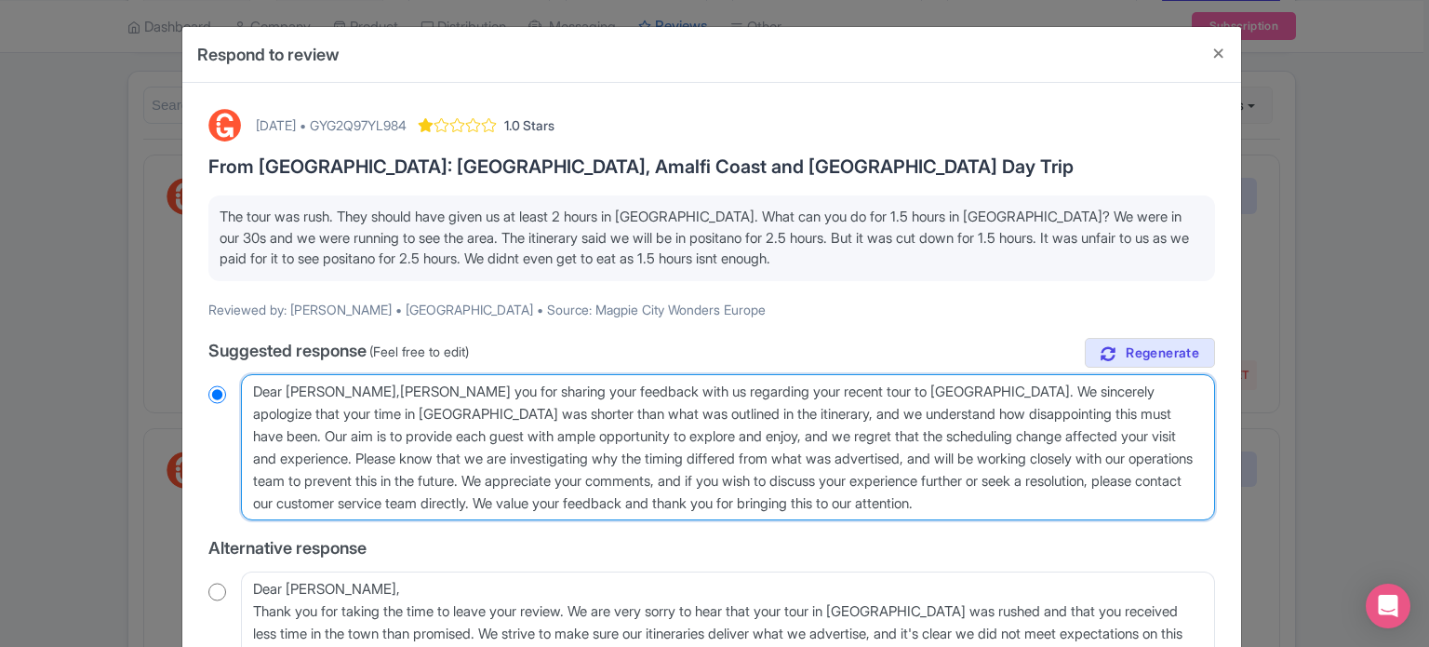
radio input "true"
type textarea "Dear [PERSON_NAME], [PERSON_NAME] you for sharing your feedback with us regardi…"
radio input "true"
type textarea "Dear [PERSON_NAME], thank you for sharing your feedback with us regarding your …"
radio input "true"
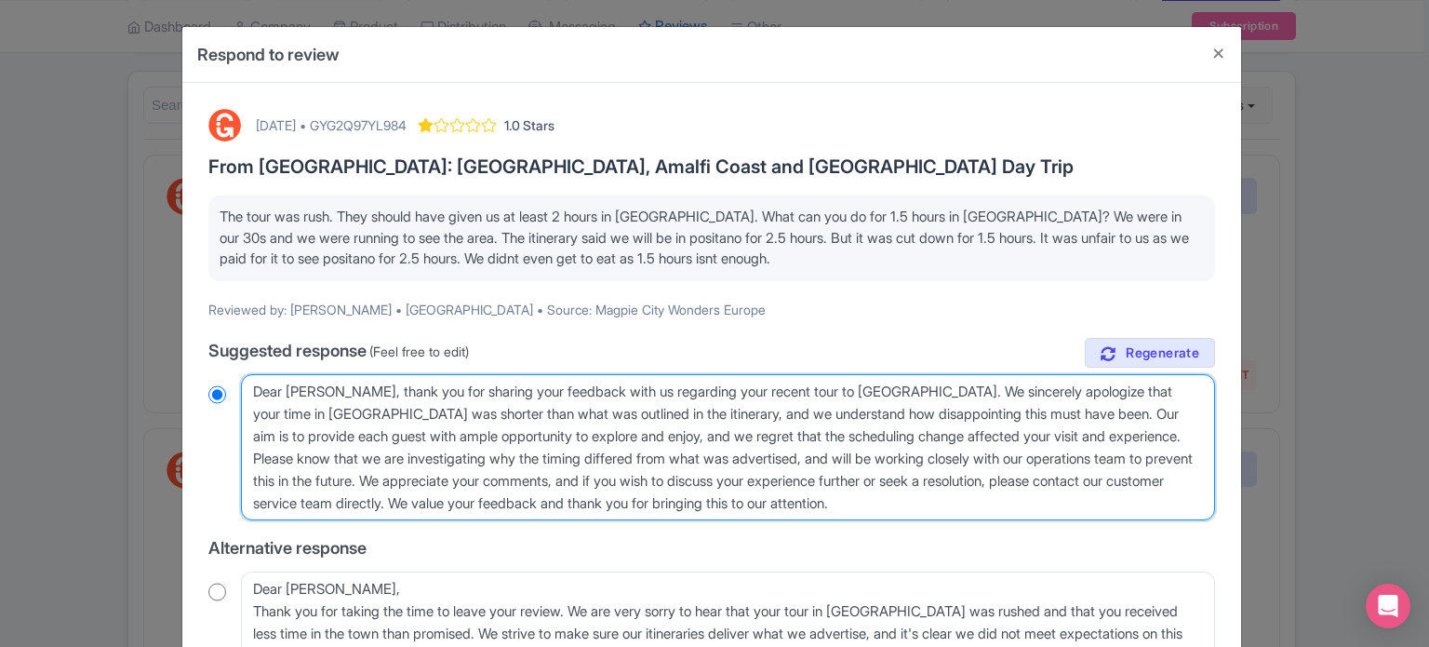
drag, startPoint x: 985, startPoint y: 415, endPoint x: 1029, endPoint y: 505, distance: 100.3
click at [1029, 505] on textarea "Dear [PERSON_NAME], Thank you for sharing your feedback with us regarding your …" at bounding box center [728, 447] width 974 height 147
type textarea "Dear [PERSON_NAME], thank you for sharing your feedback with us regarding your …"
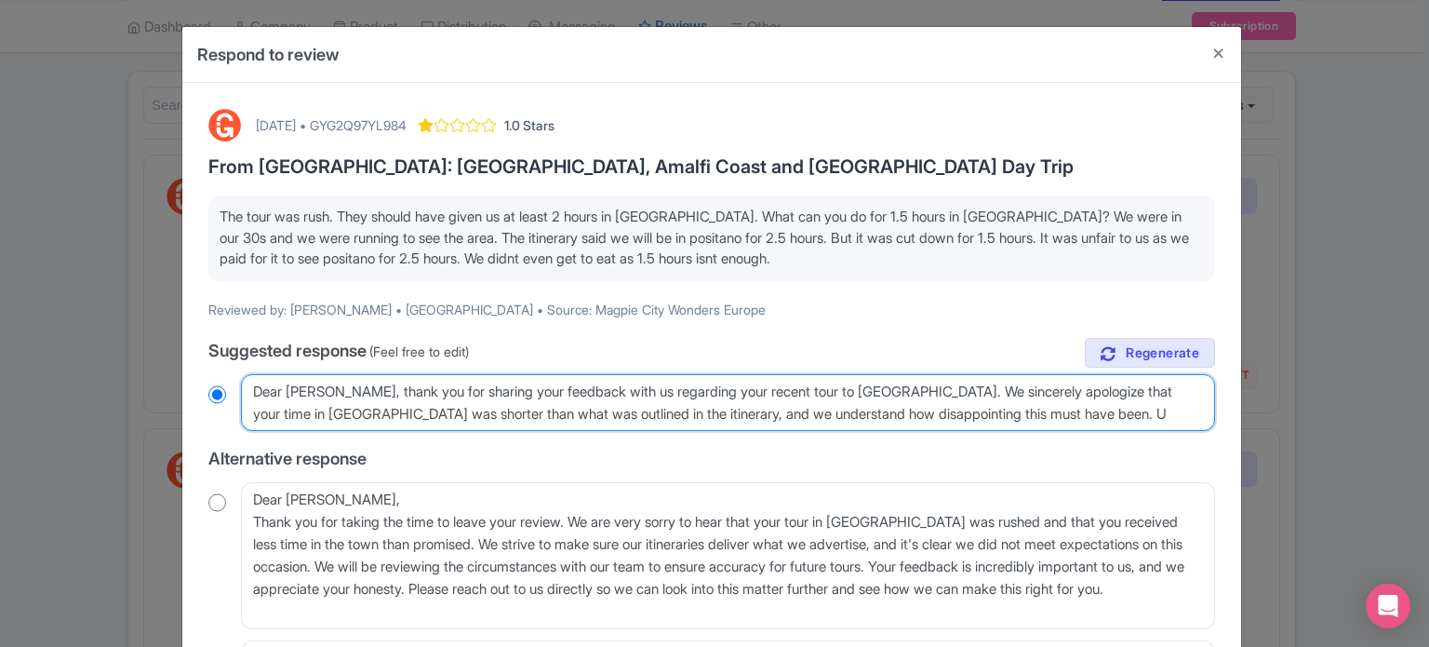
radio input "true"
type textarea "Dear [PERSON_NAME], thank you for sharing your feedback with us regarding your …"
radio input "true"
type textarea "Dear [PERSON_NAME], thank you for sharing your feedback with us regarding your …"
radio input "true"
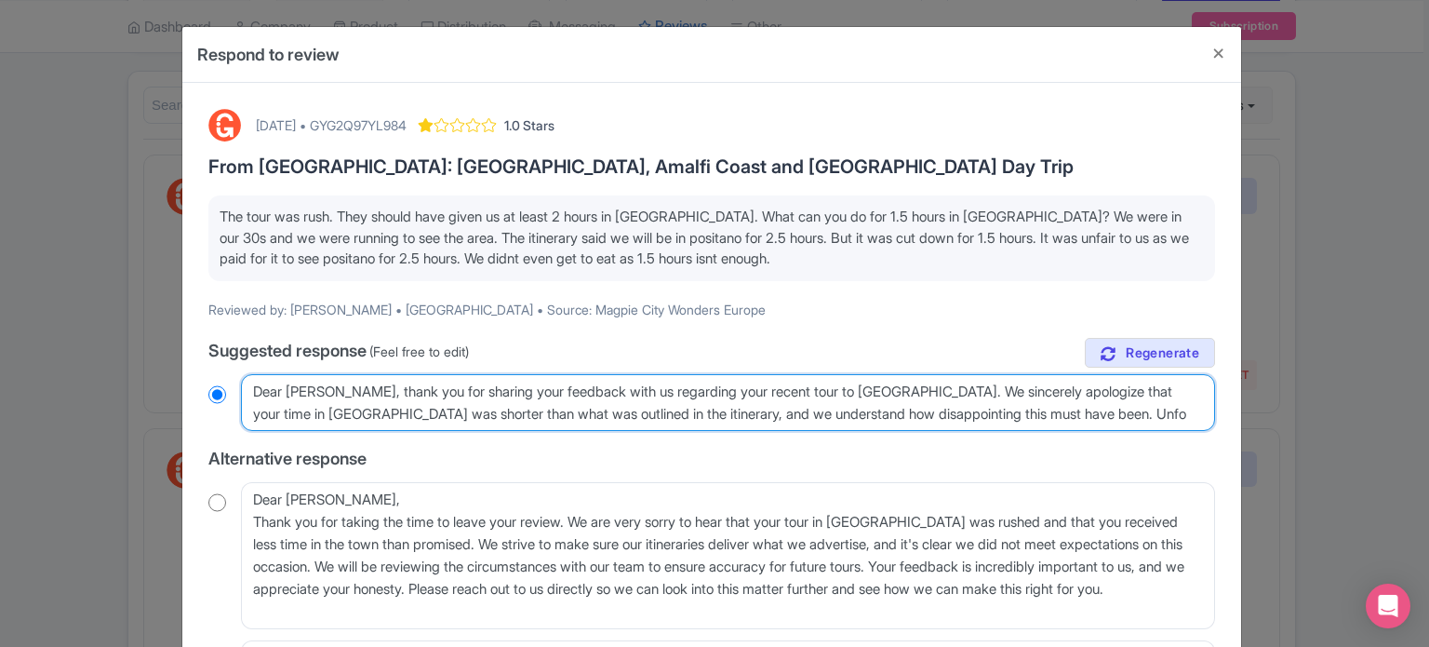
type textarea "Dear [PERSON_NAME], thank you for sharing your feedback with us regarding your …"
radio input "true"
type textarea "Dear [PERSON_NAME], thank you for sharing your feedback with us regarding your …"
radio input "true"
type textarea "Dear [PERSON_NAME], thank you for sharing your feedback with us regarding your …"
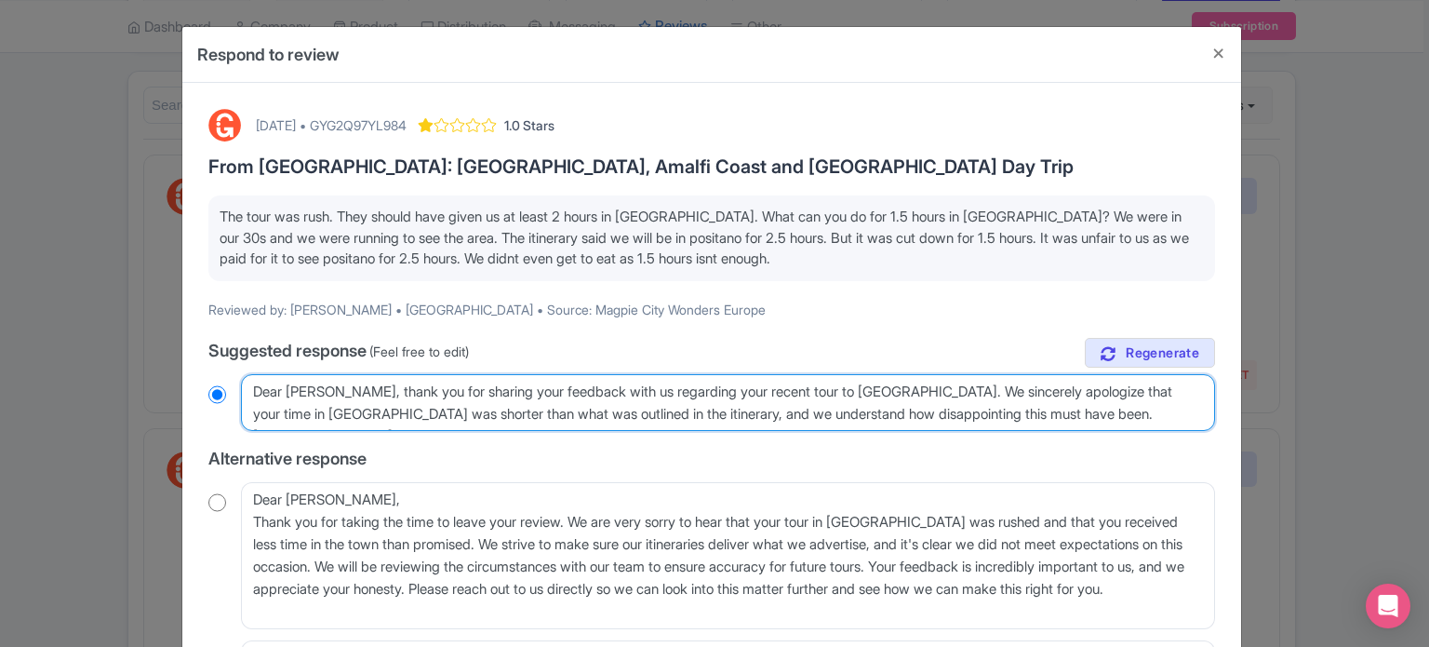
radio input "true"
type textarea "Dear [PERSON_NAME], thank you for sharing your feedback with us regarding your …"
radio input "true"
type textarea "Dear [PERSON_NAME], thank you for sharing your feedback with us regarding your …"
radio input "true"
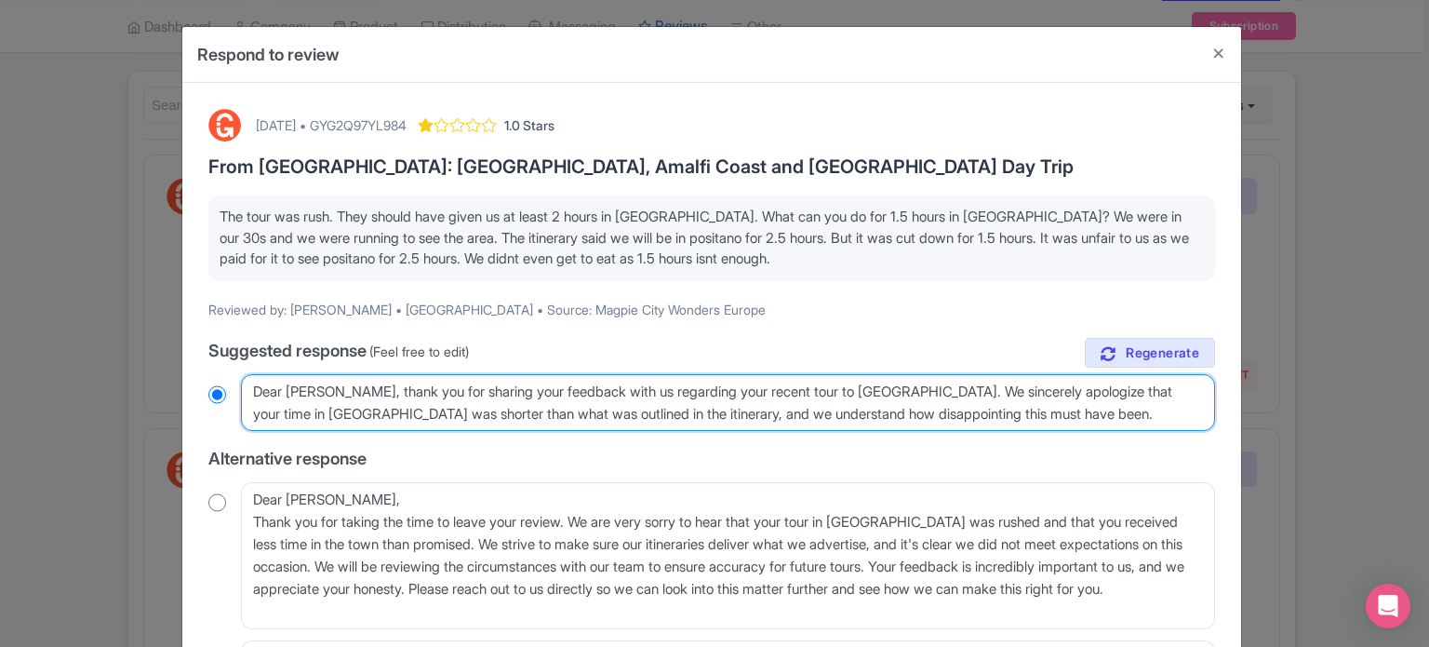
type textarea "Dear [PERSON_NAME], thank you for sharing your feedback with us regarding your …"
radio input "true"
type textarea "Dear [PERSON_NAME], thank you for sharing your feedback with us regarding your …"
radio input "true"
type textarea "Dear [PERSON_NAME], thank you for sharing your feedback with us regarding your …"
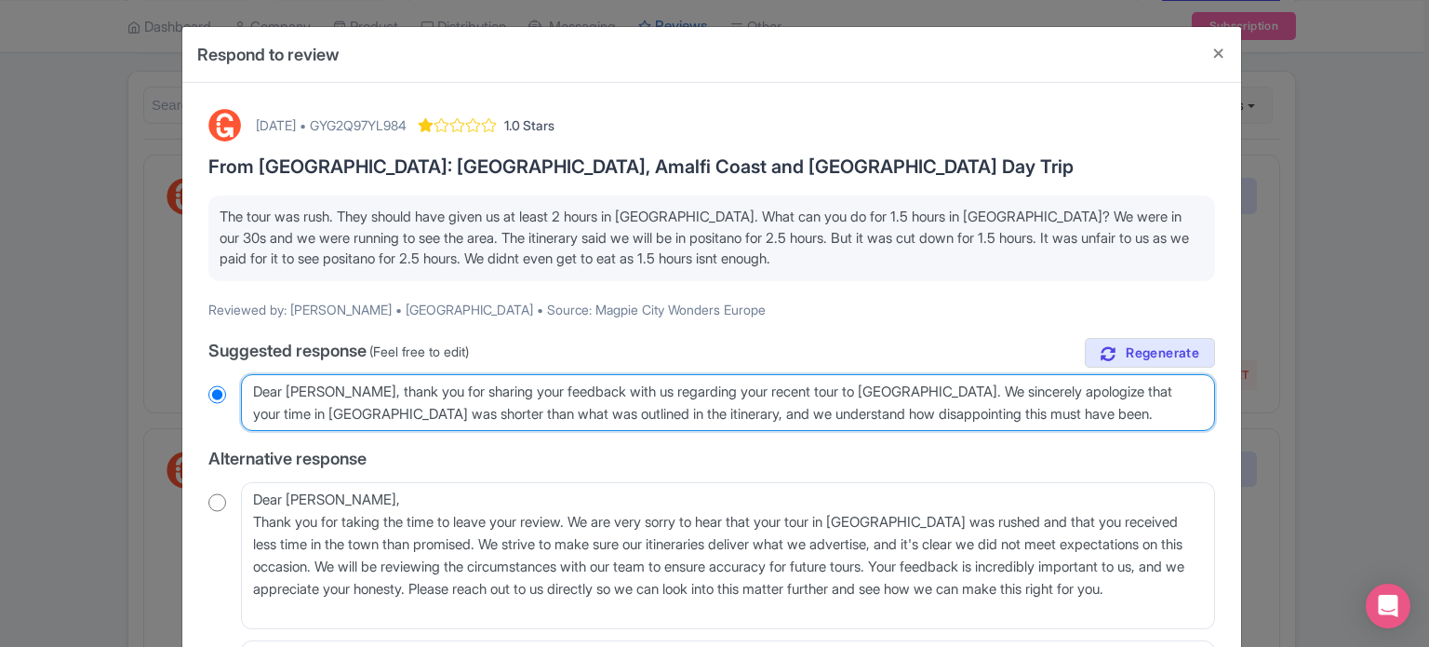
radio input "true"
type textarea "Dear [PERSON_NAME], thank you for sharing your feedback with us regarding your …"
radio input "true"
type textarea "Dear [PERSON_NAME], thank you for sharing your feedback with us regarding your …"
radio input "true"
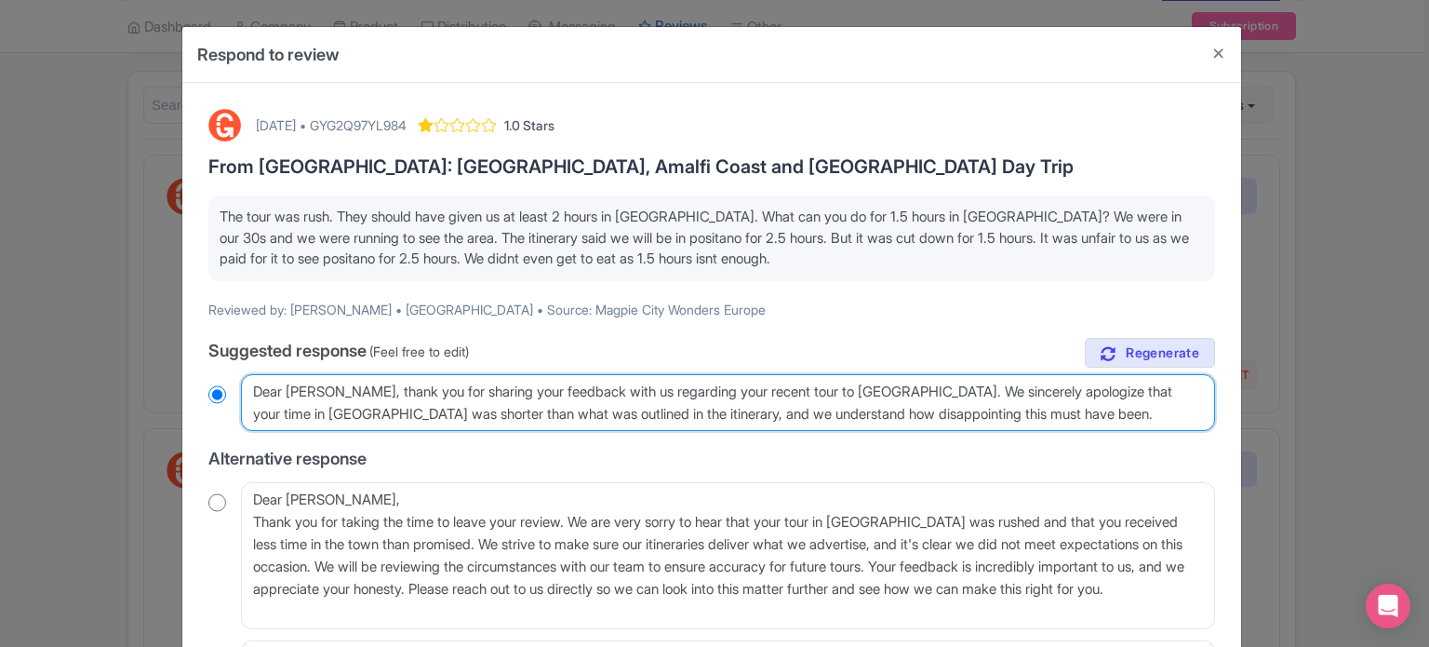
type textarea "Dear [PERSON_NAME], thank you for sharing your feedback with us regarding your …"
radio input "true"
type textarea "Dear [PERSON_NAME], thank you for sharing your feedback with us regarding your …"
radio input "true"
type textarea "Dear [PERSON_NAME], thank you for sharing your feedback with us regarding your …"
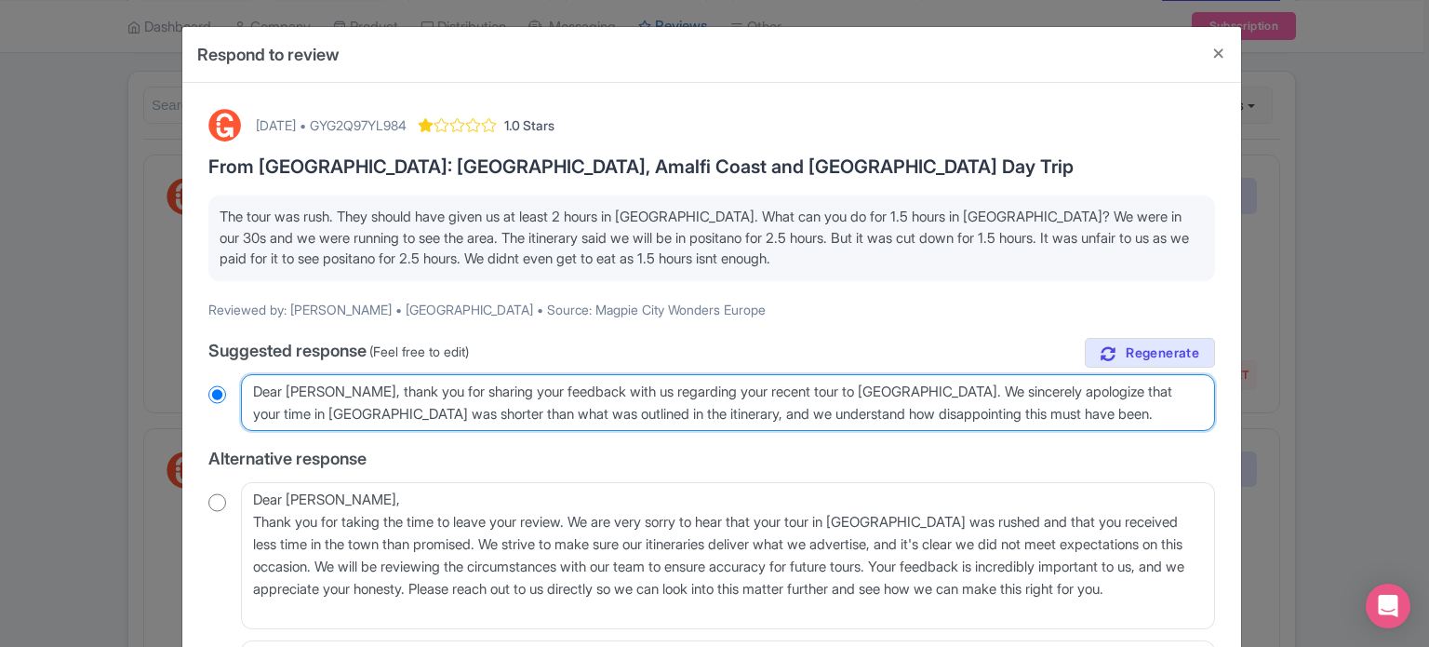
radio input "true"
type textarea "Dear [PERSON_NAME], thank you for sharing your feedback with us regarding your …"
radio input "true"
type textarea "Dear [PERSON_NAME], thank you for sharing your feedback with us regarding your …"
radio input "true"
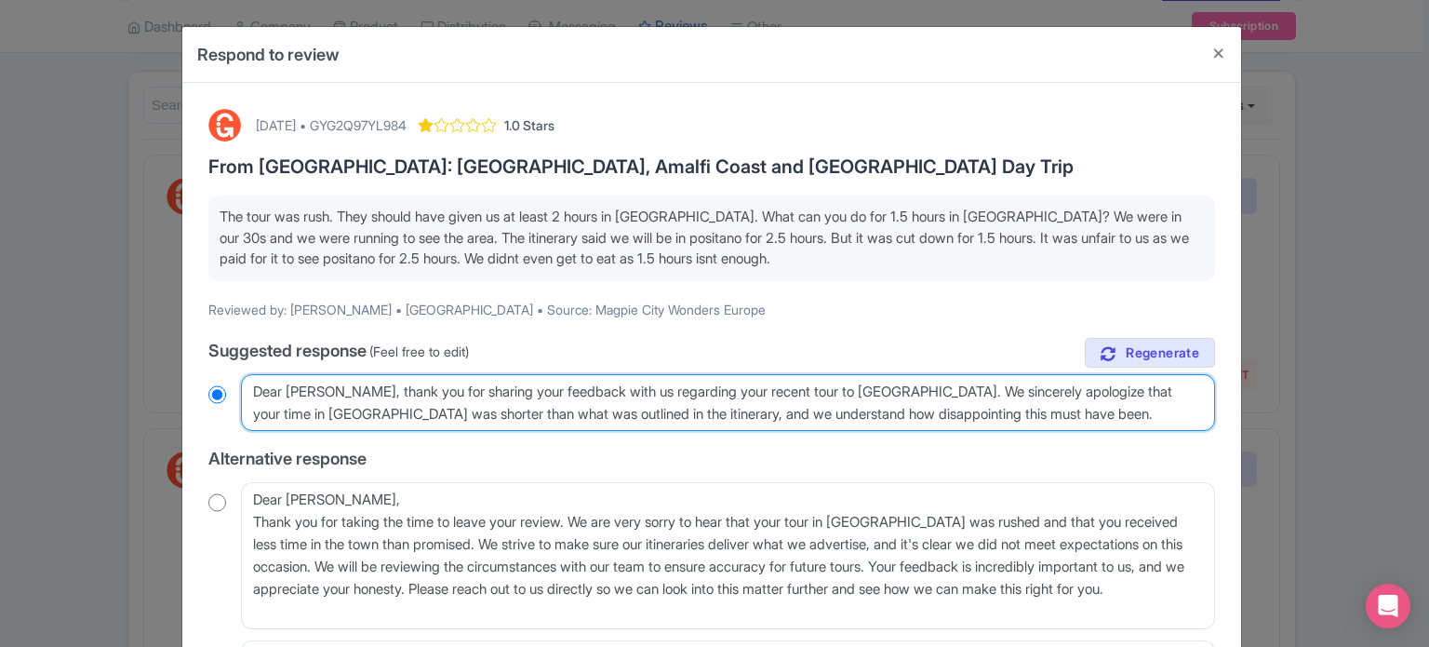
type textarea "Dear [PERSON_NAME], thank you for sharing your feedback with us regarding your …"
radio input "true"
type textarea "Dear Ann, thank you for sharing your feedback with us regarding your recent tou…"
radio input "true"
type textarea "Dear Ann, thank you for sharing your feedback with us regarding your recent tou…"
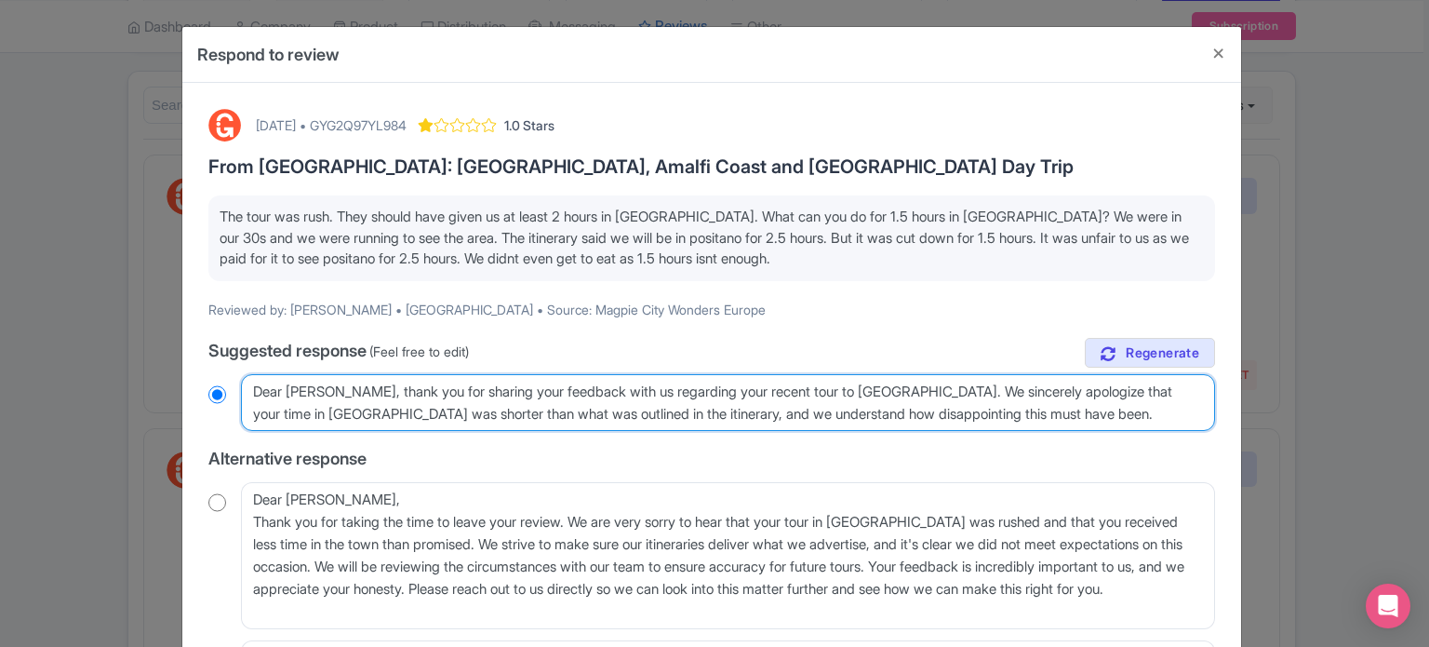
radio input "true"
type textarea "Dear Ann, thank you for sharing your feedback with us regarding your recent tou…"
radio input "true"
type textarea "Dear Ann, thank you for sharing your feedback with us regarding your recent tou…"
radio input "true"
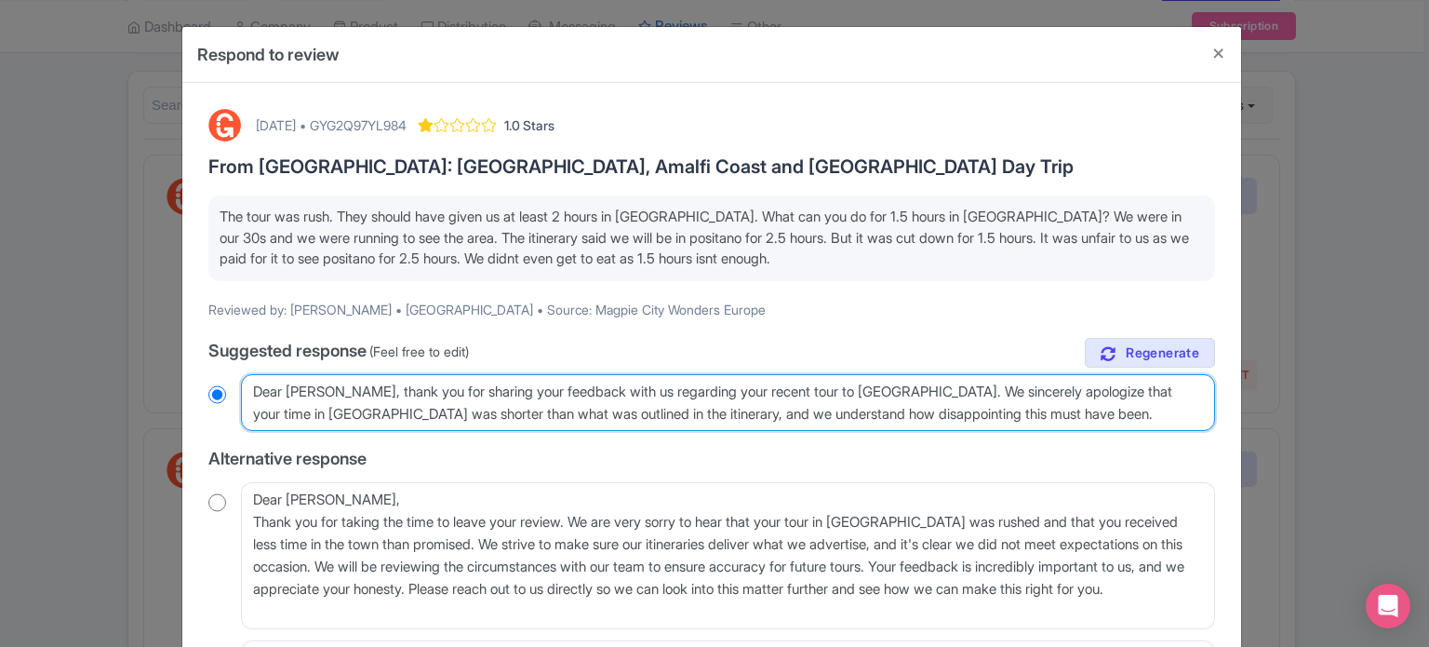
type textarea "Dear Ann, thank you for sharing your feedback with us regarding your recent tou…"
radio input "true"
type textarea "Dear Ann, thank you for sharing your feedback with us regarding your recent tou…"
radio input "true"
type textarea "Dear Ann, thank you for sharing your feedback with us regarding your recent tou…"
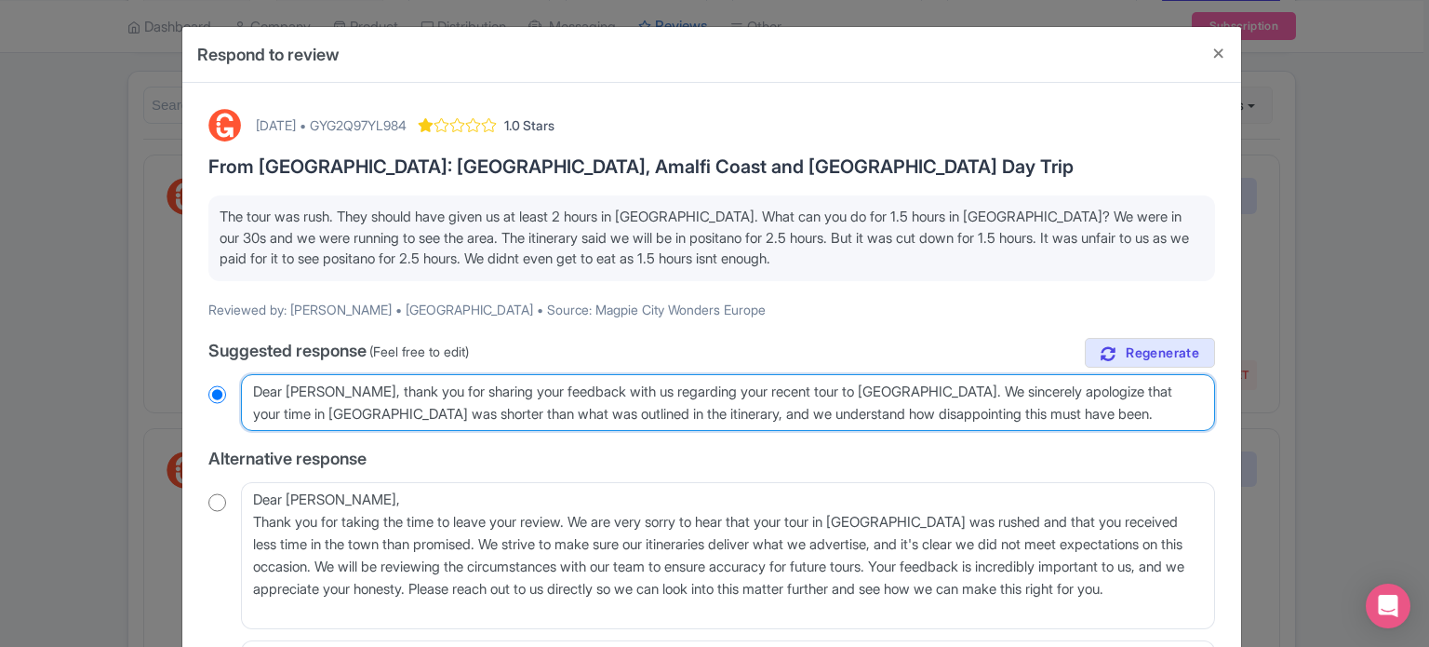
radio input "true"
type textarea "Dear Ann, thank you for sharing your feedback with us regarding your recent tou…"
radio input "true"
type textarea "Dear Ann, thank you for sharing your feedback with us regarding your recent tou…"
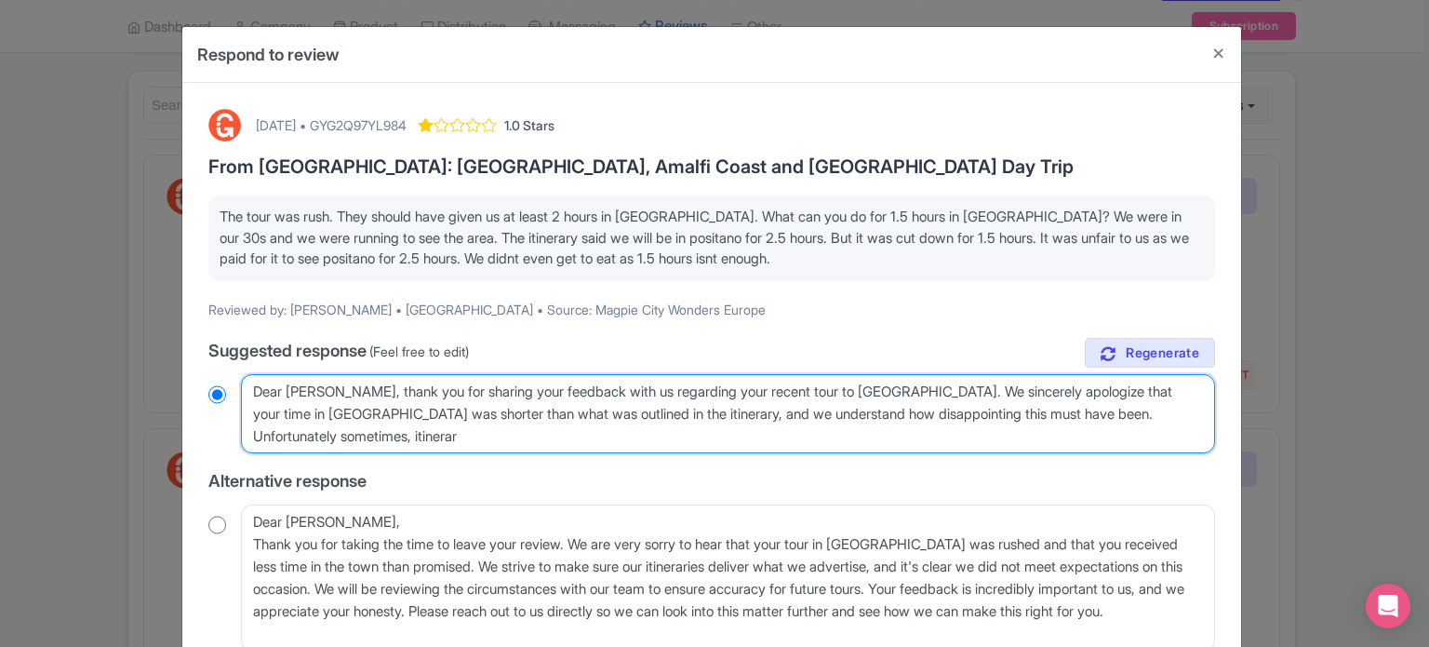
radio input "true"
type textarea "Dear Ann, thank you for sharing your feedback with us regarding your recent tou…"
radio input "true"
type textarea "Dear Ann, thank you for sharing your feedback with us regarding your recent tou…"
radio input "true"
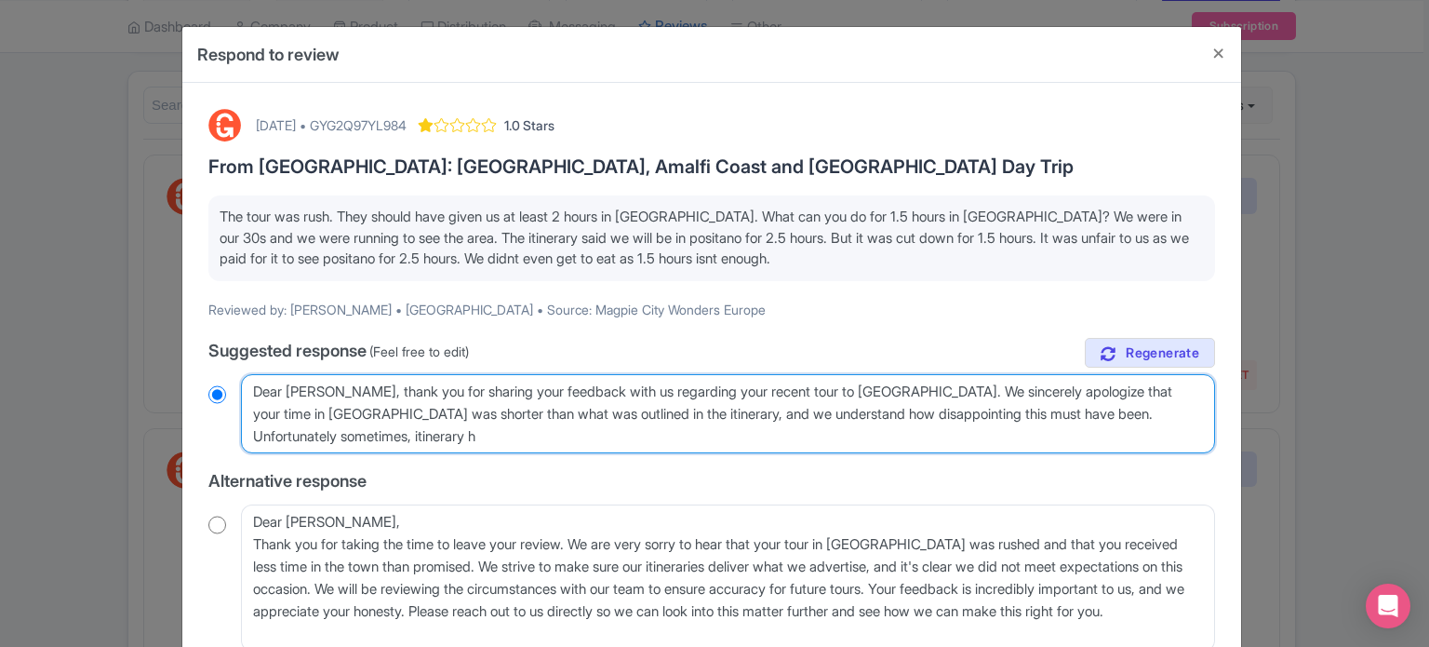
type textarea "Dear Ann, thank you for sharing your feedback with us regarding your recent tou…"
radio input "true"
type textarea "Dear Ann, thank you for sharing your feedback with us regarding your recent tou…"
radio input "true"
type textarea "Dear Ann, thank you for sharing your feedback with us regarding your recent tou…"
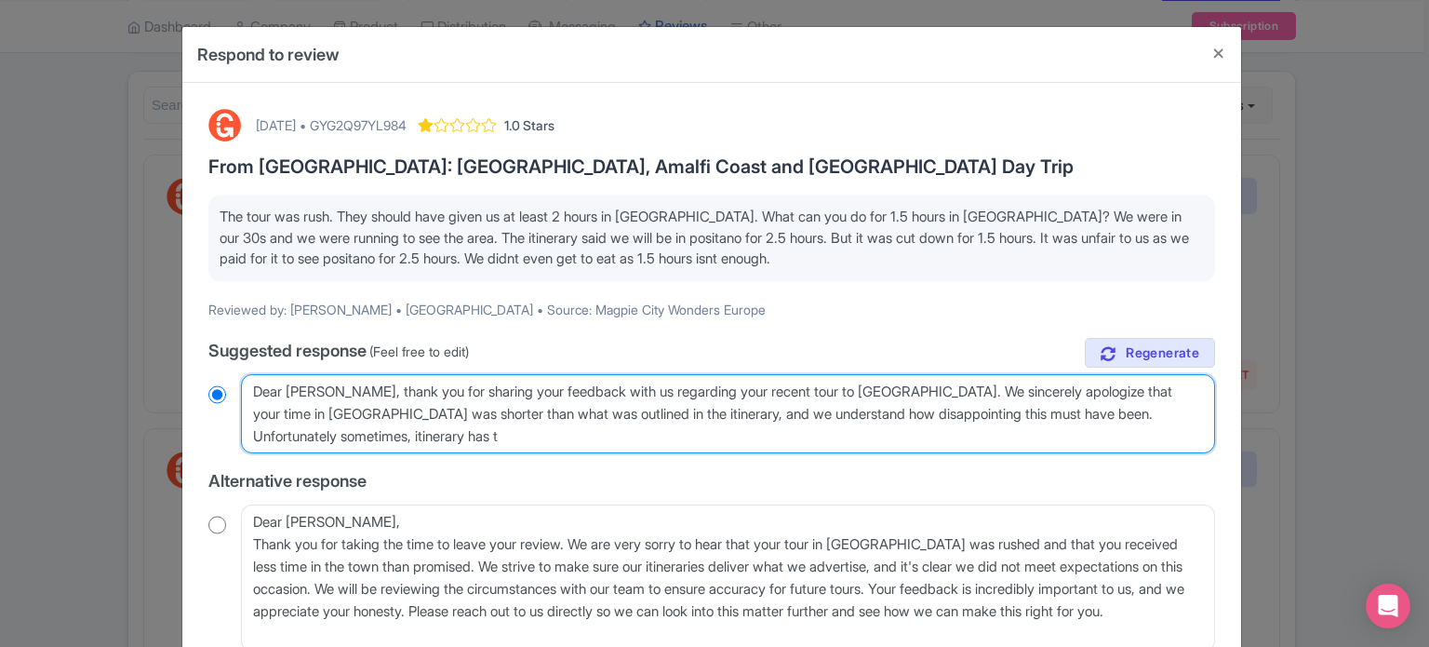
radio input "true"
type textarea "Dear Ann, thank you for sharing your feedback with us regarding your recent tou…"
radio input "true"
type textarea "Dear Ann, thank you for sharing your feedback with us regarding your recent tou…"
radio input "true"
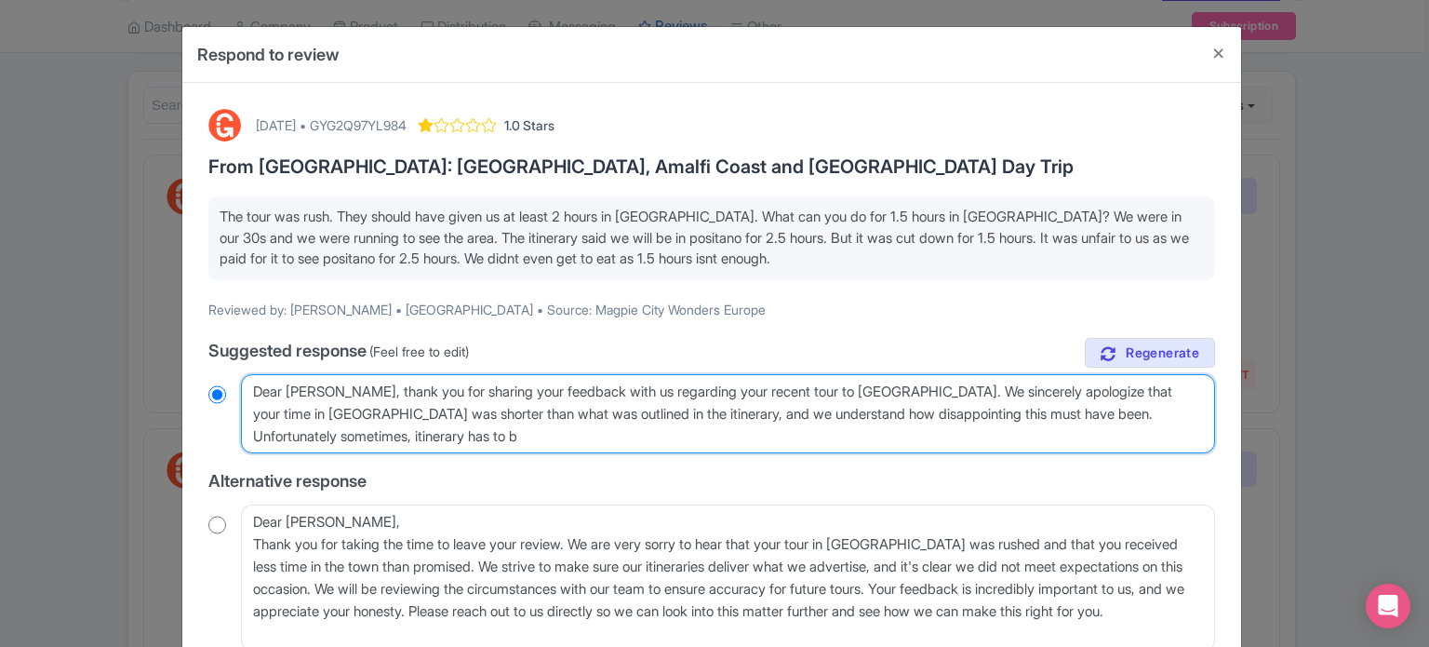
type textarea "Dear Ann, thank you for sharing your feedback with us regarding your recent tou…"
radio input "true"
type textarea "Dear Ann, thank you for sharing your feedback with us regarding your recent tou…"
radio input "true"
type textarea "Dear Ann, thank you for sharing your feedback with us regarding your recent tou…"
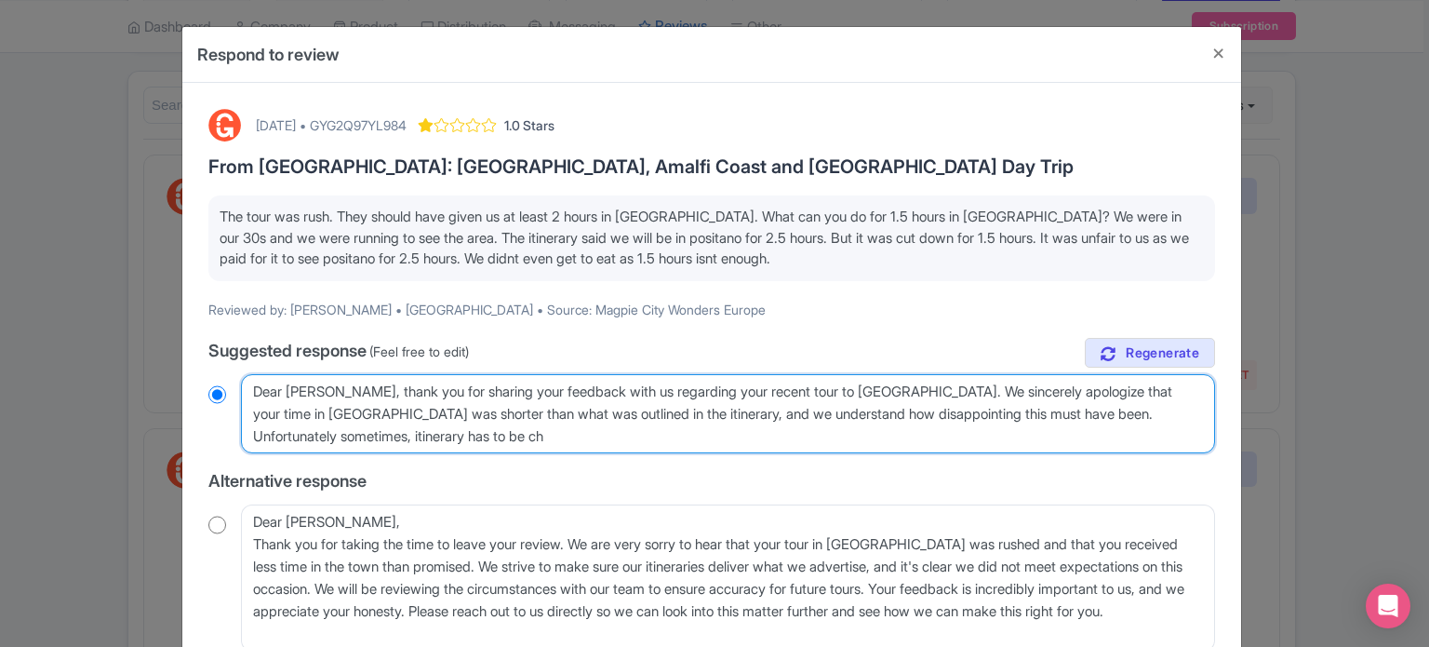
radio input "true"
type textarea "Dear Ann, thank you for sharing your feedback with us regarding your recent tou…"
radio input "true"
type textarea "Dear Ann, thank you for sharing your feedback with us regarding your recent tou…"
radio input "true"
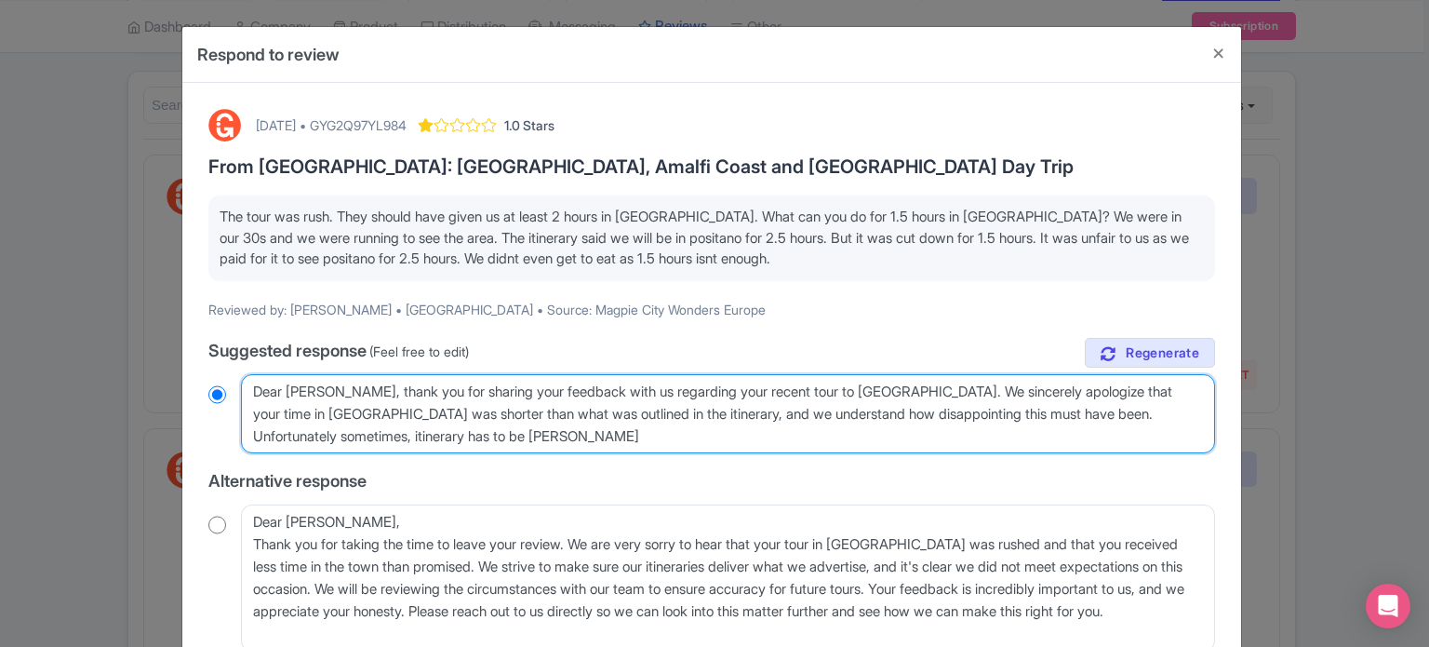
type textarea "Dear Ann, thank you for sharing your feedback with us regarding your recent tou…"
radio input "true"
type textarea "Dear Ann, thank you for sharing your feedback with us regarding your recent tou…"
radio input "true"
type textarea "Dear Ann, thank you for sharing your feedback with us regarding your recent tou…"
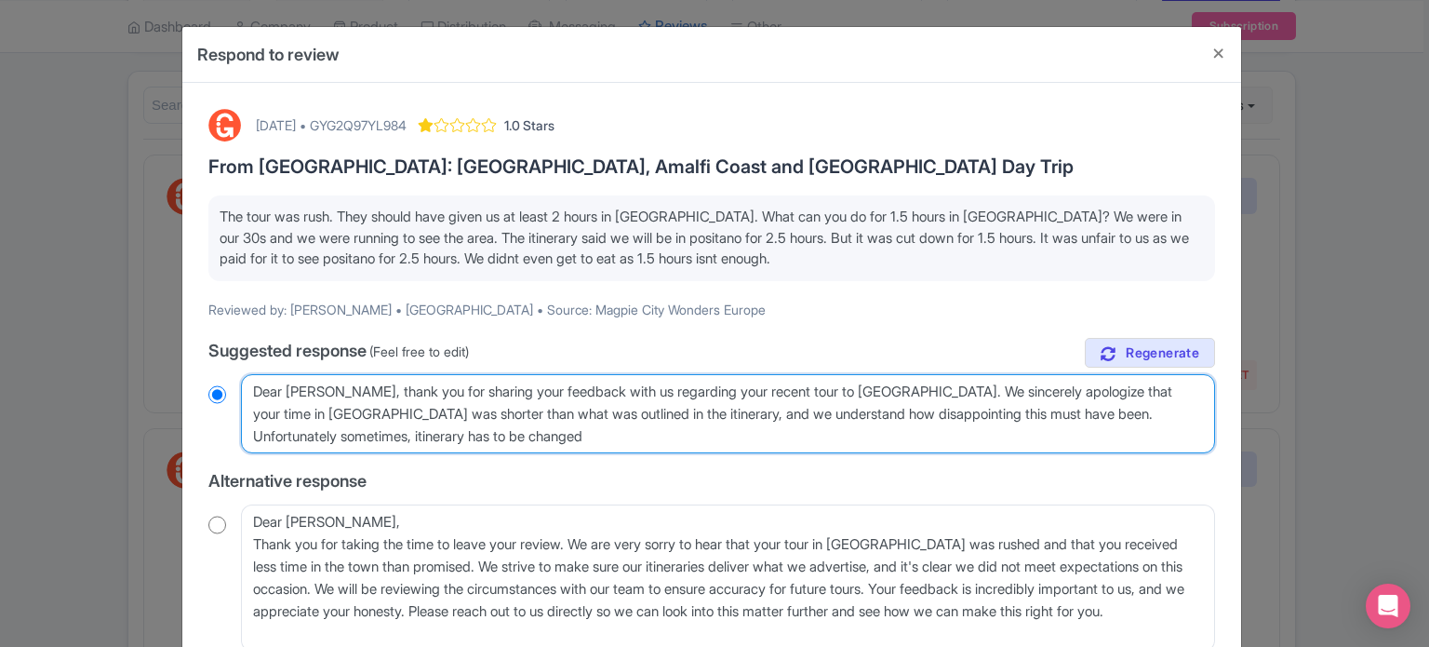
radio input "true"
type textarea "Dear Ann, thank you for sharing your feedback with us regarding your recent tou…"
radio input "true"
type textarea "Dear Ann, thank you for sharing your feedback with us regarding your recent tou…"
radio input "true"
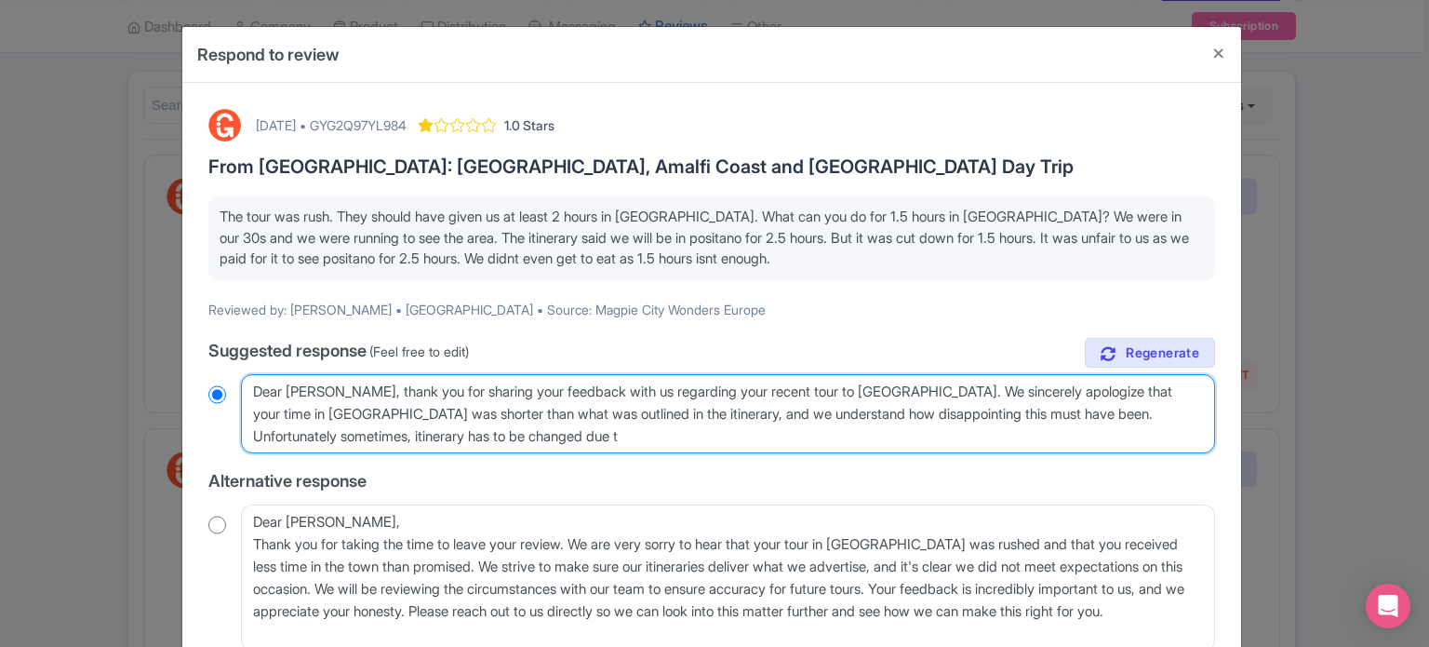
type textarea "Dear Ann, thank you for sharing your feedback with us regarding your recent tou…"
radio input "true"
type textarea "Dear Ann, thank you for sharing your feedback with us regarding your recent tou…"
radio input "true"
type textarea "Dear Ann, thank you for sharing your feedback with us regarding your recent tou…"
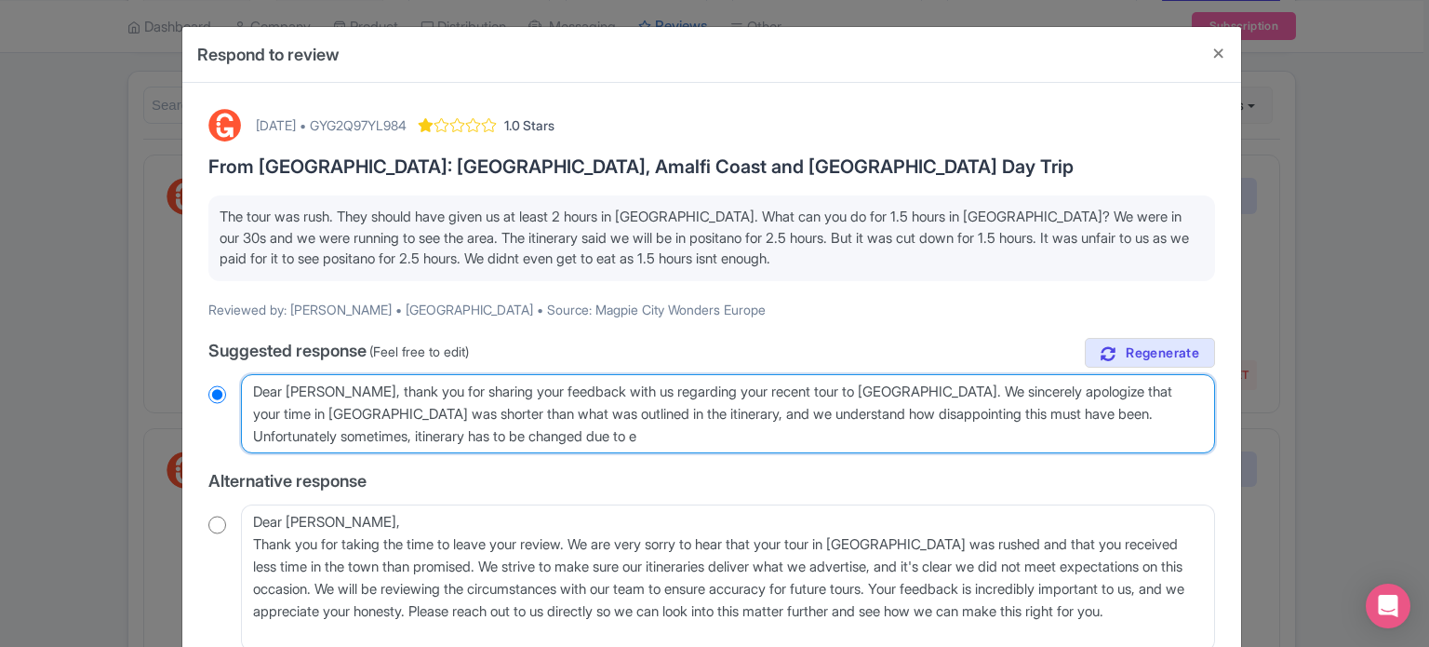
radio input "true"
type textarea "Dear Ann, thank you for sharing your feedback with us regarding your recent tou…"
radio input "true"
type textarea "Dear Ann, thank you for sharing your feedback with us regarding your recent tou…"
radio input "true"
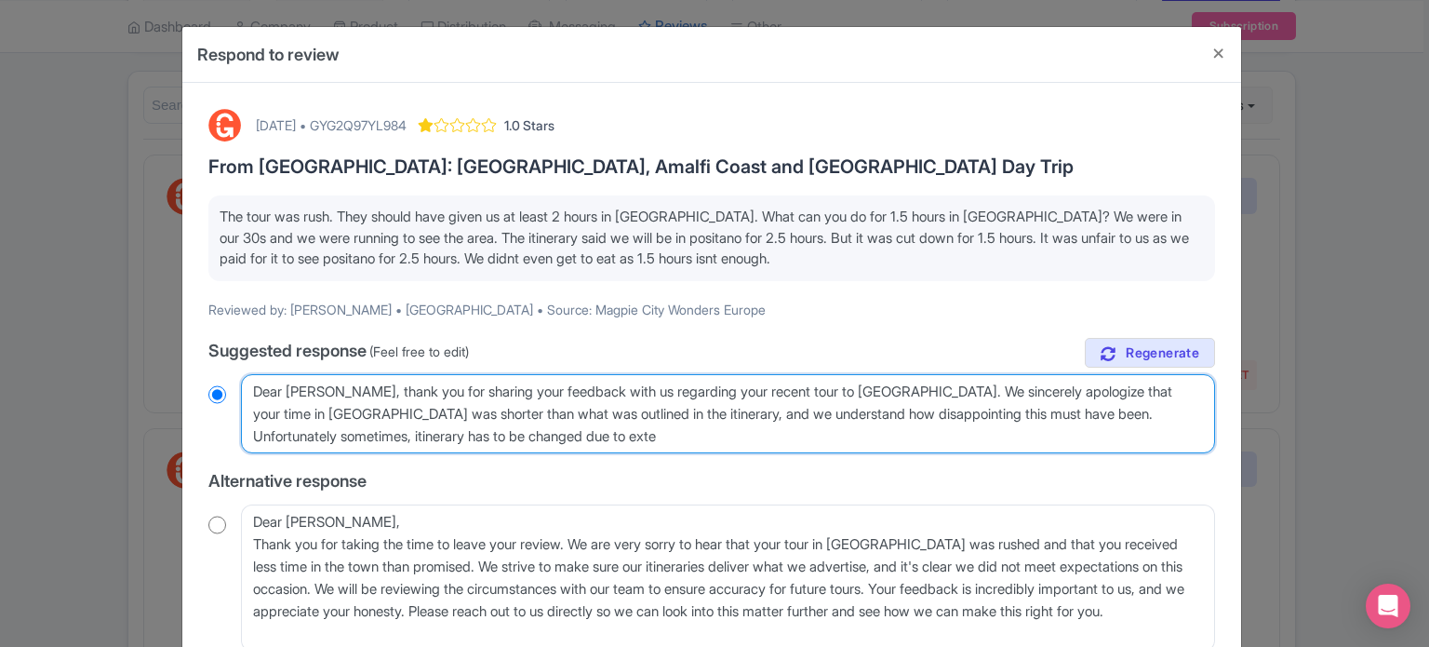
type textarea "Dear Ann, thank you for sharing your feedback with us regarding your recent tou…"
radio input "true"
type textarea "Dear Ann, thank you for sharing your feedback with us regarding your recent tou…"
radio input "true"
type textarea "Dear Ann, thank you for sharing your feedback with us regarding your recent tou…"
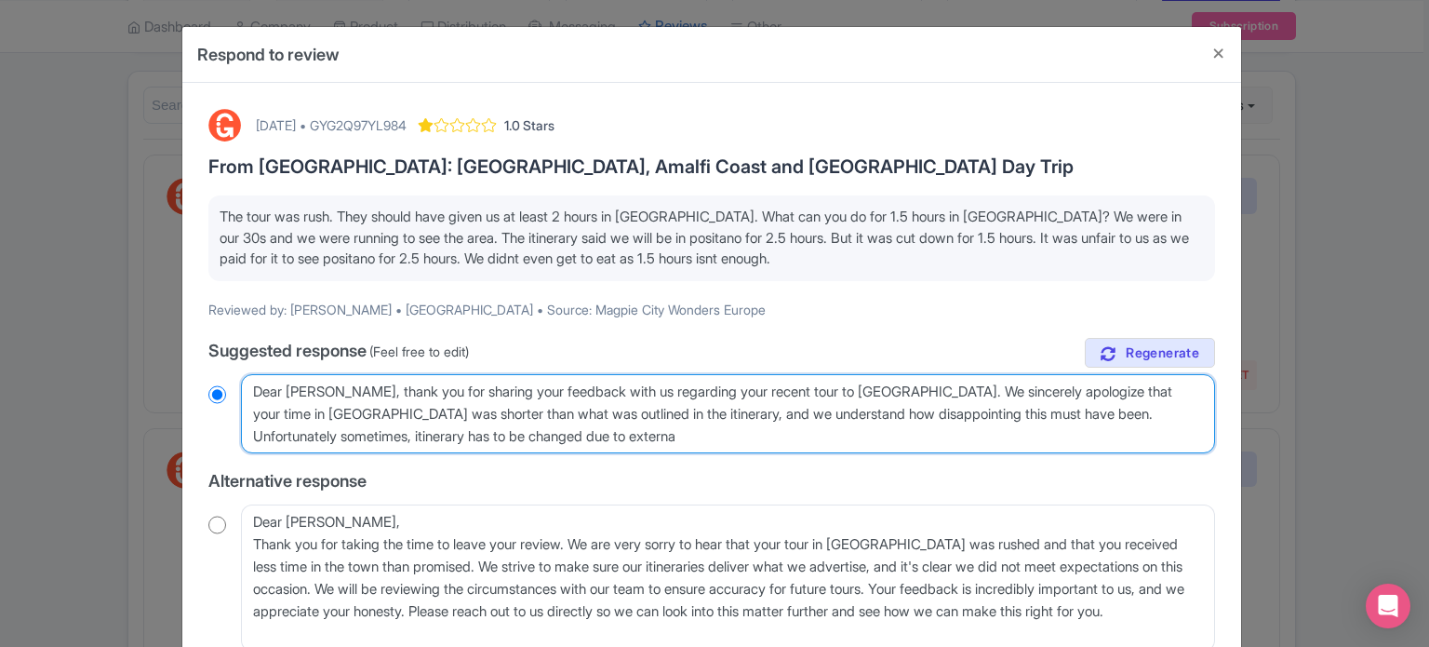
radio input "true"
type textarea "Dear Ann, thank you for sharing your feedback with us regarding your recent tou…"
radio input "true"
type textarea "Dear Ann, thank you for sharing your feedback with us regarding your recent tou…"
radio input "true"
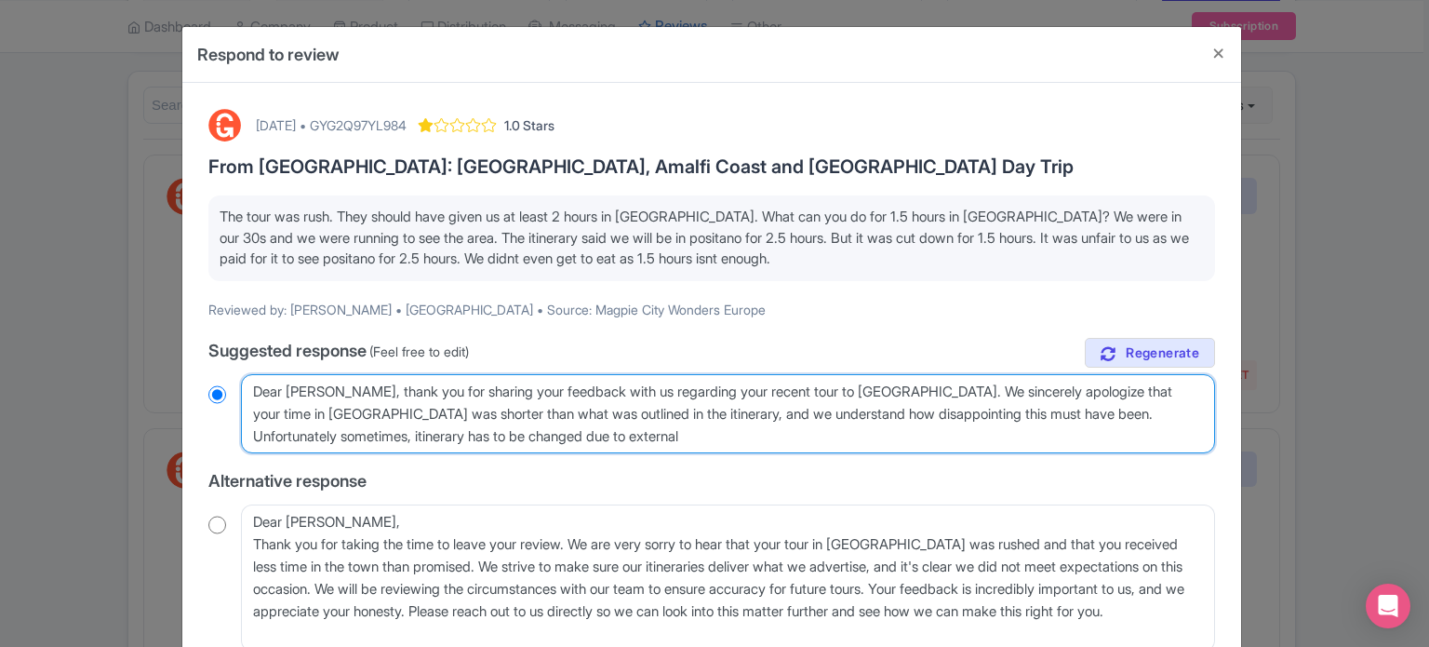
type textarea "Dear Ann, thank you for sharing your feedback with us regarding your recent tou…"
radio input "true"
type textarea "Dear Ann, thank you for sharing your feedback with us regarding your recent tou…"
radio input "true"
type textarea "Dear Ann, thank you for sharing your feedback with us regarding your recent tou…"
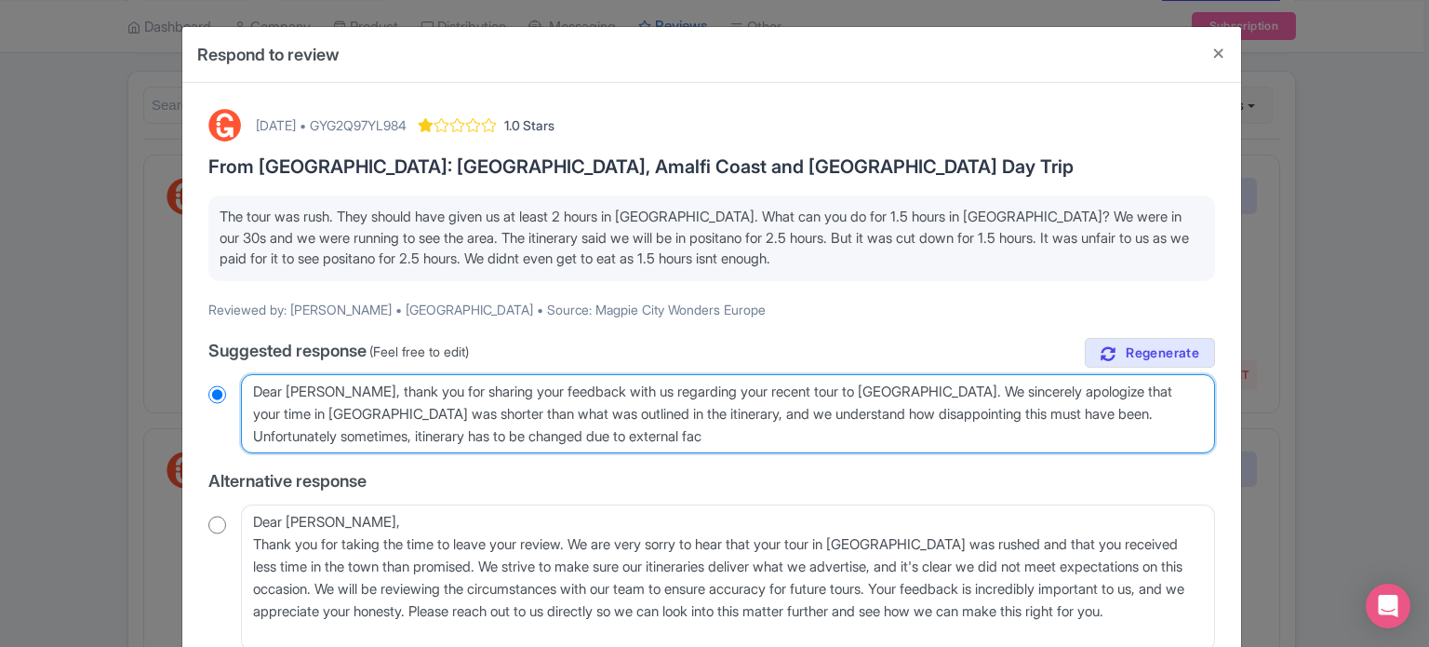
radio input "true"
type textarea "Dear Ann, thank you for sharing your feedback with us regarding your recent tou…"
radio input "true"
type textarea "Dear Ann, thank you for sharing your feedback with us regarding your recent tou…"
radio input "true"
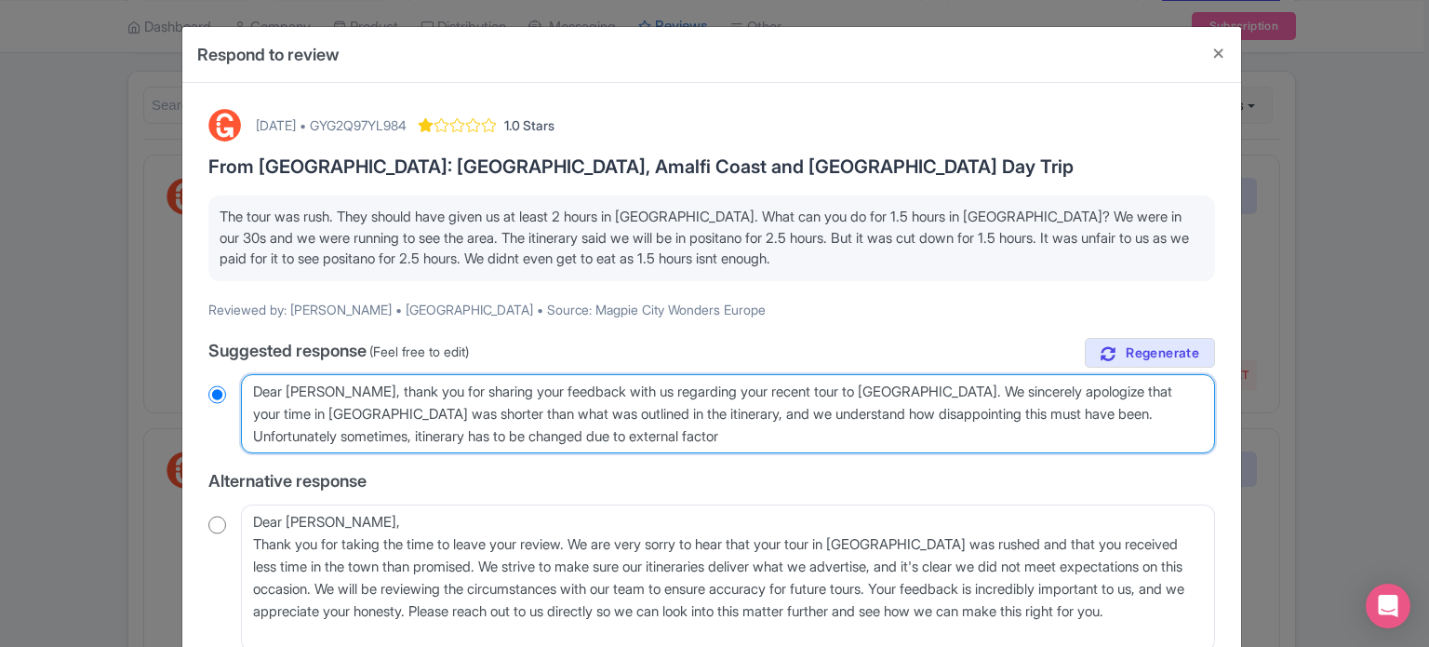
type textarea "Dear Ann, thank you for sharing your feedback with us regarding your recent tou…"
radio input "true"
type textarea "Dear [PERSON_NAME], thank you for sharing your feedback with us regarding your …"
radio input "true"
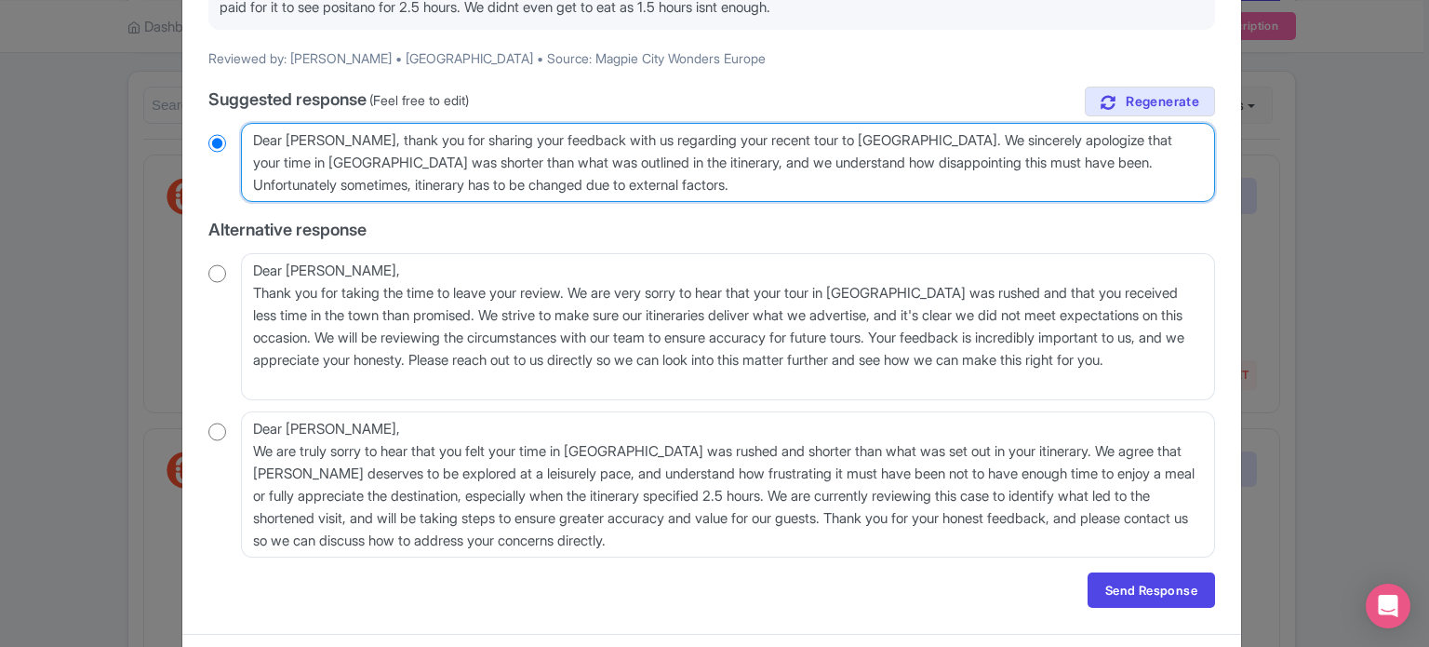
scroll to position [294, 0]
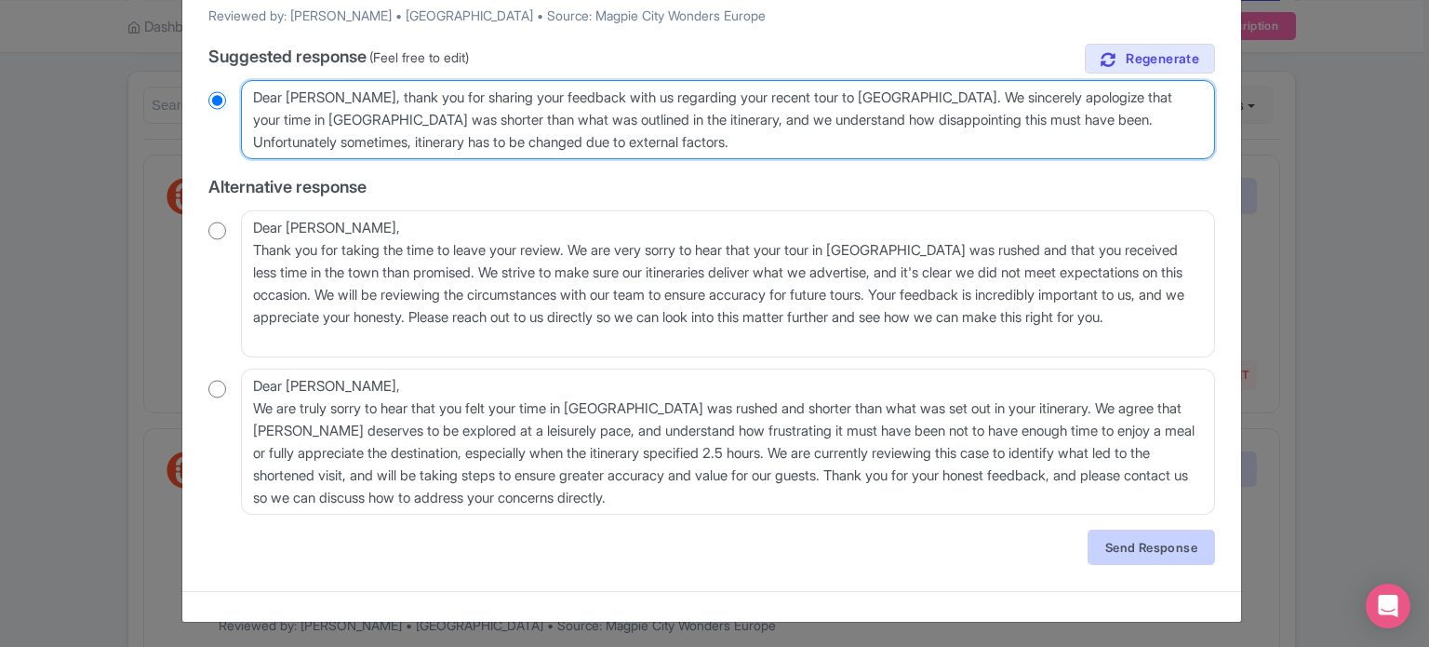
type textarea "Dear [PERSON_NAME], thank you for sharing your feedback with us regarding your …"
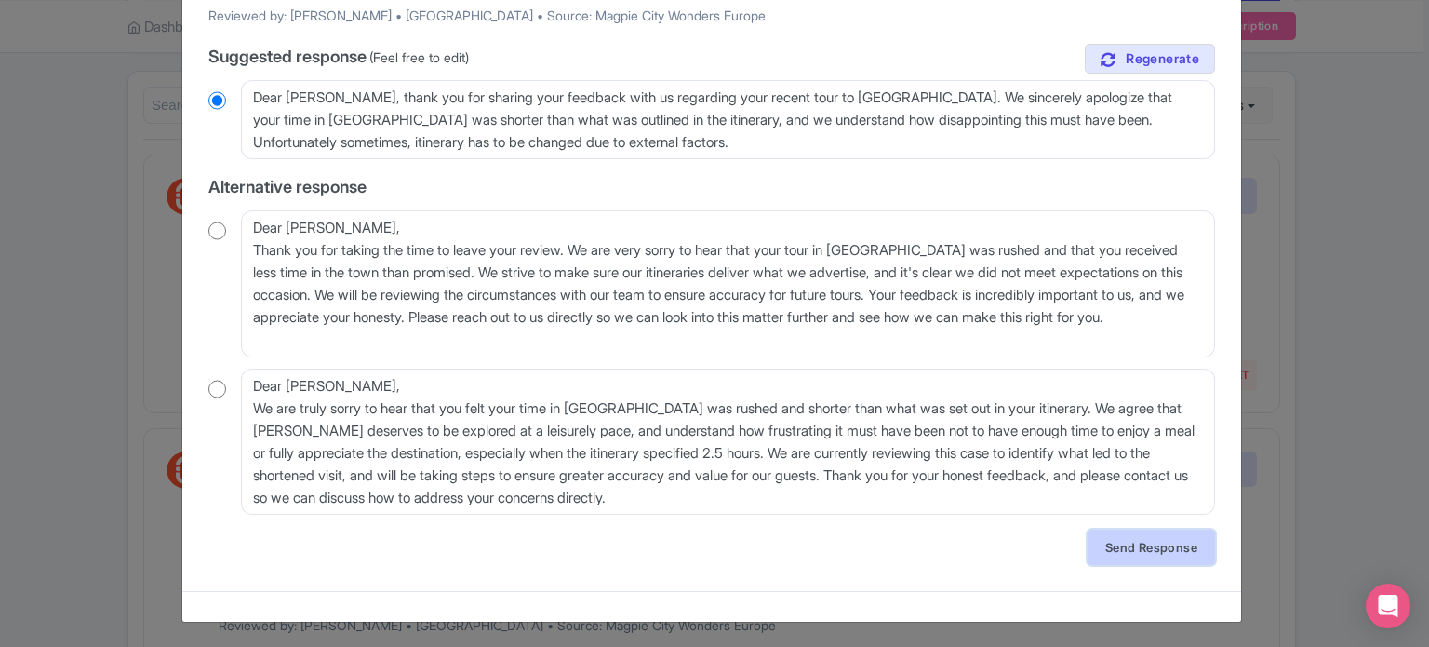
click at [1143, 547] on link "Send Response" at bounding box center [1151, 546] width 127 height 35
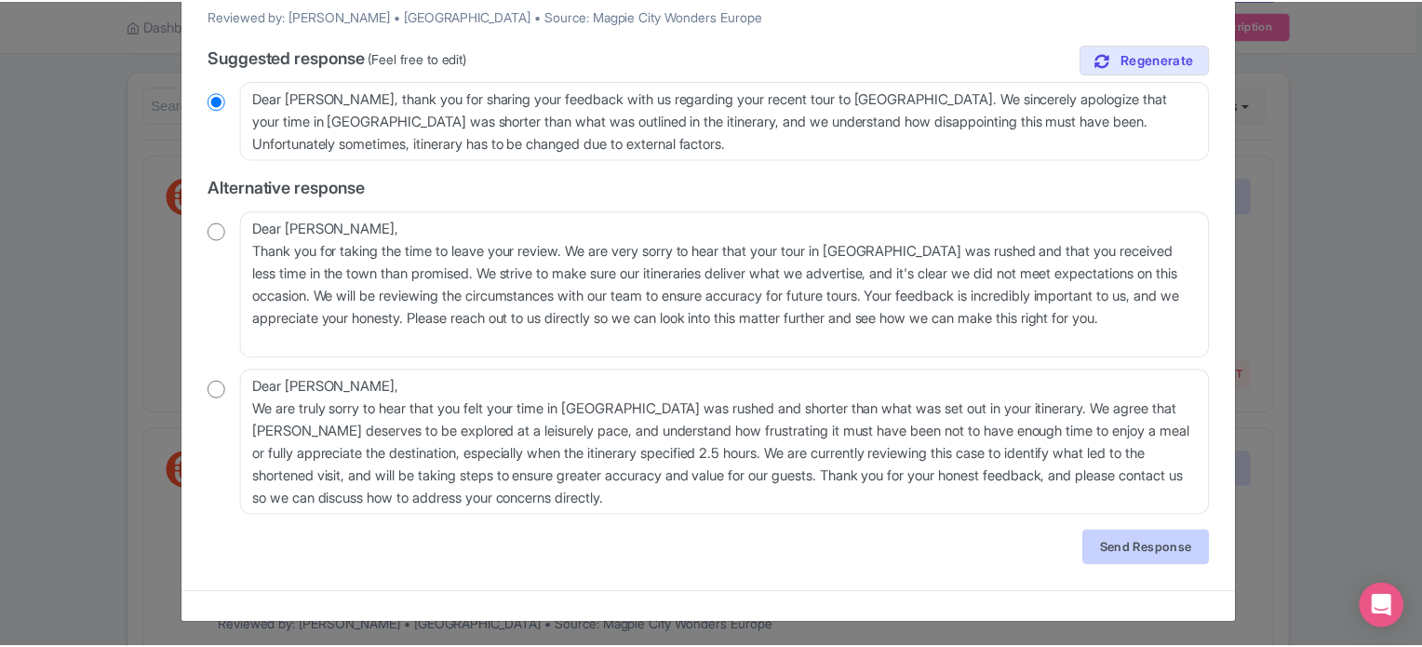
scroll to position [0, 0]
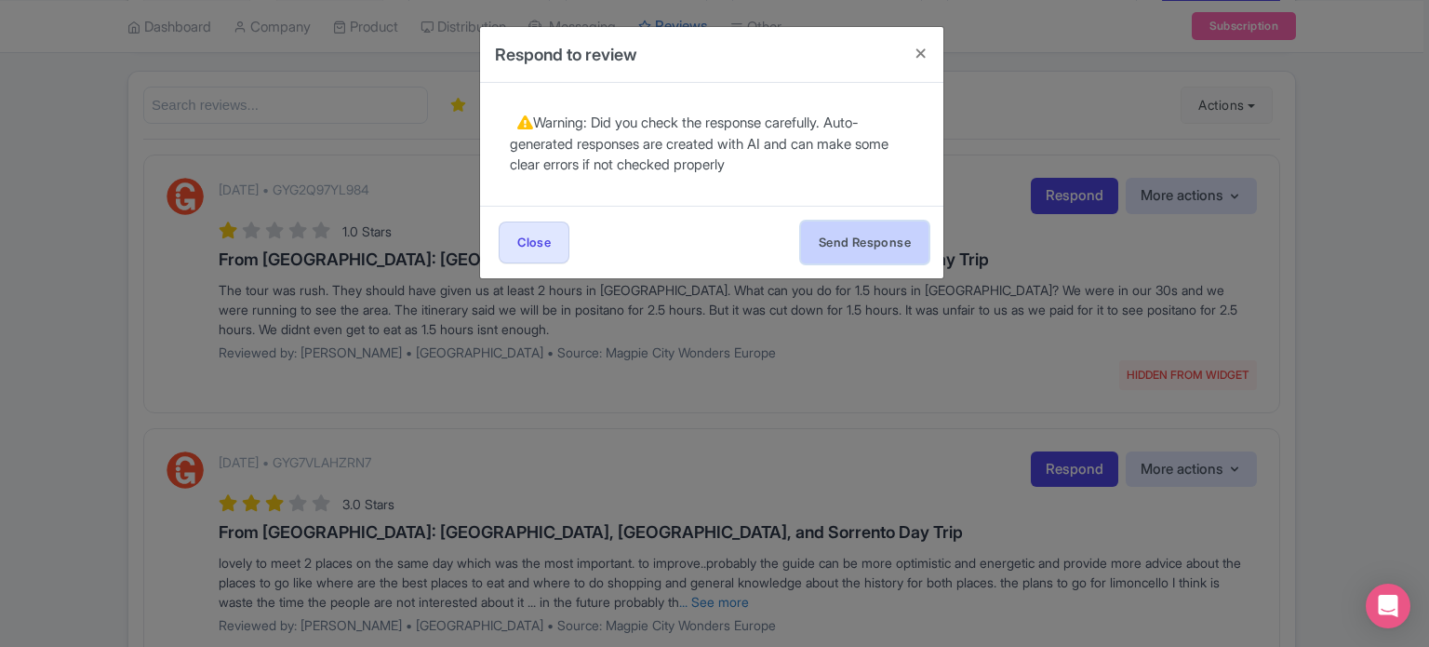
click at [849, 233] on button "Send Response" at bounding box center [864, 242] width 127 height 42
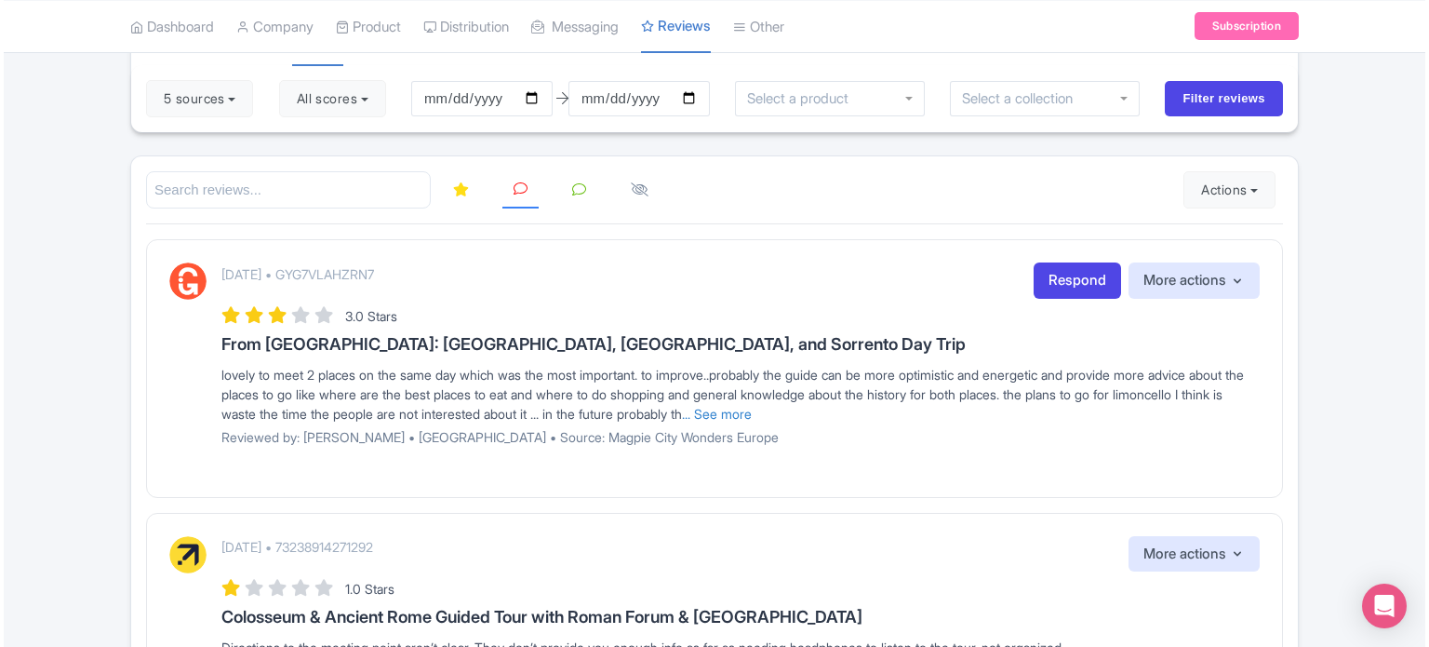
scroll to position [186, 0]
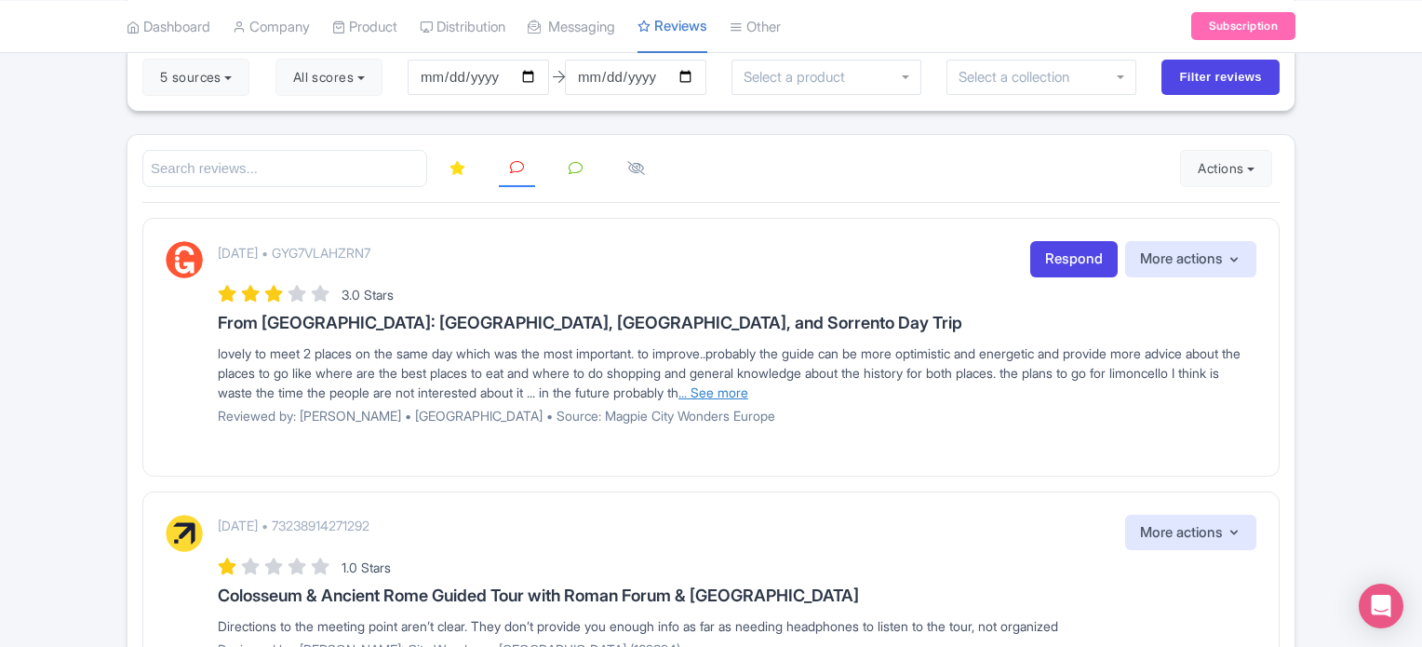
click at [748, 384] on link "... See more" at bounding box center [713, 392] width 70 height 16
click at [1173, 386] on link "... See less" at bounding box center [1142, 392] width 62 height 16
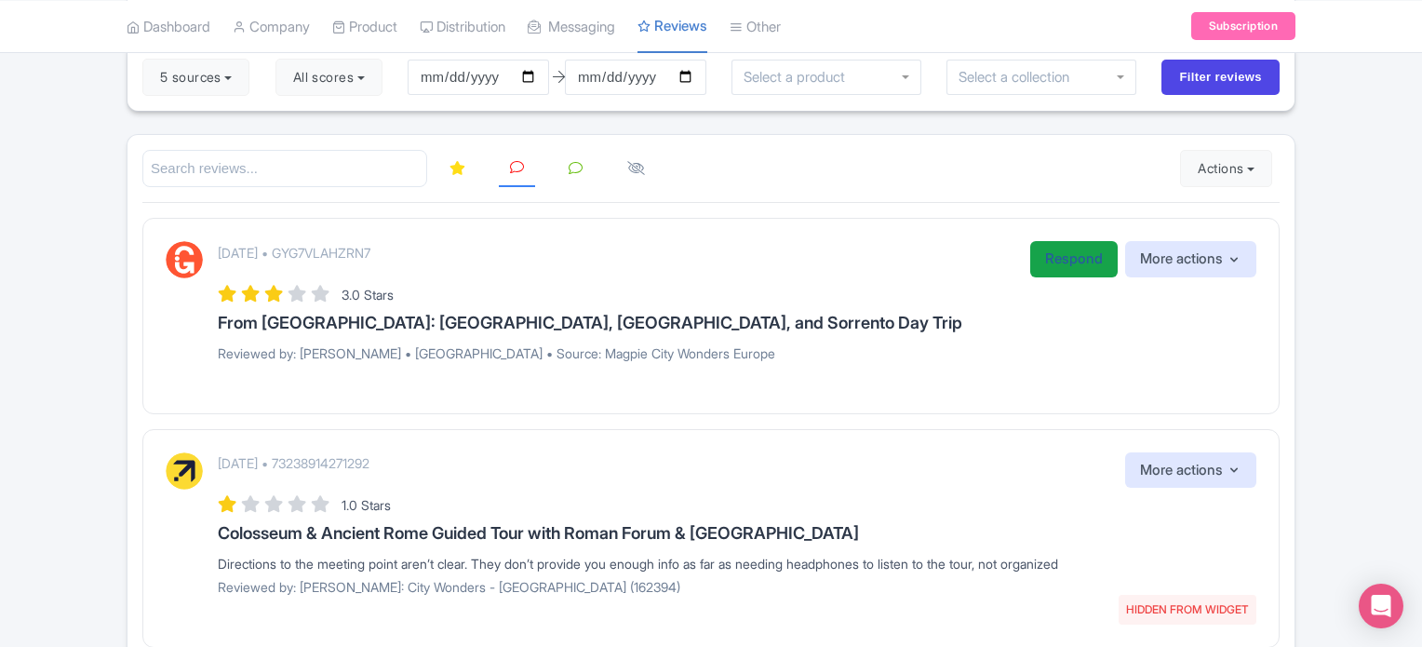
click at [1046, 257] on link "Respond" at bounding box center [1073, 259] width 87 height 36
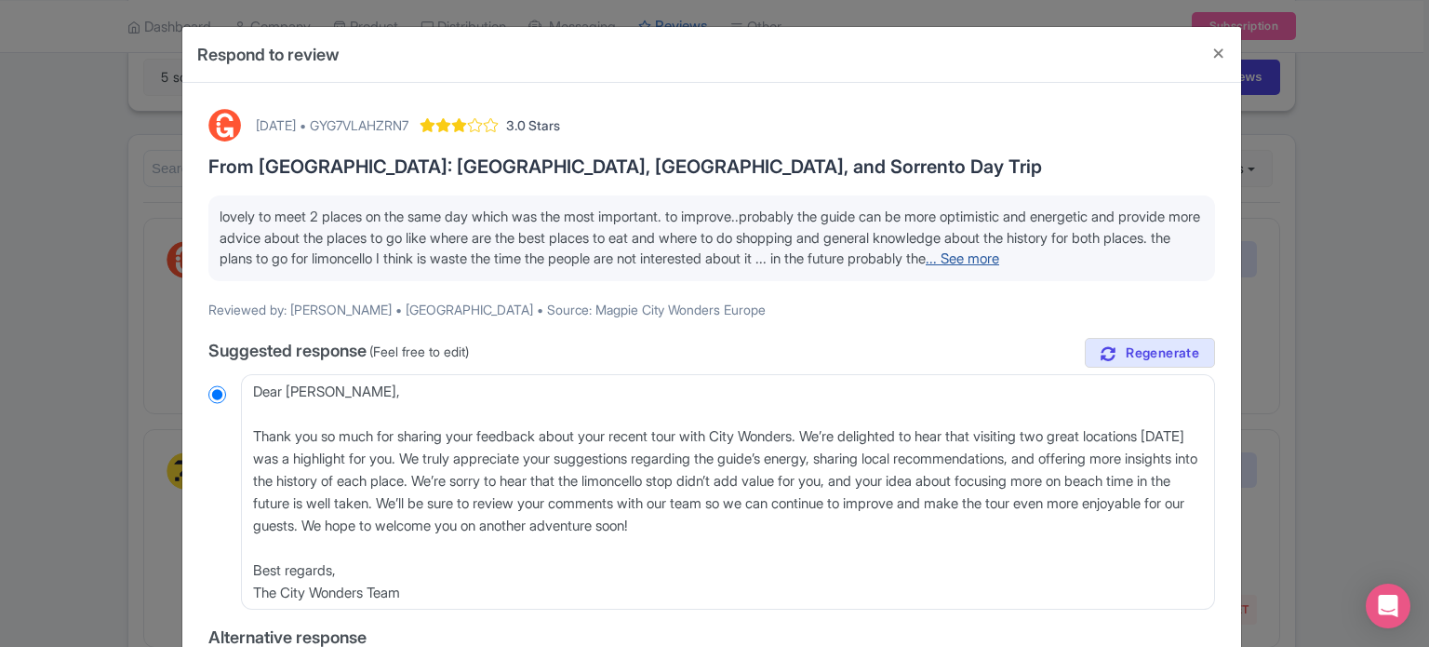
click at [999, 253] on link "... See more" at bounding box center [963, 258] width 74 height 18
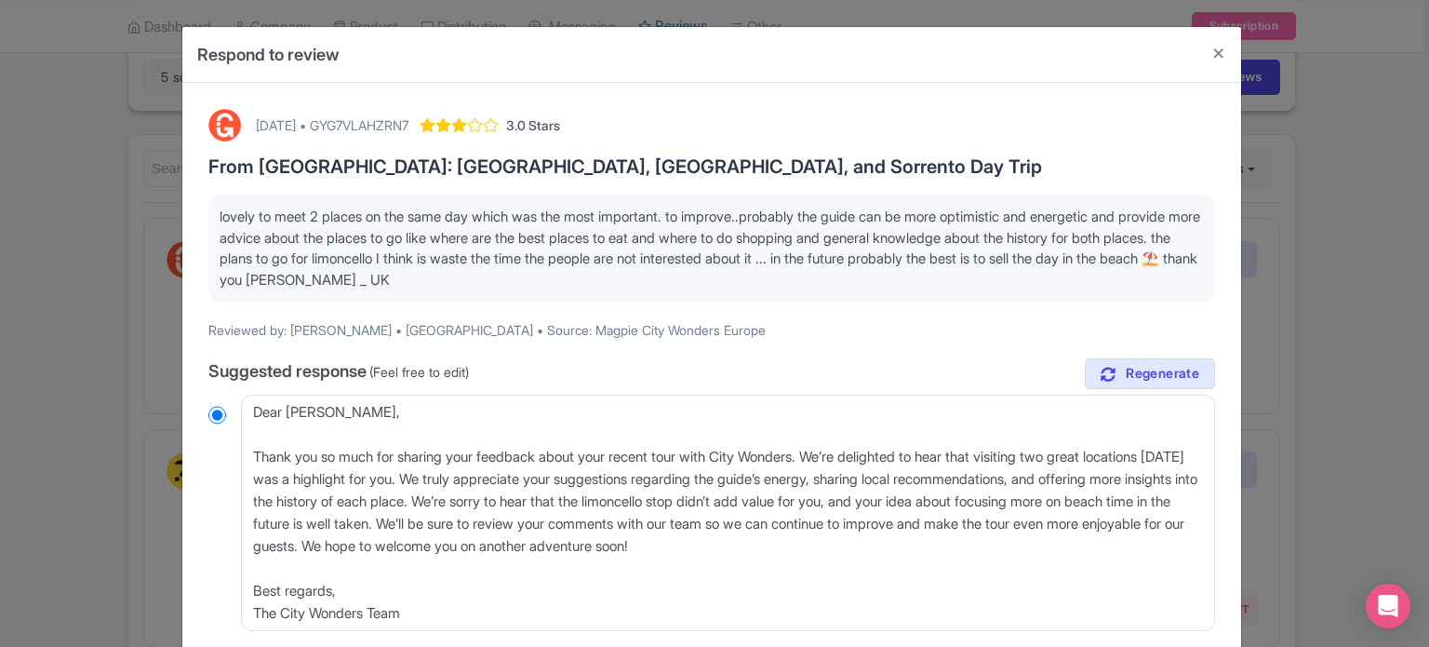
scroll to position [93, 0]
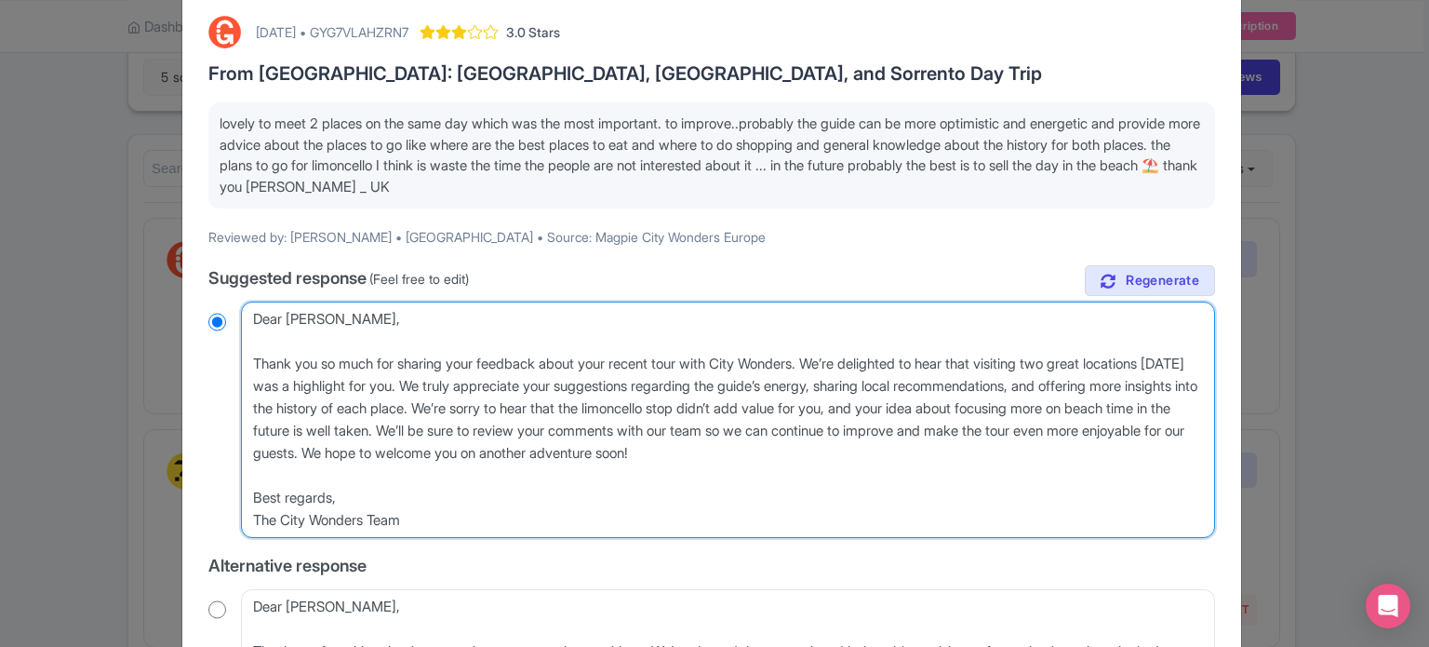
click at [254, 360] on textarea "Dear Diana, Thank you so much for sharing your feedback about your recent tour …" at bounding box center [728, 419] width 974 height 236
type textarea "Dear Diana, Thank you so much for sharing your feedback about your recent tour …"
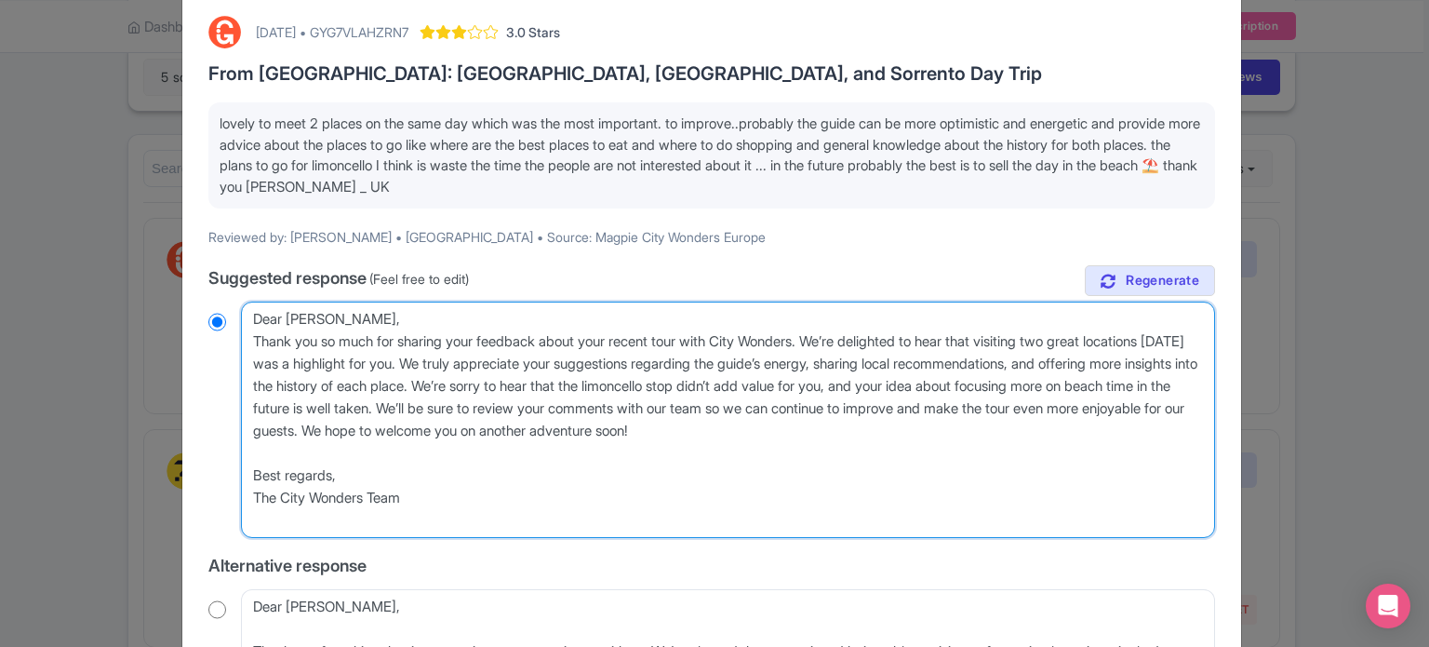
radio input "true"
type textarea "Dear Diana,Thank you so much for sharing your feedback about your recent tour w…"
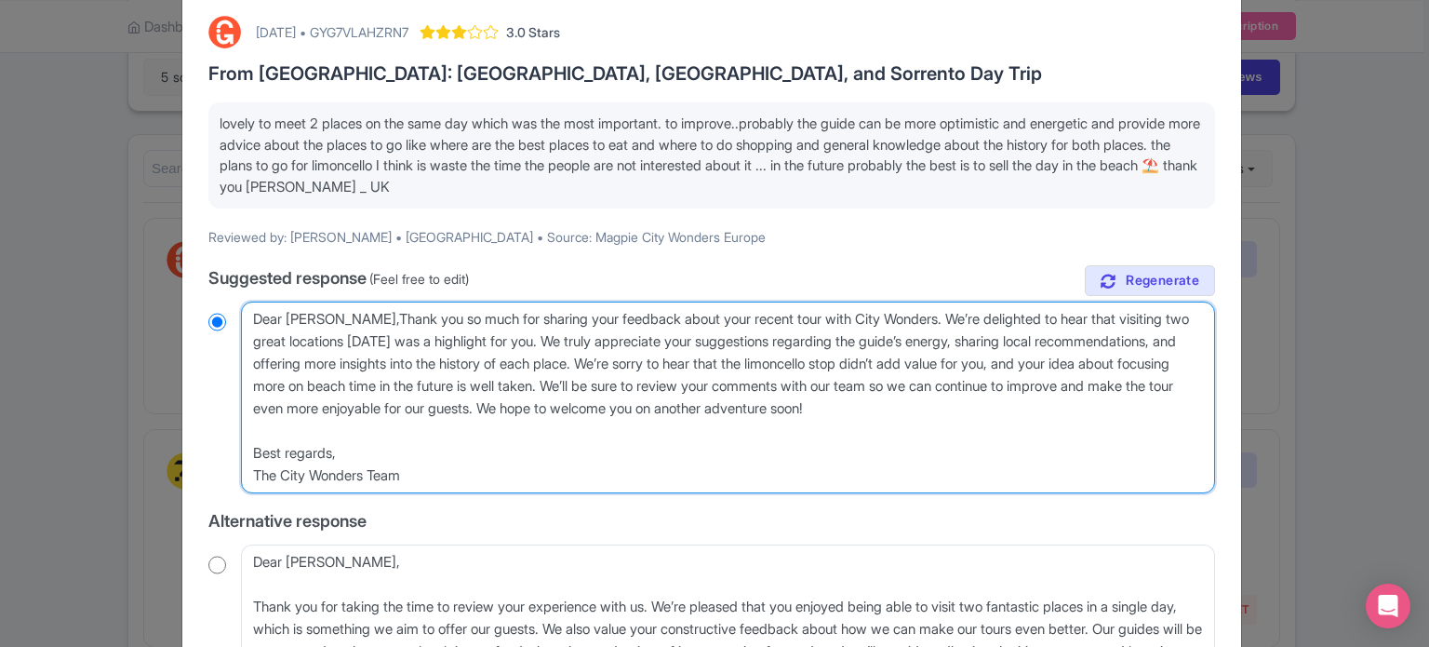
radio input "true"
type textarea "Dear Diana,hank you so much for sharing your feedback about your recent tour wi…"
radio input "true"
type textarea "Dear Diana, hank you so much for sharing your feedback about your recent tour w…"
radio input "true"
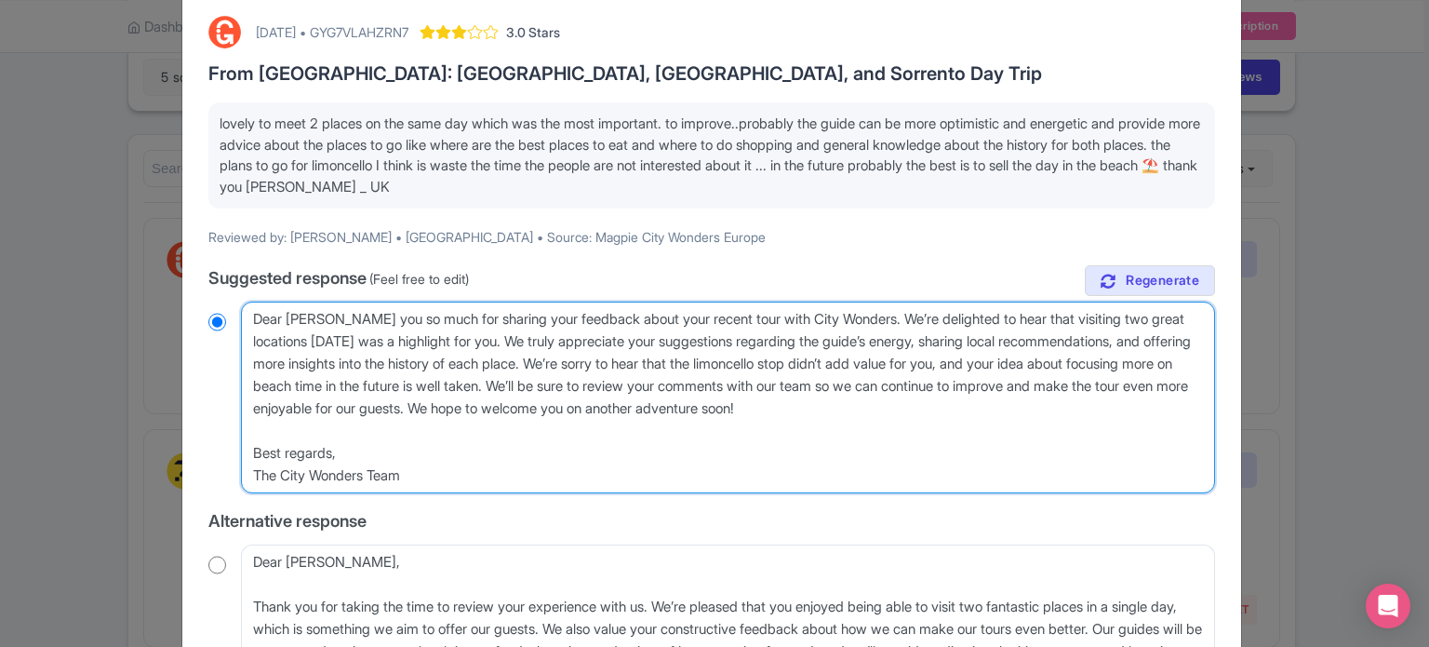
type textarea "Dear Diana, thank you so much for sharing your feedback about your recent tour …"
radio input "true"
drag, startPoint x: 752, startPoint y: 360, endPoint x: 831, endPoint y: 488, distance: 150.0
click at [831, 488] on textarea "Dear Diana, Thank you so much for sharing your feedback about your recent tour …" at bounding box center [728, 397] width 974 height 192
type textarea "Dear [PERSON_NAME], thank you so much for sharing your feedback about your rece…"
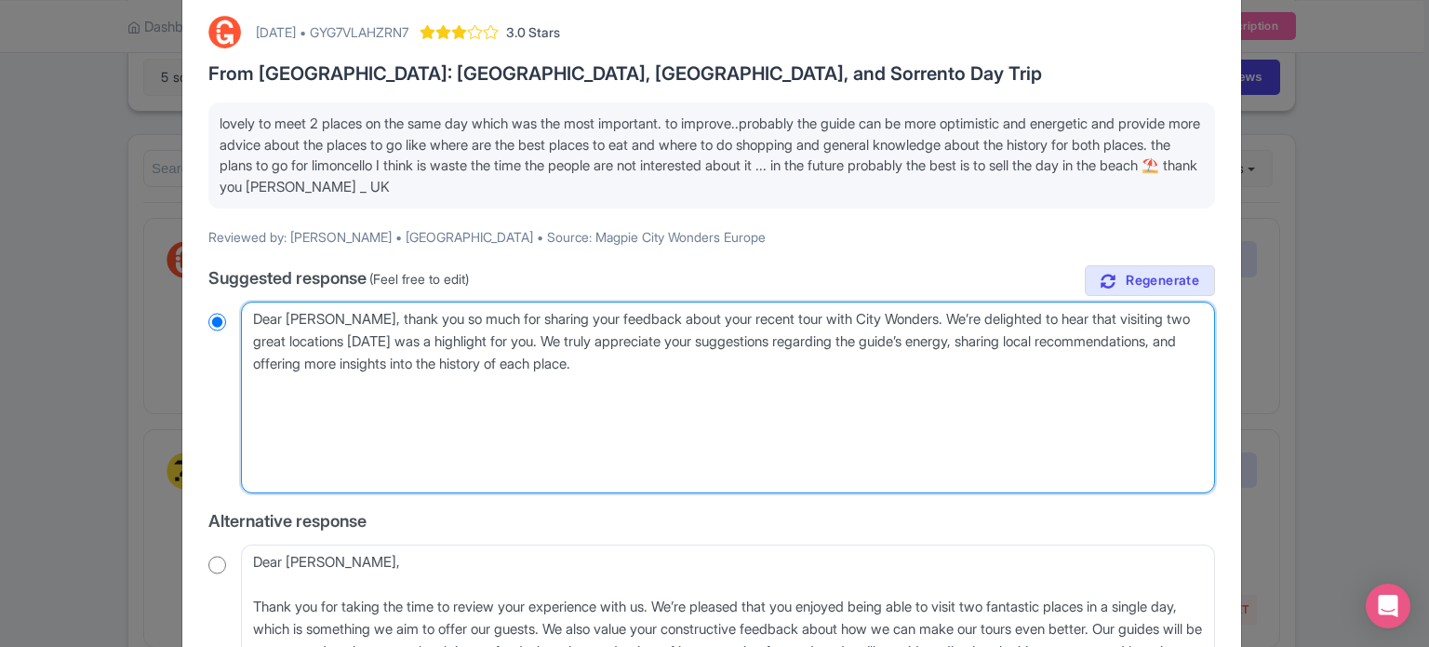
radio input "true"
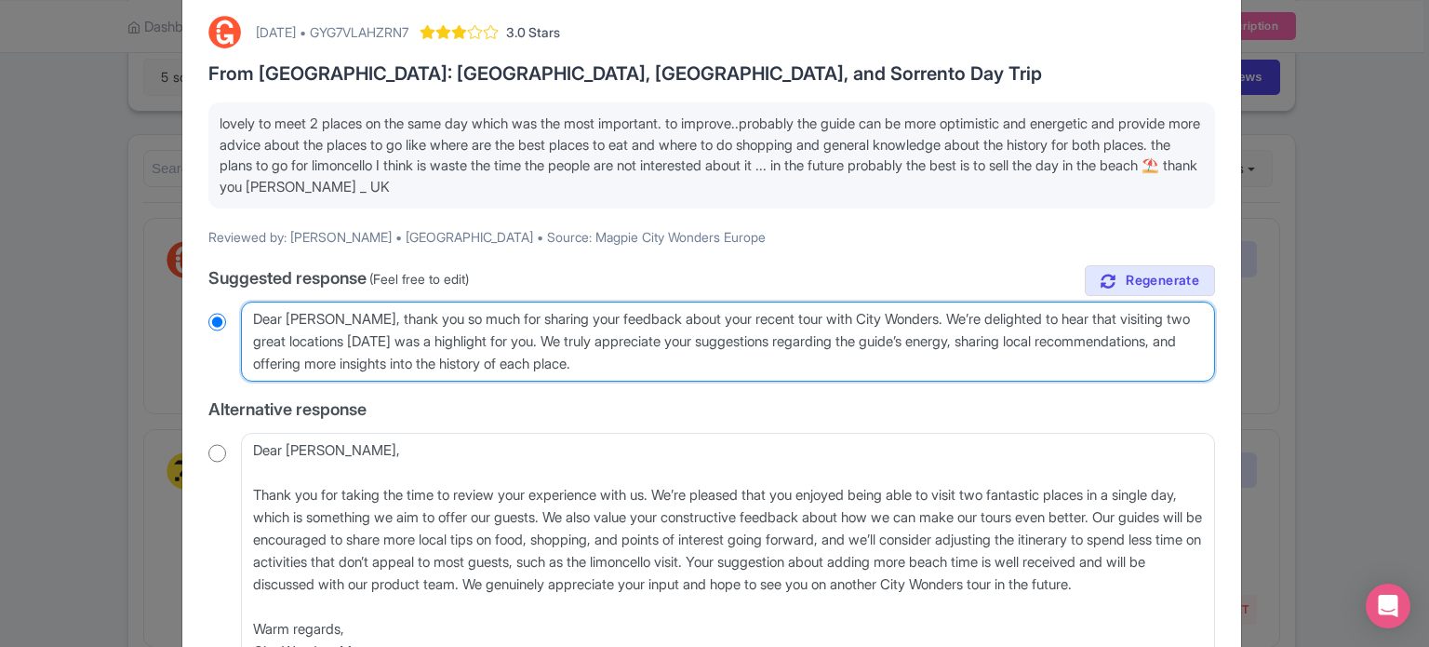
type textarea "Dear [PERSON_NAME], thank you so much for sharing your feedback about your rece…"
radio input "true"
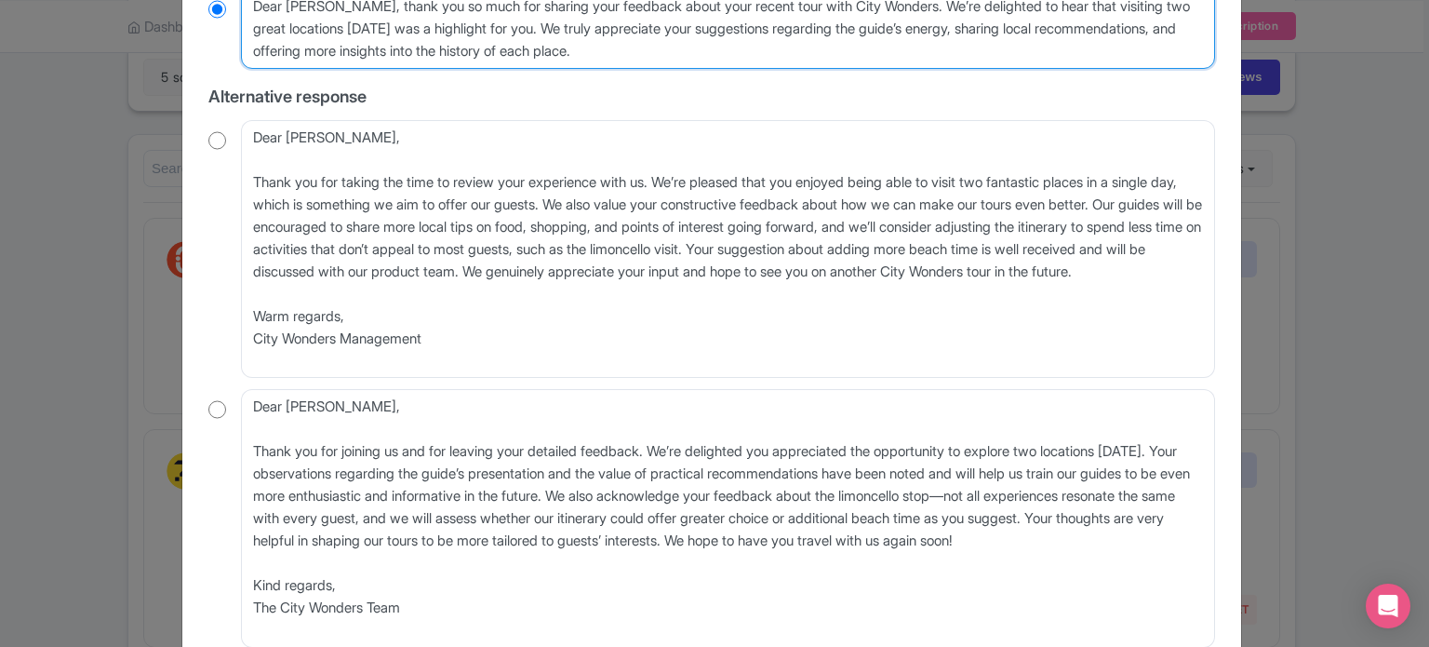
scroll to position [539, 0]
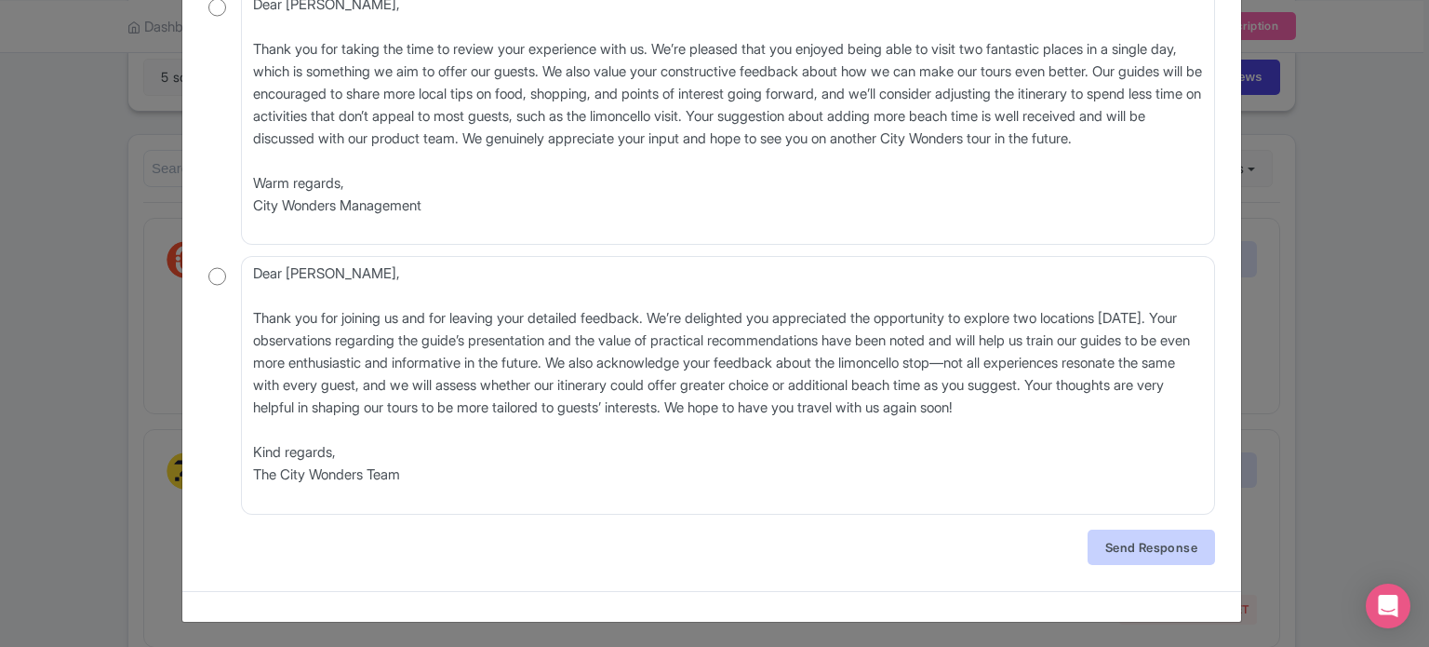
type textarea "Dear [PERSON_NAME], thank you so much for sharing your feedback about your rece…"
click at [1143, 543] on link "Send Response" at bounding box center [1151, 546] width 127 height 35
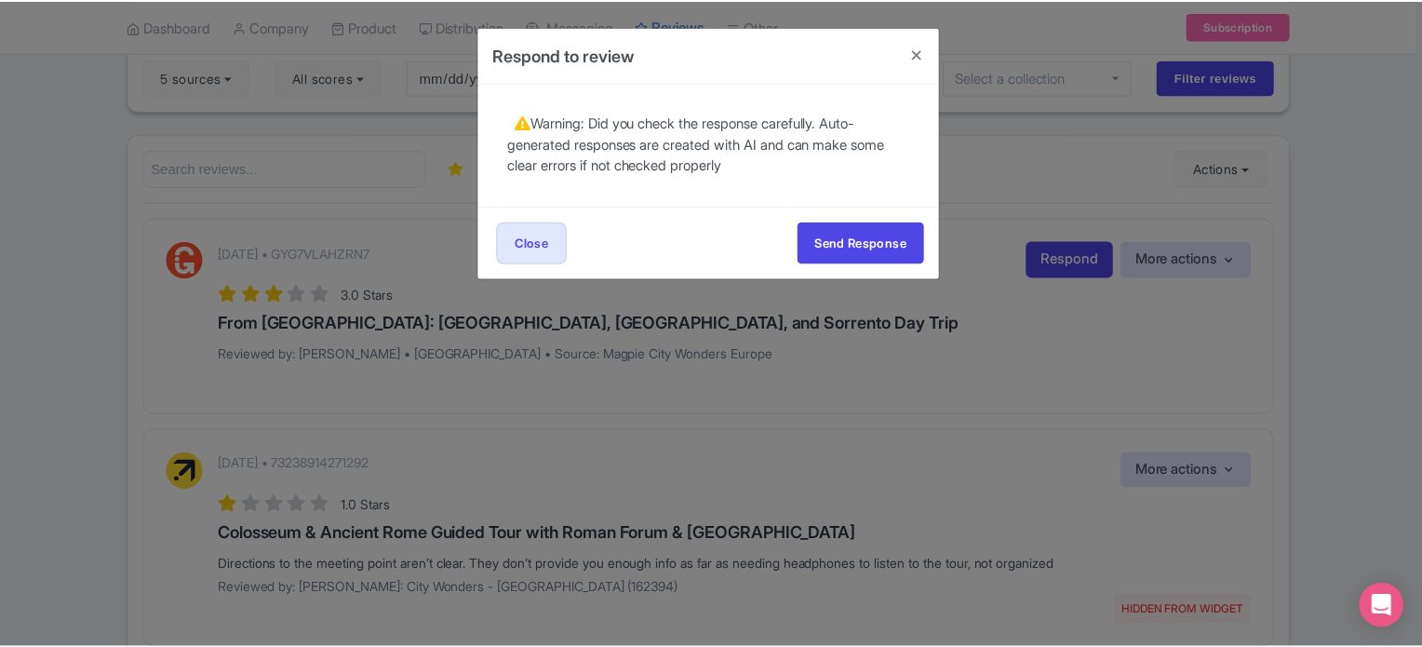
scroll to position [0, 0]
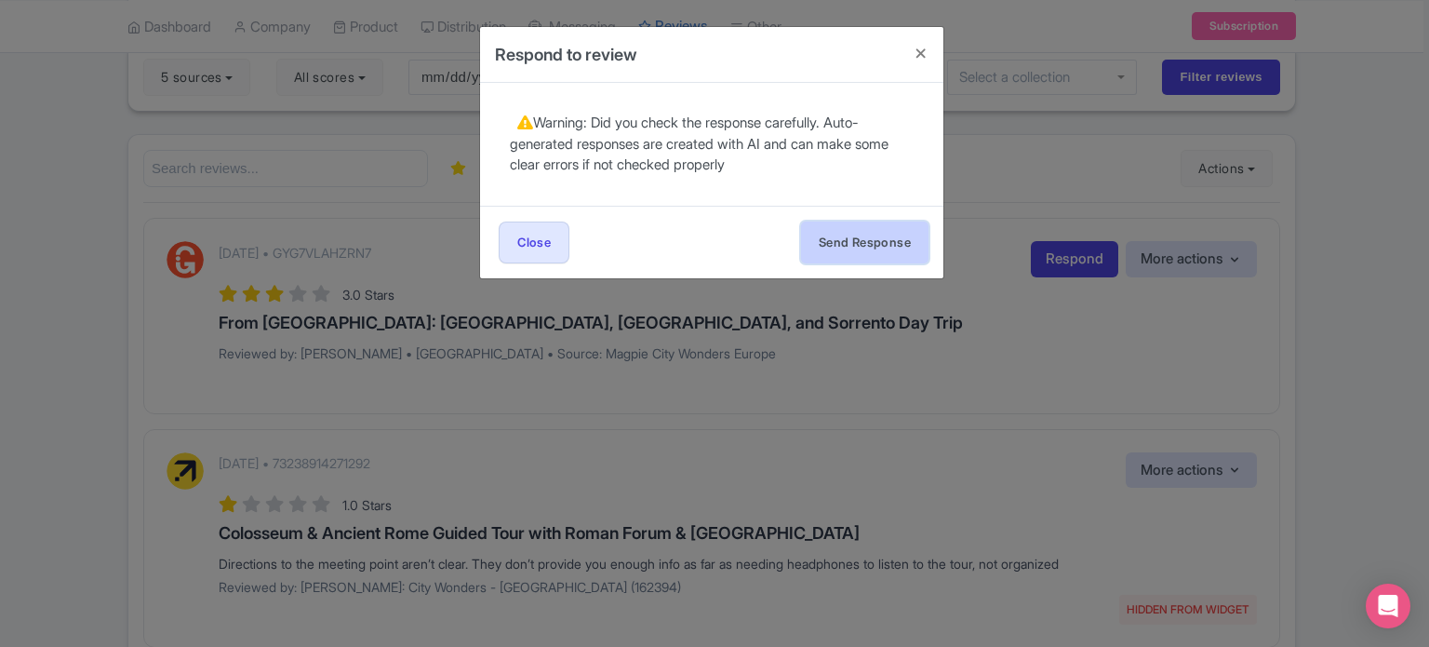
click at [882, 238] on button "Send Response" at bounding box center [864, 242] width 127 height 42
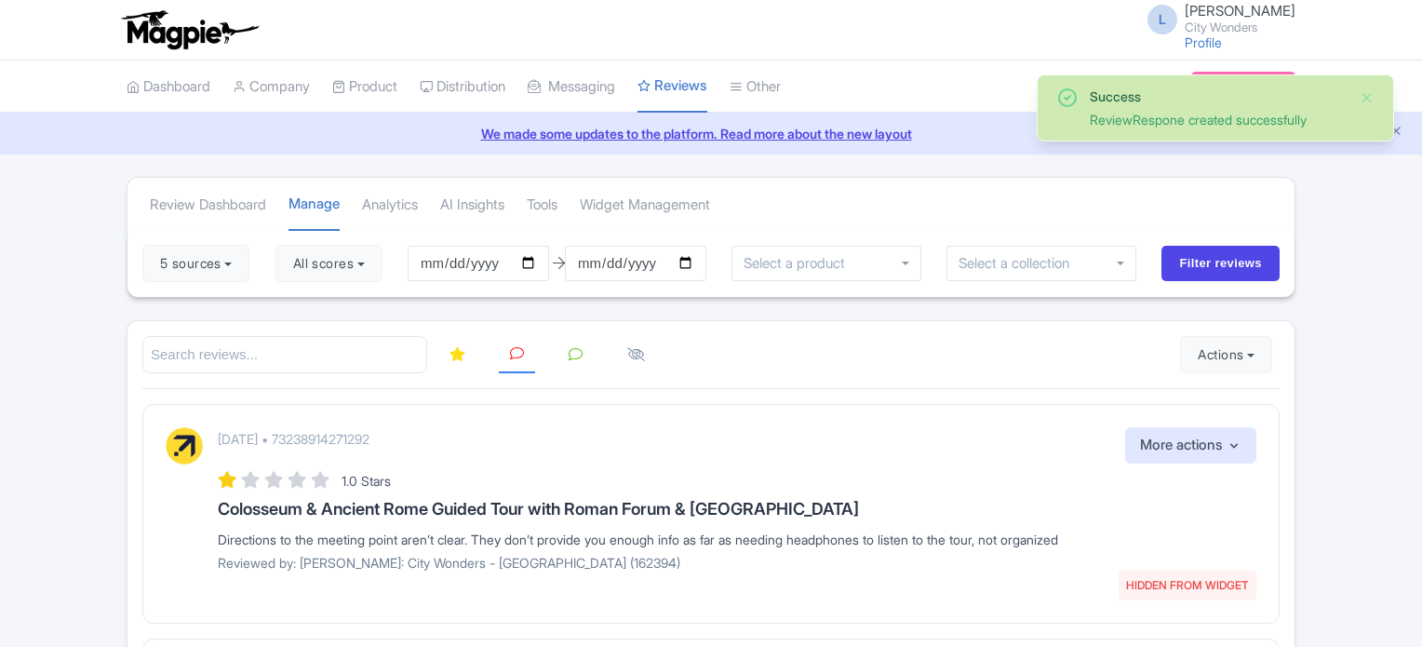
scroll to position [356, 0]
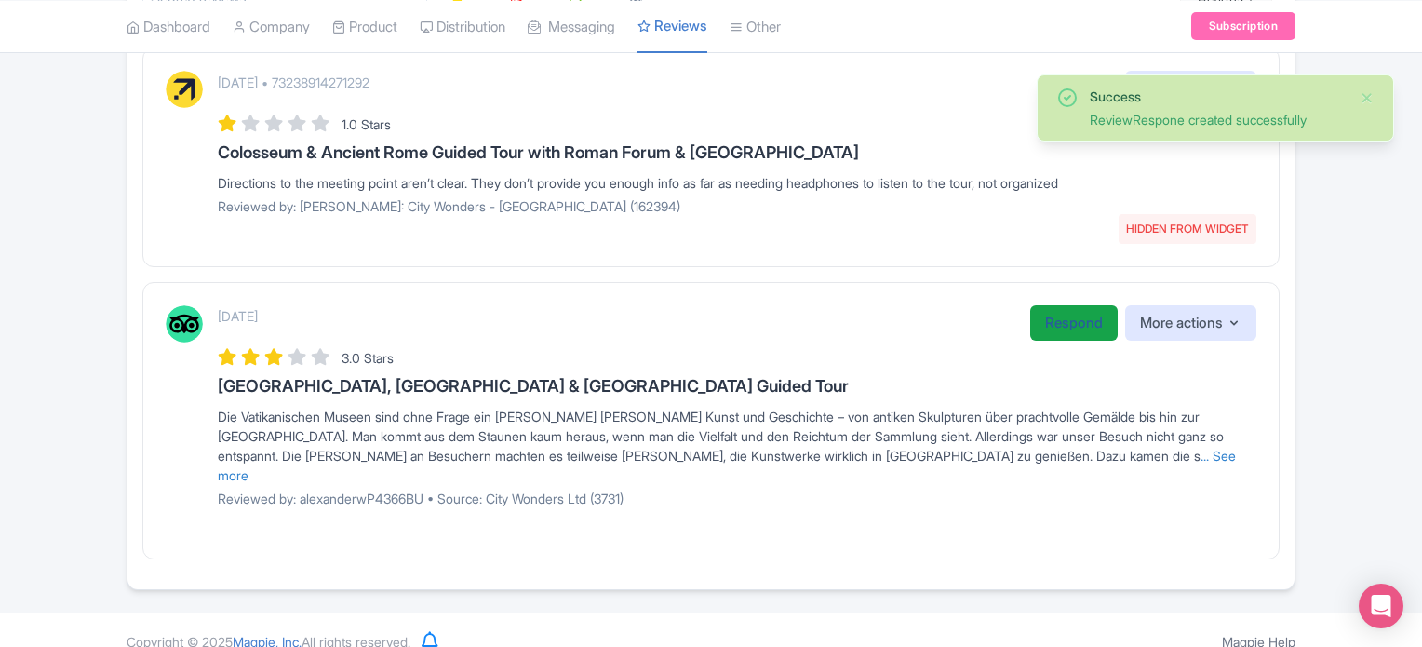
click at [1046, 322] on link "Respond" at bounding box center [1073, 323] width 87 height 36
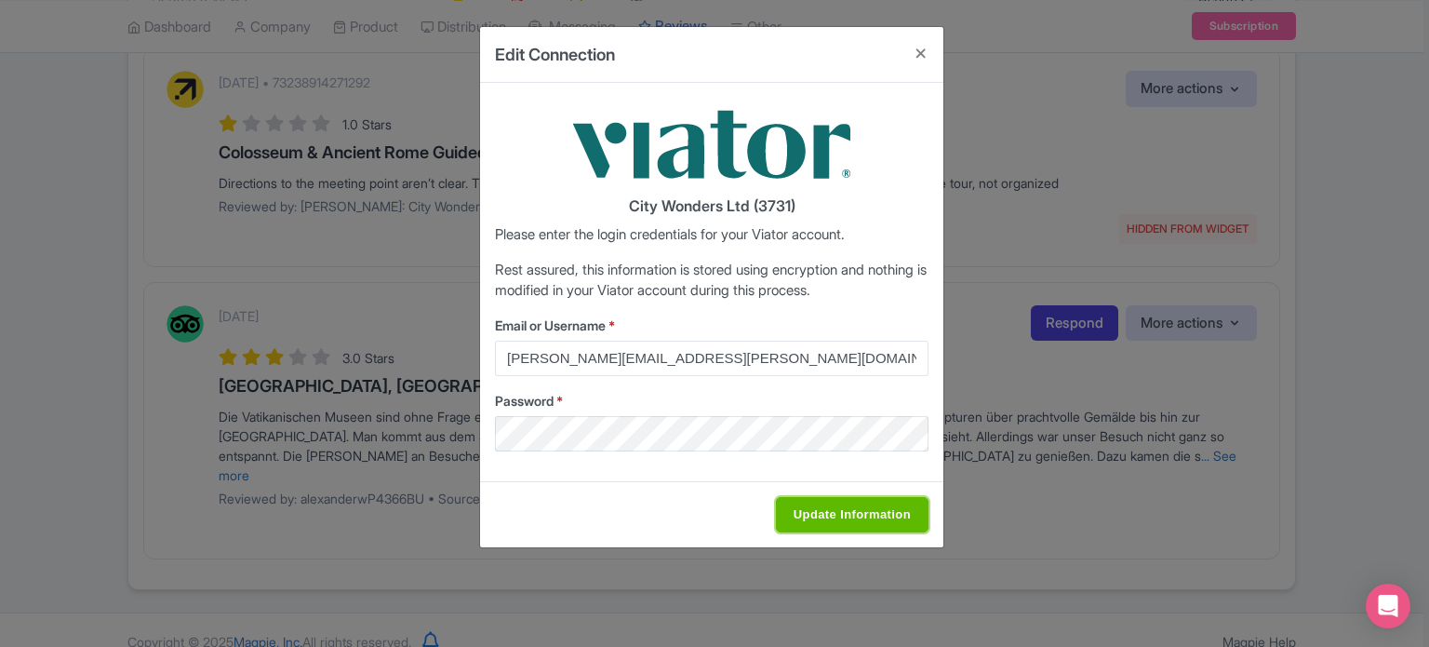
click at [824, 513] on input "Update Information" at bounding box center [852, 514] width 153 height 35
type input "Saving..."
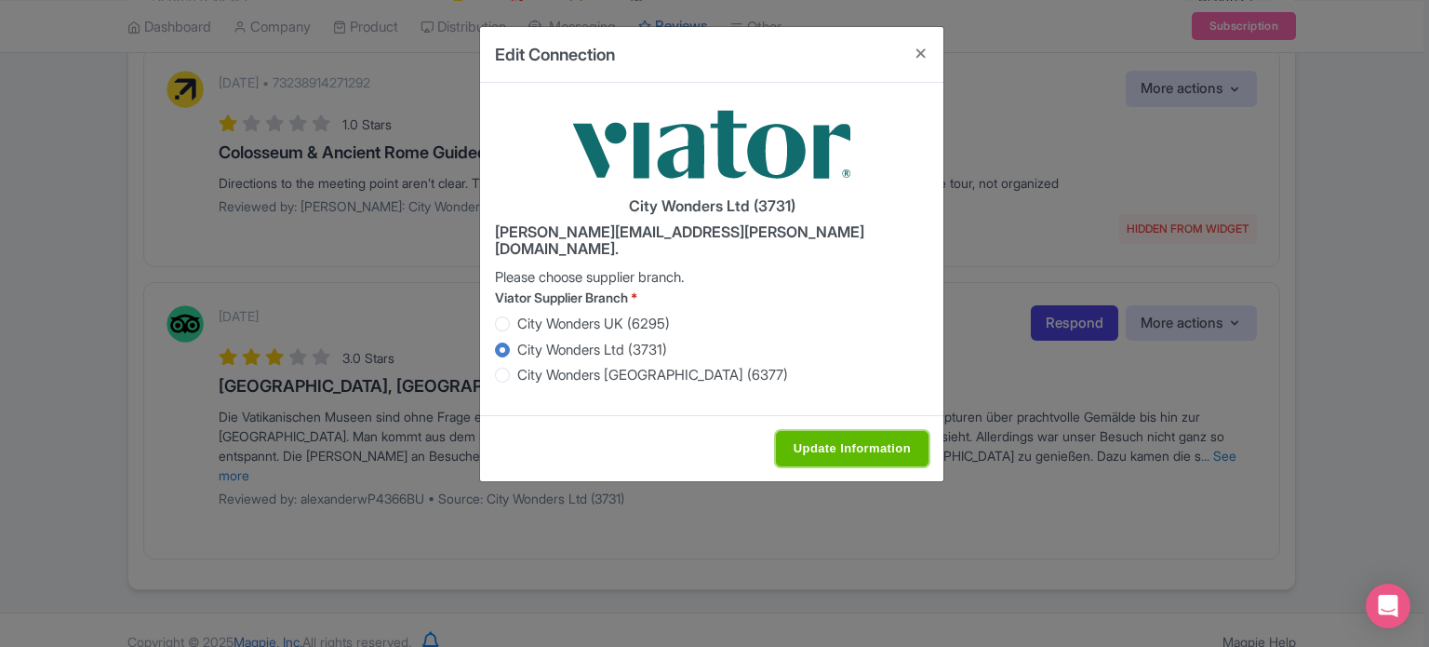
click at [853, 431] on input "Update Information" at bounding box center [852, 448] width 153 height 35
type input "Saving..."
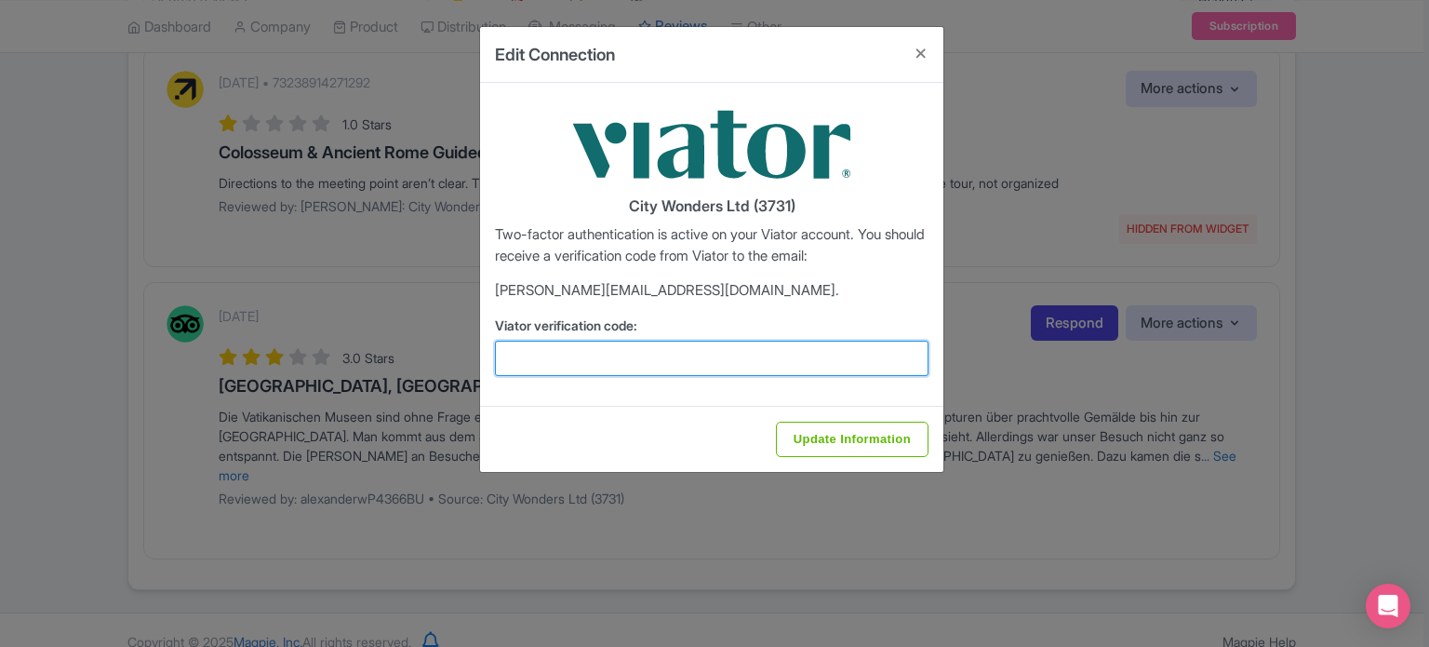
click at [709, 360] on input "Viator verification code:" at bounding box center [712, 358] width 434 height 35
type input "359849"
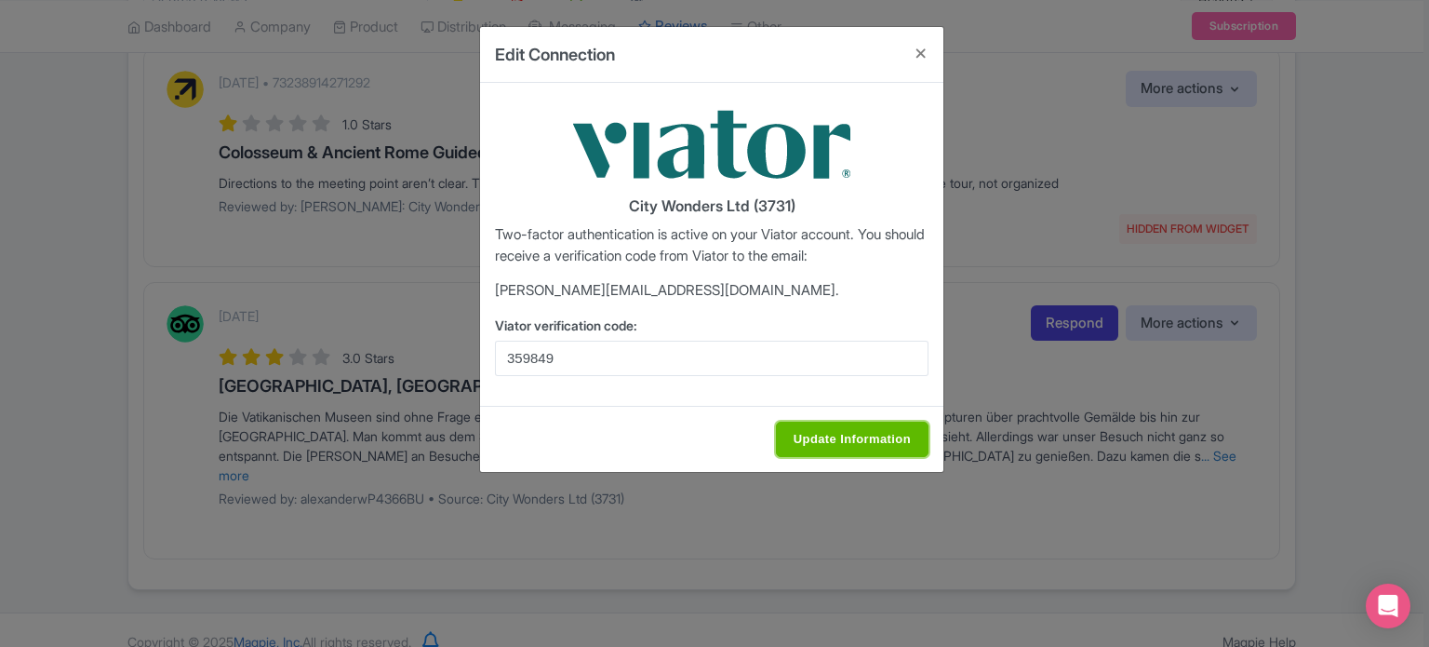
click at [836, 426] on input "Update Information" at bounding box center [852, 438] width 153 height 35
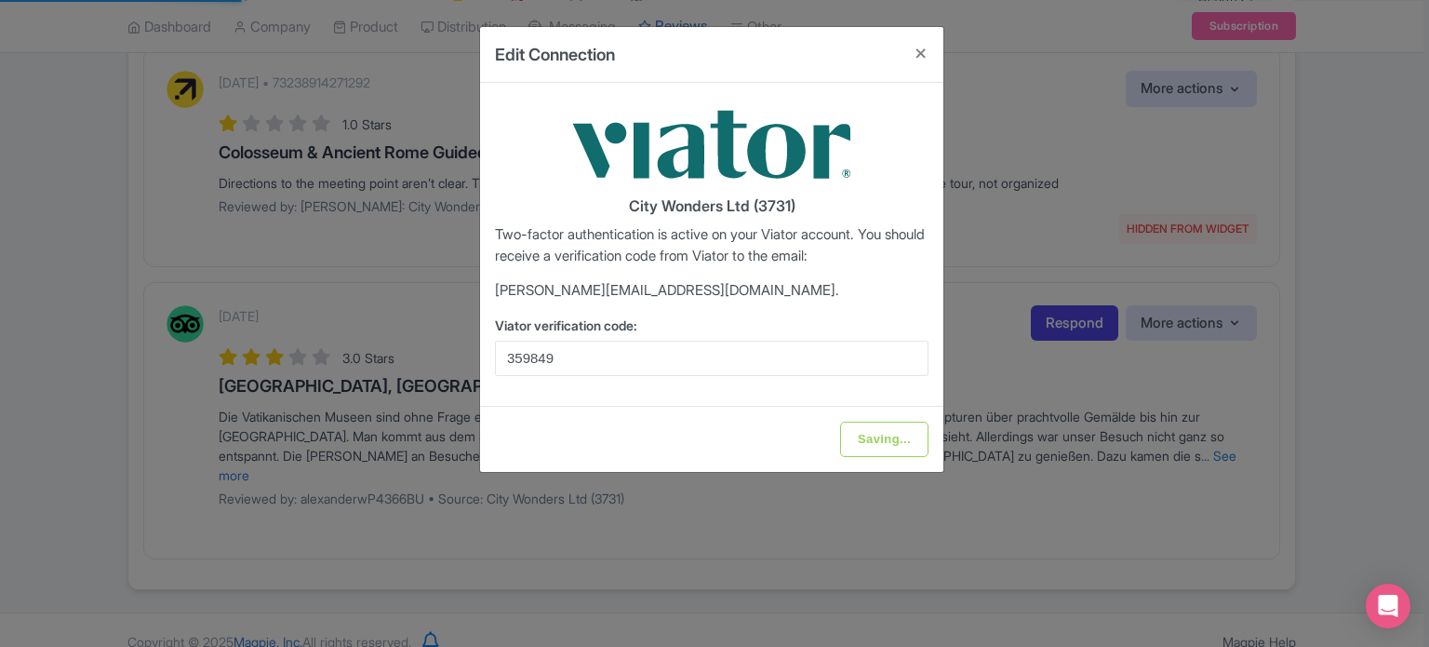
type input "Update Information"
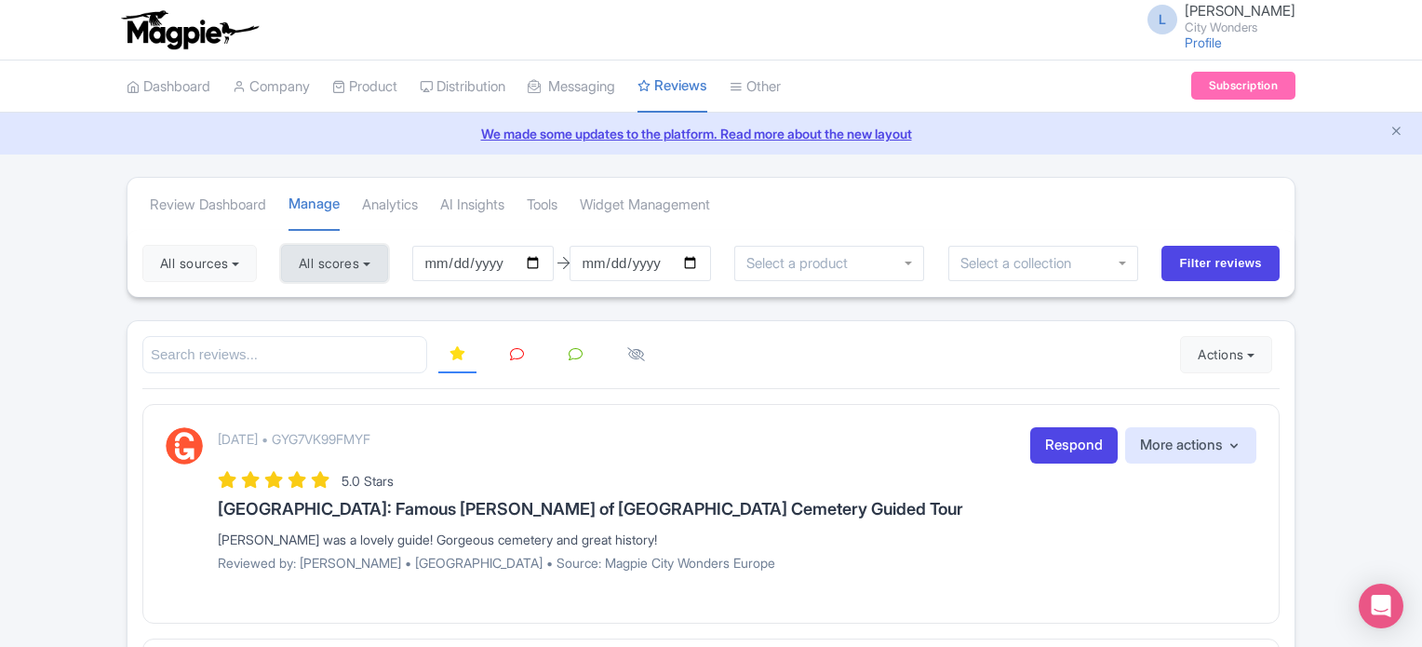
click at [364, 252] on button "All scores" at bounding box center [334, 263] width 107 height 37
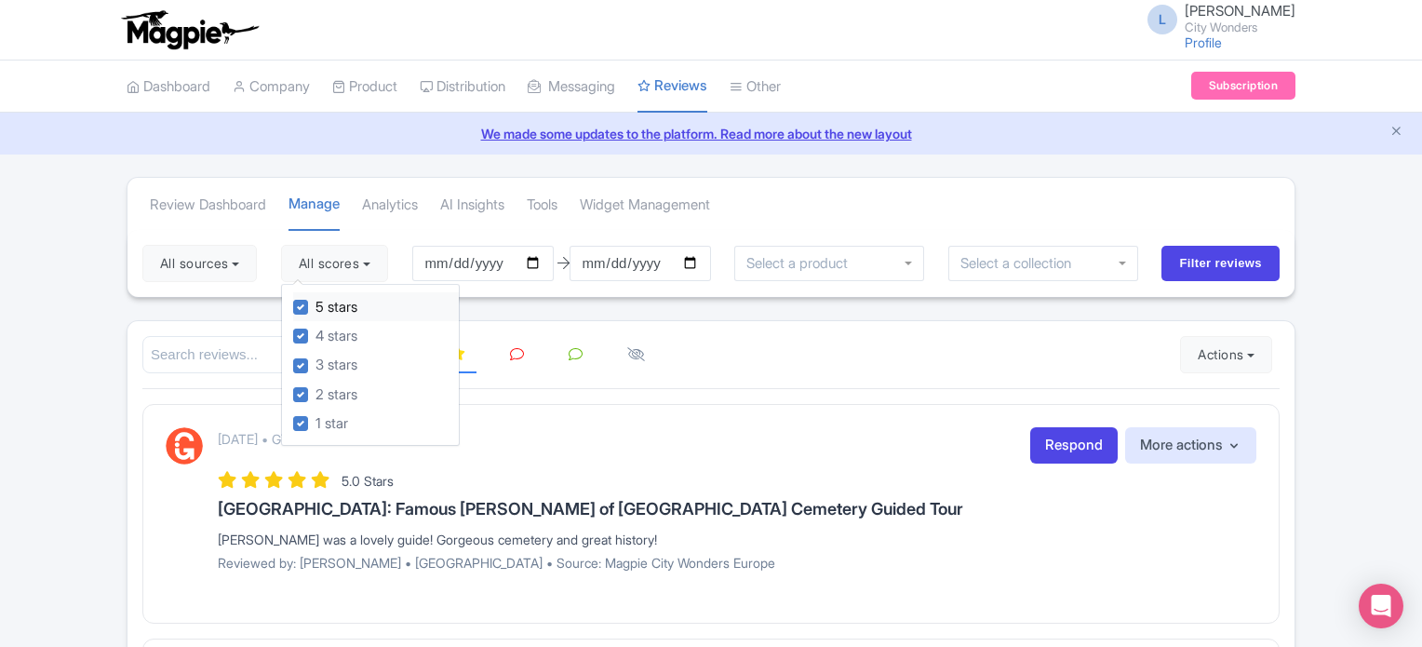
click at [315, 303] on label "5 stars" at bounding box center [336, 307] width 42 height 21
click at [315, 303] on input "5 stars" at bounding box center [321, 302] width 12 height 12
checkbox input "false"
click at [315, 330] on label "4 stars" at bounding box center [336, 336] width 42 height 21
click at [315, 330] on input "4 stars" at bounding box center [321, 331] width 12 height 12
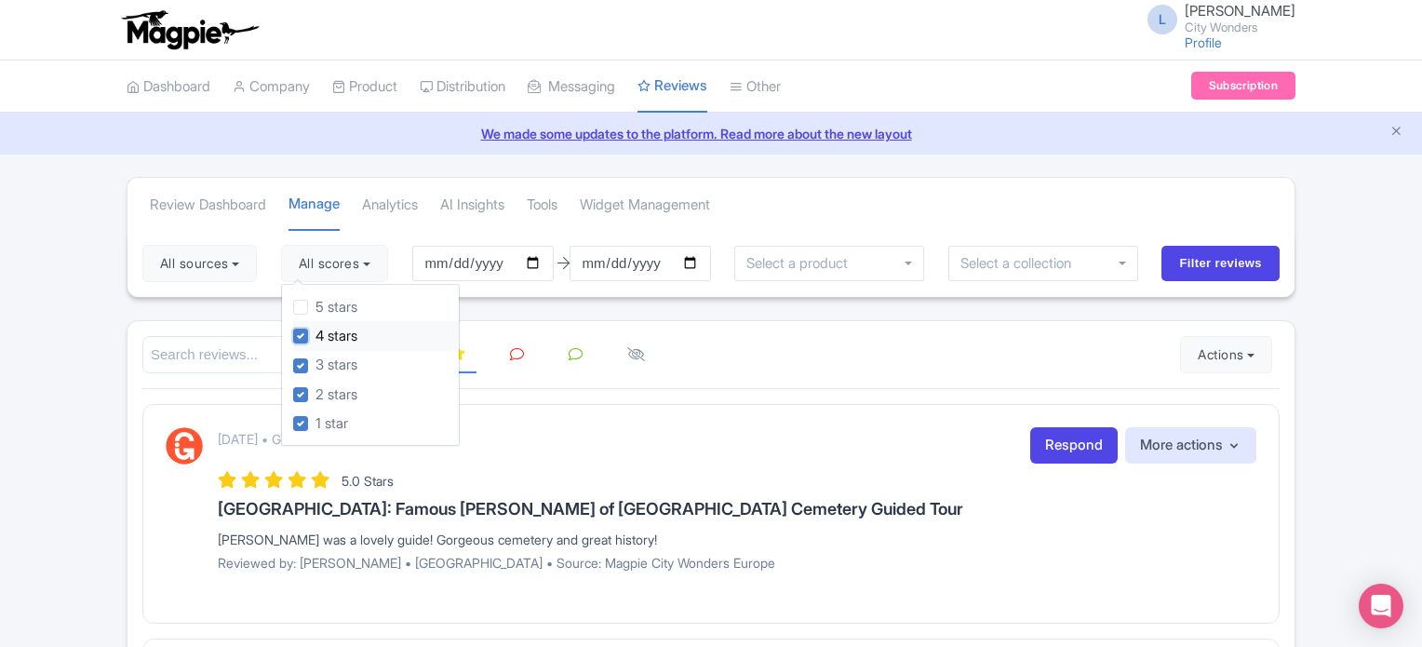
checkbox input "false"
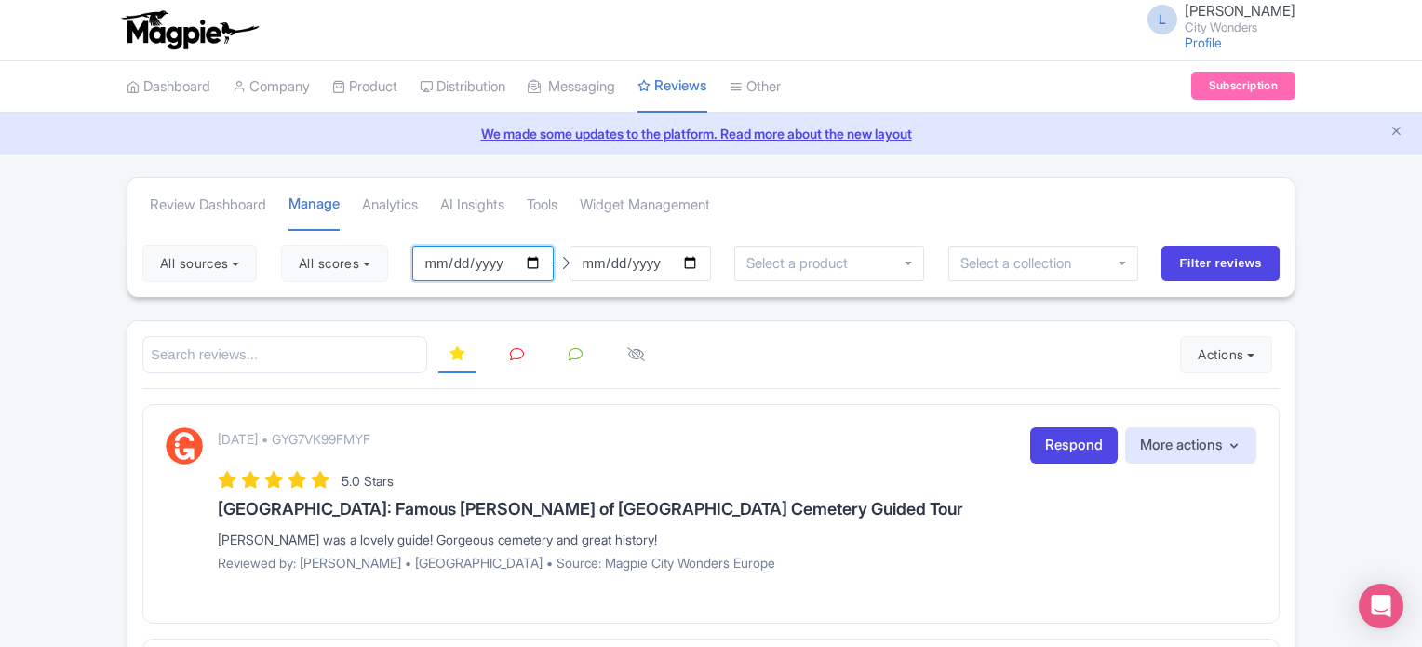
click at [546, 259] on input "[DATE]" at bounding box center [482, 263] width 141 height 35
type input "[DATE]"
click at [690, 265] on input "[DATE]" at bounding box center [639, 263] width 141 height 35
type input "[DATE]"
click at [1219, 250] on input "Filter reviews" at bounding box center [1220, 263] width 118 height 35
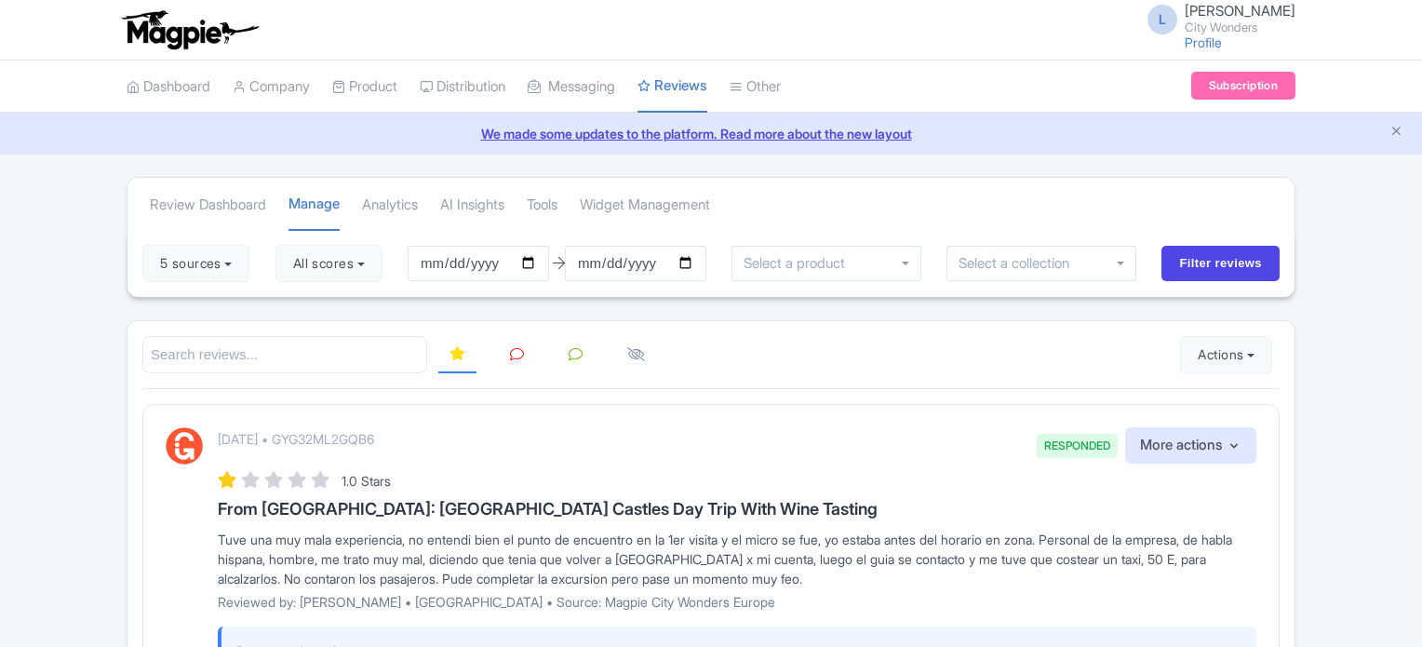
click at [514, 347] on icon at bounding box center [517, 354] width 14 height 14
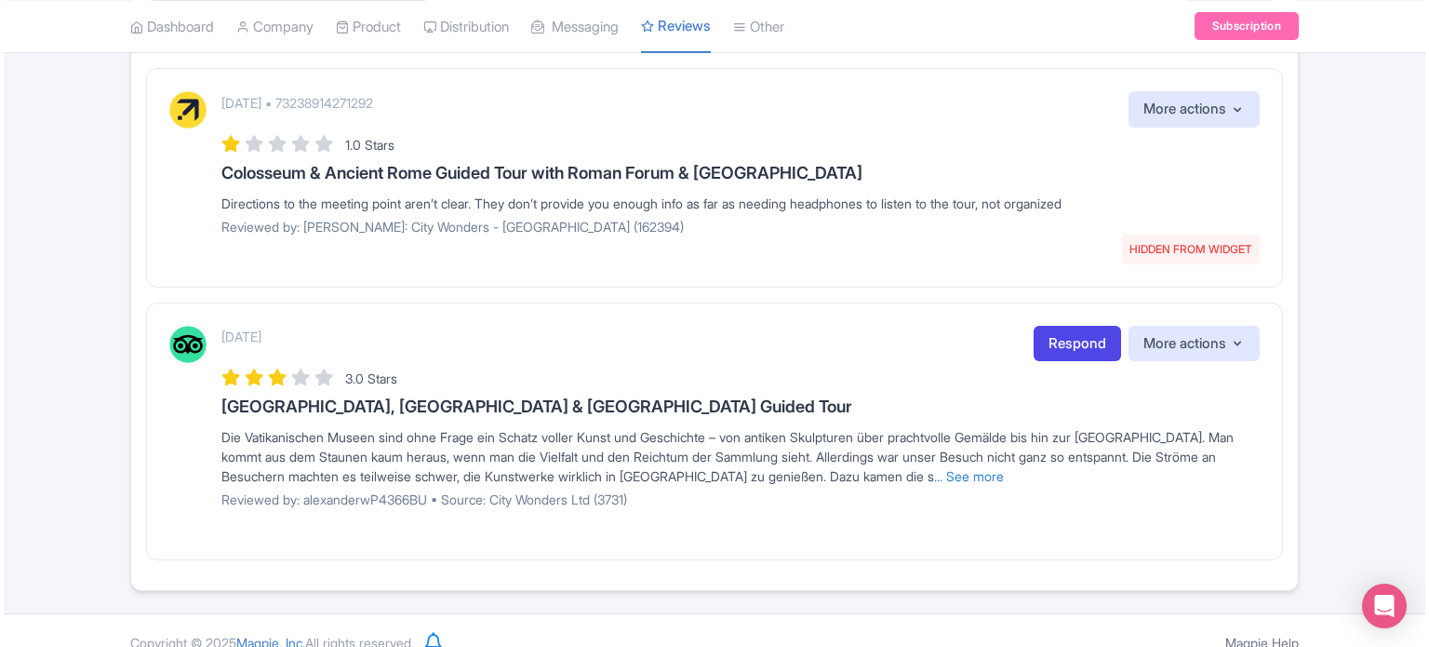
scroll to position [356, 0]
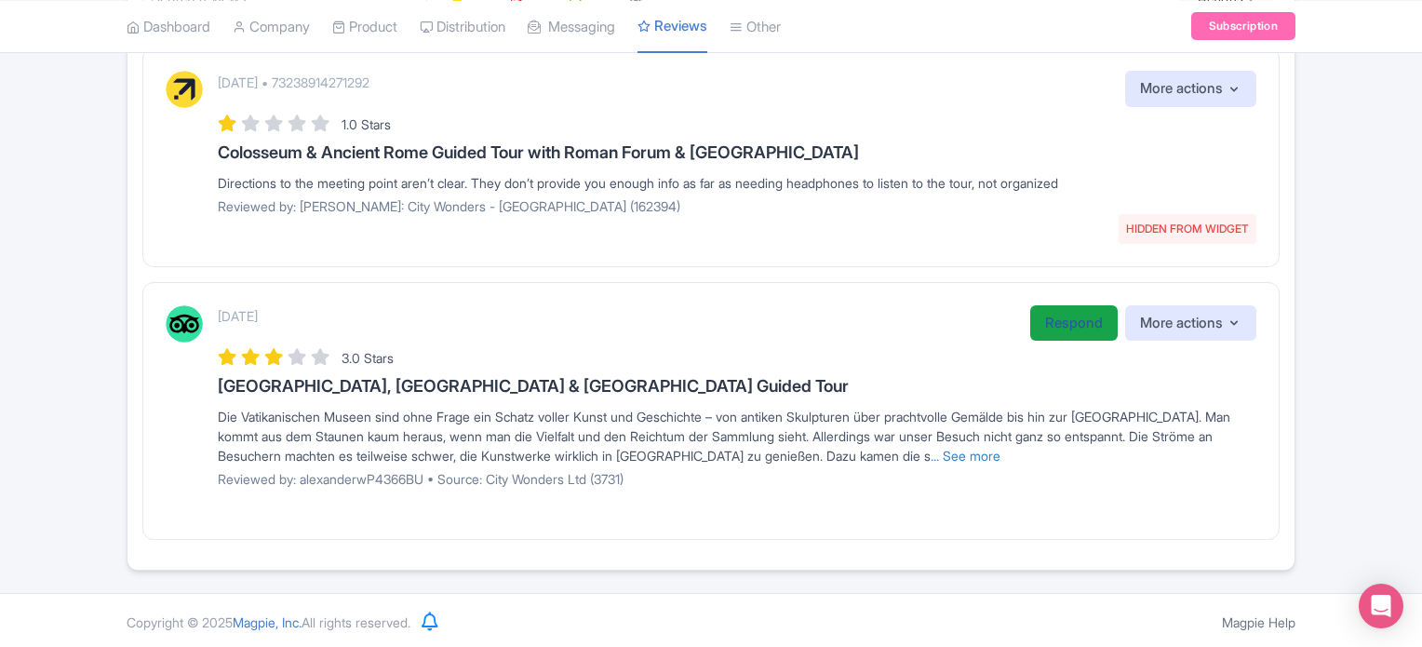
click at [1064, 319] on link "Respond" at bounding box center [1073, 323] width 87 height 36
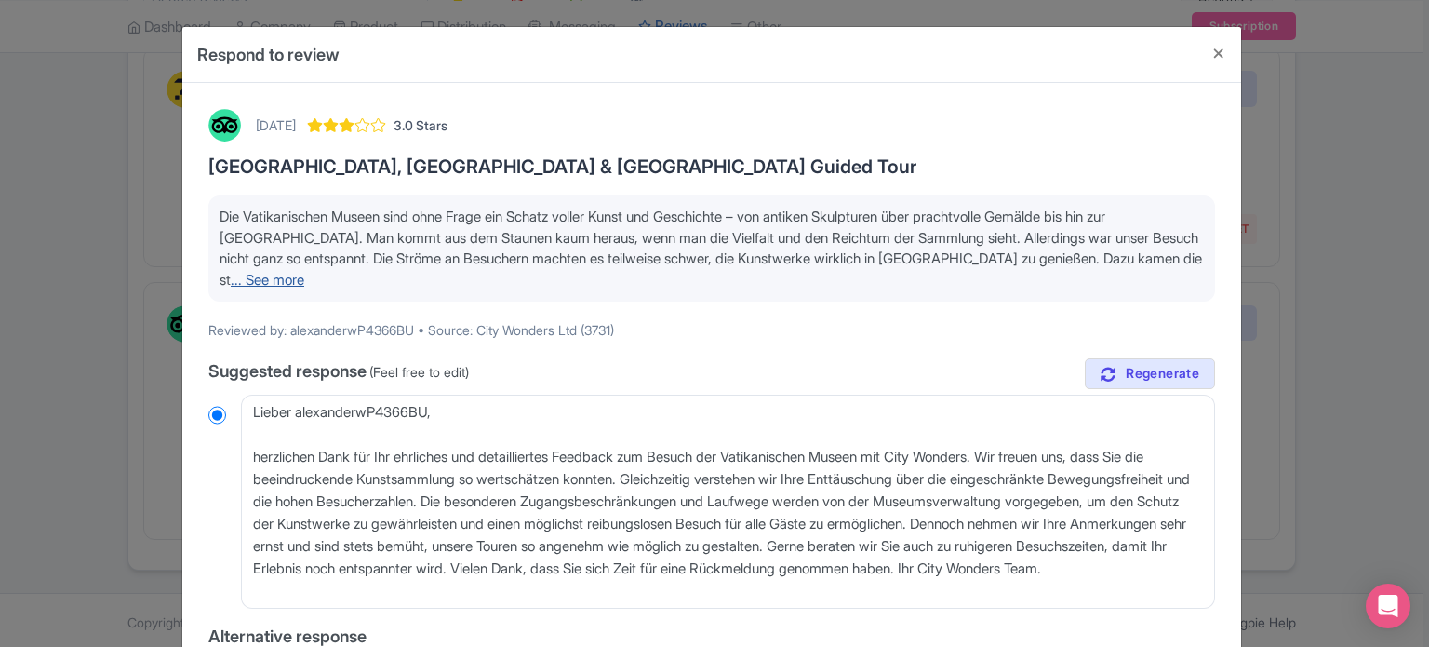
click at [298, 286] on link "... See more" at bounding box center [268, 280] width 74 height 18
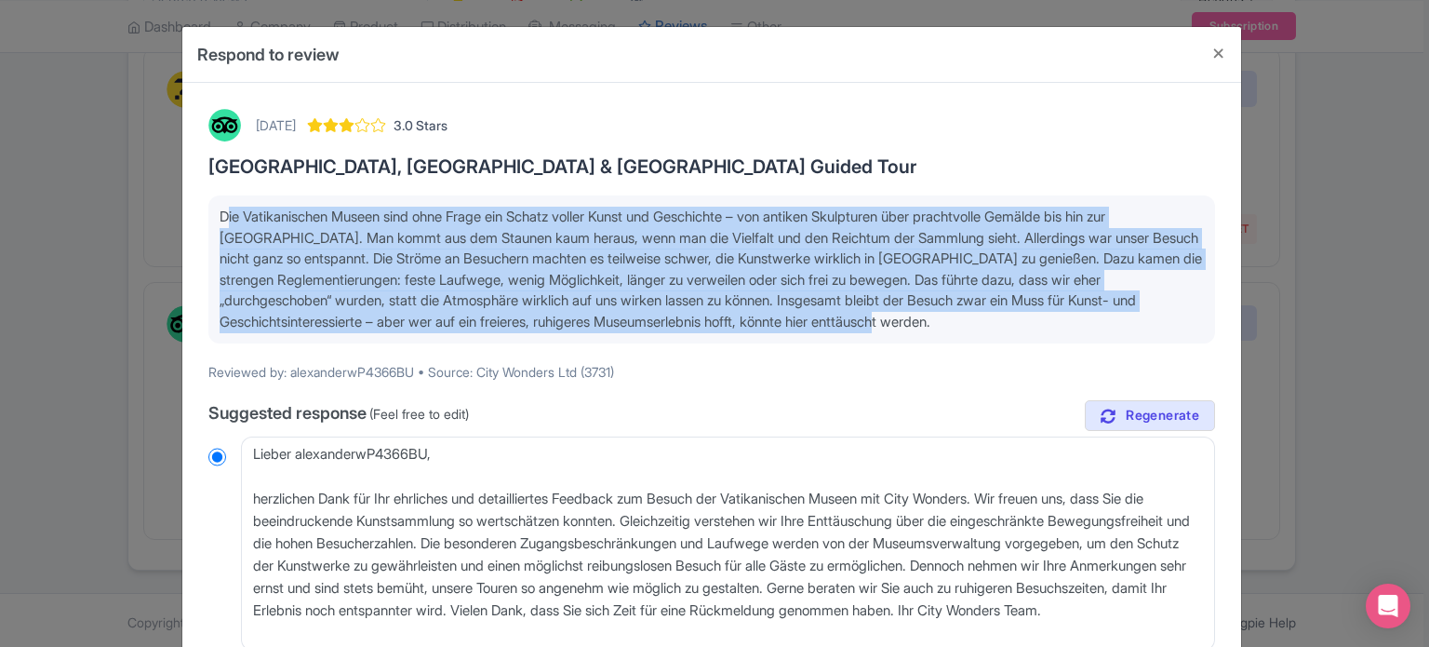
drag, startPoint x: 1020, startPoint y: 323, endPoint x: 184, endPoint y: 219, distance: 842.0
click at [184, 219] on div "September 16, 2025 3.0 Stars Vatican Museums, Sistine Chapel & St Peter’s Basil…" at bounding box center [711, 647] width 1059 height 1129
copy span "Die Vatikanischen Museen sind ohne Frage ein Schatz voller Kunst und Geschichte…"
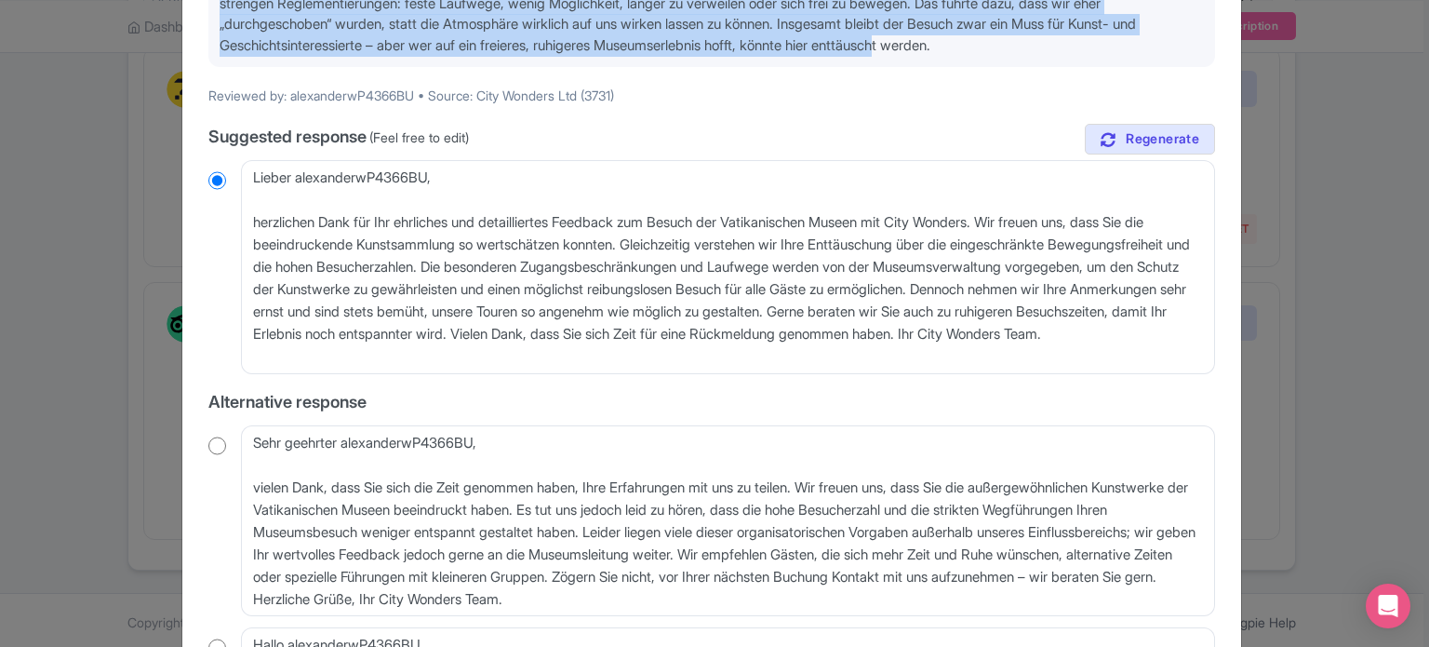
scroll to position [279, 0]
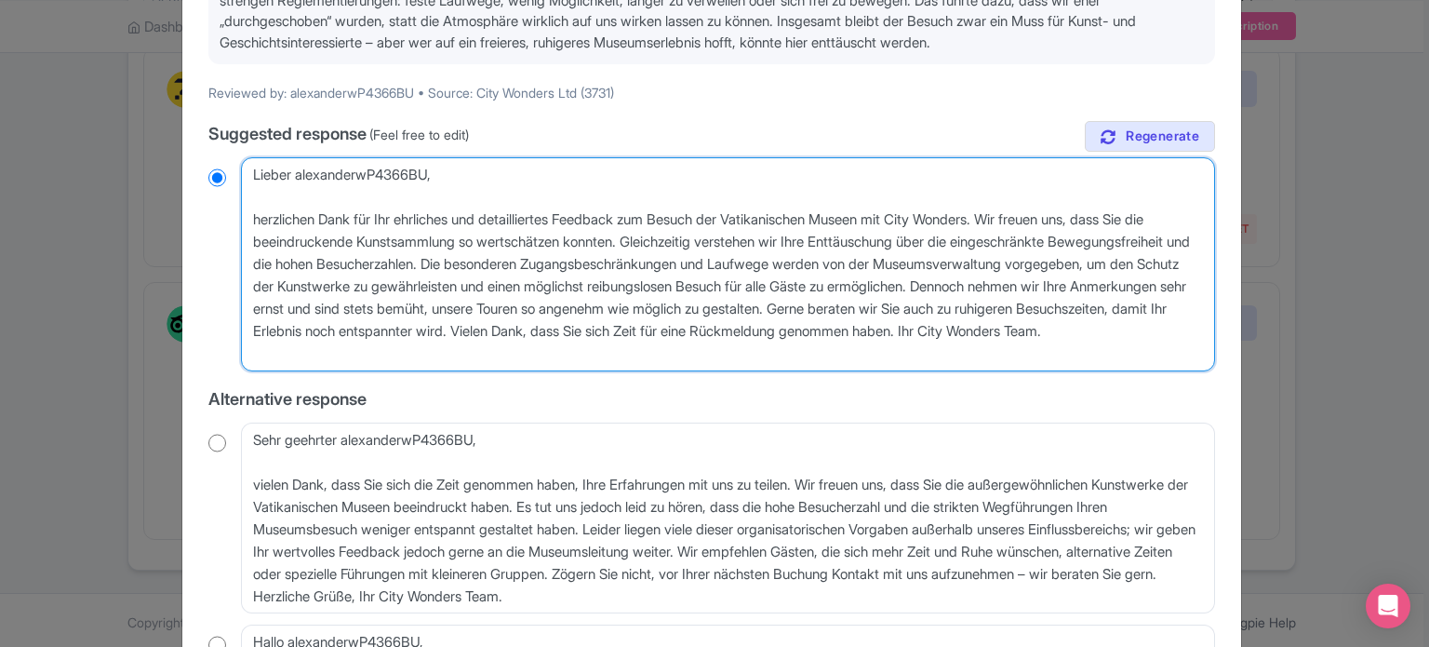
drag, startPoint x: 648, startPoint y: 354, endPoint x: 203, endPoint y: 158, distance: 486.1
click at [203, 158] on div "September 16, 2025 3.0 Stars Vatican Museums, Sistine Chapel & St Peter’s Basil…" at bounding box center [711, 368] width 1029 height 1099
paste textarea "Sehr geehrter Gast, vielen Dank für Ihr ausführliches Feedback. Es freut uns, d…"
type textarea "Sehr geehrter Gast, vielen Dank für Ihr ausführliches Feedback. Es freut uns, d…"
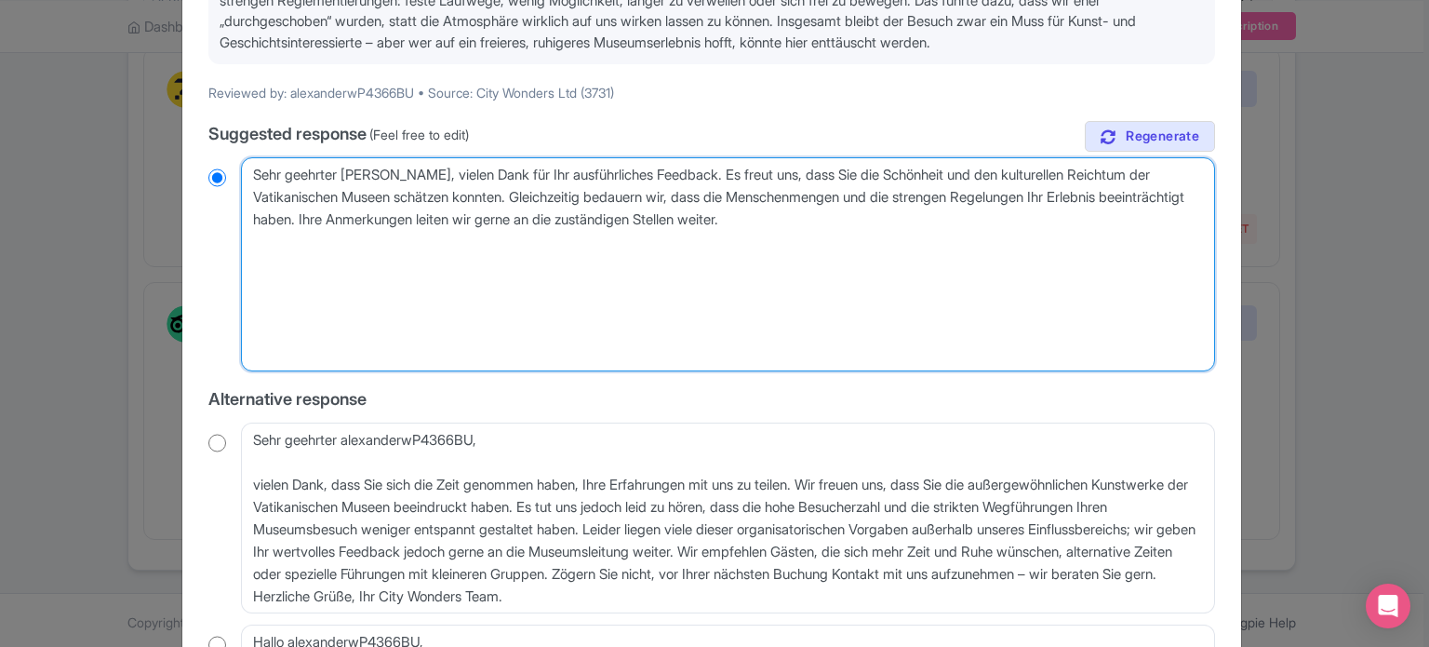
radio input "true"
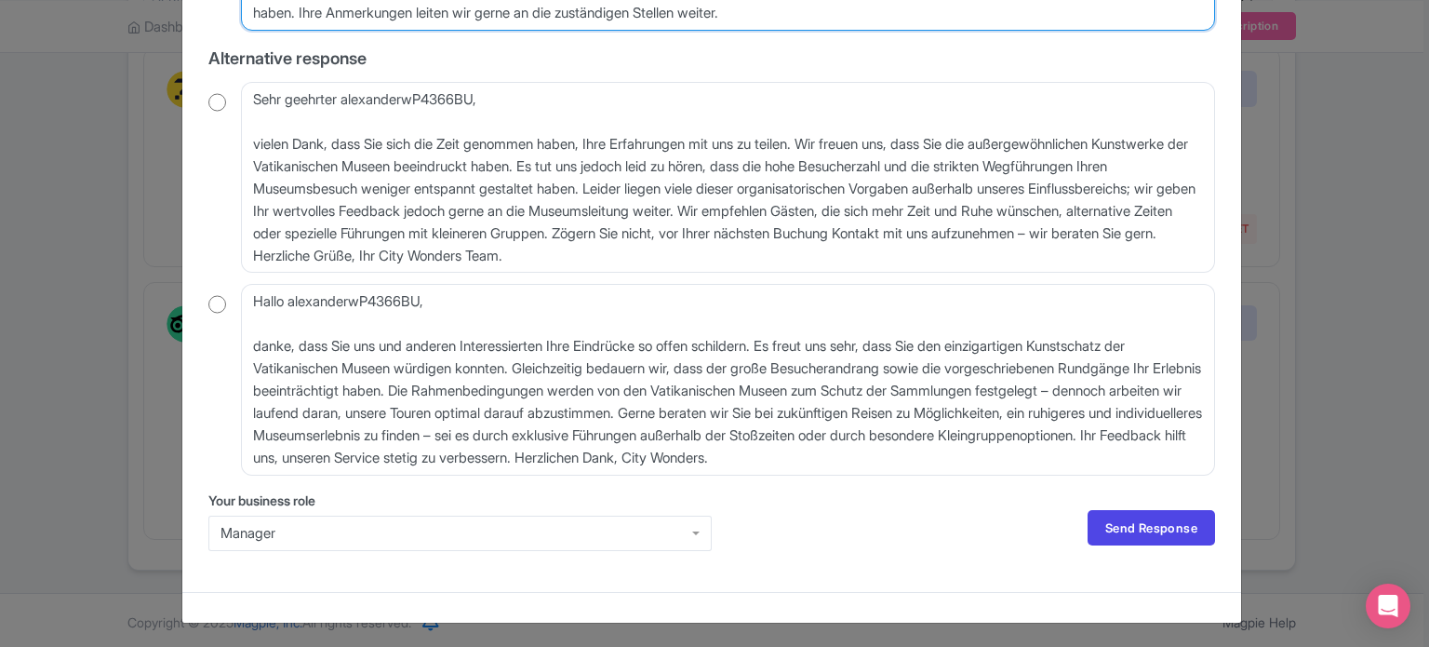
scroll to position [488, 0]
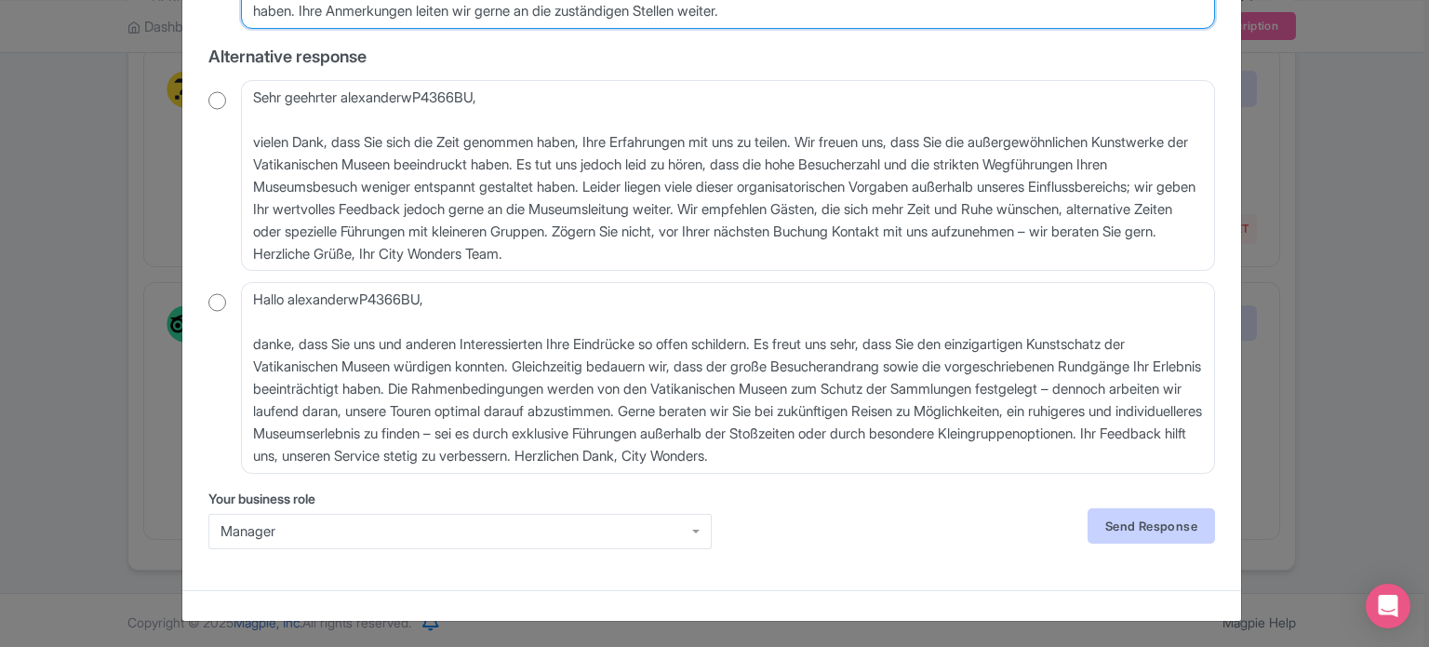
type textarea "Sehr geehrter Gast, vielen Dank für Ihr ausführliches Feedback. Es freut uns, d…"
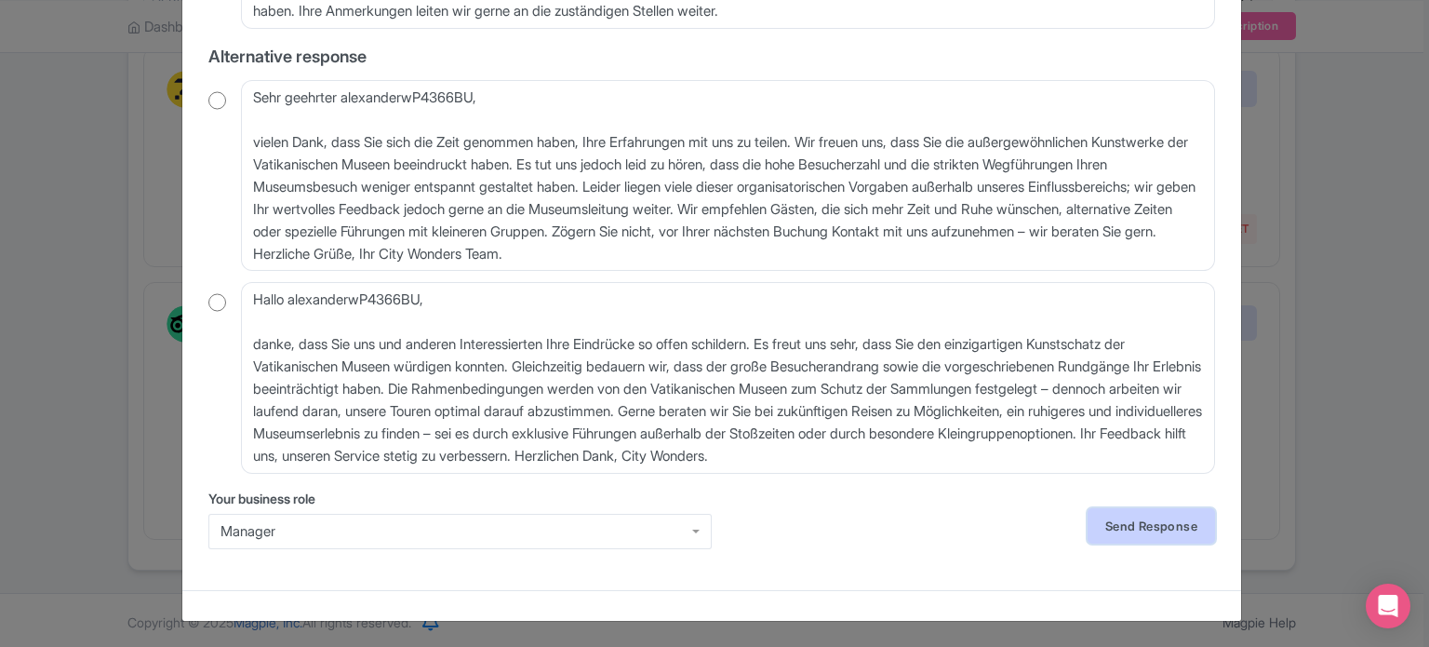
click at [1132, 516] on link "Send Response" at bounding box center [1151, 525] width 127 height 35
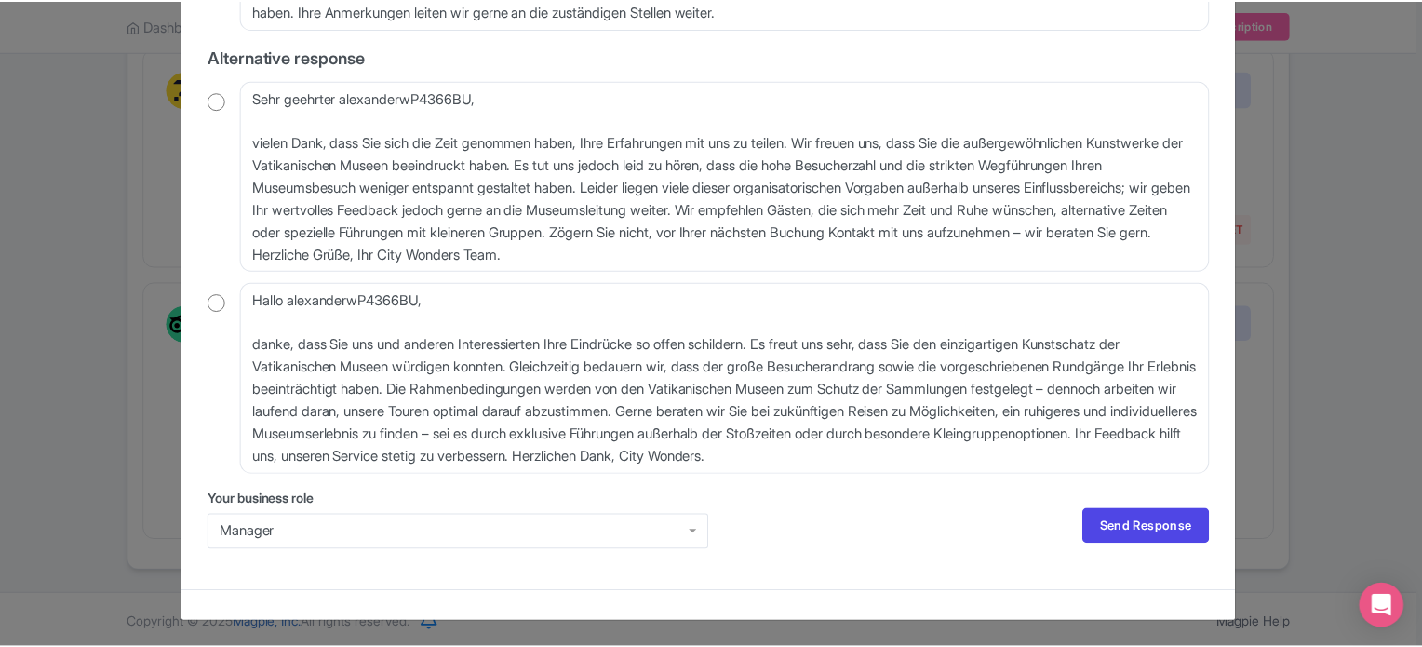
scroll to position [0, 0]
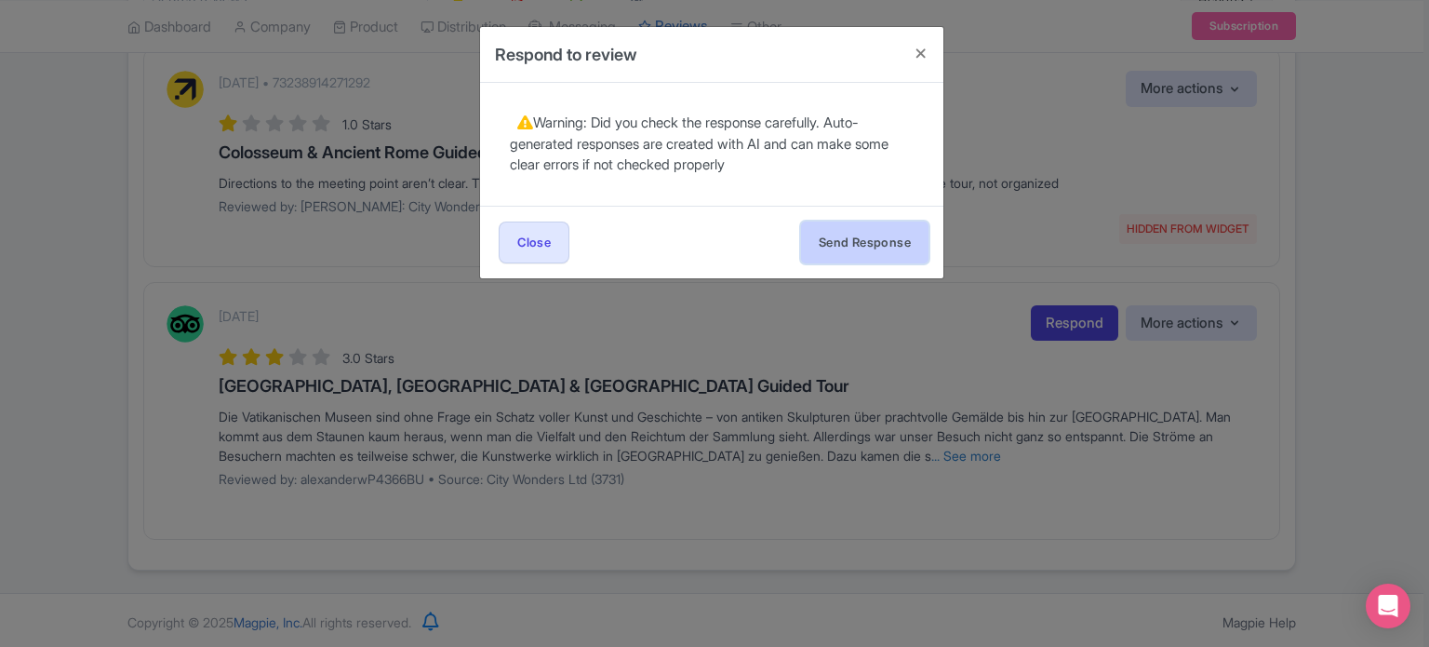
click at [873, 245] on button "Send Response" at bounding box center [864, 242] width 127 height 42
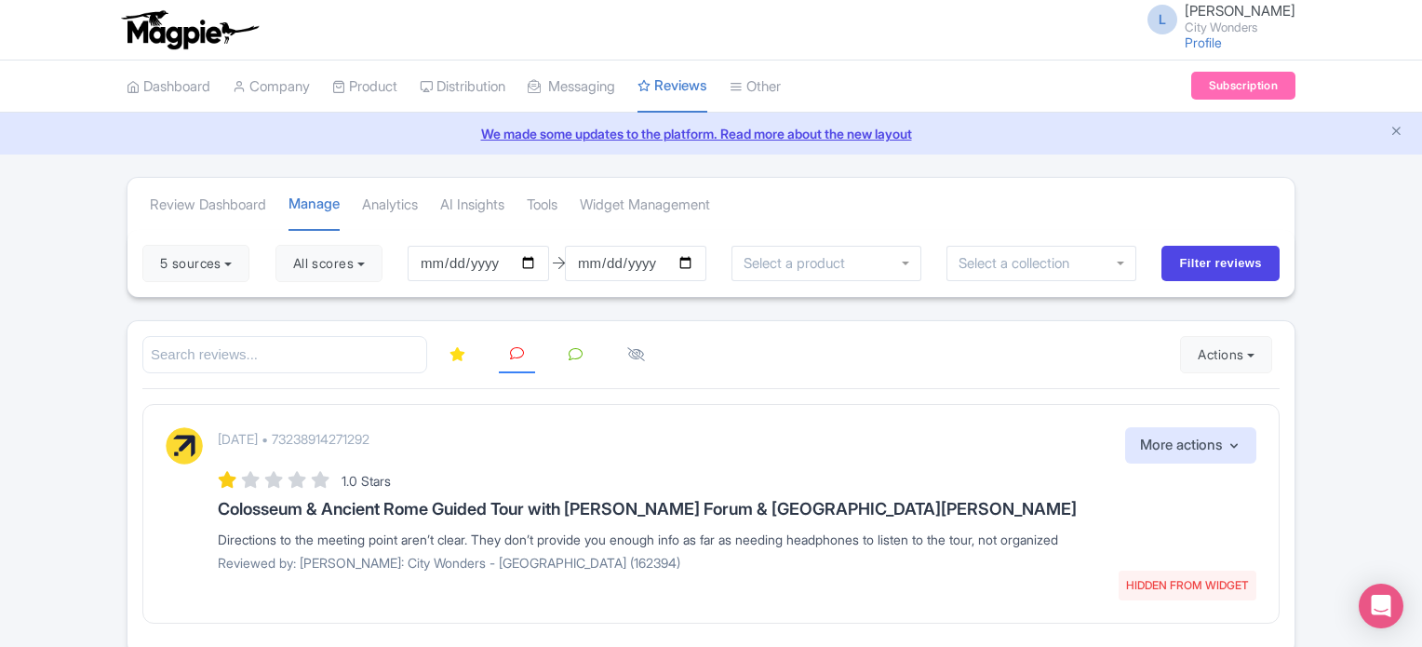
click at [0, 425] on div "Success ReviewRespone created successfully Review Dashboard [GEOGRAPHIC_DATA] A…" at bounding box center [711, 415] width 1422 height 477
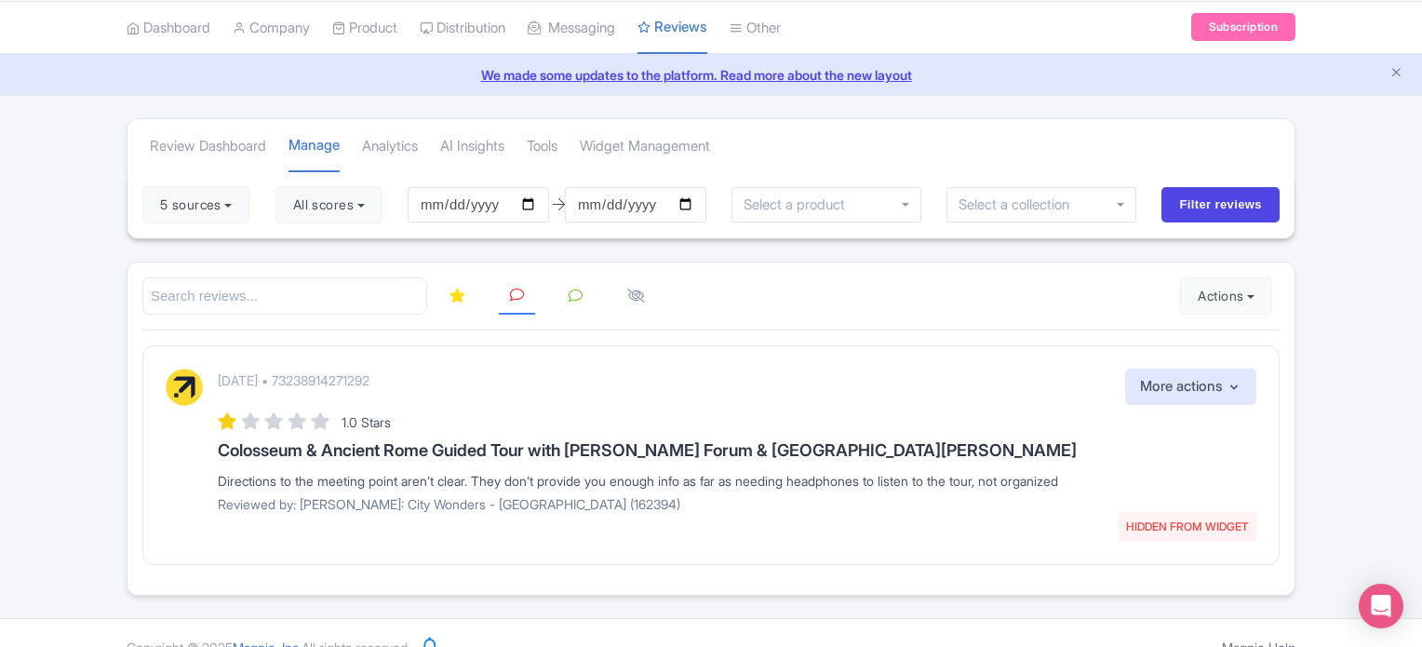
scroll to position [84, 0]
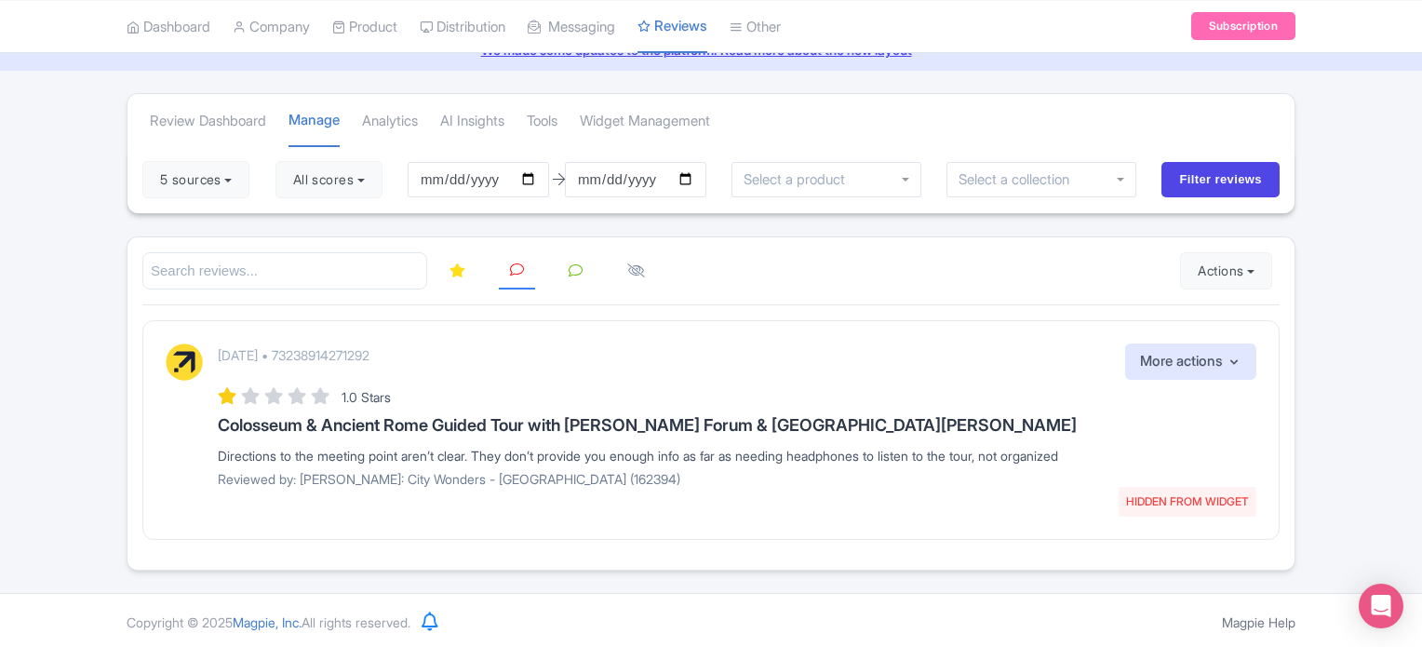
click at [0, 416] on div "Success ReviewRespone created successfully Review Dashboard [GEOGRAPHIC_DATA] A…" at bounding box center [711, 331] width 1422 height 477
